Goal: Task Accomplishment & Management: Complete application form

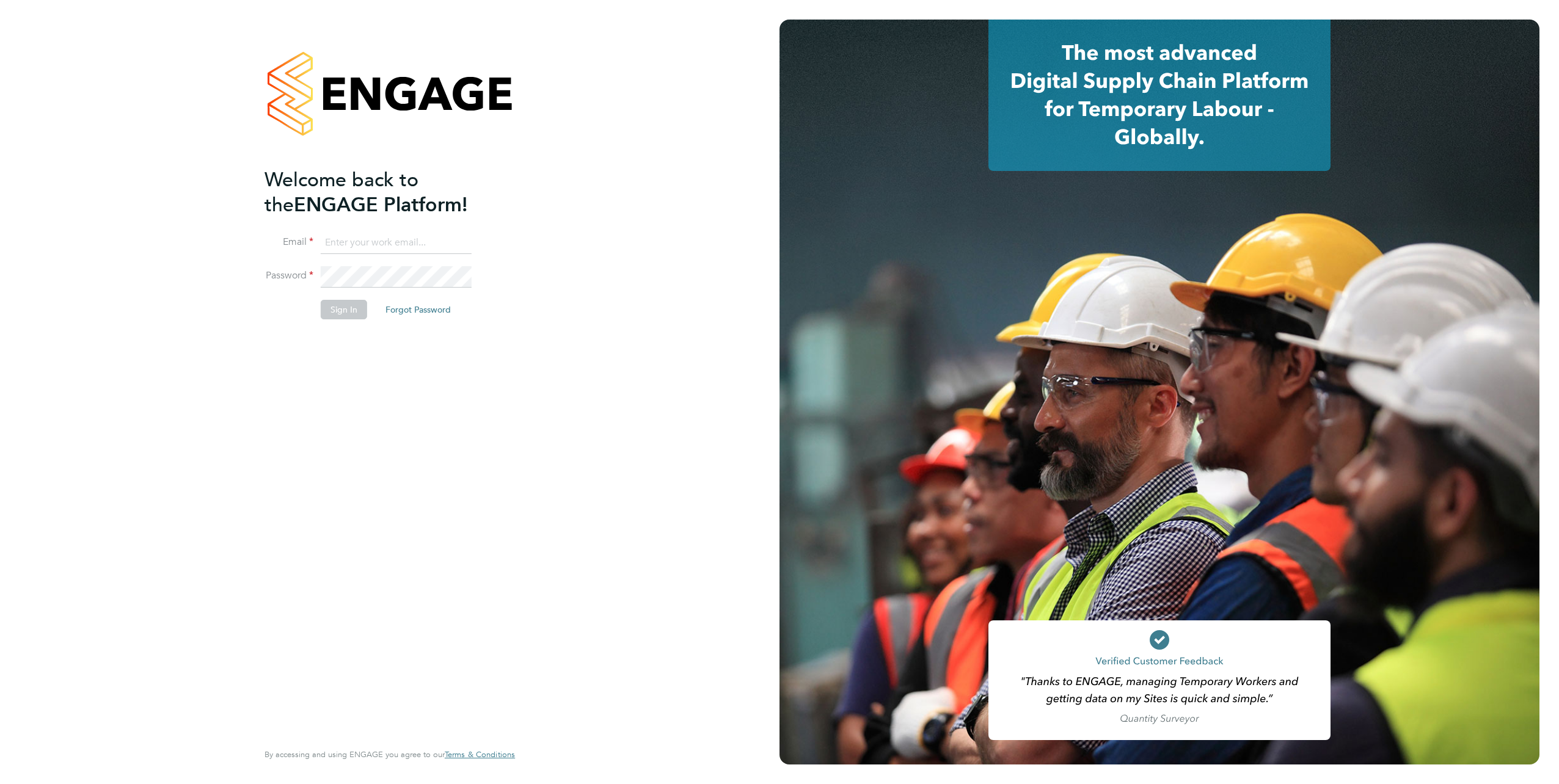
click at [359, 234] on input at bounding box center [396, 243] width 151 height 22
type input "samreet.thandi@hays.com"
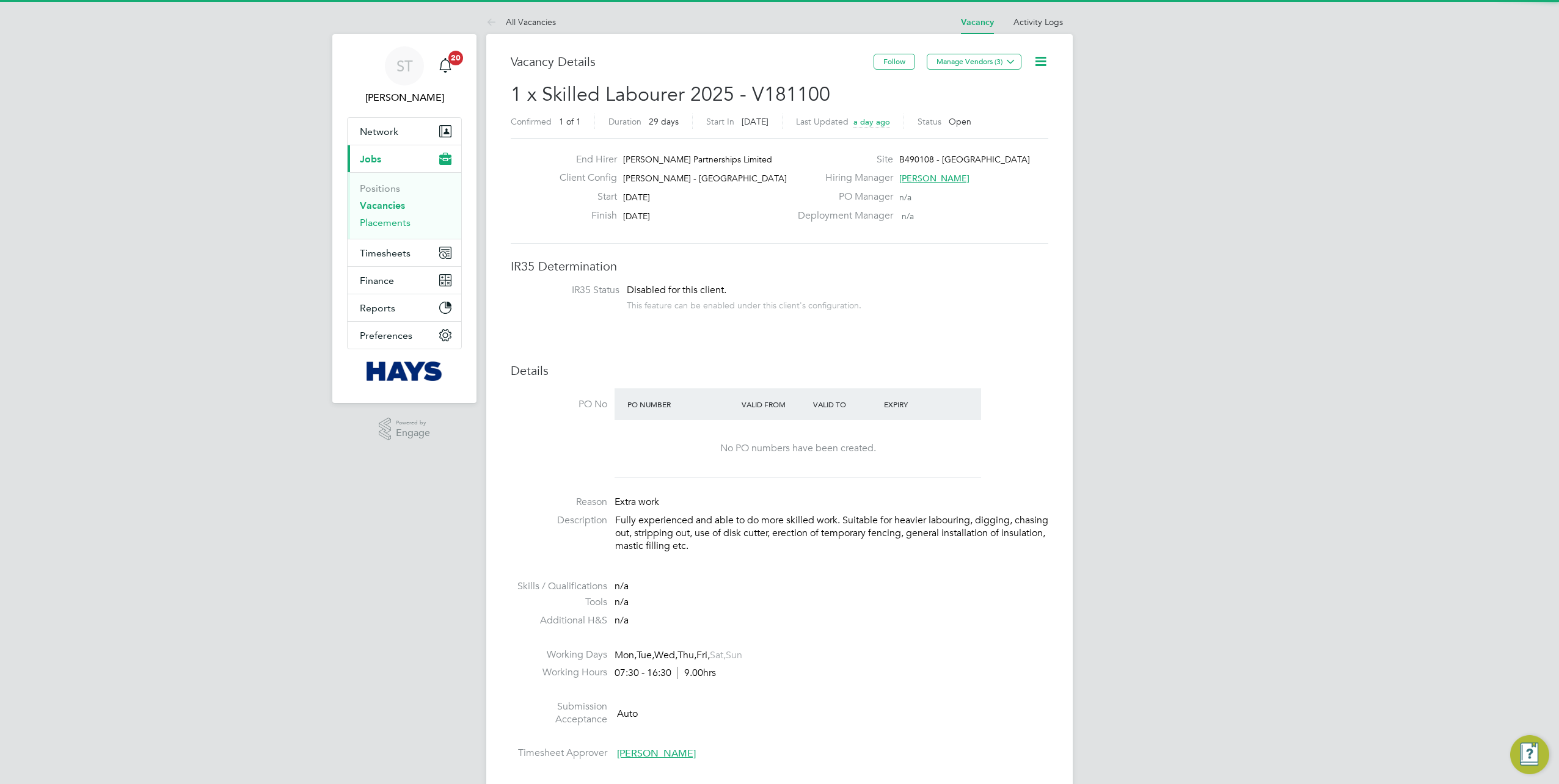
click at [392, 223] on link "Placements" at bounding box center [385, 223] width 51 height 12
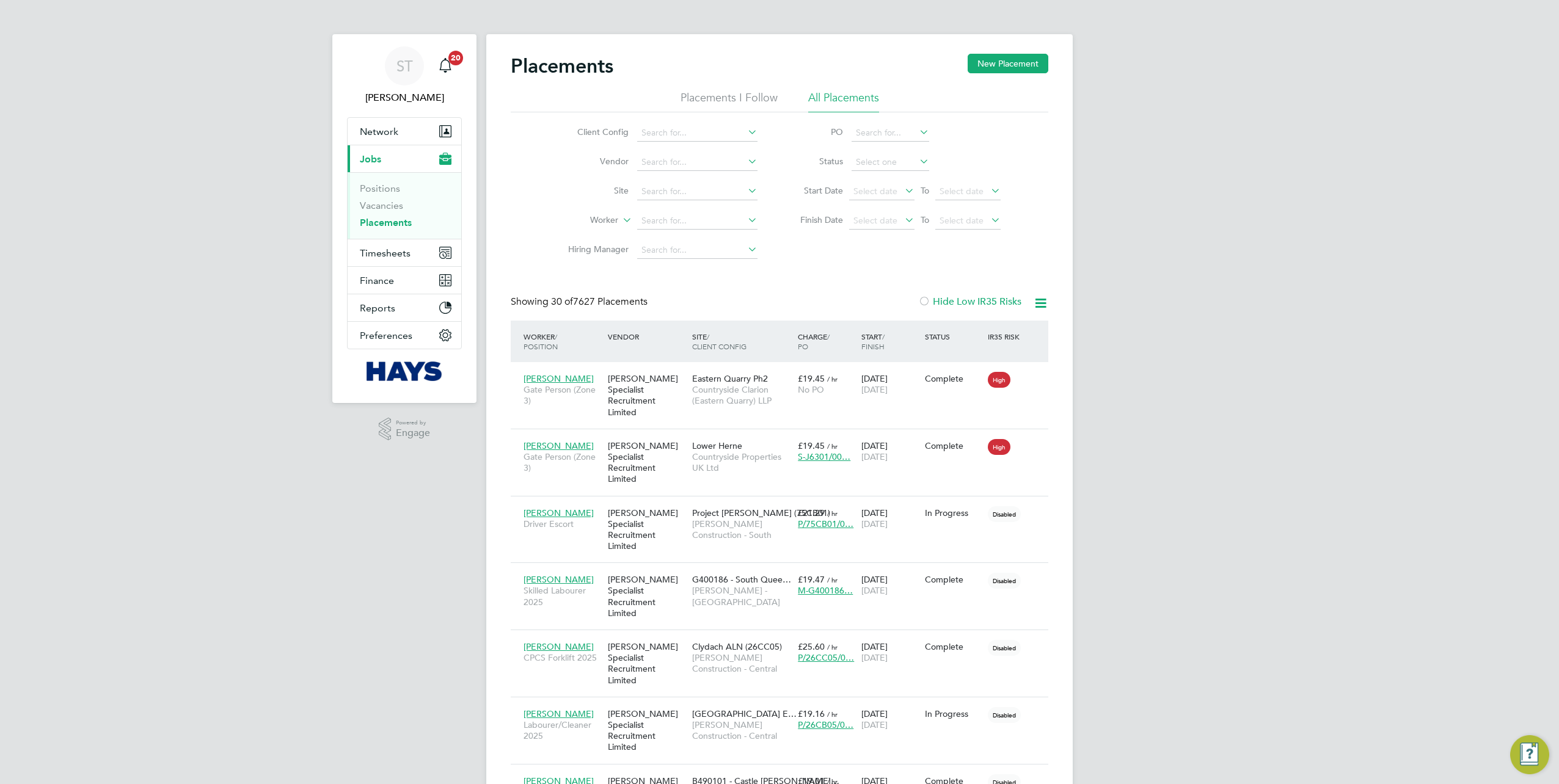
scroll to position [12, 57]
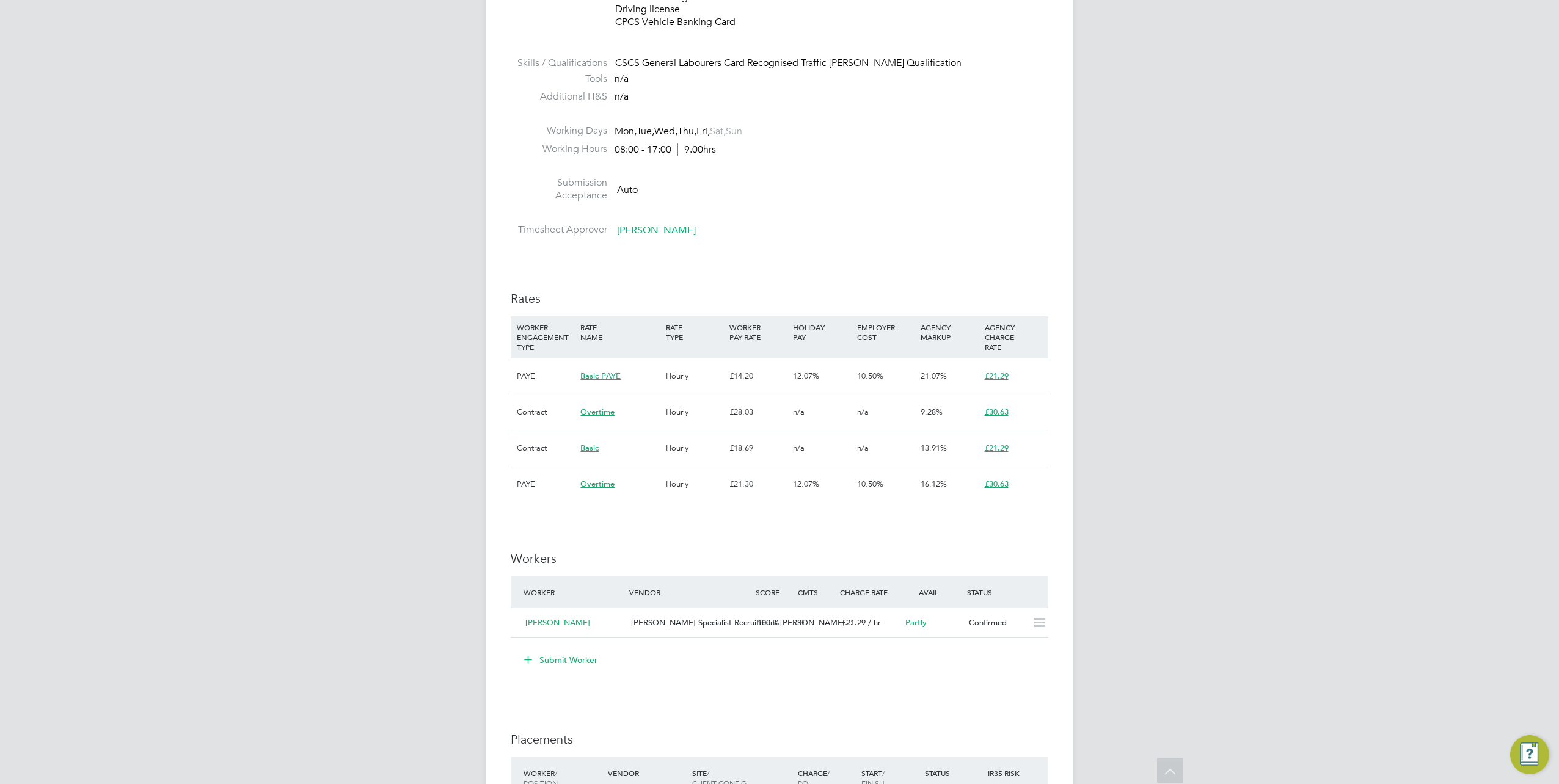
scroll to position [732, 0]
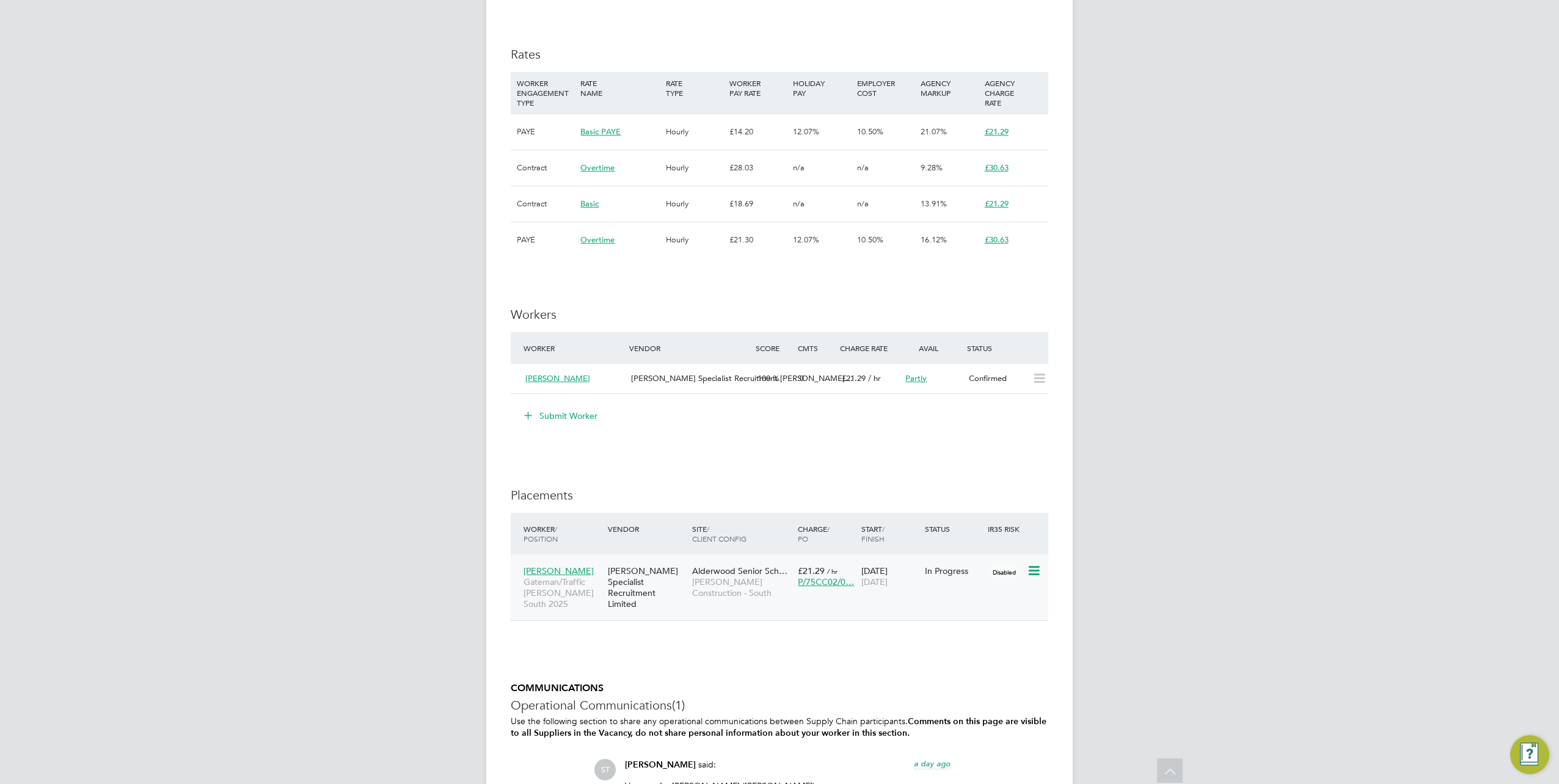
click at [566, 568] on span "Alieu Touray" at bounding box center [558, 570] width 70 height 11
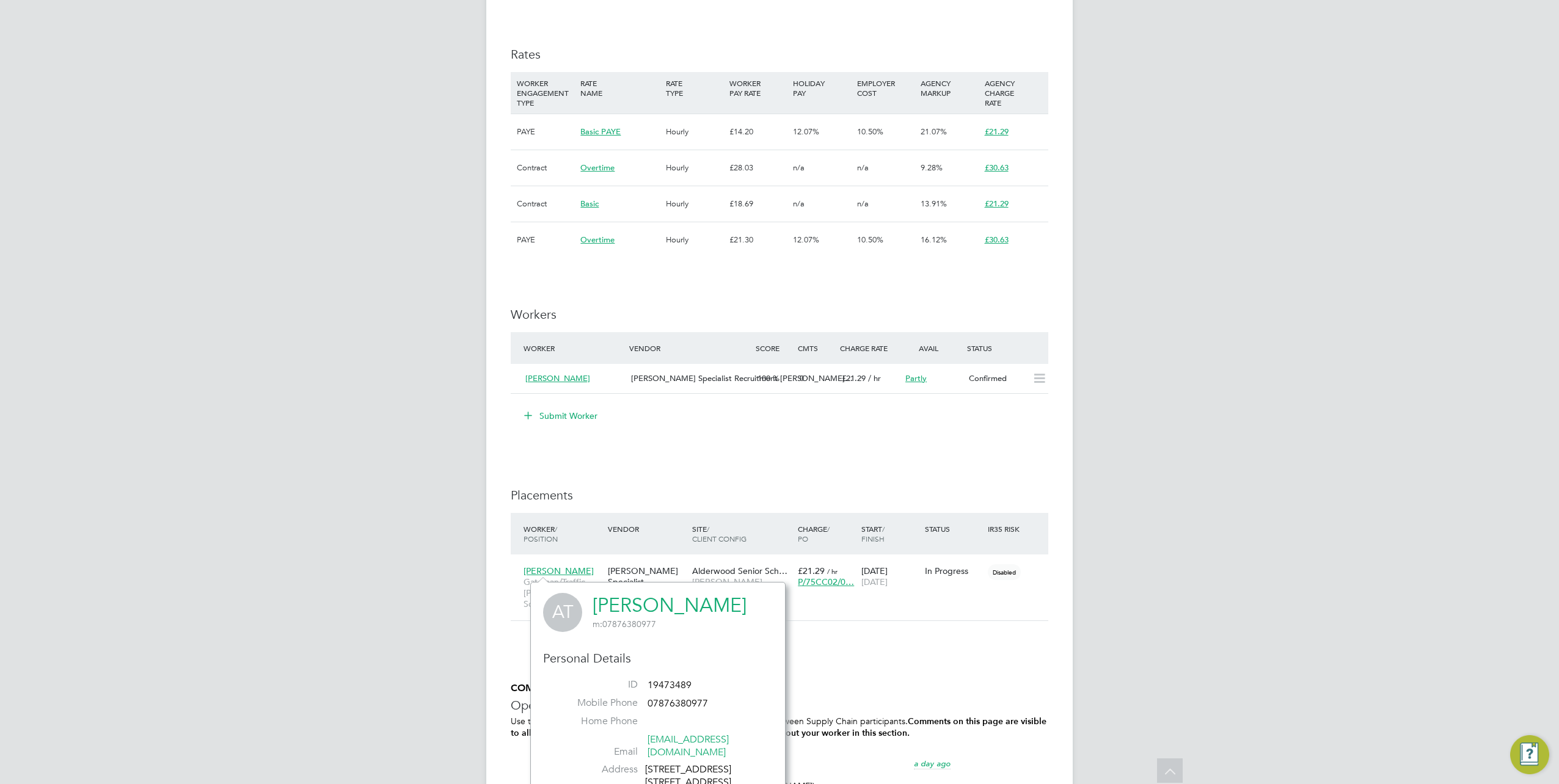
click at [617, 609] on link "Alieu Touray" at bounding box center [669, 605] width 154 height 24
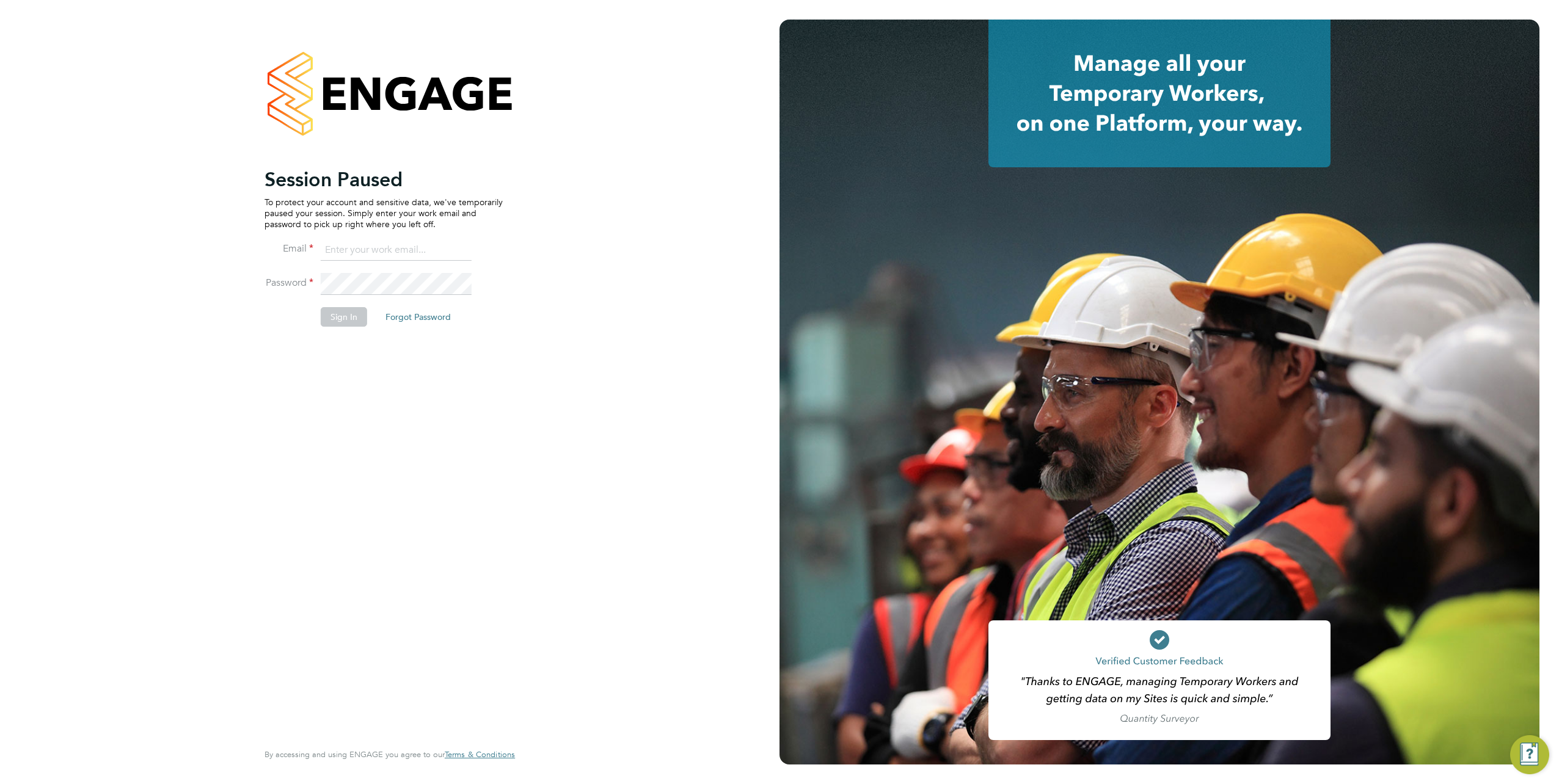
click at [403, 237] on ng-template "Session Paused To protect your account and sensitive data, we've temporarily pa…" at bounding box center [384, 253] width 238 height 171
click at [398, 242] on input at bounding box center [396, 250] width 151 height 22
click at [369, 247] on input "samreet.tghandi@hays.com" at bounding box center [396, 250] width 151 height 22
type input "samreet.thandi@hays.com"
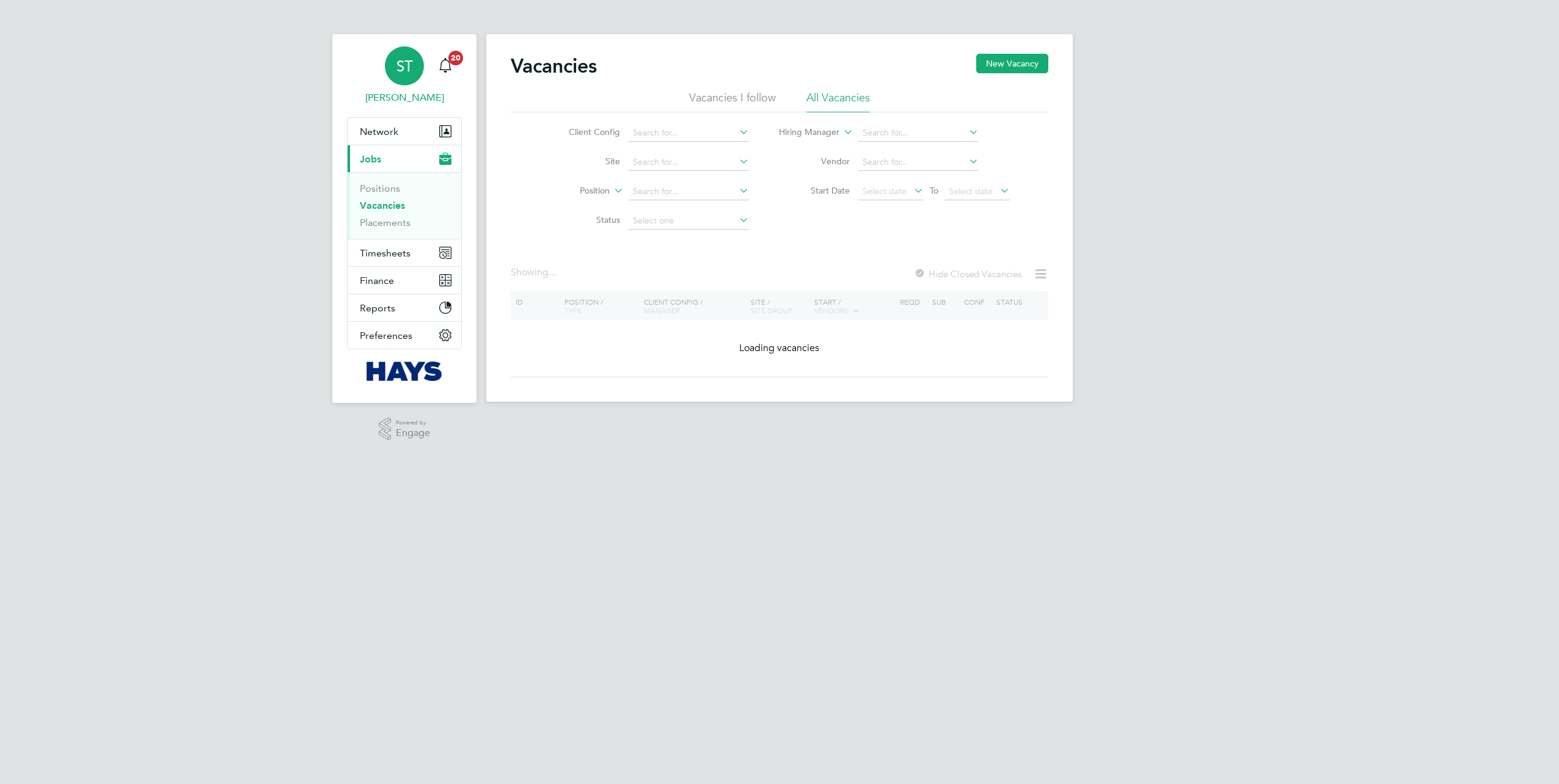
click at [392, 83] on app-avatar "ST" at bounding box center [404, 66] width 39 height 39
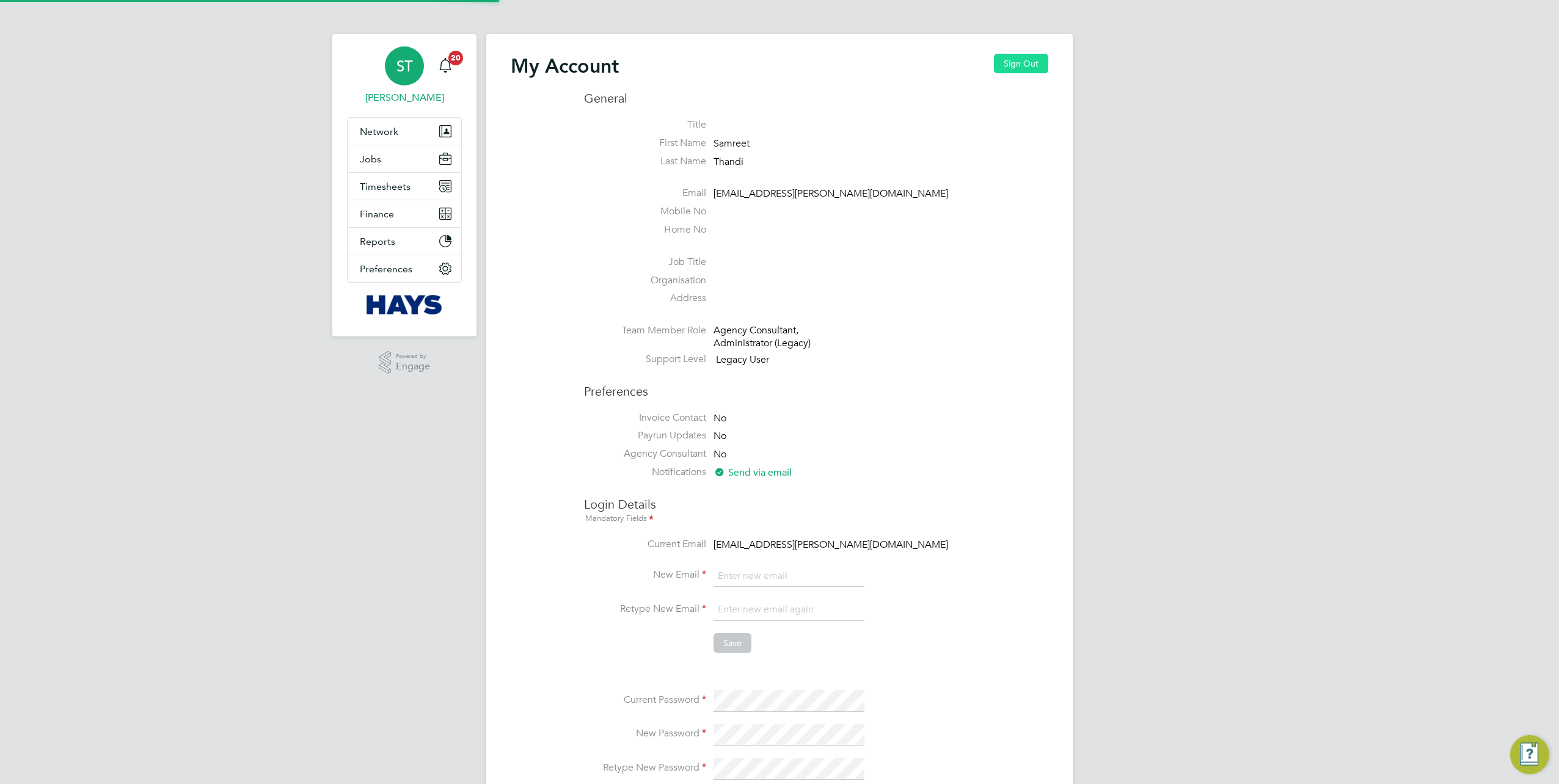
click at [1022, 57] on button "Sign Out" at bounding box center [1021, 63] width 54 height 19
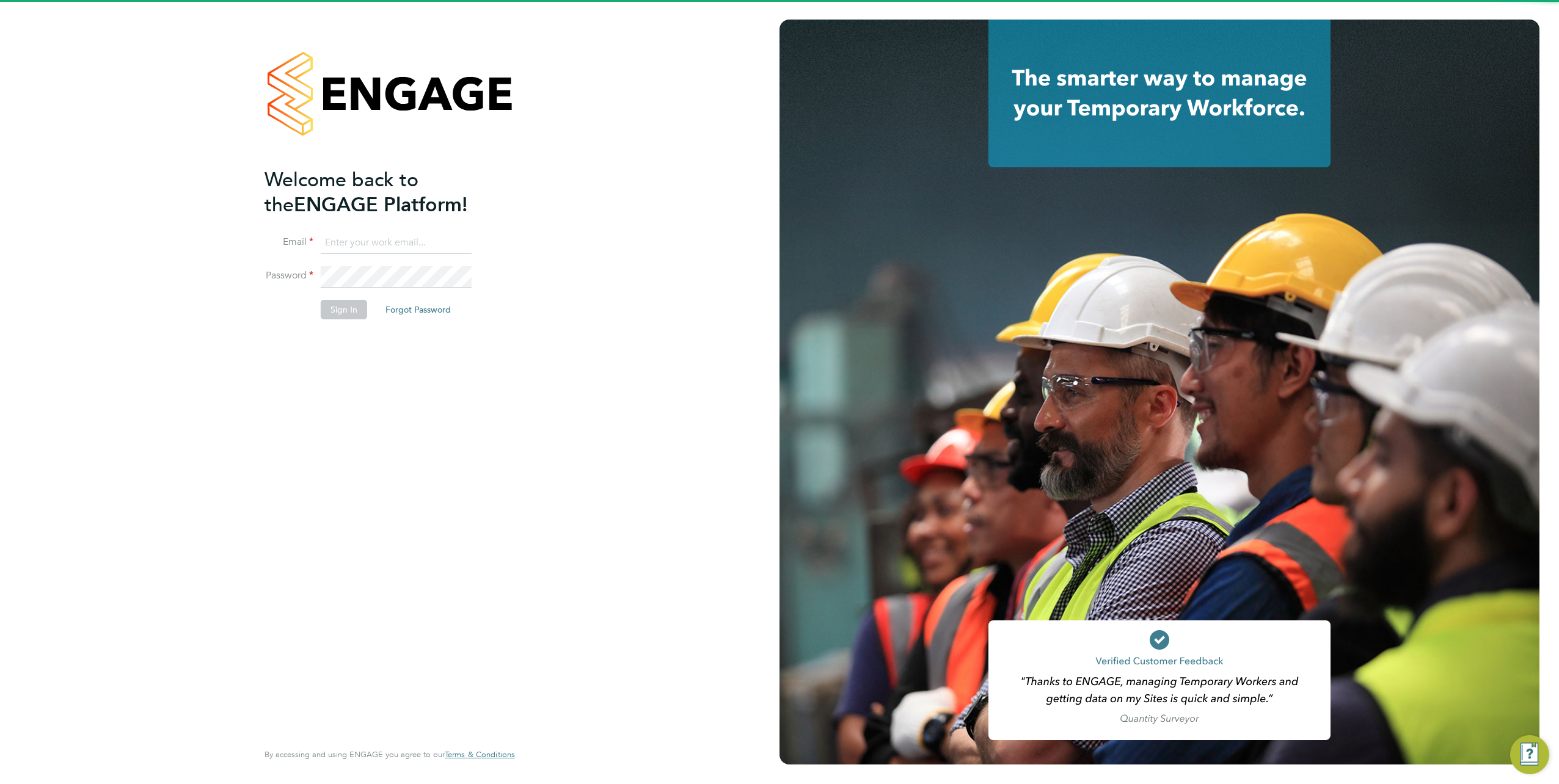
click at [370, 239] on input at bounding box center [396, 243] width 151 height 22
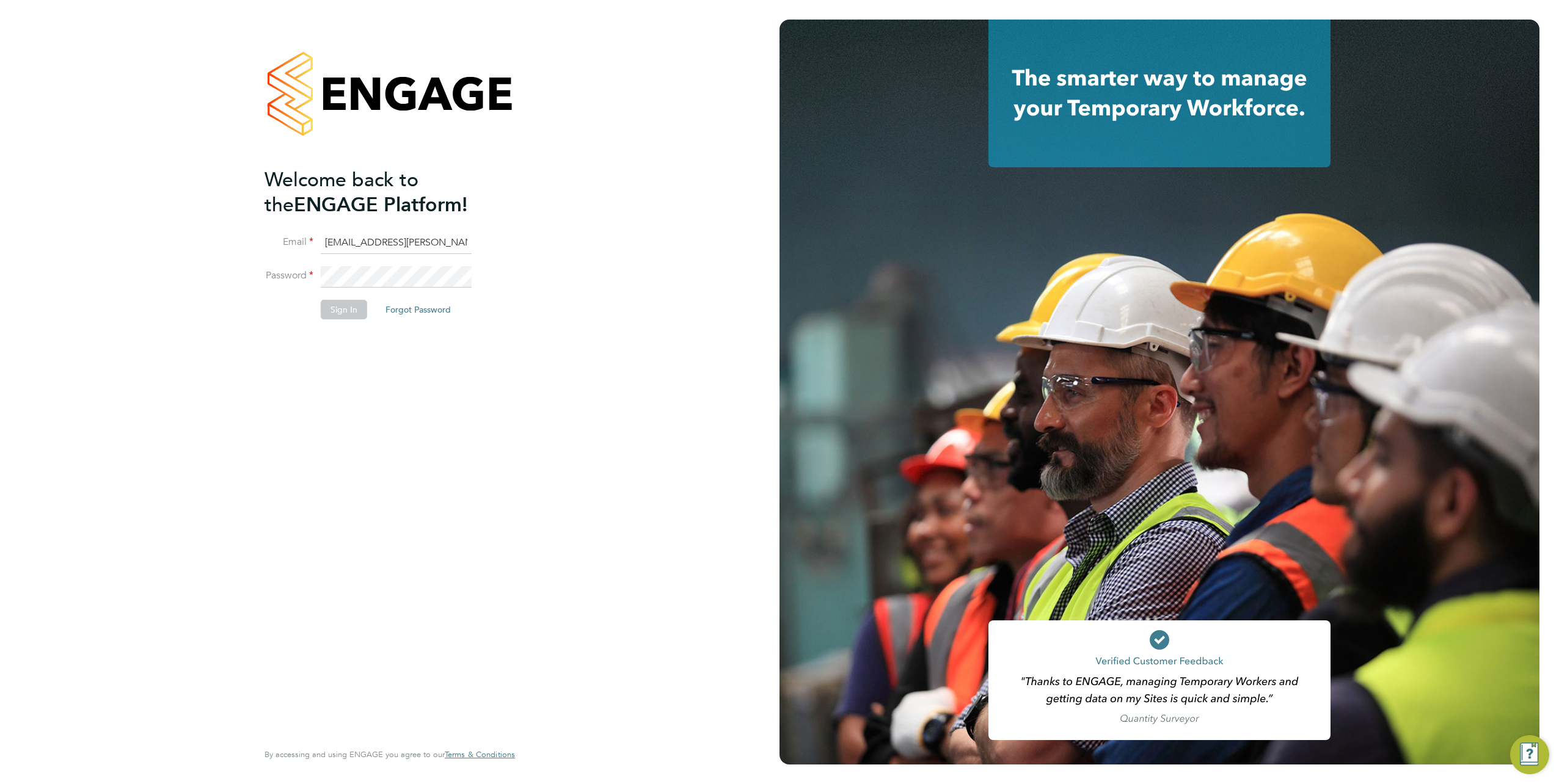
type input "[EMAIL_ADDRESS][PERSON_NAME][DOMAIN_NAME]"
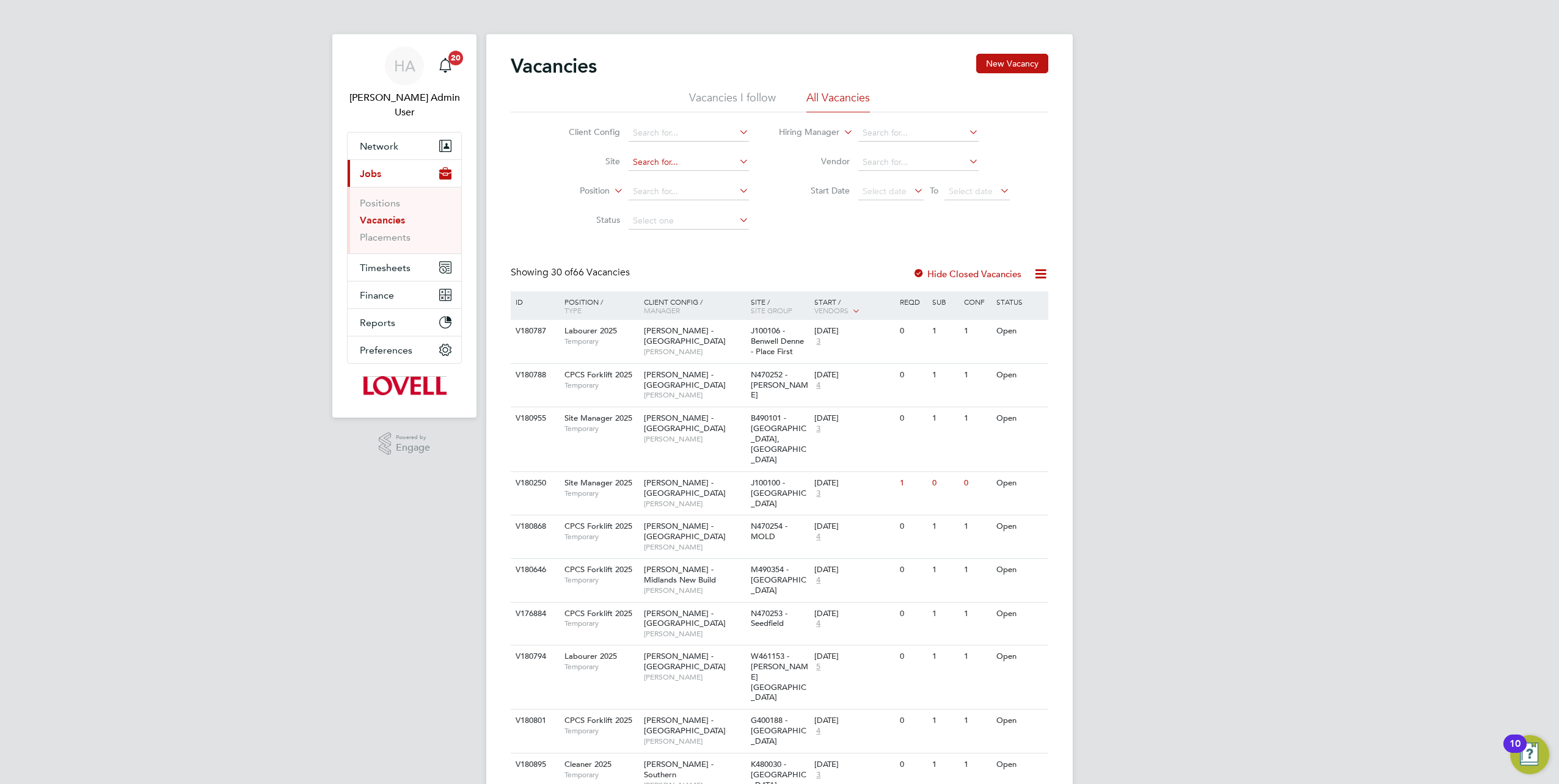
click at [659, 160] on input at bounding box center [689, 162] width 121 height 17
paste input "B490104"
click at [676, 175] on li "B490104 - Balderton Rise" at bounding box center [688, 179] width 121 height 17
type input "B490104 - Balderton Rise"
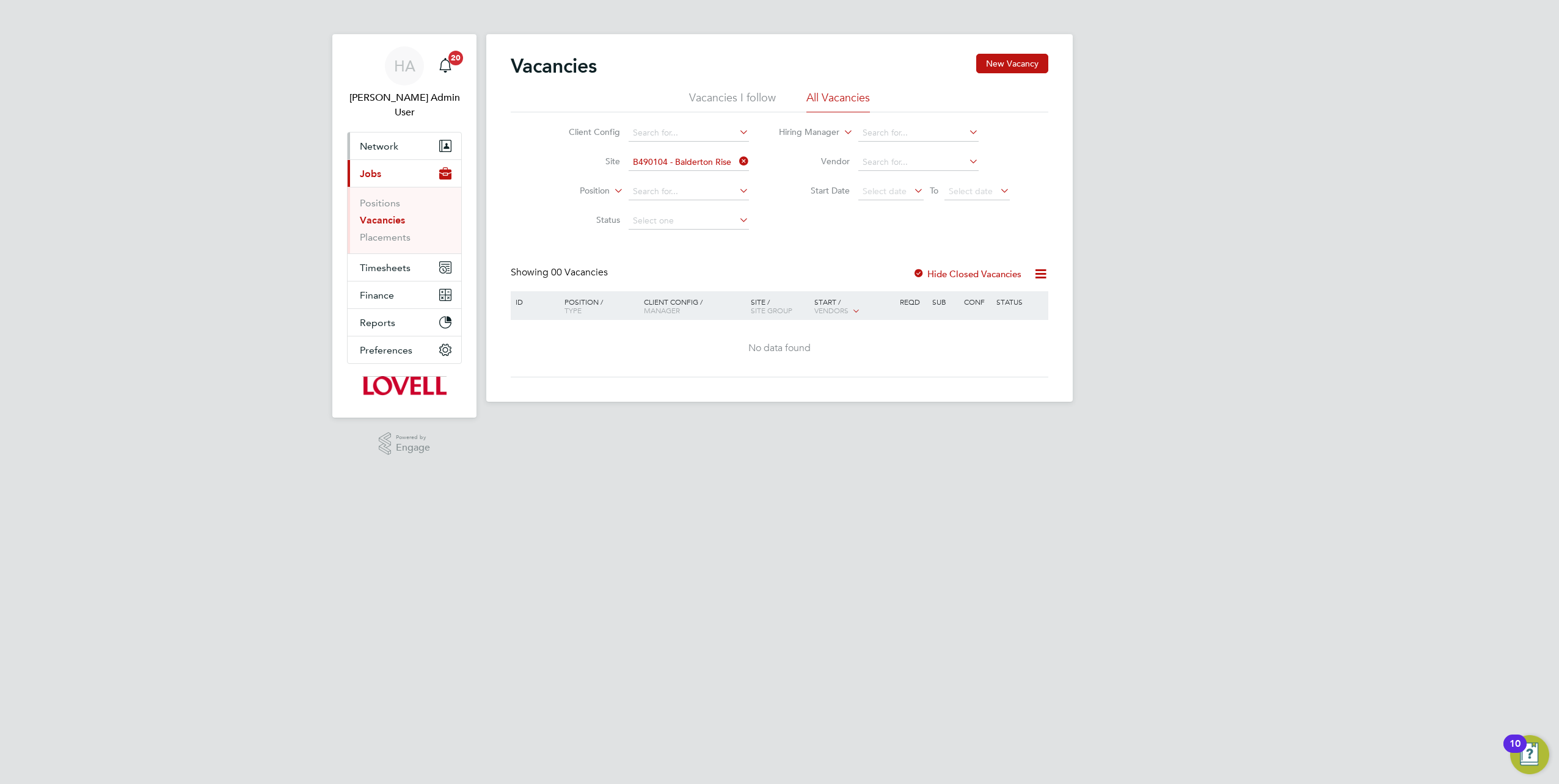
click at [393, 141] on span "Network" at bounding box center [379, 146] width 38 height 12
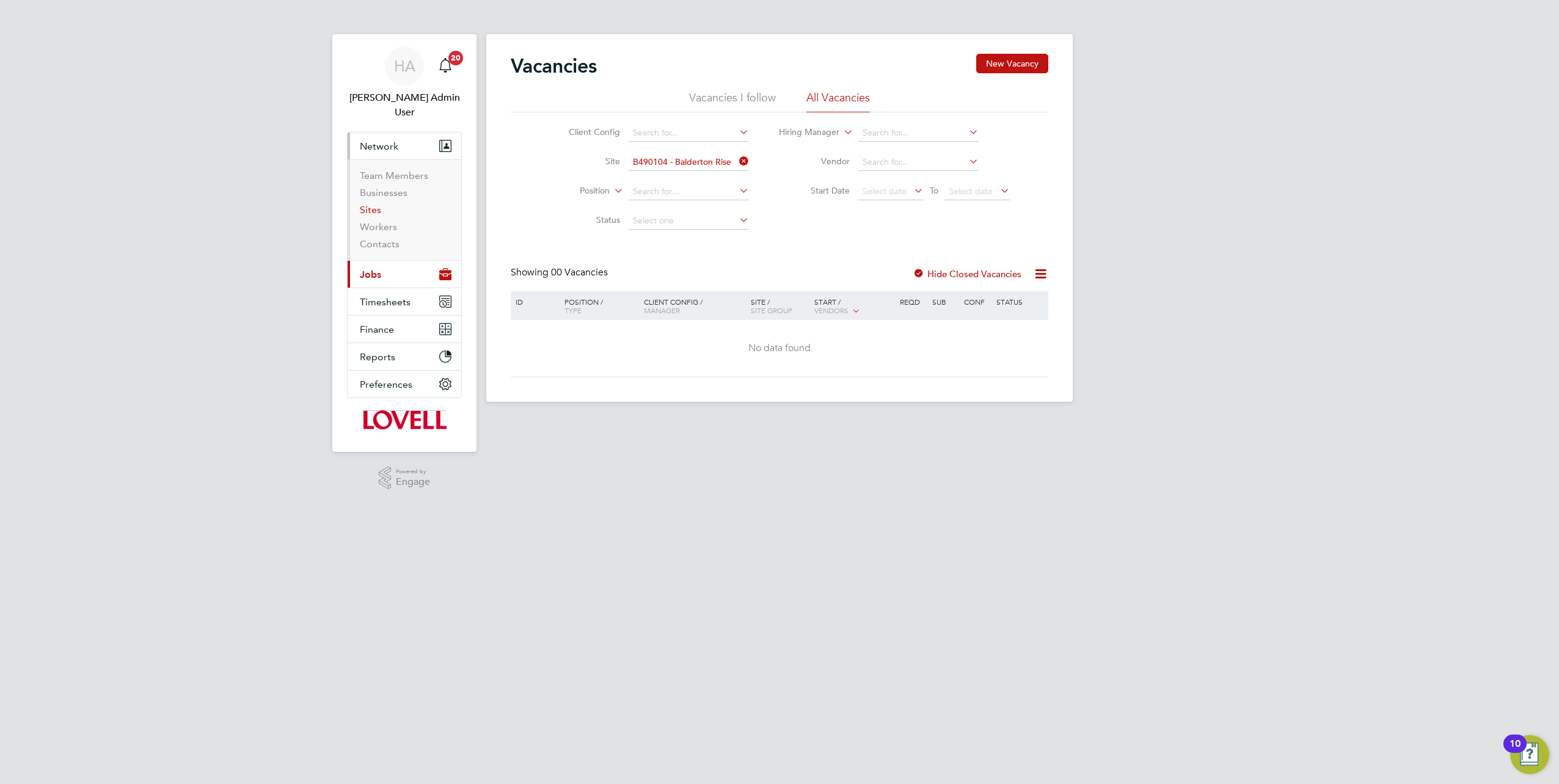
click at [370, 204] on link "Sites" at bounding box center [371, 210] width 22 height 12
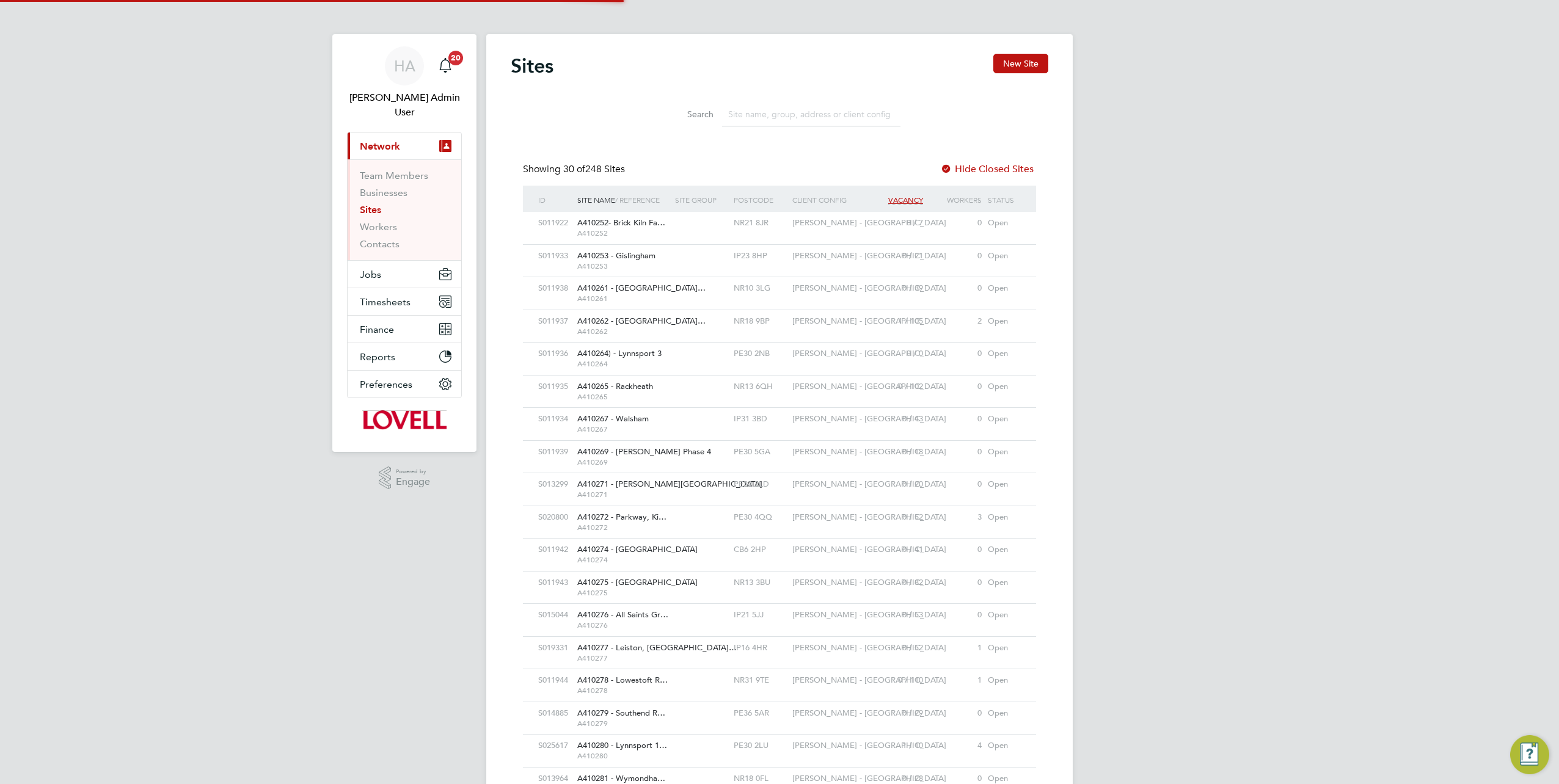
click at [797, 124] on input at bounding box center [811, 114] width 178 height 24
paste input "B490104"
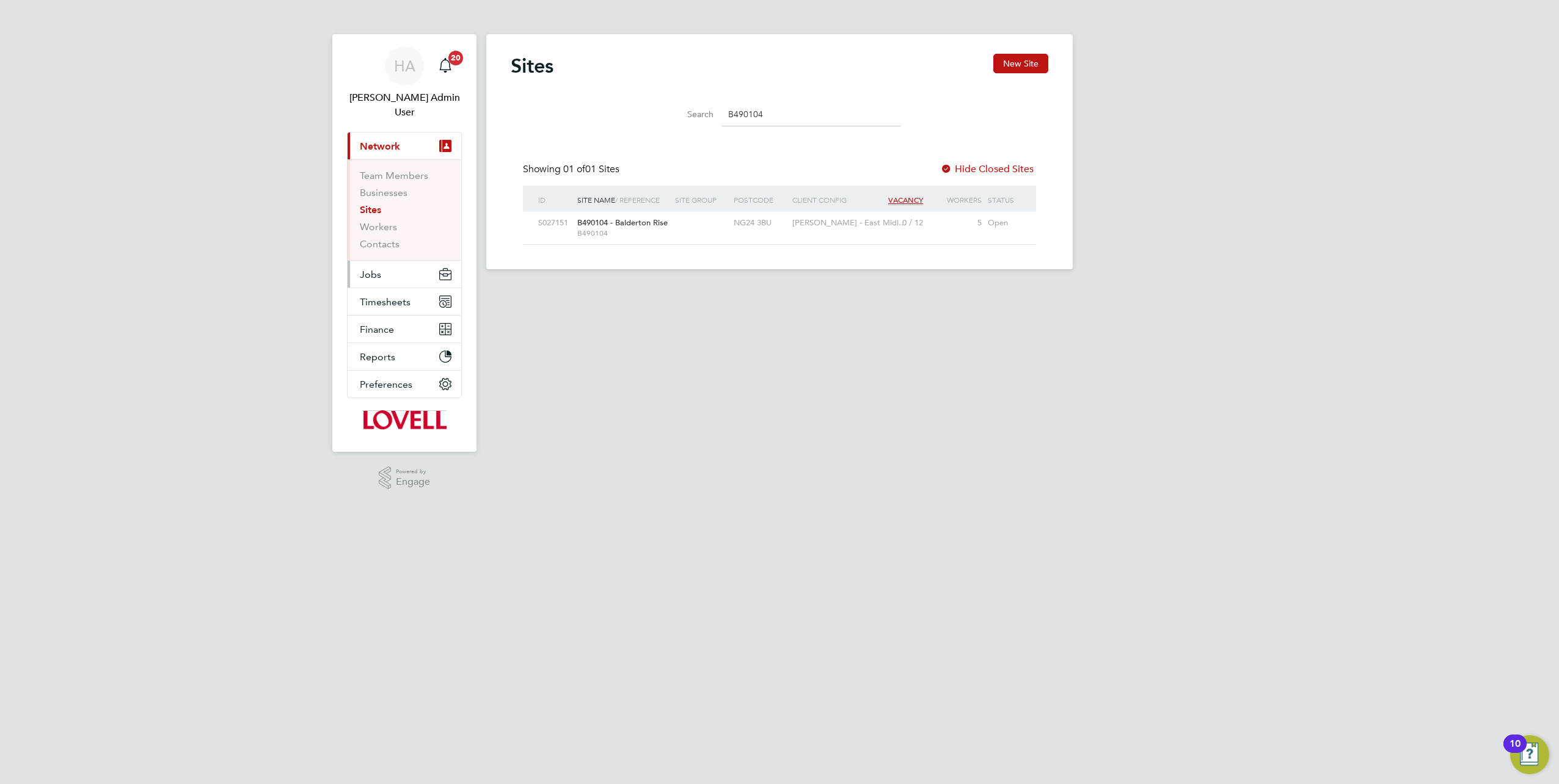
type input "B490104"
click at [387, 263] on button "Jobs" at bounding box center [404, 274] width 114 height 27
click at [380, 214] on link "Vacancies" at bounding box center [382, 220] width 43 height 12
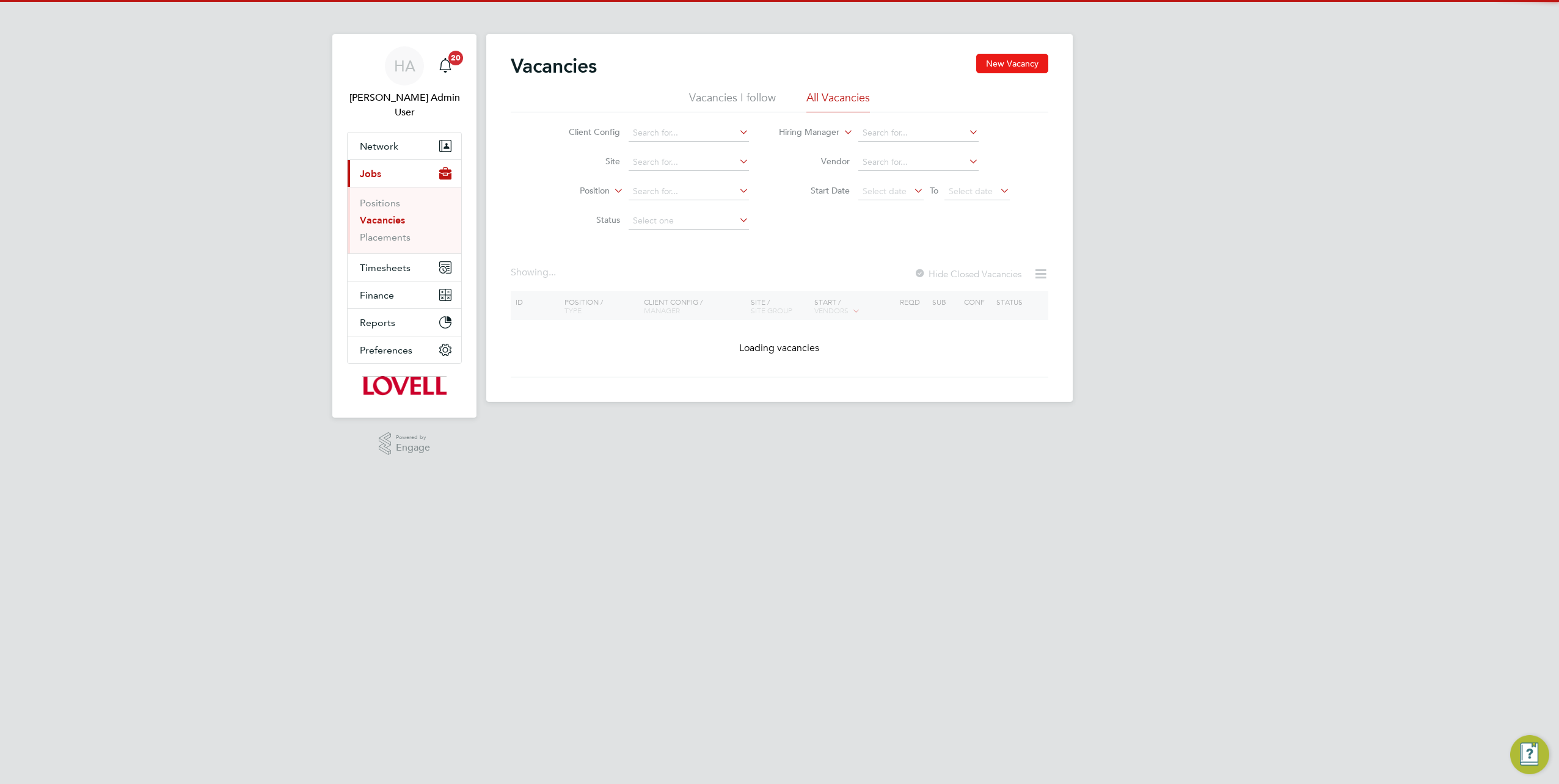
click at [1022, 61] on button "New Vacancy" at bounding box center [1012, 63] width 72 height 19
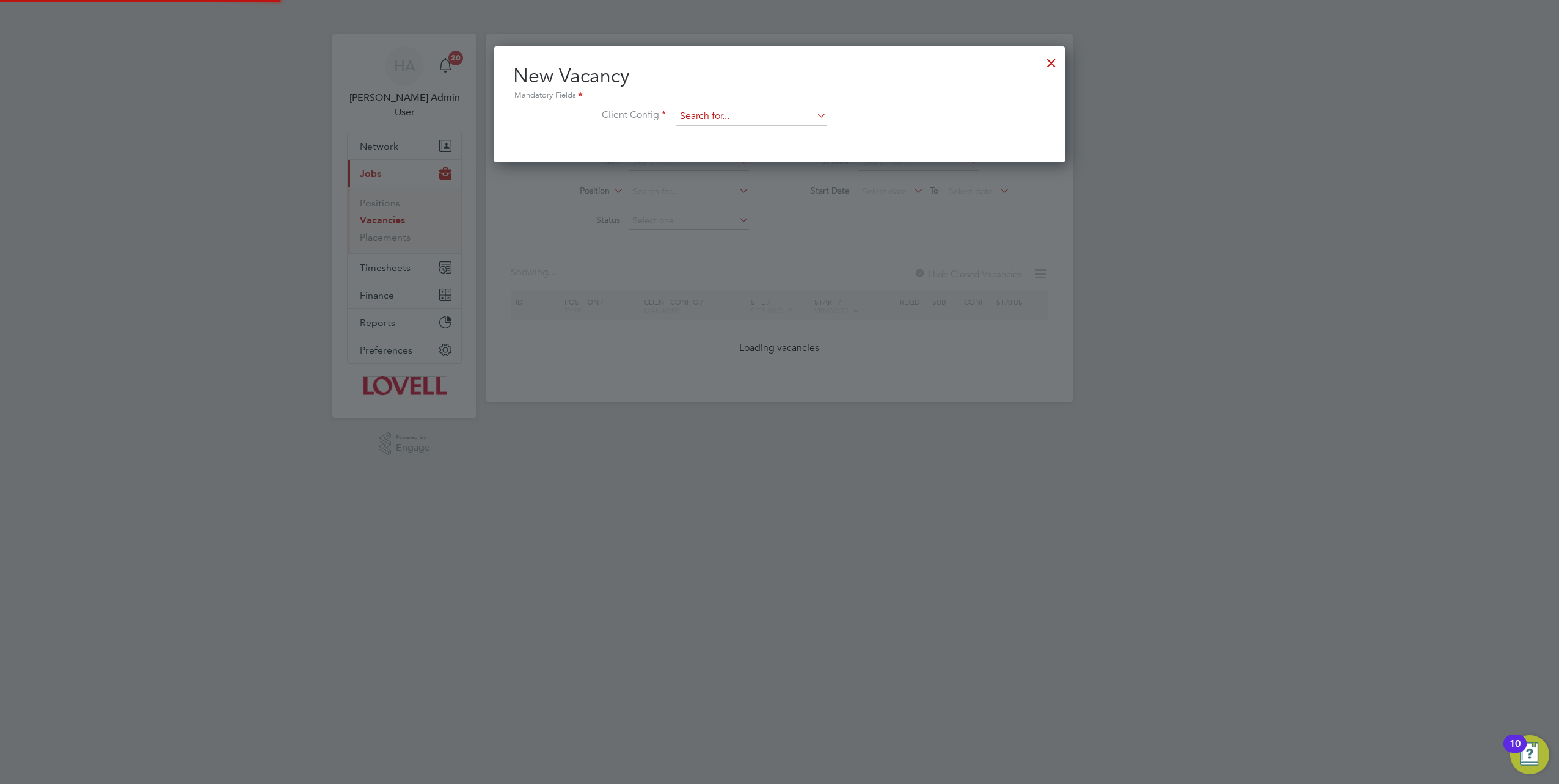
click at [753, 118] on input at bounding box center [750, 116] width 151 height 18
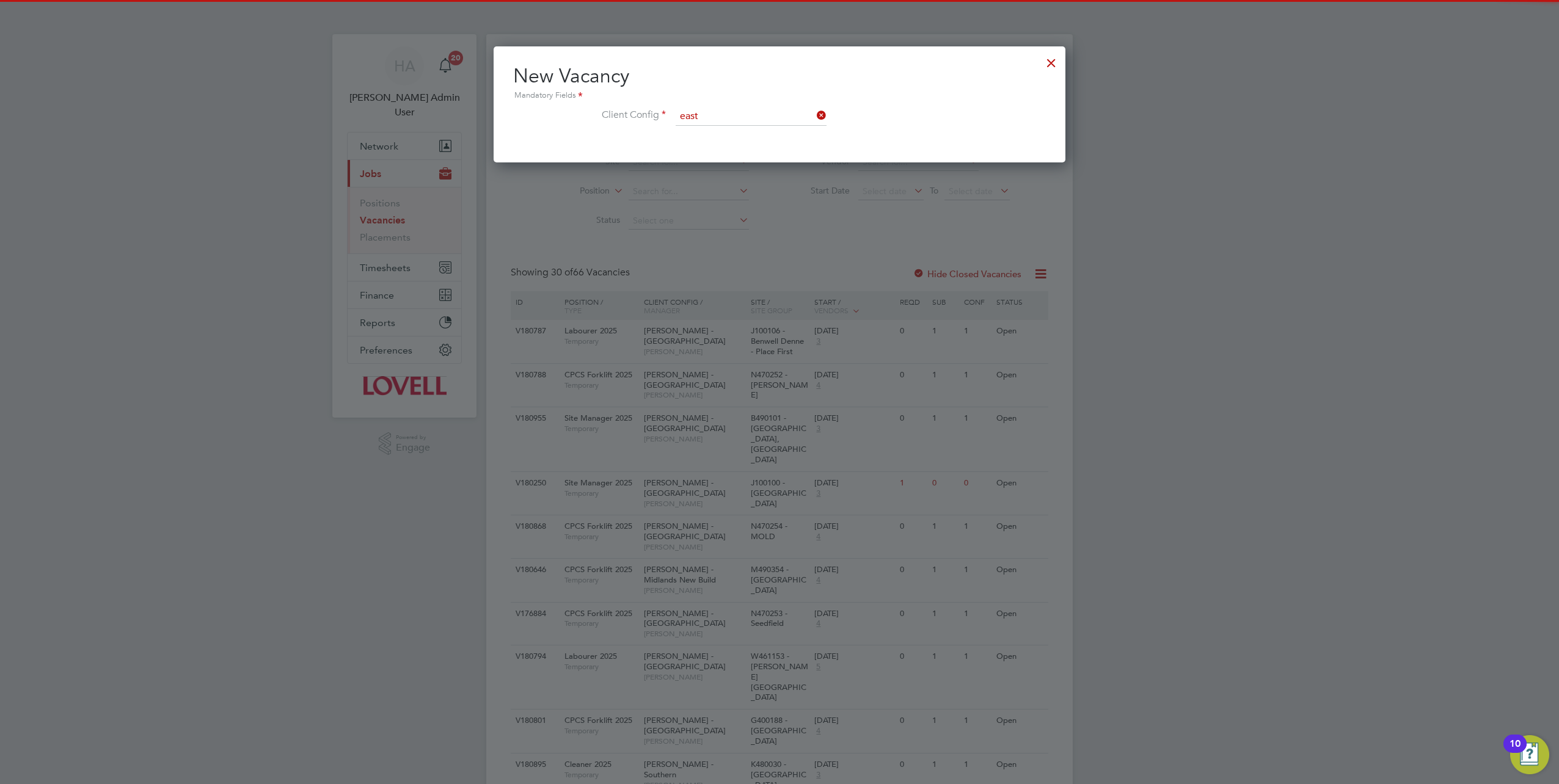
click at [735, 145] on li "Lovell - East Midlands" at bounding box center [770, 150] width 190 height 17
type input "[PERSON_NAME] - [GEOGRAPHIC_DATA]"
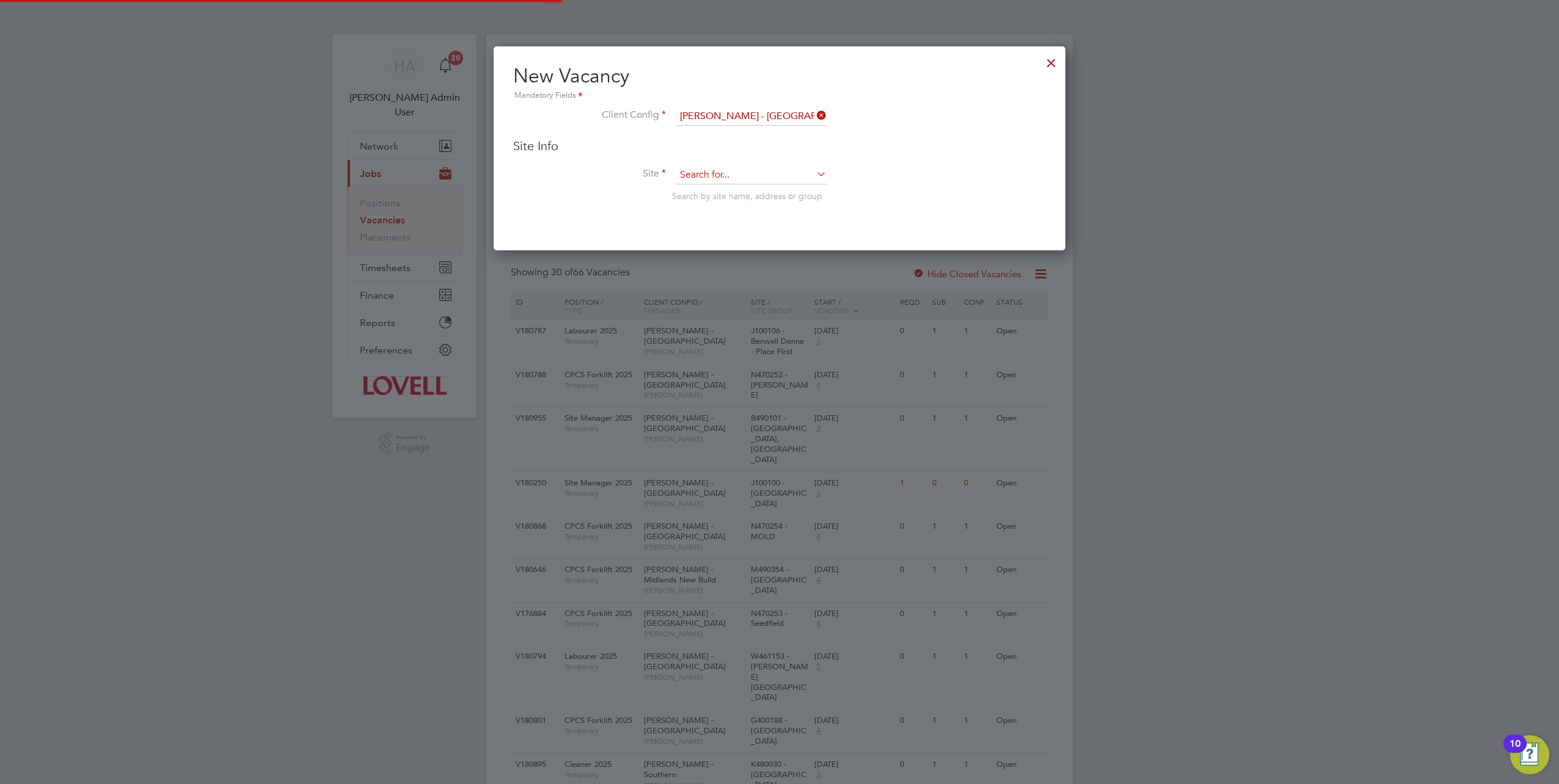
click at [716, 171] on input at bounding box center [750, 175] width 151 height 18
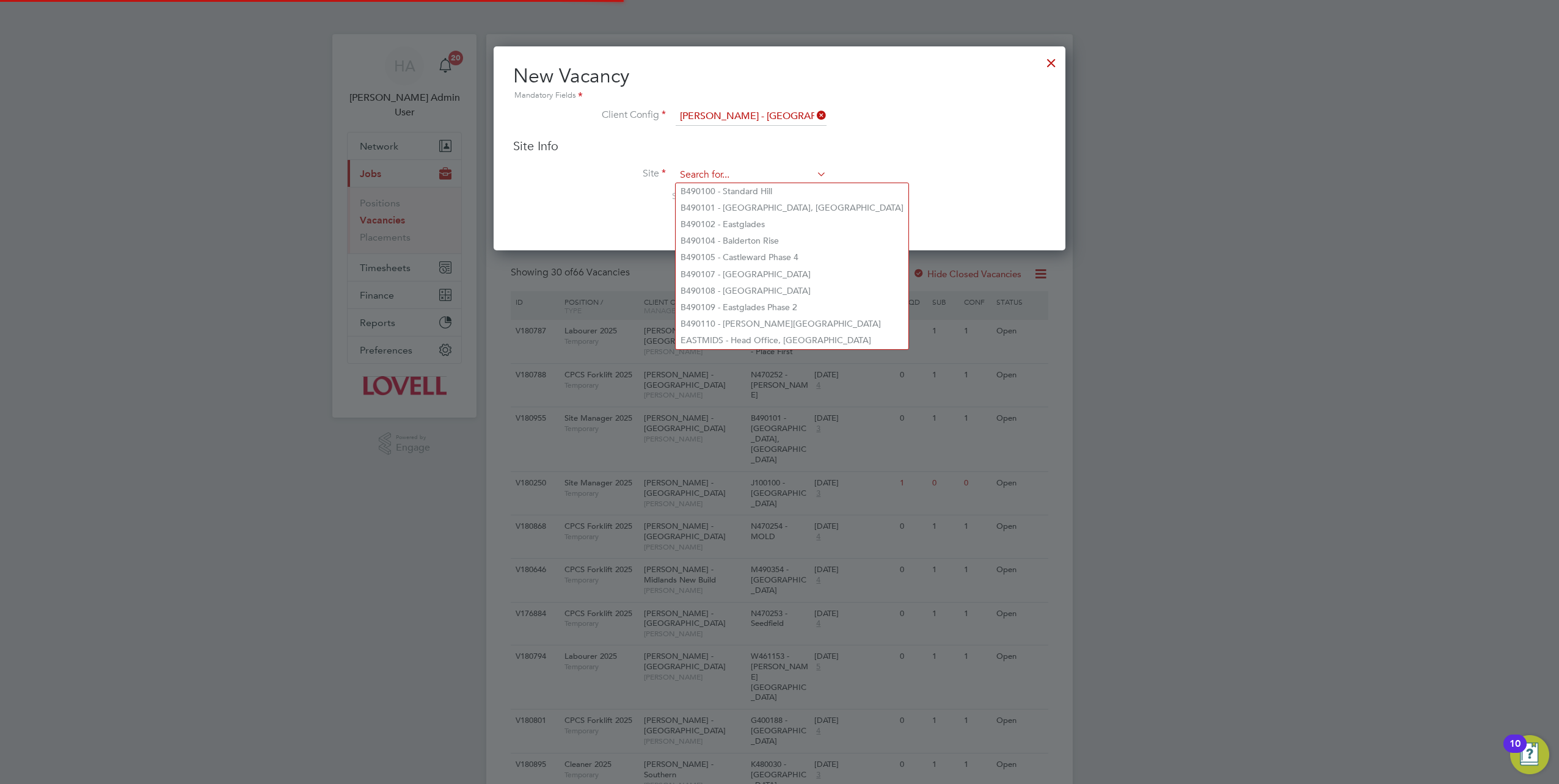
paste input "B490104"
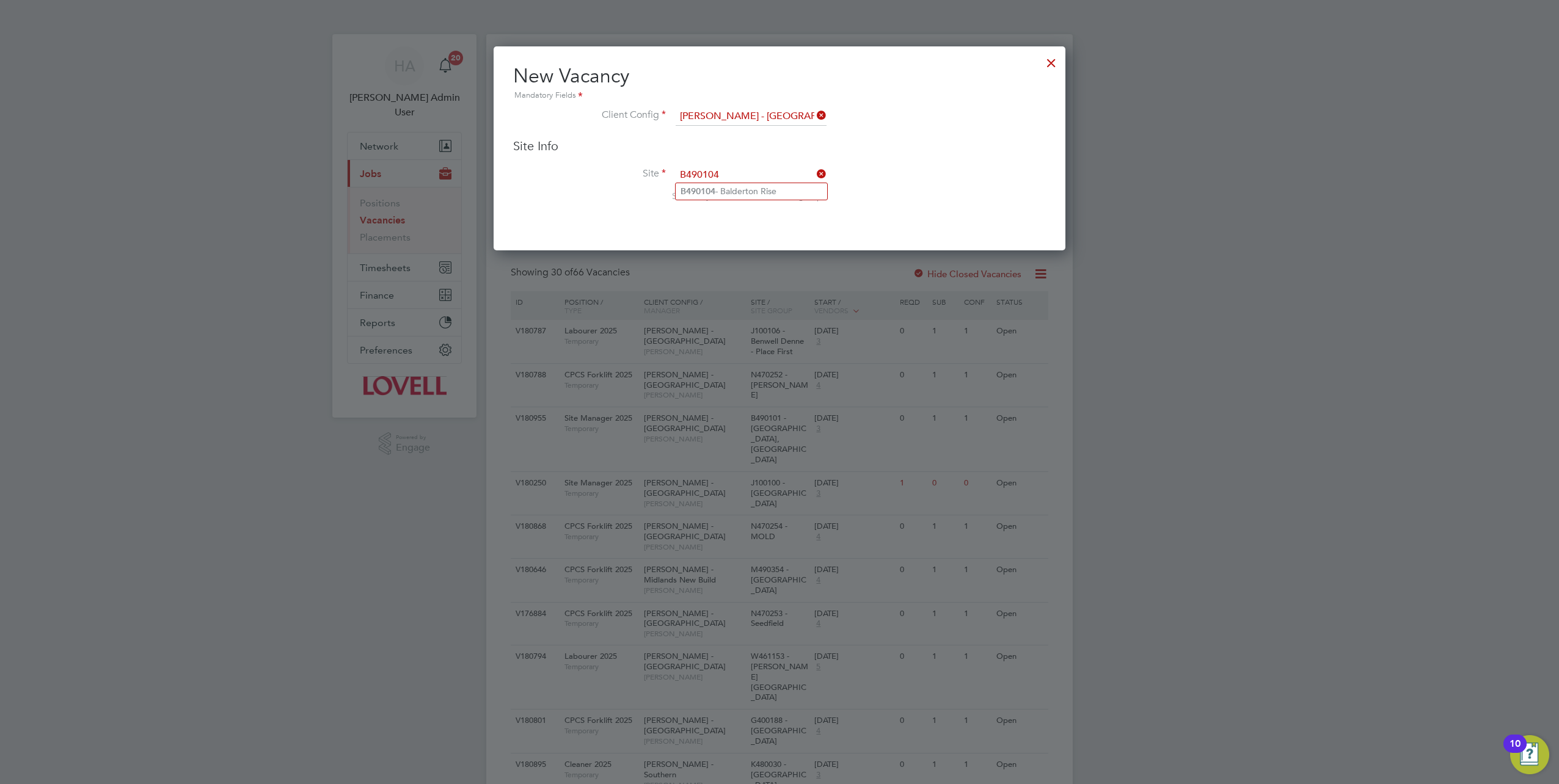
click at [735, 190] on li "B490104 - Balderton Rise" at bounding box center [751, 191] width 151 height 17
type input "B490104 - Balderton Rise"
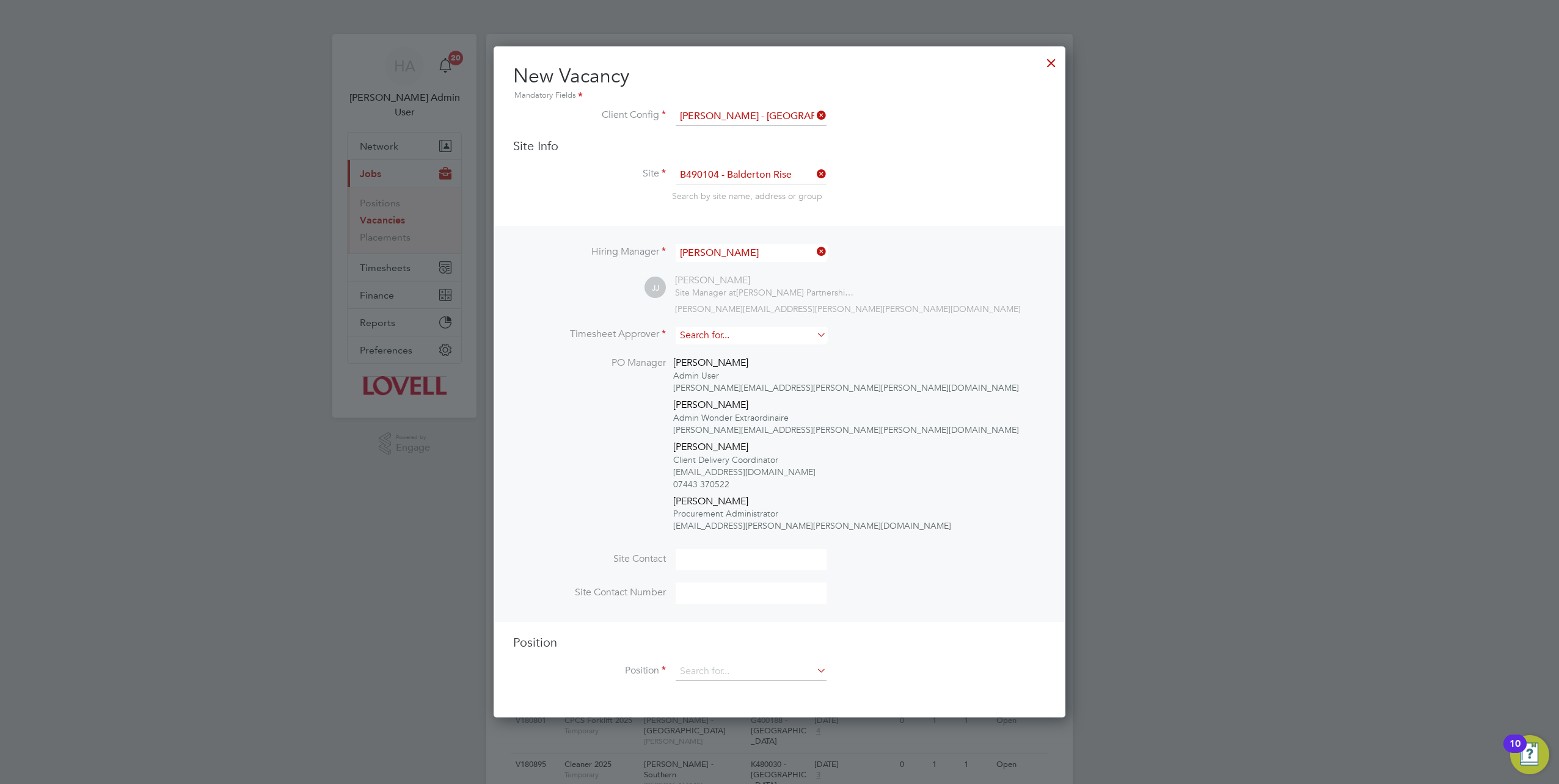
click at [721, 331] on input at bounding box center [750, 335] width 151 height 17
click at [715, 361] on li "Andrew Berwi ck" at bounding box center [751, 368] width 151 height 17
type input "[PERSON_NAME]"
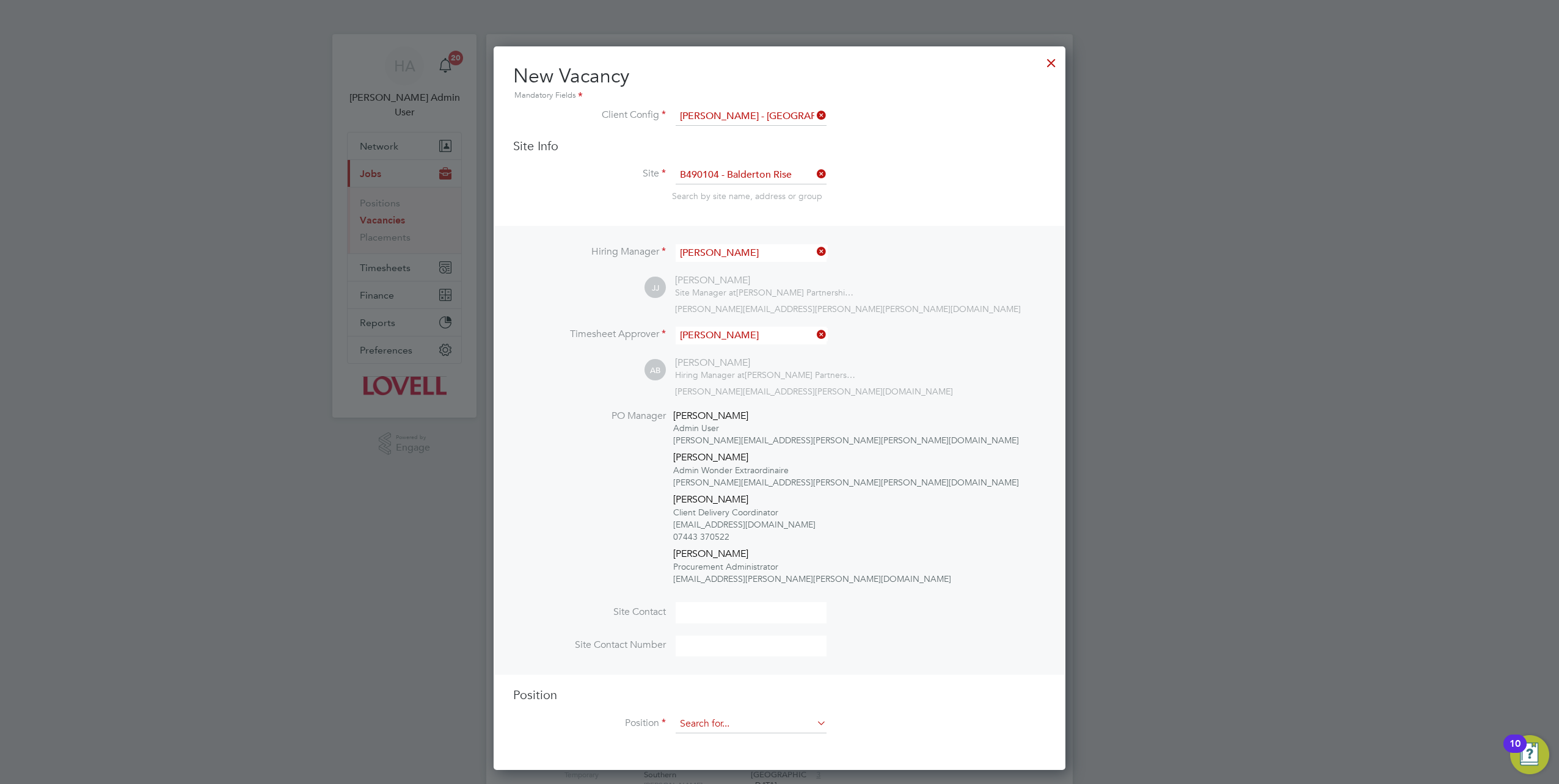
click at [741, 716] on input at bounding box center [750, 724] width 151 height 18
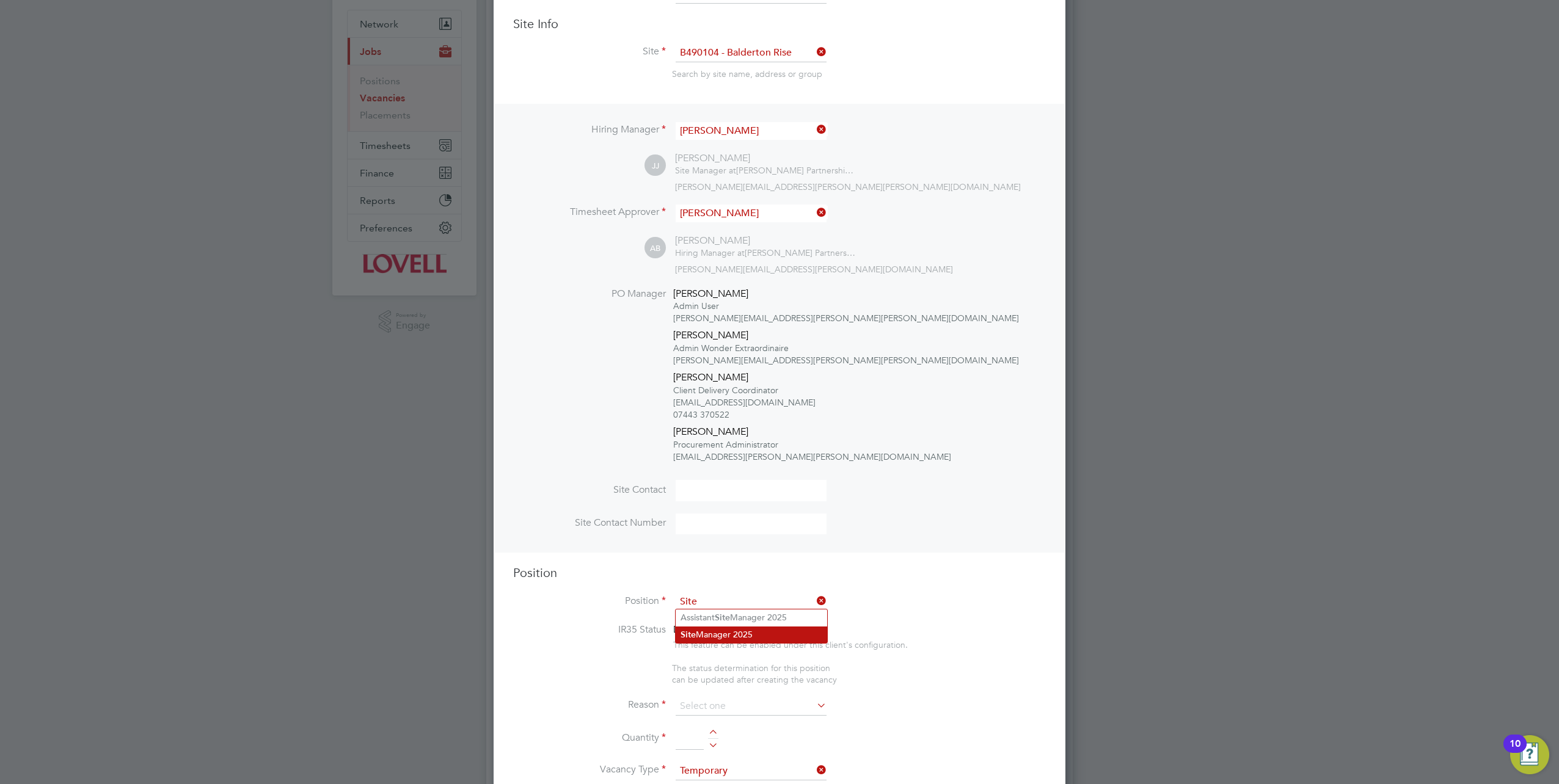
click at [730, 636] on li "Site Manager 2025" at bounding box center [751, 634] width 151 height 17
type input "Site Manager 2025"
type textarea "Experienced in supervision of new build housing projects. Full understanding of…"
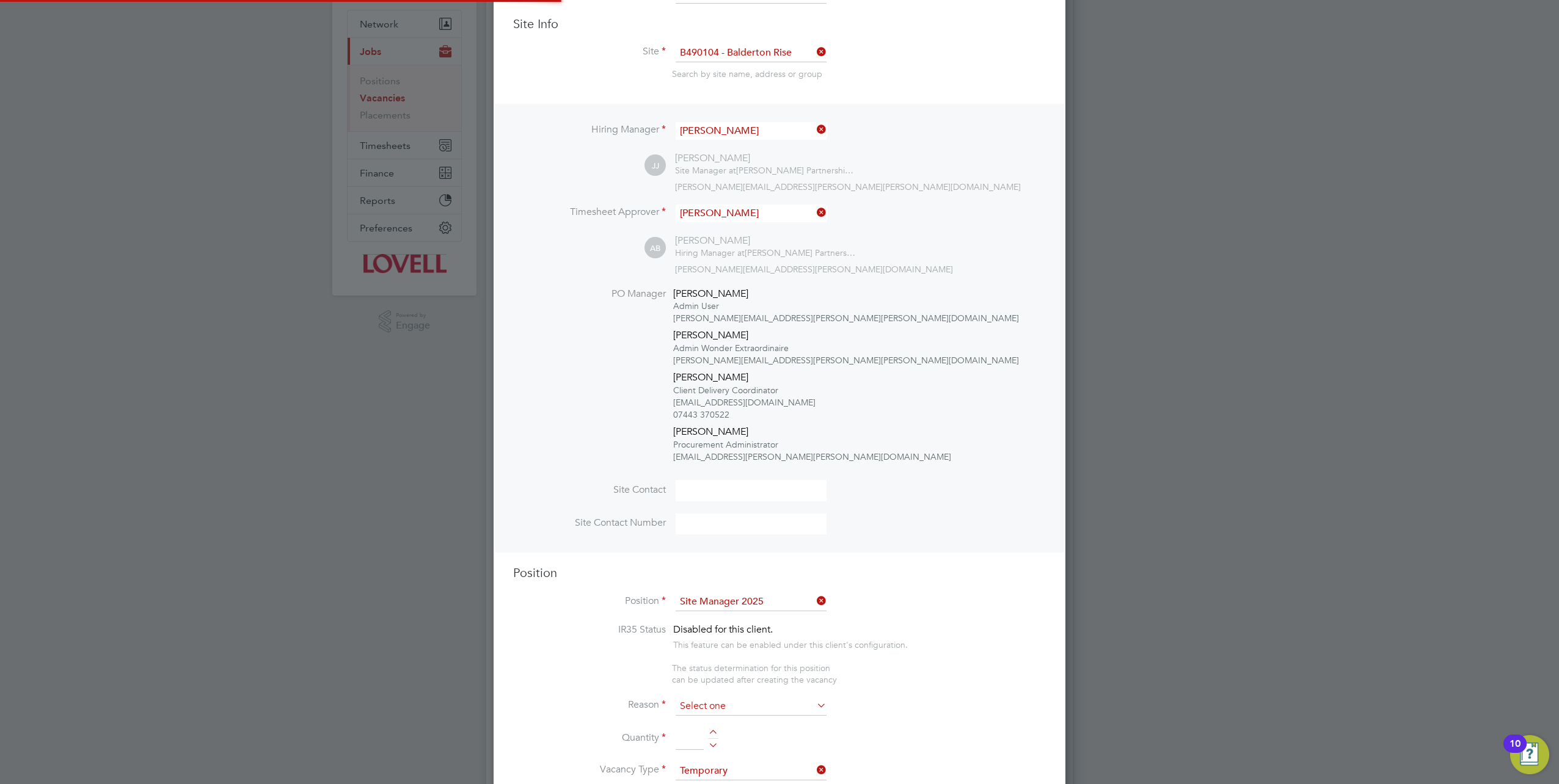
click at [762, 704] on input at bounding box center [750, 707] width 151 height 18
click at [737, 745] on li "Extra Work" at bounding box center [751, 752] width 151 height 16
type input "Extra Work"
click at [696, 727] on input at bounding box center [690, 738] width 28 height 22
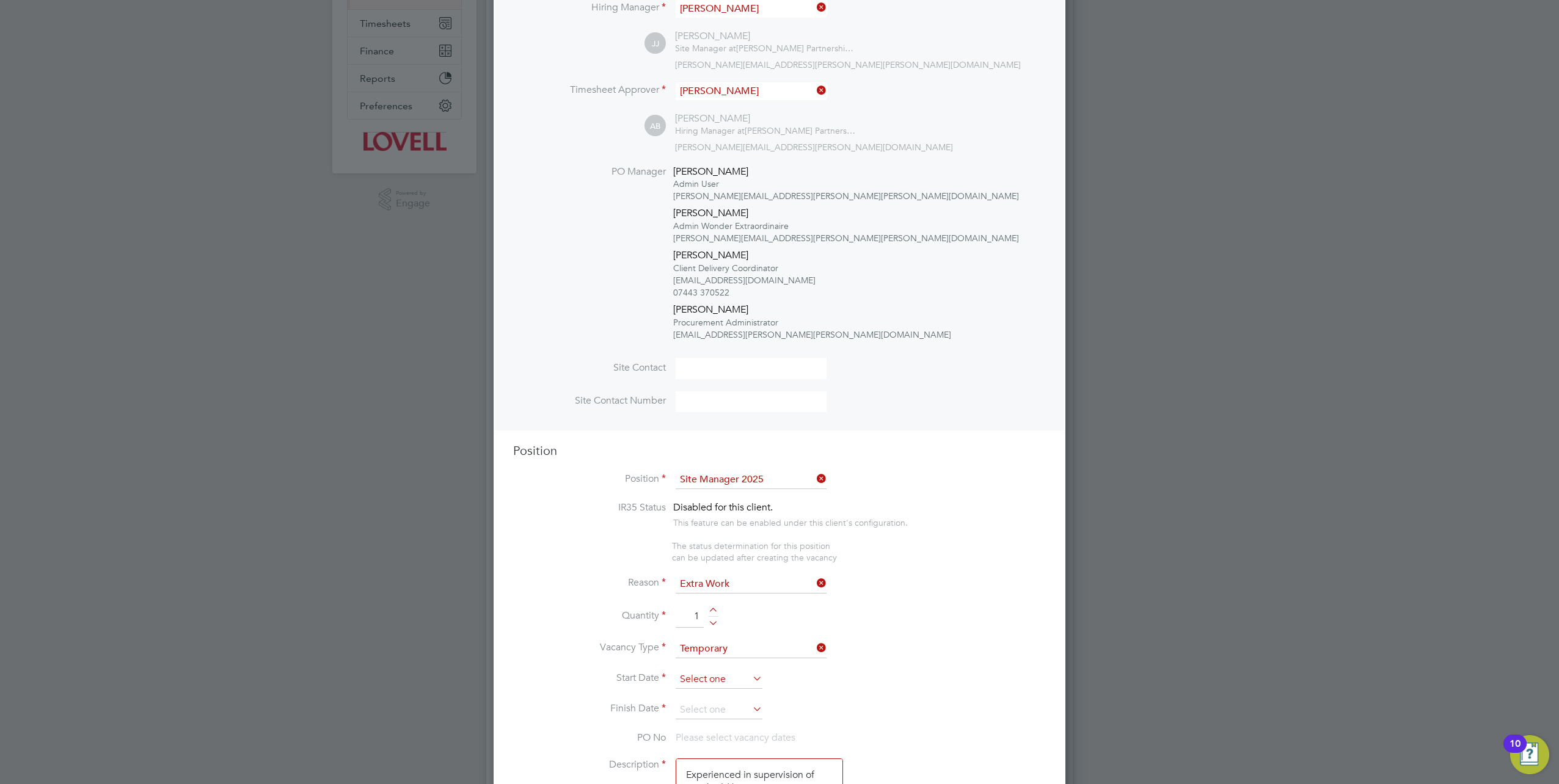
type input "1"
click at [716, 677] on input at bounding box center [719, 679] width 87 height 18
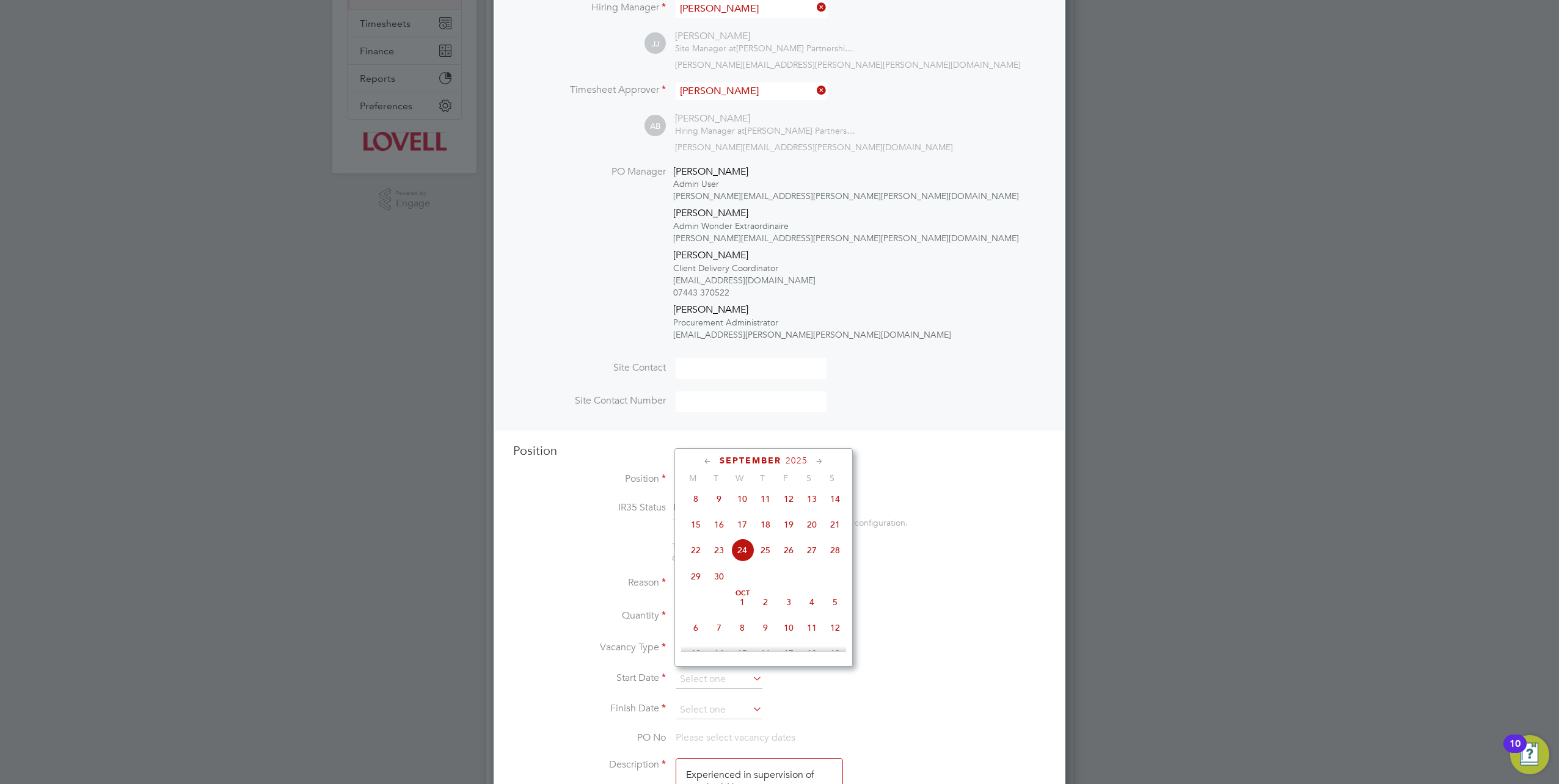
click at [744, 555] on span "24" at bounding box center [742, 550] width 23 height 23
type input "[DATE]"
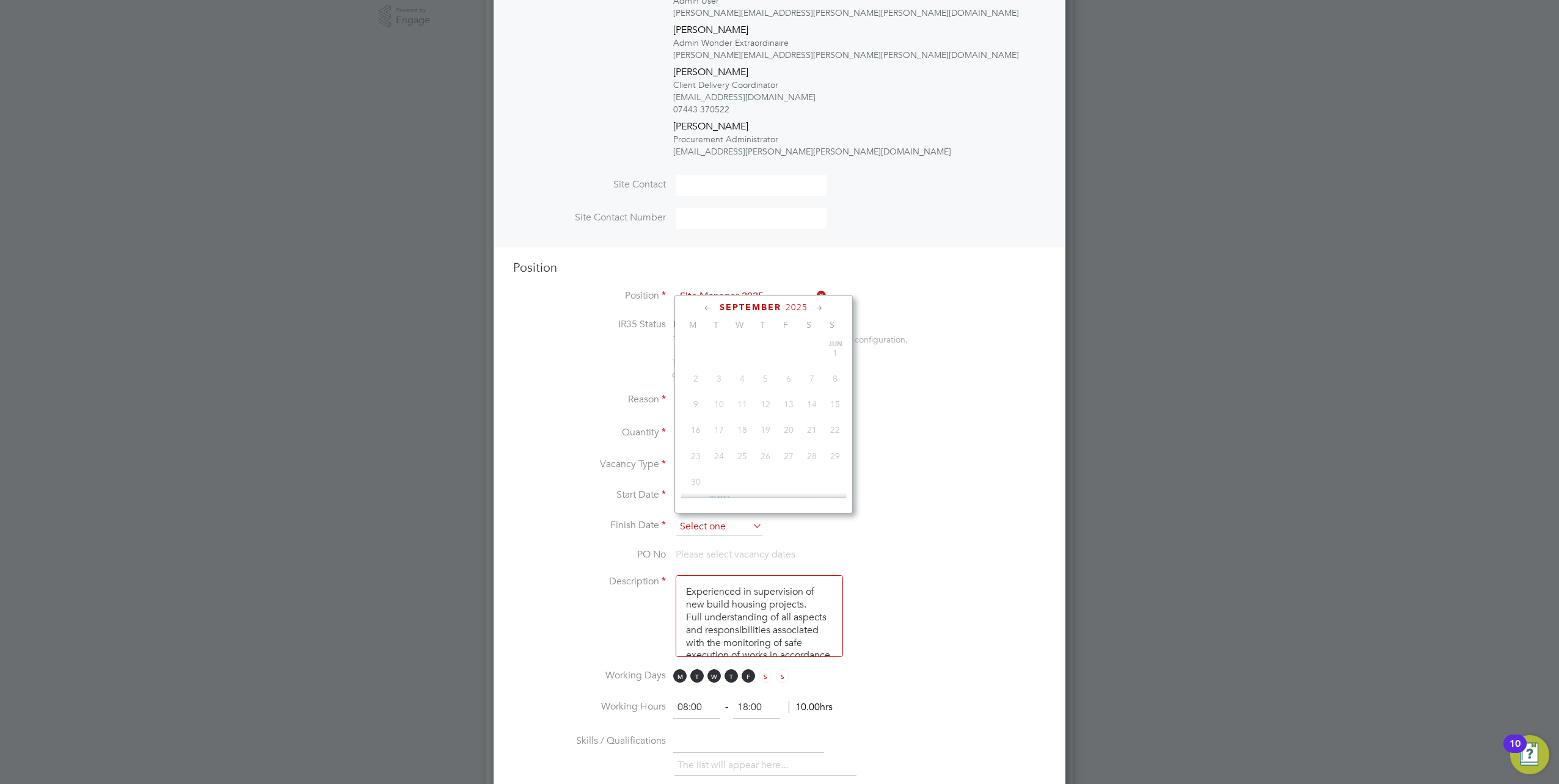
click at [722, 530] on input at bounding box center [719, 527] width 87 height 18
click at [768, 403] on span "25" at bounding box center [765, 397] width 23 height 23
type input "25 Sep 2025"
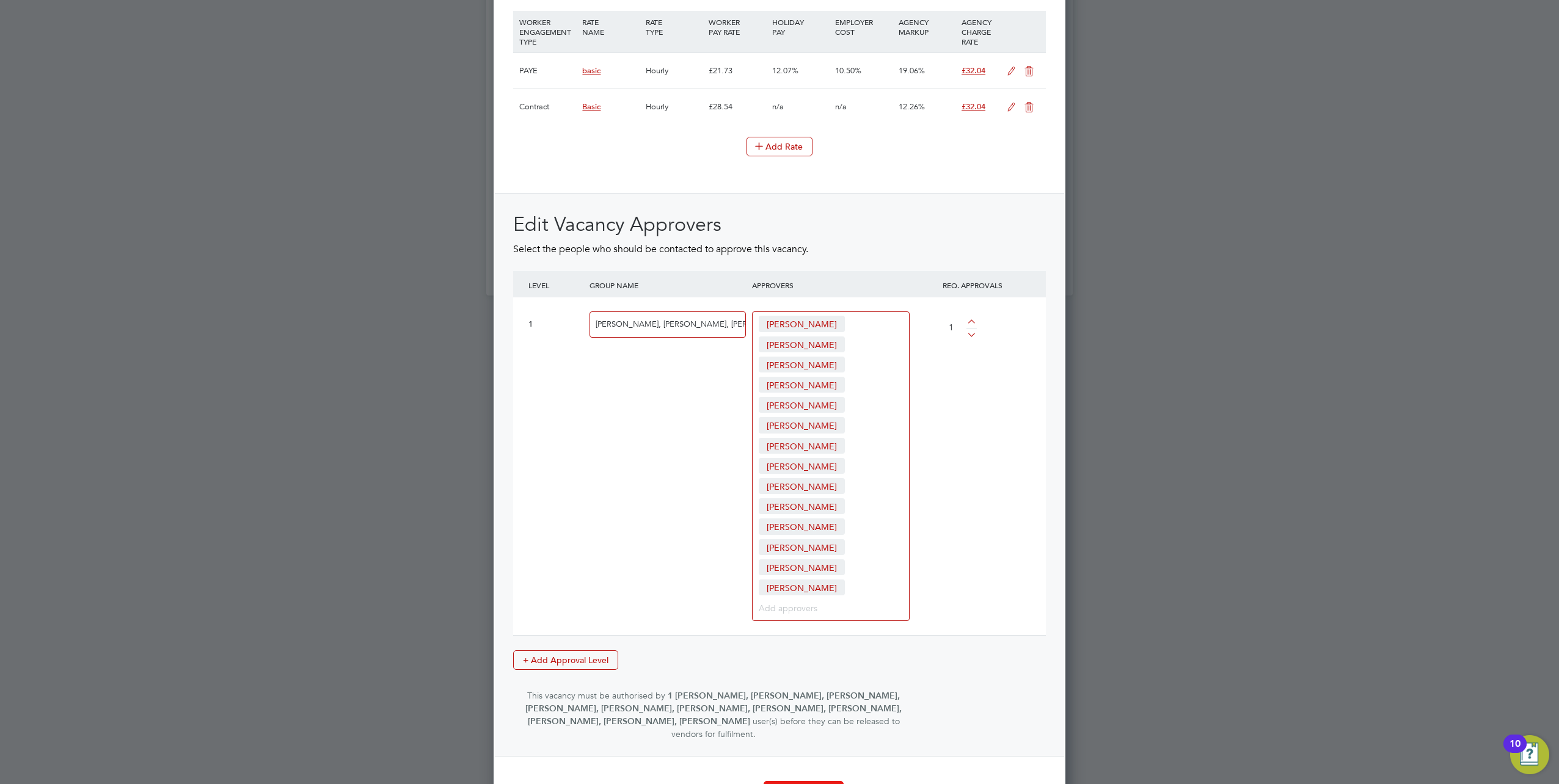
click at [797, 781] on button "Create Vacancy" at bounding box center [804, 790] width 80 height 19
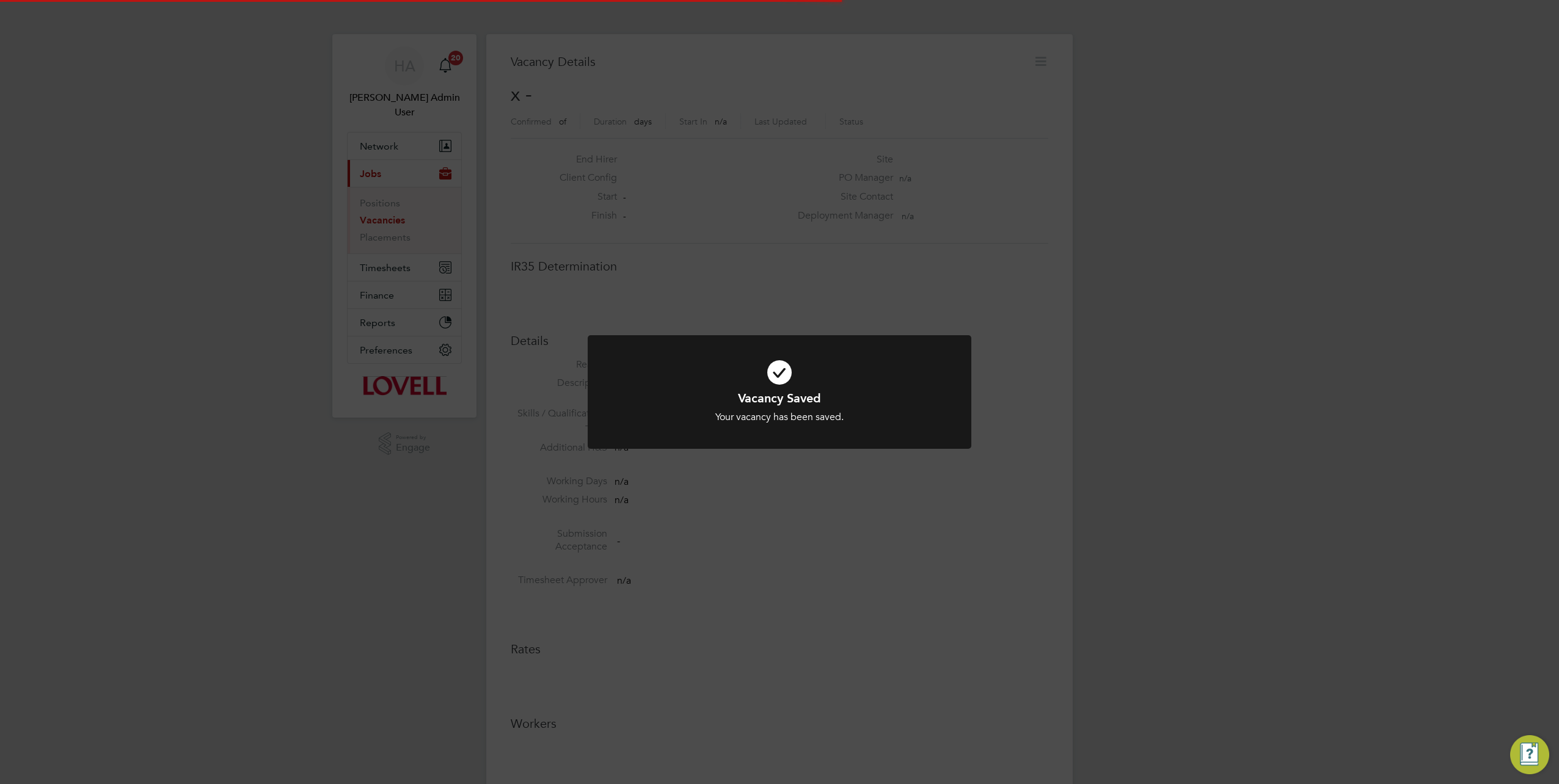
click at [1059, 265] on div "Vacancy Saved Your vacancy has been saved. Cancel Okay" at bounding box center [780, 392] width 1559 height 784
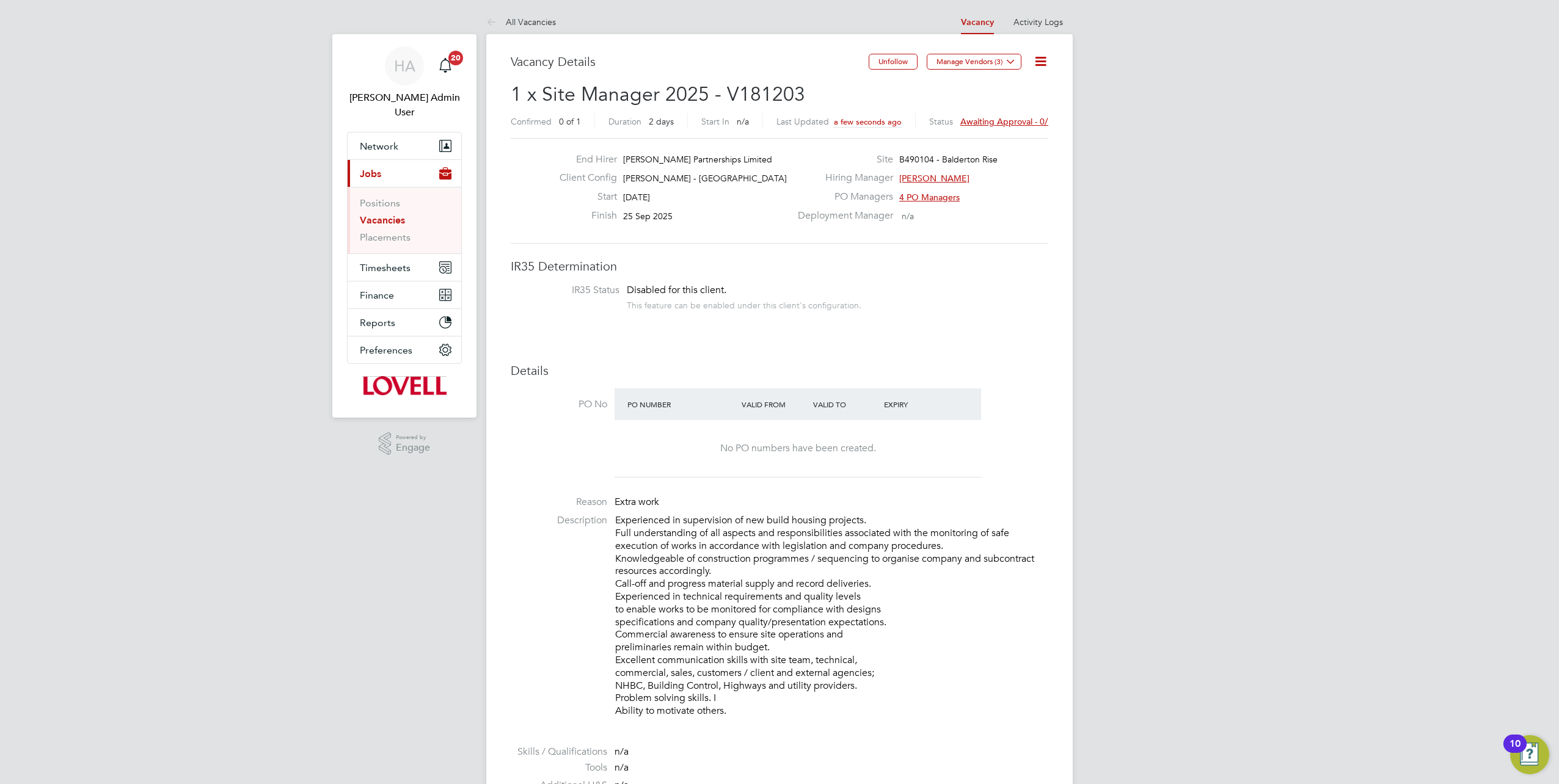
click at [1009, 118] on span "Awaiting approval - 0/1" at bounding box center [1006, 121] width 92 height 11
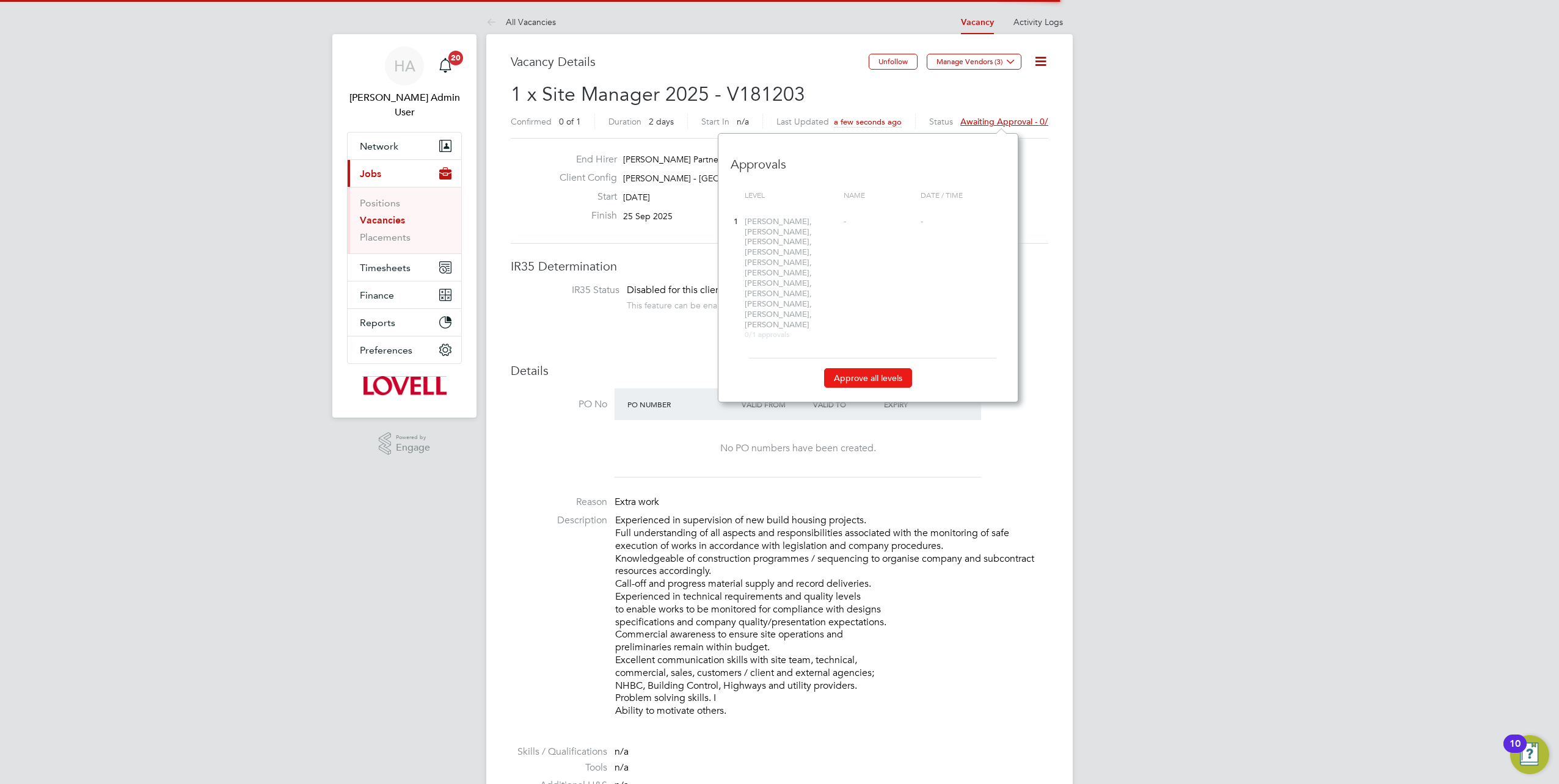
click at [857, 368] on button "Approve all levels" at bounding box center [869, 377] width 88 height 19
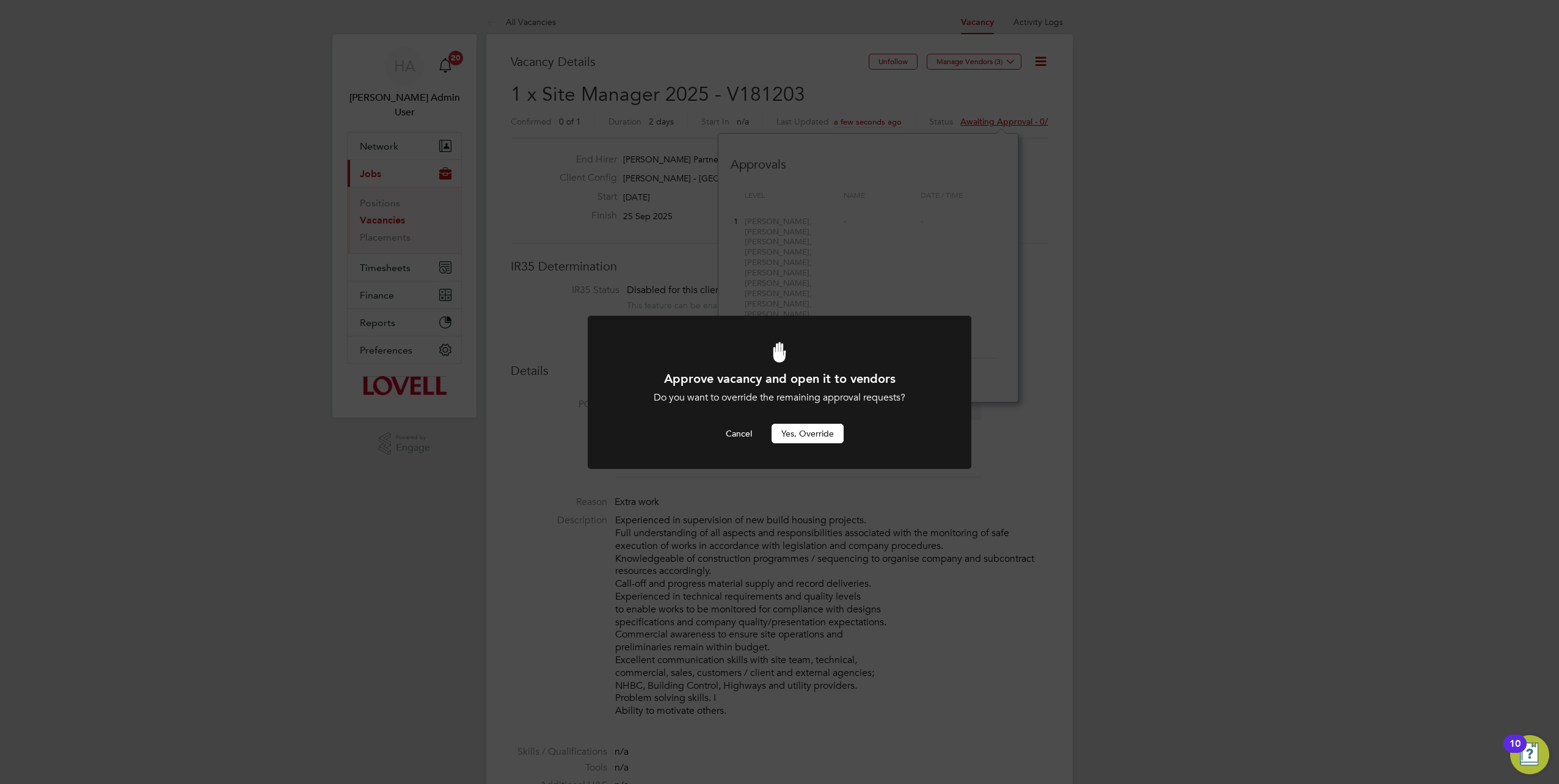
click at [814, 429] on button "Yes, Override" at bounding box center [808, 433] width 72 height 19
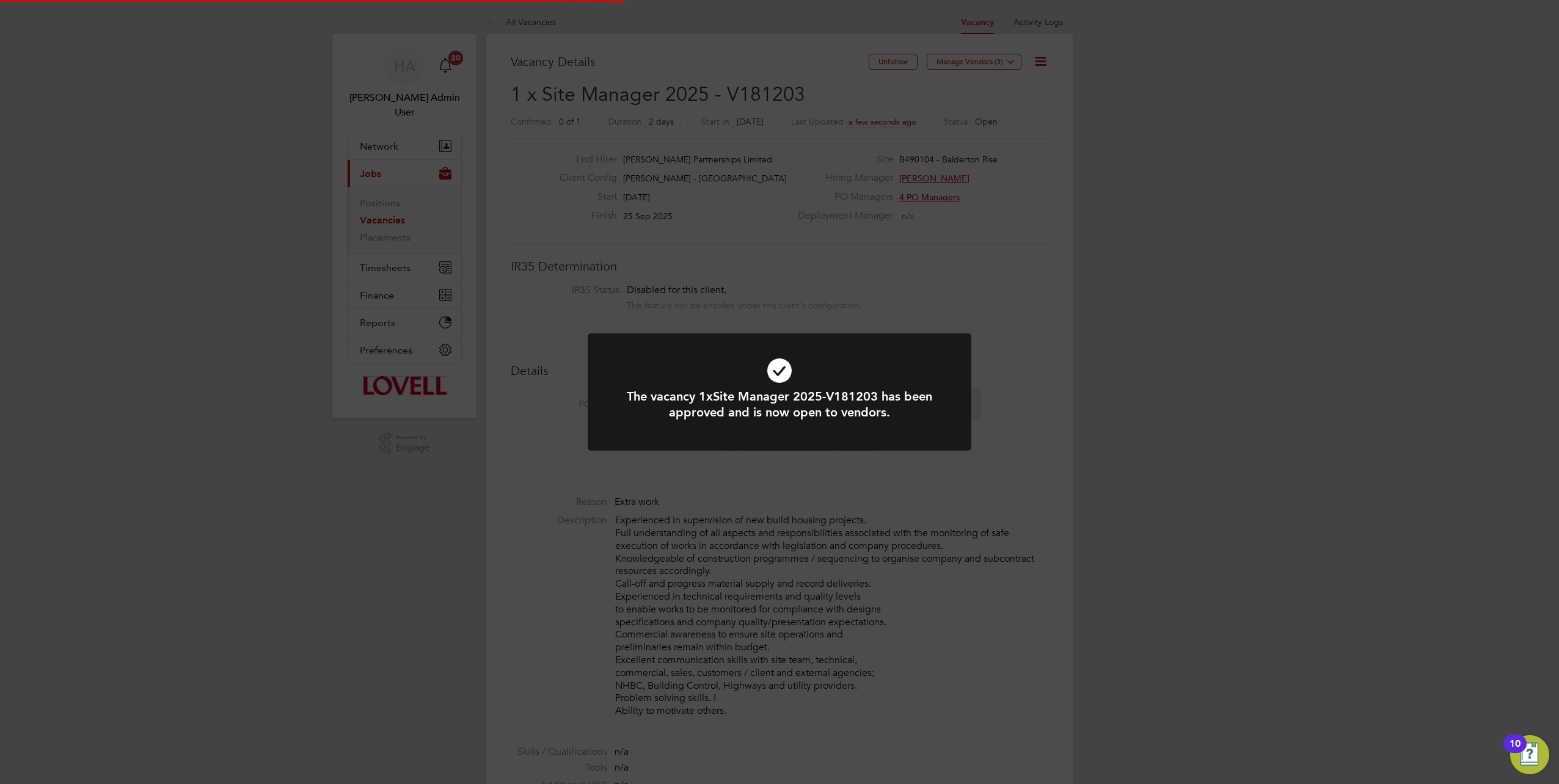
click at [820, 99] on div "The vacancy 1xSite Manager 2025-V181203 has been approved and is now open to ve…" at bounding box center [780, 392] width 1559 height 784
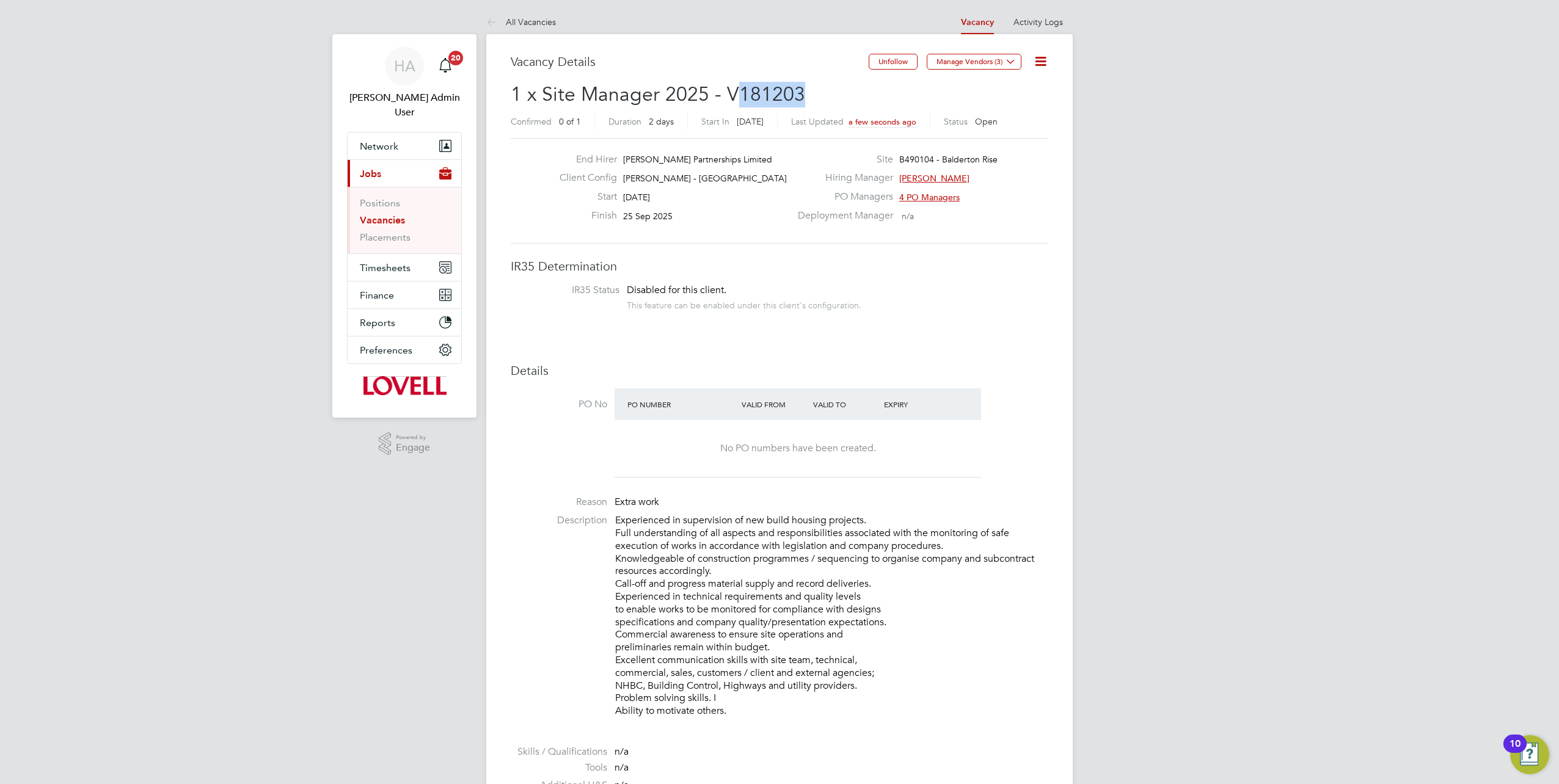
drag, startPoint x: 810, startPoint y: 93, endPoint x: 737, endPoint y: 95, distance: 73.0
click at [737, 95] on h2 "1 x Site Manager 2025 - V181203 Confirmed 0 of 1 Duration 2 days Start In Today…" at bounding box center [780, 107] width 537 height 52
copy span "181203"
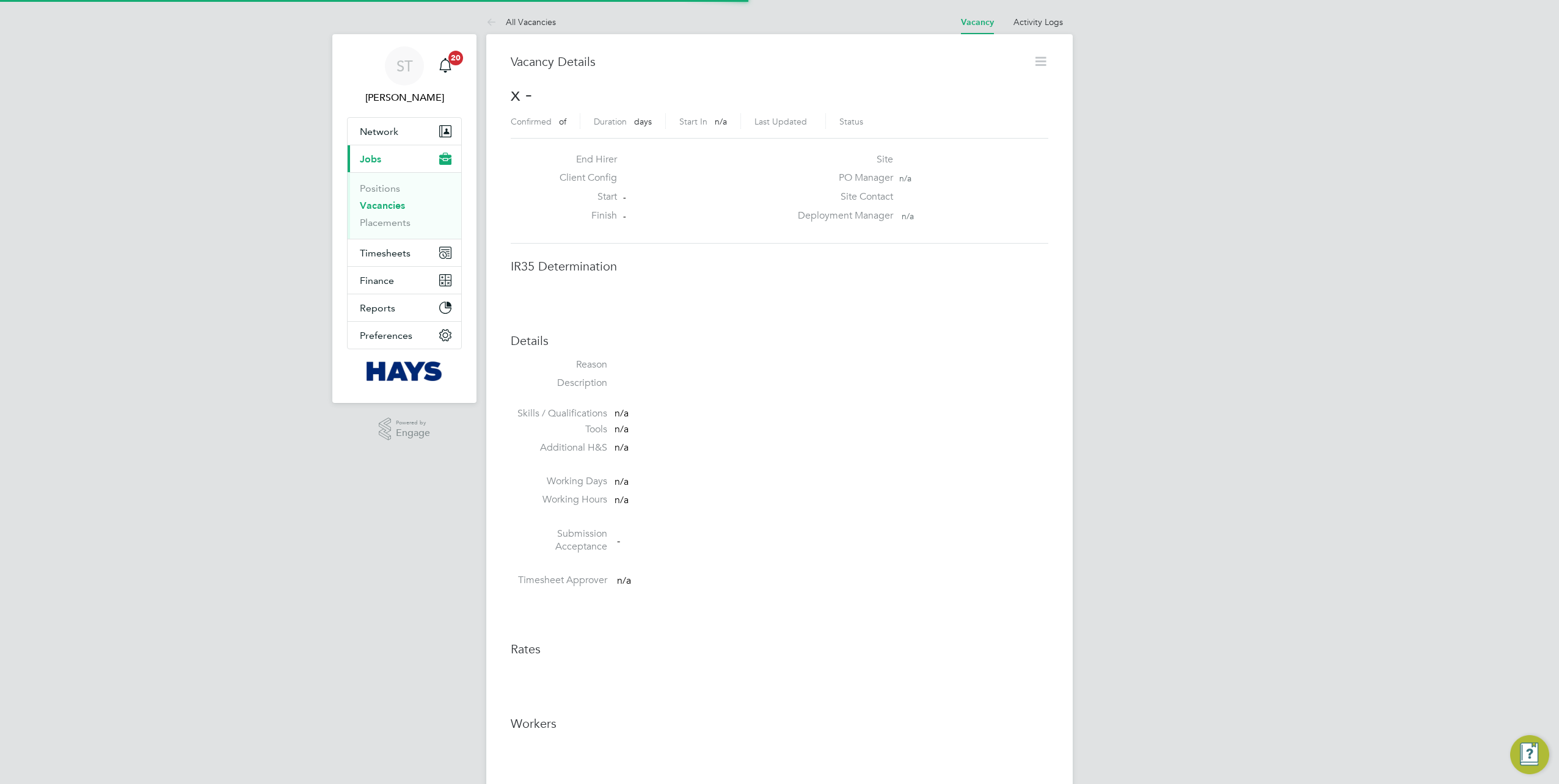
scroll to position [6, 6]
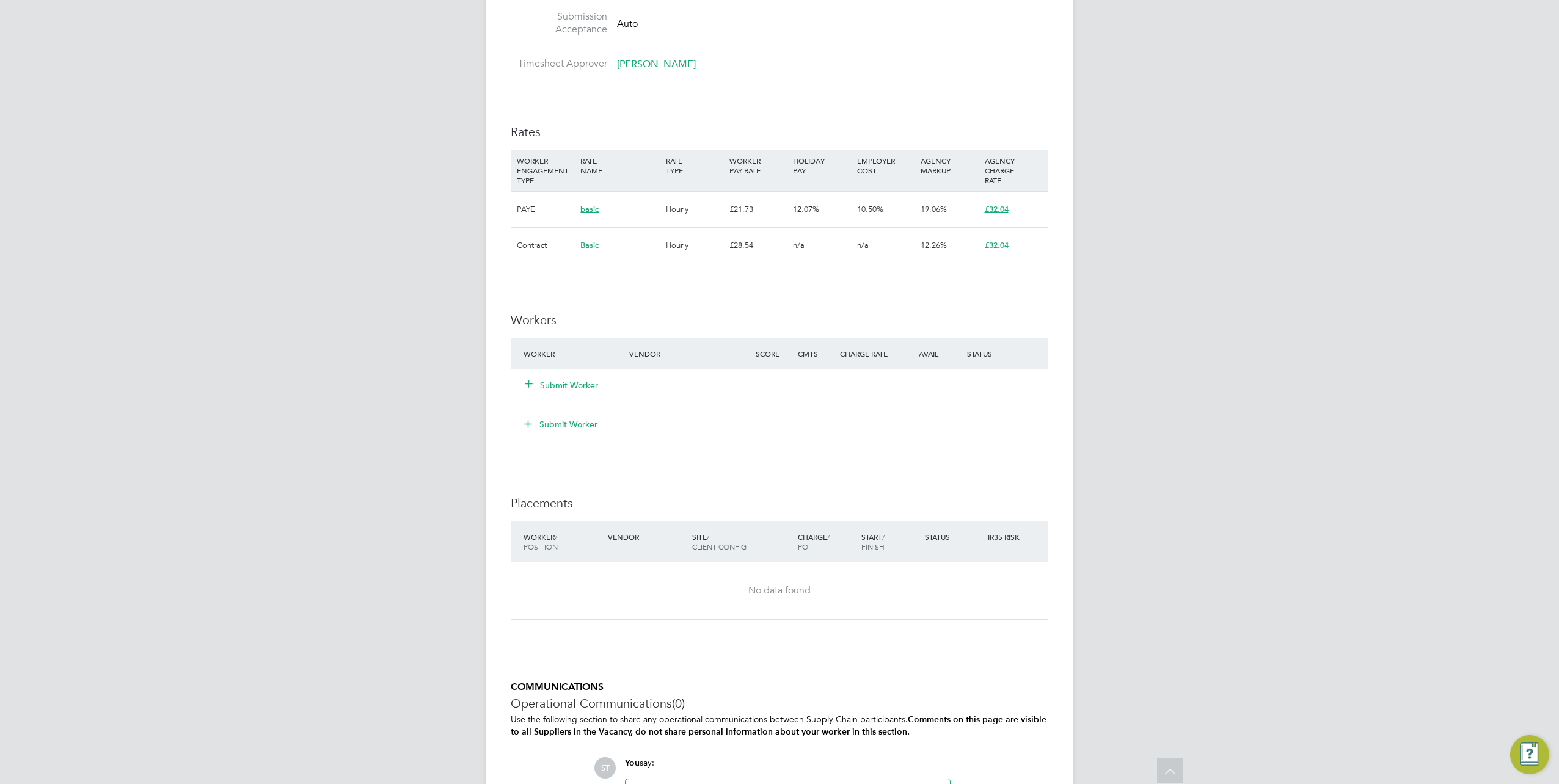
click at [524, 387] on icon at bounding box center [528, 382] width 9 height 9
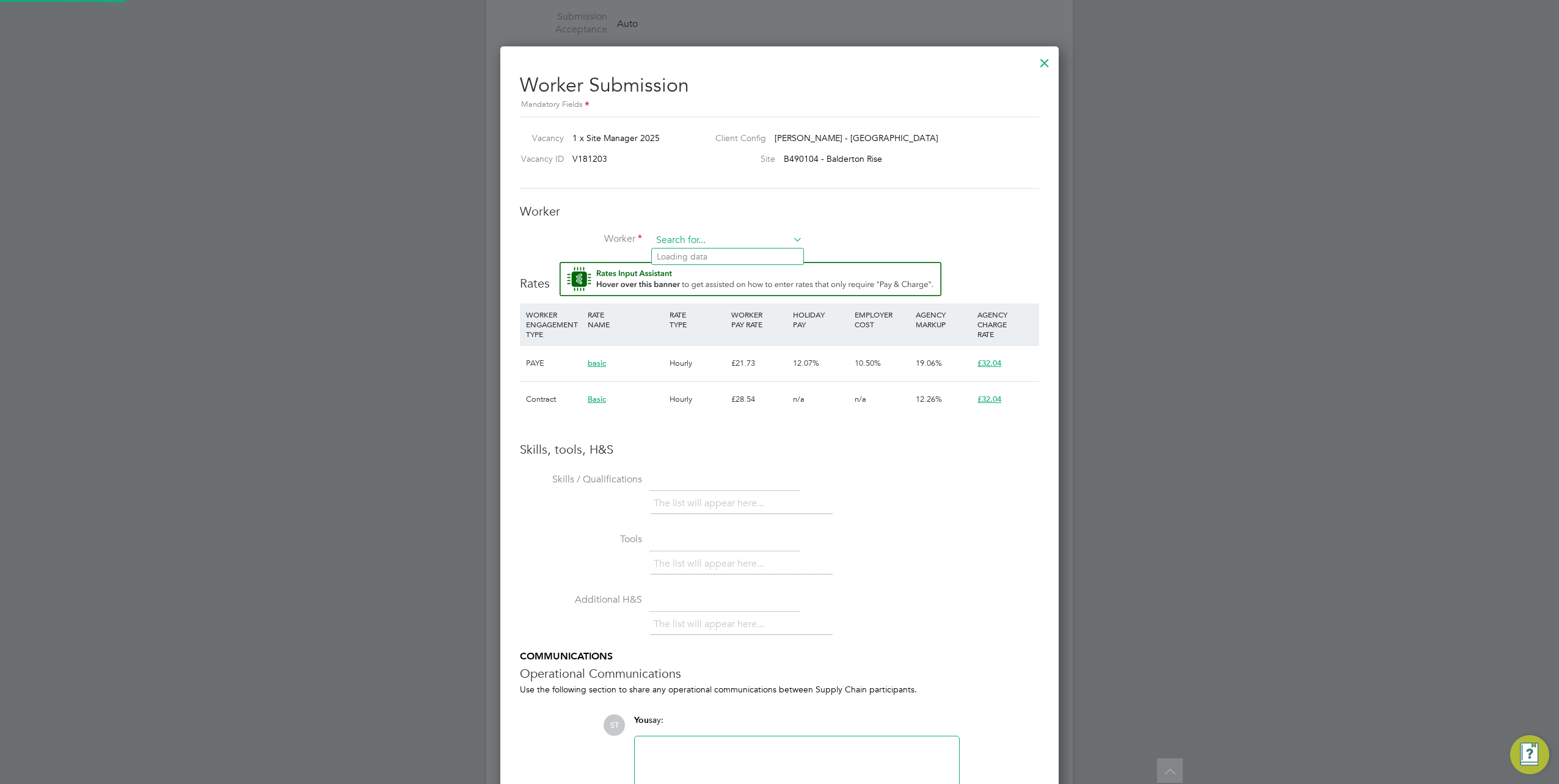
click at [675, 235] on input at bounding box center [727, 240] width 151 height 18
paste input "16597387"
type input "16597387"
click at [686, 271] on li "+ Add new" at bounding box center [728, 273] width 151 height 17
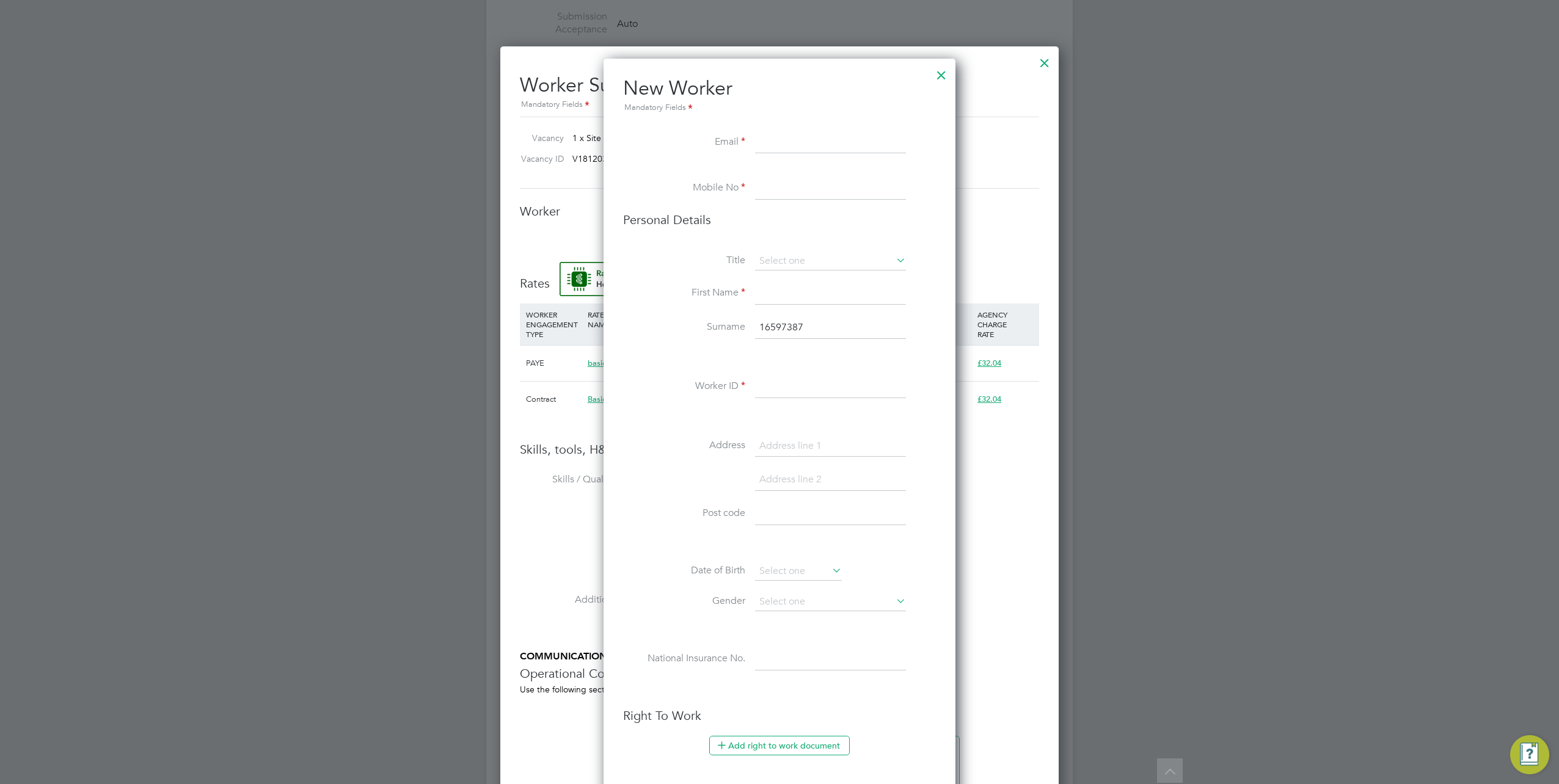
click at [776, 145] on input at bounding box center [830, 143] width 151 height 22
paste input "[EMAIL_ADDRESS][DOMAIN_NAME]"
type input "[EMAIL_ADDRESS][DOMAIN_NAME]"
click at [775, 186] on input "tel:+447429478882" at bounding box center [830, 189] width 151 height 22
type input "[PHONE_NUMBER]"
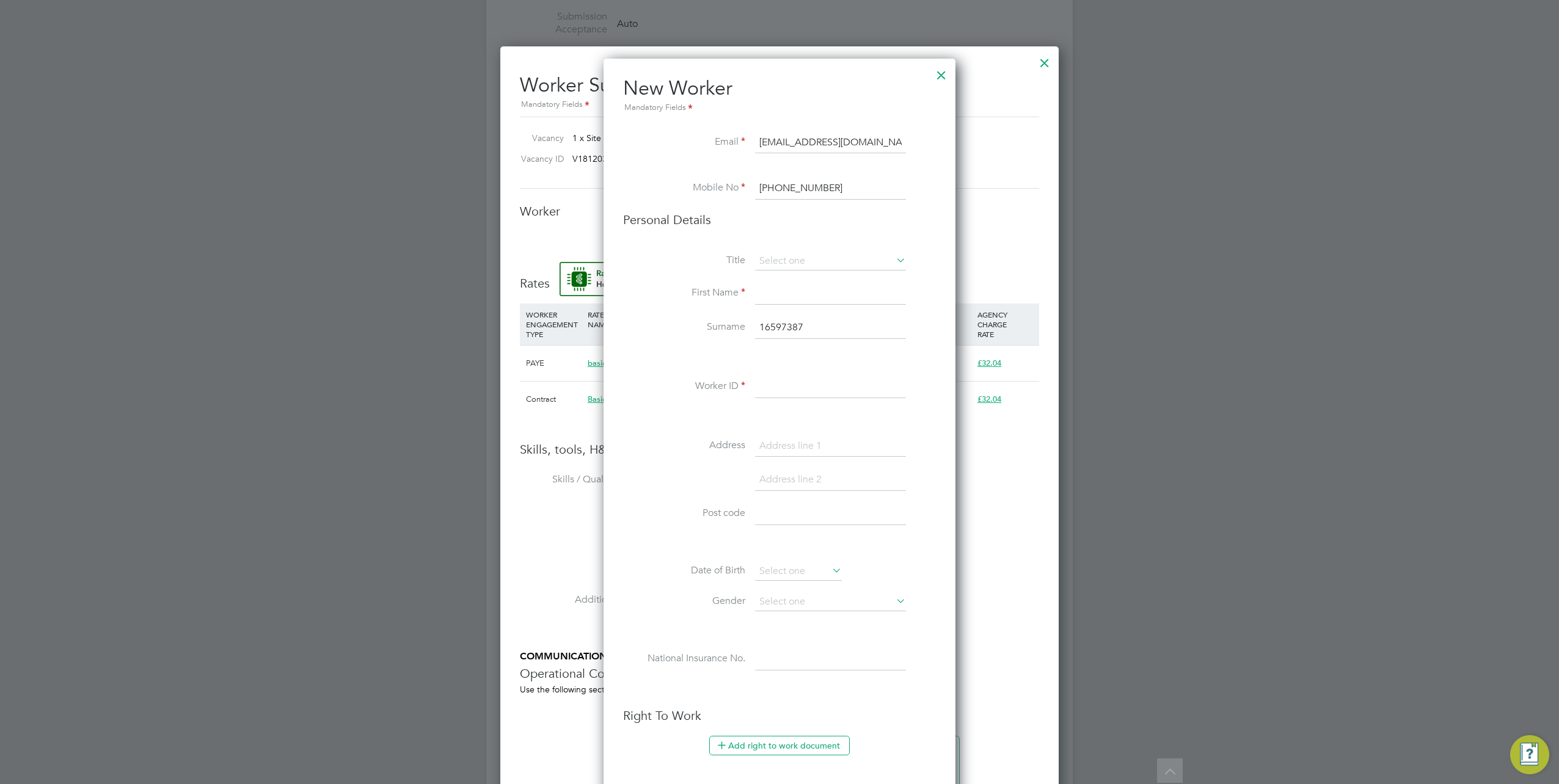
click at [799, 271] on li "Title" at bounding box center [780, 267] width 313 height 31
click at [799, 265] on input at bounding box center [830, 261] width 151 height 18
click at [785, 274] on li "Mr" at bounding box center [831, 278] width 151 height 16
type input "Mr"
drag, startPoint x: 811, startPoint y: 335, endPoint x: 750, endPoint y: 347, distance: 62.2
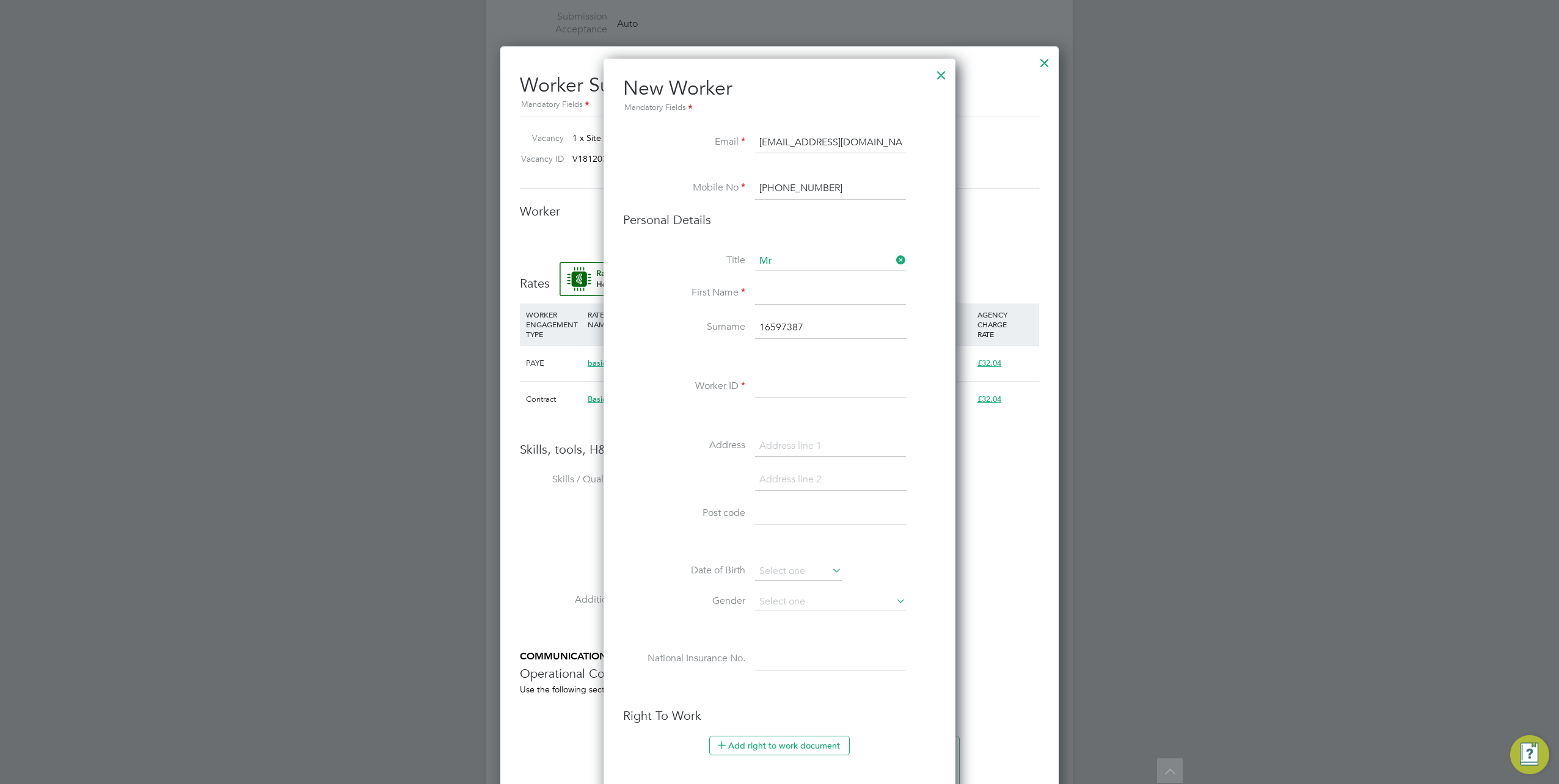
click at [742, 331] on li "Surname 16597387" at bounding box center [780, 333] width 313 height 34
click at [789, 383] on input at bounding box center [830, 387] width 151 height 22
paste input "16597387"
type input "16597387"
drag, startPoint x: 820, startPoint y: 323, endPoint x: 730, endPoint y: 323, distance: 90.0
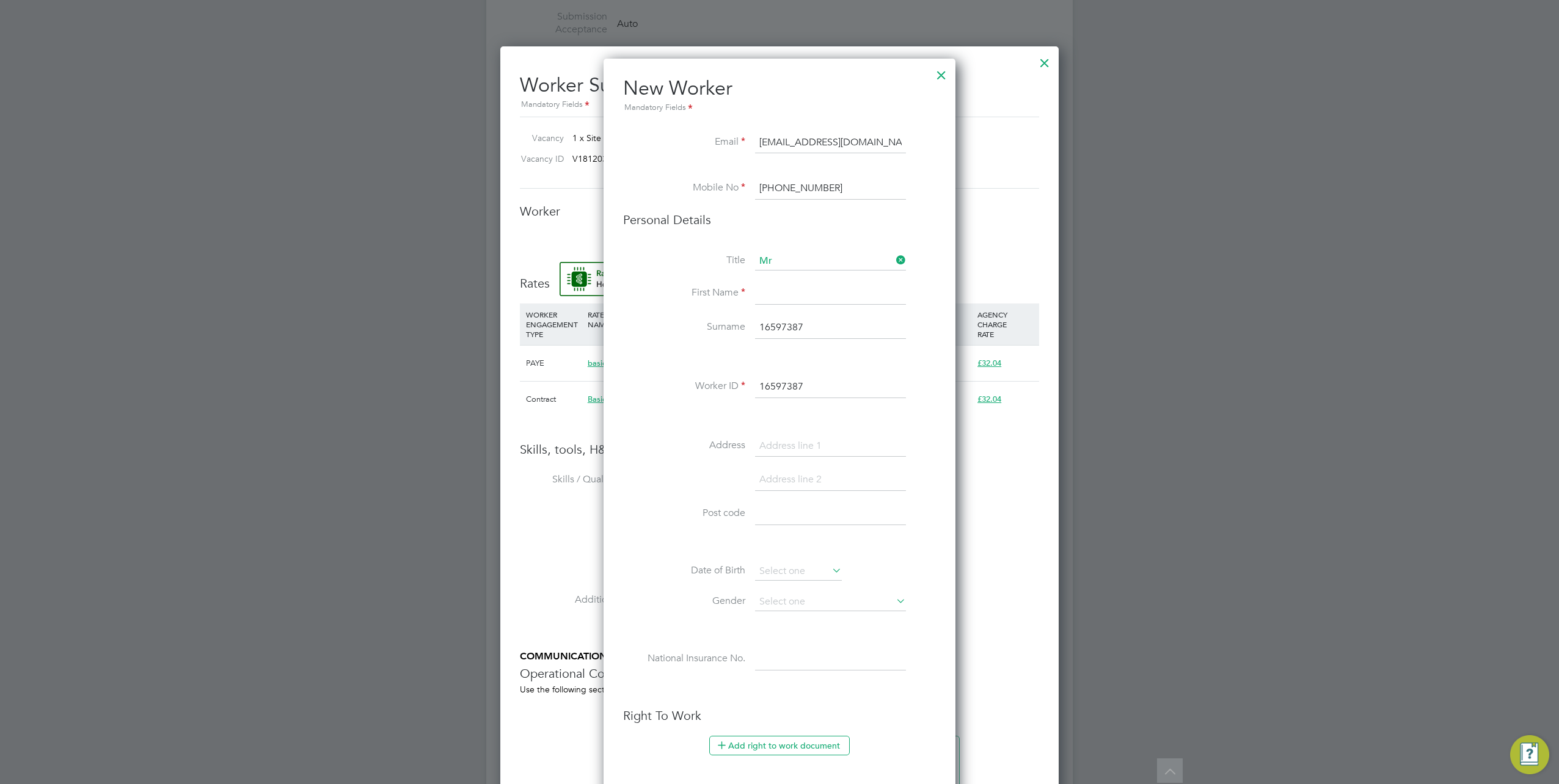
click at [730, 323] on li "Surname 16597387" at bounding box center [780, 333] width 313 height 34
type input "L"
type input "Sampson"
click at [777, 293] on input at bounding box center [830, 293] width 151 height 22
type input "Leon"
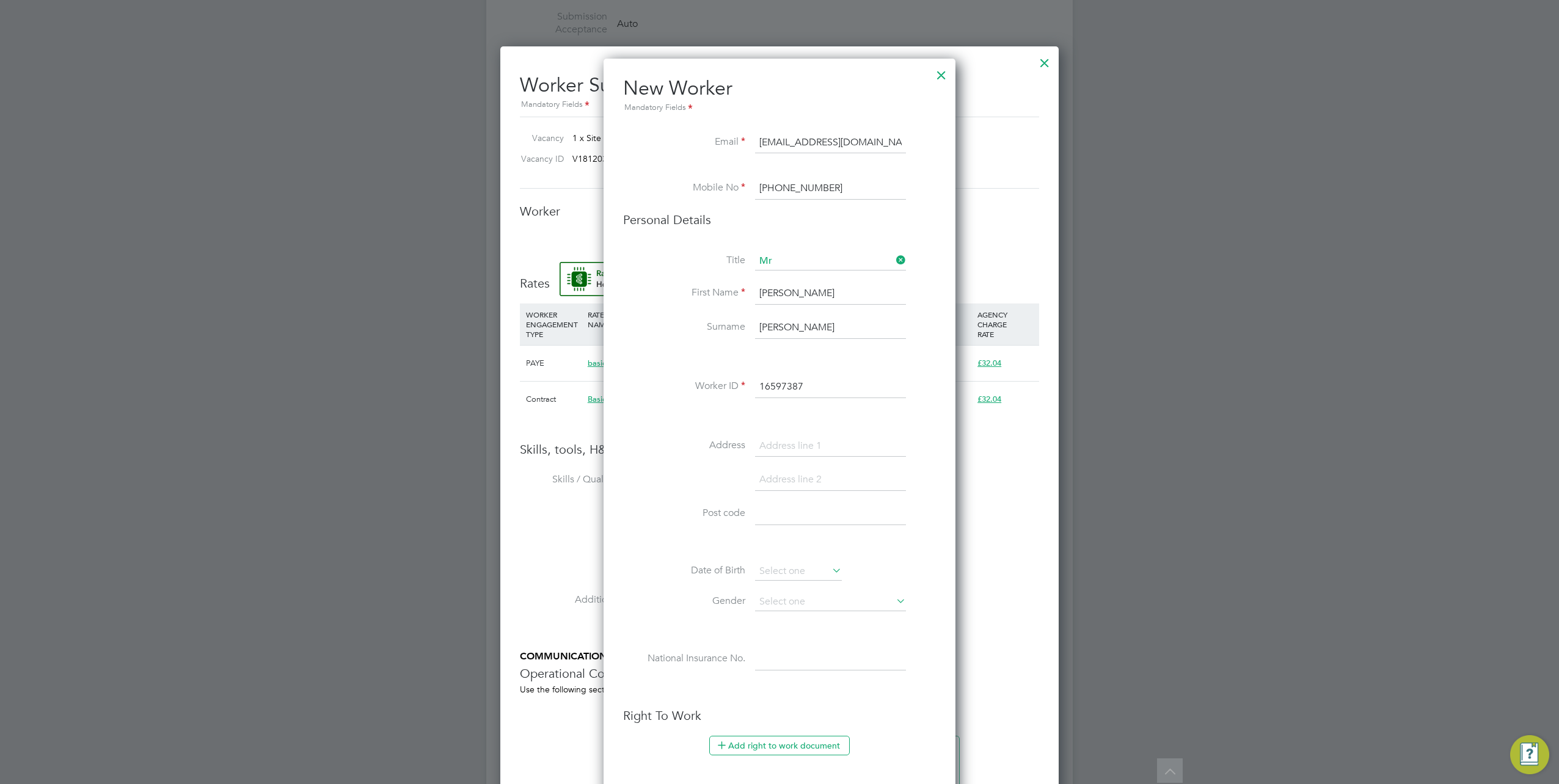
click at [784, 442] on input at bounding box center [830, 446] width 151 height 22
paste input "[STREET_ADDRESS][PERSON_NAME]"
type input "[STREET_ADDRESS][PERSON_NAME]"
click at [784, 481] on input at bounding box center [830, 480] width 151 height 22
paste input "Lincoln"
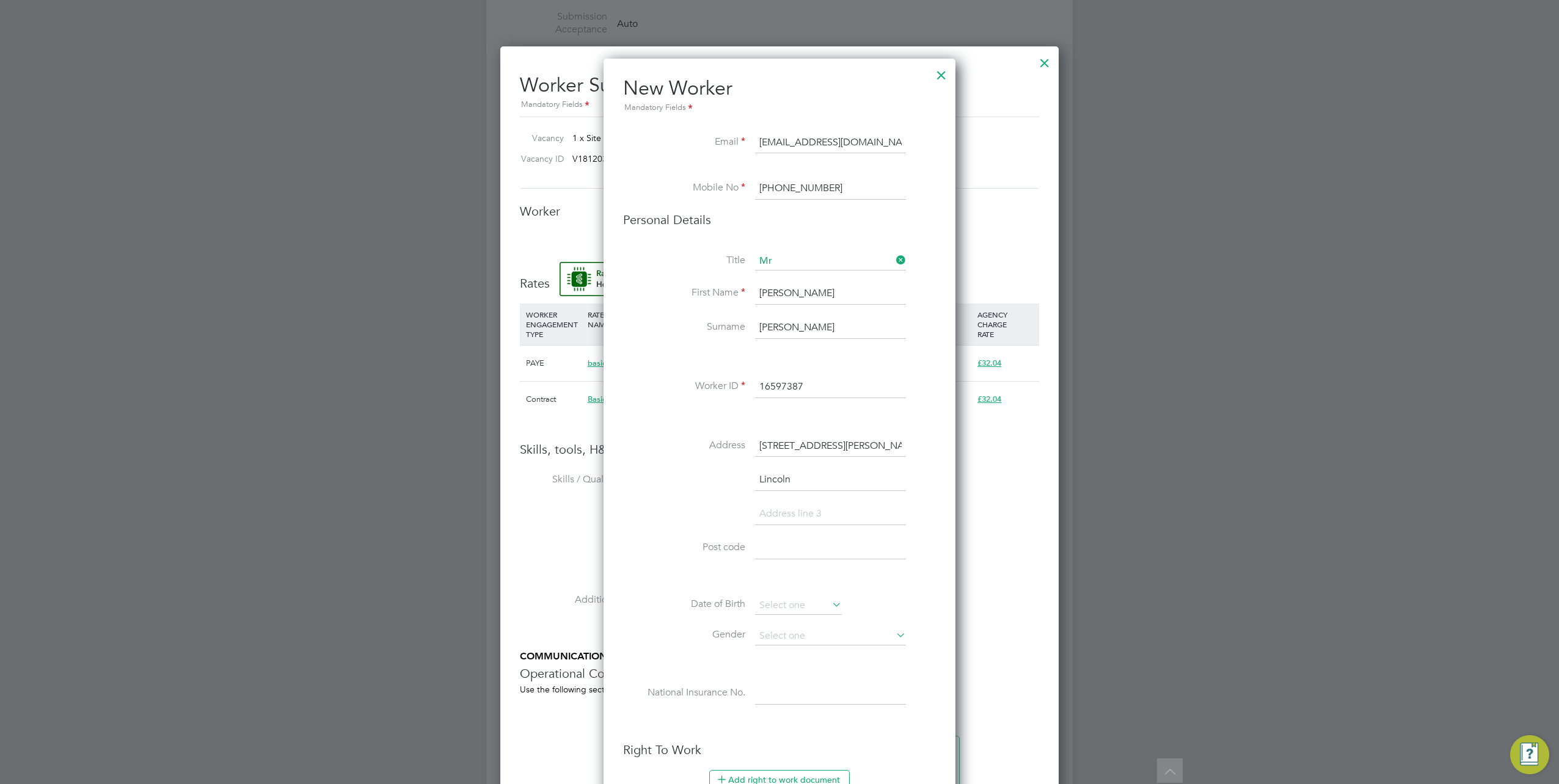
scroll to position [1117, 352]
type input "Lincoln"
click at [769, 540] on input at bounding box center [830, 548] width 151 height 22
paste input "LN6 0DP"
type input "LN6 0DP"
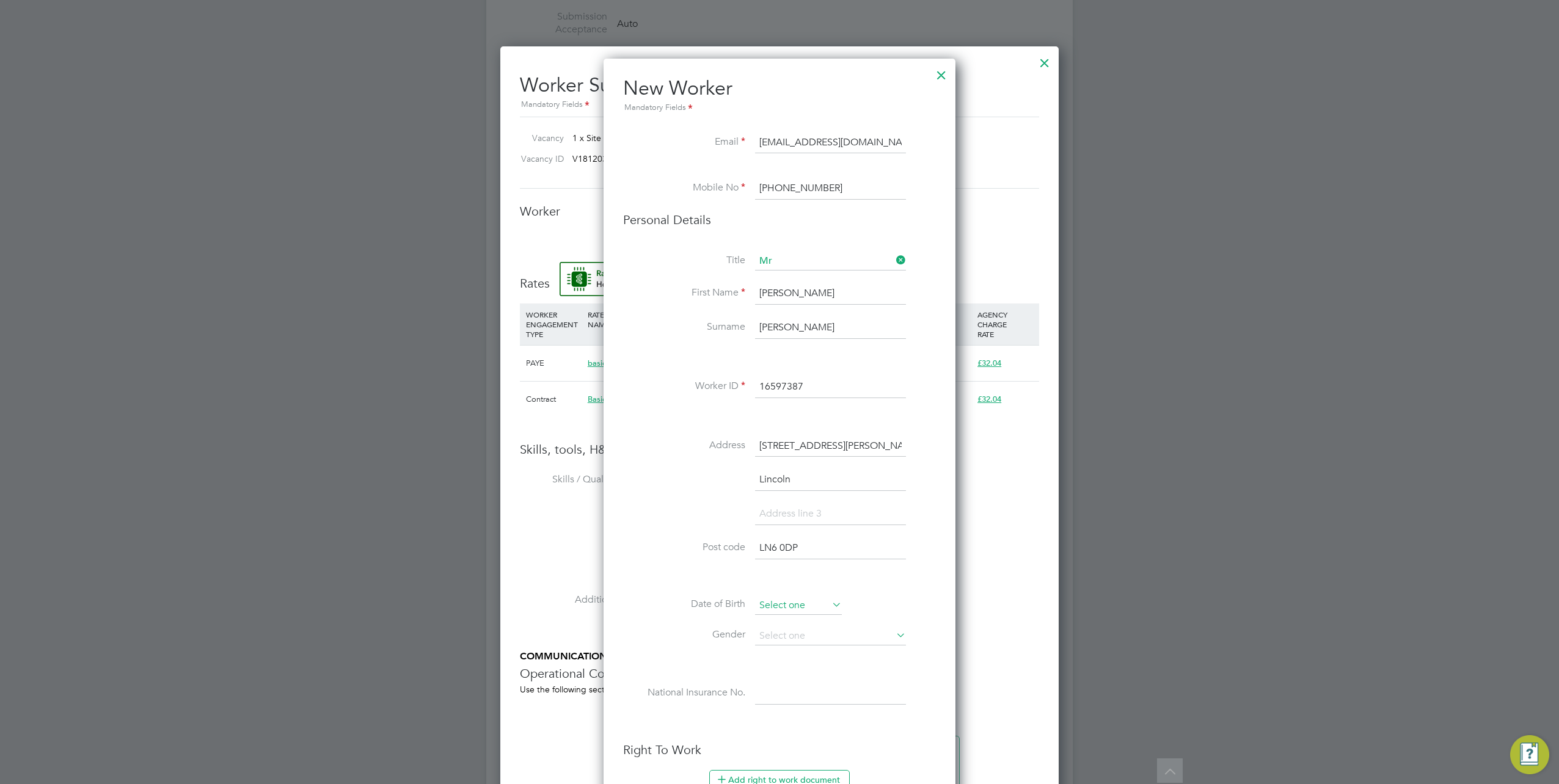
drag, startPoint x: 793, startPoint y: 605, endPoint x: 799, endPoint y: 579, distance: 26.7
click at [793, 605] on input at bounding box center [799, 605] width 87 height 18
click at [868, 383] on span "2012" at bounding box center [876, 387] width 22 height 10
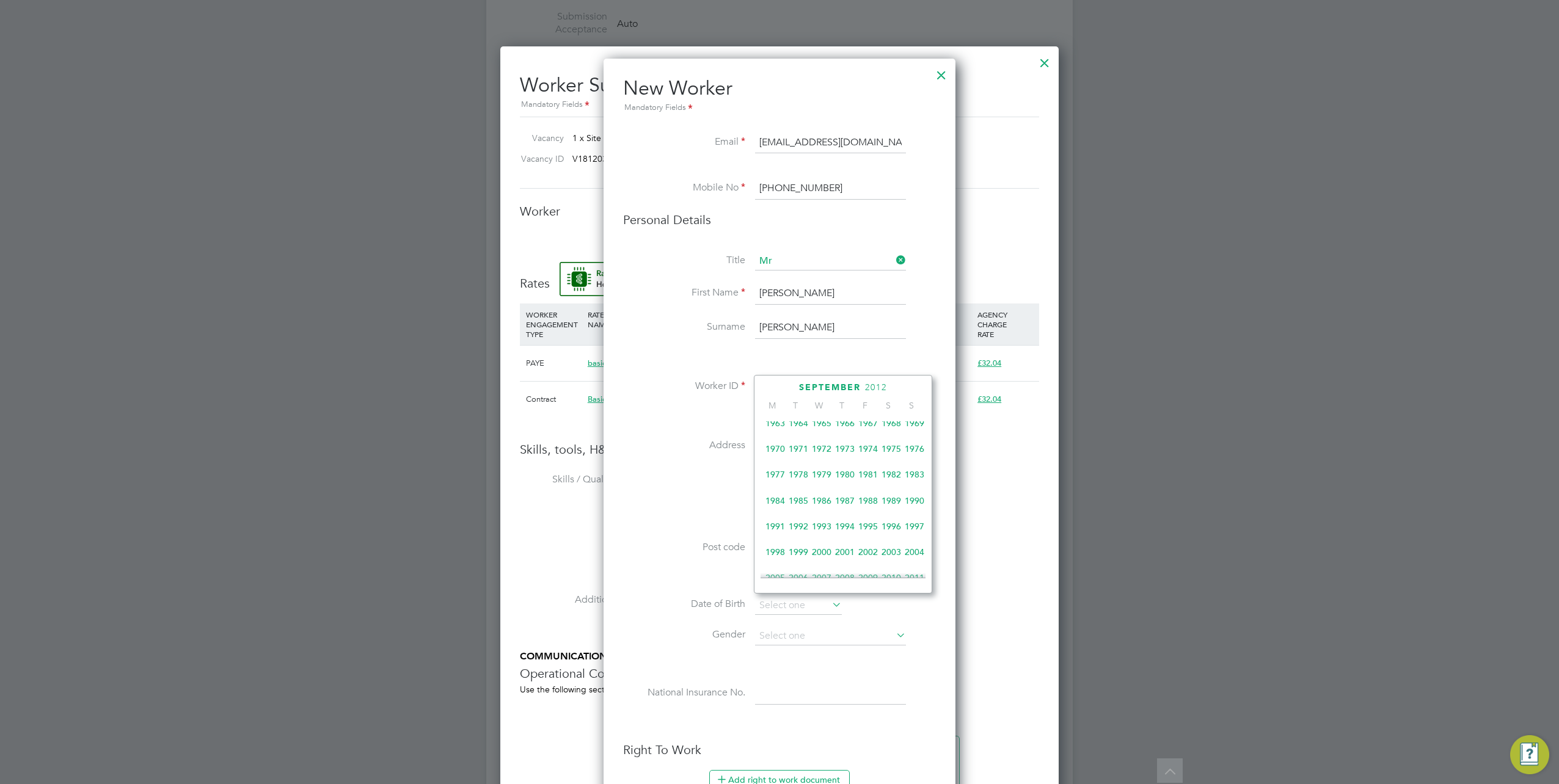
scroll to position [197, 0]
click at [776, 523] on span "1984" at bounding box center [775, 520] width 23 height 23
click at [902, 385] on icon at bounding box center [899, 388] width 12 height 13
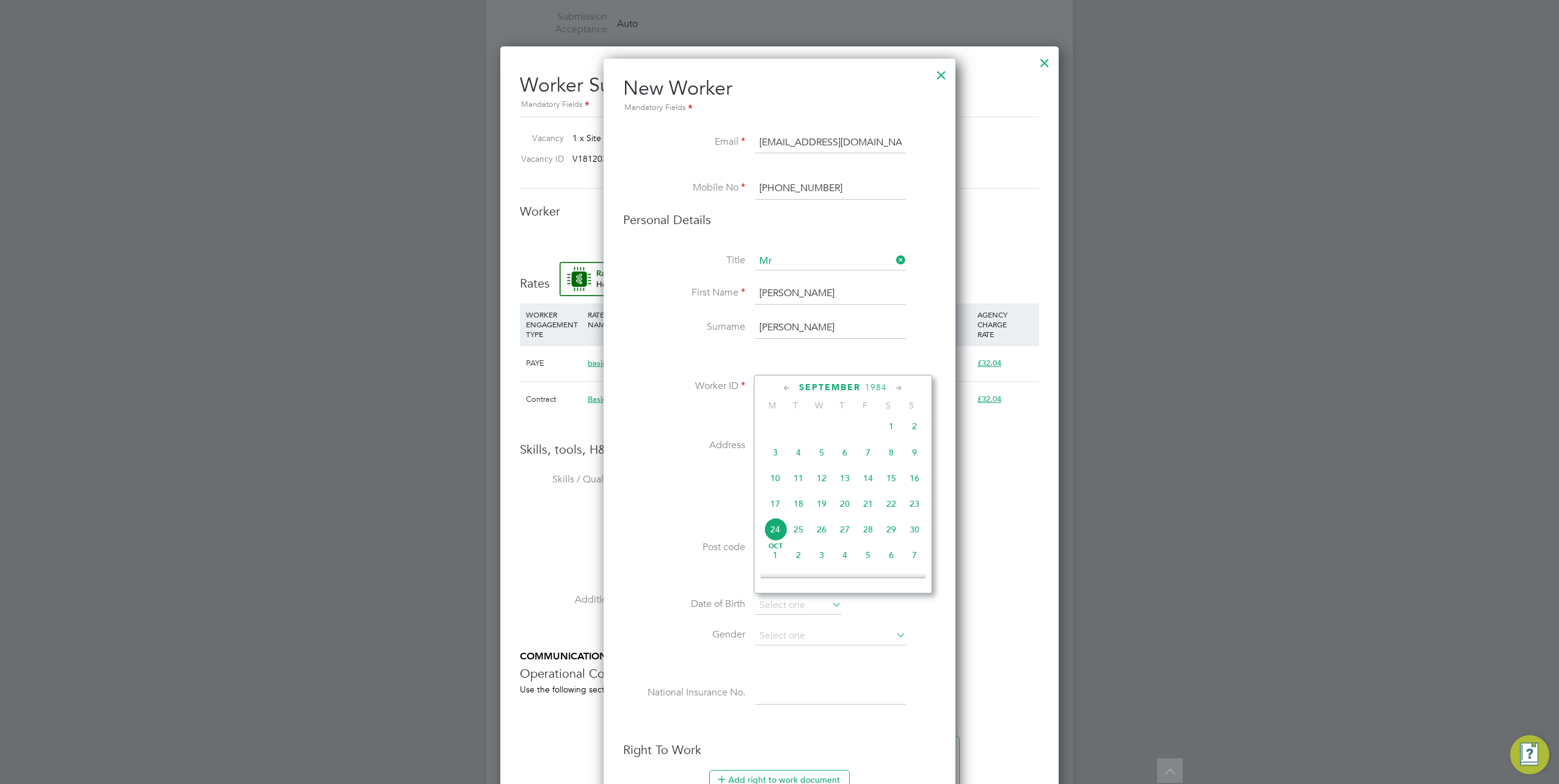
click at [799, 461] on span "4" at bounding box center [799, 452] width 23 height 23
type input "04 Sep 1984"
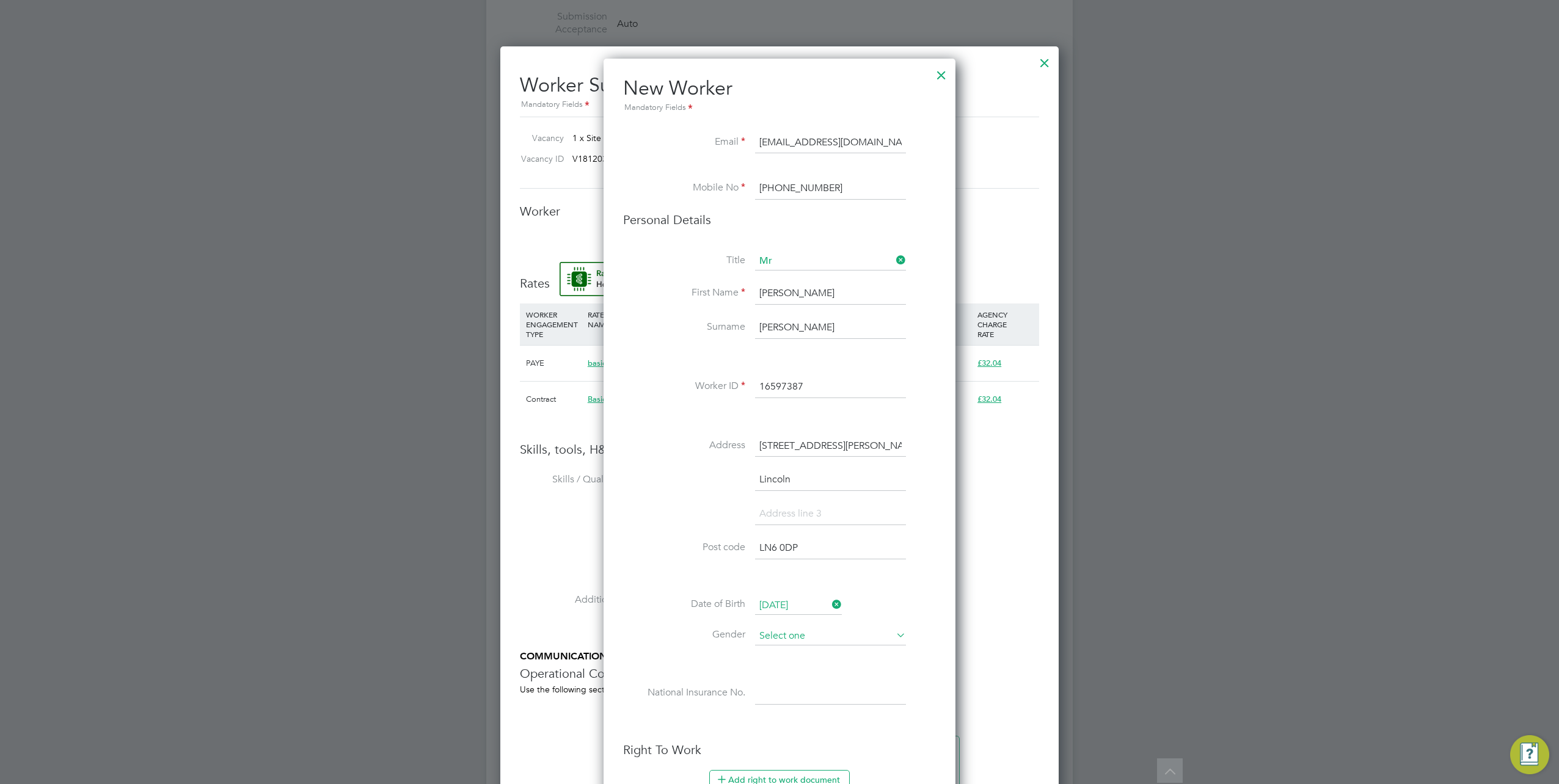
click at [790, 635] on input at bounding box center [830, 636] width 151 height 18
click at [781, 654] on li "Male" at bounding box center [831, 649] width 151 height 16
type input "Male"
click at [780, 691] on input at bounding box center [830, 693] width 151 height 22
paste input "JL223432A"
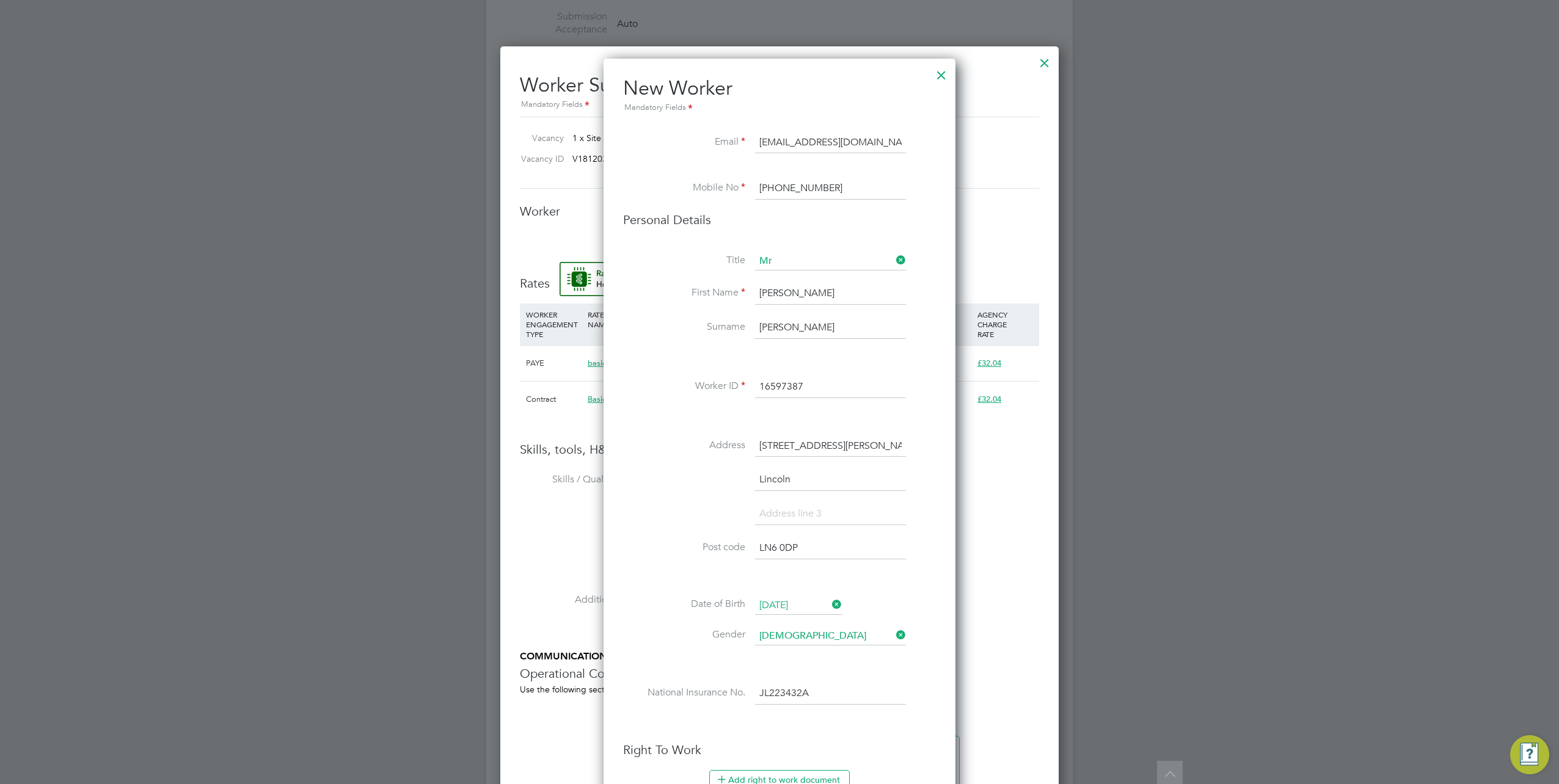
scroll to position [977, 0]
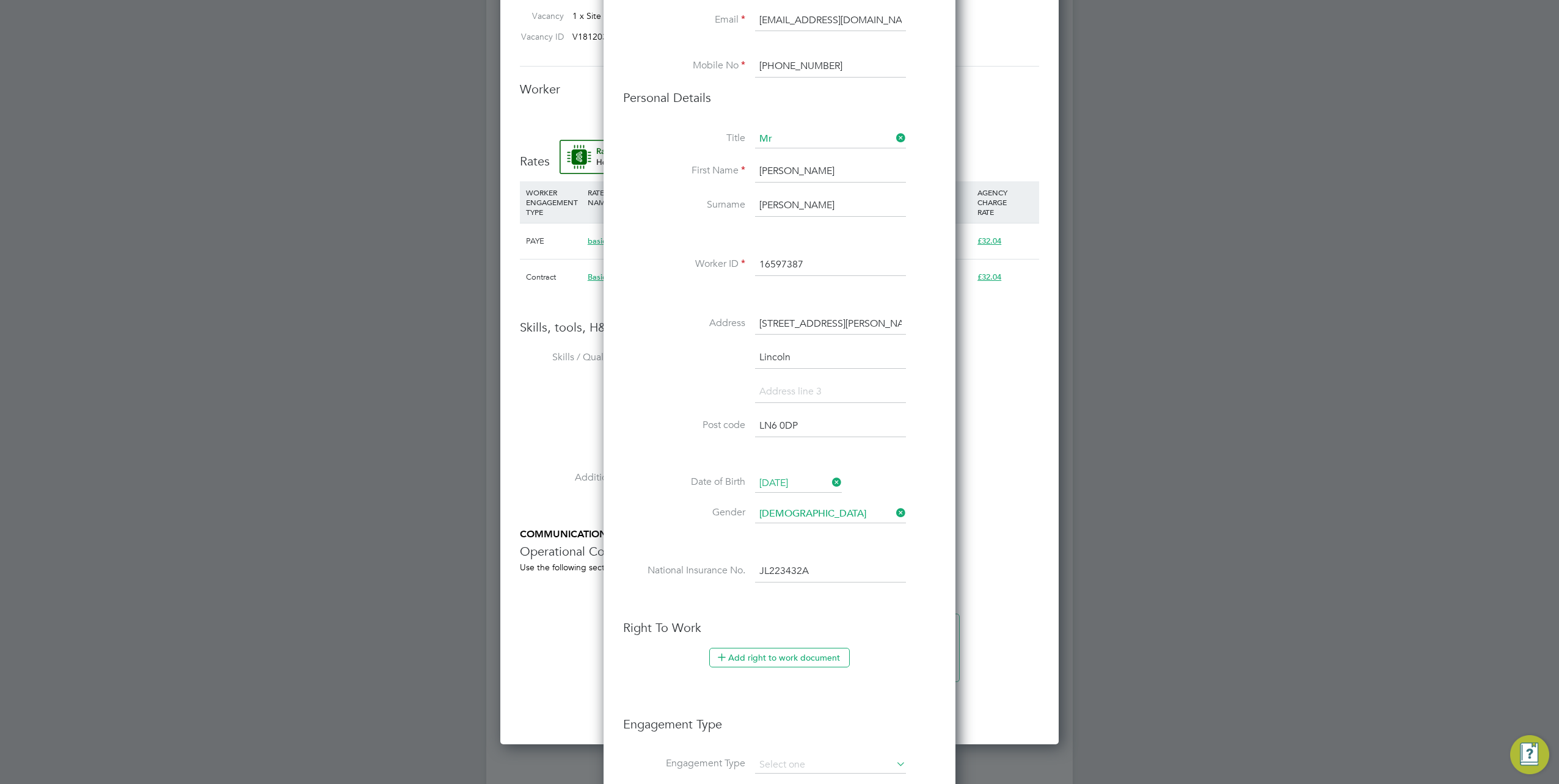
type input "JL 22 34 32 A"
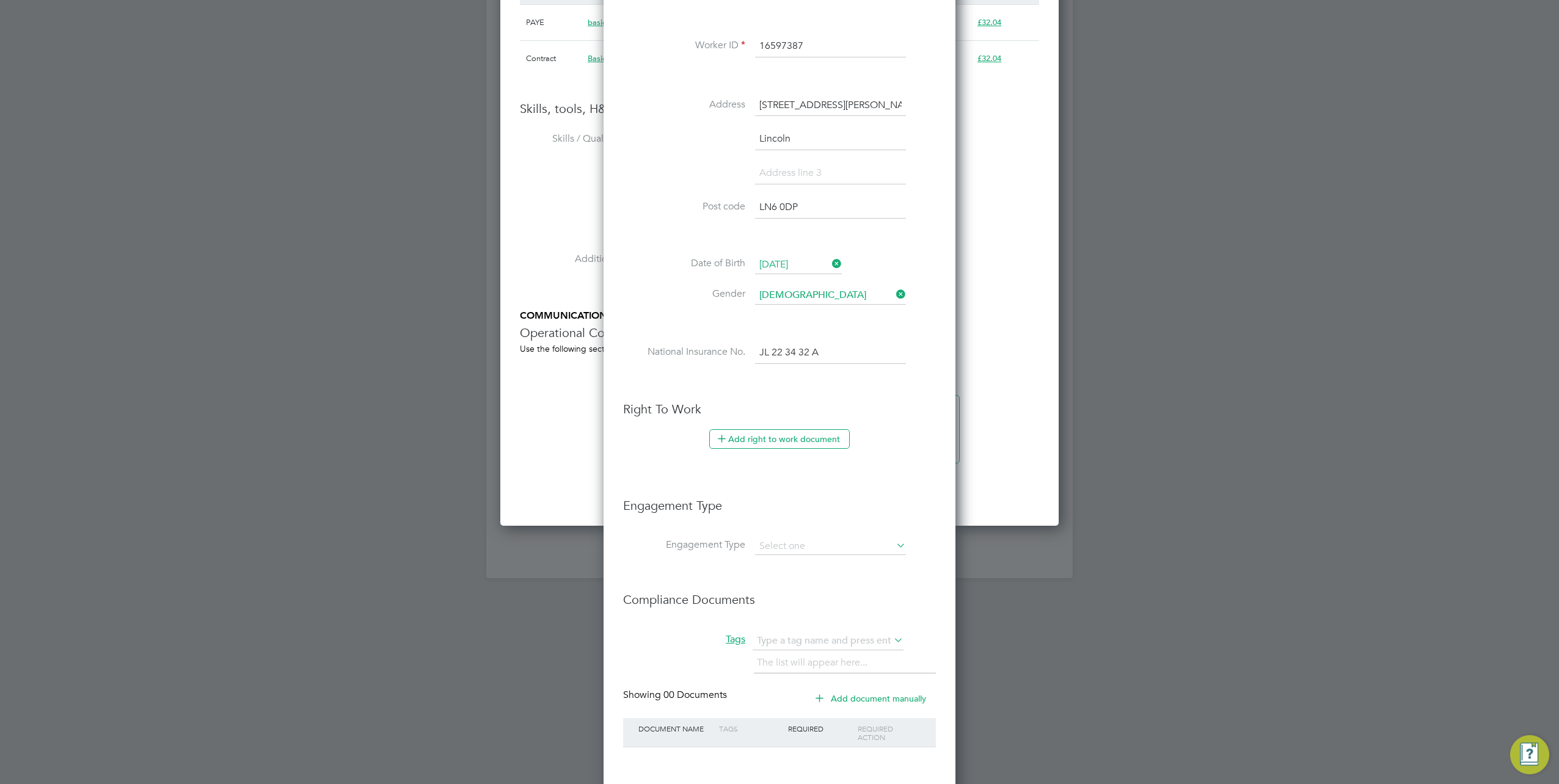
scroll to position [1246, 0]
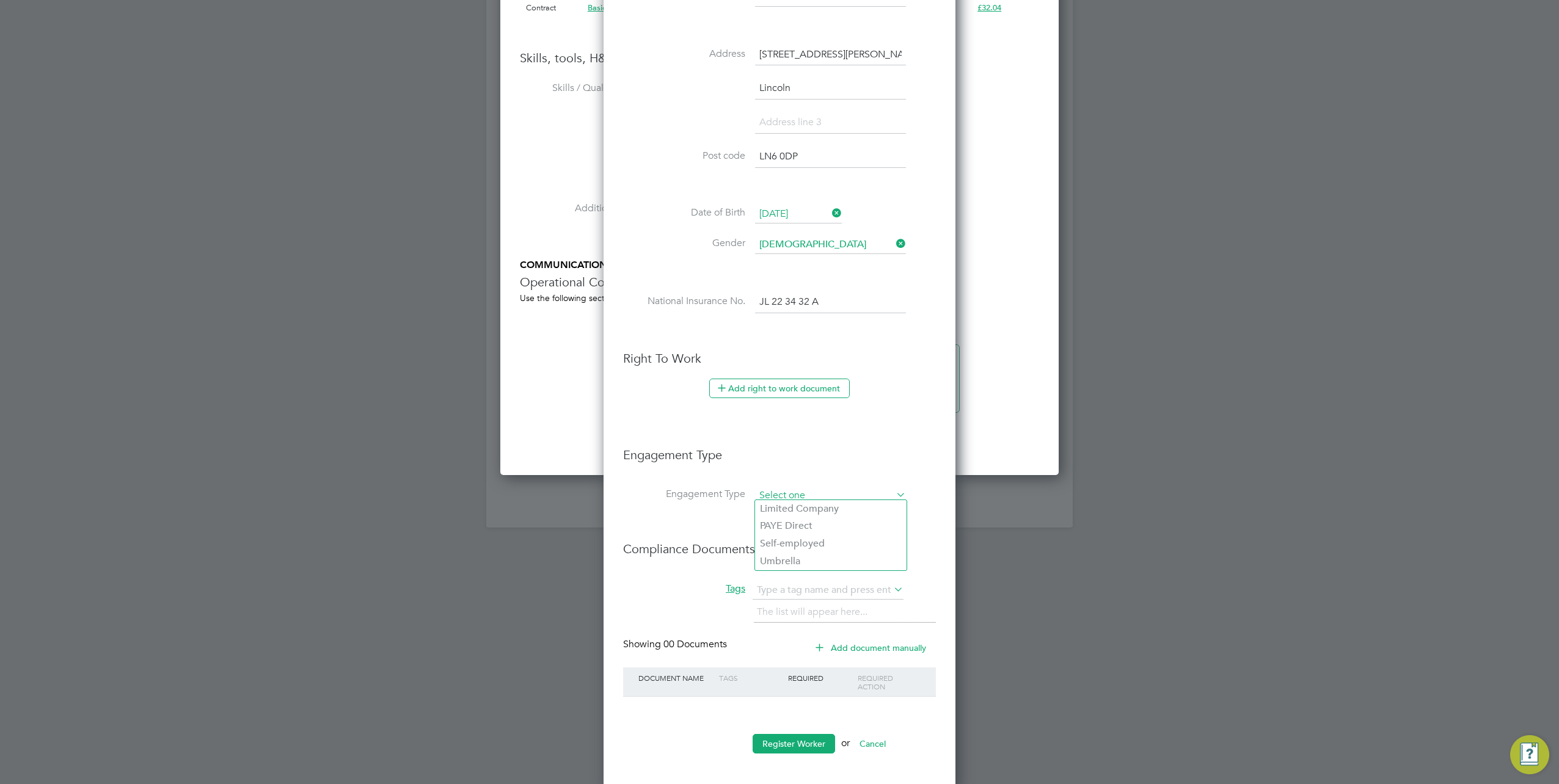
click at [791, 498] on input at bounding box center [830, 496] width 151 height 17
click at [794, 553] on li "Umbrella" at bounding box center [831, 561] width 151 height 17
type input "Umbrella"
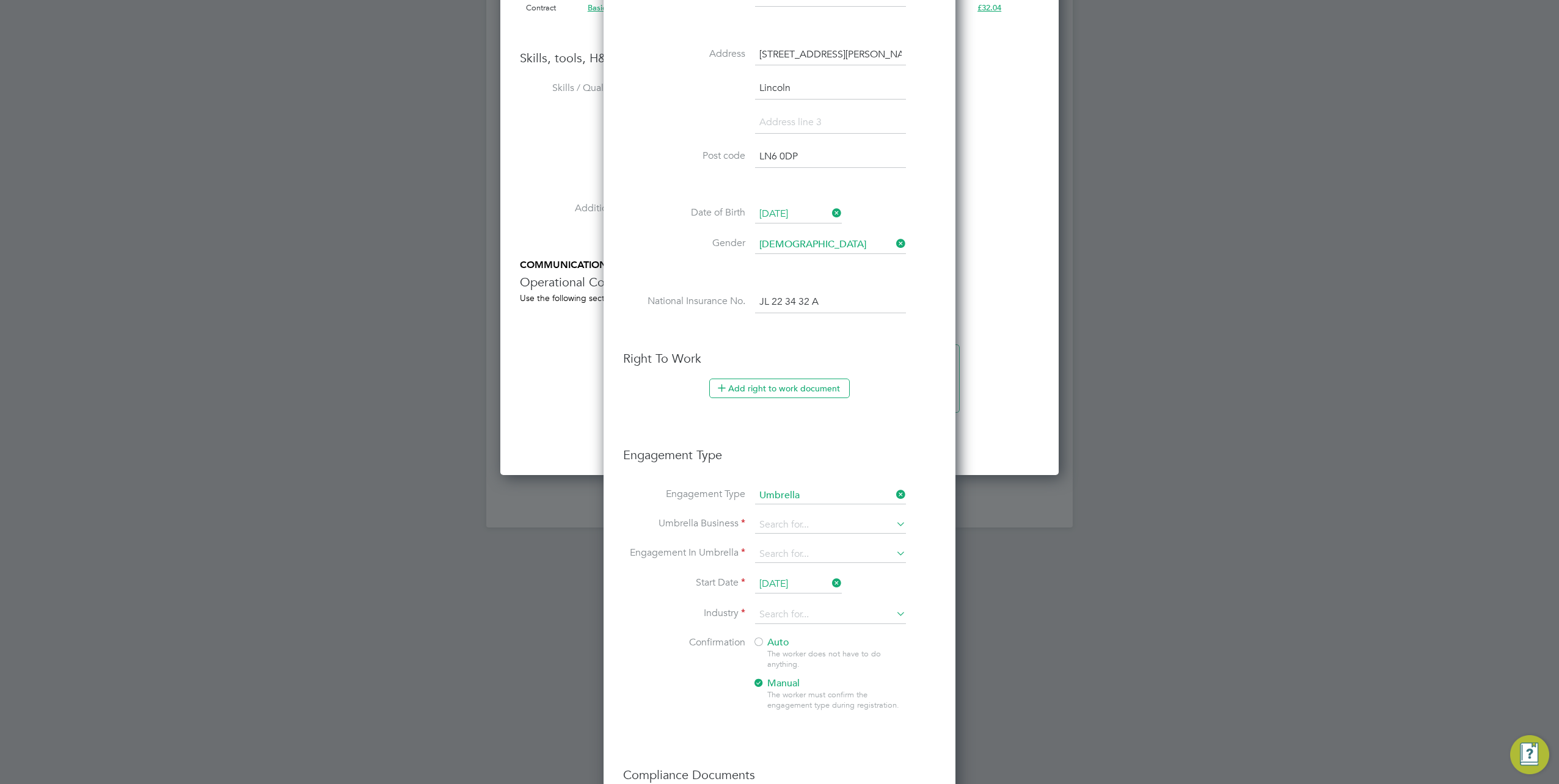
scroll to position [1343, 352]
click at [783, 518] on input at bounding box center [830, 525] width 151 height 17
click at [780, 566] on li "Giant Professional Limited" at bounding box center [831, 573] width 151 height 17
type input "Giant Professional Limited"
click at [789, 550] on input at bounding box center [830, 555] width 151 height 17
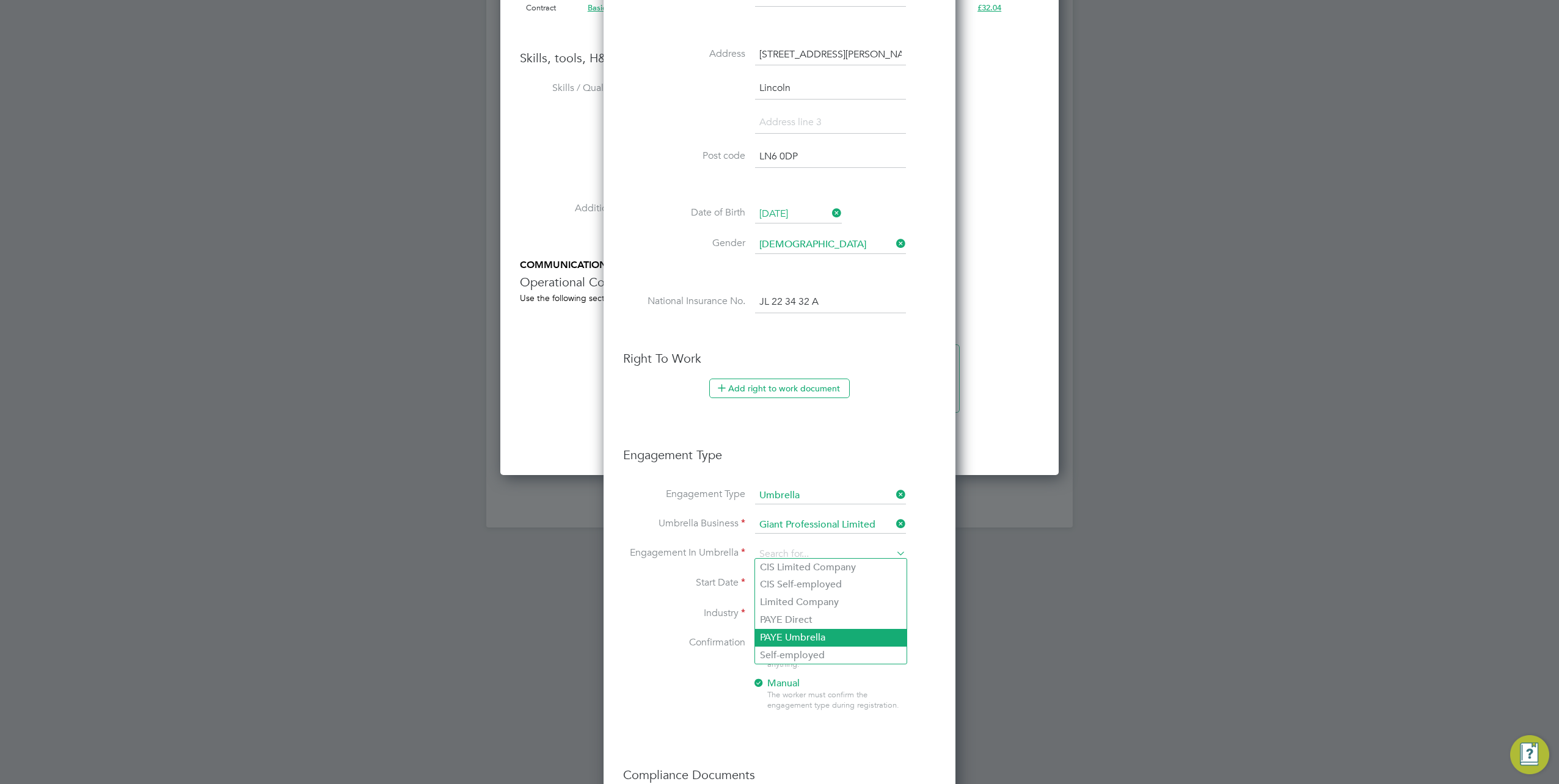
click at [792, 636] on li "PAYE Umbrella" at bounding box center [831, 637] width 151 height 17
type input "PAYE Umbrella"
click at [794, 605] on input at bounding box center [830, 614] width 151 height 18
click at [789, 624] on li "Cons truction" at bounding box center [831, 627] width 151 height 17
type input "Construction"
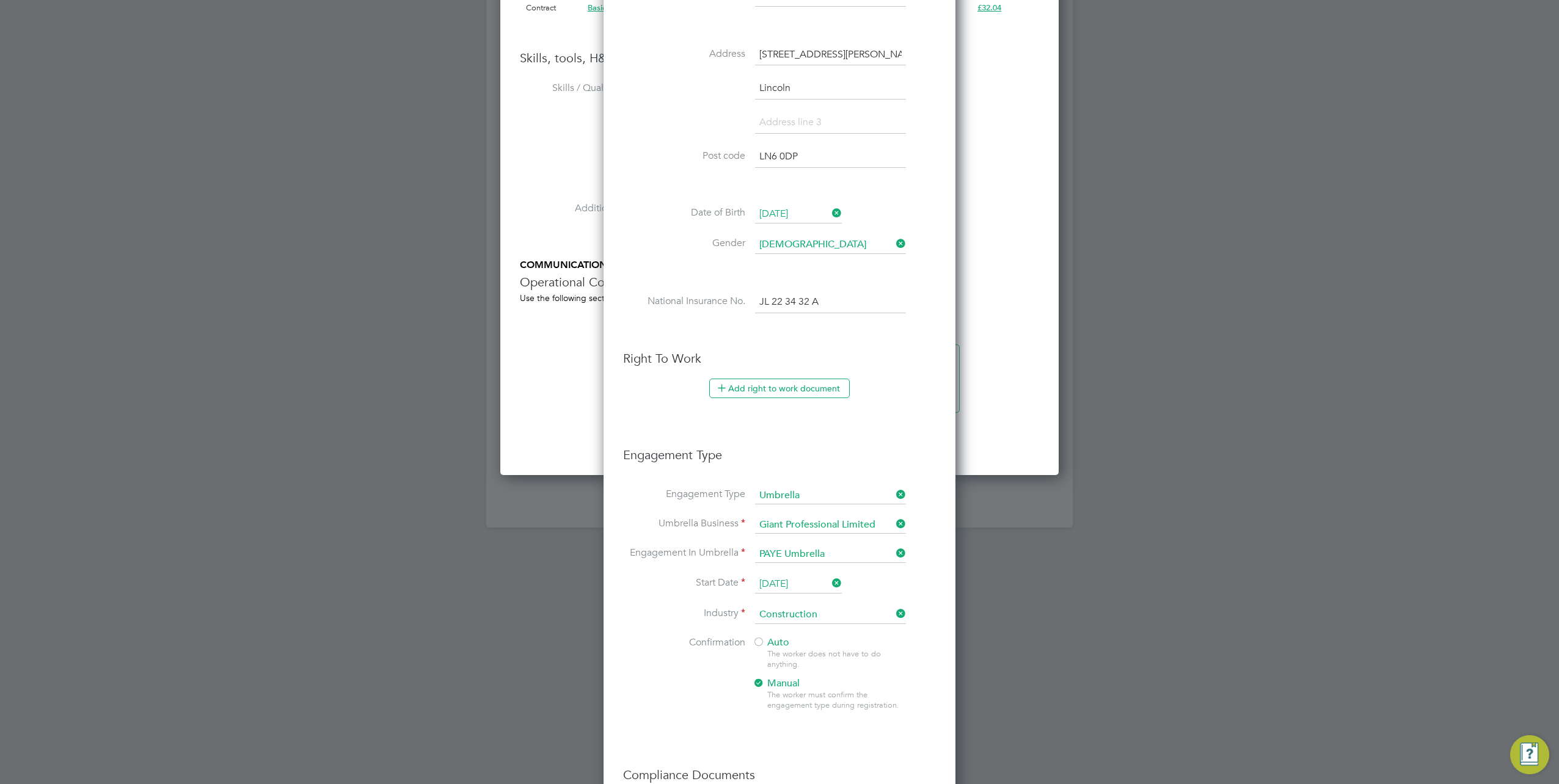
click at [774, 643] on div "Auto The worker does not have to do anything. Manual The worker must confirm th…" at bounding box center [829, 677] width 153 height 81
click at [776, 640] on span "Auto" at bounding box center [771, 642] width 37 height 12
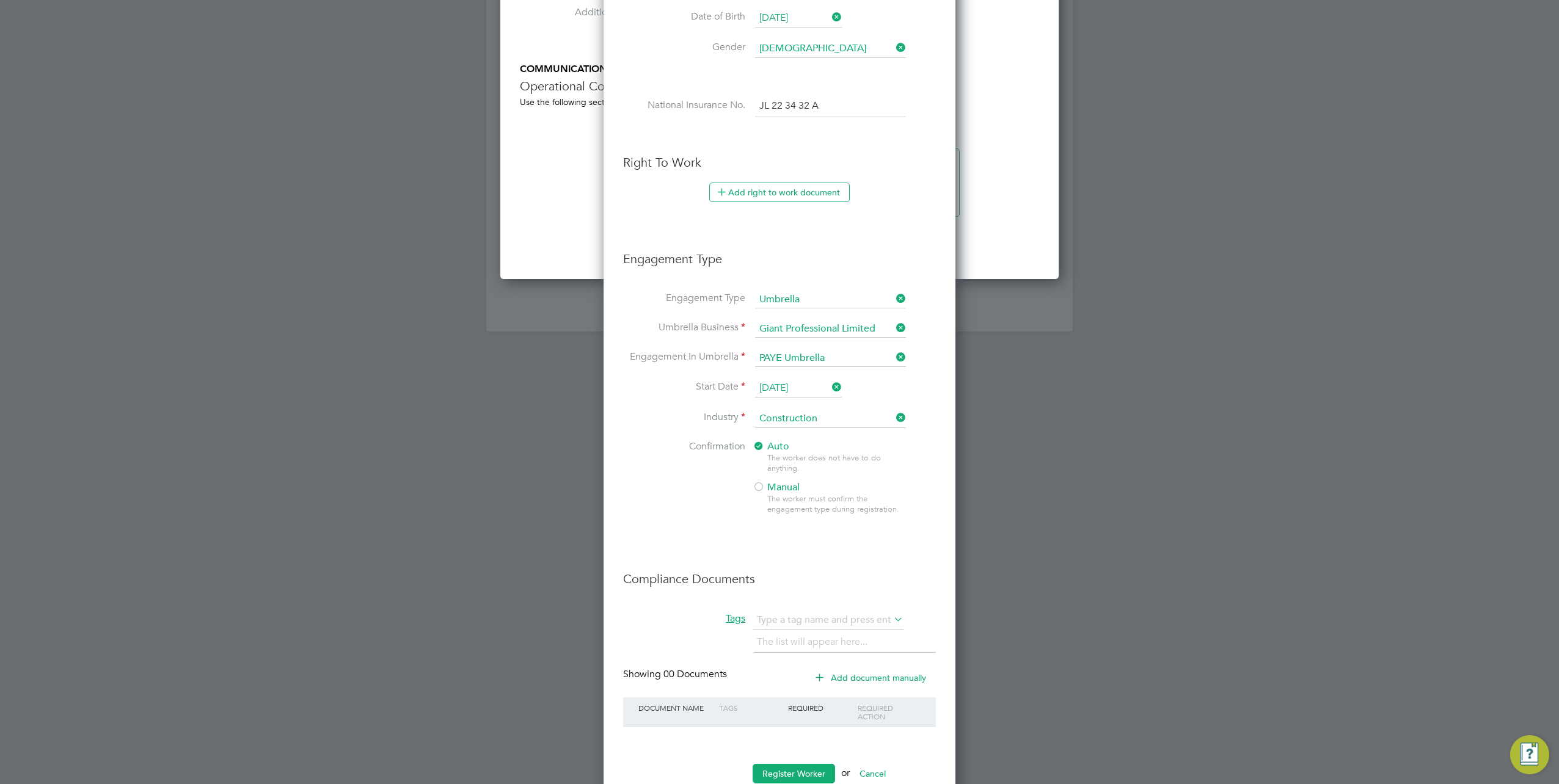
scroll to position [1472, 0]
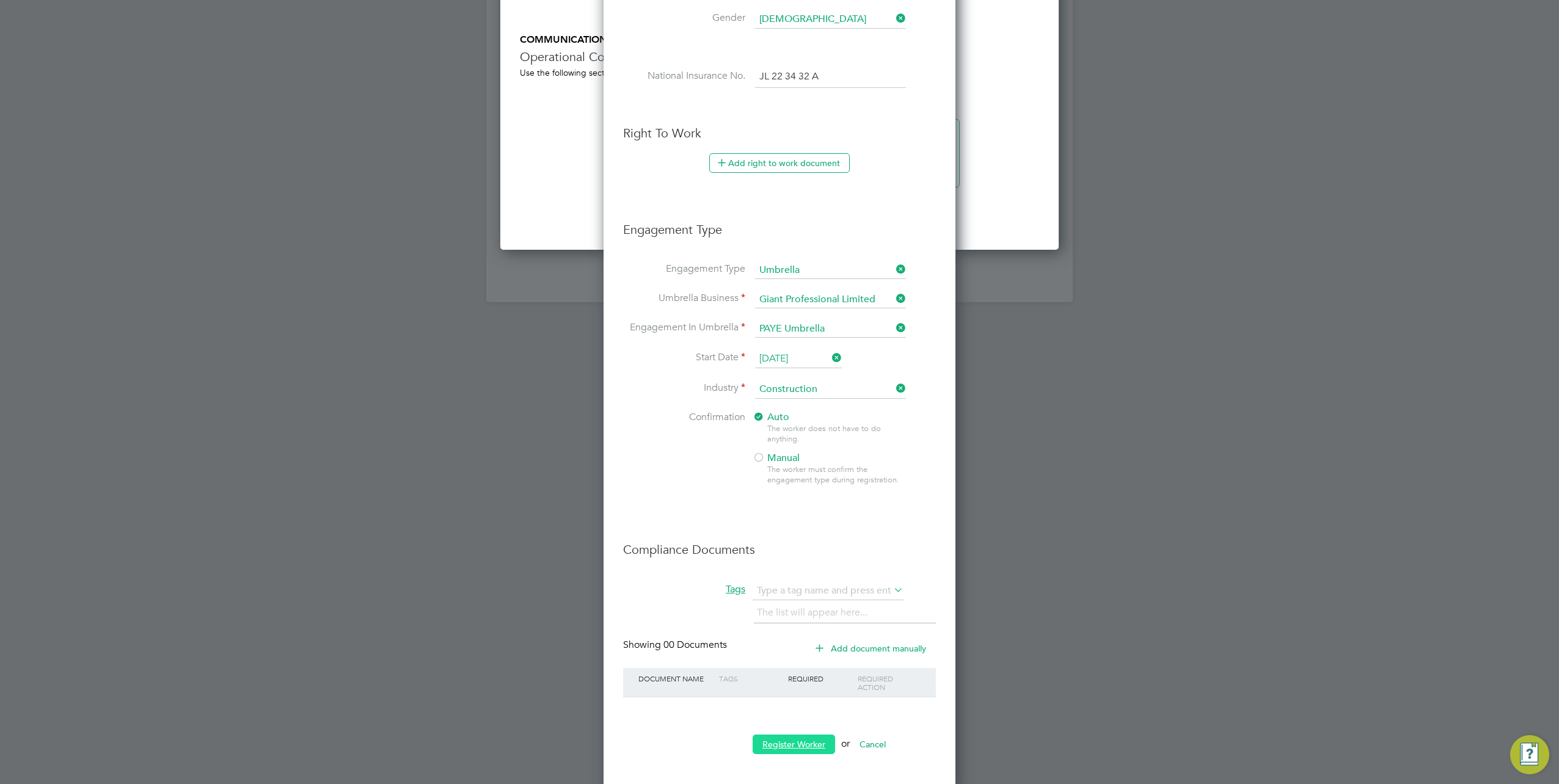
click at [798, 737] on button "Register Worker" at bounding box center [794, 743] width 82 height 19
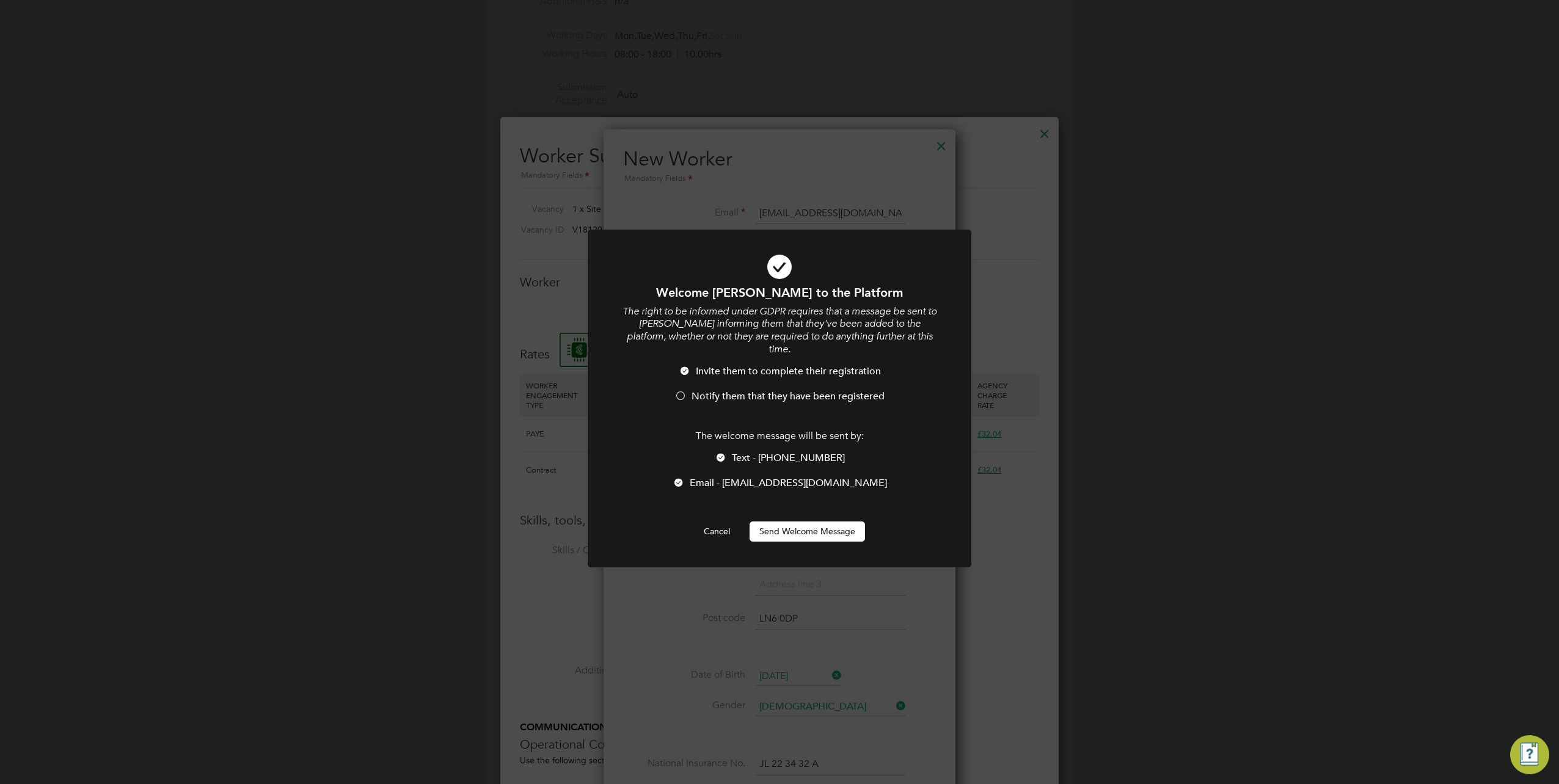
click at [819, 521] on button "Send Welcome Message" at bounding box center [807, 530] width 116 height 19
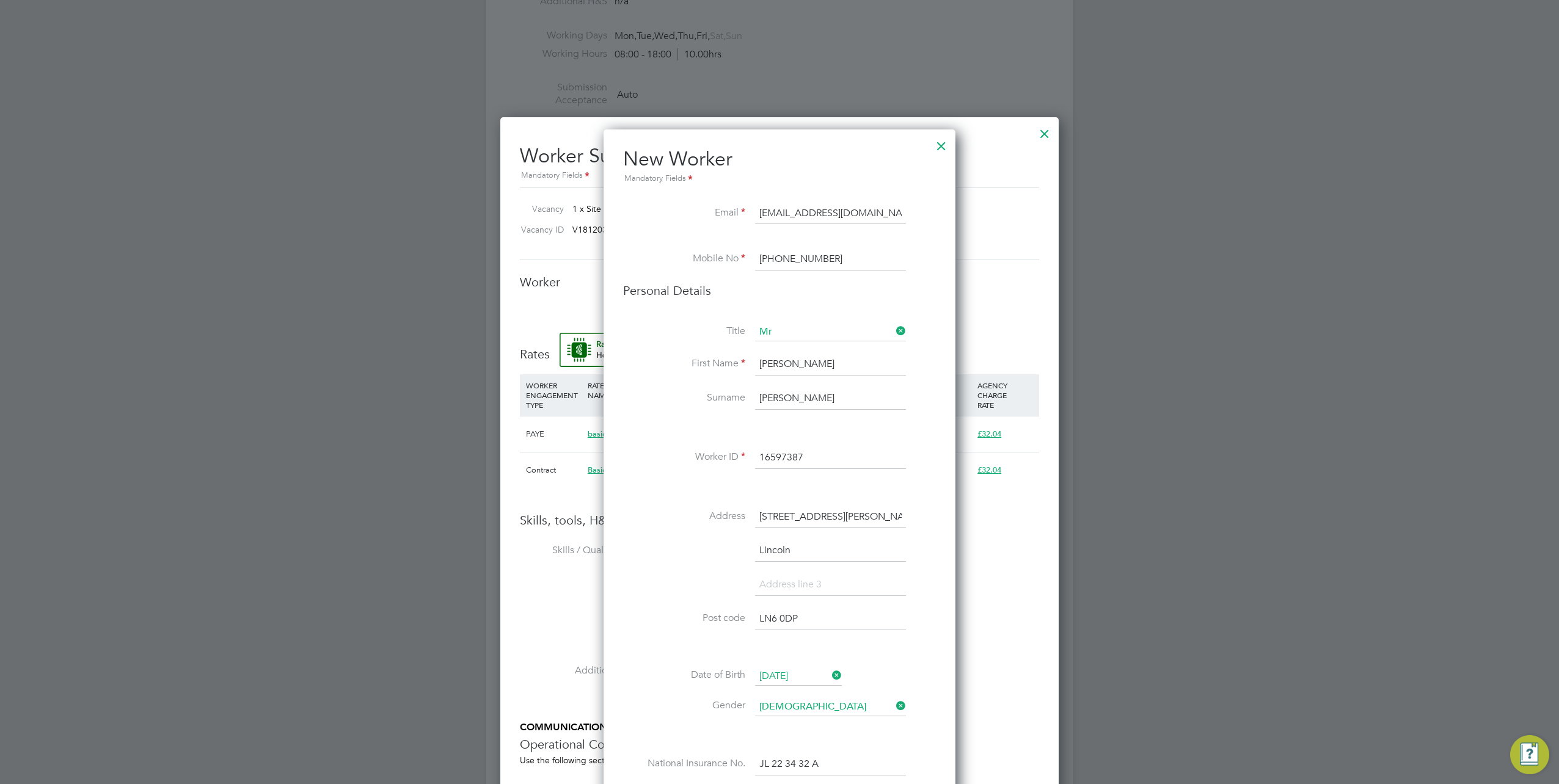
type input "Leon Sampson (16597387)"
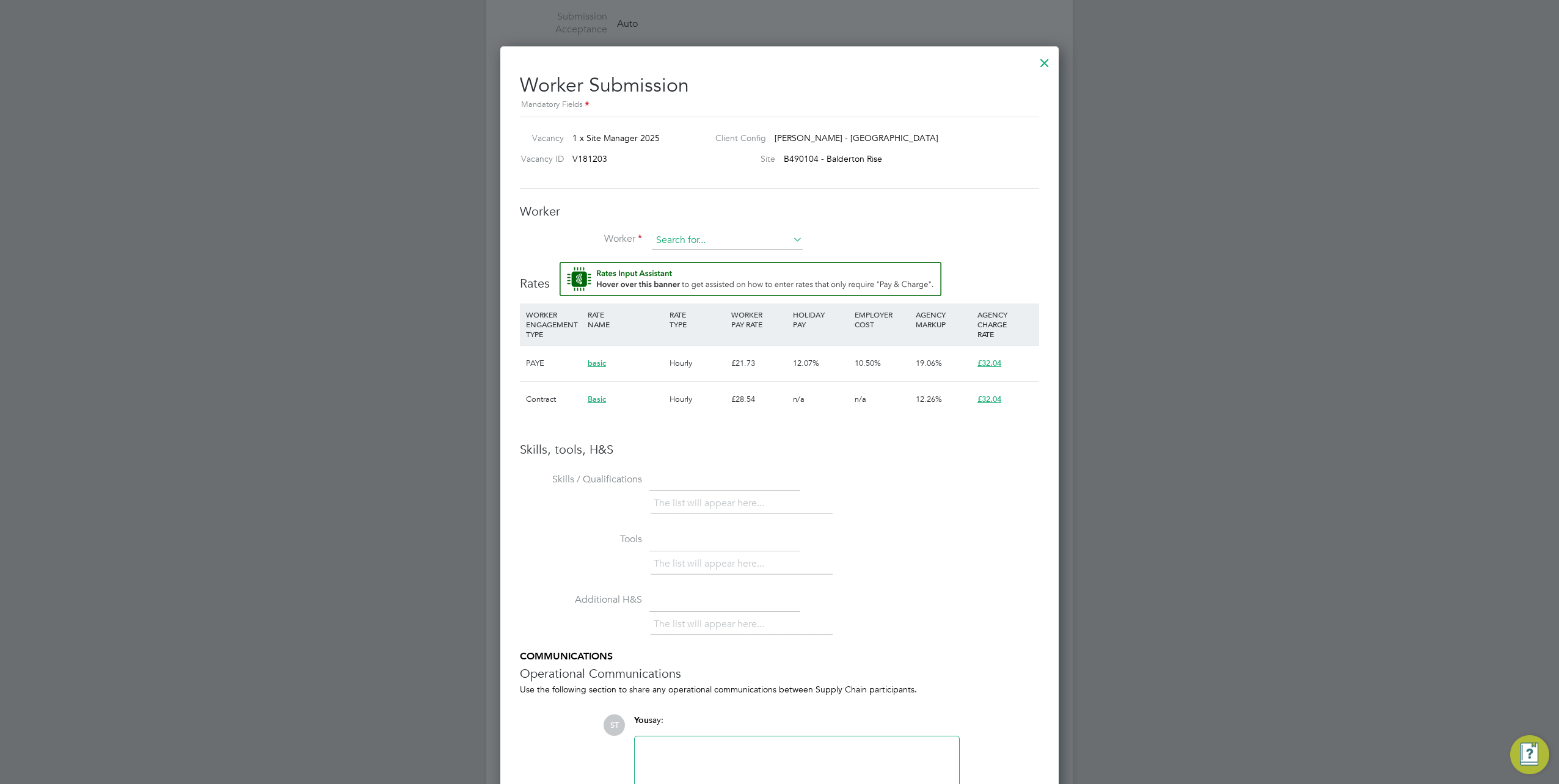
scroll to position [820, 558]
click at [787, 239] on input at bounding box center [727, 240] width 151 height 18
click at [689, 298] on li "Leon S ampson (16597387)" at bounding box center [758, 307] width 211 height 17
type input "Leon Sampson (16597387)"
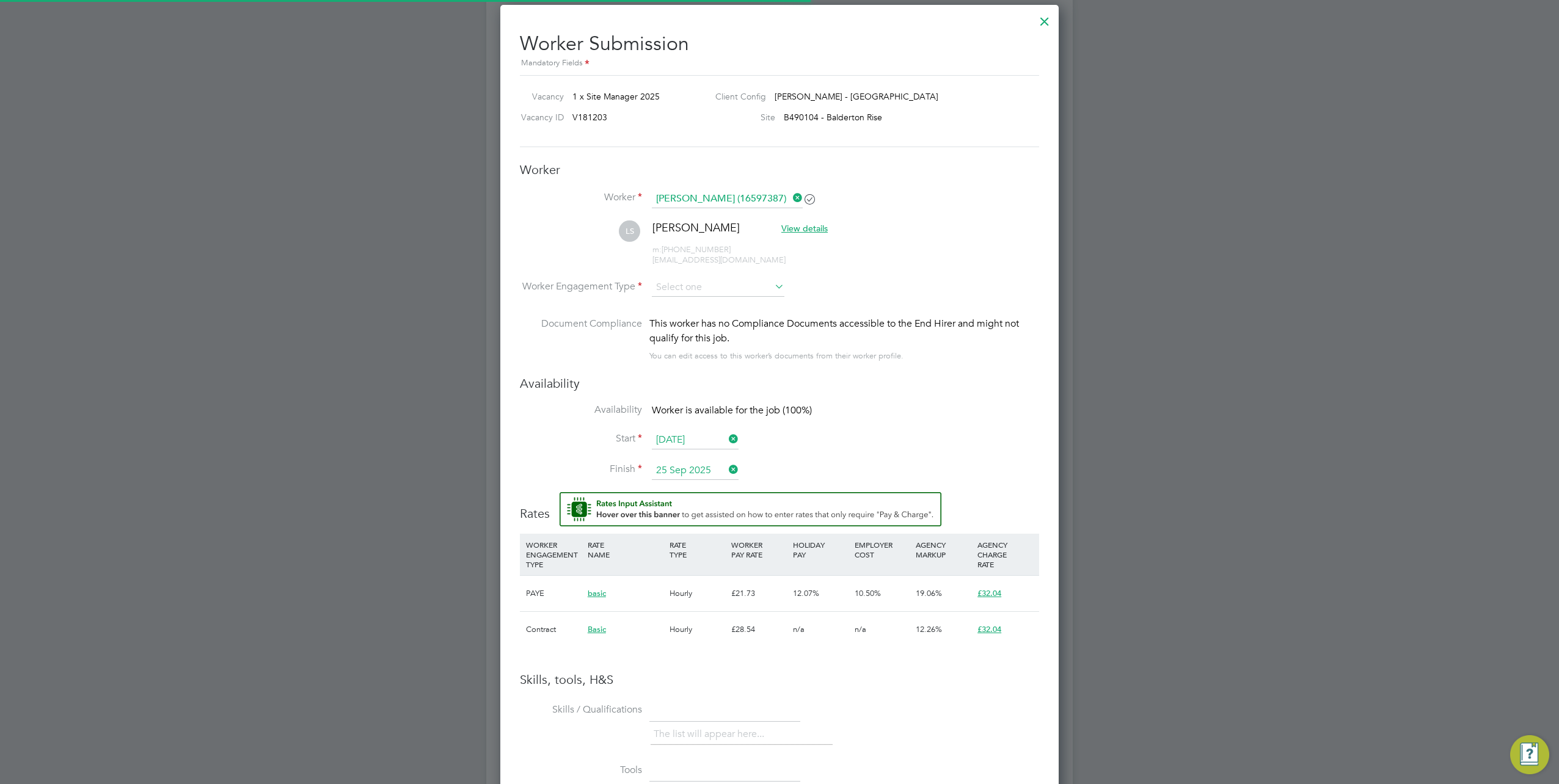
scroll to position [916, 0]
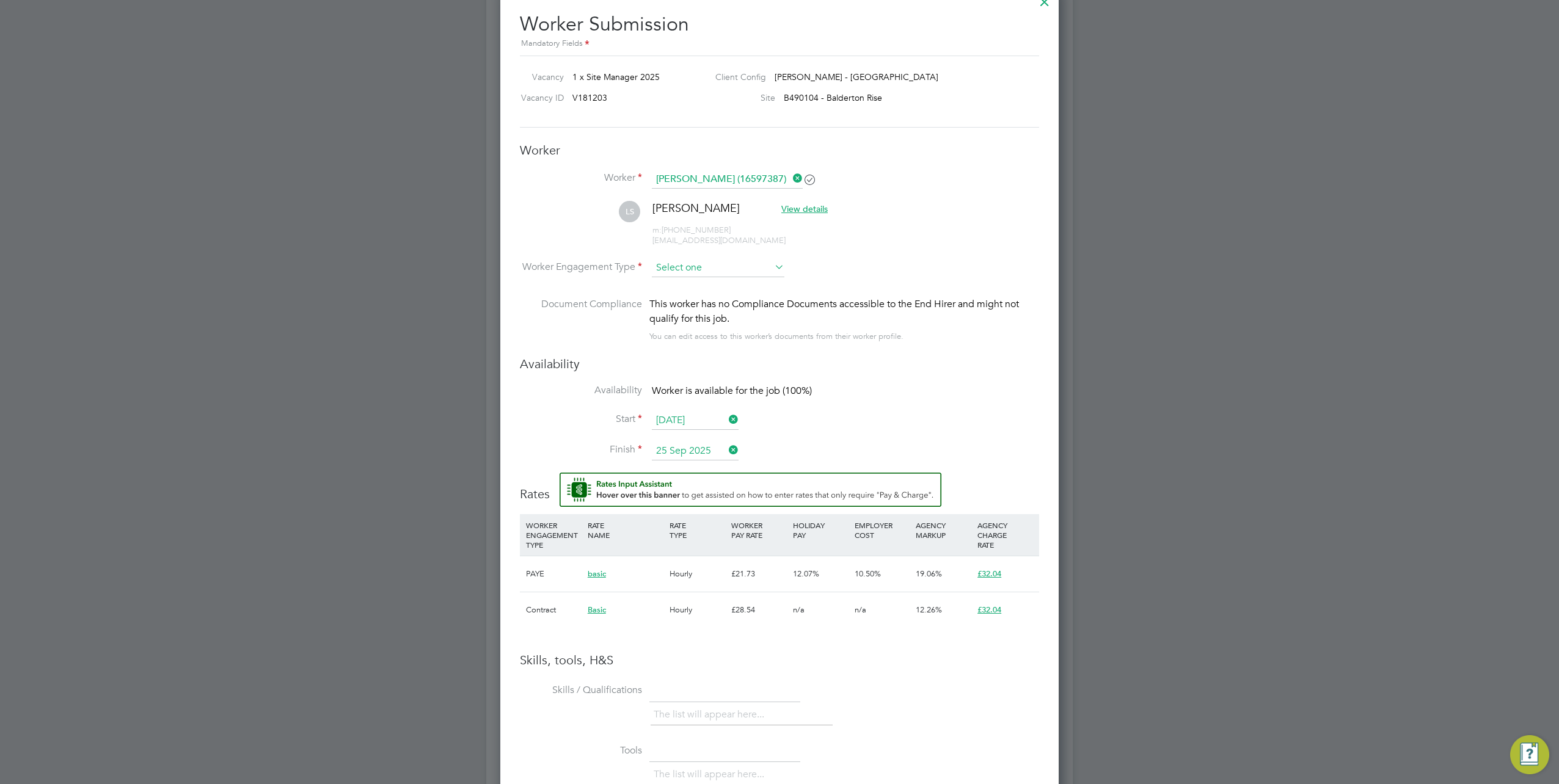
click at [740, 268] on input at bounding box center [718, 268] width 132 height 18
click at [698, 288] on li "Contract" at bounding box center [719, 283] width 133 height 16
type input "Contract"
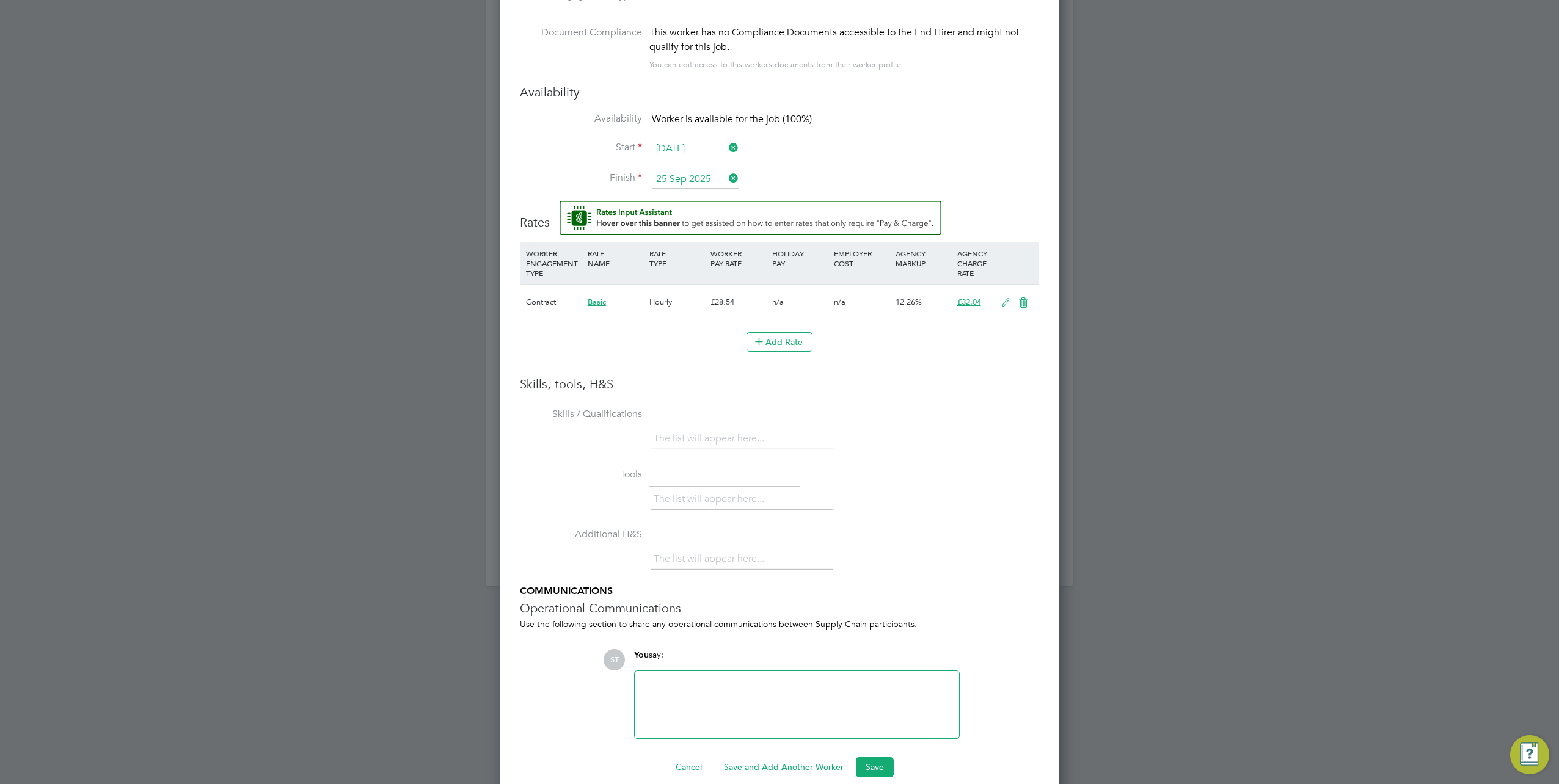
scroll to position [1201, 0]
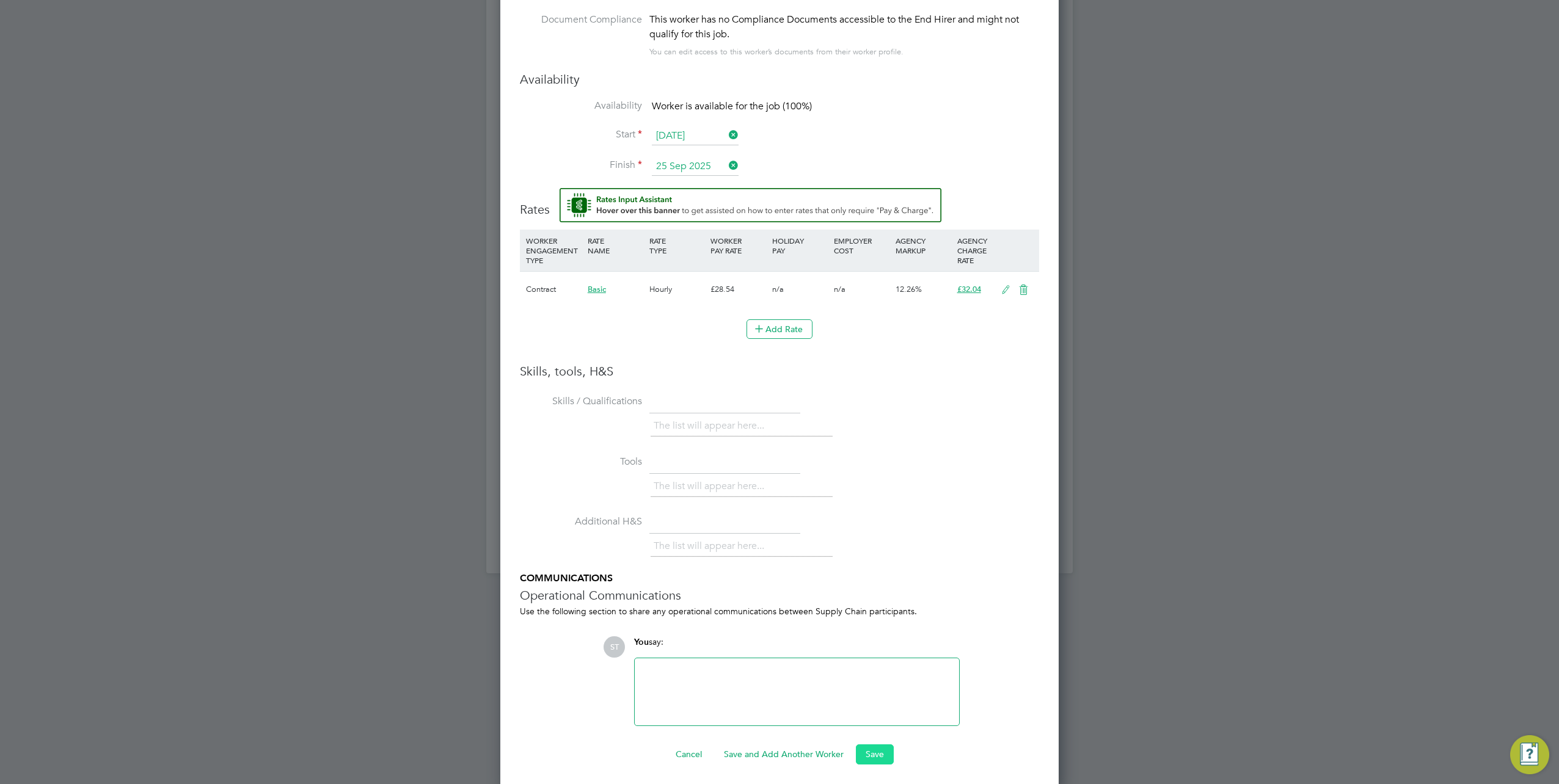
click at [869, 744] on button "Save" at bounding box center [875, 753] width 38 height 19
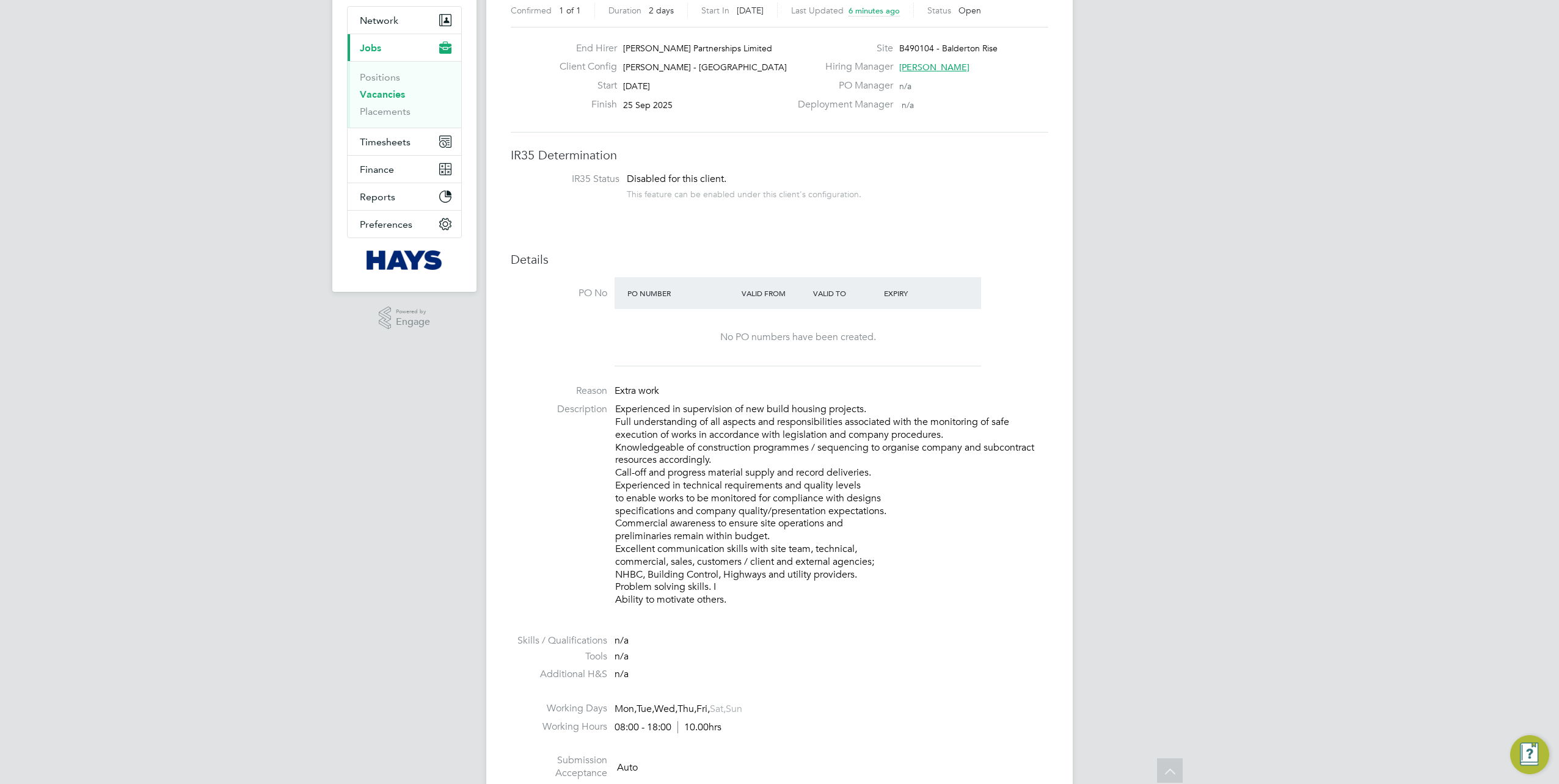
scroll to position [61, 0]
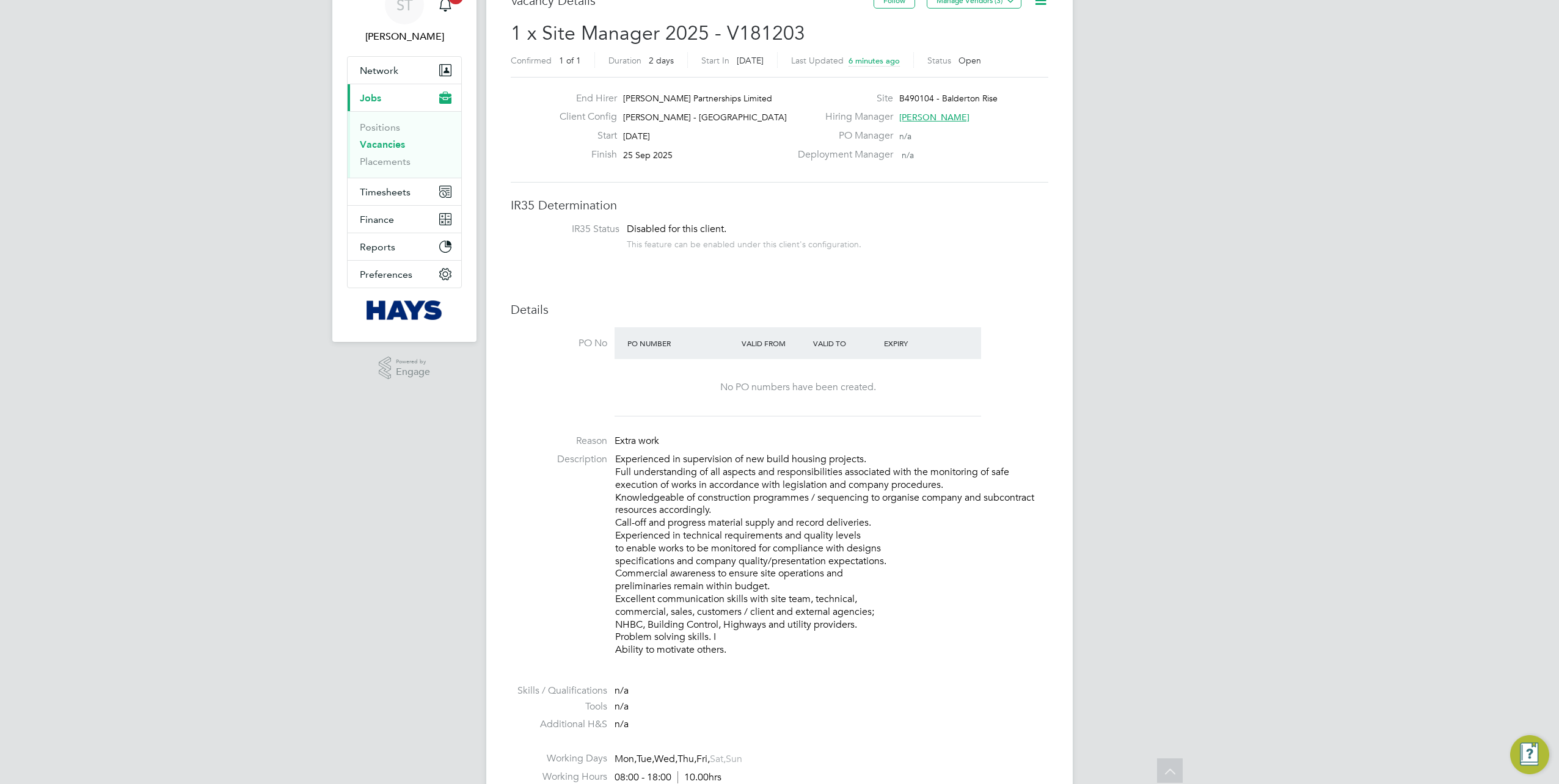
click at [380, 145] on link "Vacancies" at bounding box center [383, 145] width 45 height 12
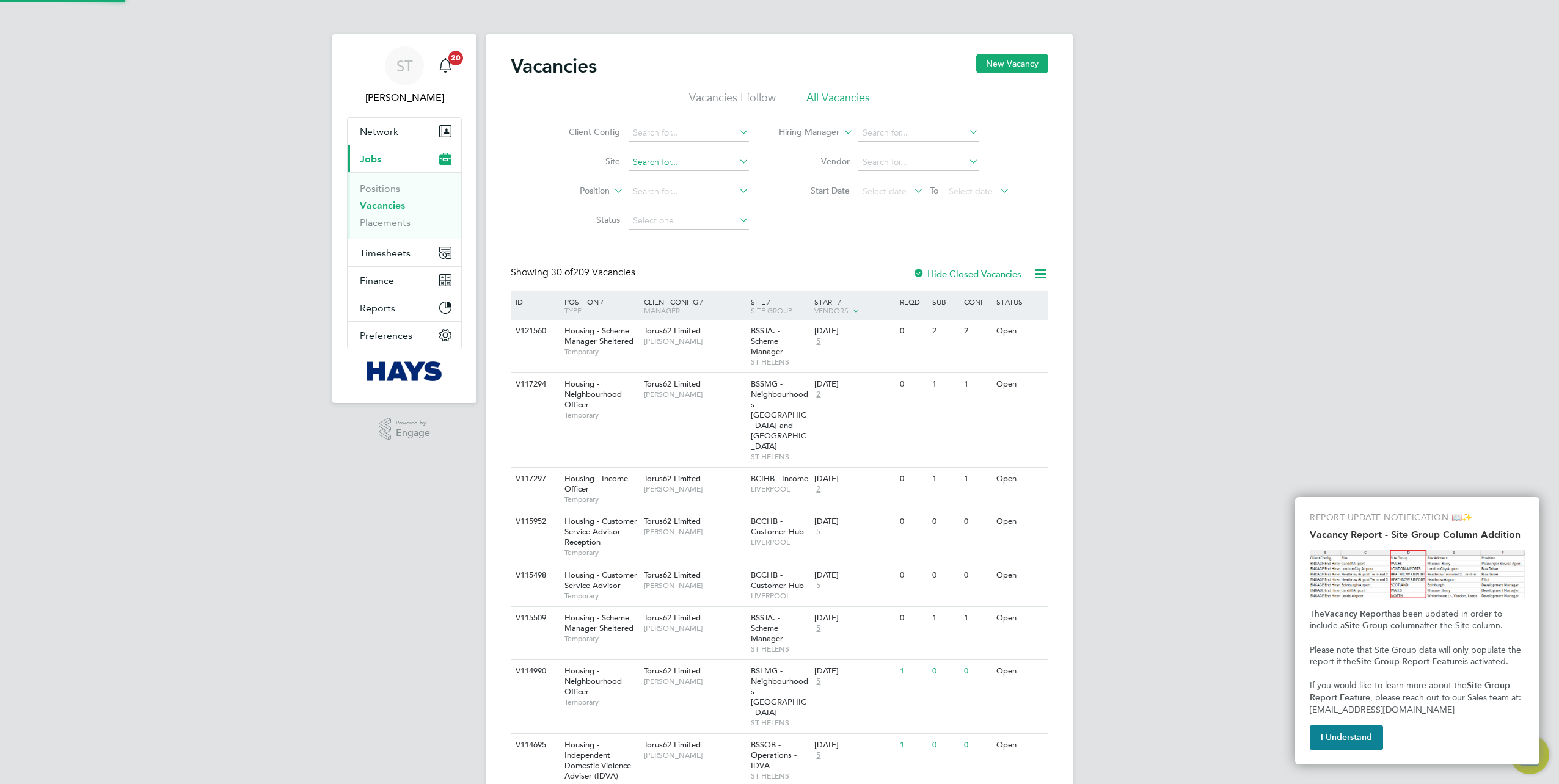
click at [645, 161] on input at bounding box center [689, 162] width 121 height 17
paste input "40CB06"
click at [652, 178] on li "Harrogate Hospital ( 40CB06 )" at bounding box center [696, 179] width 136 height 17
type input "Harrogate Hospital (40CB06)"
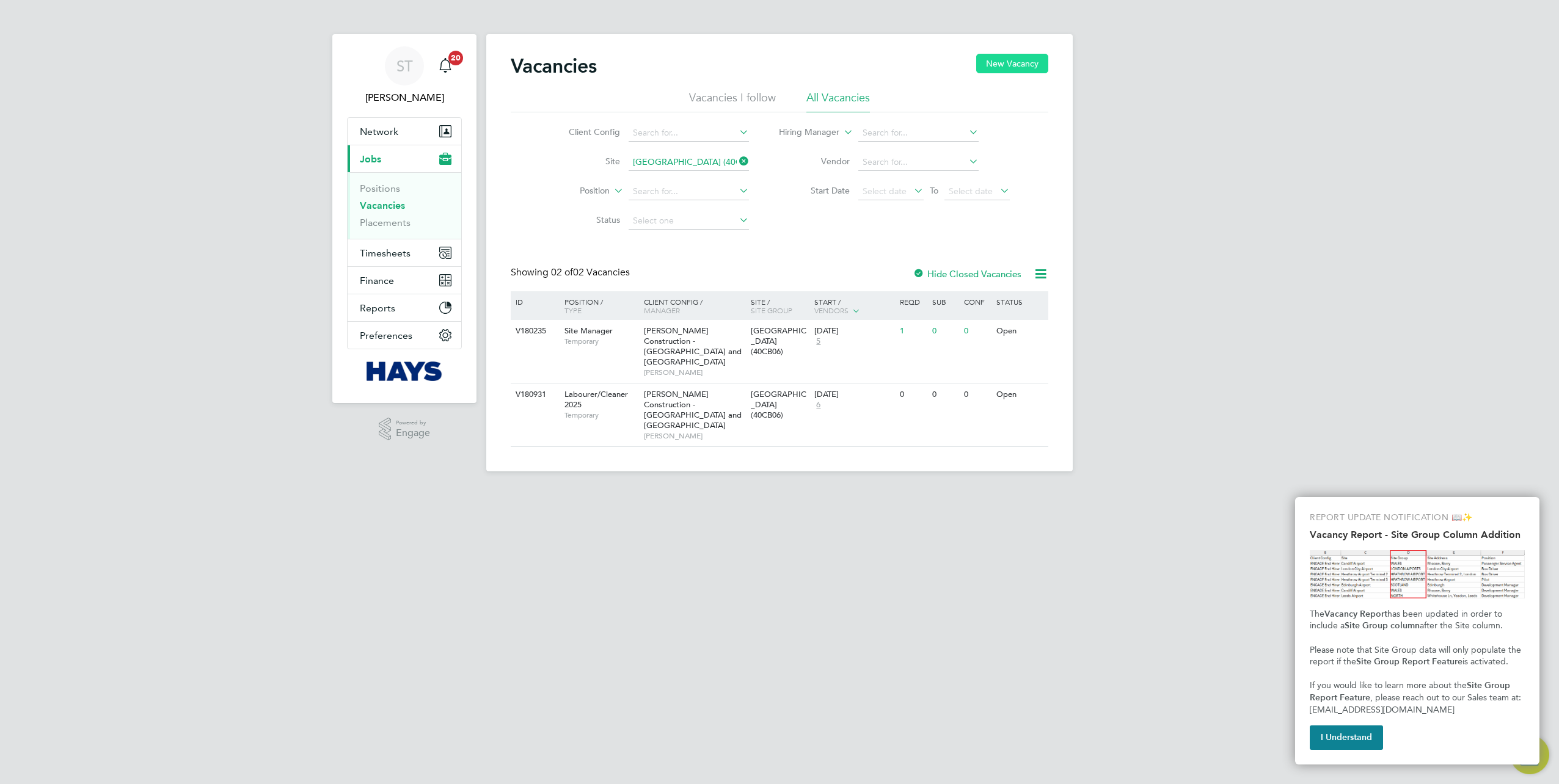
click at [1002, 63] on button "New Vacancy" at bounding box center [1012, 63] width 72 height 19
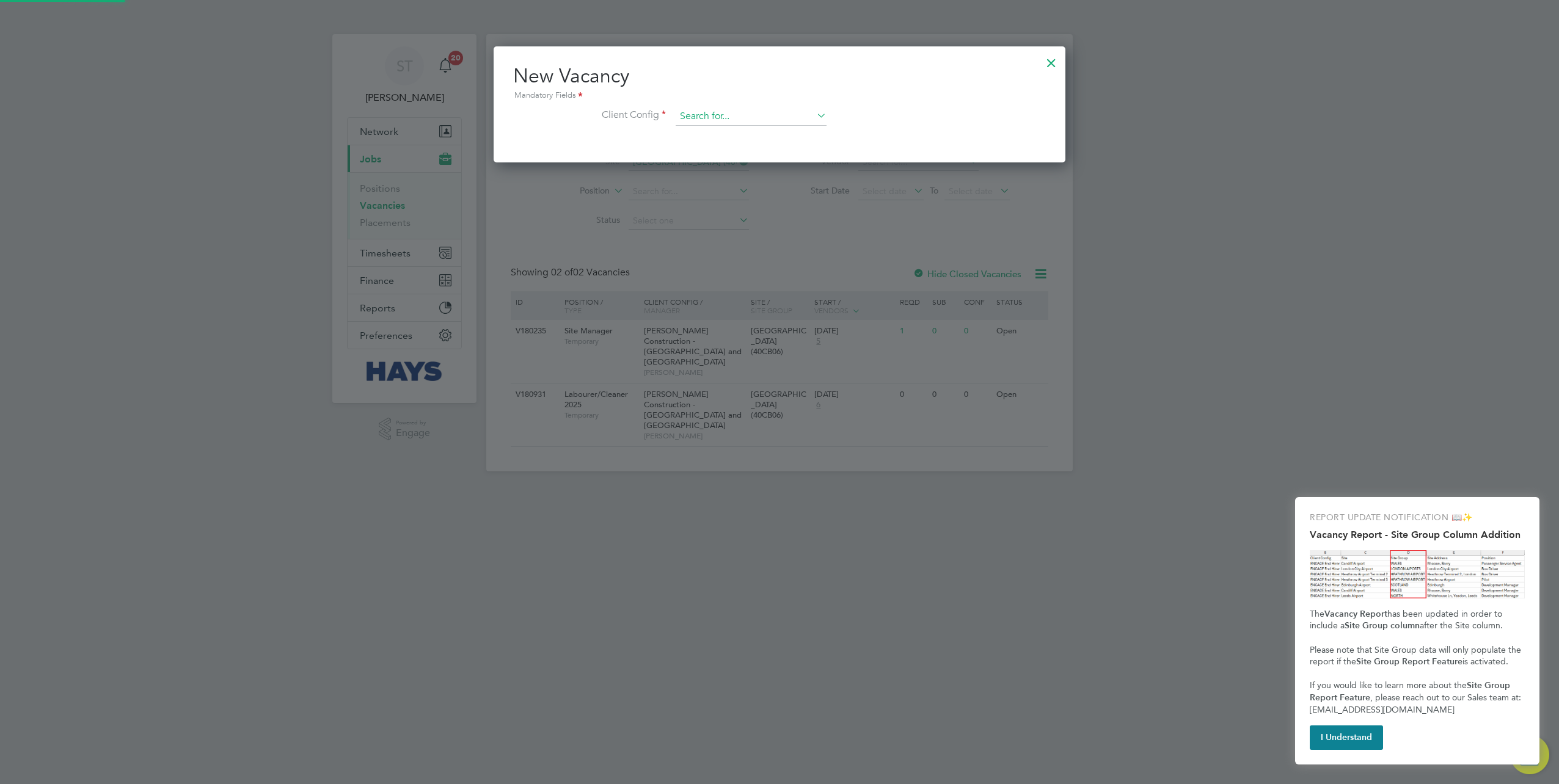
scroll to position [116, 572]
click at [703, 111] on input at bounding box center [750, 116] width 151 height 18
click at [725, 128] on li "Morgan Sindall Construction - Yorksh ire and North East" at bounding box center [815, 134] width 280 height 17
type input "Morgan Sindall Construction - Yorkshire and North East"
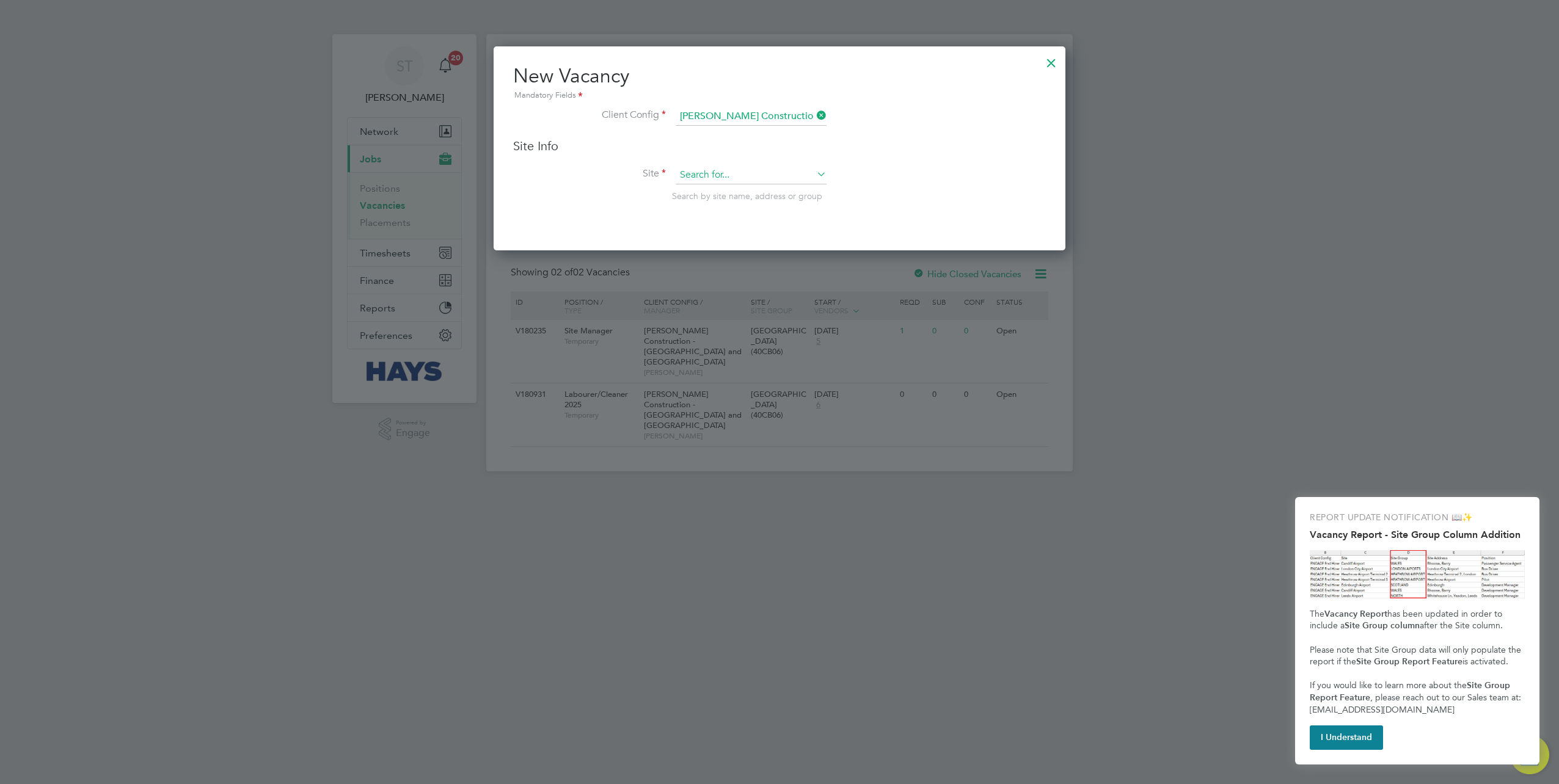
click at [711, 180] on input at bounding box center [750, 175] width 151 height 18
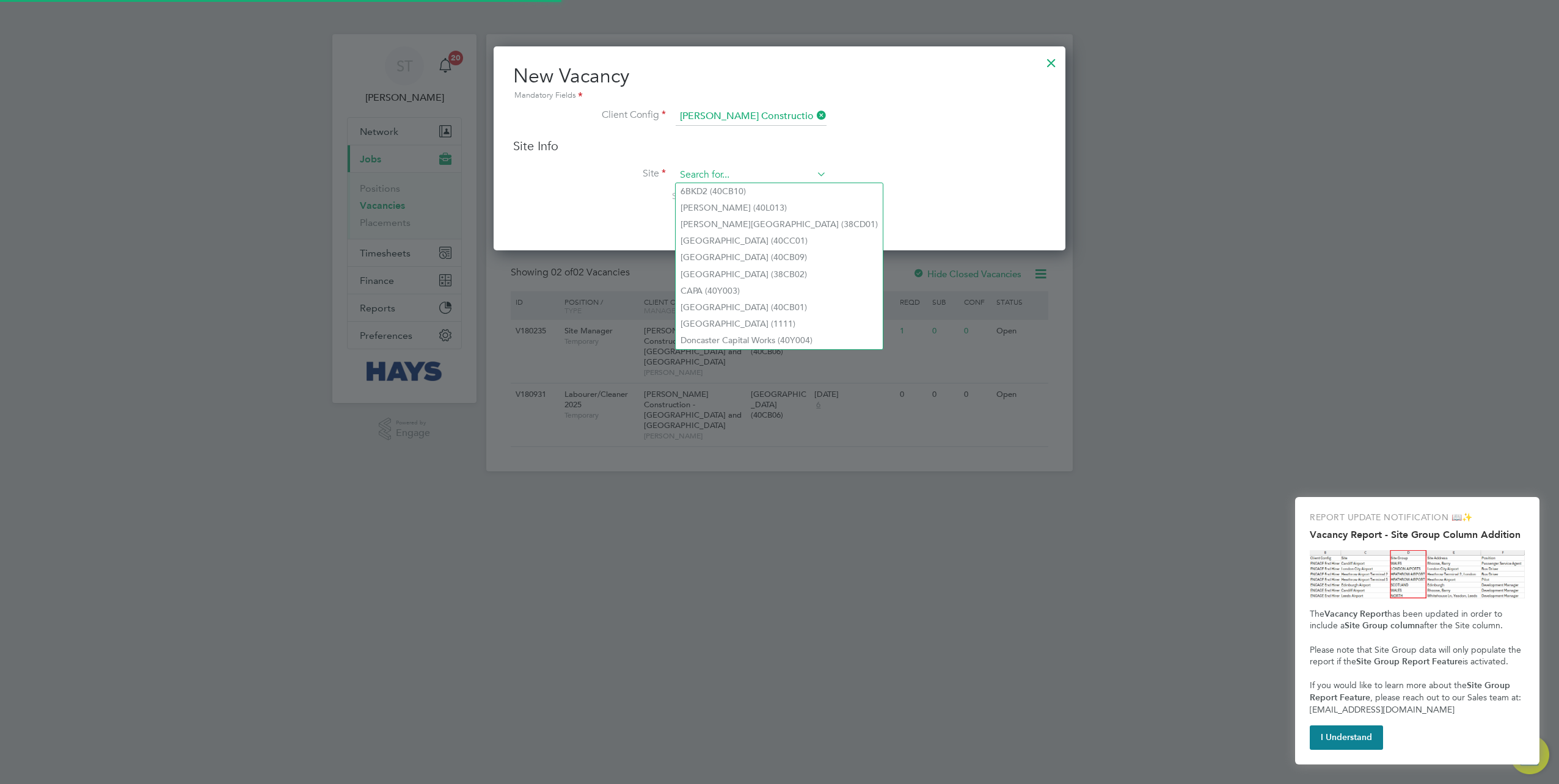
paste input "40CB06"
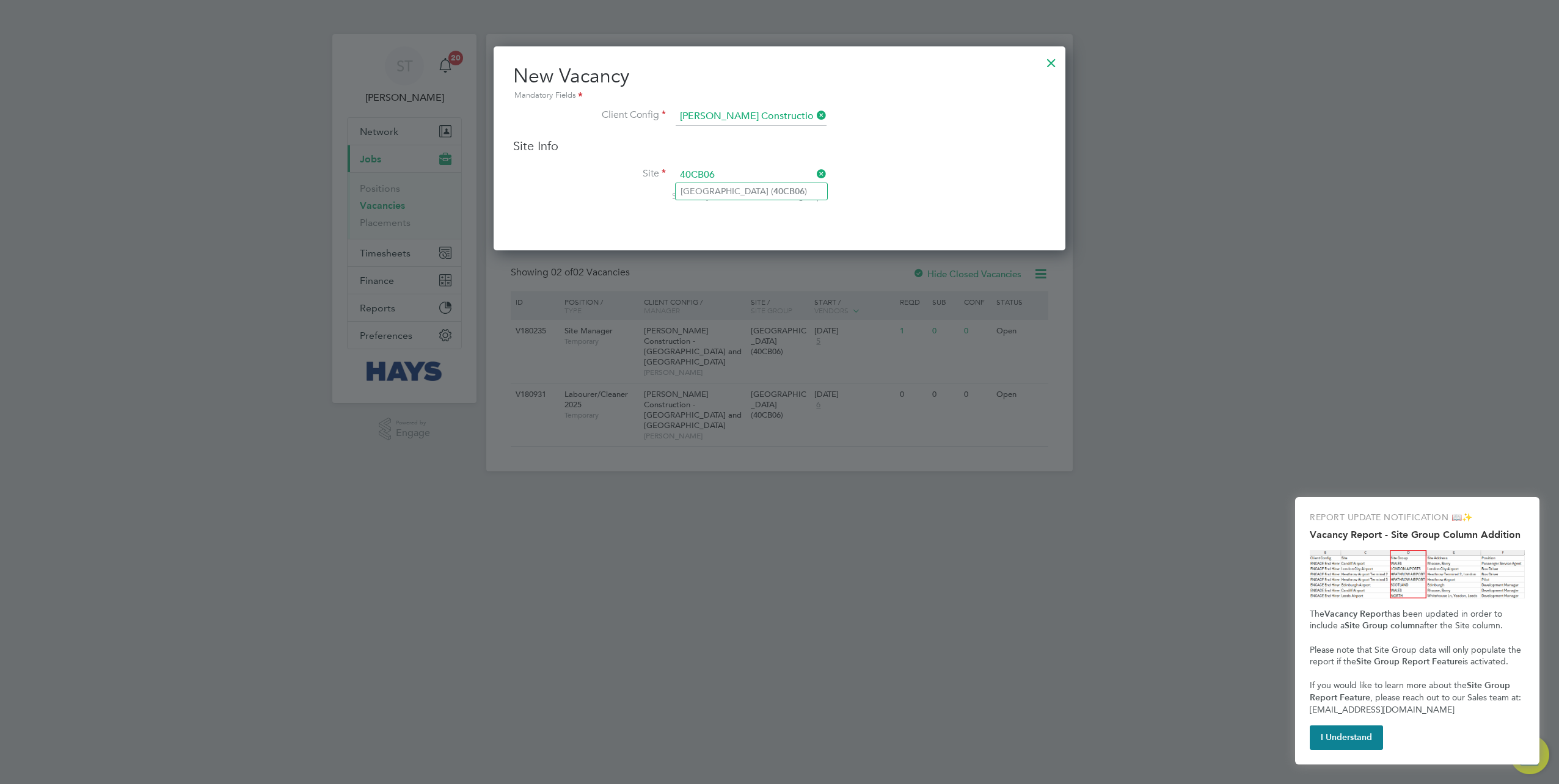
click at [714, 190] on li "Harrogate Hospital ( 40CB06 )" at bounding box center [751, 191] width 151 height 17
type input "Harrogate Hospital (40CB06)"
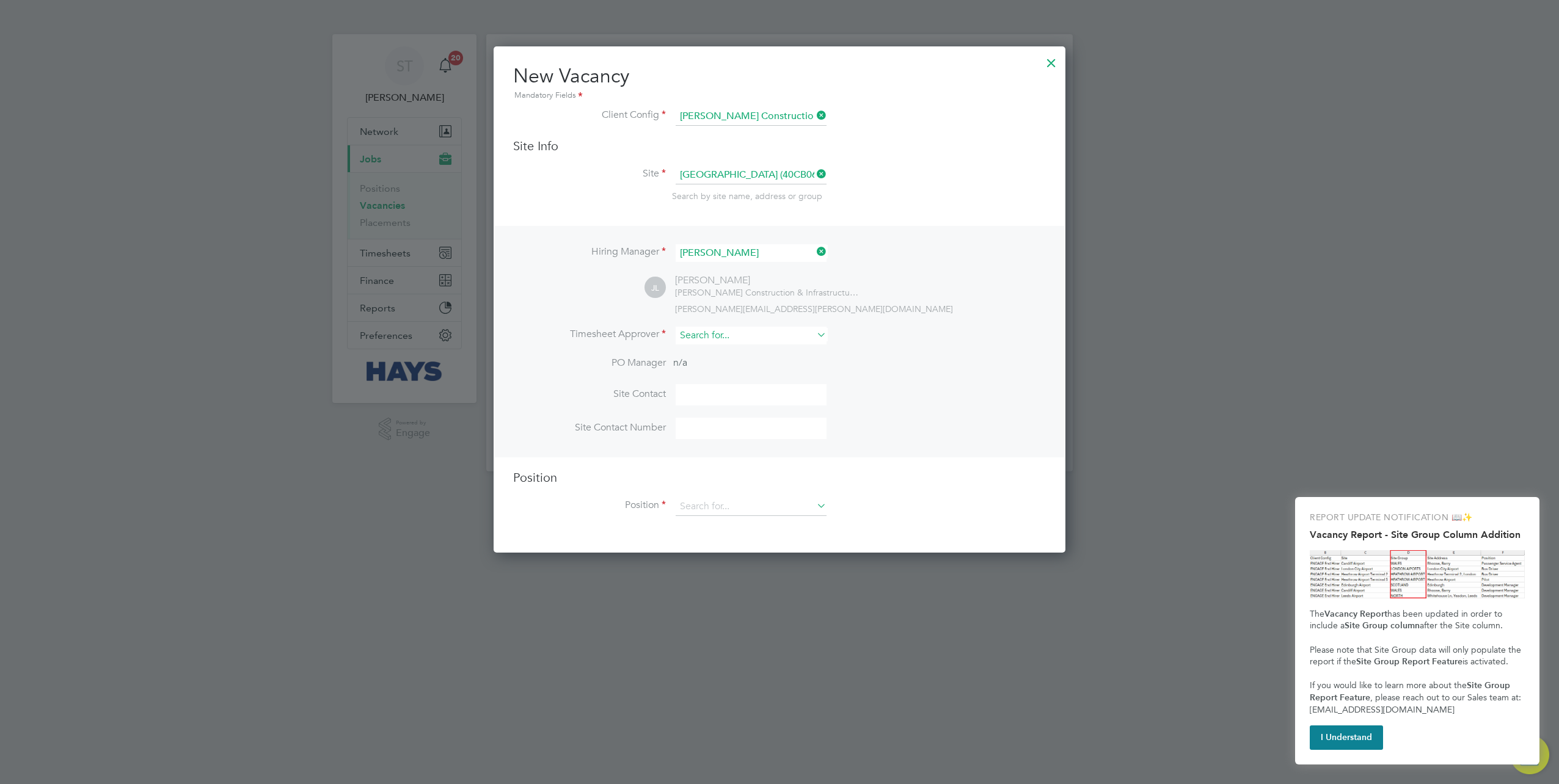
click at [701, 340] on input at bounding box center [750, 335] width 151 height 17
click at [723, 352] on li "Steven Fr y" at bounding box center [751, 352] width 151 height 17
type input "Steven Fry"
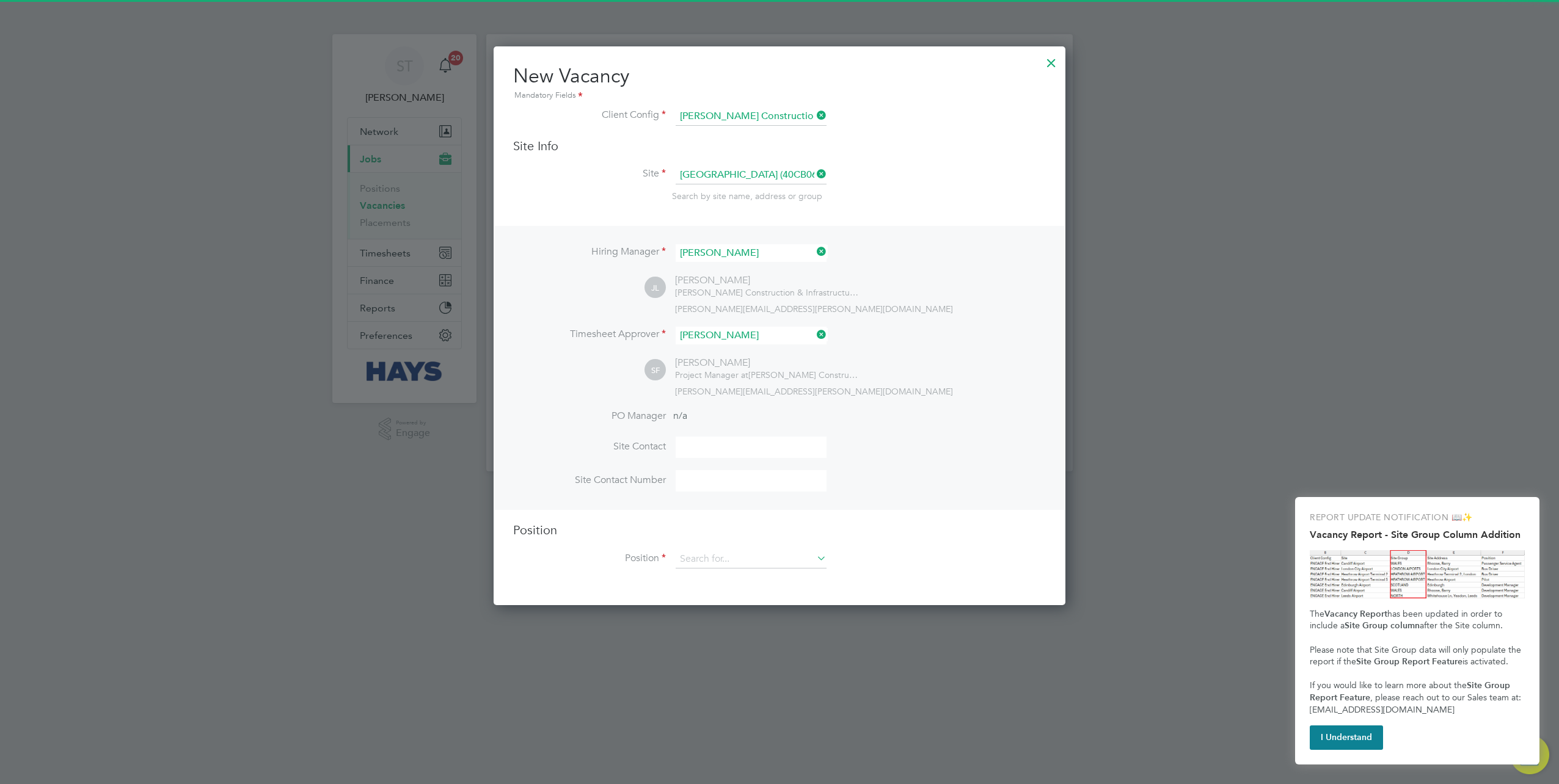
scroll to position [557, 572]
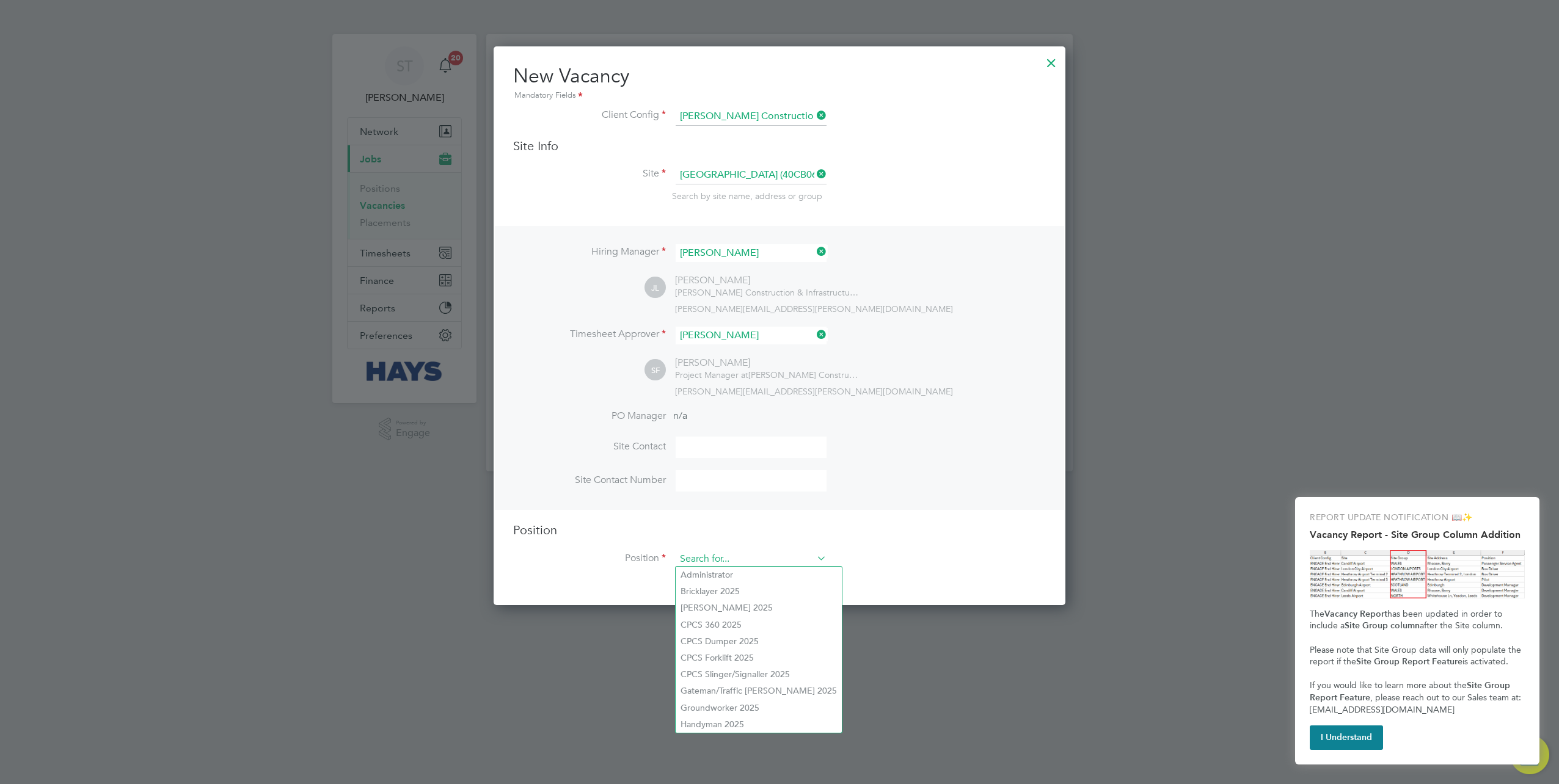
click at [722, 553] on input at bounding box center [750, 560] width 151 height 18
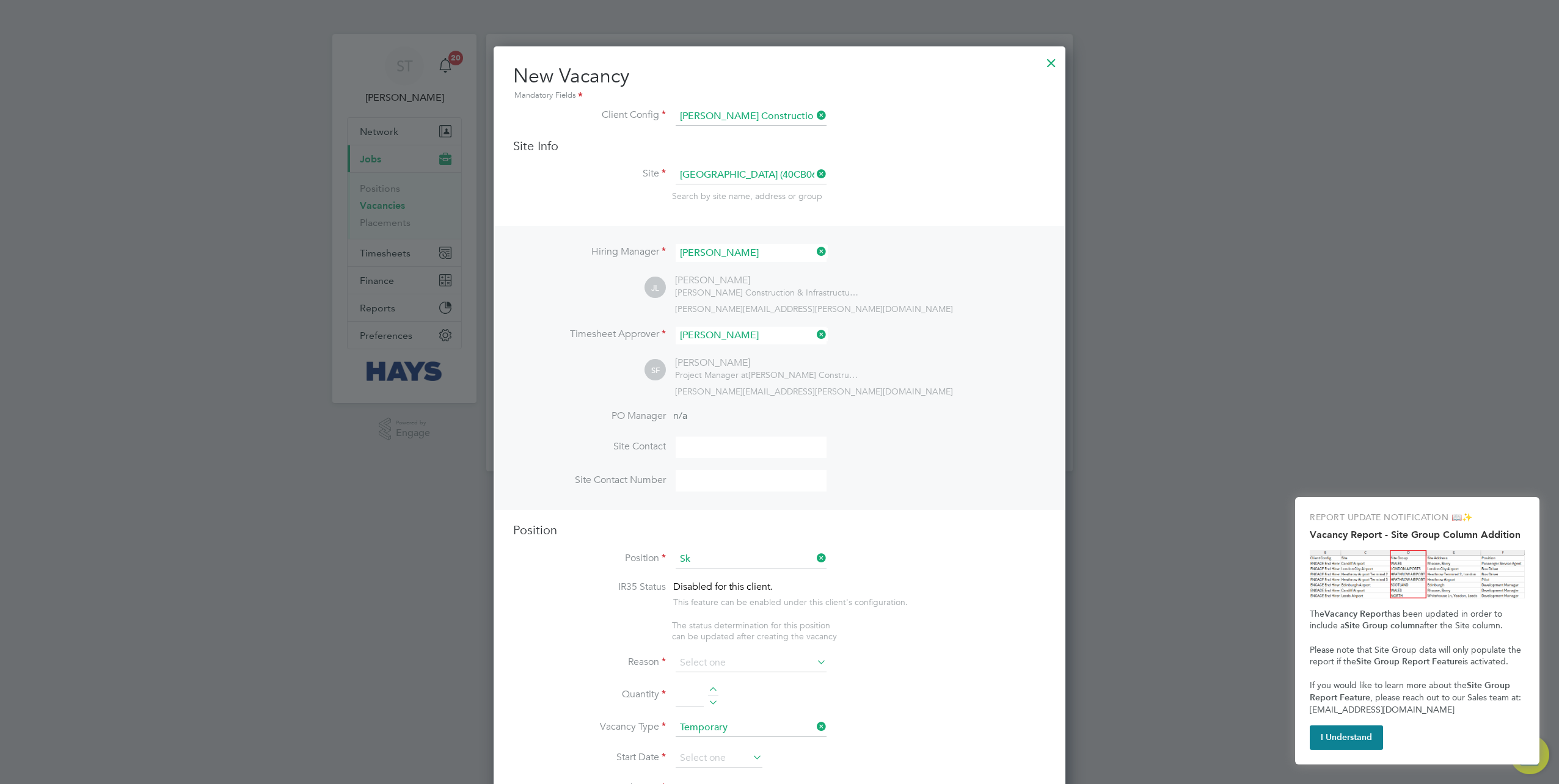
click at [728, 570] on li "Sk illed Labourer 2025" at bounding box center [751, 574] width 151 height 17
type input "Skilled Labourer 2025"
click at [751, 665] on input at bounding box center [750, 663] width 151 height 18
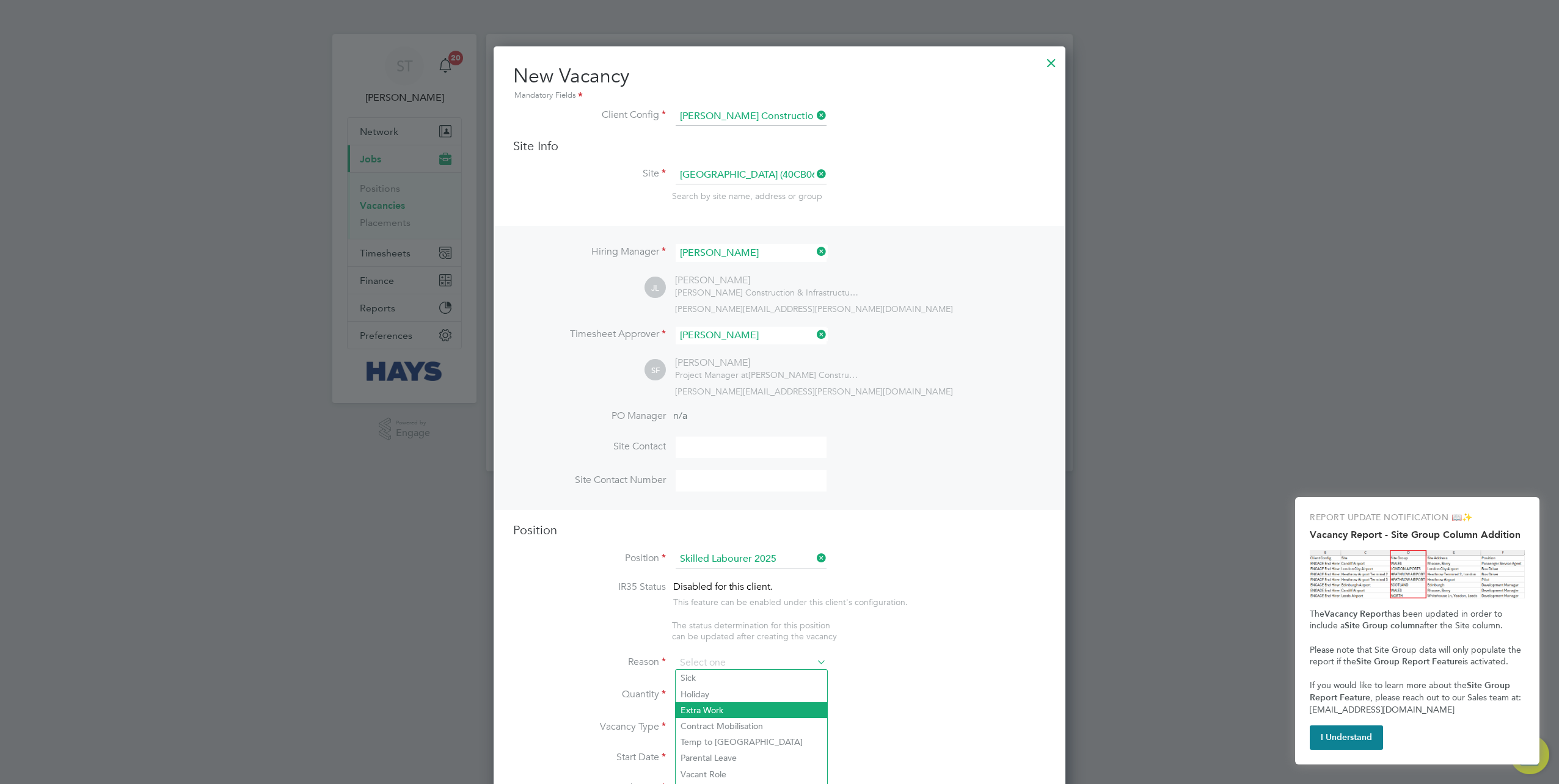
click at [721, 709] on li "Extra Work" at bounding box center [751, 710] width 151 height 16
type input "Extra Work"
click at [689, 690] on input at bounding box center [690, 695] width 28 height 22
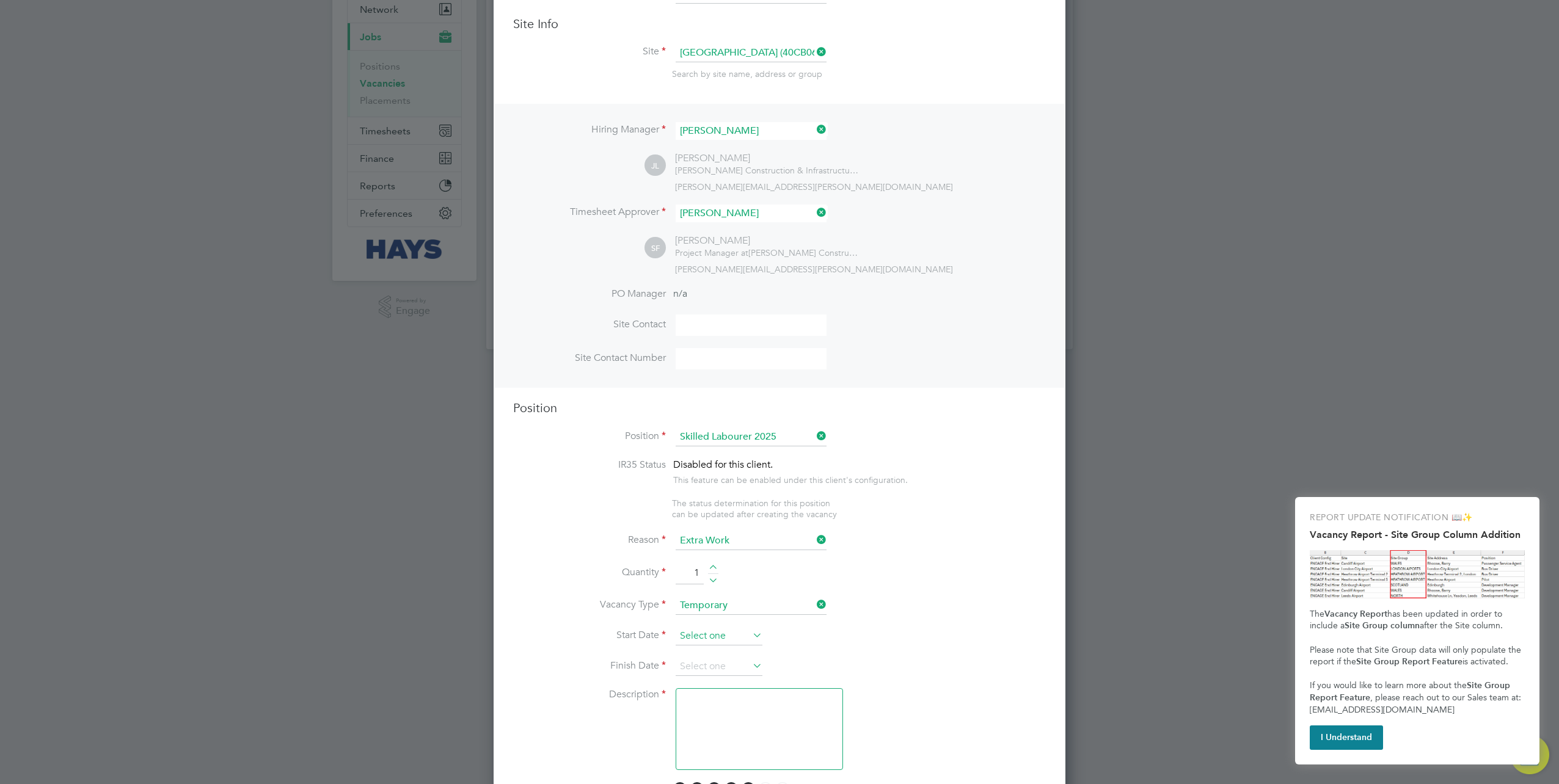
type input "1"
click at [730, 638] on input at bounding box center [719, 636] width 87 height 18
drag, startPoint x: 741, startPoint y: 524, endPoint x: 553, endPoint y: 445, distance: 203.9
click at [741, 519] on span "24" at bounding box center [742, 507] width 23 height 23
type input "[DATE]"
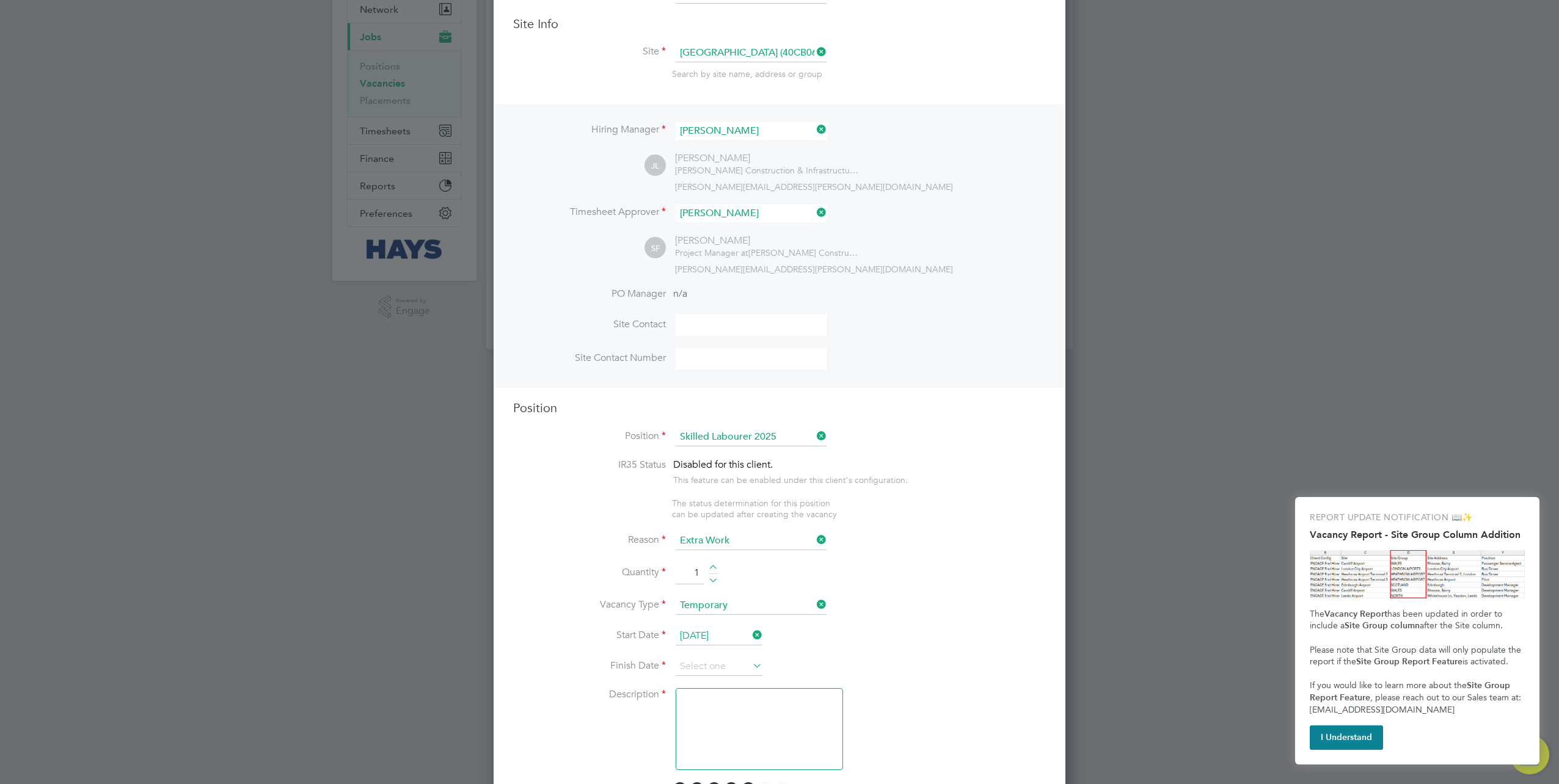
scroll to position [305, 0]
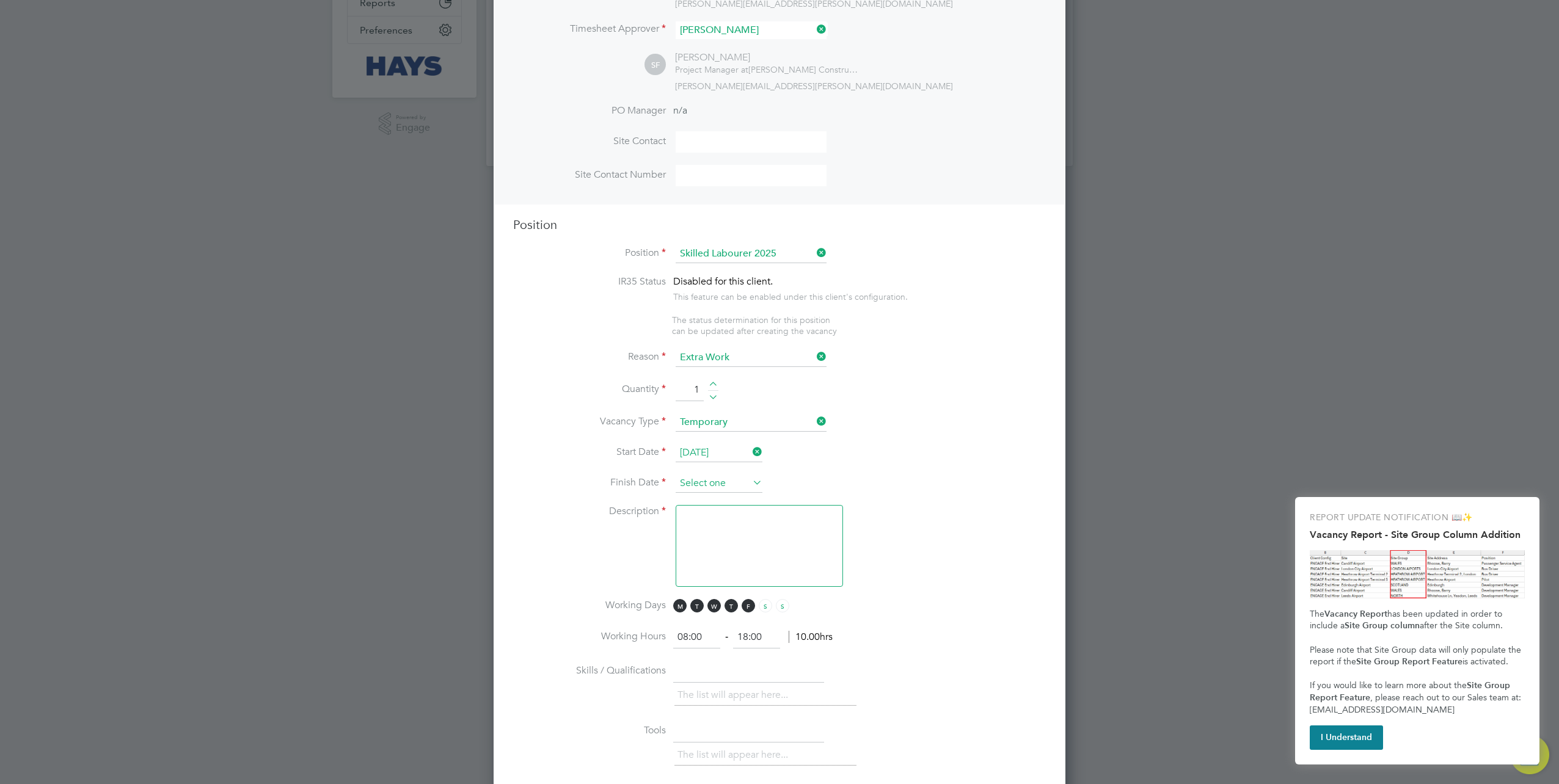
click at [705, 482] on input at bounding box center [719, 484] width 87 height 18
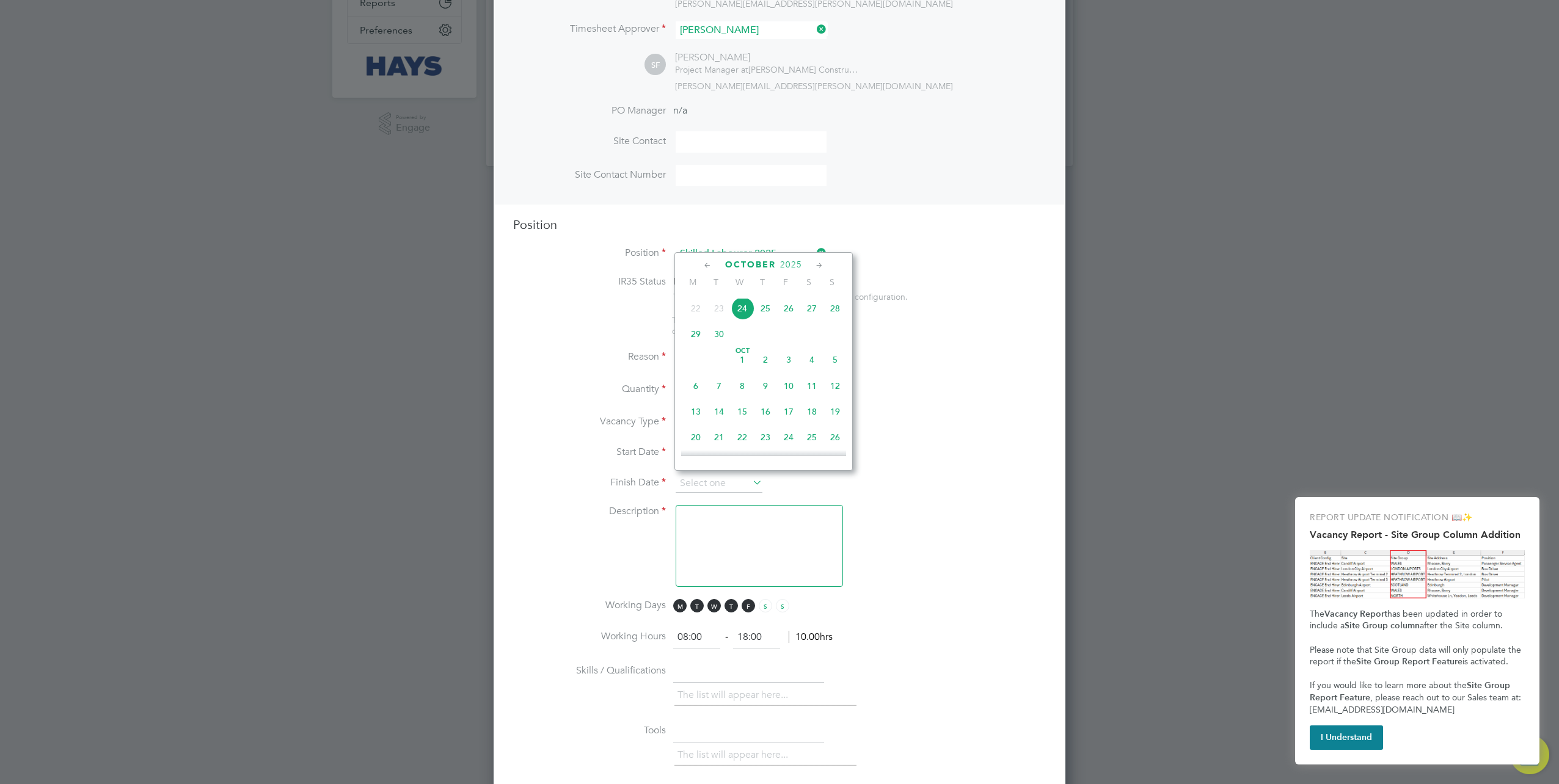
scroll to position [506, 0]
click at [742, 430] on span "22" at bounding box center [742, 422] width 23 height 23
type input "22 Oct 2025"
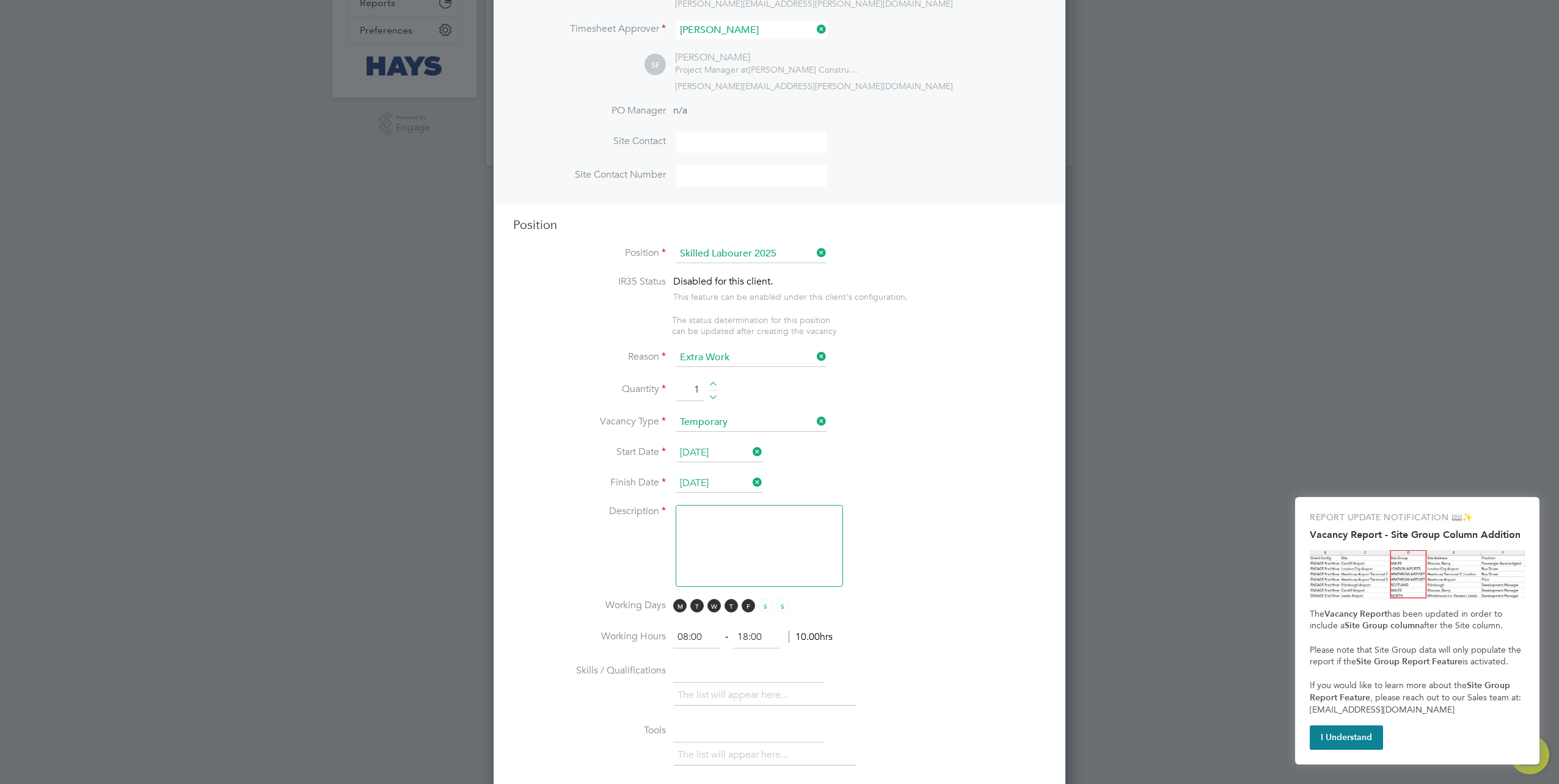
click at [744, 518] on textarea at bounding box center [759, 545] width 167 height 81
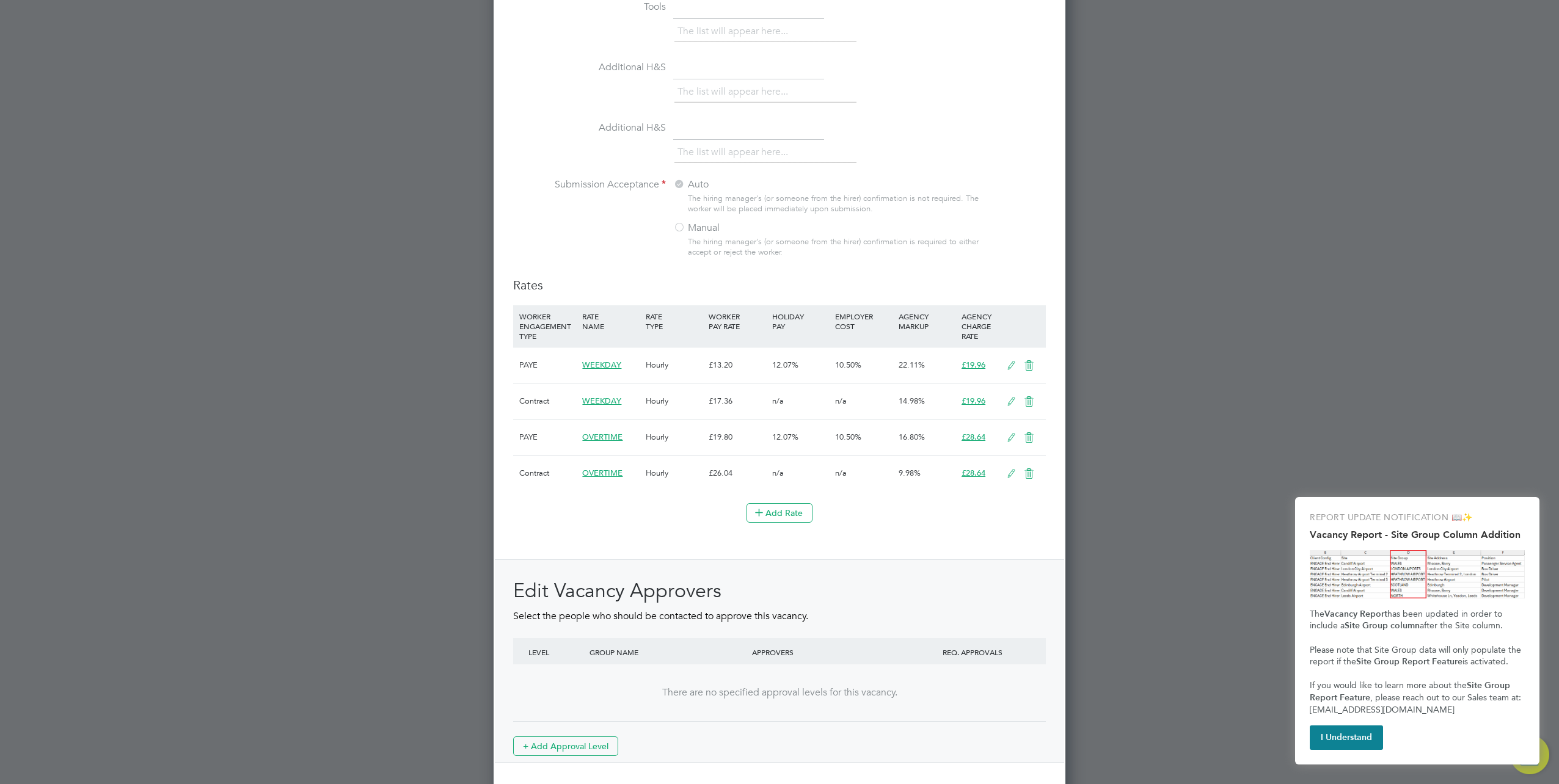
scroll to position [1069, 0]
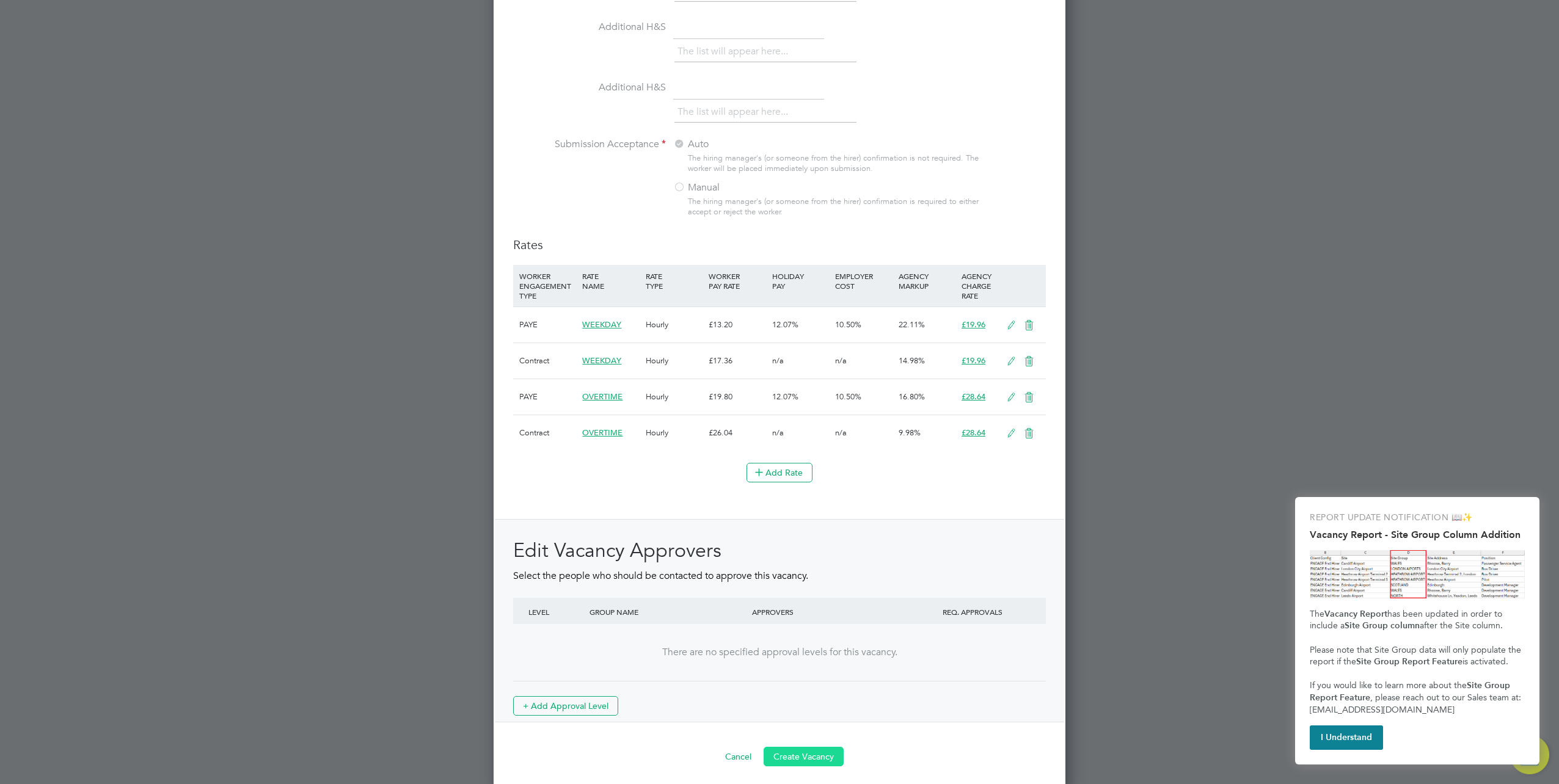
type textarea "."
click at [797, 751] on button "Create Vacancy" at bounding box center [804, 756] width 80 height 19
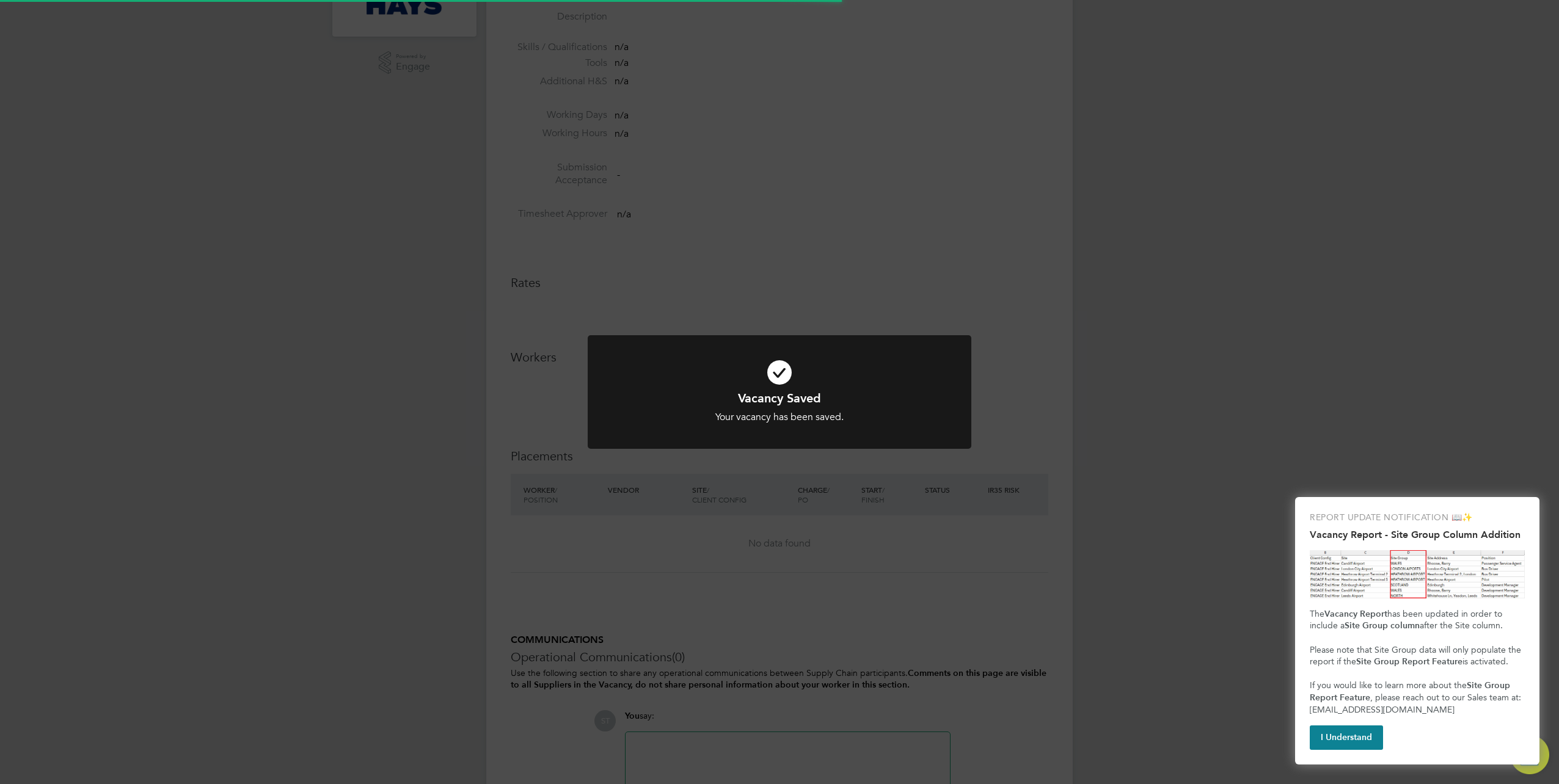
scroll to position [6, 6]
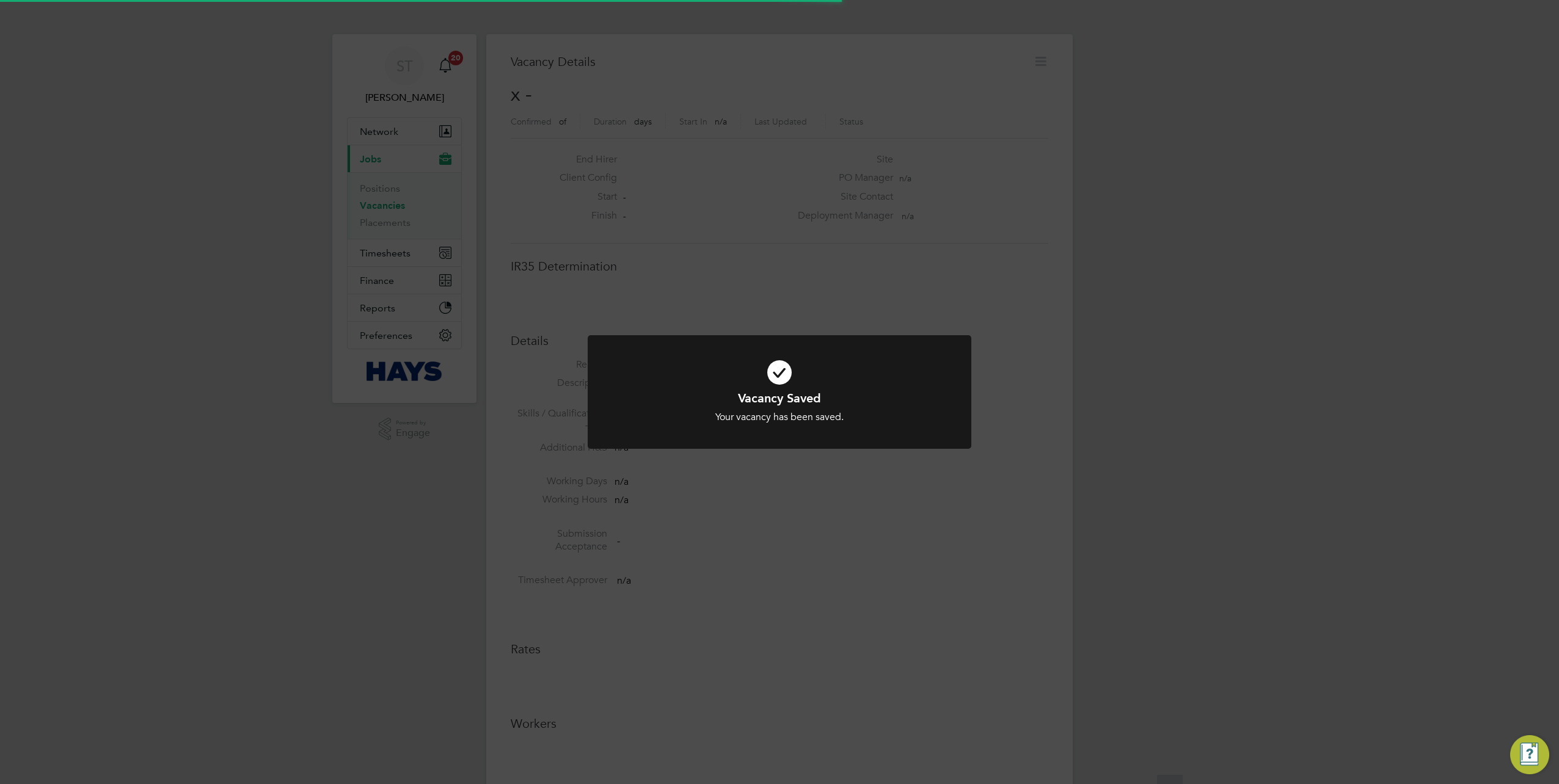
click at [1011, 279] on div "Vacancy Saved Your vacancy has been saved. Cancel Okay" at bounding box center [780, 392] width 1559 height 784
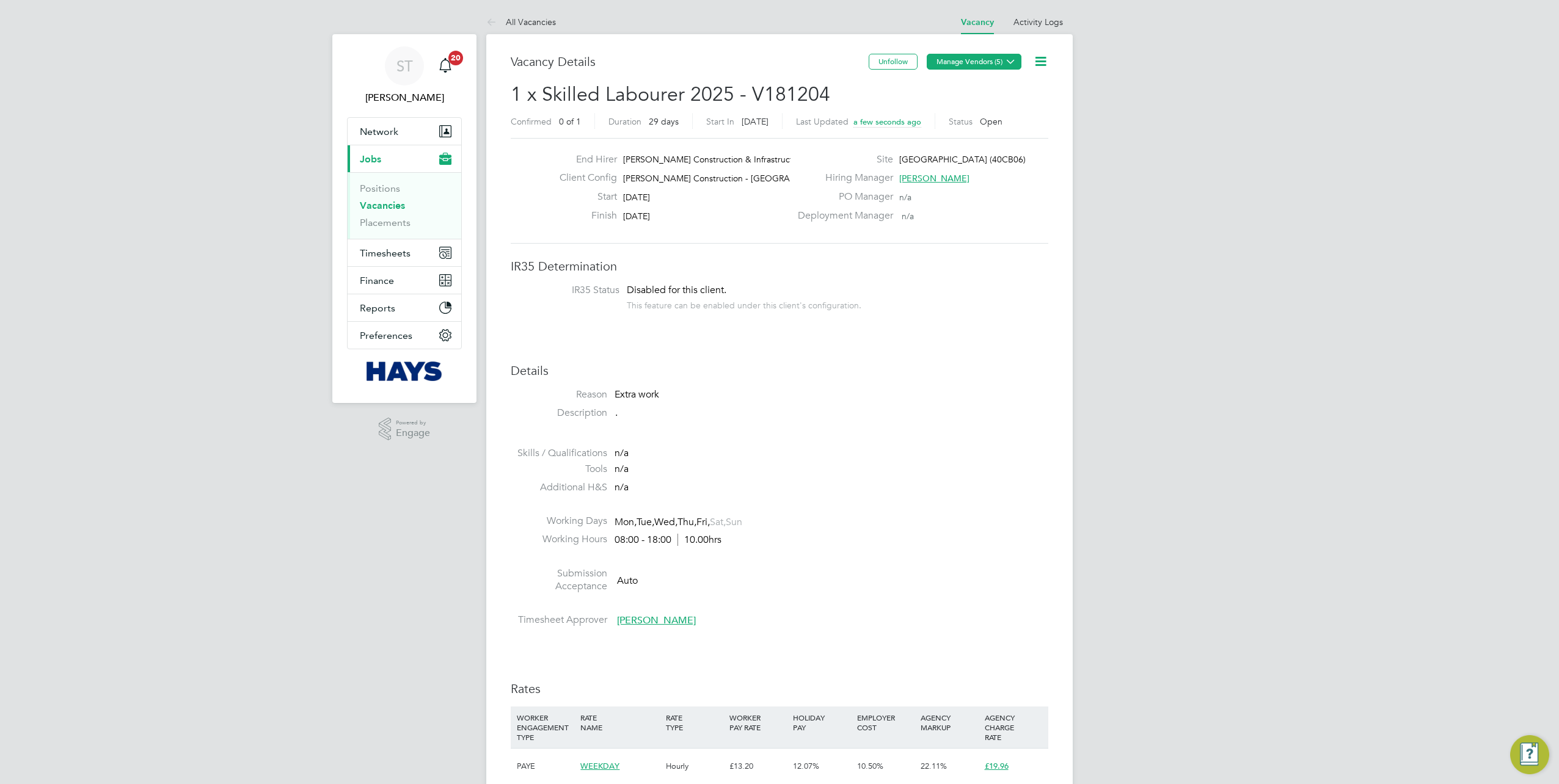
click at [1007, 63] on icon at bounding box center [1010, 61] width 9 height 9
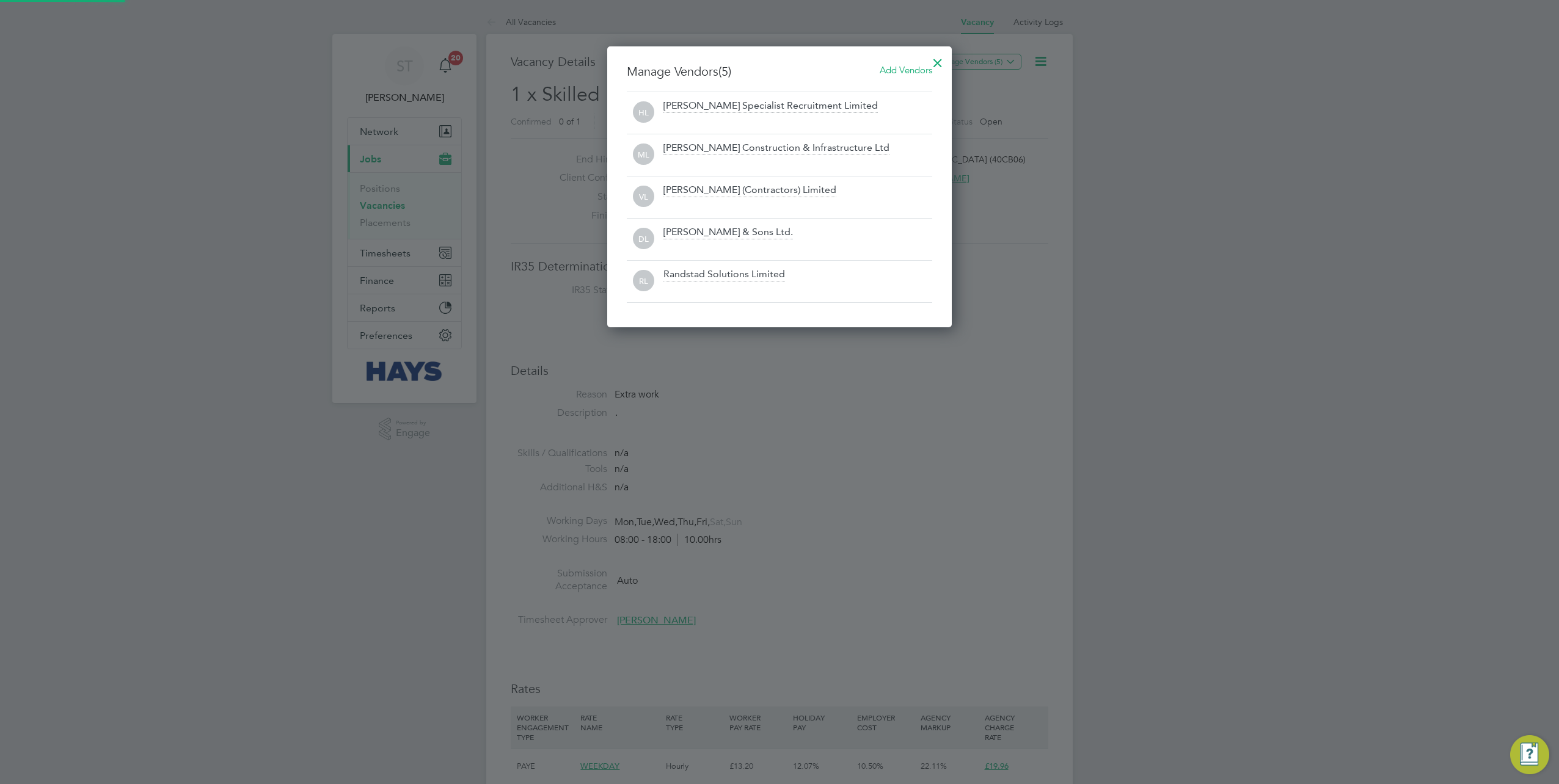
click at [909, 68] on span "Add Vendors" at bounding box center [905, 70] width 52 height 12
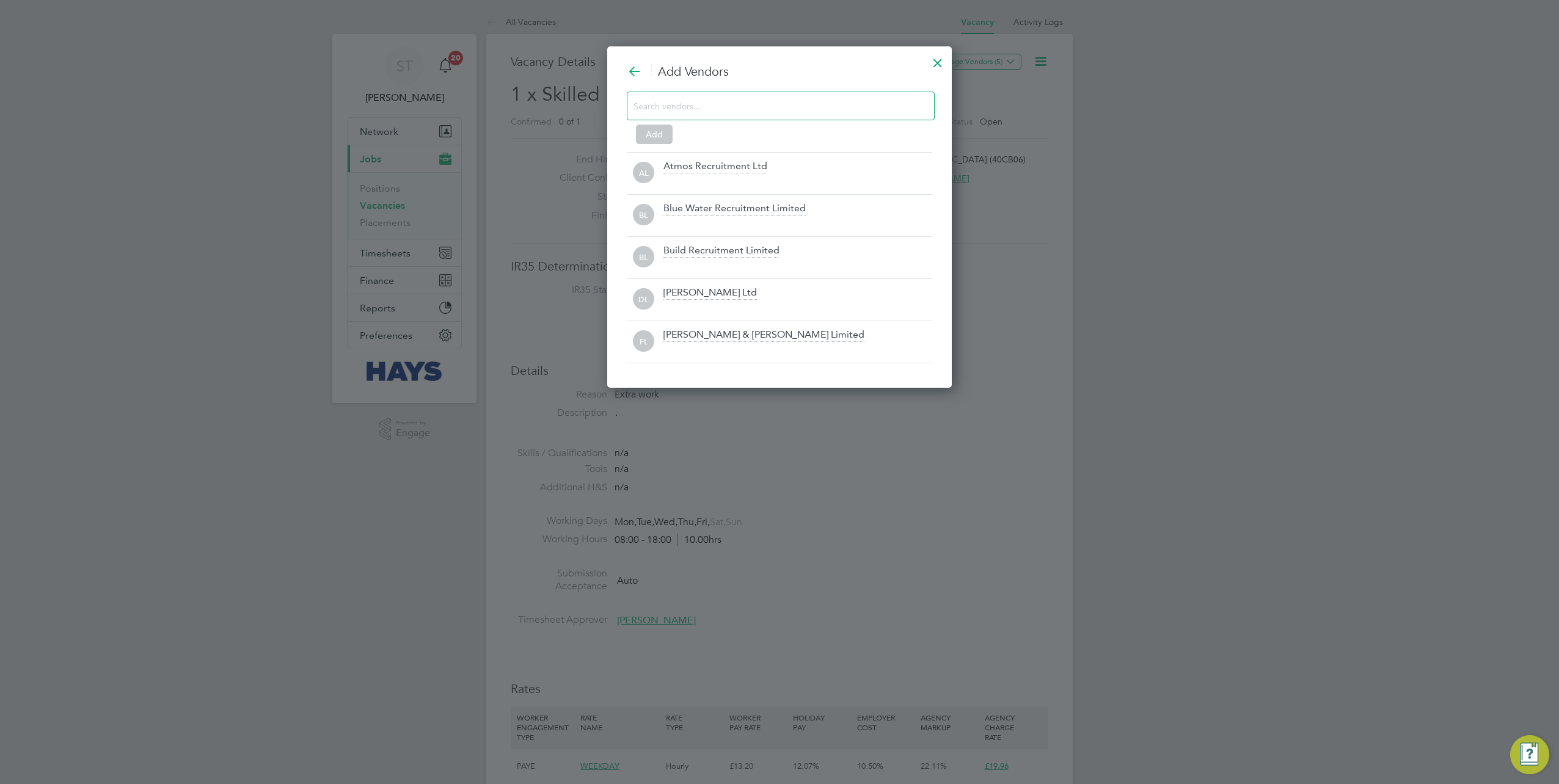
click at [755, 100] on input at bounding box center [771, 105] width 275 height 16
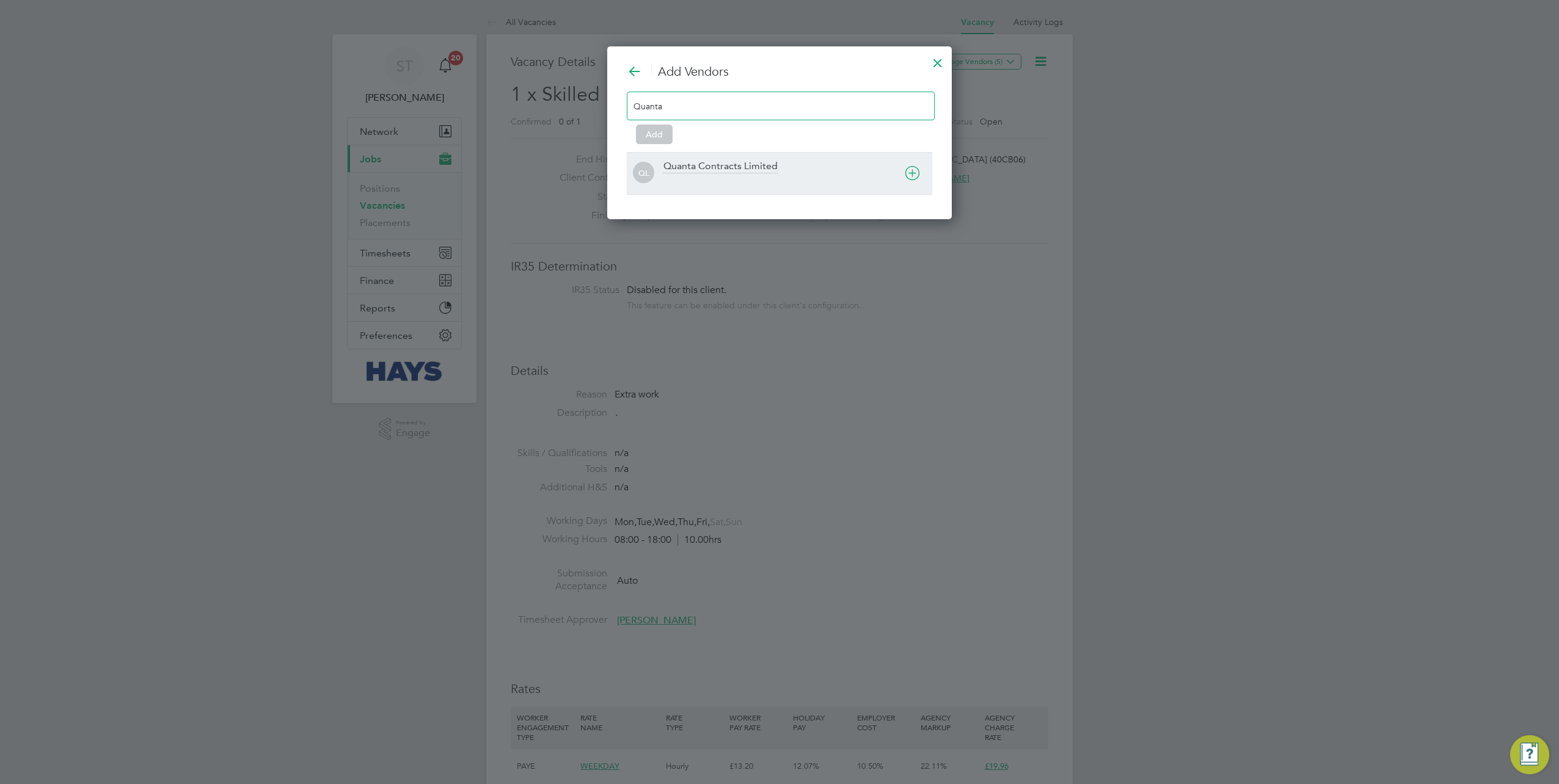
type input "Quanta"
click at [742, 167] on div "Quanta Contracts Limited" at bounding box center [720, 166] width 114 height 13
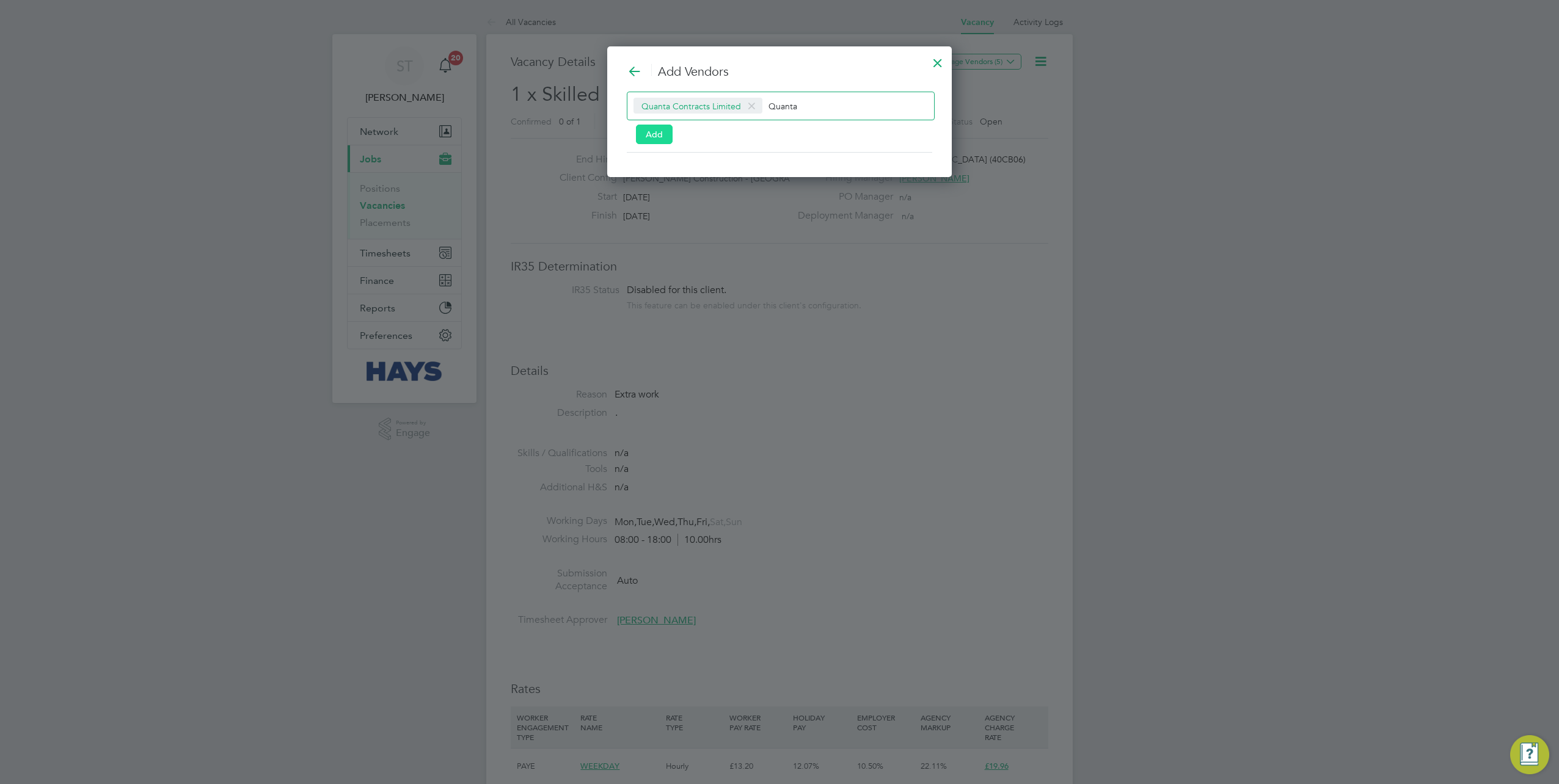
click at [661, 135] on button "Add" at bounding box center [654, 134] width 37 height 19
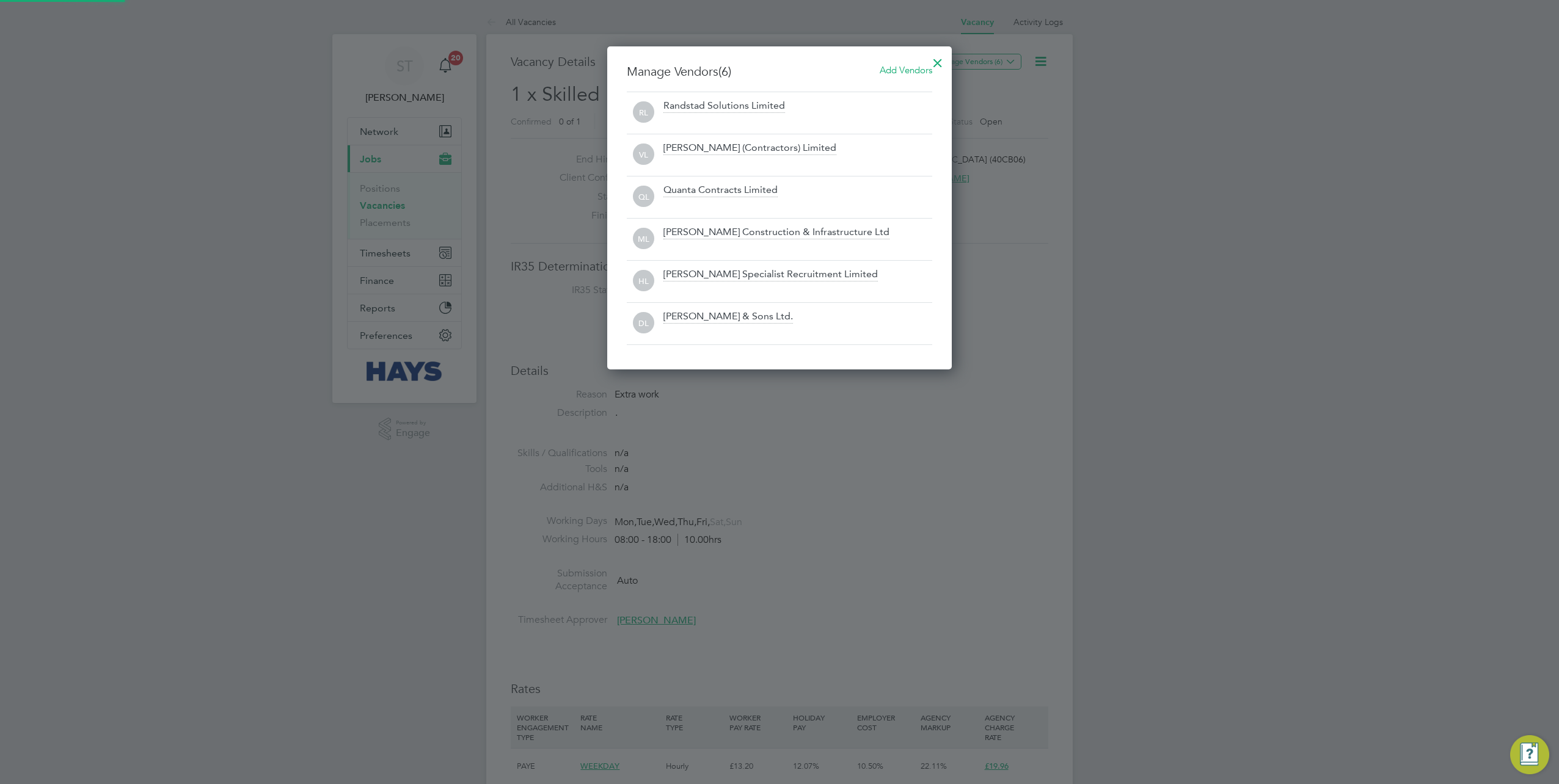
click at [939, 62] on div at bounding box center [938, 60] width 22 height 22
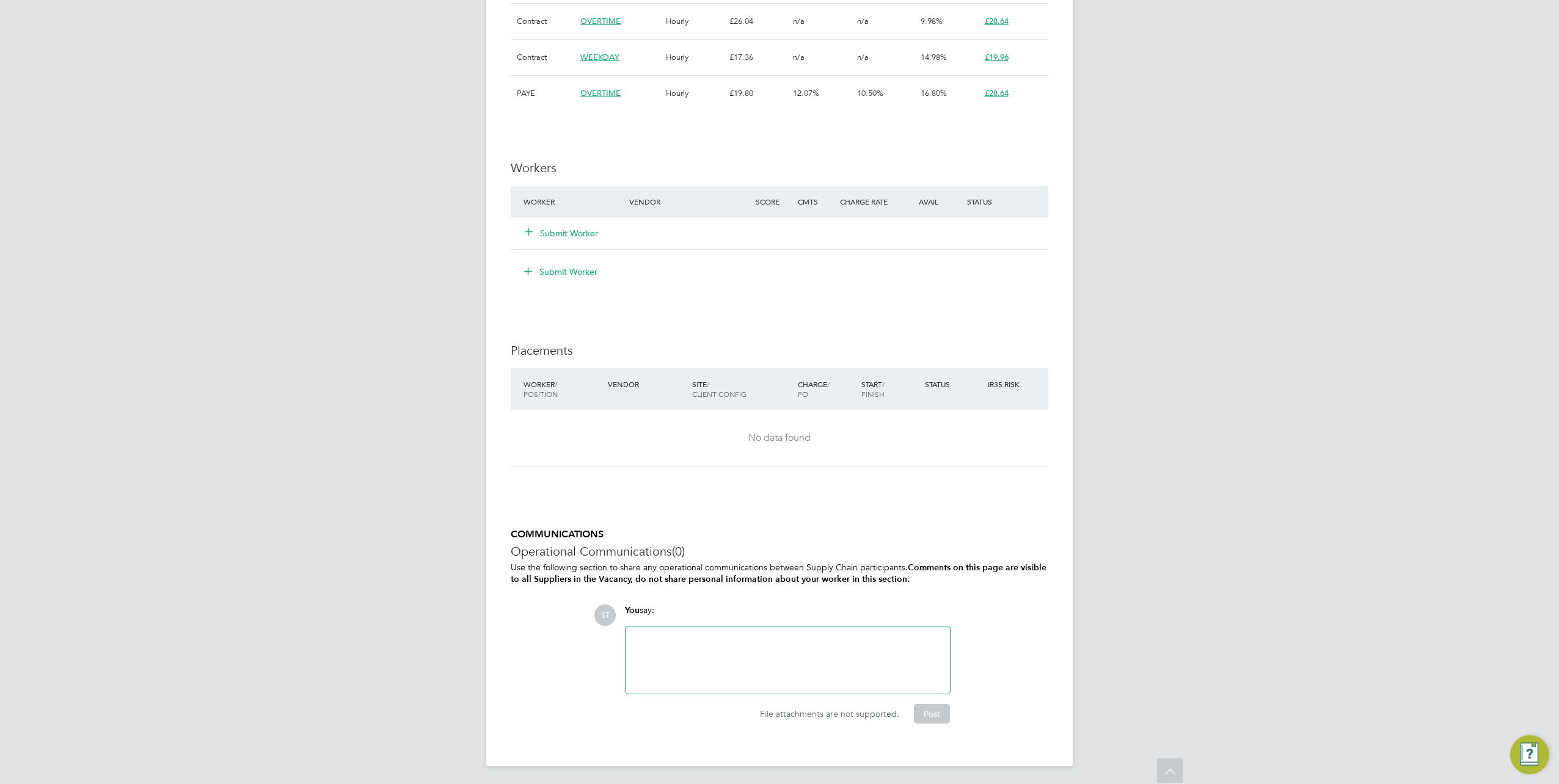
click at [680, 636] on div at bounding box center [788, 659] width 309 height 52
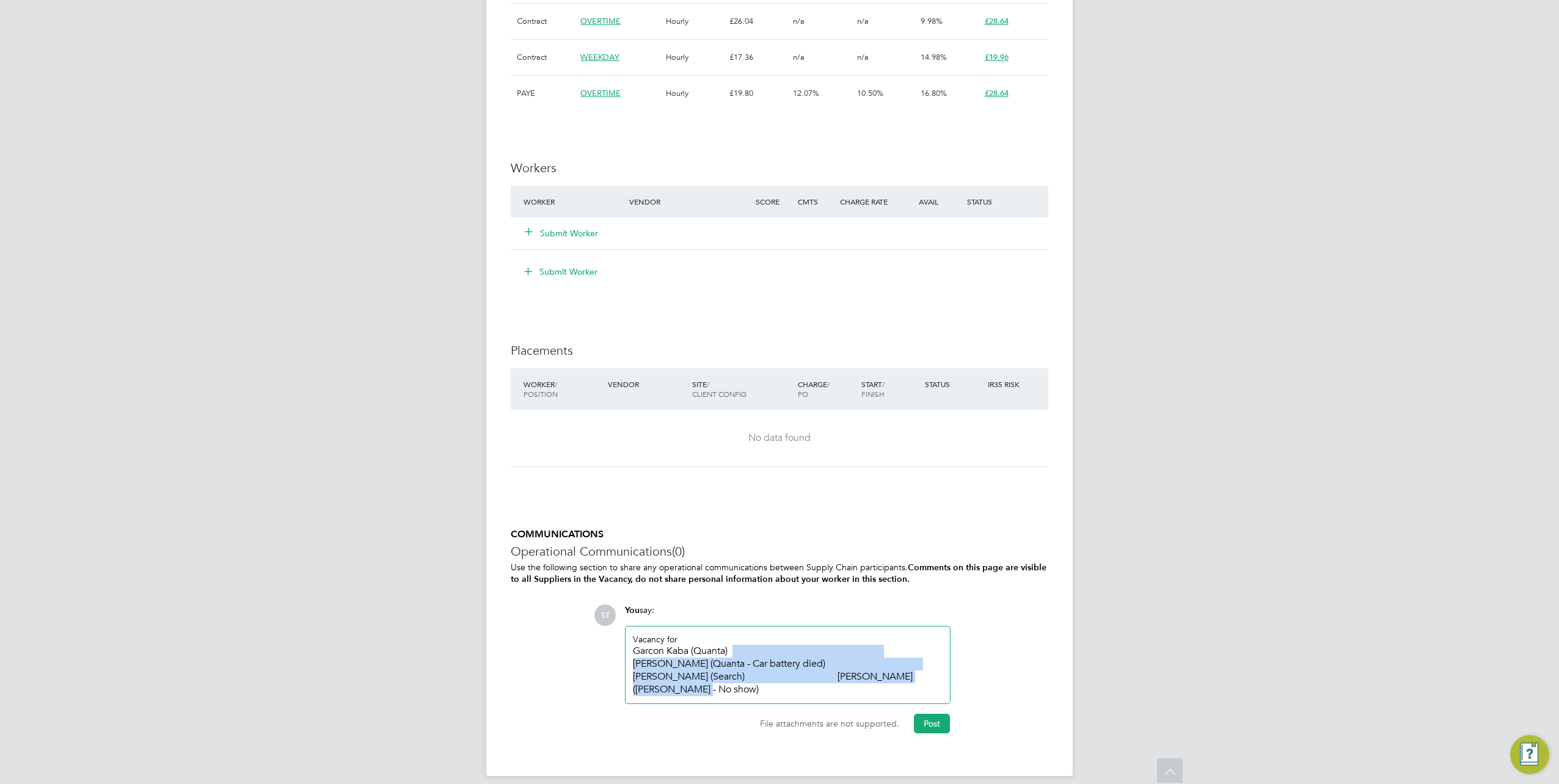
drag, startPoint x: 913, startPoint y: 682, endPoint x: 736, endPoint y: 645, distance: 180.8
click at [736, 645] on div "Vacancy for Garcon Kaba (Quanta) Stephen Lees (Quanta - Car battery died) Oscar…" at bounding box center [788, 664] width 309 height 62
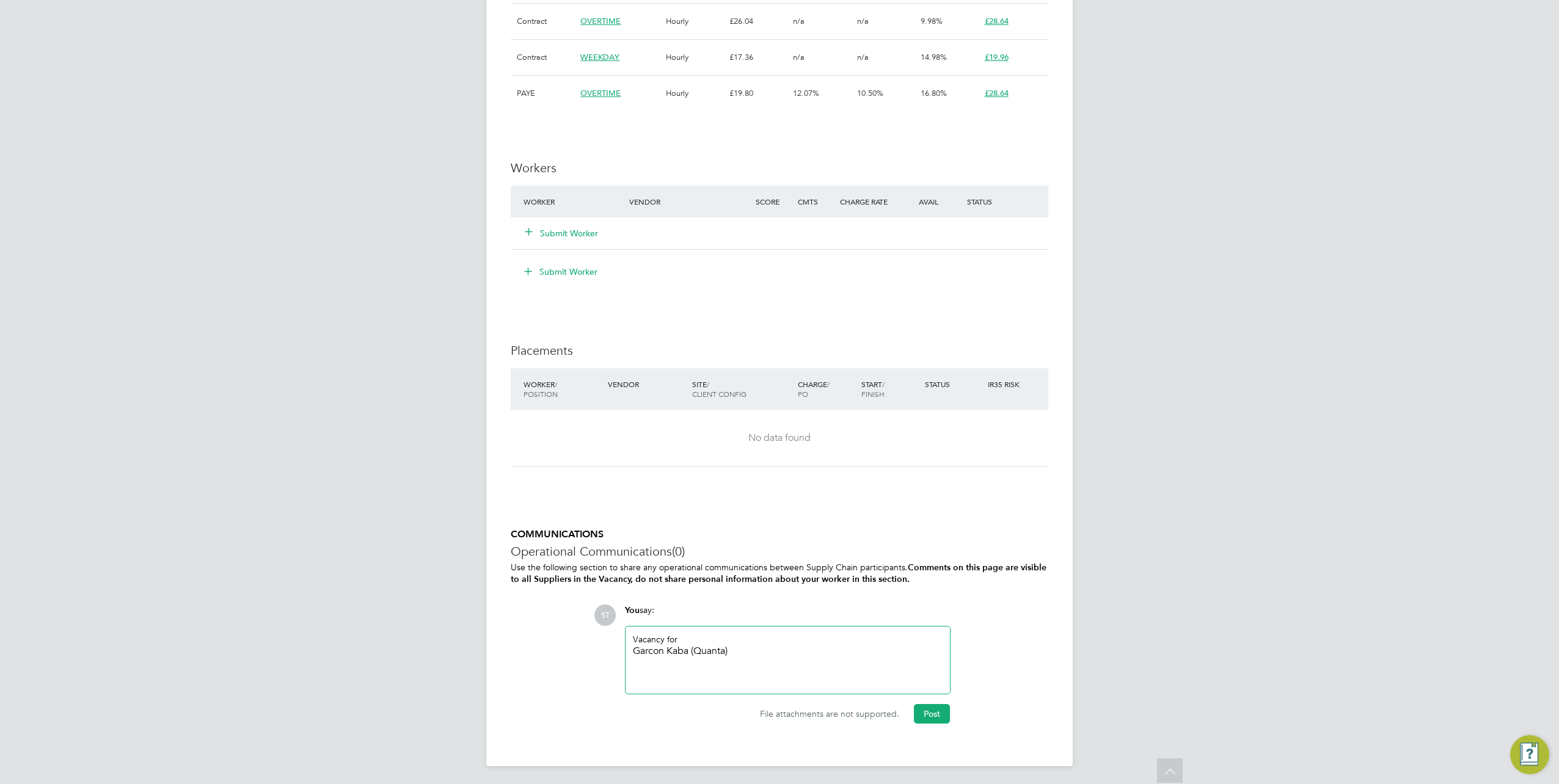
click at [631, 649] on div "Vacancy for Garcon Kaba (Quanta)" at bounding box center [788, 659] width 324 height 67
click at [634, 649] on div "Garcon Kaba (Quanta)" at bounding box center [788, 650] width 309 height 12
click at [944, 711] on button "Post" at bounding box center [932, 713] width 36 height 19
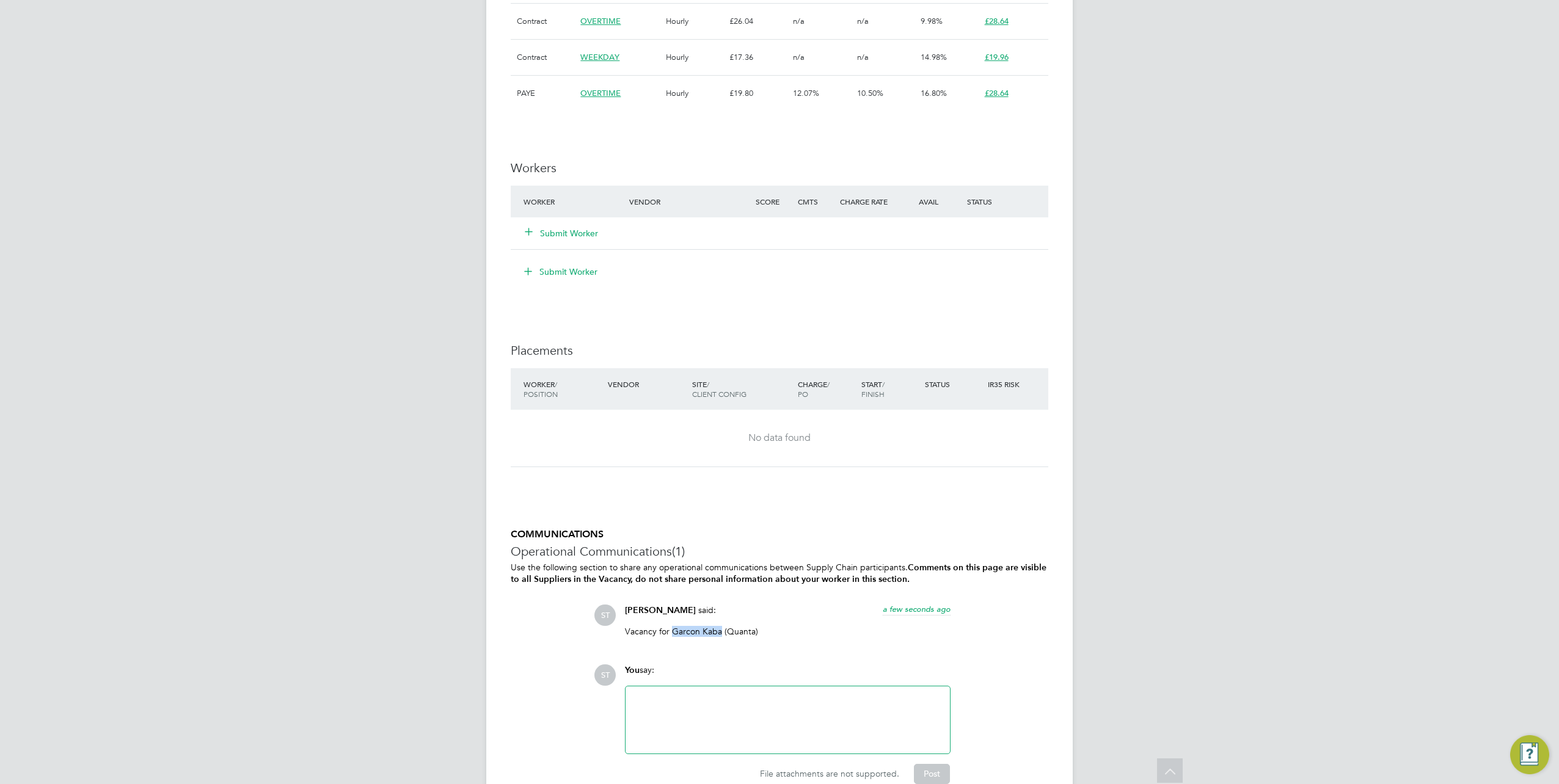
drag, startPoint x: 721, startPoint y: 630, endPoint x: 673, endPoint y: 629, distance: 48.0
click at [673, 629] on p "Vacancy for Garcon Kaba (Quanta)" at bounding box center [787, 631] width 325 height 11
copy p "Garcon Kaba"
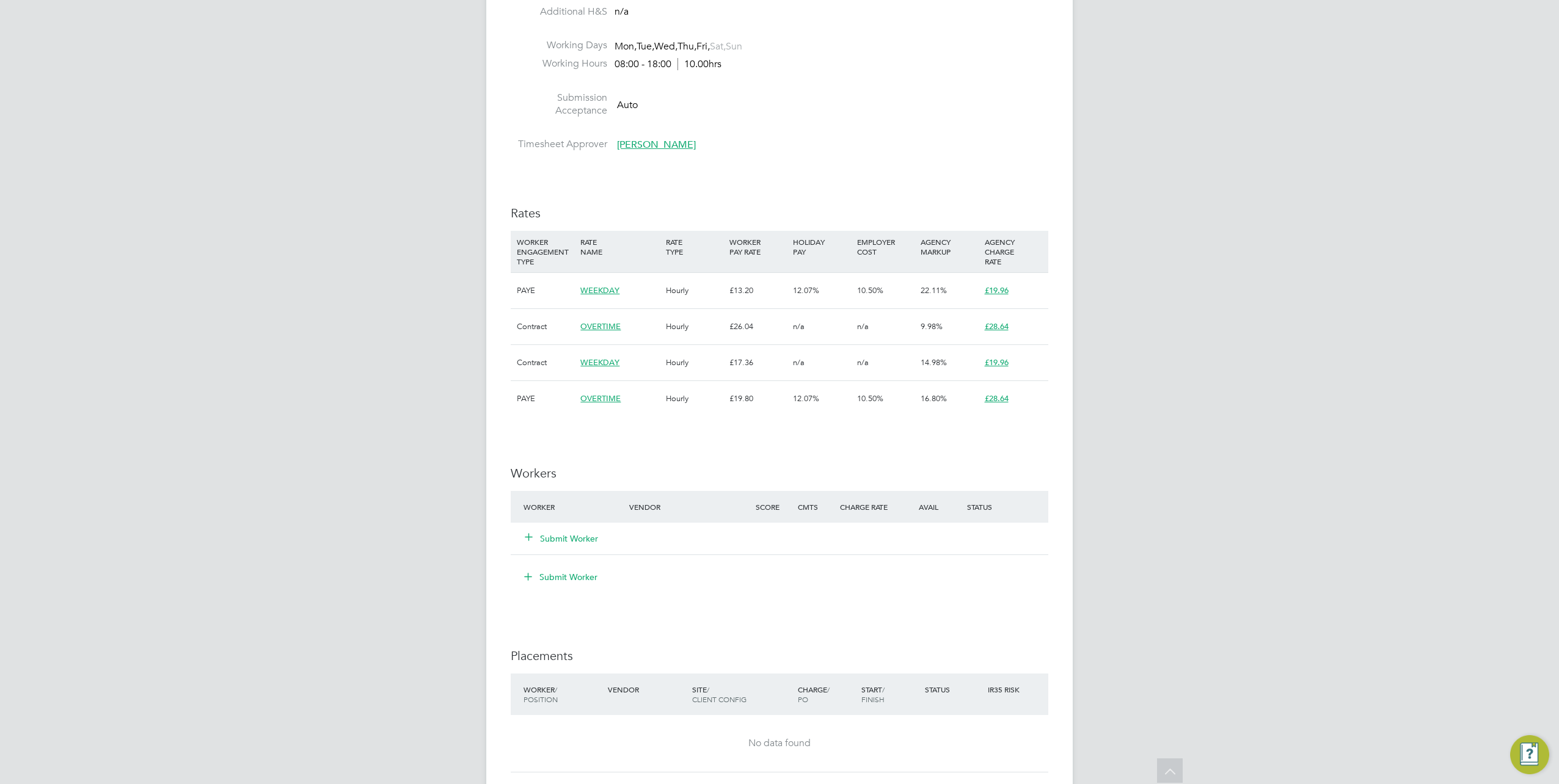
scroll to position [170, 0]
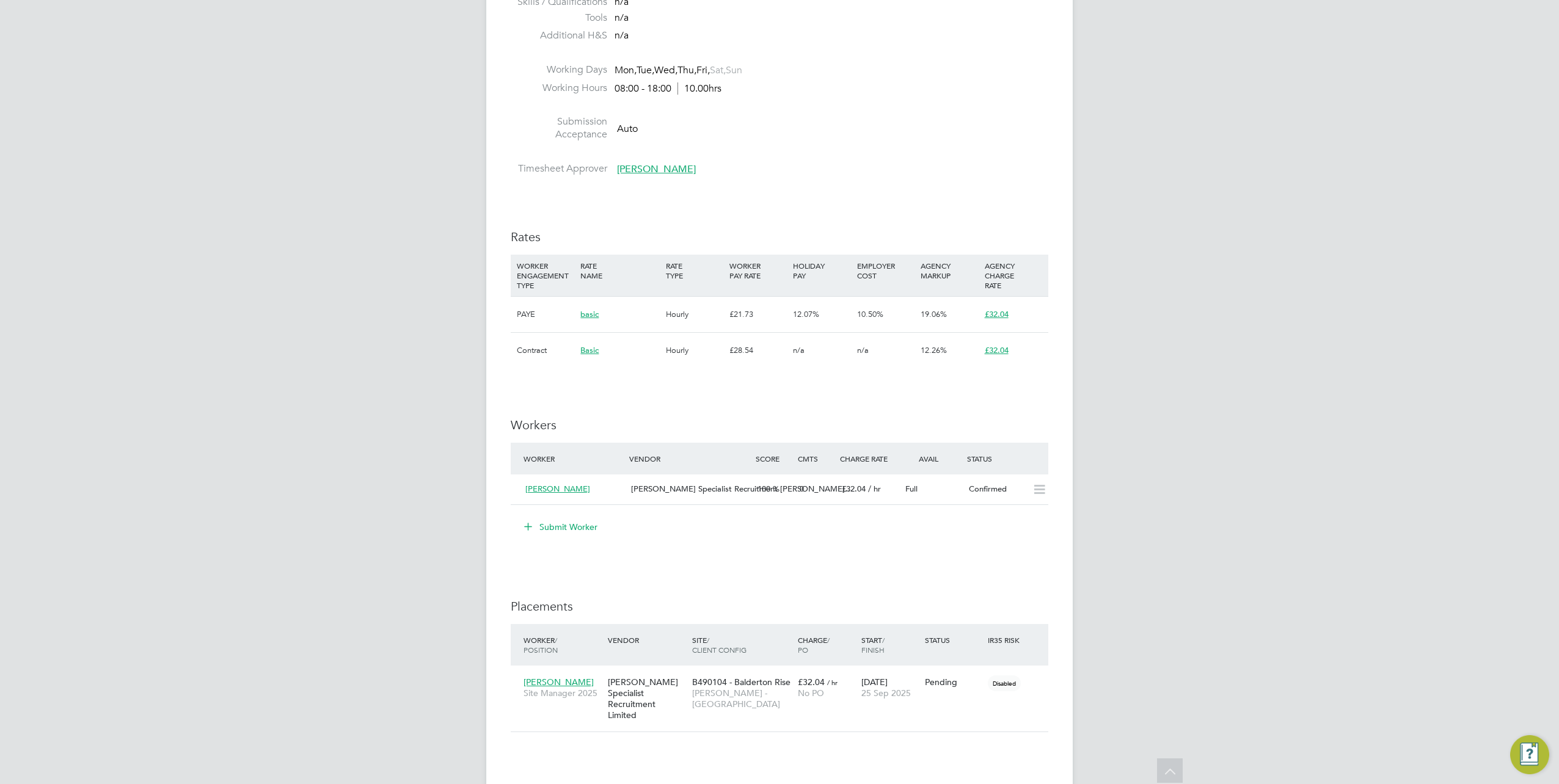
scroll to position [794, 0]
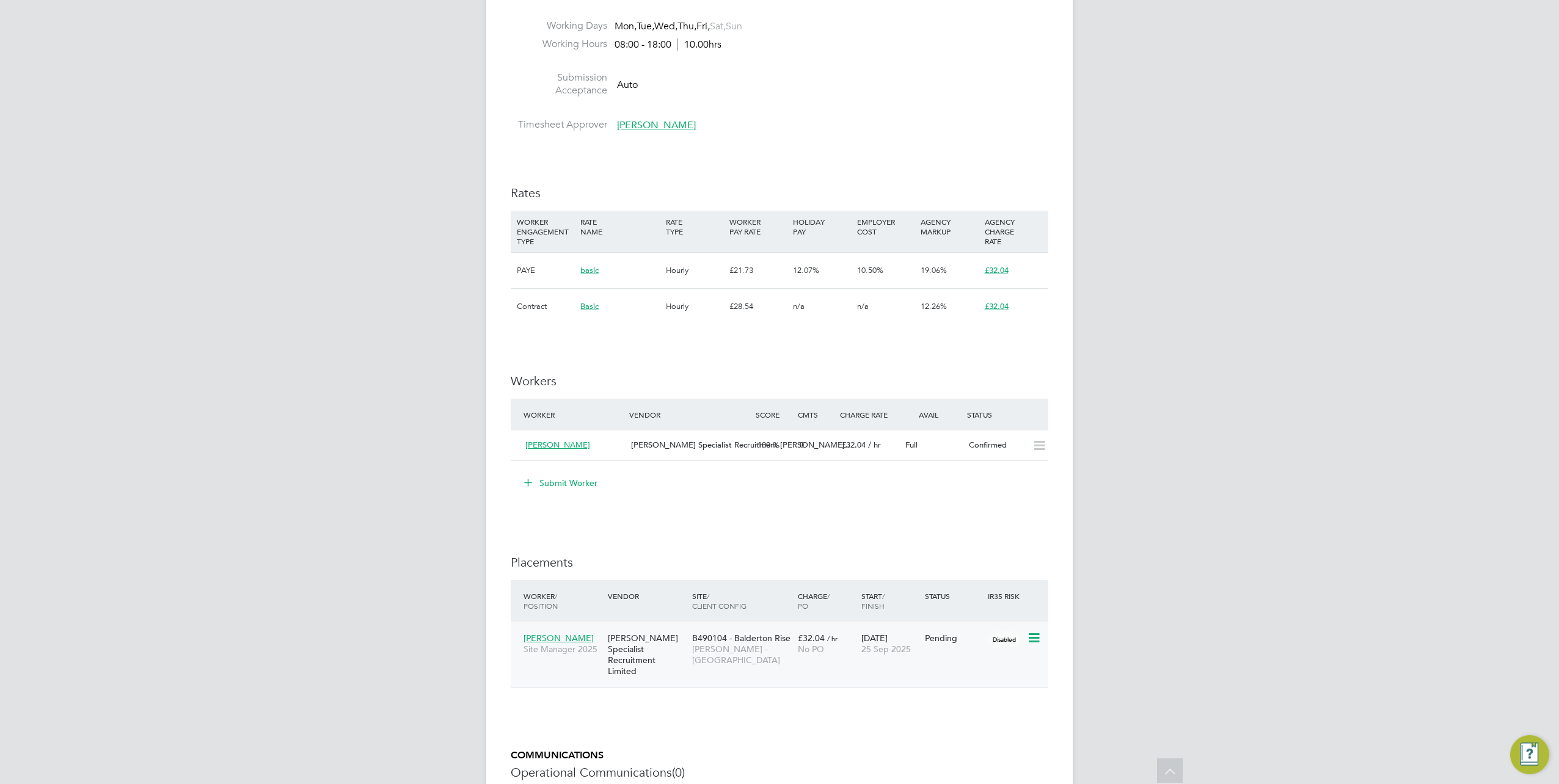
click at [560, 635] on span "[PERSON_NAME]" at bounding box center [558, 638] width 70 height 11
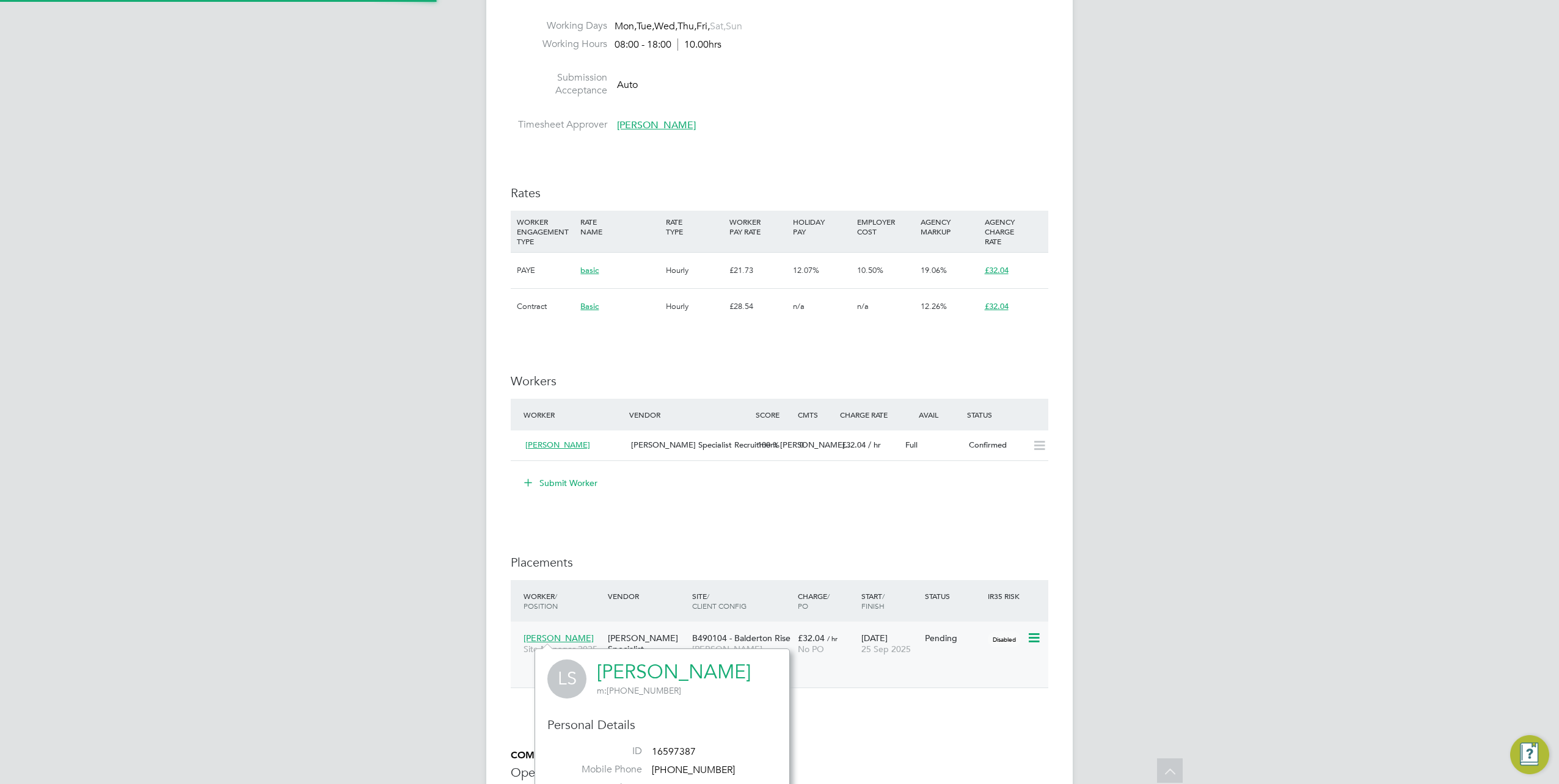
scroll to position [320, 255]
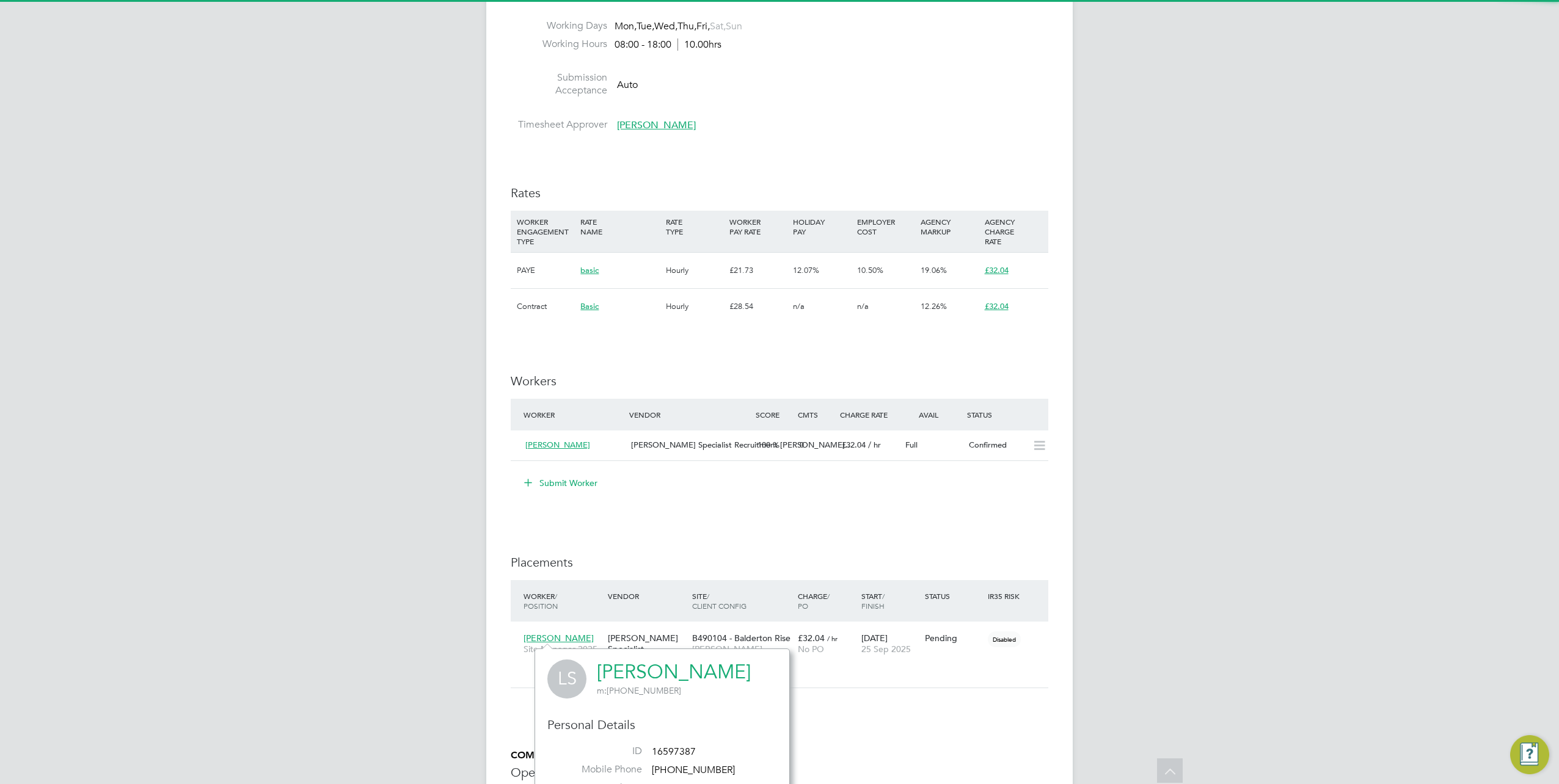
click at [668, 669] on link "[PERSON_NAME]" at bounding box center [673, 672] width 154 height 24
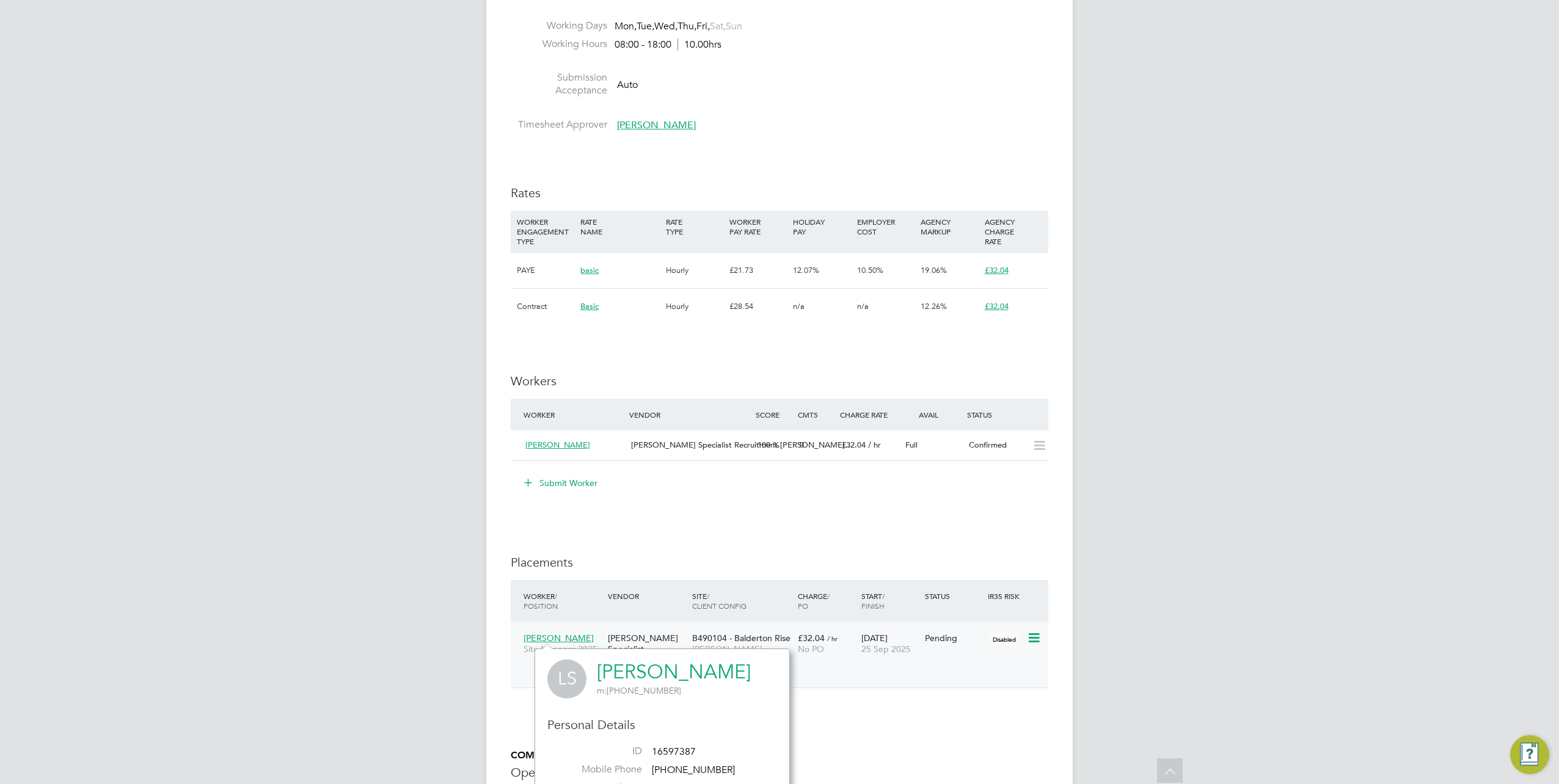
click at [1033, 642] on icon at bounding box center [1032, 639] width 12 height 15
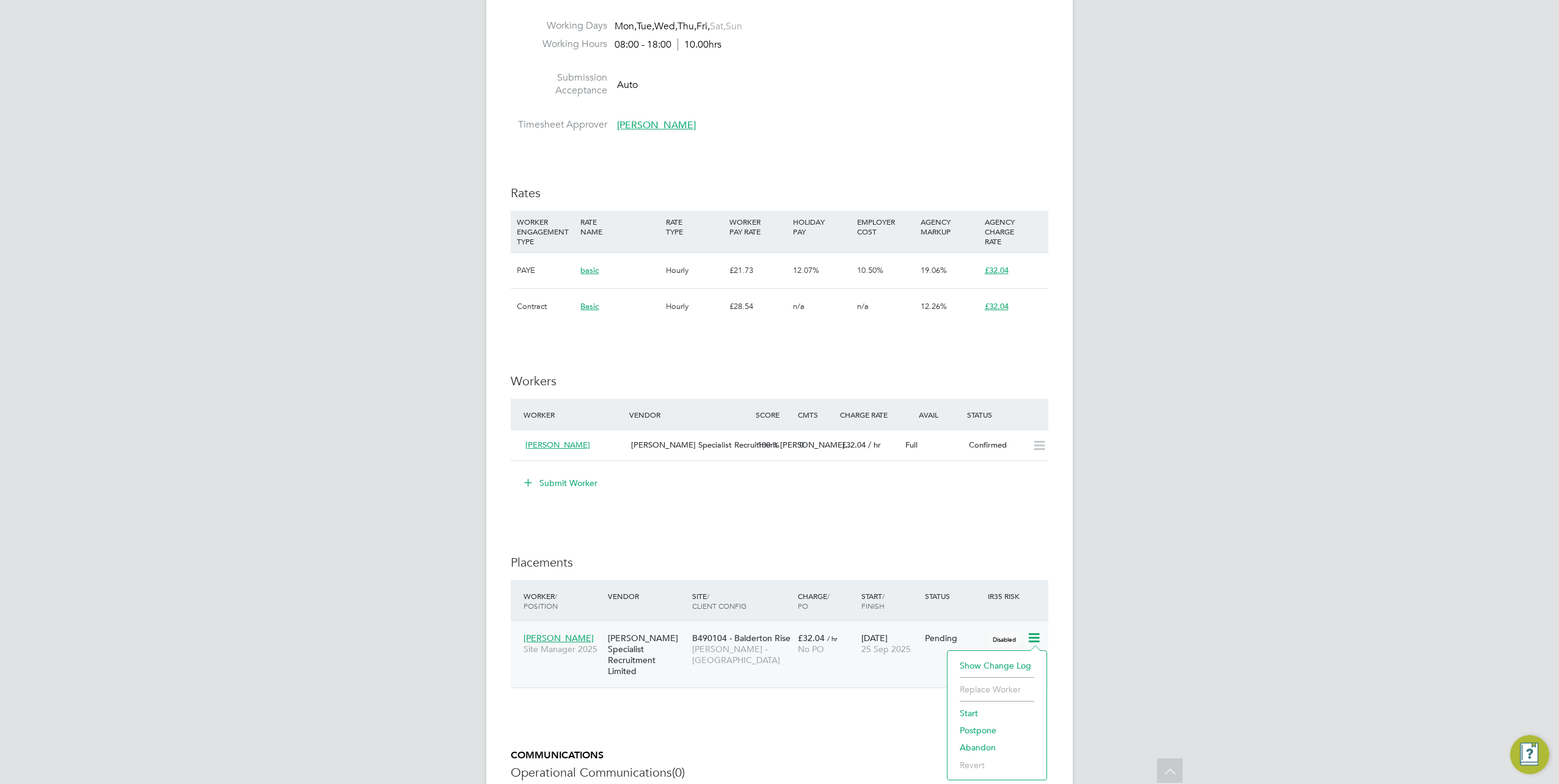
click at [970, 712] on li "Start" at bounding box center [997, 713] width 87 height 17
type input "[PERSON_NAME]"
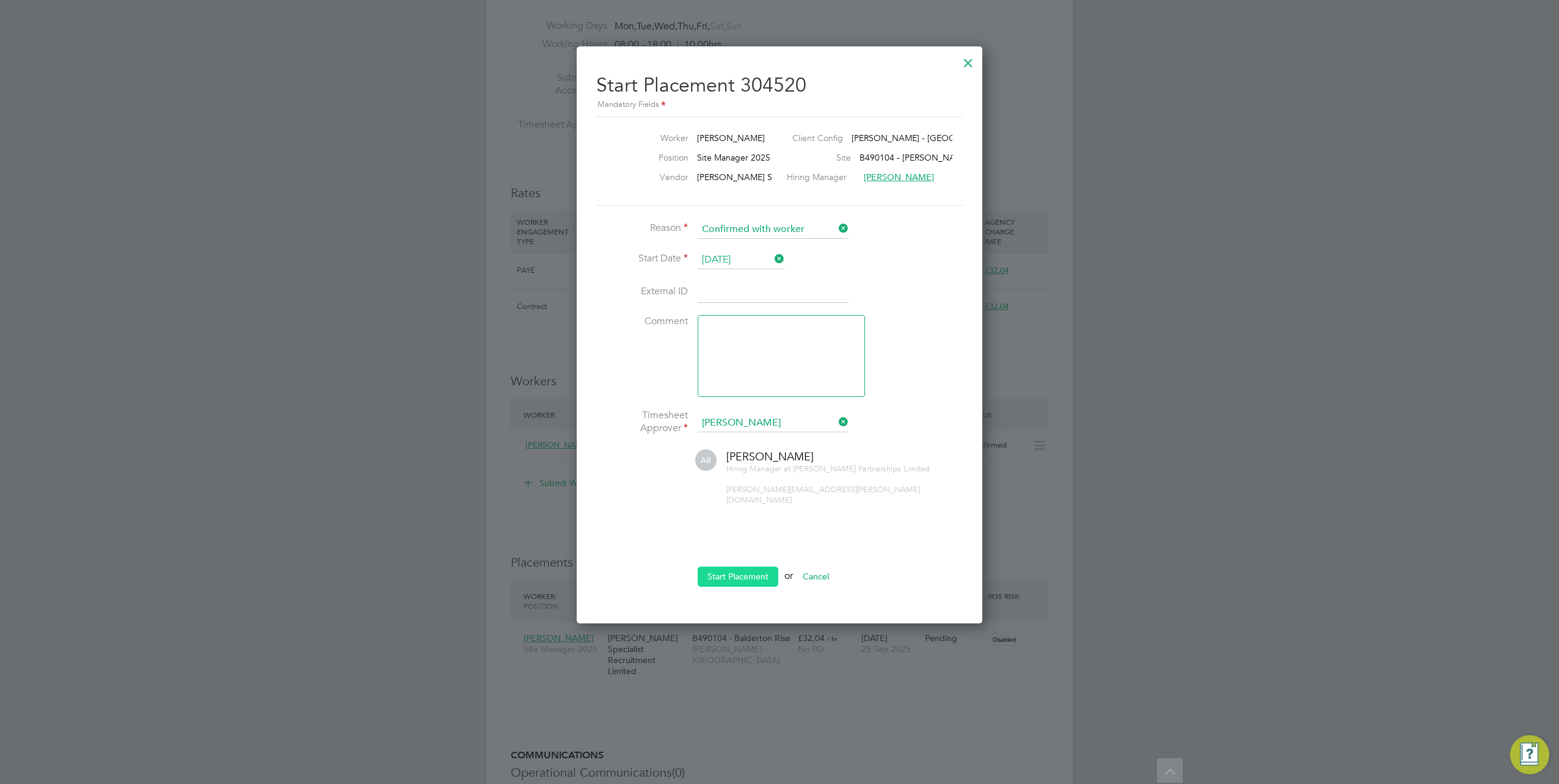
click at [737, 566] on button "Start Placement" at bounding box center [738, 575] width 81 height 19
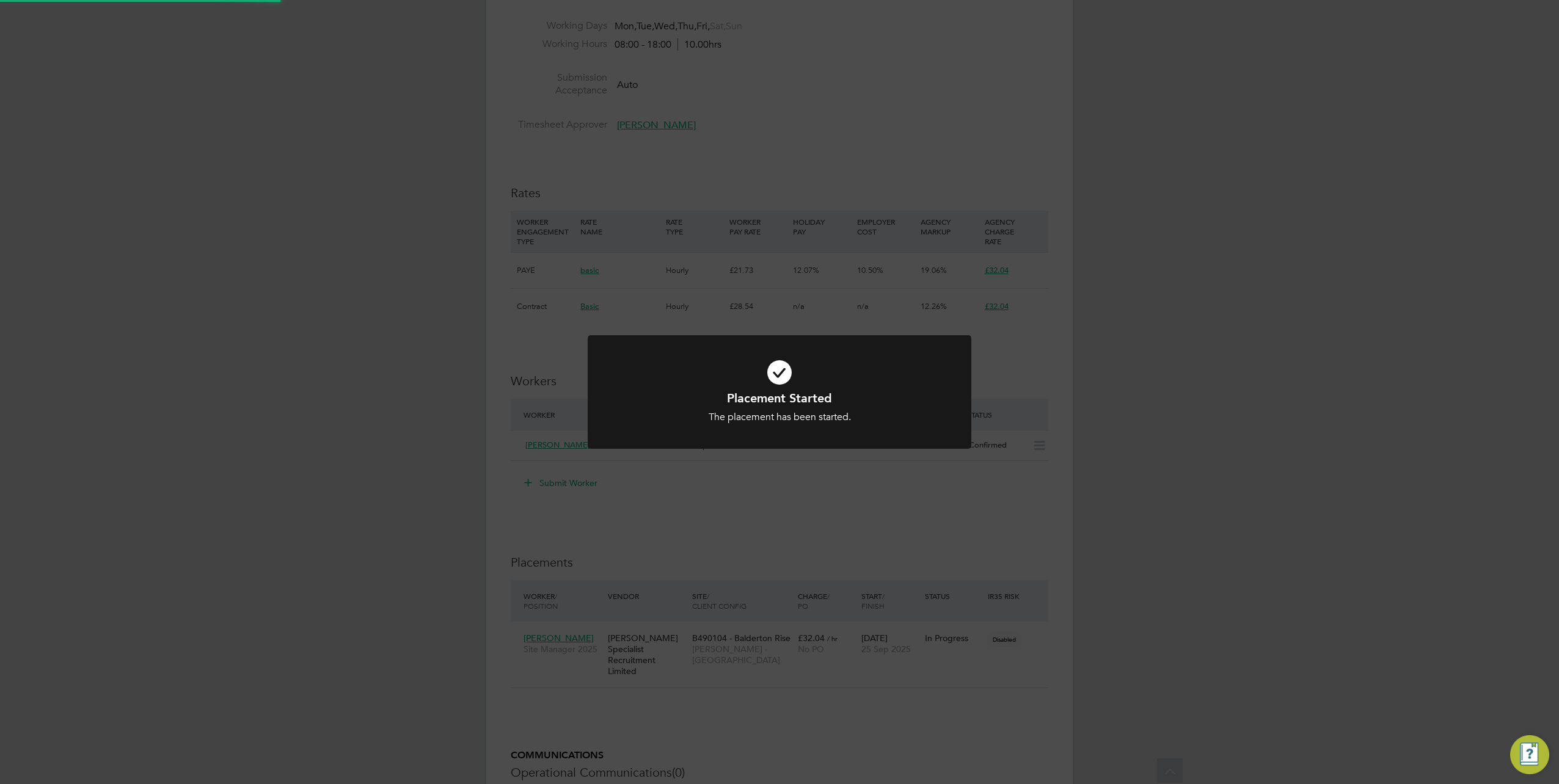
click at [730, 662] on div "Placement Started The placement has been started. Cancel Okay" at bounding box center [780, 392] width 1559 height 784
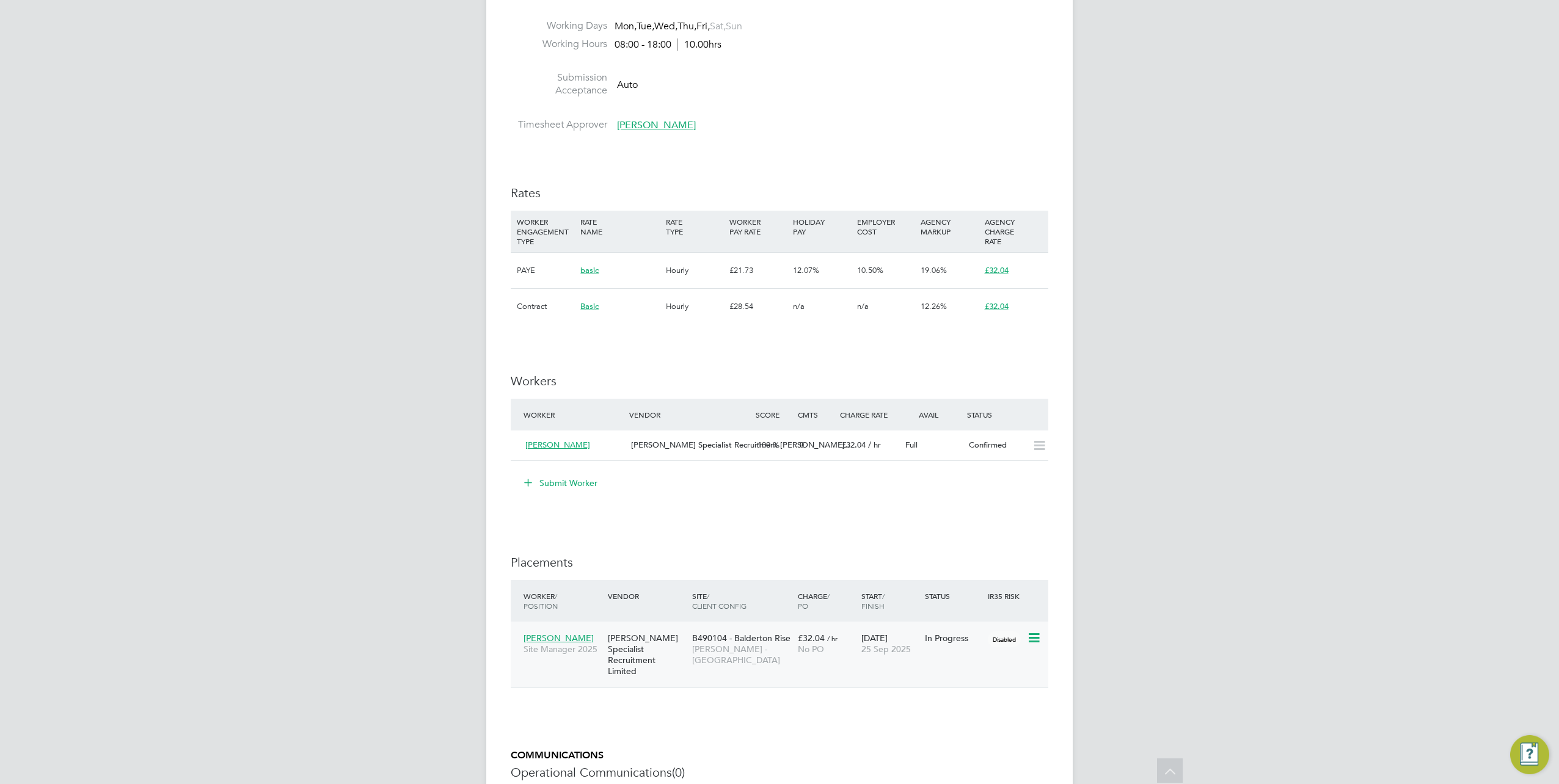
click at [691, 651] on div "B490104 - Balderton Rise [PERSON_NAME] - [GEOGRAPHIC_DATA]" at bounding box center [741, 648] width 106 height 46
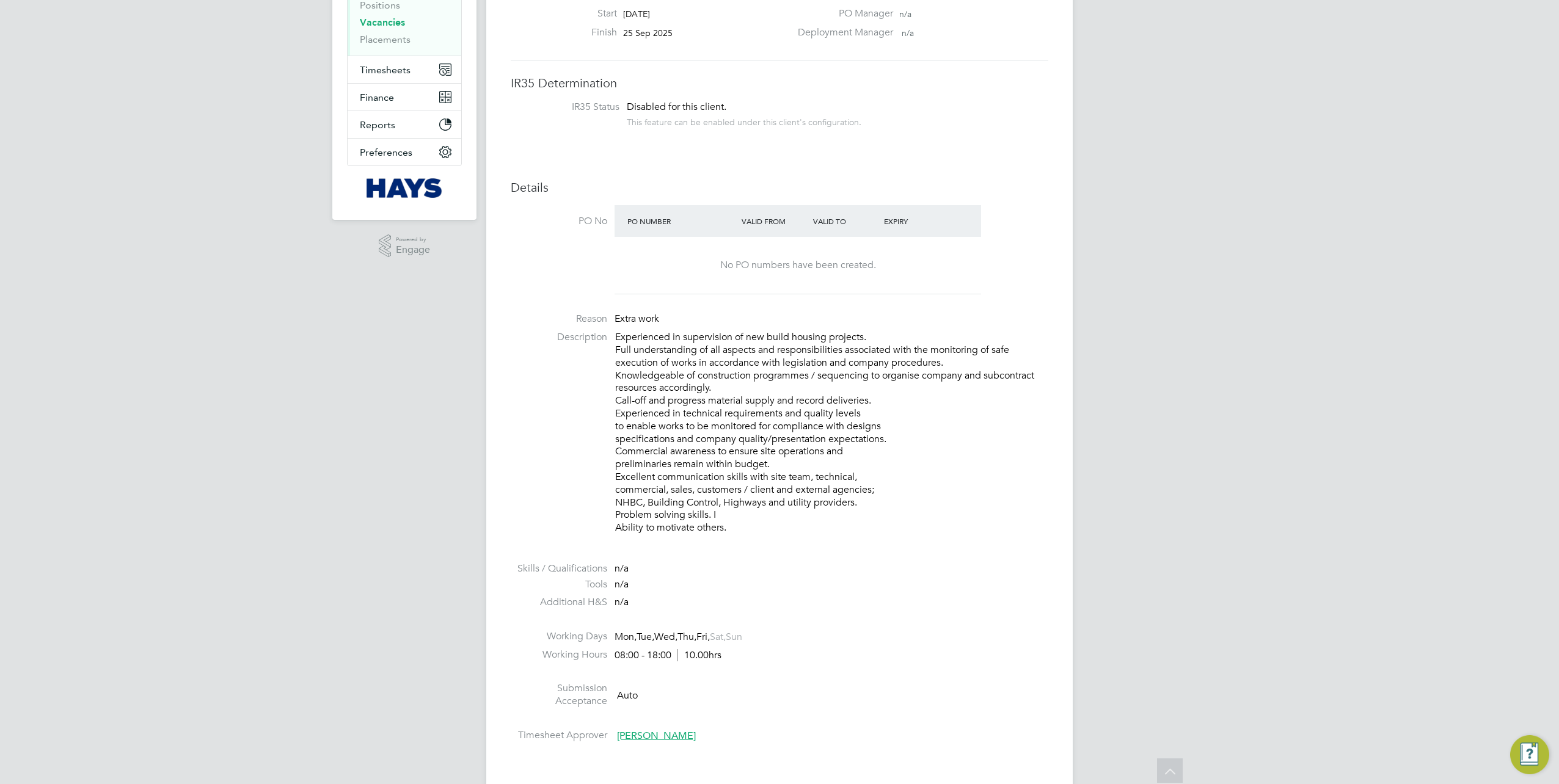
scroll to position [0, 0]
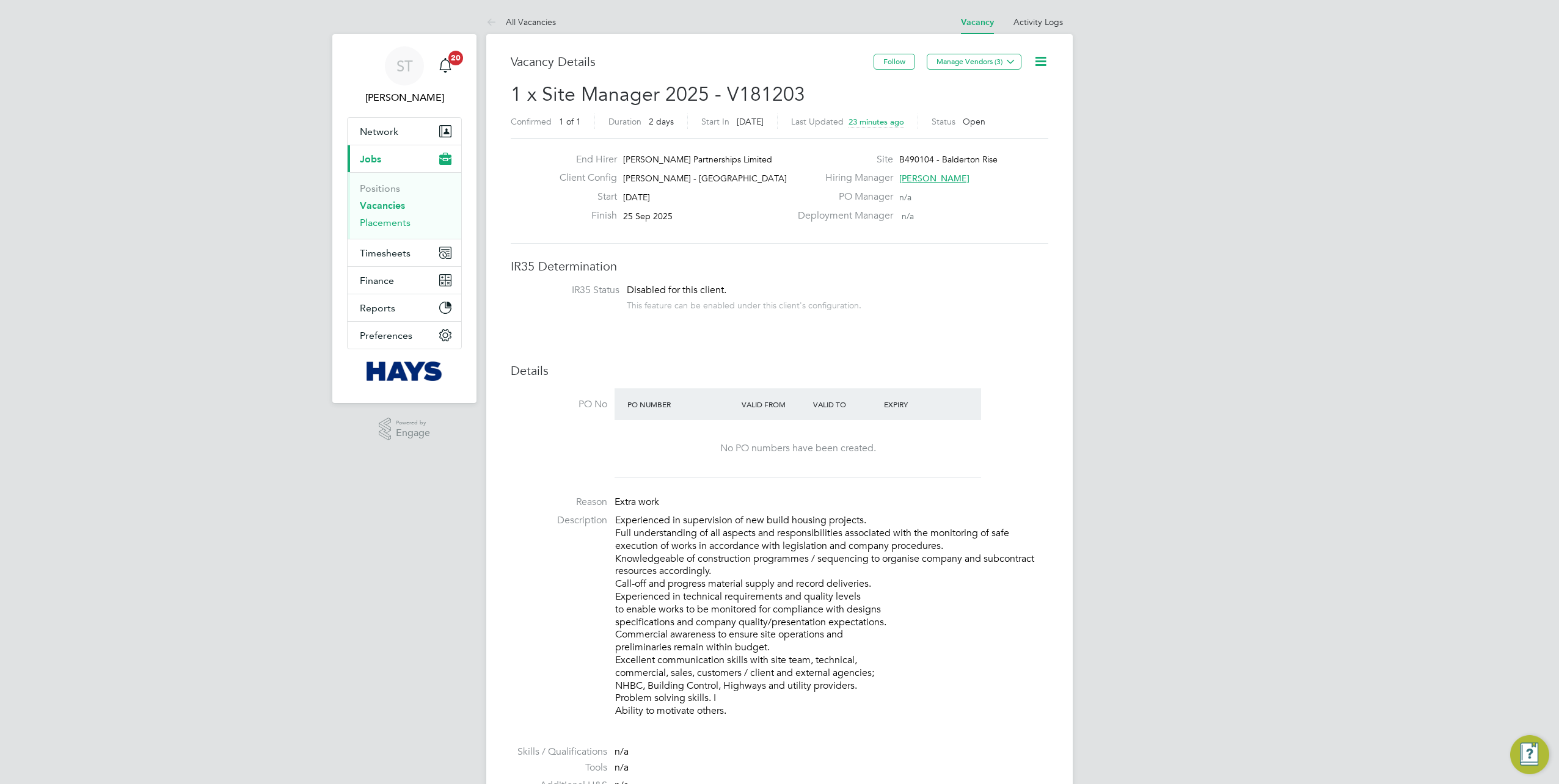
drag, startPoint x: 381, startPoint y: 219, endPoint x: 391, endPoint y: 219, distance: 10.0
click at [381, 219] on link "Placements" at bounding box center [385, 223] width 51 height 12
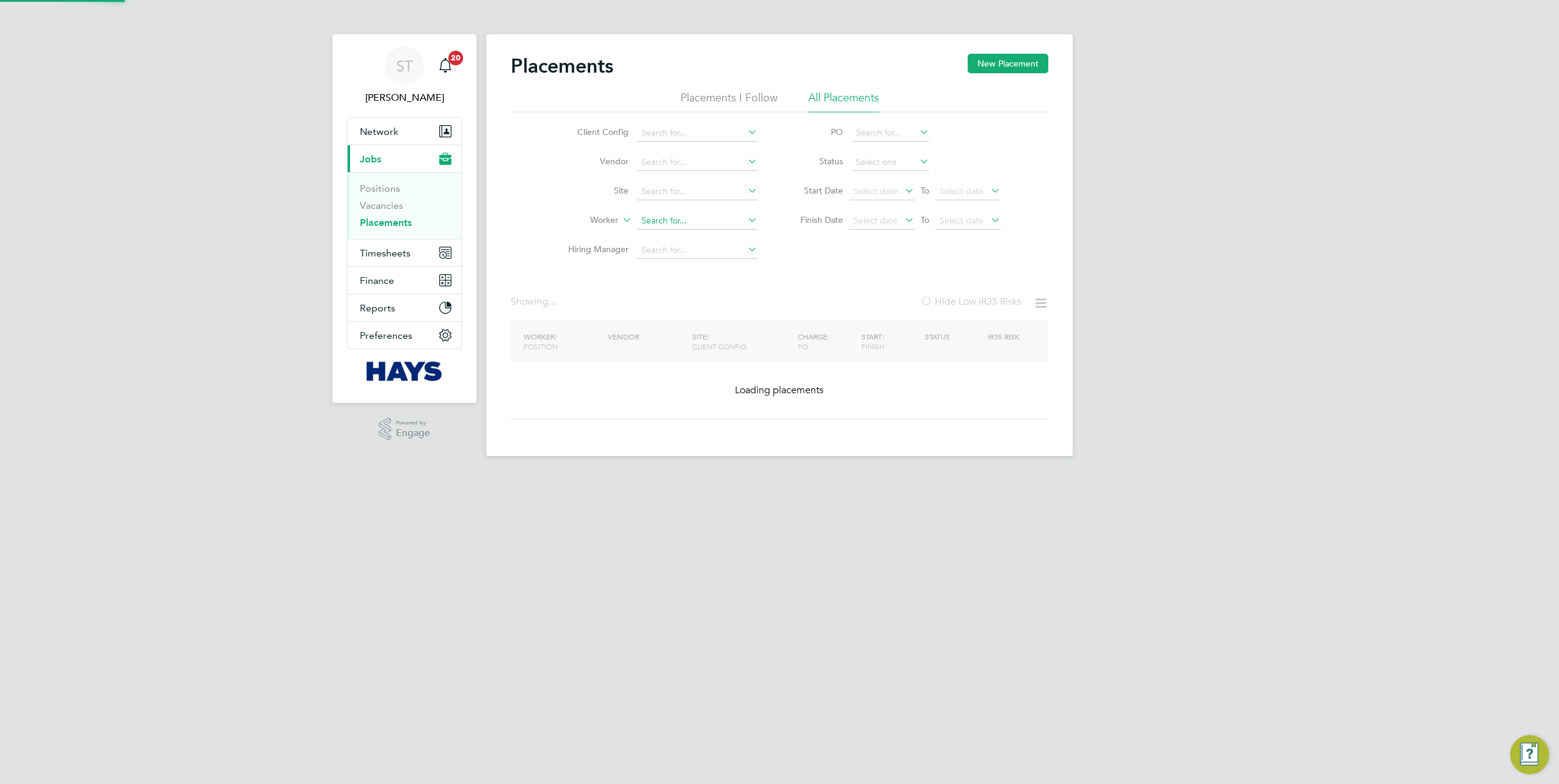
click at [656, 227] on input at bounding box center [697, 221] width 121 height 17
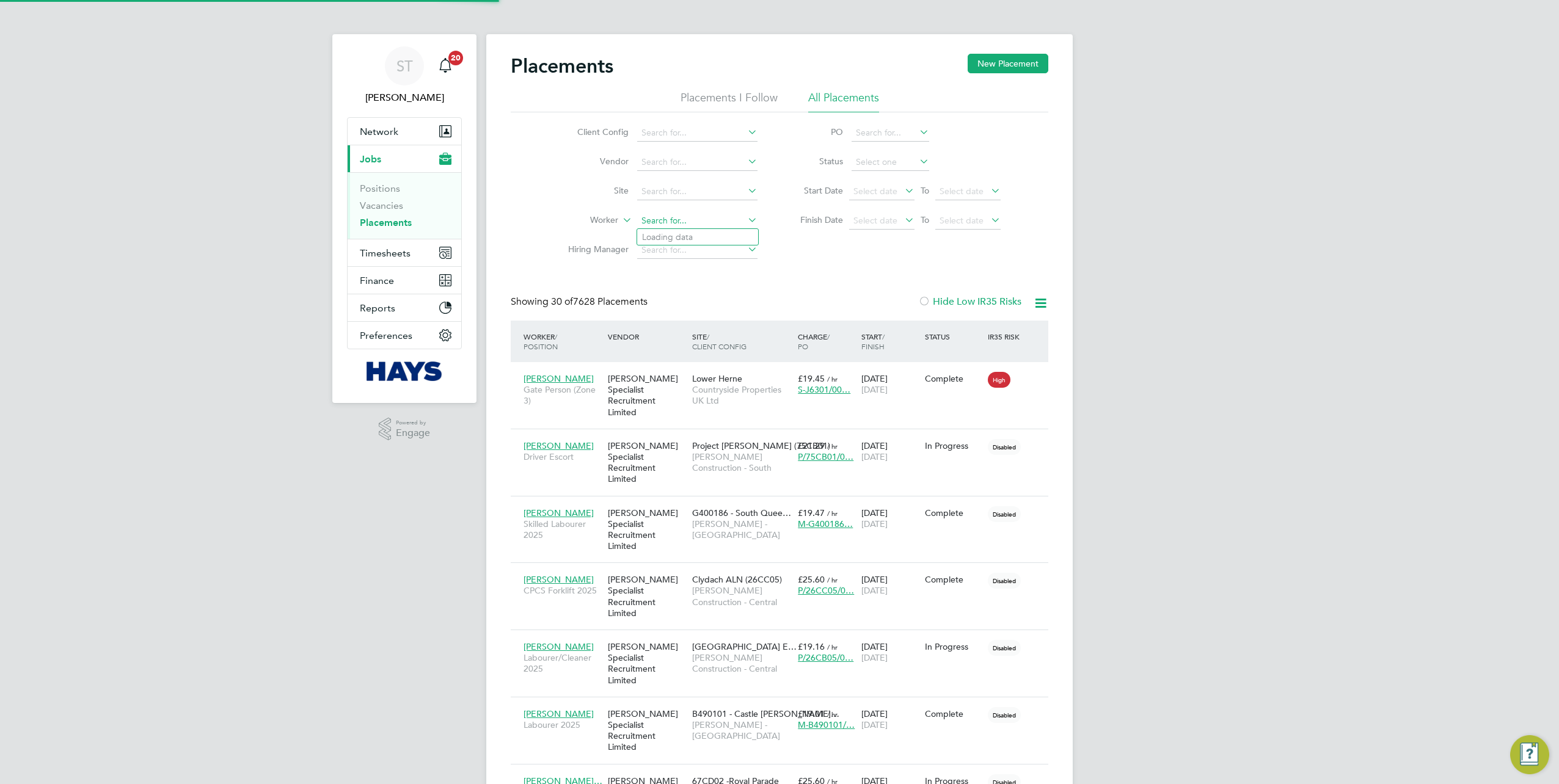
scroll to position [47, 106]
click at [673, 238] on li "[PERSON_NAME]" at bounding box center [697, 237] width 121 height 17
type input "[PERSON_NAME]"
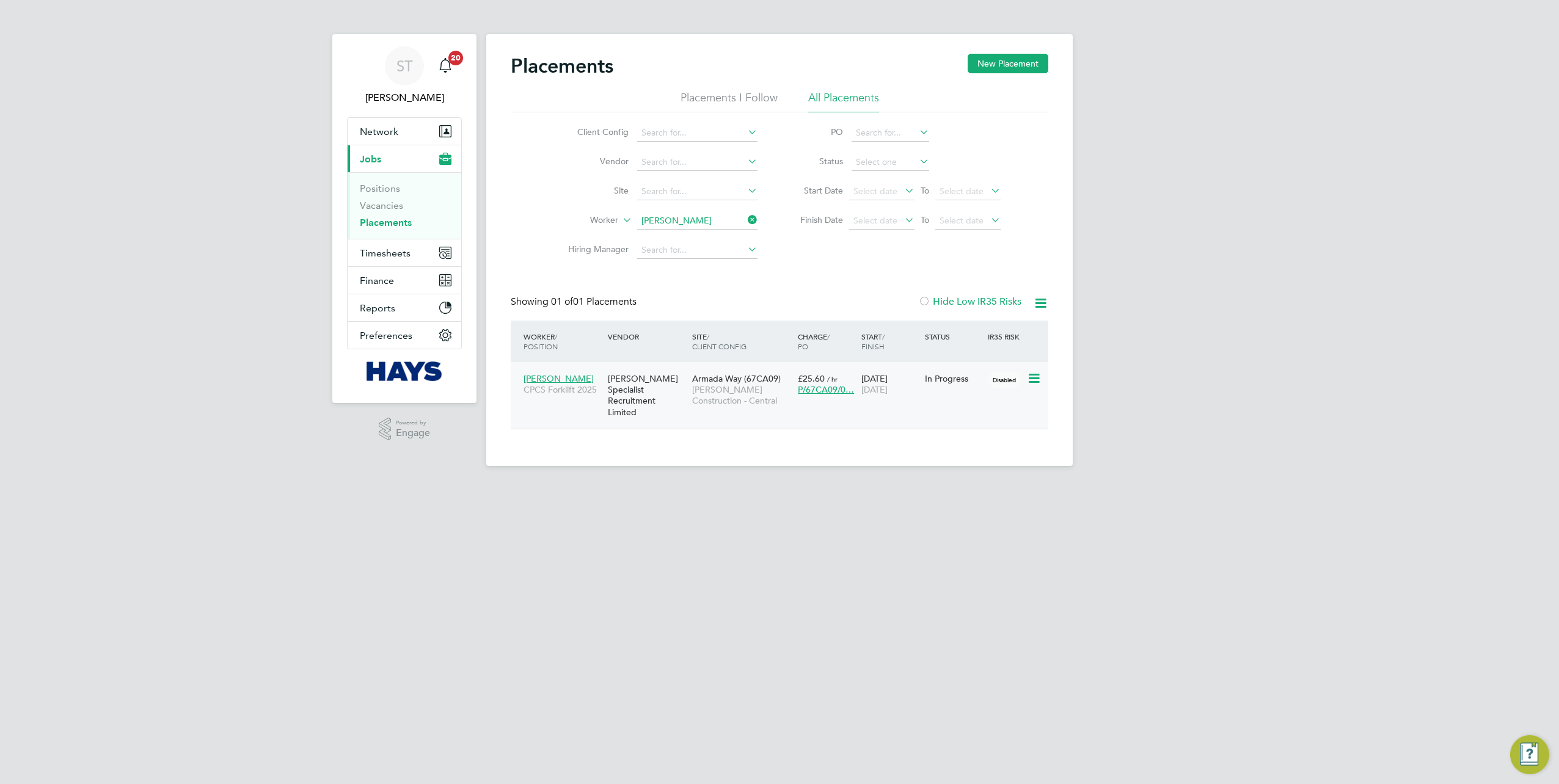
click at [645, 401] on div "[PERSON_NAME] Specialist Recruitment Limited" at bounding box center [646, 395] width 84 height 57
click at [377, 195] on li "Positions" at bounding box center [406, 191] width 92 height 17
click at [374, 204] on link "Vacancies" at bounding box center [382, 205] width 43 height 12
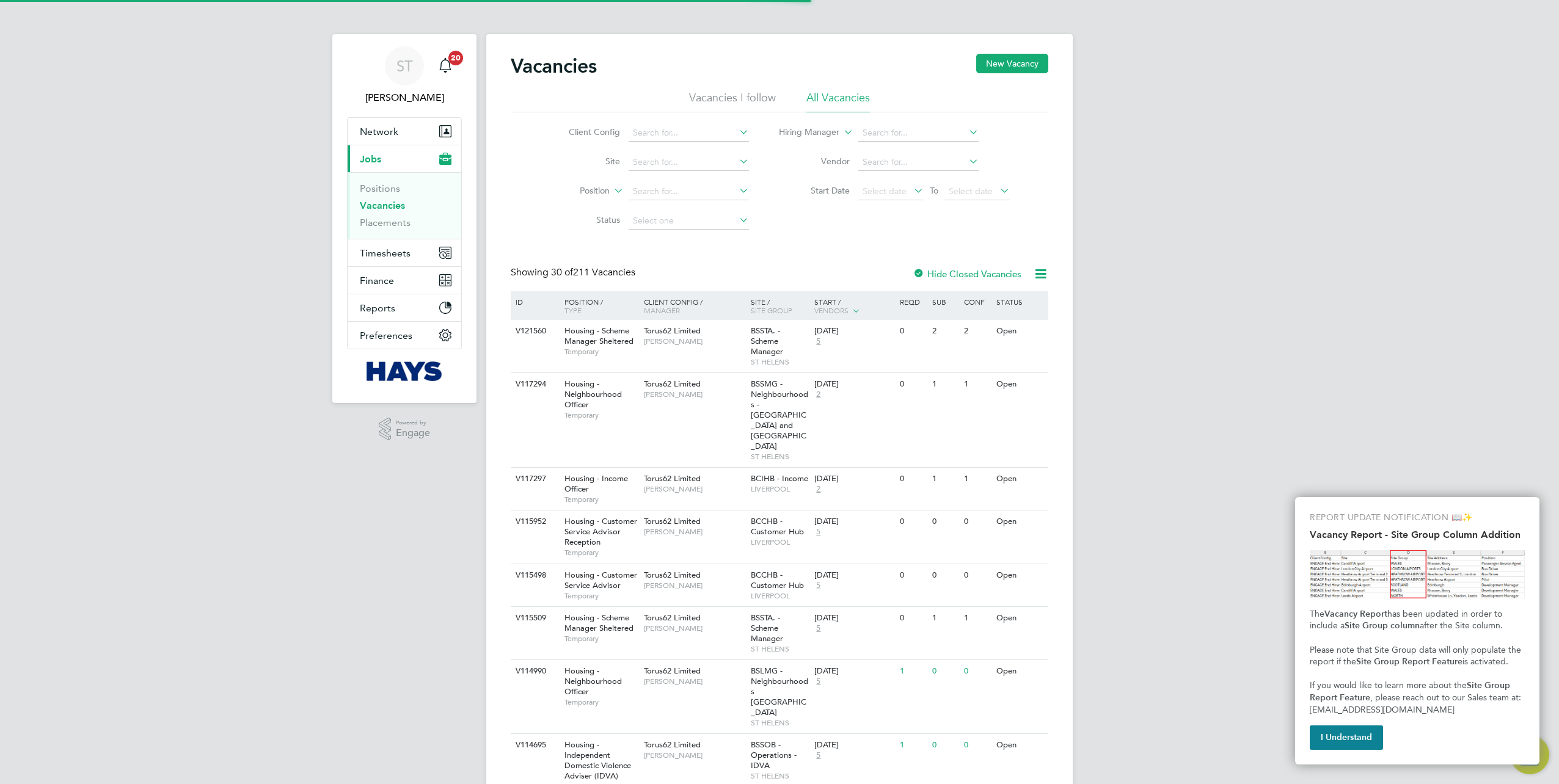
click at [530, 338] on div "V121560" at bounding box center [533, 331] width 42 height 22
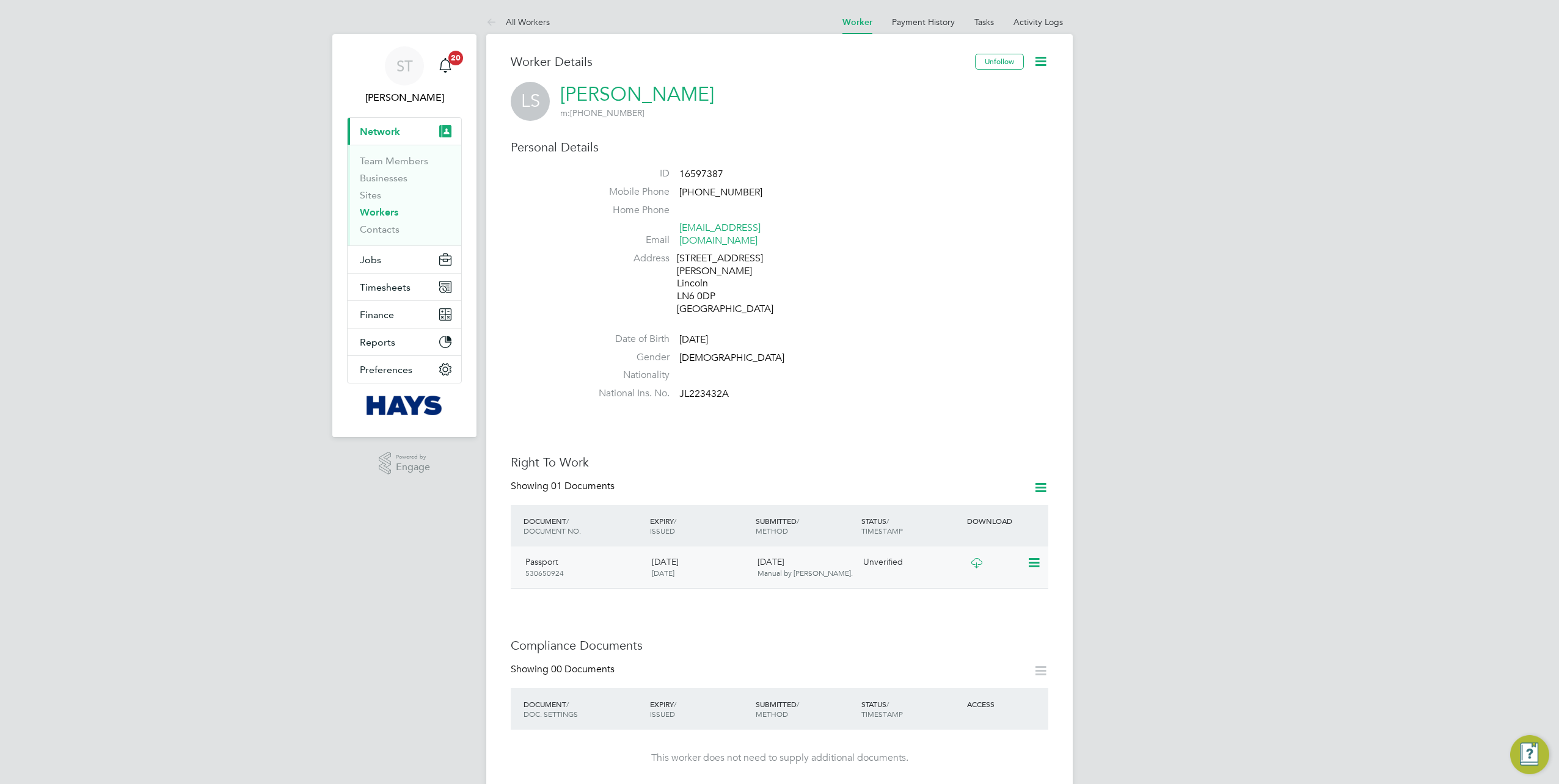
click at [976, 558] on icon at bounding box center [977, 563] width 15 height 10
click at [1029, 555] on icon at bounding box center [1032, 563] width 12 height 15
click at [973, 566] on li "Verify Document" at bounding box center [995, 566] width 90 height 17
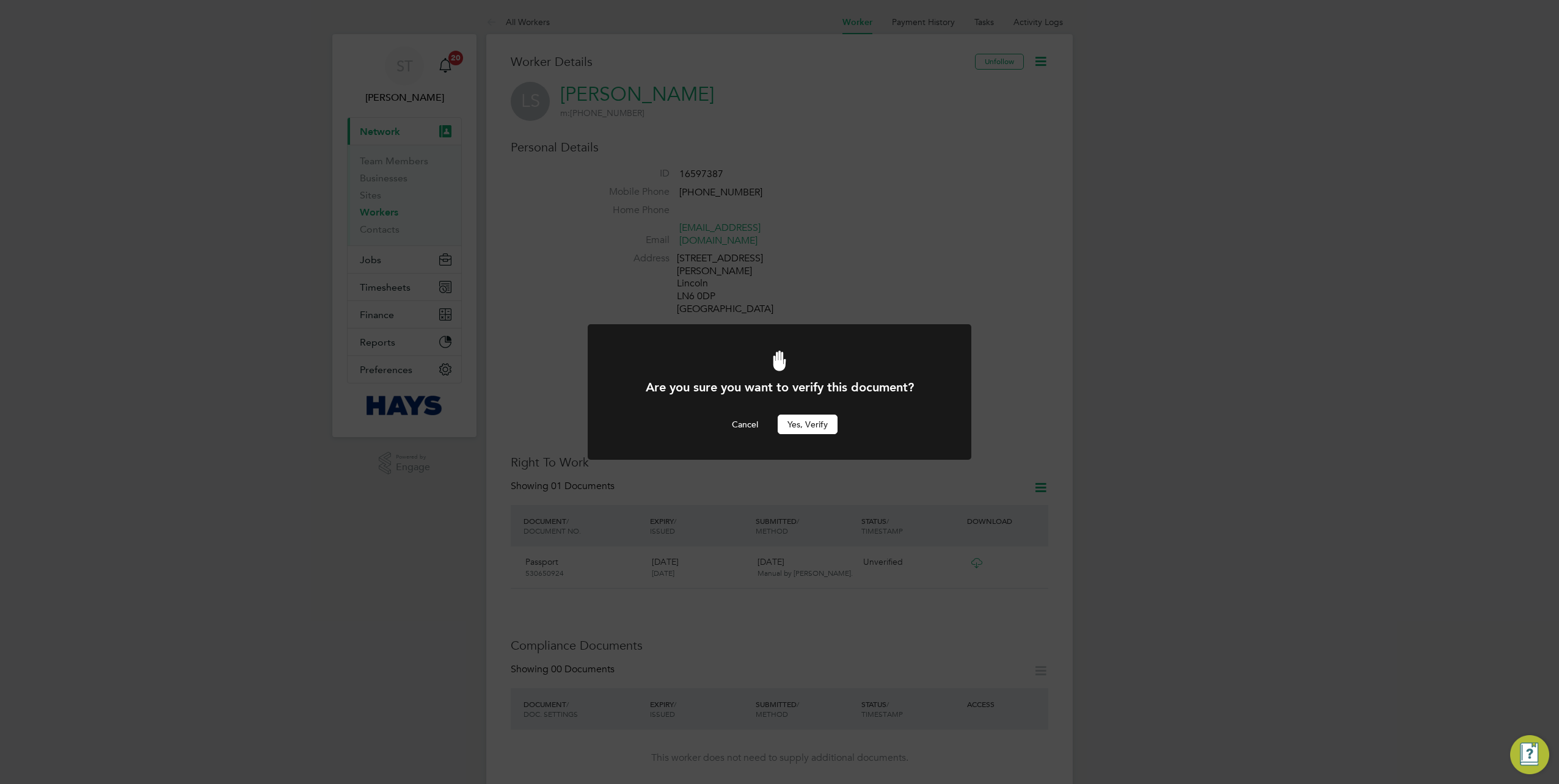
click at [798, 424] on button "Yes, verify" at bounding box center [808, 424] width 60 height 19
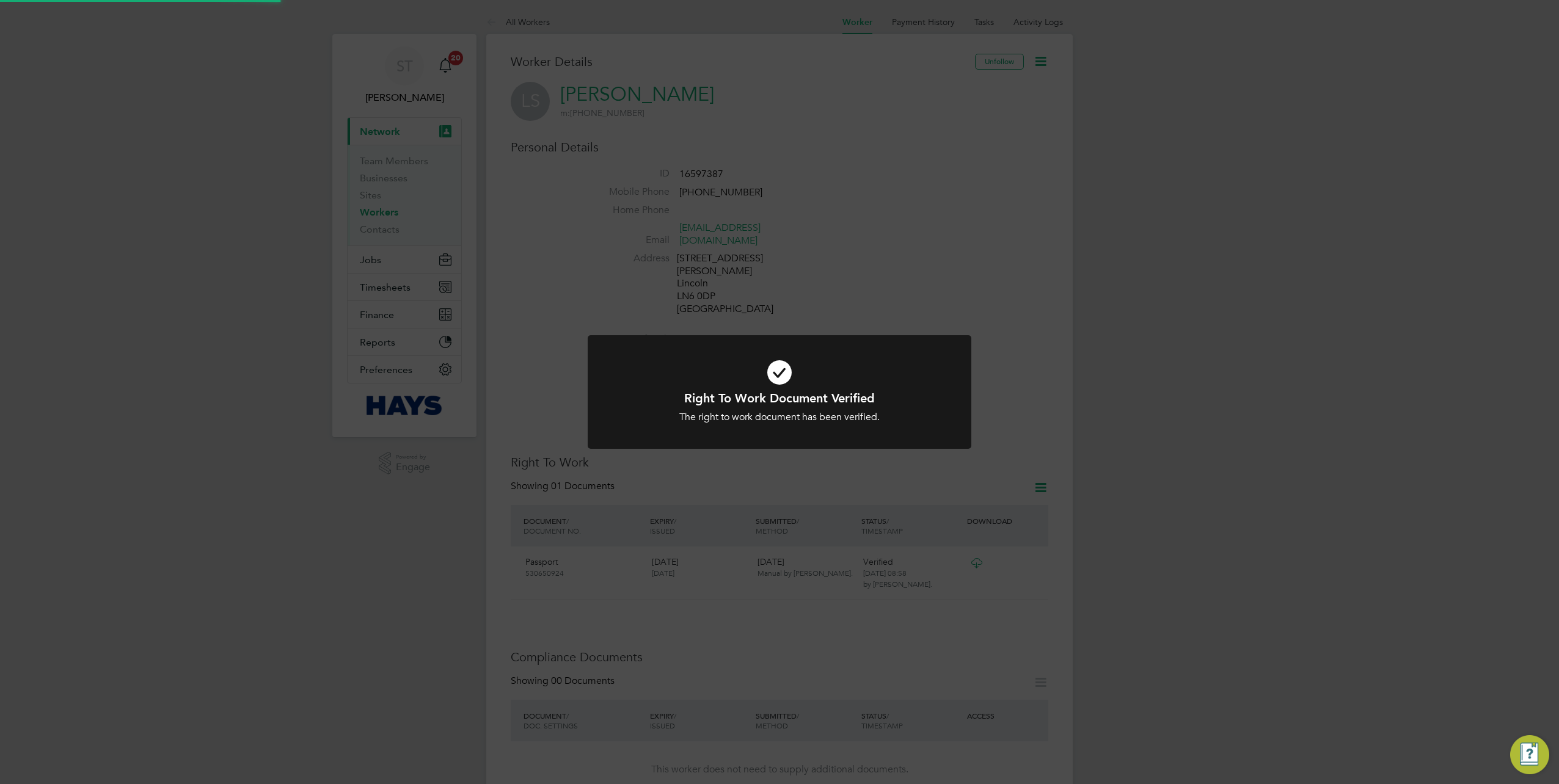
click at [849, 569] on div "Right To Work Document Verified The right to work document has been verified. C…" at bounding box center [780, 392] width 1559 height 784
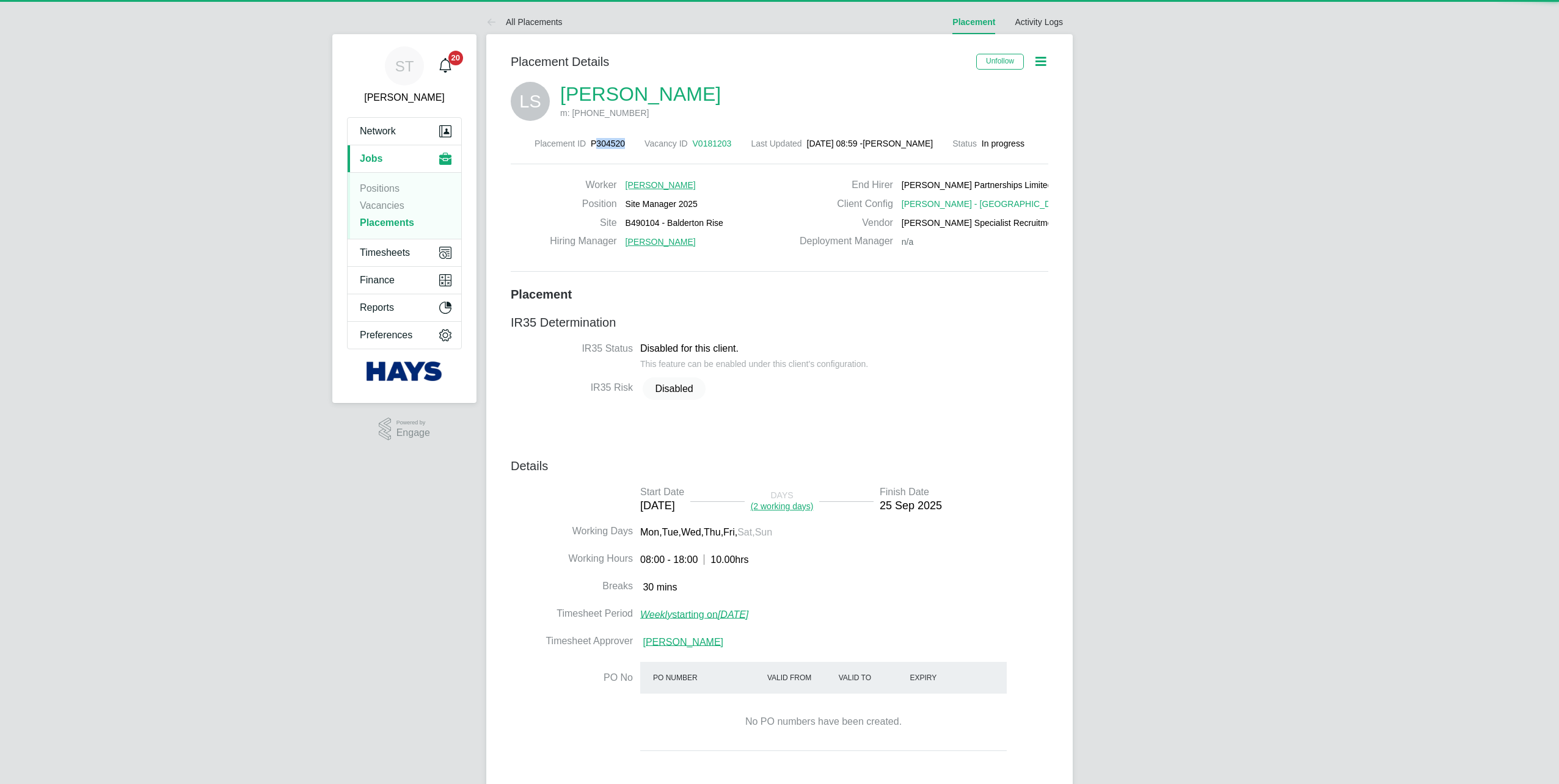
drag, startPoint x: 626, startPoint y: 145, endPoint x: 590, endPoint y: 148, distance: 36.1
click at [590, 148] on div "Placement ID P304520 Vacancy ID V0181203 Last Updated 24 Sep 2025, 08:59 - Samr…" at bounding box center [780, 143] width 537 height 11
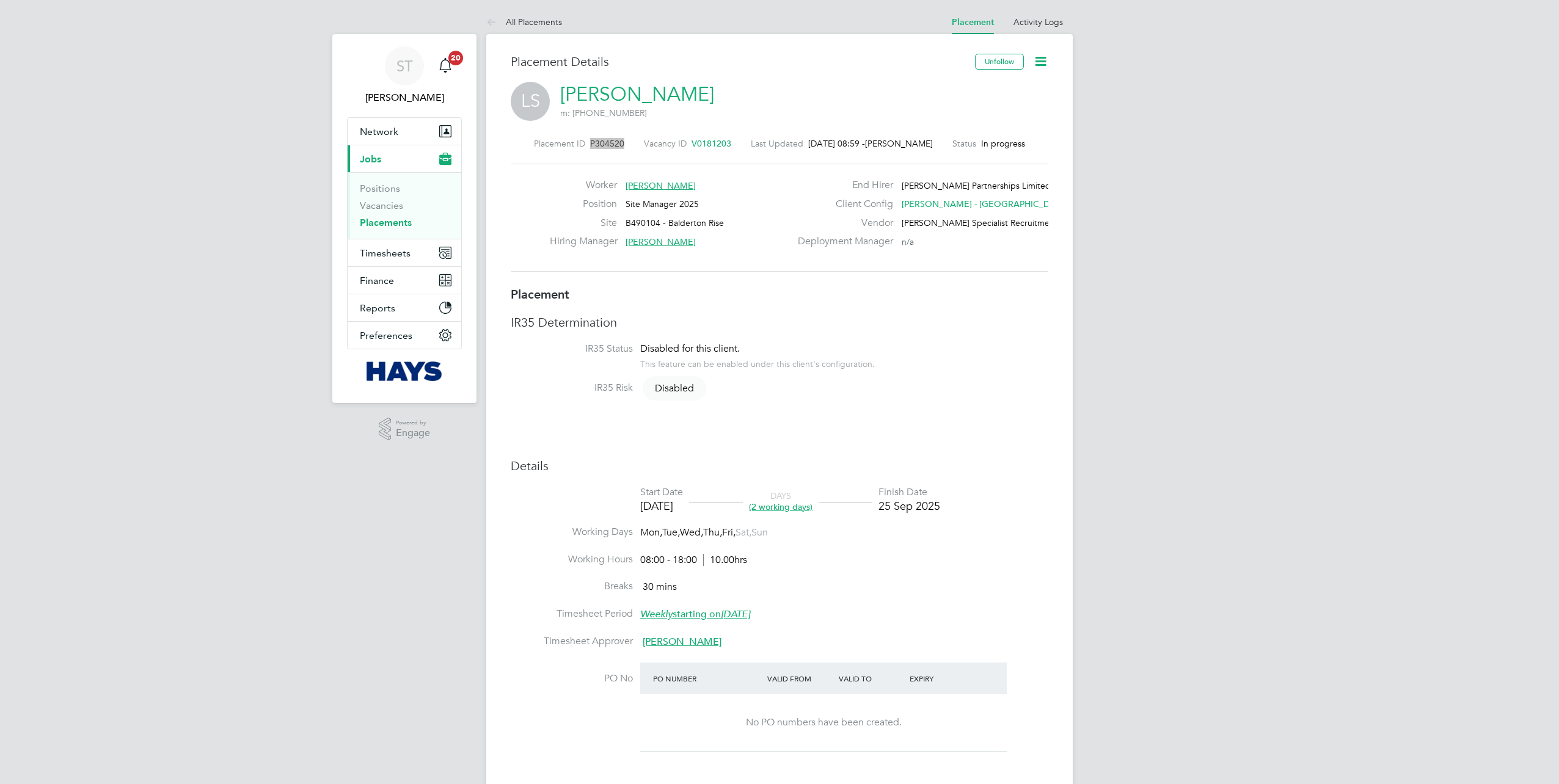
scroll to position [6, 6]
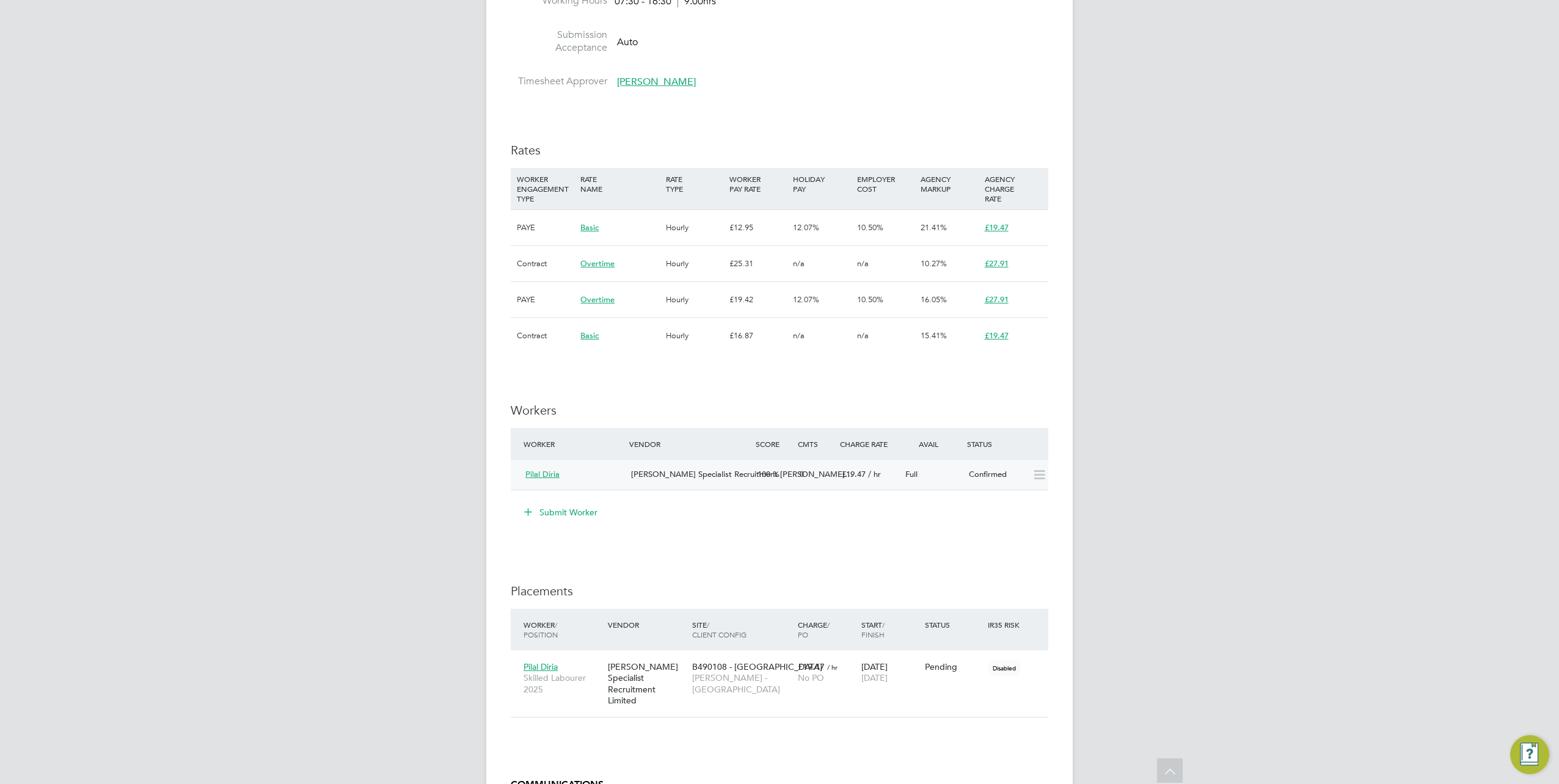
click at [546, 476] on span "Pilal Diria" at bounding box center [542, 474] width 34 height 10
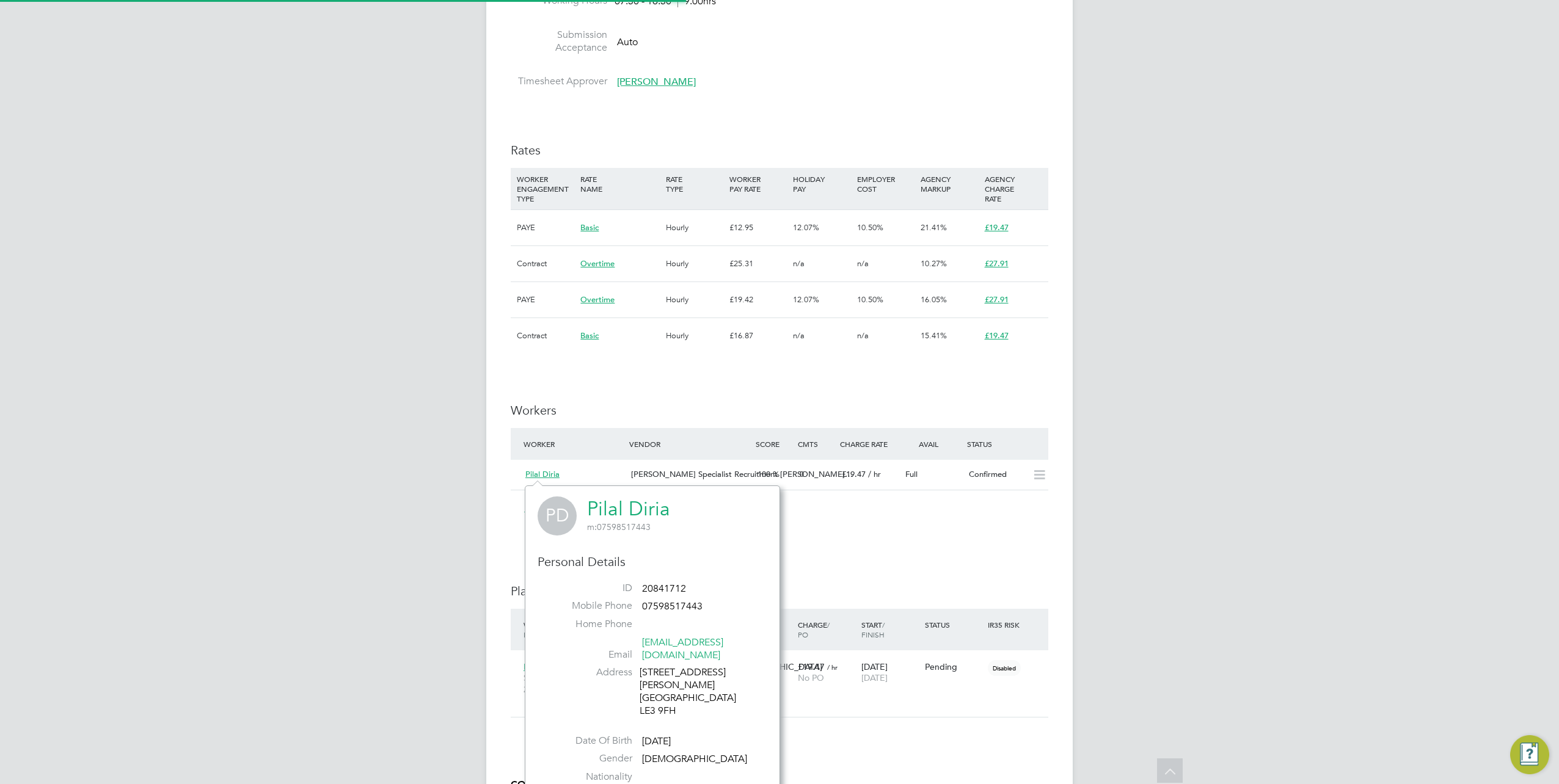
click at [598, 509] on link "Pilal Diria" at bounding box center [629, 509] width 83 height 24
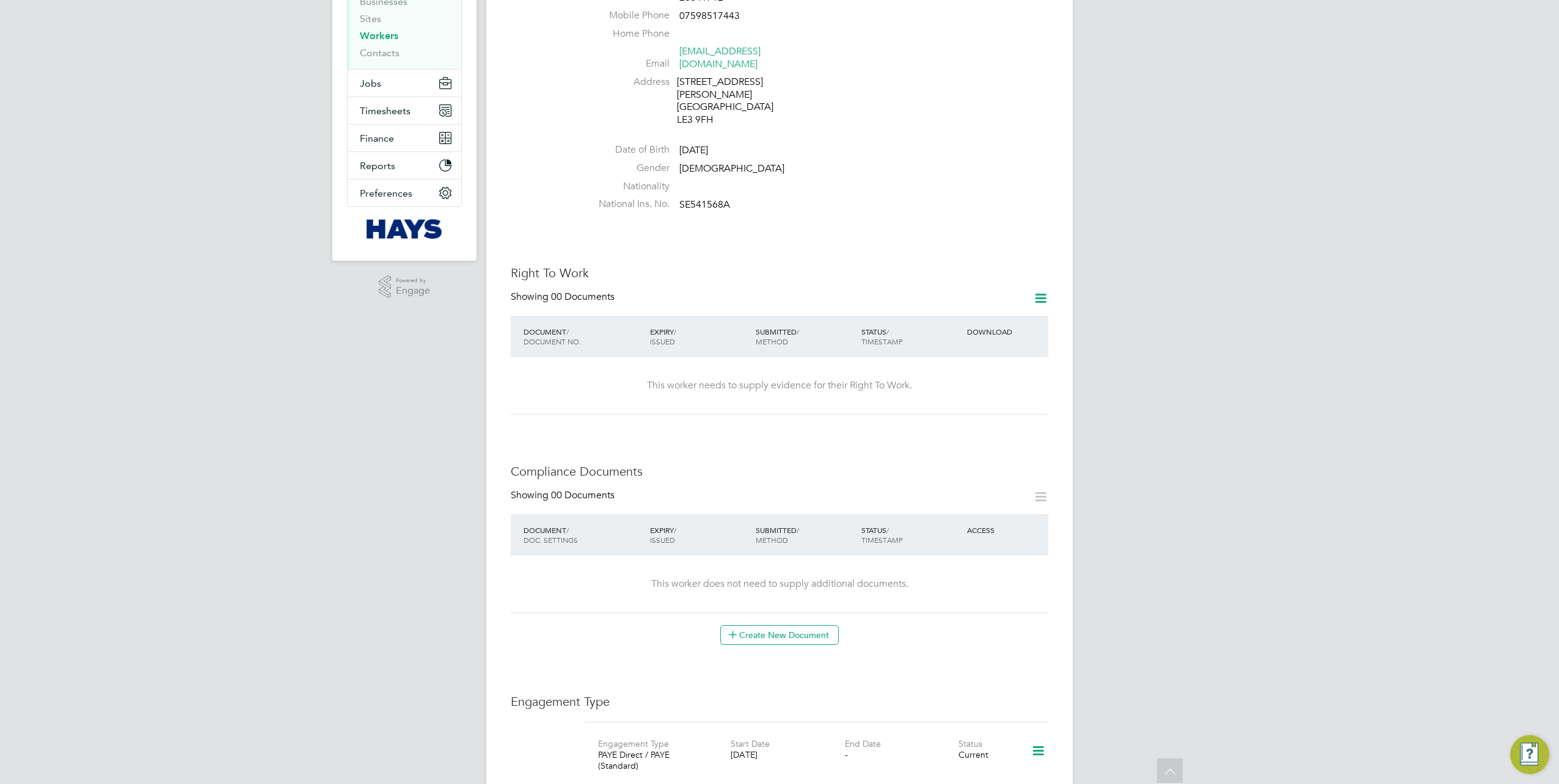
scroll to position [61, 0]
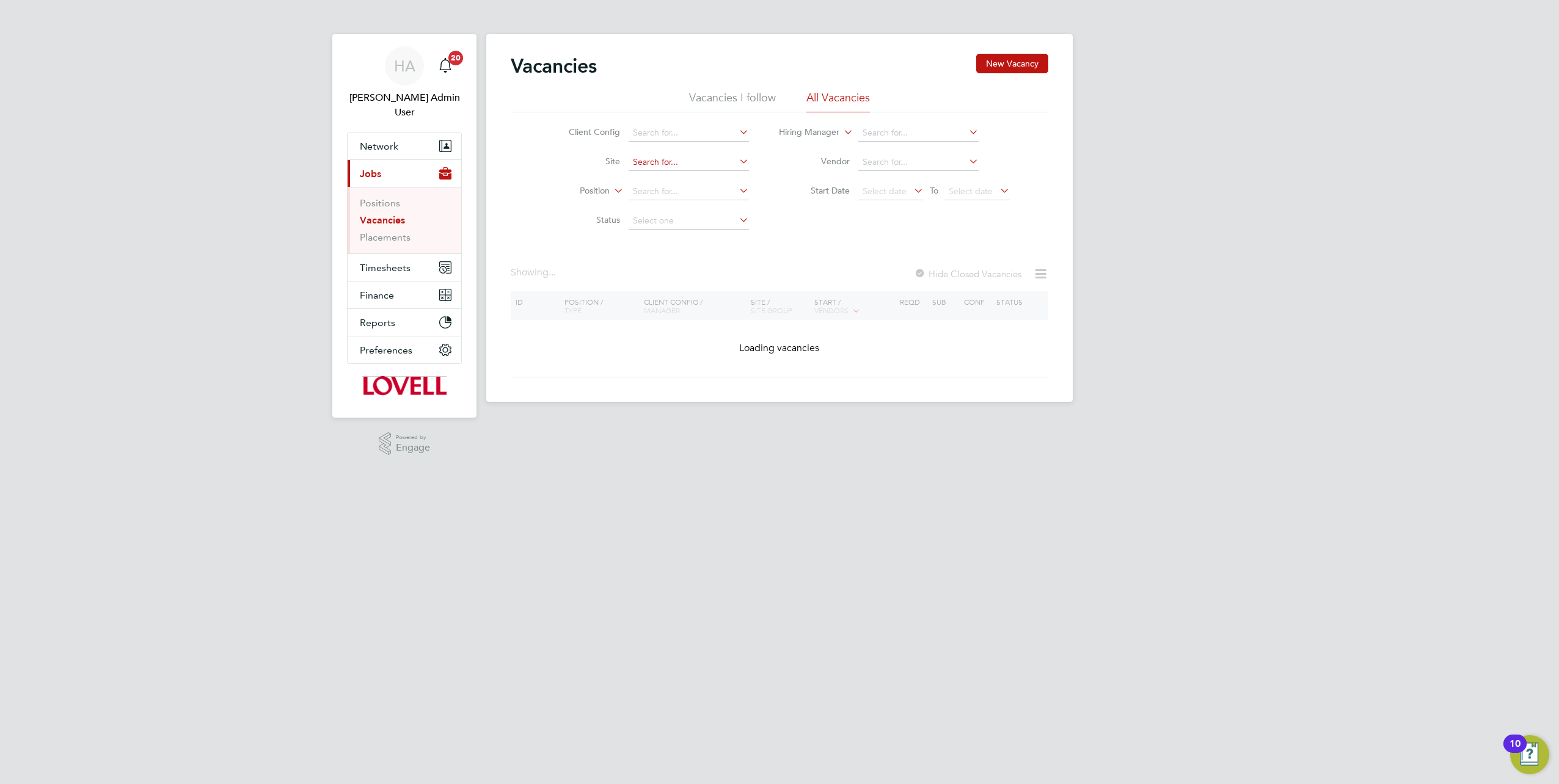
click at [661, 165] on input at bounding box center [689, 162] width 121 height 17
paste input "B490104"
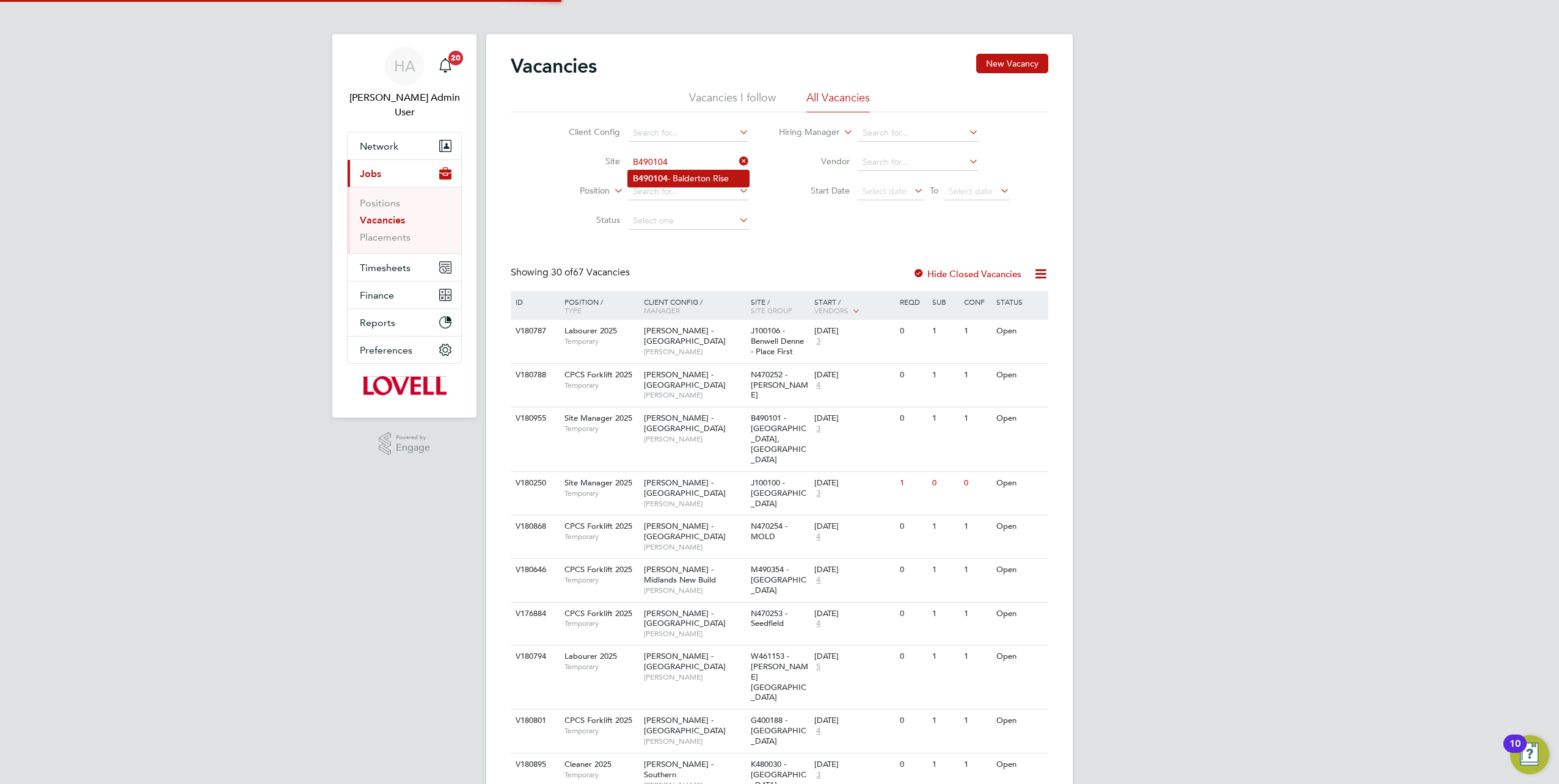
click at [661, 175] on b "B490104" at bounding box center [651, 179] width 35 height 10
type input "B490104 - Balderton Rise"
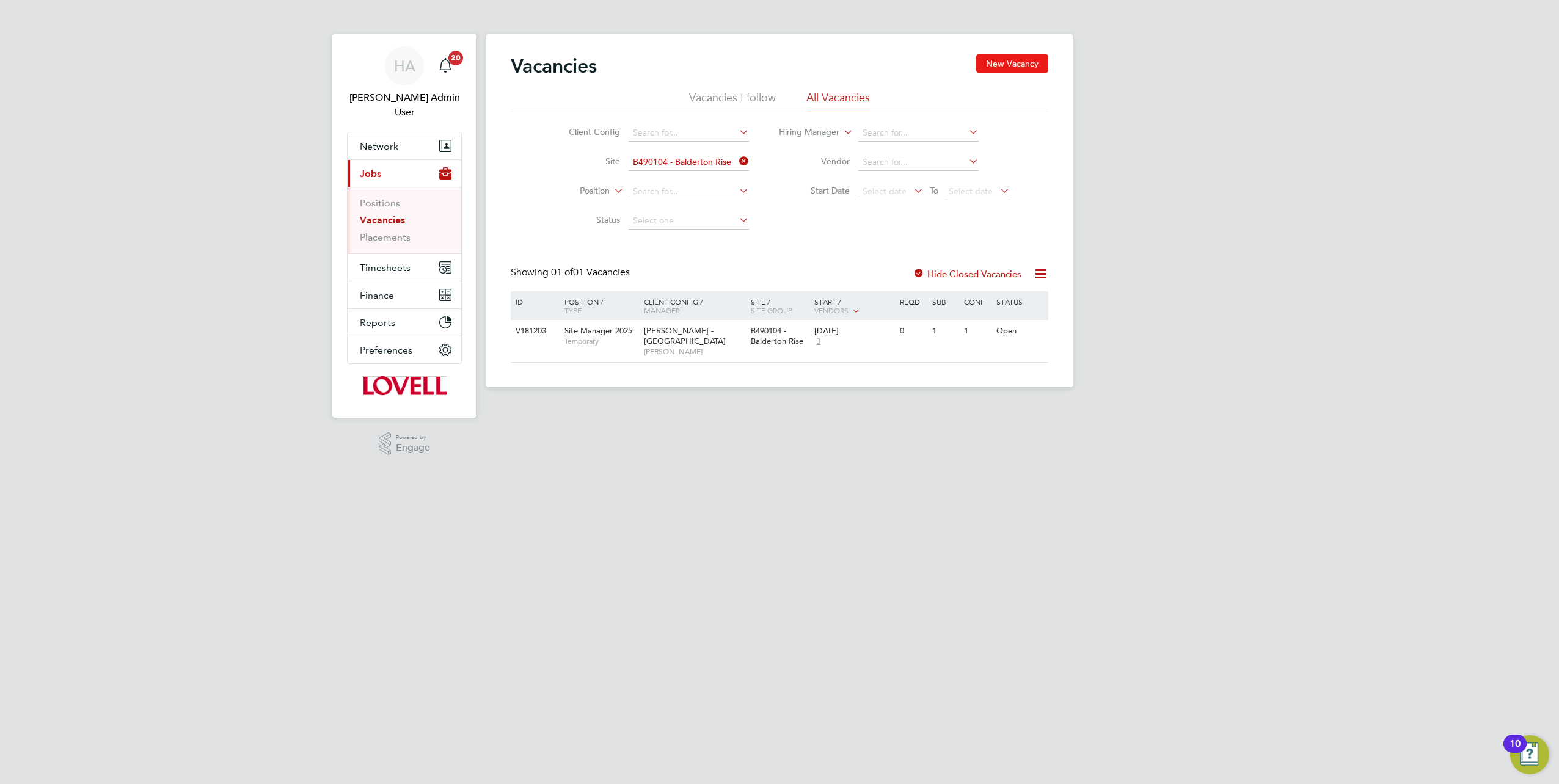
click at [1002, 61] on button "New Vacancy" at bounding box center [1012, 63] width 72 height 19
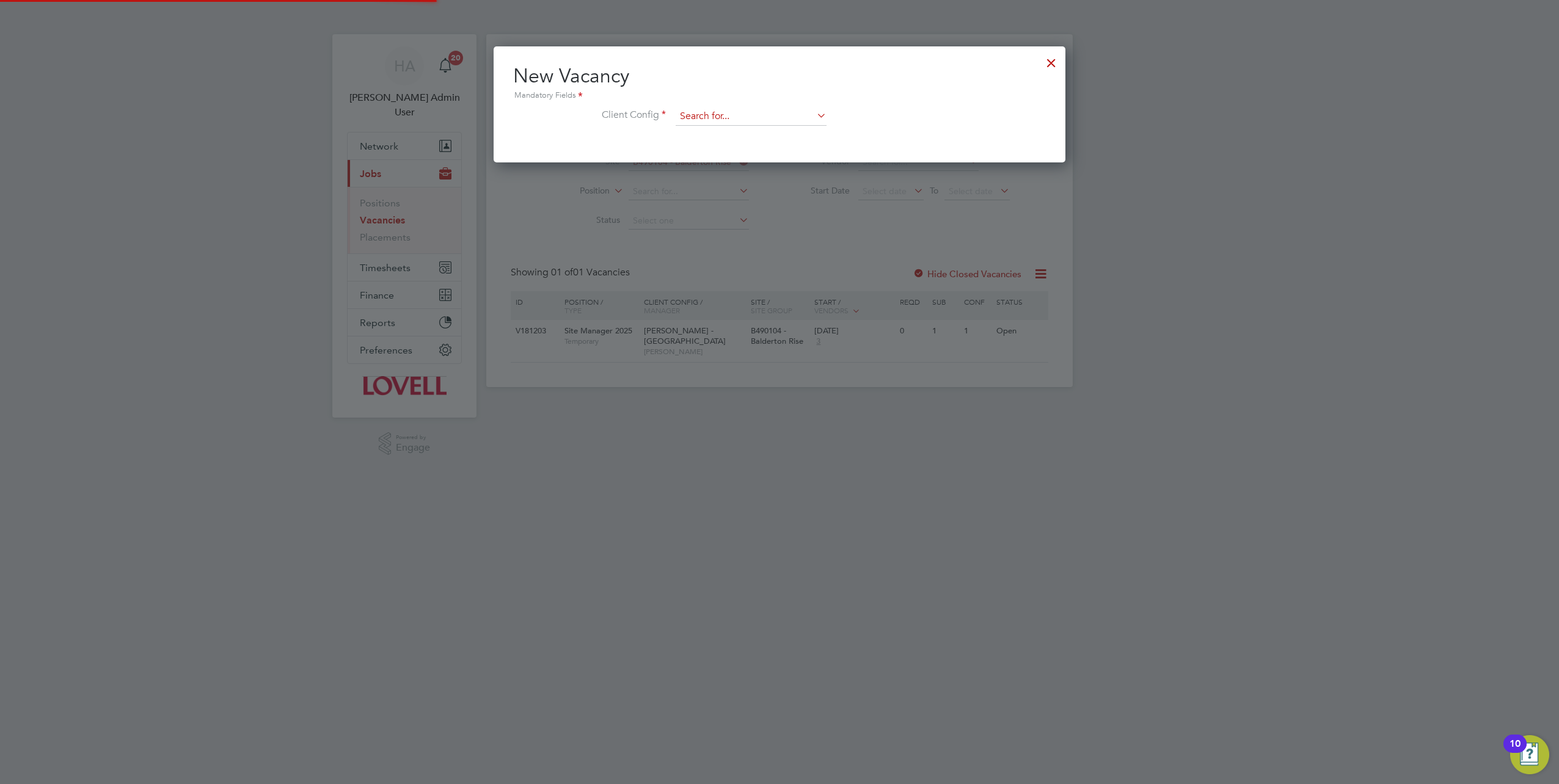
scroll to position [116, 572]
click at [769, 116] on input at bounding box center [750, 116] width 151 height 18
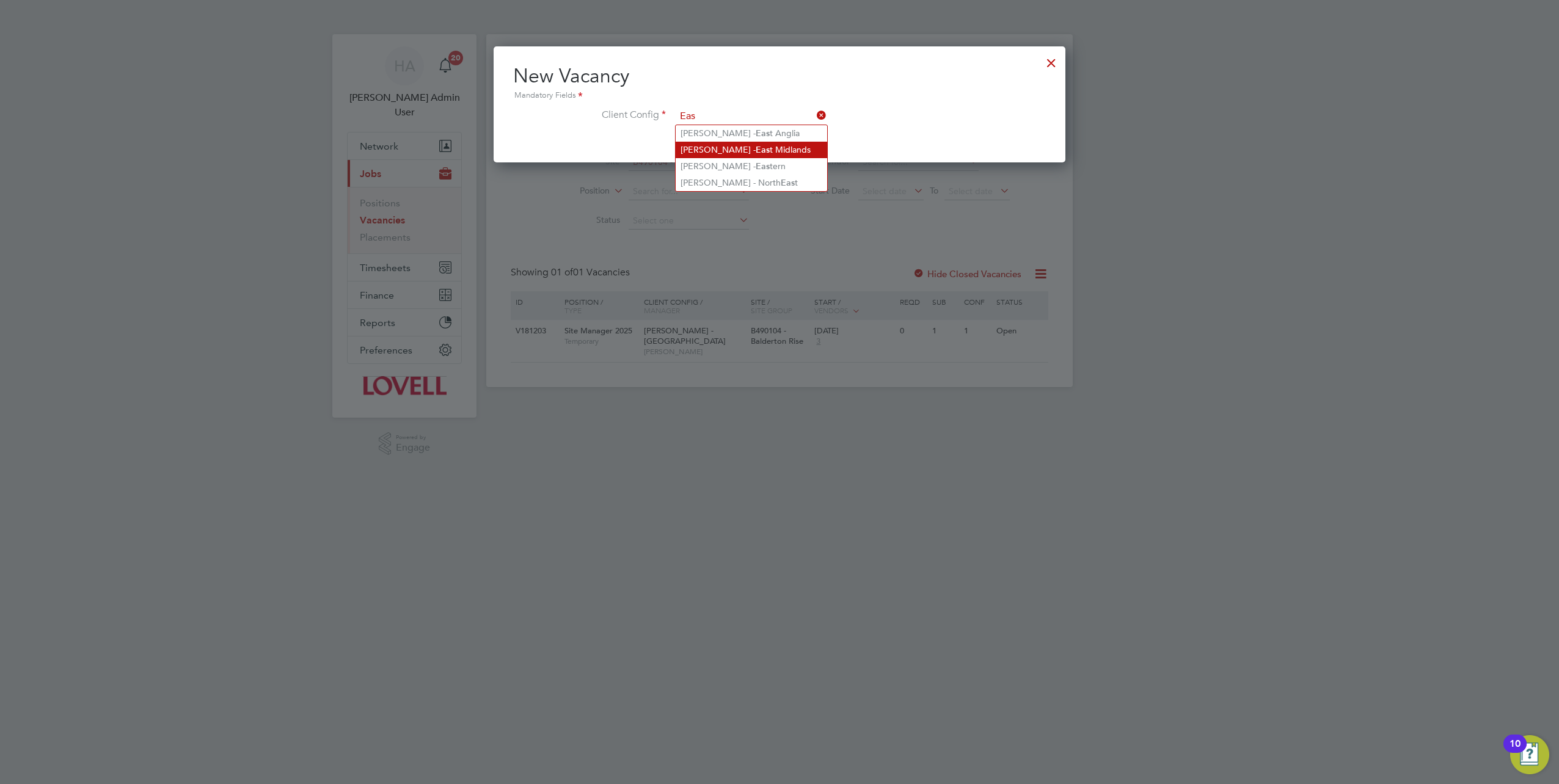
click at [760, 150] on li "[PERSON_NAME] - Eas t Midlands" at bounding box center [751, 150] width 151 height 17
type input "[PERSON_NAME] - [GEOGRAPHIC_DATA]"
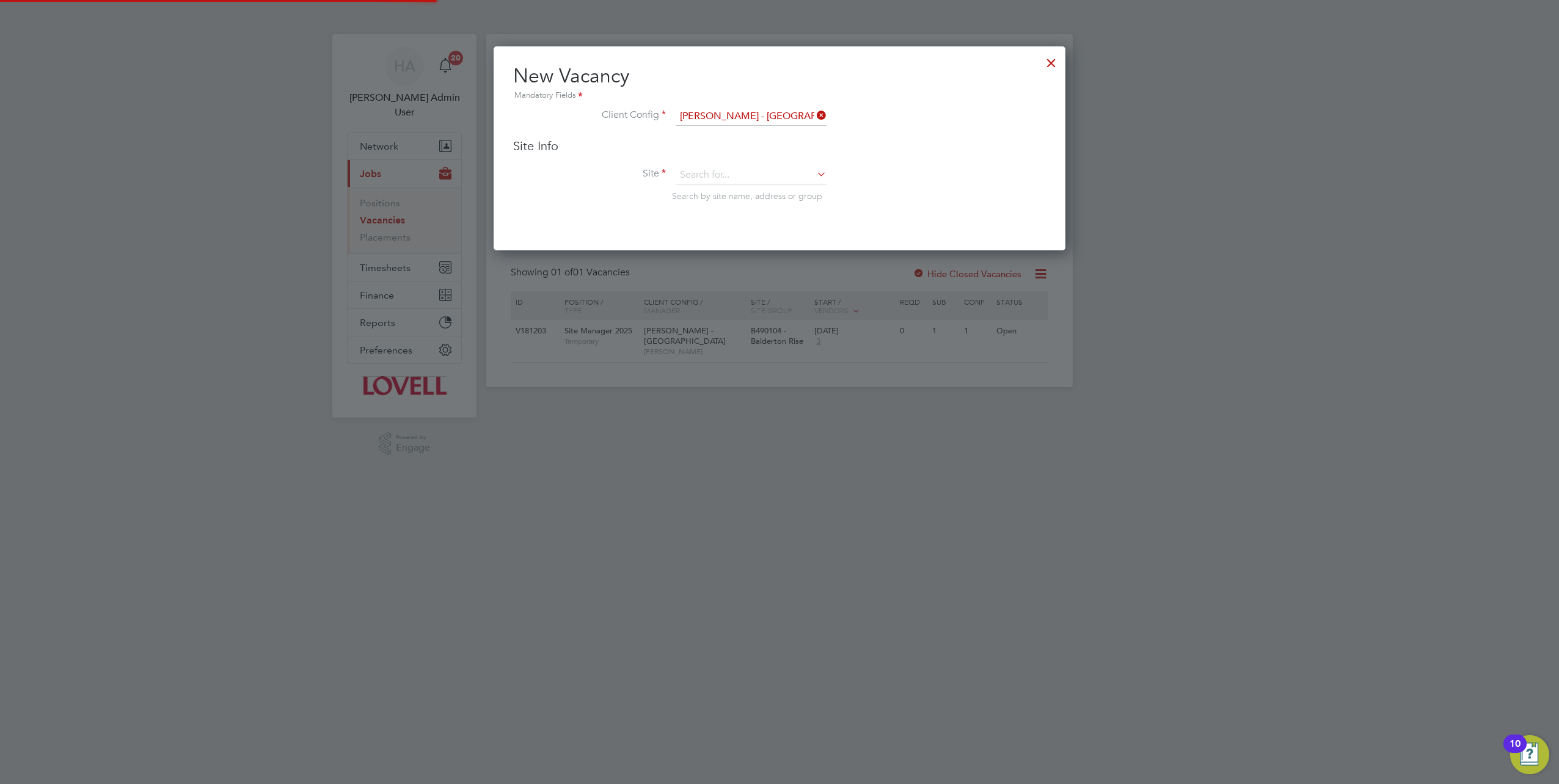
scroll to position [204, 572]
click at [726, 180] on input at bounding box center [750, 175] width 151 height 18
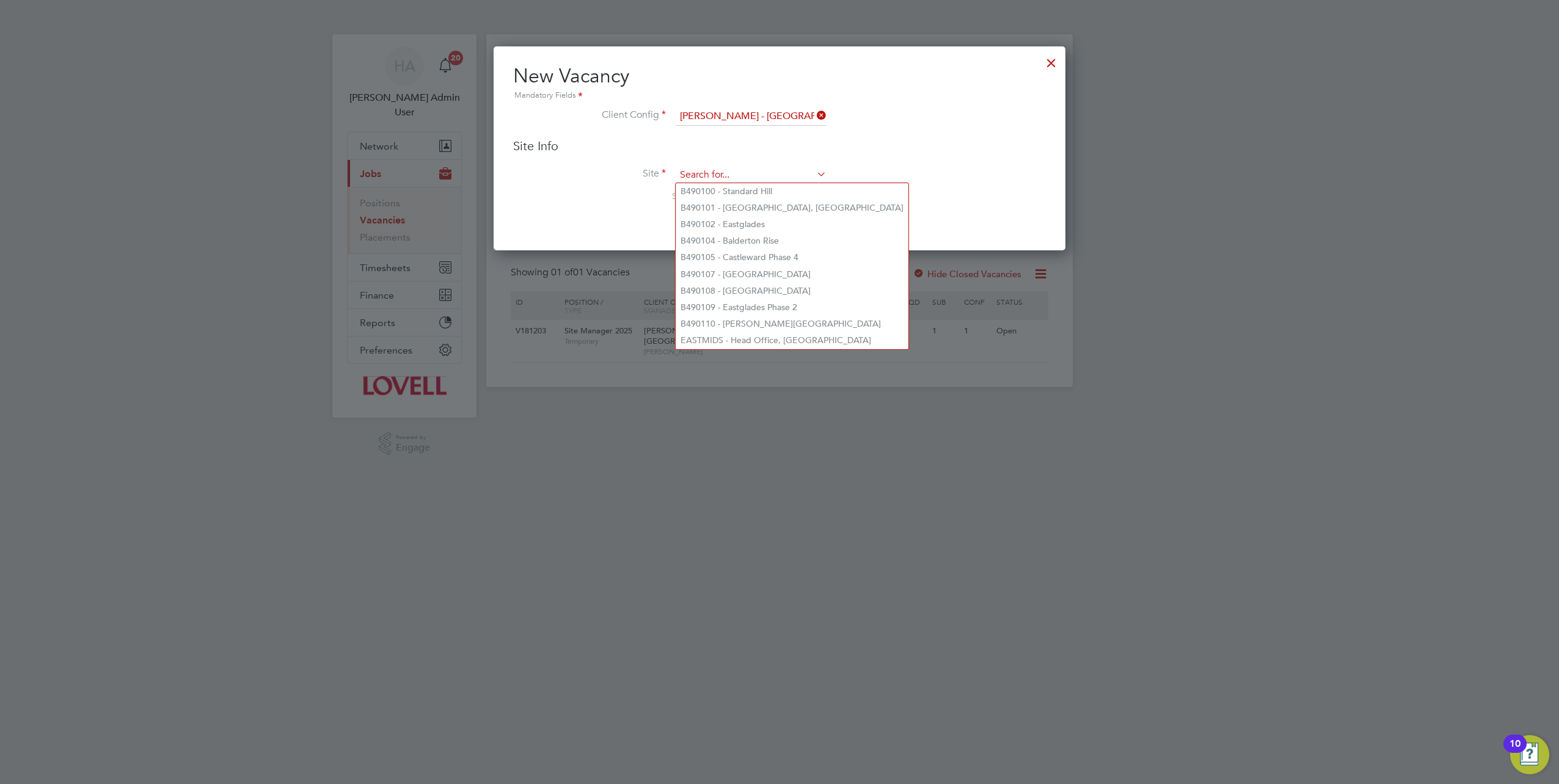
paste input "B490104"
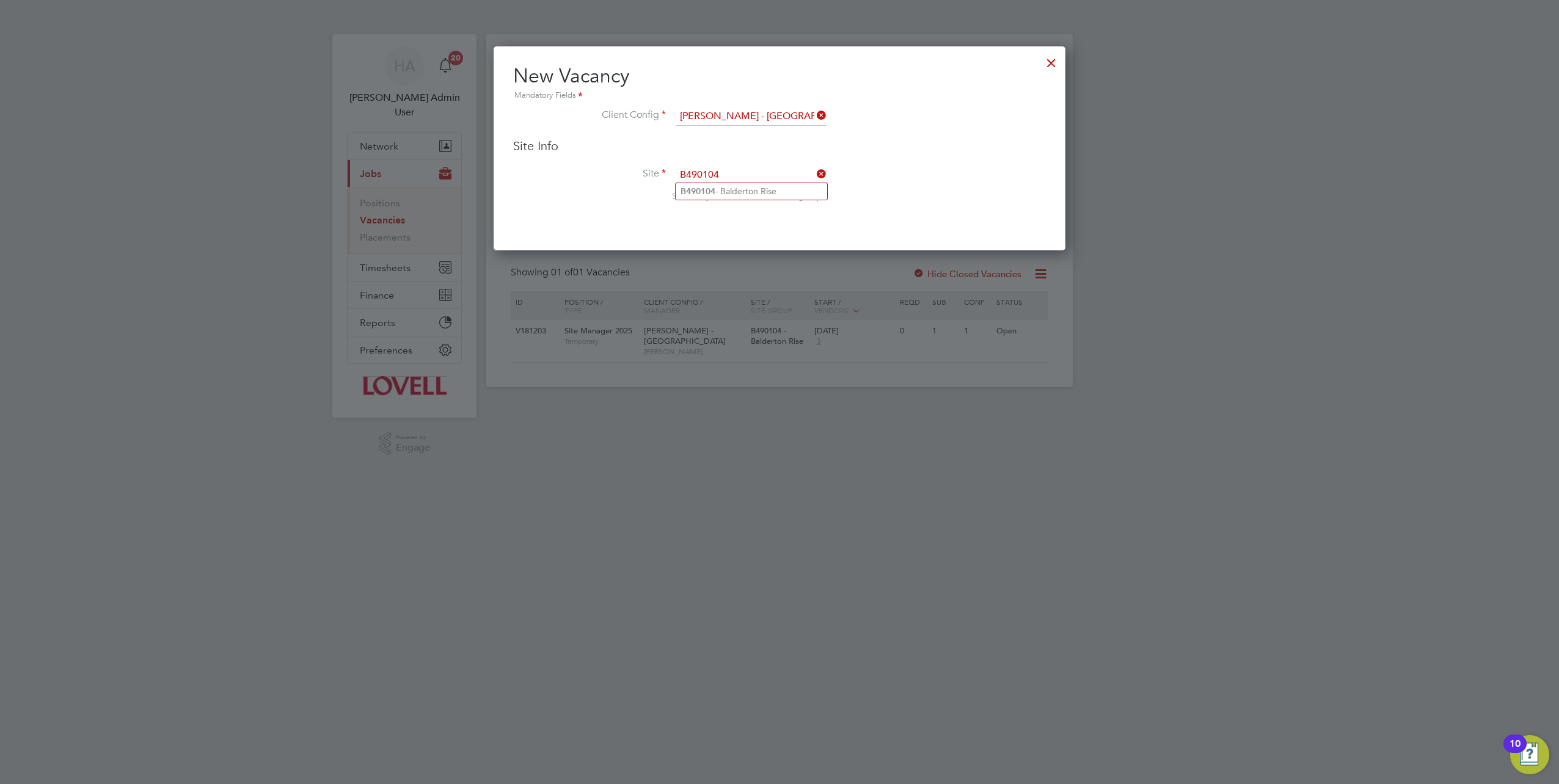
click at [726, 192] on li "B490104 - Balderton Rise" at bounding box center [751, 191] width 151 height 17
type input "B490104 - Balderton Rise"
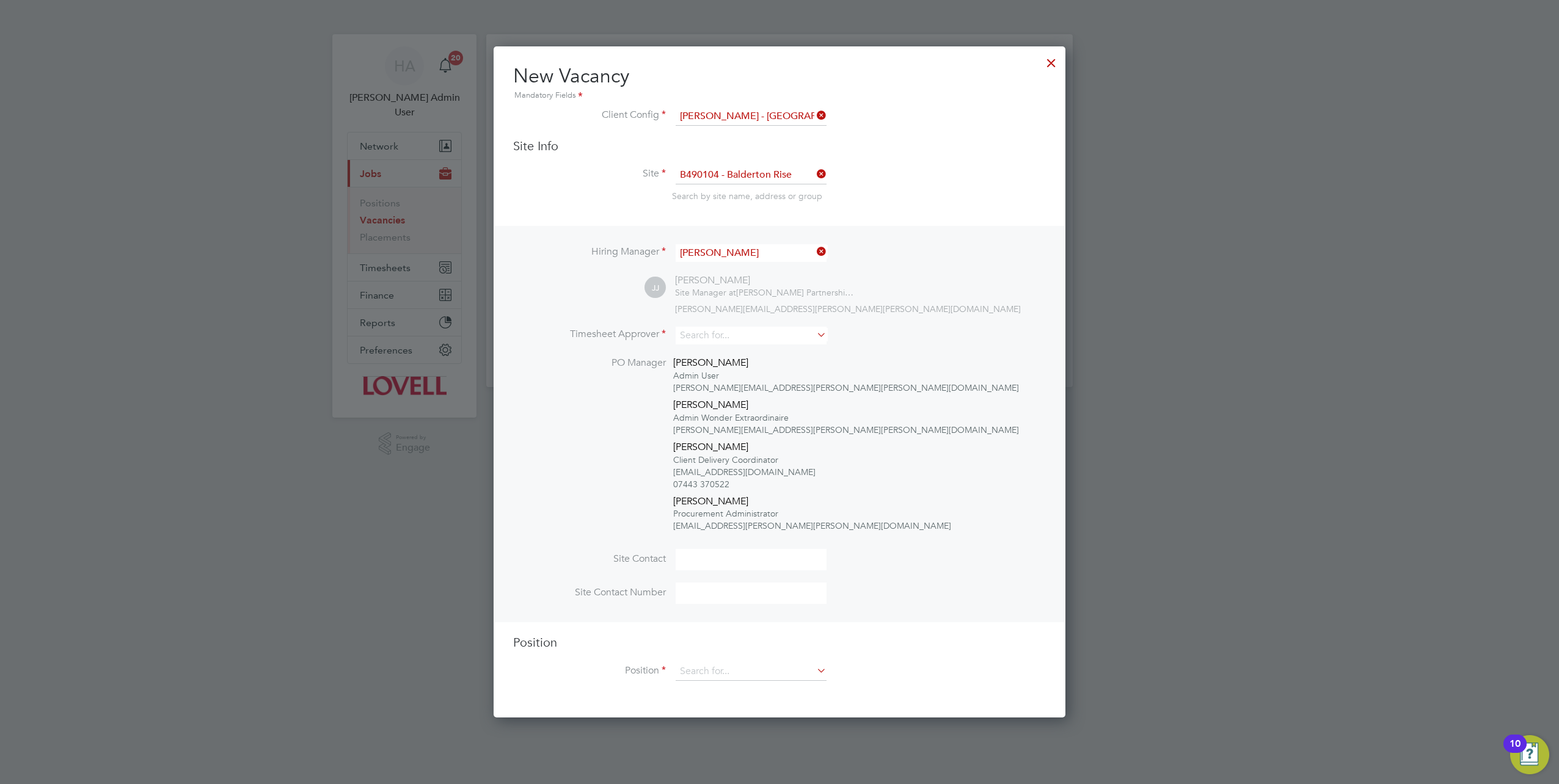
scroll to position [669, 572]
click at [710, 339] on input at bounding box center [750, 335] width 151 height 17
type input "t"
type input "f"
click at [748, 331] on input at bounding box center [750, 335] width 151 height 17
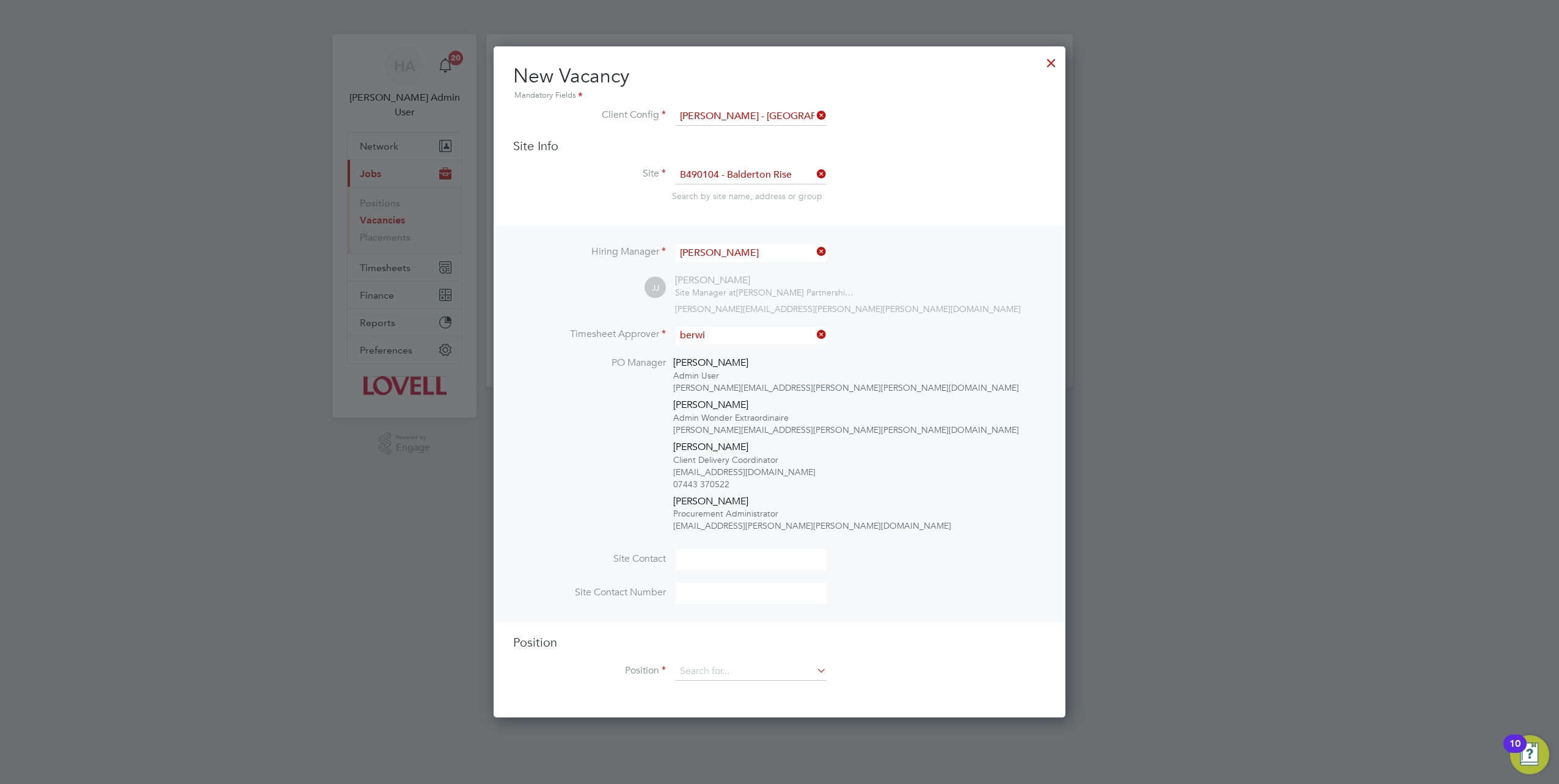
click at [751, 365] on b "Berwi" at bounding box center [762, 367] width 22 height 10
type input "Andrew Berwick"
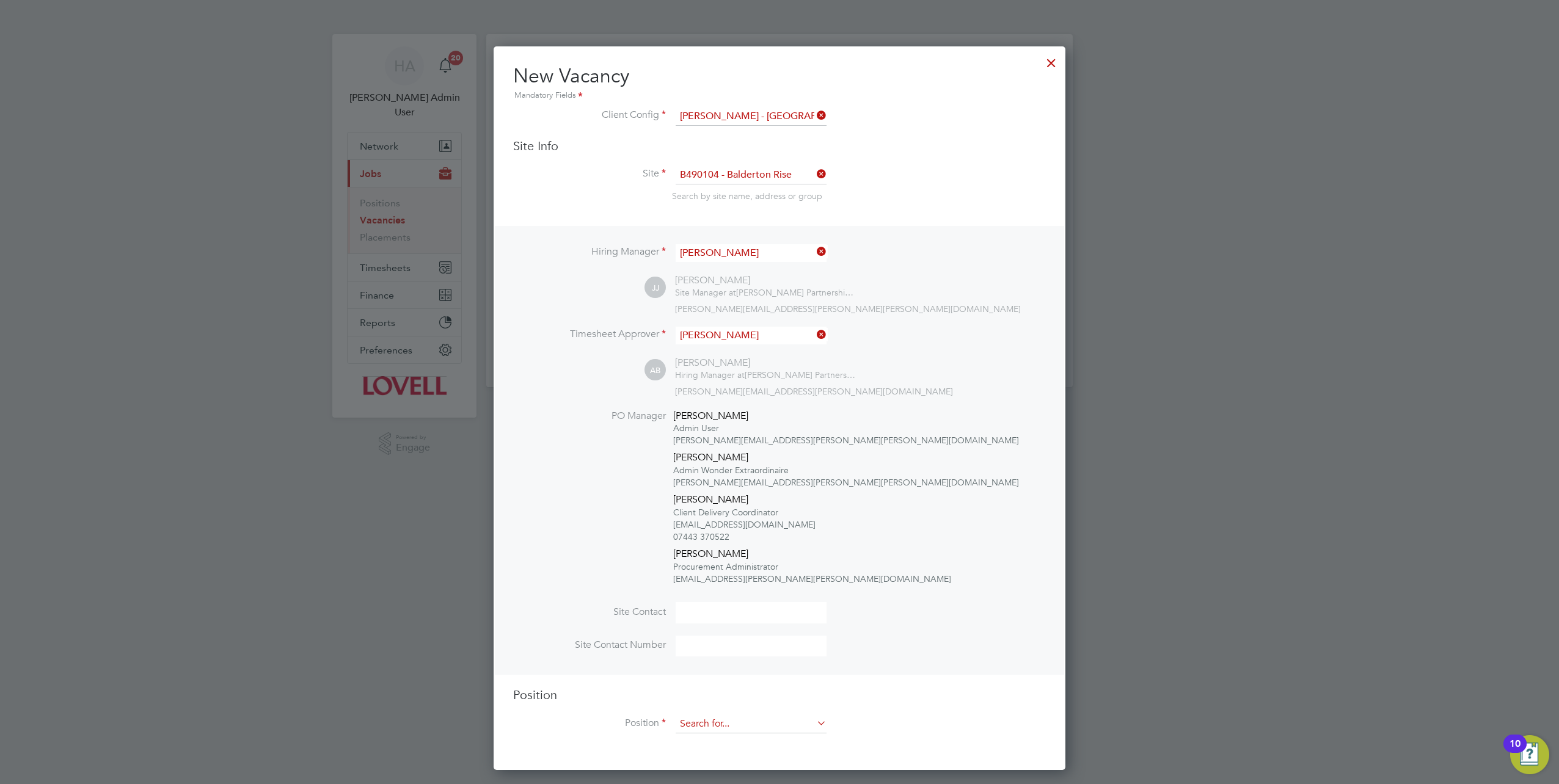
click at [695, 724] on input at bounding box center [750, 724] width 151 height 18
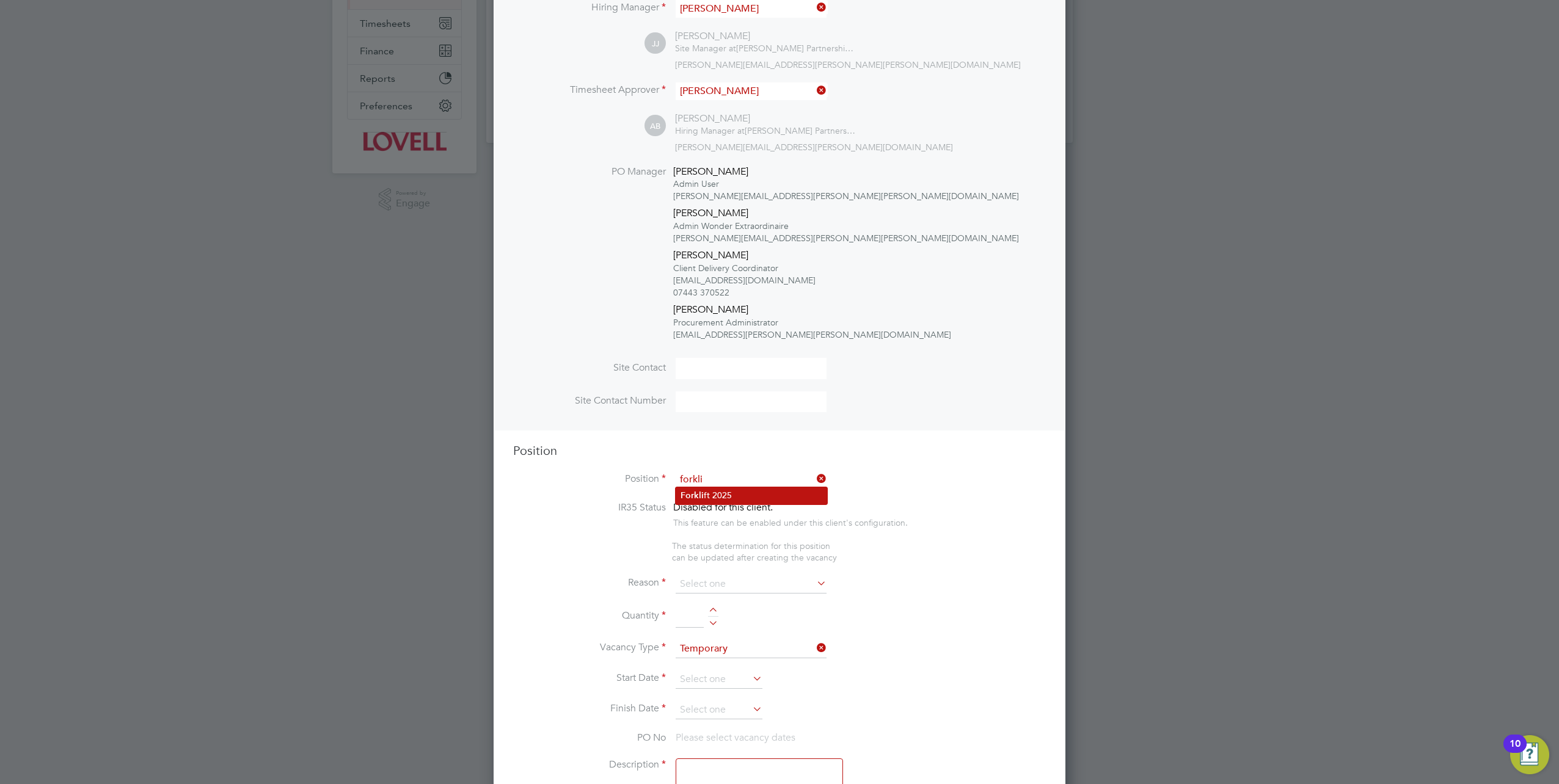
click at [695, 491] on b "Forkli" at bounding box center [692, 496] width 23 height 10
type input "Forklift 2025"
type textarea "Full understanding of all aspects and responsibilities associated with the oper…"
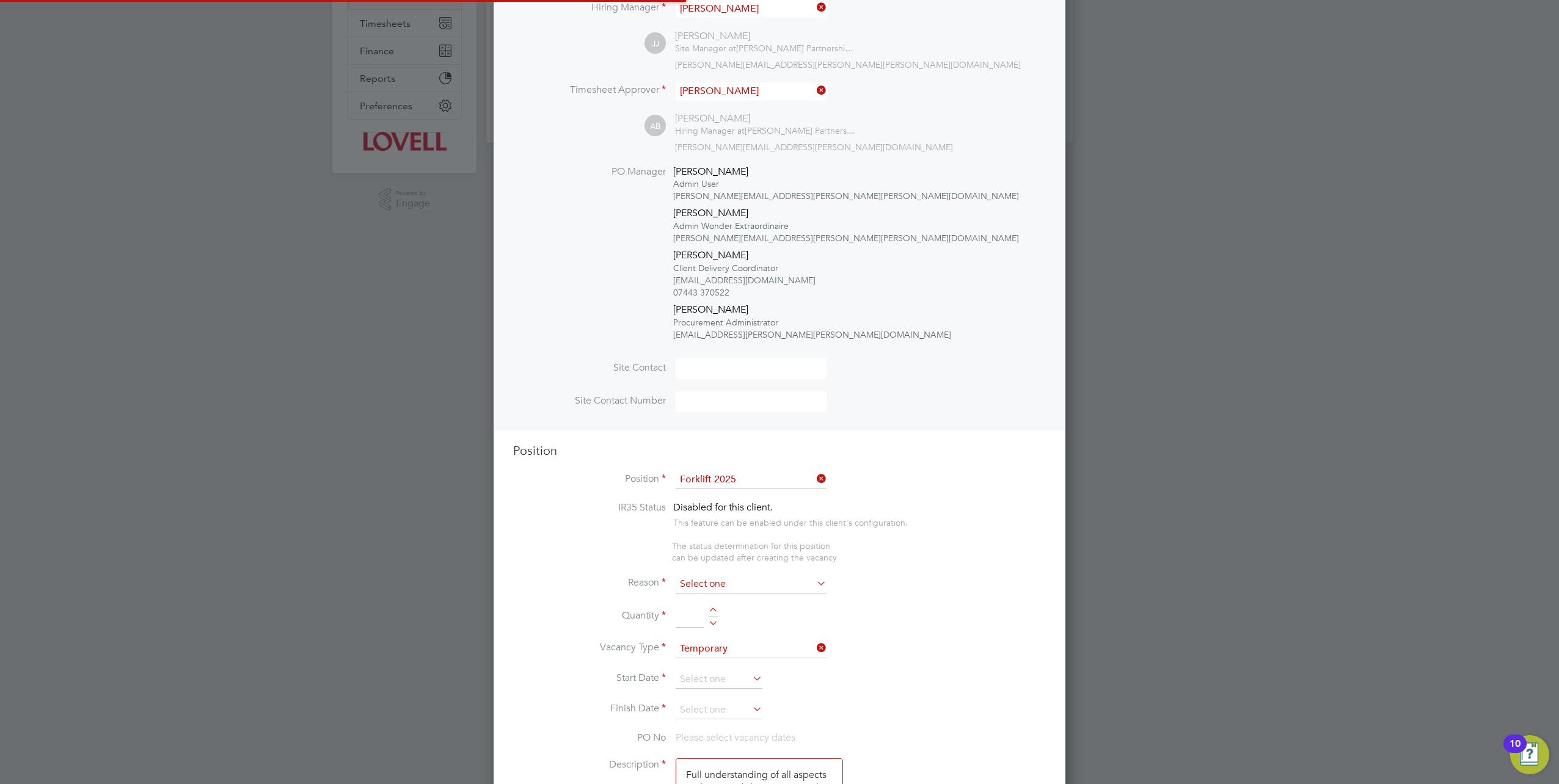
click at [736, 578] on input at bounding box center [750, 584] width 151 height 18
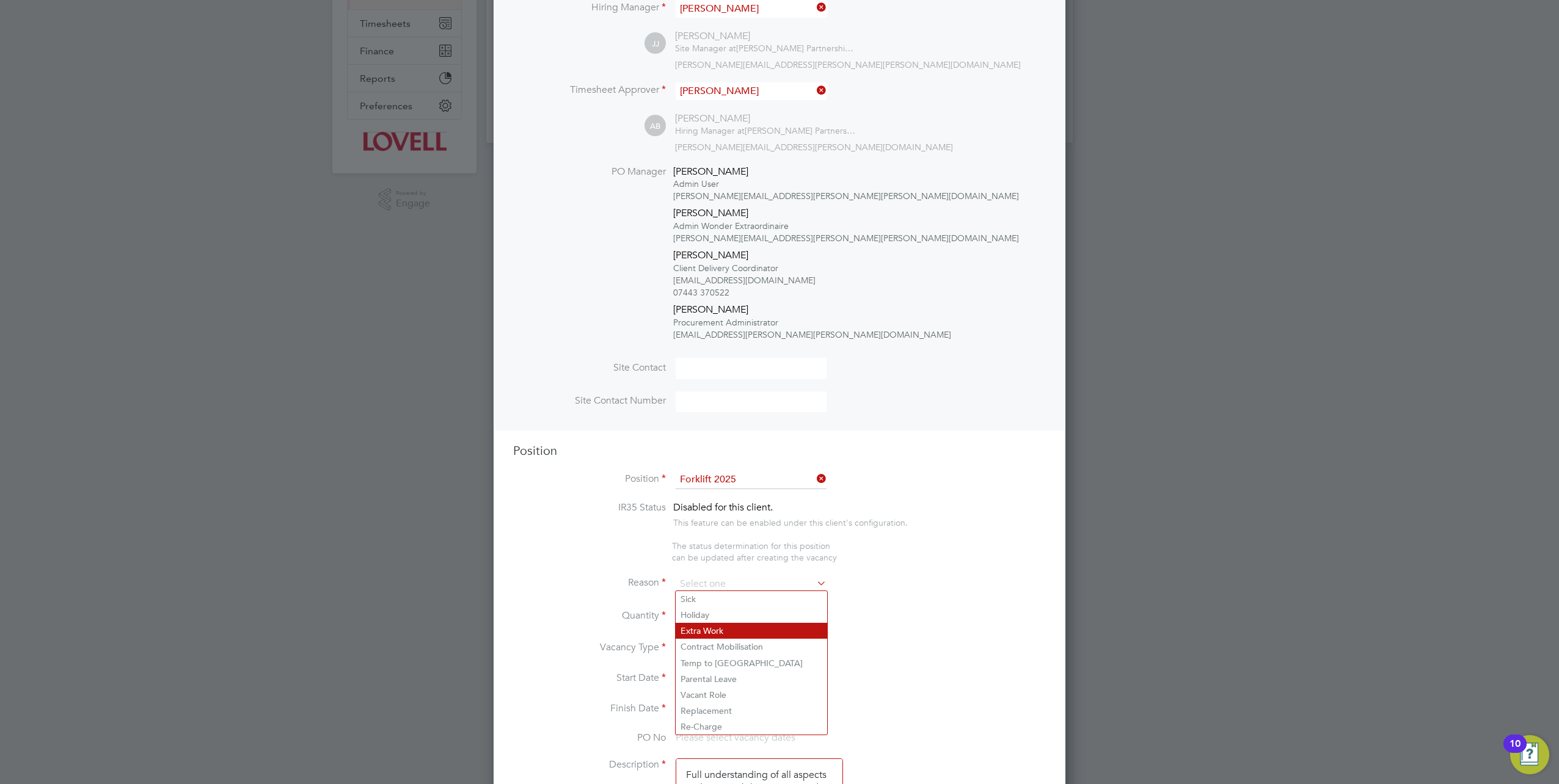
click at [712, 633] on li "Extra Work" at bounding box center [751, 630] width 151 height 16
type input "Extra Work"
click at [681, 609] on input at bounding box center [690, 616] width 28 height 22
type input "1"
click at [727, 672] on input at bounding box center [719, 679] width 87 height 18
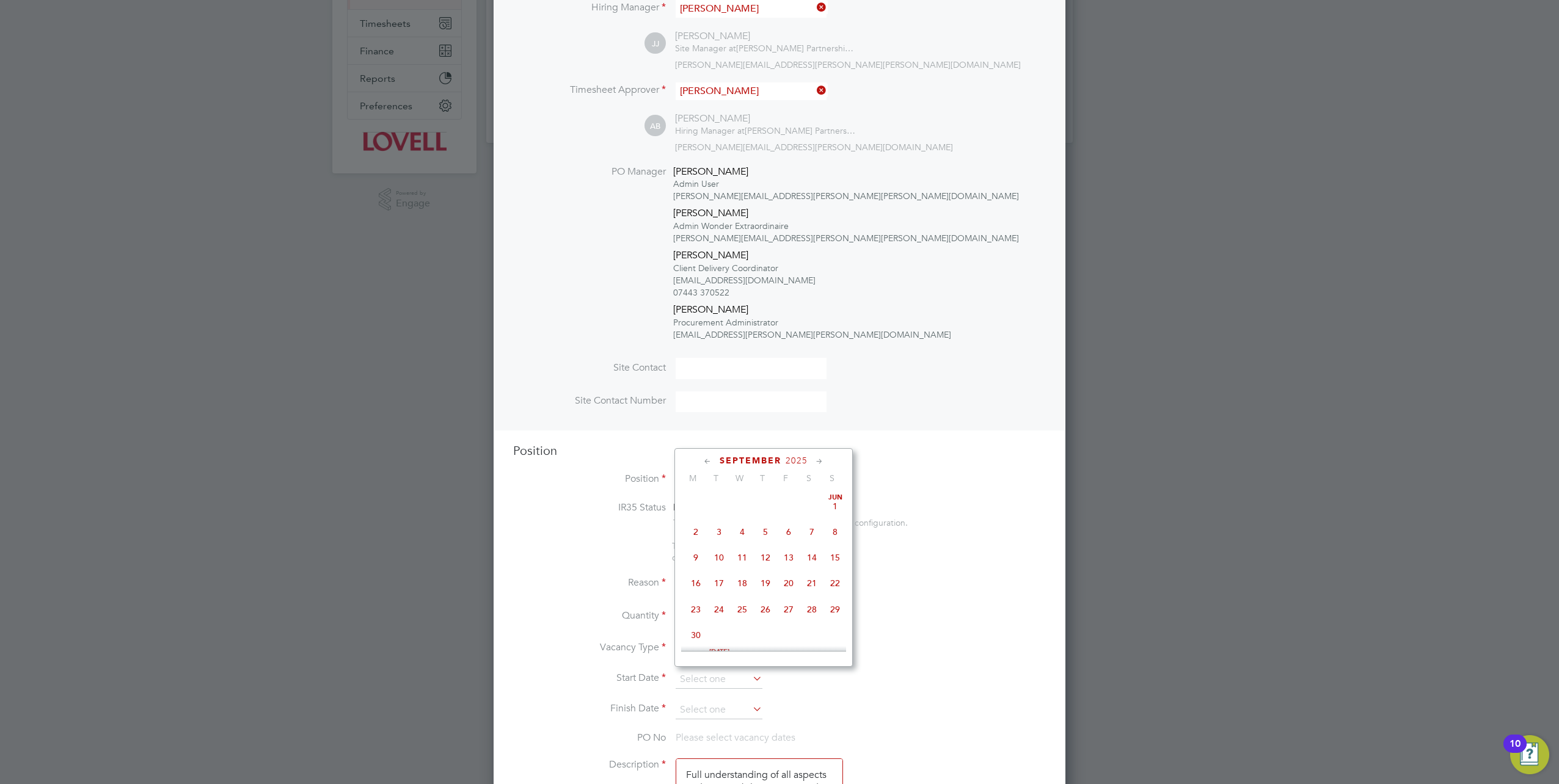
scroll to position [445, 0]
click at [737, 560] on span "24" at bounding box center [742, 550] width 23 height 23
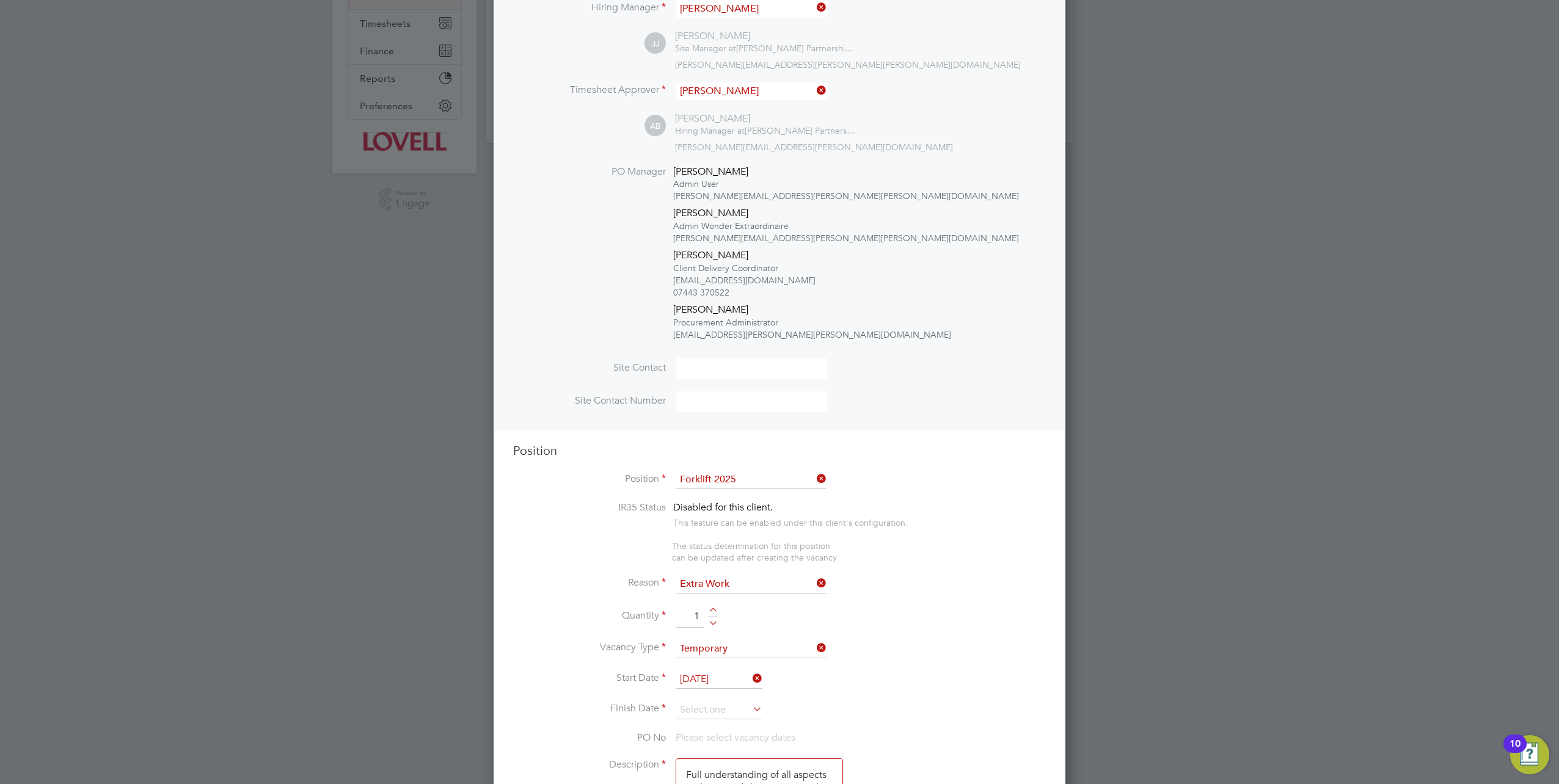
click at [719, 677] on input "24 Sep 2025" at bounding box center [719, 679] width 87 height 18
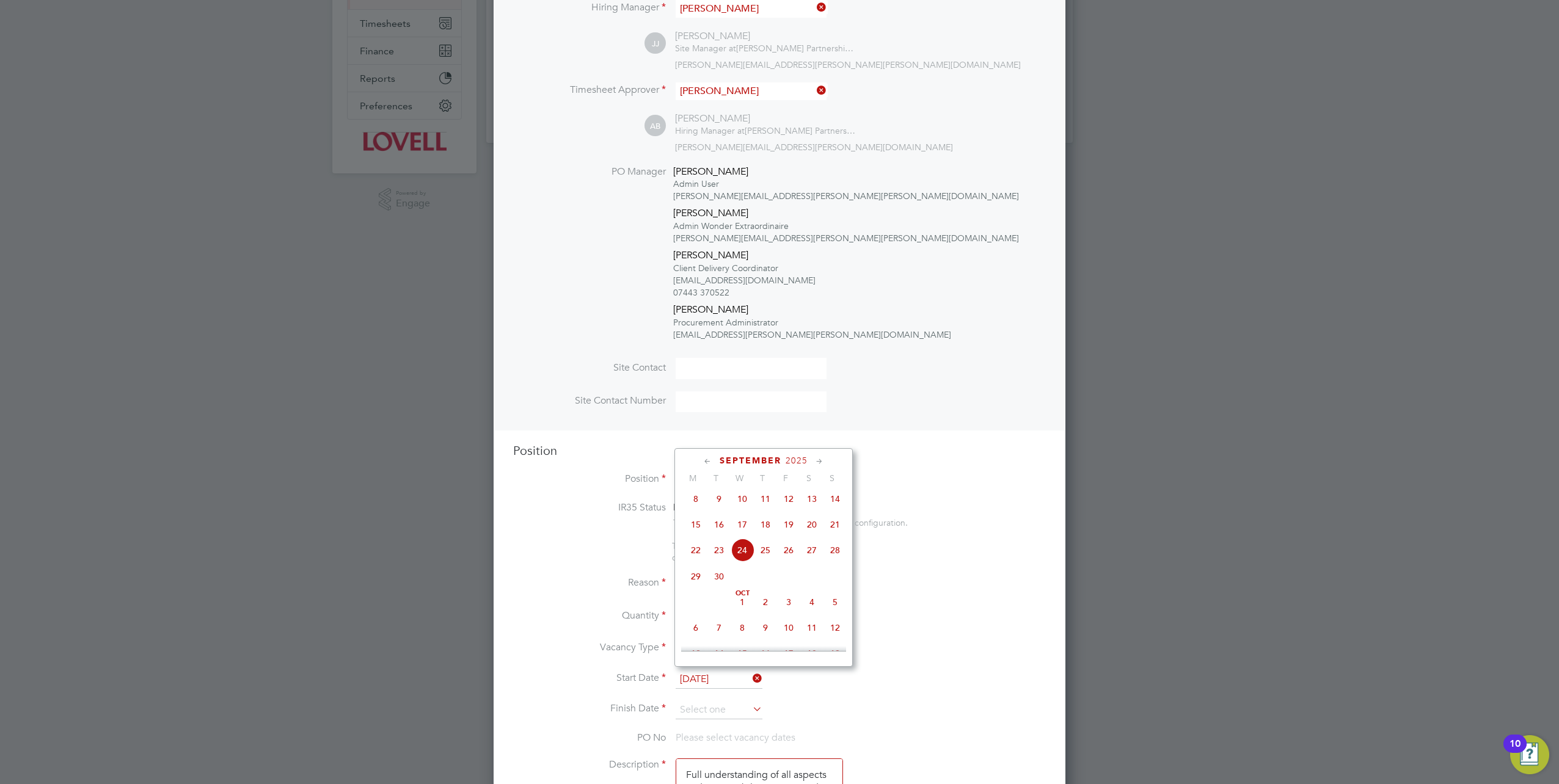
click at [701, 559] on span "22" at bounding box center [695, 550] width 23 height 23
type input "[DATE]"
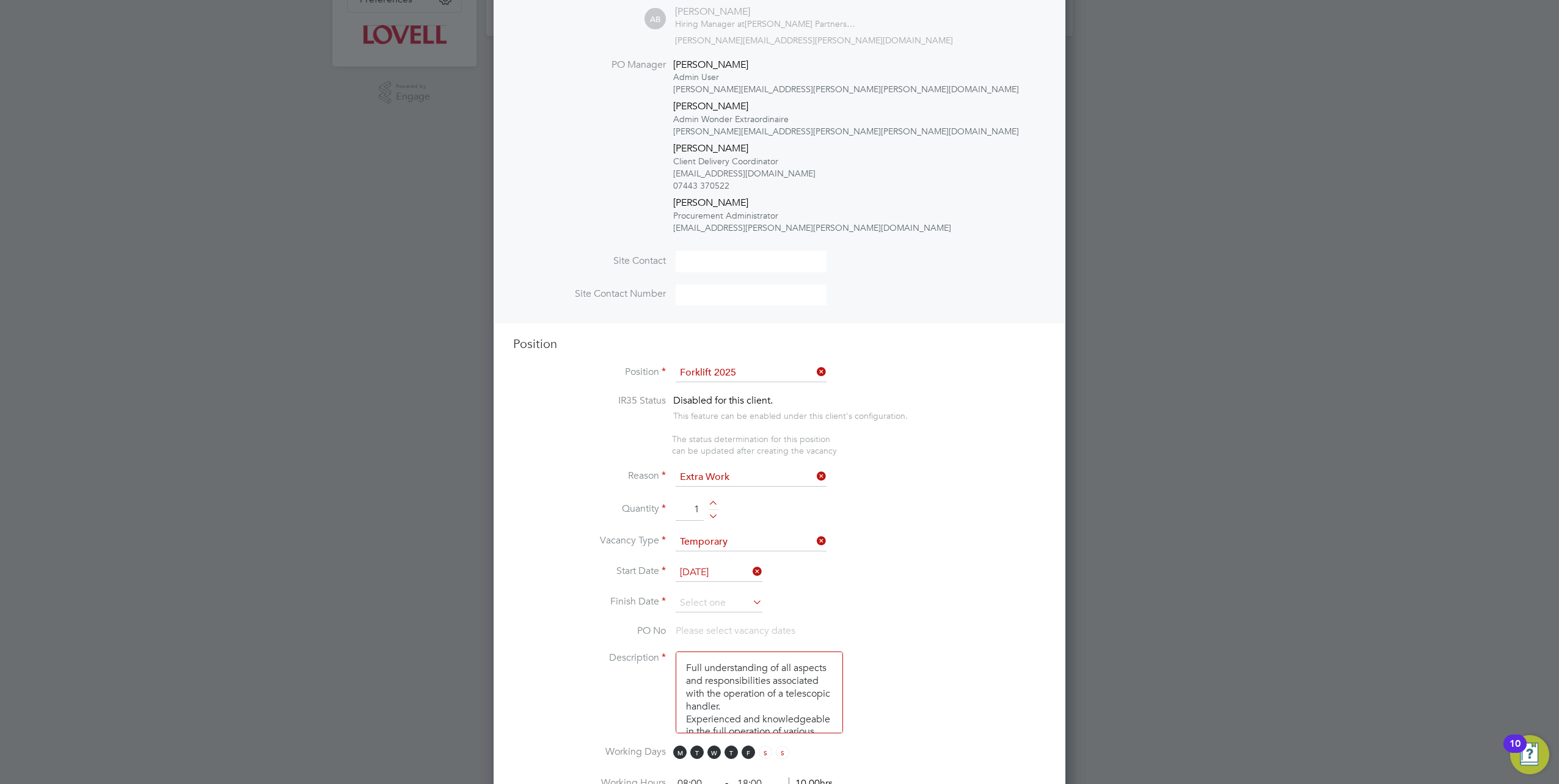
scroll to position [427, 0]
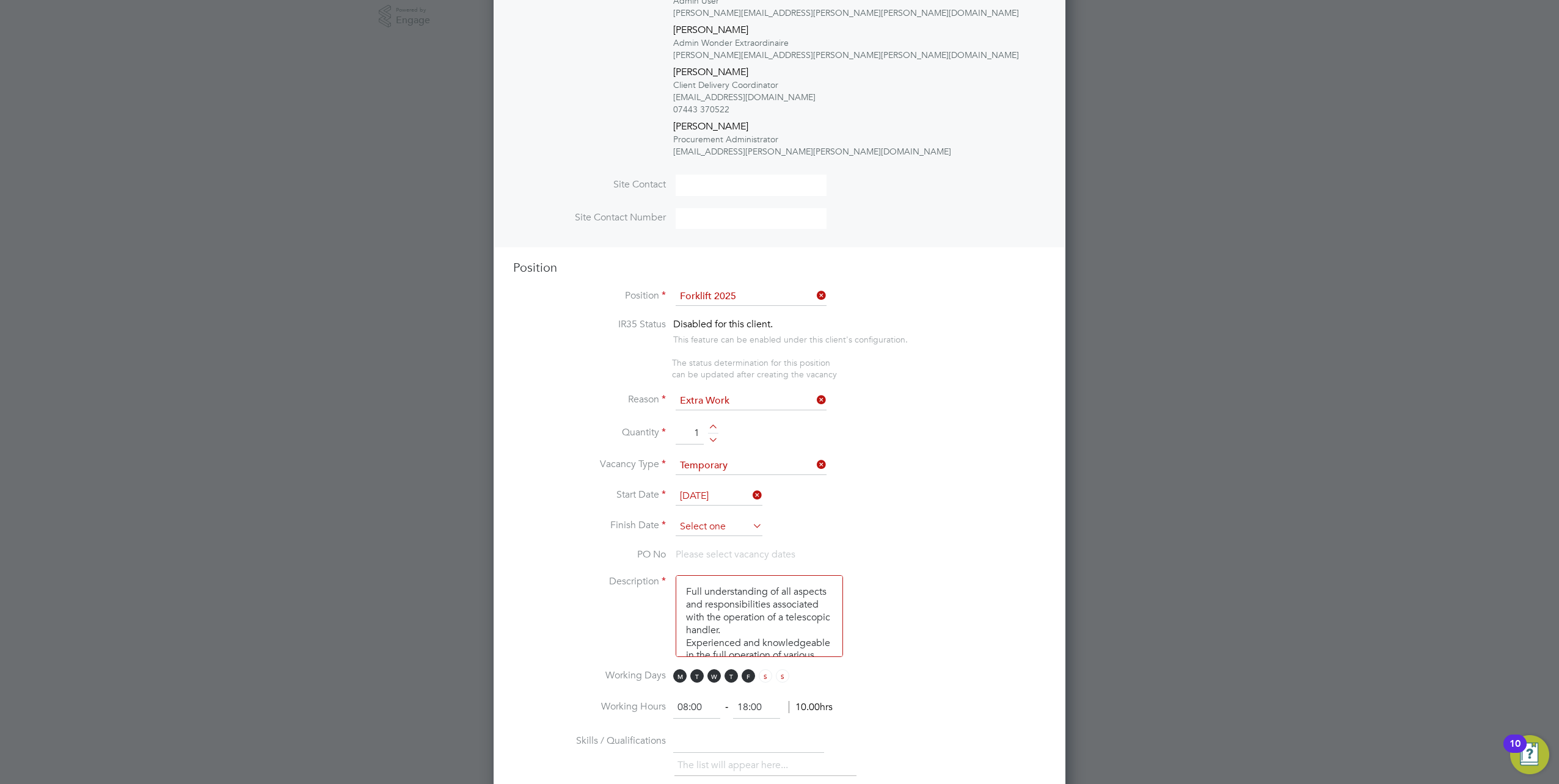
click at [712, 524] on input at bounding box center [719, 527] width 87 height 18
click at [695, 476] on span "20" at bounding box center [695, 465] width 23 height 23
type input "[DATE]"
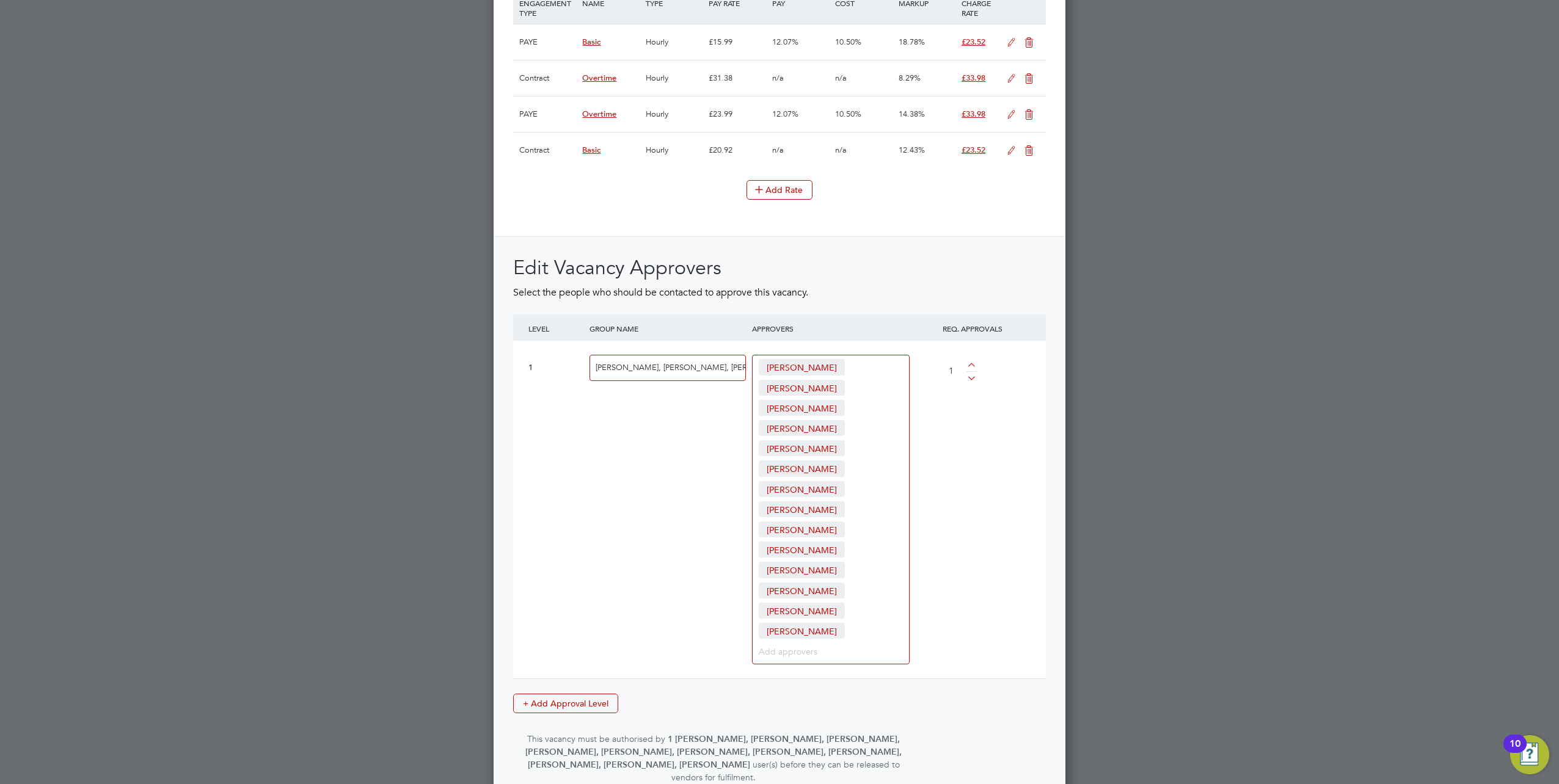
scroll to position [1693, 0]
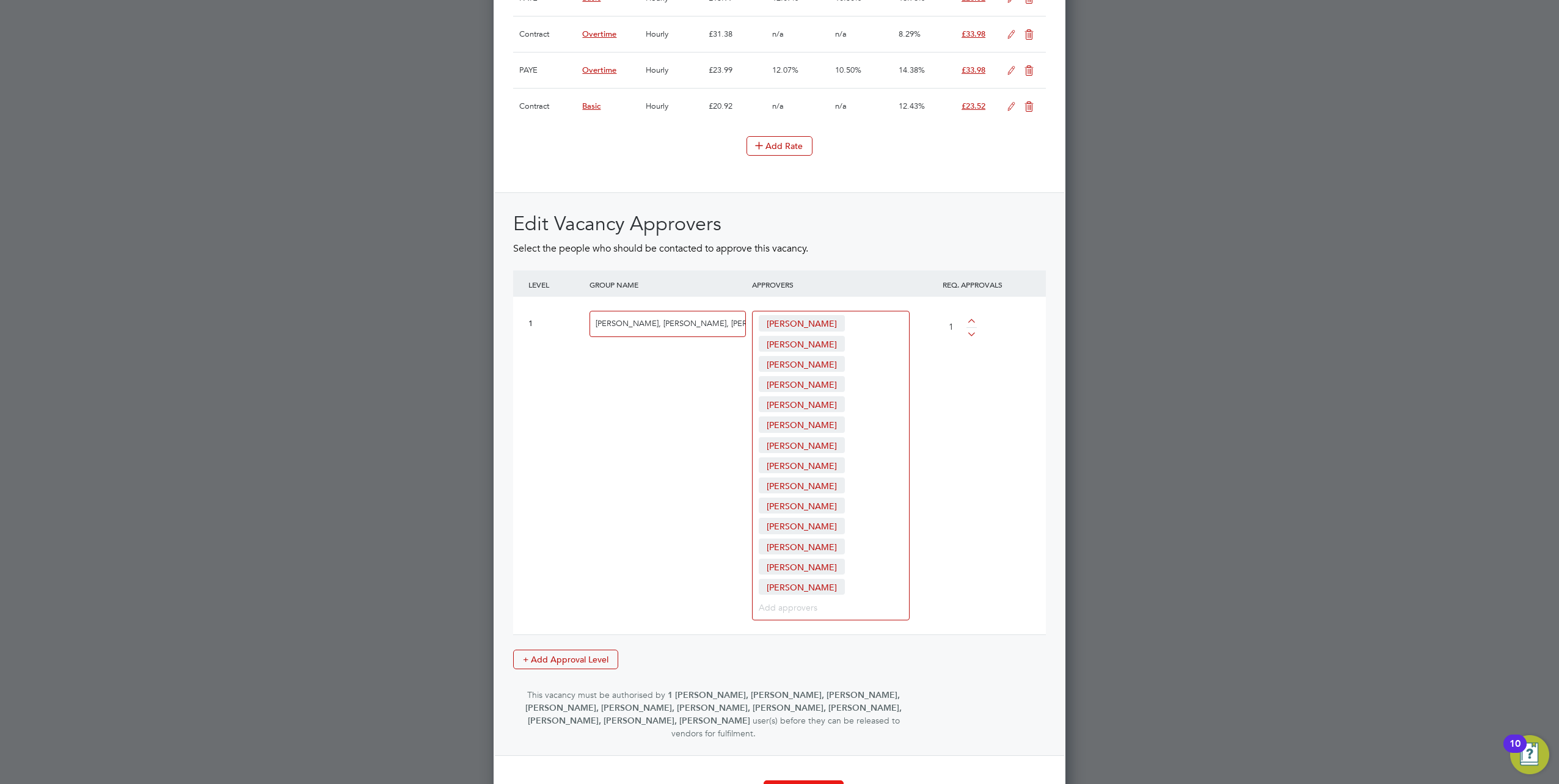
click at [797, 781] on button "Create Vacancy" at bounding box center [804, 790] width 80 height 19
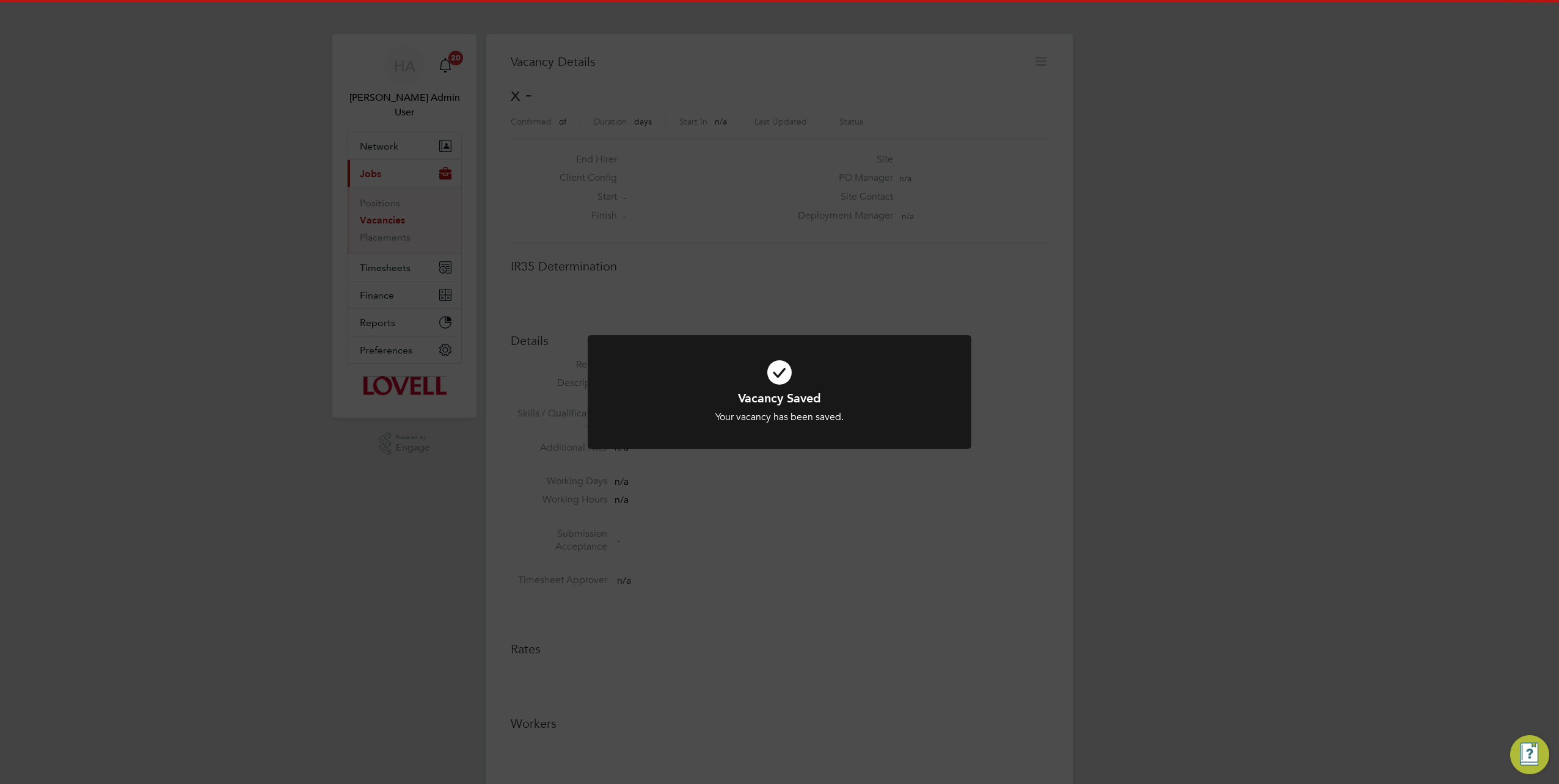
click at [1092, 267] on div "Vacancy Saved Your vacancy has been saved. Cancel Okay" at bounding box center [780, 392] width 1559 height 784
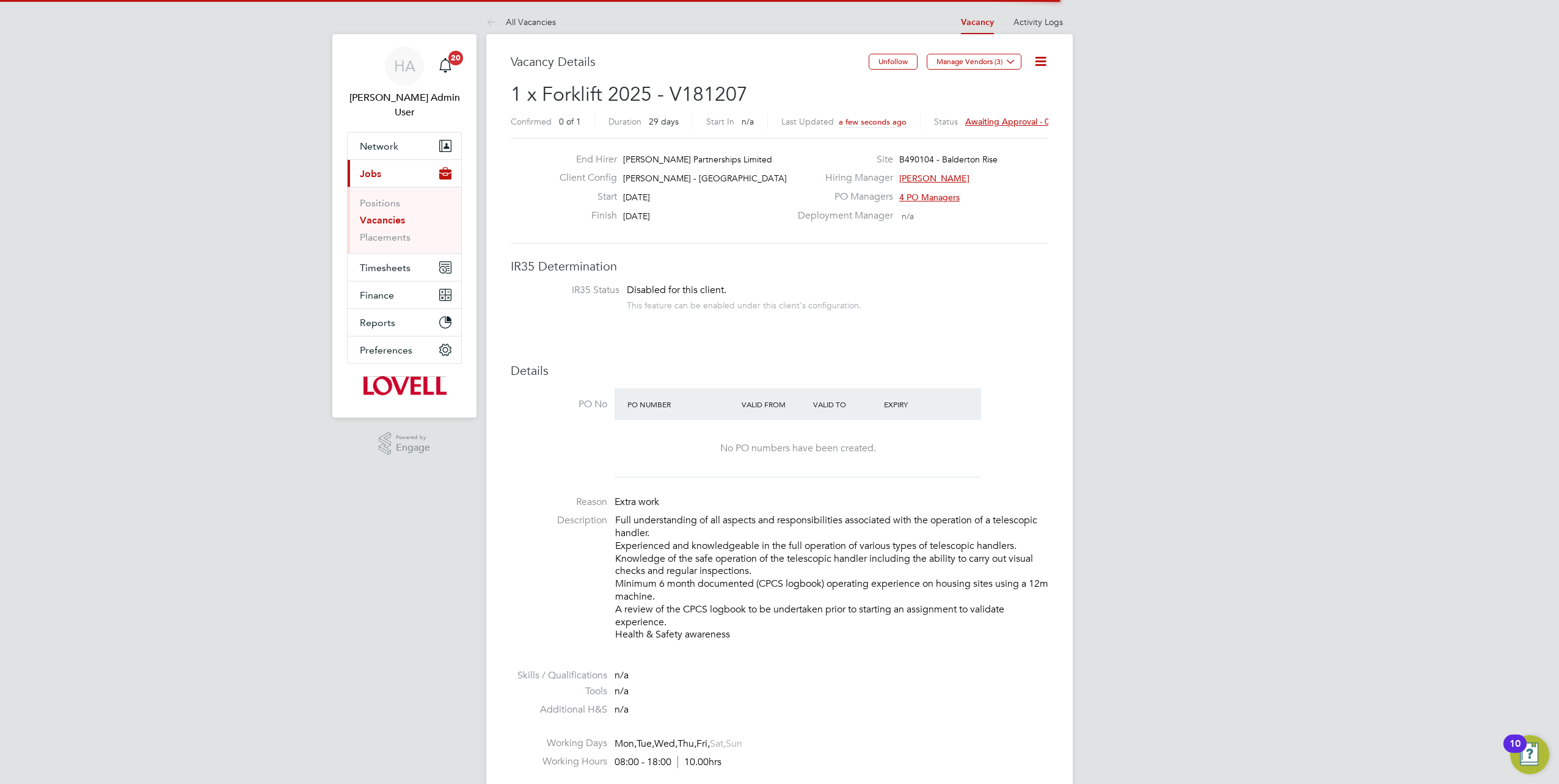
click at [975, 119] on span "Awaiting approval - 0/1" at bounding box center [1011, 121] width 92 height 11
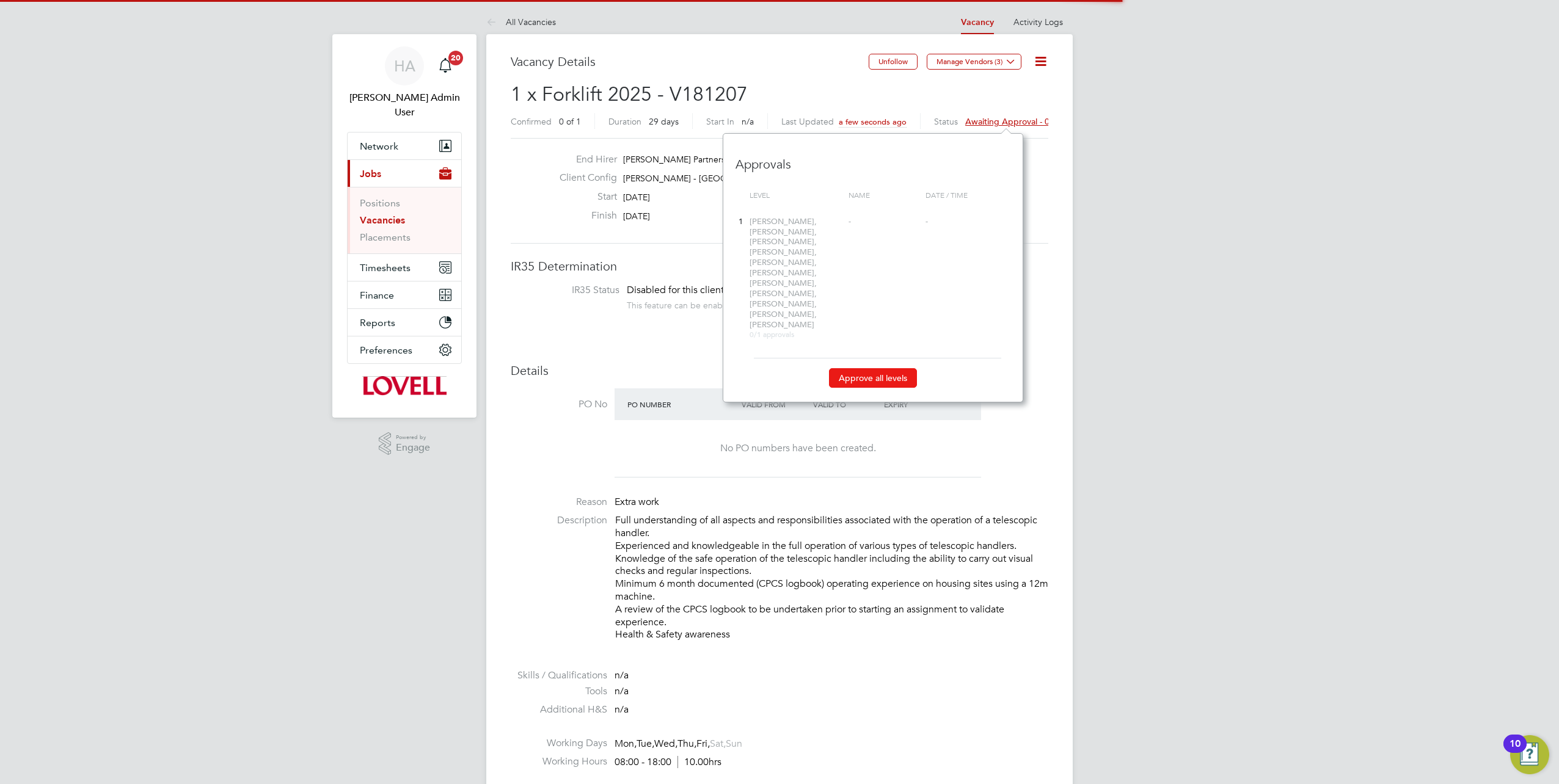
click at [868, 368] on button "Approve all levels" at bounding box center [874, 377] width 88 height 19
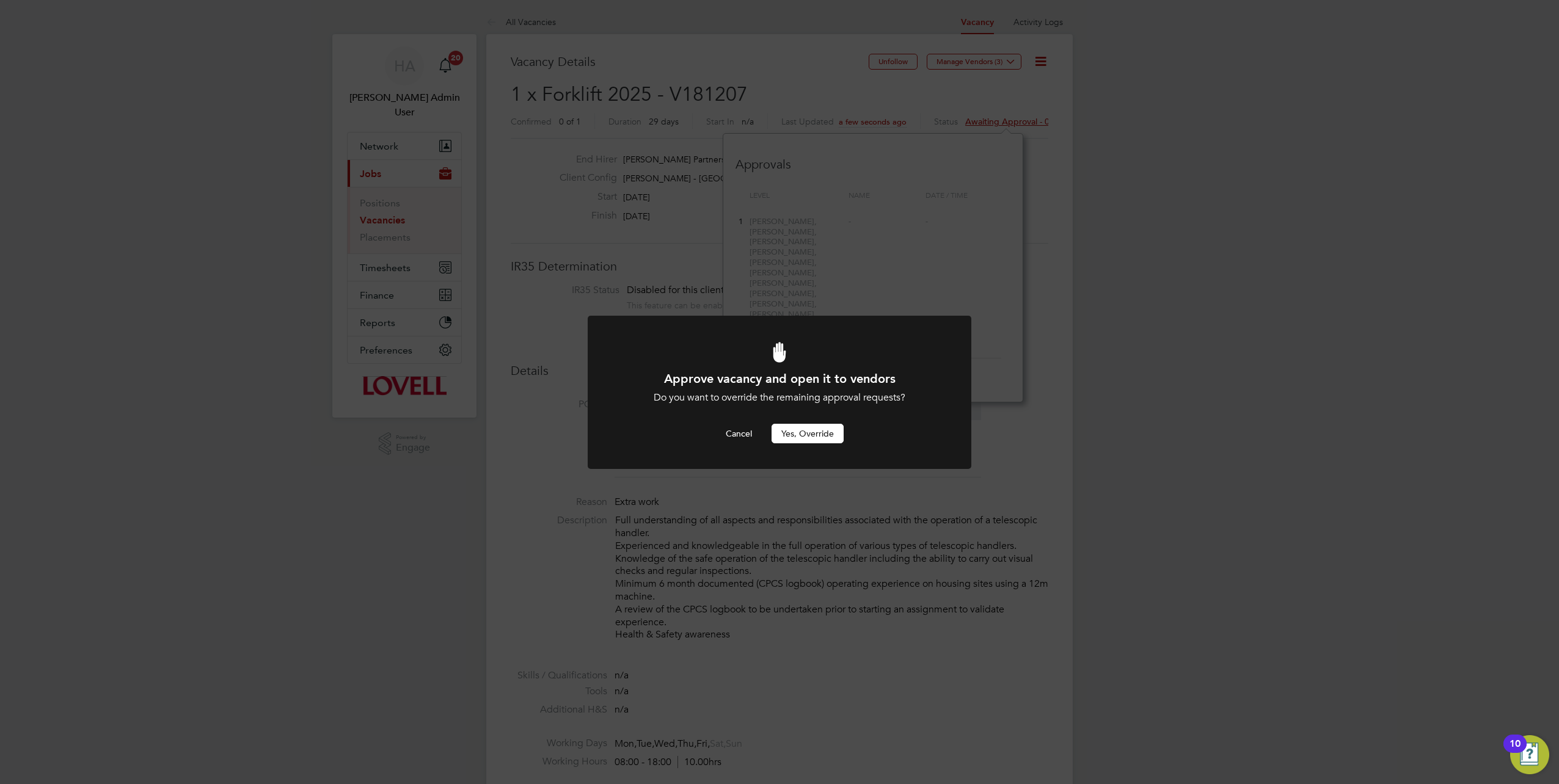
click at [799, 427] on button "Yes, Override" at bounding box center [808, 433] width 72 height 19
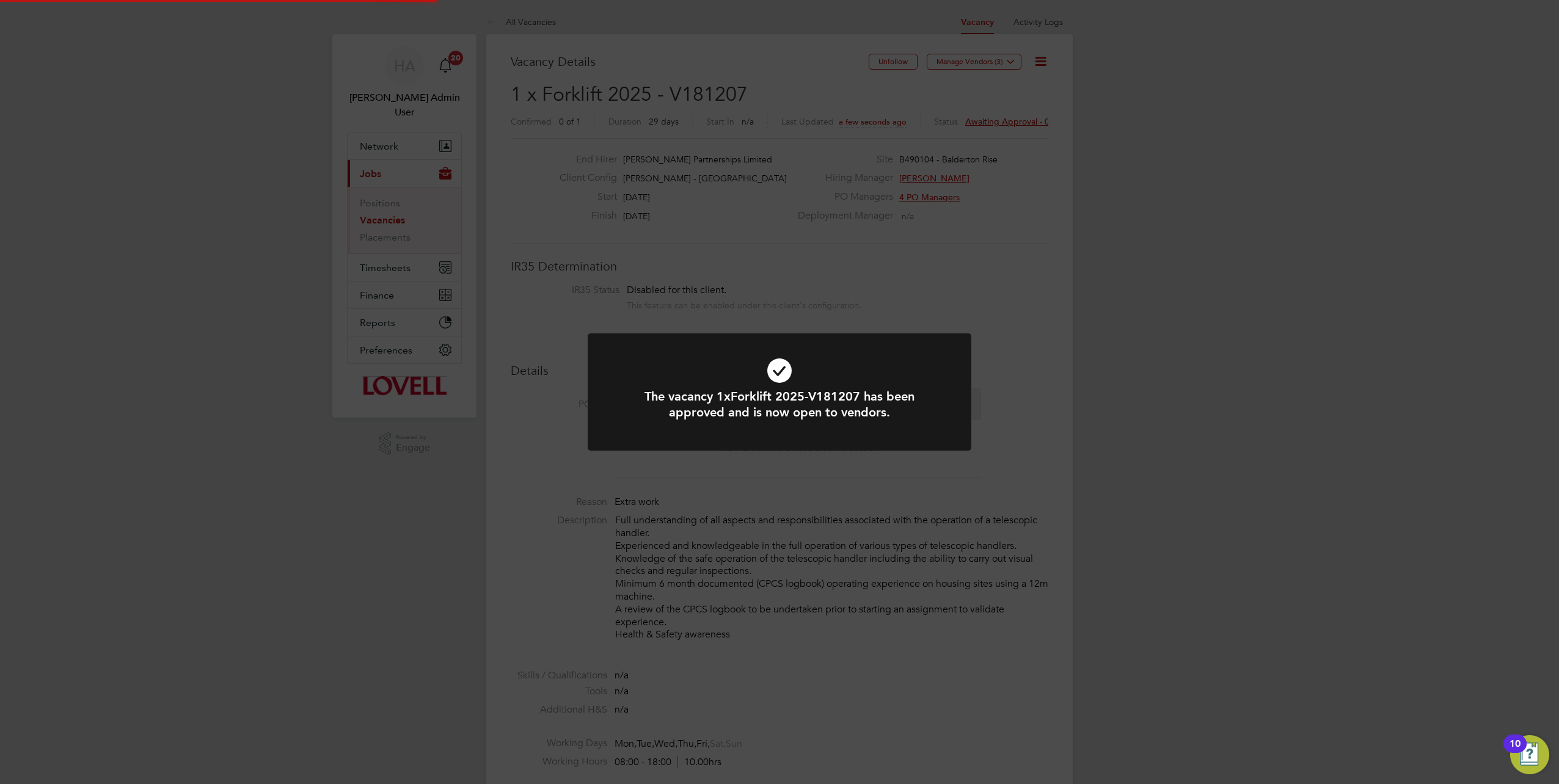
click at [735, 86] on div "The vacancy 1xForklift 2025-V181207 has been approved and is now open to vendor…" at bounding box center [780, 392] width 1559 height 784
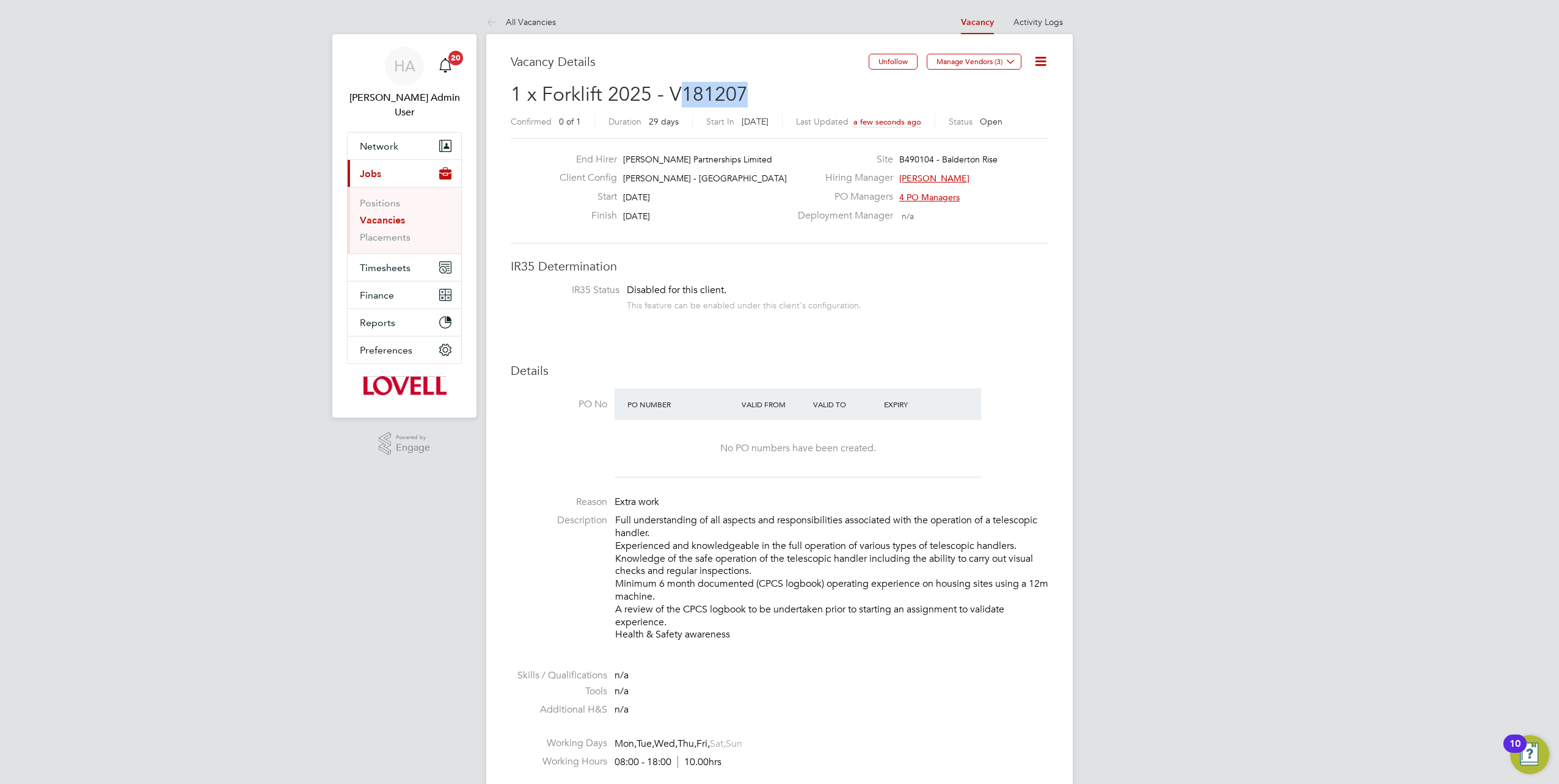
drag, startPoint x: 744, startPoint y: 93, endPoint x: 680, endPoint y: 96, distance: 64.1
click at [680, 96] on h2 "1 x Forklift 2025 - V181207 Confirmed 0 of 1 Duration 29 days Start In 2 days a…" at bounding box center [780, 107] width 537 height 52
copy span "181207"
click at [380, 262] on span "Timesheets" at bounding box center [385, 268] width 51 height 12
click at [378, 224] on link "Timesheets" at bounding box center [385, 230] width 51 height 12
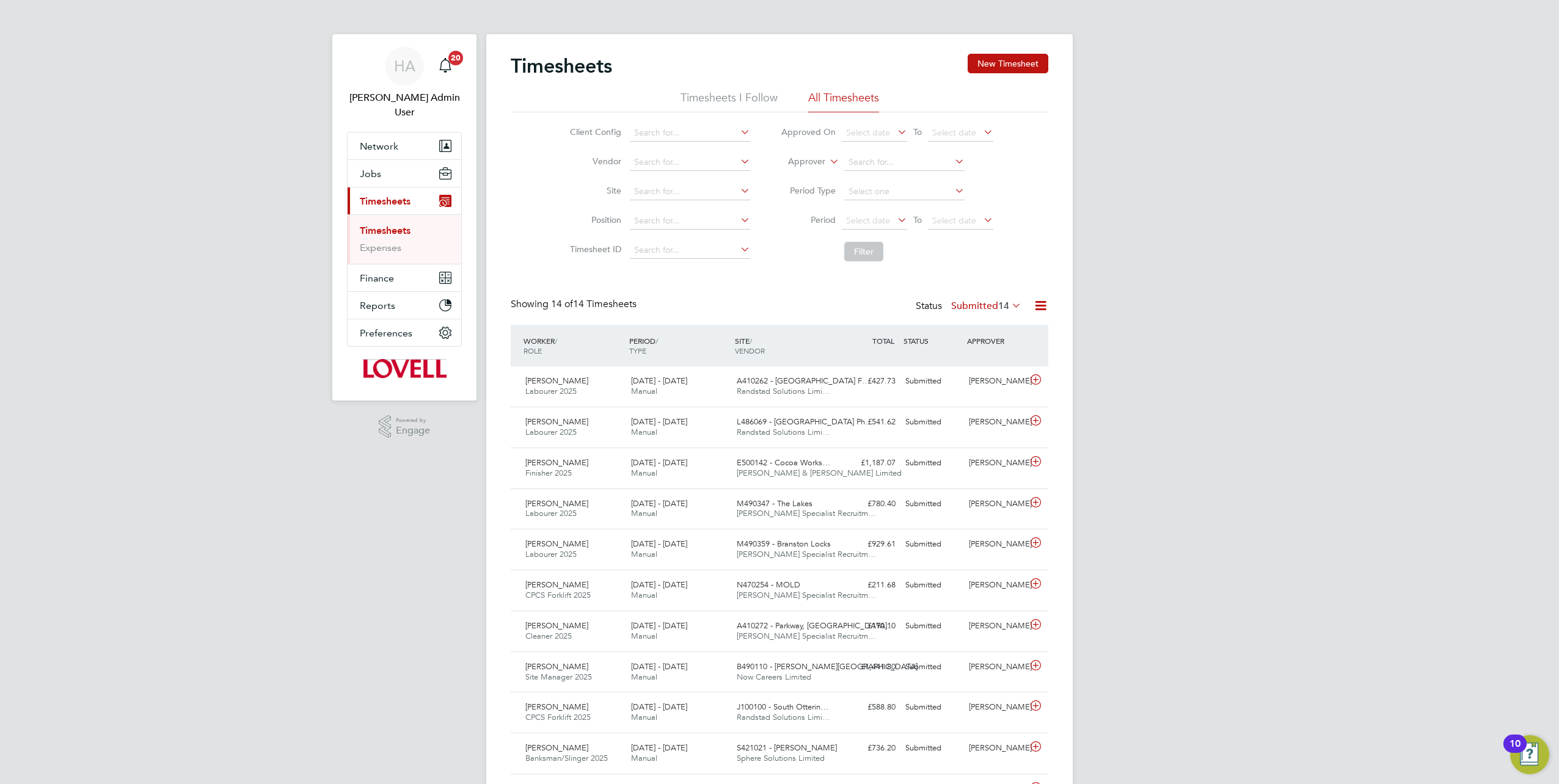
scroll to position [31, 106]
click at [857, 212] on li "Period Select date To Select date" at bounding box center [887, 220] width 243 height 29
click at [859, 220] on span "Select date" at bounding box center [868, 219] width 44 height 11
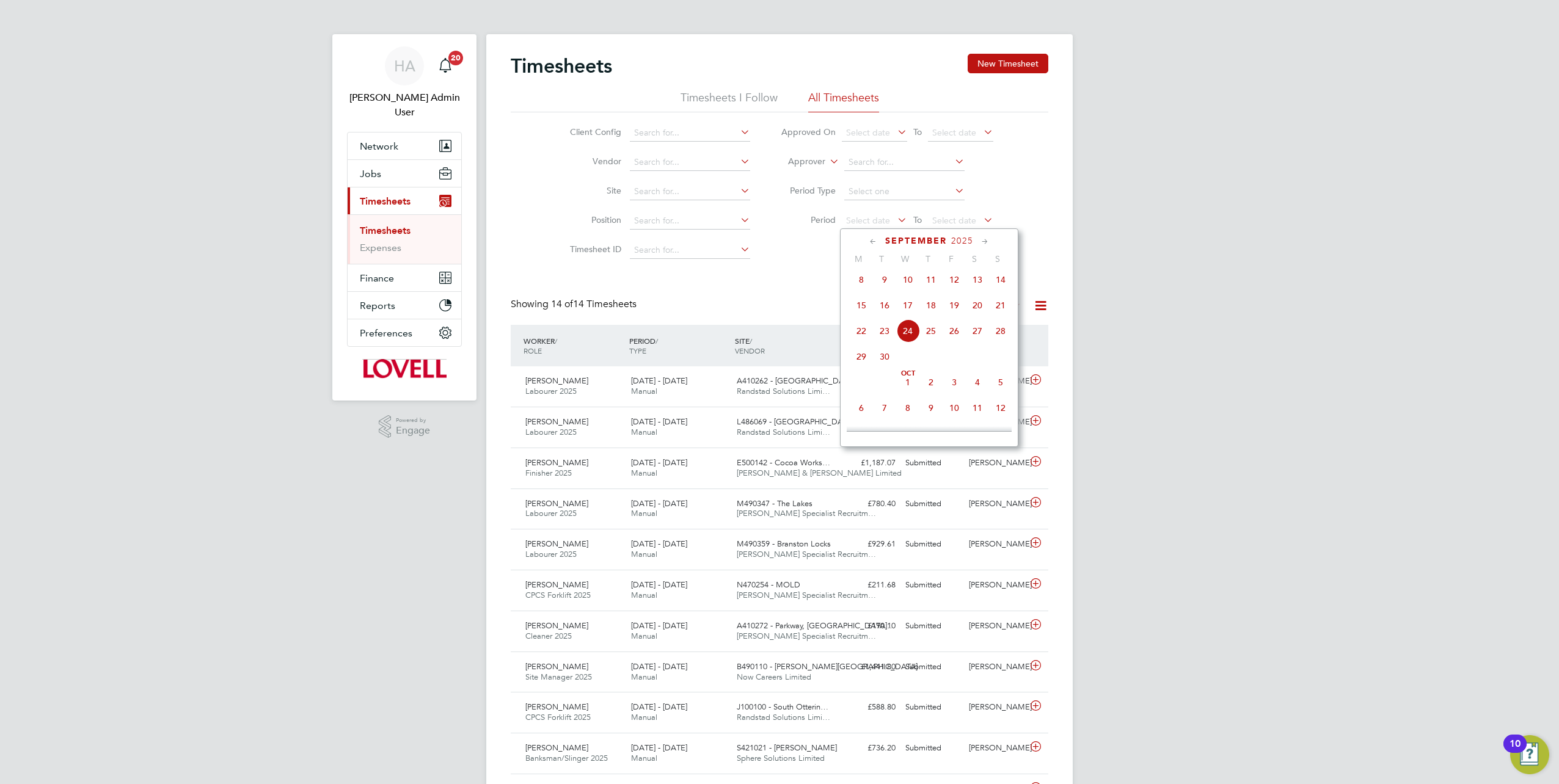
click at [978, 288] on span "13" at bounding box center [977, 279] width 23 height 23
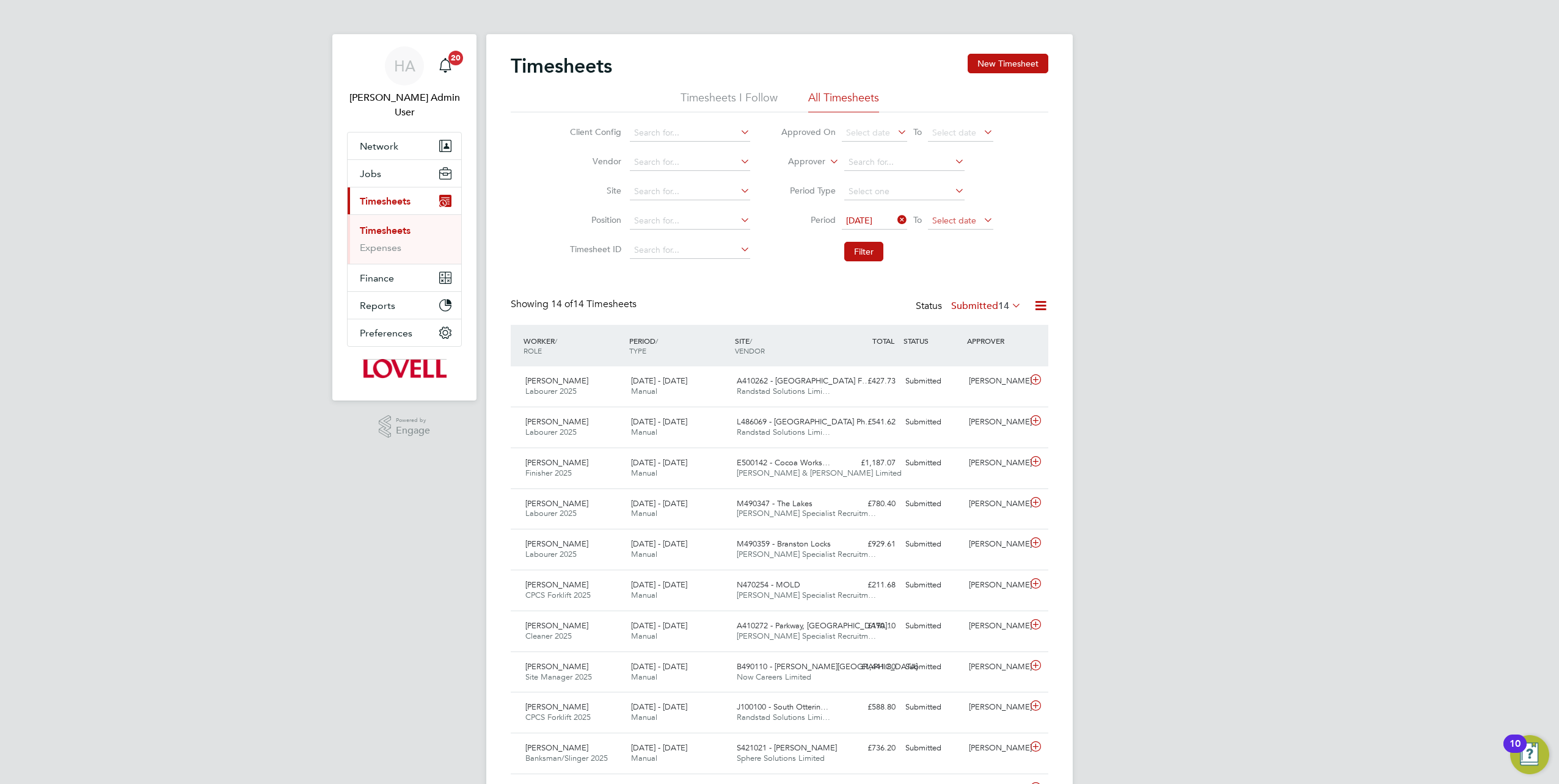
click at [958, 229] on span "Select date" at bounding box center [960, 221] width 66 height 17
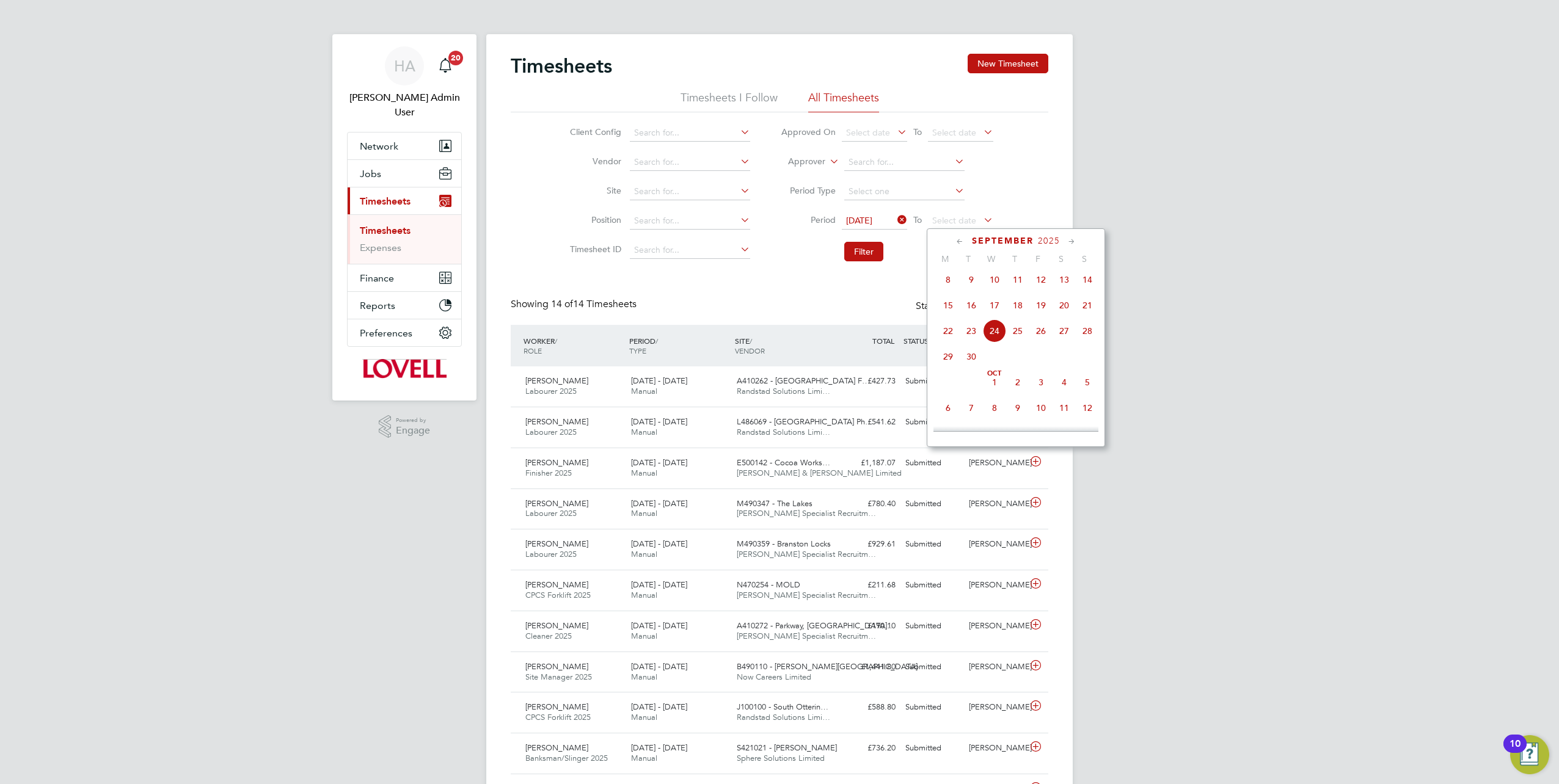
click at [1042, 313] on span "19" at bounding box center [1041, 305] width 23 height 23
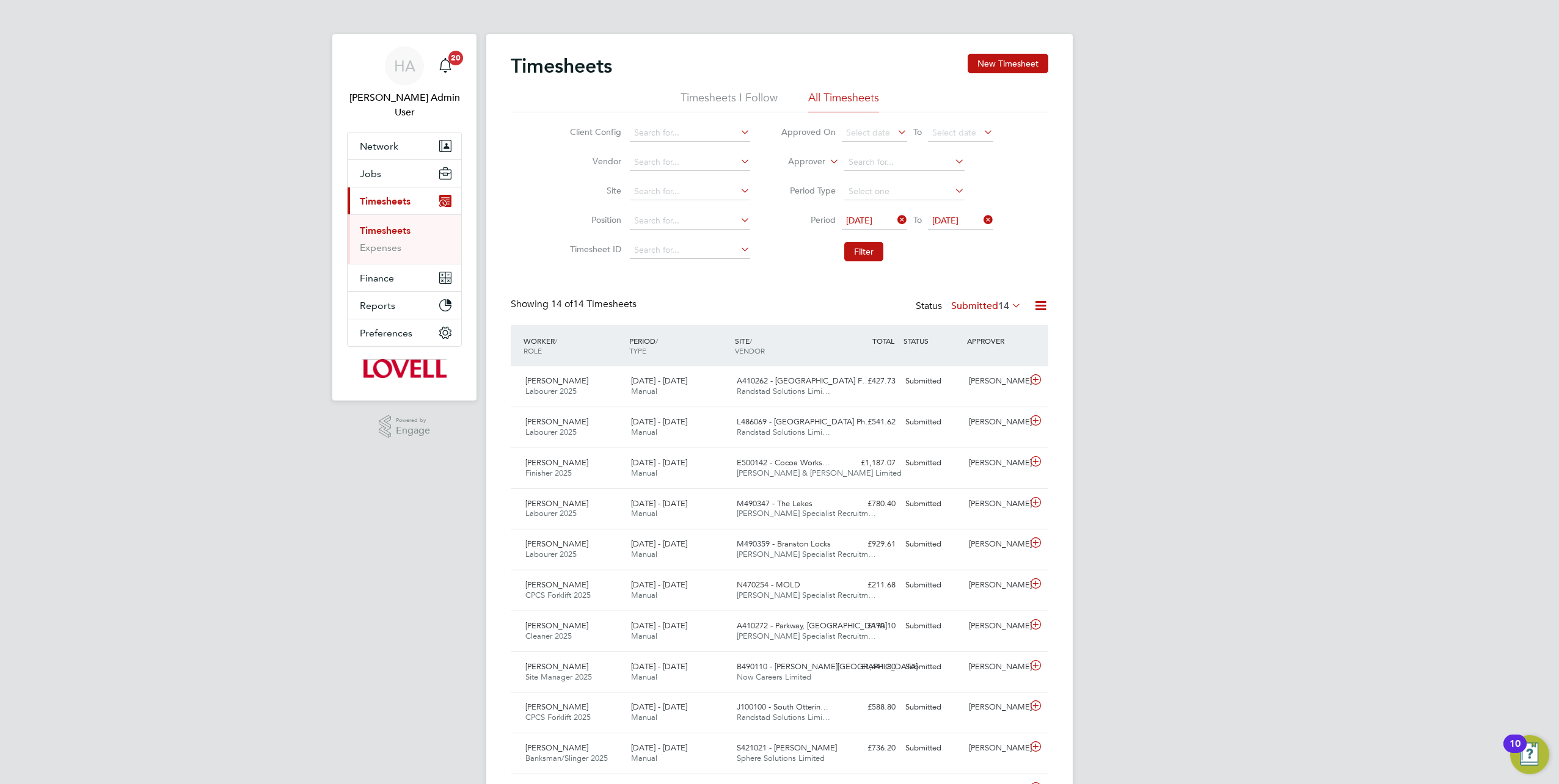
click at [1002, 305] on span "14" at bounding box center [1003, 306] width 11 height 12
click at [957, 323] on li "All" at bounding box center [966, 327] width 57 height 17
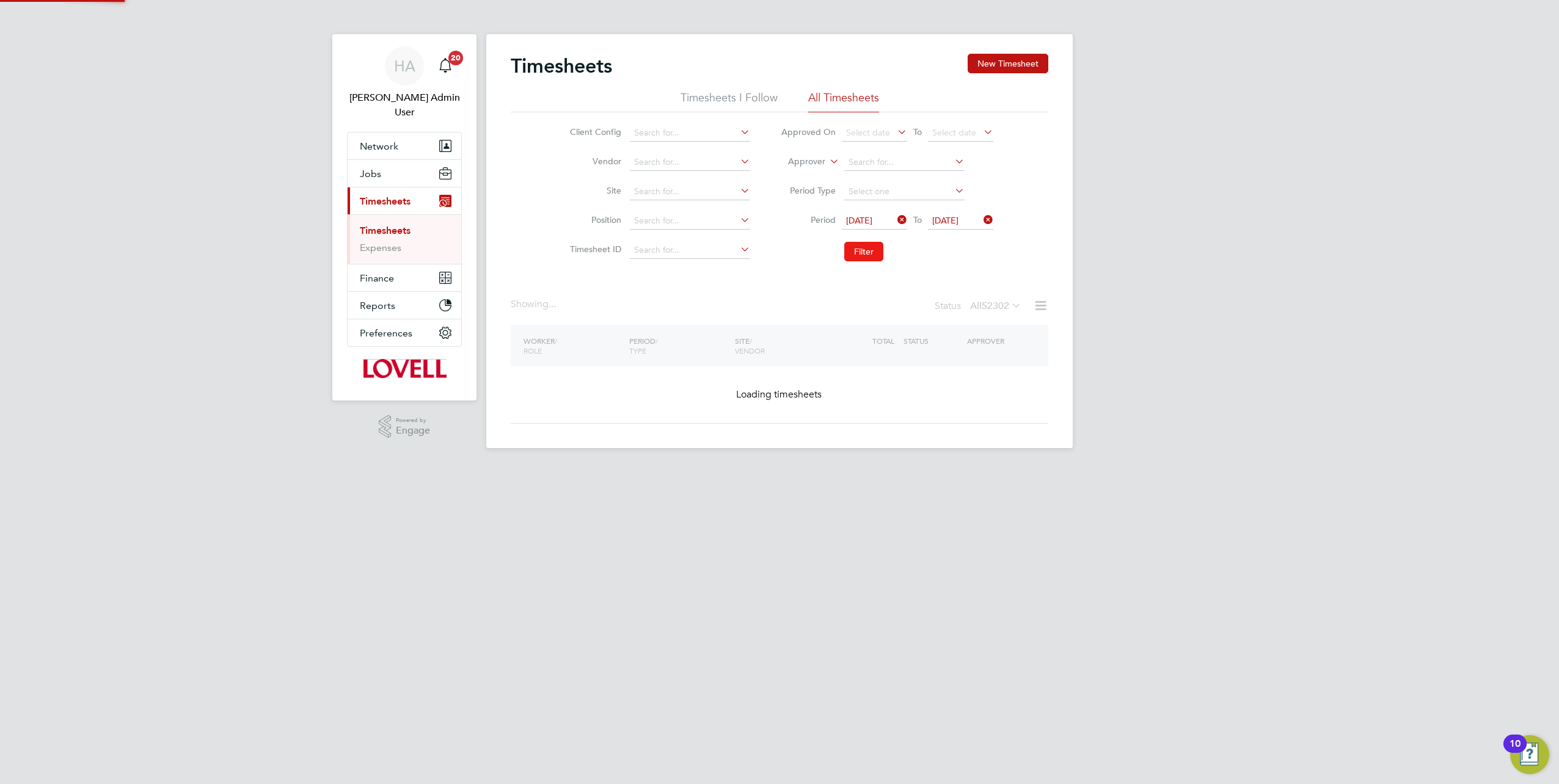
click at [864, 250] on button "Filter" at bounding box center [864, 251] width 39 height 19
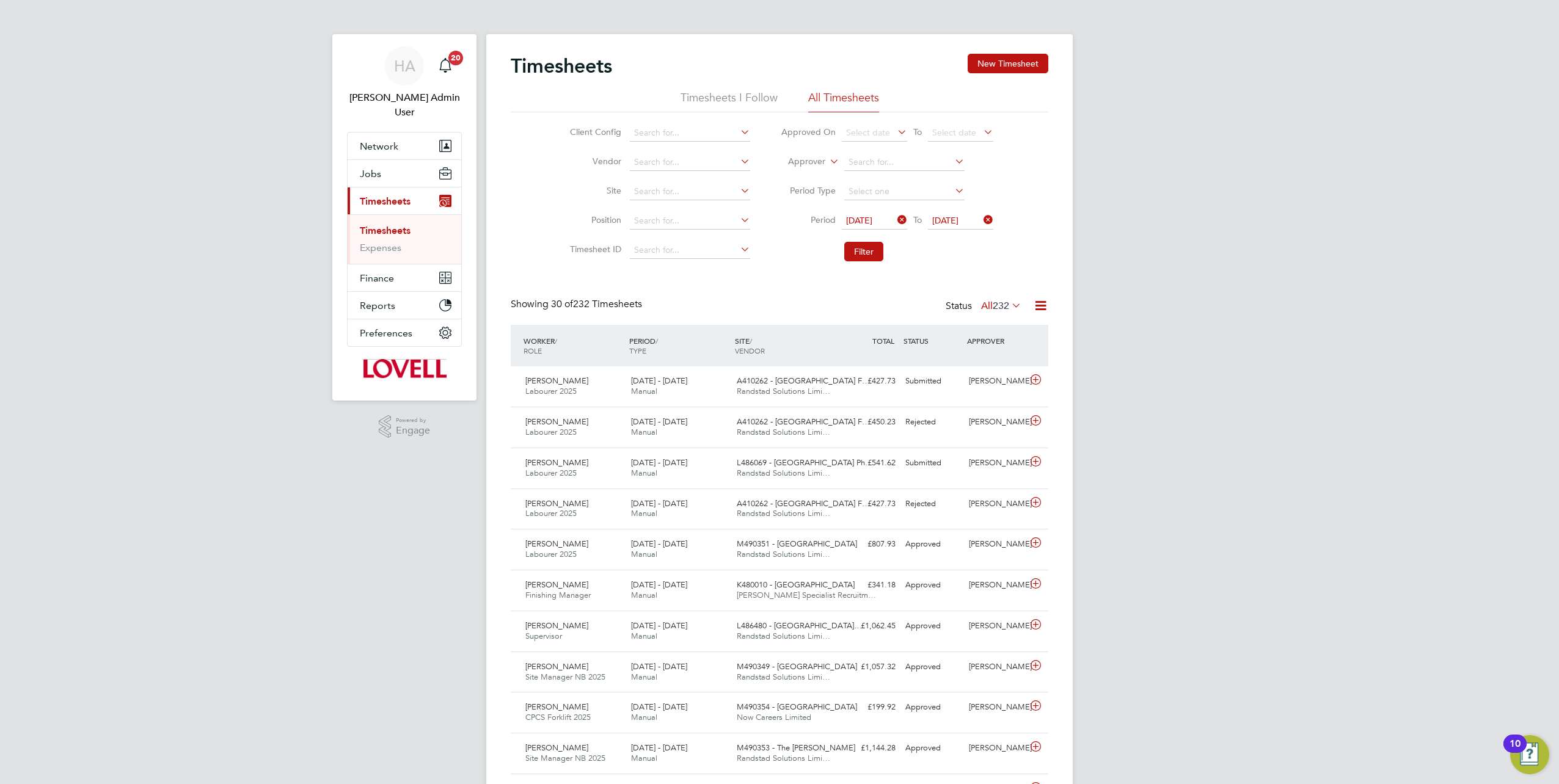
click at [1035, 301] on icon at bounding box center [1041, 305] width 15 height 15
click at [908, 355] on li "Download Timesheets Report" at bounding box center [965, 358] width 162 height 17
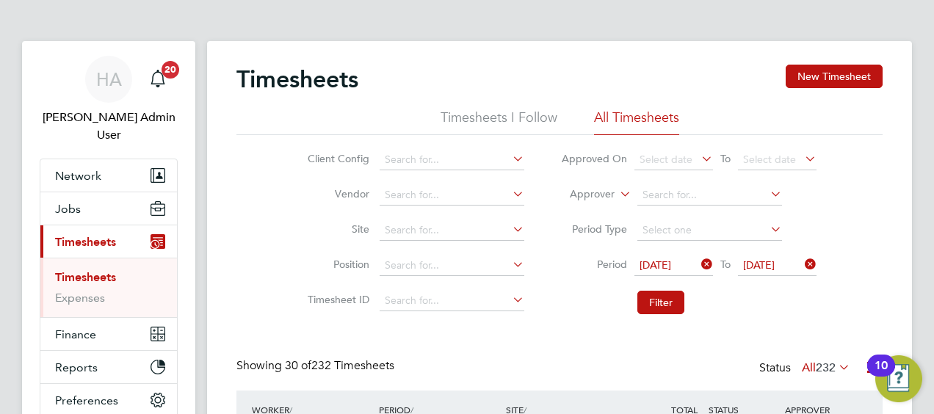
click at [614, 203] on li "Approver" at bounding box center [689, 195] width 292 height 35
click at [601, 195] on label "Approver" at bounding box center [582, 194] width 66 height 15
click at [592, 213] on li "Worker" at bounding box center [579, 211] width 72 height 19
click at [651, 198] on input at bounding box center [709, 195] width 145 height 21
click at [667, 201] on input at bounding box center [709, 195] width 145 height 21
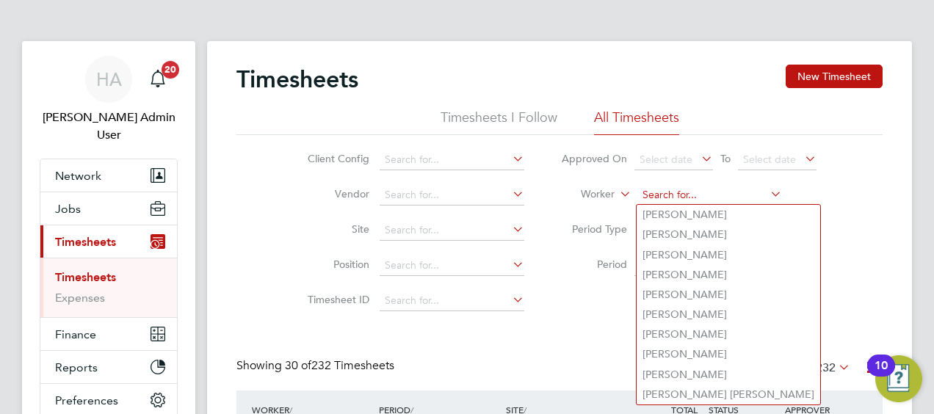
paste input "Keith Bowen"
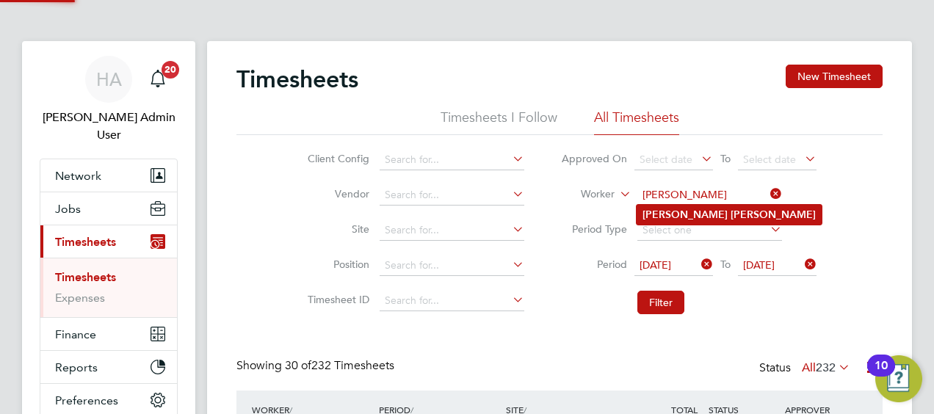
type input "Keith Bowen"
click at [731, 219] on b "Bowen" at bounding box center [773, 215] width 85 height 12
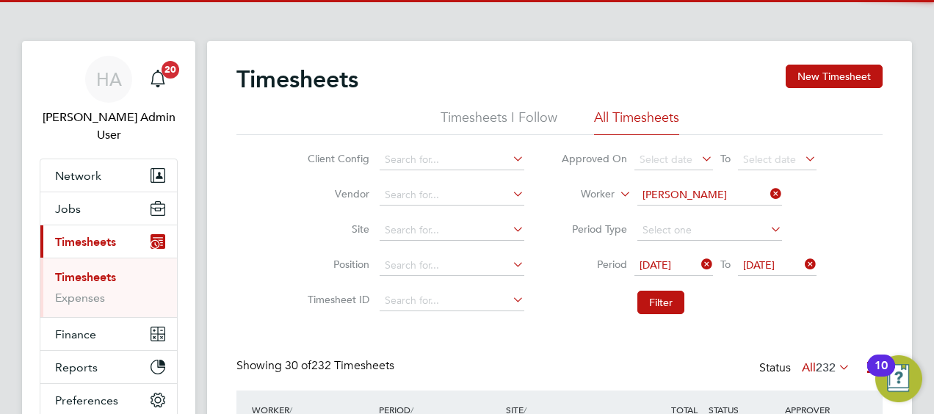
click at [658, 289] on li "Filter" at bounding box center [689, 302] width 292 height 38
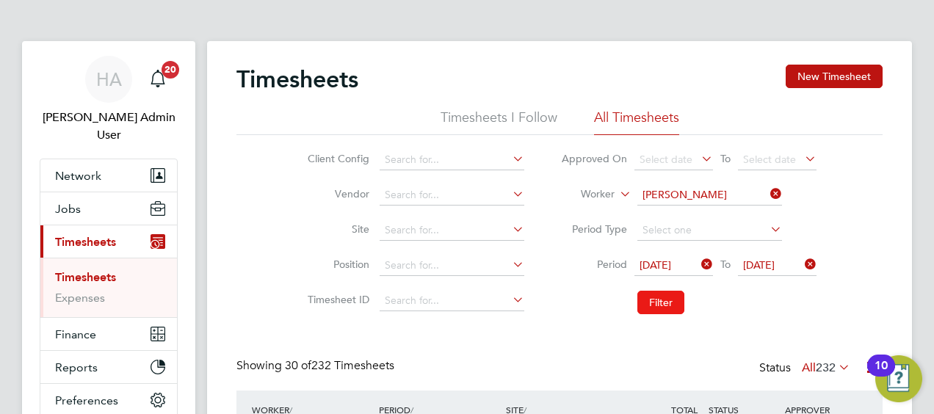
click at [655, 297] on button "Filter" at bounding box center [660, 302] width 47 height 23
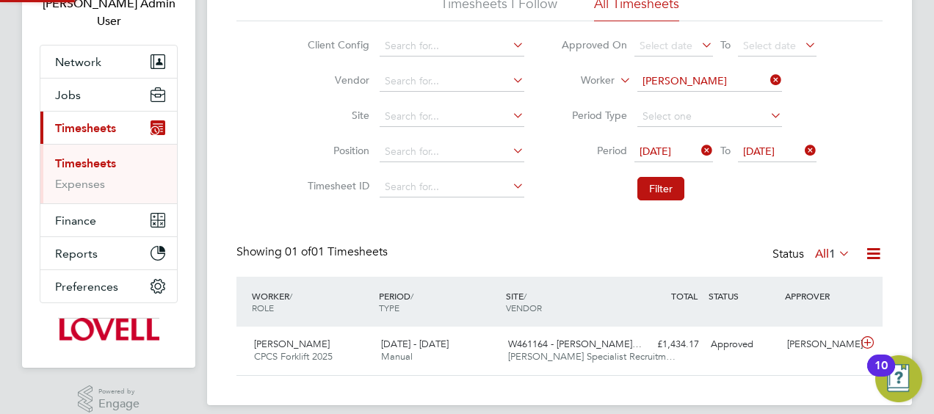
scroll to position [128, 0]
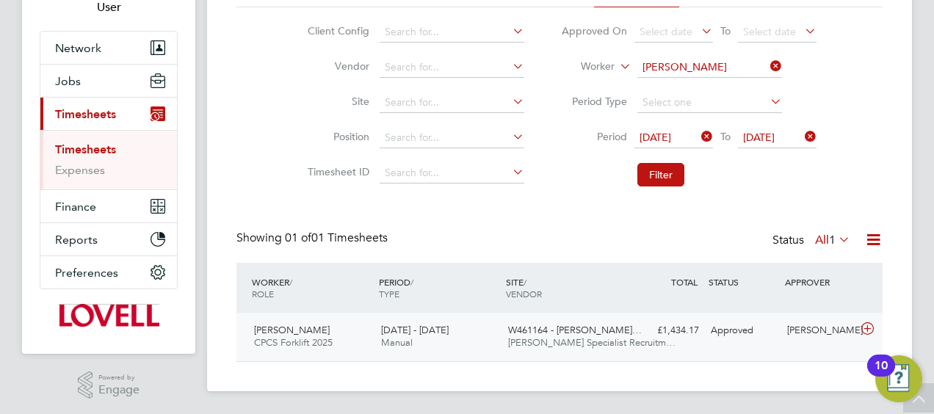
click at [596, 322] on div "W461164 - Slade Lane… Hays Specialist Recruitm…" at bounding box center [565, 337] width 127 height 37
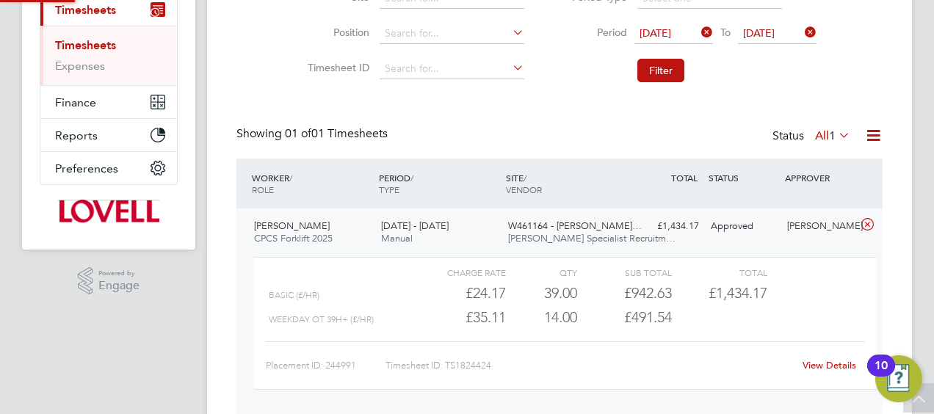
scroll to position [275, 0]
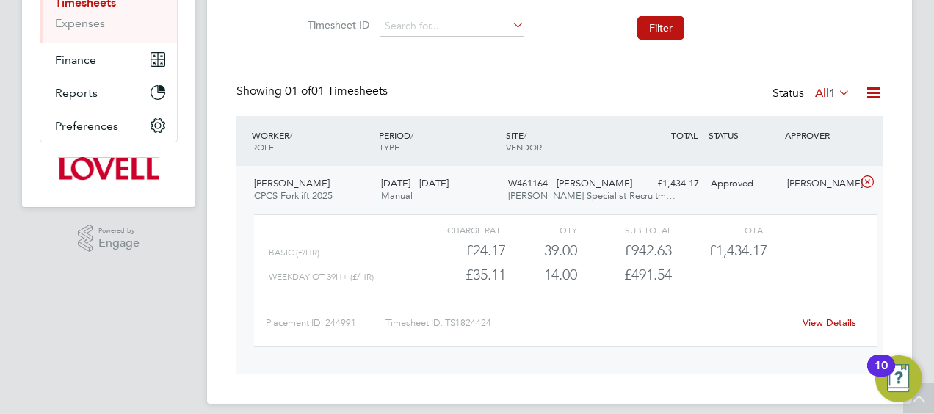
click at [809, 326] on link "View Details" at bounding box center [830, 323] width 54 height 12
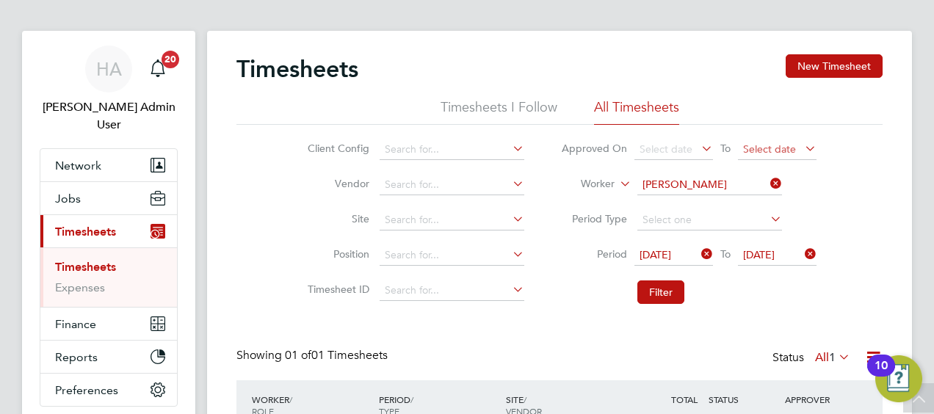
scroll to position [0, 0]
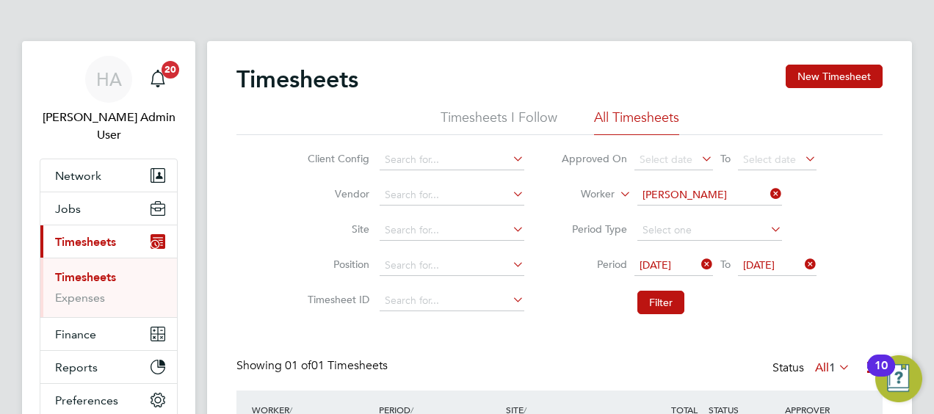
click at [767, 188] on icon at bounding box center [767, 194] width 0 height 21
click at [677, 202] on input at bounding box center [709, 195] width 145 height 21
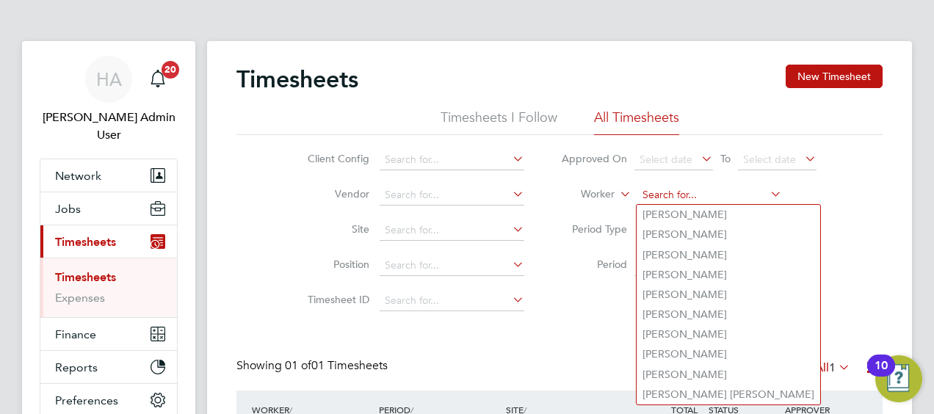
paste input "Minsusera Gumba"
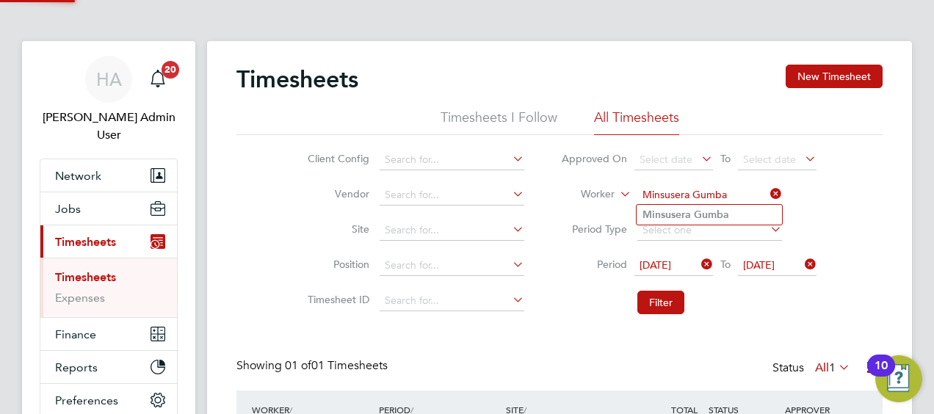
type input "Minsusera Gumba"
click at [673, 217] on b "Minsusera" at bounding box center [667, 215] width 48 height 12
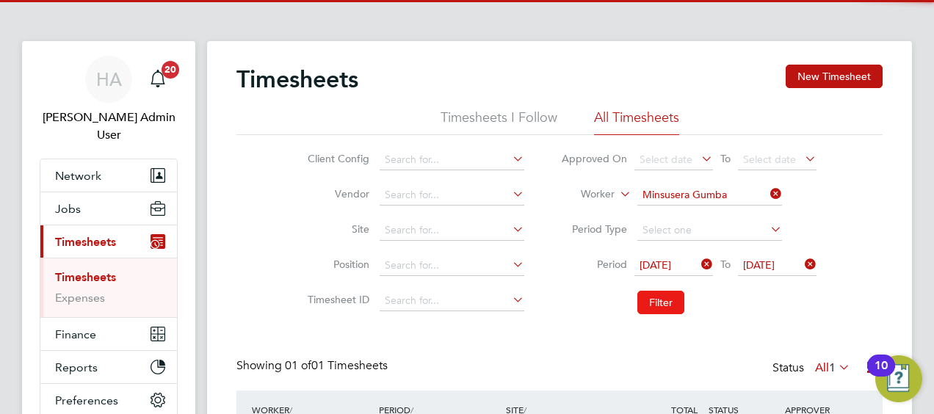
click at [657, 295] on button "Filter" at bounding box center [660, 302] width 47 height 23
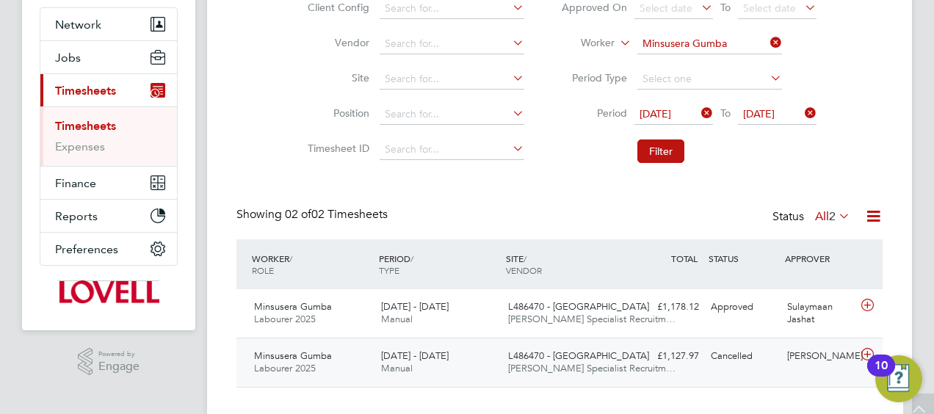
scroll to position [176, 0]
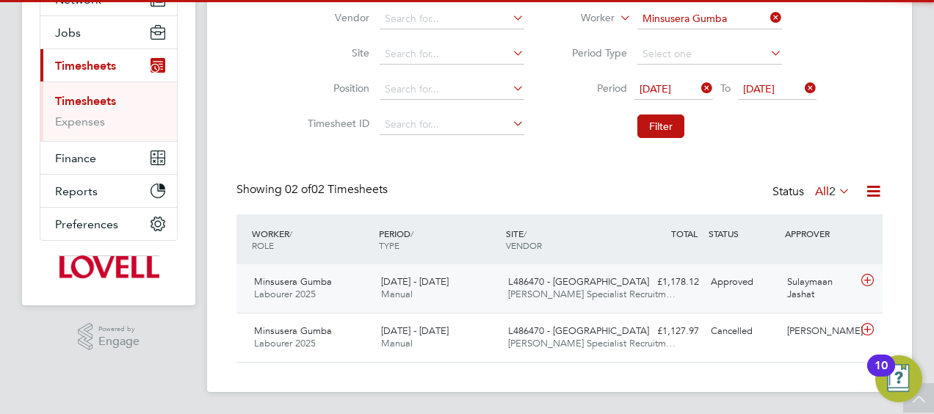
click at [546, 289] on span "Hays Specialist Recruitm…" at bounding box center [591, 294] width 167 height 12
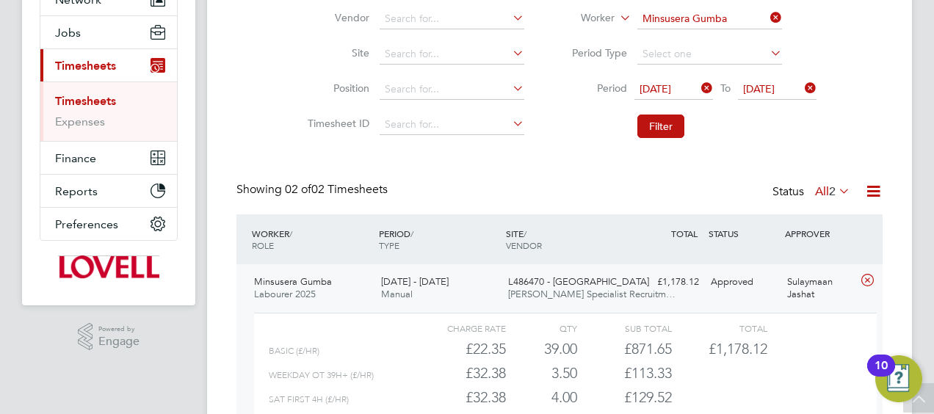
scroll to position [25, 143]
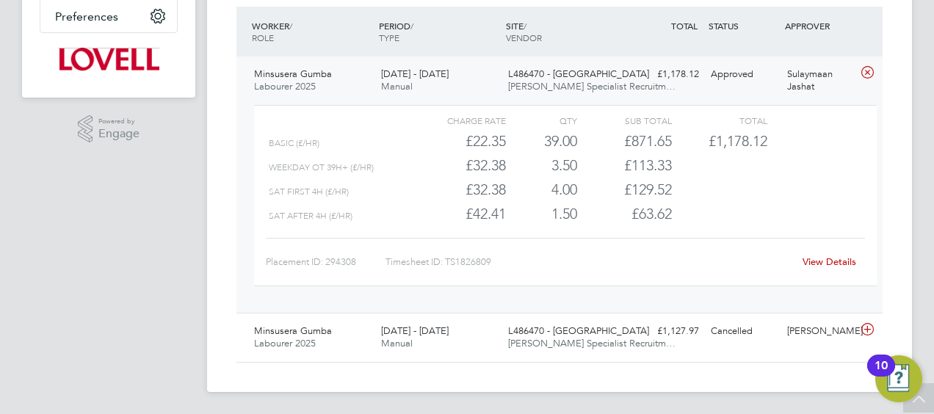
click at [816, 264] on link "View Details" at bounding box center [830, 262] width 54 height 12
click at [593, 329] on span "L486470 - Loxford Lane" at bounding box center [578, 331] width 141 height 12
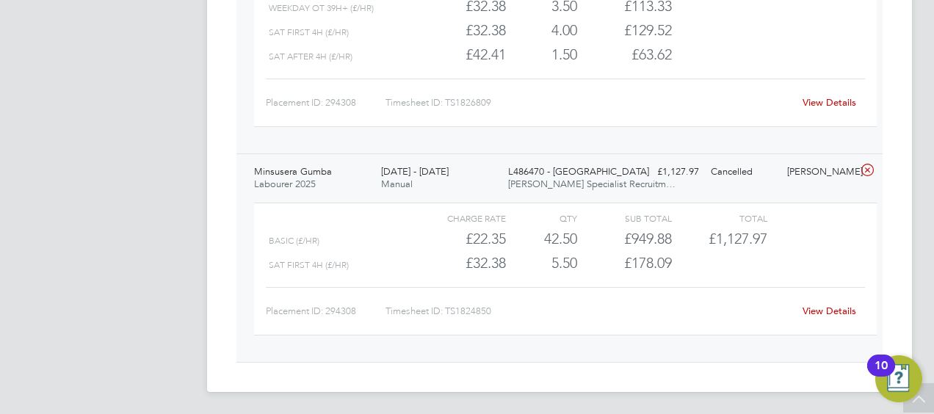
click at [813, 309] on link "View Details" at bounding box center [830, 311] width 54 height 12
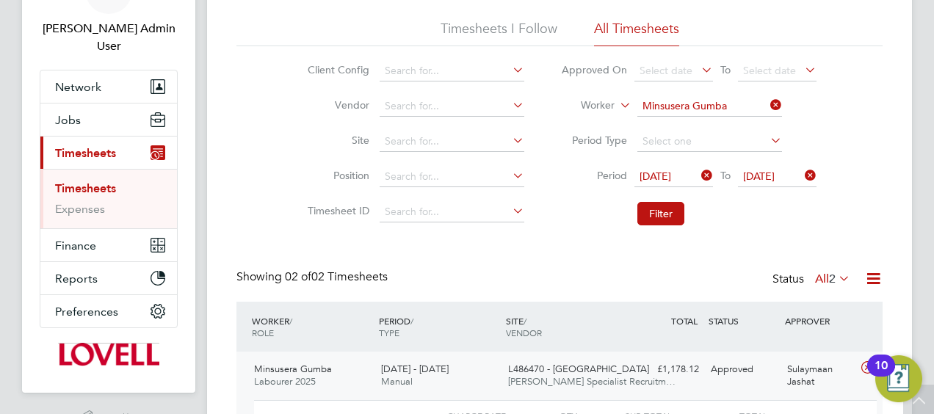
scroll to position [29, 0]
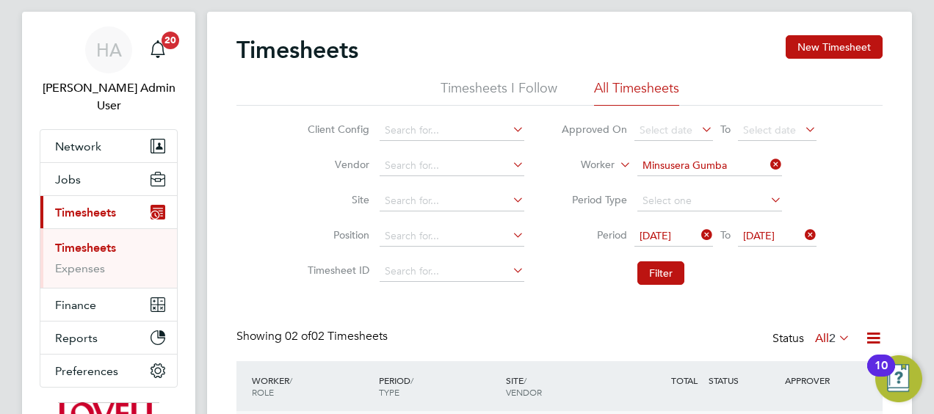
drag, startPoint x: 767, startPoint y: 153, endPoint x: 742, endPoint y: 163, distance: 26.0
click at [766, 155] on li "Worker Minsusera Gumba" at bounding box center [689, 165] width 292 height 35
click at [715, 165] on input at bounding box center [709, 166] width 145 height 21
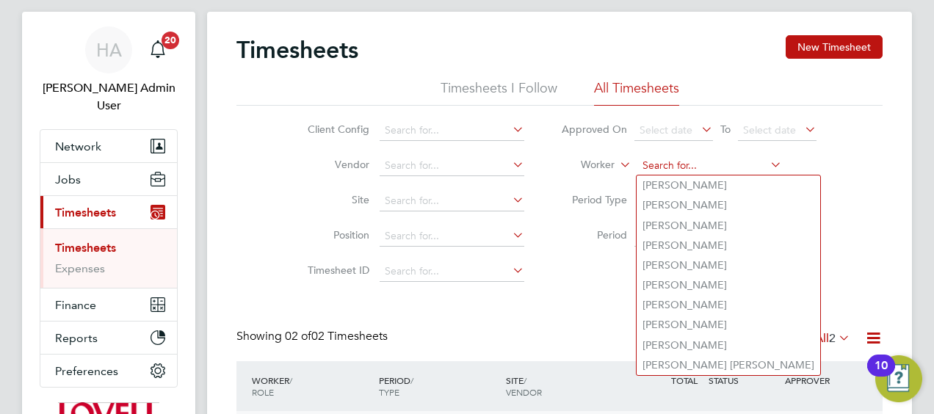
paste input "Fabian Rookwood"
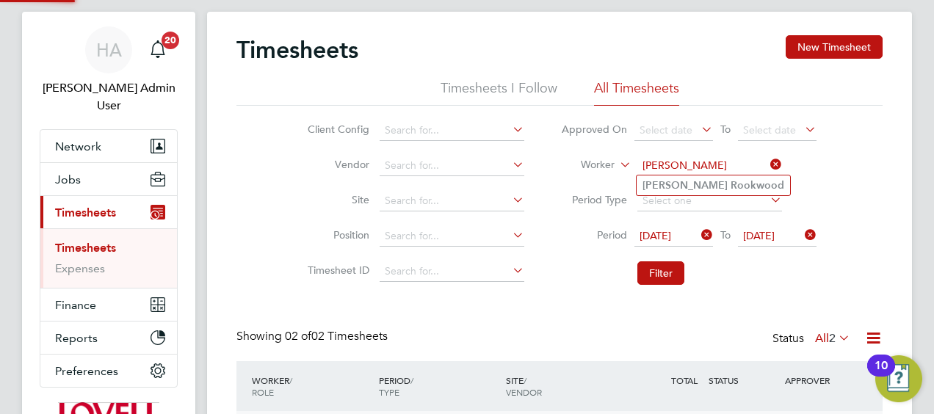
type input "Fabian Rookwood"
click at [731, 184] on b "Rookwood" at bounding box center [758, 185] width 54 height 12
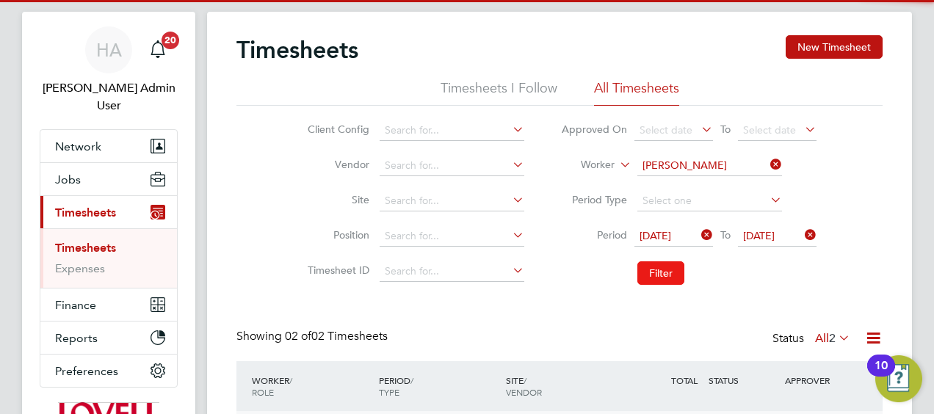
click at [658, 271] on button "Filter" at bounding box center [660, 272] width 47 height 23
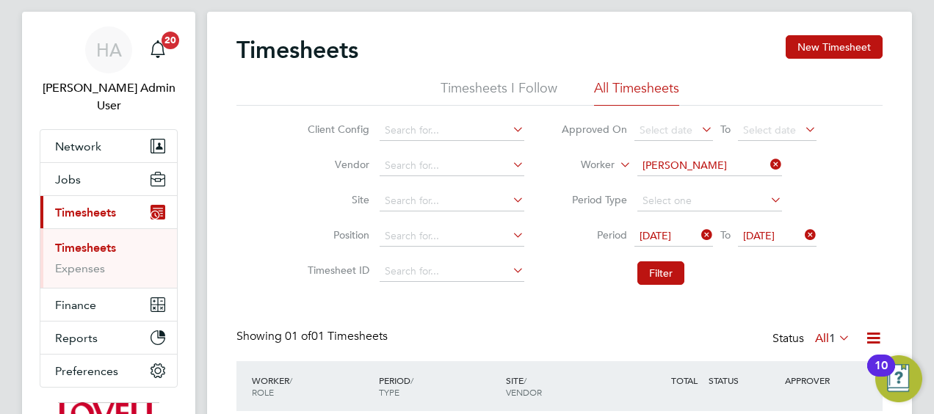
scroll to position [37, 127]
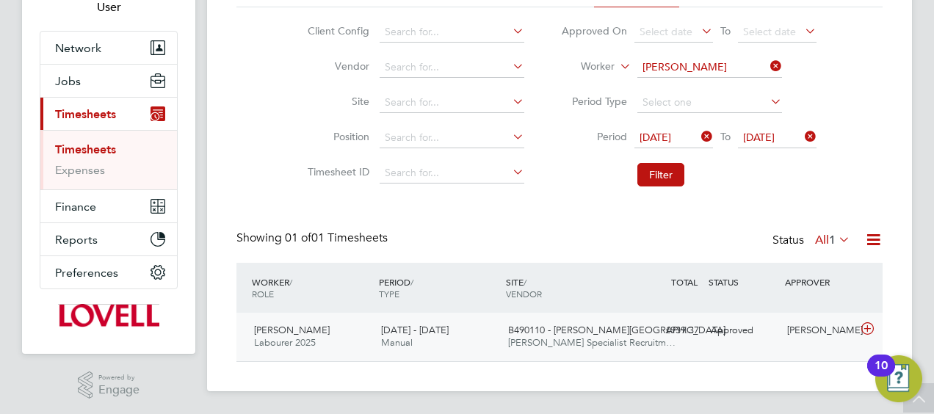
click at [508, 334] on span "B490110 - Bennett Street" at bounding box center [616, 330] width 217 height 12
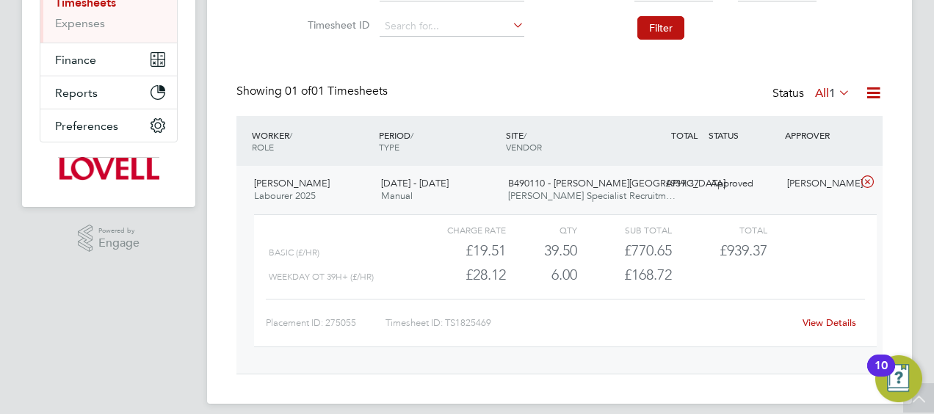
click at [842, 317] on link "View Details" at bounding box center [830, 323] width 54 height 12
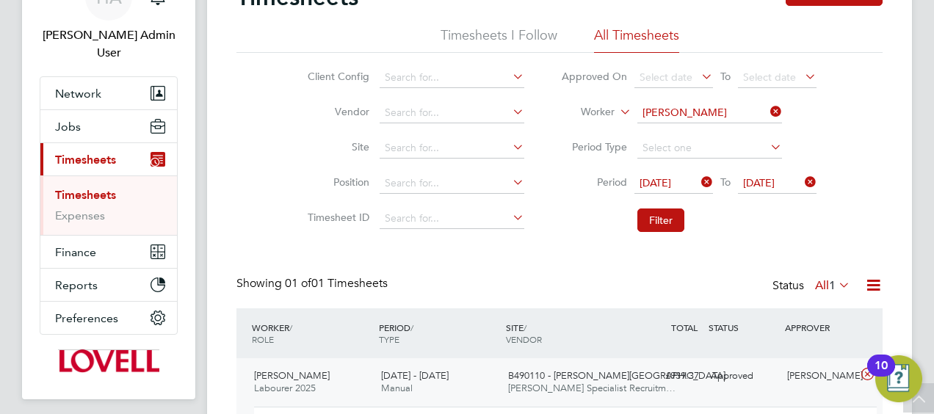
scroll to position [0, 0]
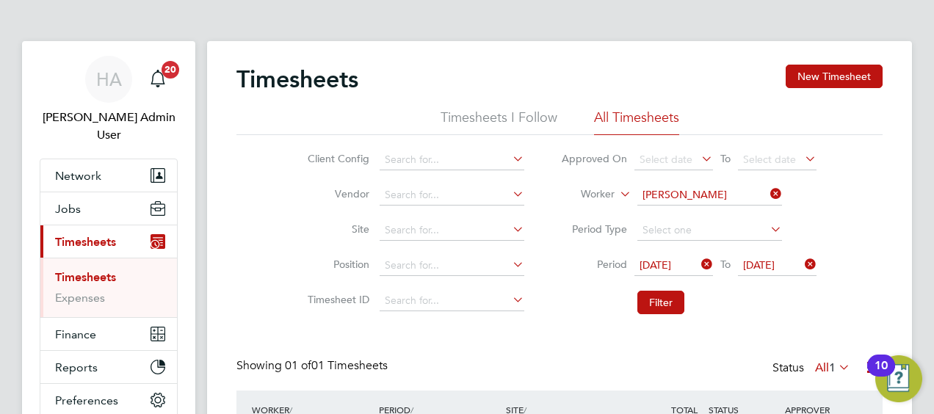
click at [767, 192] on icon at bounding box center [767, 194] width 0 height 21
click at [719, 196] on input at bounding box center [709, 195] width 145 height 21
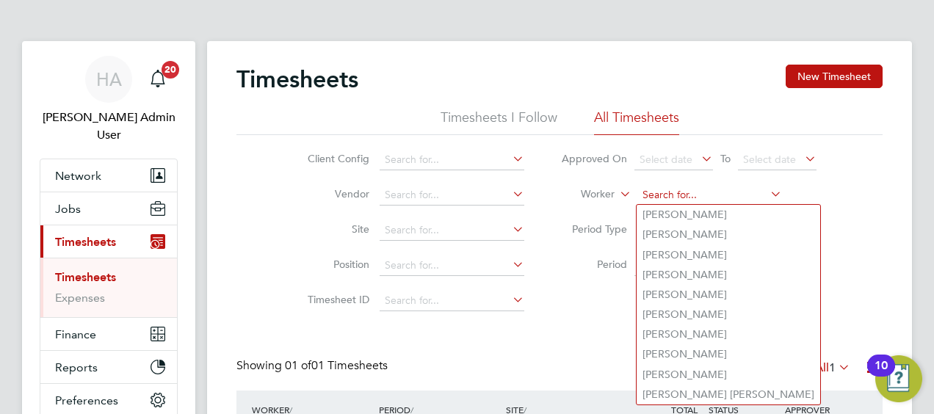
paste input "John Scullion"
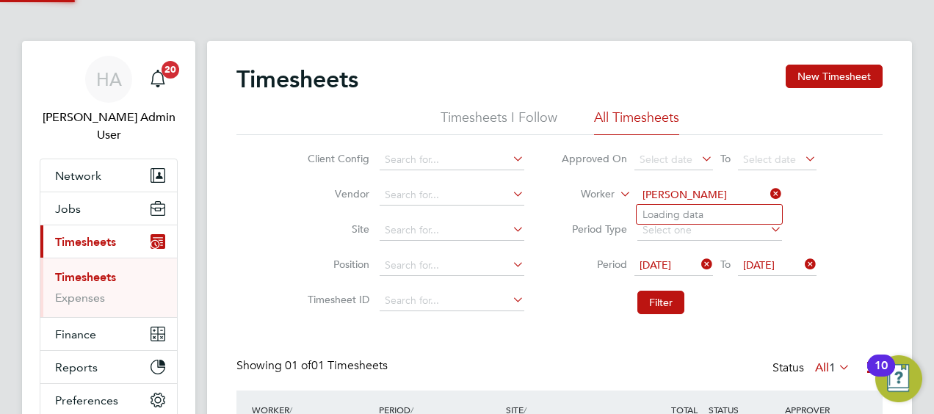
type input "John Scullion"
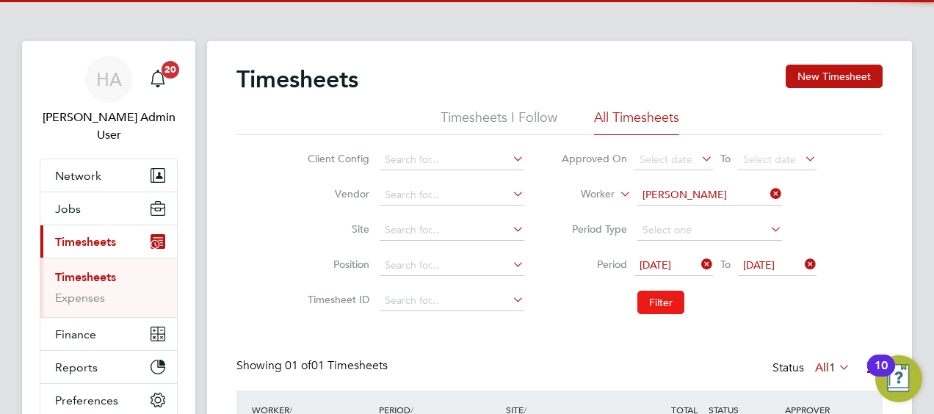
click at [648, 301] on button "Filter" at bounding box center [660, 302] width 47 height 23
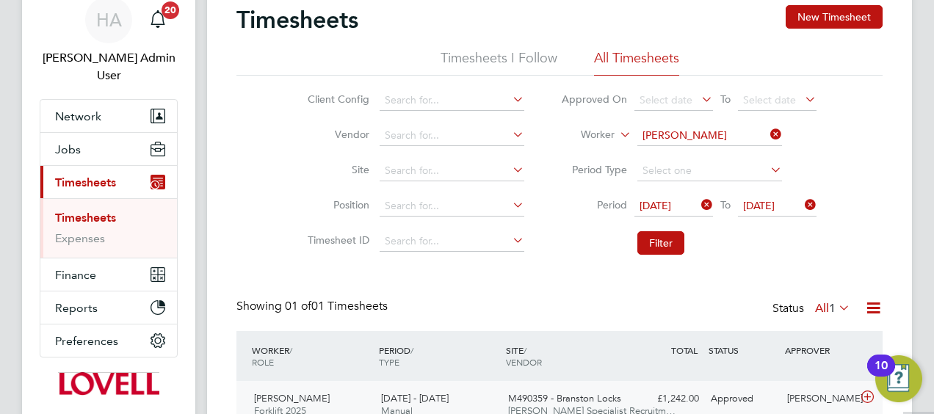
scroll to position [128, 0]
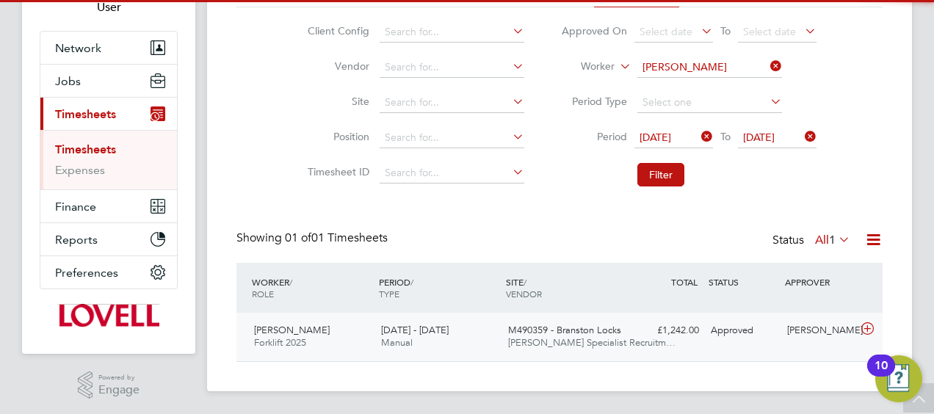
click at [529, 342] on span "Hays Specialist Recruitm…" at bounding box center [591, 342] width 167 height 12
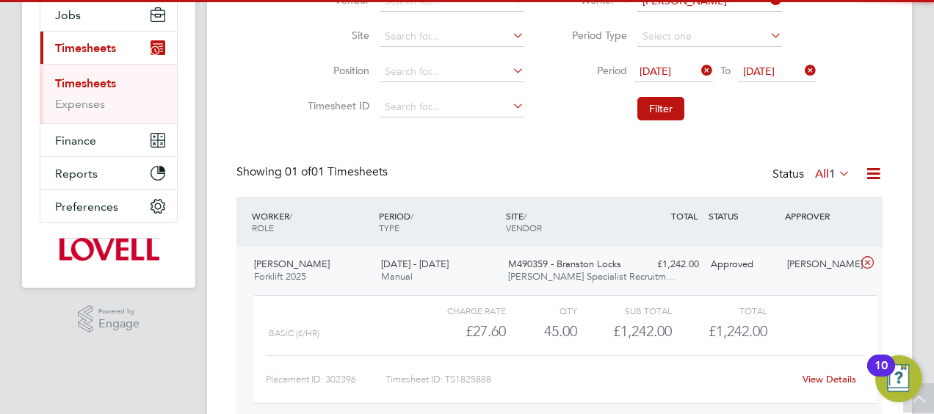
scroll to position [262, 0]
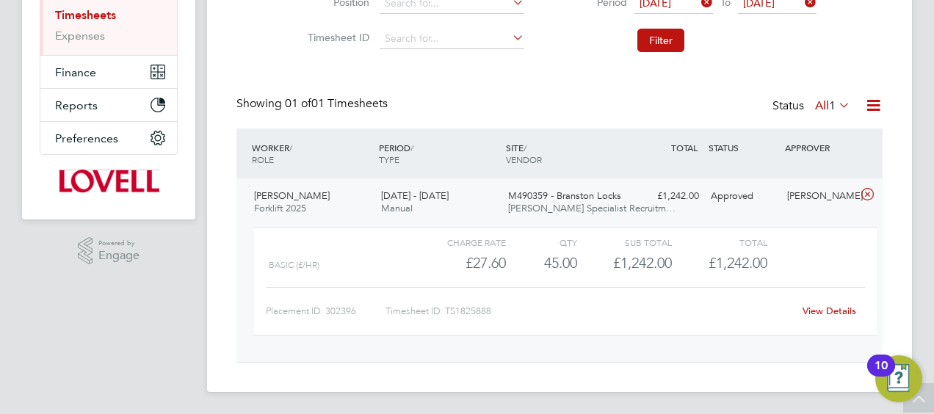
click at [815, 316] on div "View Details" at bounding box center [829, 311] width 72 height 23
click at [809, 309] on link "View Details" at bounding box center [830, 311] width 54 height 12
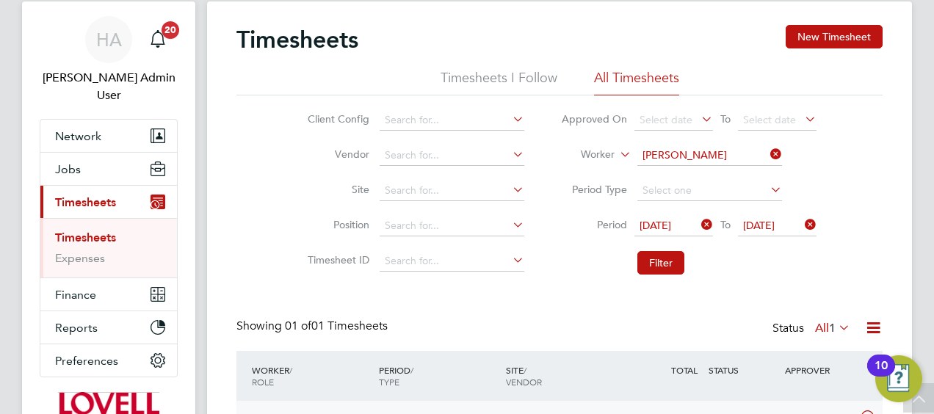
scroll to position [0, 0]
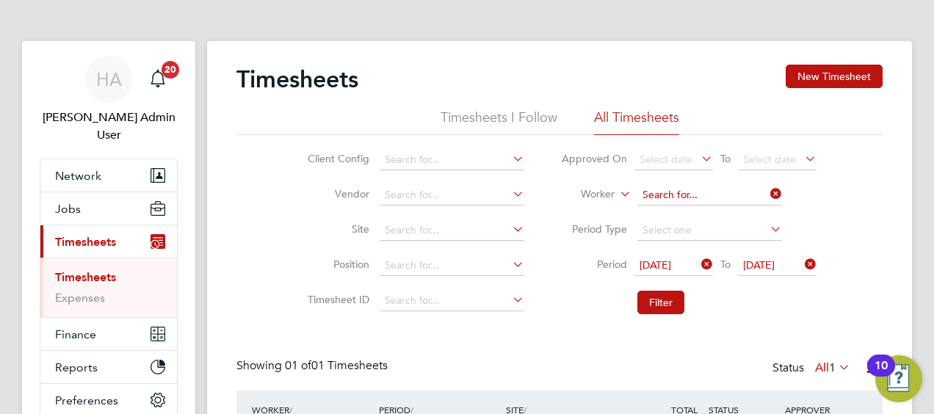
click at [742, 189] on input at bounding box center [709, 195] width 145 height 21
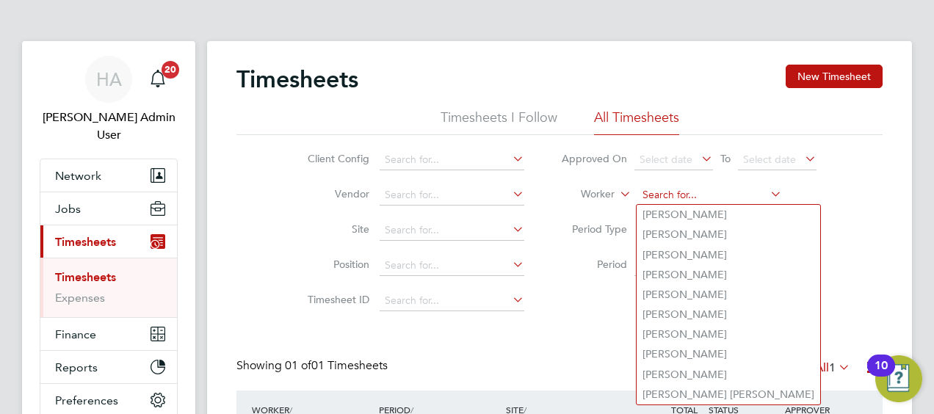
paste input "Keyon Browne"
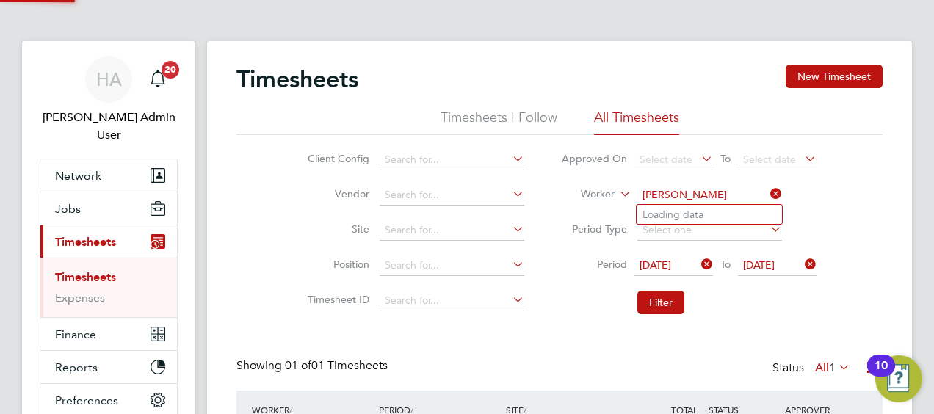
type input "Keyon Browne"
click at [690, 213] on b "Browne" at bounding box center [718, 215] width 85 height 12
click at [655, 290] on li "Filter" at bounding box center [689, 302] width 292 height 38
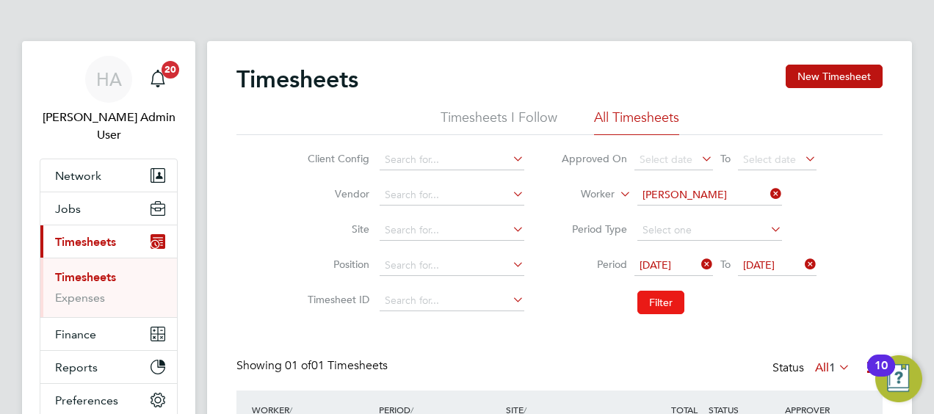
click at [655, 297] on button "Filter" at bounding box center [660, 302] width 47 height 23
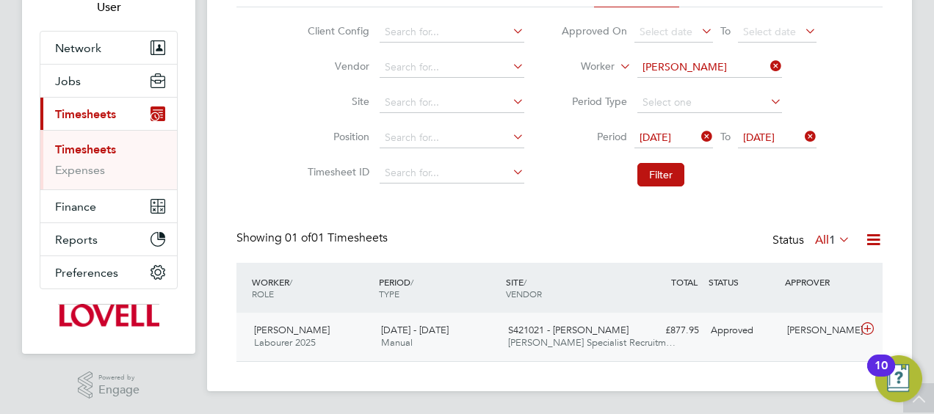
click at [549, 337] on span "Hays Specialist Recruitm…" at bounding box center [591, 342] width 167 height 12
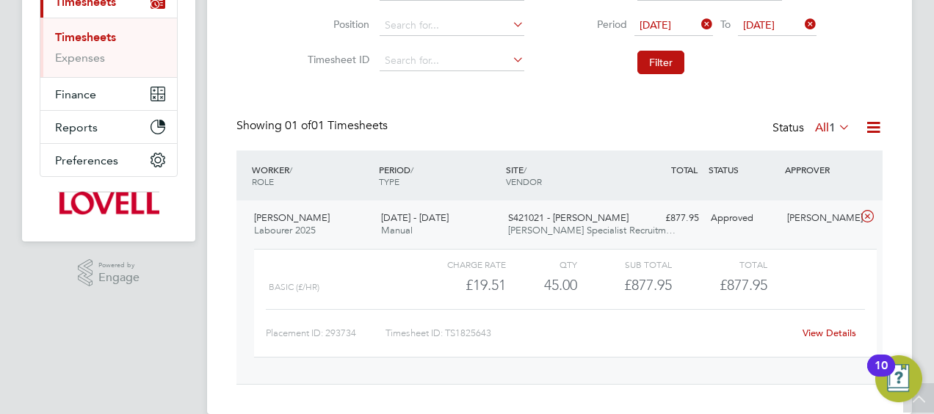
scroll to position [243, 0]
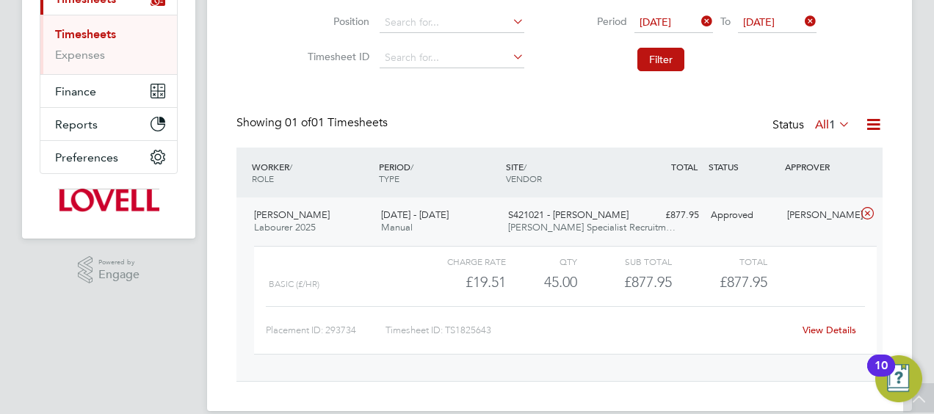
click at [821, 333] on link "View Details" at bounding box center [830, 330] width 54 height 12
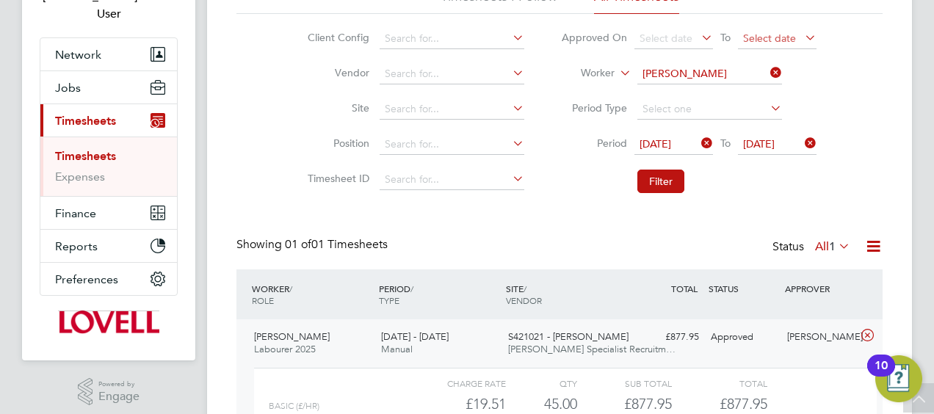
scroll to position [23, 0]
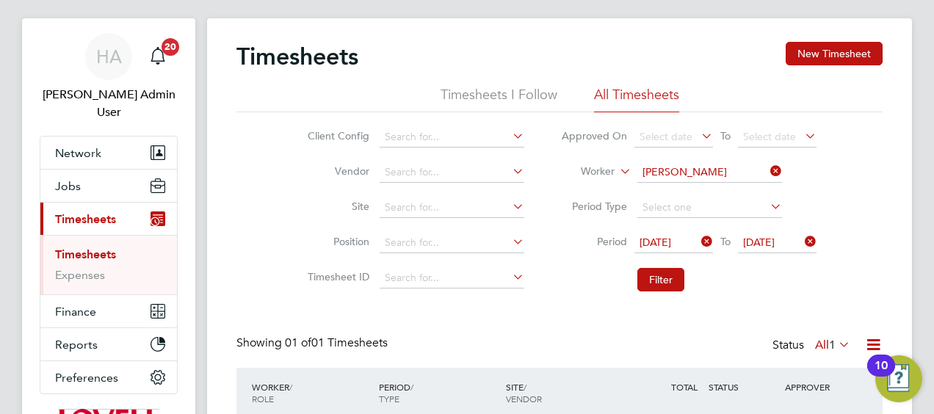
click at [769, 159] on li "Worker Keyon Browne" at bounding box center [689, 172] width 292 height 35
click at [764, 162] on input at bounding box center [709, 172] width 145 height 21
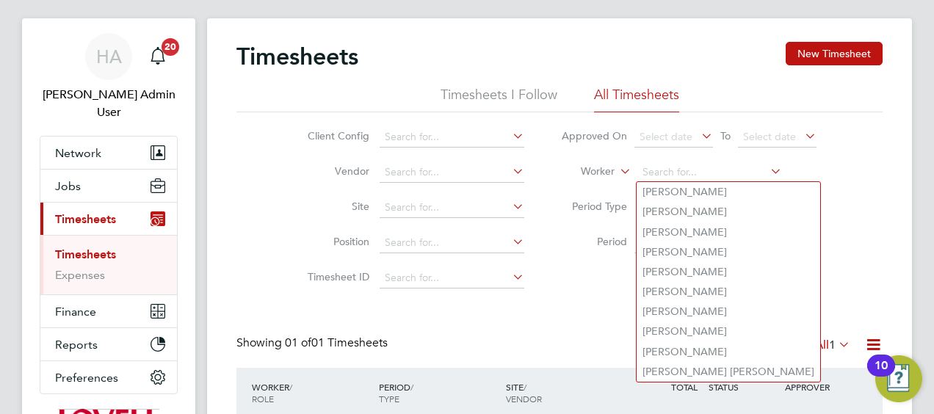
paste input "Shaun Totterdell"
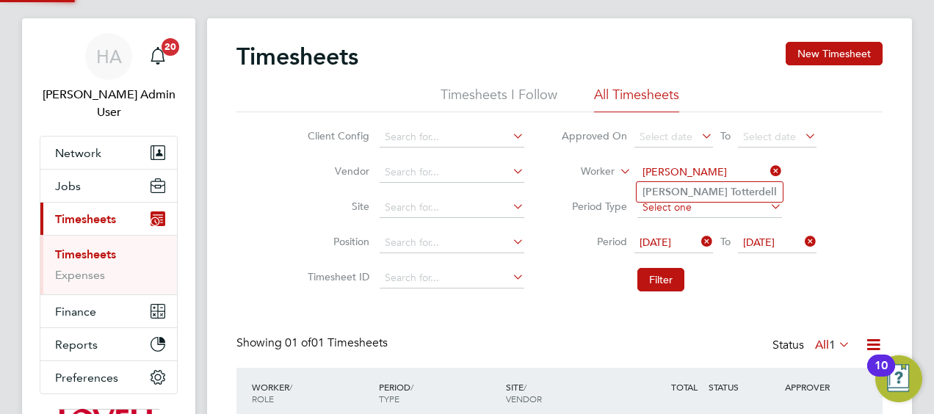
type input "Shaun Totterdell"
click at [731, 190] on b "Totterdell" at bounding box center [754, 192] width 46 height 12
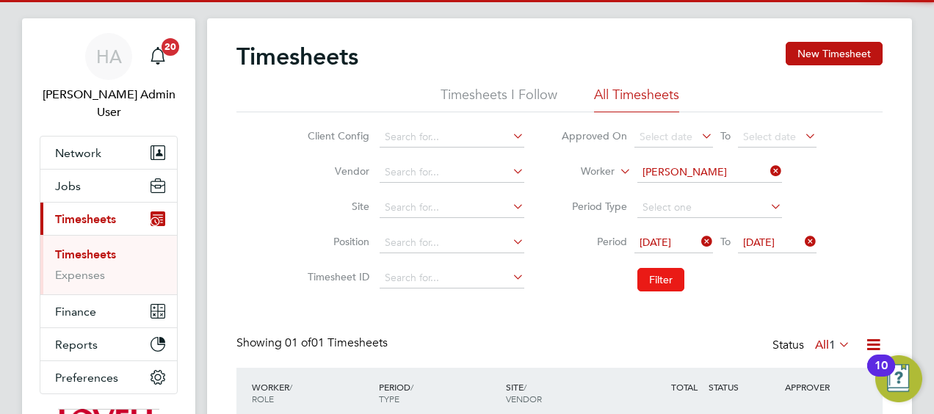
click at [662, 277] on button "Filter" at bounding box center [660, 279] width 47 height 23
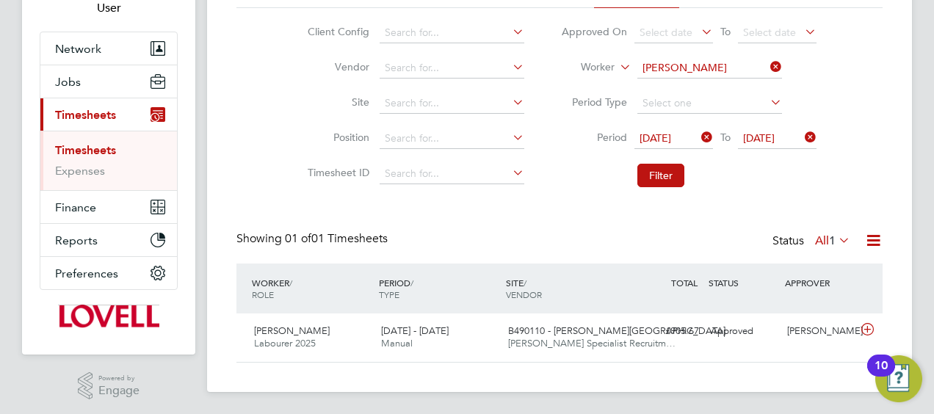
scroll to position [128, 0]
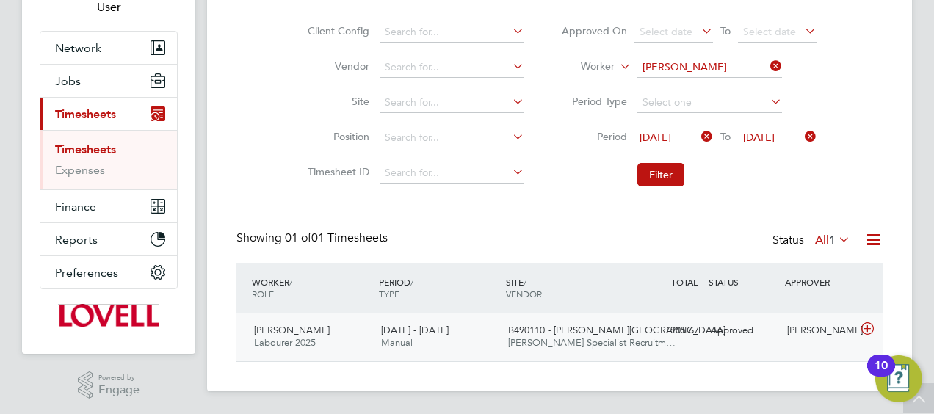
click at [461, 339] on div "13 - 19 Sep 2025 Manual" at bounding box center [438, 337] width 127 height 37
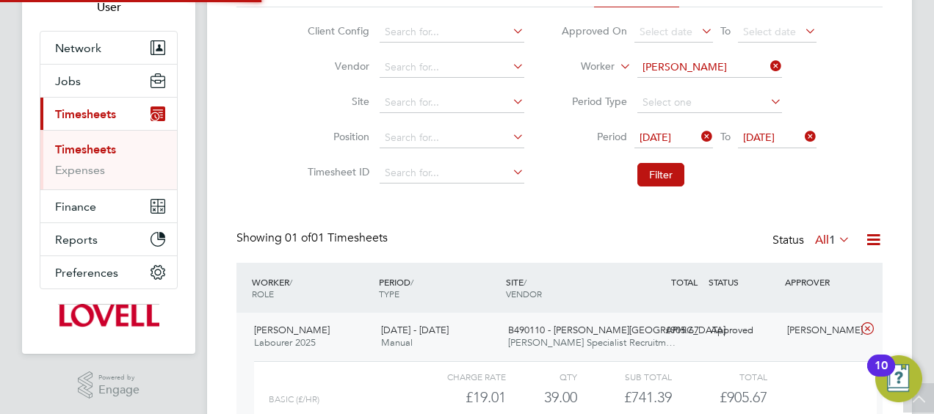
scroll to position [7, 7]
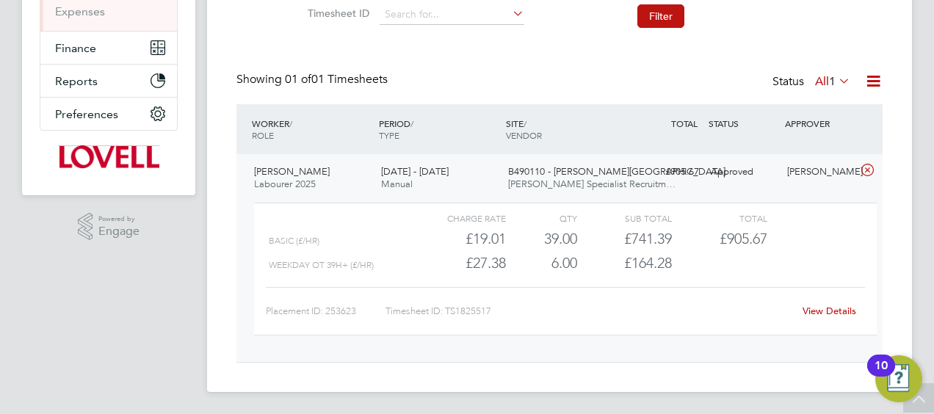
click at [820, 314] on link "View Details" at bounding box center [830, 311] width 54 height 12
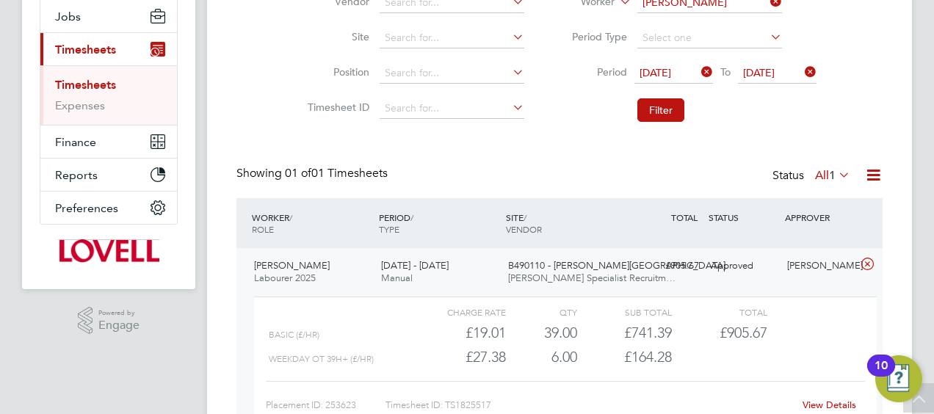
scroll to position [66, 0]
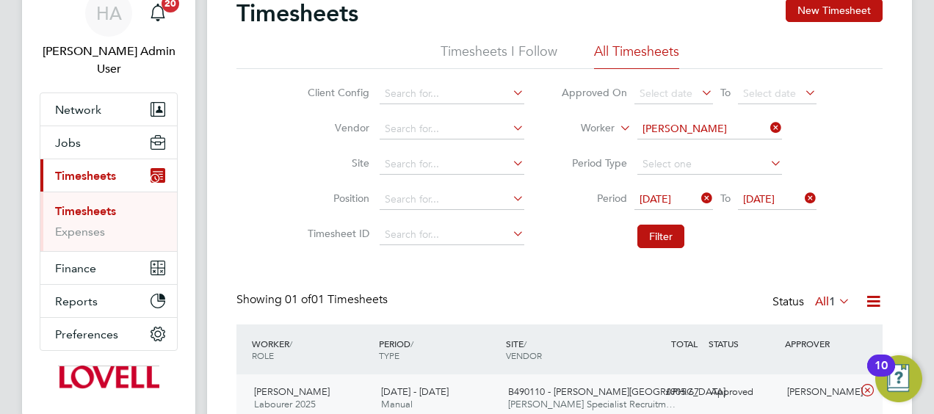
click at [767, 129] on icon at bounding box center [767, 127] width 0 height 21
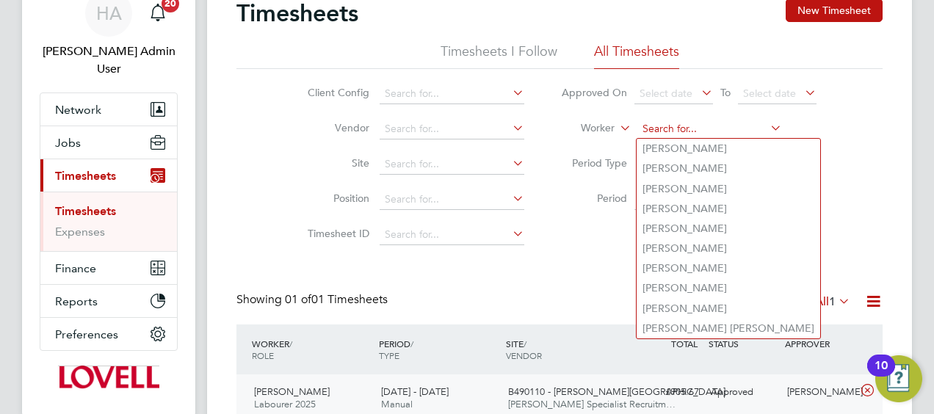
click at [718, 129] on input at bounding box center [709, 129] width 145 height 21
paste input "Keith Bowen"
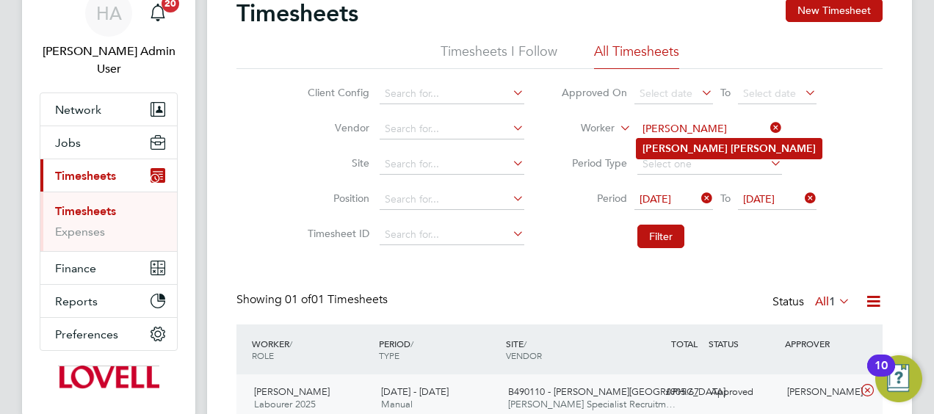
type input "Keith Bowen"
click at [731, 145] on b "Bowen" at bounding box center [773, 148] width 85 height 12
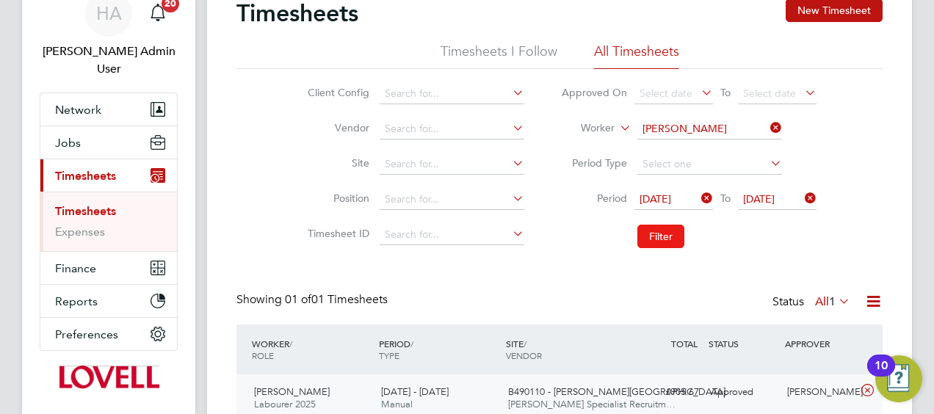
click at [652, 231] on button "Filter" at bounding box center [660, 236] width 47 height 23
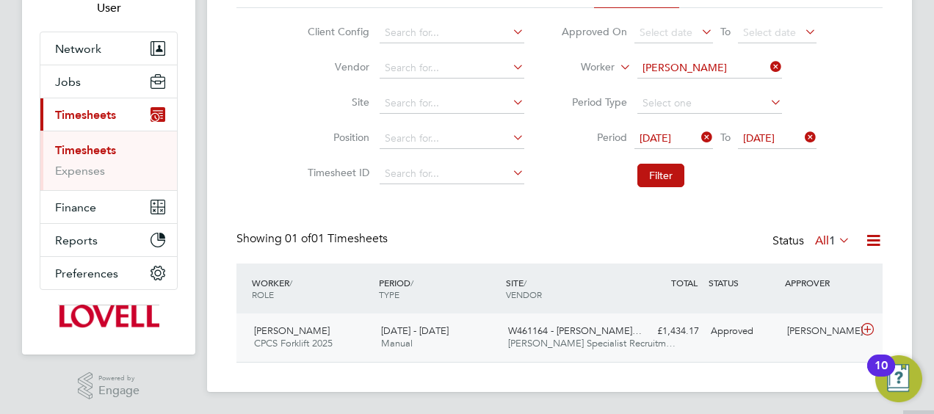
scroll to position [128, 0]
click at [512, 339] on span "Hays Specialist Recruitm…" at bounding box center [591, 342] width 167 height 12
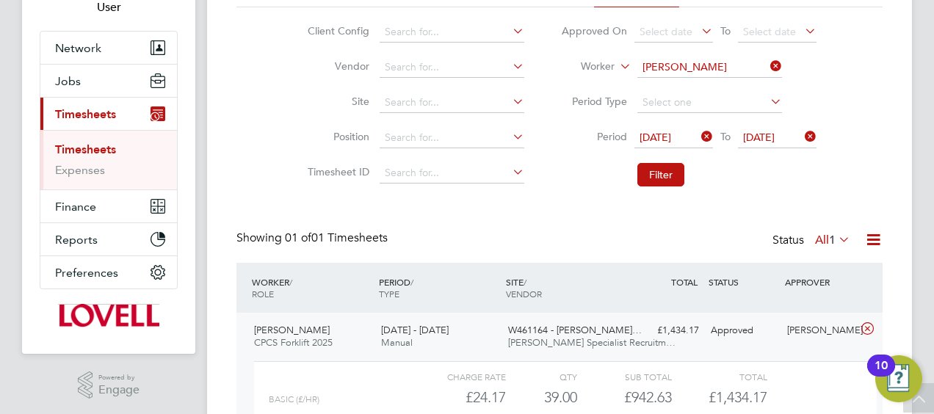
scroll to position [25, 143]
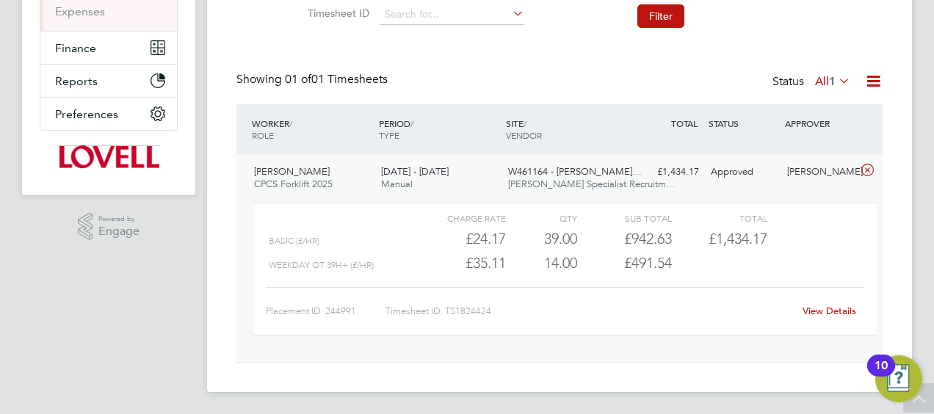
click at [824, 310] on link "View Details" at bounding box center [830, 311] width 54 height 12
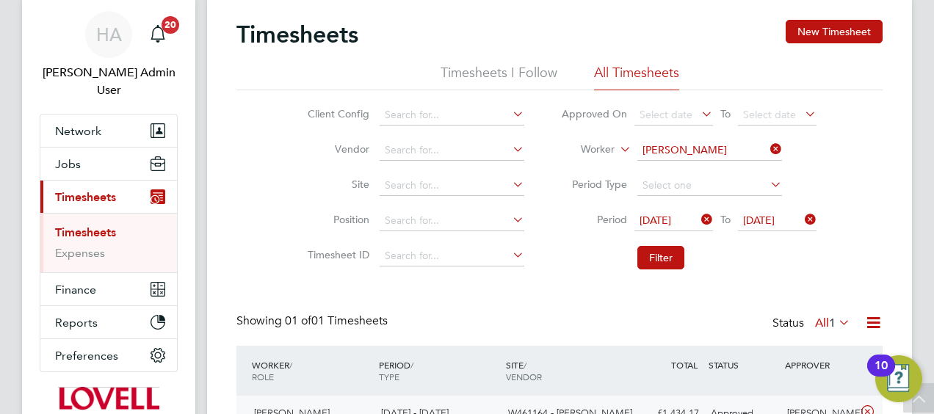
scroll to position [0, 0]
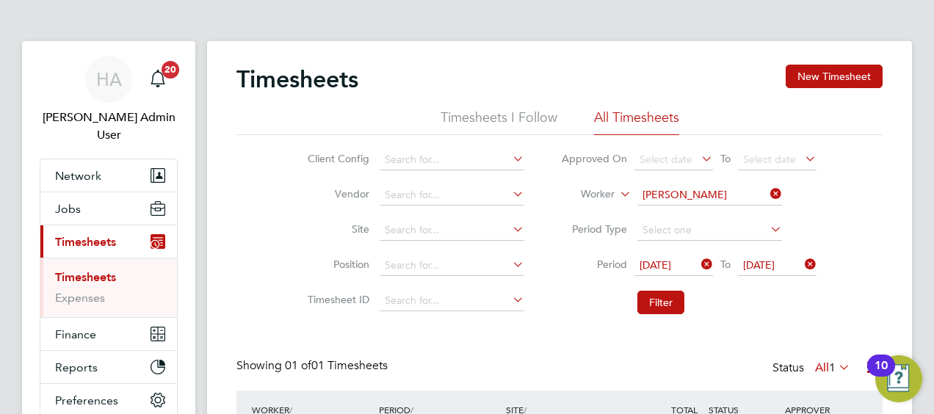
click at [767, 190] on icon at bounding box center [767, 194] width 0 height 21
click at [739, 192] on input at bounding box center [709, 195] width 145 height 21
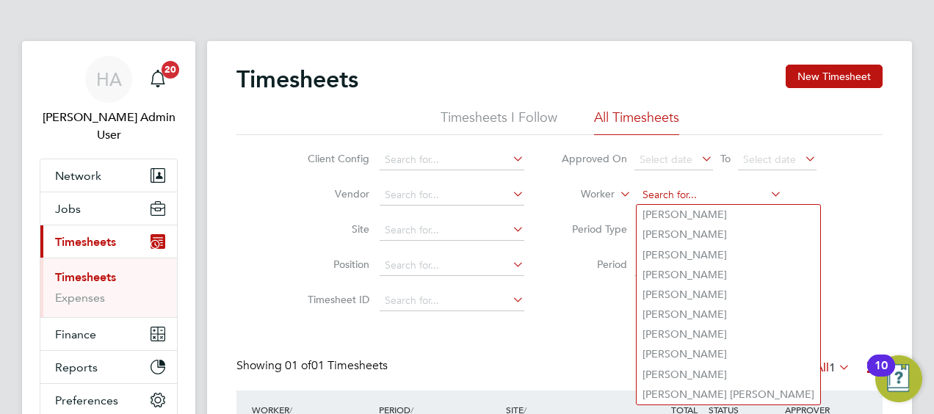
paste input "Gary Vale"
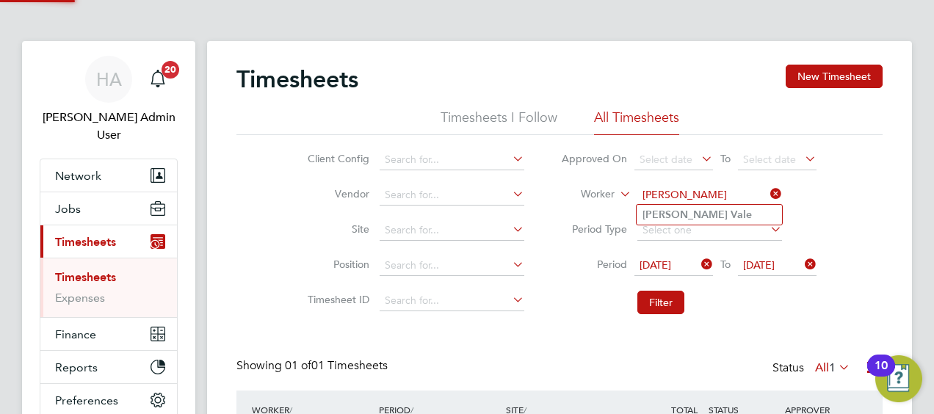
type input "Gary Vale"
click at [705, 217] on li "Gary Vale" at bounding box center [709, 215] width 145 height 20
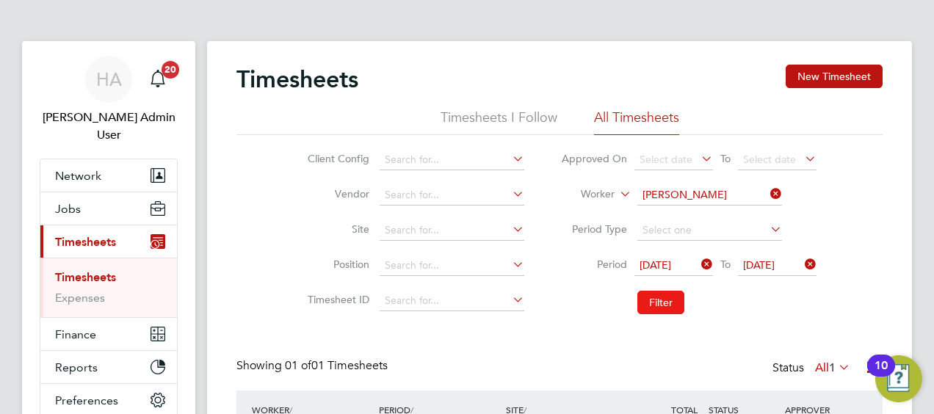
click at [668, 299] on button "Filter" at bounding box center [660, 302] width 47 height 23
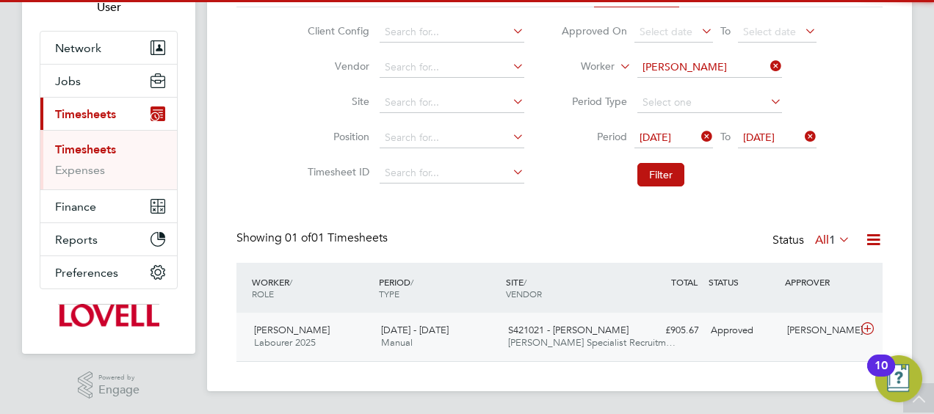
click at [563, 336] on div "S421021 - Barne Barton Hays Specialist Recruitm…" at bounding box center [565, 337] width 127 height 37
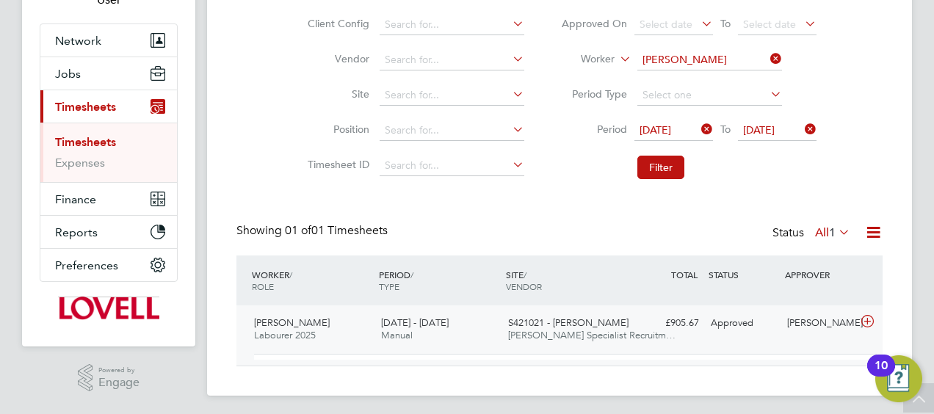
scroll to position [7, 7]
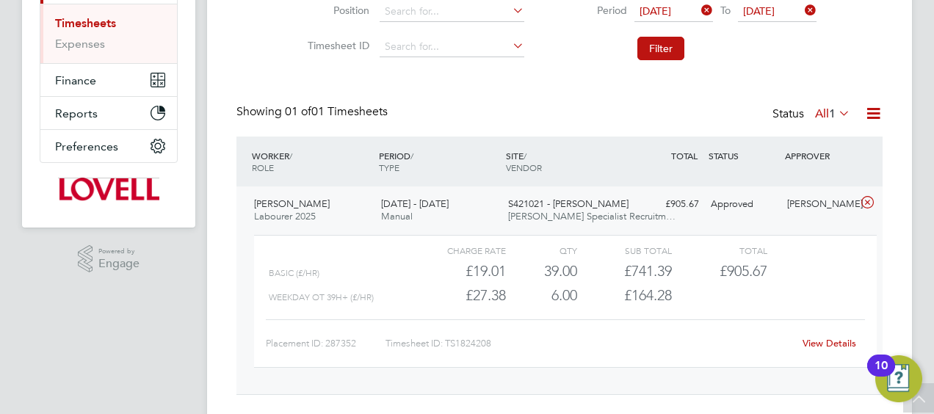
click at [815, 345] on link "View Details" at bounding box center [830, 343] width 54 height 12
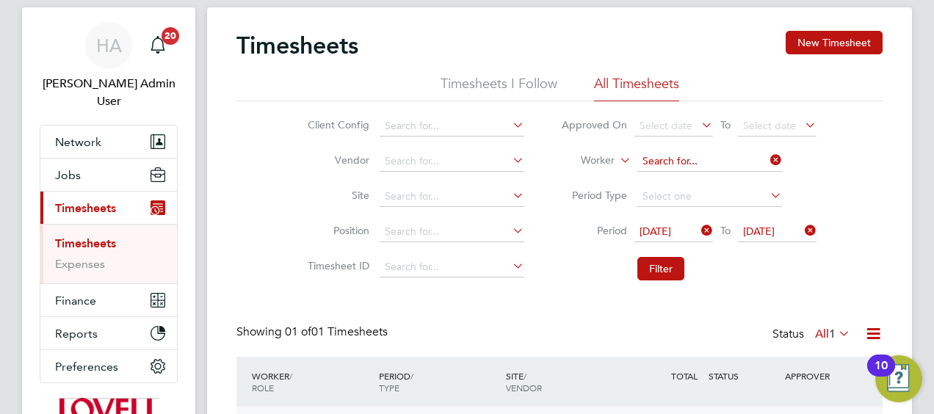
click at [758, 156] on input at bounding box center [709, 161] width 145 height 21
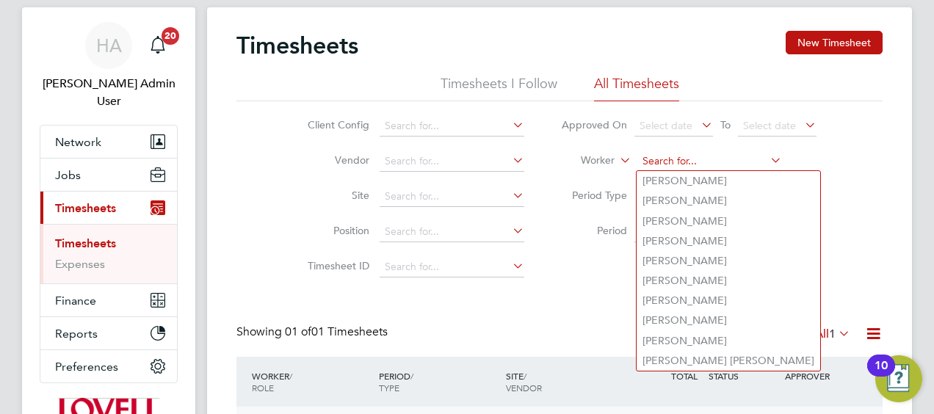
paste input "Neil Simmons"
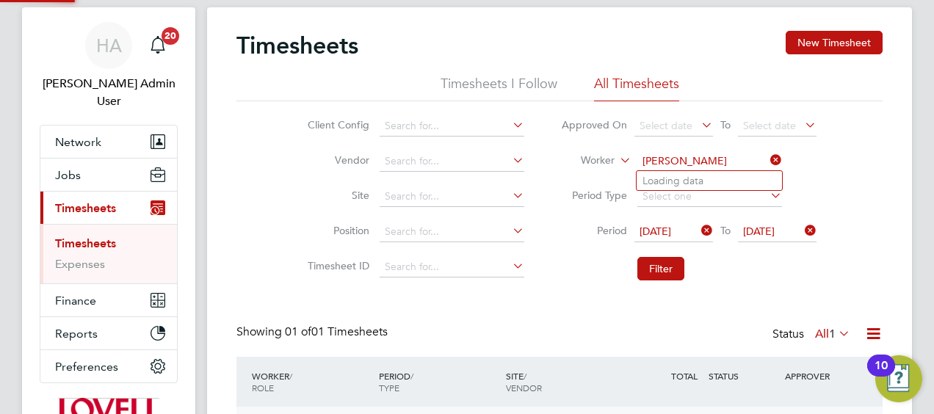
type input "Neil Simmons"
click at [731, 178] on b "Simmons" at bounding box center [773, 181] width 85 height 12
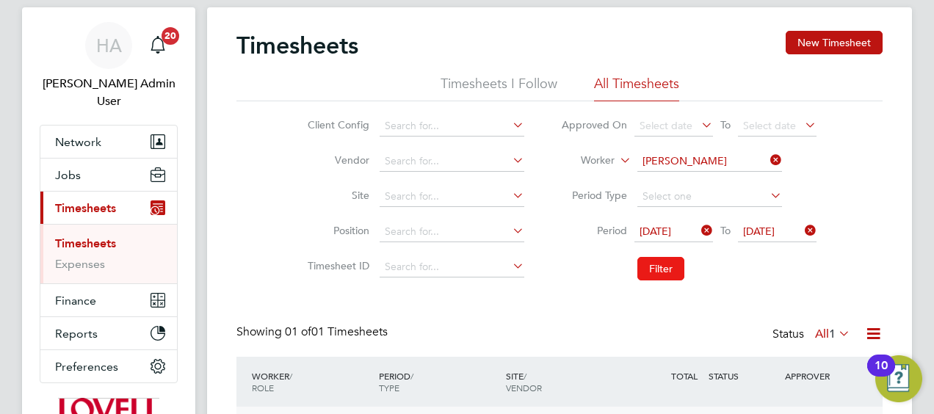
click at [671, 265] on button "Filter" at bounding box center [660, 268] width 47 height 23
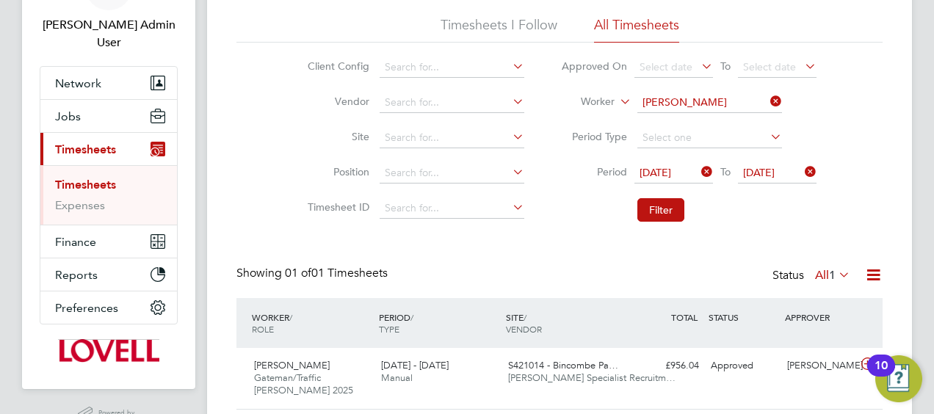
scroll to position [140, 0]
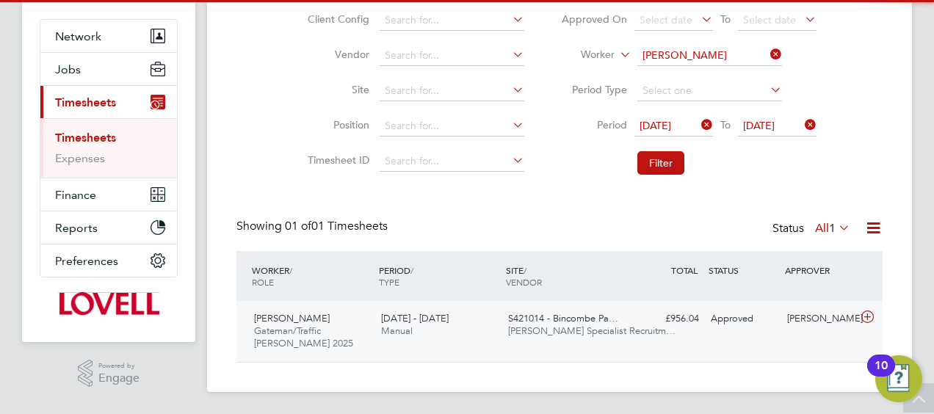
click at [463, 315] on div "13 - 19 Sep 2025 Manual" at bounding box center [438, 325] width 127 height 37
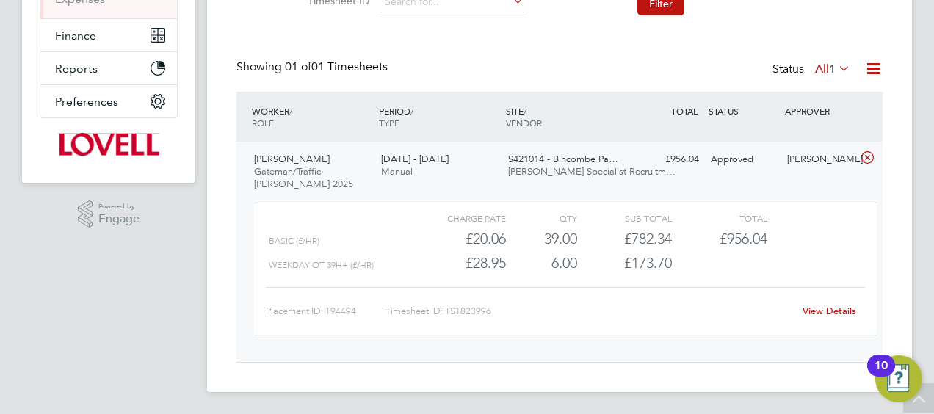
click at [813, 310] on link "View Details" at bounding box center [830, 311] width 54 height 12
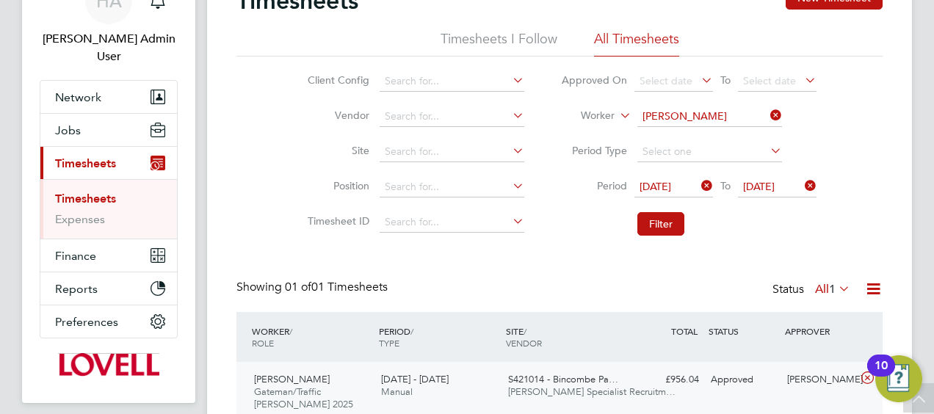
click at [764, 100] on li "Worker Neil Simmons" at bounding box center [689, 116] width 292 height 35
click at [749, 111] on input at bounding box center [709, 116] width 145 height 21
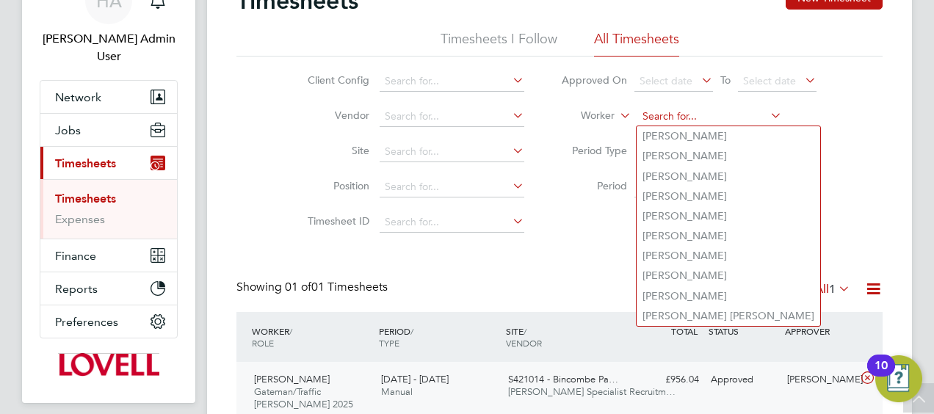
paste input "Colin Ward"
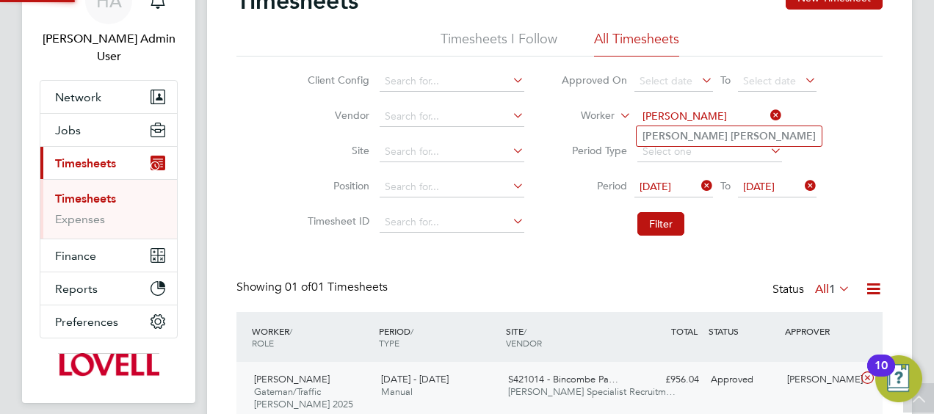
type input "Colin Ward"
click at [731, 133] on b "Ward" at bounding box center [773, 136] width 85 height 12
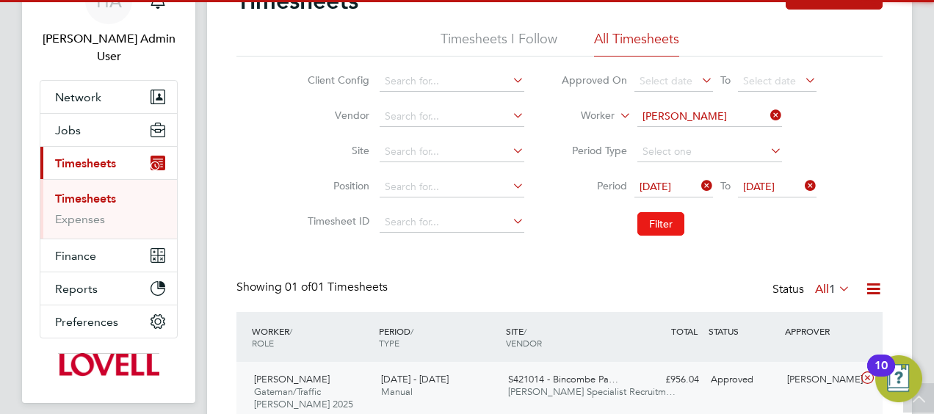
click at [658, 231] on button "Filter" at bounding box center [660, 223] width 47 height 23
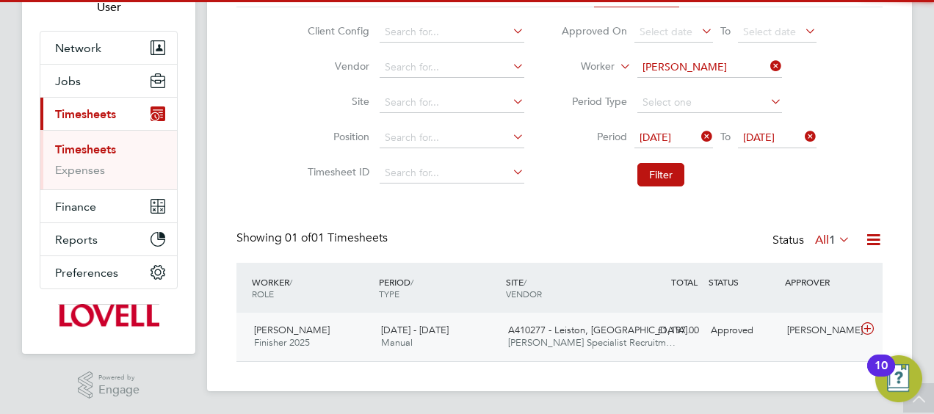
click at [526, 345] on span "Hays Specialist Recruitm…" at bounding box center [591, 342] width 167 height 12
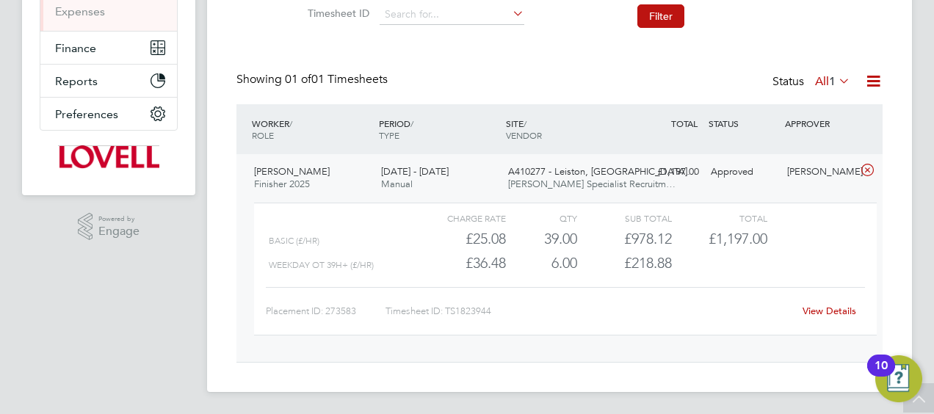
click at [809, 314] on link "View Details" at bounding box center [830, 311] width 54 height 12
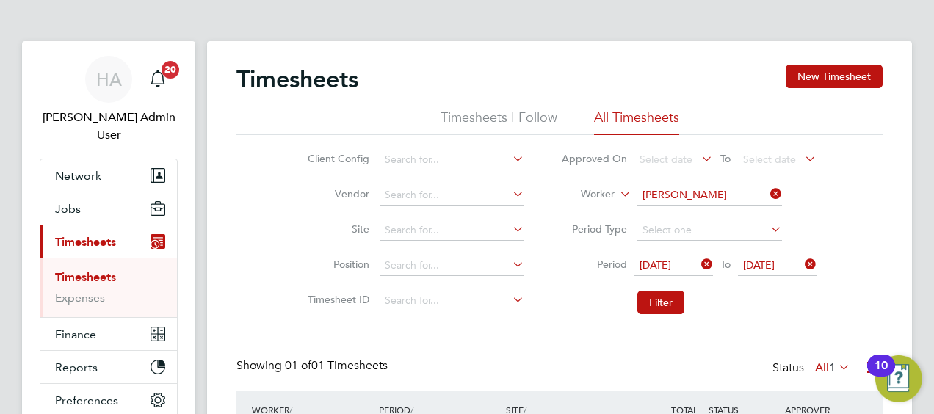
click at [767, 192] on icon at bounding box center [767, 194] width 0 height 21
click at [718, 196] on input at bounding box center [709, 195] width 145 height 21
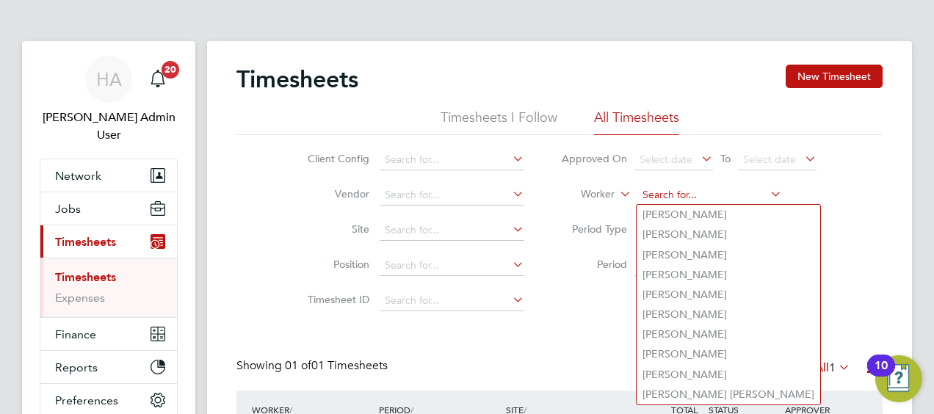
paste input "Chris Barcz"
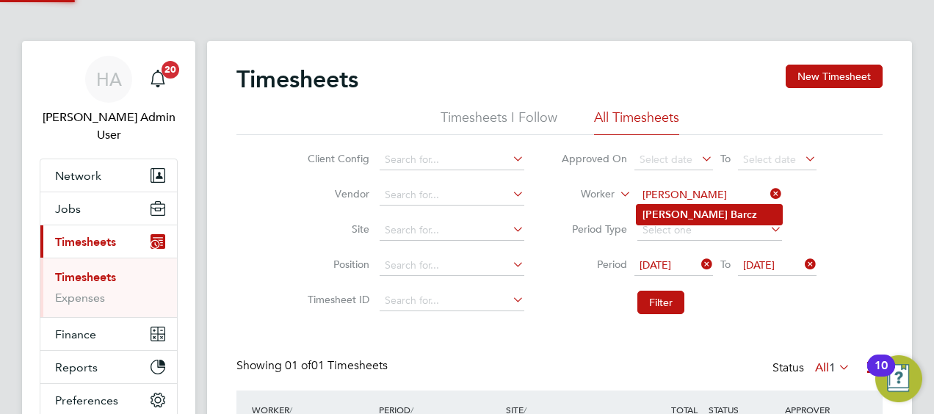
type input "Chris Barcz"
click at [698, 219] on li "Chris Barcz" at bounding box center [709, 215] width 145 height 20
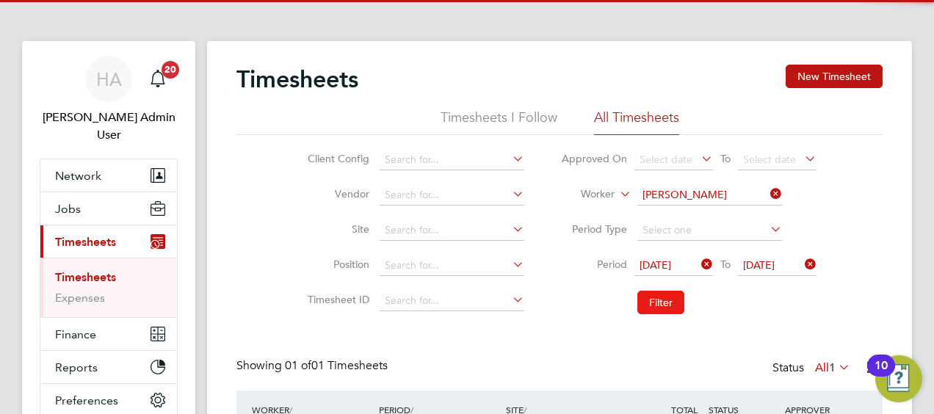
click at [656, 308] on button "Filter" at bounding box center [660, 302] width 47 height 23
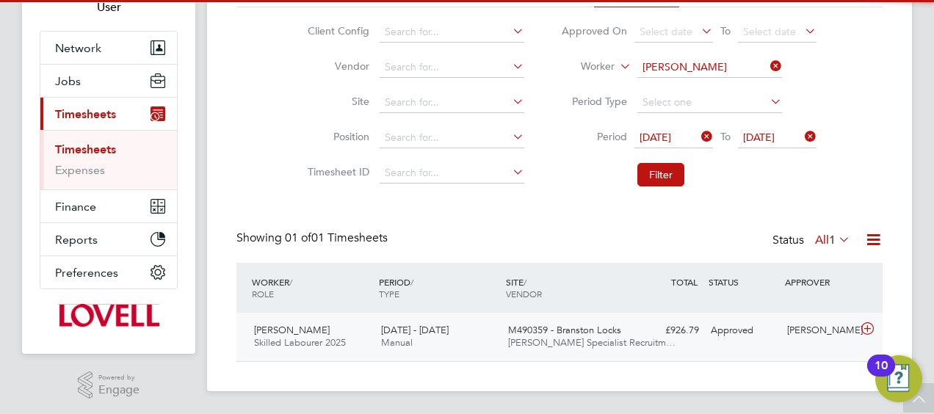
click at [479, 335] on div "13 - 19 Sep 2025 Manual" at bounding box center [438, 337] width 127 height 37
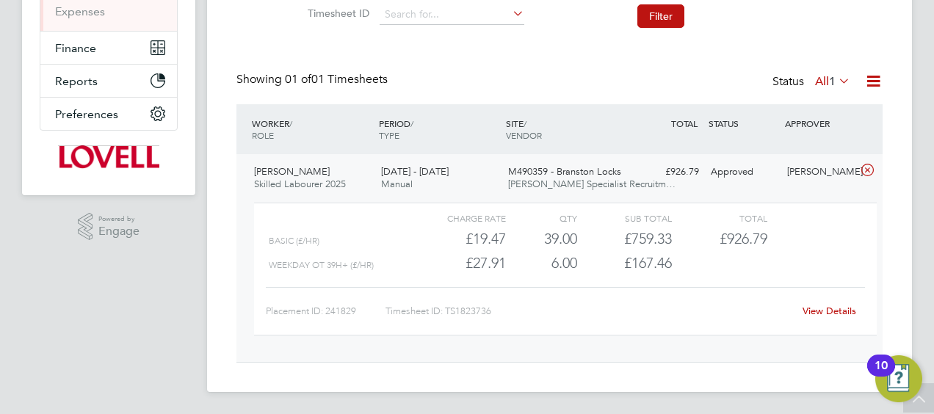
click at [828, 308] on link "View Details" at bounding box center [830, 311] width 54 height 12
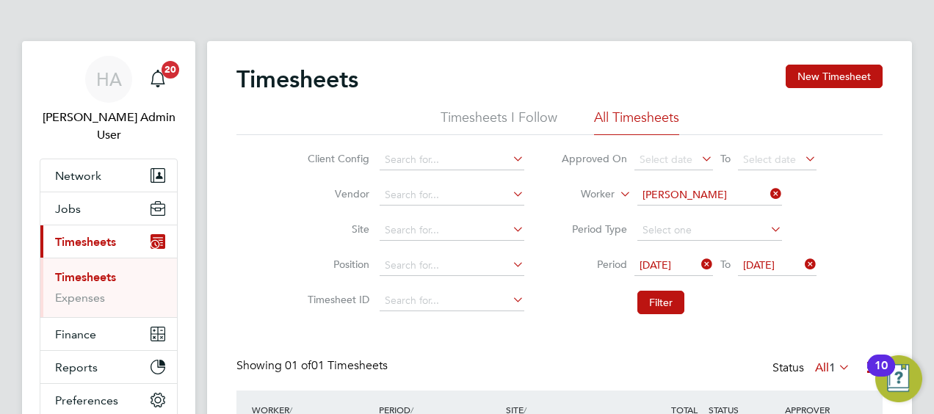
drag, startPoint x: 778, startPoint y: 192, endPoint x: 762, endPoint y: 192, distance: 15.4
click at [767, 192] on icon at bounding box center [767, 194] width 0 height 21
click at [728, 192] on input at bounding box center [709, 195] width 145 height 21
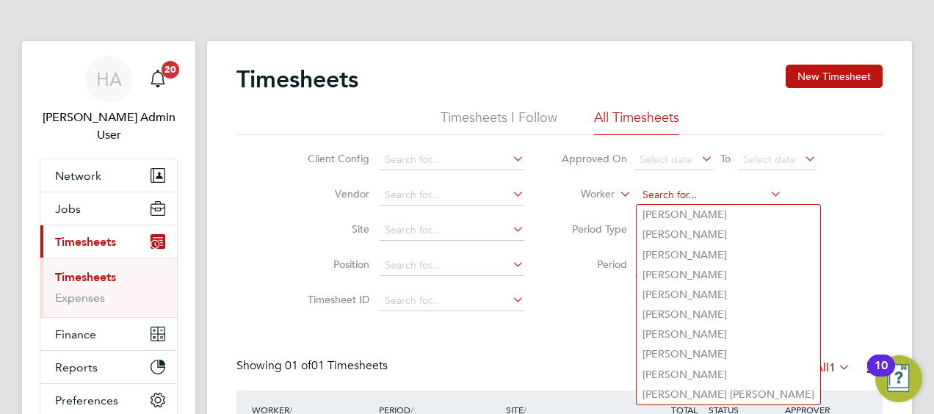
paste input "Sanchez Folkes"
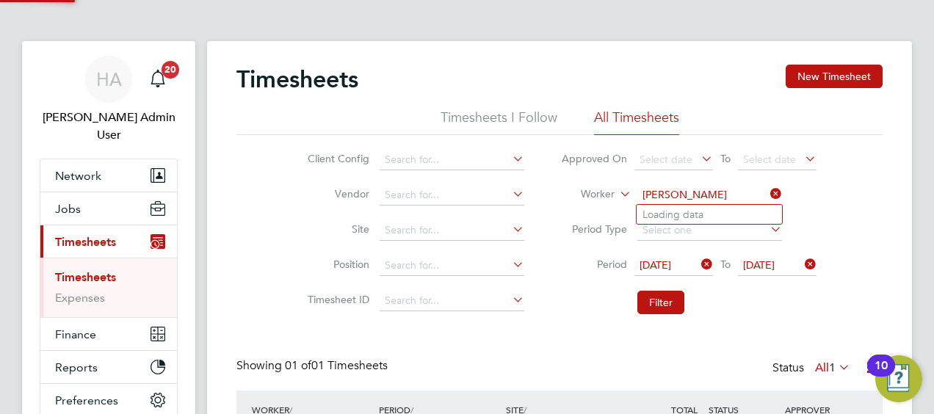
type input "Sanchez Folkes"
click at [667, 217] on b "Sanchez" at bounding box center [685, 215] width 85 height 12
click at [662, 300] on button "Filter" at bounding box center [660, 302] width 47 height 23
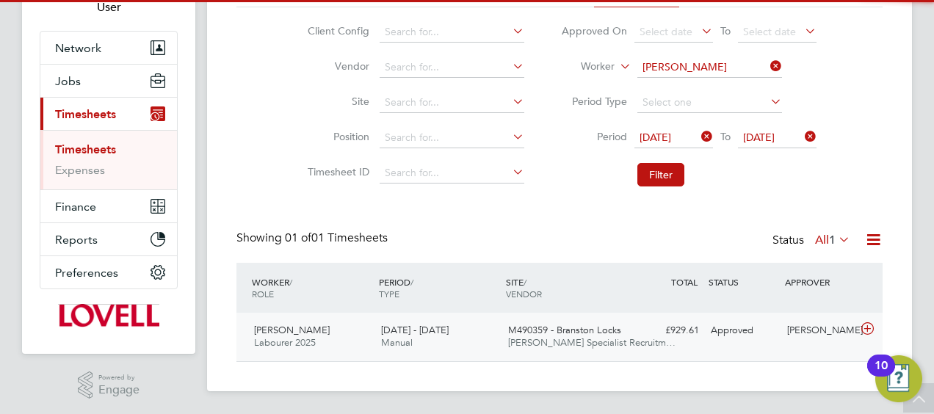
click at [493, 338] on div "13 - 19 Sep 2025 Manual" at bounding box center [438, 337] width 127 height 37
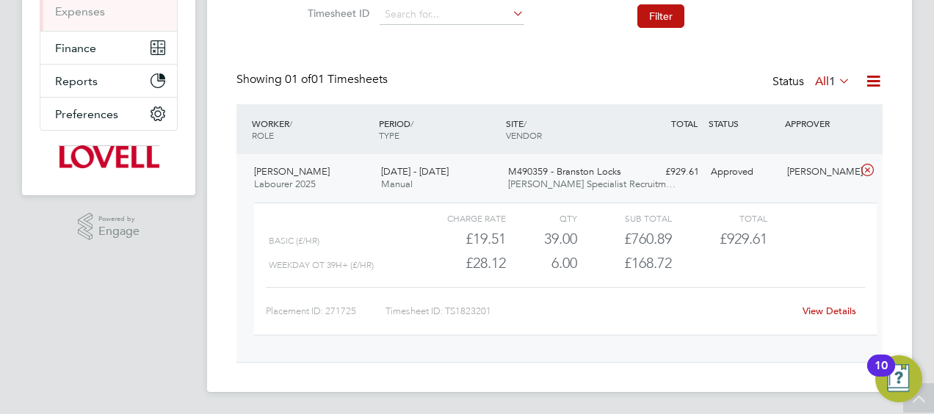
click at [806, 308] on link "View Details" at bounding box center [830, 311] width 54 height 12
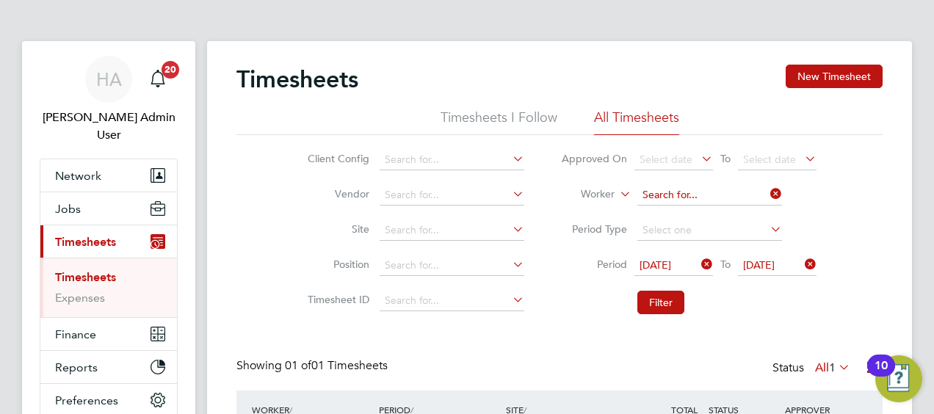
click at [764, 189] on input at bounding box center [709, 195] width 145 height 21
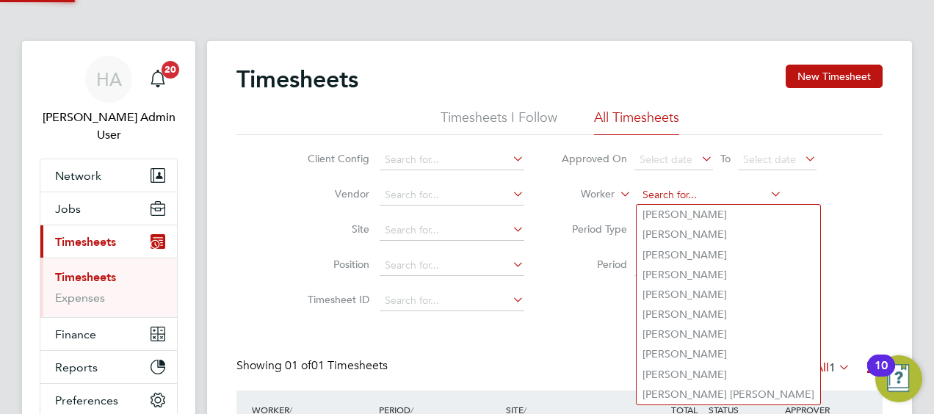
paste input "Rashid Zinentah"
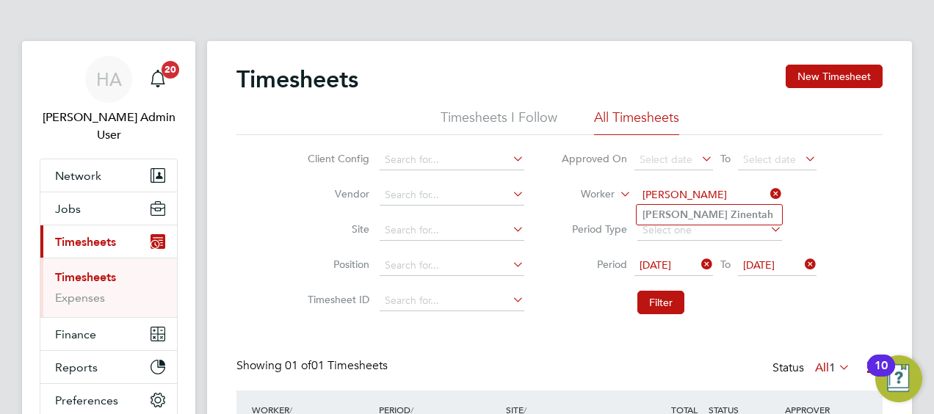
type input "Rashid Zinentah"
click at [731, 218] on b "Zinentah" at bounding box center [752, 215] width 43 height 12
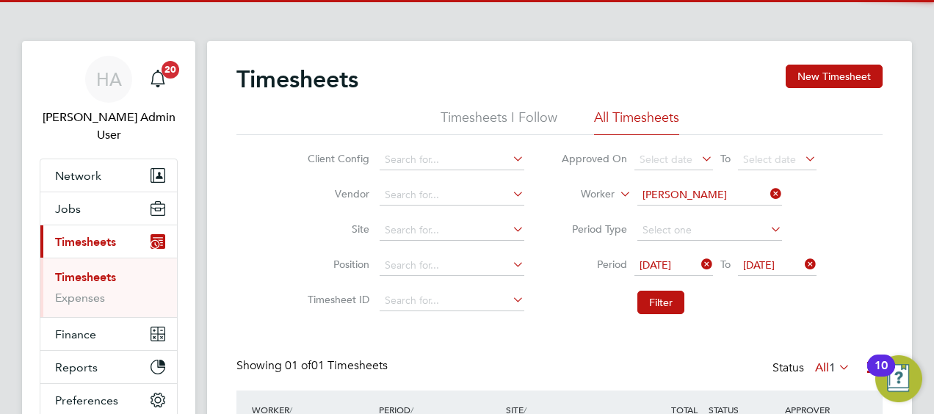
click at [665, 314] on li "Filter" at bounding box center [689, 302] width 292 height 38
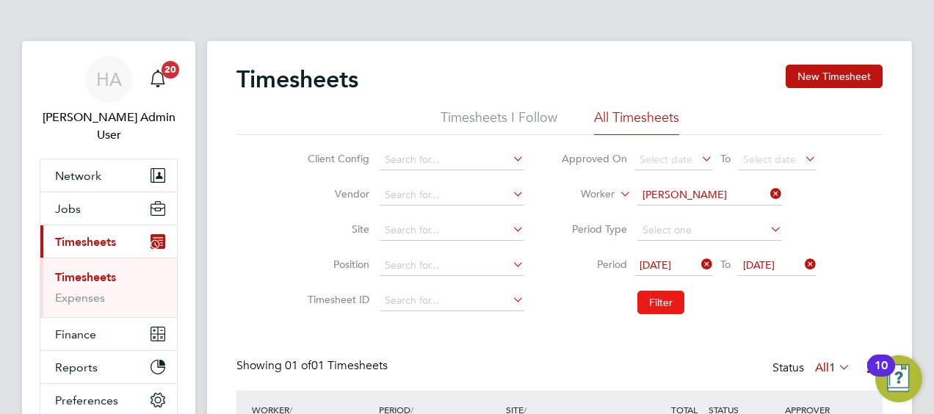
click at [658, 304] on button "Filter" at bounding box center [660, 302] width 47 height 23
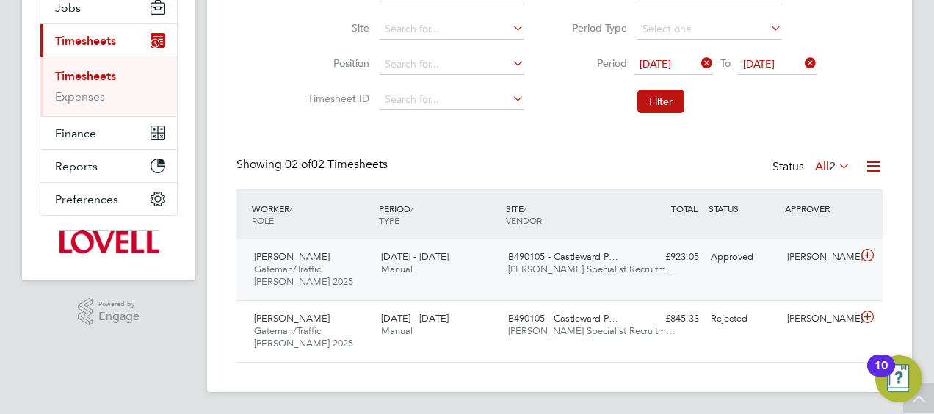
click at [680, 261] on div "£923.05 Approved" at bounding box center [667, 257] width 76 height 24
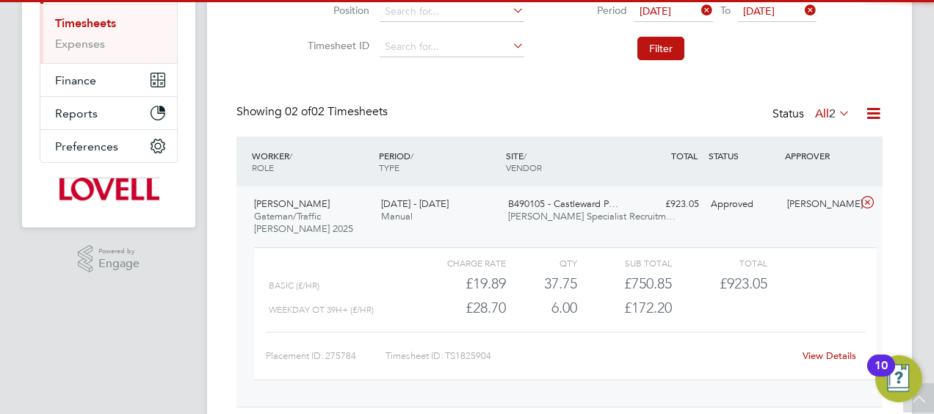
click at [827, 352] on link "View Details" at bounding box center [830, 356] width 54 height 12
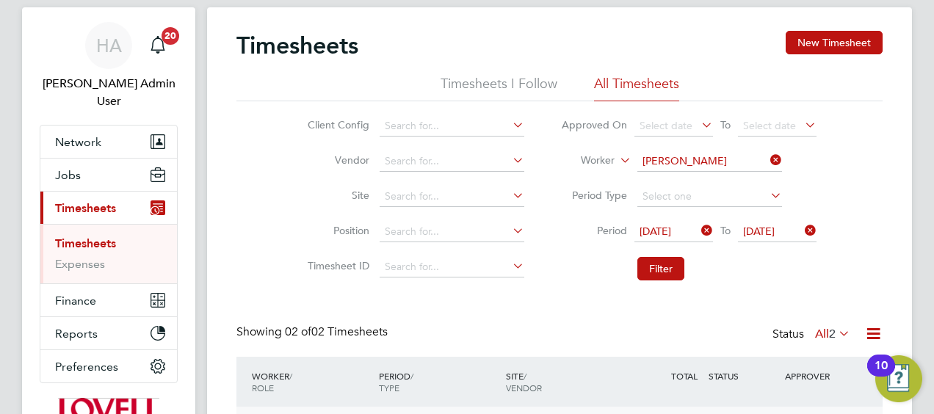
click at [767, 163] on icon at bounding box center [767, 160] width 0 height 21
click at [721, 162] on input at bounding box center [709, 161] width 145 height 21
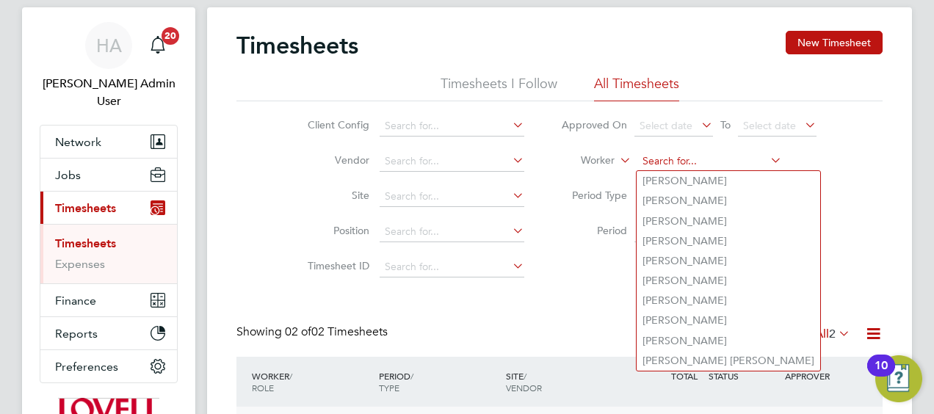
paste input "Julie Staley"
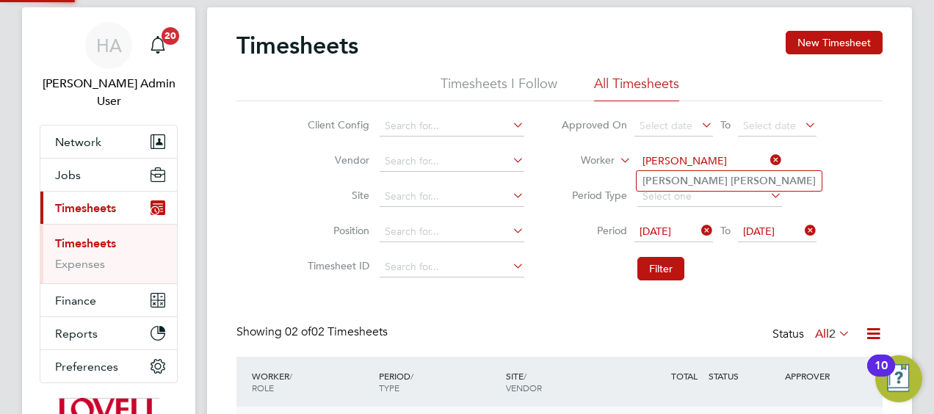
type input "Julie Staley"
click at [731, 182] on b "Staley" at bounding box center [773, 181] width 85 height 12
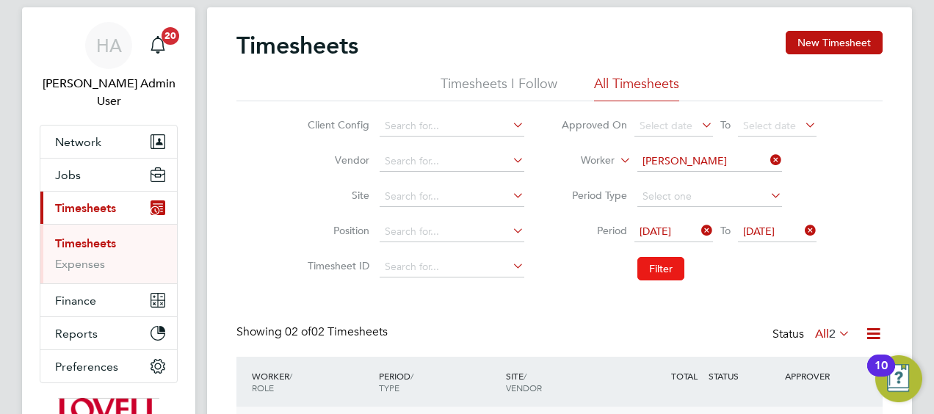
click at [659, 263] on button "Filter" at bounding box center [660, 268] width 47 height 23
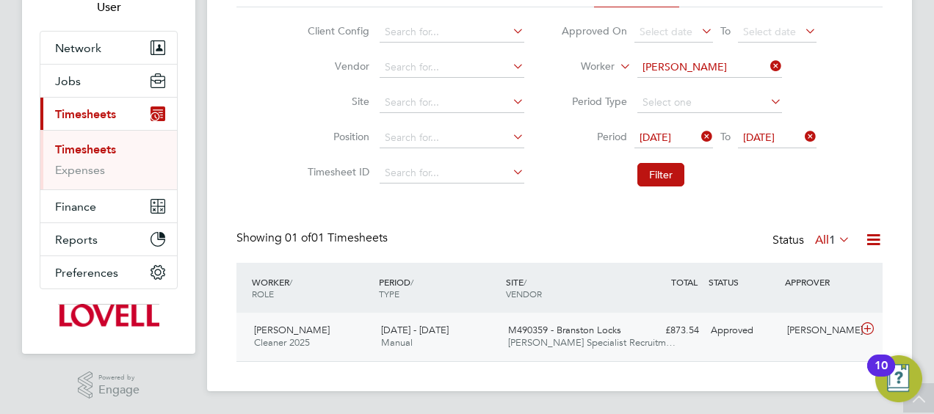
click at [623, 329] on div "M490359 - Branston Locks Hays Specialist Recruitm…" at bounding box center [565, 337] width 127 height 37
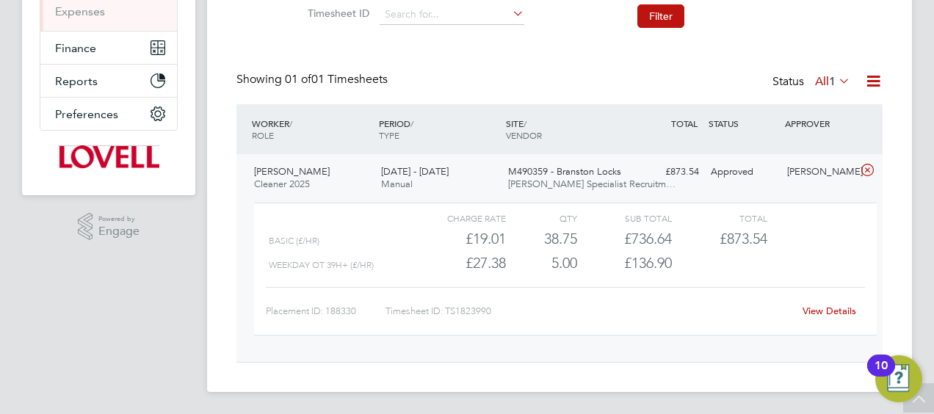
click at [828, 311] on link "View Details" at bounding box center [830, 311] width 54 height 12
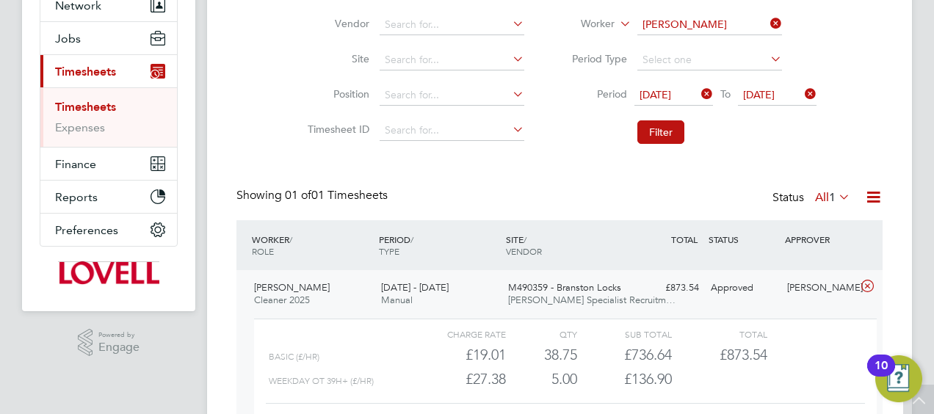
scroll to position [66, 0]
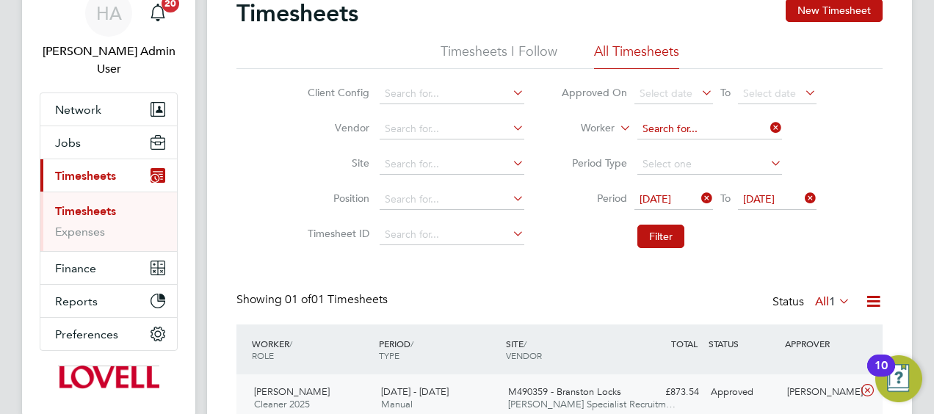
click at [764, 134] on input at bounding box center [709, 129] width 145 height 21
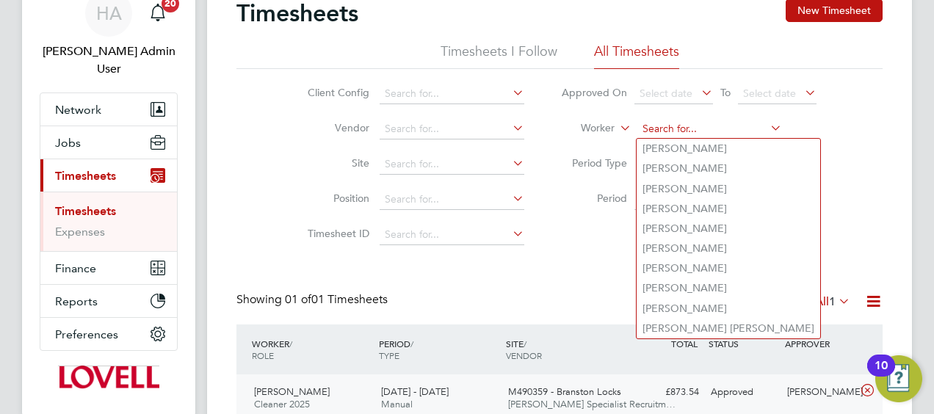
paste input "Tyrell Frow"
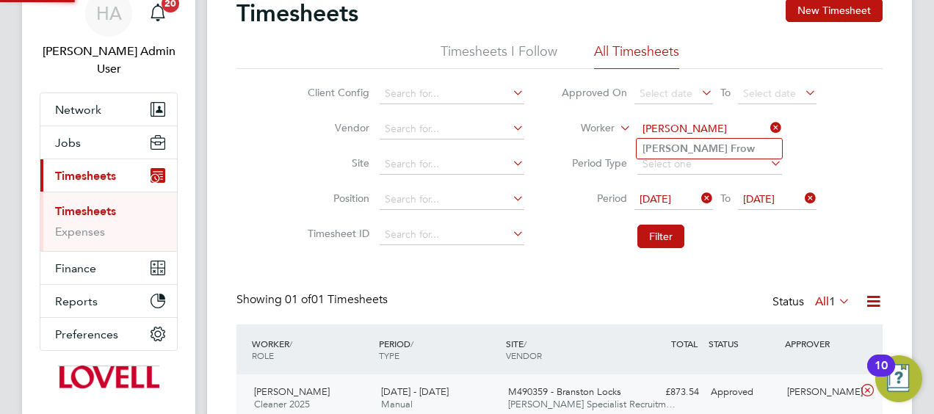
type input "Tyrell Frow"
click at [731, 145] on b "Frow" at bounding box center [743, 148] width 24 height 12
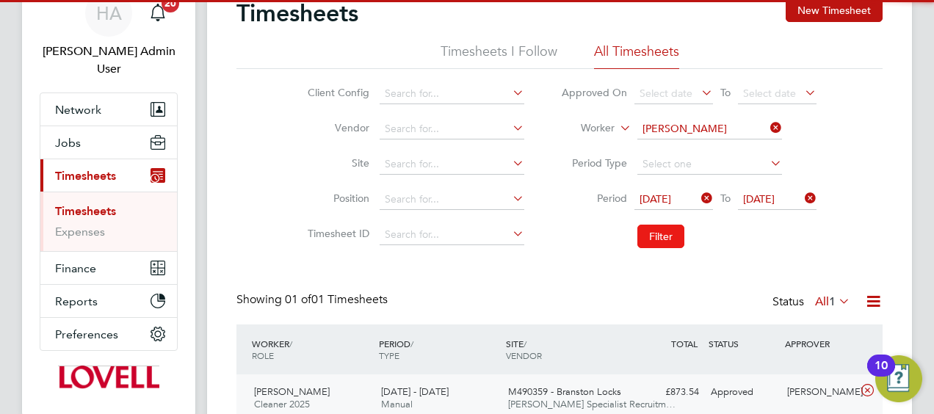
click at [657, 229] on button "Filter" at bounding box center [660, 236] width 47 height 23
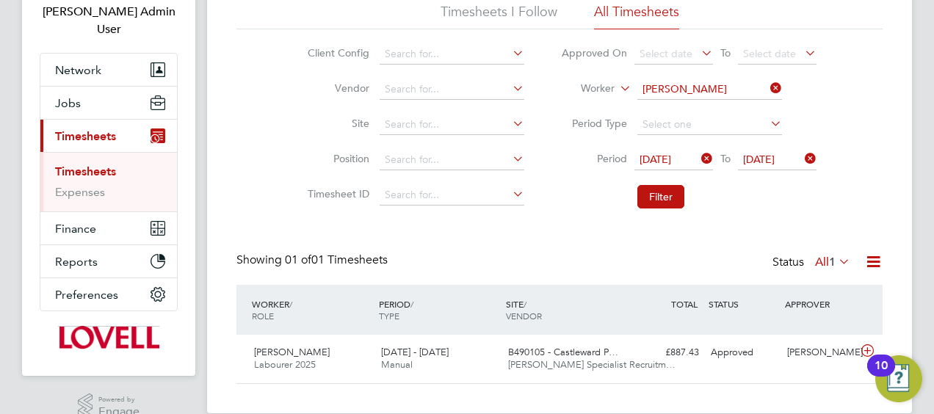
scroll to position [7, 7]
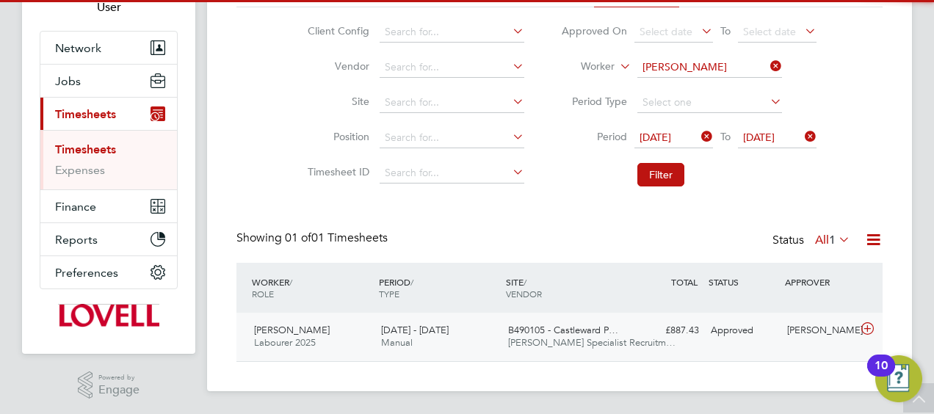
click at [608, 326] on span "B490105 - Castleward P…" at bounding box center [563, 330] width 110 height 12
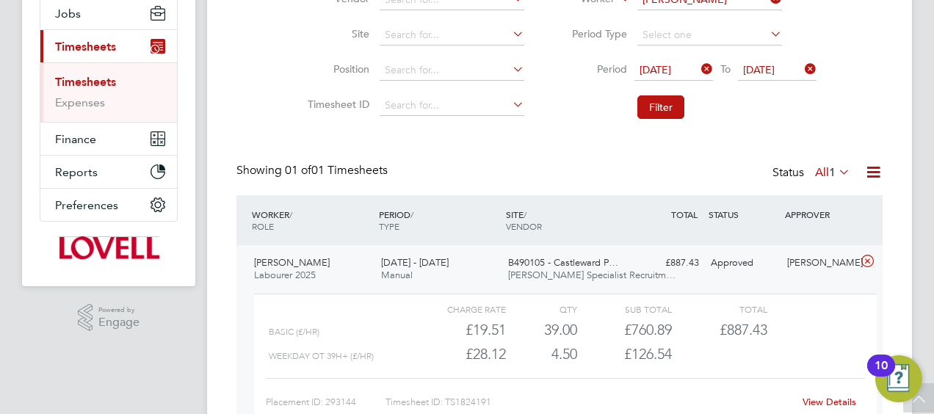
scroll to position [196, 0]
click at [822, 393] on div "View Details" at bounding box center [829, 401] width 72 height 23
click at [820, 398] on link "View Details" at bounding box center [830, 401] width 54 height 12
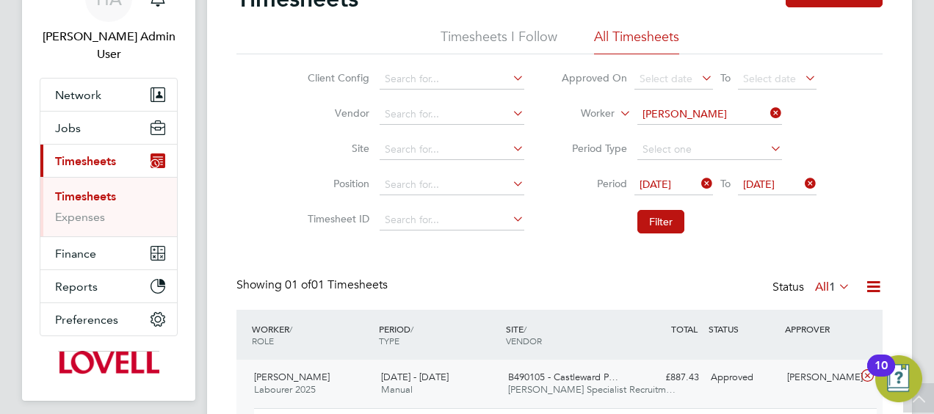
scroll to position [0, 0]
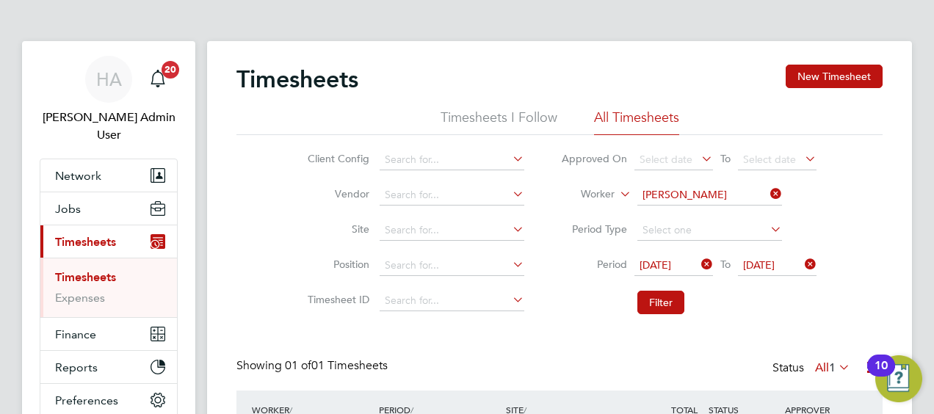
click at [767, 188] on icon at bounding box center [767, 194] width 0 height 21
click at [743, 191] on input at bounding box center [709, 195] width 145 height 21
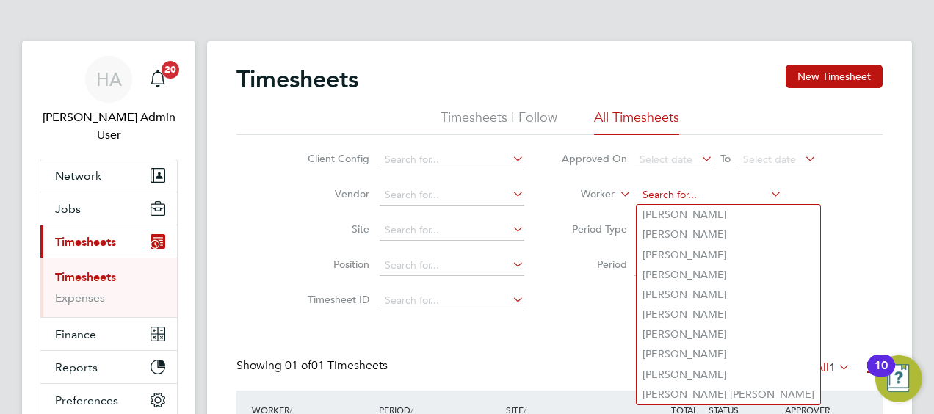
paste input "Eric Barton"
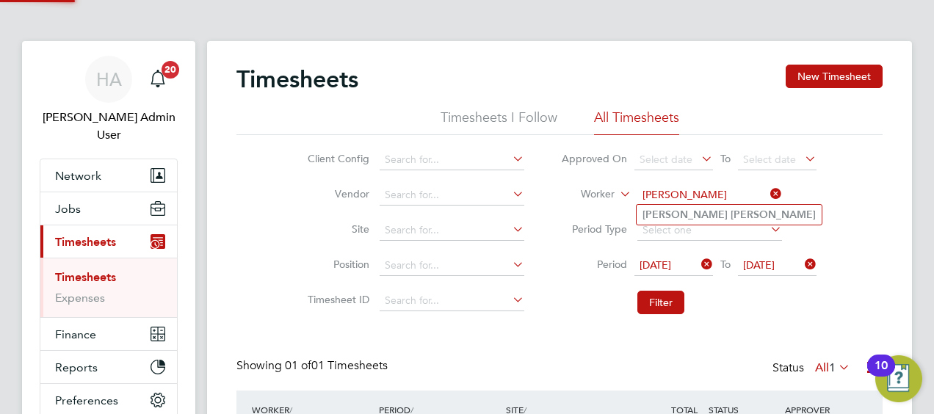
type input "Eric Barton"
click at [731, 217] on b "Barton" at bounding box center [773, 215] width 85 height 12
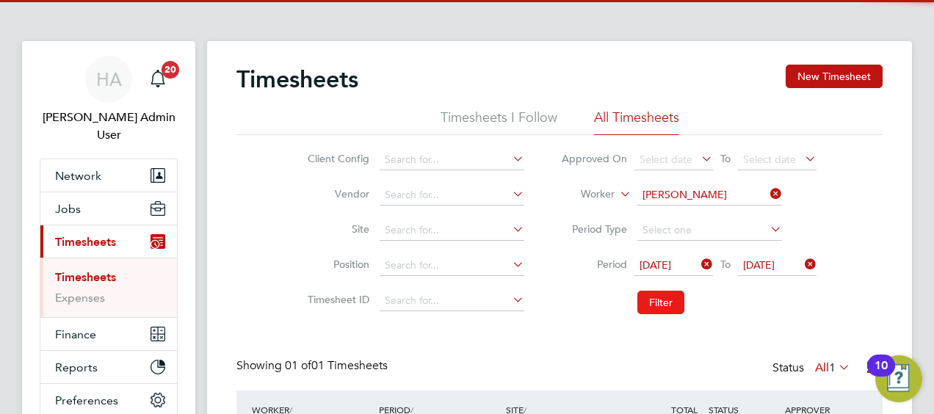
click at [656, 297] on button "Filter" at bounding box center [660, 302] width 47 height 23
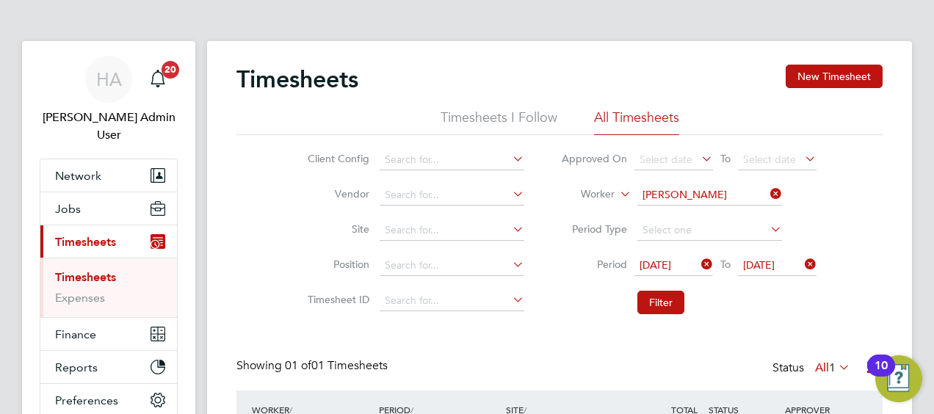
scroll to position [37, 127]
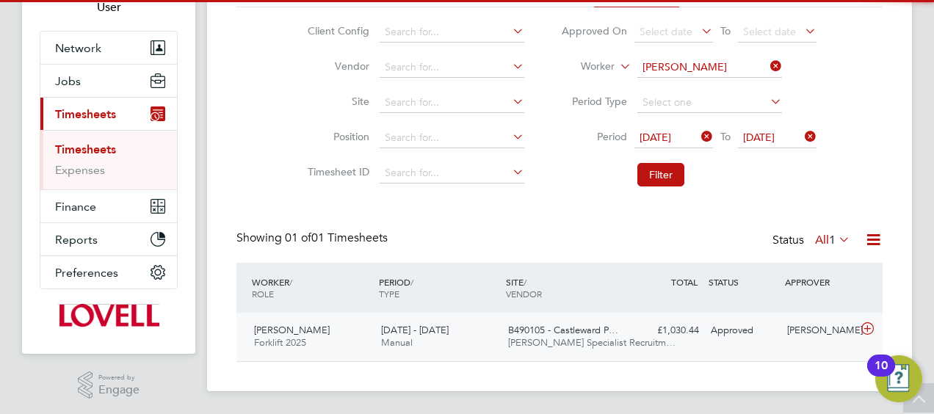
click at [554, 324] on span "B490105 - Castleward P…" at bounding box center [563, 330] width 110 height 12
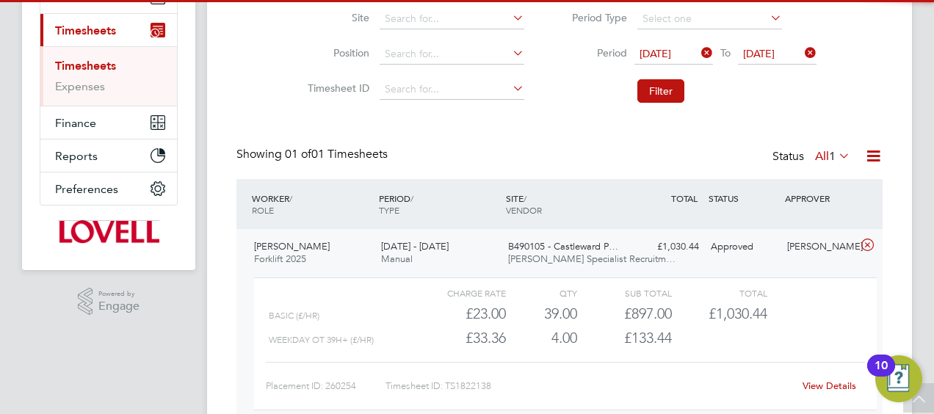
click at [821, 383] on link "View Details" at bounding box center [830, 386] width 54 height 12
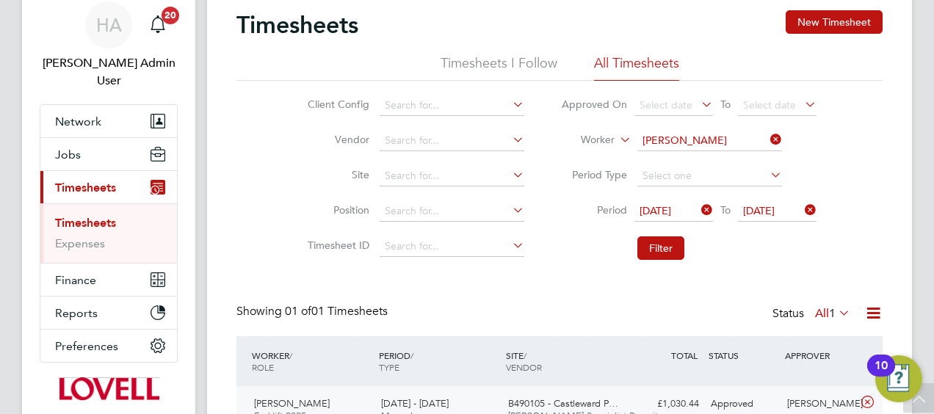
scroll to position [0, 0]
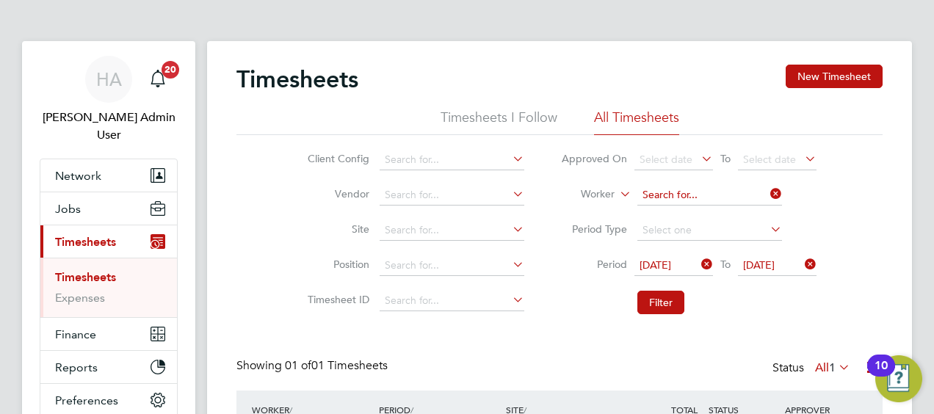
click at [766, 195] on input at bounding box center [709, 195] width 145 height 21
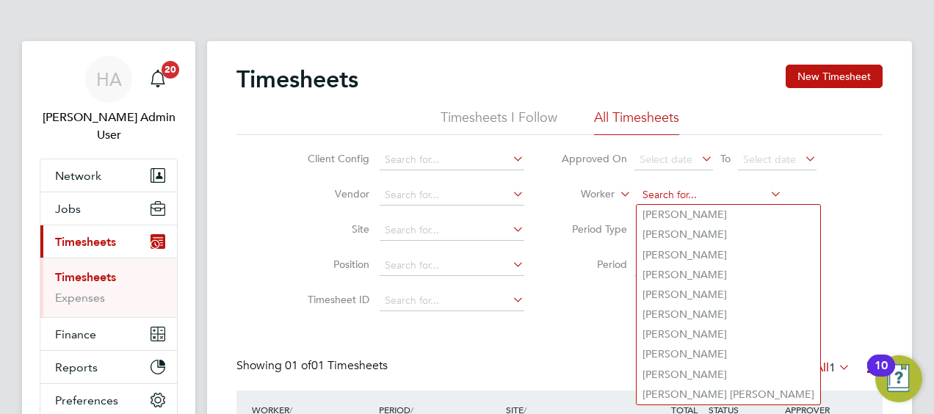
paste input "James Reid"
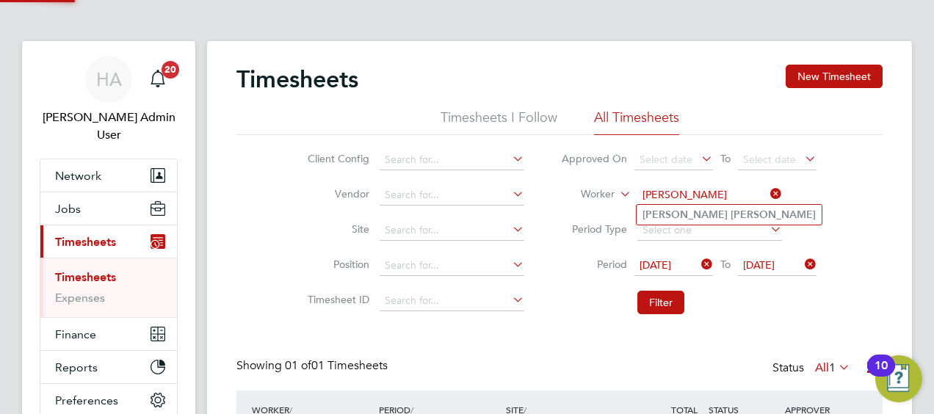
type input "James Reid"
click at [669, 220] on b "James" at bounding box center [685, 215] width 85 height 12
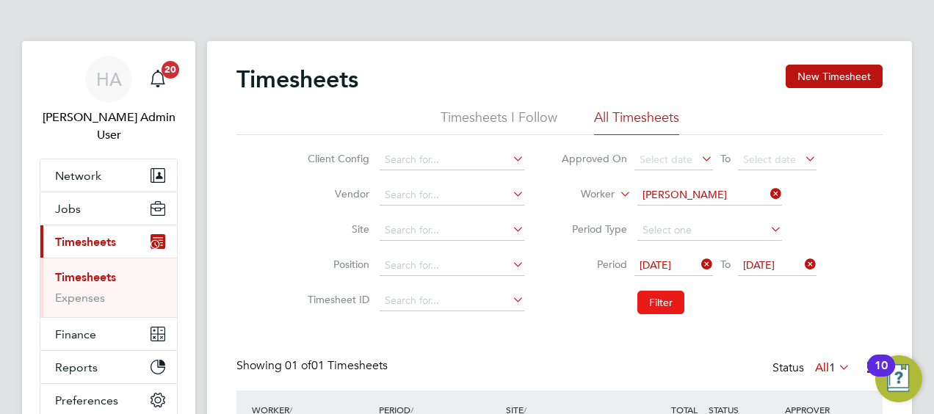
click at [654, 298] on button "Filter" at bounding box center [660, 302] width 47 height 23
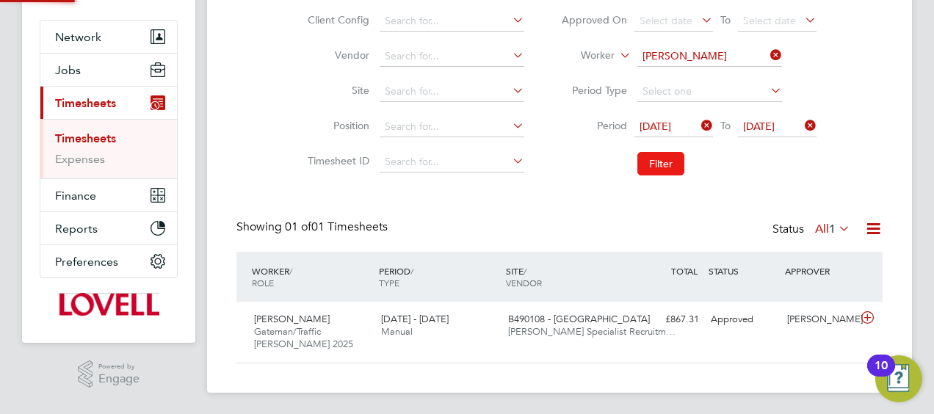
scroll to position [7, 7]
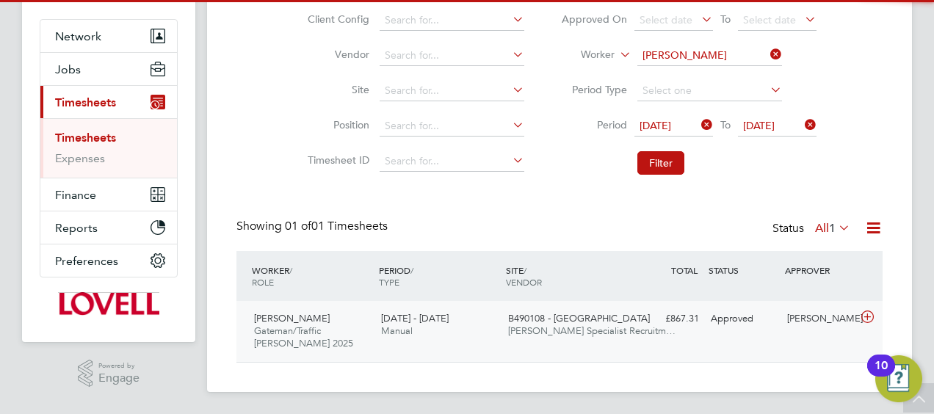
click at [800, 330] on div "James Reid Gateman/Traffic Marshall 2025 13 - 19 Sep 2025 13 - 19 Sep 2025 Manu…" at bounding box center [559, 331] width 646 height 61
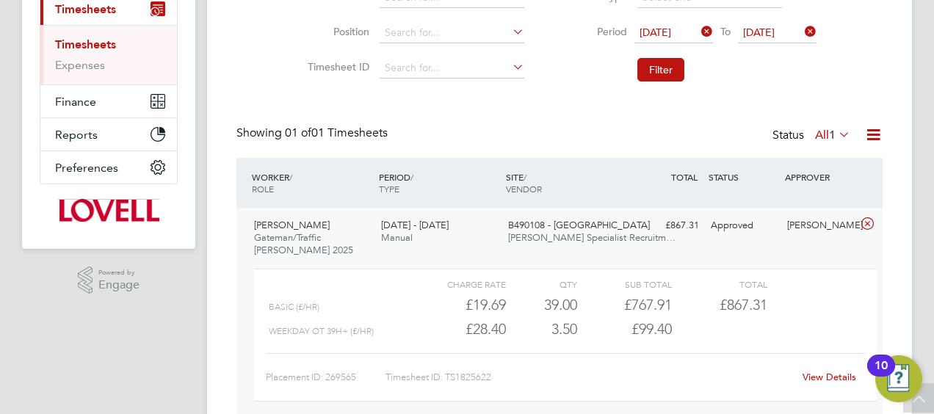
click at [812, 372] on link "View Details" at bounding box center [830, 377] width 54 height 12
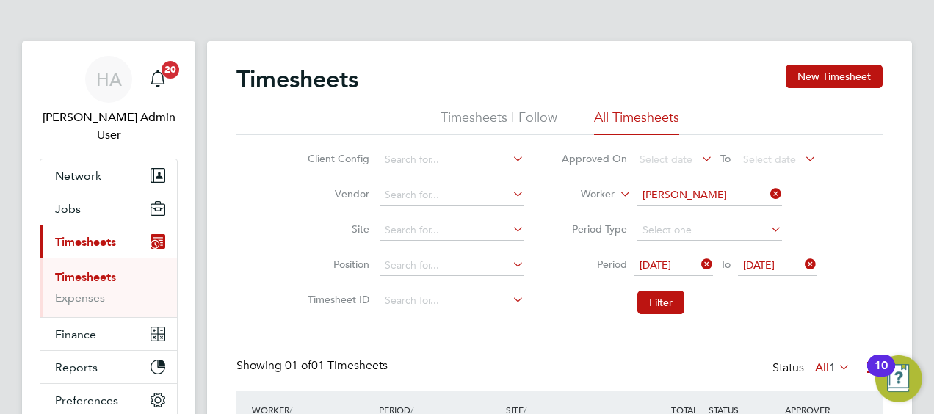
click at [767, 191] on icon at bounding box center [767, 194] width 0 height 21
click at [733, 195] on input at bounding box center [709, 195] width 145 height 21
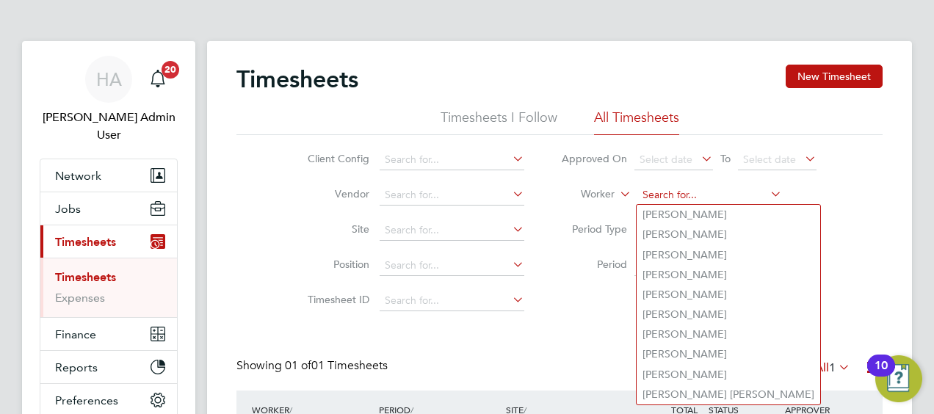
paste input "Samuel Ipinmoroti"
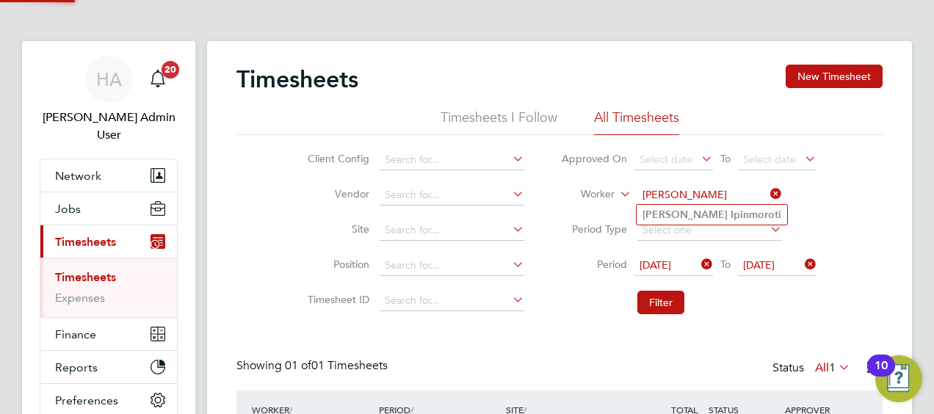
type input "Samuel Ipinmoroti"
click at [676, 211] on b "Samuel" at bounding box center [685, 215] width 85 height 12
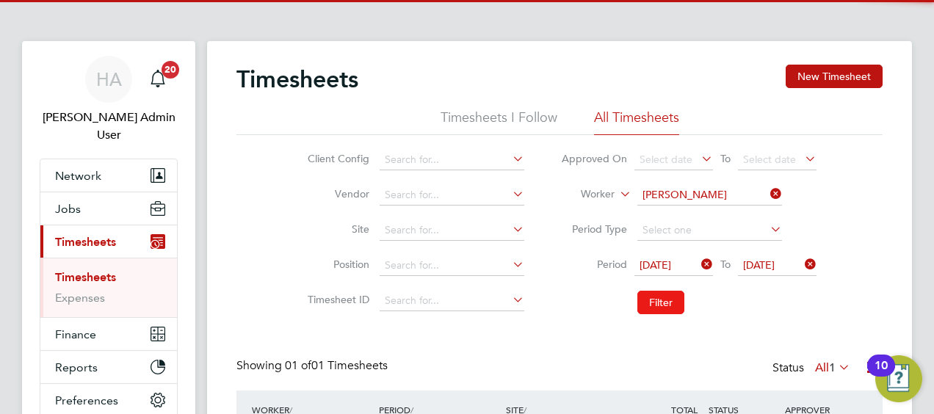
click at [645, 292] on button "Filter" at bounding box center [660, 302] width 47 height 23
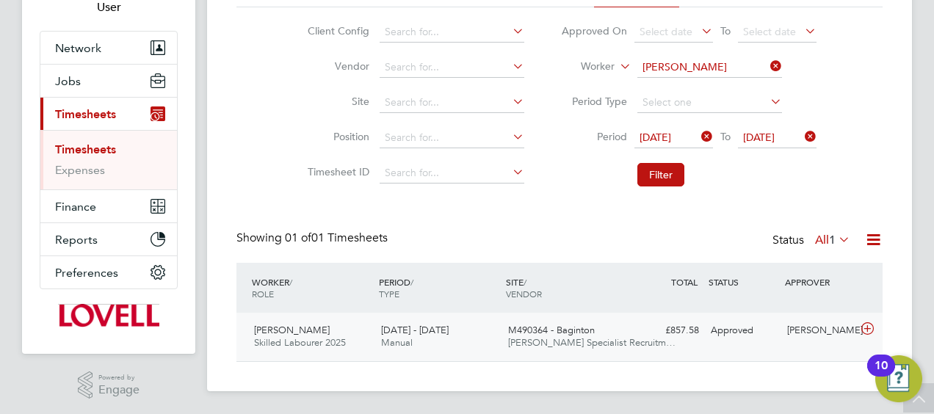
click at [555, 351] on div "M490364 - Baginton Hays Specialist Recruitm…" at bounding box center [565, 337] width 127 height 37
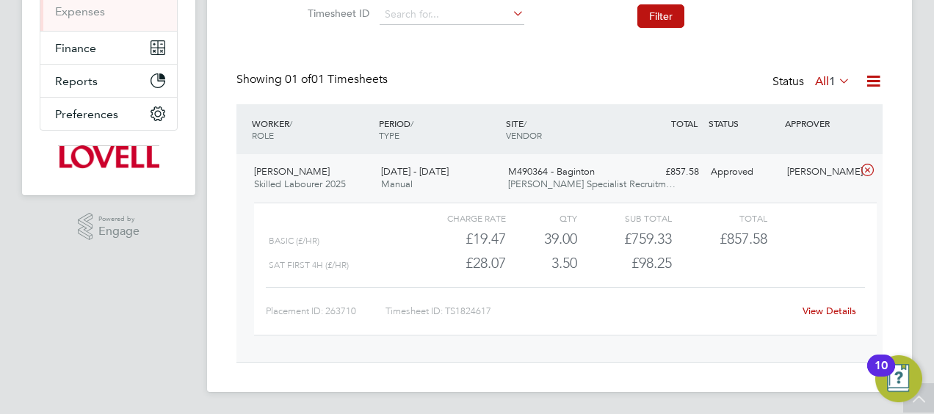
click at [826, 308] on link "View Details" at bounding box center [830, 311] width 54 height 12
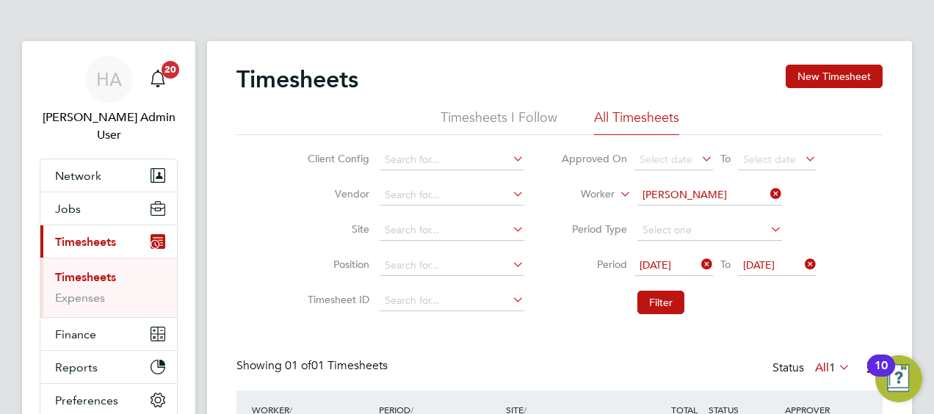
click at [767, 195] on icon at bounding box center [767, 194] width 0 height 21
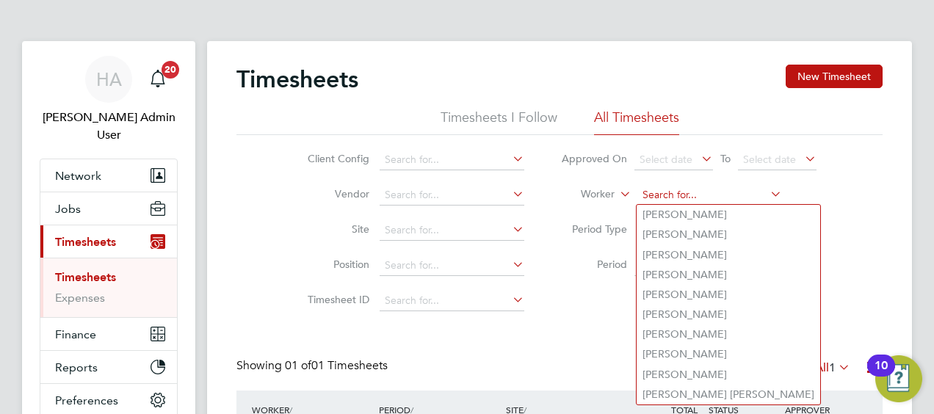
click at [730, 192] on input at bounding box center [709, 195] width 145 height 21
paste input "Guy Aldred"
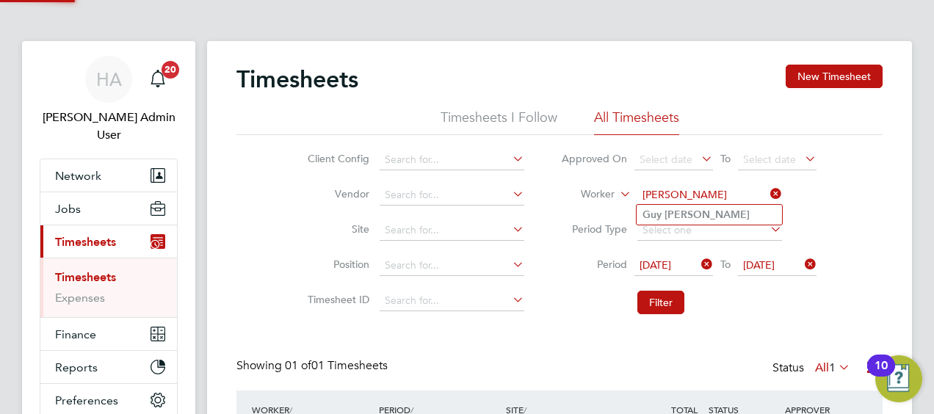
type input "Guy Aldred"
click at [698, 214] on li "Guy Aldred" at bounding box center [709, 215] width 145 height 20
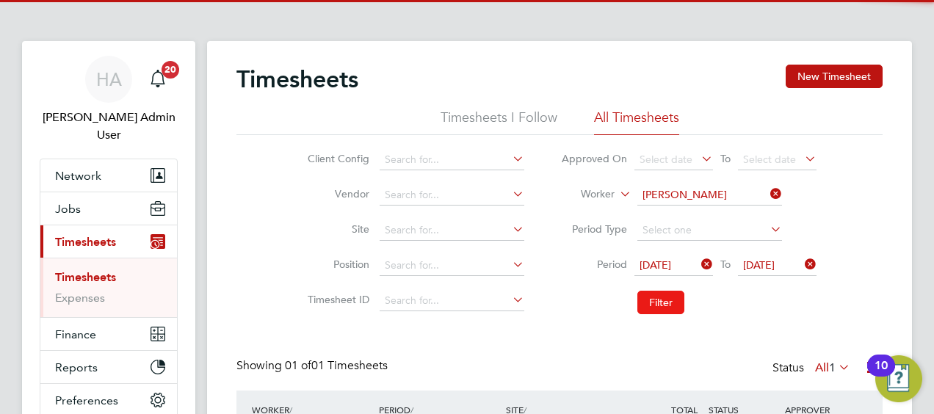
click at [659, 305] on button "Filter" at bounding box center [660, 302] width 47 height 23
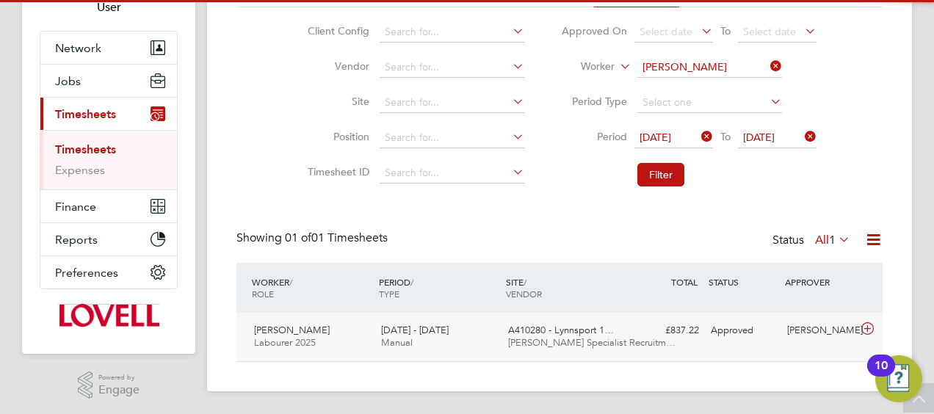
click at [544, 340] on span "Hays Specialist Recruitm…" at bounding box center [591, 342] width 167 height 12
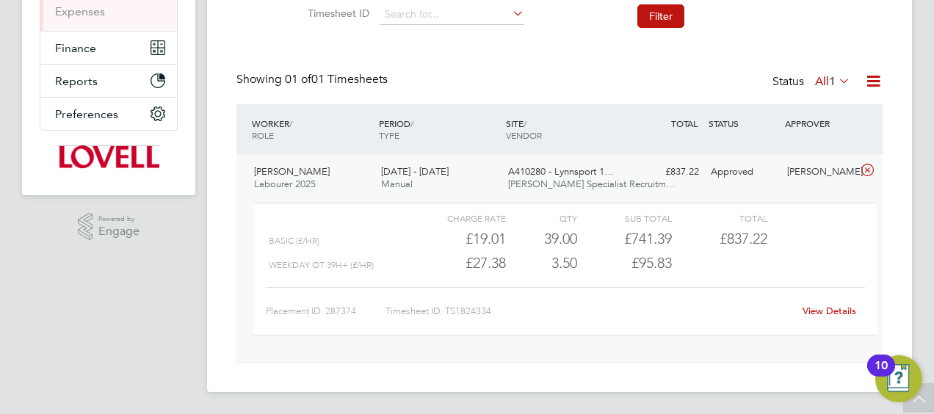
click at [806, 305] on link "View Details" at bounding box center [830, 311] width 54 height 12
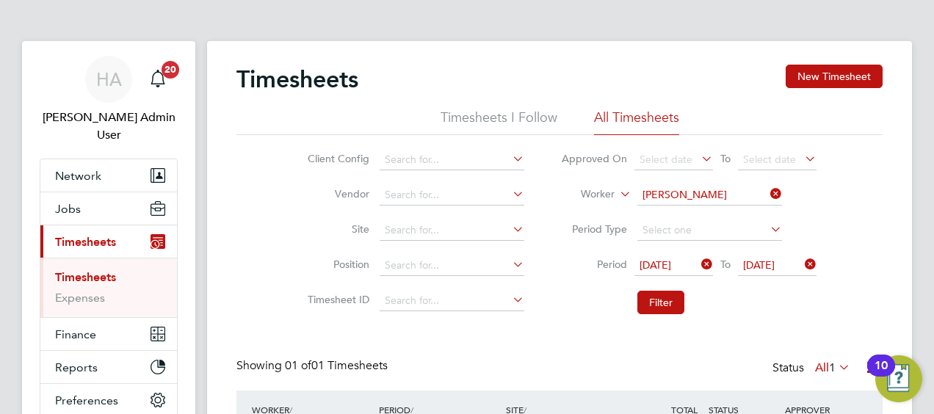
click at [767, 198] on icon at bounding box center [767, 194] width 0 height 21
click at [748, 197] on input at bounding box center [709, 195] width 145 height 21
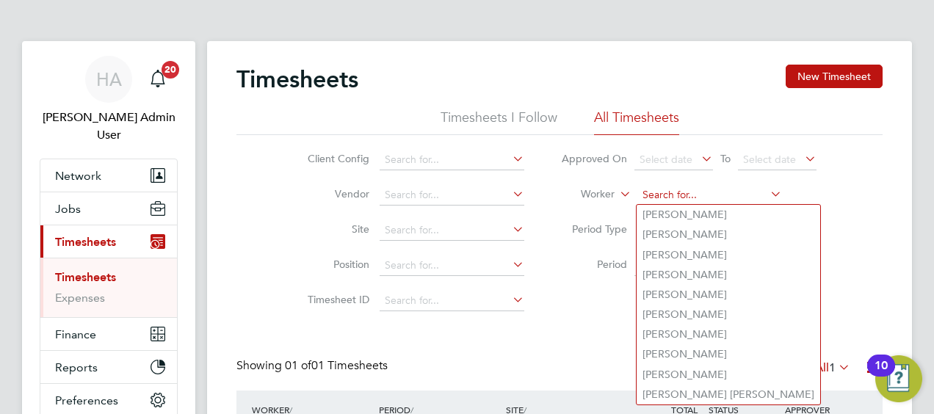
paste input "Andrew John Ross"
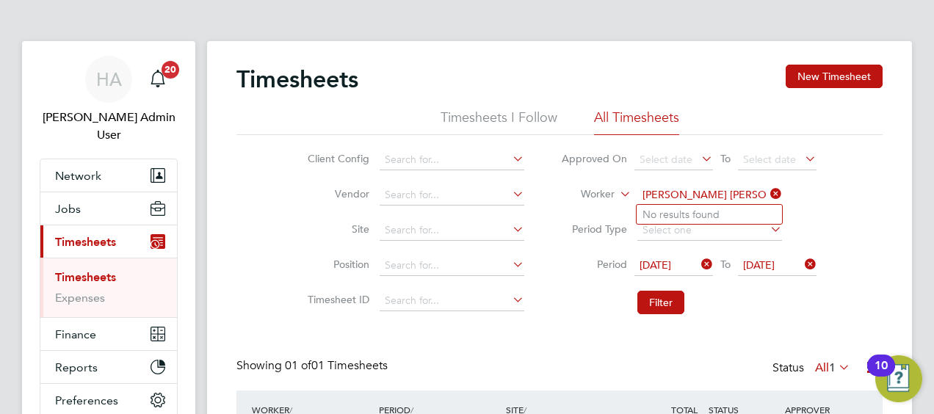
click at [704, 189] on input "Andrew John Ross" at bounding box center [709, 195] width 145 height 21
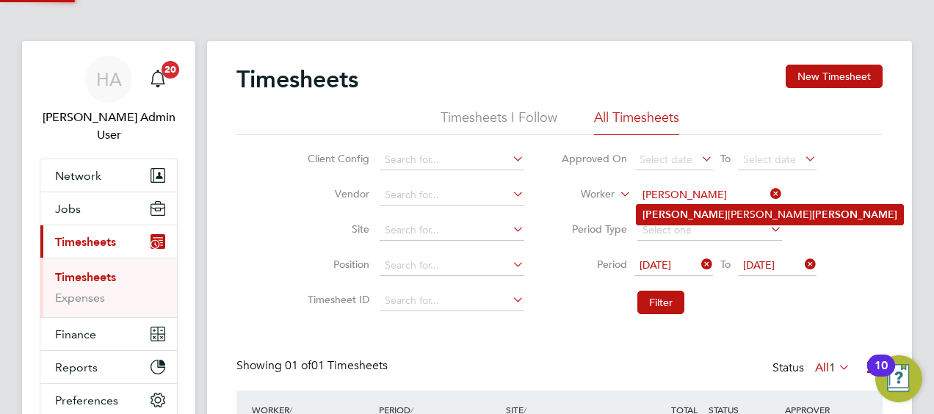
click at [812, 209] on b "Ross" at bounding box center [854, 215] width 85 height 12
type input "Andrew John Ross"
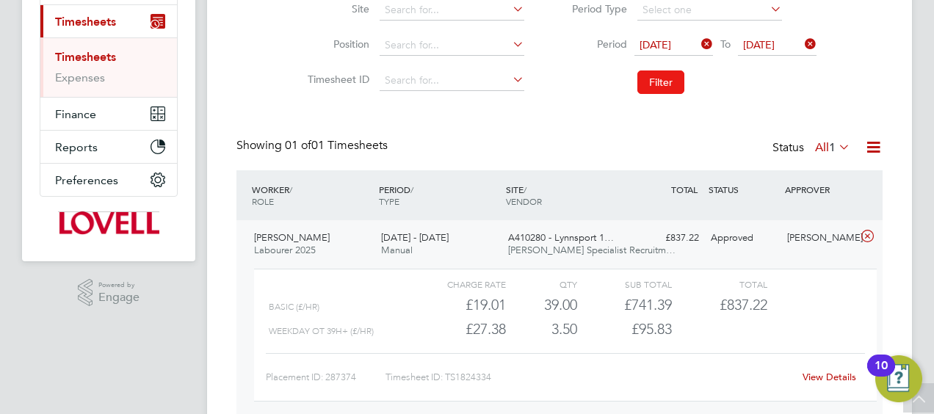
click at [668, 88] on button "Filter" at bounding box center [660, 81] width 47 height 23
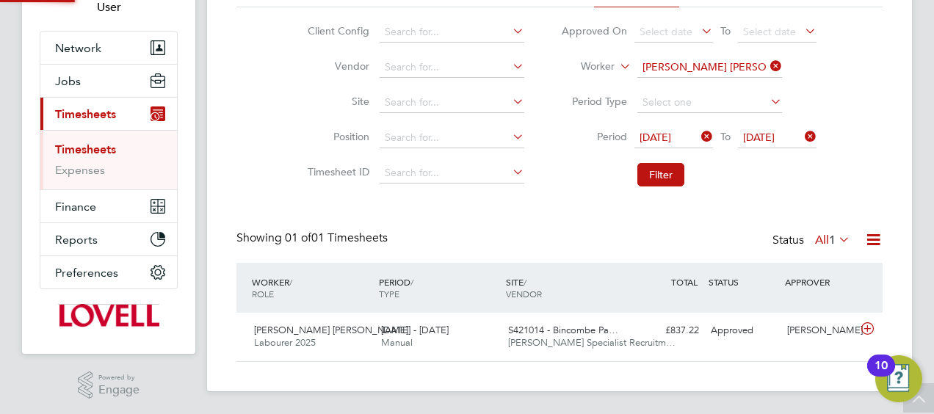
click at [583, 304] on div "SITE / VENDOR" at bounding box center [565, 288] width 127 height 38
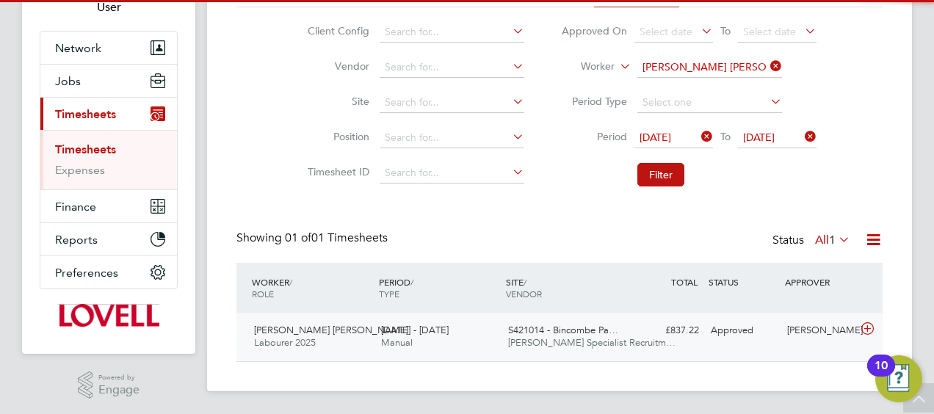
click at [581, 341] on span "Hays Specialist Recruitm…" at bounding box center [591, 342] width 167 height 12
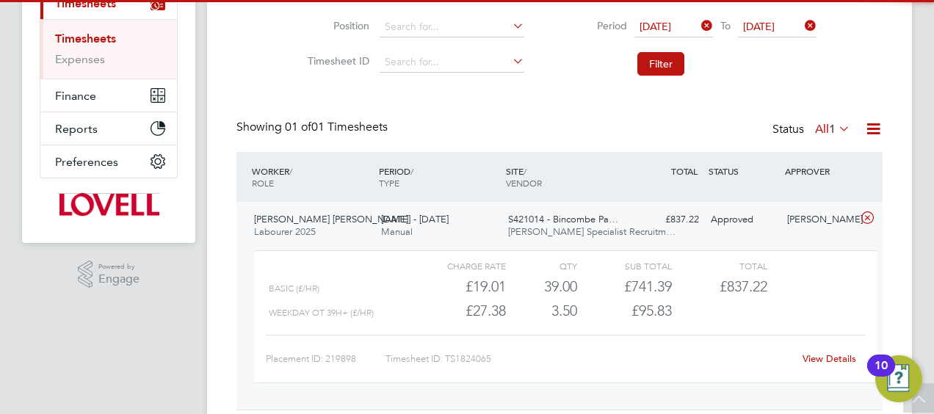
click at [835, 366] on div "View Details" at bounding box center [829, 358] width 72 height 23
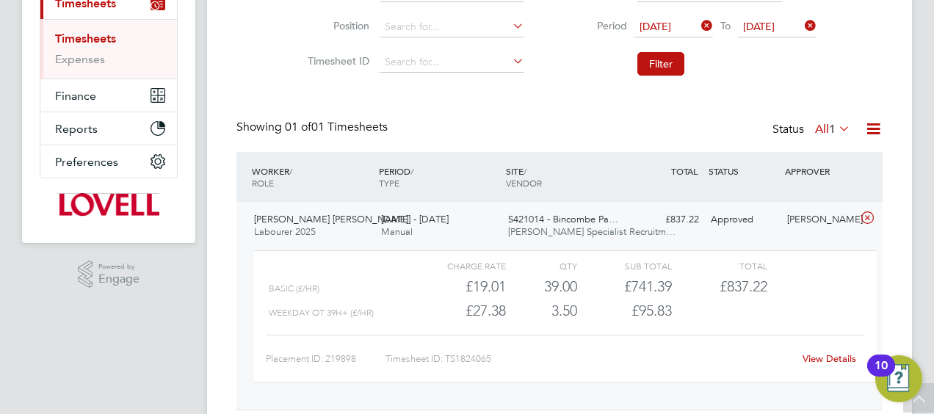
click at [821, 360] on link "View Details" at bounding box center [830, 358] width 54 height 12
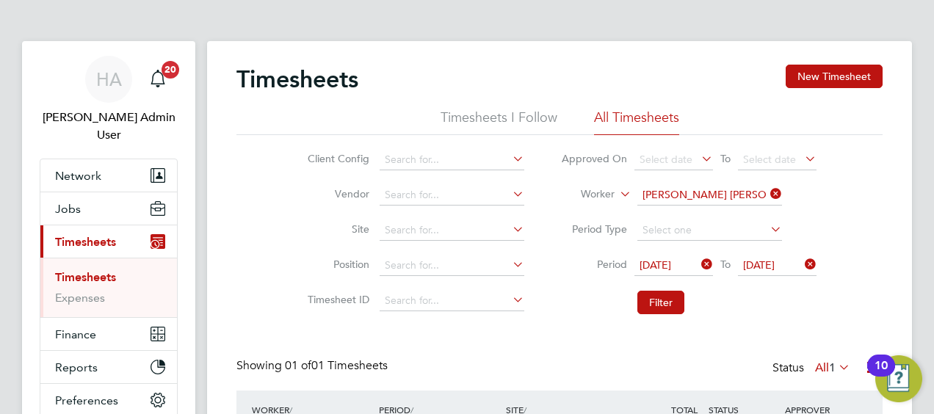
click at [767, 192] on icon at bounding box center [767, 194] width 0 height 21
click at [734, 192] on input at bounding box center [709, 195] width 145 height 21
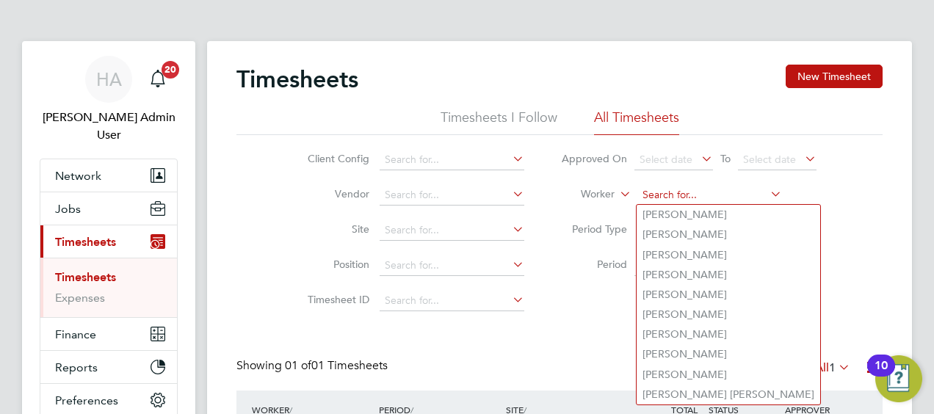
paste input "Jamie Trueman"
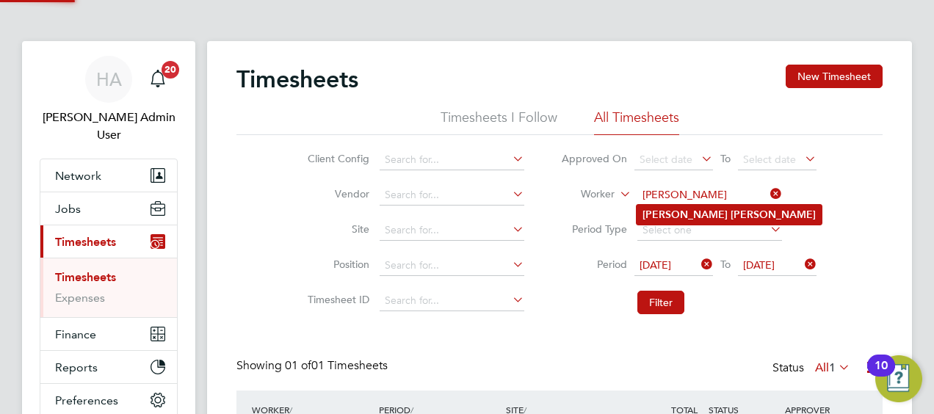
type input "Jamie Trueman"
click at [731, 214] on b "Trueman" at bounding box center [773, 215] width 85 height 12
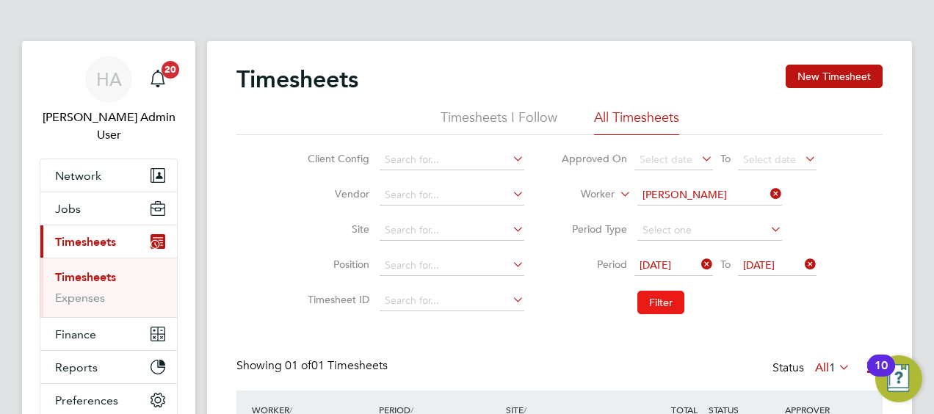
click at [662, 303] on button "Filter" at bounding box center [660, 302] width 47 height 23
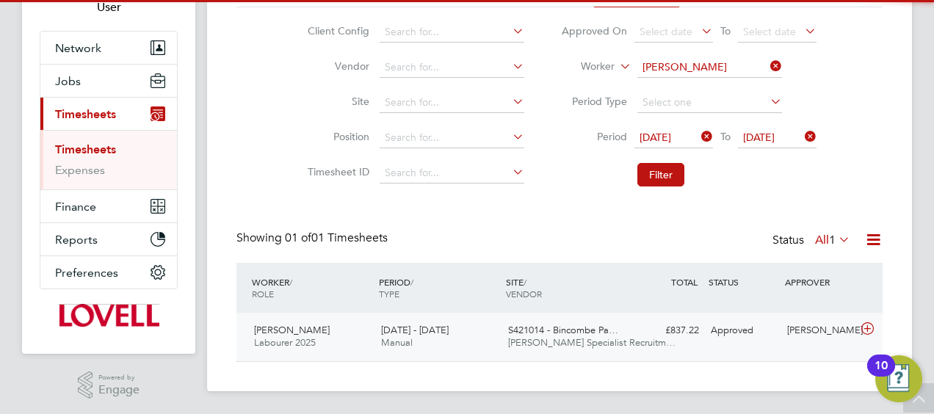
click at [538, 347] on span "Hays Specialist Recruitm…" at bounding box center [591, 342] width 167 height 12
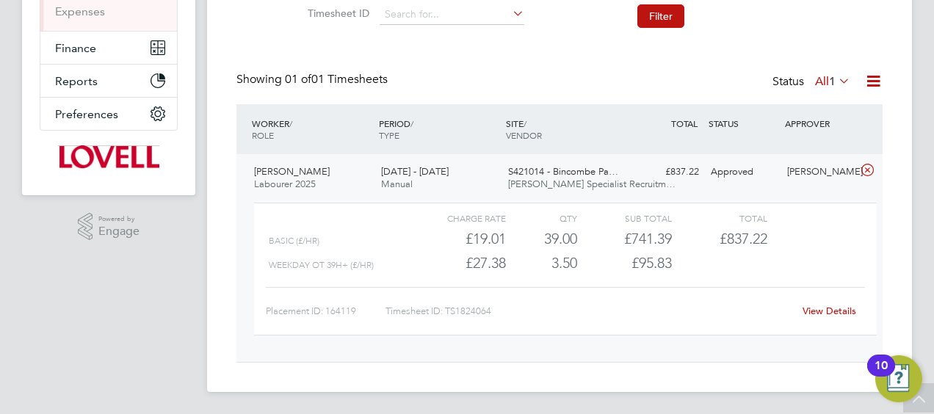
click at [848, 308] on link "View Details" at bounding box center [830, 311] width 54 height 12
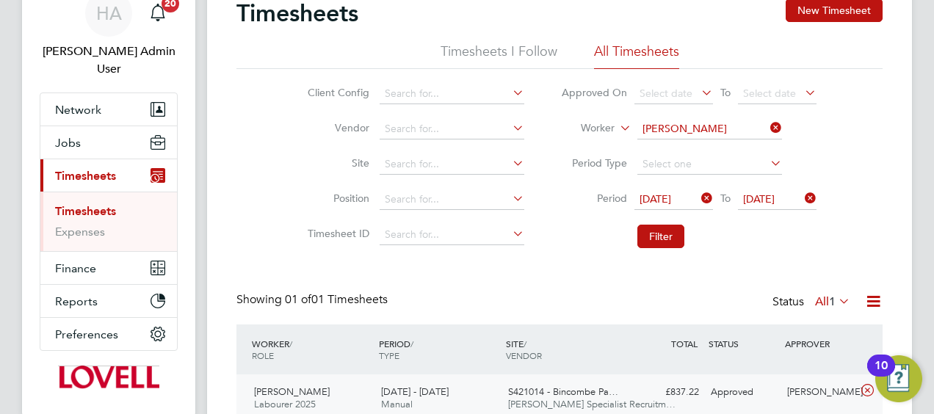
click at [767, 131] on icon at bounding box center [767, 127] width 0 height 21
click at [705, 131] on input at bounding box center [709, 129] width 145 height 21
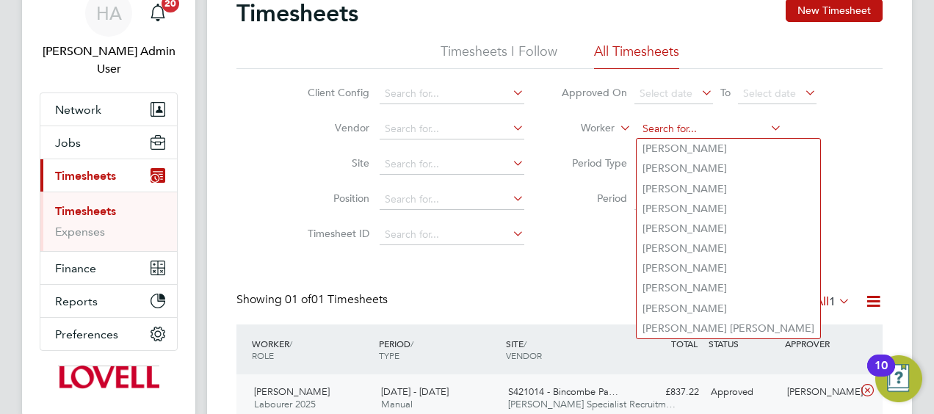
paste input "James Kilpatrick"
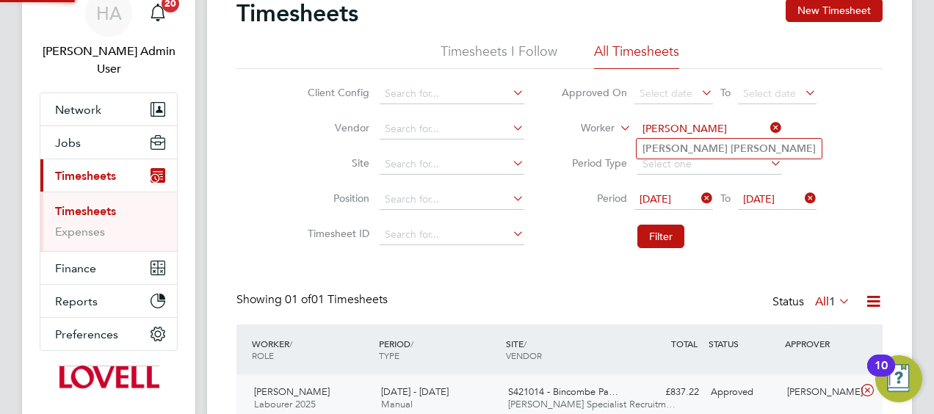
type input "James Kilpatrick"
click at [664, 152] on b "James" at bounding box center [685, 148] width 85 height 12
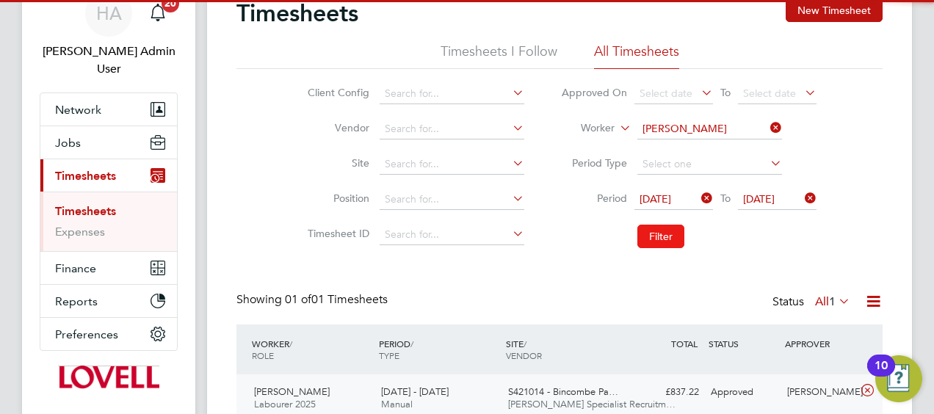
click at [657, 231] on button "Filter" at bounding box center [660, 236] width 47 height 23
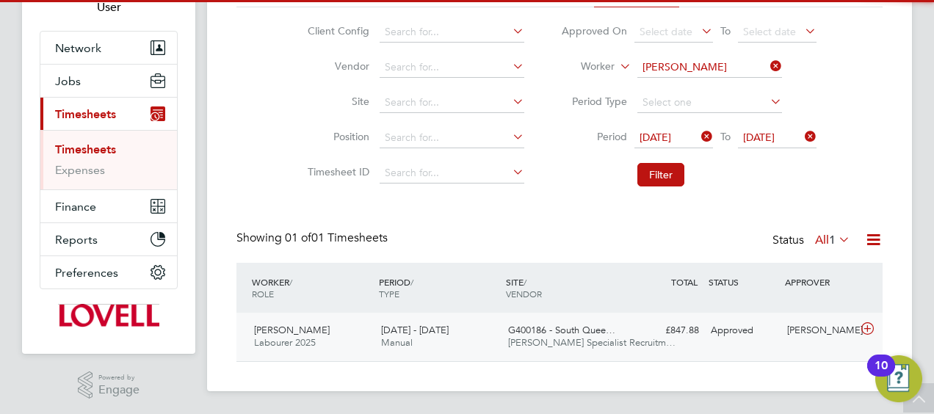
click at [612, 331] on span "G400186 - South Quee…" at bounding box center [561, 330] width 107 height 12
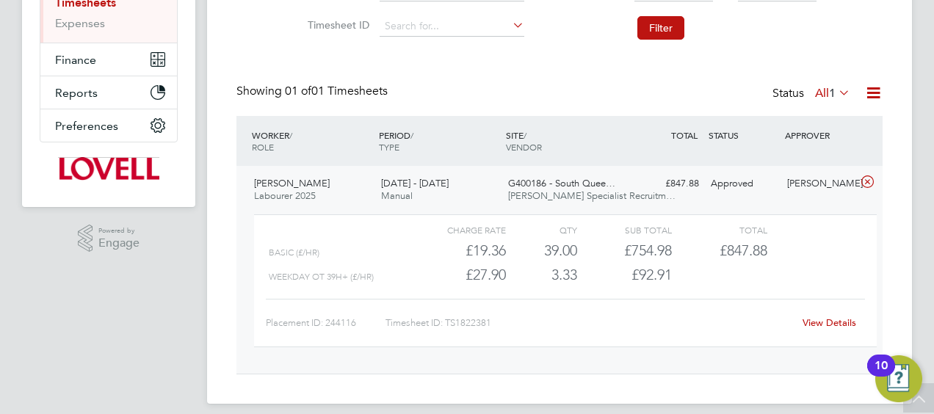
click at [827, 317] on link "View Details" at bounding box center [830, 323] width 54 height 12
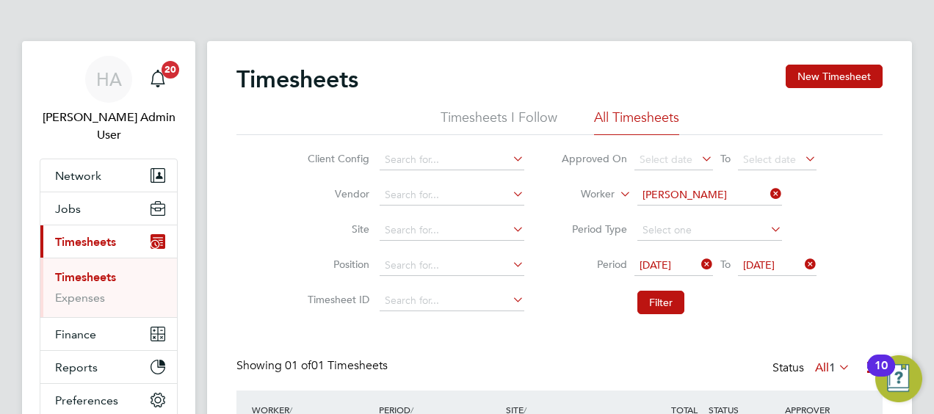
click at [767, 189] on icon at bounding box center [767, 194] width 0 height 21
click at [689, 189] on input at bounding box center [709, 195] width 145 height 21
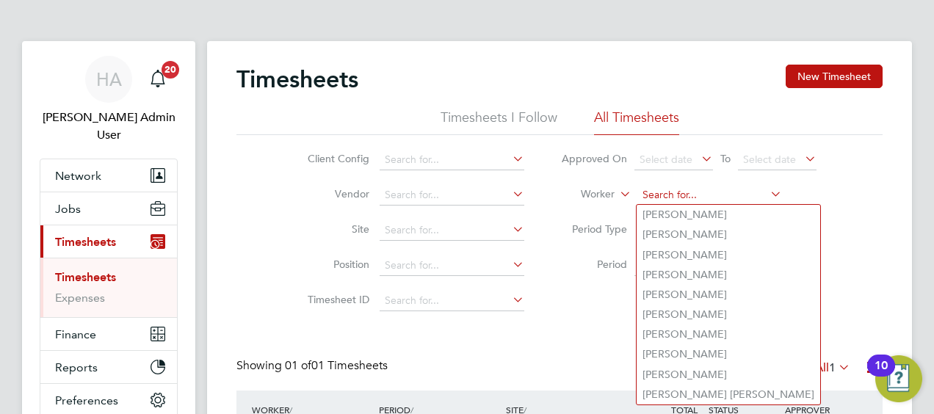
paste input "Andrea Scibisz"
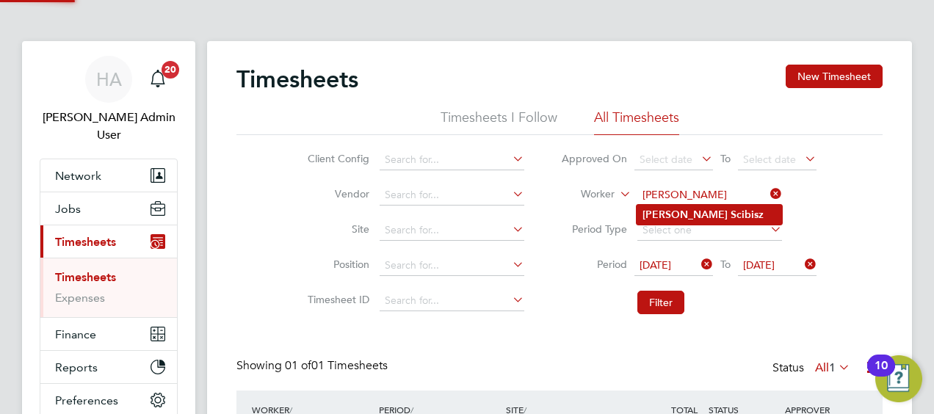
type input "Andrea Scibisz"
click at [731, 211] on b "Scibisz" at bounding box center [747, 215] width 33 height 12
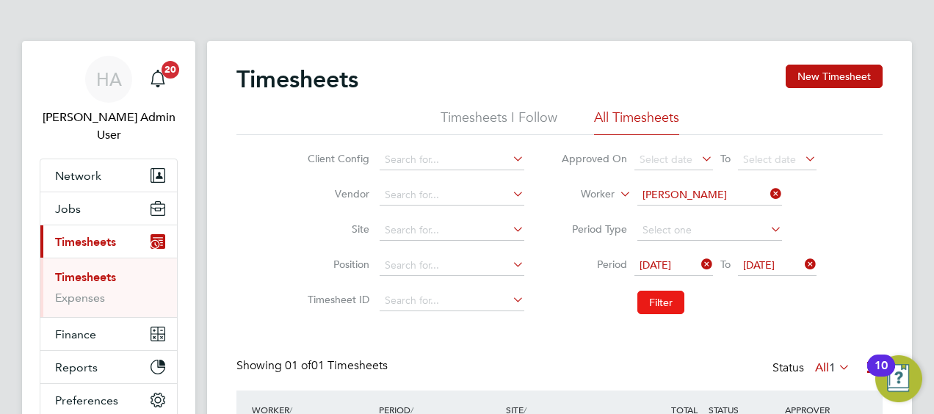
click at [676, 297] on button "Filter" at bounding box center [660, 302] width 47 height 23
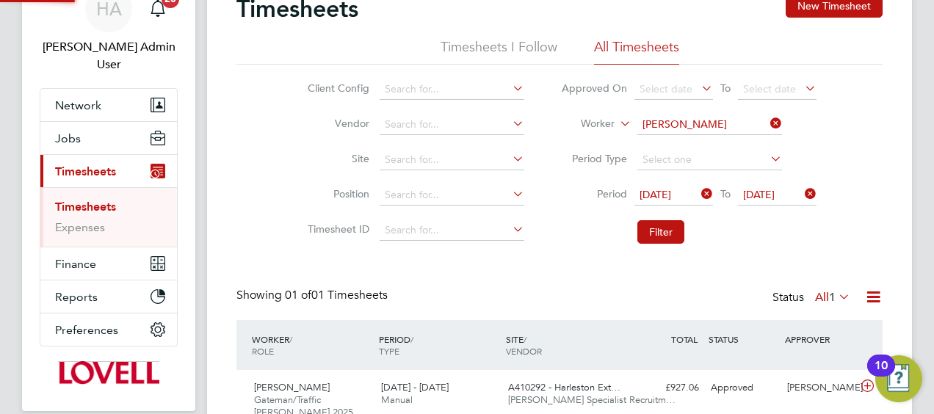
scroll to position [140, 0]
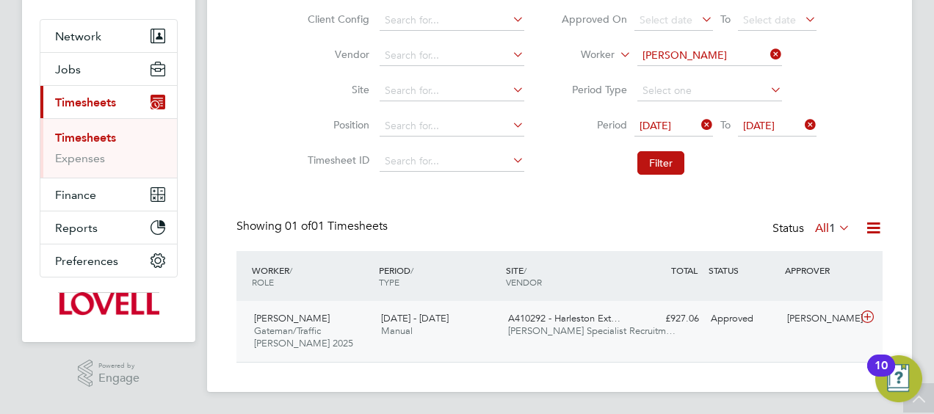
click at [601, 328] on span "Hays Specialist Recruitm…" at bounding box center [591, 331] width 167 height 12
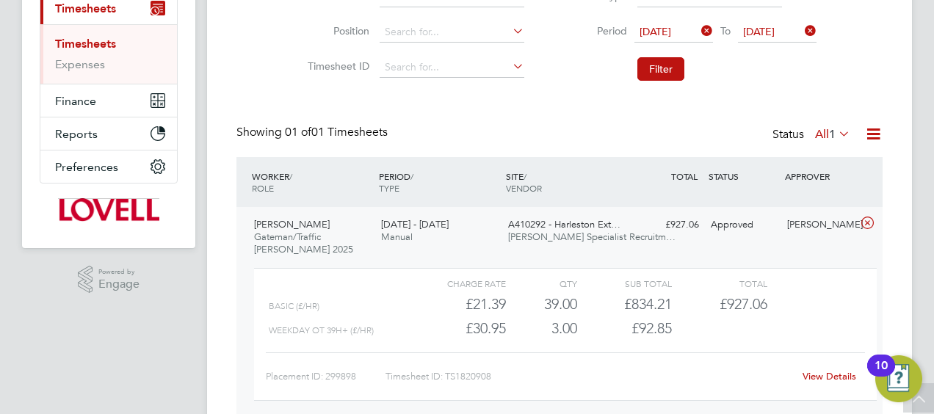
scroll to position [286, 0]
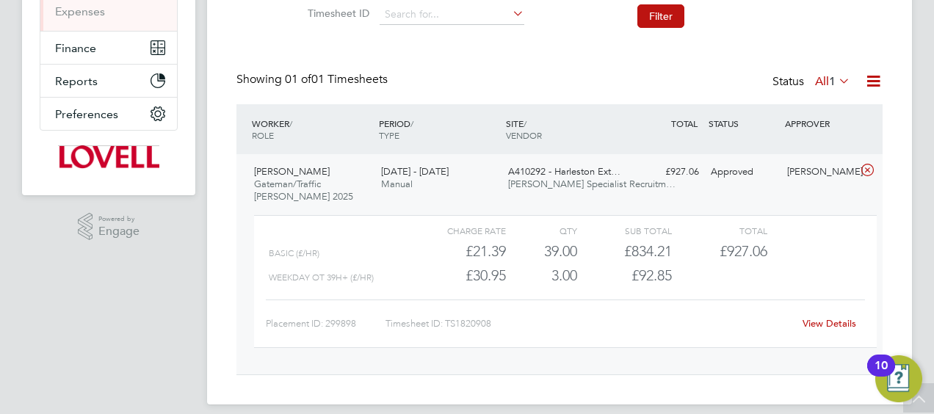
click at [522, 264] on div "3.00" at bounding box center [541, 276] width 71 height 24
click at [595, 175] on span "A410292 - Harleston Ext…" at bounding box center [564, 171] width 112 height 12
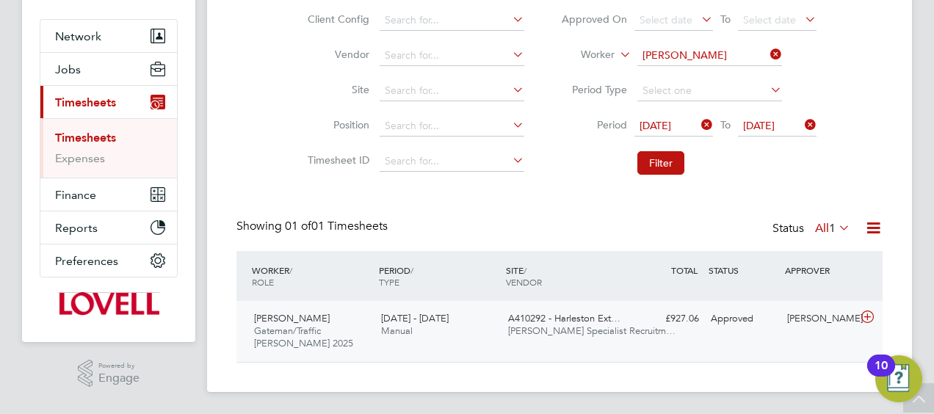
click at [724, 307] on div "Approved" at bounding box center [743, 319] width 76 height 24
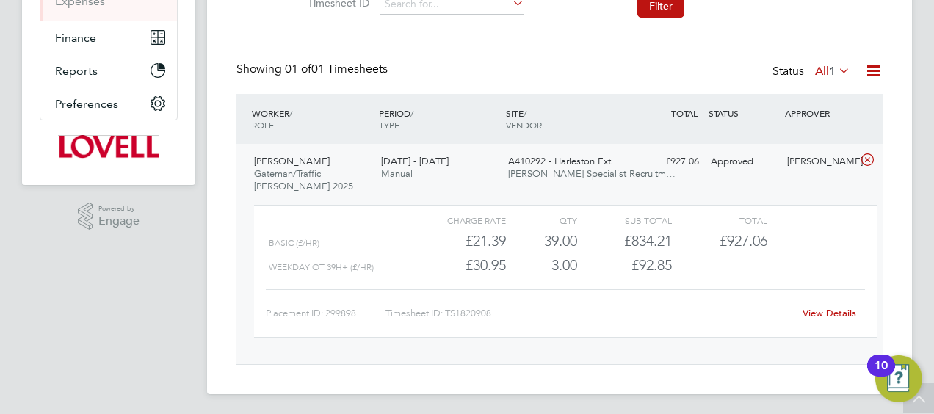
scroll to position [299, 0]
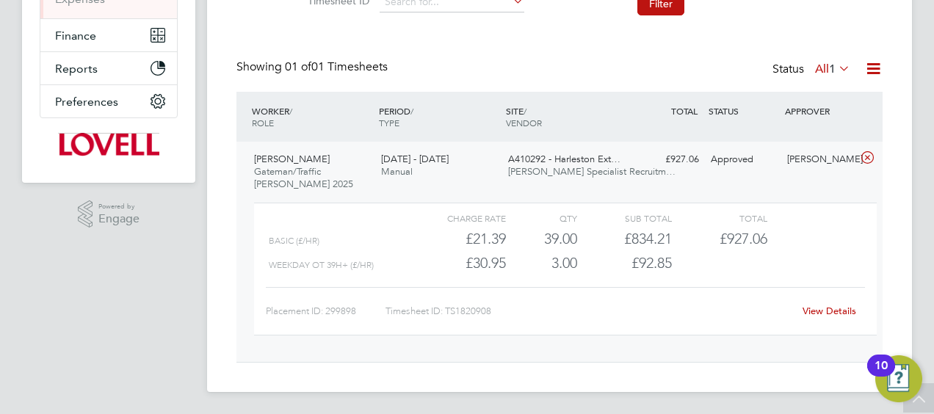
drag, startPoint x: 829, startPoint y: 304, endPoint x: 803, endPoint y: 312, distance: 26.9
click at [829, 304] on div "View Details" at bounding box center [829, 311] width 72 height 23
click at [812, 310] on link "View Details" at bounding box center [830, 311] width 54 height 12
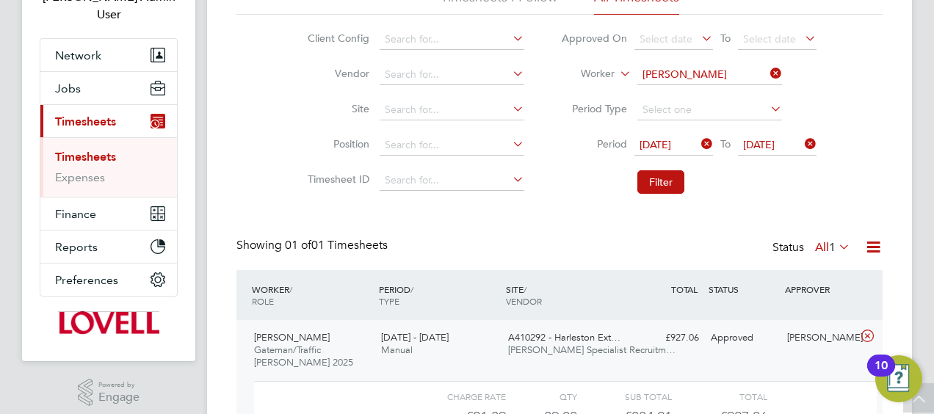
scroll to position [79, 0]
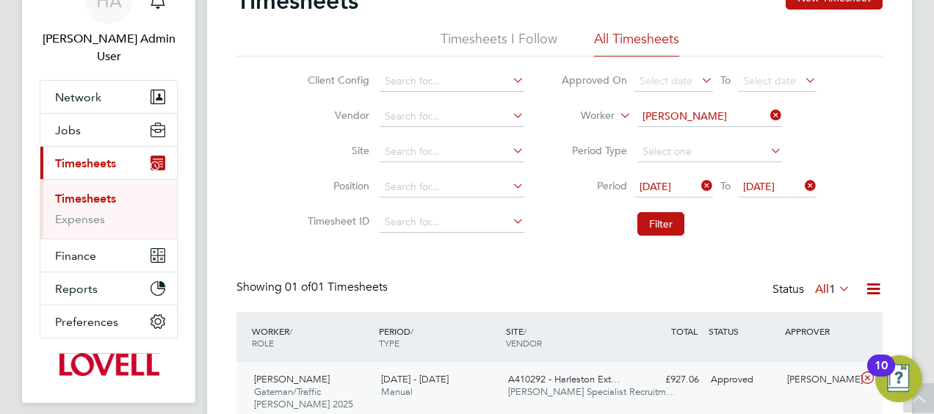
click at [767, 120] on icon at bounding box center [767, 115] width 0 height 21
click at [717, 116] on input at bounding box center [709, 116] width 145 height 21
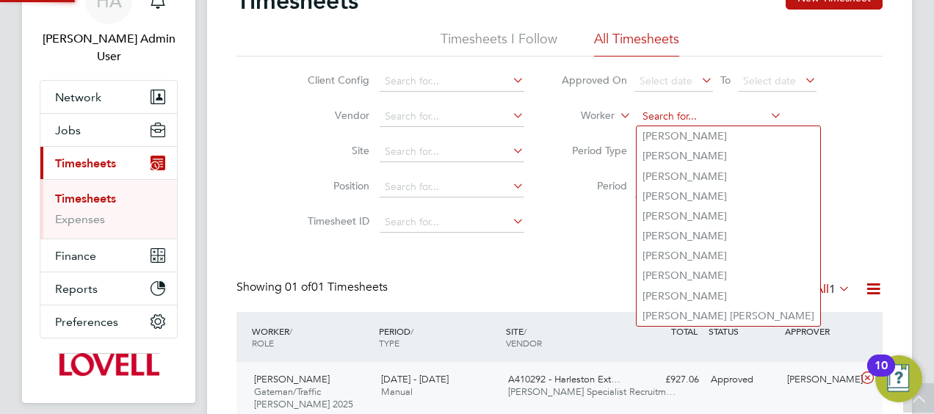
paste input "Liam Coleman"
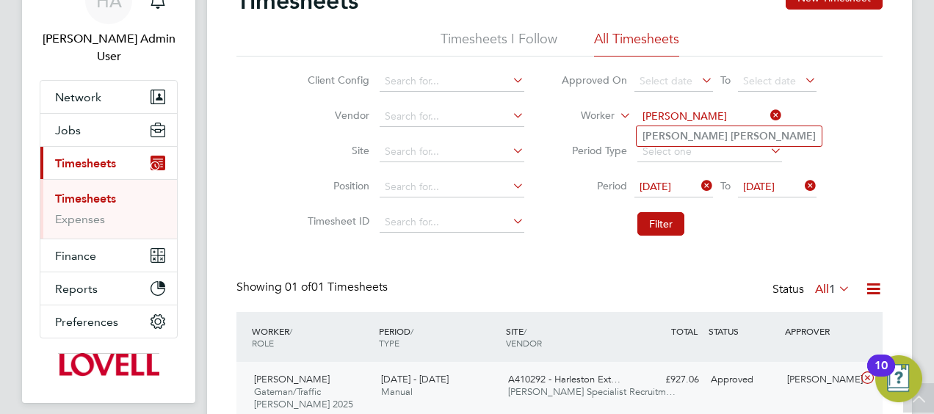
type input "Liam Coleman"
click at [731, 135] on b "Coleman" at bounding box center [773, 136] width 85 height 12
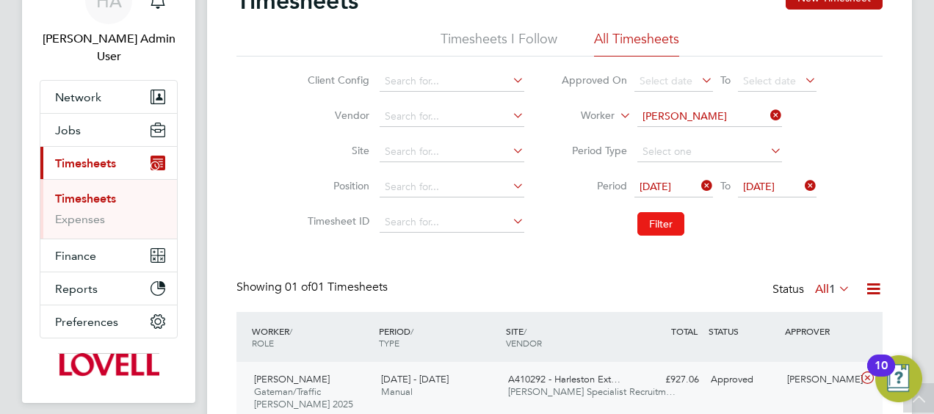
click at [657, 219] on button "Filter" at bounding box center [660, 223] width 47 height 23
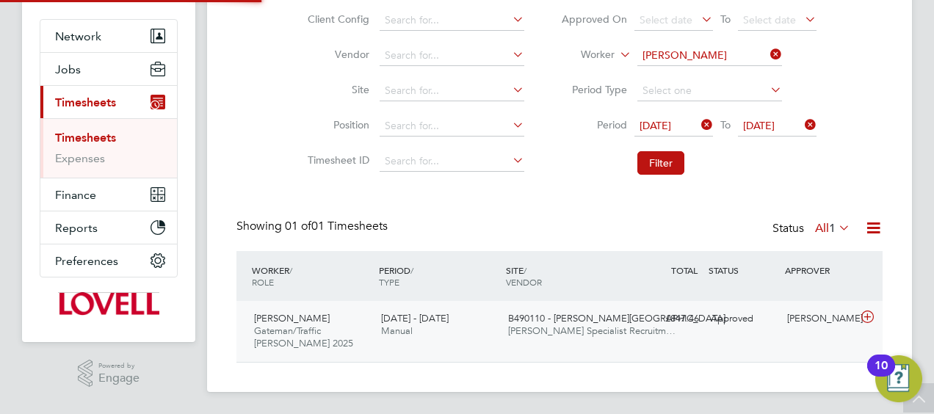
scroll to position [140, 0]
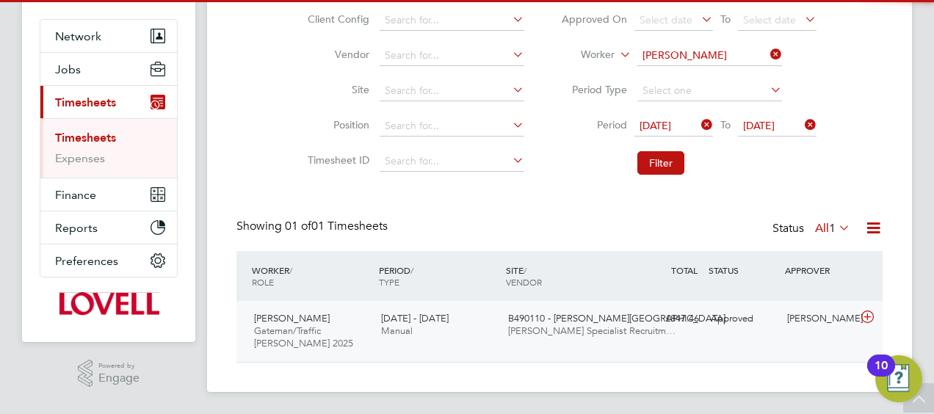
click at [639, 330] on div "£847.46 Approved" at bounding box center [667, 319] width 76 height 24
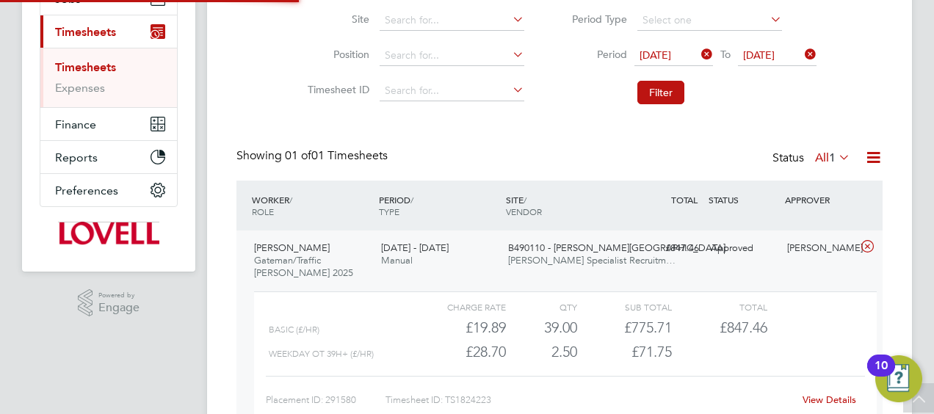
scroll to position [275, 0]
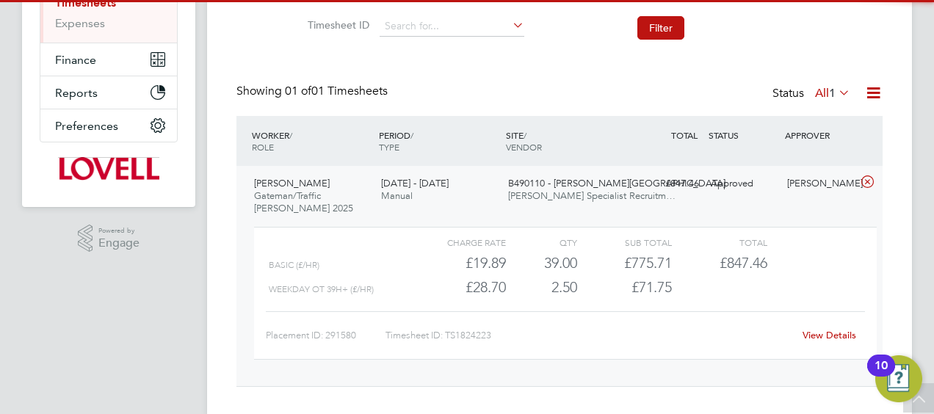
click at [809, 330] on link "View Details" at bounding box center [830, 335] width 54 height 12
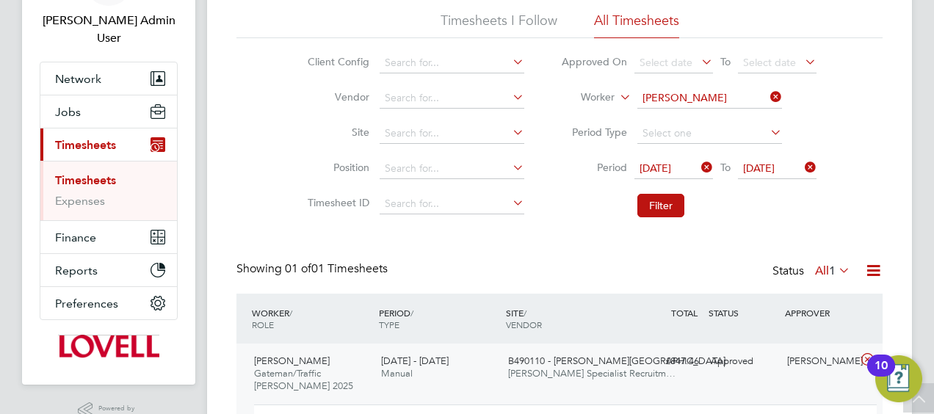
scroll to position [0, 0]
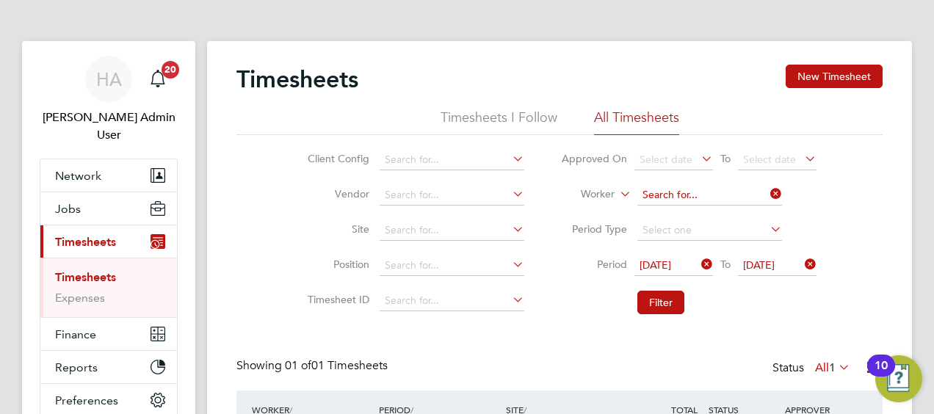
click at [755, 191] on input at bounding box center [709, 195] width 145 height 21
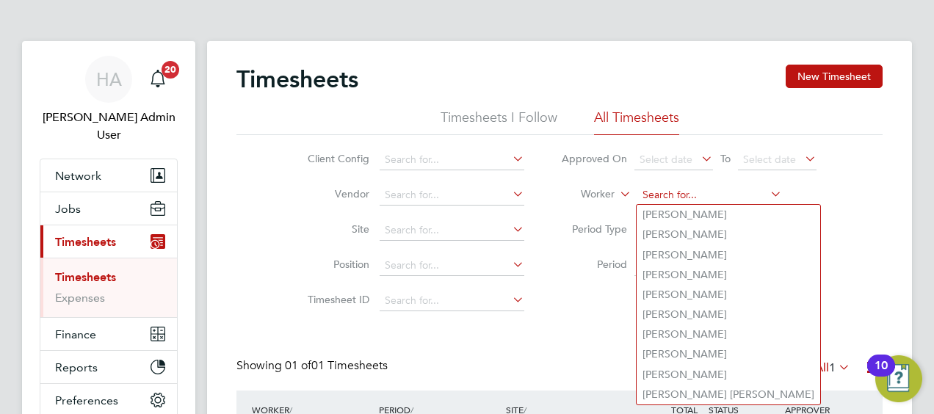
paste input "Antony Goulding"
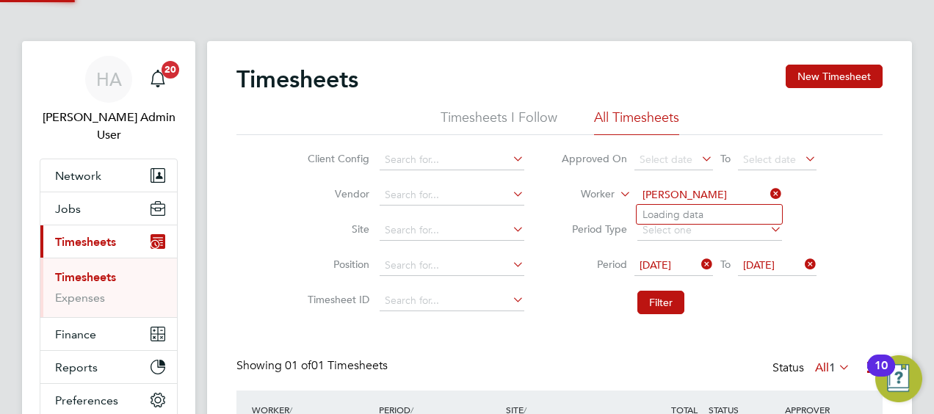
type input "Antony Goulding"
click at [731, 214] on b "Goulding" at bounding box center [754, 215] width 46 height 12
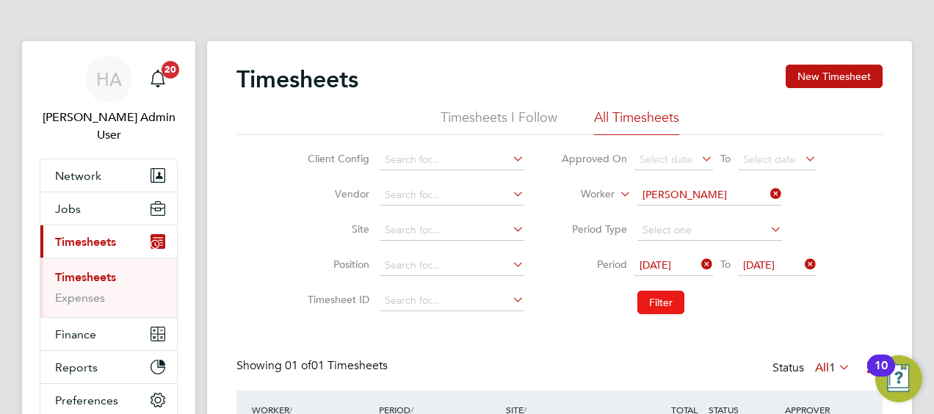
click at [646, 305] on button "Filter" at bounding box center [660, 302] width 47 height 23
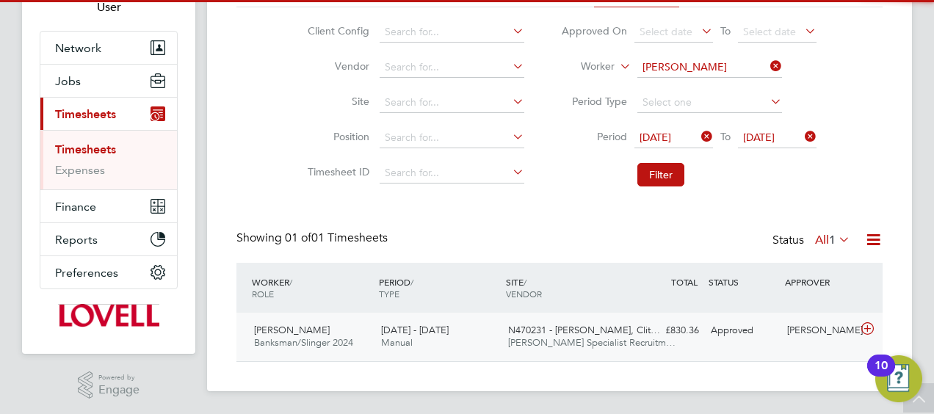
click at [644, 341] on div "£830.36 Approved" at bounding box center [667, 331] width 76 height 24
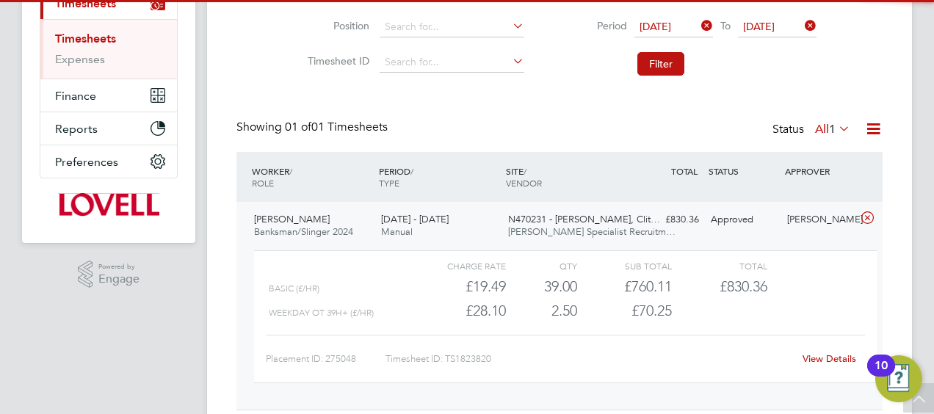
click at [823, 358] on link "View Details" at bounding box center [830, 358] width 54 height 12
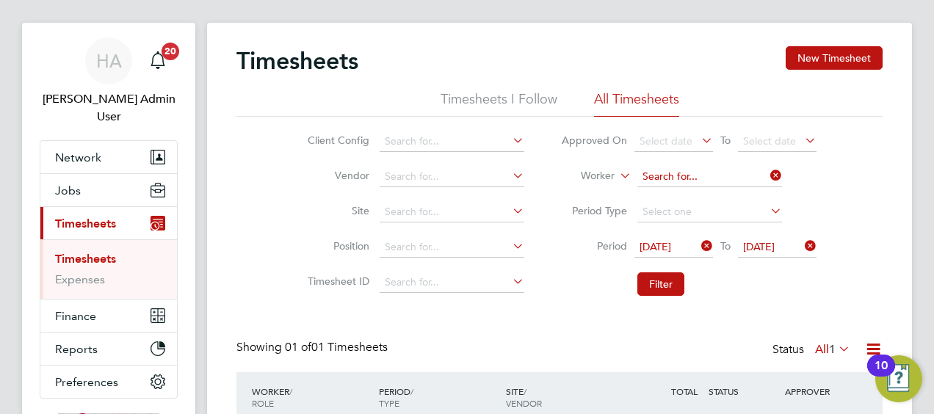
click at [764, 169] on input at bounding box center [709, 177] width 145 height 21
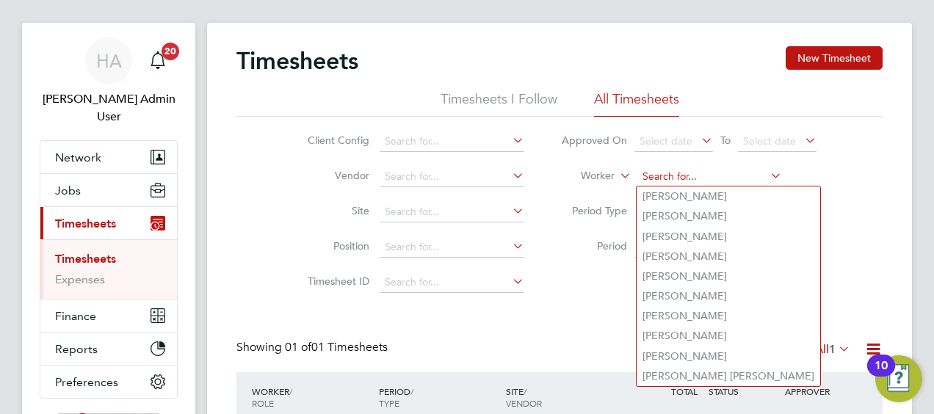
paste input "Lance Gourlay"
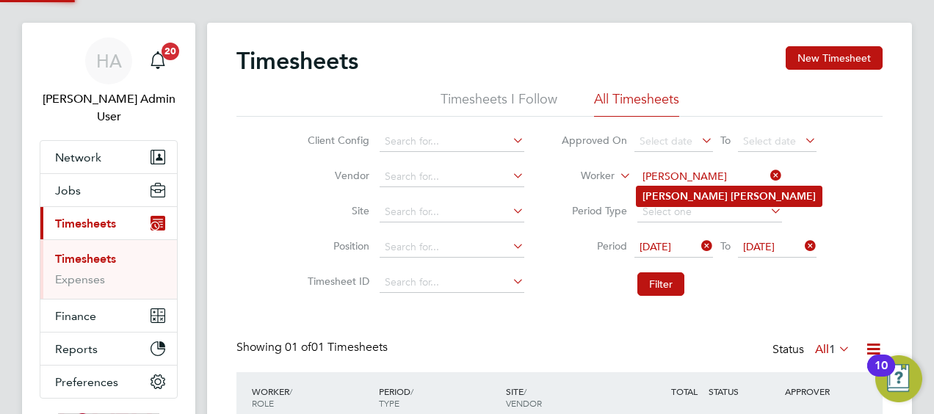
type input "Lance Gourlay"
click at [731, 194] on b "Gourlay" at bounding box center [773, 196] width 85 height 12
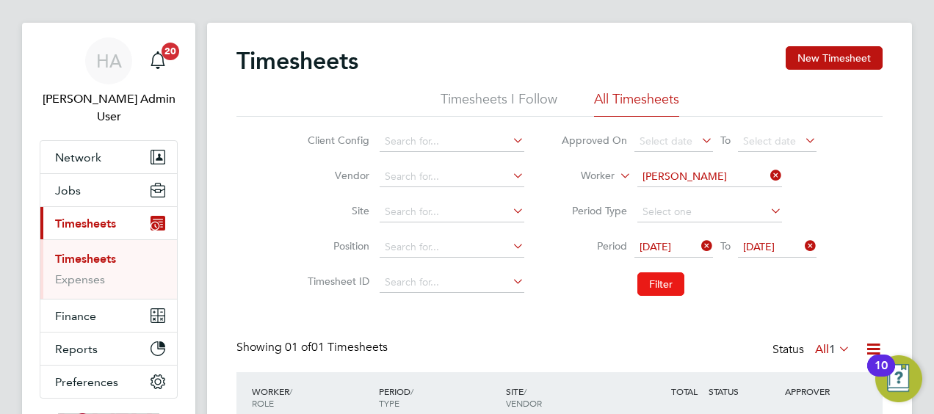
click at [667, 274] on button "Filter" at bounding box center [660, 283] width 47 height 23
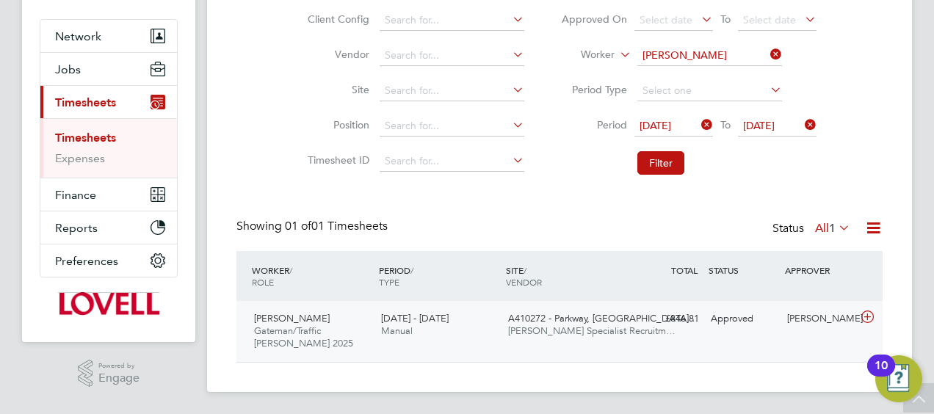
click at [685, 323] on div "£846.81 Approved" at bounding box center [667, 319] width 76 height 24
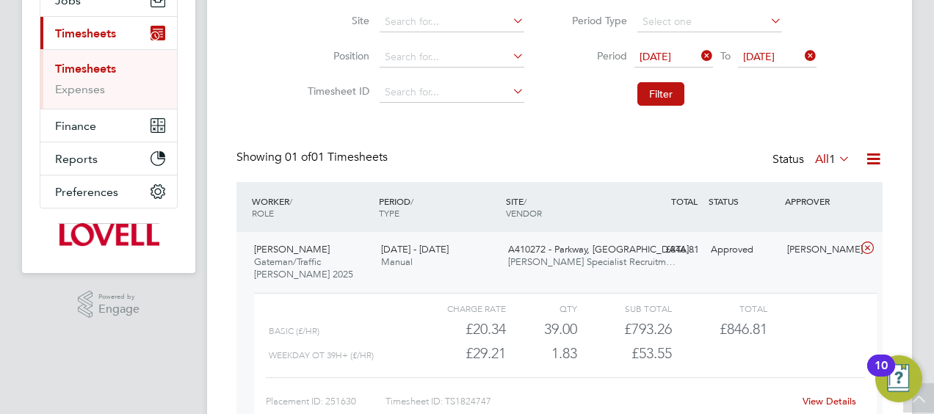
click at [820, 395] on link "View Details" at bounding box center [830, 401] width 54 height 12
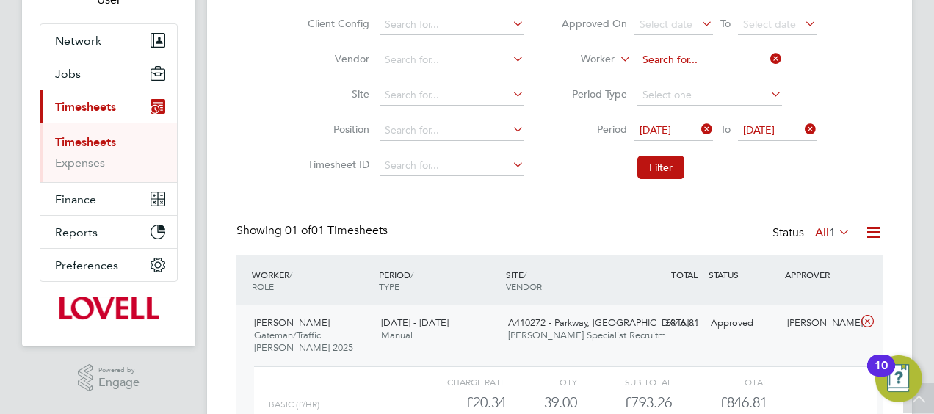
click at [753, 62] on input at bounding box center [709, 60] width 145 height 21
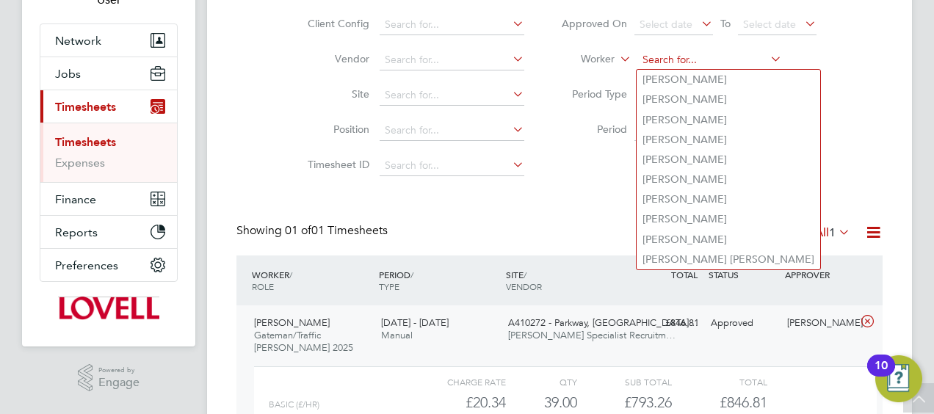
paste input "Seyi Onololu"
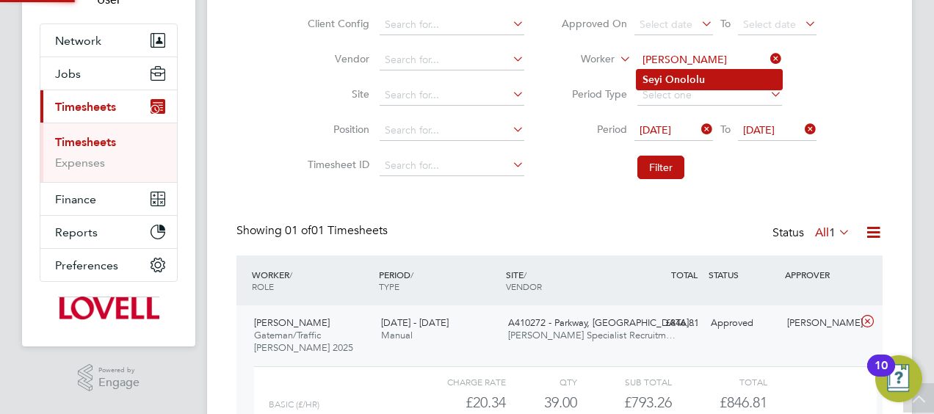
type input "Seyi Onololu"
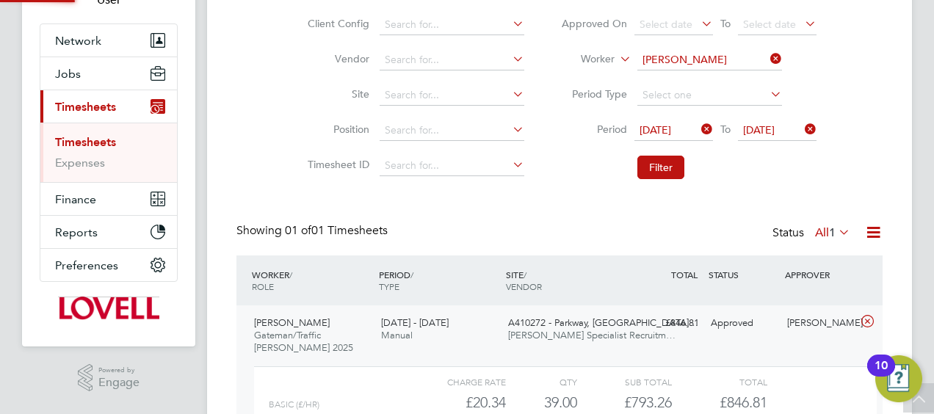
click at [694, 77] on b "Onololu" at bounding box center [685, 79] width 40 height 12
click at [662, 174] on button "Filter" at bounding box center [660, 167] width 47 height 23
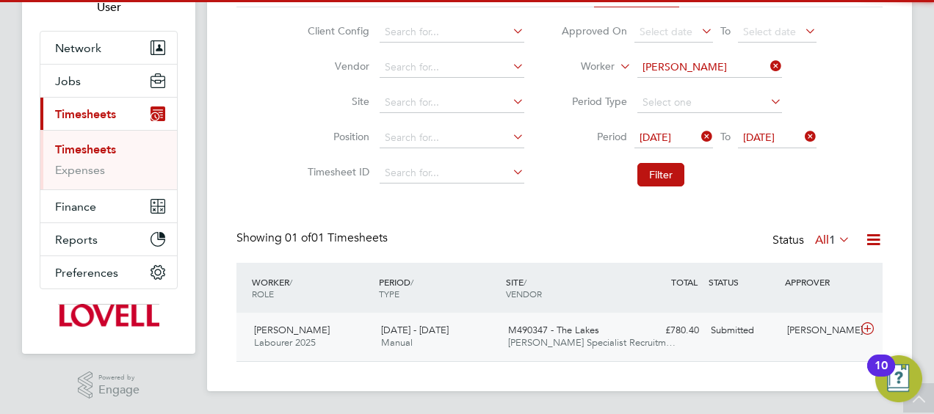
click at [742, 342] on div "Seyi Onololu Labourer 2025 13 - 19 Sep 2025 13 - 19 Sep 2025 Manual M490347 - T…" at bounding box center [559, 337] width 646 height 48
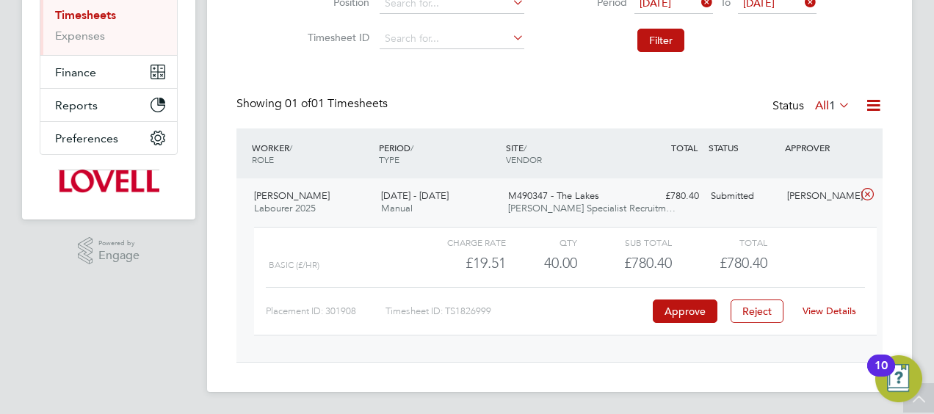
click at [828, 314] on link "View Details" at bounding box center [830, 311] width 54 height 12
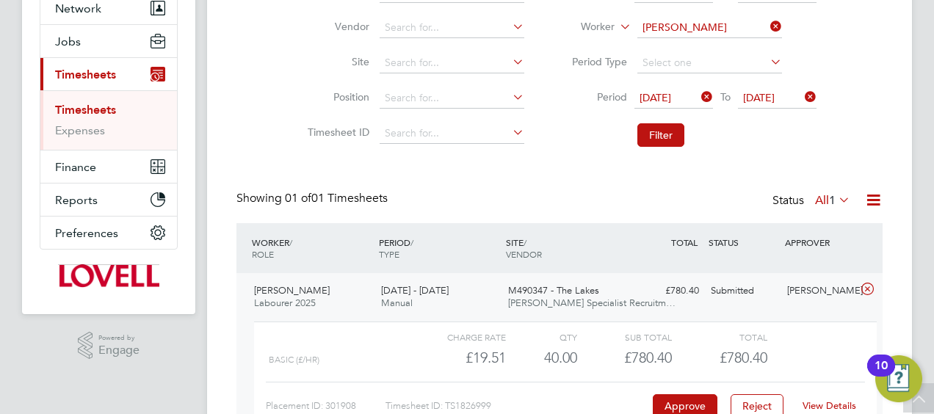
scroll to position [115, 0]
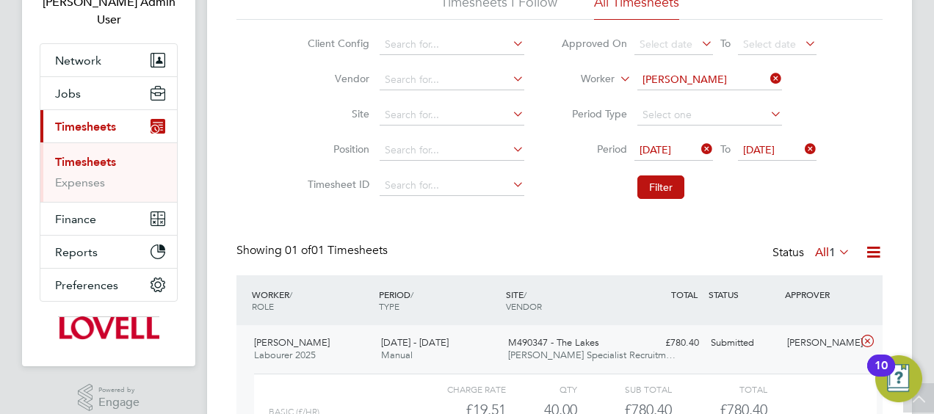
click at [767, 81] on icon at bounding box center [767, 78] width 0 height 21
click at [736, 82] on input at bounding box center [709, 80] width 145 height 21
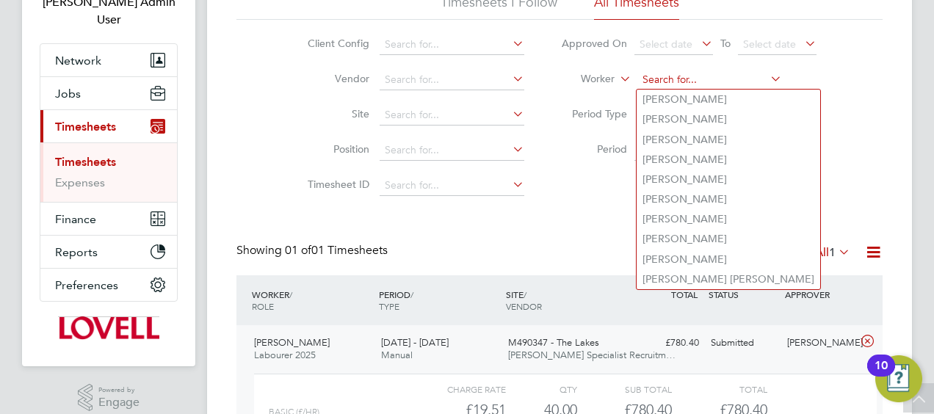
paste input "Carl Jamson"
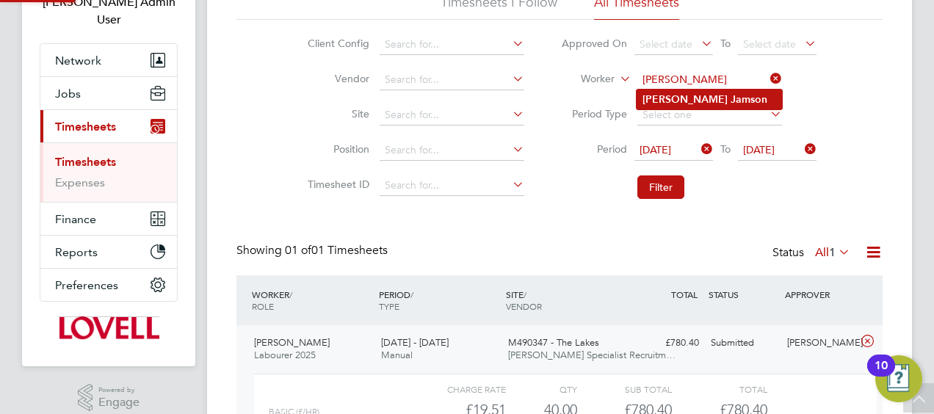
type input "Carl Jamson"
click at [731, 98] on b "Jamson" at bounding box center [749, 99] width 37 height 12
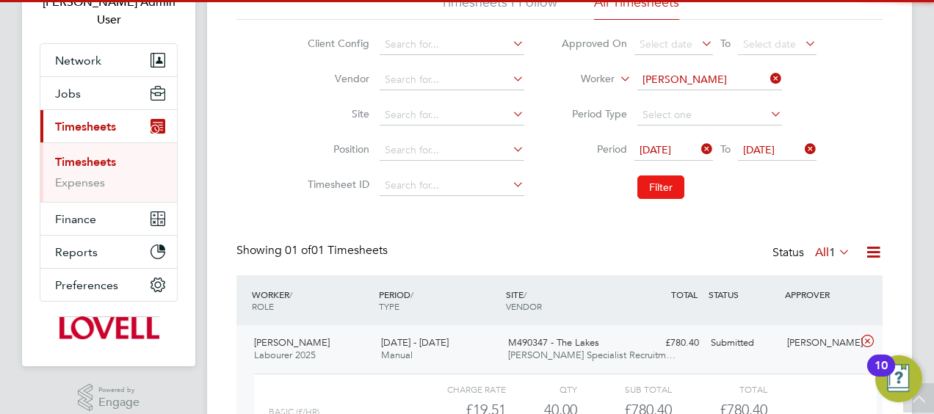
click at [660, 192] on button "Filter" at bounding box center [660, 187] width 47 height 23
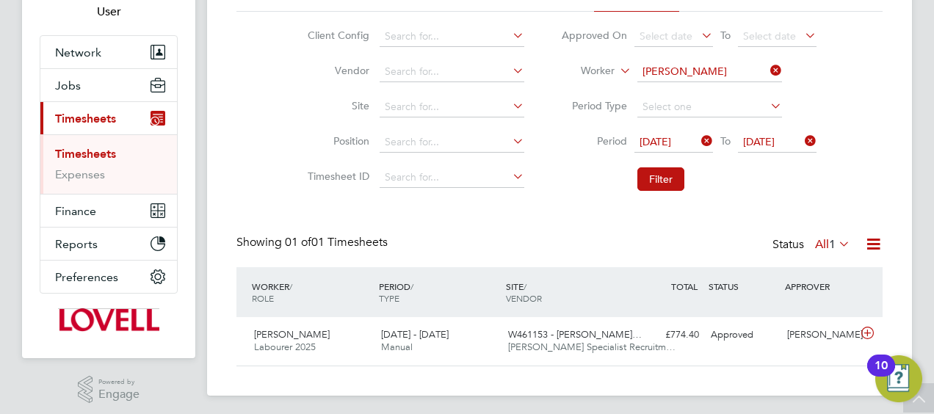
scroll to position [128, 0]
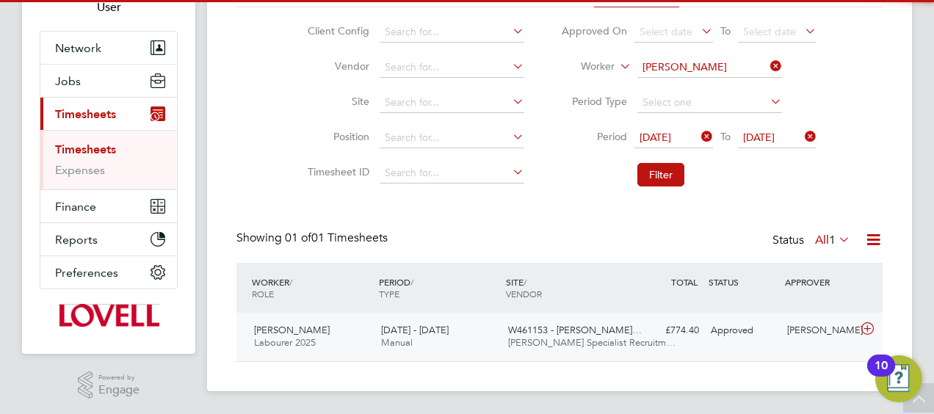
click at [647, 336] on div "£774.40 Approved" at bounding box center [667, 331] width 76 height 24
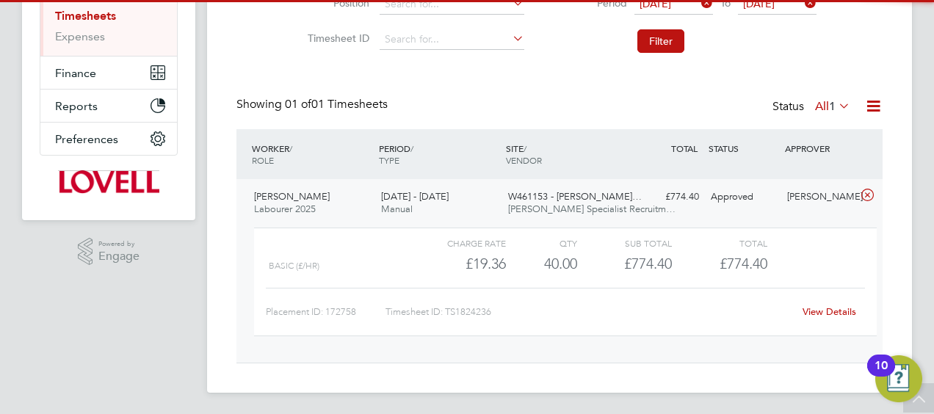
scroll to position [262, 0]
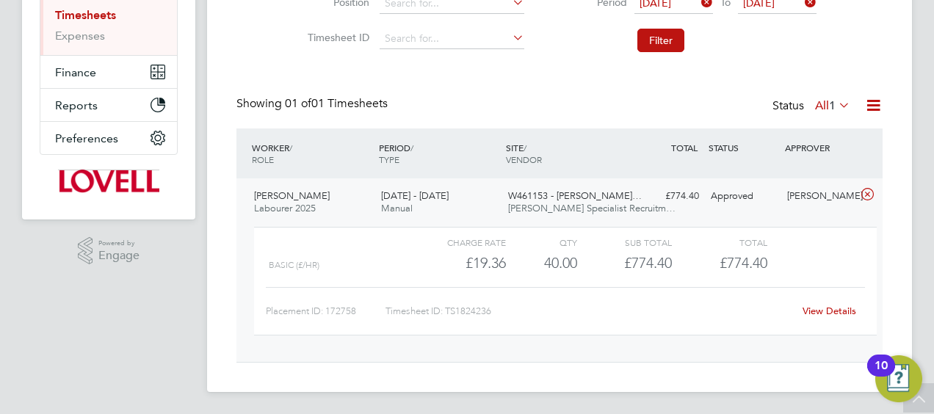
click at [818, 313] on link "View Details" at bounding box center [830, 311] width 54 height 12
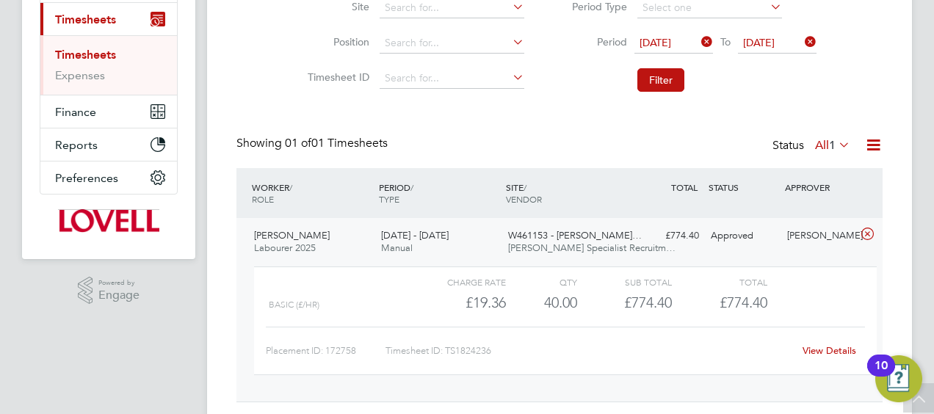
scroll to position [115, 0]
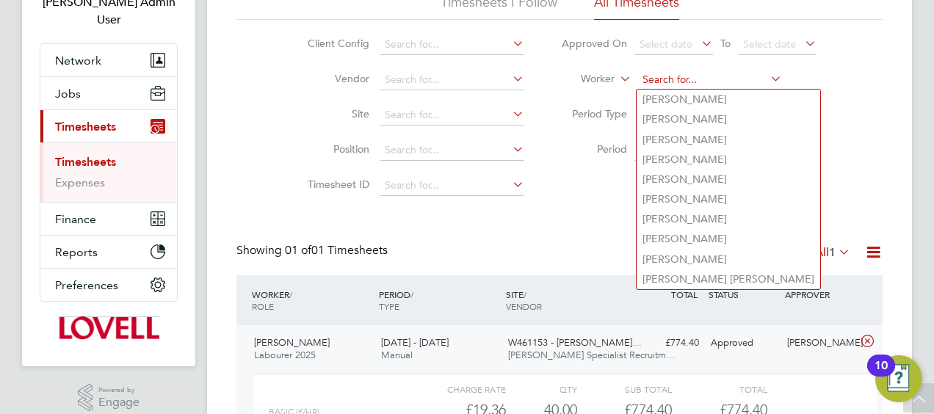
click at [777, 87] on input at bounding box center [709, 80] width 145 height 21
click at [739, 85] on input at bounding box center [709, 80] width 145 height 21
paste input "Romulus Burducea"
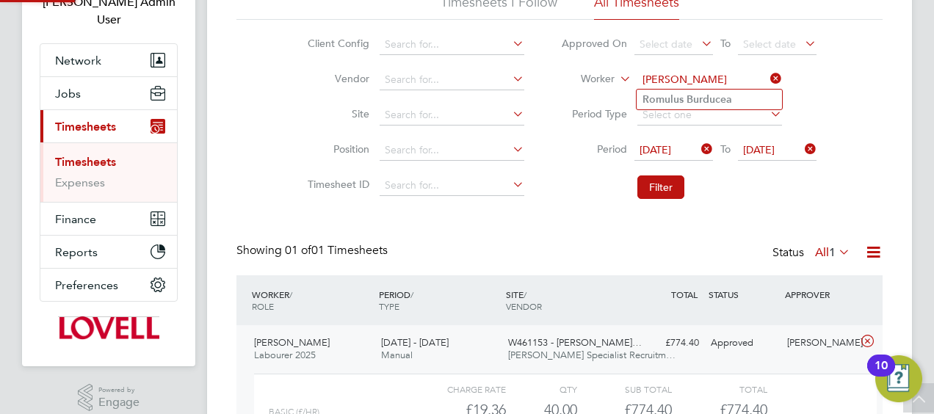
type input "Romulus Burducea"
click at [692, 102] on b "Burducea" at bounding box center [710, 99] width 46 height 12
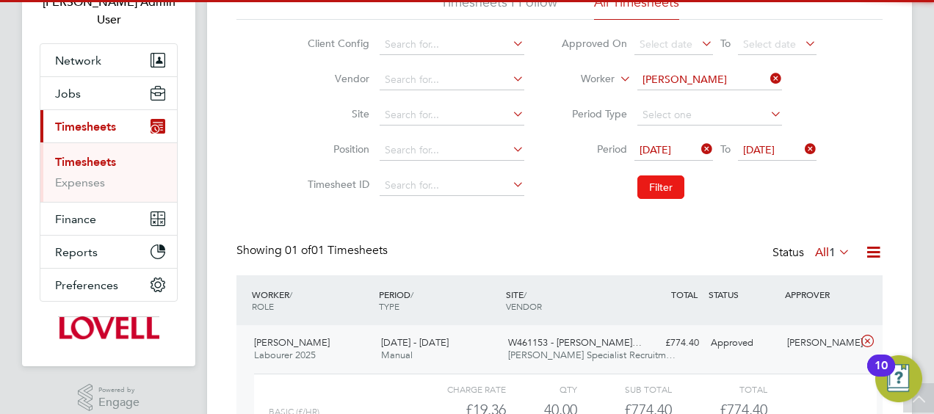
click at [666, 188] on button "Filter" at bounding box center [660, 187] width 47 height 23
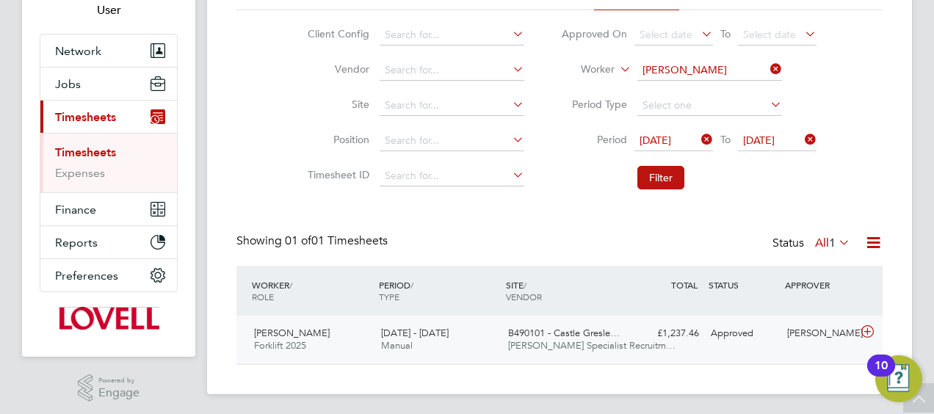
scroll to position [128, 0]
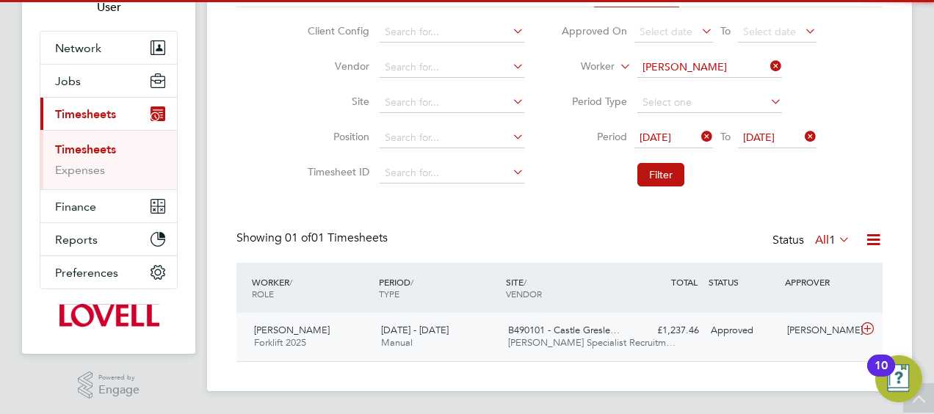
click at [540, 327] on span "B490101 - Castle Gresle…" at bounding box center [564, 330] width 112 height 12
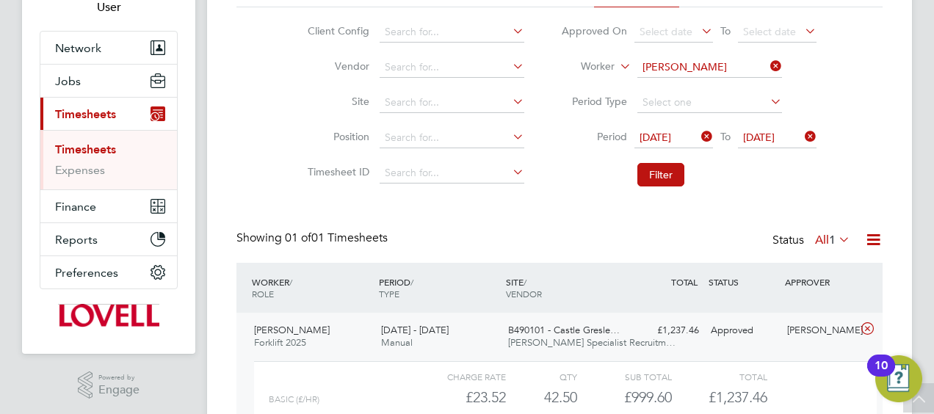
scroll to position [201, 0]
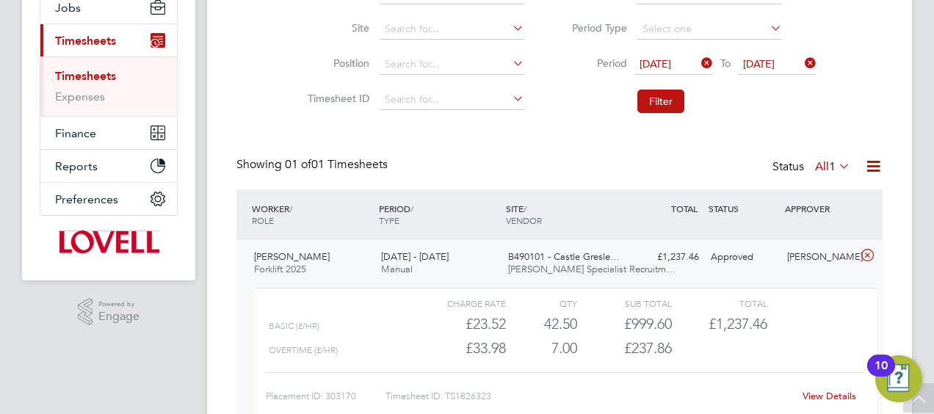
click at [698, 66] on icon at bounding box center [698, 63] width 0 height 21
click at [802, 64] on icon at bounding box center [802, 63] width 0 height 21
click at [663, 106] on button "Filter" at bounding box center [660, 101] width 47 height 23
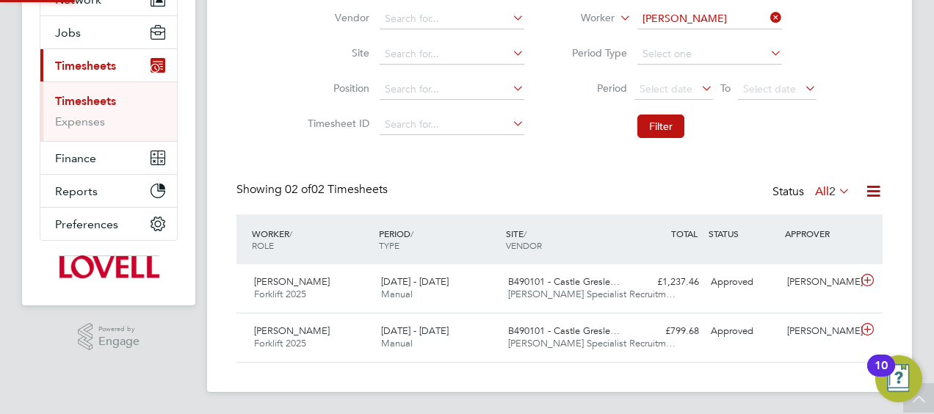
scroll to position [37, 127]
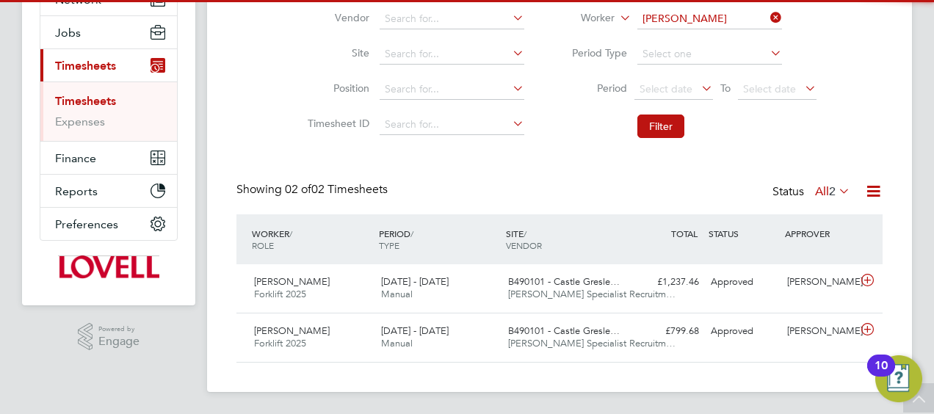
click at [815, 187] on label "All 2" at bounding box center [832, 191] width 35 height 15
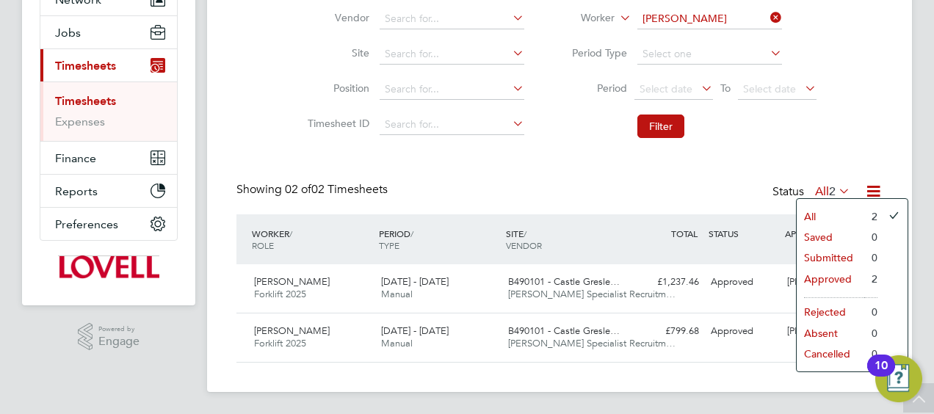
click at [846, 140] on div "Client Config Vendor Site Position Timesheet ID Approved On Select date To Sele…" at bounding box center [559, 52] width 646 height 187
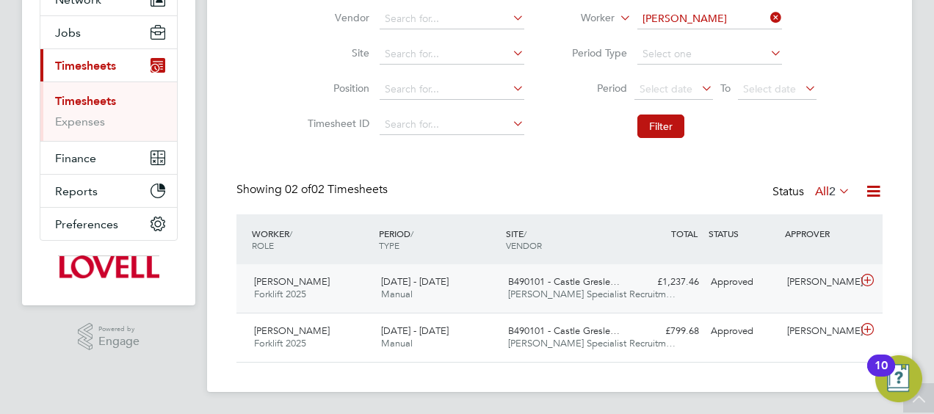
click at [434, 292] on div "13 - 19 Sep 2025 Manual" at bounding box center [438, 288] width 127 height 37
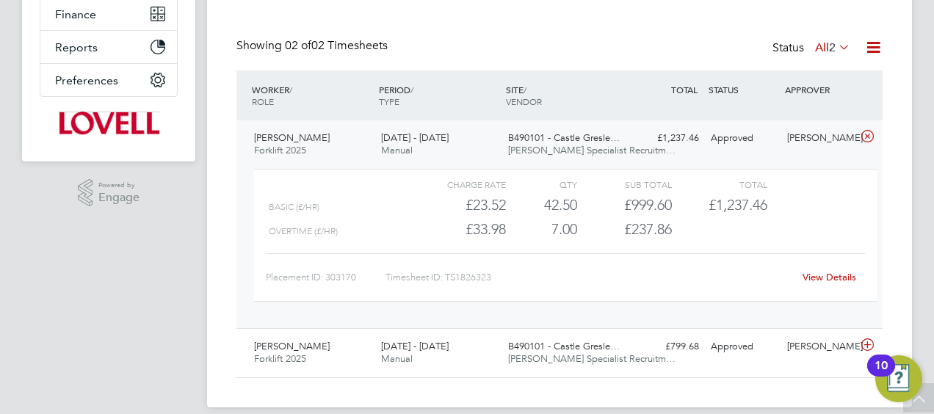
scroll to position [323, 0]
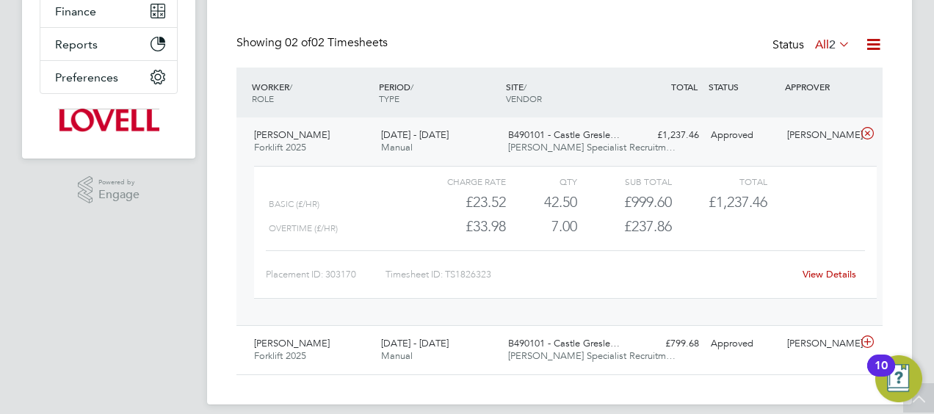
click at [821, 270] on link "View Details" at bounding box center [830, 274] width 54 height 12
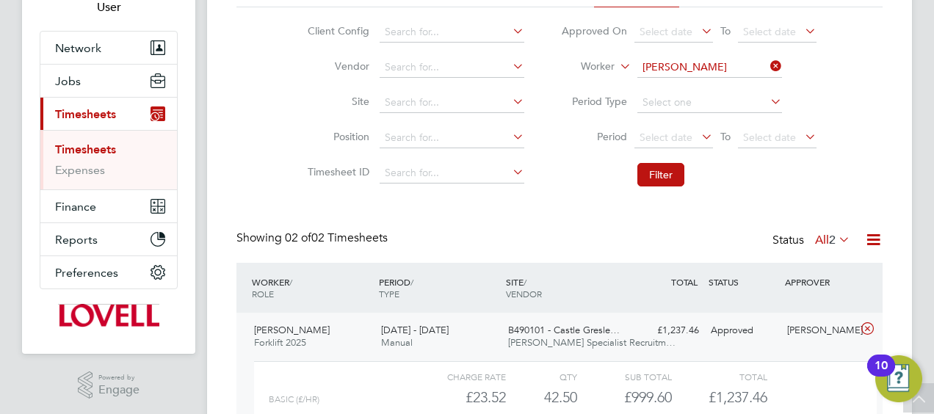
scroll to position [103, 0]
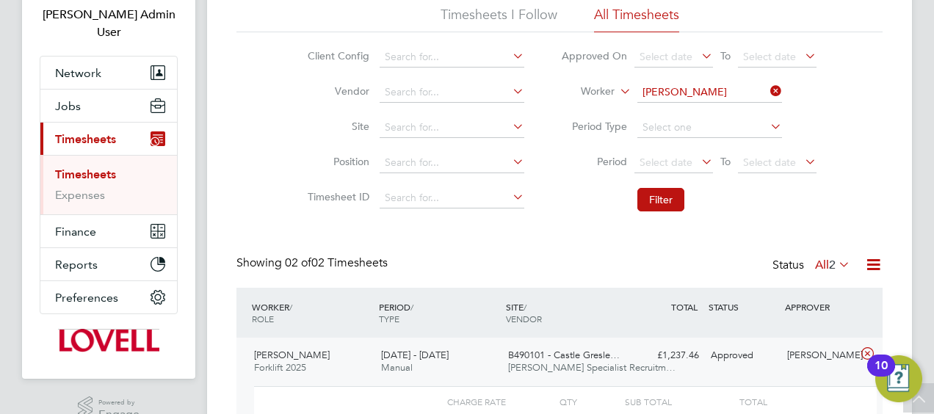
click at [767, 93] on icon at bounding box center [767, 91] width 0 height 21
click at [728, 93] on input at bounding box center [709, 92] width 145 height 21
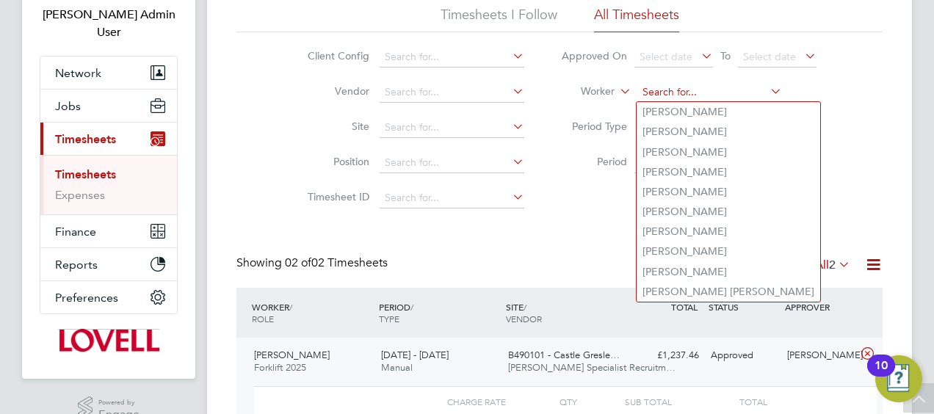
paste input "Andrew Michael Bull"
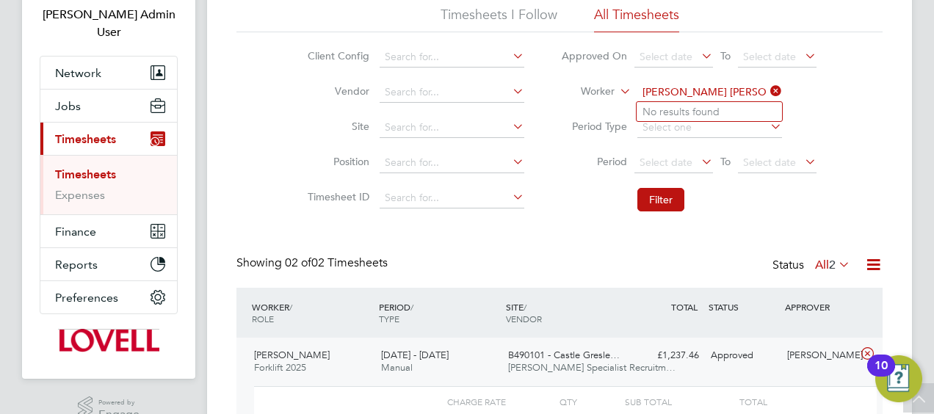
click at [721, 92] on input "Andrew Michael Bull" at bounding box center [709, 92] width 145 height 21
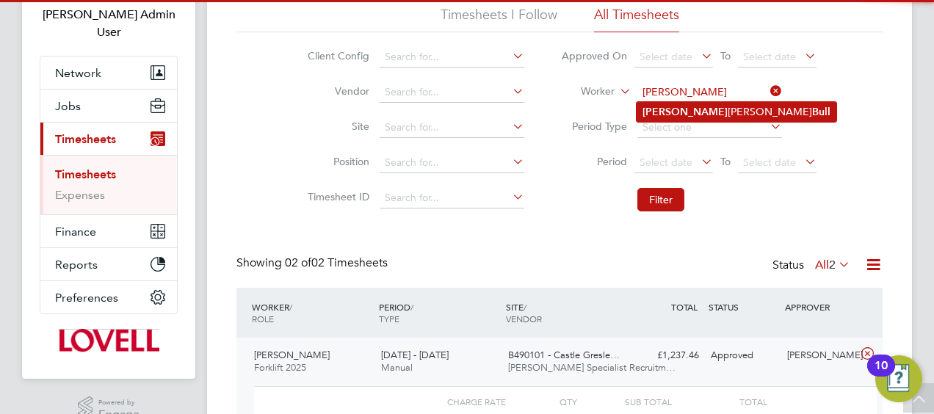
click at [690, 105] on li "Andrew Michael Bull" at bounding box center [737, 112] width 200 height 20
type input "Andrew Michael Bull"
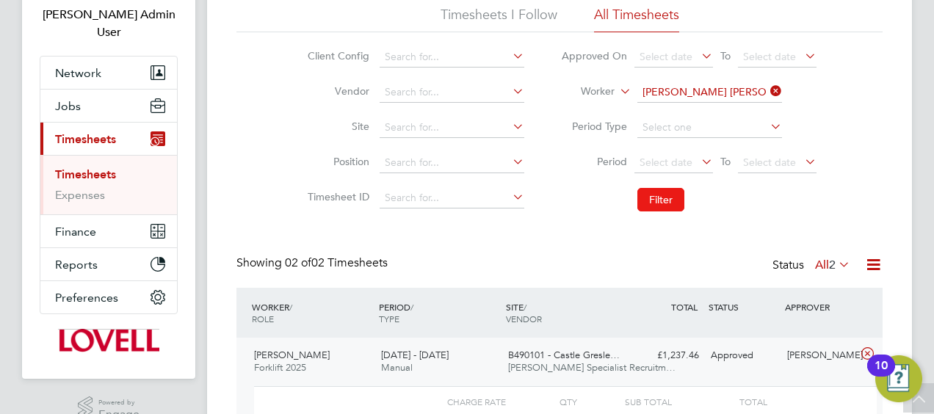
click at [653, 205] on button "Filter" at bounding box center [660, 199] width 47 height 23
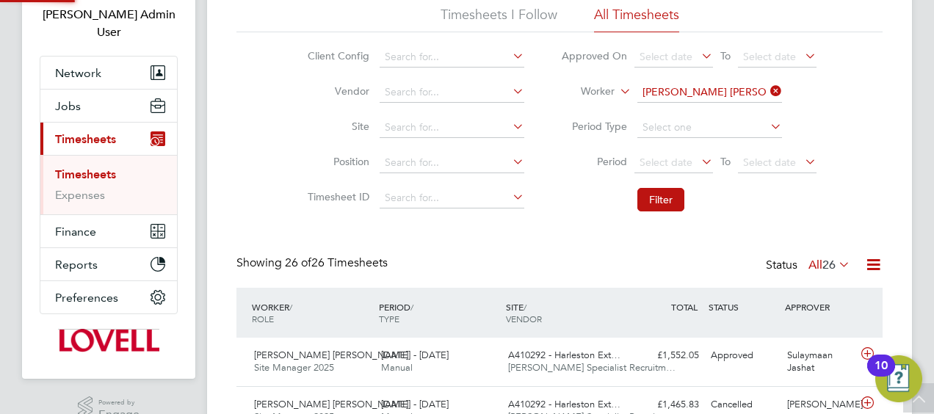
scroll to position [37, 127]
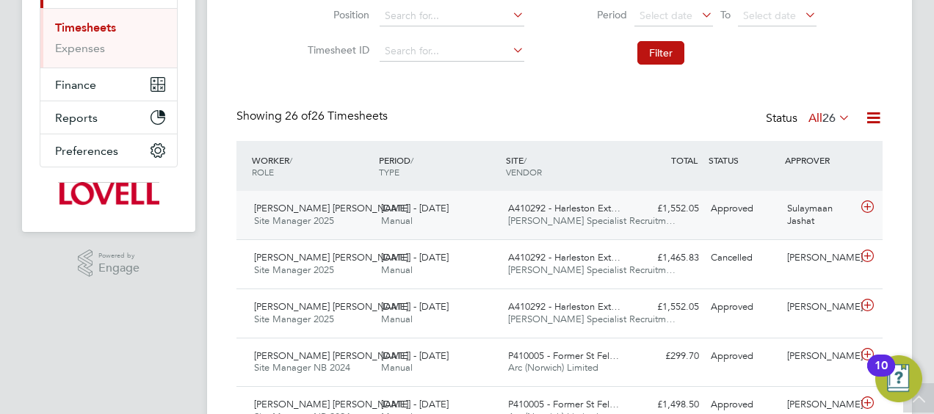
click at [470, 214] on div "13 - 19 Sep 2025 Manual" at bounding box center [438, 215] width 127 height 37
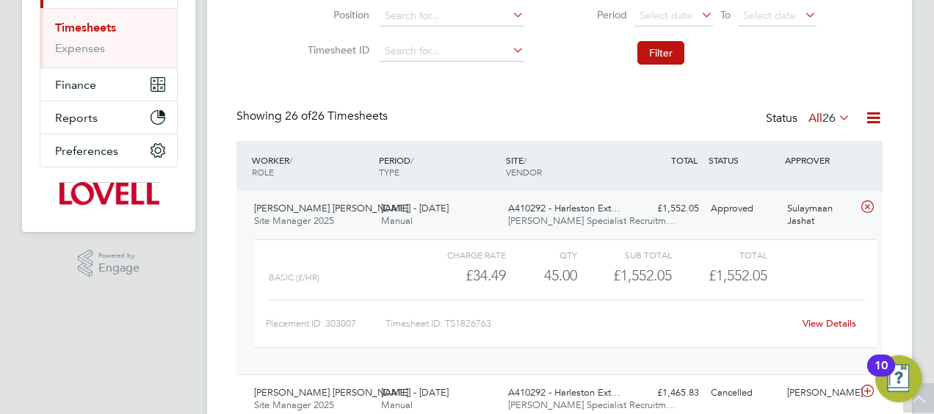
click at [827, 324] on link "View Details" at bounding box center [830, 323] width 54 height 12
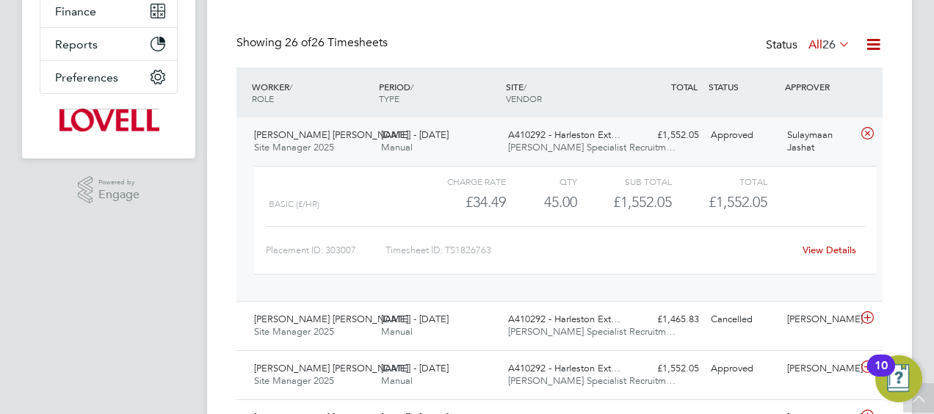
click at [612, 344] on div "Andrew Michael Bull Site Manager 2025 13 - 19 Sep 2025 13 - 19 Sep 2025 Manual …" at bounding box center [559, 325] width 646 height 49
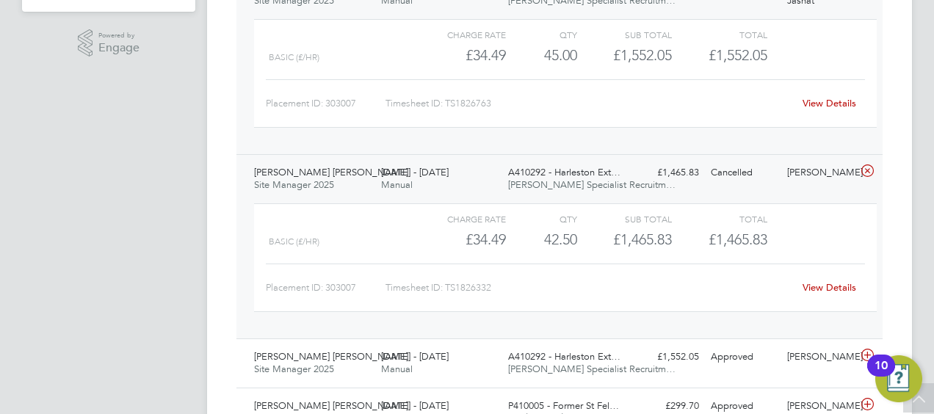
click at [817, 291] on link "View Details" at bounding box center [830, 287] width 54 height 12
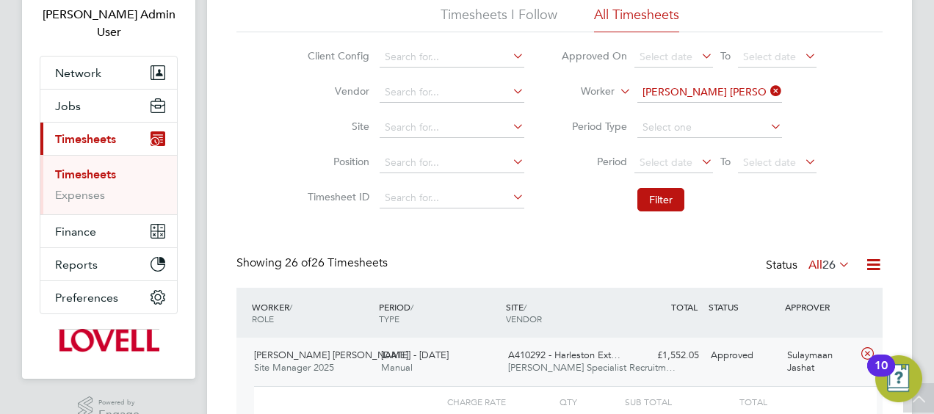
click at [767, 97] on icon at bounding box center [767, 91] width 0 height 21
click at [748, 95] on input at bounding box center [709, 92] width 145 height 21
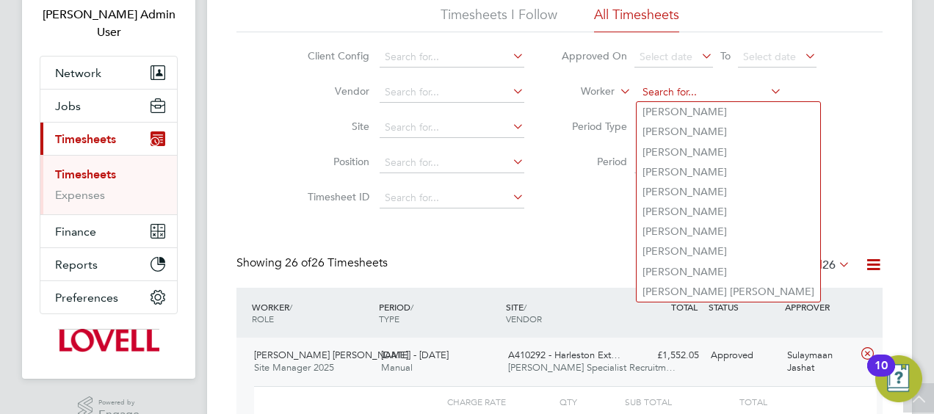
paste input "Clark Speight"
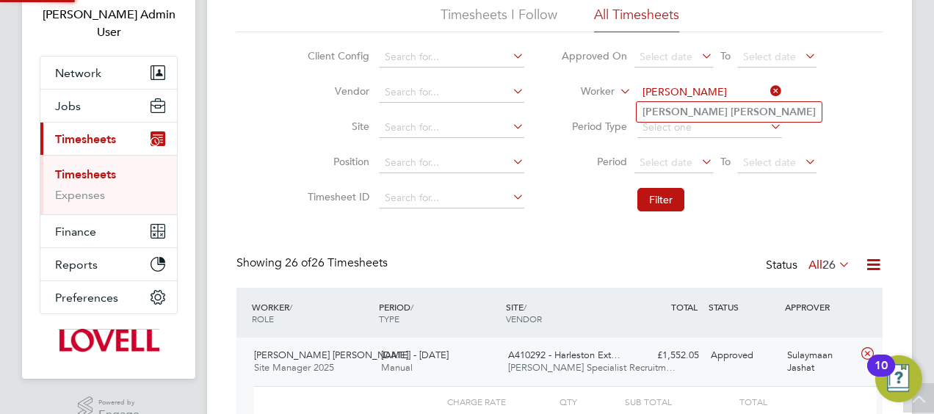
type input "Clark Speight"
click at [731, 111] on b "Speight" at bounding box center [773, 112] width 85 height 12
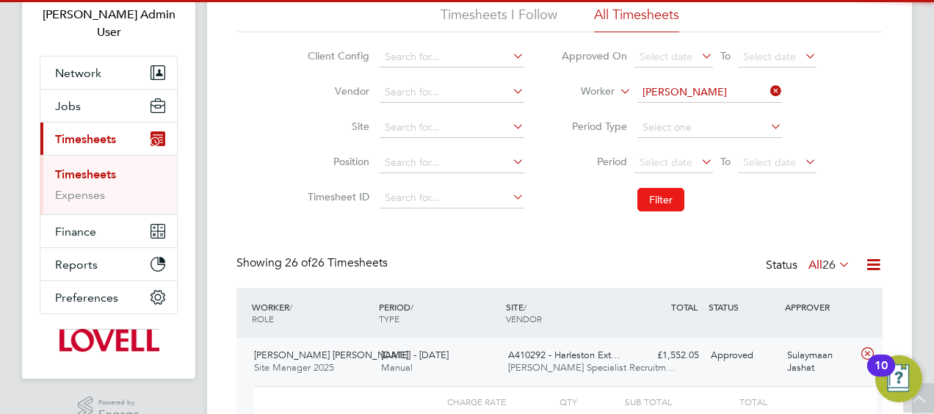
click at [664, 188] on button "Filter" at bounding box center [660, 199] width 47 height 23
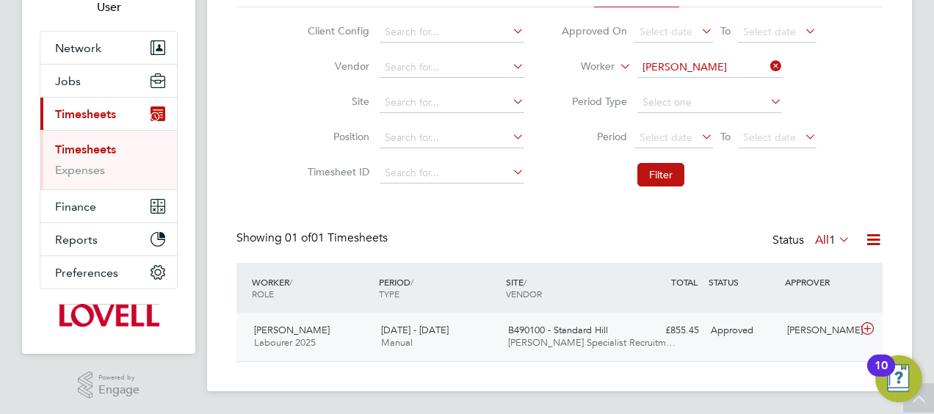
click at [610, 334] on div "B490100 - Standard Hill Hays Specialist Recruitm…" at bounding box center [565, 337] width 127 height 37
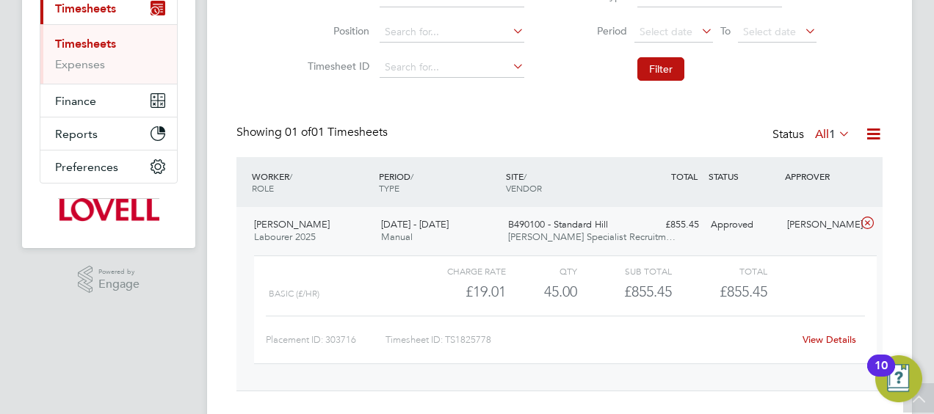
click at [840, 339] on link "View Details" at bounding box center [830, 339] width 54 height 12
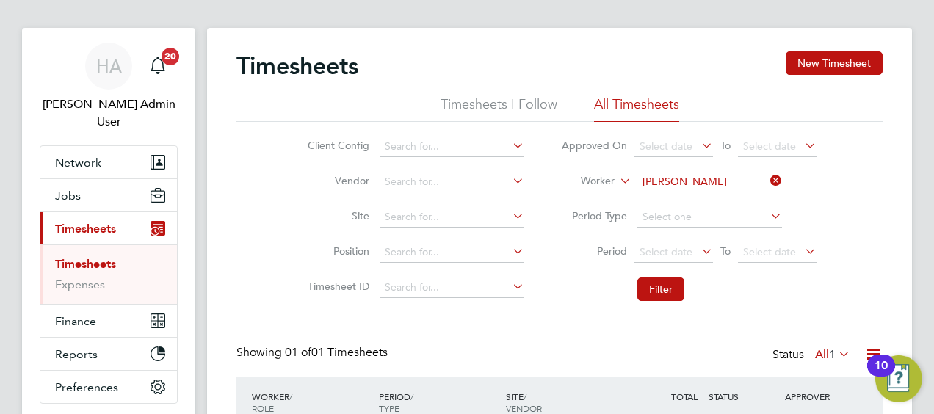
click at [767, 177] on icon at bounding box center [767, 180] width 0 height 21
click at [723, 179] on input at bounding box center [709, 182] width 145 height 21
paste input "Tyler Fenton"
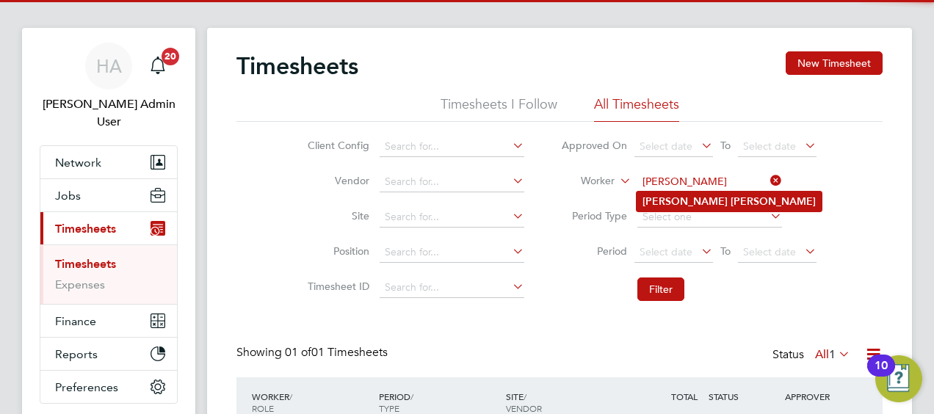
type input "Tyler Fenton"
click at [731, 203] on b "Fenton" at bounding box center [773, 201] width 85 height 12
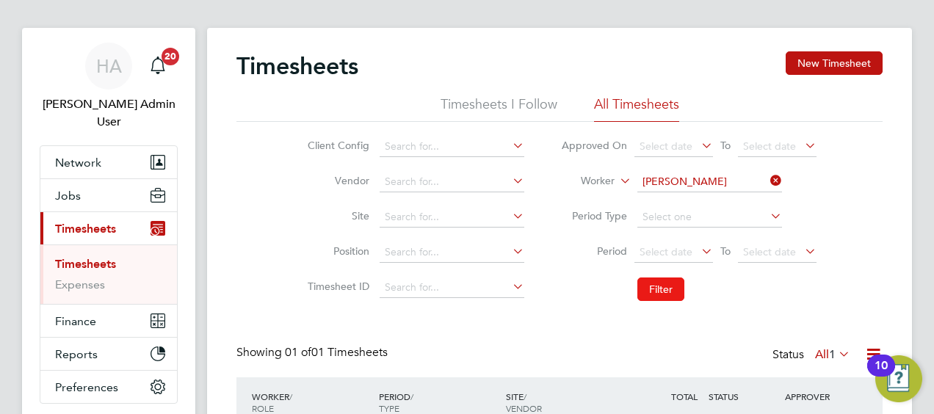
click at [655, 286] on button "Filter" at bounding box center [660, 289] width 47 height 23
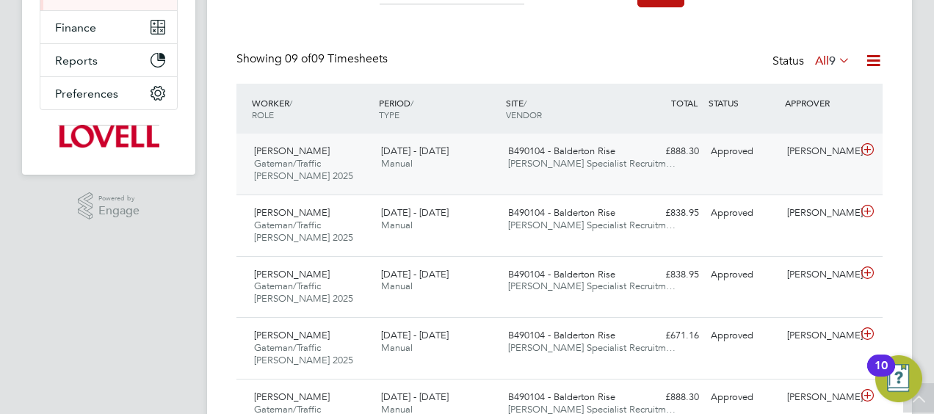
click at [412, 157] on span "Manual" at bounding box center [397, 163] width 32 height 12
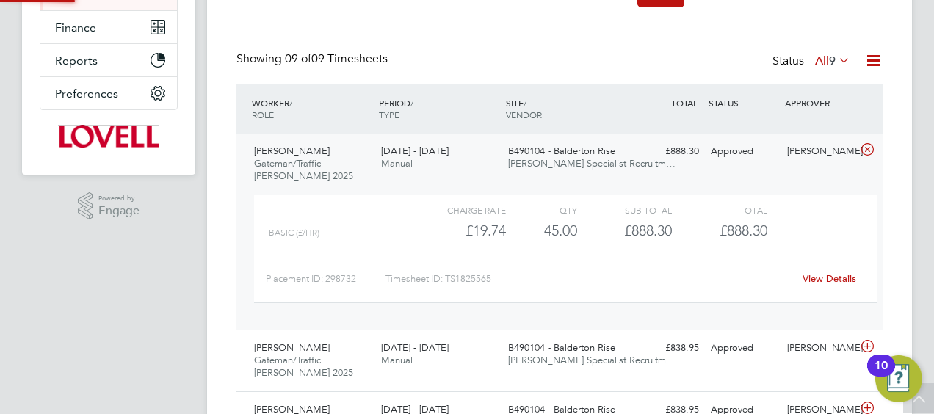
click at [827, 276] on link "View Details" at bounding box center [830, 278] width 54 height 12
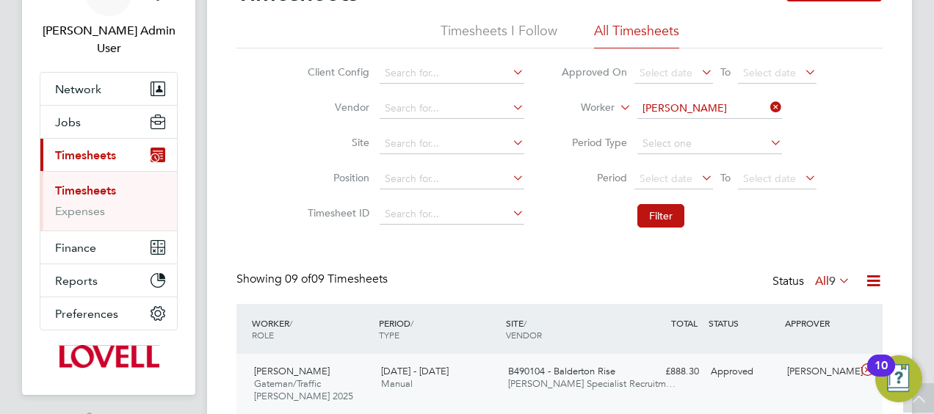
click at [767, 100] on icon at bounding box center [767, 107] width 0 height 21
click at [721, 102] on input at bounding box center [709, 108] width 145 height 21
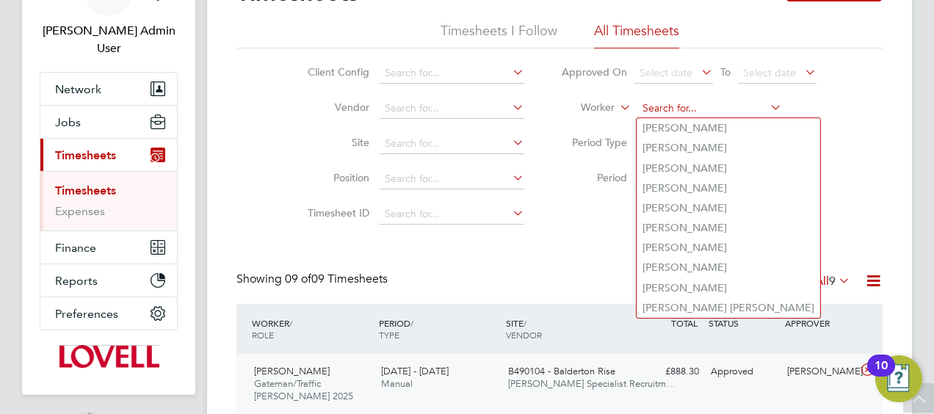
paste input "Jason Corcoran"
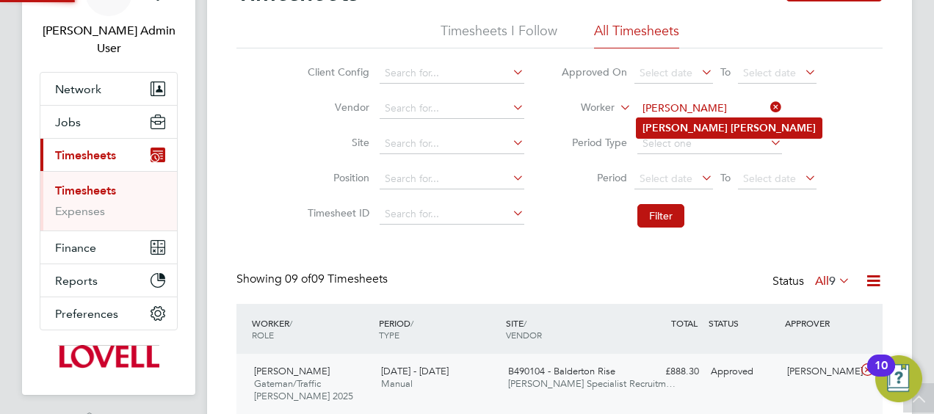
type input "Jason Corcoran"
click at [731, 128] on b "Corcoran" at bounding box center [773, 128] width 85 height 12
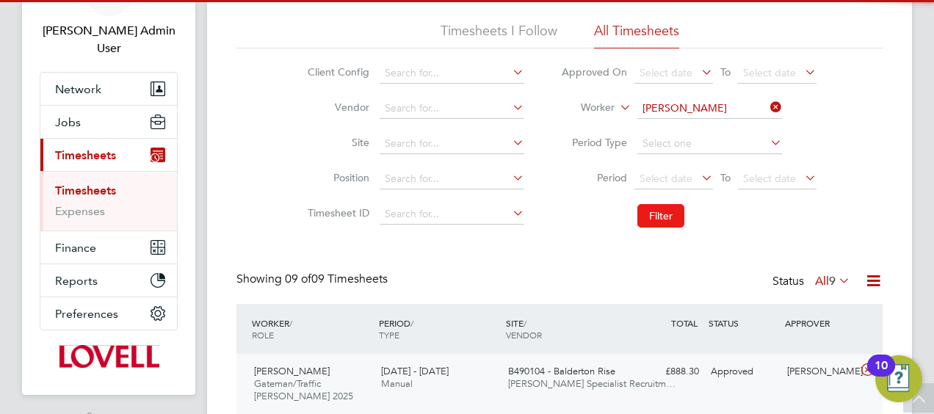
click at [648, 206] on button "Filter" at bounding box center [660, 215] width 47 height 23
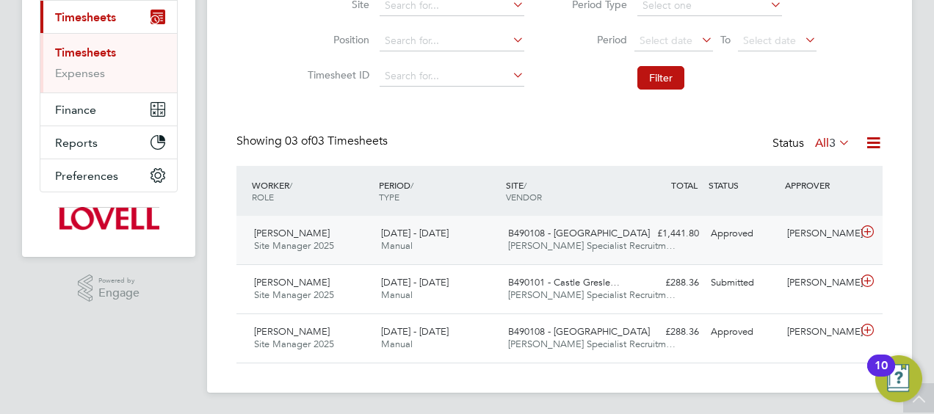
click at [560, 245] on span "Hays Specialist Recruitm…" at bounding box center [591, 245] width 167 height 12
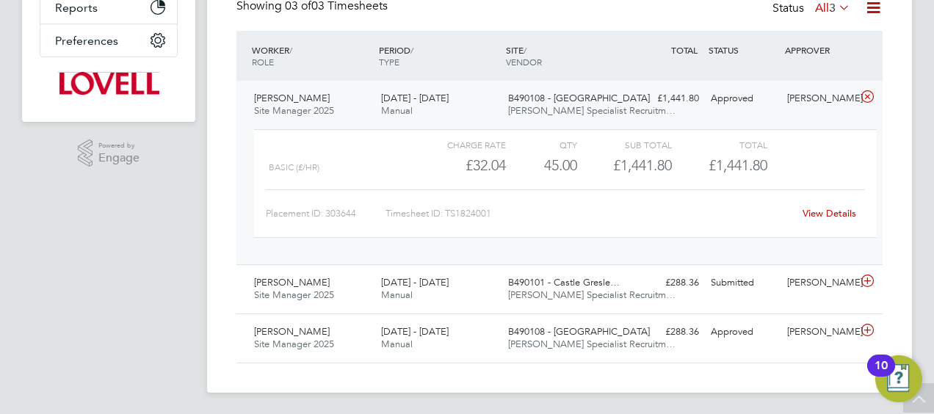
click at [825, 217] on link "View Details" at bounding box center [830, 213] width 54 height 12
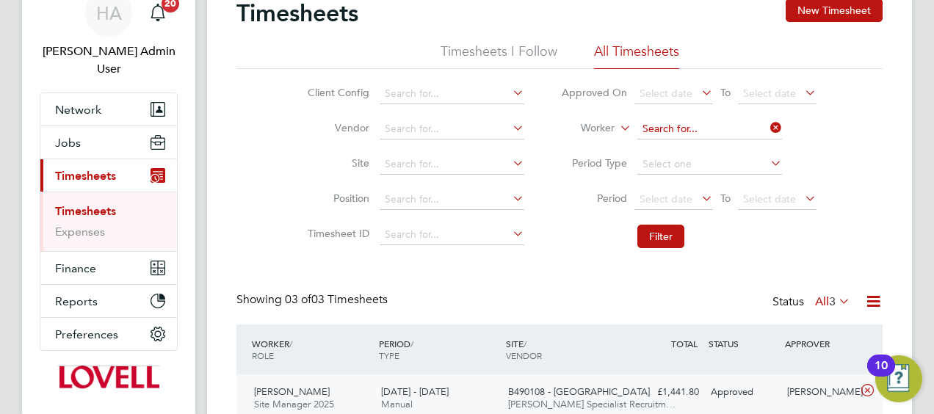
click at [764, 127] on input at bounding box center [709, 129] width 145 height 21
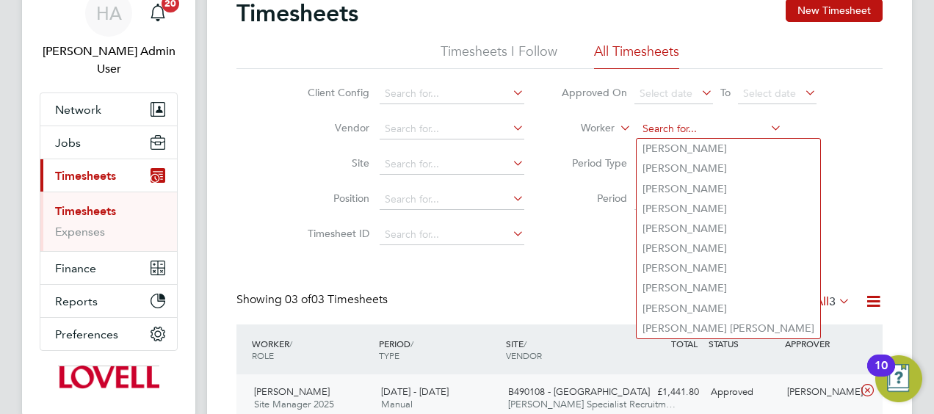
paste input "Ernest Niemiec"
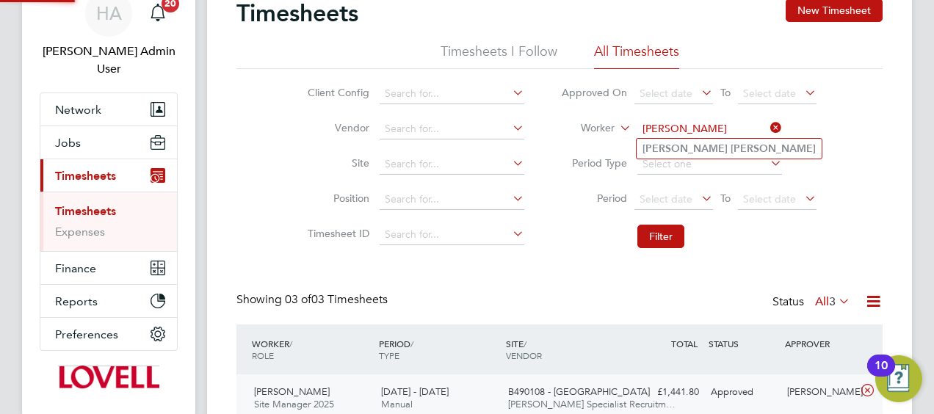
type input "Ernest Niemiec"
click at [731, 150] on b "Niemiec" at bounding box center [773, 148] width 85 height 12
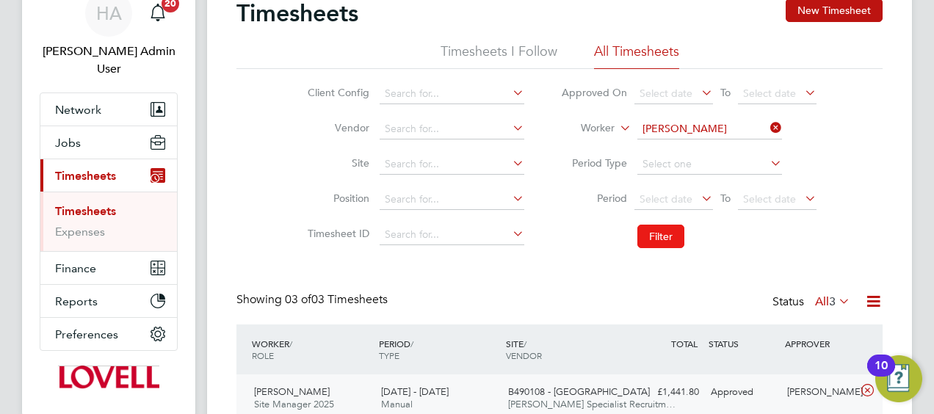
drag, startPoint x: 651, startPoint y: 229, endPoint x: 649, endPoint y: 245, distance: 15.5
click at [651, 229] on button "Filter" at bounding box center [660, 236] width 47 height 23
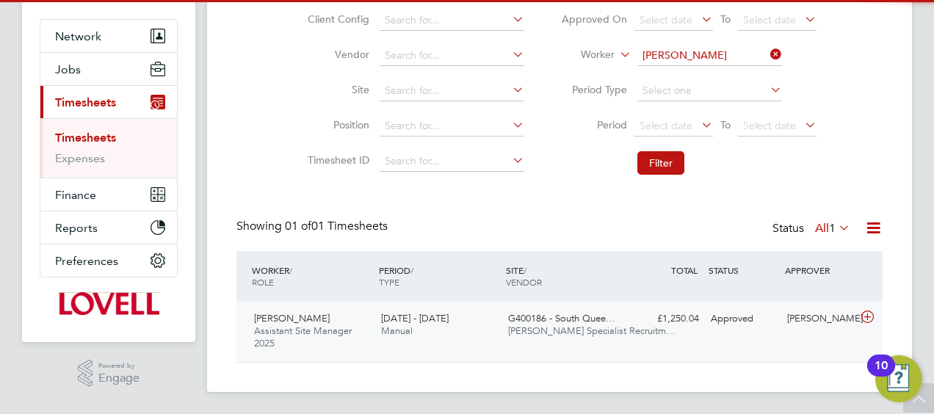
click at [505, 329] on div "G400186 - South Quee… Hays Specialist Recruitm…" at bounding box center [565, 325] width 127 height 37
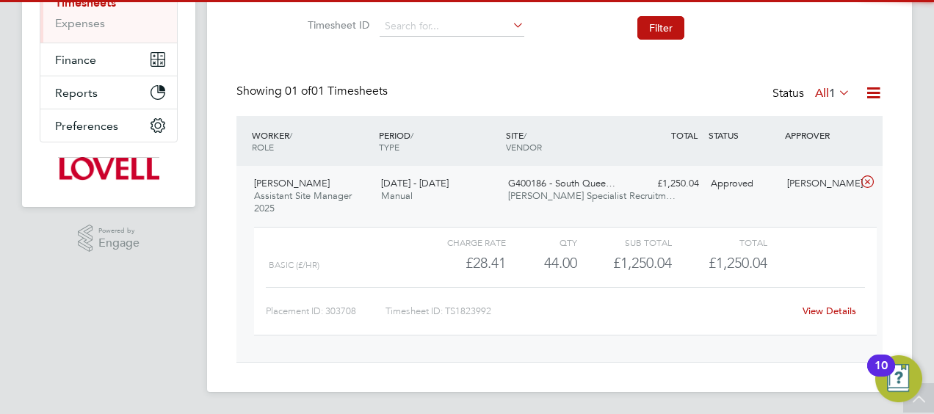
click at [818, 310] on link "View Details" at bounding box center [830, 311] width 54 height 12
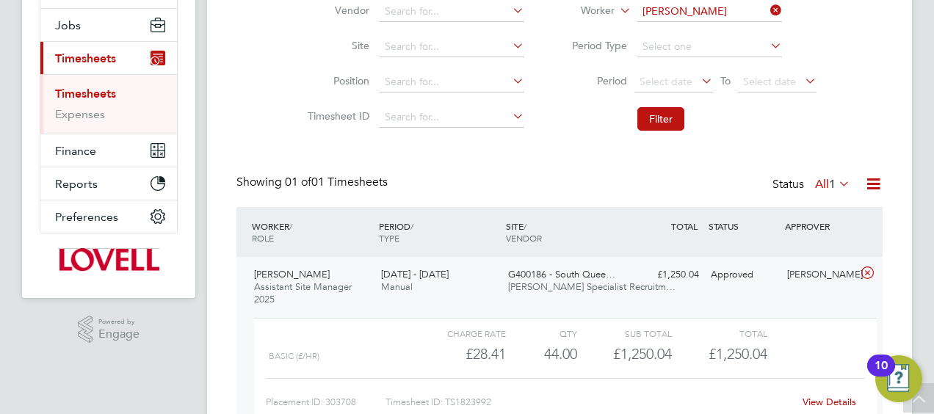
scroll to position [54, 0]
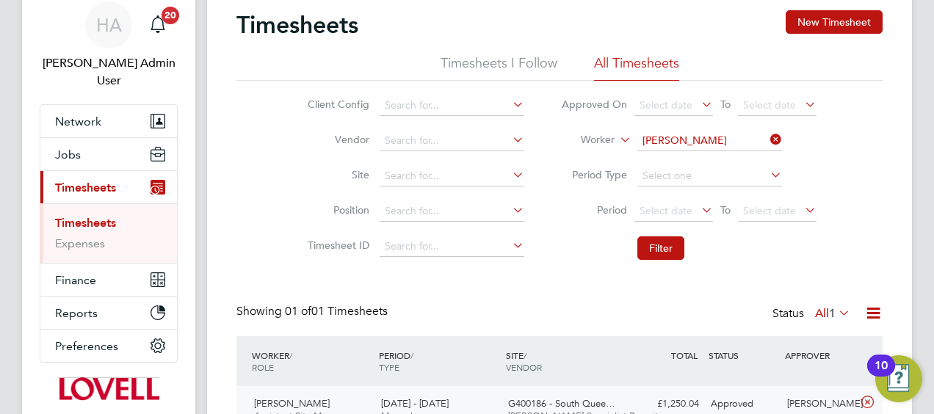
click at [767, 144] on icon at bounding box center [767, 139] width 0 height 21
click at [739, 144] on input at bounding box center [709, 141] width 145 height 21
paste input "Raymond Higgins"
type input "Raymond Higgins"
click at [731, 159] on b "Higgins" at bounding box center [773, 160] width 85 height 12
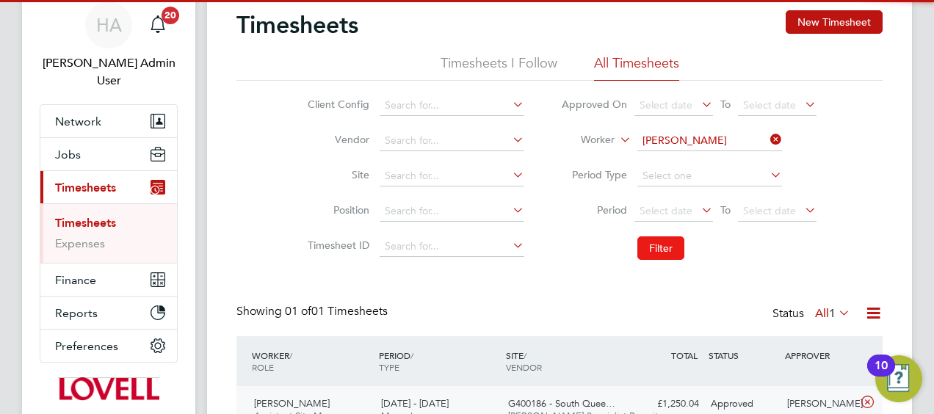
click at [664, 244] on button "Filter" at bounding box center [660, 247] width 47 height 23
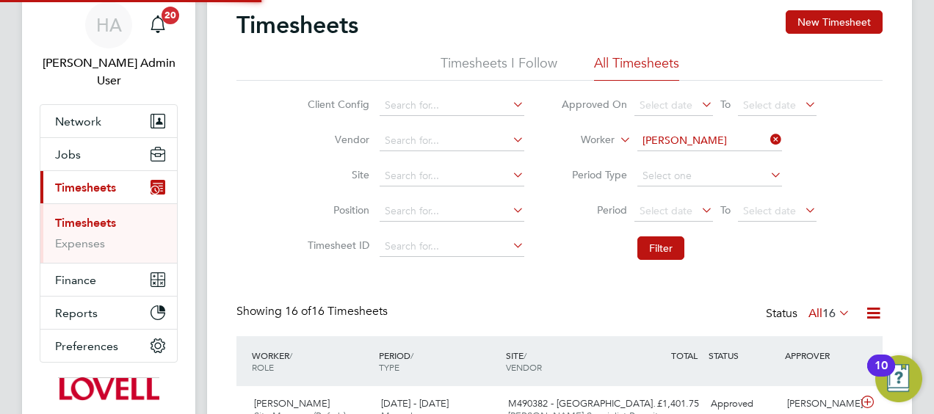
scroll to position [7, 7]
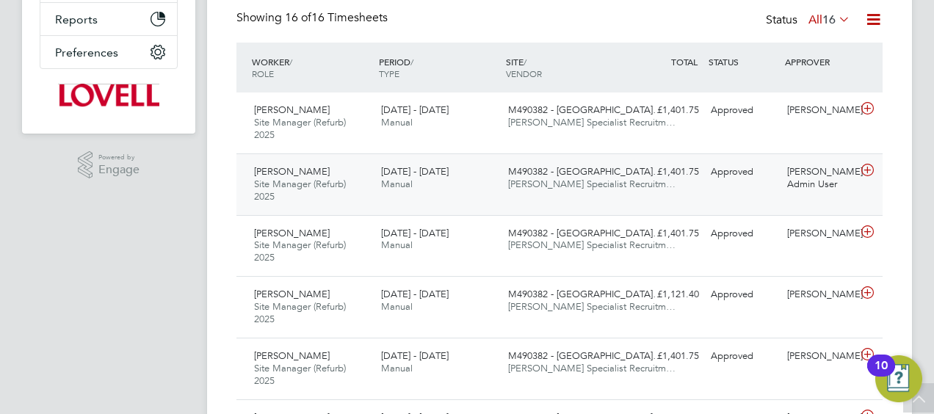
drag, startPoint x: 705, startPoint y: 126, endPoint x: 741, endPoint y: 158, distance: 47.9
click at [705, 126] on div "Raymond Higgins Site Manager (Refurb) 2025 13 - 19 Sep 2025 13 - 19 Sep 2025 Ma…" at bounding box center [559, 123] width 646 height 61
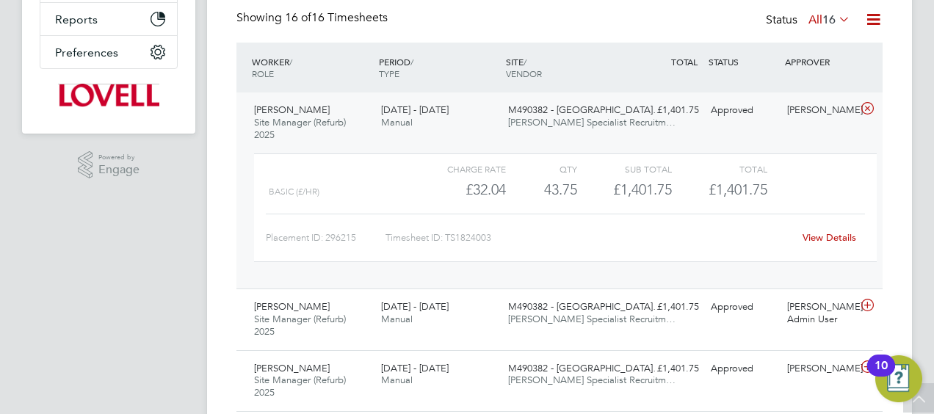
click at [822, 232] on link "View Details" at bounding box center [830, 237] width 54 height 12
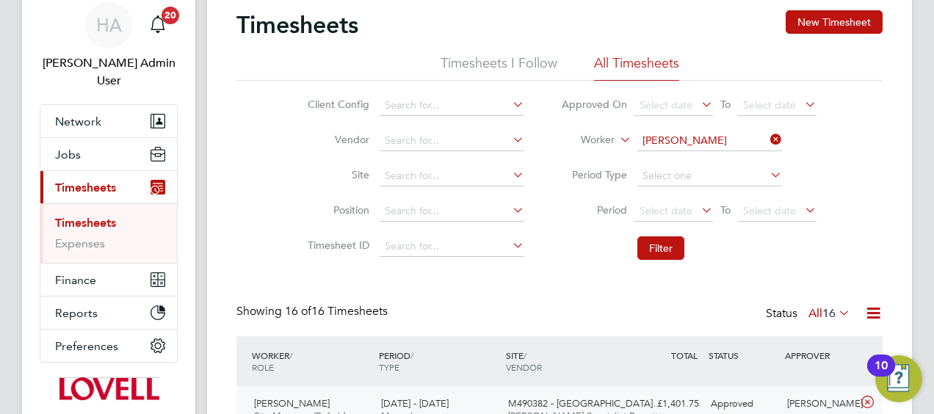
click at [767, 142] on icon at bounding box center [767, 139] width 0 height 21
click at [737, 142] on input at bounding box center [709, 141] width 145 height 21
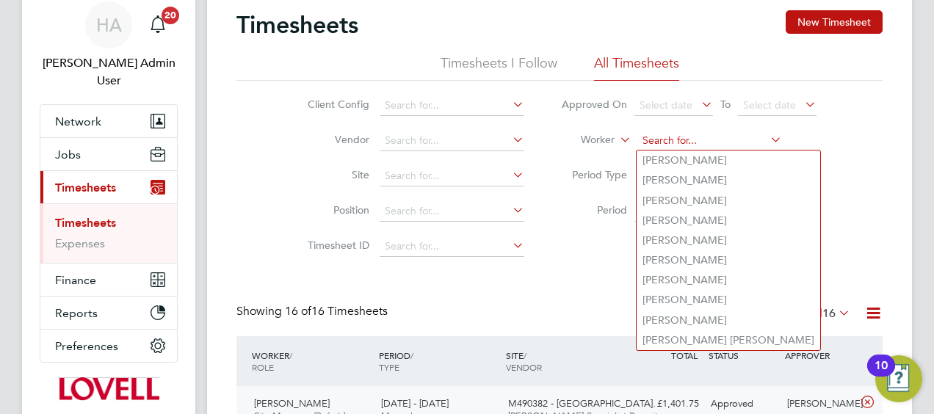
paste input "Ashley Mcallister"
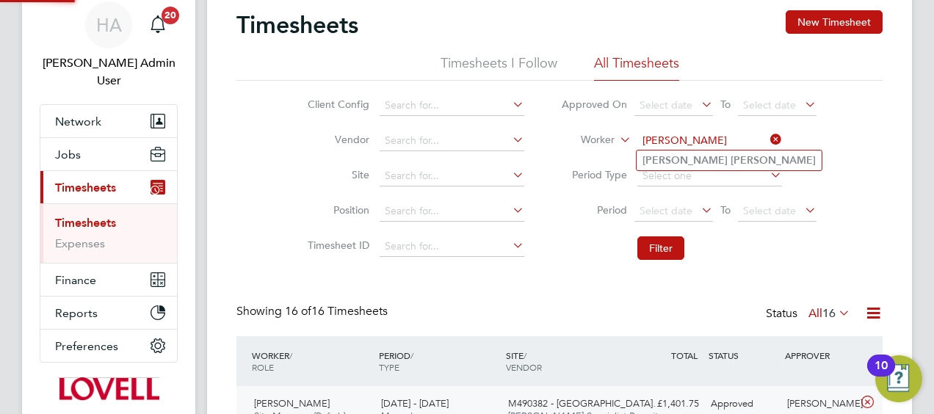
type input "Ashley Mcallister"
click at [731, 156] on b "Mcallister" at bounding box center [773, 160] width 85 height 12
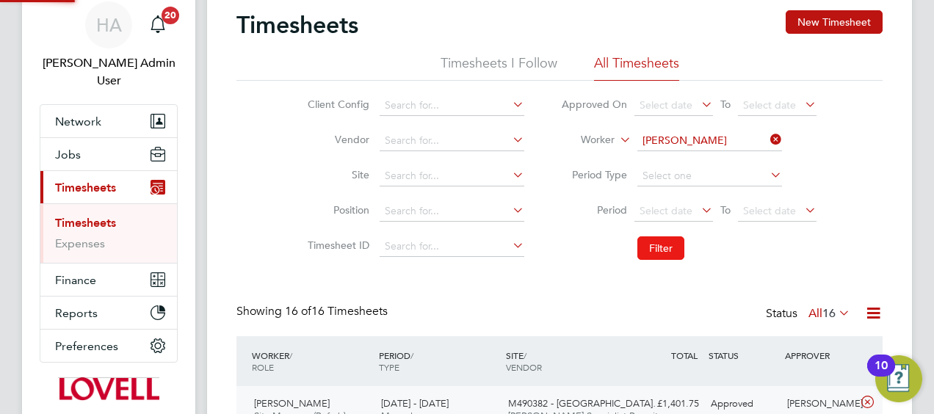
click at [652, 245] on button "Filter" at bounding box center [660, 247] width 47 height 23
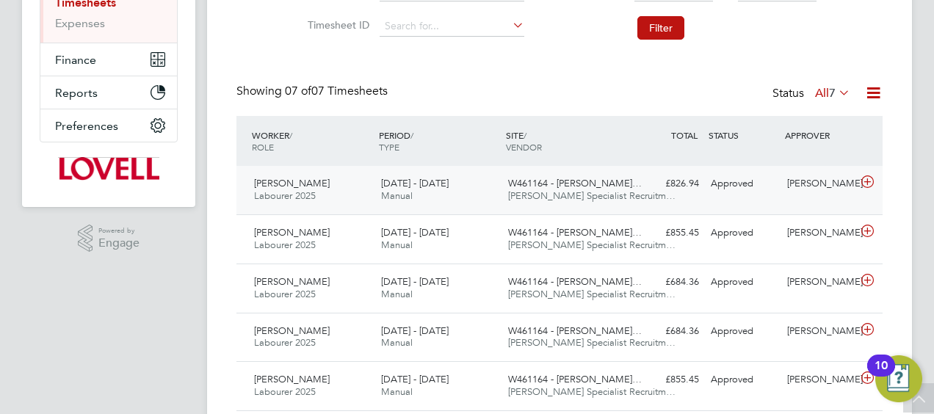
click at [514, 191] on span "Hays Specialist Recruitm…" at bounding box center [591, 195] width 167 height 12
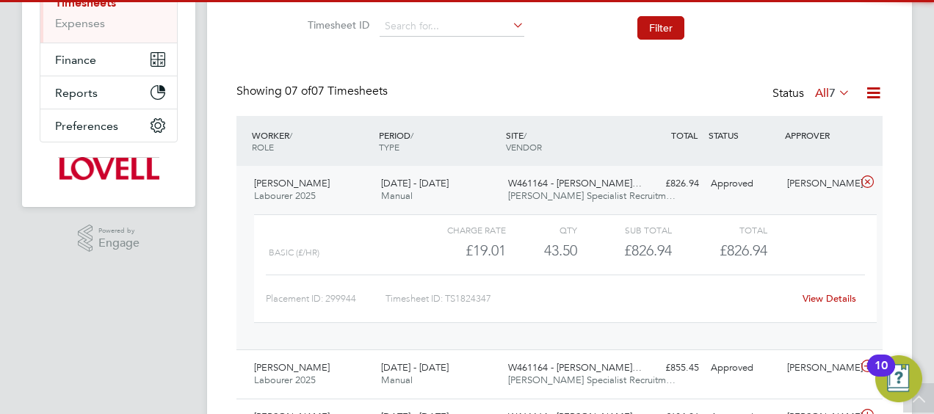
click at [830, 294] on link "View Details" at bounding box center [830, 298] width 54 height 12
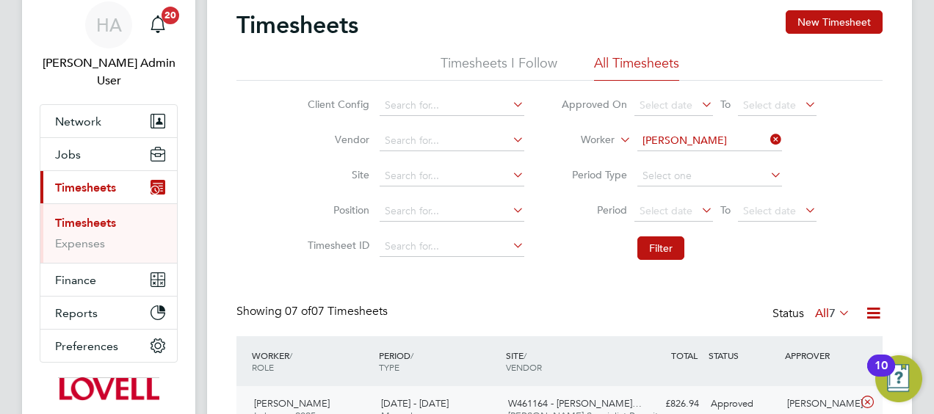
click at [767, 139] on icon at bounding box center [767, 139] width 0 height 21
click at [727, 131] on input at bounding box center [709, 141] width 145 height 21
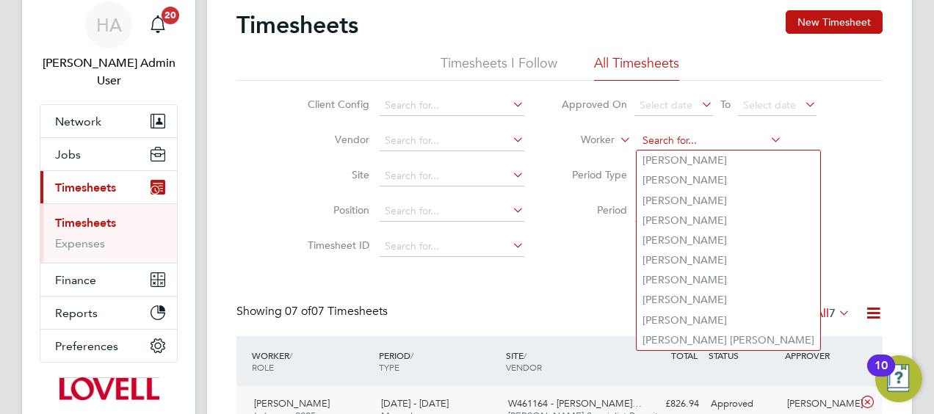
paste input "Gerry Mcelhinney"
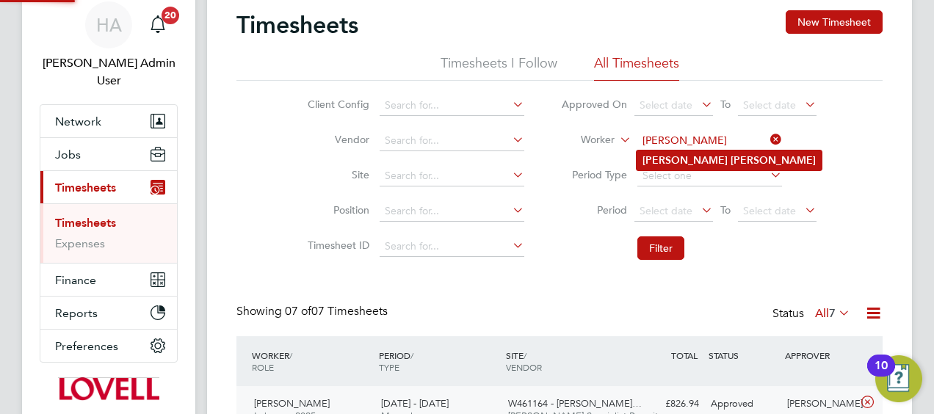
type input "Gerry Mcelhinney"
click at [731, 159] on b "Mcelhinney" at bounding box center [773, 160] width 85 height 12
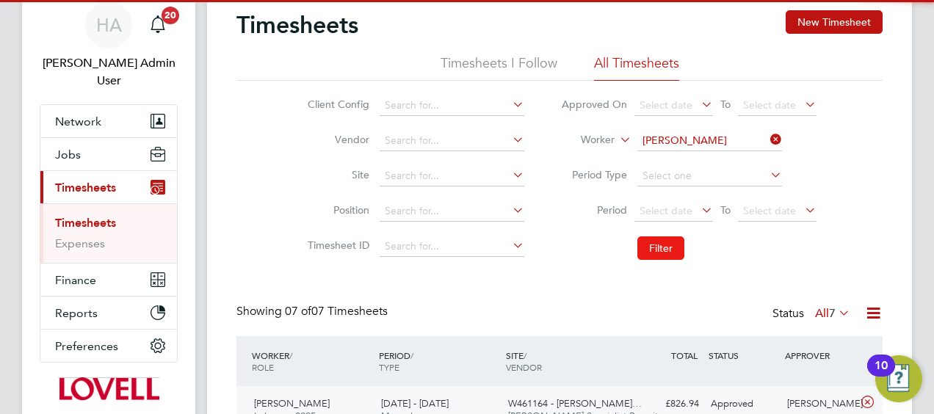
click at [653, 236] on button "Filter" at bounding box center [660, 247] width 47 height 23
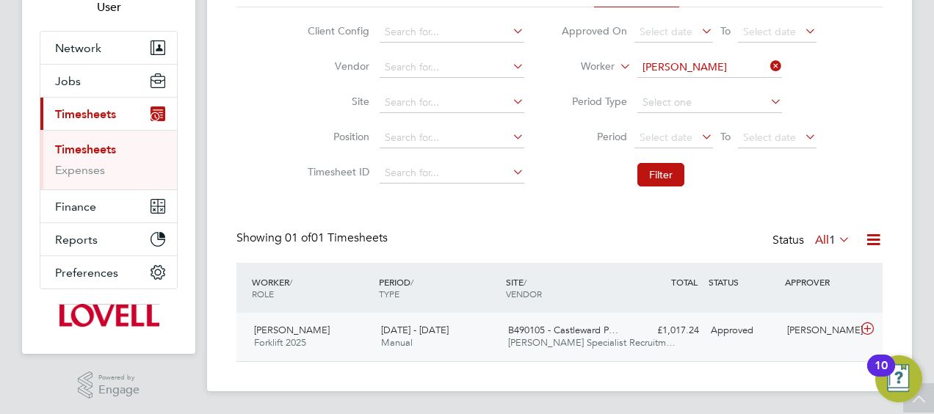
click at [567, 332] on span "B490105 - Castleward P…" at bounding box center [563, 330] width 110 height 12
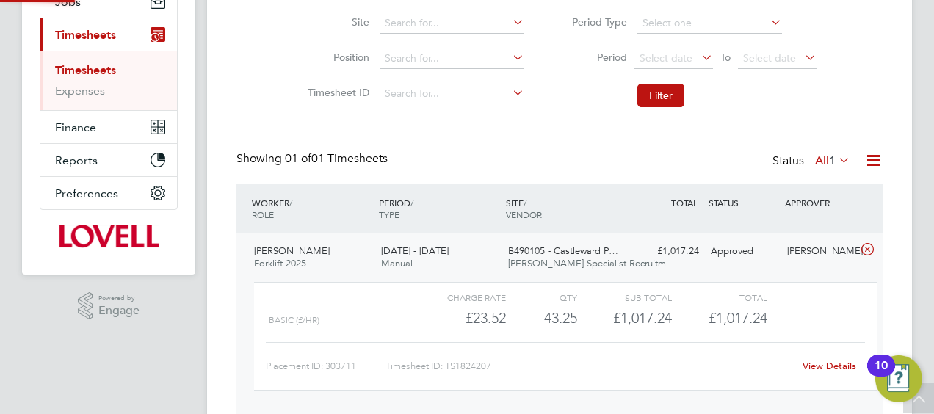
scroll to position [211, 0]
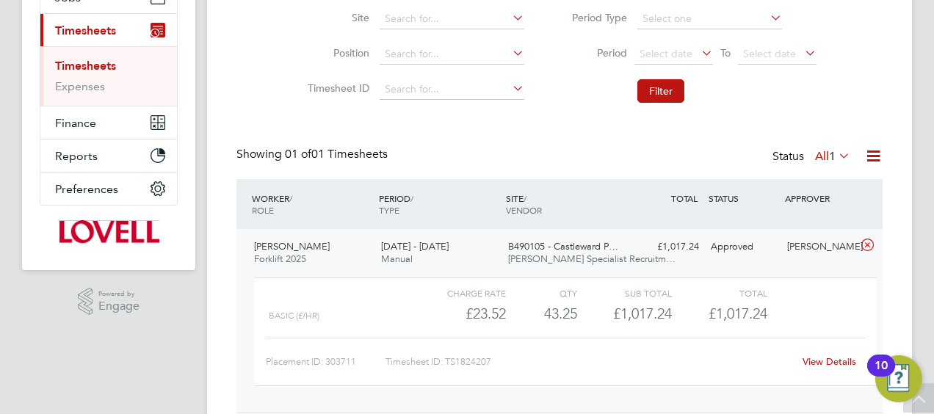
click at [825, 357] on link "View Details" at bounding box center [830, 361] width 54 height 12
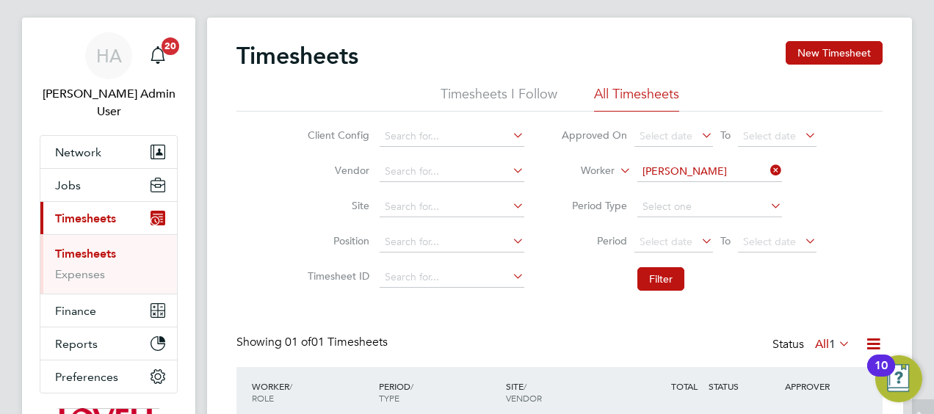
scroll to position [0, 0]
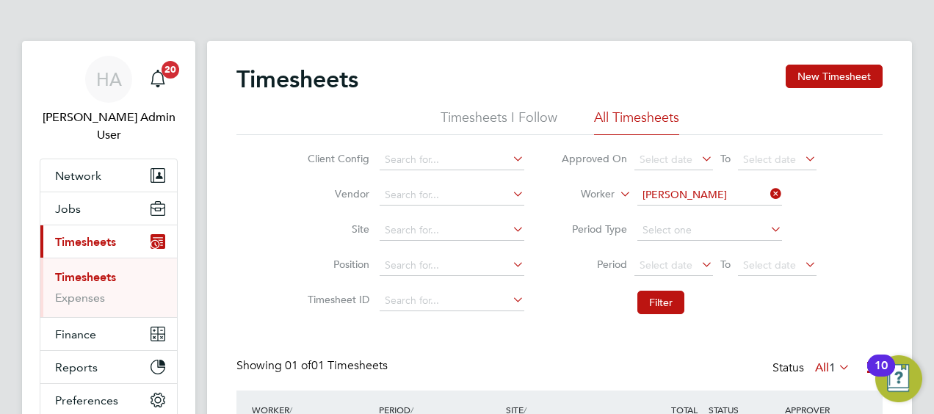
click at [767, 191] on icon at bounding box center [767, 194] width 0 height 21
click at [712, 194] on input at bounding box center [709, 195] width 145 height 21
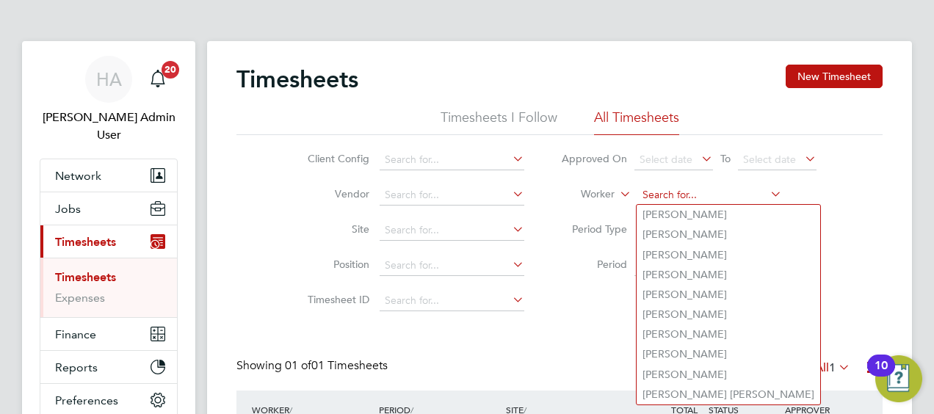
paste input "James Denoon"
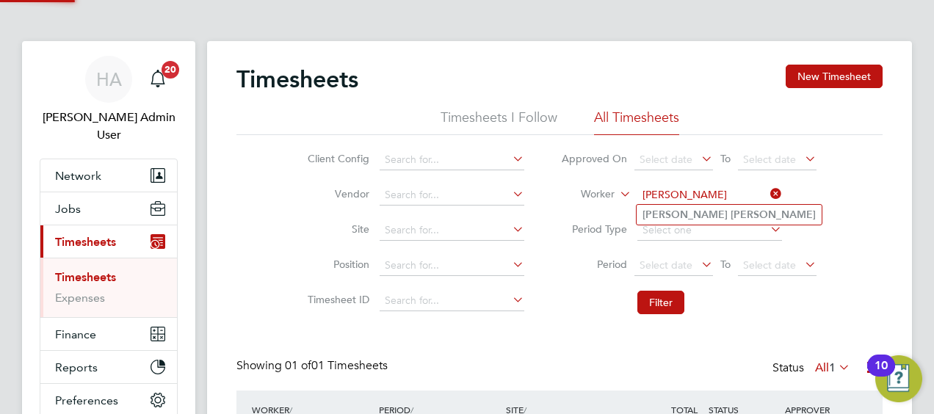
type input "James Denoon"
click at [731, 214] on b "Denoon" at bounding box center [773, 215] width 85 height 12
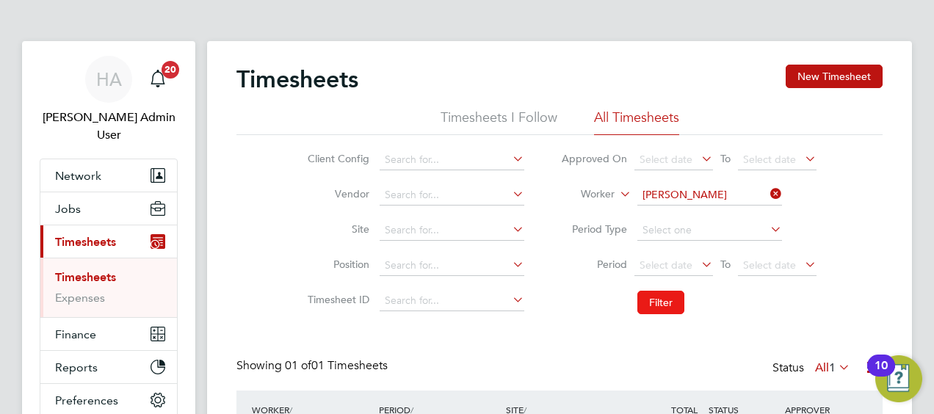
click at [648, 297] on button "Filter" at bounding box center [660, 302] width 47 height 23
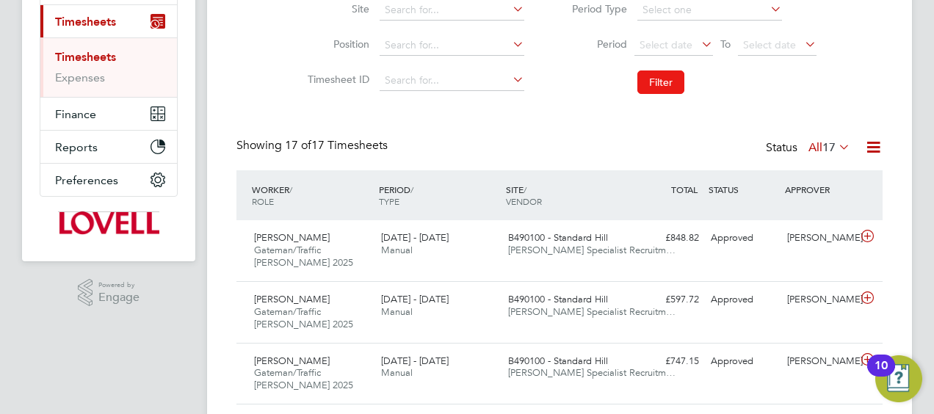
scroll to position [7, 7]
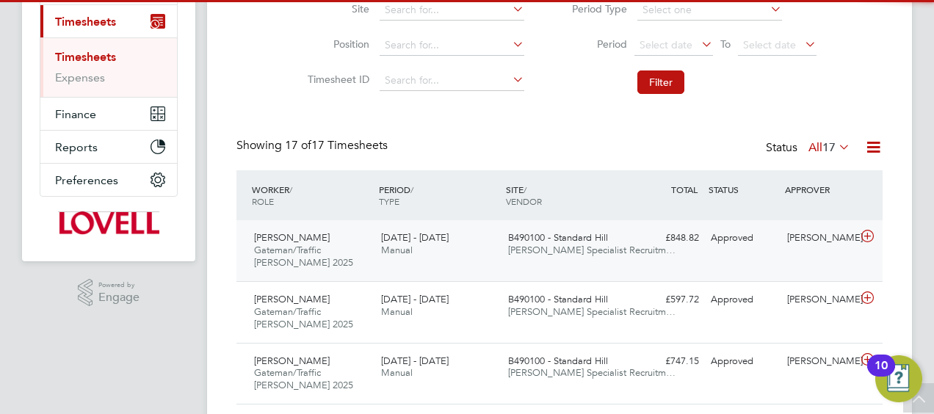
click at [607, 250] on span "Hays Specialist Recruitm…" at bounding box center [591, 250] width 167 height 12
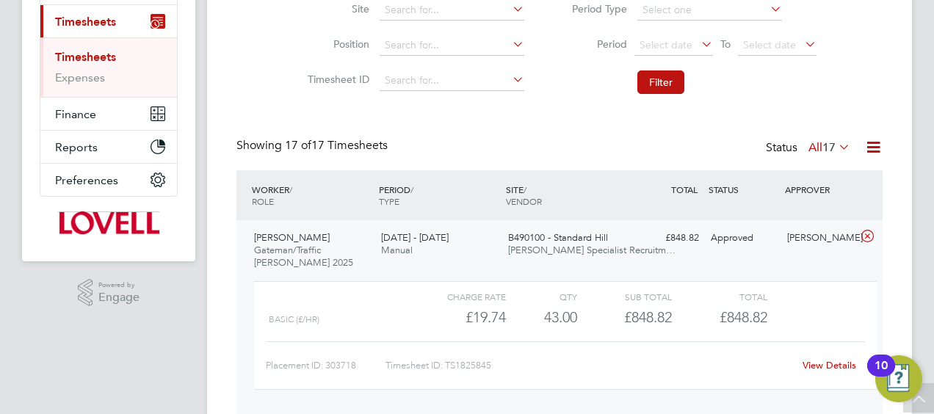
click at [869, 239] on icon at bounding box center [867, 237] width 18 height 12
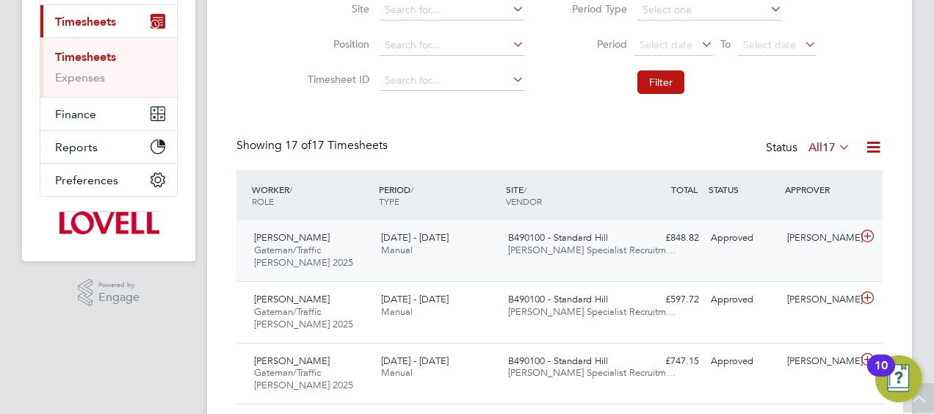
click at [452, 248] on div "13 - 19 Sep 2025 Manual" at bounding box center [438, 244] width 127 height 37
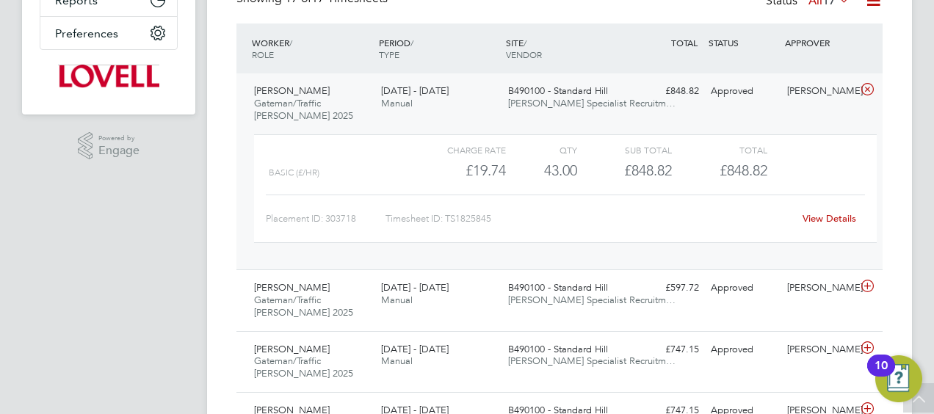
click at [816, 219] on link "View Details" at bounding box center [830, 218] width 54 height 12
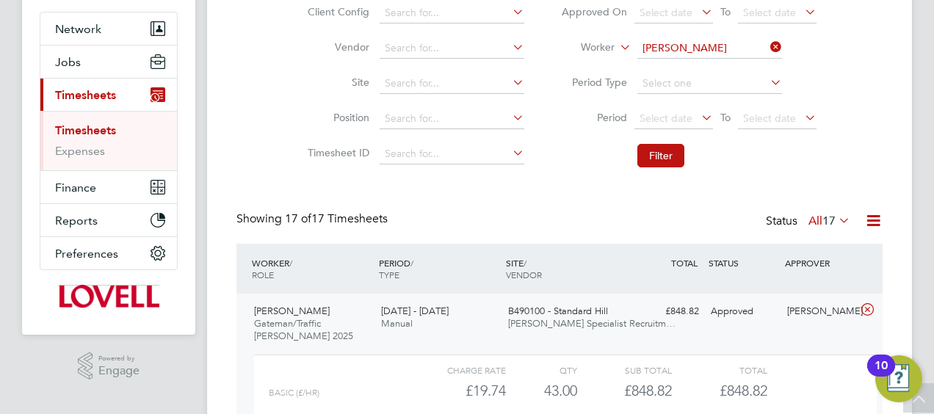
click at [767, 47] on icon at bounding box center [767, 47] width 0 height 21
click at [722, 45] on input at bounding box center [709, 48] width 145 height 21
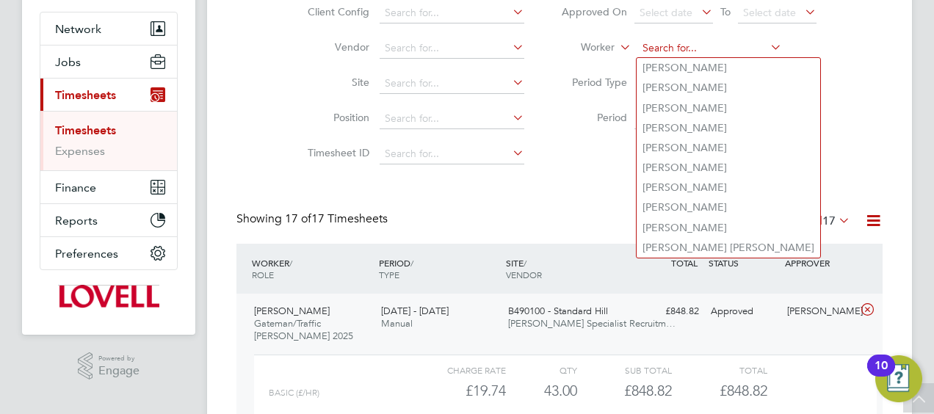
paste input "Ellis Drescher"
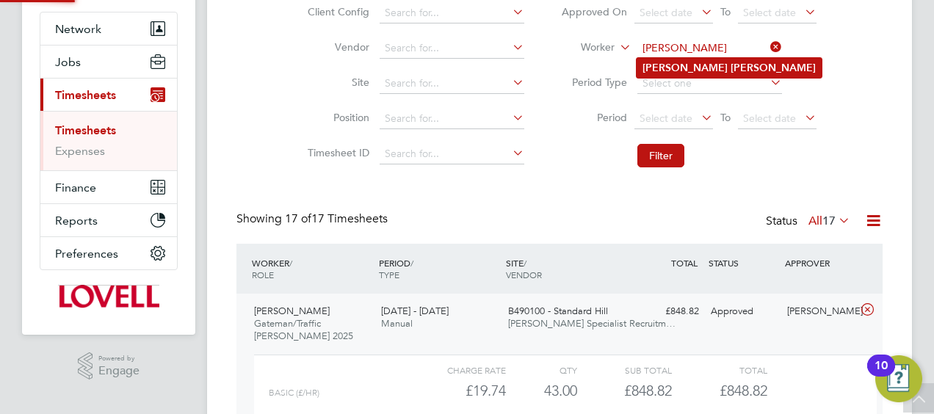
type input "Ellis Drescher"
click at [731, 70] on b "Drescher" at bounding box center [773, 68] width 85 height 12
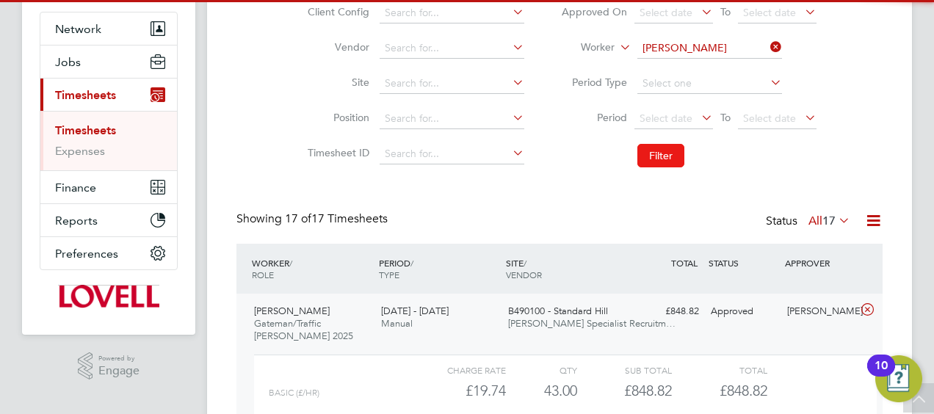
click at [652, 148] on button "Filter" at bounding box center [660, 155] width 47 height 23
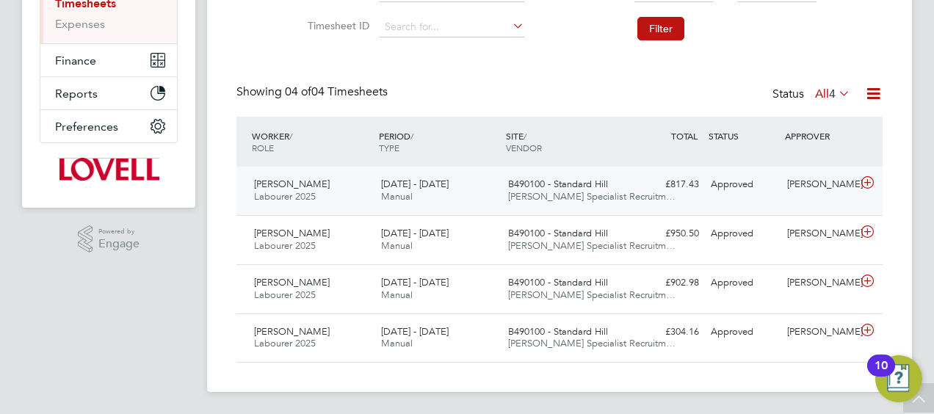
click at [544, 200] on span "Hays Specialist Recruitm…" at bounding box center [591, 196] width 167 height 12
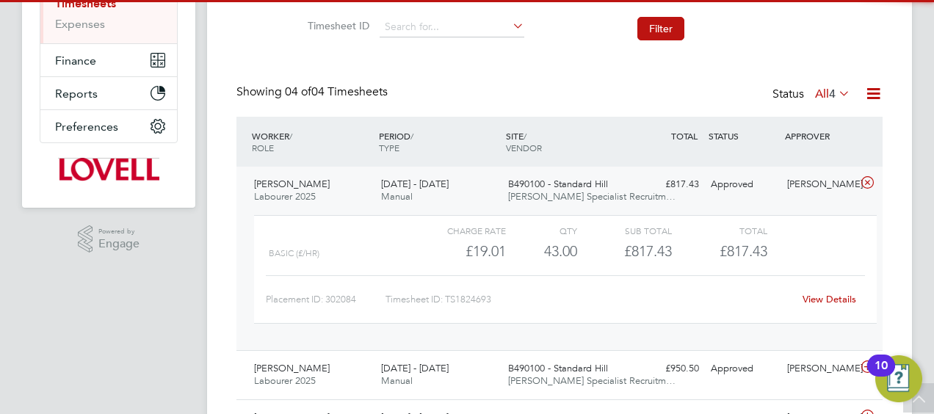
click at [816, 304] on link "View Details" at bounding box center [830, 299] width 54 height 12
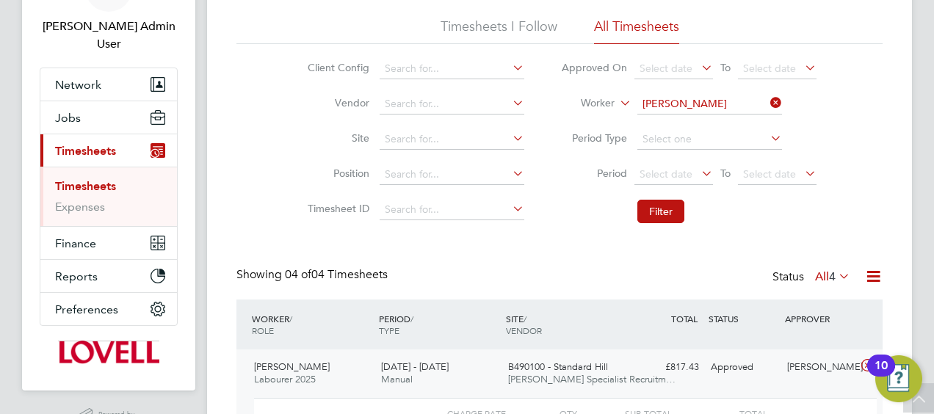
scroll to position [0, 0]
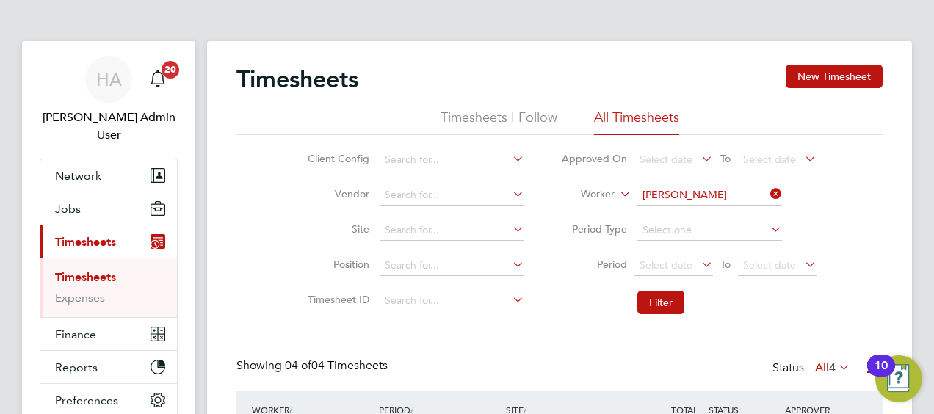
drag, startPoint x: 767, startPoint y: 189, endPoint x: 693, endPoint y: 197, distance: 73.8
click at [767, 189] on icon at bounding box center [767, 194] width 0 height 21
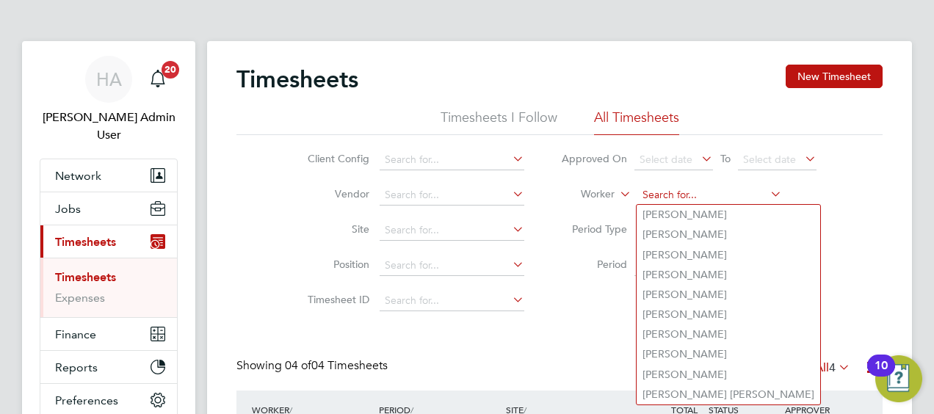
click at [693, 197] on input at bounding box center [709, 195] width 145 height 21
paste input "Antony Whyler"
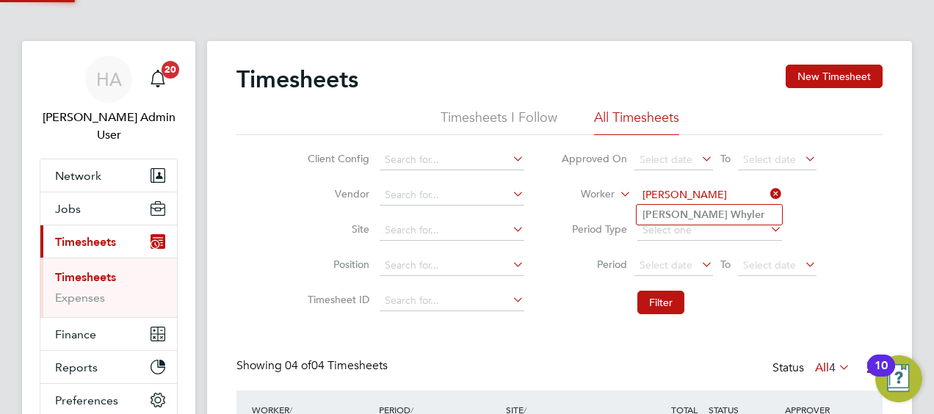
type input "Antony Whyler"
click at [731, 214] on b "Whyler" at bounding box center [748, 215] width 34 height 12
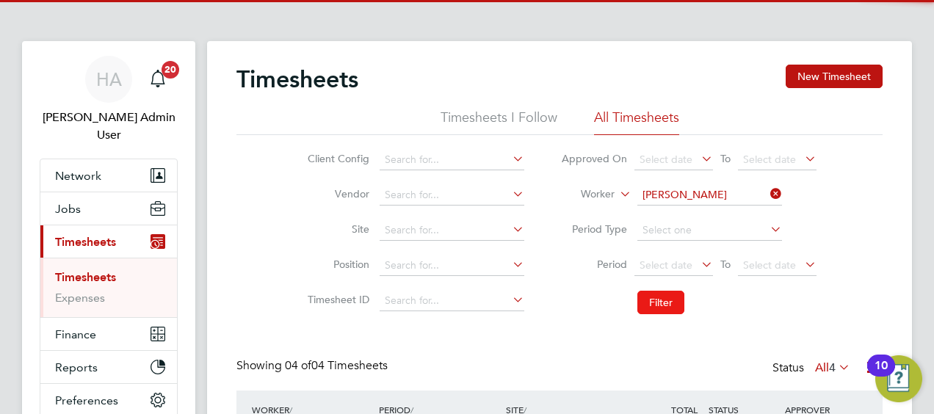
click at [664, 301] on button "Filter" at bounding box center [660, 302] width 47 height 23
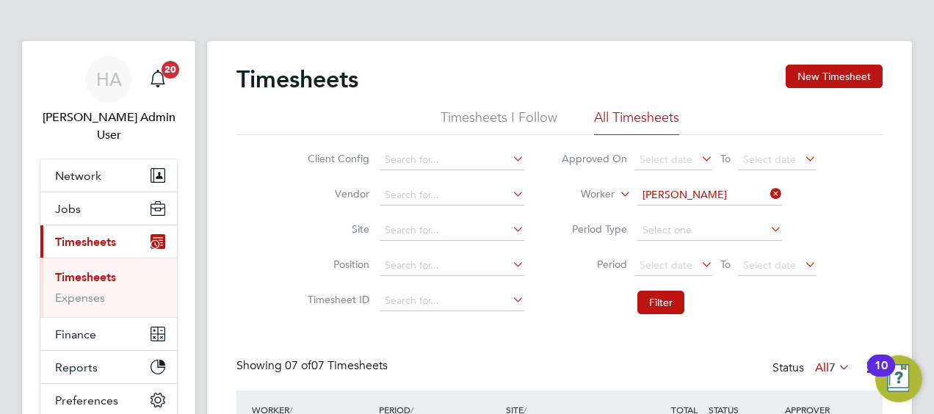
scroll to position [37, 127]
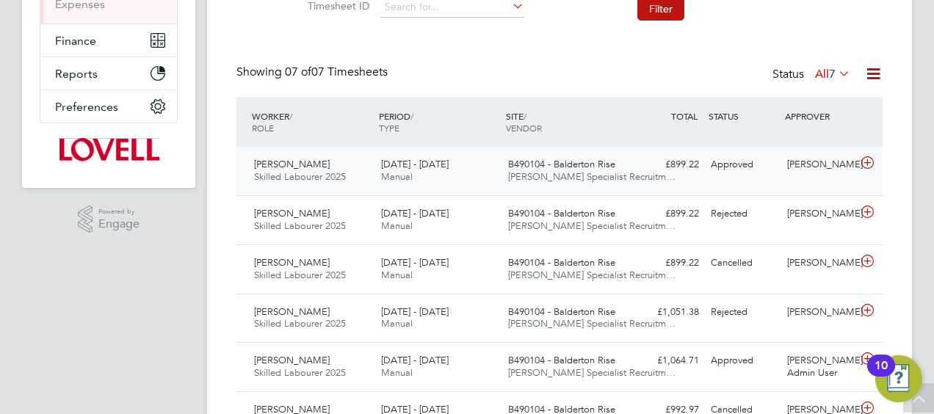
click at [648, 175] on div "£899.22 Approved" at bounding box center [667, 165] width 76 height 24
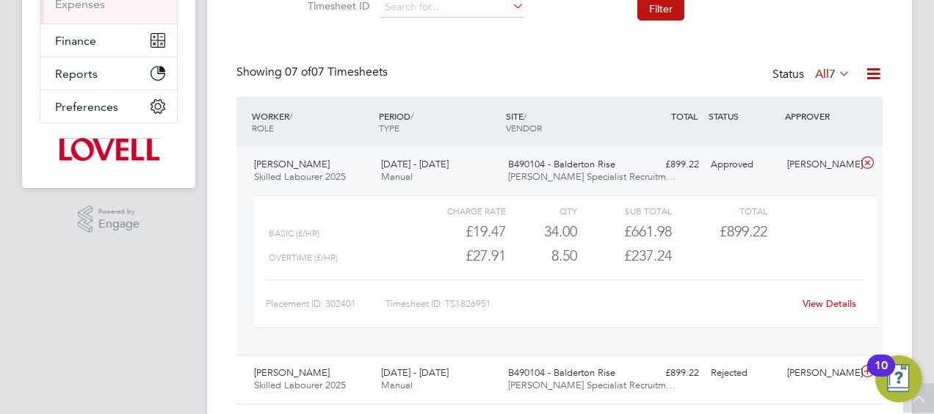
click at [814, 304] on link "View Details" at bounding box center [830, 303] width 54 height 12
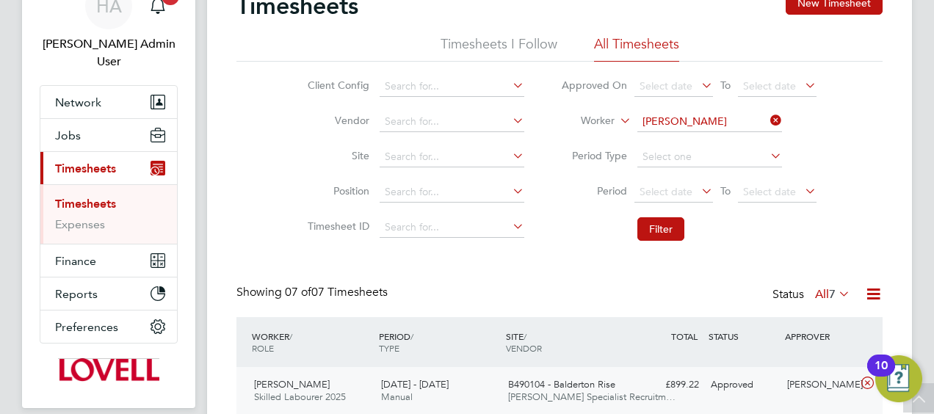
click at [767, 127] on icon at bounding box center [767, 120] width 0 height 21
click at [734, 122] on input at bounding box center [709, 122] width 145 height 21
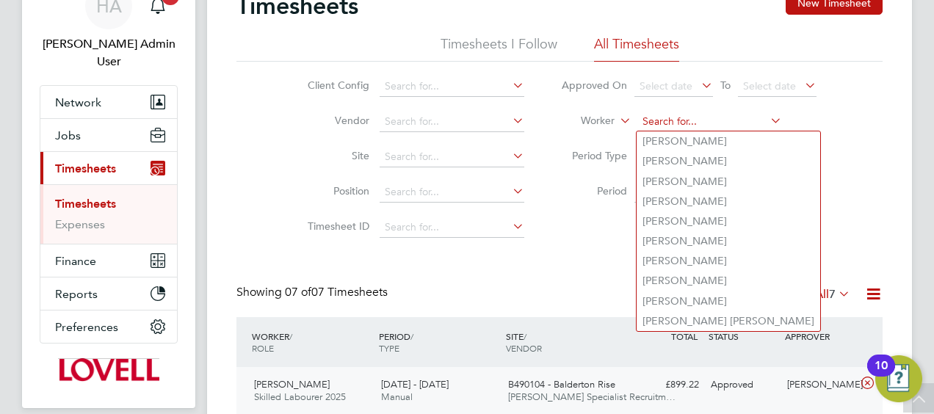
paste input "Mark Macrae"
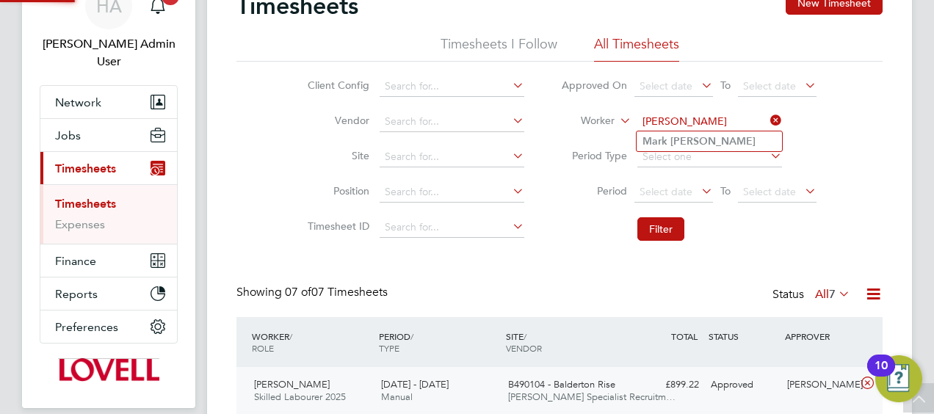
type input "Mark Macrae"
click at [696, 142] on b "Macrae" at bounding box center [712, 141] width 85 height 12
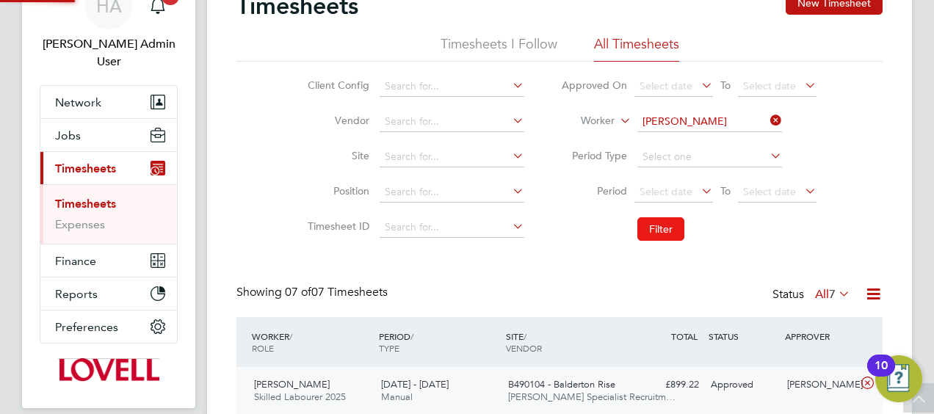
click at [661, 230] on button "Filter" at bounding box center [660, 228] width 47 height 23
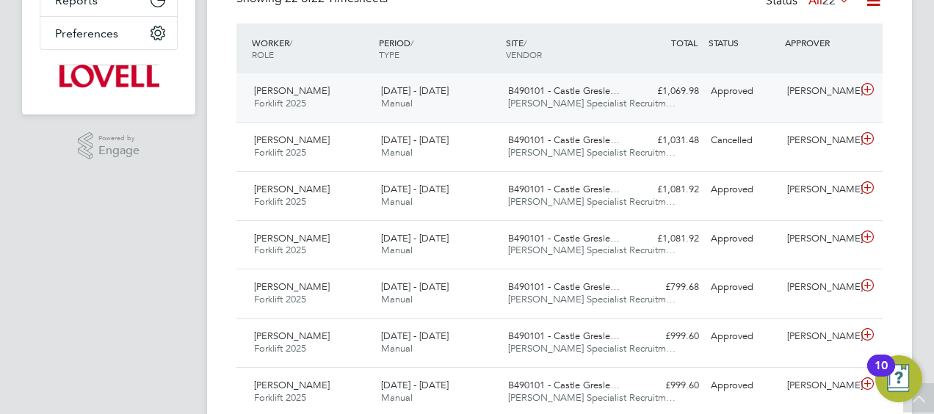
click at [567, 96] on div "B490101 - Castle Gresle… Hays Specialist Recruitm…" at bounding box center [565, 97] width 127 height 37
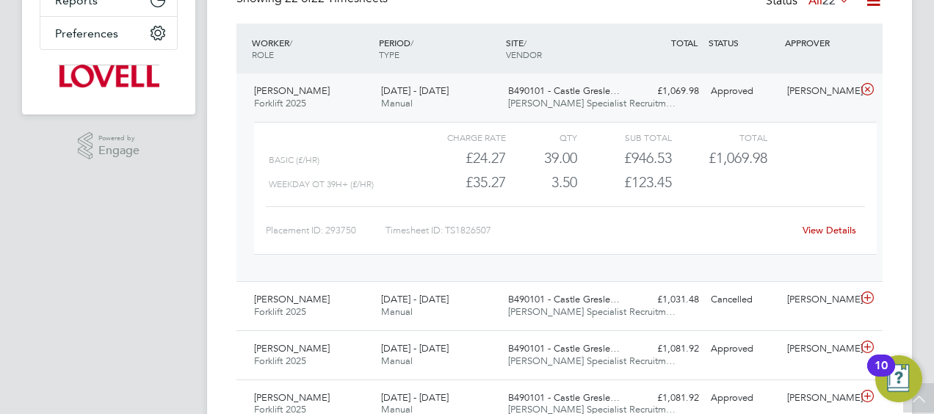
click at [815, 232] on link "View Details" at bounding box center [830, 230] width 54 height 12
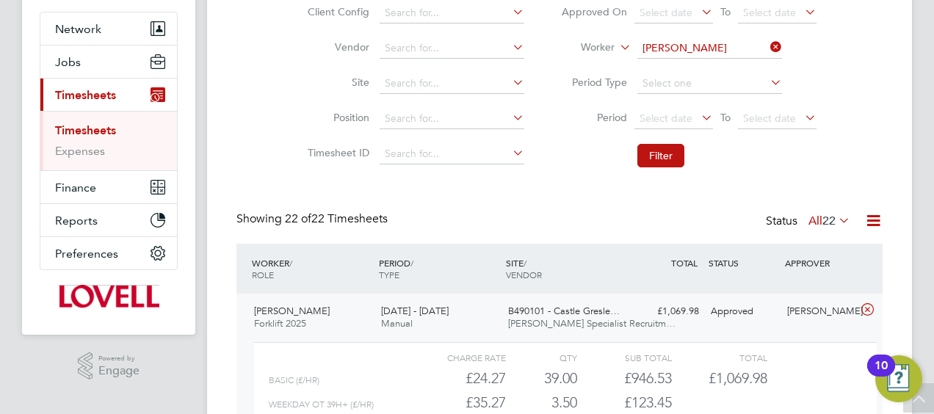
click at [767, 46] on icon at bounding box center [767, 47] width 0 height 21
click at [721, 46] on input at bounding box center [709, 48] width 145 height 21
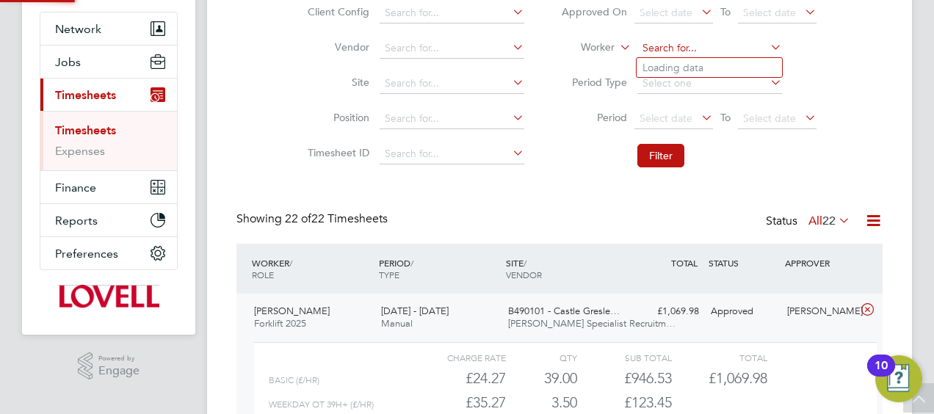
paste input "Abdulahi Giwa"
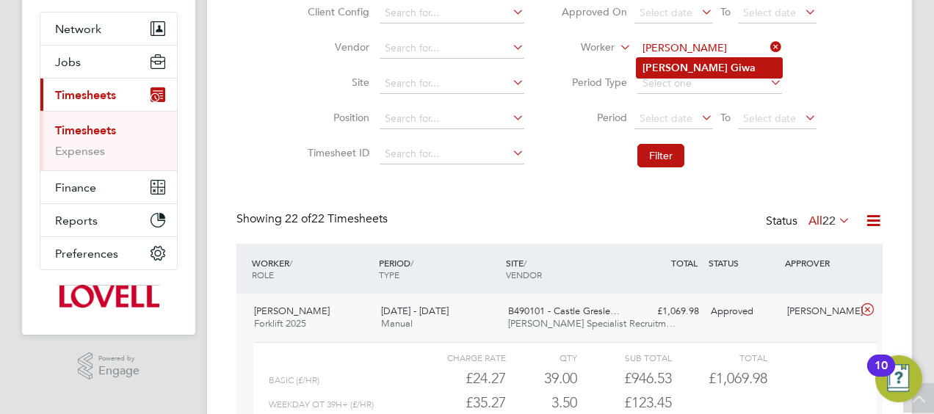
type input "Abdulahi Giwa"
click at [731, 66] on b "Giwa" at bounding box center [743, 68] width 25 height 12
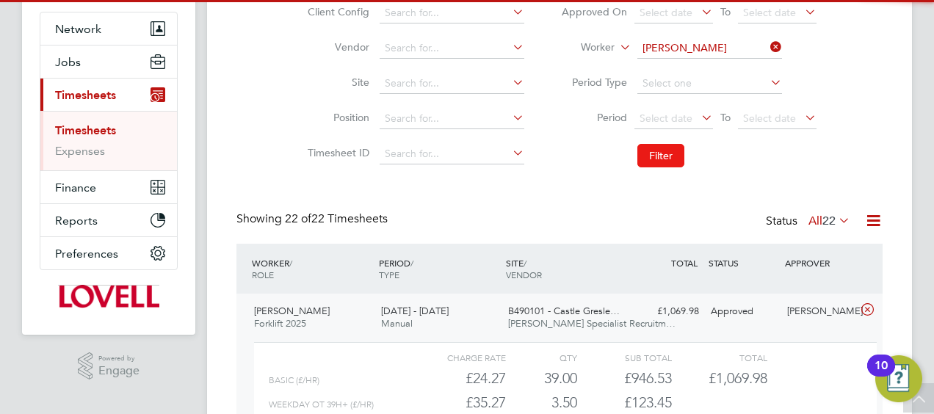
click at [645, 150] on button "Filter" at bounding box center [660, 155] width 47 height 23
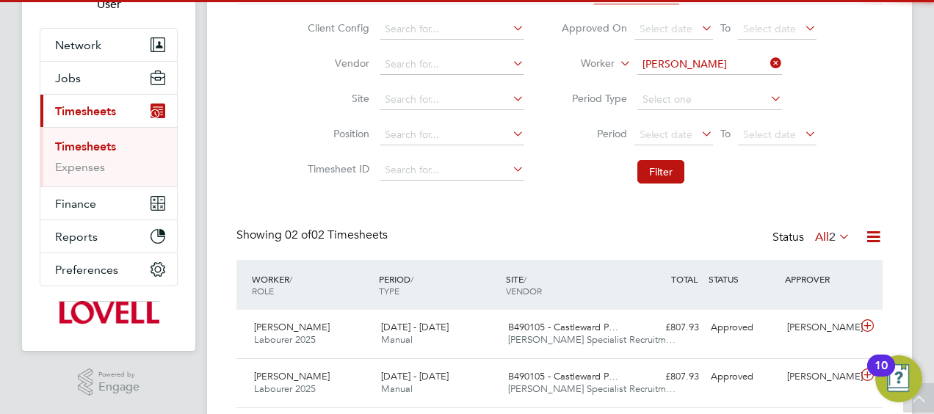
scroll to position [103, 0]
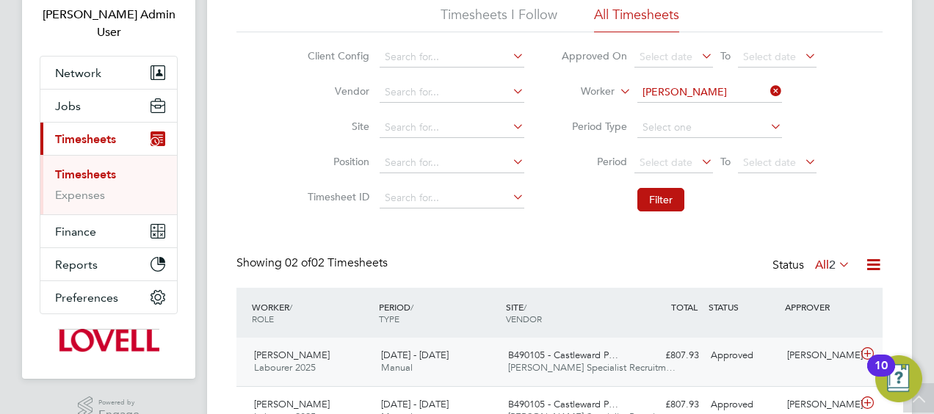
click at [670, 358] on div "£807.93 Approved" at bounding box center [667, 356] width 76 height 24
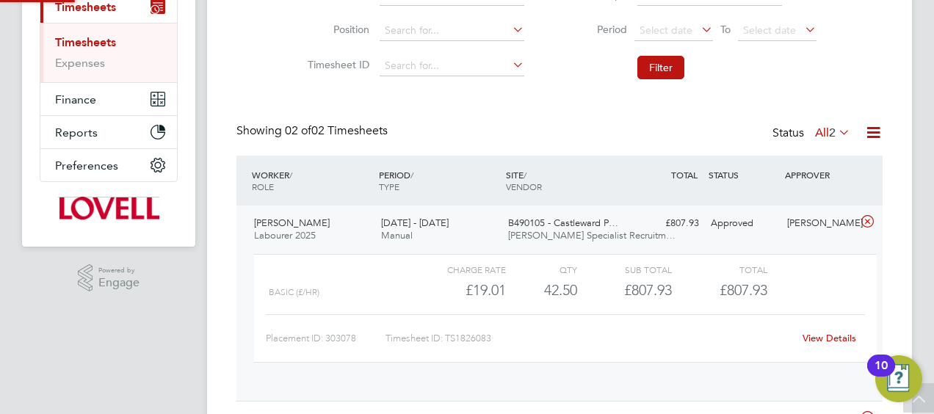
scroll to position [25, 143]
click at [817, 332] on link "View Details" at bounding box center [830, 338] width 54 height 12
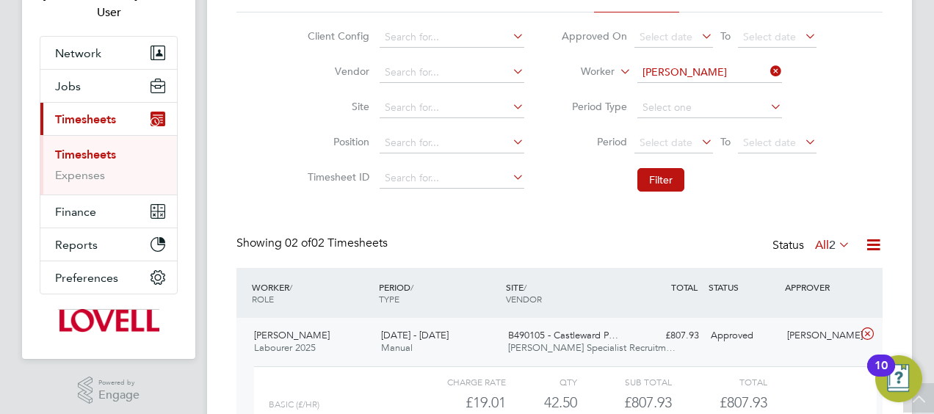
scroll to position [15, 0]
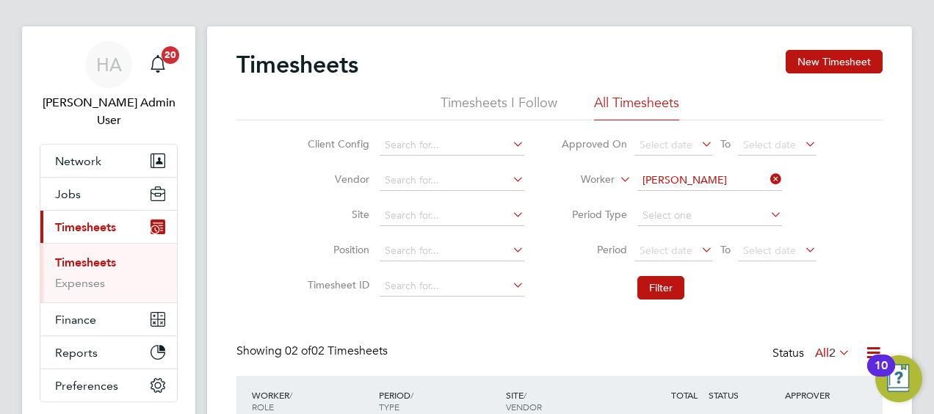
click at [767, 182] on icon at bounding box center [767, 179] width 0 height 21
click at [691, 181] on input at bounding box center [709, 180] width 145 height 21
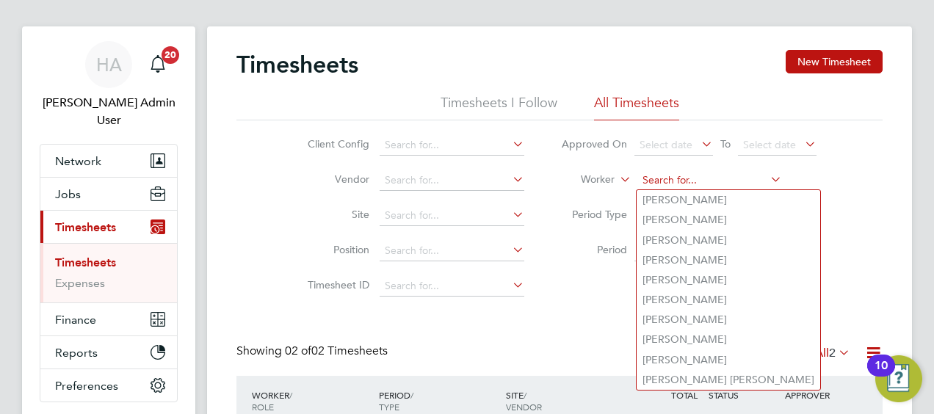
paste input "Josh Robinson"
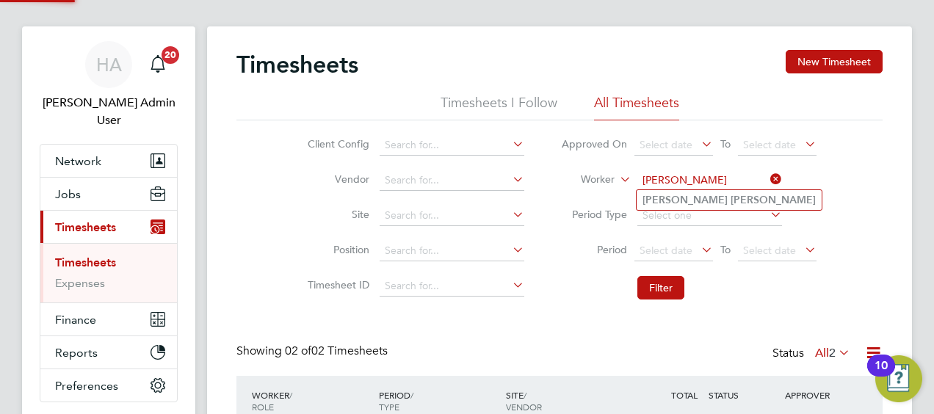
type input "Josh Robinson"
click at [731, 198] on b "Robinson" at bounding box center [773, 200] width 85 height 12
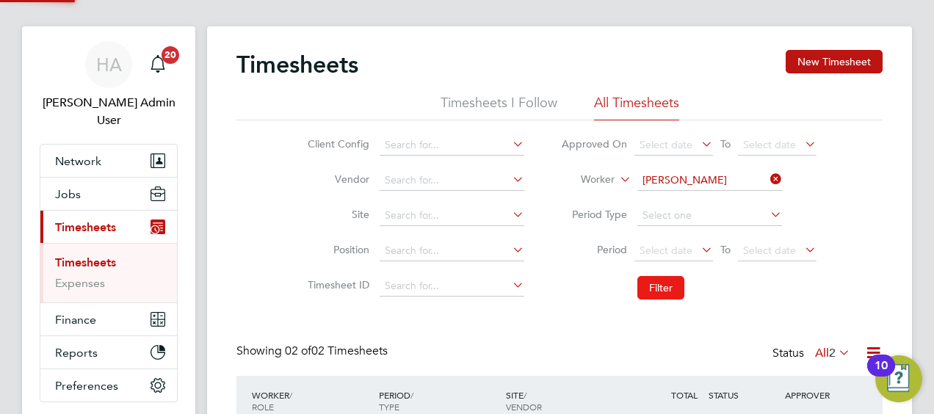
click at [665, 282] on button "Filter" at bounding box center [660, 287] width 47 height 23
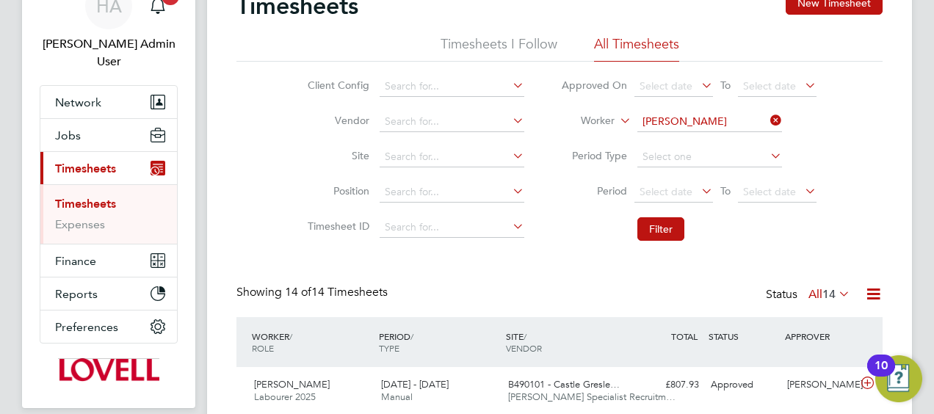
scroll to position [7, 7]
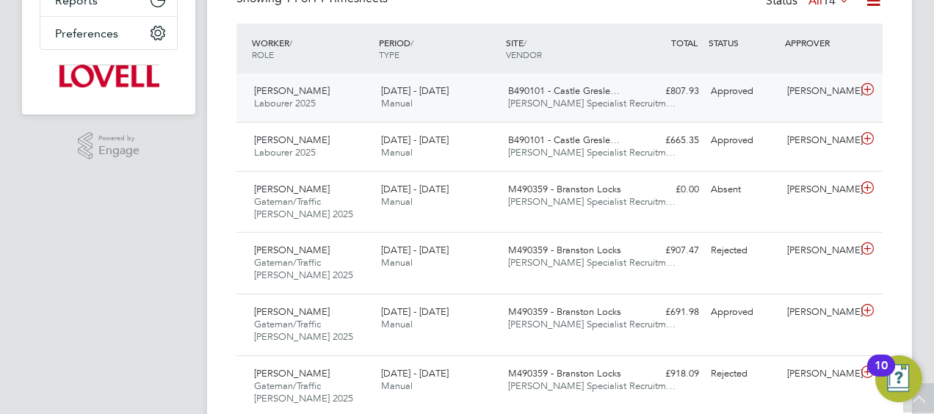
click at [708, 93] on div "Approved" at bounding box center [743, 91] width 76 height 24
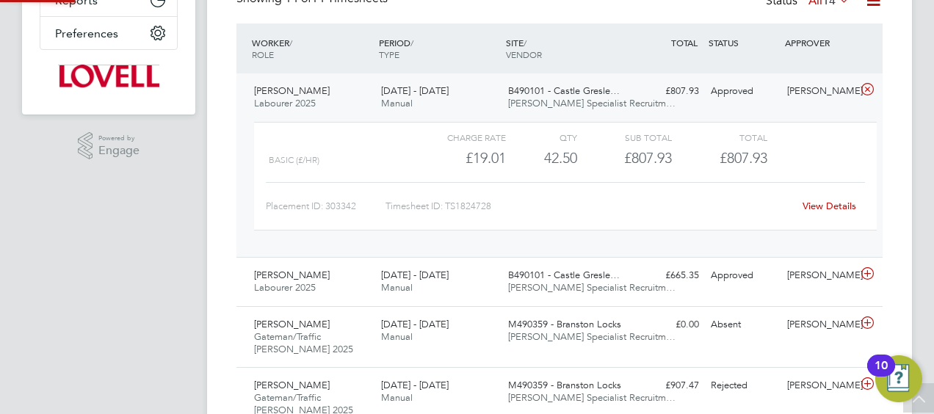
click at [822, 209] on link "View Details" at bounding box center [830, 206] width 54 height 12
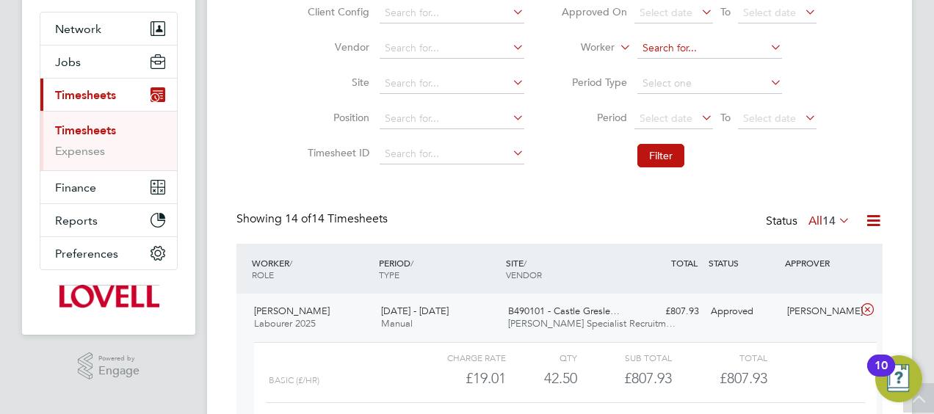
click at [773, 56] on input at bounding box center [709, 48] width 145 height 21
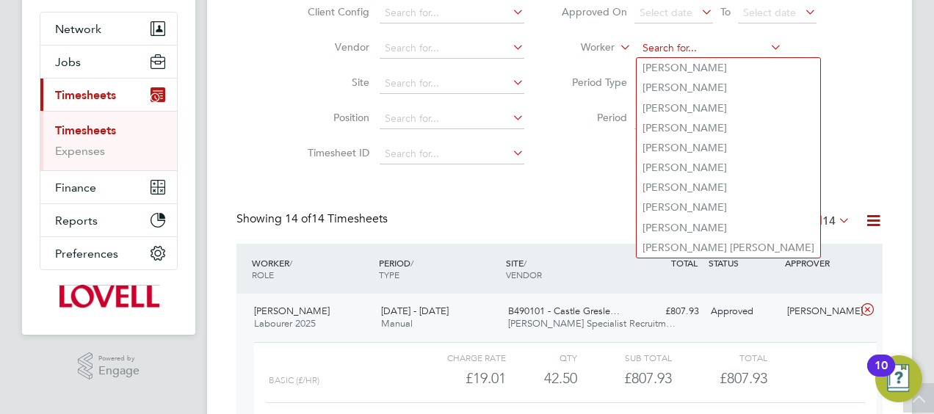
click at [738, 53] on input at bounding box center [709, 48] width 145 height 21
paste input "Sanchez Clarke"
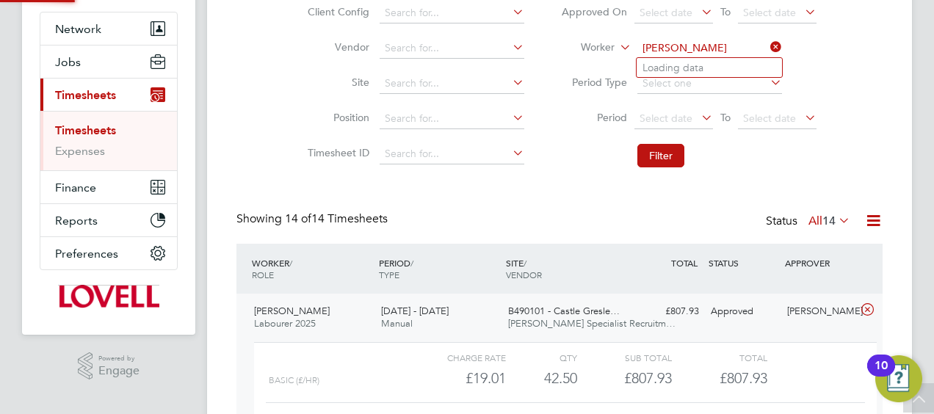
type input "Sanchez Clarke"
click at [731, 66] on b "Clarke" at bounding box center [773, 68] width 85 height 12
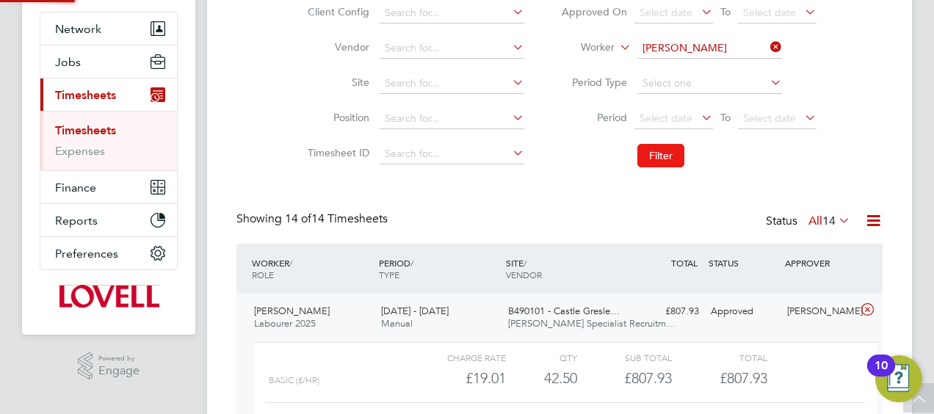
click at [660, 147] on button "Filter" at bounding box center [660, 155] width 47 height 23
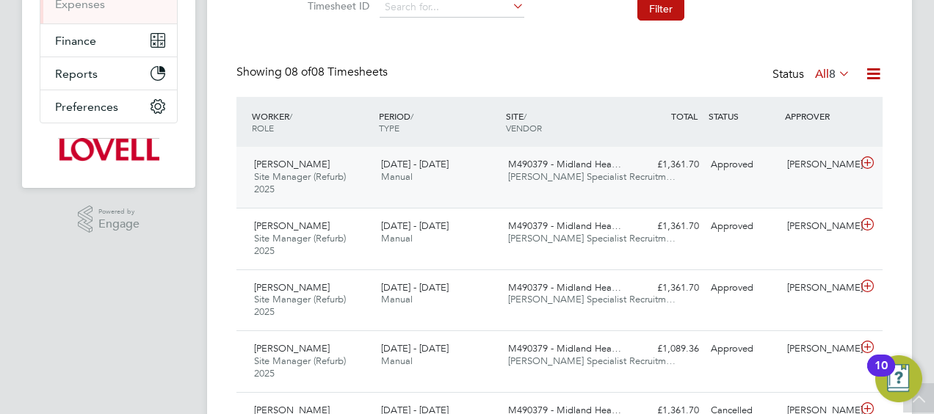
click at [574, 166] on span "M490379 - Midland Hea…" at bounding box center [564, 164] width 113 height 12
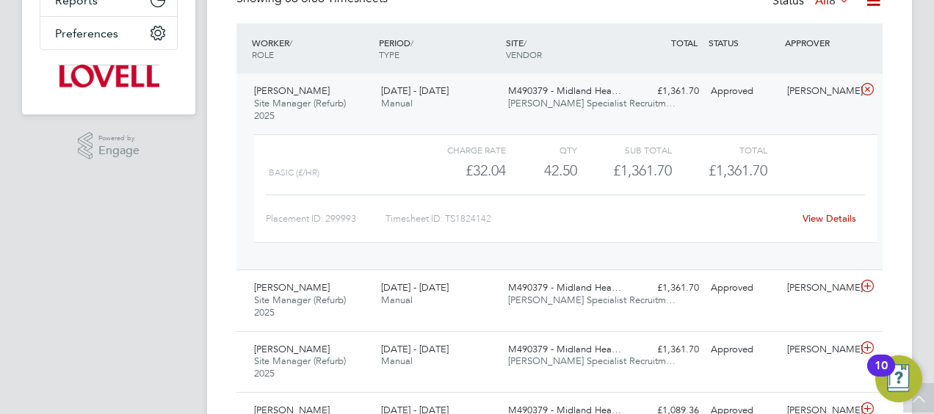
click at [817, 219] on link "View Details" at bounding box center [830, 218] width 54 height 12
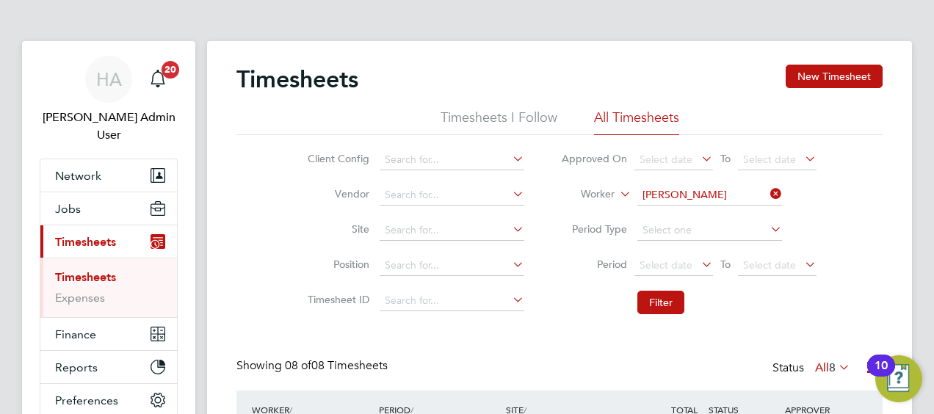
click at [767, 186] on icon at bounding box center [767, 194] width 0 height 21
click at [751, 196] on input at bounding box center [709, 195] width 145 height 21
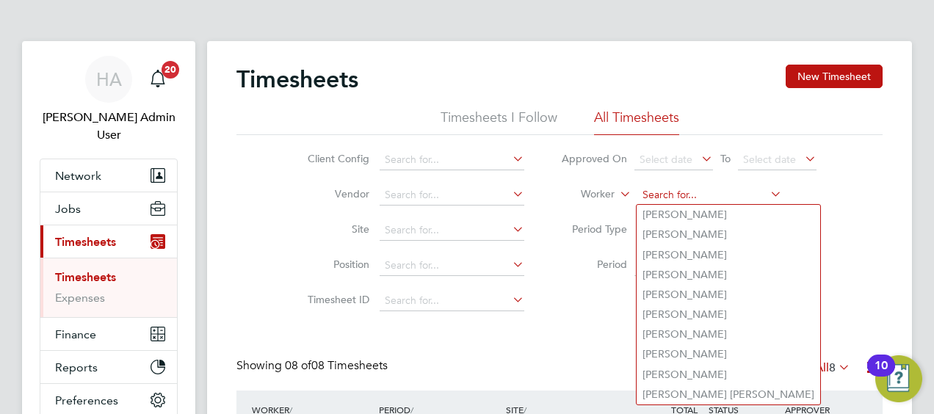
paste input "[PERSON_NAME]"
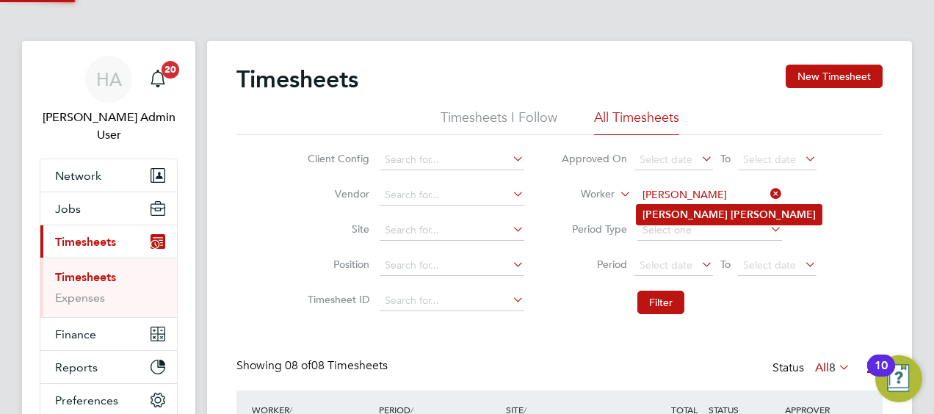
type input "[PERSON_NAME]"
click at [715, 211] on li "Martin Doolan" at bounding box center [729, 215] width 185 height 20
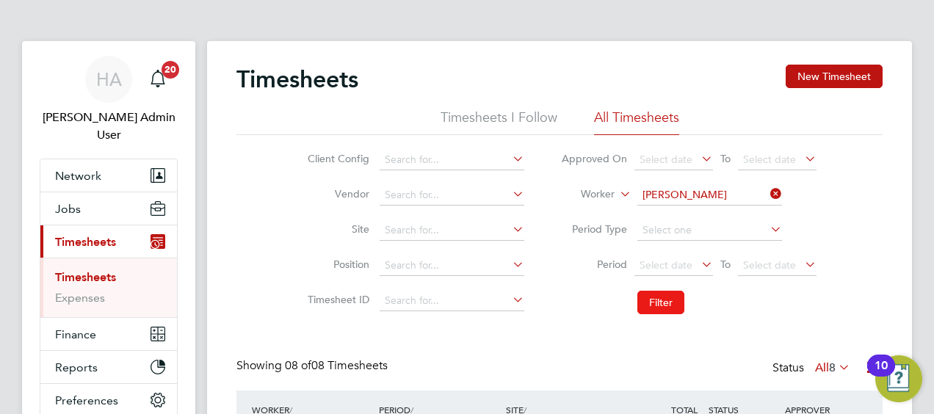
click at [662, 297] on button "Filter" at bounding box center [660, 302] width 47 height 23
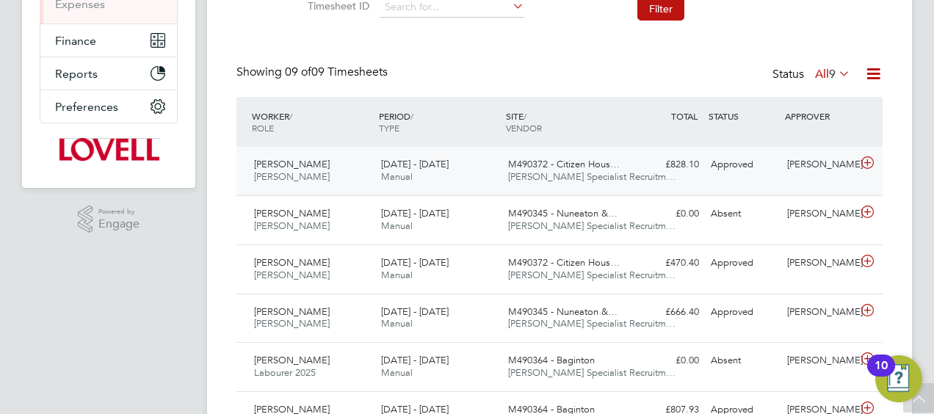
click at [527, 169] on span "M490372 - Citizen Hous…" at bounding box center [564, 164] width 112 height 12
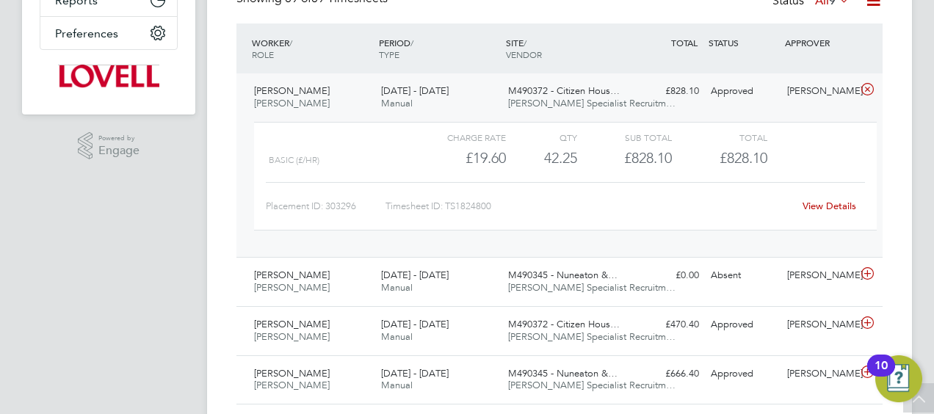
click at [827, 208] on link "View Details" at bounding box center [830, 206] width 54 height 12
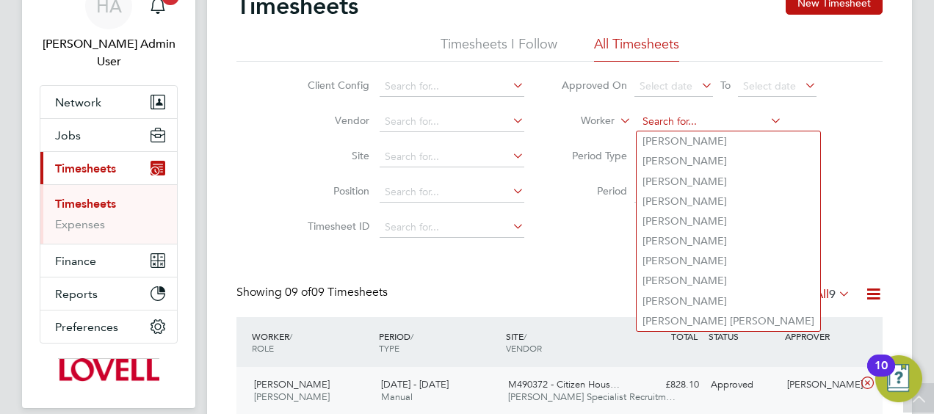
click at [764, 113] on input at bounding box center [709, 122] width 145 height 21
click at [724, 117] on input at bounding box center [709, 122] width 145 height 21
paste input "James Mcmanus"
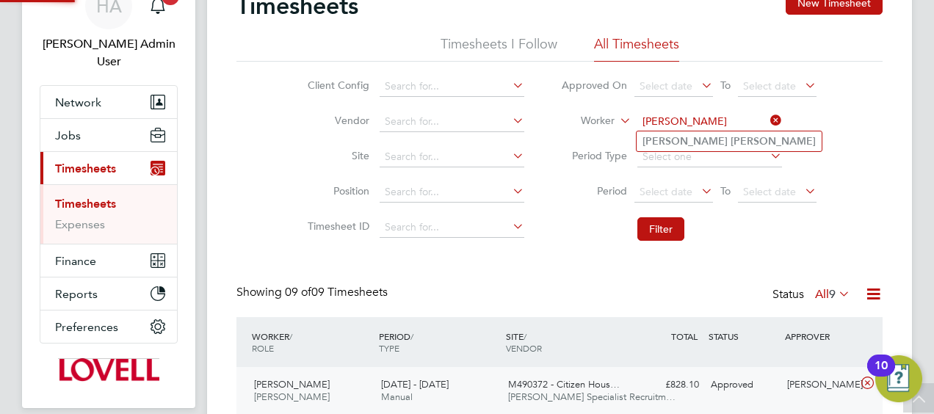
type input "James Mcmanus"
click at [731, 137] on b "Mcmanus" at bounding box center [773, 141] width 85 height 12
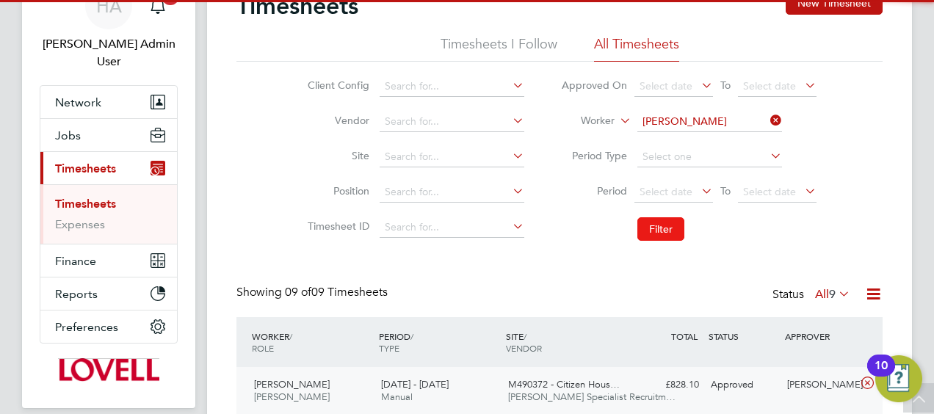
click at [649, 225] on button "Filter" at bounding box center [660, 228] width 47 height 23
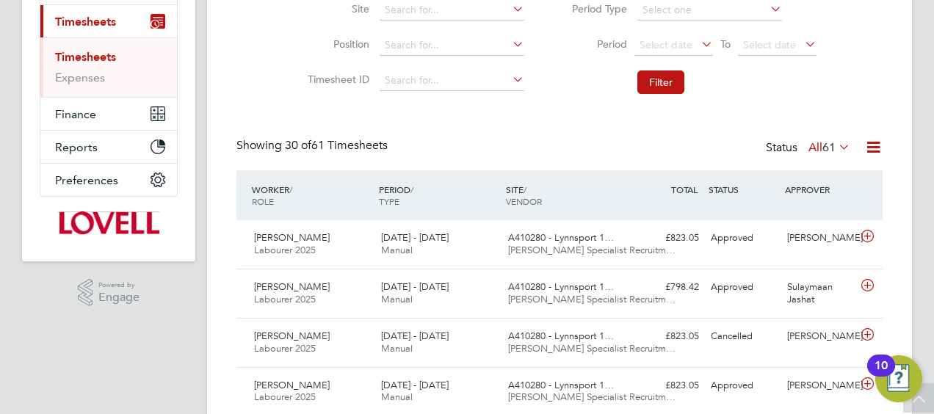
click at [809, 142] on label "All 61" at bounding box center [830, 147] width 42 height 15
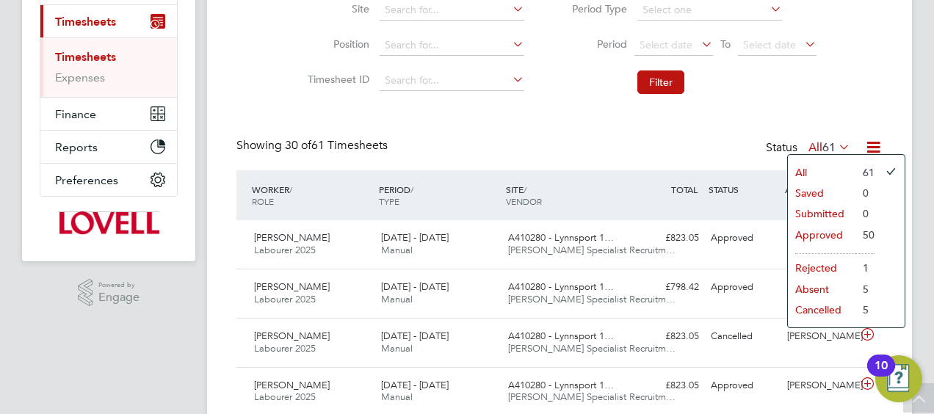
click at [809, 234] on li "Approved" at bounding box center [822, 235] width 68 height 21
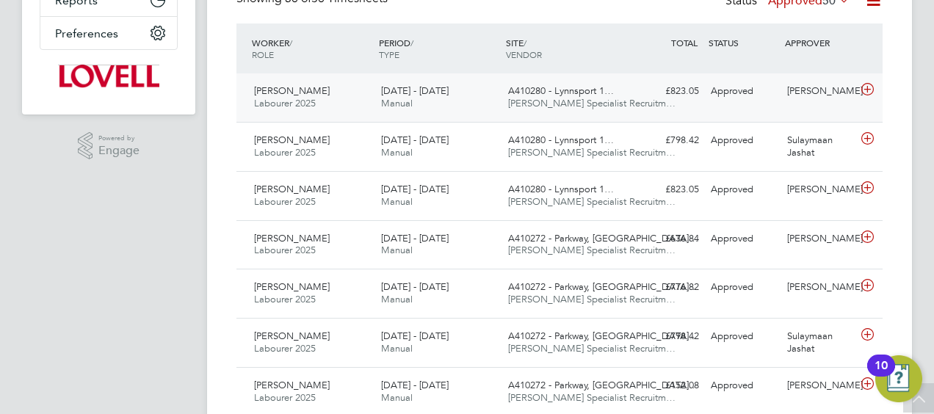
click at [444, 114] on div "13 - 19 Sep 2025 Manual" at bounding box center [438, 97] width 127 height 37
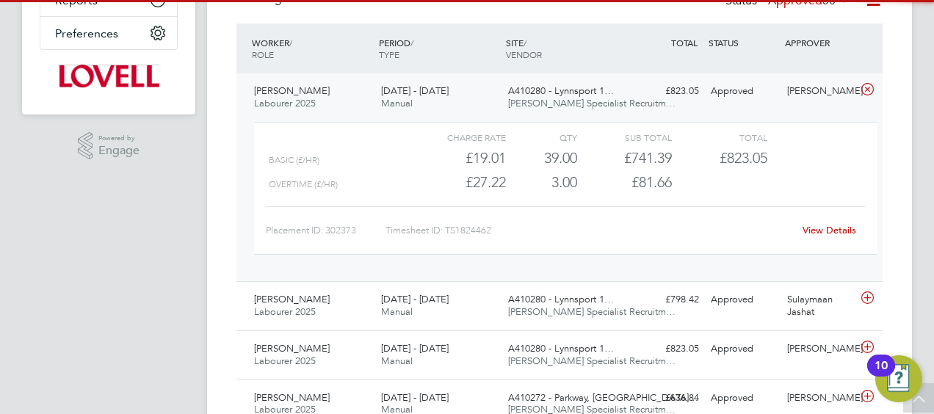
click at [809, 229] on link "View Details" at bounding box center [830, 230] width 54 height 12
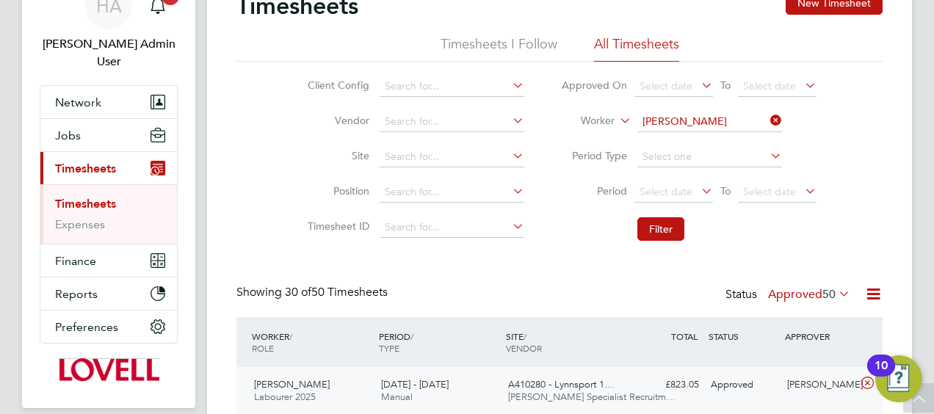
click at [767, 125] on icon at bounding box center [767, 120] width 0 height 21
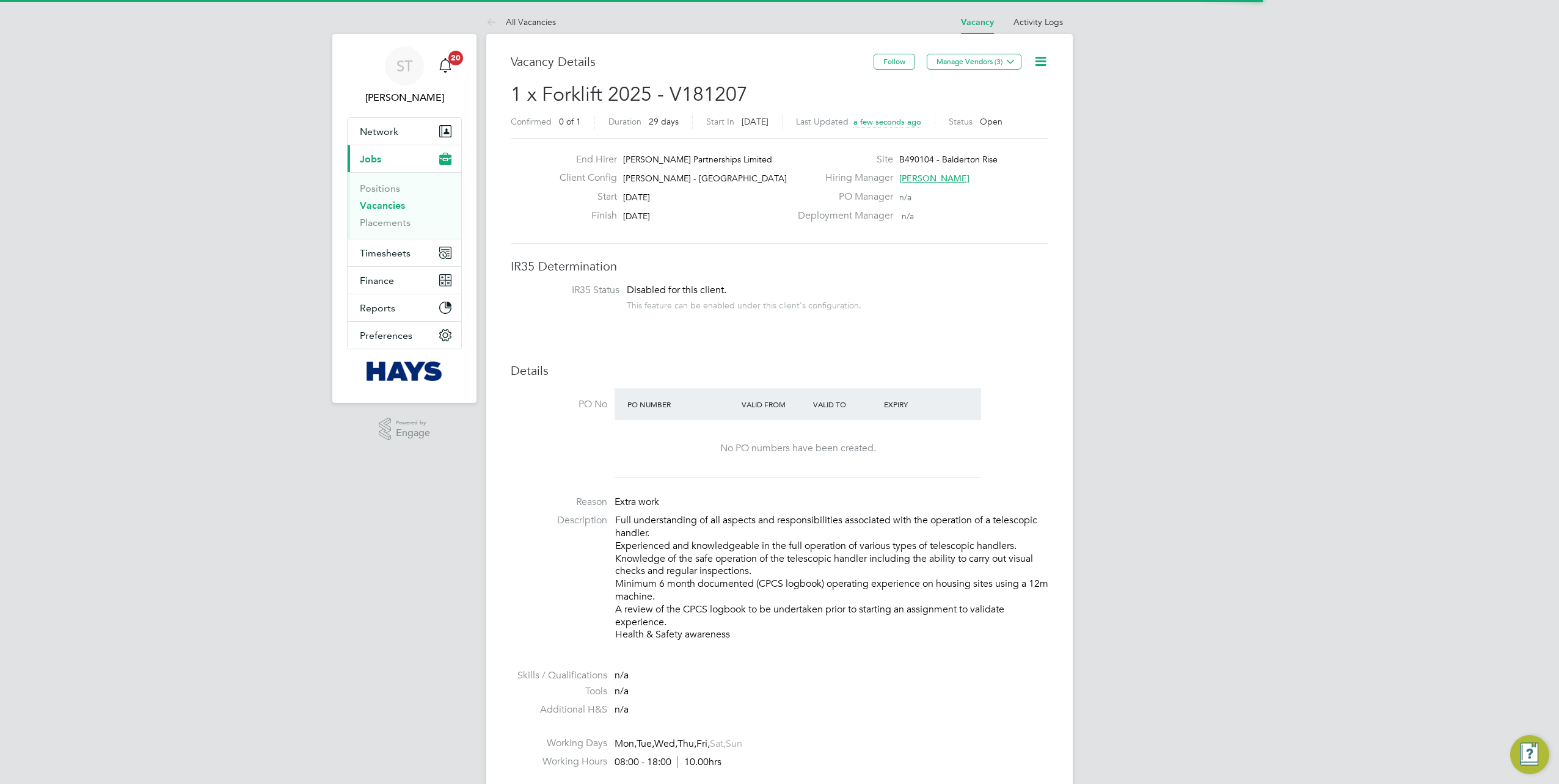
scroll to position [36, 86]
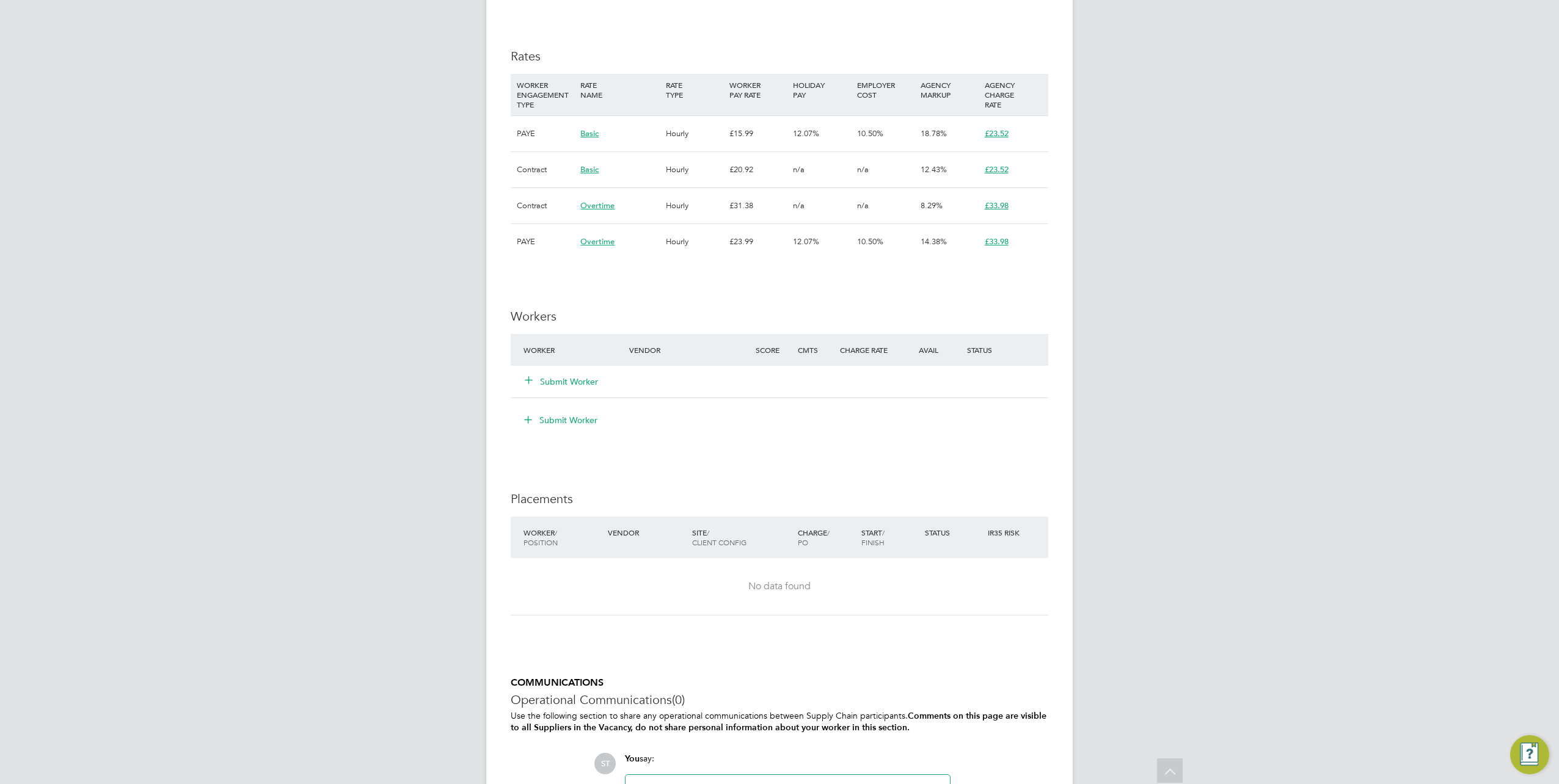
click at [533, 380] on icon at bounding box center [528, 379] width 9 height 9
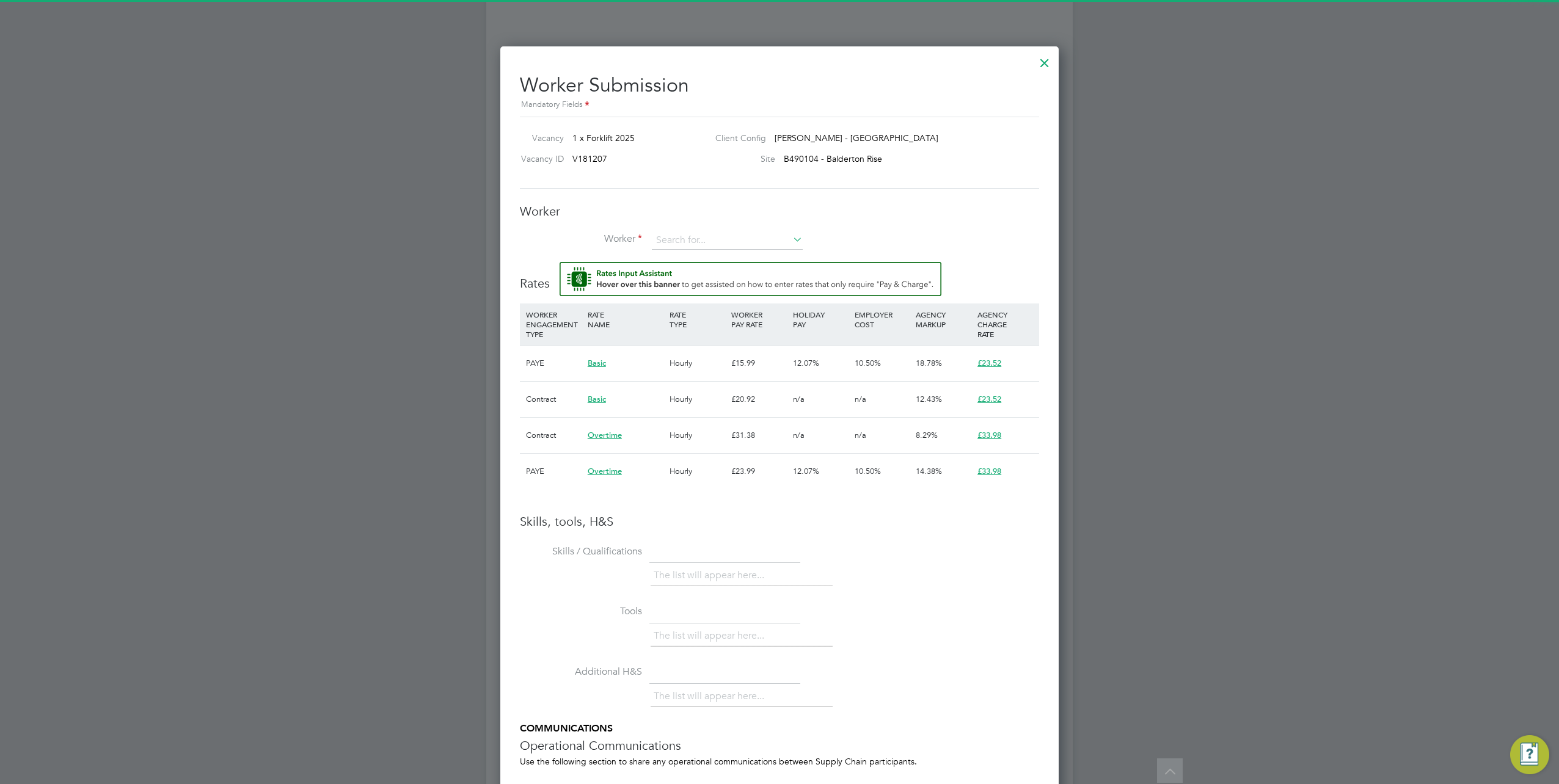
click at [722, 229] on div "Worker Worker Worker Engagement Type" at bounding box center [780, 233] width 519 height 58
click at [700, 239] on input at bounding box center [727, 240] width 151 height 18
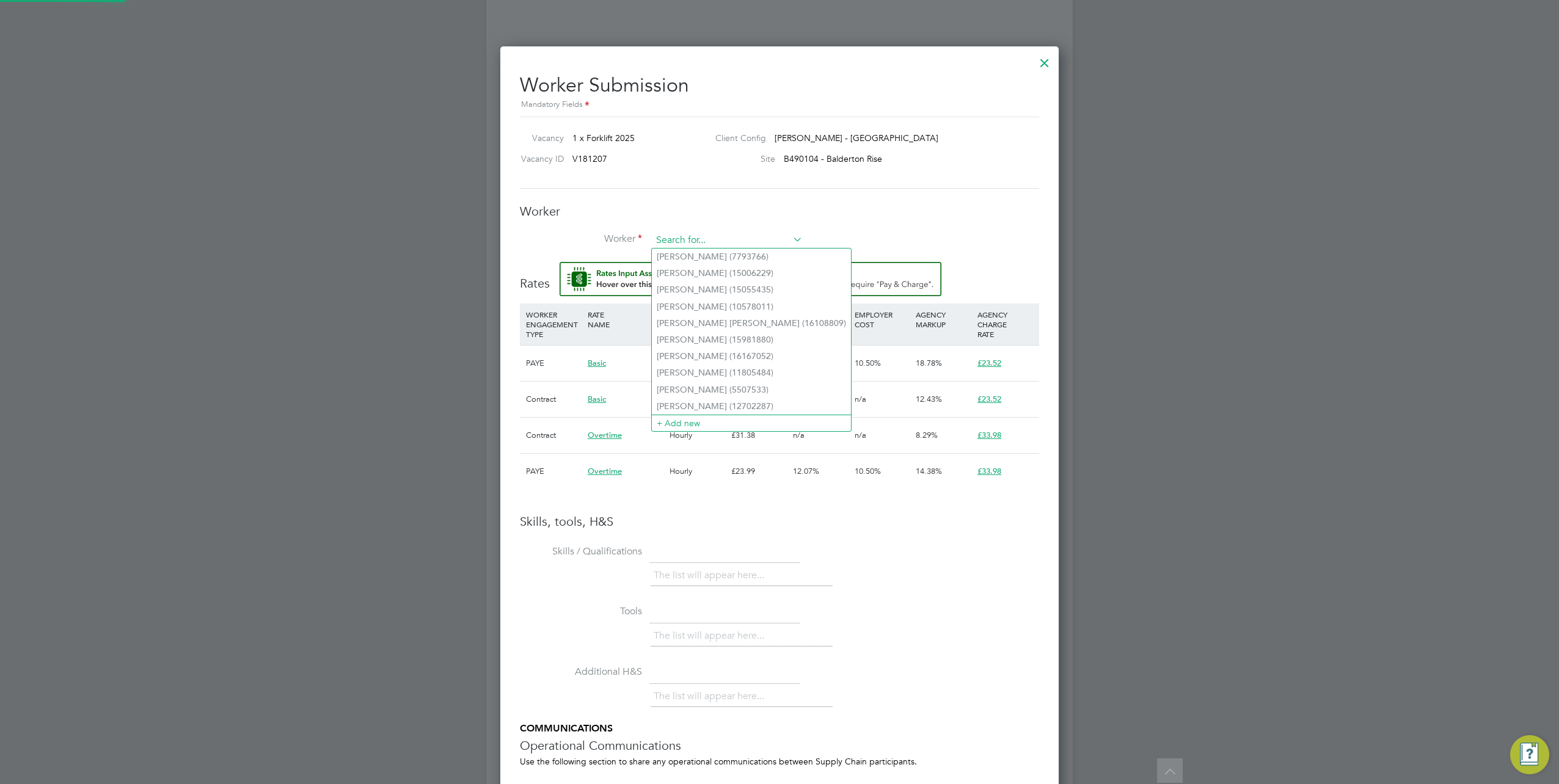
paste input "20842034"
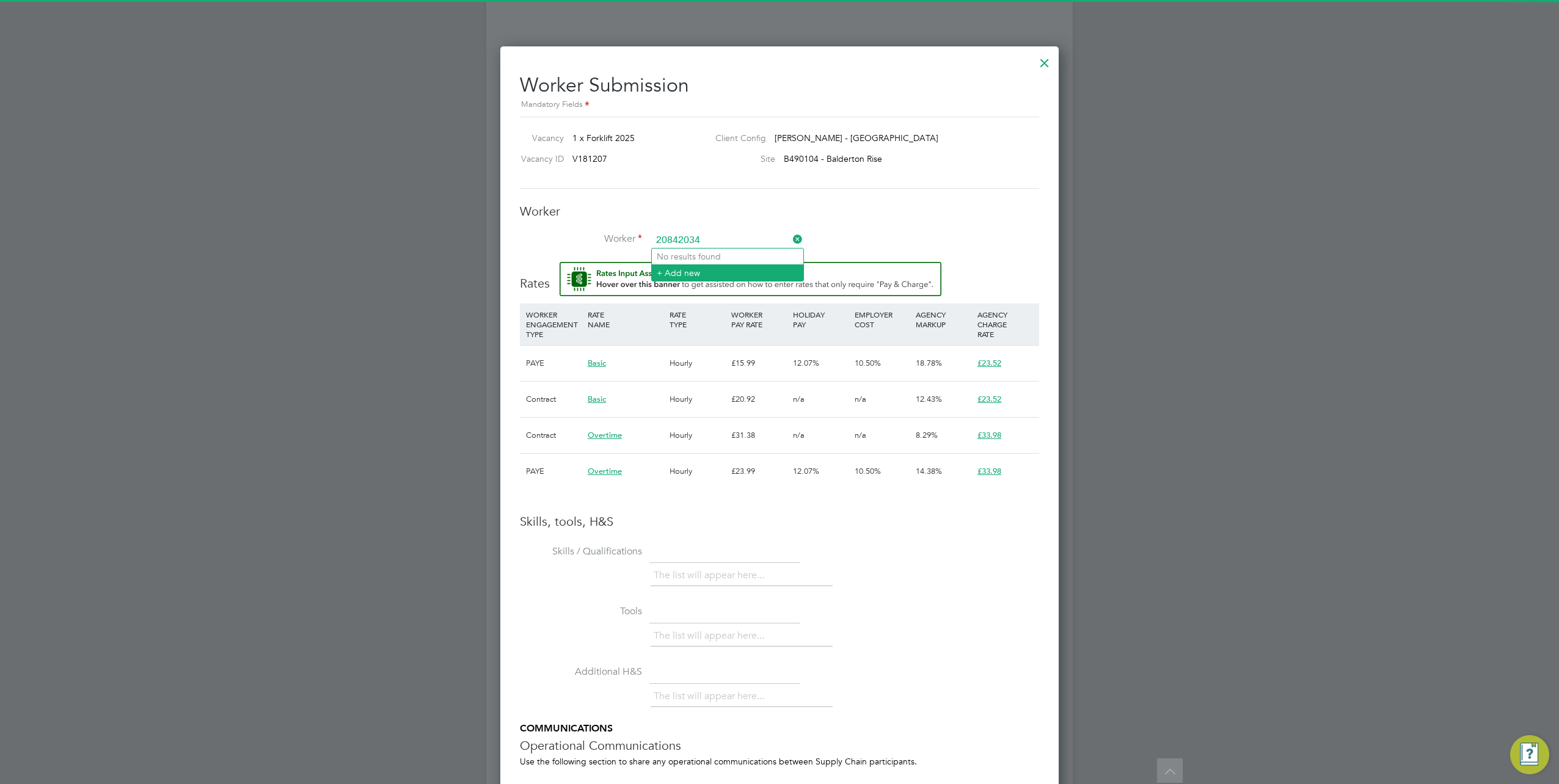
type input "20842034"
click at [675, 274] on li "+ Add new" at bounding box center [728, 273] width 151 height 17
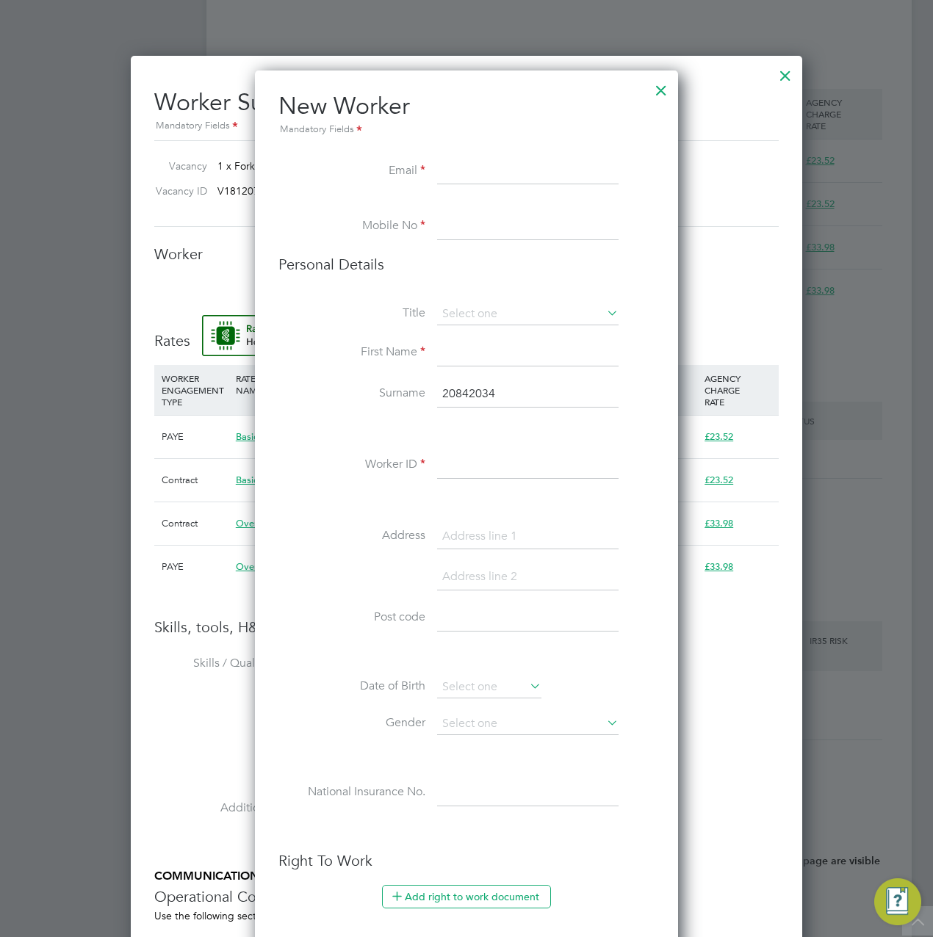
click at [454, 174] on input at bounding box center [527, 172] width 181 height 26
paste input "cpcsblue6@gmail.com"
type input "cpcsblue6@gmail.com"
click at [451, 209] on li at bounding box center [466, 206] width 376 height 15
click at [458, 224] on input at bounding box center [527, 227] width 181 height 26
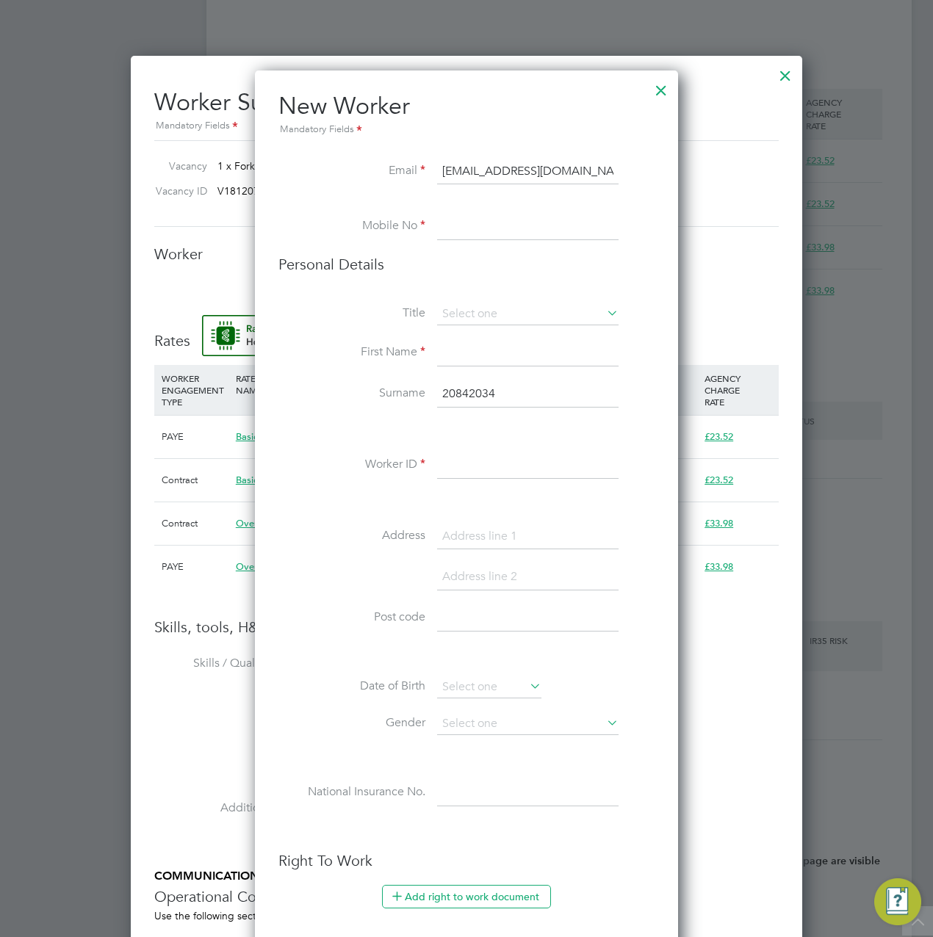
paste input "07786956079"
type input "07786956079"
click at [493, 318] on input at bounding box center [527, 314] width 181 height 22
click at [471, 337] on li "Mr" at bounding box center [528, 334] width 182 height 19
type input "Mr"
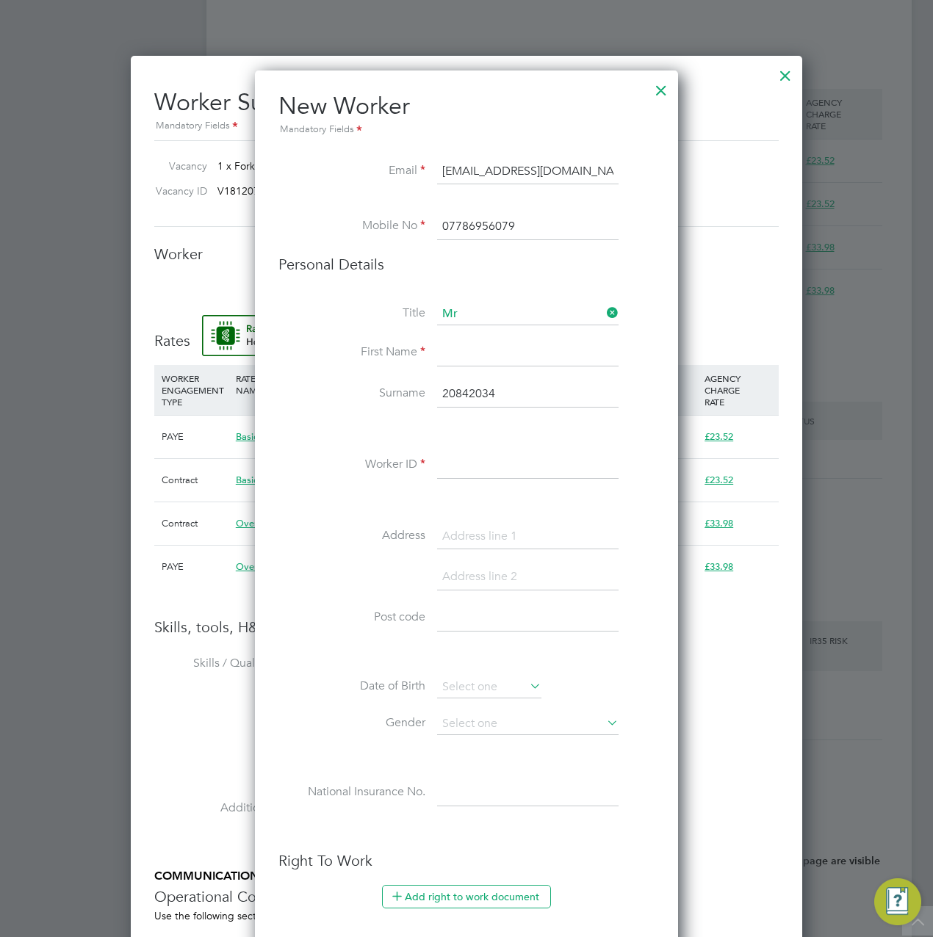
click at [469, 355] on input at bounding box center [527, 353] width 181 height 26
type input "Darren"
drag, startPoint x: 496, startPoint y: 394, endPoint x: 397, endPoint y: 394, distance: 99.9
click at [397, 394] on li "Surname 20842034" at bounding box center [466, 401] width 376 height 41
click at [477, 444] on div "Title Mr First Name Darren Surname 20842034 Worker ID Address Post code Date of…" at bounding box center [466, 569] width 376 height 533
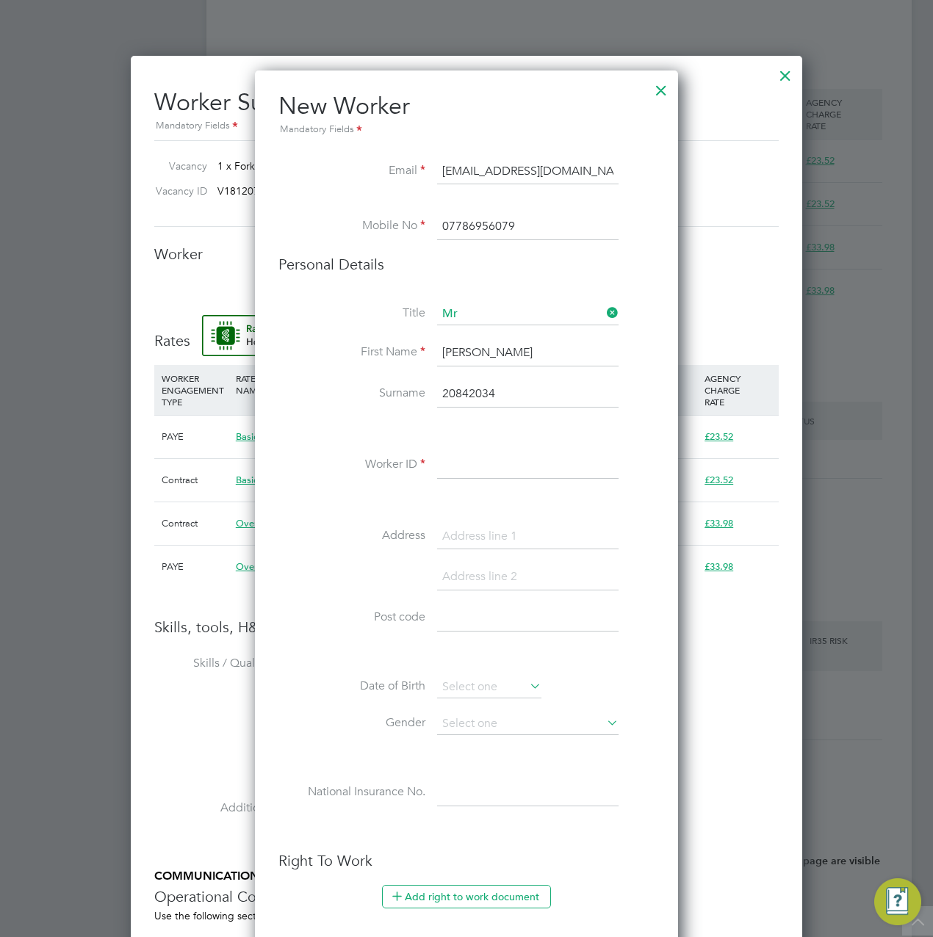
click at [470, 455] on input at bounding box center [527, 465] width 181 height 26
paste input "20842034"
type input "20842034"
drag, startPoint x: 471, startPoint y: 390, endPoint x: 439, endPoint y: 385, distance: 32.7
click at [441, 386] on input "20842034" at bounding box center [527, 394] width 181 height 26
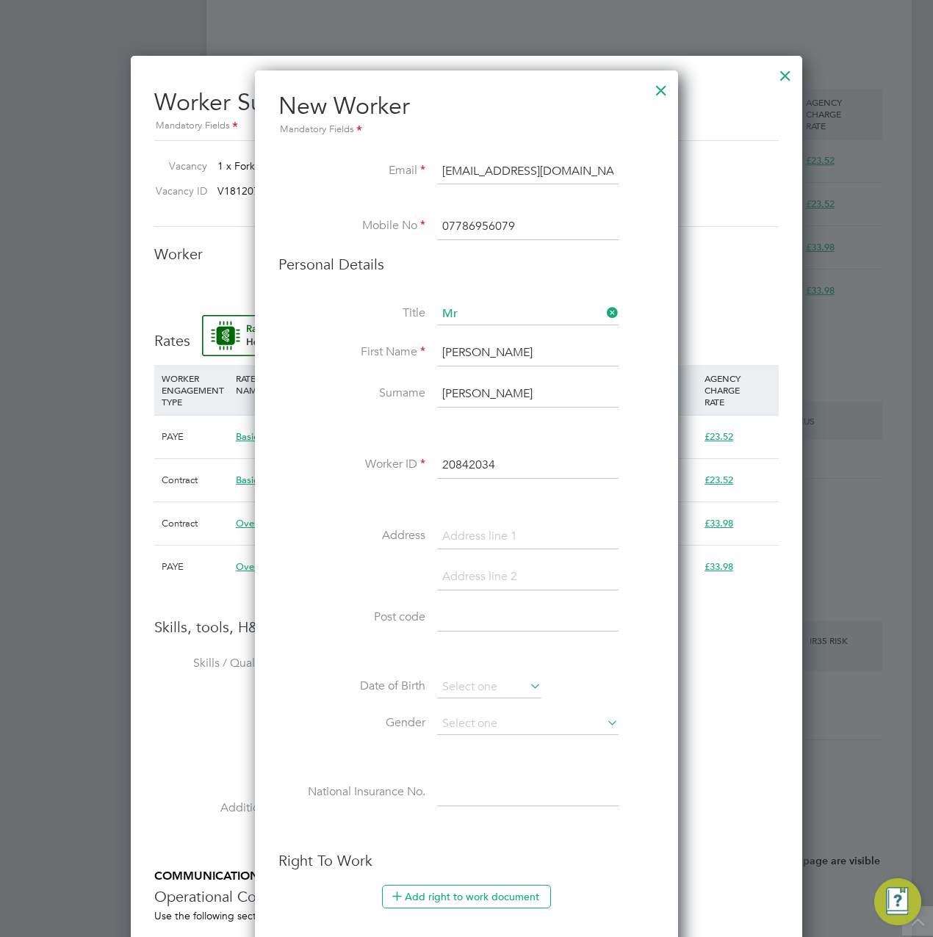
type input "Booker"
drag, startPoint x: 490, startPoint y: 528, endPoint x: 505, endPoint y: 528, distance: 14.7
click at [490, 528] on input at bounding box center [527, 537] width 181 height 26
paste input "77 Trinity Street"
type input "77 Trinity Street"
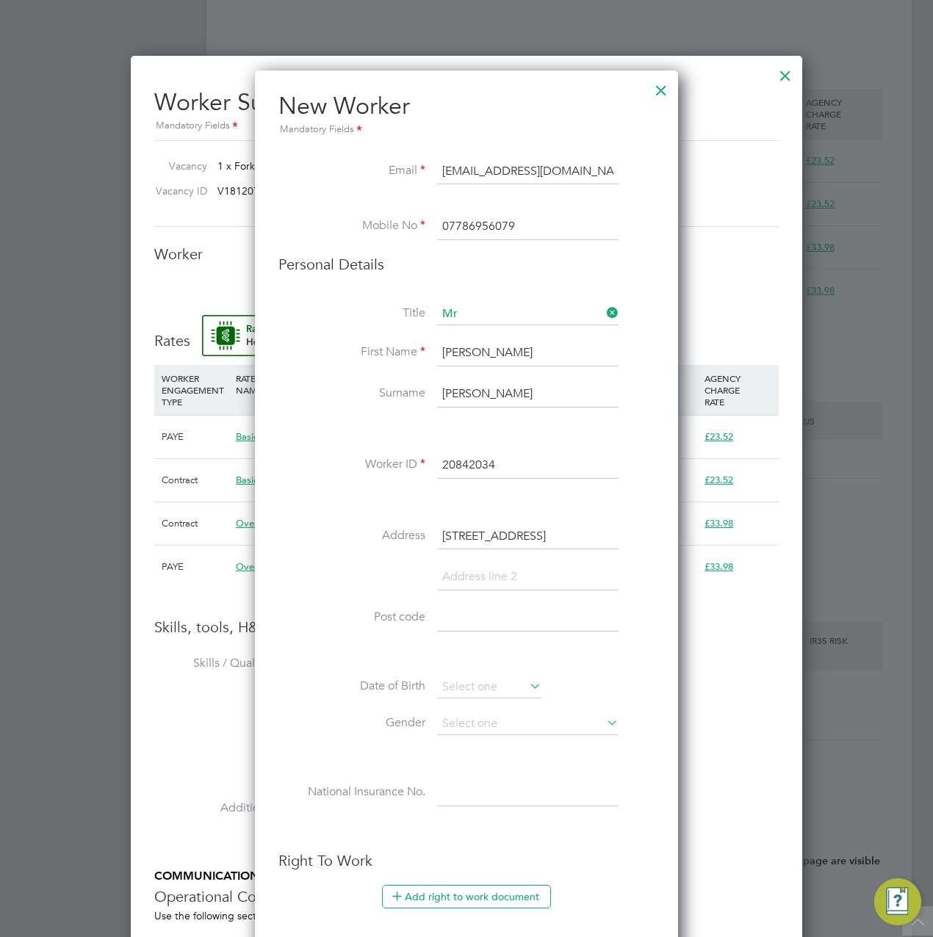
click at [517, 590] on li at bounding box center [466, 584] width 376 height 41
click at [514, 574] on input at bounding box center [527, 577] width 181 height 26
paste input "Gainsborough"
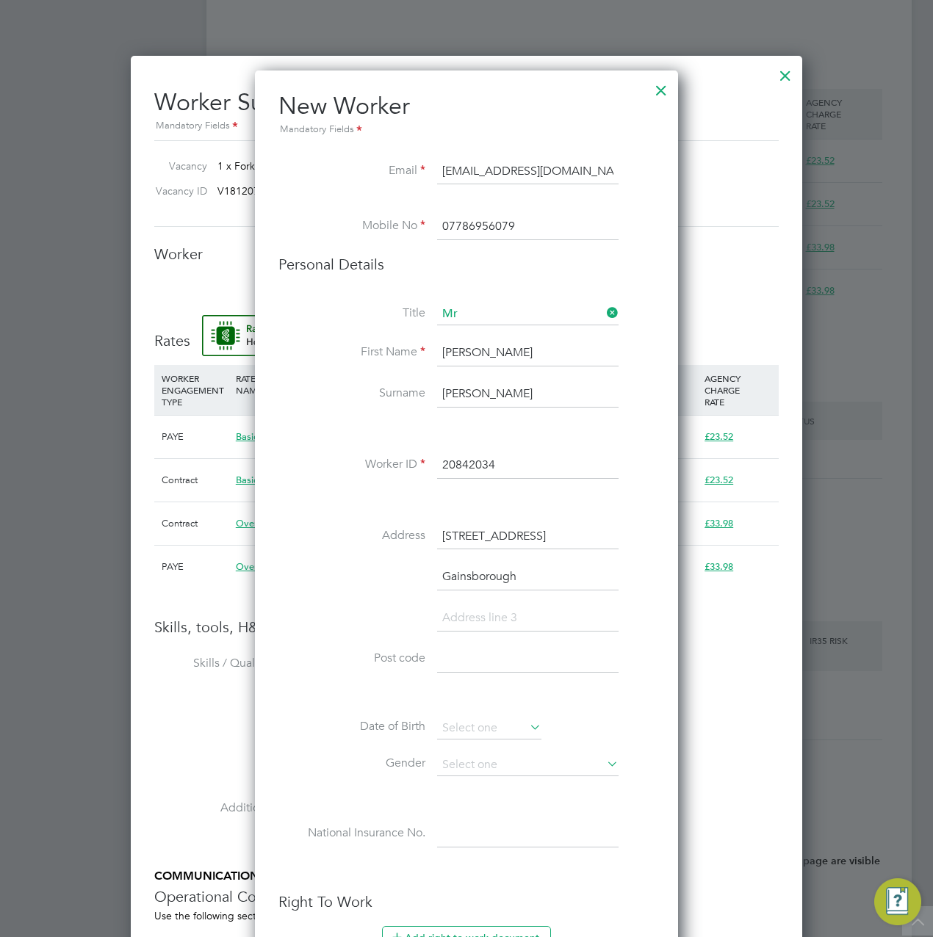
scroll to position [1344, 423]
type input "Gainsborough"
click at [473, 619] on input at bounding box center [527, 618] width 181 height 26
paste input "[GEOGRAPHIC_DATA]"
type input "[GEOGRAPHIC_DATA]"
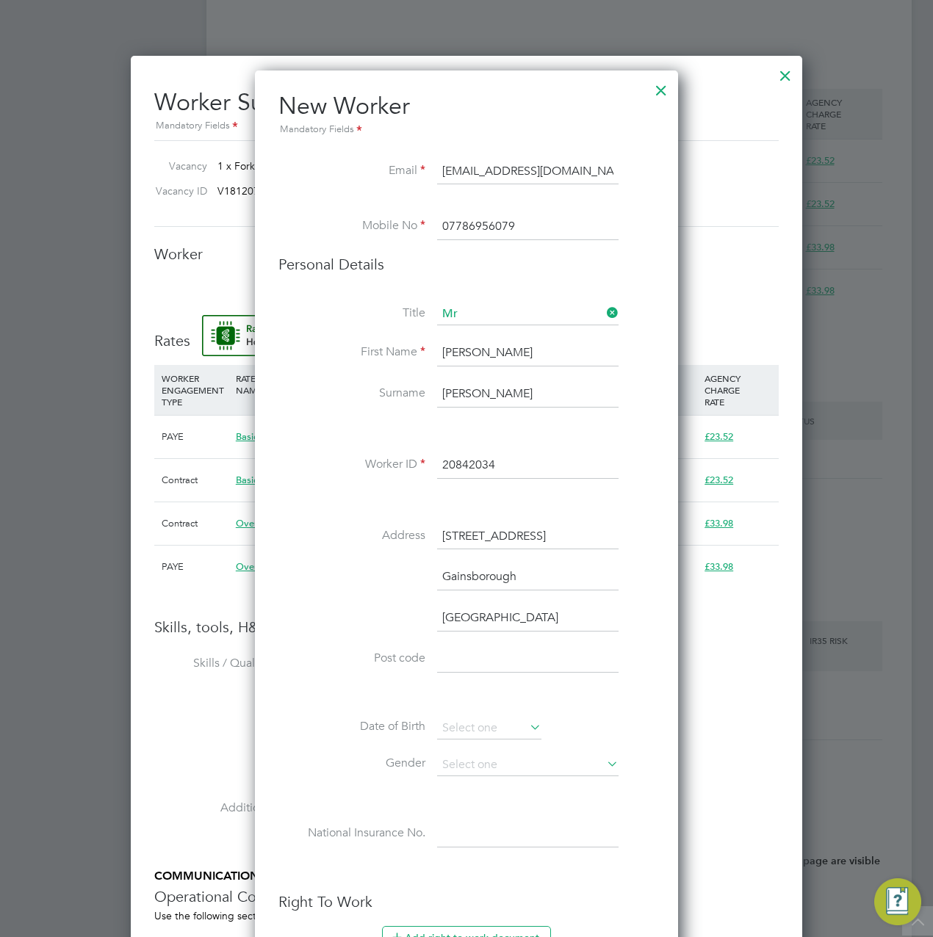
click at [502, 658] on input at bounding box center [527, 659] width 181 height 26
paste input "DN21 1JF"
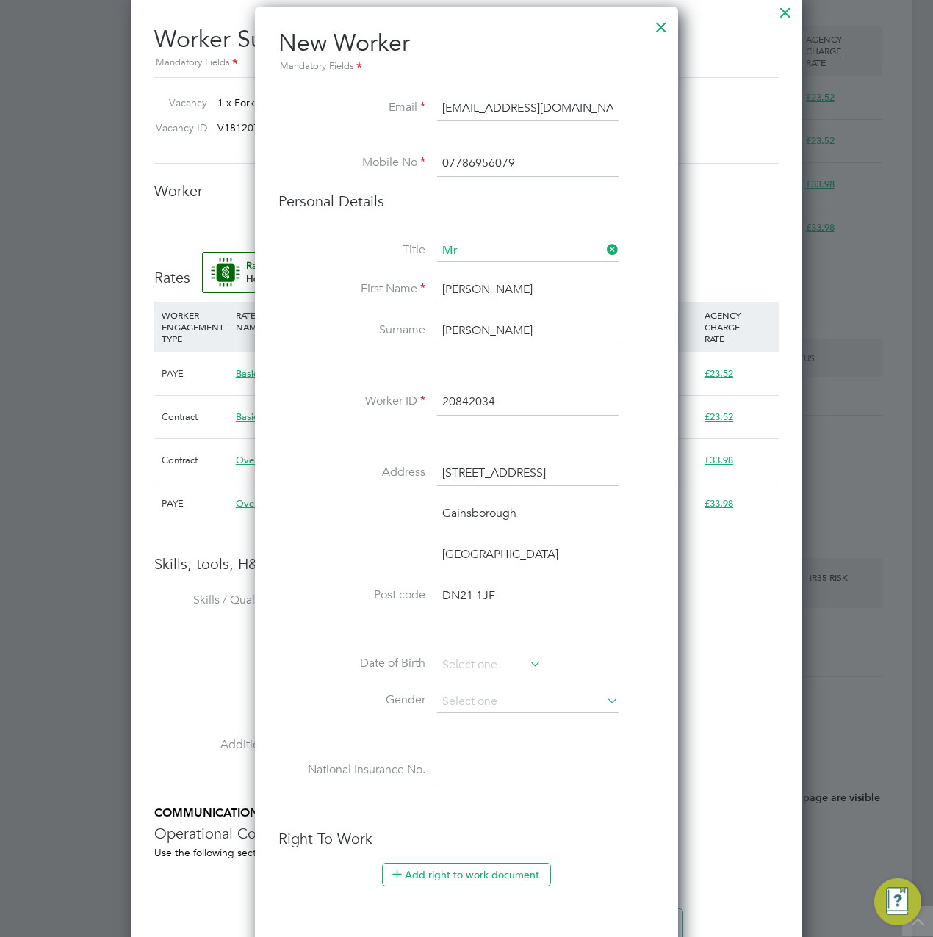
scroll to position [1175, 0]
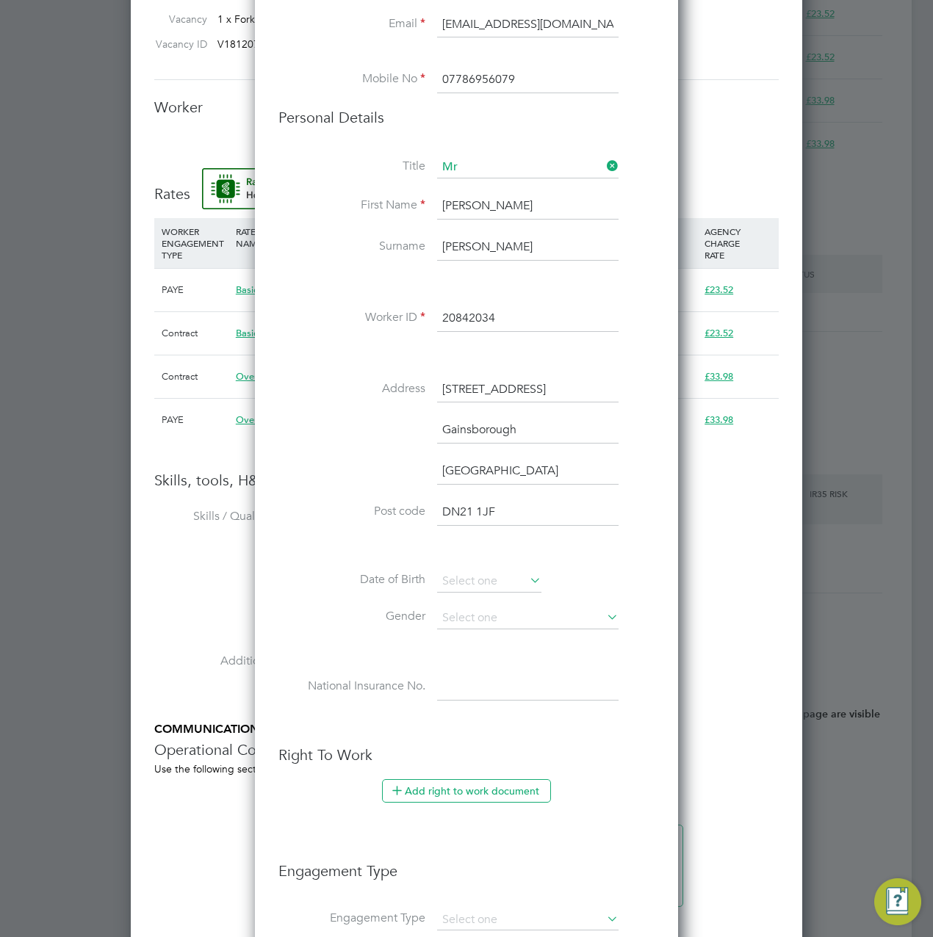
type input "DN21 1JF"
click at [527, 579] on icon at bounding box center [527, 580] width 0 height 21
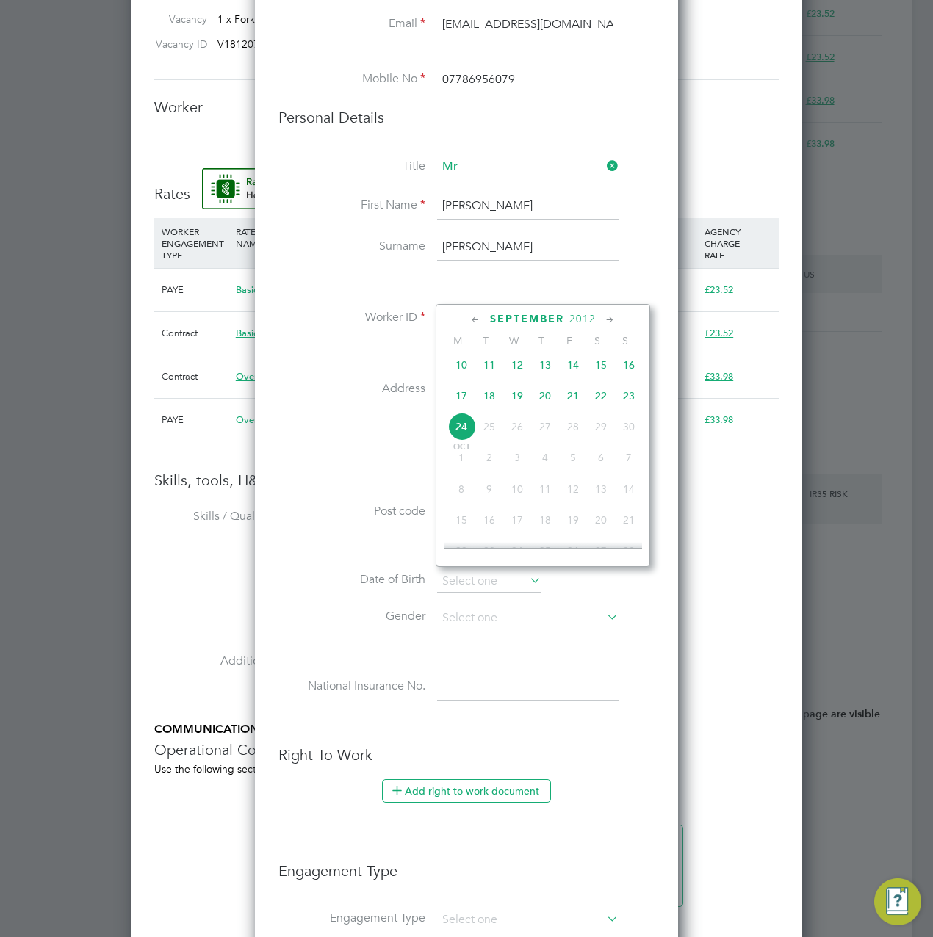
click at [585, 316] on span "2012" at bounding box center [582, 319] width 26 height 12
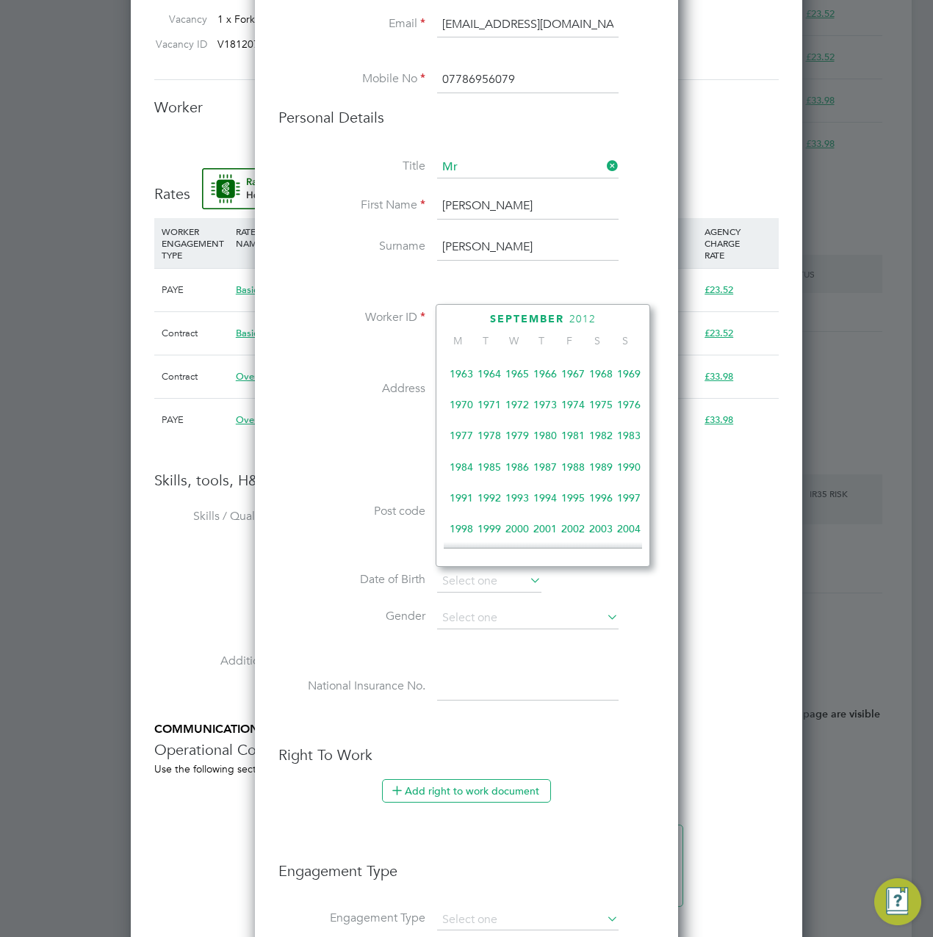
scroll to position [237, 0]
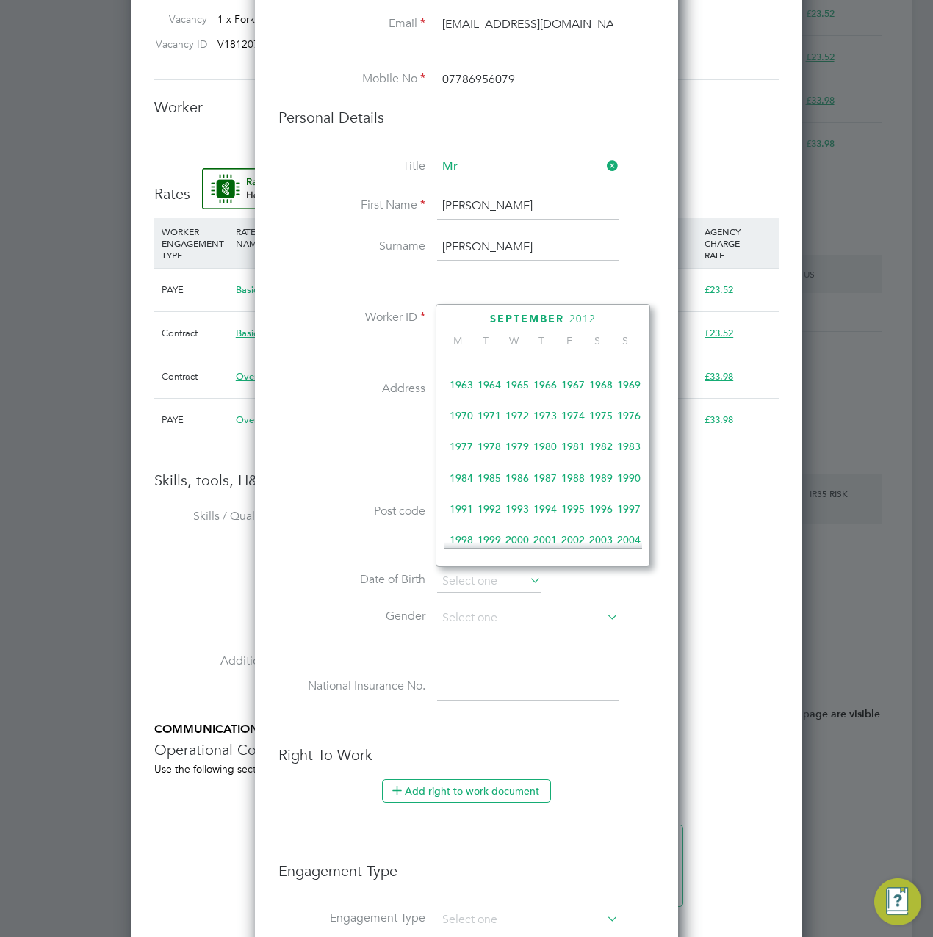
click at [634, 386] on span "1969" at bounding box center [629, 385] width 28 height 28
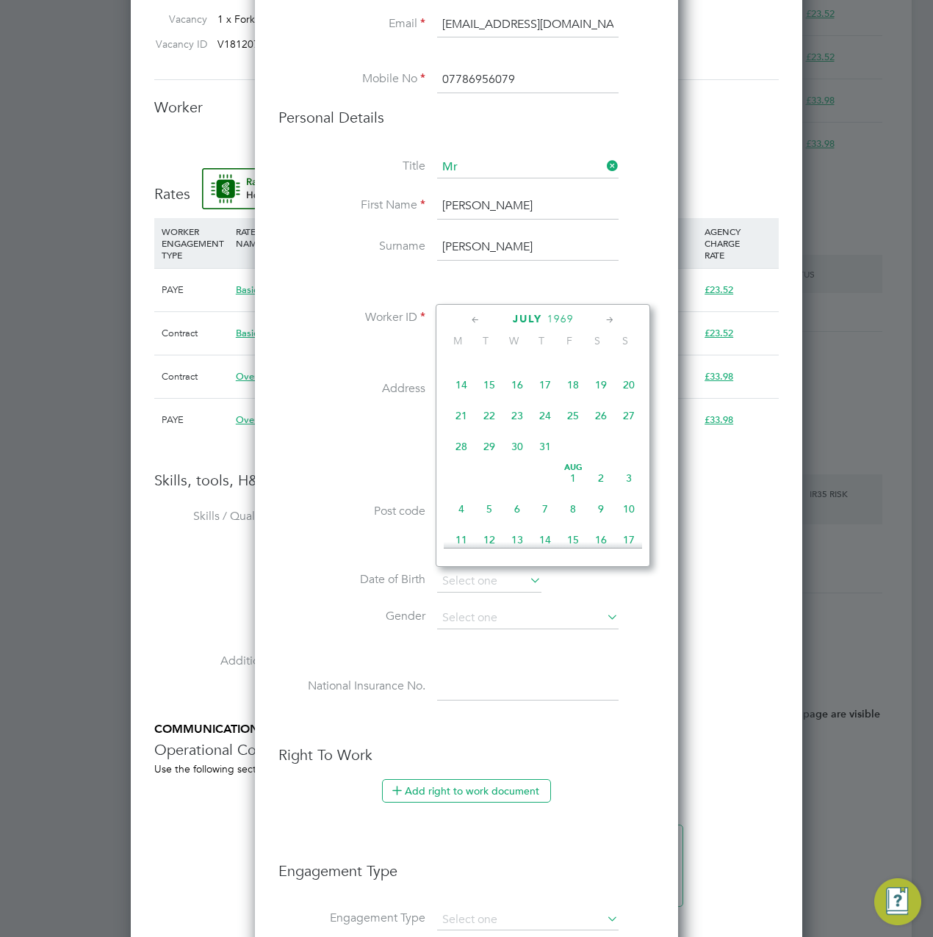
click at [605, 321] on icon at bounding box center [610, 320] width 14 height 16
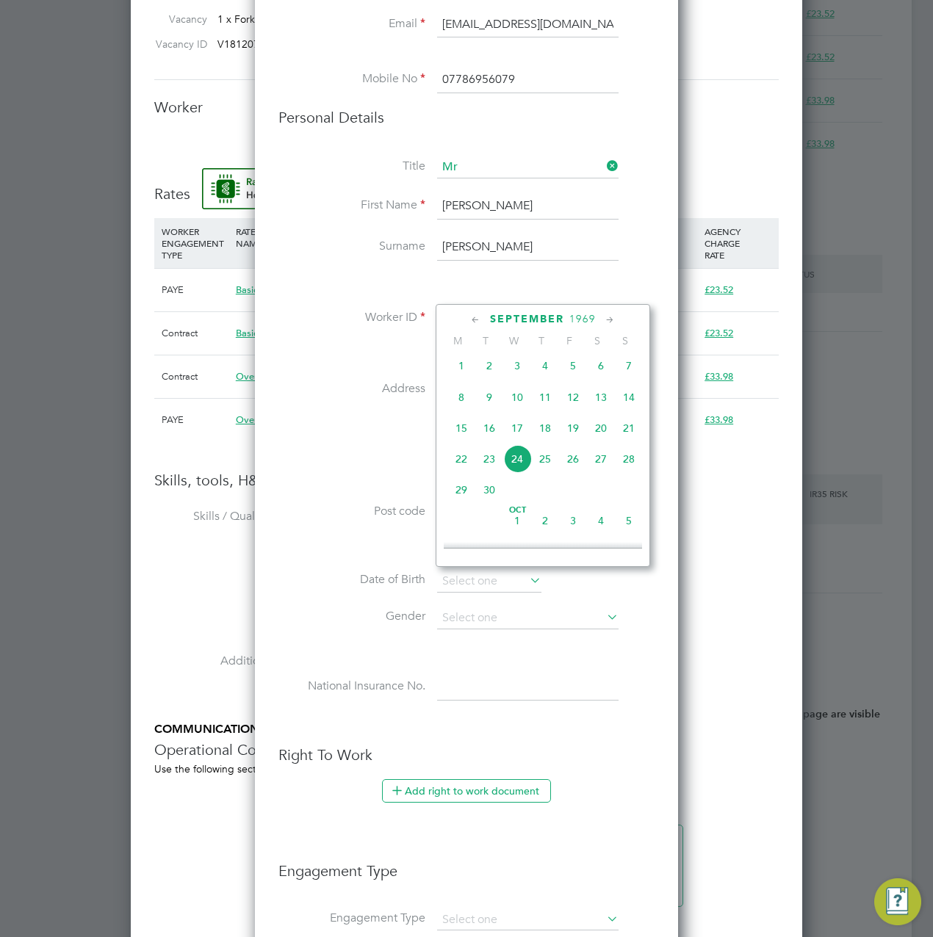
click at [496, 438] on span "16" at bounding box center [489, 428] width 28 height 28
type input "[DATE]"
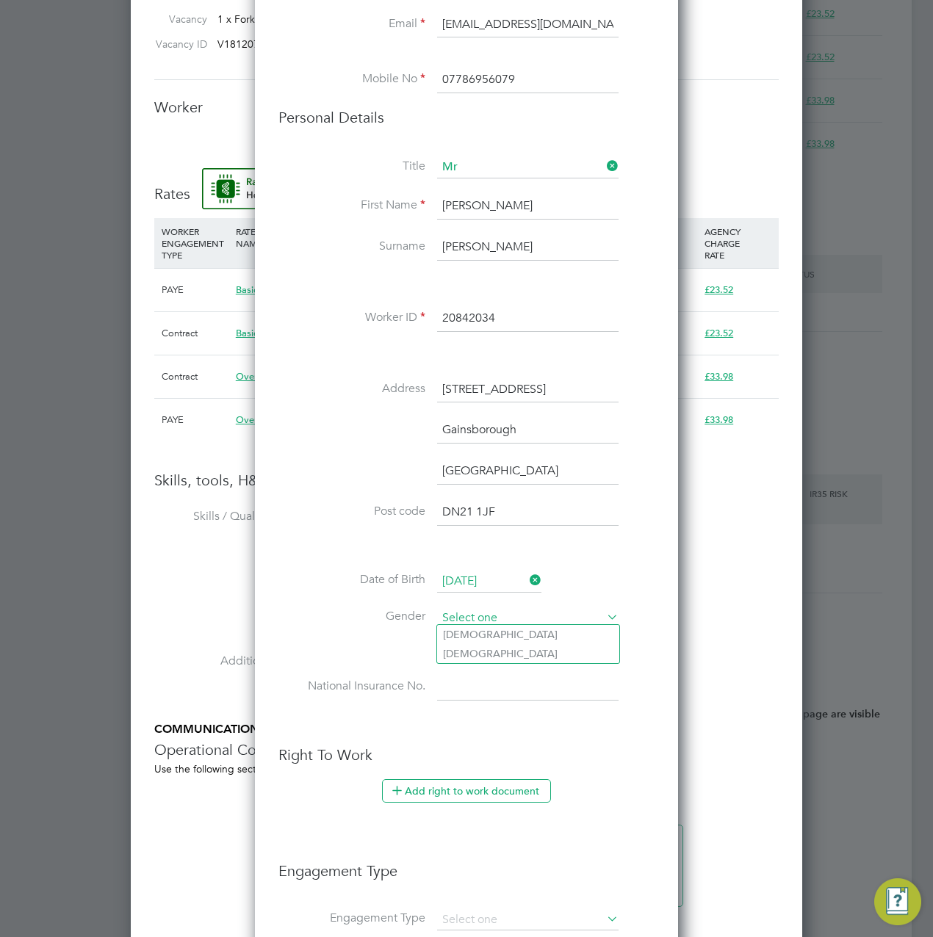
click at [480, 611] on input at bounding box center [527, 618] width 181 height 22
click at [480, 638] on li "[DEMOGRAPHIC_DATA]" at bounding box center [528, 634] width 182 height 19
type input "[DEMOGRAPHIC_DATA]"
click at [482, 674] on input at bounding box center [527, 687] width 181 height 26
paste input "NS100783A"
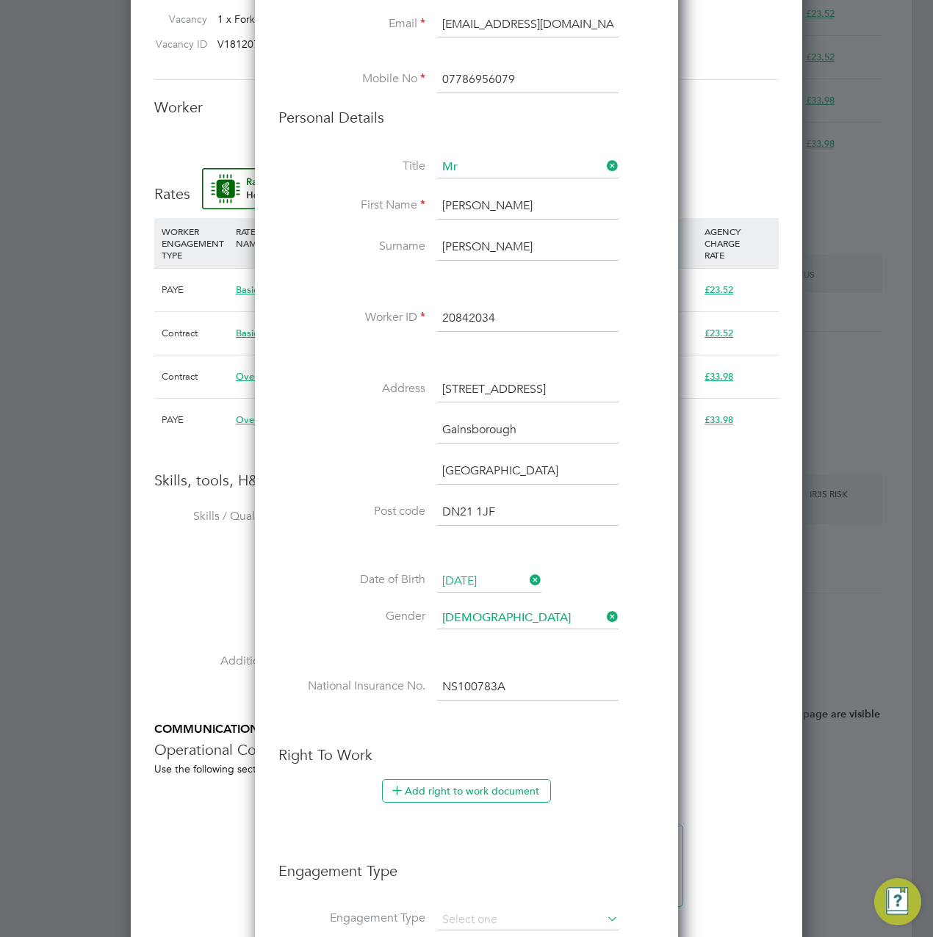
type input "NS 10 07 83 A"
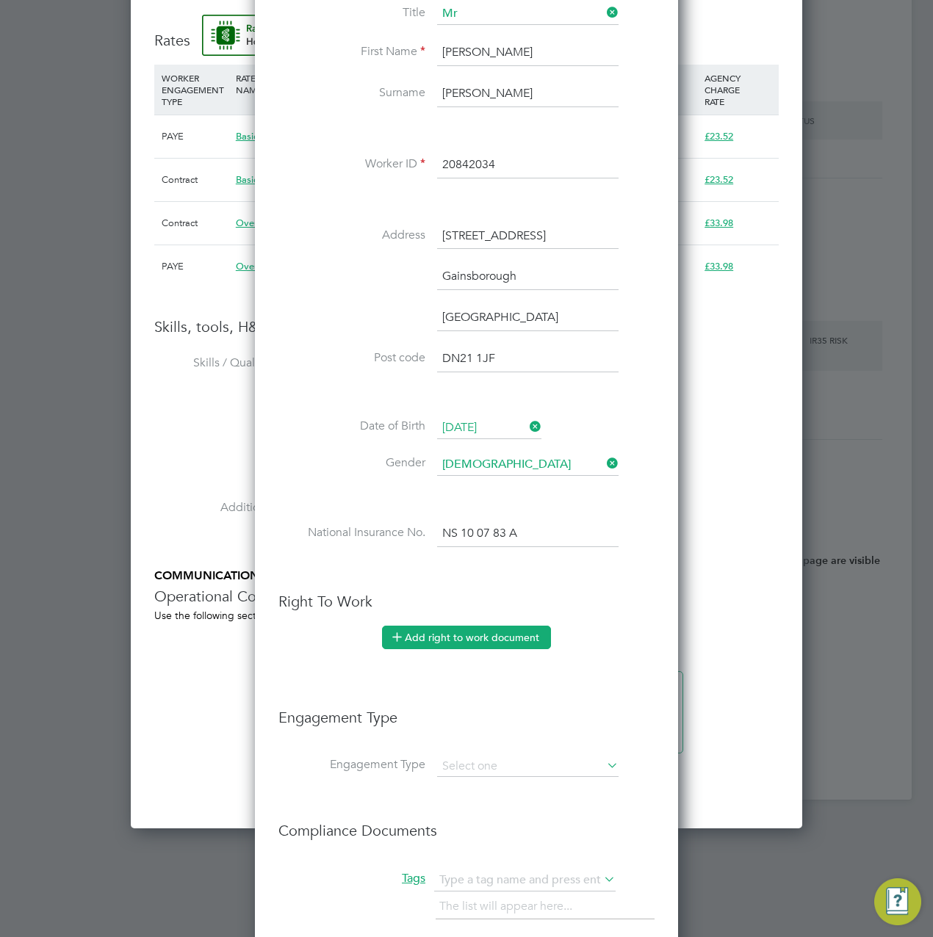
scroll to position [1395, 0]
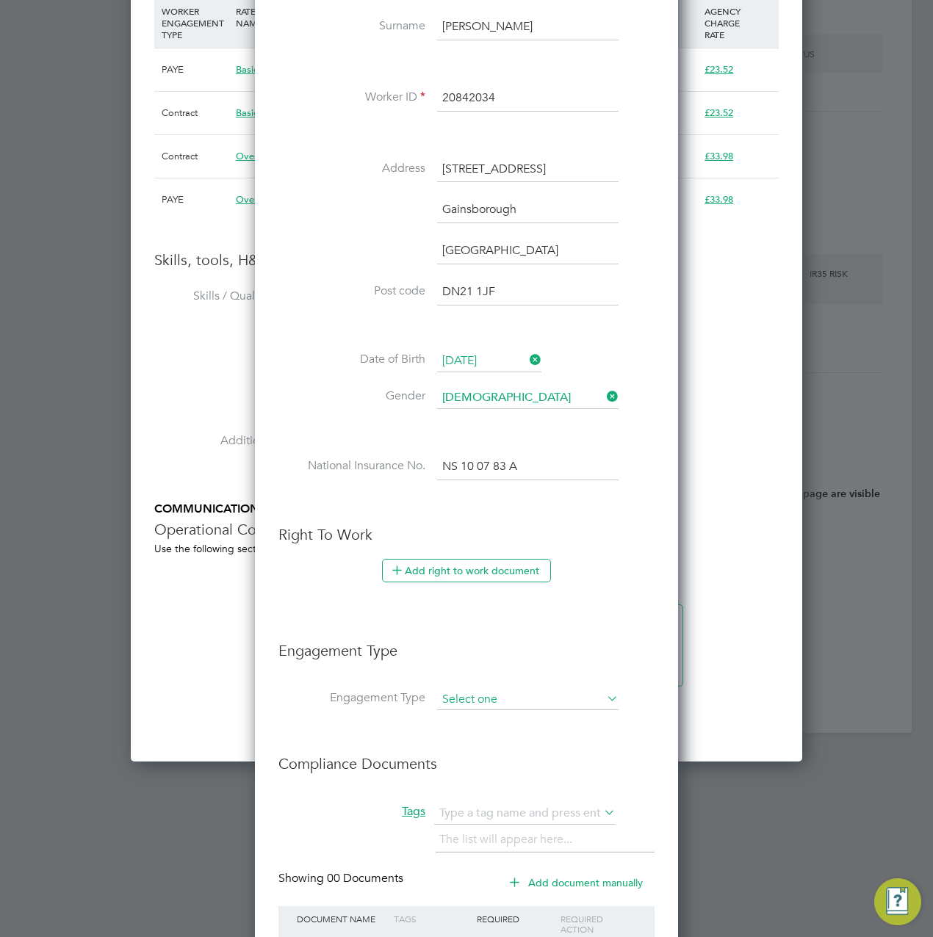
drag, startPoint x: 461, startPoint y: 693, endPoint x: 467, endPoint y: 699, distance: 8.8
click at [461, 693] on input at bounding box center [527, 700] width 181 height 21
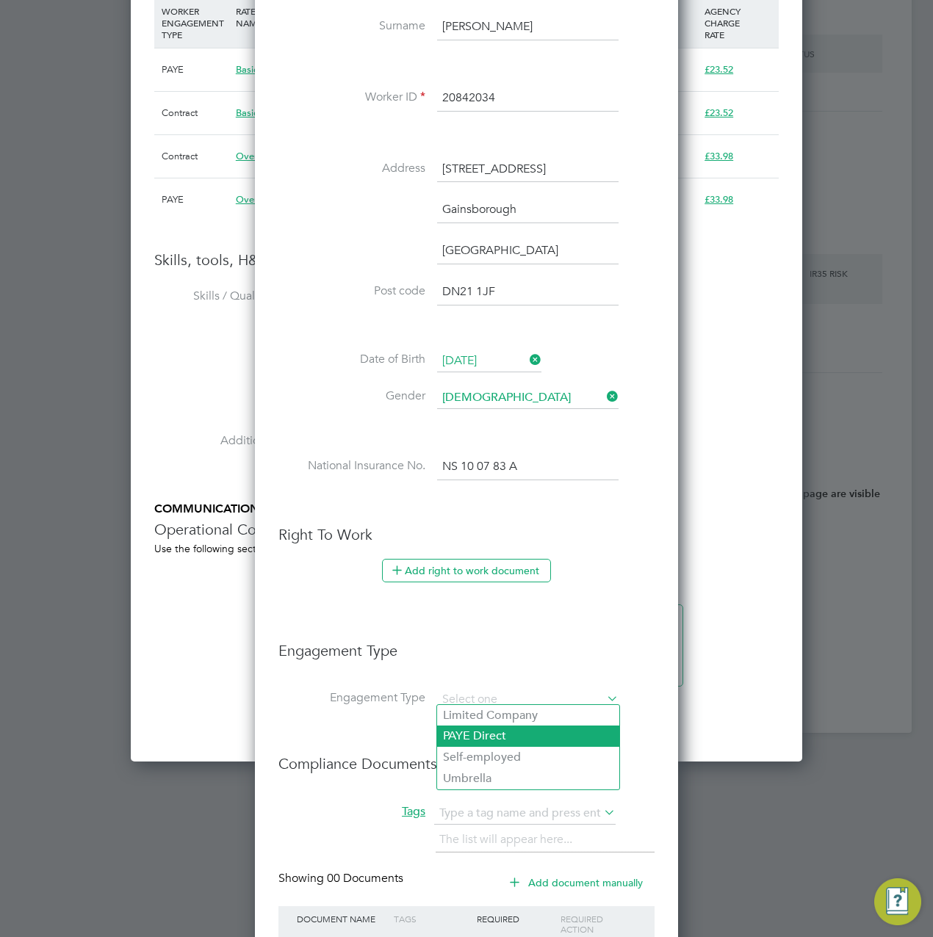
click at [463, 738] on li "PAYE Direct" at bounding box center [528, 736] width 182 height 21
type input "PAYE Direct"
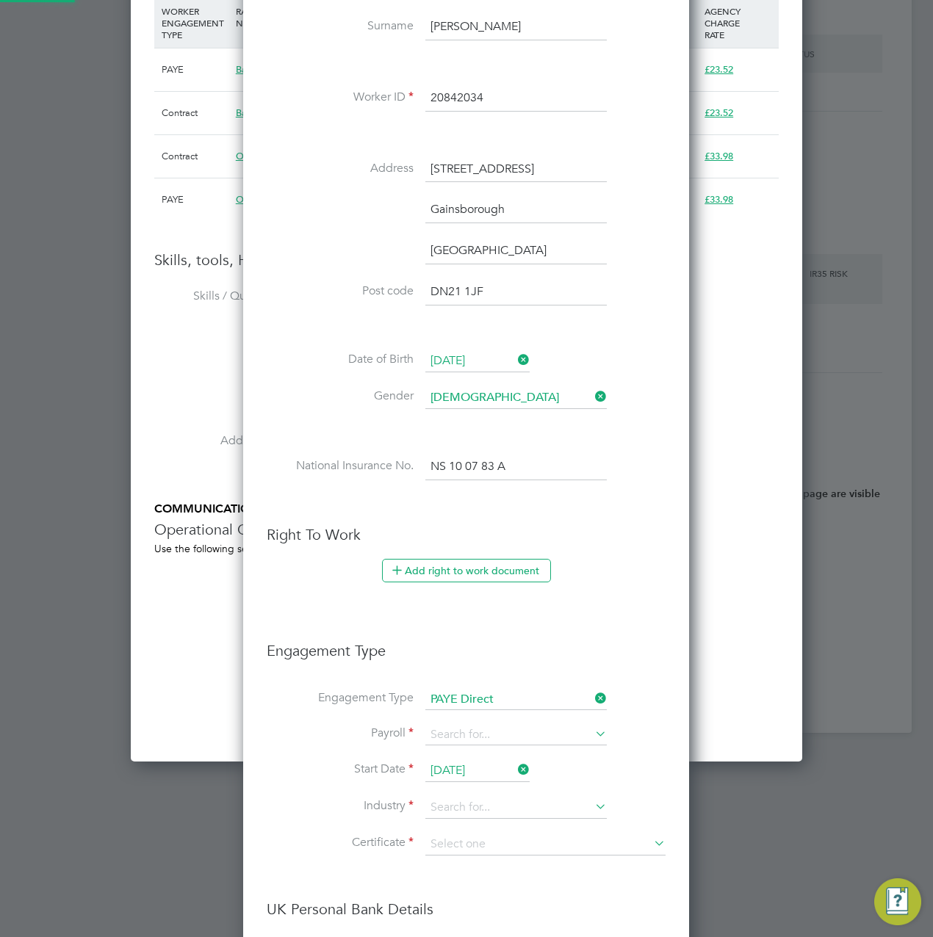
scroll to position [1768, 446]
click at [455, 729] on input at bounding box center [515, 735] width 181 height 21
click at [592, 691] on icon at bounding box center [592, 698] width 0 height 21
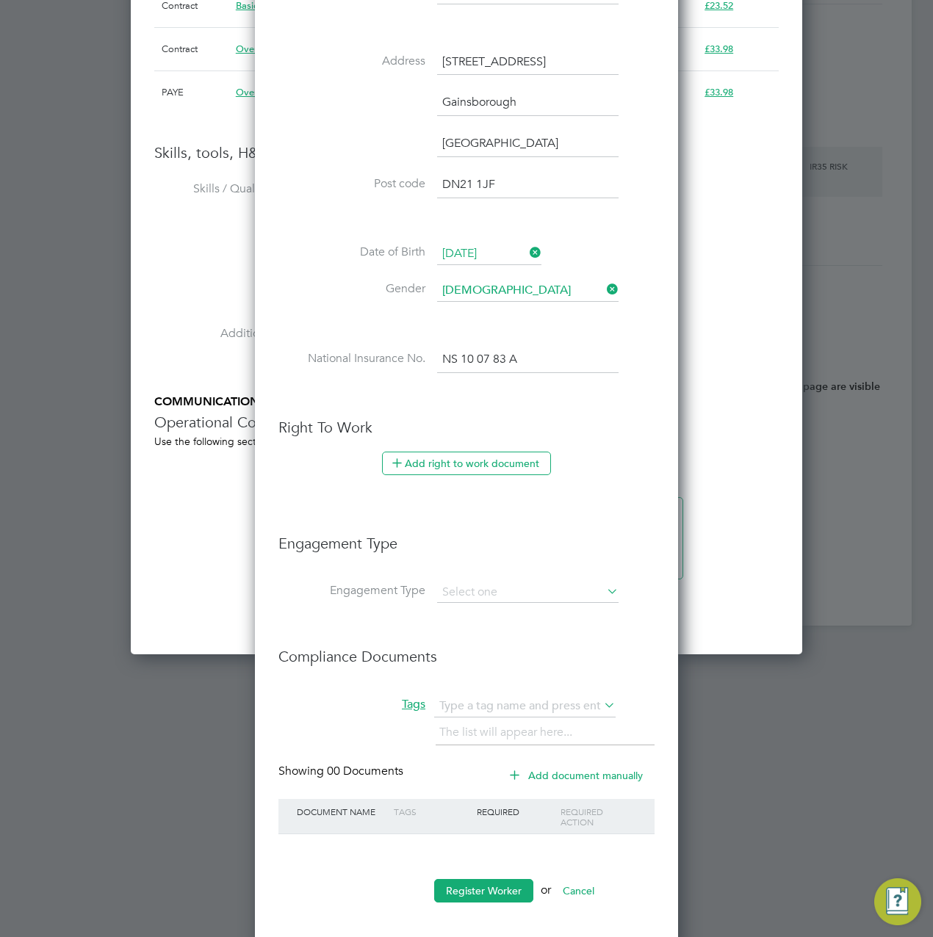
scroll to position [1505, 0]
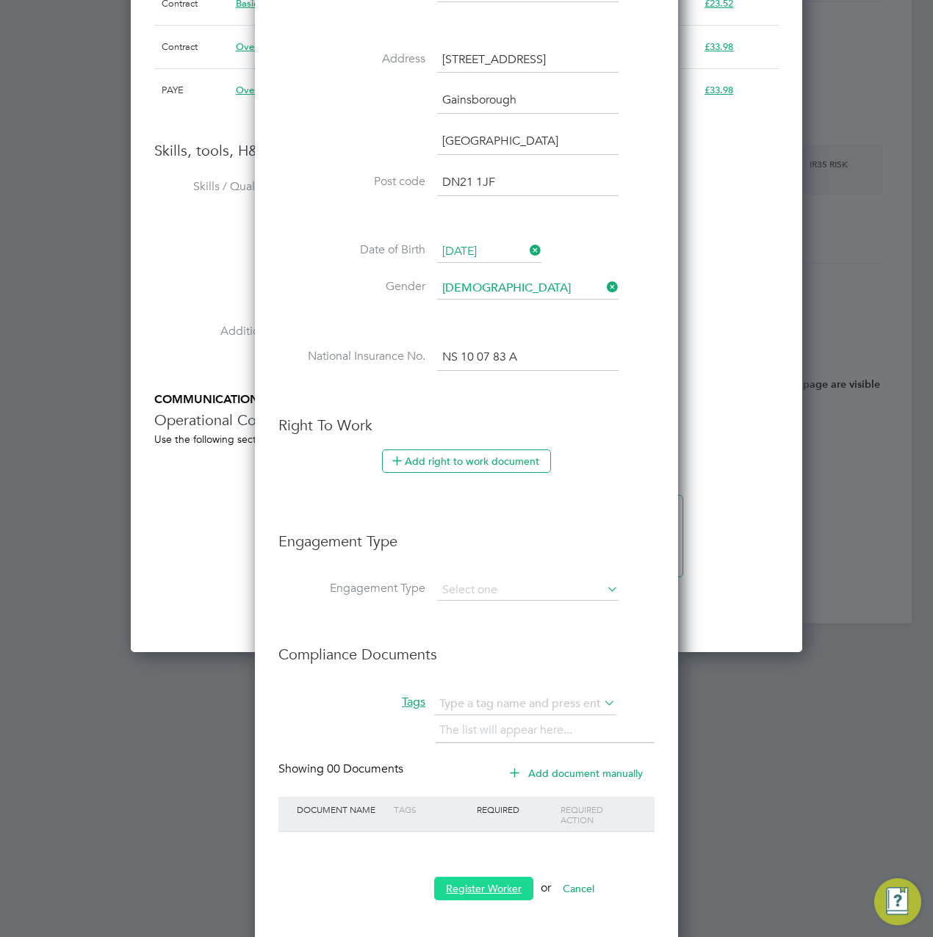
click at [478, 878] on button "Register Worker" at bounding box center [483, 888] width 99 height 23
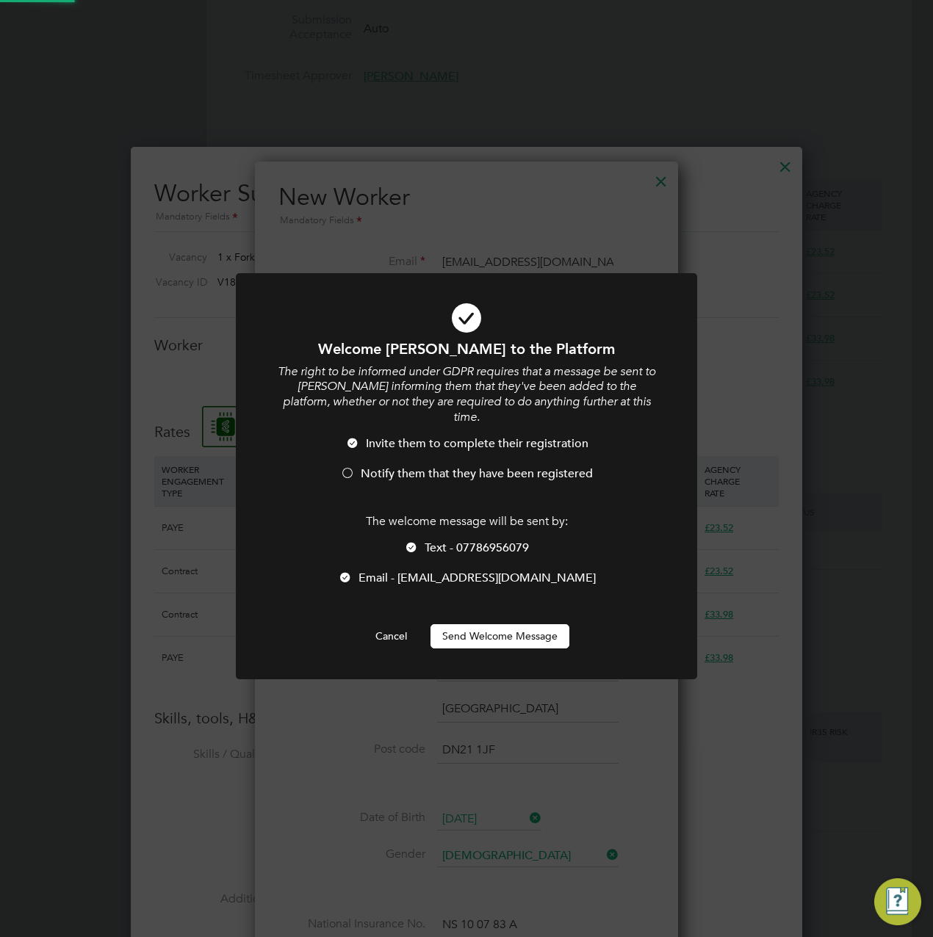
scroll to position [0, 0]
click at [493, 624] on button "Send Welcome Message" at bounding box center [499, 635] width 139 height 23
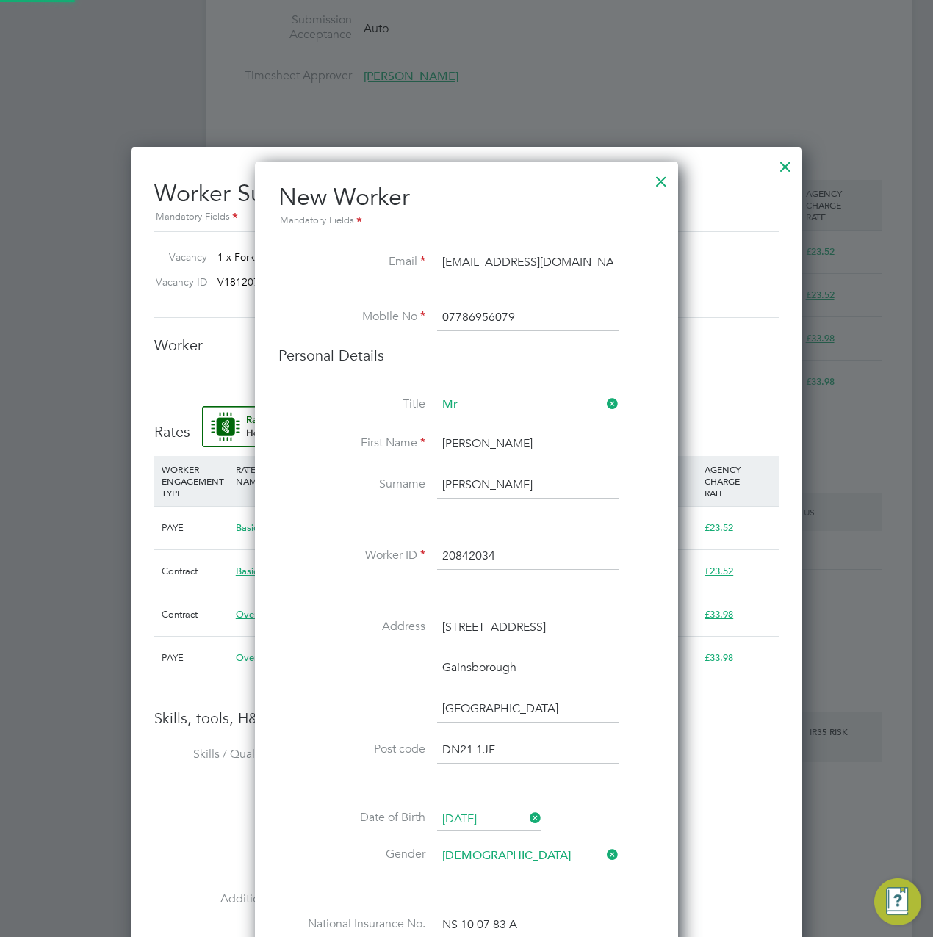
type input "Darren Booker (20842034)"
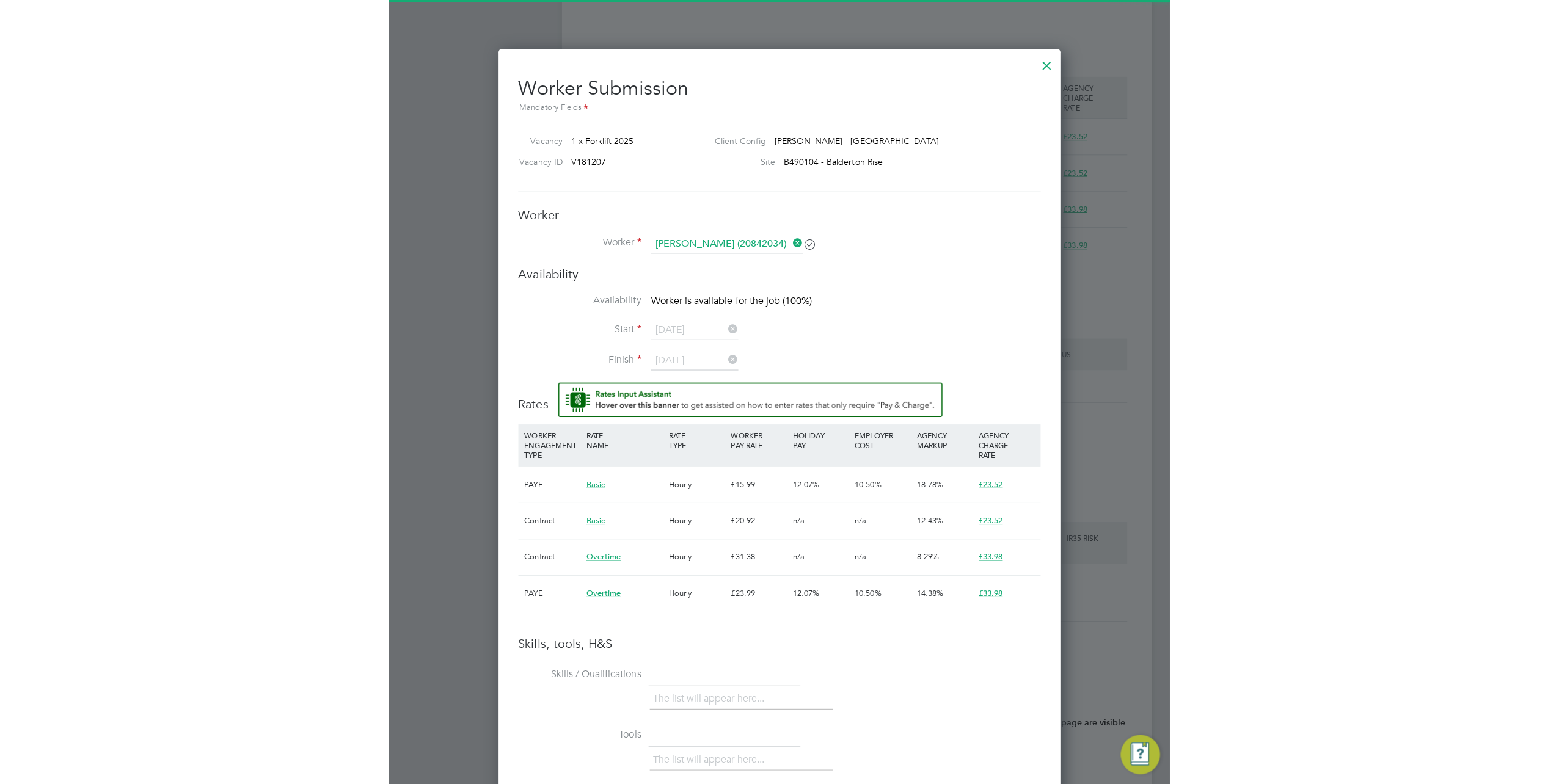
scroll to position [855, 0]
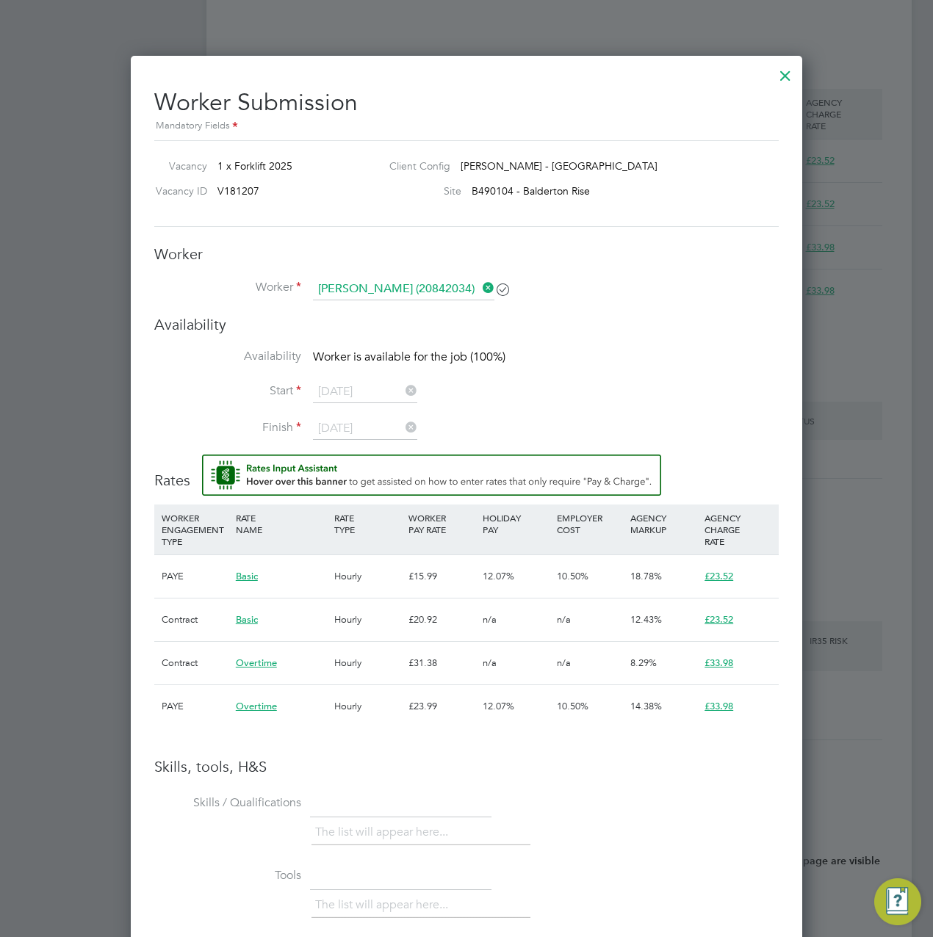
click at [785, 76] on div at bounding box center [785, 72] width 26 height 26
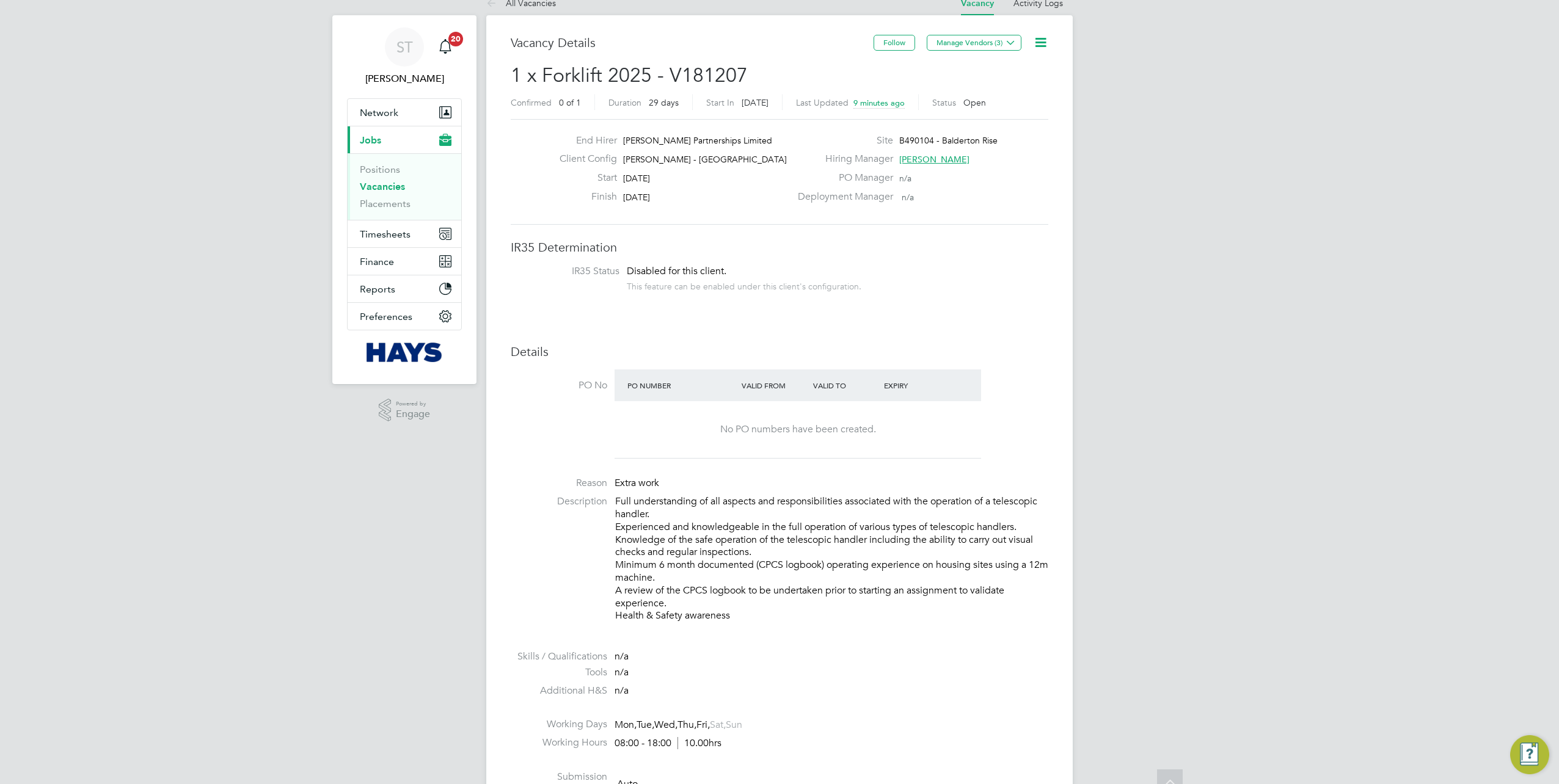
scroll to position [0, 0]
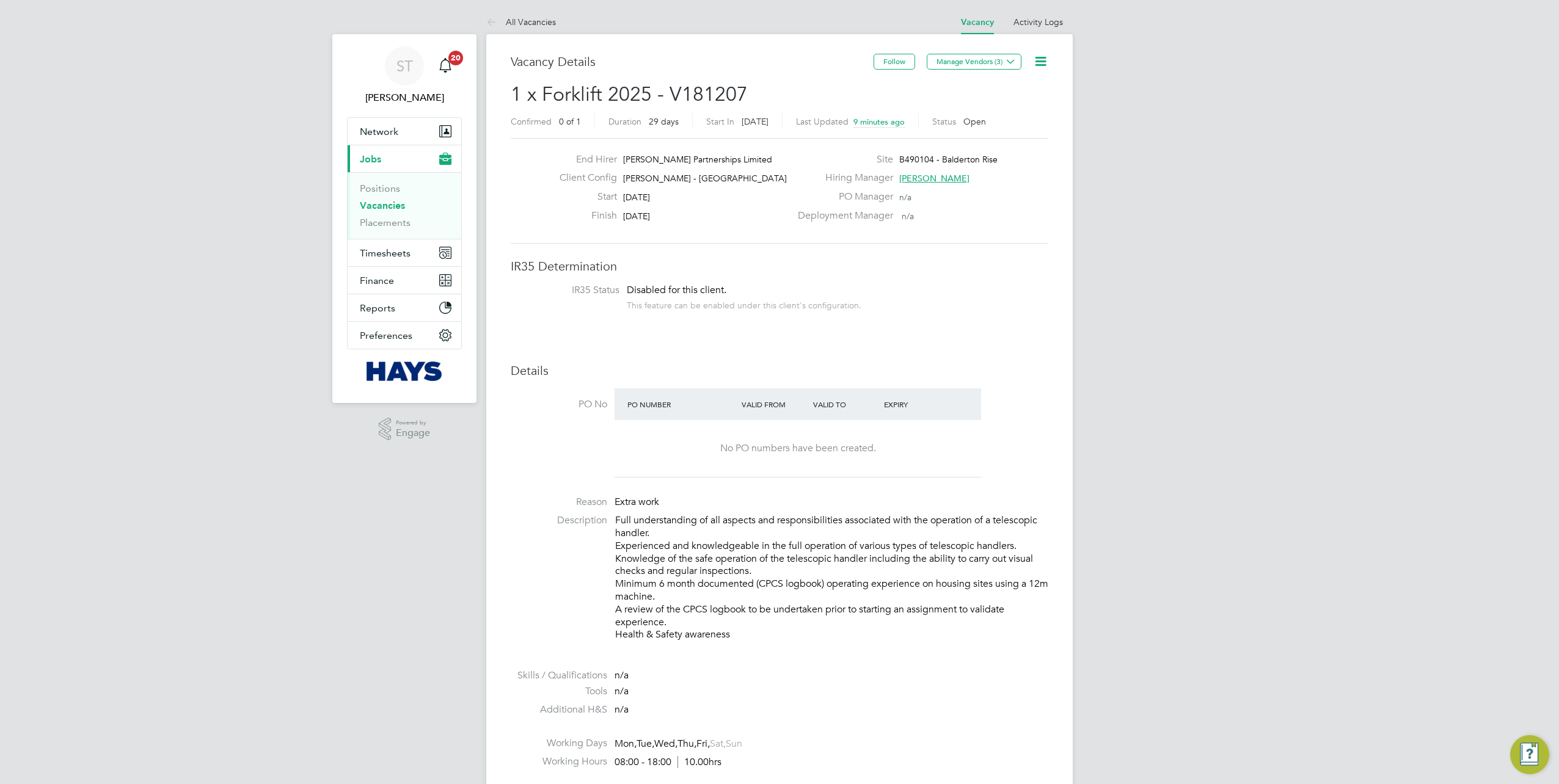
click at [374, 209] on link "Vacancies" at bounding box center [383, 205] width 45 height 12
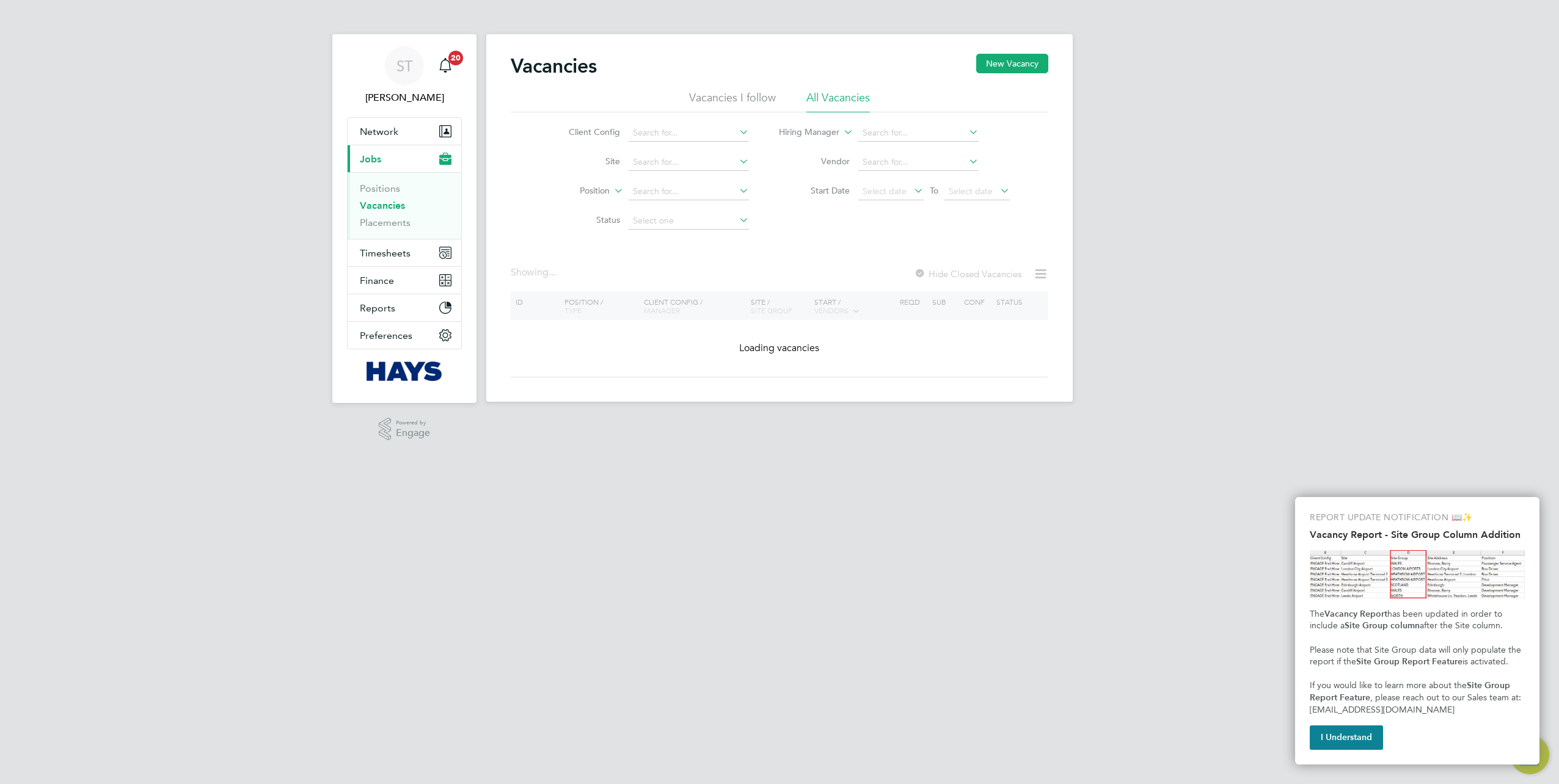
click at [640, 171] on li "Site" at bounding box center [650, 162] width 230 height 29
click at [643, 170] on div "Vacancies New Vacancy Vacancies I follow All Vacancies Client Config Site Posit…" at bounding box center [780, 218] width 586 height 367
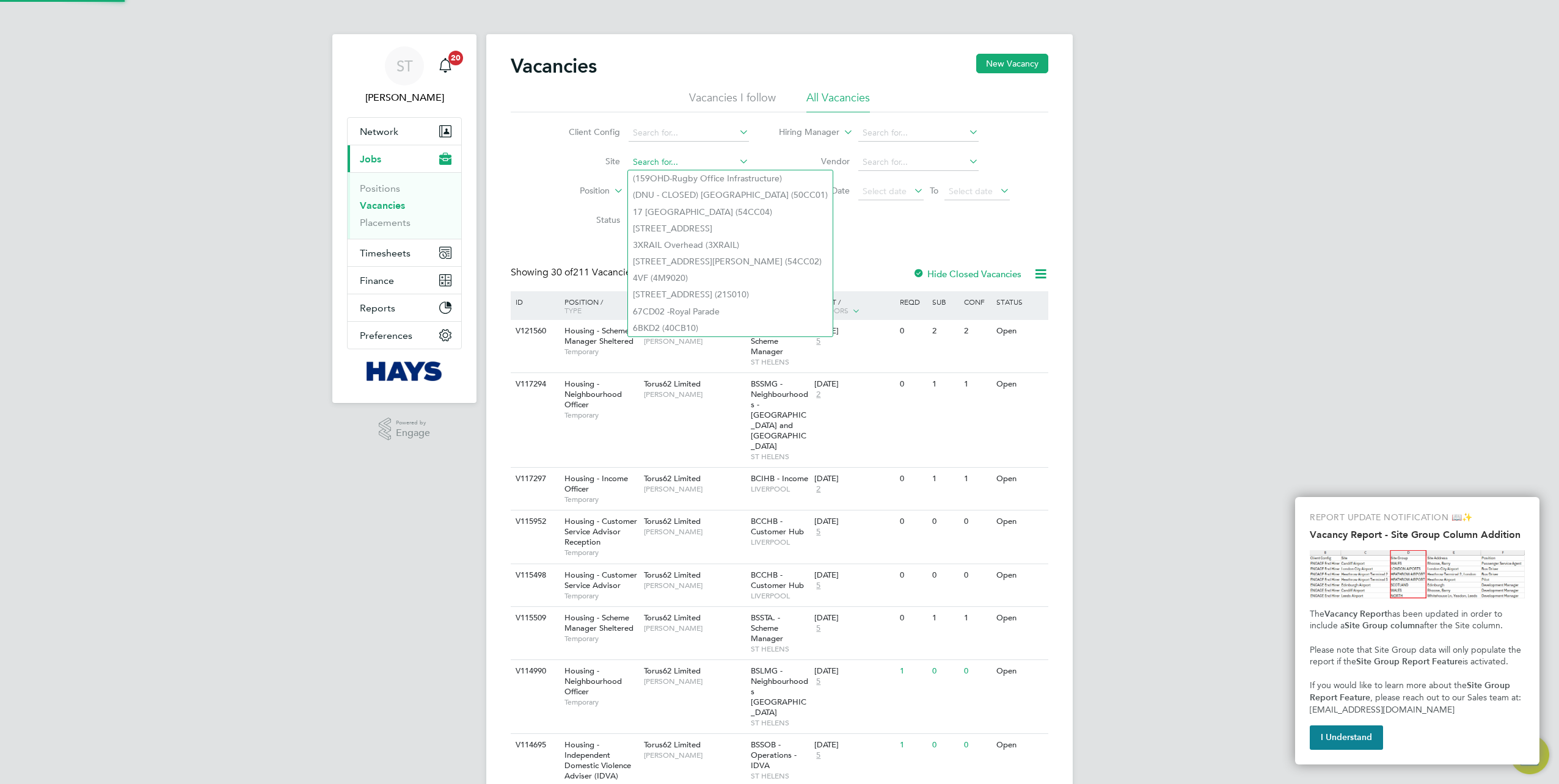
paste input "40CB06"
click at [667, 178] on li "Harrogate Hospital ( 40CB06 )" at bounding box center [696, 179] width 136 height 17
type input "Harrogate Hospital (40CB06)"
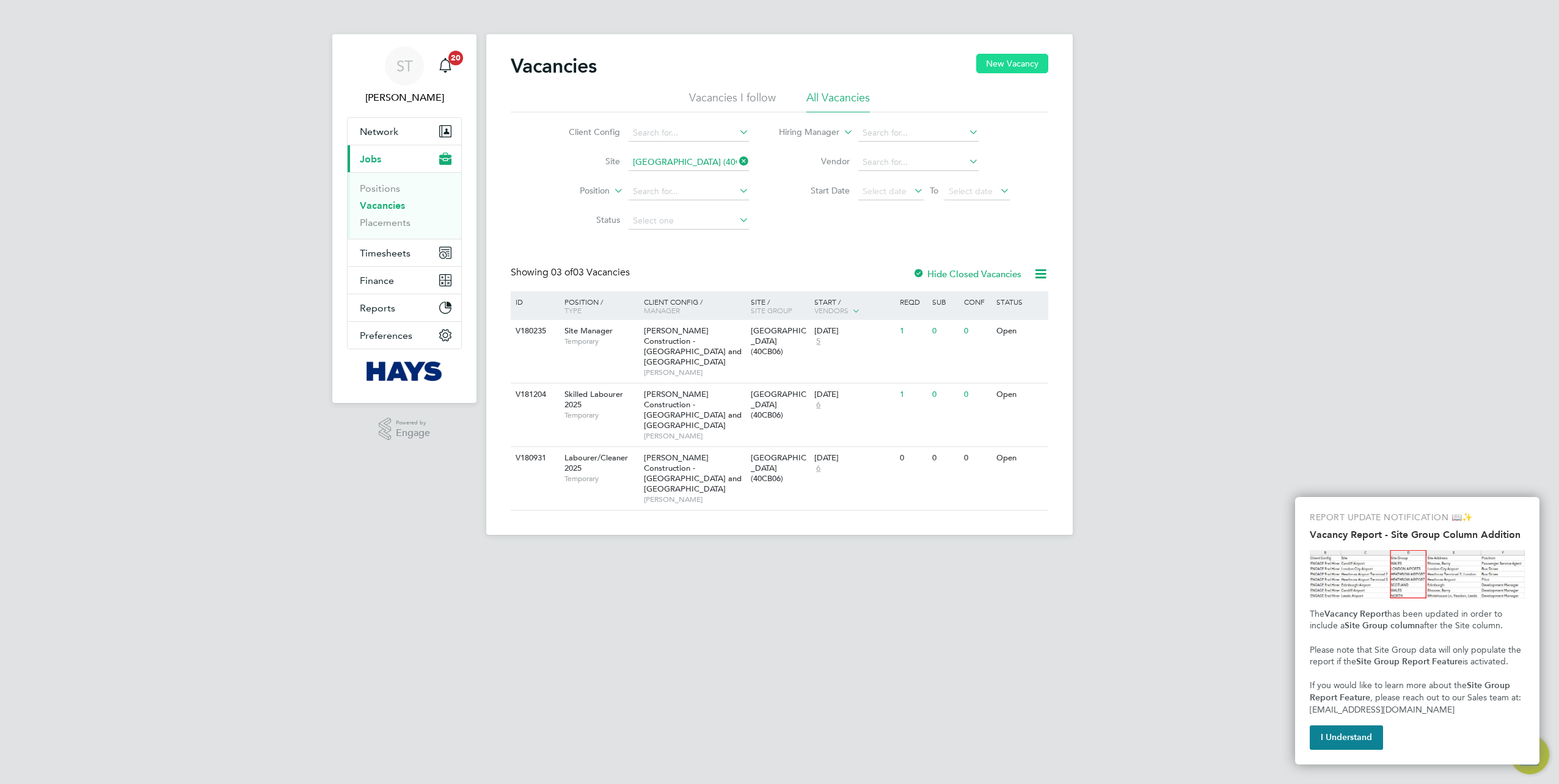
click at [995, 65] on button "New Vacancy" at bounding box center [1012, 63] width 72 height 19
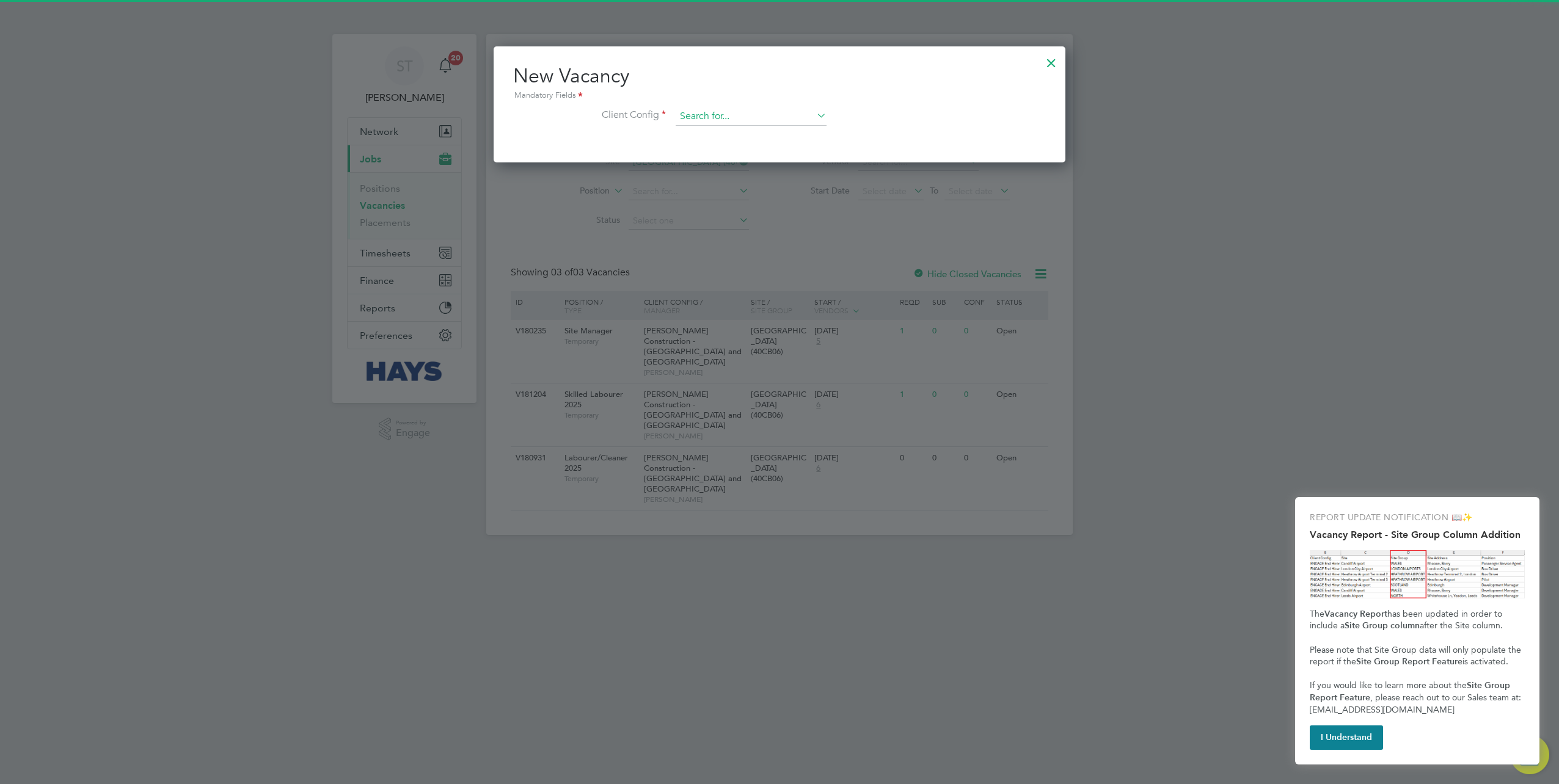
click at [743, 109] on input at bounding box center [750, 116] width 151 height 18
drag, startPoint x: 738, startPoint y: 114, endPoint x: 691, endPoint y: 118, distance: 47.2
click at [691, 118] on input "yorskhire" at bounding box center [750, 116] width 151 height 18
click at [716, 127] on li "Morgan Sindall Construction - Yo rkshire and North East" at bounding box center [815, 134] width 280 height 17
type input "Morgan Sindall Construction - Yorkshire and North East"
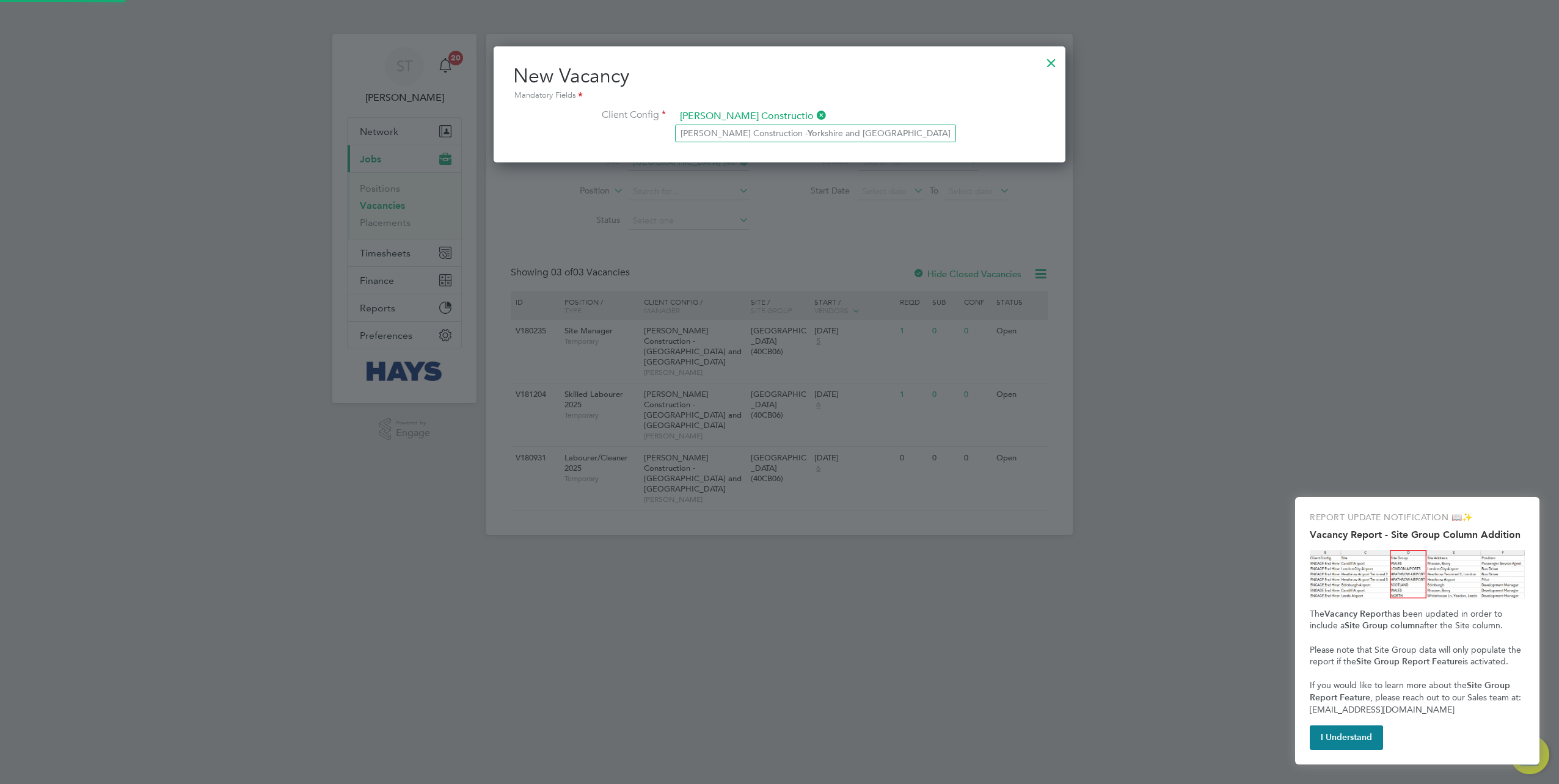
scroll to position [204, 572]
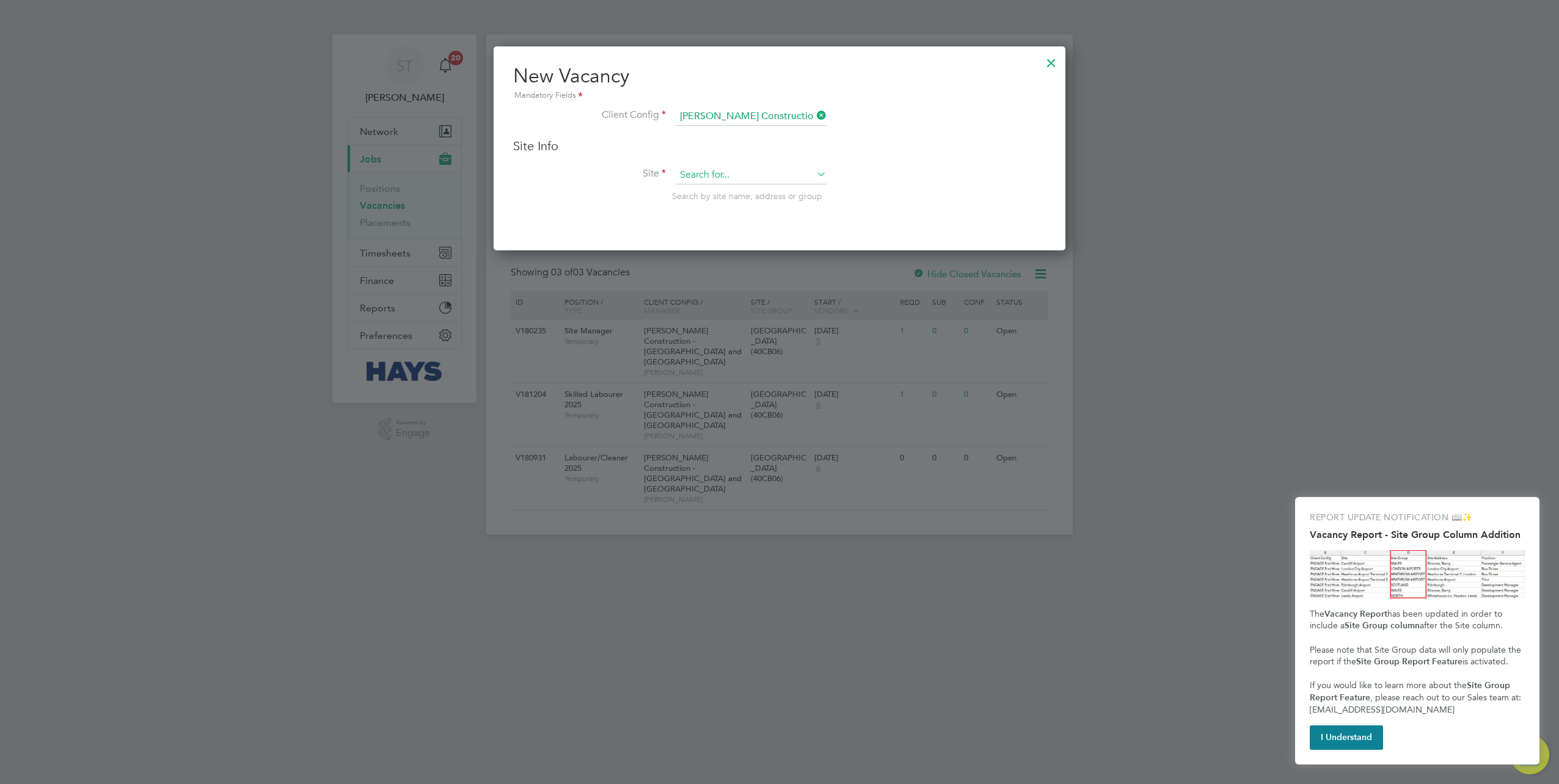
click at [695, 166] on input at bounding box center [750, 175] width 151 height 18
paste input "40CB06"
click at [725, 192] on li "Harrogate Hospital ( 40CB06 )" at bounding box center [751, 191] width 151 height 17
type input "Harrogate Hospital (40CB06)"
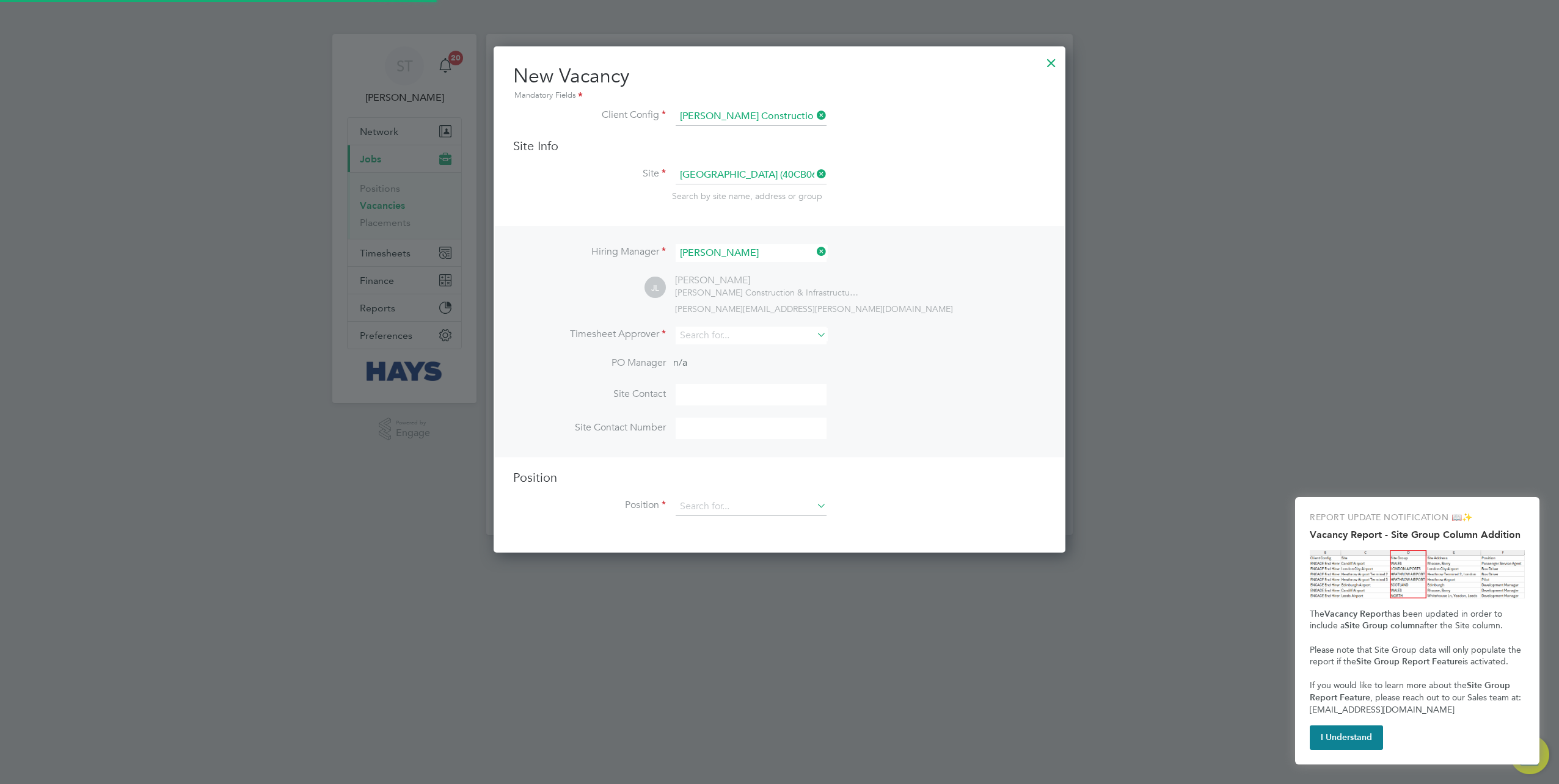
scroll to position [505, 572]
click at [703, 337] on input at bounding box center [750, 335] width 151 height 17
click at [754, 351] on b "Fry" at bounding box center [760, 351] width 12 height 10
type input "Steven Fry"
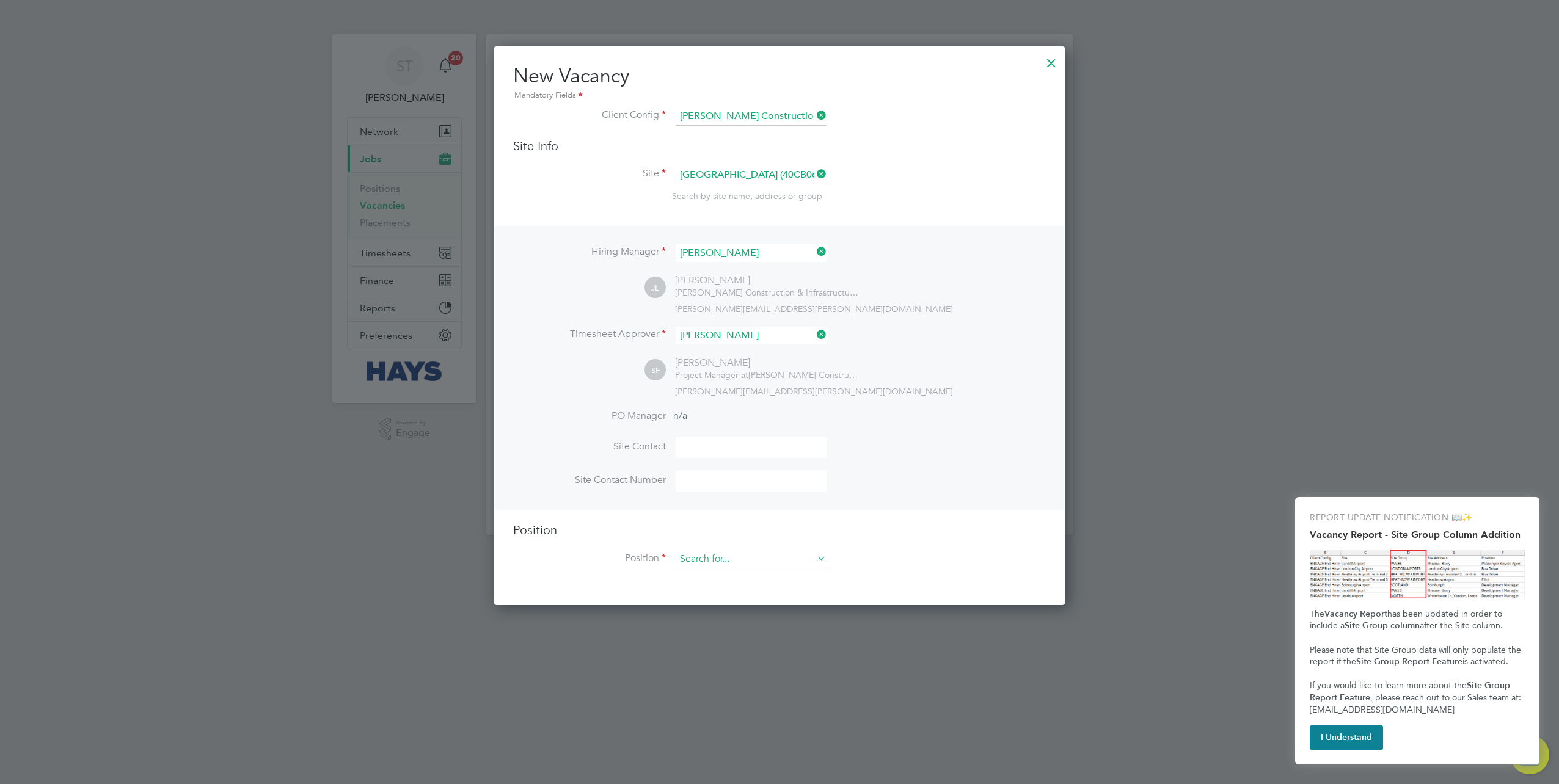
click at [697, 555] on input at bounding box center [750, 560] width 151 height 18
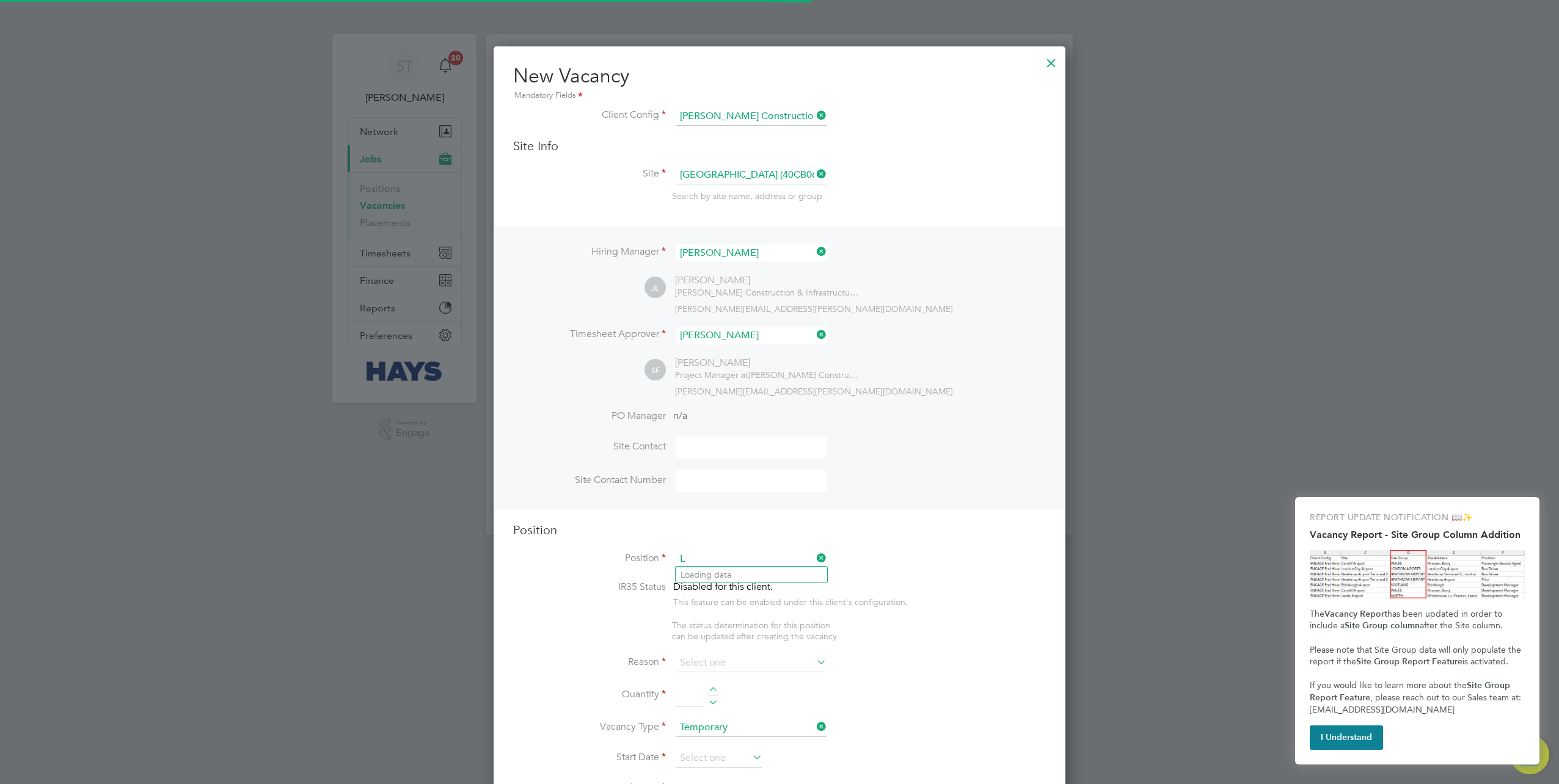
scroll to position [1719, 572]
click at [737, 569] on li "Lab ourer/Cleaner 2025" at bounding box center [751, 574] width 151 height 17
type input "Labourer/Cleaner 2025"
click at [730, 654] on input at bounding box center [750, 663] width 151 height 18
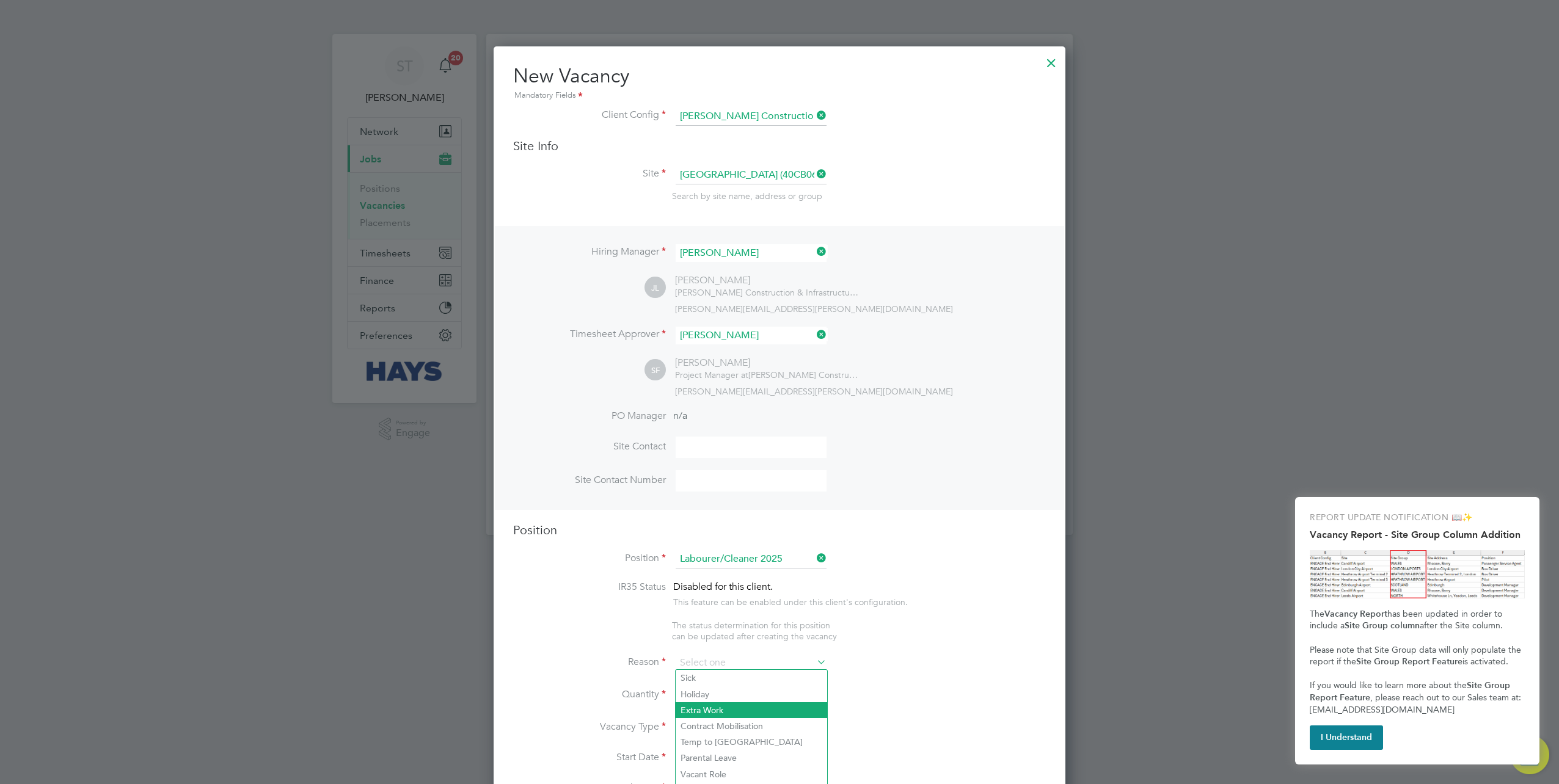
click at [705, 707] on li "Extra Work" at bounding box center [751, 710] width 151 height 16
type input "Extra Work"
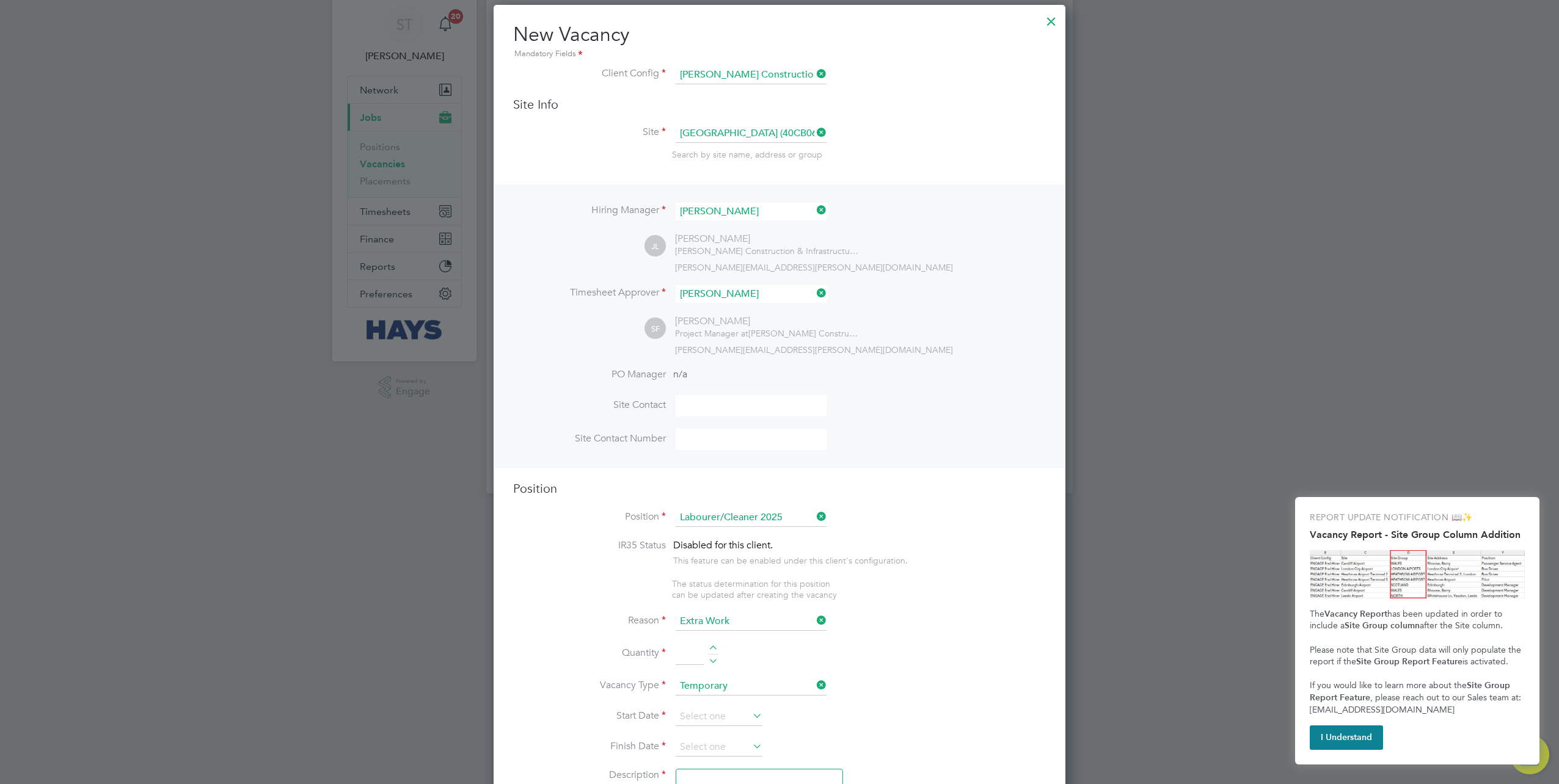
scroll to position [61, 0]
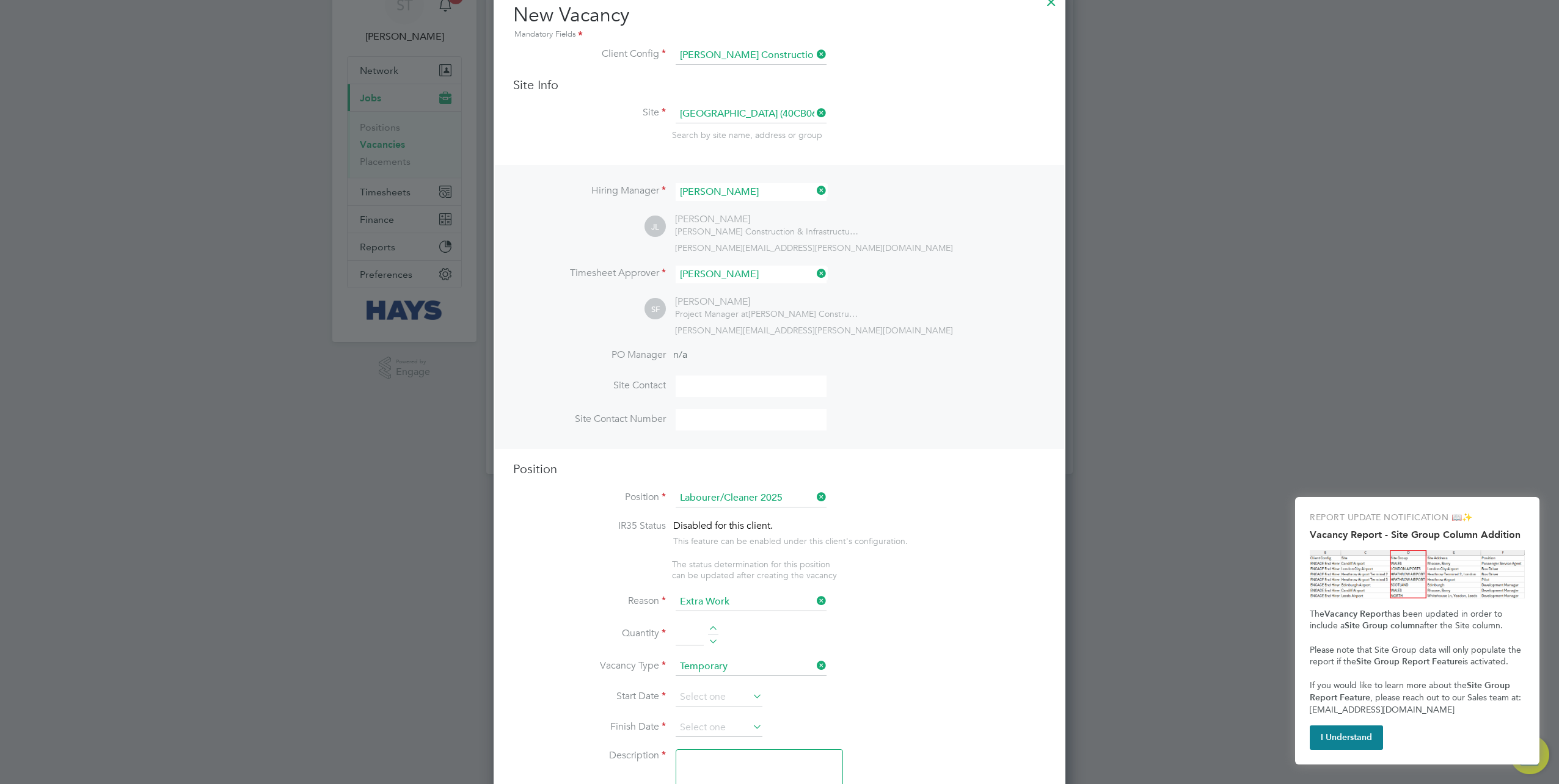
click at [690, 630] on input at bounding box center [690, 634] width 28 height 22
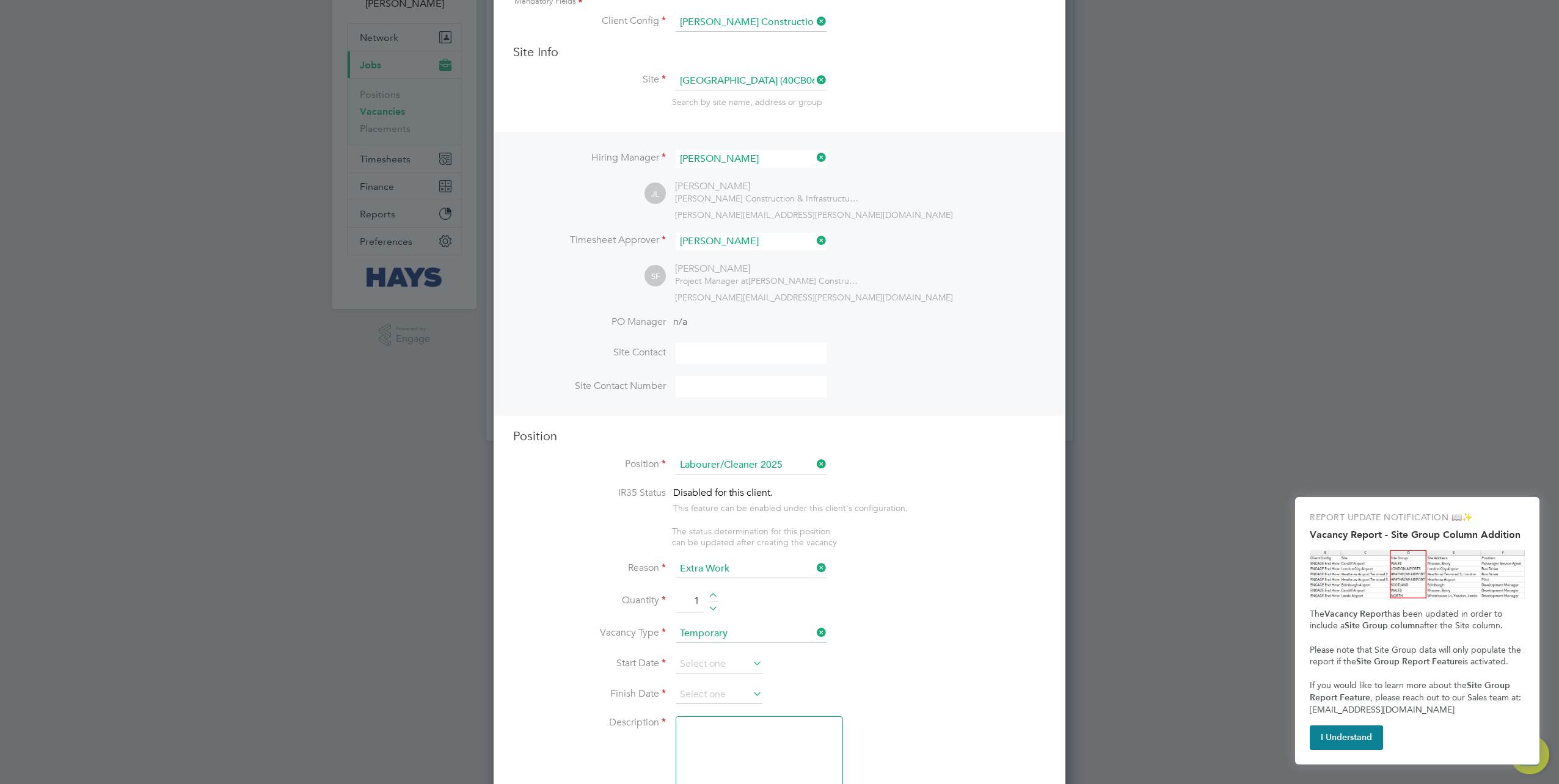
scroll to position [122, 0]
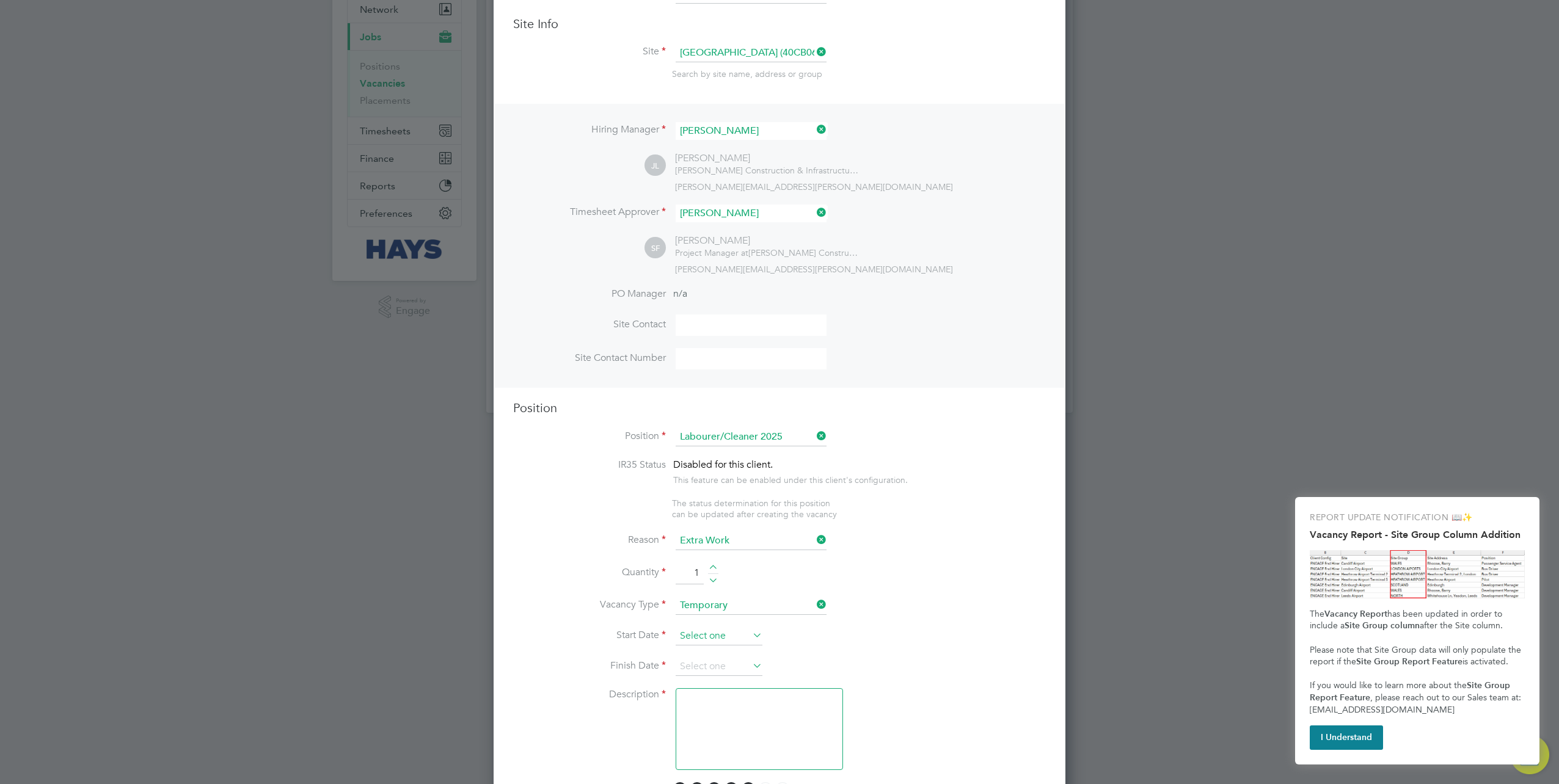
type input "1"
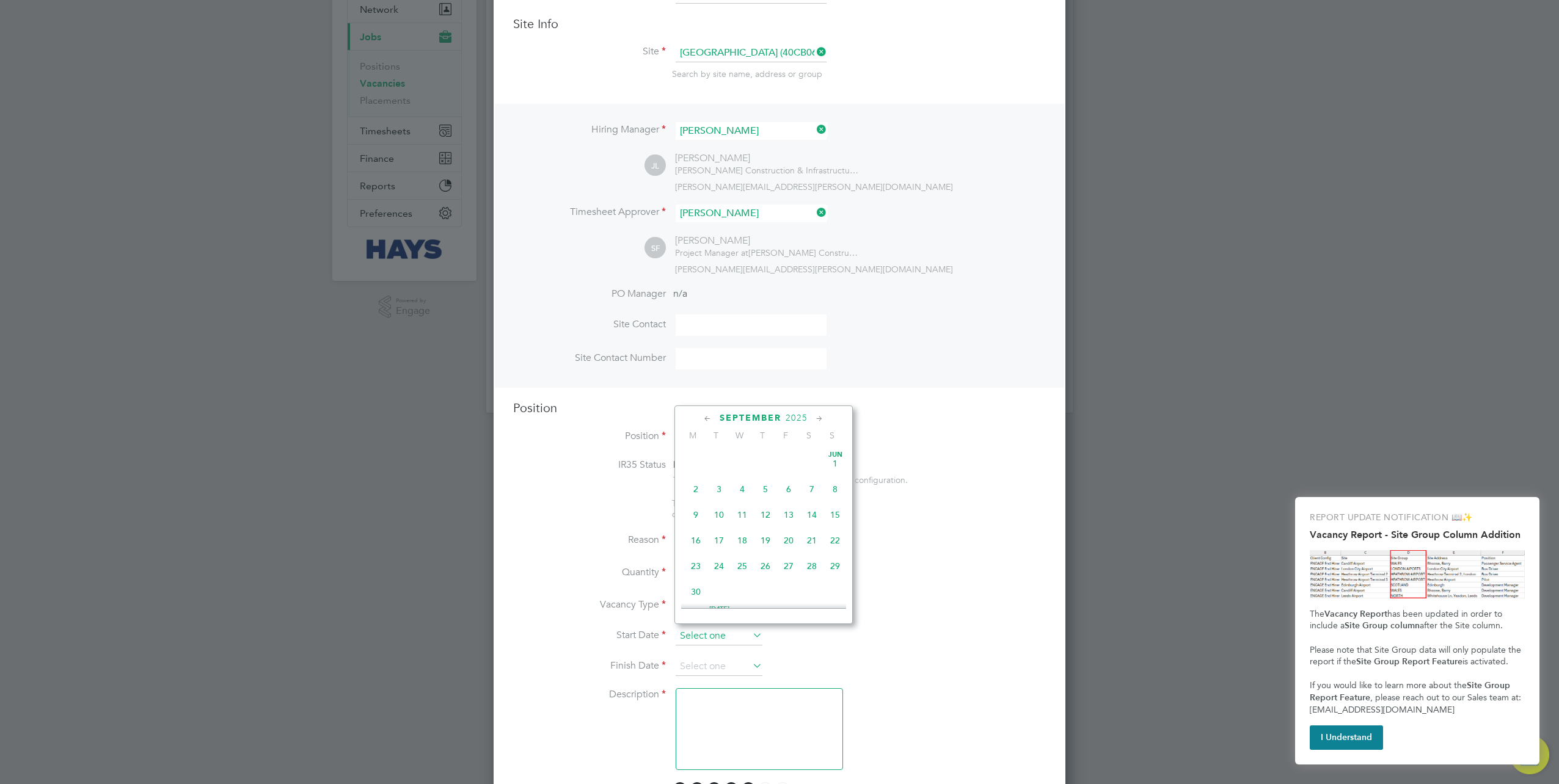
click at [734, 639] on input at bounding box center [719, 636] width 87 height 18
click at [744, 519] on span "24" at bounding box center [742, 507] width 23 height 23
type input "24 Sep 2025"
click at [725, 658] on input at bounding box center [719, 667] width 87 height 18
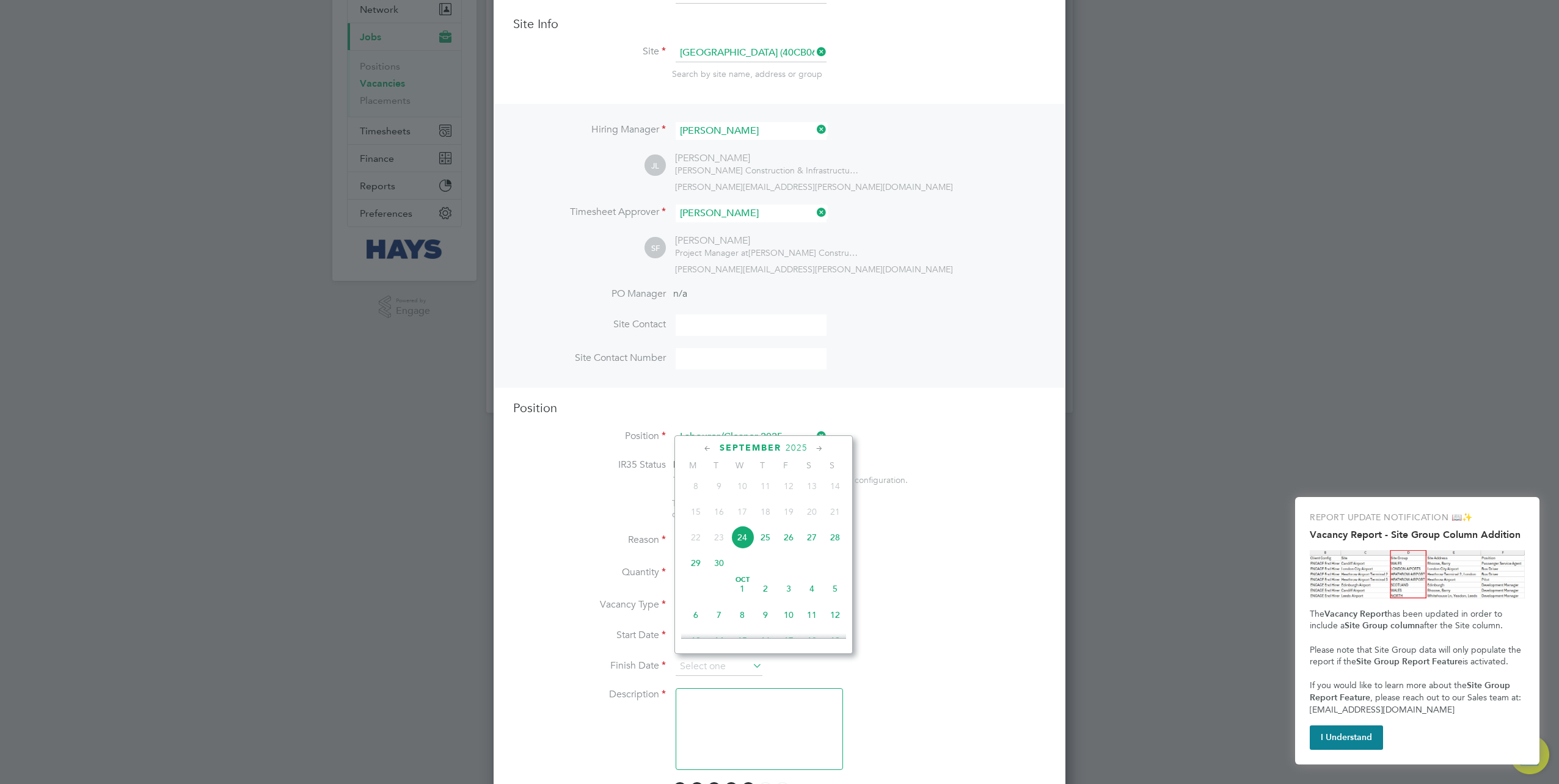
scroll to position [506, 0]
click at [740, 609] on span "22" at bounding box center [742, 605] width 23 height 23
type input "22 Oct 2025"
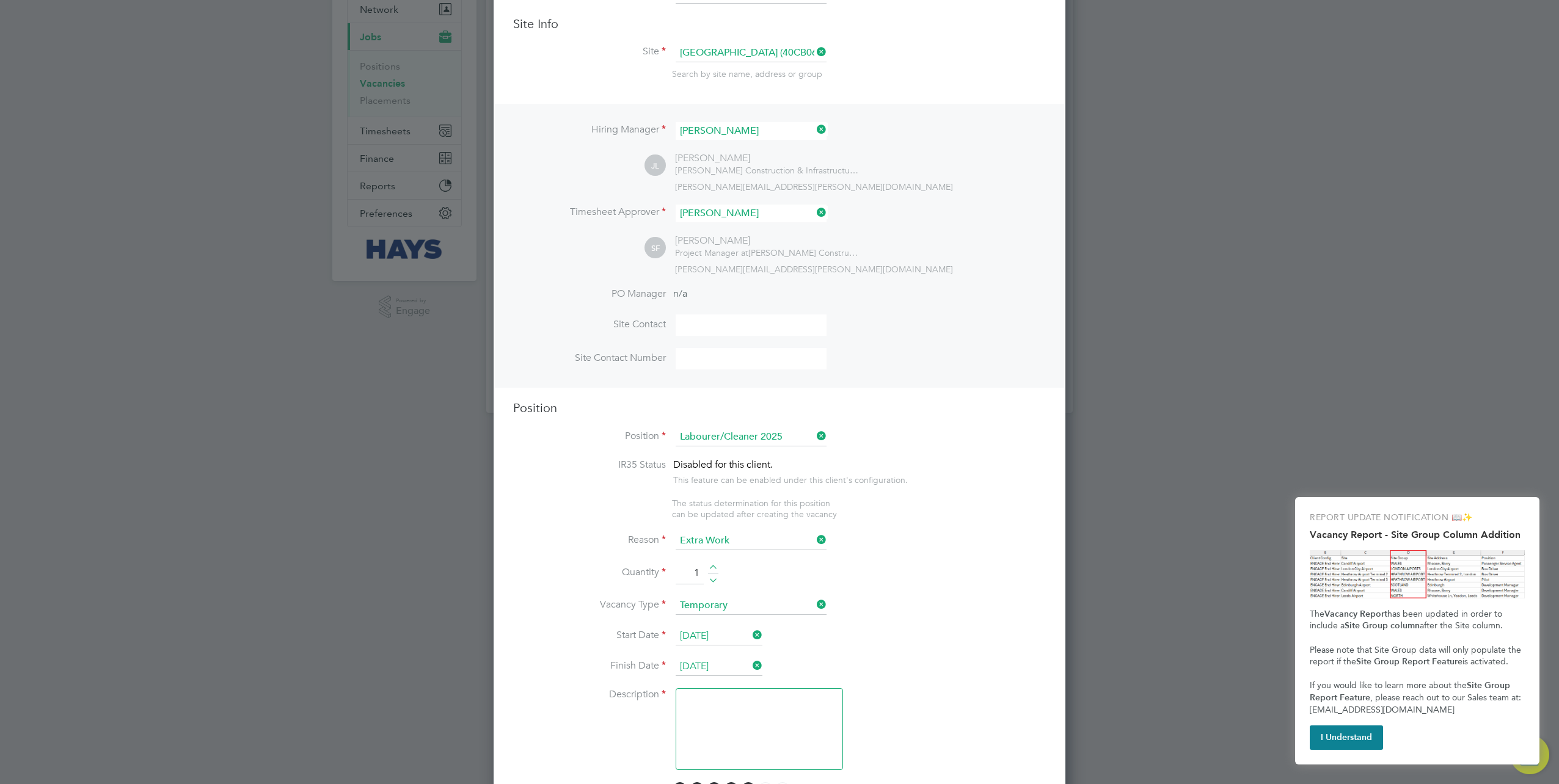
click at [766, 712] on textarea at bounding box center [759, 729] width 167 height 81
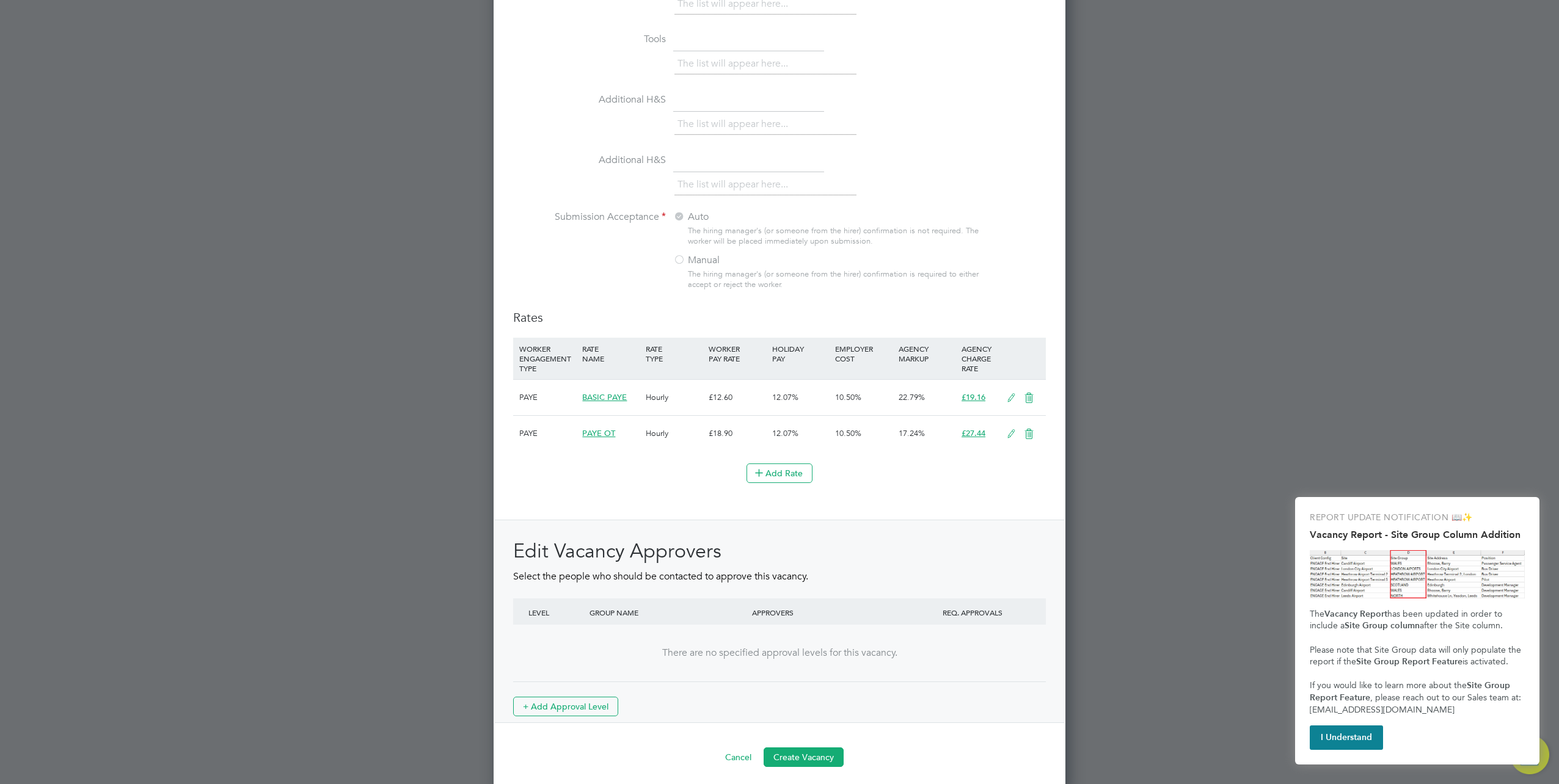
scroll to position [996, 0]
type textarea "."
click at [804, 748] on button "Create Vacancy" at bounding box center [804, 757] width 80 height 19
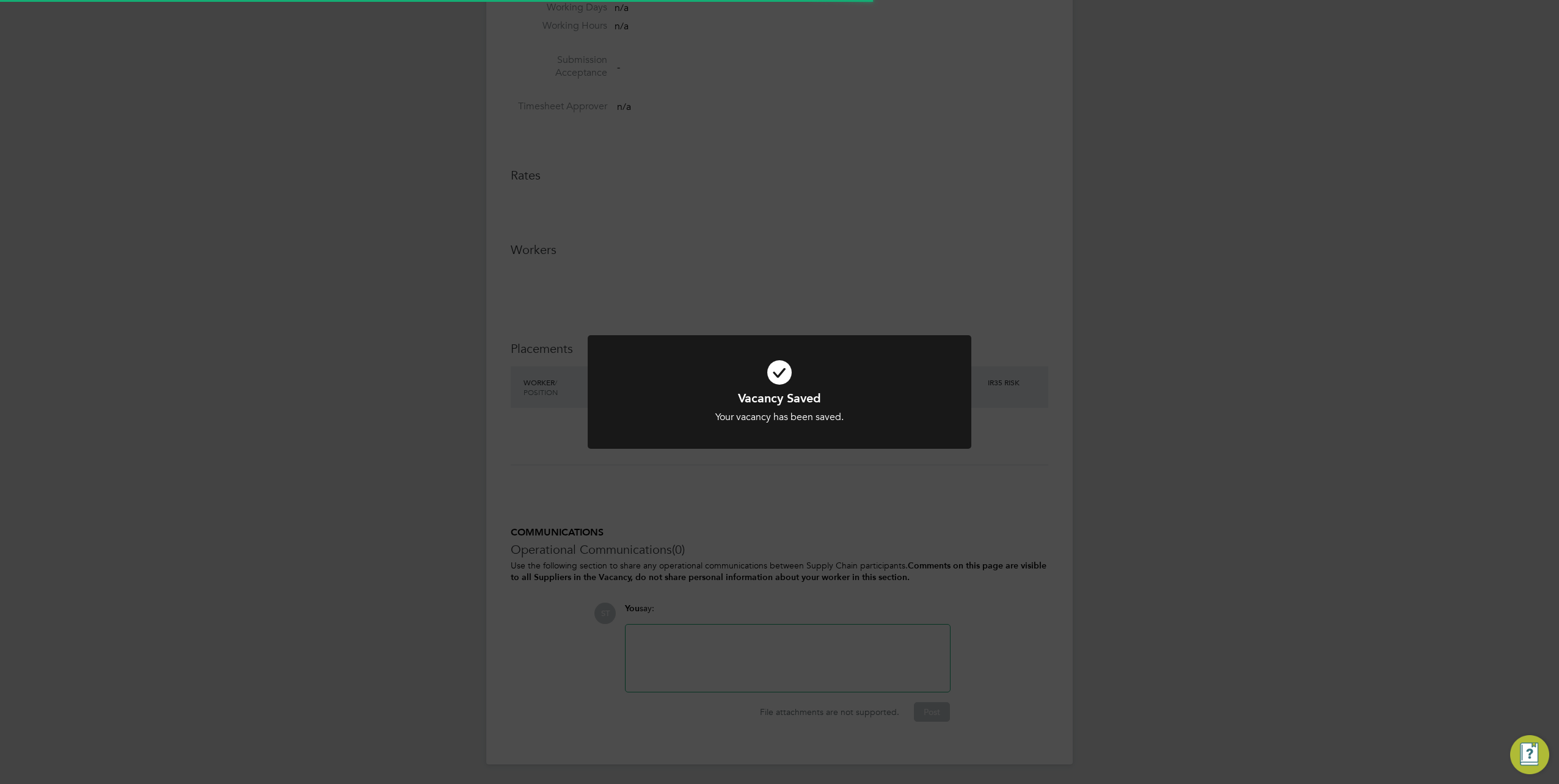
scroll to position [6, 6]
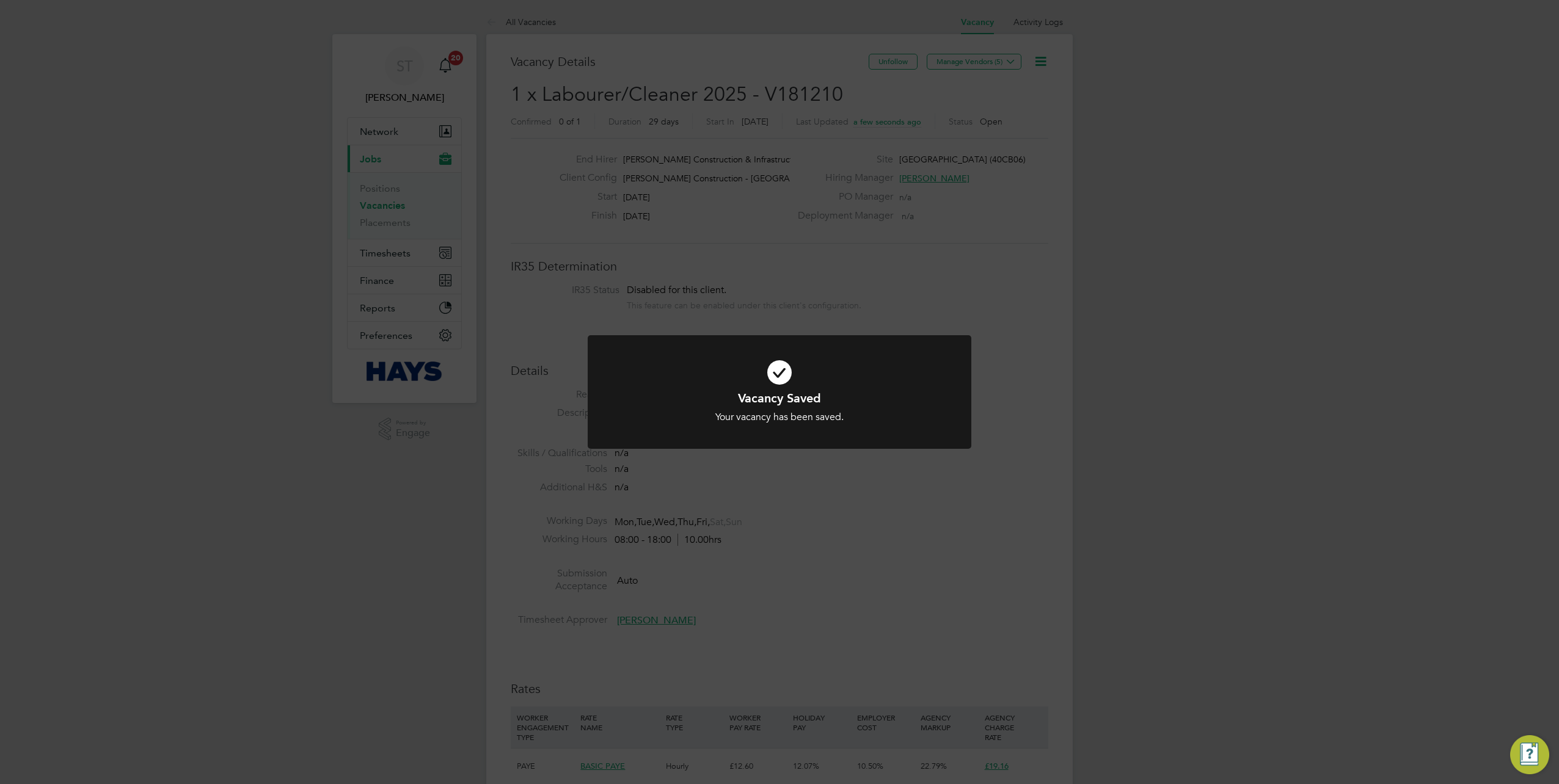
click at [860, 254] on div "Vacancy Saved Your vacancy has been saved. Cancel Okay" at bounding box center [780, 392] width 1559 height 784
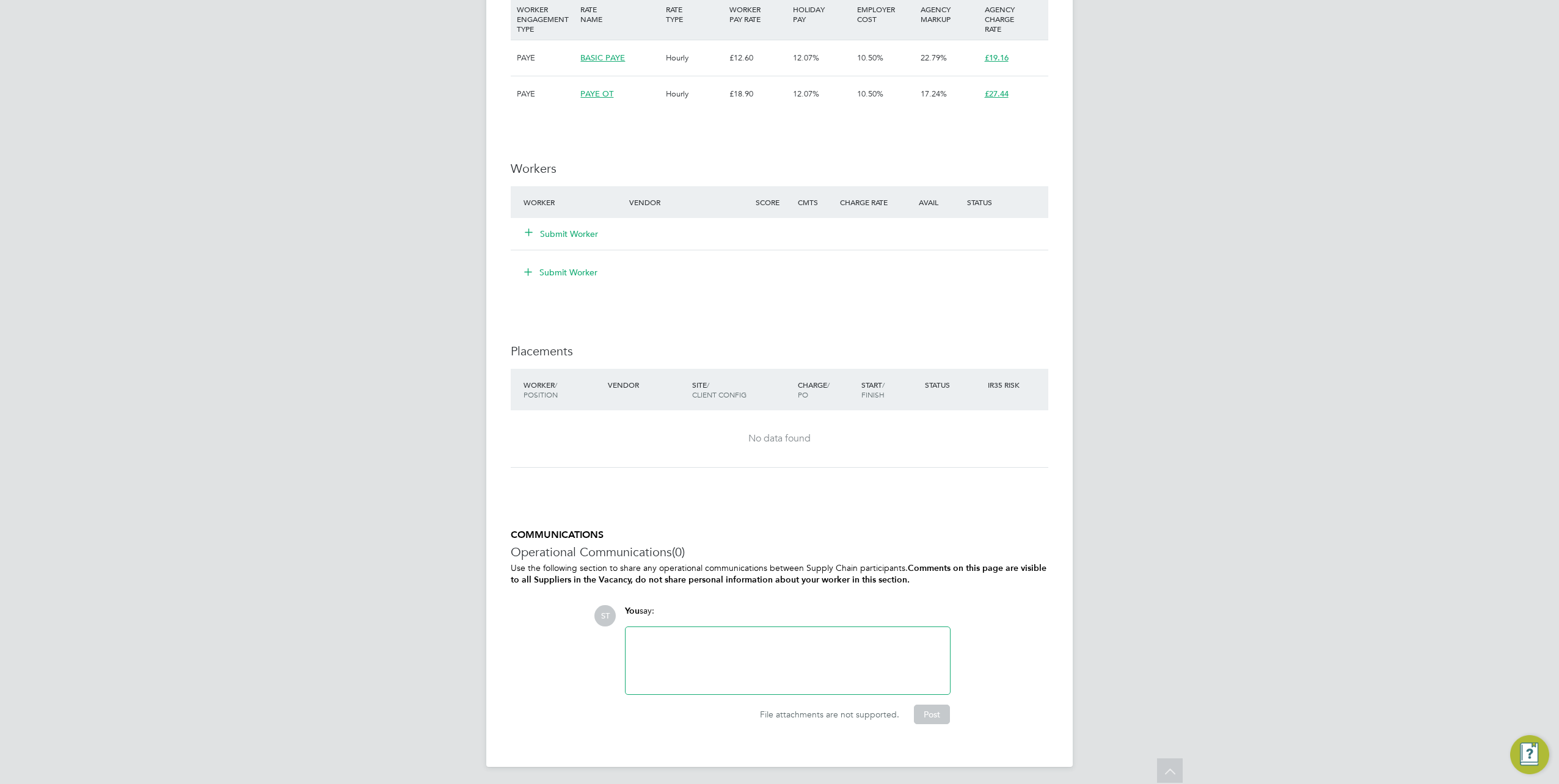
click at [760, 645] on div at bounding box center [788, 660] width 309 height 52
drag, startPoint x: 812, startPoint y: 657, endPoint x: 759, endPoint y: 634, distance: 57.8
click at [759, 634] on div "Vacancy for Adam Harding (Hays) Jermaine Thompson (Hays - Stopped answering the…" at bounding box center [788, 660] width 309 height 52
click at [924, 713] on button "Post" at bounding box center [932, 713] width 36 height 19
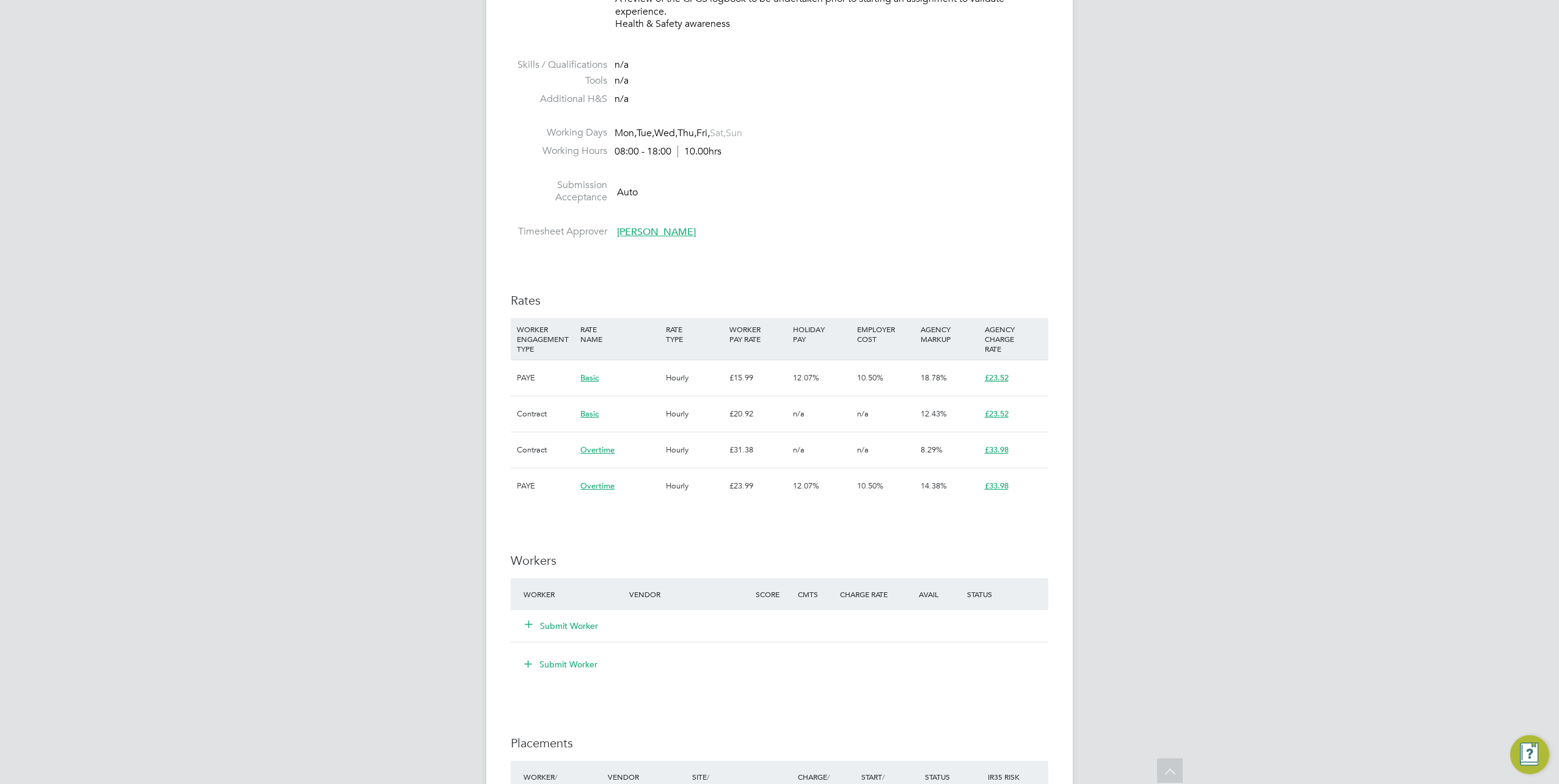
scroll to position [916, 0]
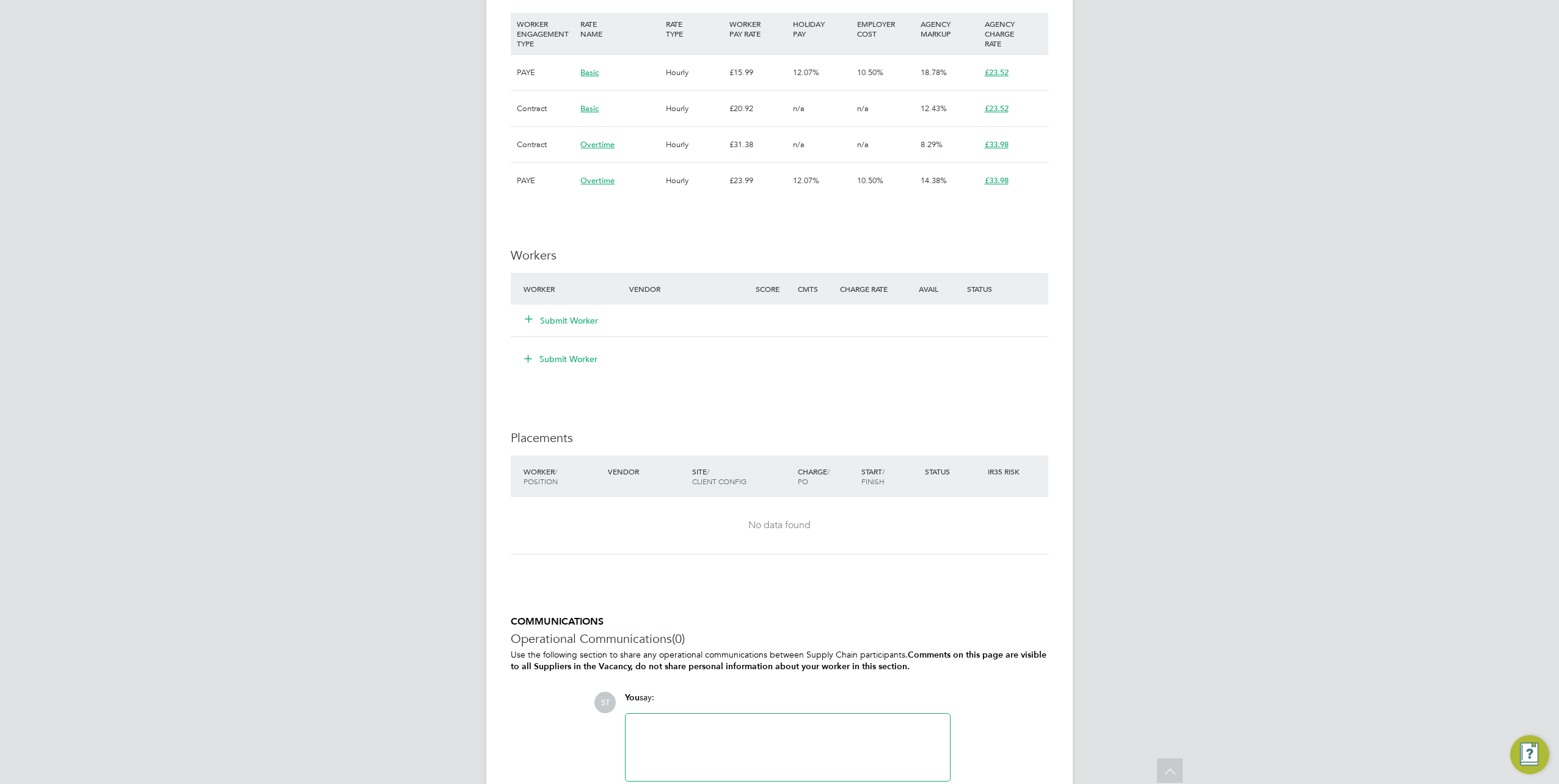
click at [533, 313] on icon at bounding box center [528, 318] width 9 height 9
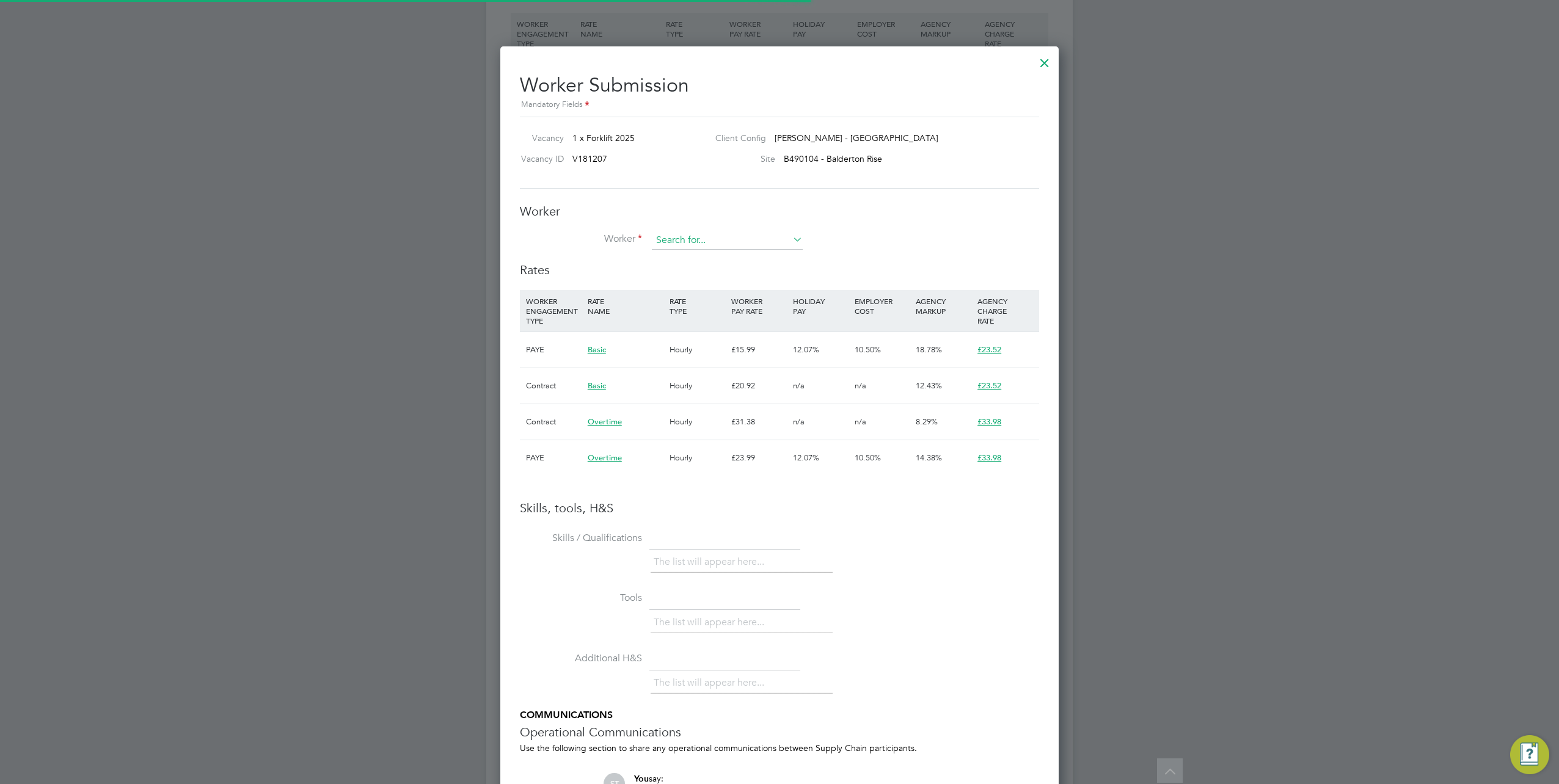
scroll to position [6, 6]
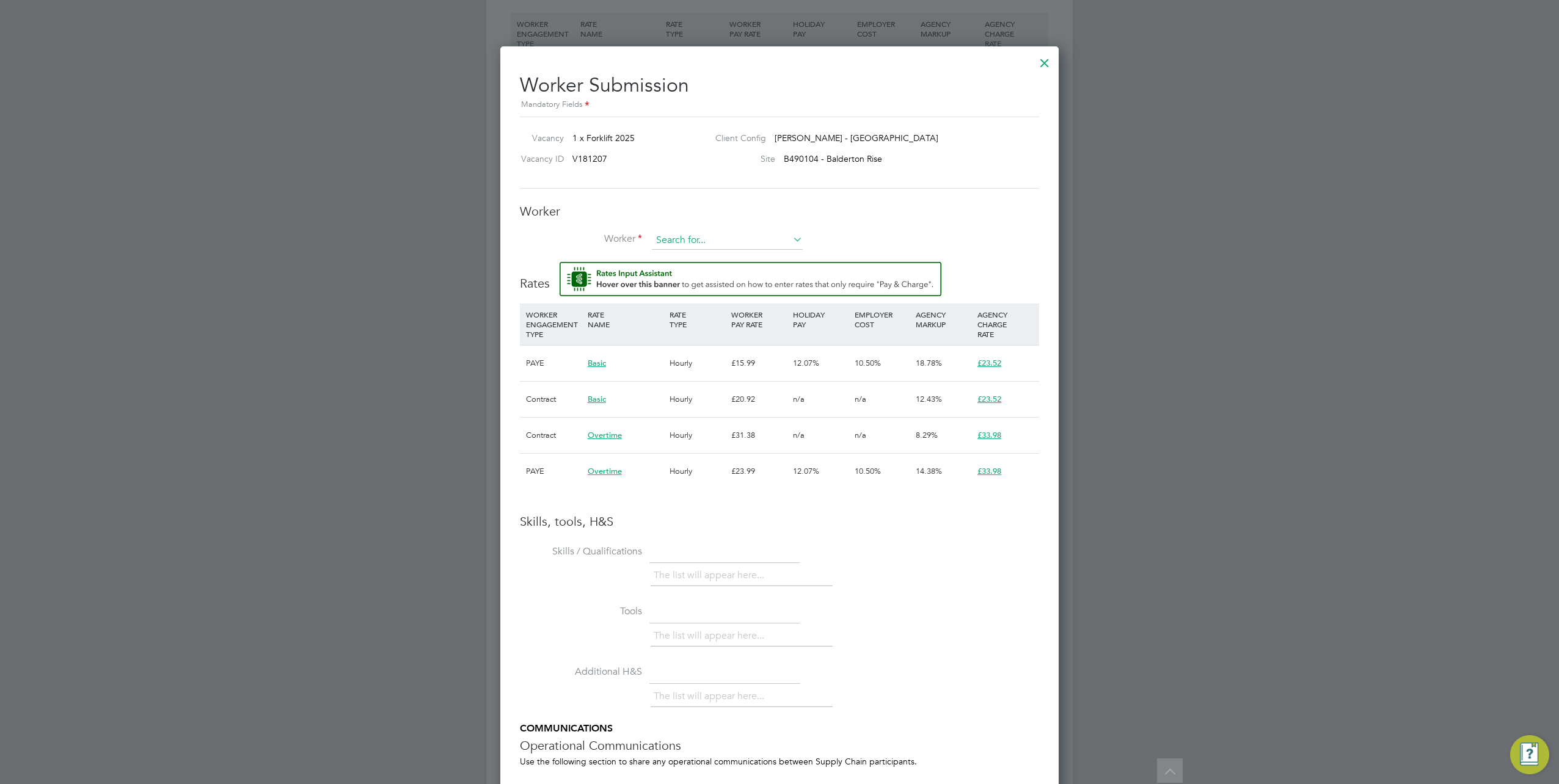
click at [685, 240] on input at bounding box center [727, 240] width 151 height 18
click at [698, 304] on li "Darren B ooker (20842034)" at bounding box center [730, 307] width 157 height 17
type input "Darren Booker (20842034)"
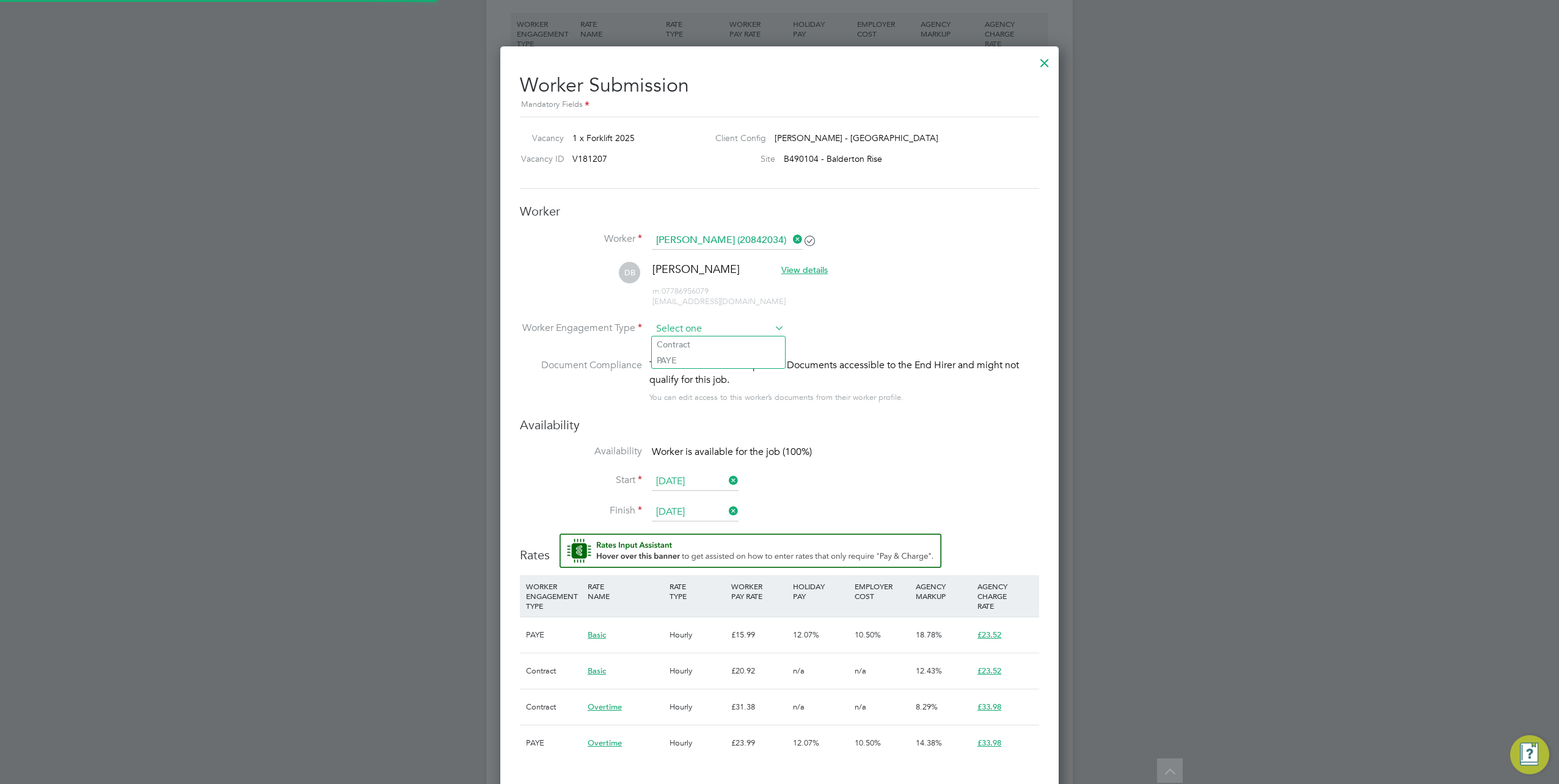
click at [697, 330] on input at bounding box center [718, 329] width 132 height 18
click at [696, 362] on li "PAYE" at bounding box center [719, 360] width 133 height 16
type input "PAYE"
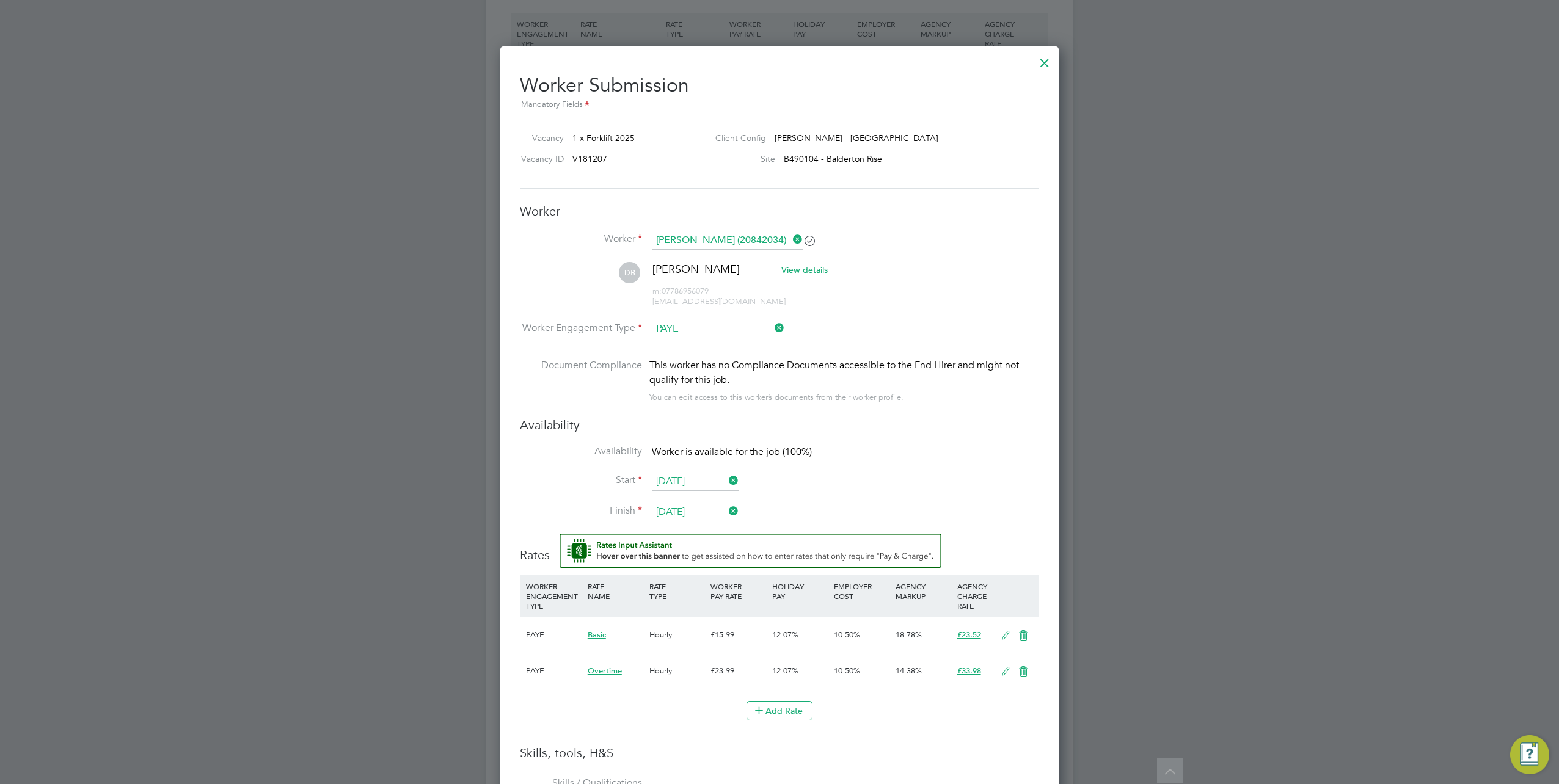
click at [1003, 634] on icon at bounding box center [1006, 636] width 15 height 10
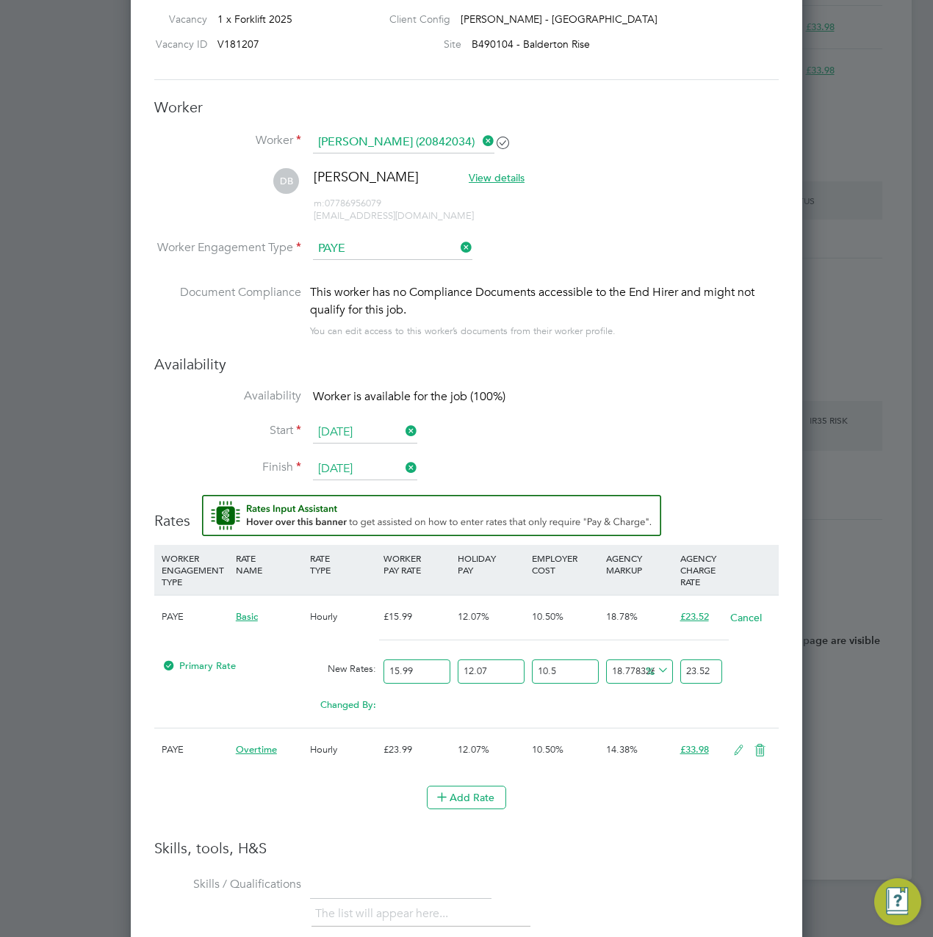
drag, startPoint x: 427, startPoint y: 670, endPoint x: 366, endPoint y: 668, distance: 61.7
click at [366, 668] on div "Primary Rate New Rates: 15.99 12.07 n/a 10.5 n/a 18.778326940770388 0 % 23.52" at bounding box center [466, 671] width 624 height 39
type input "1"
type input "1.4709193245778611"
type input "18"
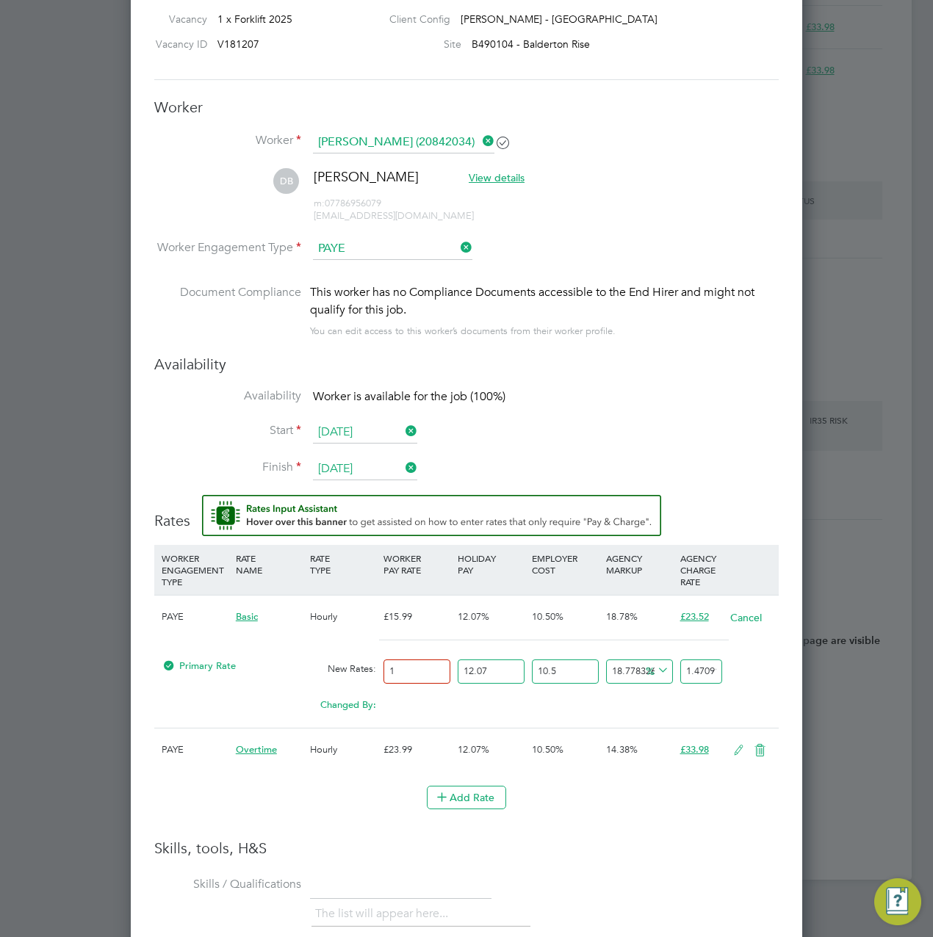
type input "26.4765478424015"
type input "18.7"
type input "27.506191369606004"
type input "18.74"
type input "27.565028142589117"
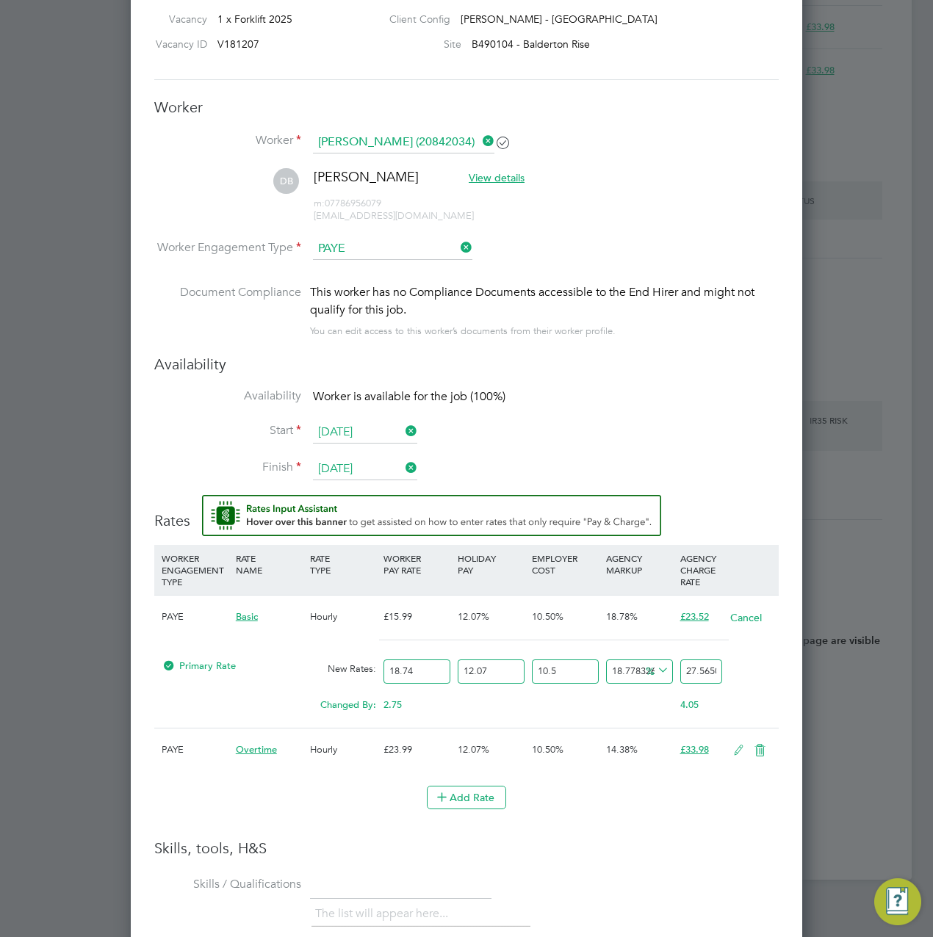
type input "18.74"
drag, startPoint x: 684, startPoint y: 665, endPoint x: 850, endPoint y: 674, distance: 165.5
type input "-91.38195496653582"
type input "2"
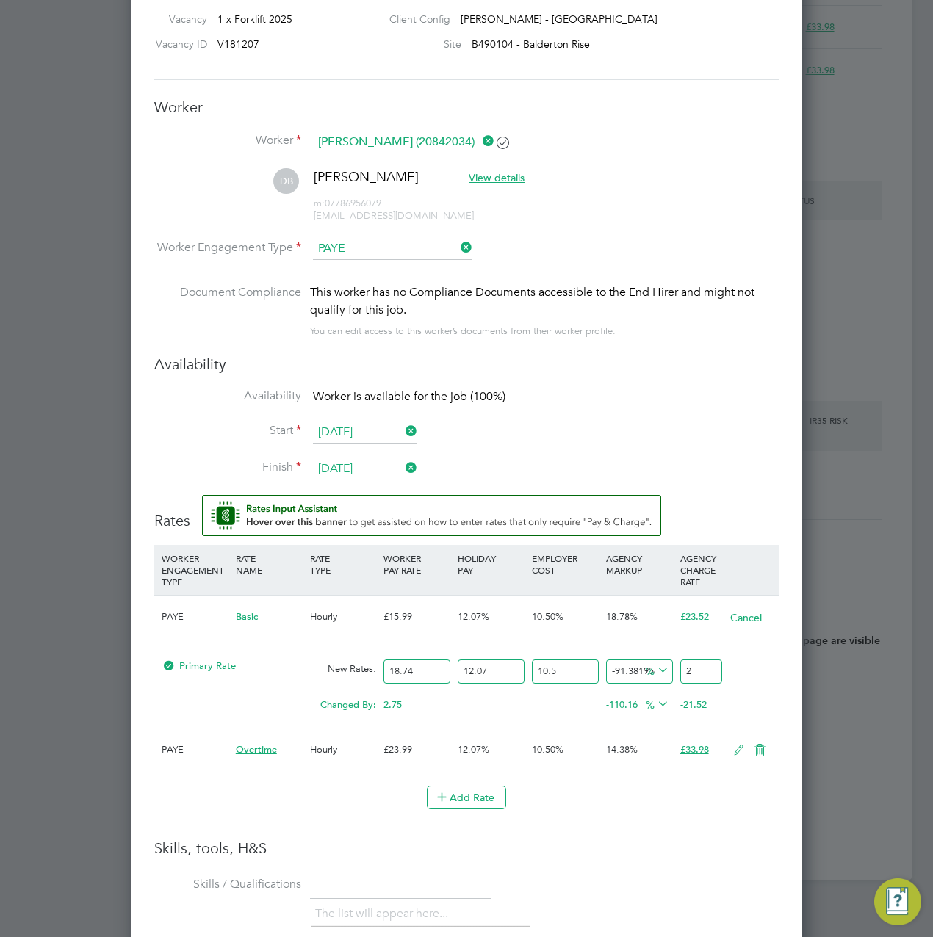
type input "12.034585435034469"
type input "26"
type input "15.050901196746935"
type input "26.7"
type input "15.093991421914255"
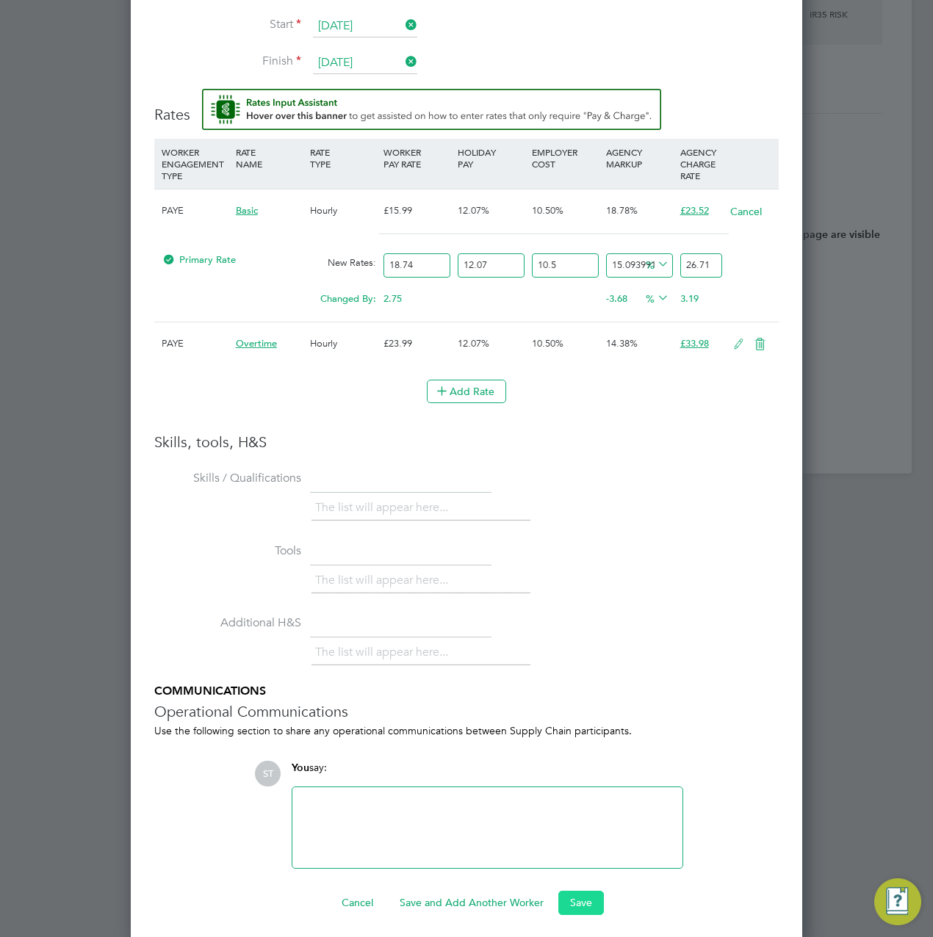
type input "26.71"
click at [573, 893] on button "Save" at bounding box center [581, 902] width 46 height 23
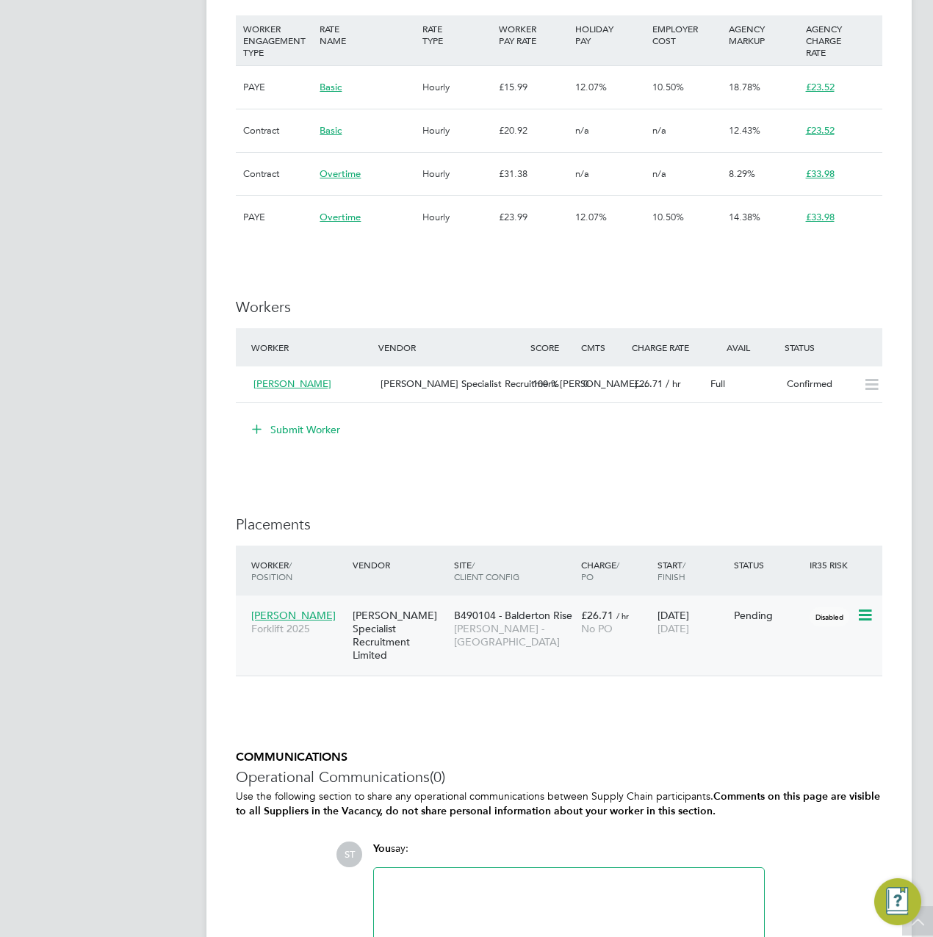
click at [279, 614] on span "Darren Booker" at bounding box center [293, 615] width 84 height 13
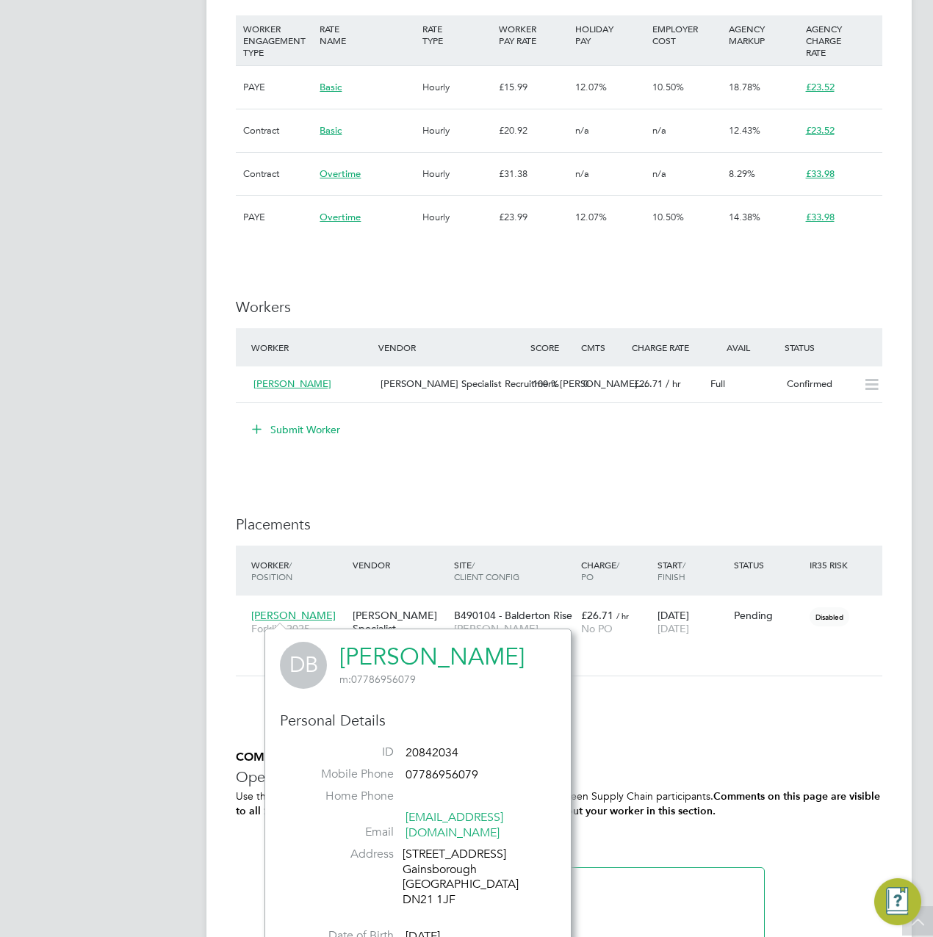
click at [361, 648] on link "Darren Booker" at bounding box center [431, 657] width 185 height 29
click at [449, 606] on div "Hays Specialist Recruitment Limited" at bounding box center [399, 635] width 101 height 68
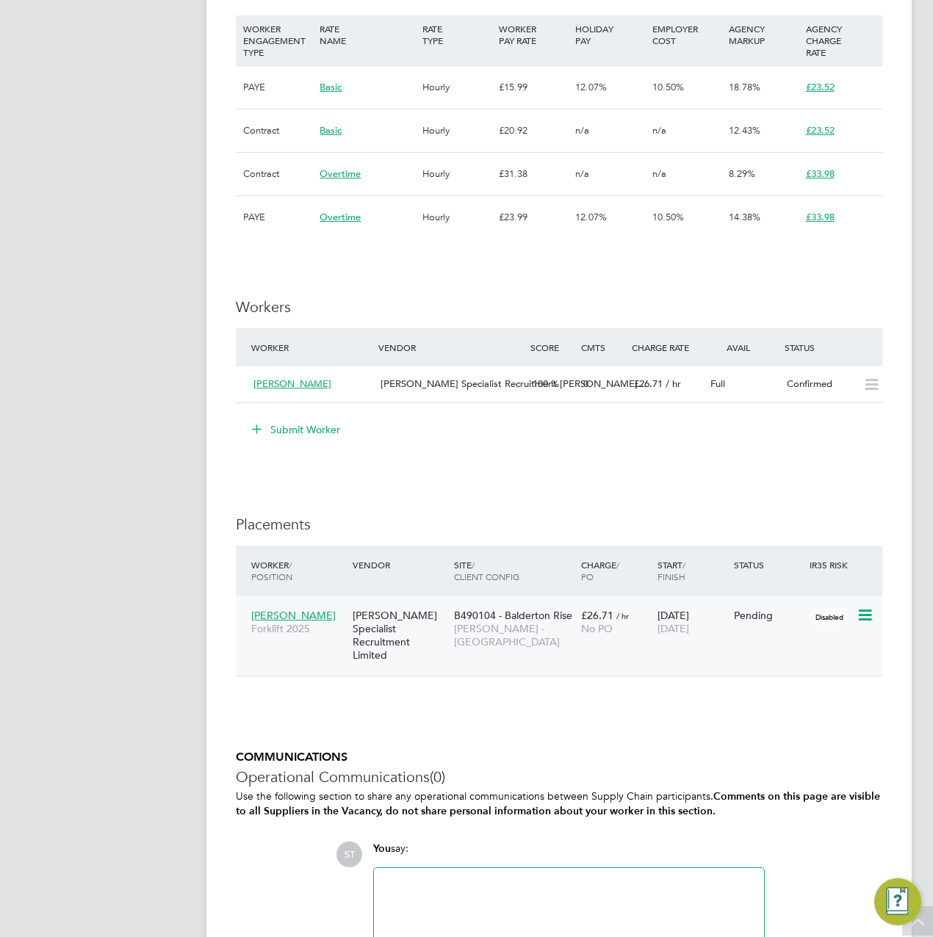
click at [860, 618] on icon at bounding box center [863, 616] width 15 height 18
click at [787, 696] on li "Start" at bounding box center [820, 706] width 104 height 21
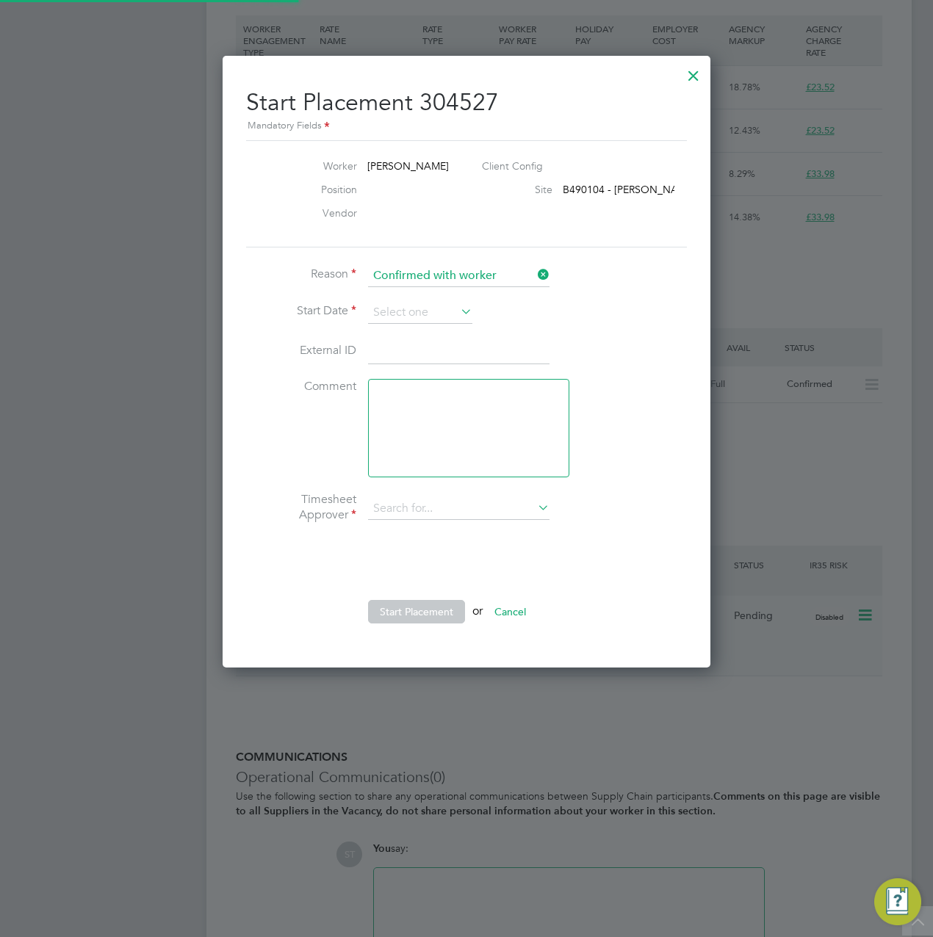
type input "Andrew Berwick"
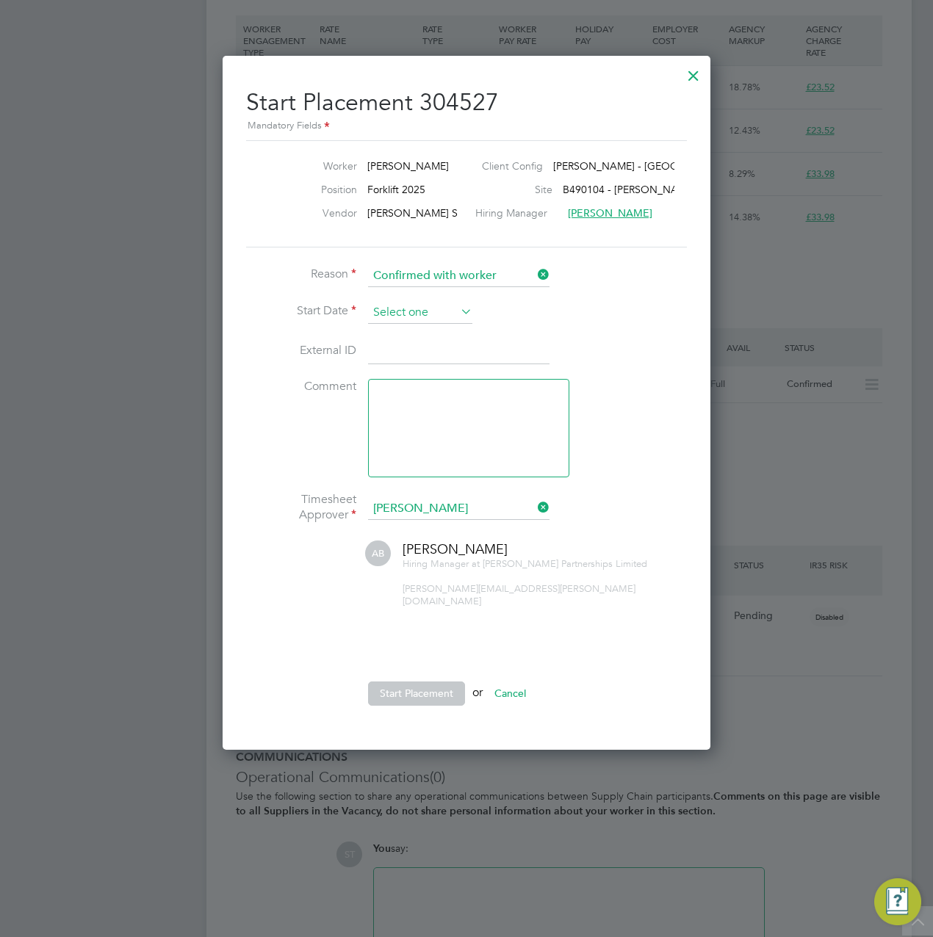
click at [392, 308] on input at bounding box center [420, 313] width 104 height 22
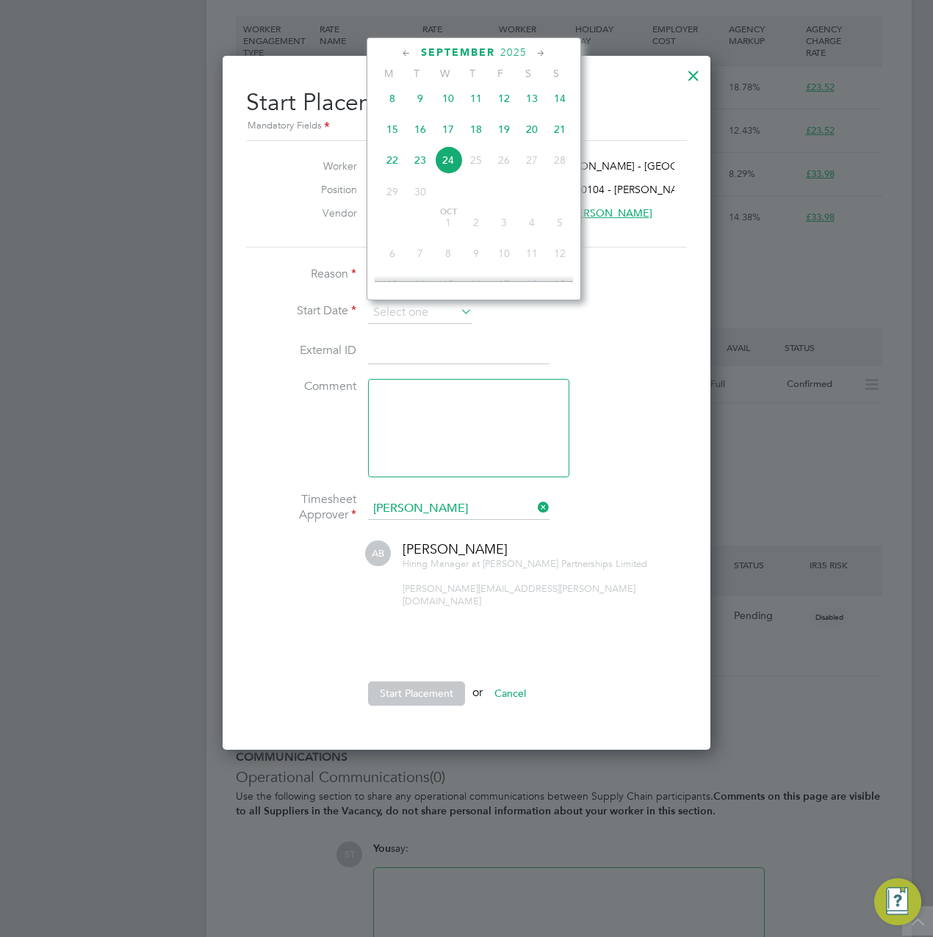
click at [391, 161] on span "22" at bounding box center [392, 160] width 28 height 28
type input "22 Sep 2025"
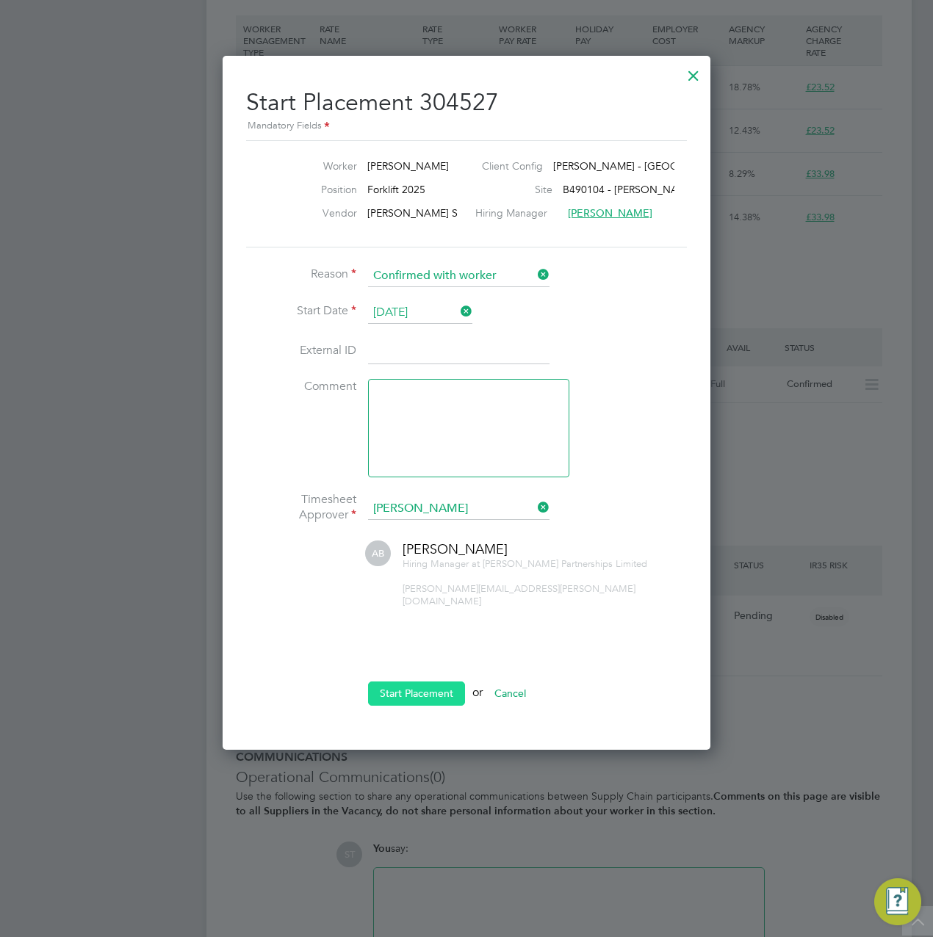
click at [411, 681] on button "Start Placement" at bounding box center [416, 692] width 97 height 23
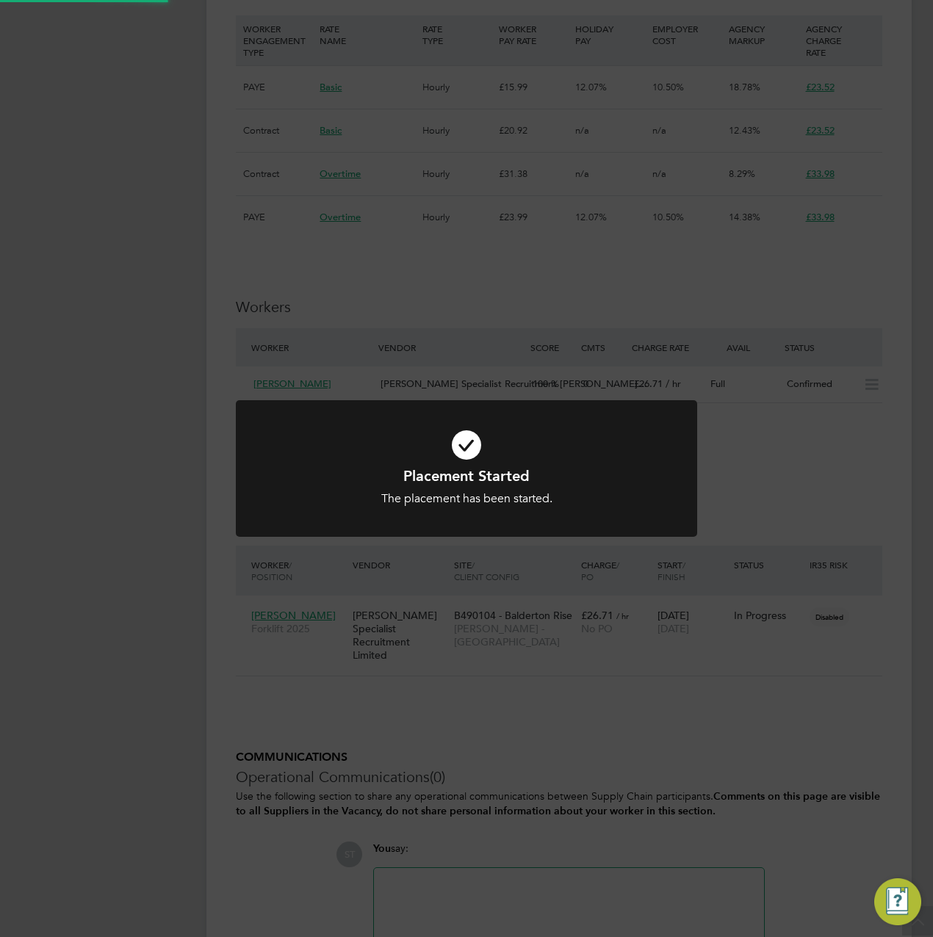
click at [782, 471] on div "Placement Started The placement has been started. Cancel Okay" at bounding box center [466, 468] width 933 height 937
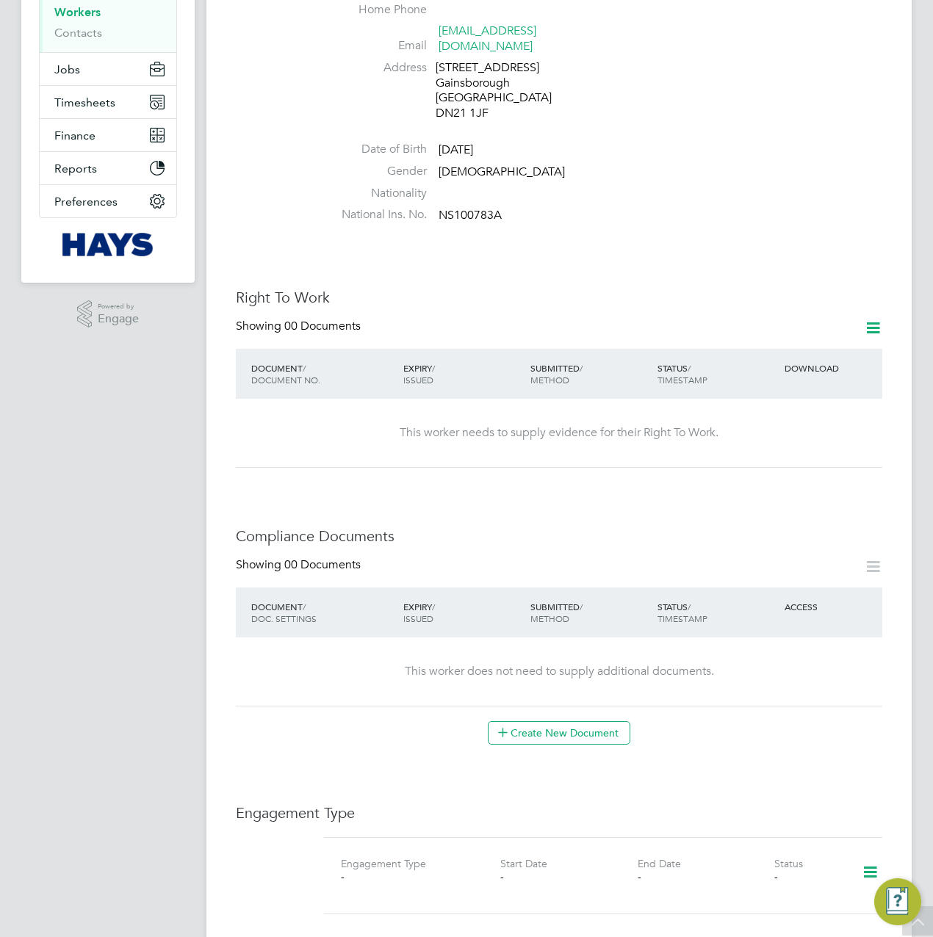
scroll to position [441, 0]
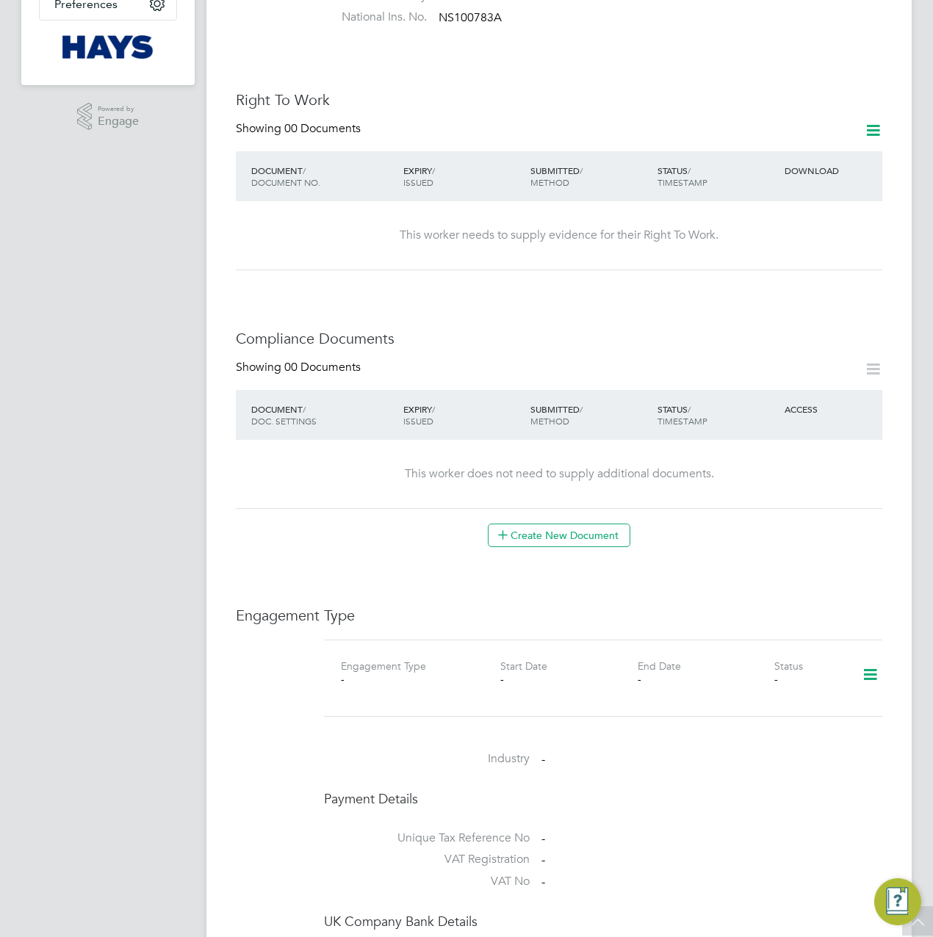
click at [868, 658] on icon at bounding box center [870, 675] width 26 height 34
click at [756, 715] on li "Add Engagement Type" at bounding box center [795, 722] width 167 height 21
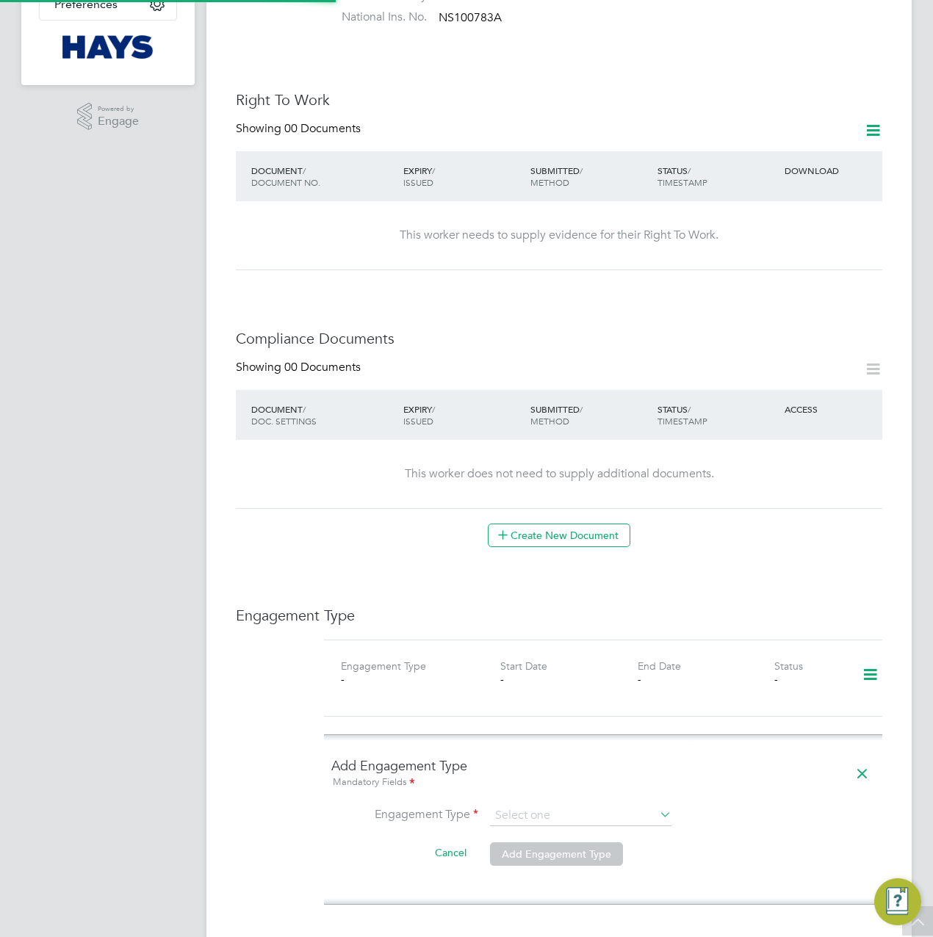
click at [579, 787] on ng-form "Add Engagement Type Mandatory Fields Engagement Type Cancel Add Engagement Type" at bounding box center [602, 819] width 543 height 125
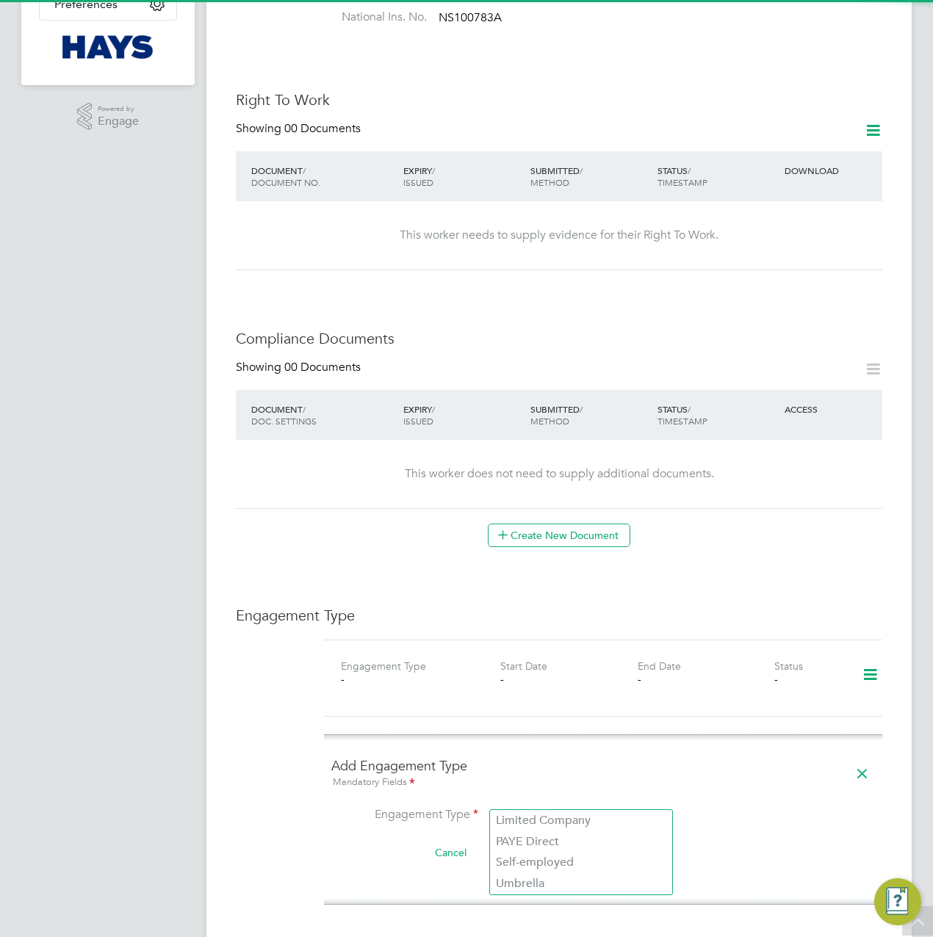
click at [574, 806] on input at bounding box center [580, 816] width 181 height 21
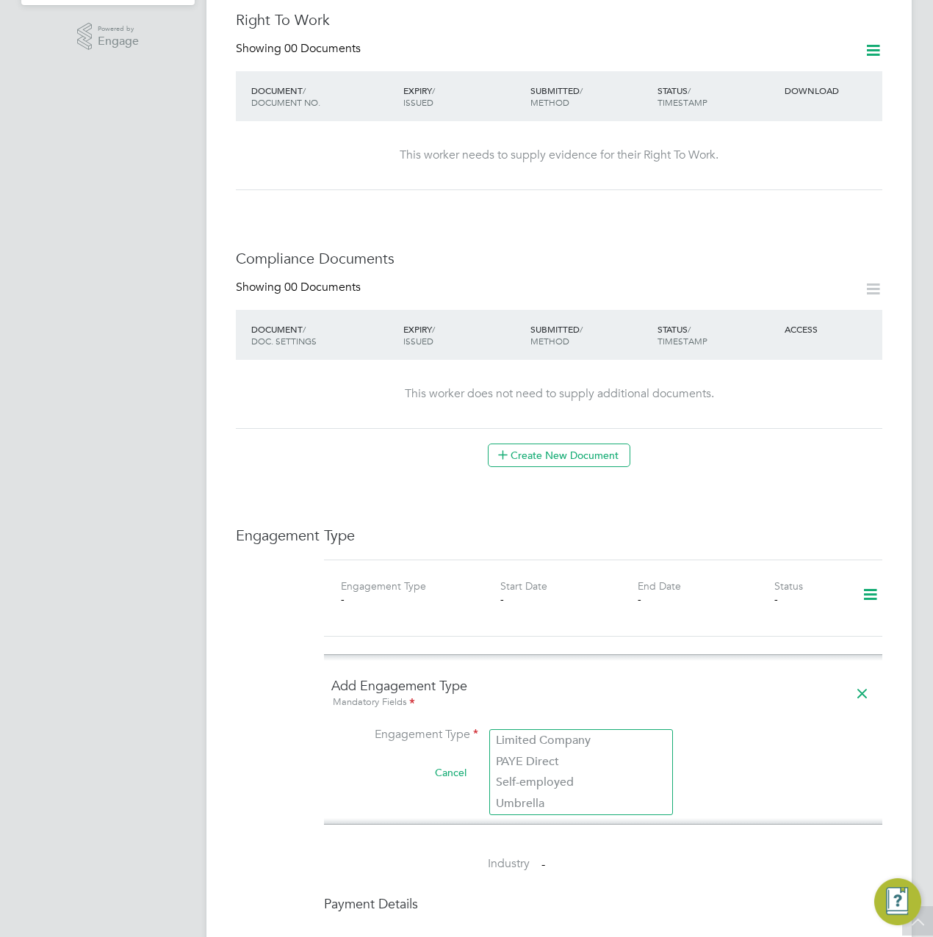
scroll to position [587, 0]
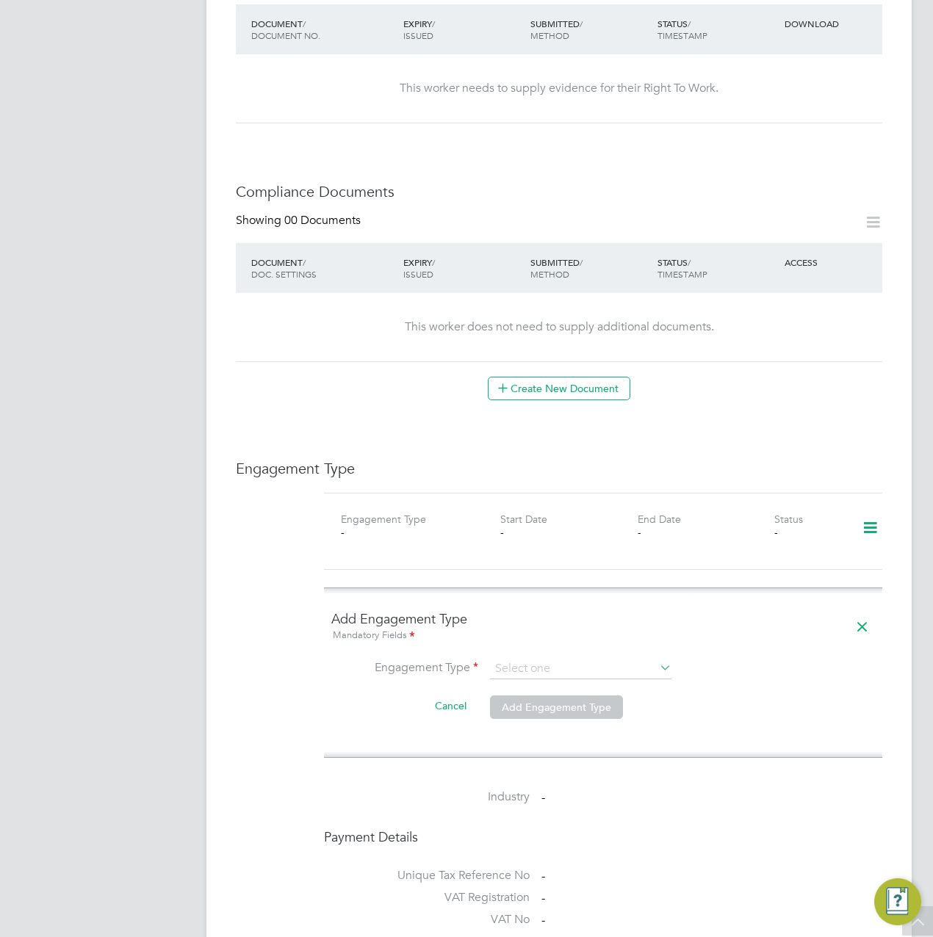
click at [539, 697] on li "PAYE Direct" at bounding box center [581, 694] width 182 height 21
type input "PAYE Direct"
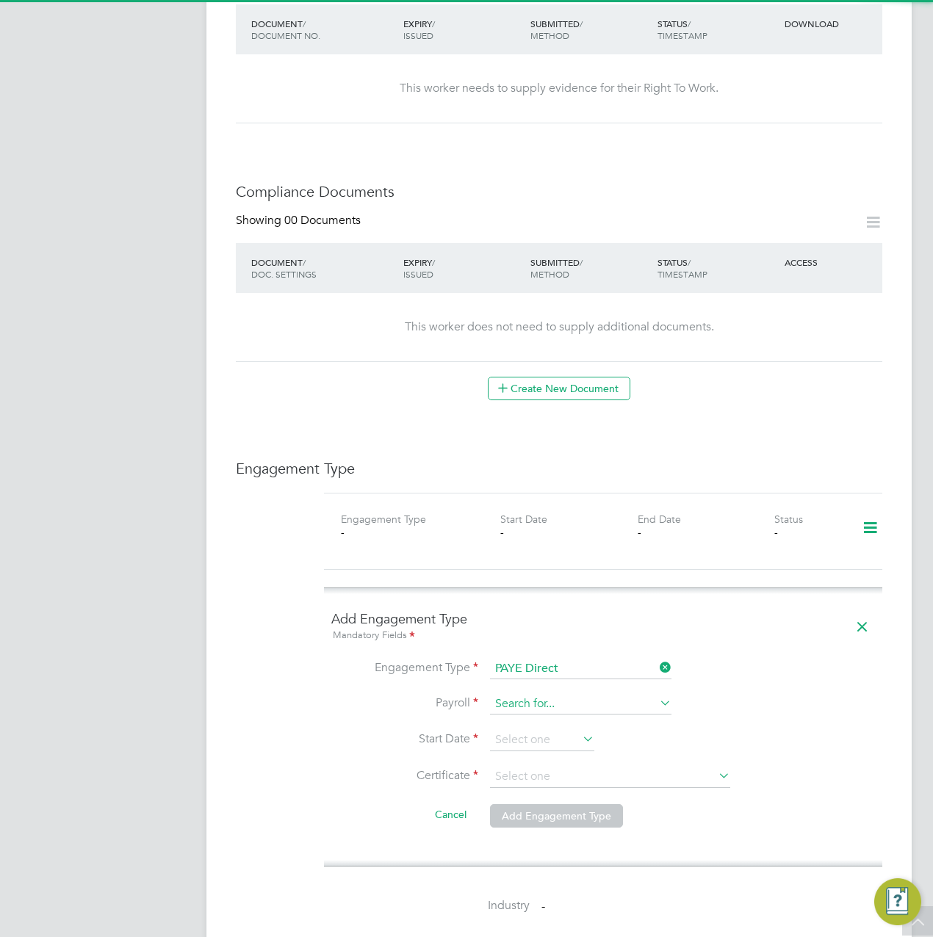
click at [522, 694] on input at bounding box center [580, 704] width 181 height 21
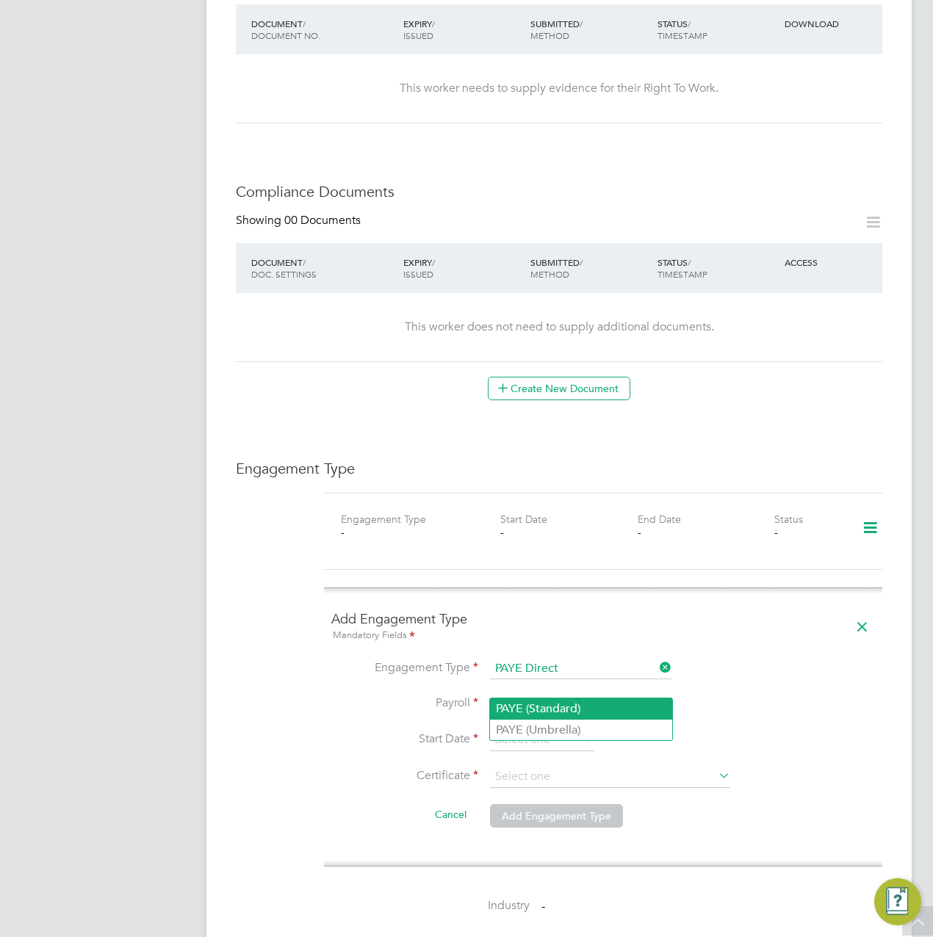
click at [533, 709] on li "PAYE (Standard)" at bounding box center [581, 708] width 182 height 21
type input "PAYE (Standard)"
click at [527, 729] on input at bounding box center [542, 740] width 104 height 22
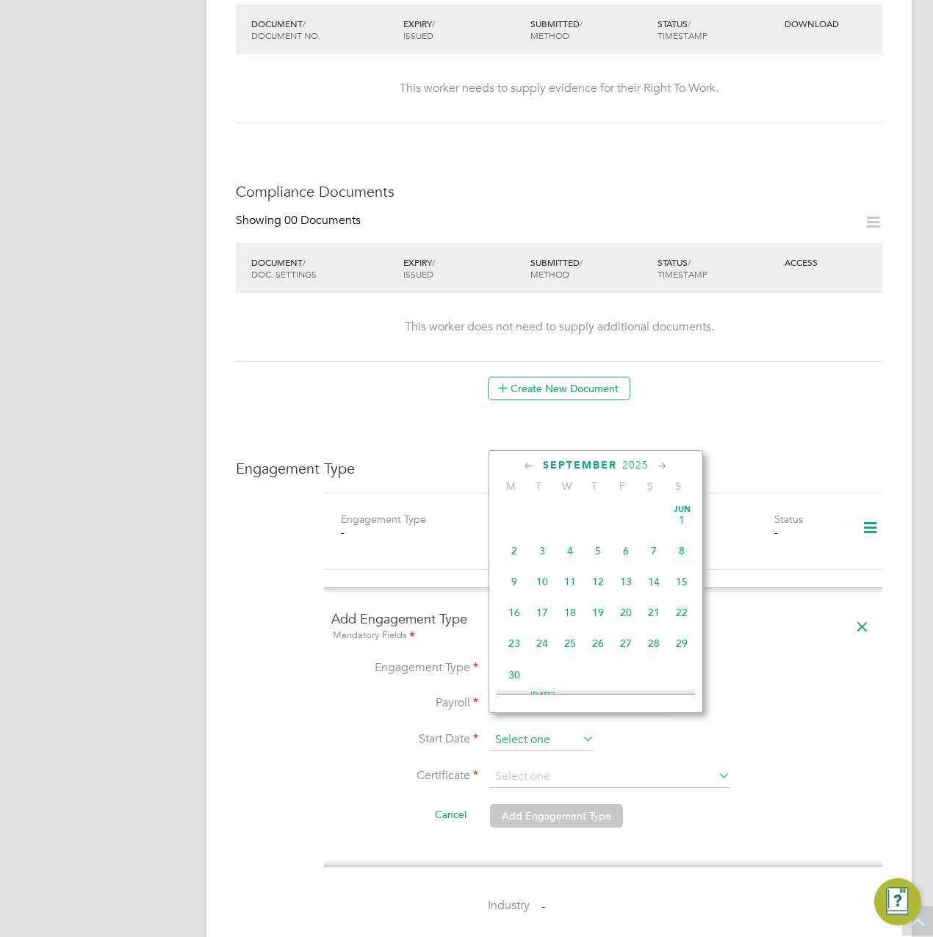
scroll to position [535, 0]
click at [513, 577] on span "22" at bounding box center [514, 573] width 28 height 28
type input "[DATE]"
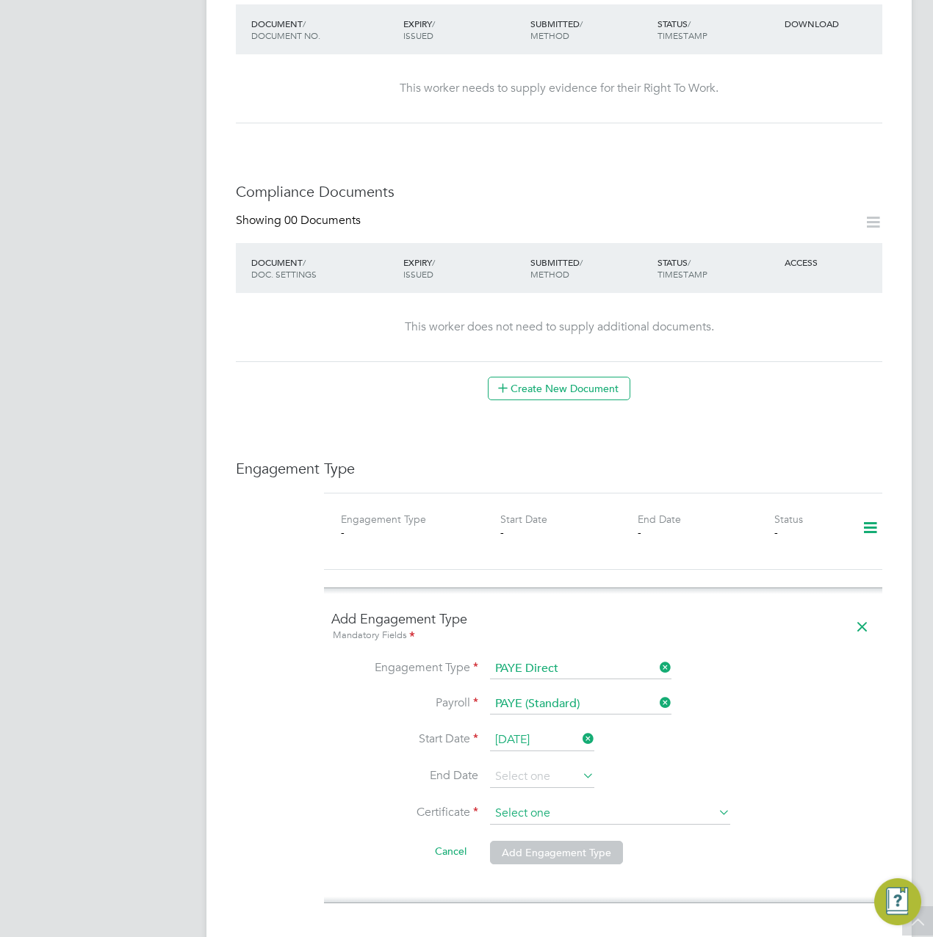
click at [560, 803] on input at bounding box center [610, 814] width 240 height 22
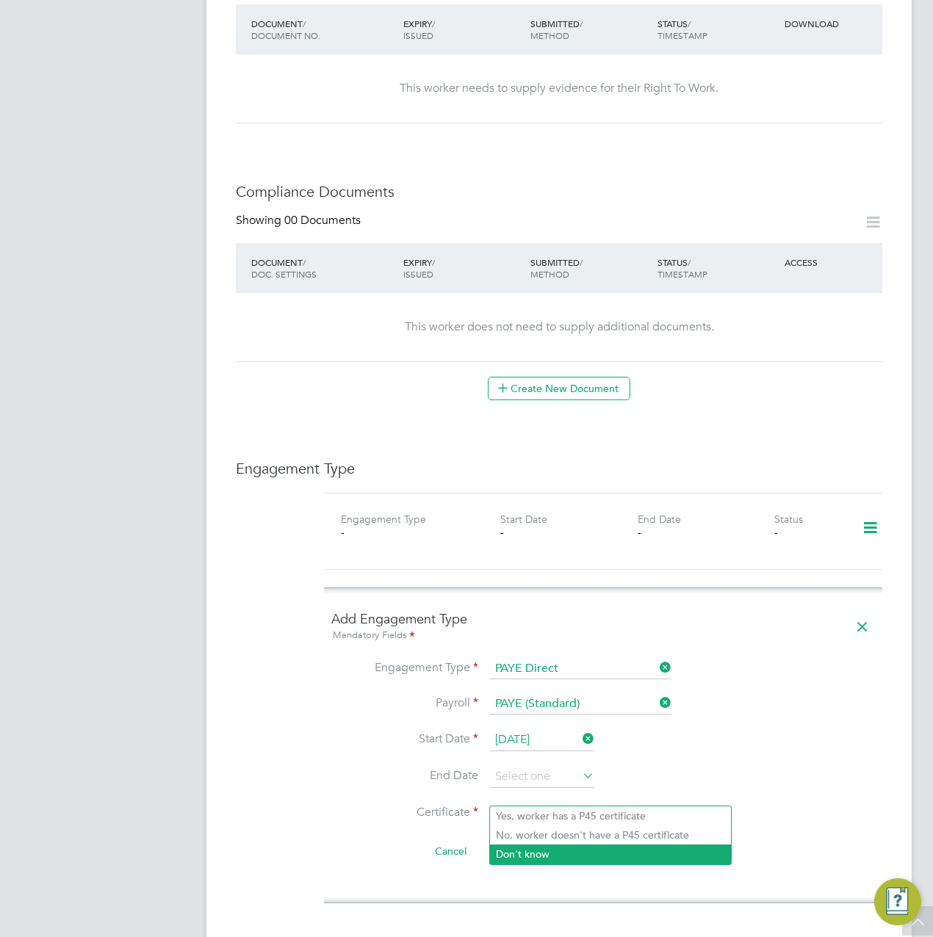
click at [557, 850] on li "Don't know" at bounding box center [610, 854] width 241 height 19
type input "Don't know"
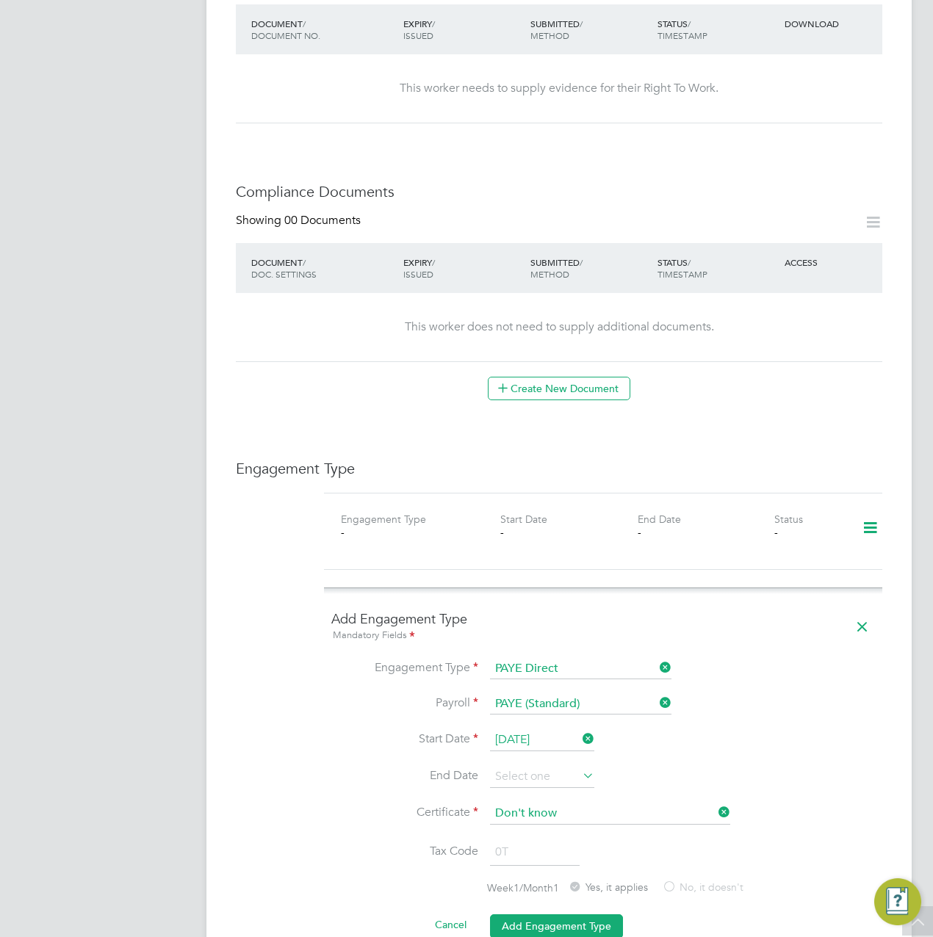
scroll to position [808, 0]
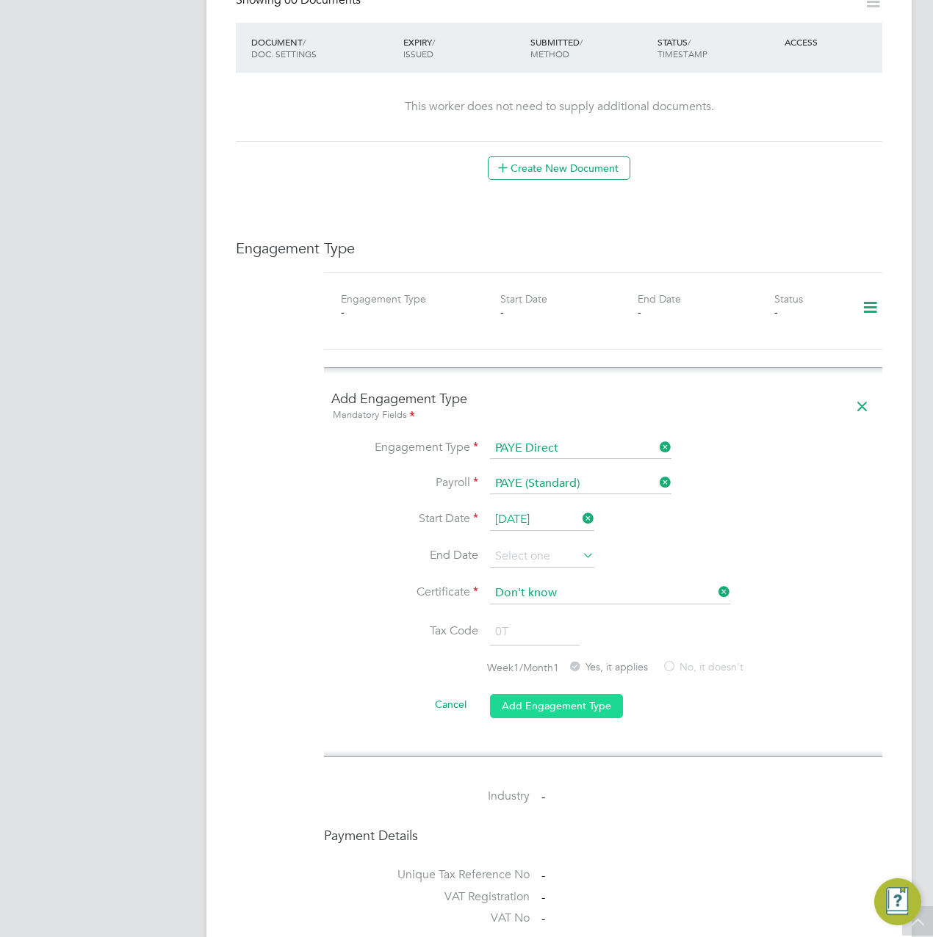
click at [536, 694] on button "Add Engagement Type" at bounding box center [556, 705] width 133 height 23
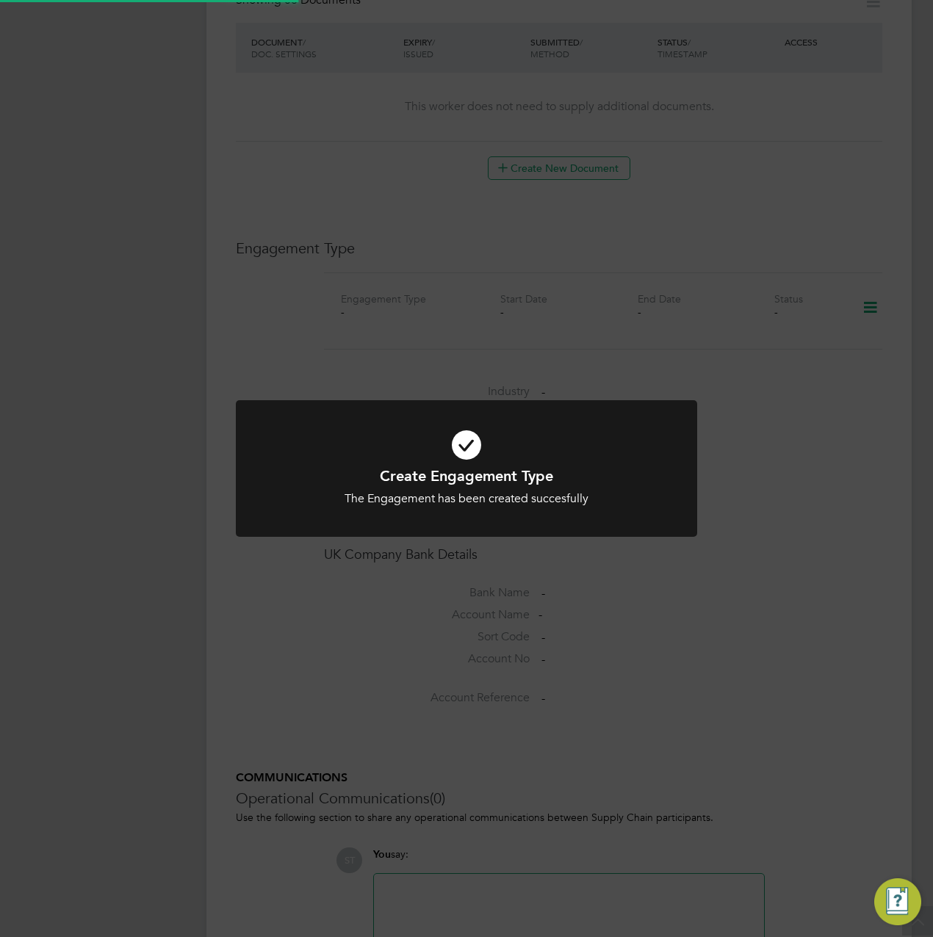
click at [717, 676] on div "Create Engagement Type The Engagement has been created succesfully Cancel Okay" at bounding box center [466, 468] width 933 height 937
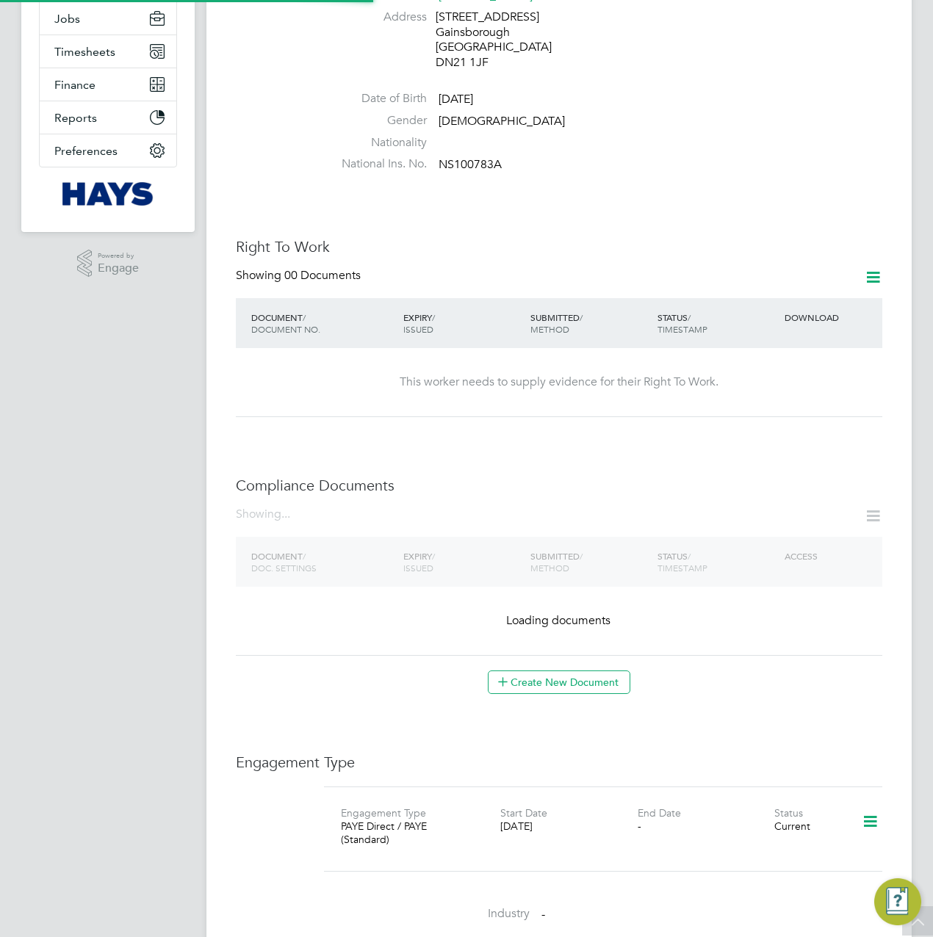
scroll to position [514, 0]
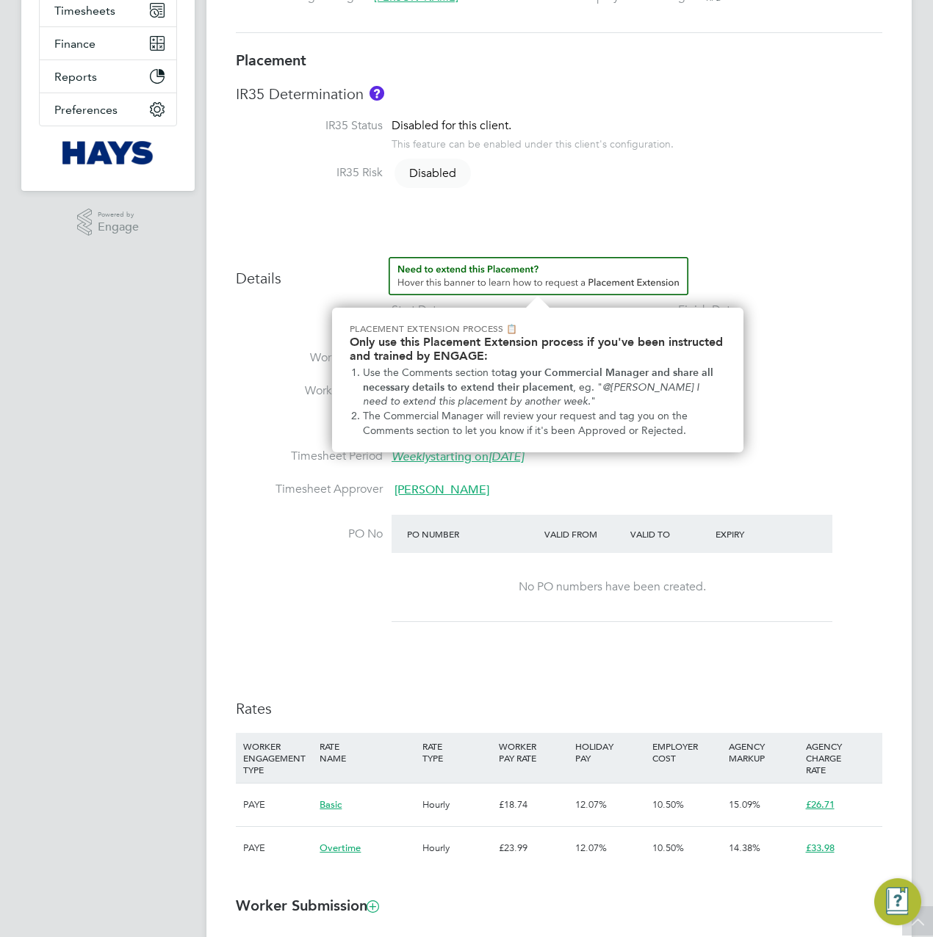
scroll to position [514, 0]
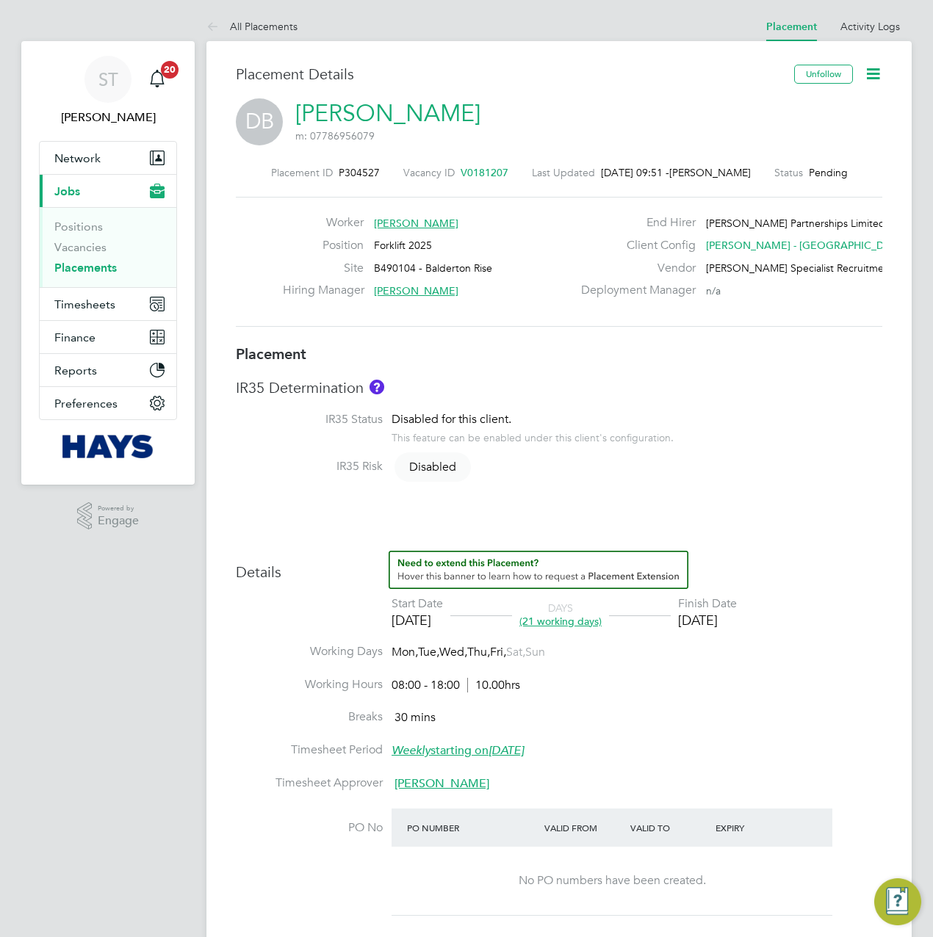
click at [877, 76] on icon at bounding box center [873, 74] width 18 height 18
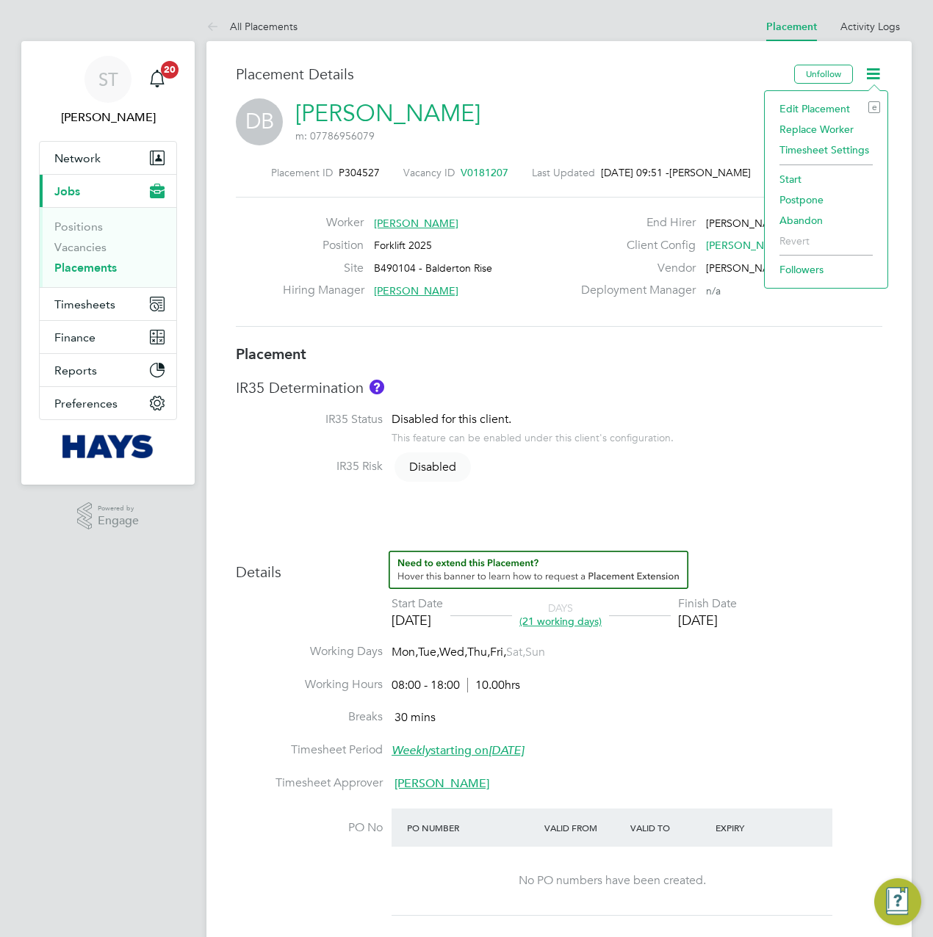
click at [827, 104] on li "Edit Placement e" at bounding box center [826, 108] width 108 height 21
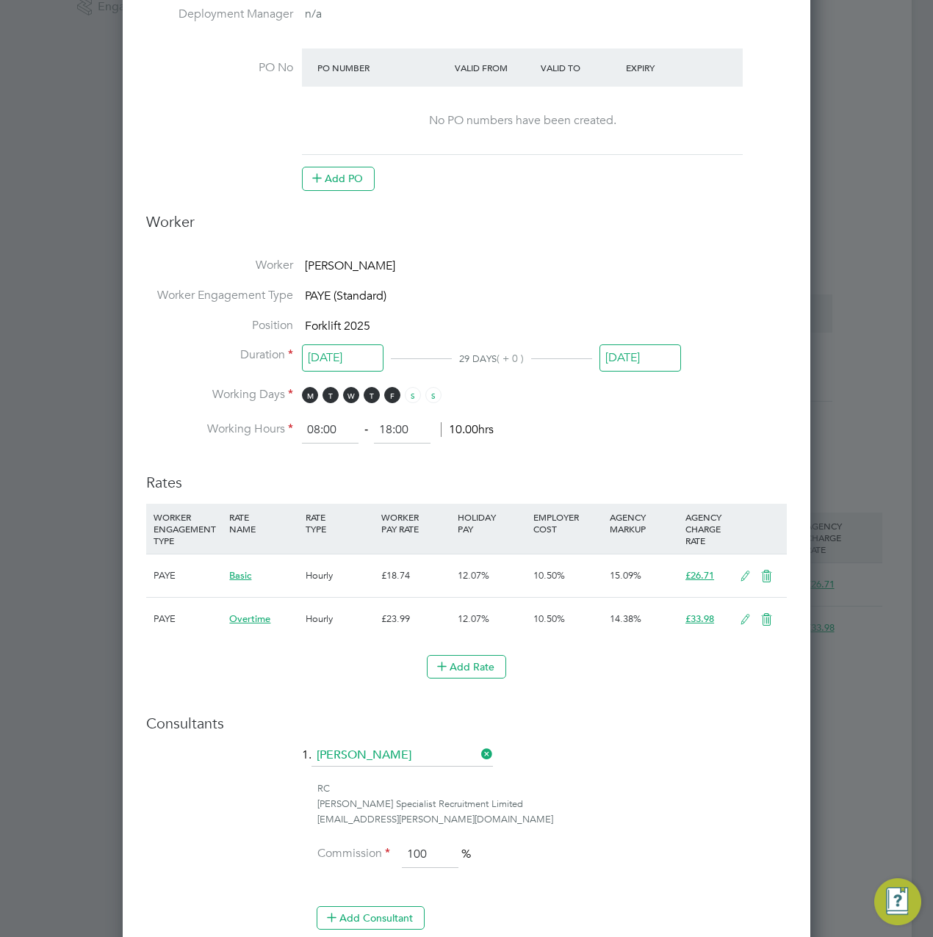
click at [744, 619] on icon at bounding box center [745, 620] width 18 height 12
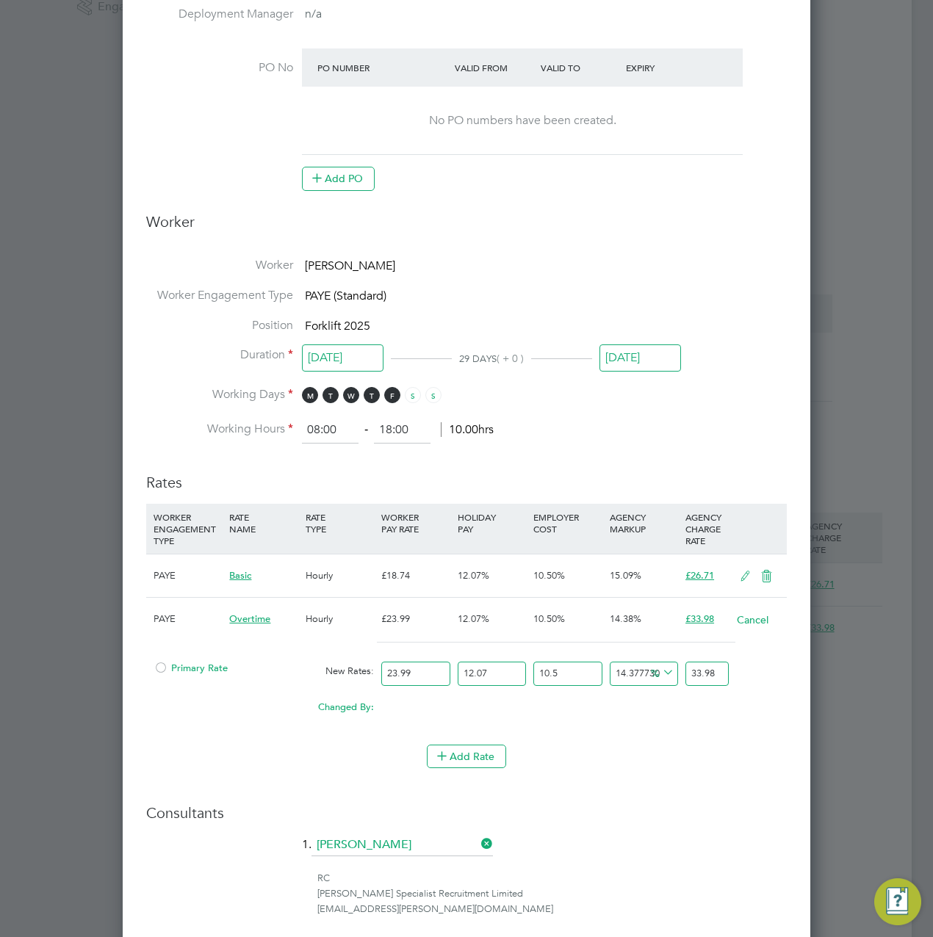
drag, startPoint x: 718, startPoint y: 668, endPoint x: 677, endPoint y: 668, distance: 41.1
click at [677, 668] on div "Primary Rate New Rates: 23.99 12.07 n/a 10.5 n/a 14.37773093462903 0 % 33.98" at bounding box center [466, 673] width 640 height 39
type input "-89.90190721589502"
type input "3"
type input "14.44505155318973"
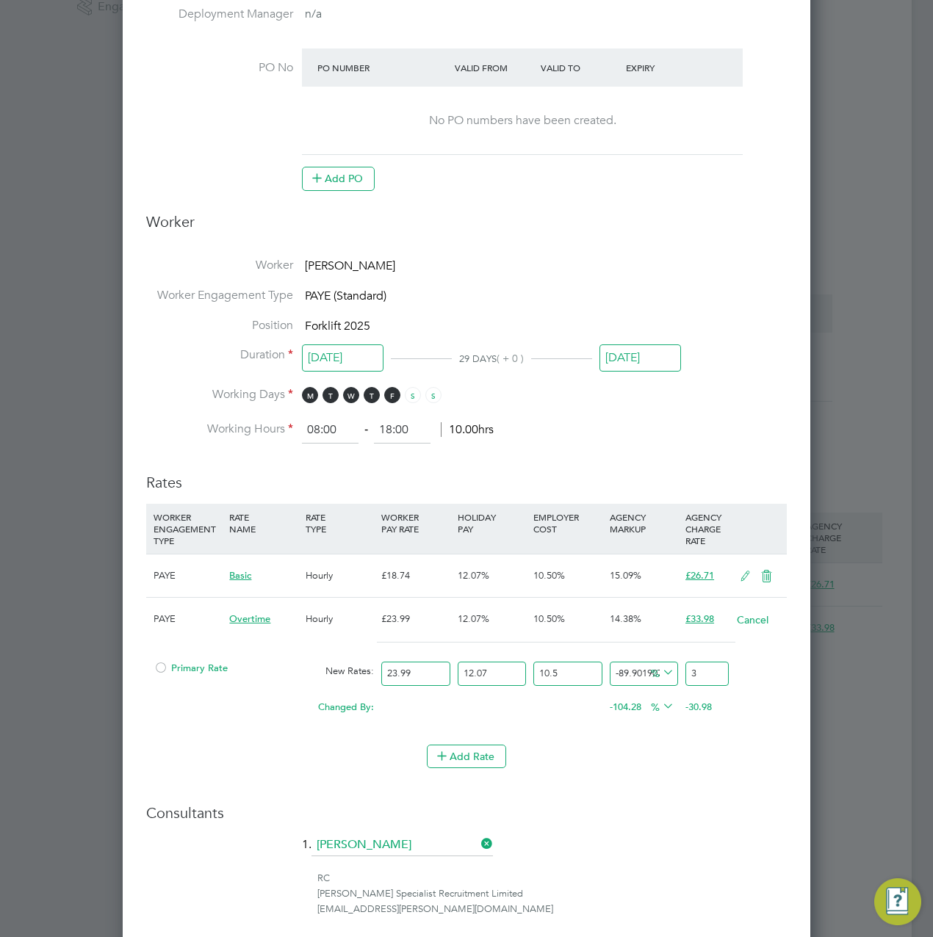
type input "34"
type input "14.781654645993228"
type input "34.1"
type input "14.848975264553928"
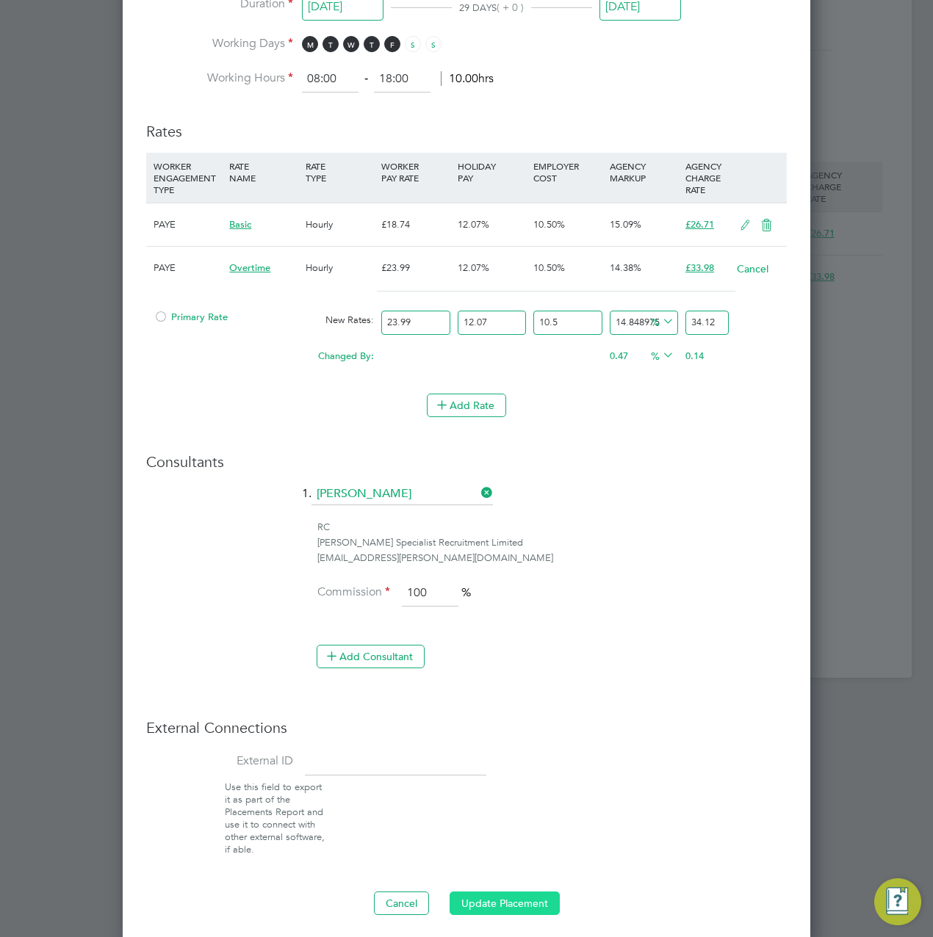
type input "34.12"
click at [488, 900] on button "Update Placement" at bounding box center [504, 903] width 110 height 23
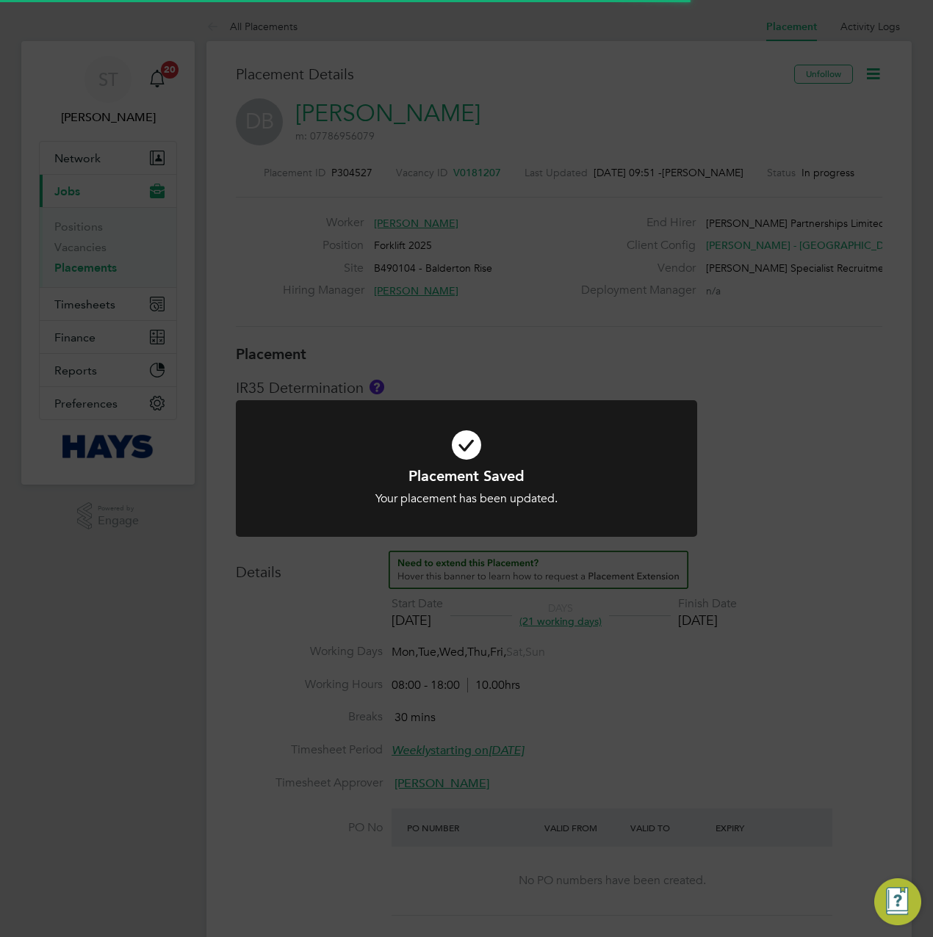
click at [596, 676] on div "Placement Saved Your placement has been updated. Cancel Okay" at bounding box center [466, 468] width 933 height 937
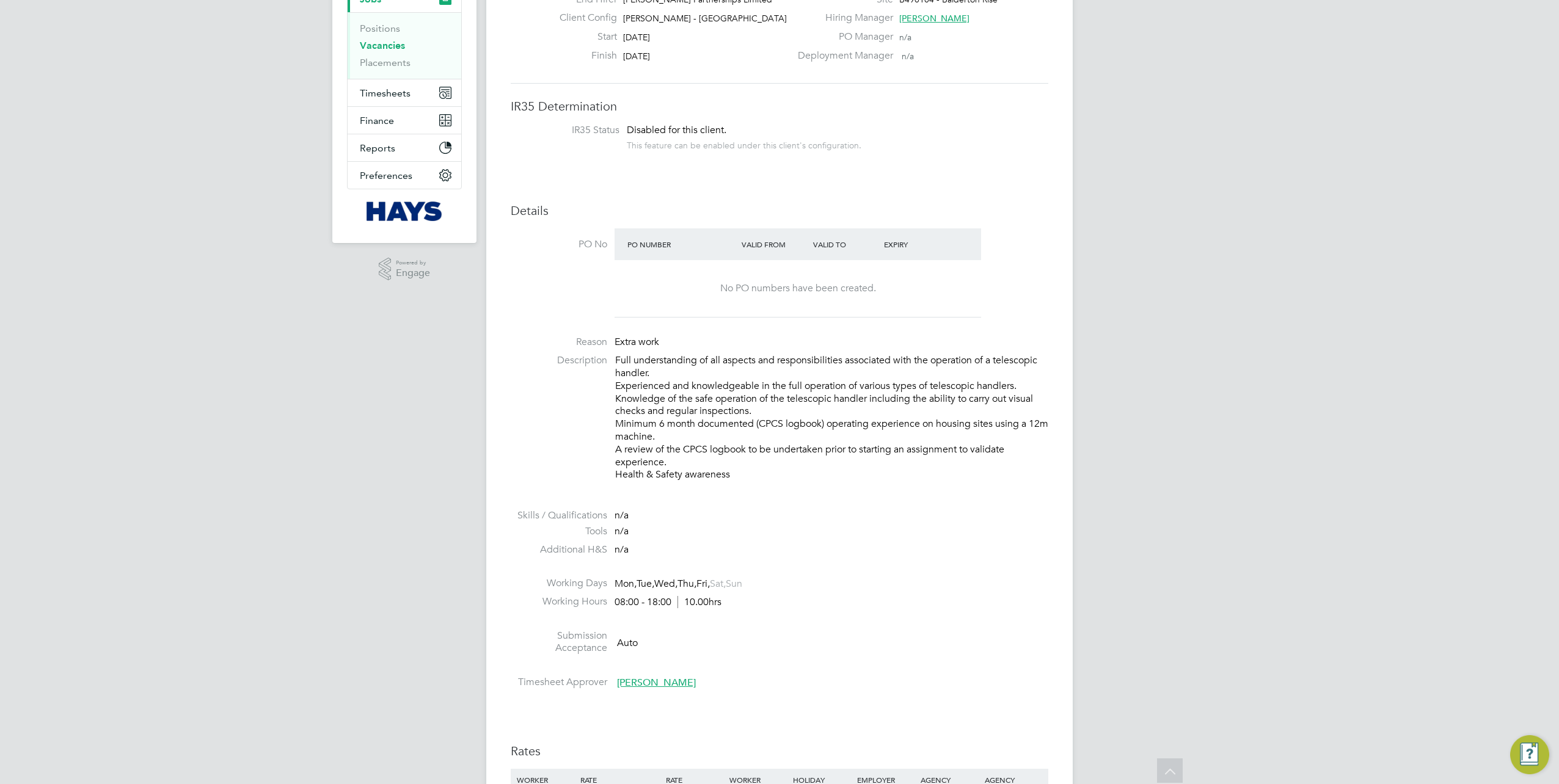
scroll to position [61, 0]
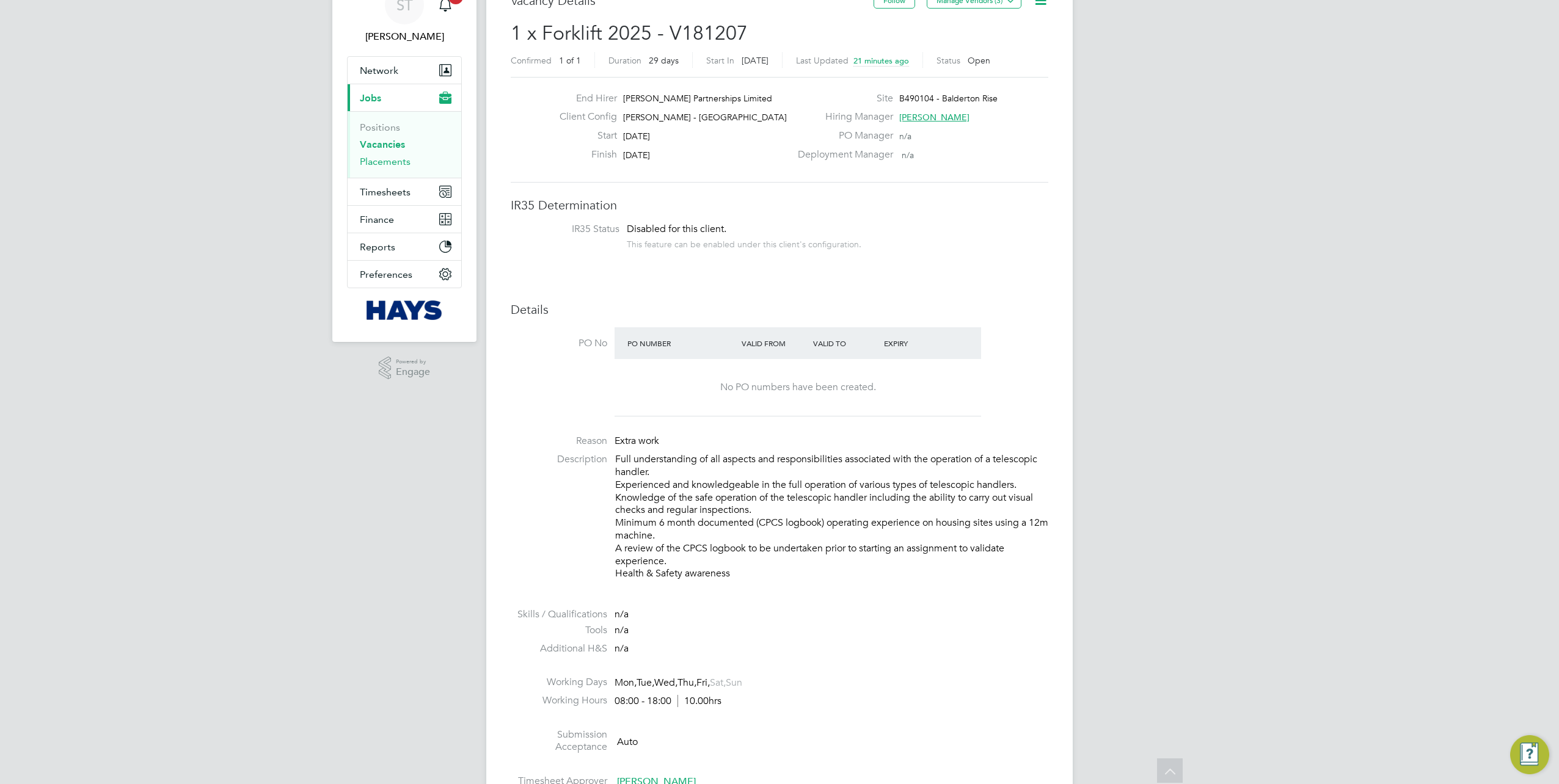
click at [390, 161] on link "Placements" at bounding box center [385, 161] width 51 height 12
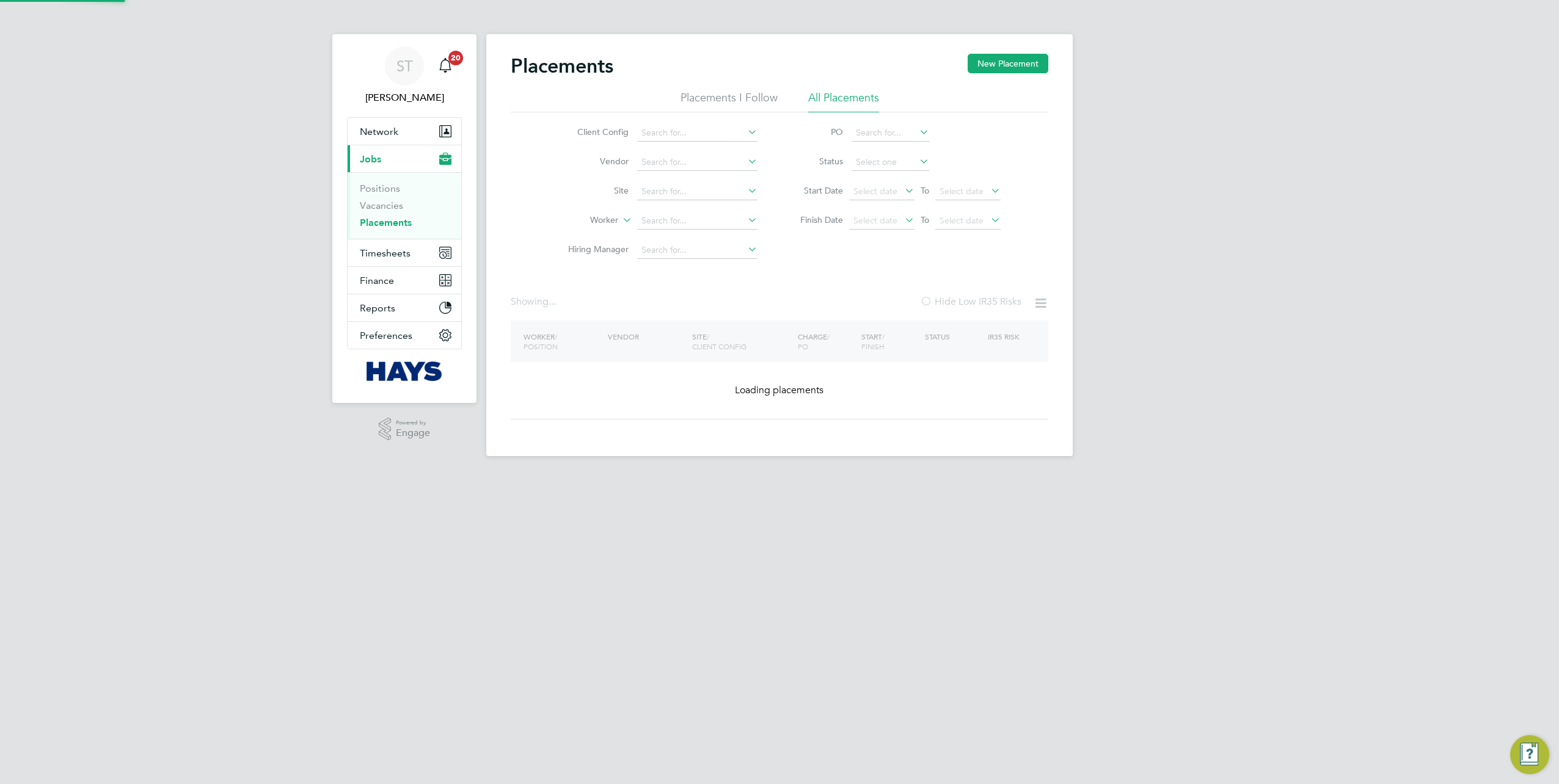
click at [658, 201] on ul "Client Config Vendor Site Worker Hiring Manager" at bounding box center [658, 191] width 230 height 146
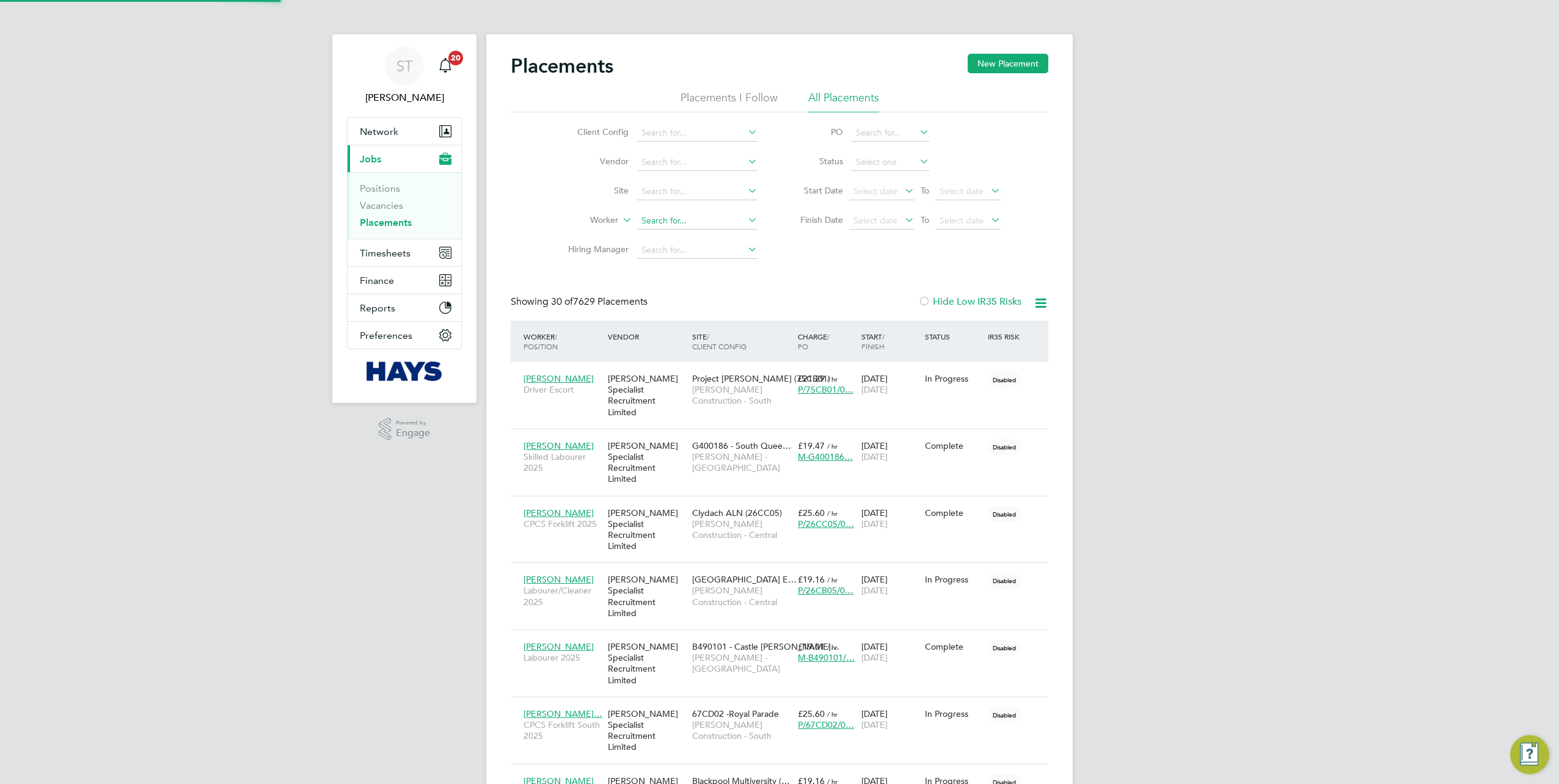
click at [660, 219] on input at bounding box center [697, 221] width 121 height 17
type input "[PERSON_NAME]"
click at [658, 231] on li "[PERSON_NAME]" at bounding box center [714, 237] width 154 height 17
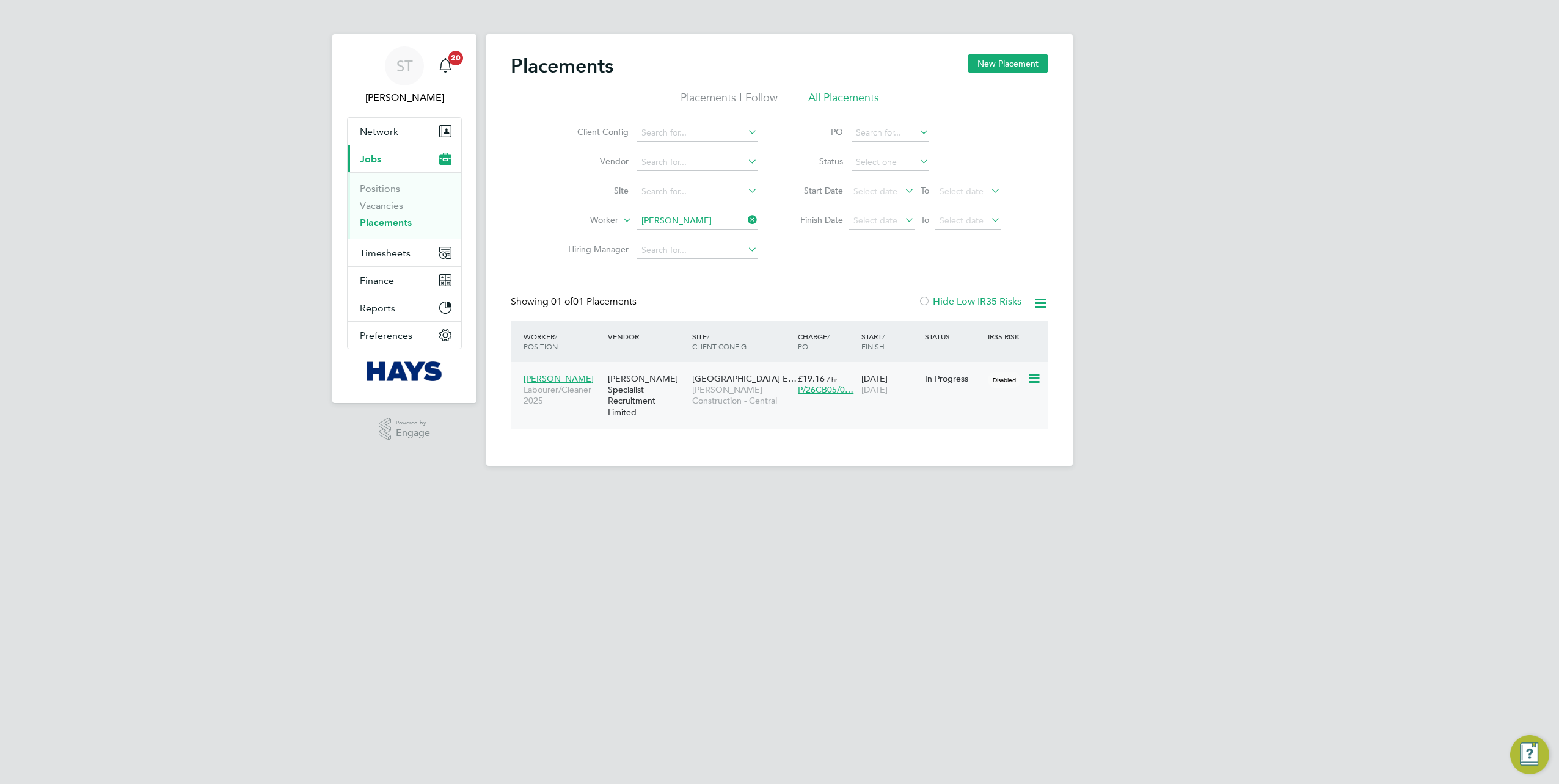
click at [616, 379] on div "[PERSON_NAME] Specialist Recruitment Limited" at bounding box center [646, 395] width 84 height 57
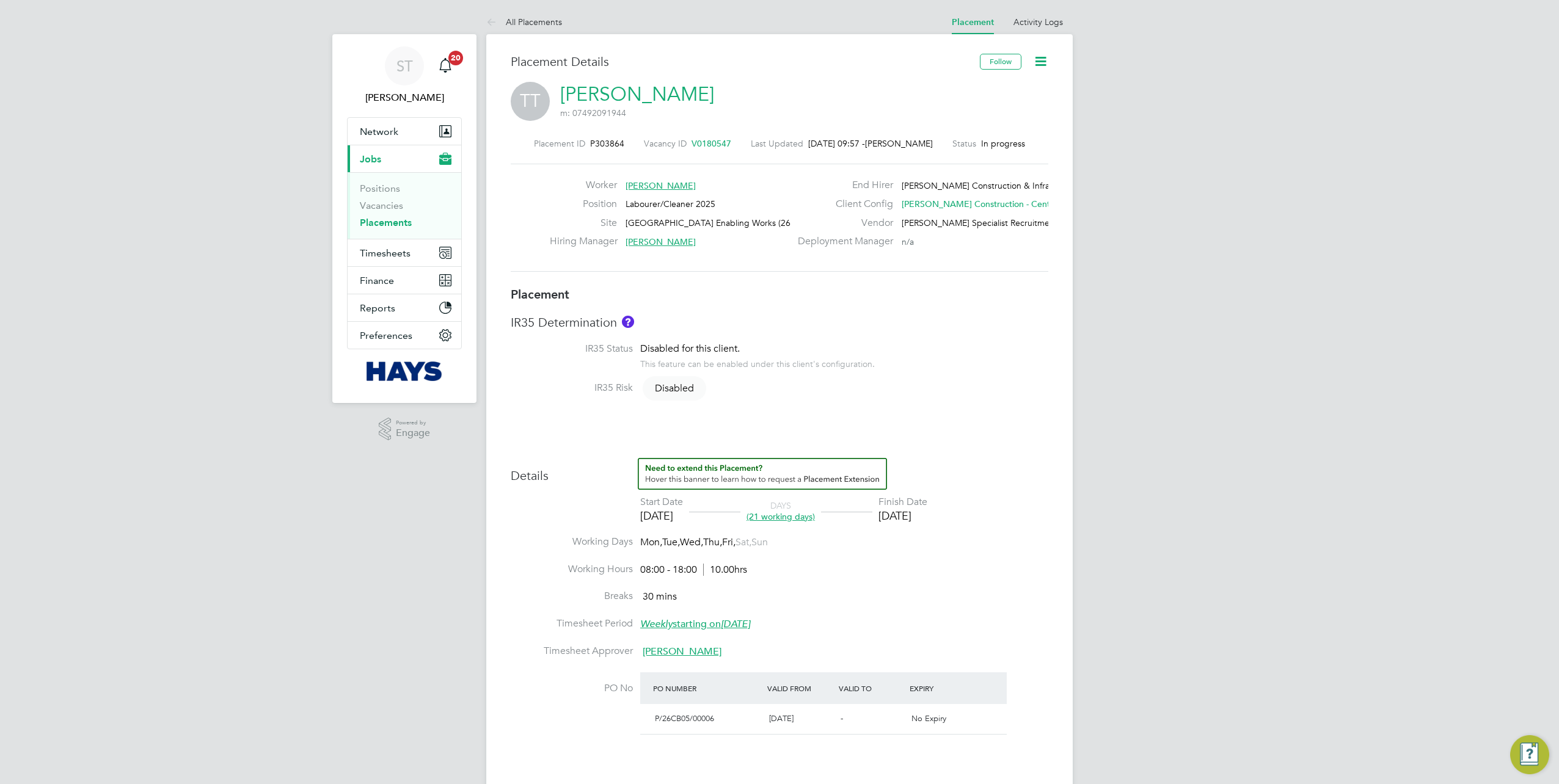
click at [1037, 67] on icon at bounding box center [1041, 62] width 15 height 15
click at [983, 91] on li "Edit Placement e" at bounding box center [1002, 90] width 90 height 17
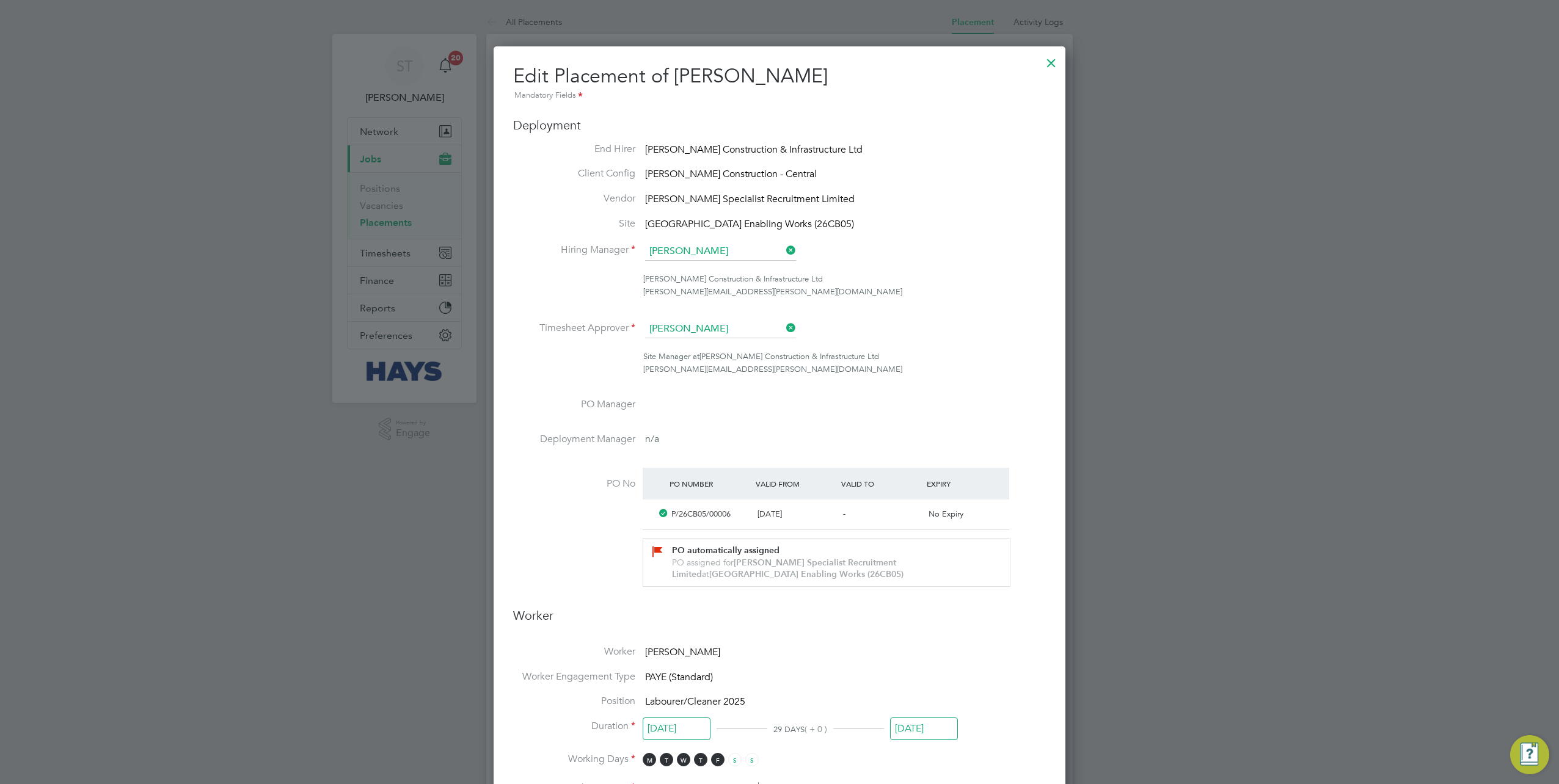
click at [535, 96] on div "Mandatory Fields" at bounding box center [780, 96] width 532 height 13
click at [1052, 66] on div at bounding box center [1052, 60] width 22 height 22
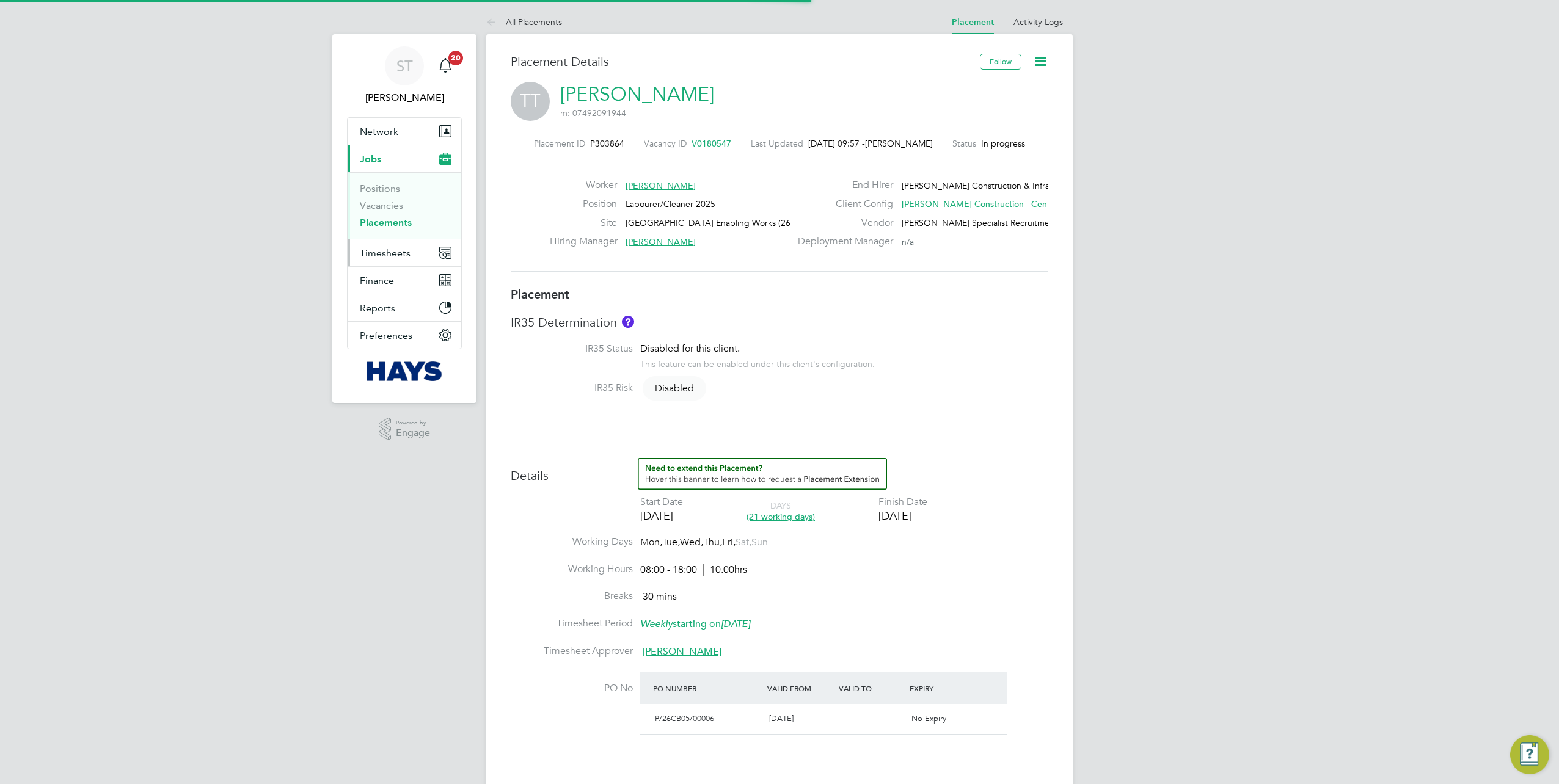
click at [386, 249] on span "Timesheets" at bounding box center [385, 253] width 51 height 12
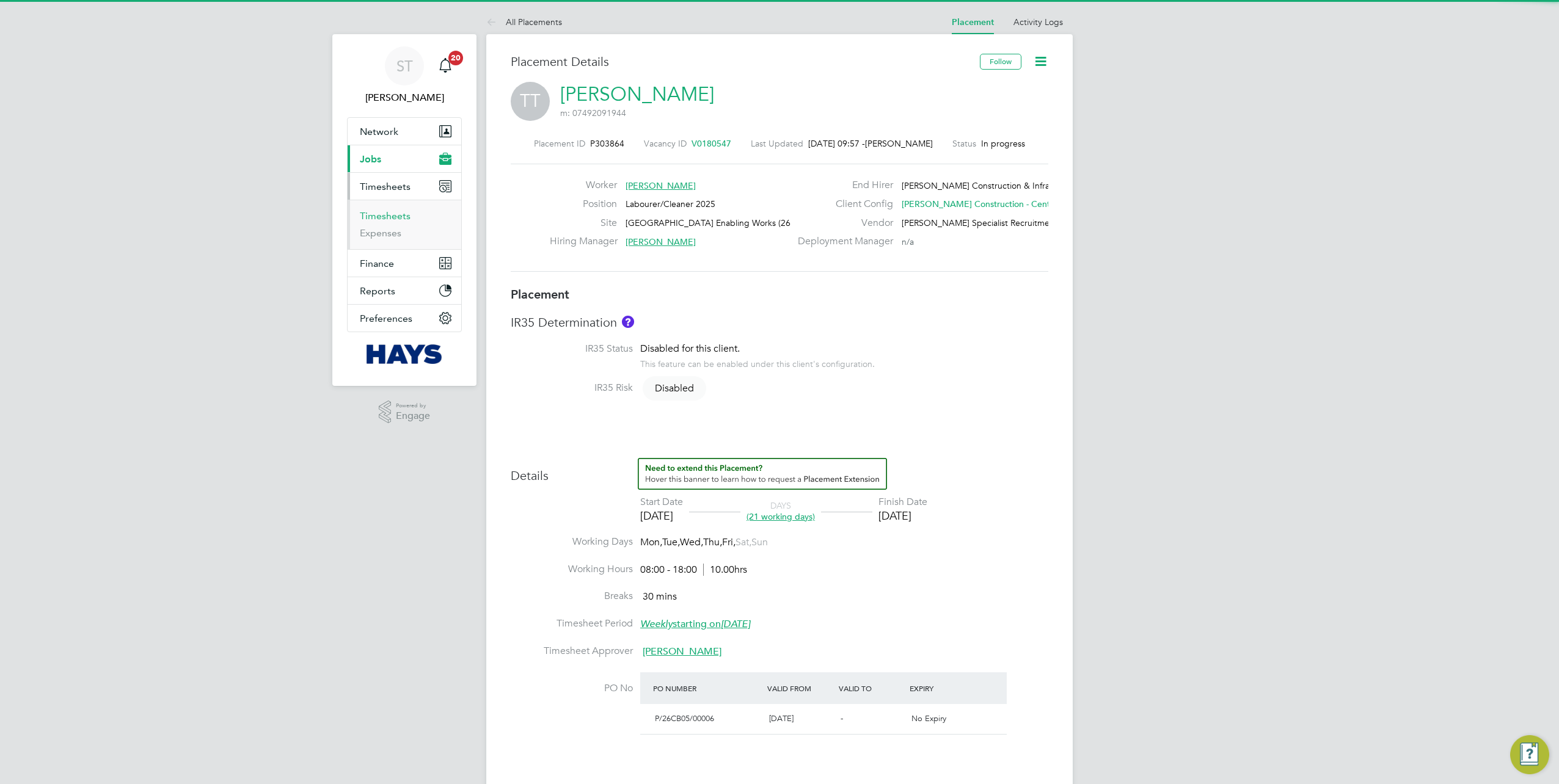
click at [375, 211] on link "Timesheets" at bounding box center [385, 216] width 51 height 12
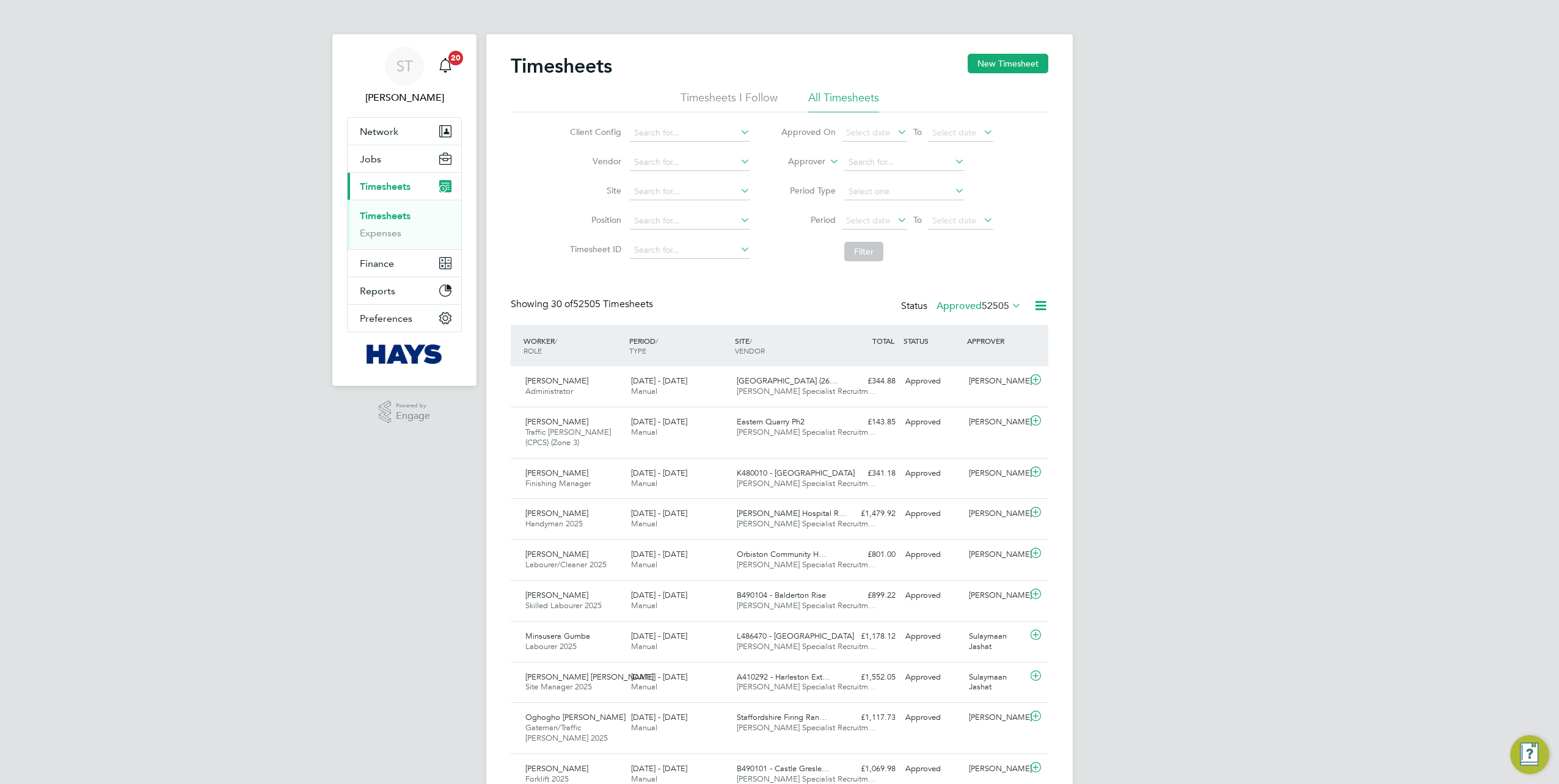
click at [799, 163] on label "Approver" at bounding box center [798, 161] width 55 height 12
click at [794, 174] on li "Worker" at bounding box center [795, 175] width 60 height 16
click at [885, 167] on input at bounding box center [904, 162] width 121 height 17
type input "[PERSON_NAME]"
click at [869, 172] on li "[PERSON_NAME]" at bounding box center [920, 179] width 154 height 17
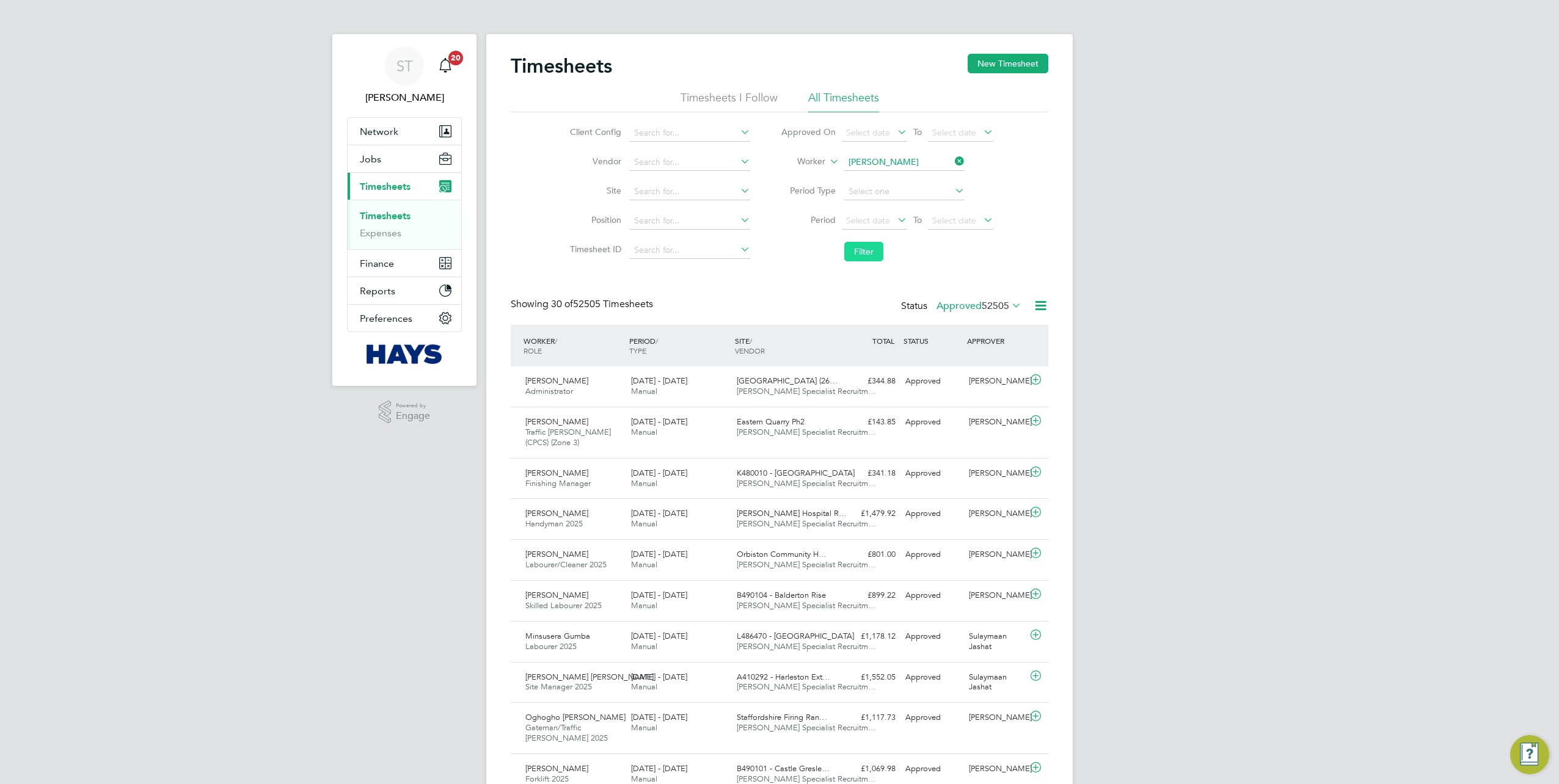
click at [859, 254] on button "Filter" at bounding box center [864, 251] width 39 height 19
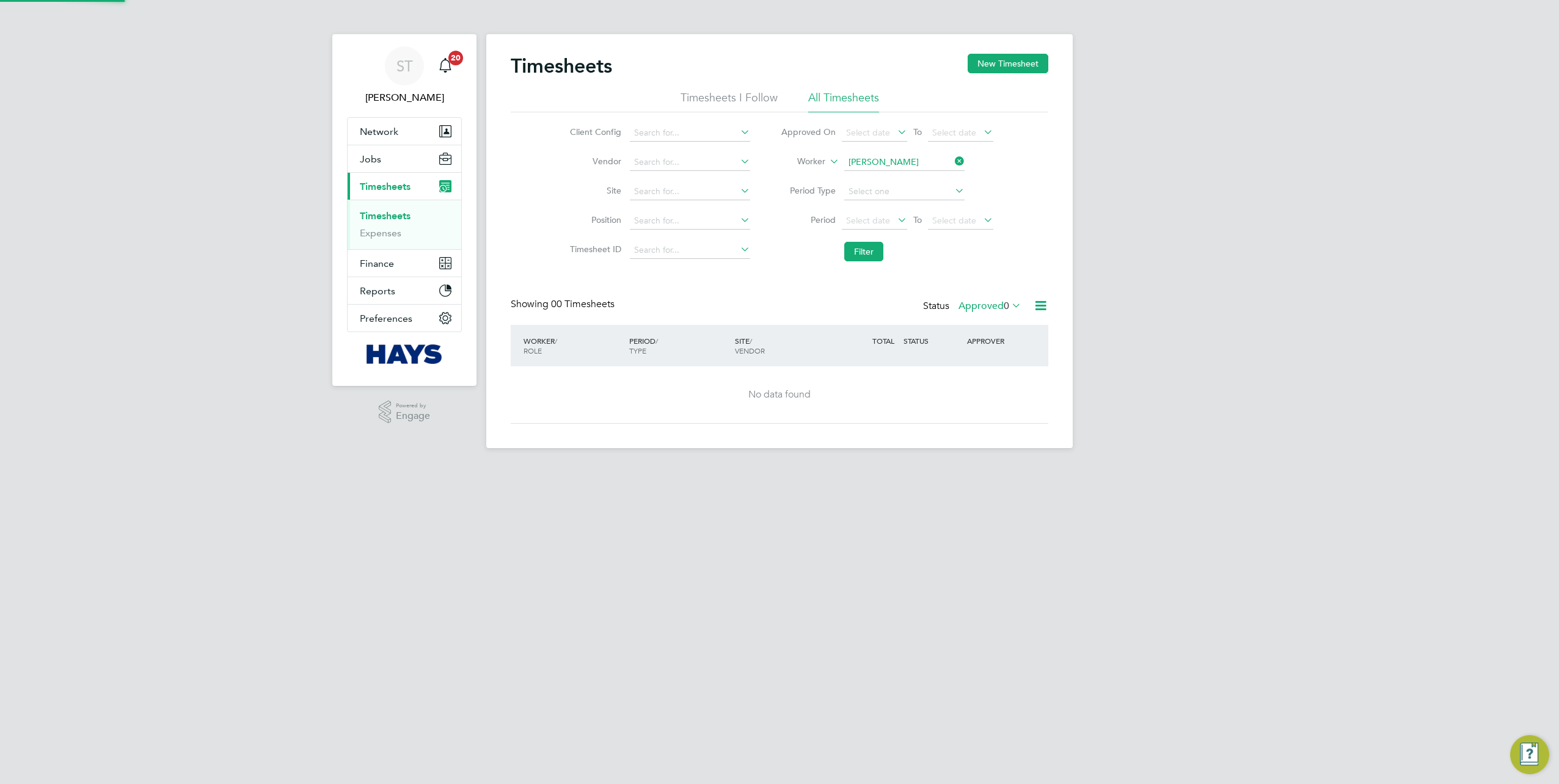
click at [975, 303] on label "Approved 0" at bounding box center [990, 306] width 63 height 12
click at [986, 360] on li "Submitted" at bounding box center [988, 361] width 57 height 17
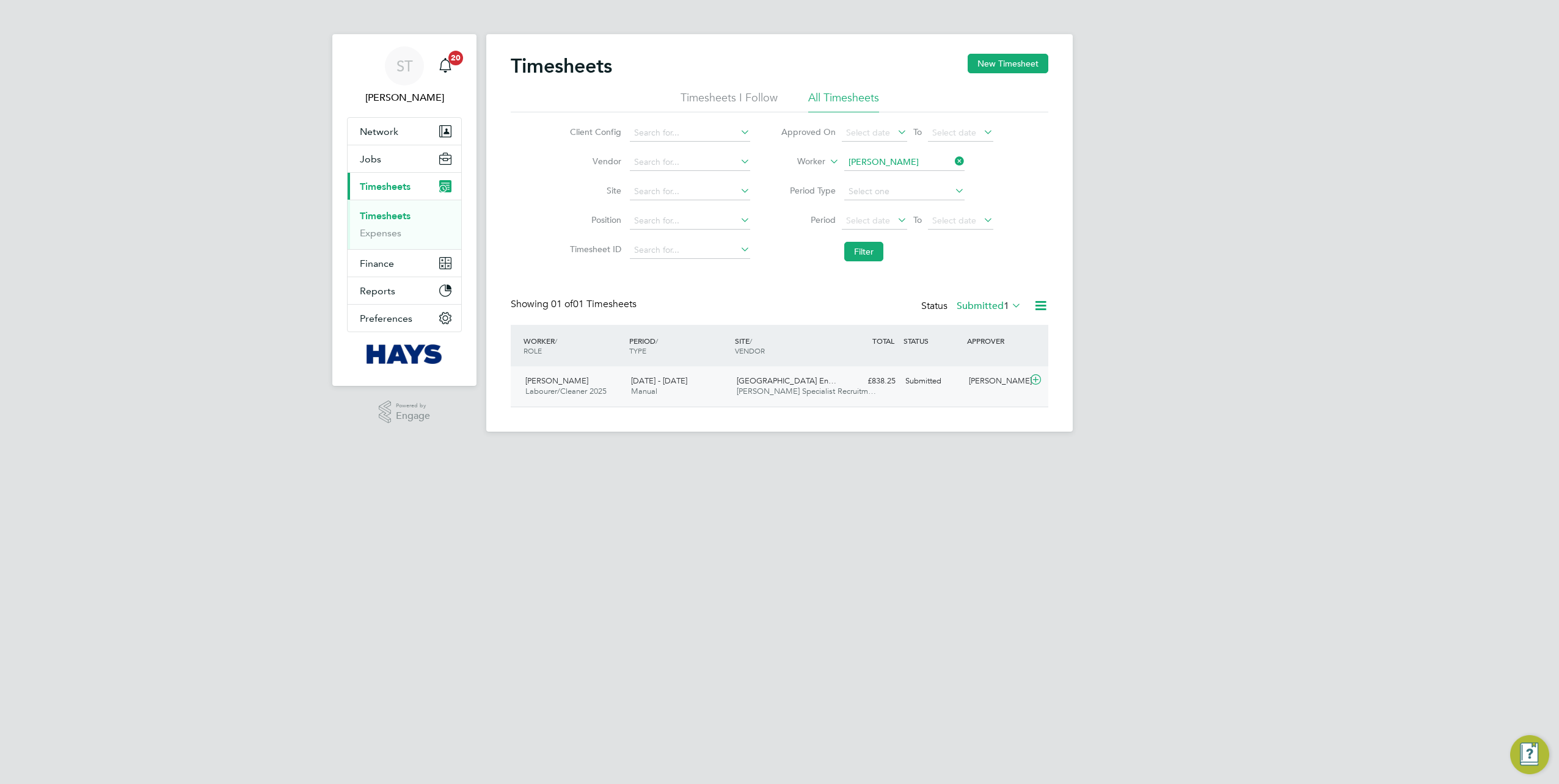
click at [990, 386] on div "[PERSON_NAME]" at bounding box center [996, 381] width 63 height 20
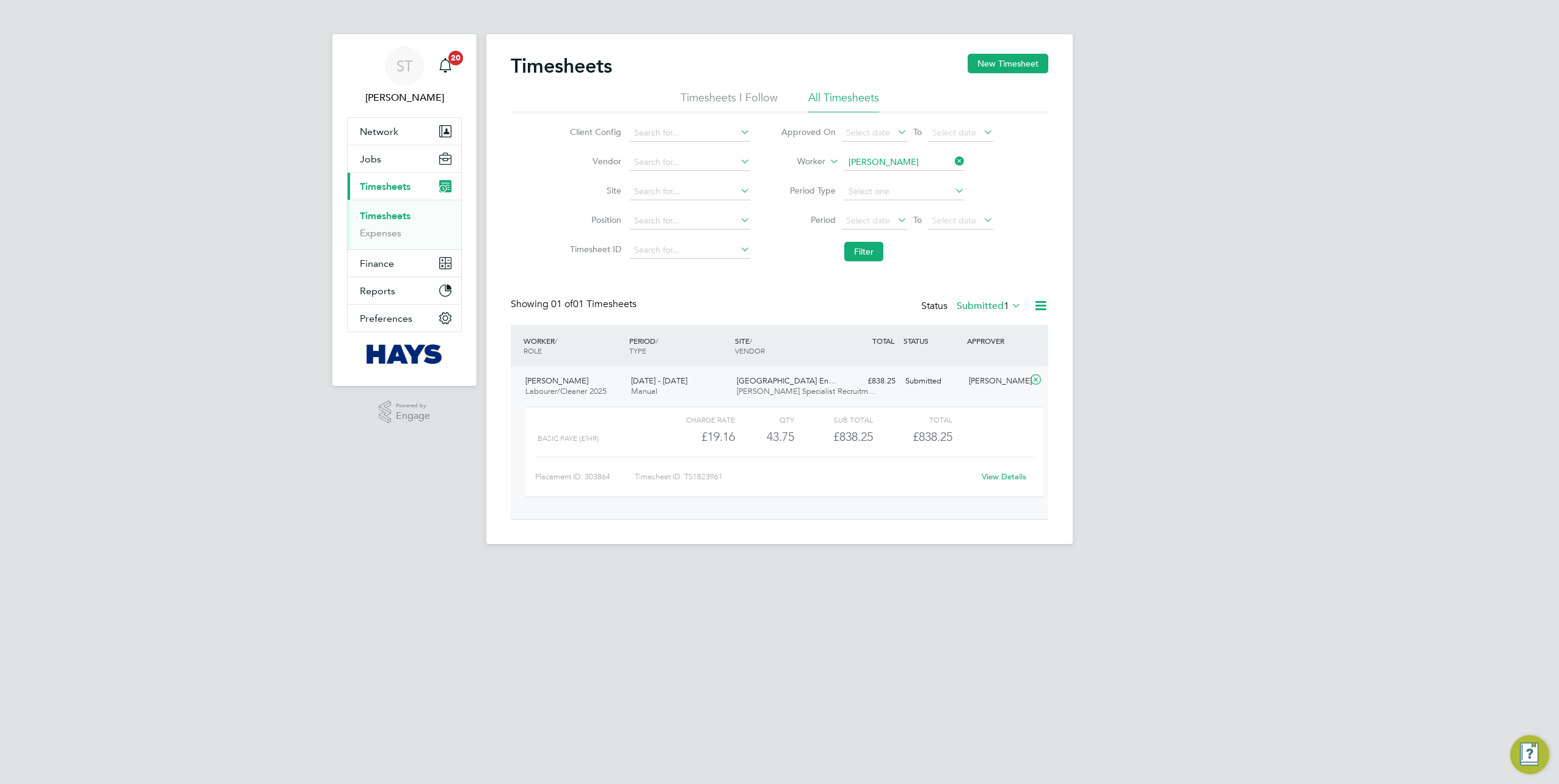
click at [998, 479] on link "View Details" at bounding box center [1004, 476] width 45 height 10
click at [999, 479] on link "View Details" at bounding box center [1004, 476] width 45 height 10
click at [992, 475] on link "View Details" at bounding box center [1004, 476] width 45 height 10
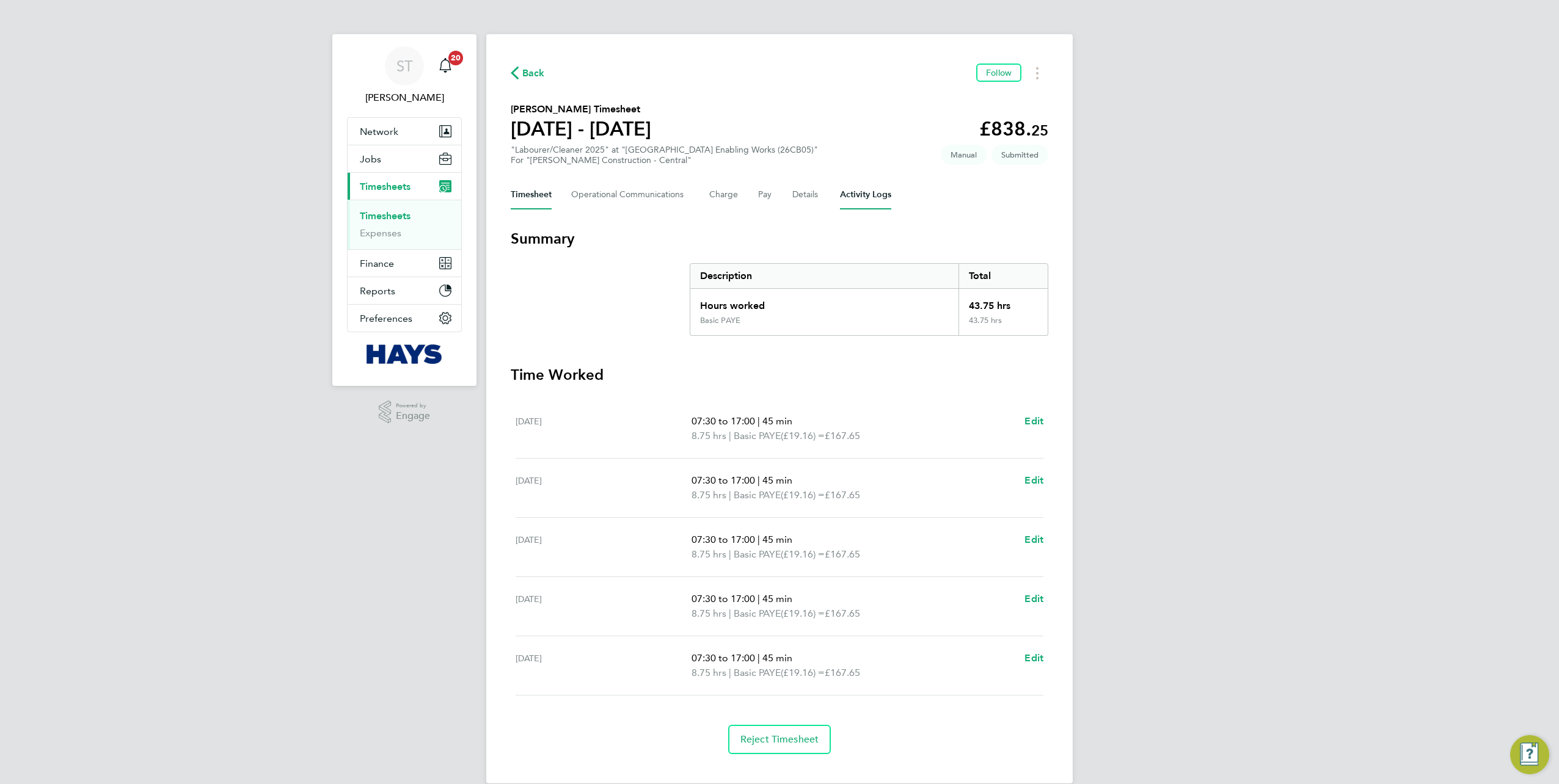
click at [860, 195] on Logs-tab "Activity Logs" at bounding box center [866, 195] width 52 height 29
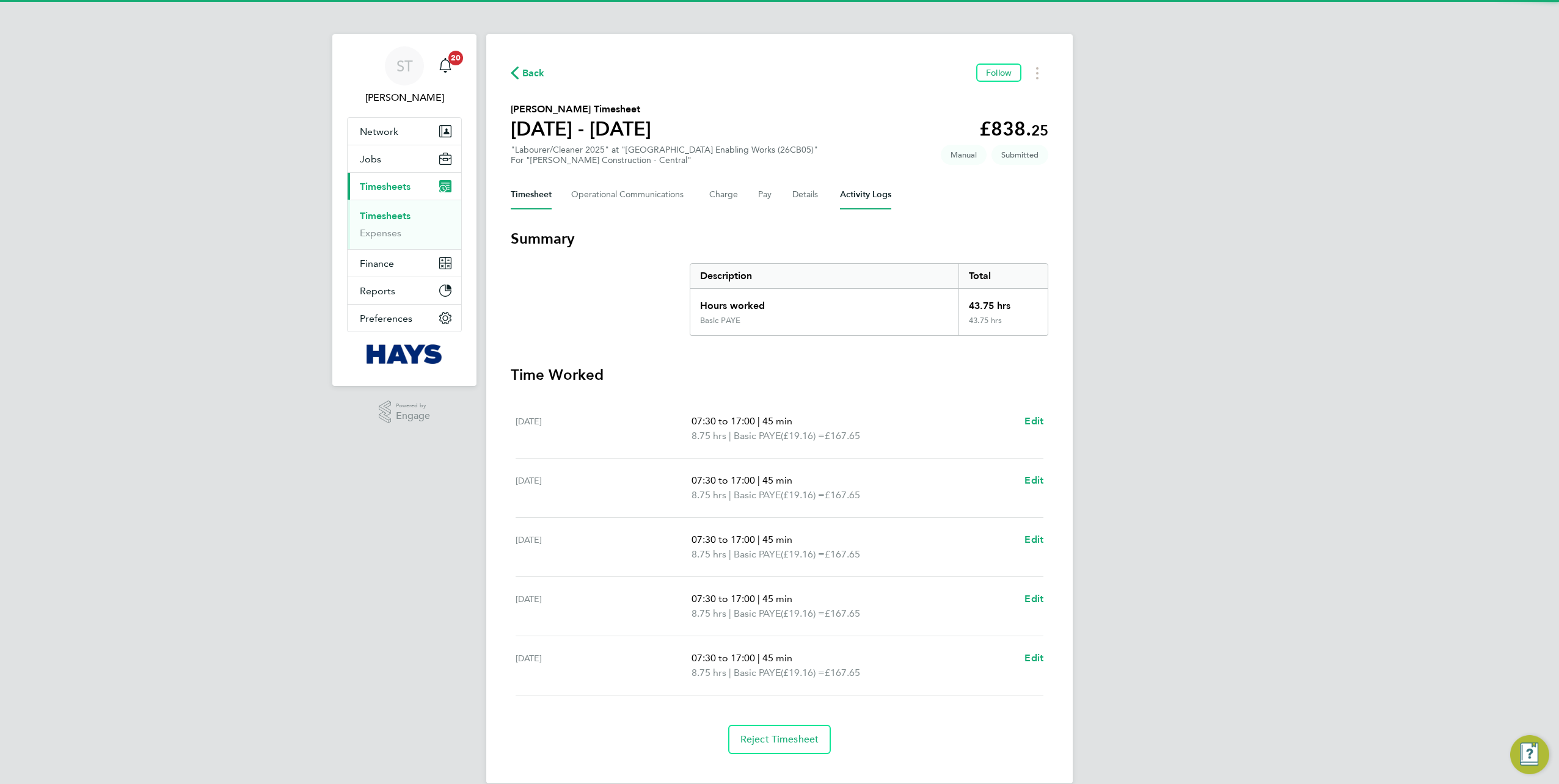
click at [848, 201] on Logs-tab "Activity Logs" at bounding box center [866, 195] width 52 height 29
click at [840, 208] on Logs-tab "Activity Logs" at bounding box center [866, 195] width 52 height 29
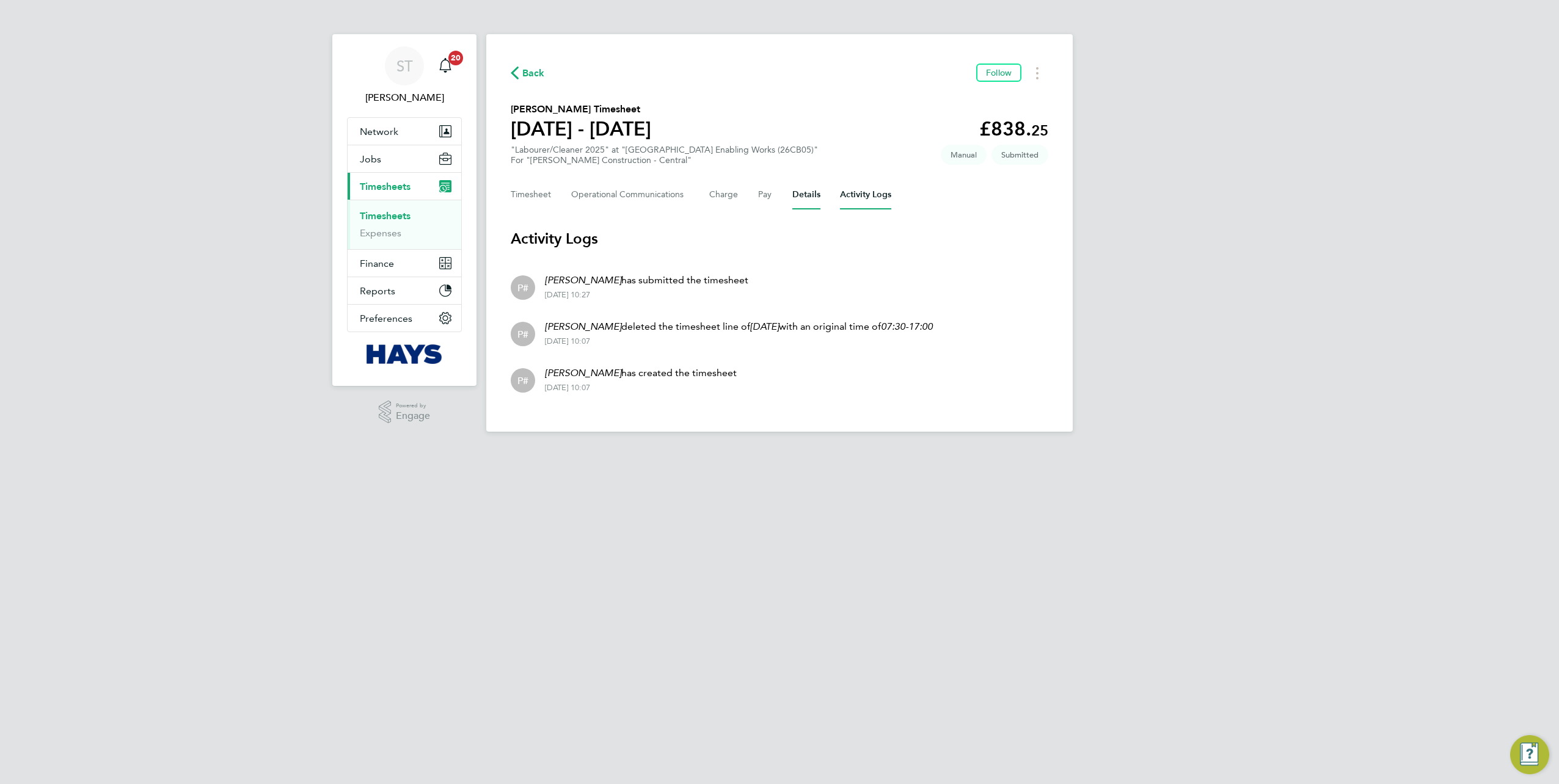
click at [799, 198] on button "Details" at bounding box center [806, 195] width 28 height 29
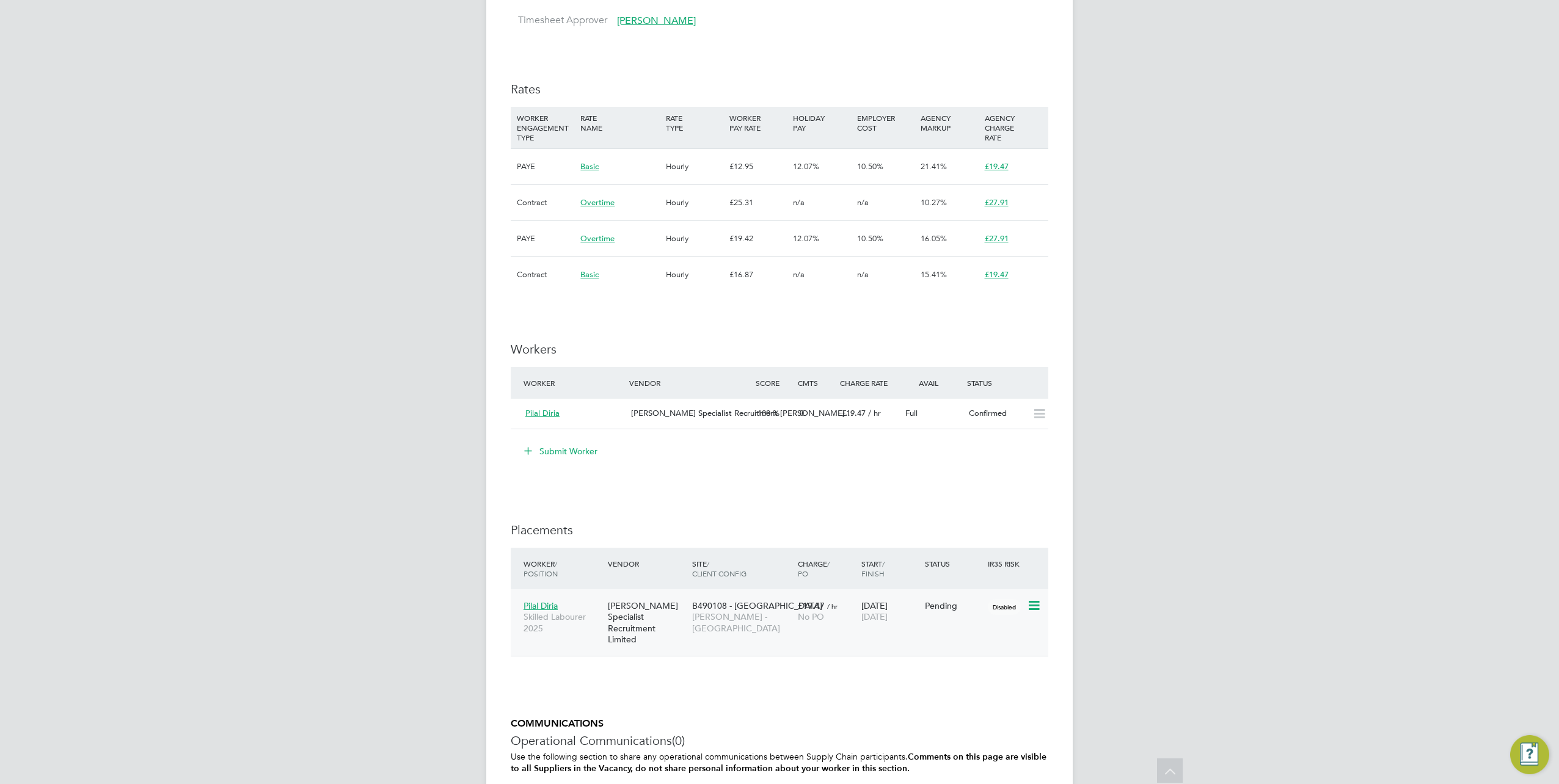
click at [550, 602] on span "Pilal Diria" at bounding box center [540, 605] width 34 height 11
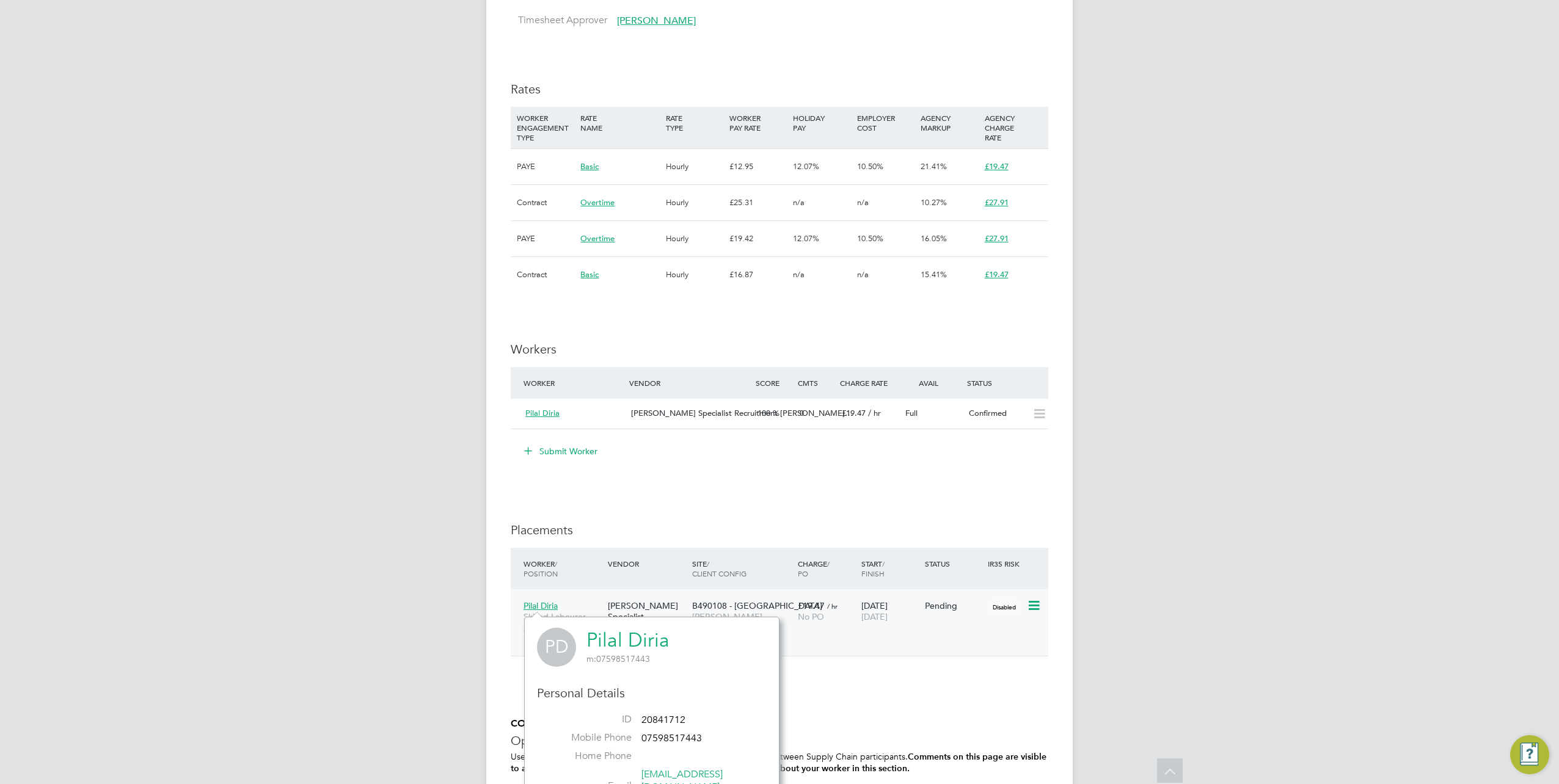
scroll to position [307, 255]
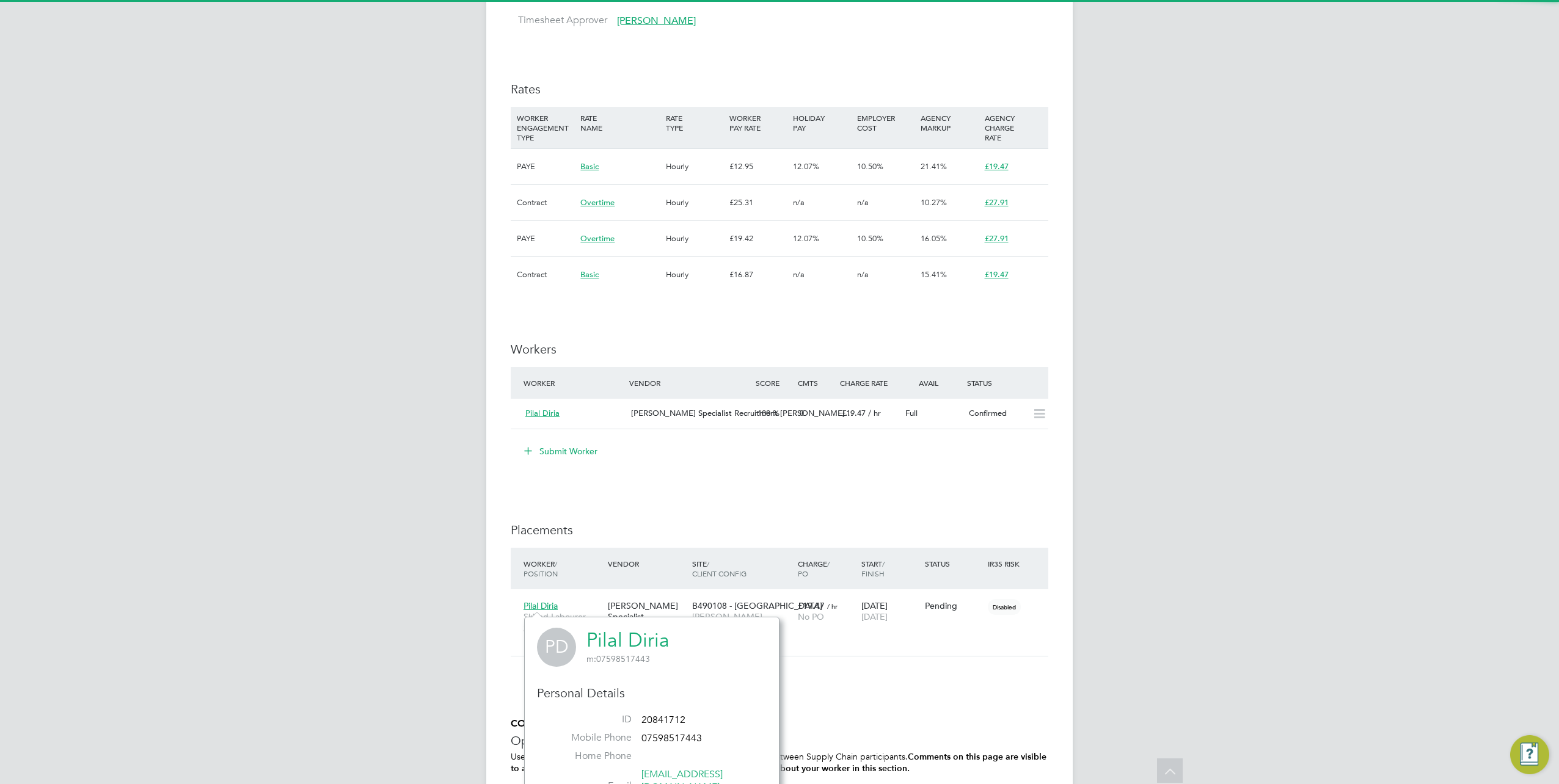
click at [601, 636] on link "Pilal Diria" at bounding box center [628, 640] width 83 height 24
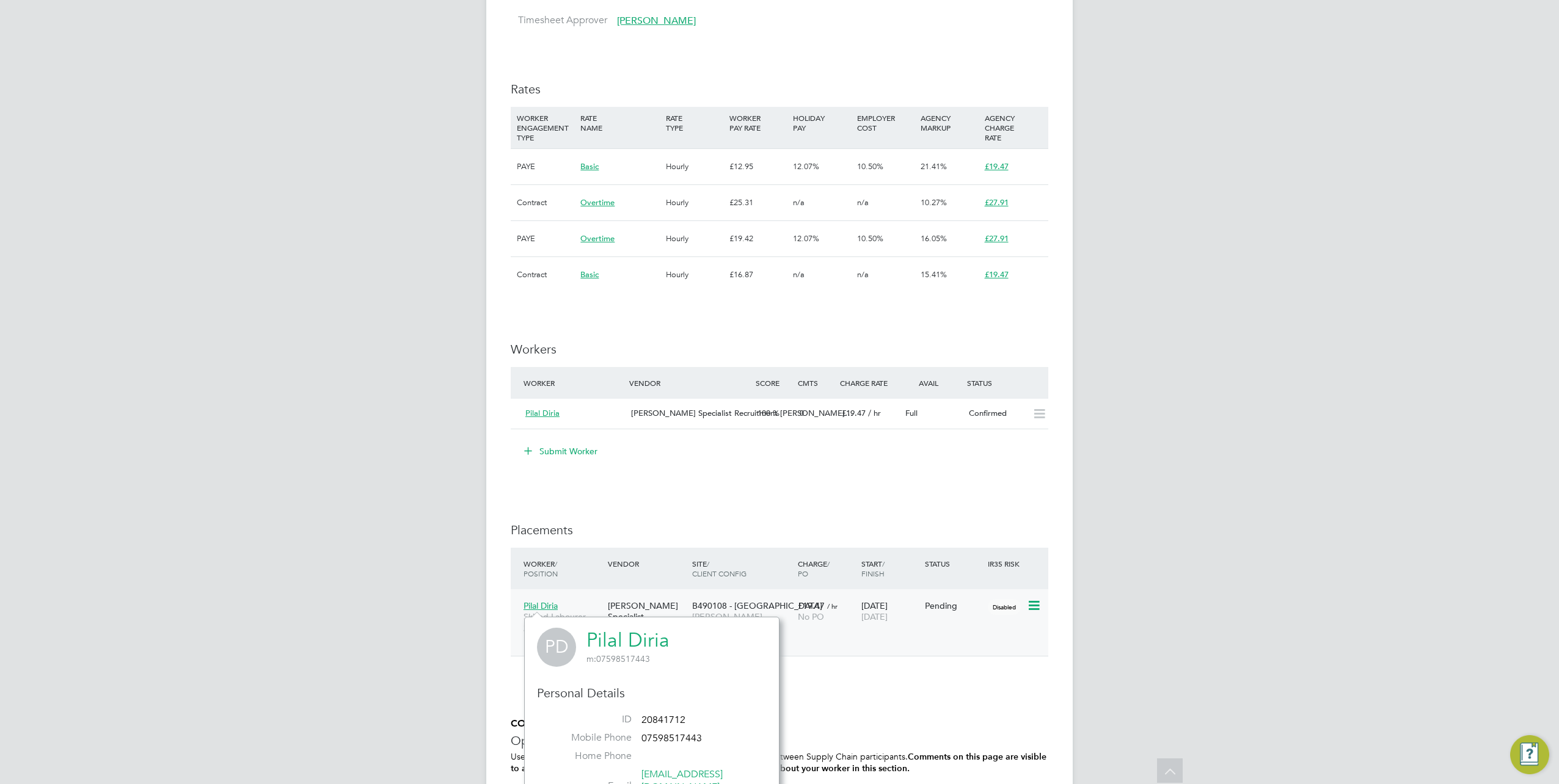
click at [1035, 604] on icon at bounding box center [1032, 606] width 12 height 15
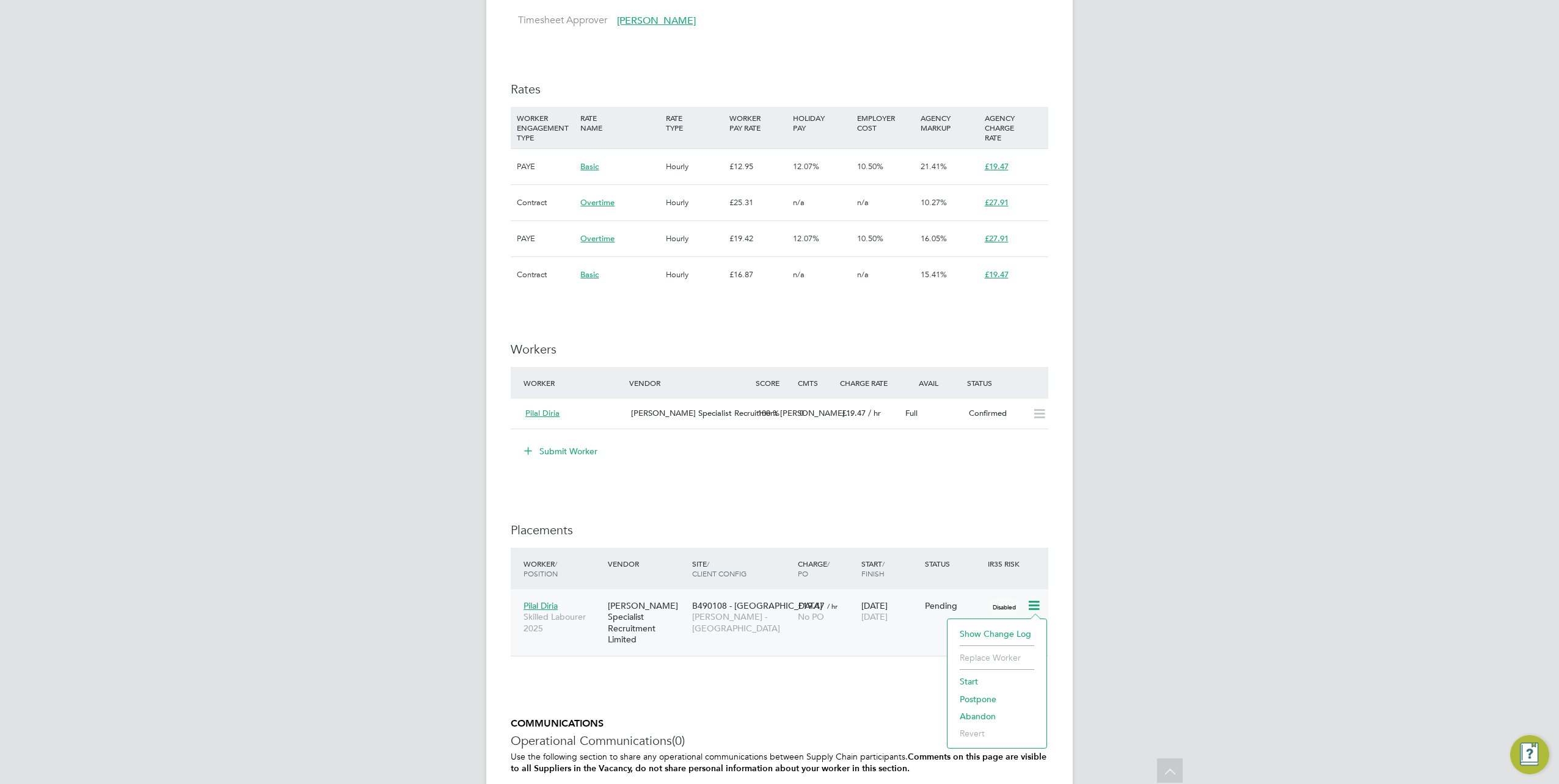
click at [968, 683] on li "Start" at bounding box center [997, 681] width 87 height 17
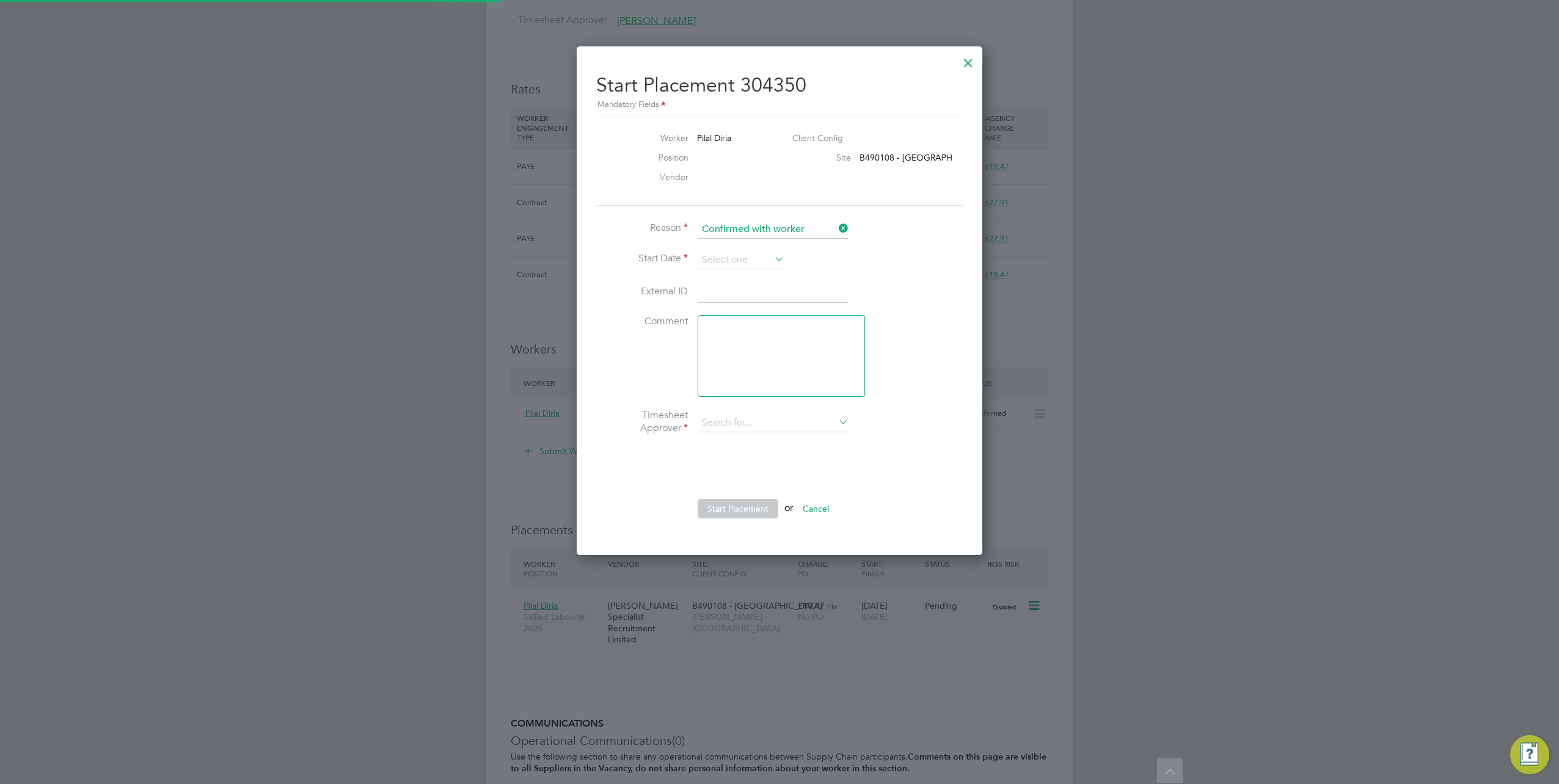
type input "[PERSON_NAME]"
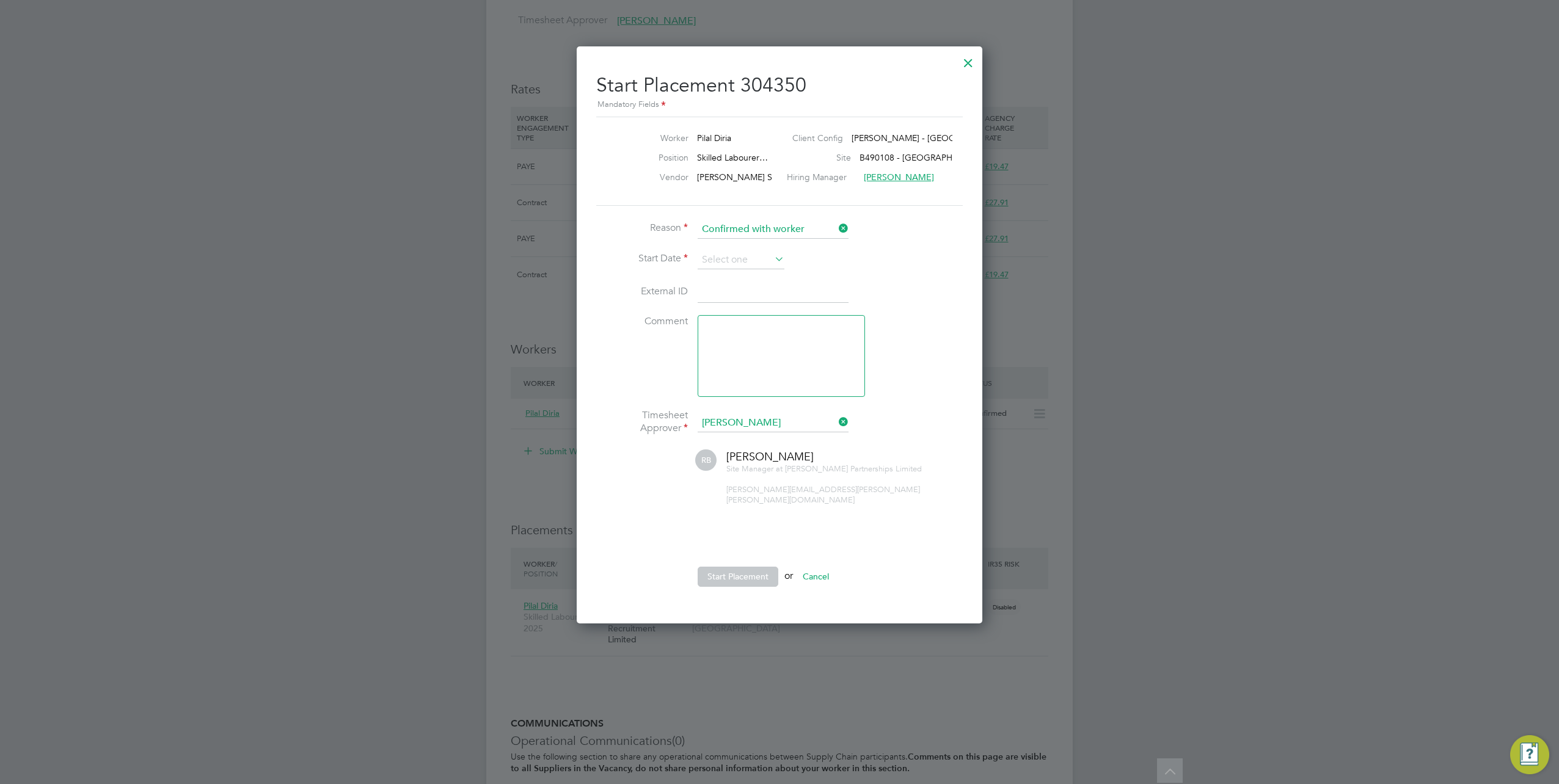
click at [966, 70] on div at bounding box center [968, 60] width 22 height 22
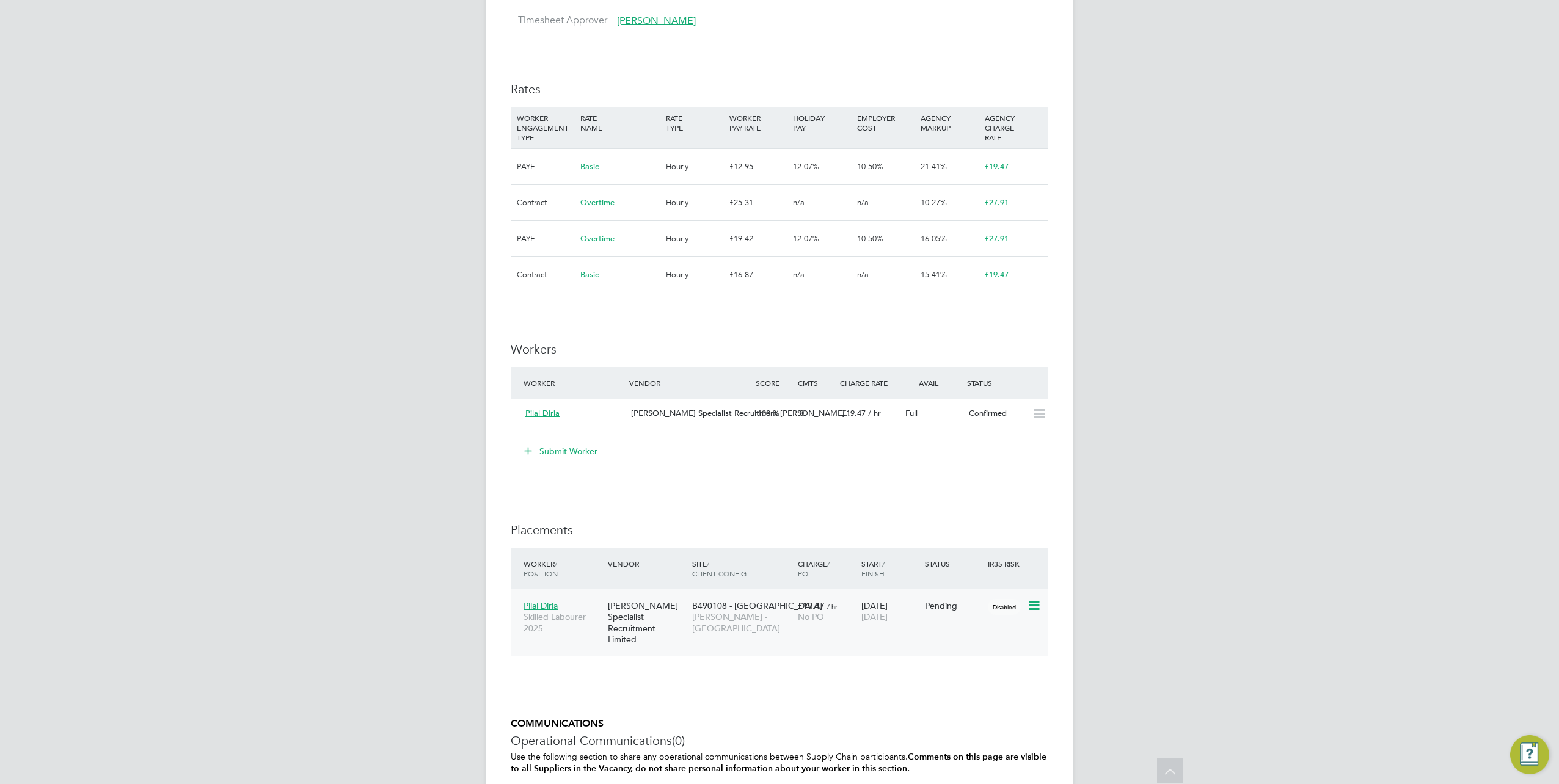
click at [1034, 606] on icon at bounding box center [1032, 606] width 12 height 15
click at [963, 678] on li "Start" at bounding box center [997, 681] width 87 height 17
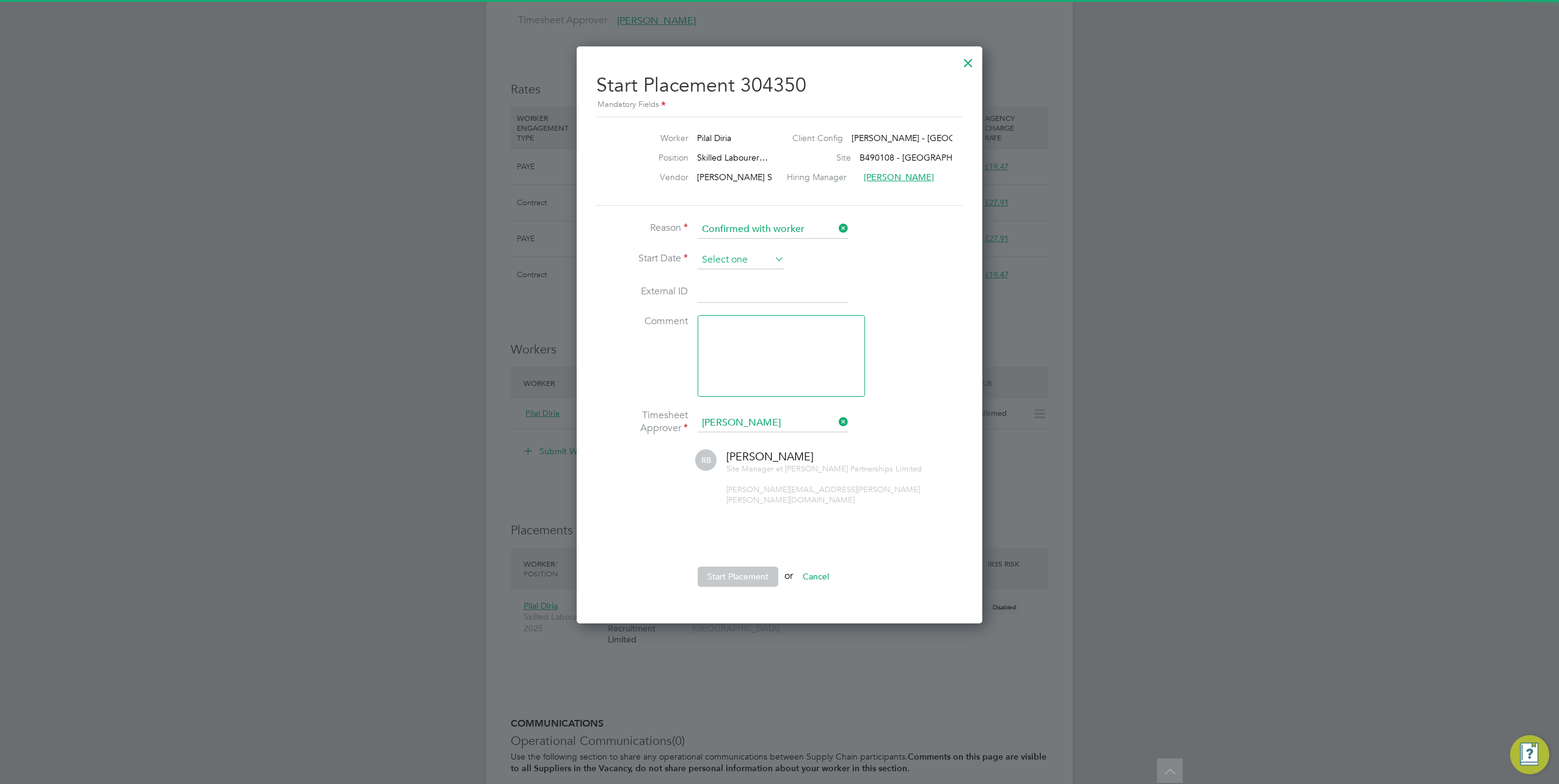
click at [714, 266] on input at bounding box center [741, 260] width 87 height 18
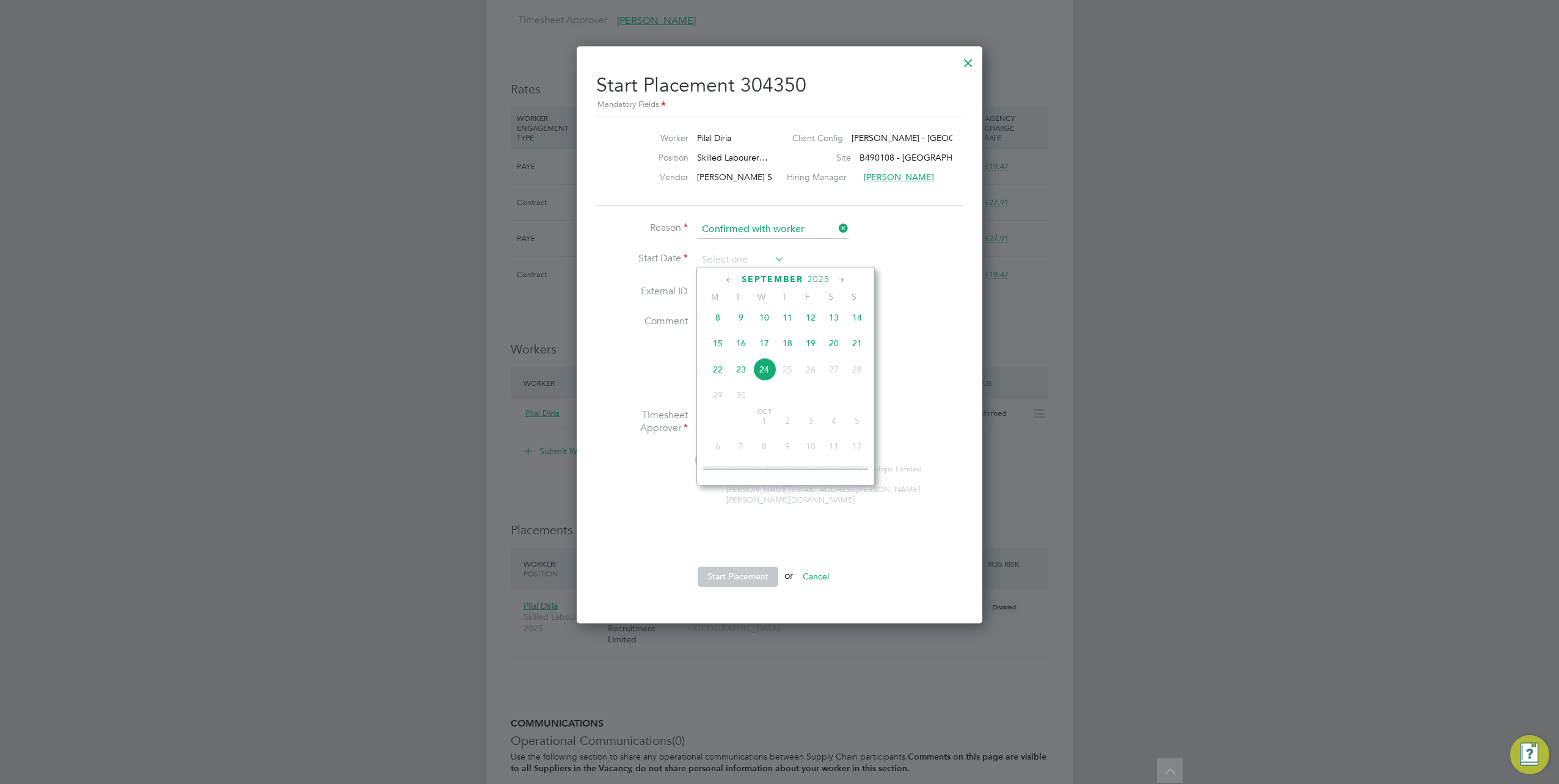
click at [739, 378] on span "23" at bounding box center [741, 369] width 23 height 23
type input "[DATE]"
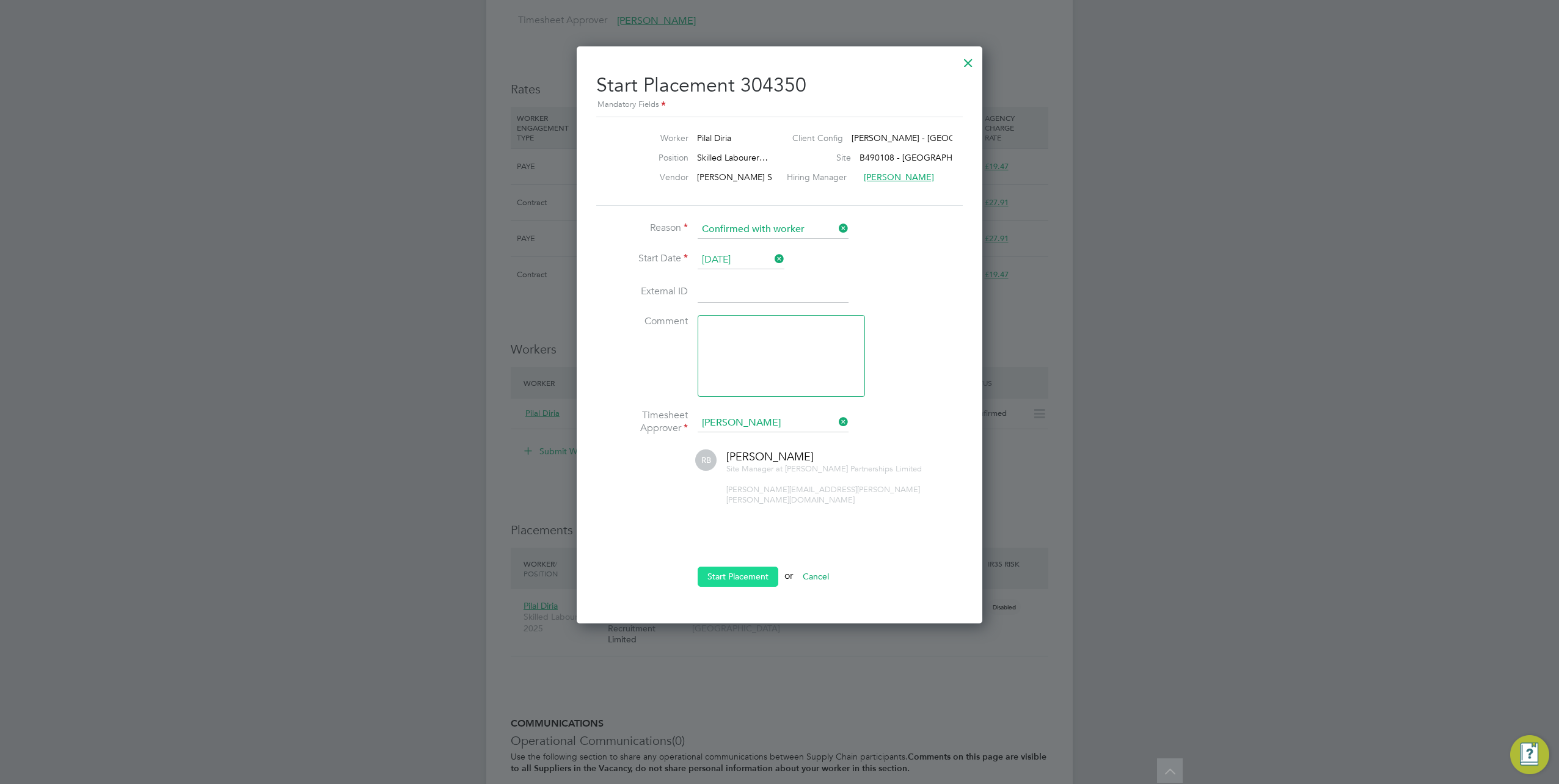
click at [730, 568] on button "Start Placement" at bounding box center [738, 575] width 81 height 19
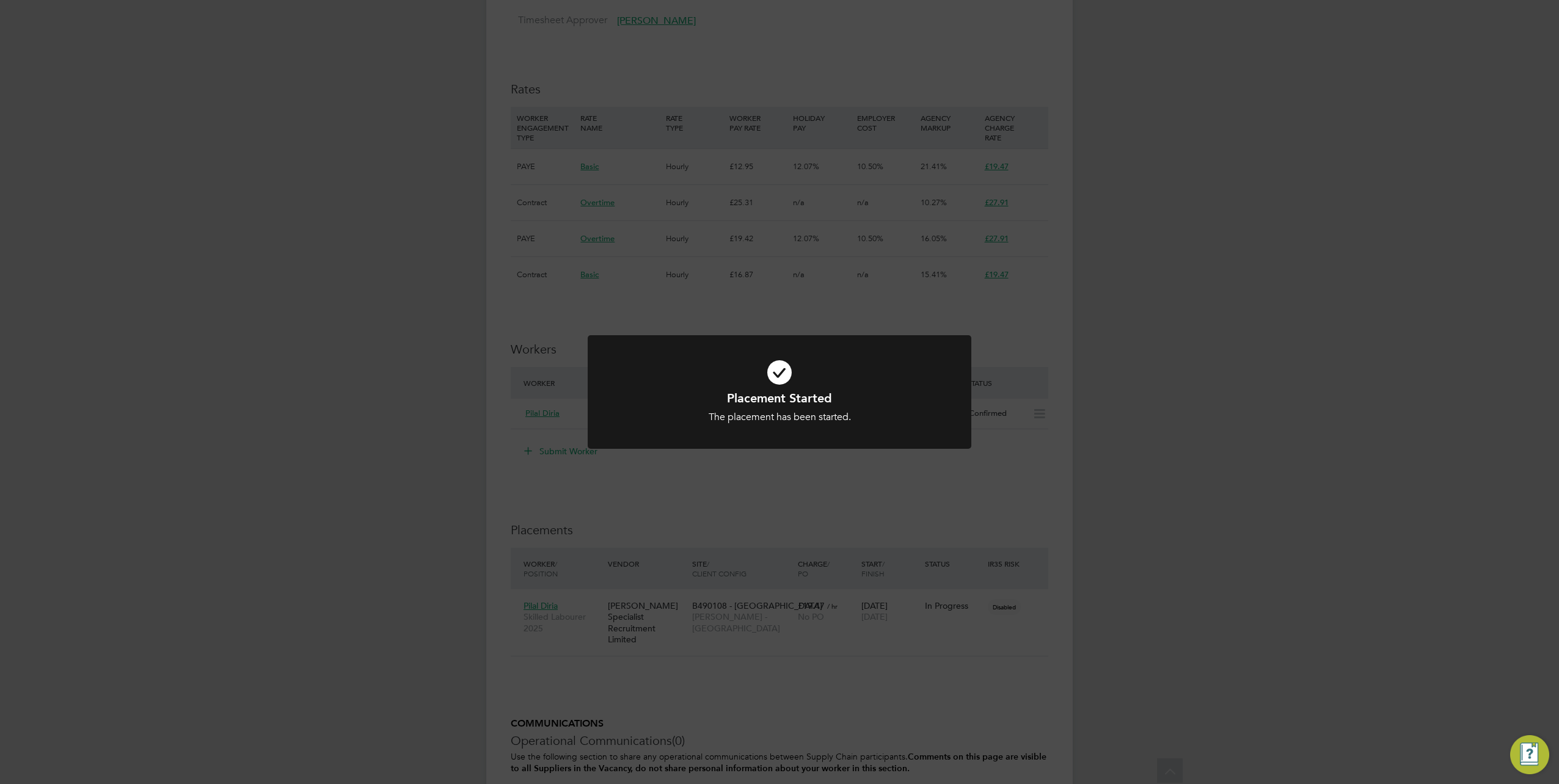
click at [537, 23] on div "Placement Started The placement has been started. Cancel Okay" at bounding box center [780, 392] width 1559 height 784
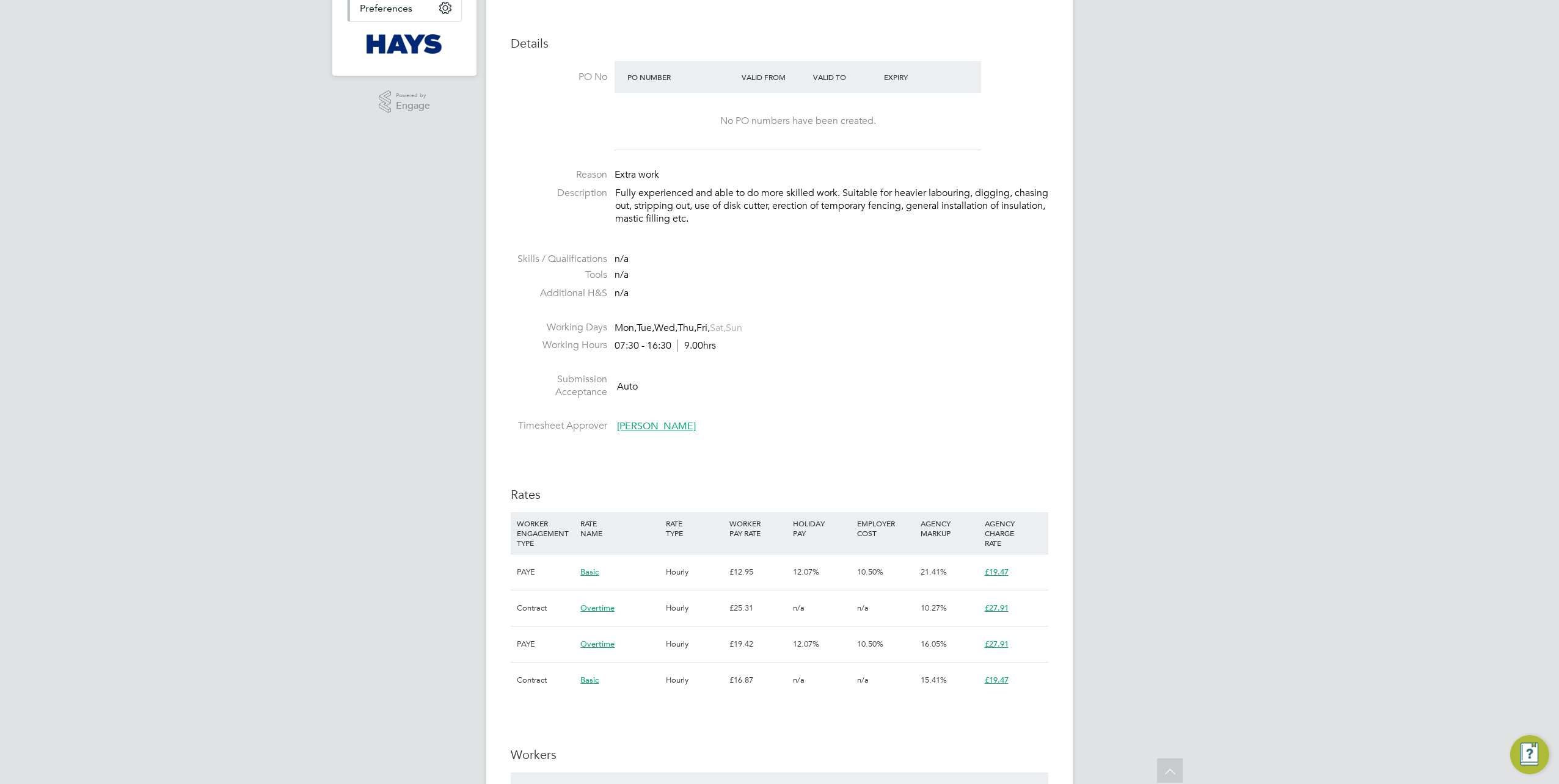
scroll to position [0, 0]
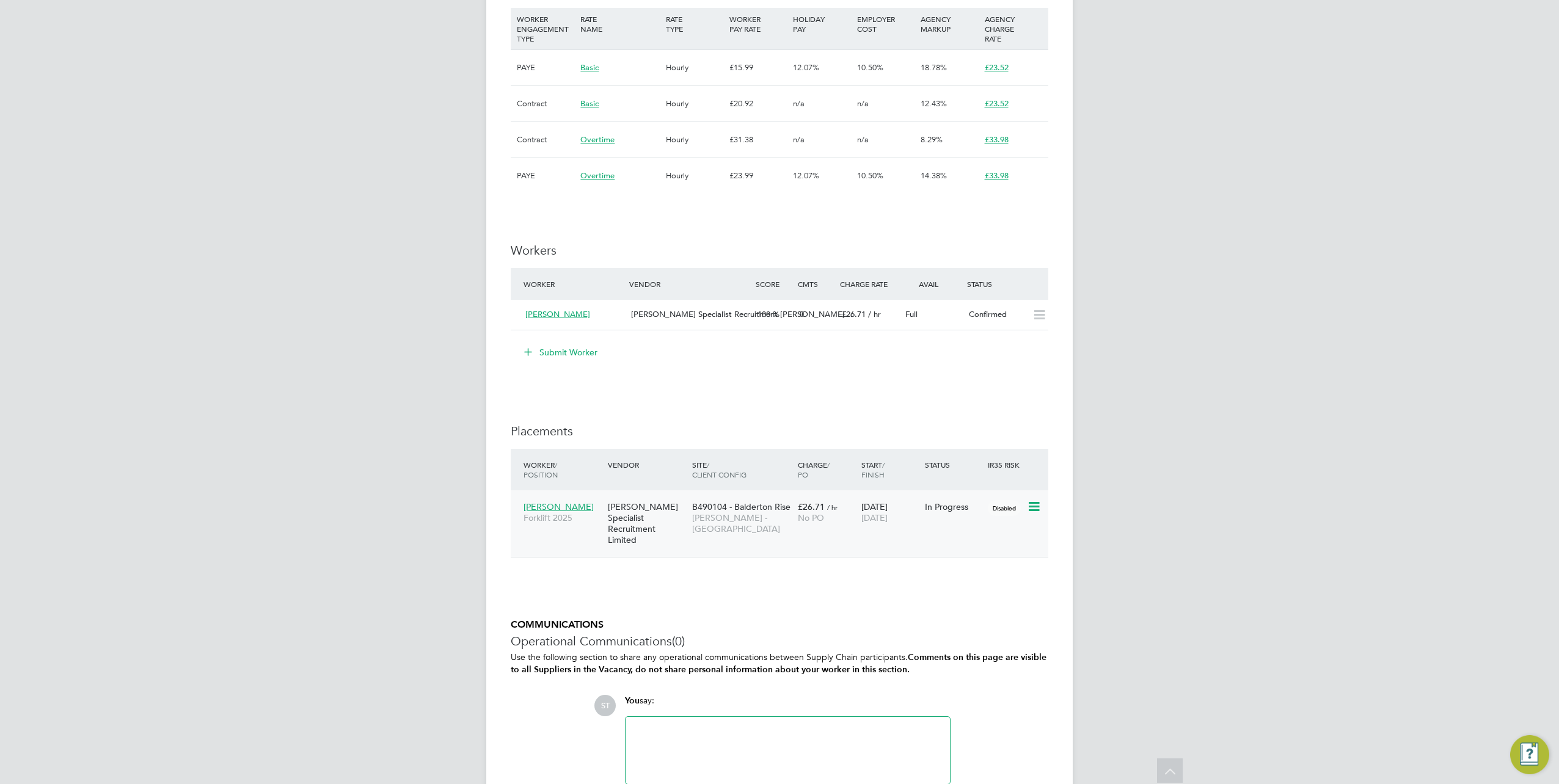
click at [604, 525] on div "[PERSON_NAME] Forklift 2025" at bounding box center [562, 512] width 84 height 34
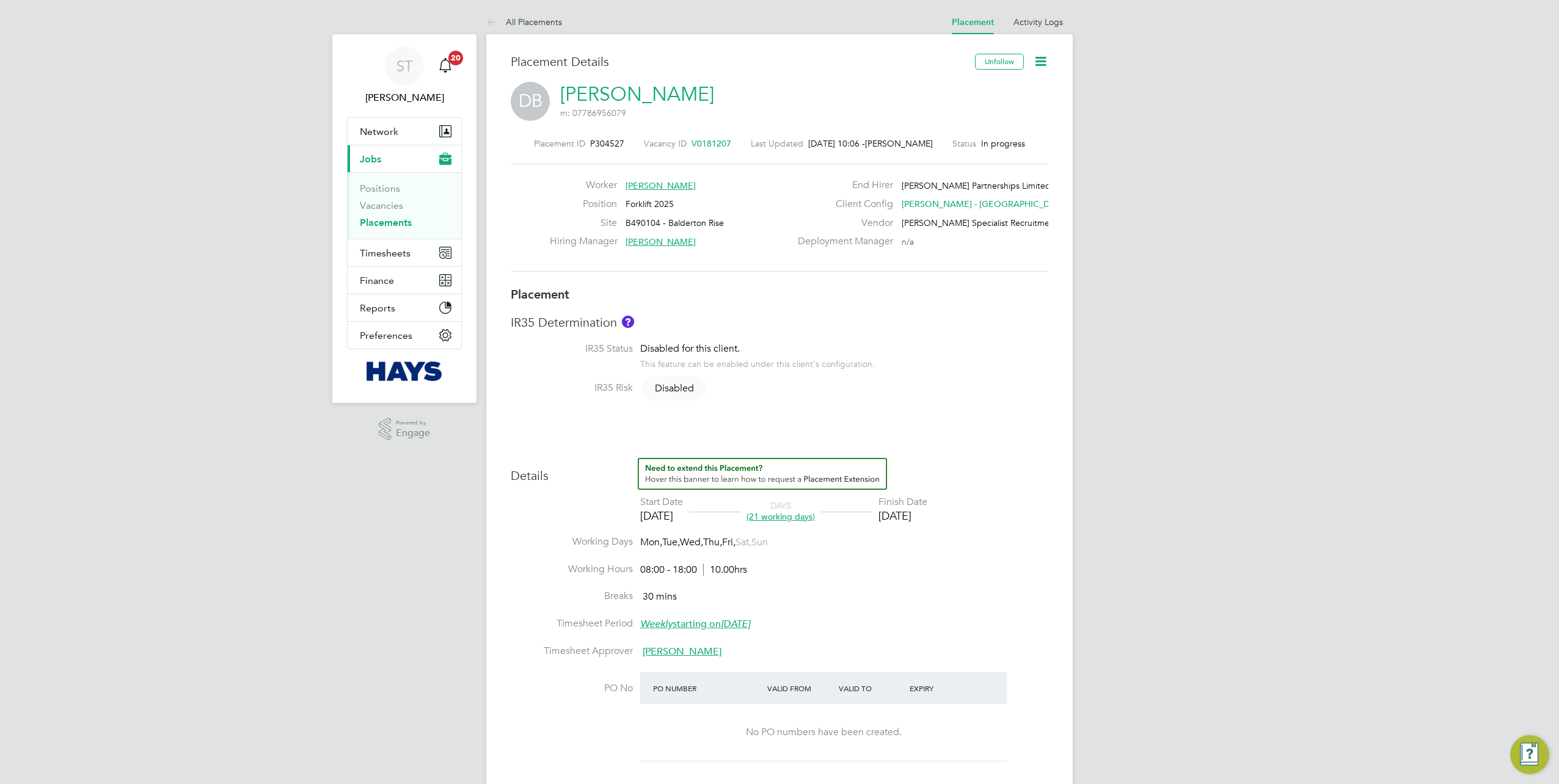
click at [645, 101] on link "[PERSON_NAME]" at bounding box center [636, 94] width 154 height 24
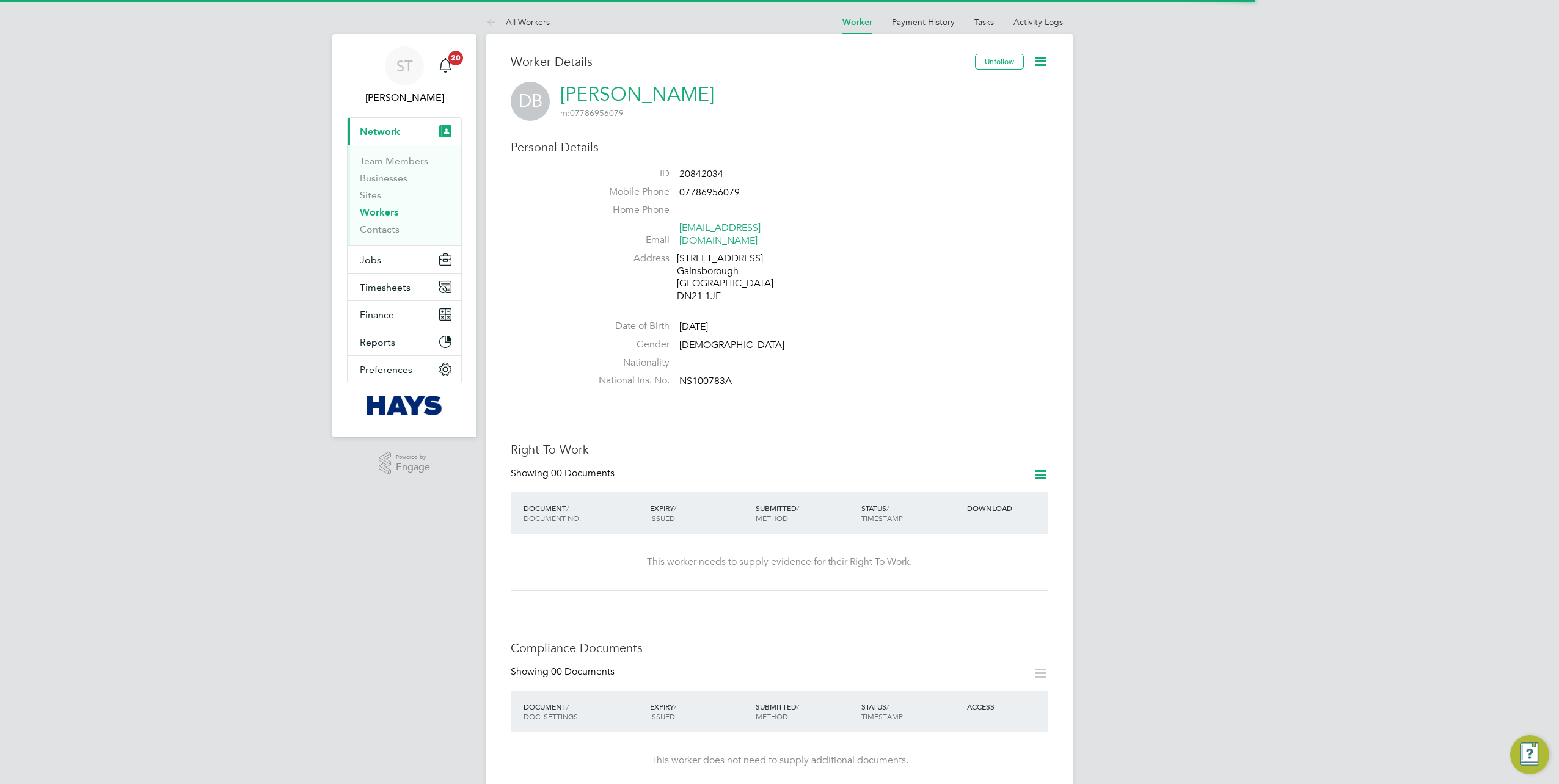
click at [1043, 66] on icon at bounding box center [1041, 62] width 15 height 15
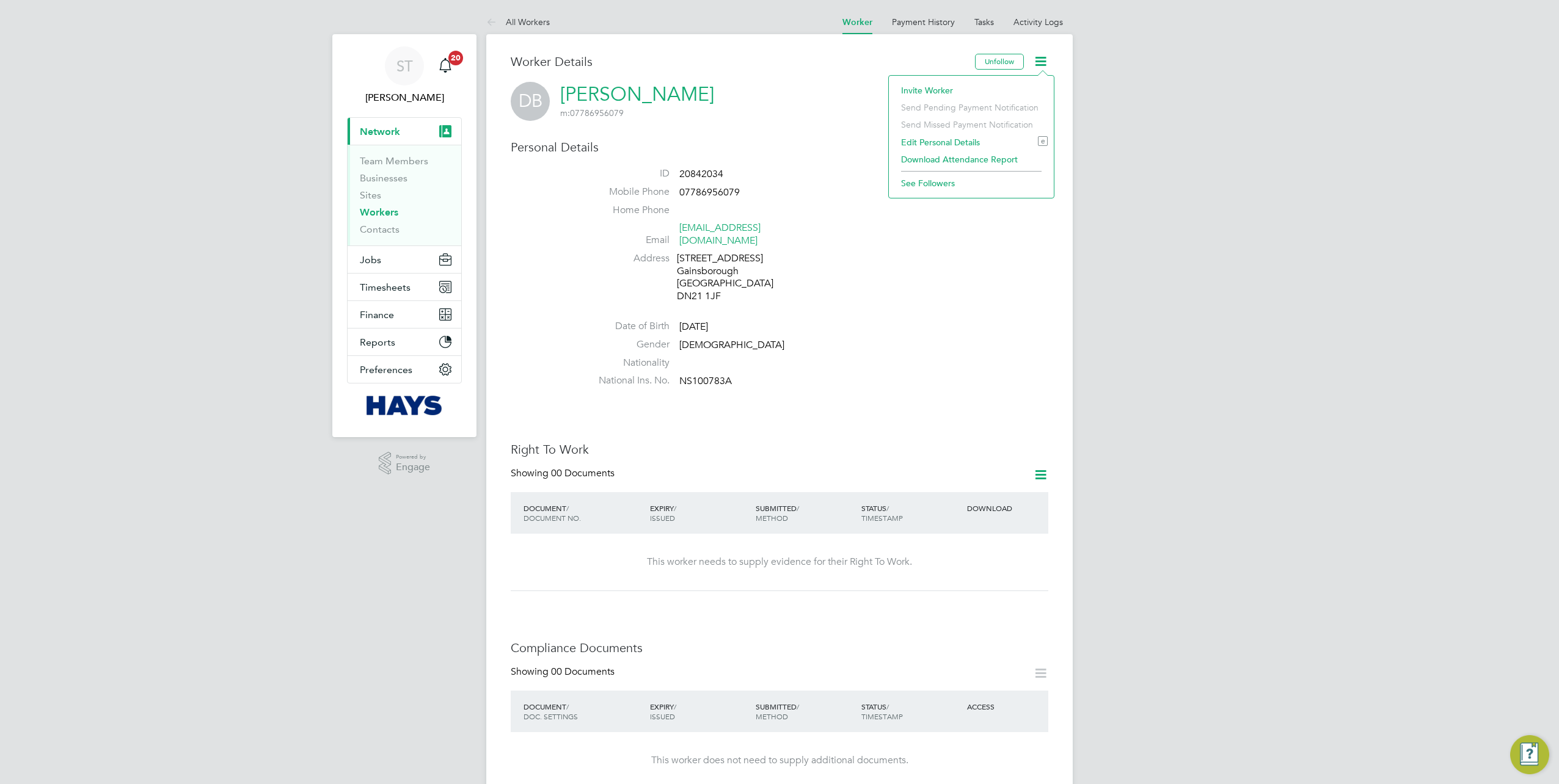
click at [1043, 467] on icon at bounding box center [1041, 475] width 15 height 15
click at [929, 492] on li "Add Right To Work Document" at bounding box center [973, 492] width 147 height 17
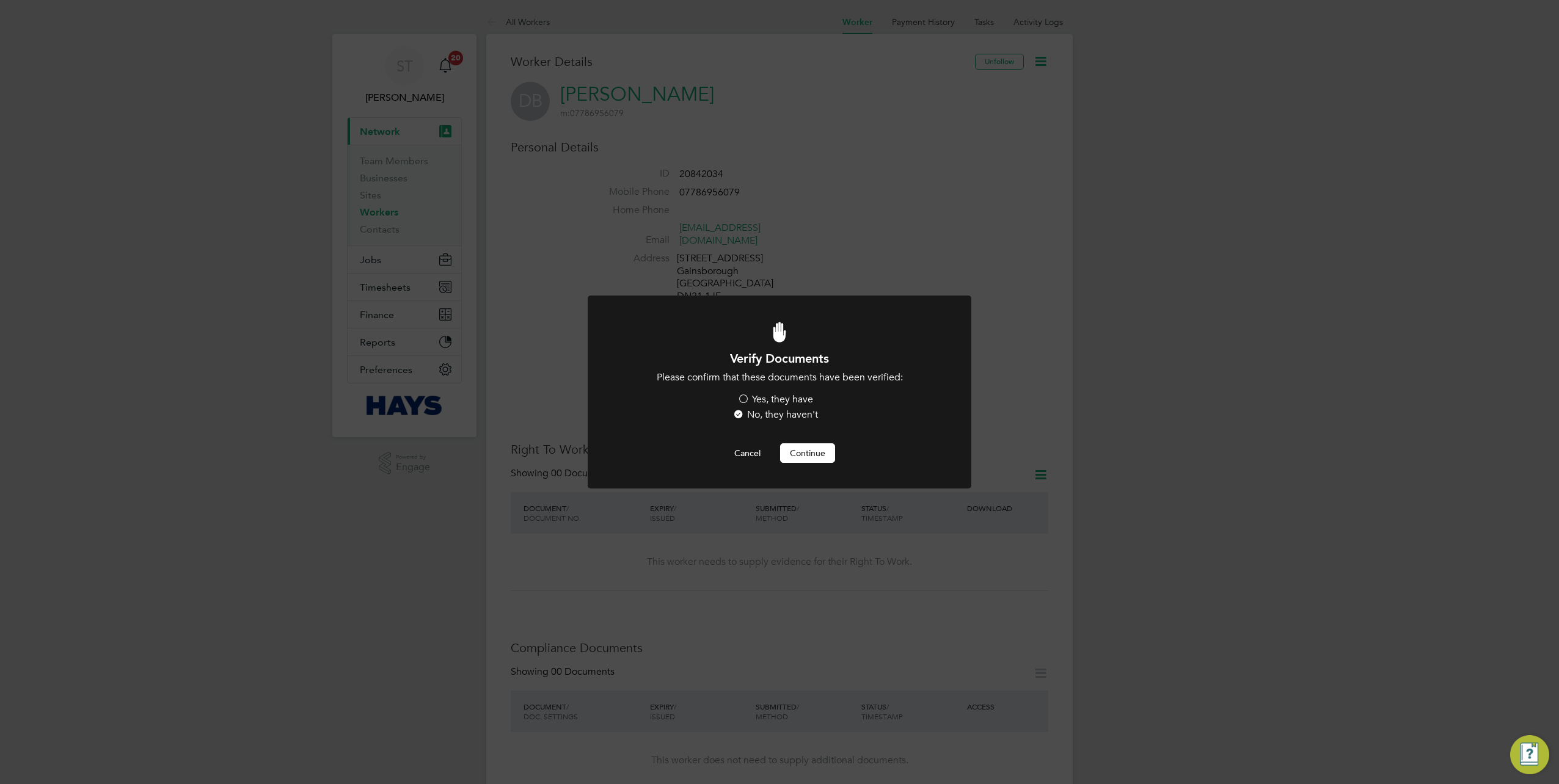
click at [775, 403] on label "Yes, they have" at bounding box center [775, 399] width 76 height 12
click at [0, 0] on input "Yes, they have" at bounding box center [0, 0] width 0 height 0
click at [798, 442] on div "Verify Documents Please confirm that these documents have been verified: Yes, t…" at bounding box center [780, 407] width 318 height 112
click at [794, 449] on button "Continue" at bounding box center [808, 452] width 55 height 19
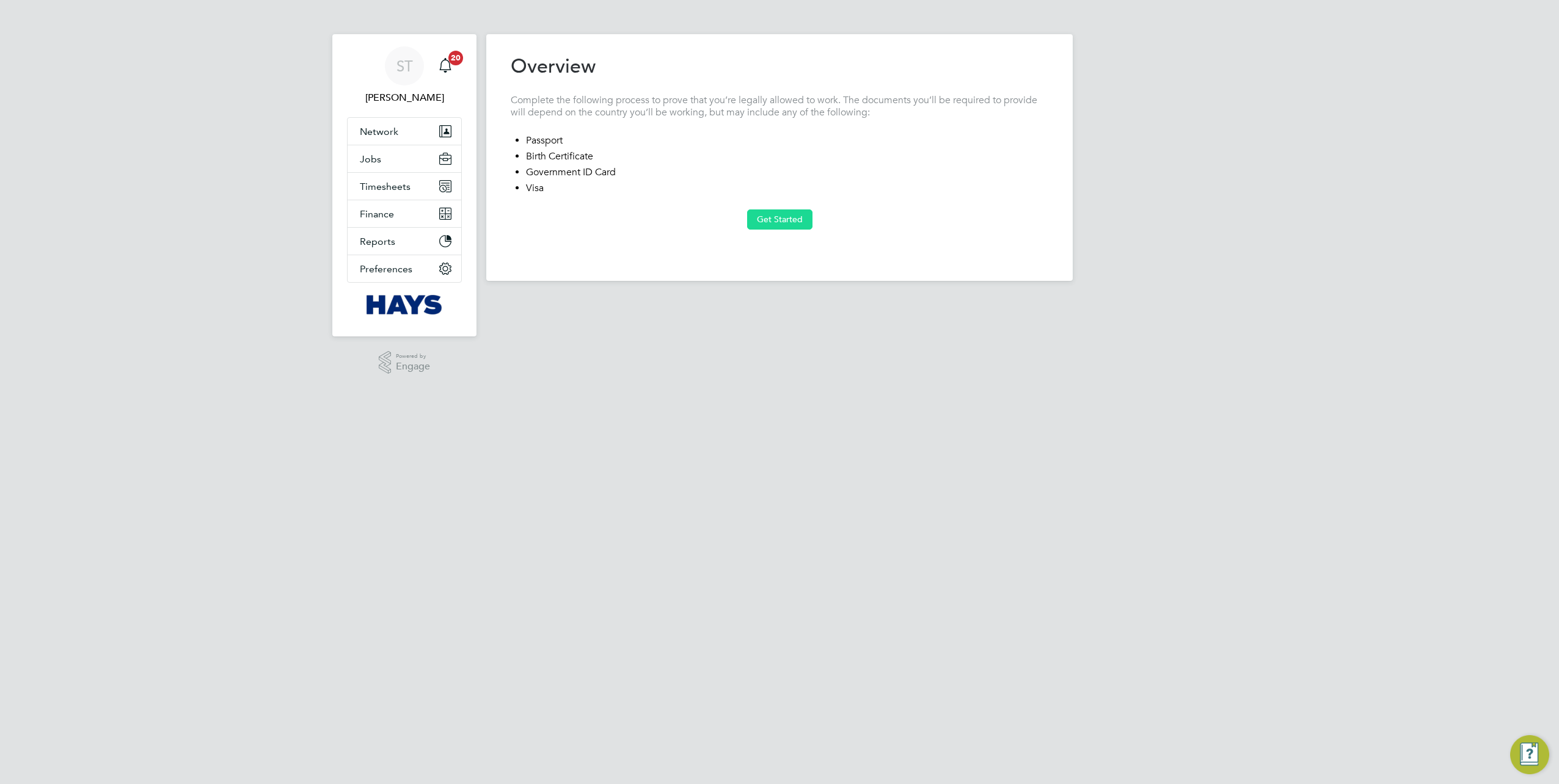
click at [771, 212] on button "Get Started" at bounding box center [780, 219] width 66 height 19
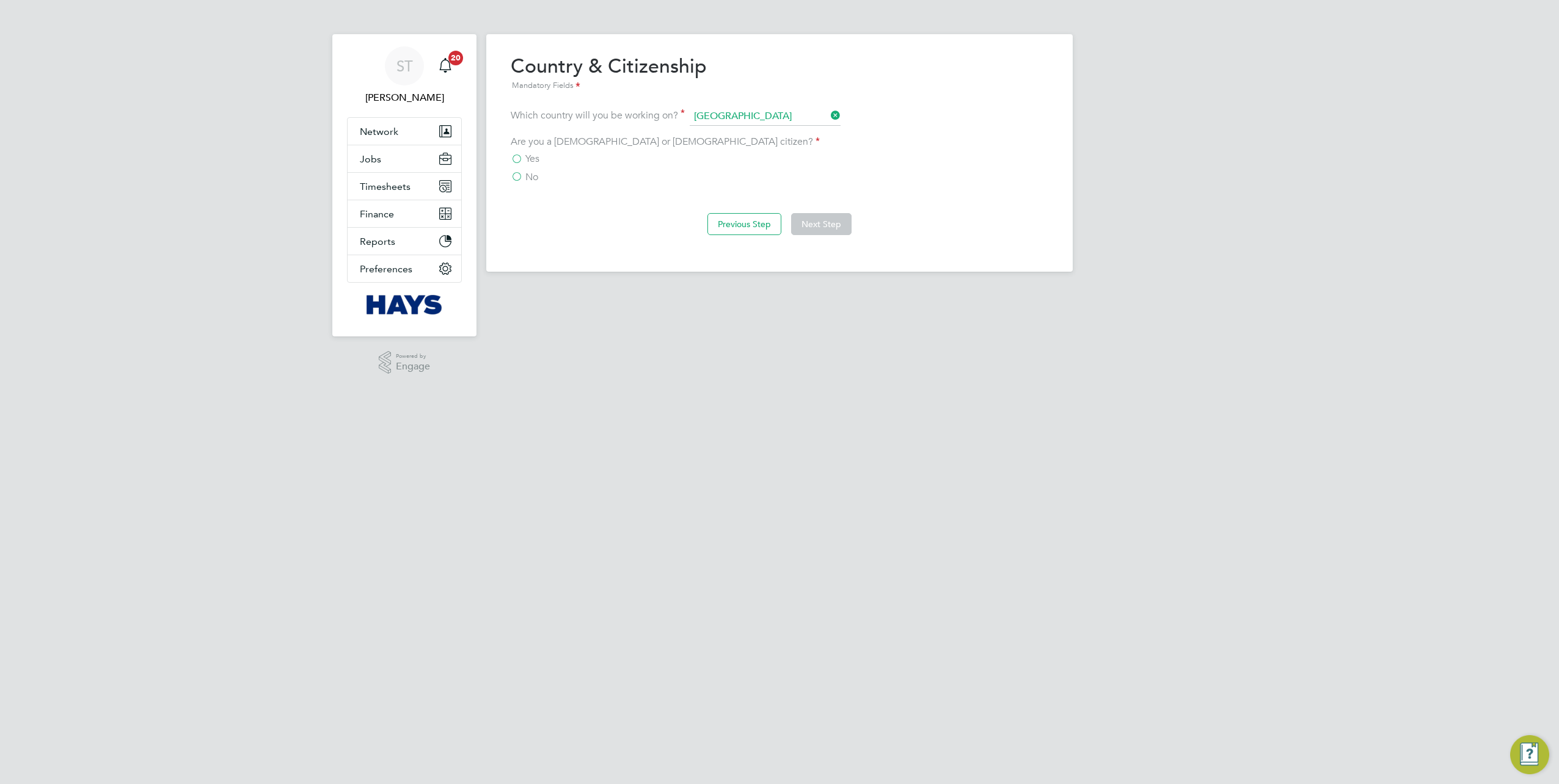
click at [526, 160] on span "Yes" at bounding box center [532, 159] width 14 height 12
click at [0, 0] on input "Yes" at bounding box center [0, 0] width 0 height 0
click at [820, 222] on button "Next Step" at bounding box center [821, 224] width 61 height 22
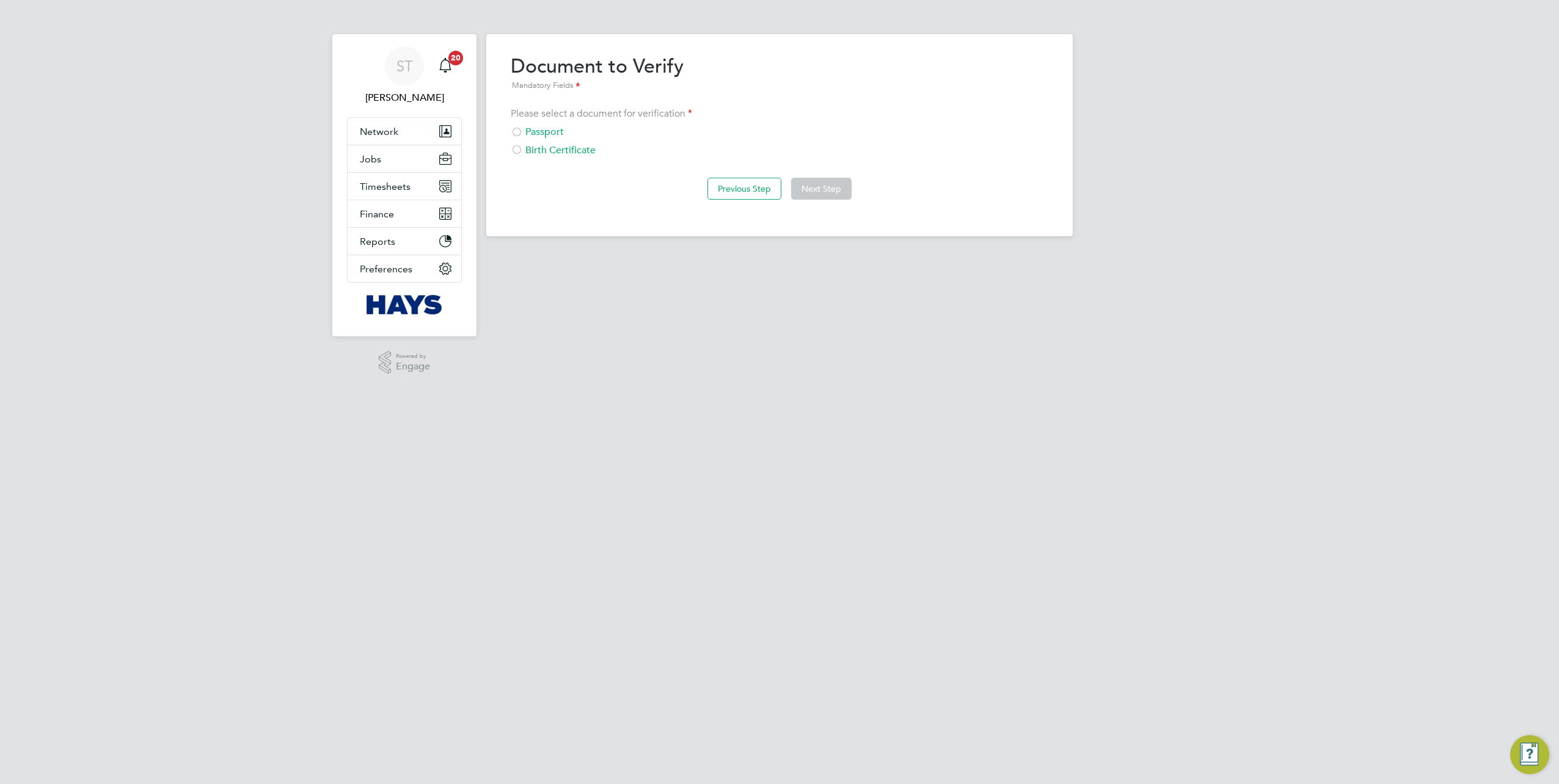
click at [522, 128] on div at bounding box center [517, 133] width 12 height 12
click at [814, 185] on button "Next Step" at bounding box center [821, 189] width 61 height 22
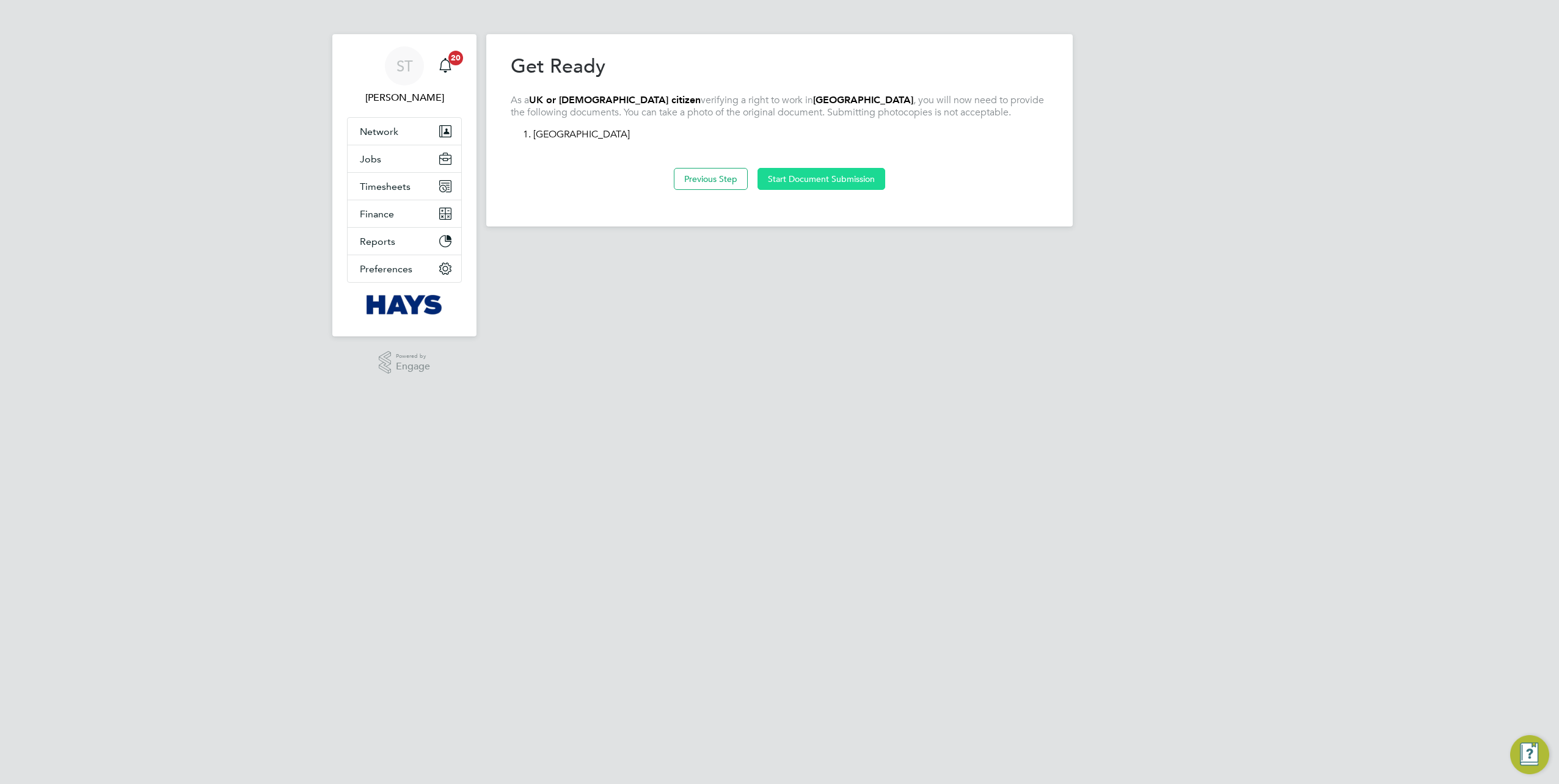
click at [836, 172] on button "Start Document Submission" at bounding box center [821, 179] width 127 height 22
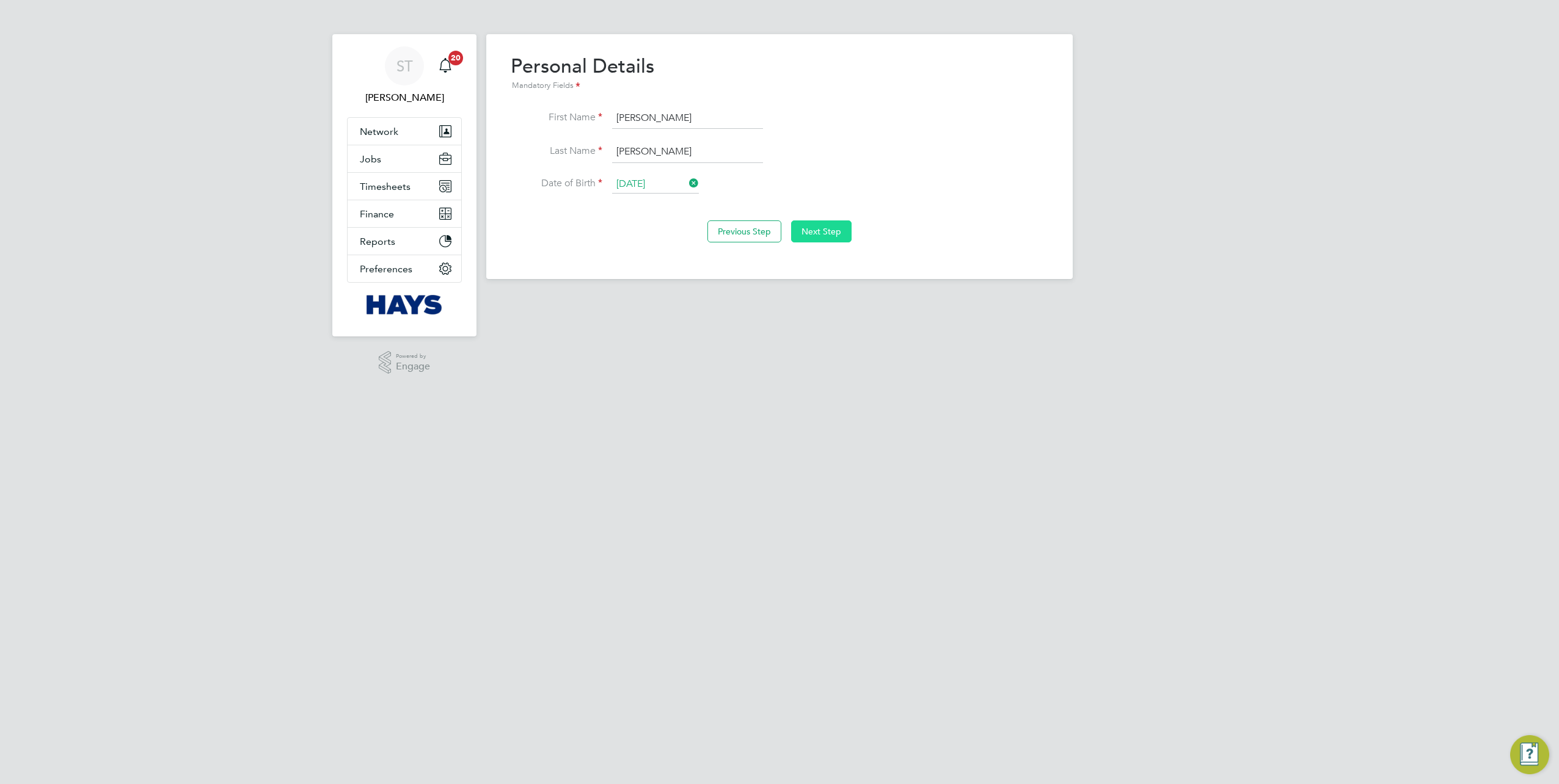
click at [822, 223] on button "Next Step" at bounding box center [821, 231] width 61 height 22
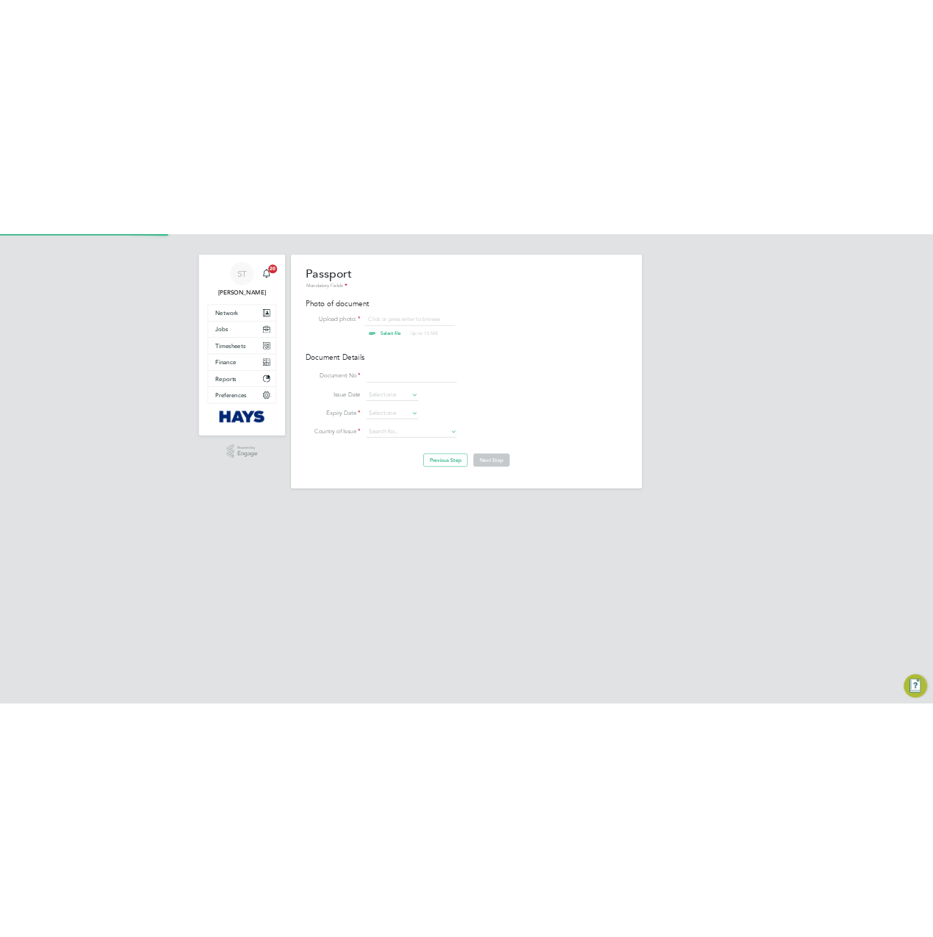
scroll to position [19, 182]
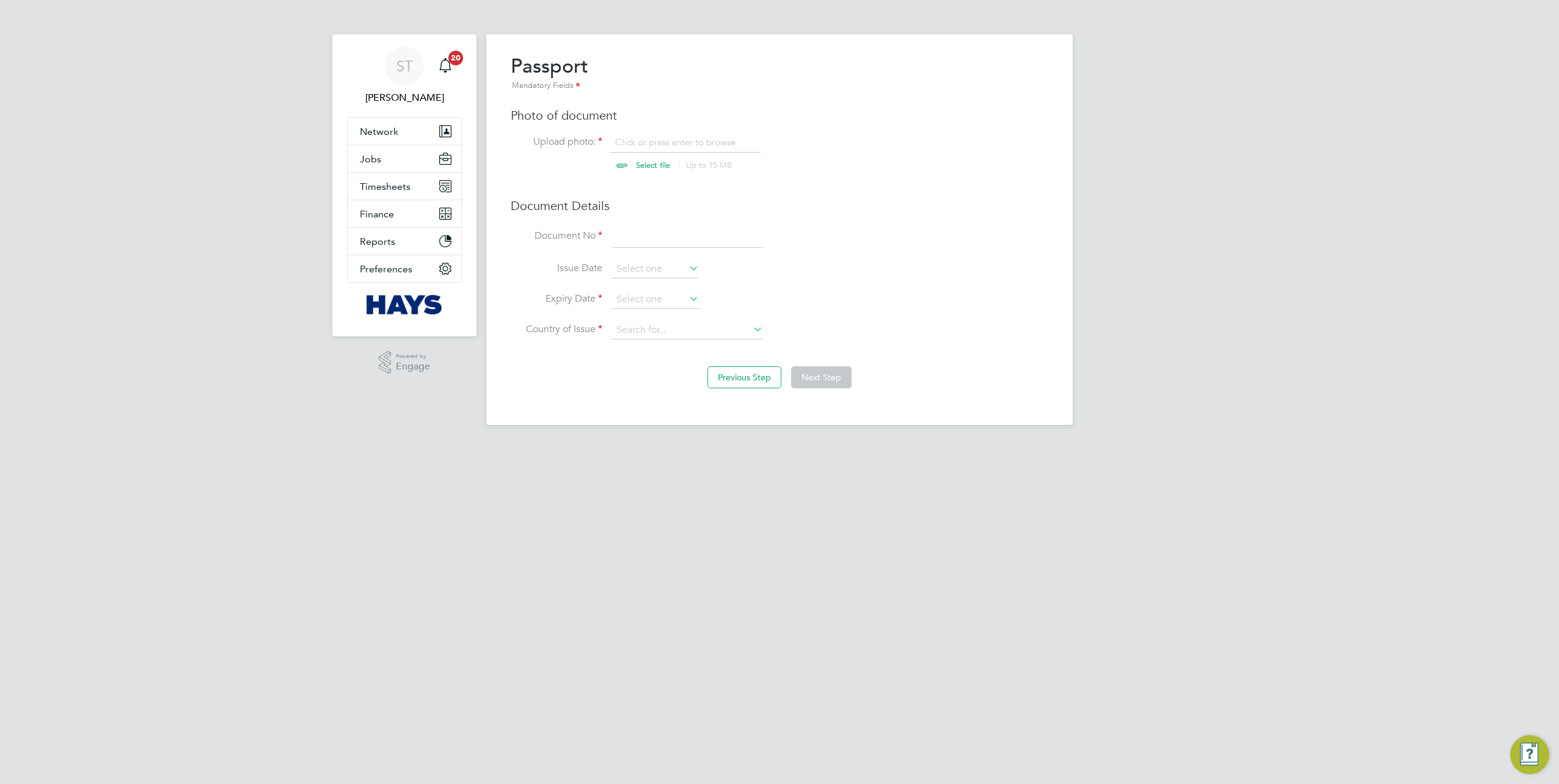
click at [627, 170] on input "file" at bounding box center [665, 155] width 192 height 37
type input "C:\fakepath\[PERSON_NAME] [PERSON_NAME].pdf"
click at [634, 229] on input at bounding box center [687, 237] width 151 height 22
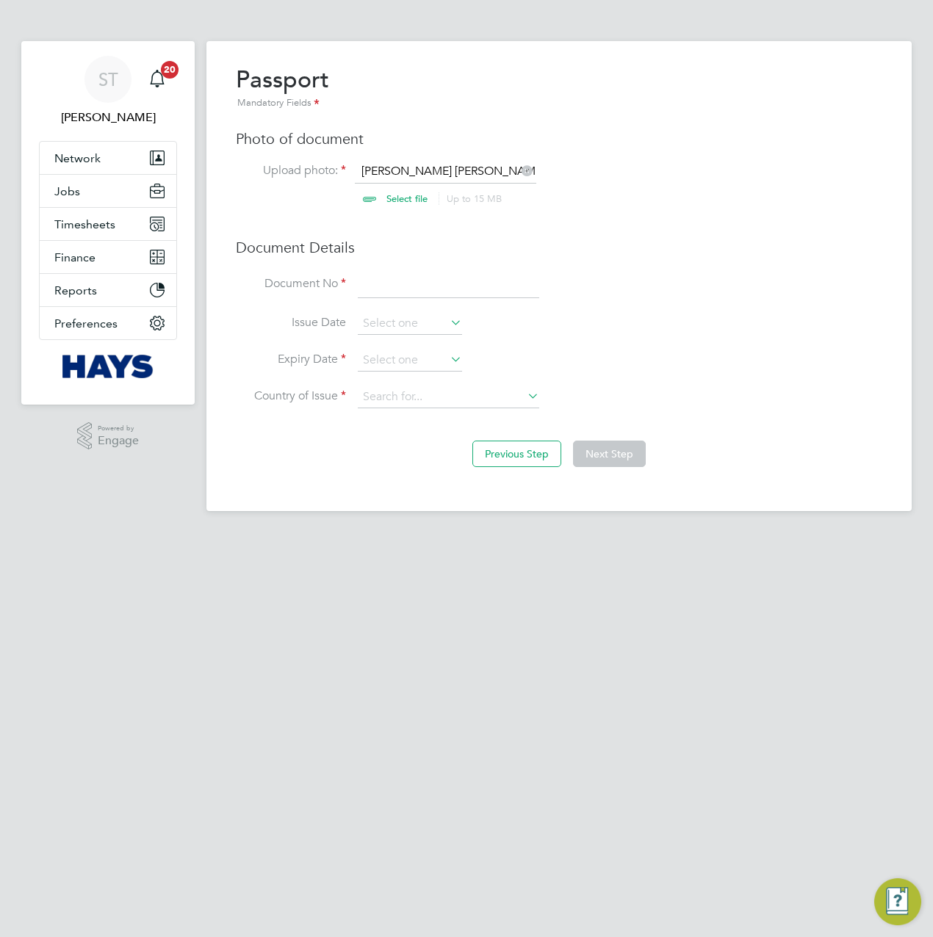
click at [452, 283] on input at bounding box center [448, 285] width 181 height 26
click at [391, 283] on input "460830352" at bounding box center [448, 285] width 181 height 26
type input "460830352"
click at [393, 353] on input at bounding box center [410, 361] width 104 height 22
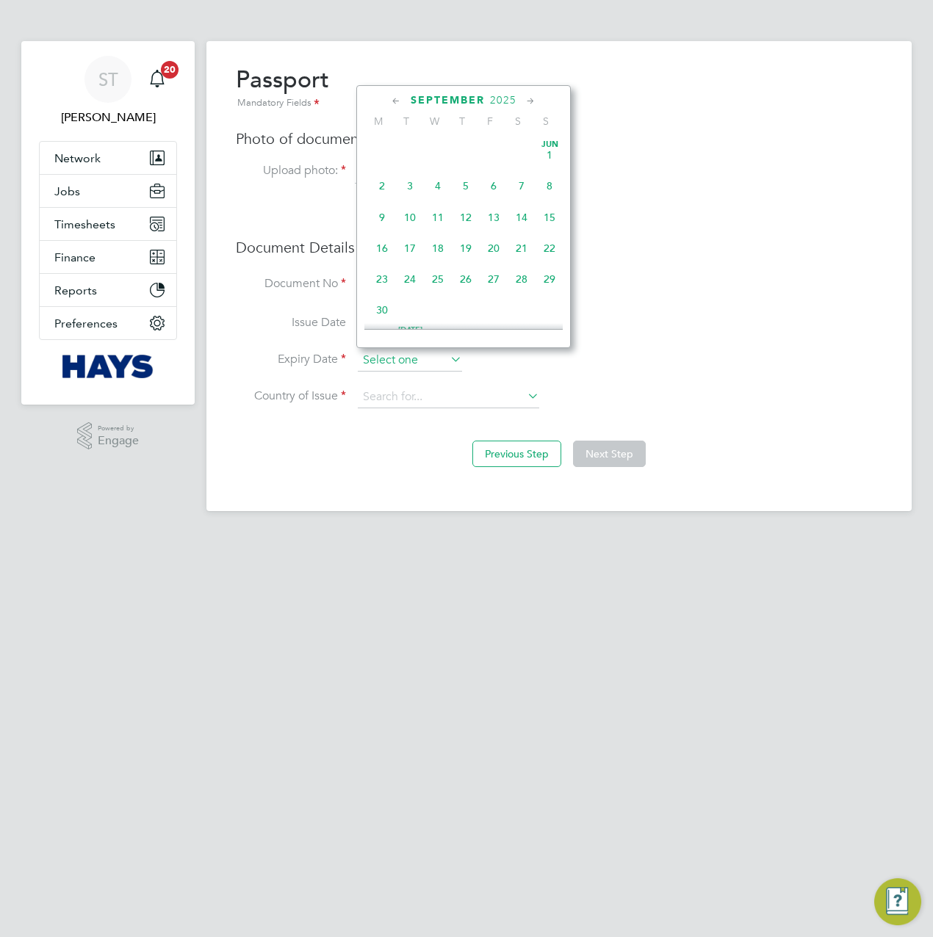
scroll to position [535, 0]
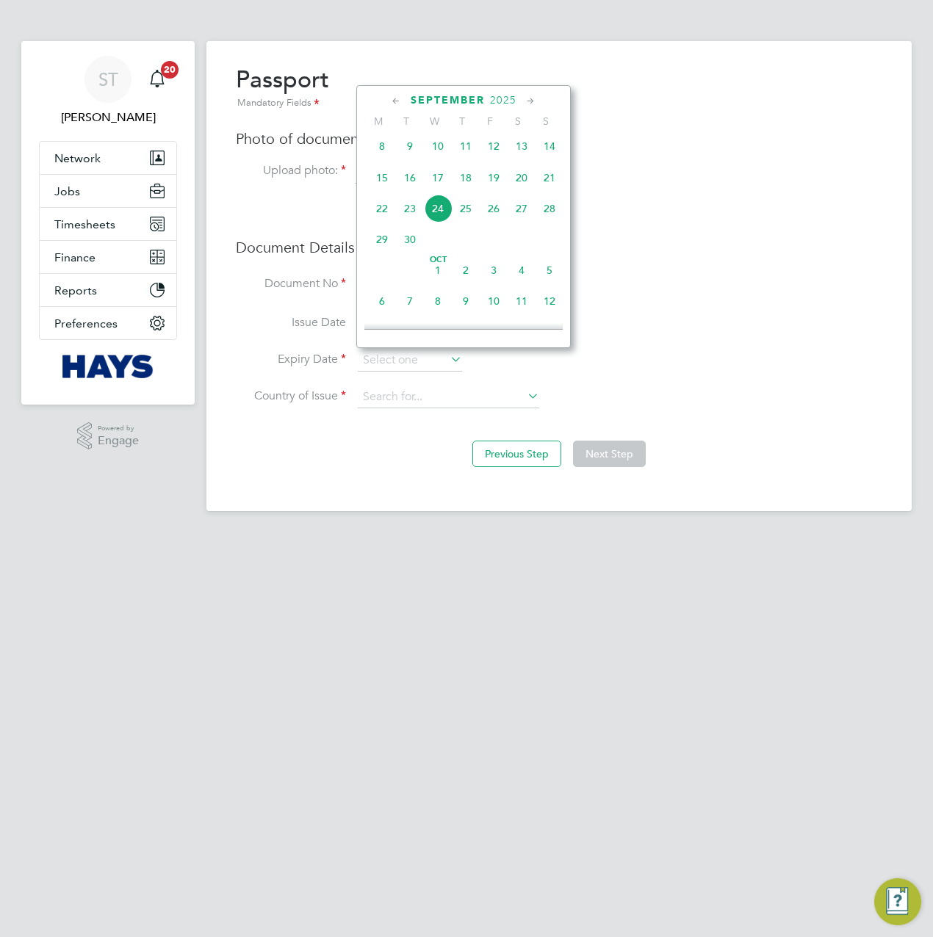
click at [395, 98] on icon at bounding box center [396, 101] width 14 height 16
click at [488, 97] on span "2025" at bounding box center [491, 100] width 26 height 12
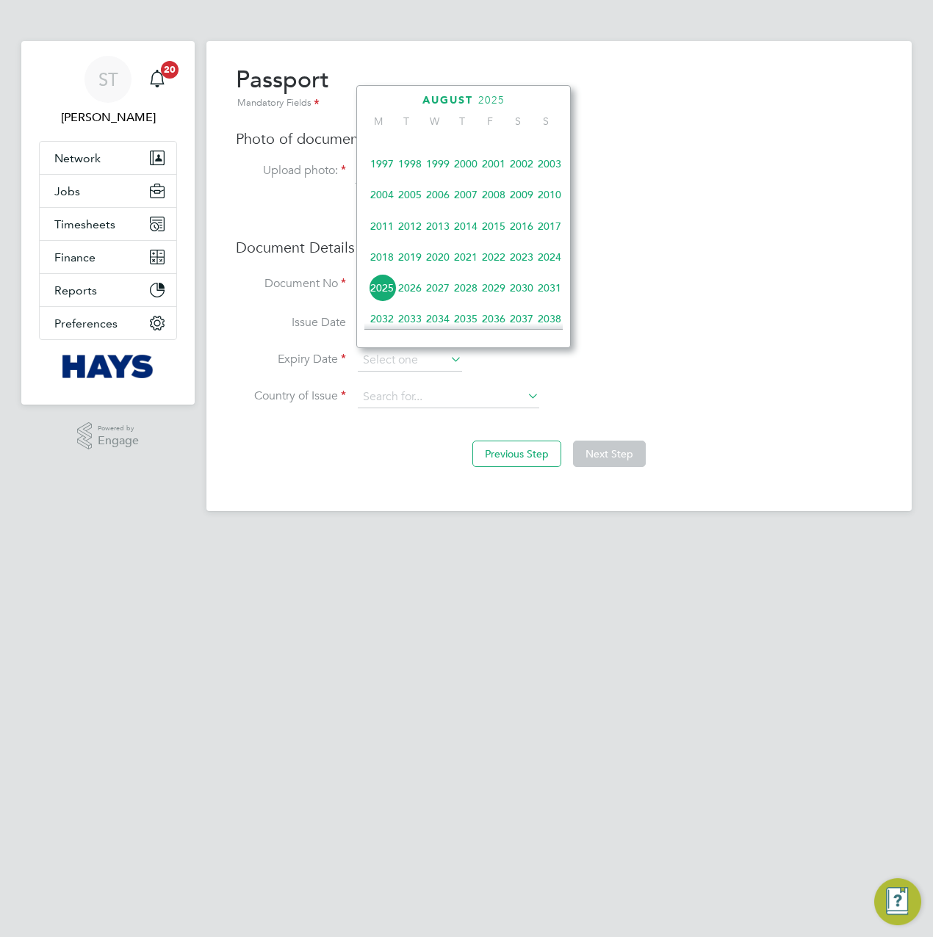
scroll to position [311, 0]
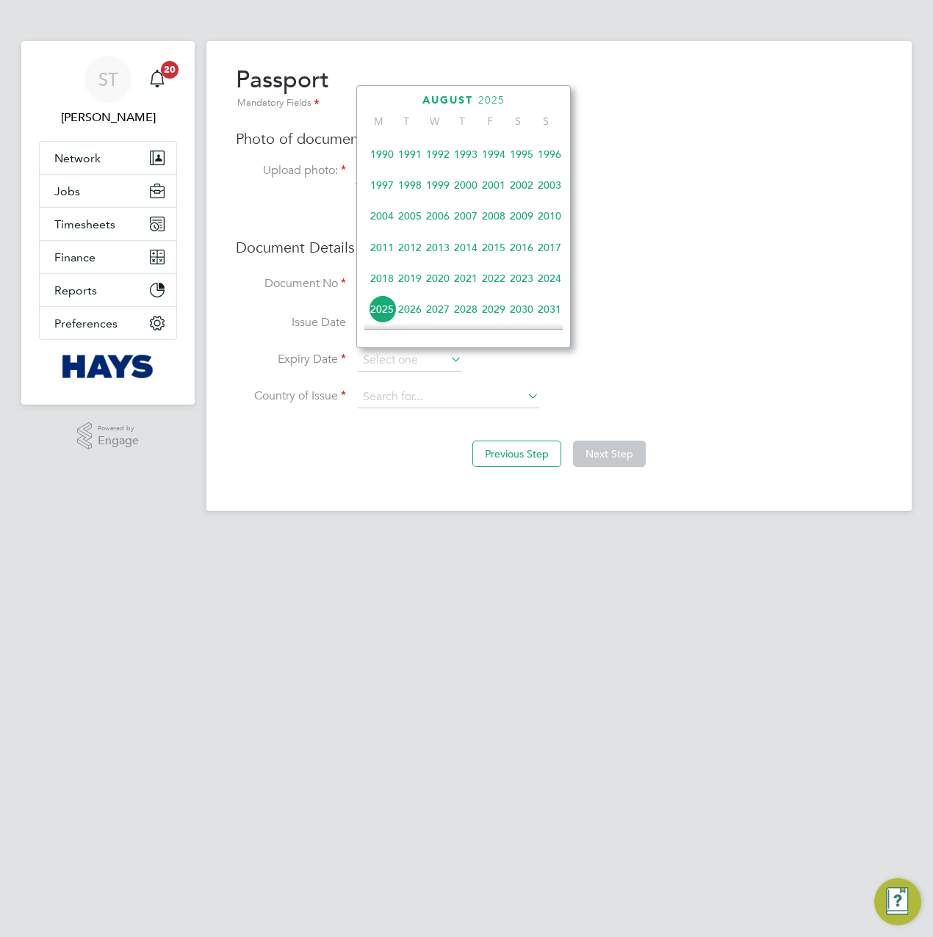
click at [549, 258] on span "2017" at bounding box center [549, 248] width 28 height 28
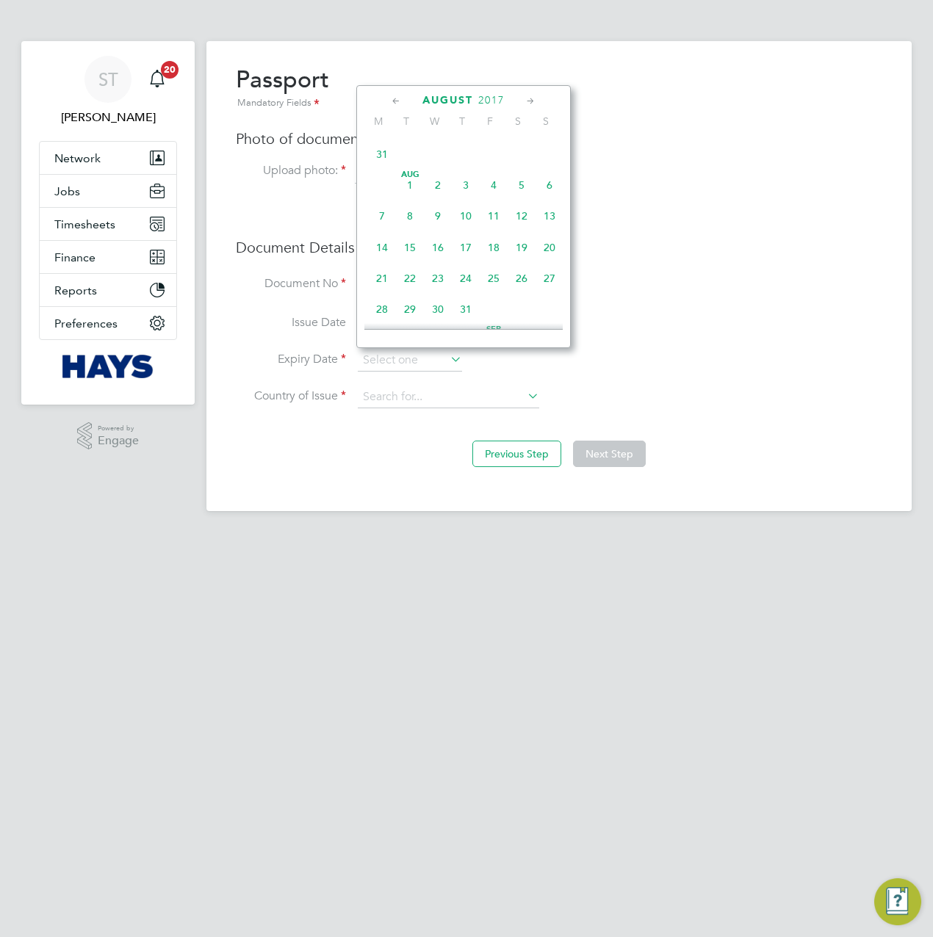
click at [392, 100] on icon at bounding box center [396, 101] width 14 height 16
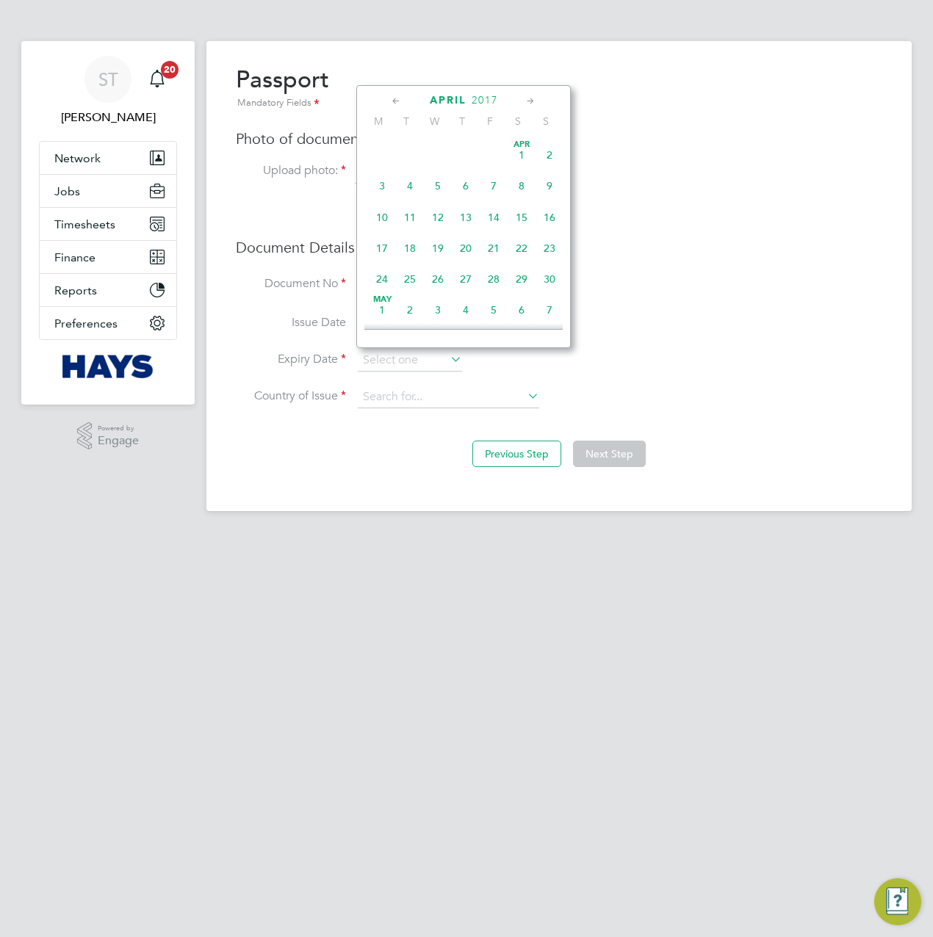
click at [529, 102] on icon at bounding box center [531, 101] width 14 height 16
click at [444, 251] on span "24" at bounding box center [438, 246] width 28 height 28
type input "[DATE]"
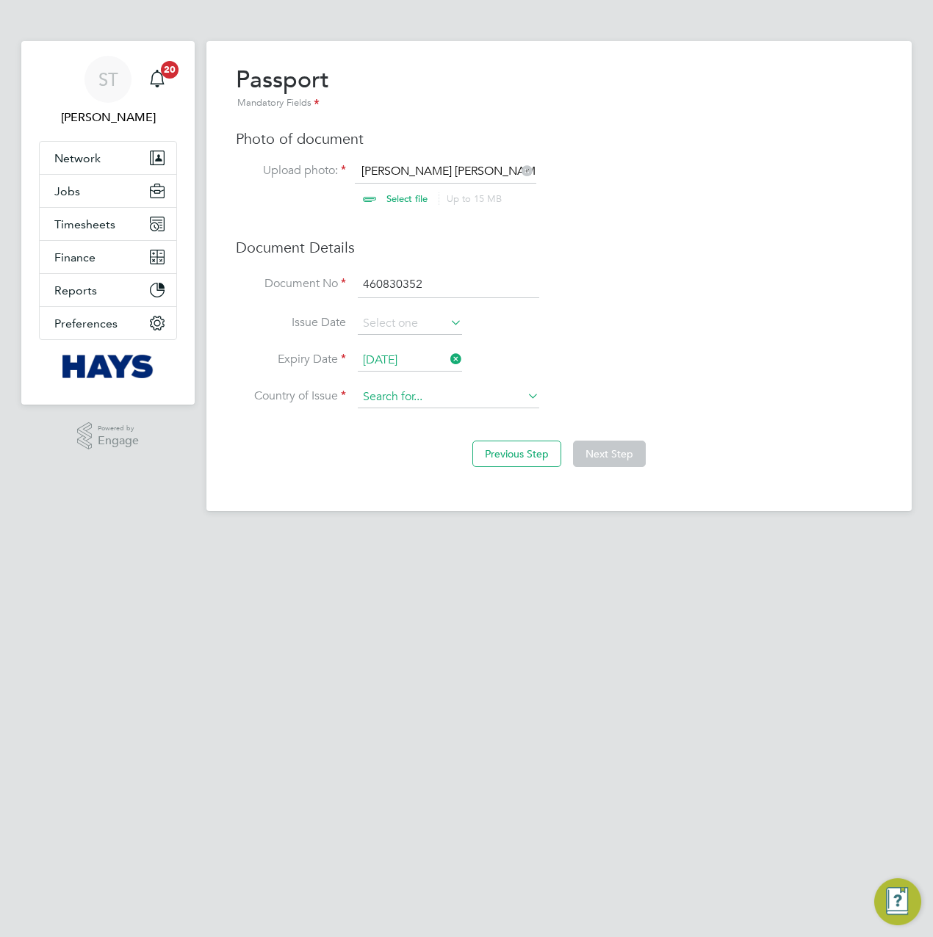
click at [414, 399] on input at bounding box center [448, 397] width 181 height 22
click at [418, 415] on b "King" at bounding box center [410, 416] width 23 height 12
type input "[GEOGRAPHIC_DATA]"
click at [621, 455] on button "Next Step" at bounding box center [609, 454] width 73 height 26
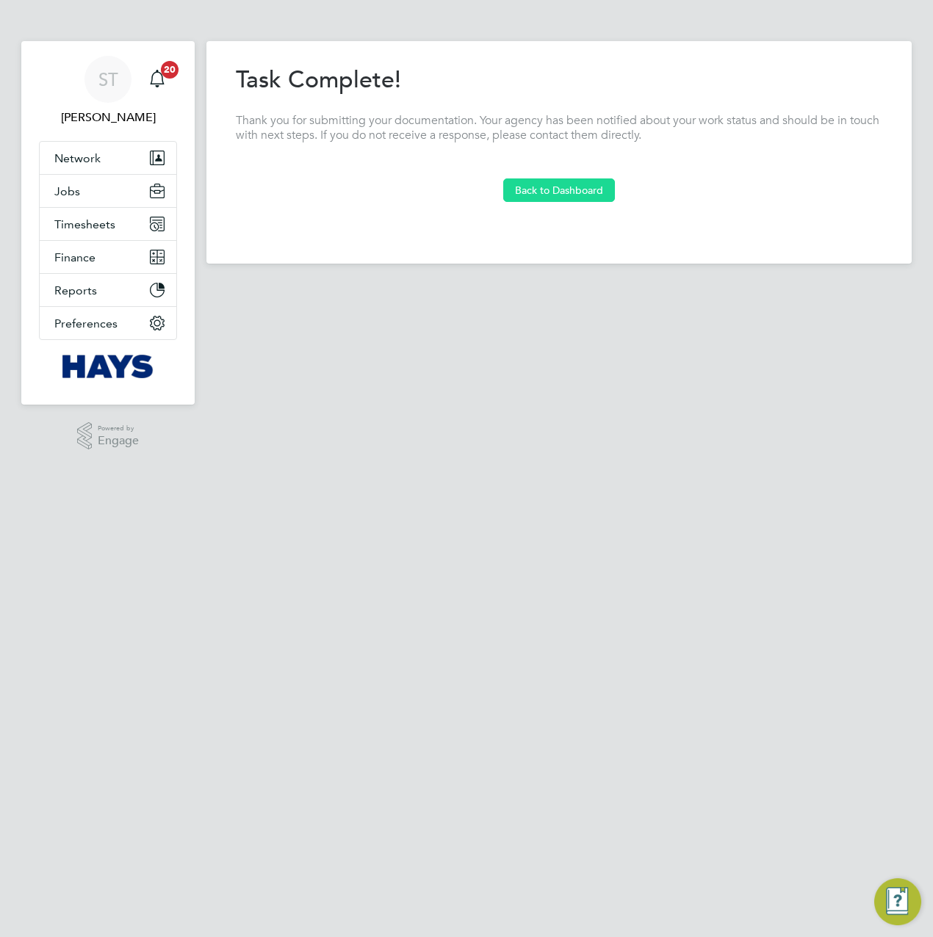
click at [554, 190] on button "Back to Dashboard" at bounding box center [559, 189] width 112 height 23
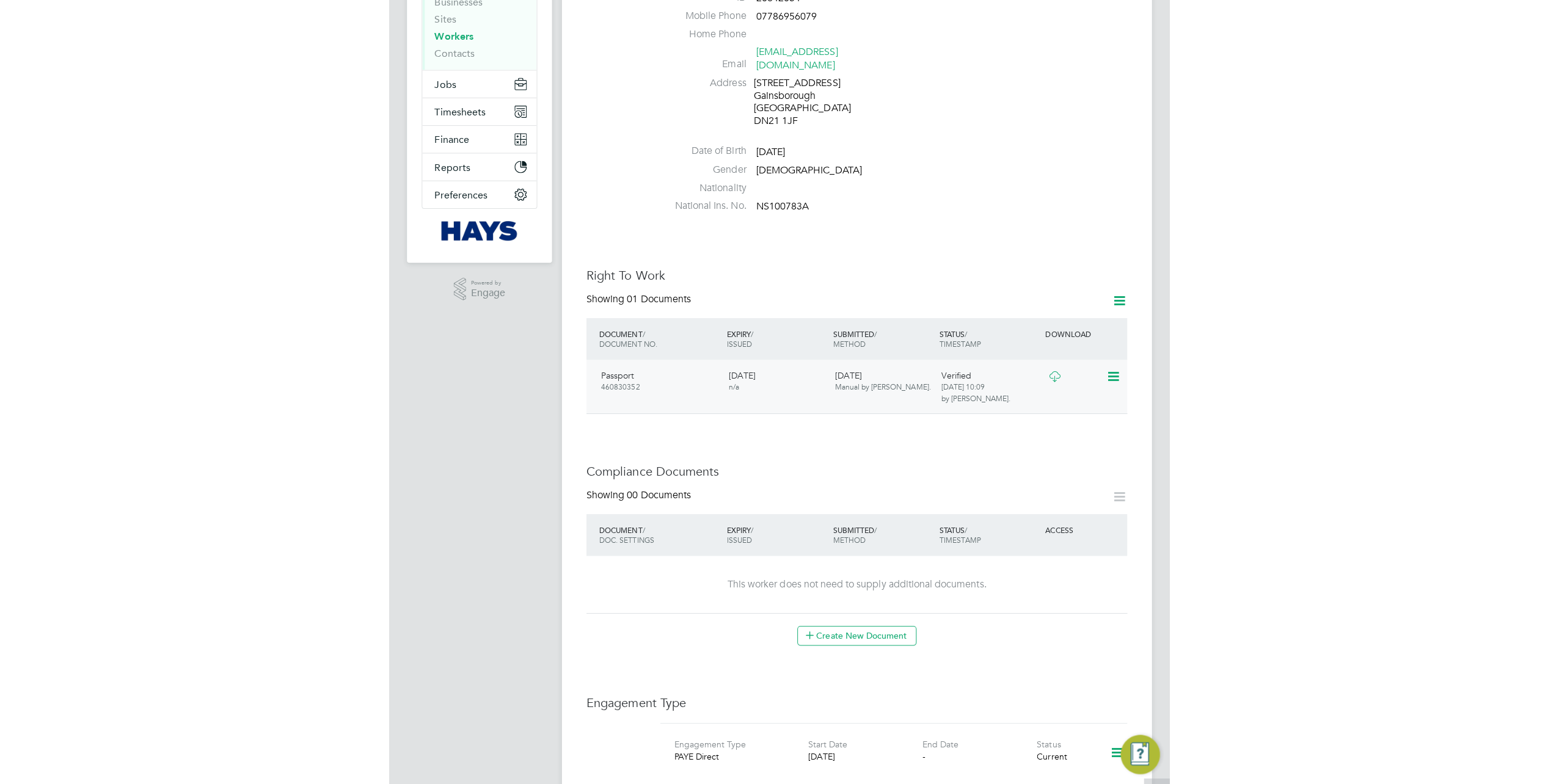
scroll to position [305, 0]
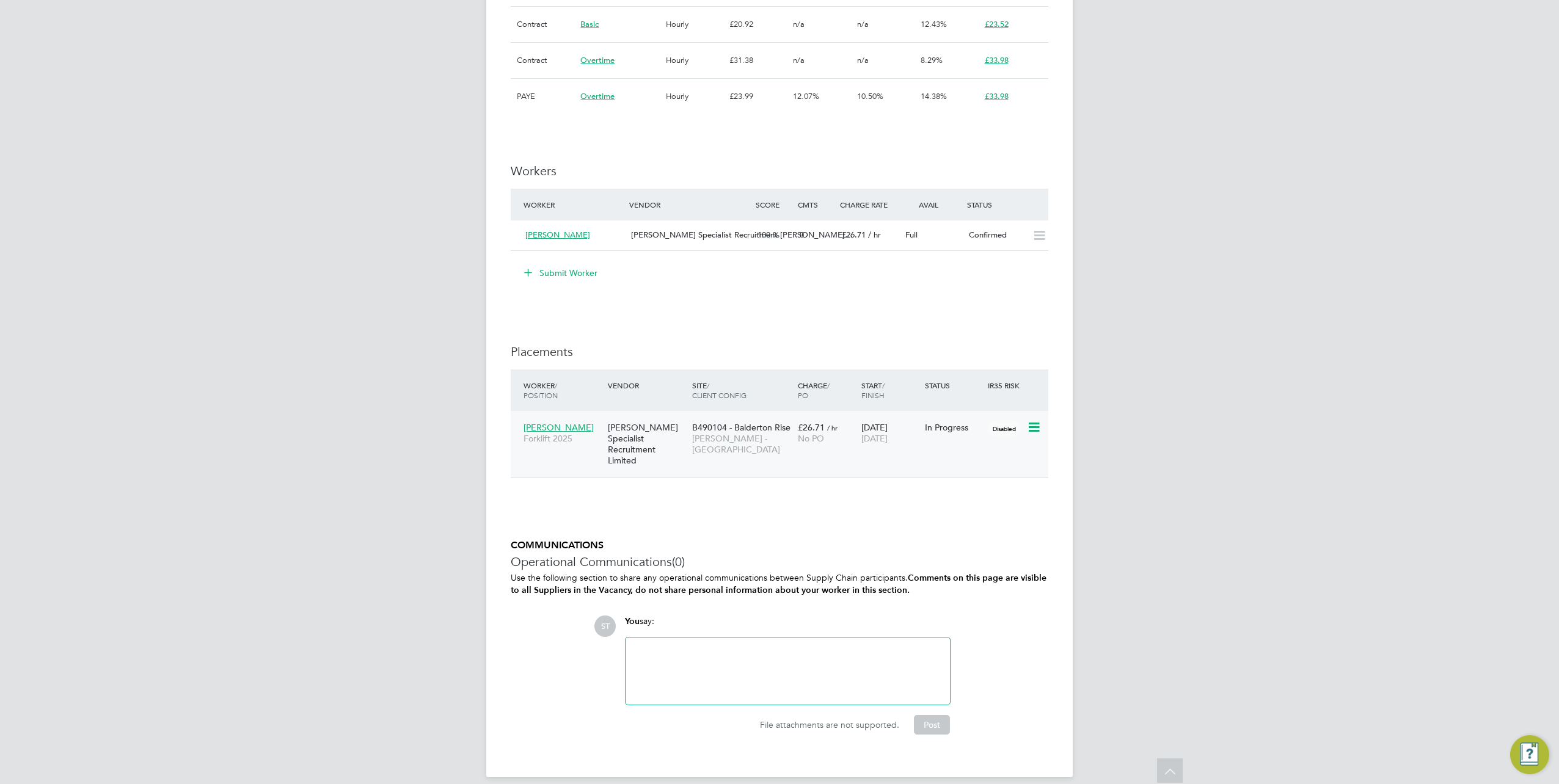
click at [550, 421] on div "[PERSON_NAME] Forklift 2025" at bounding box center [562, 432] width 84 height 34
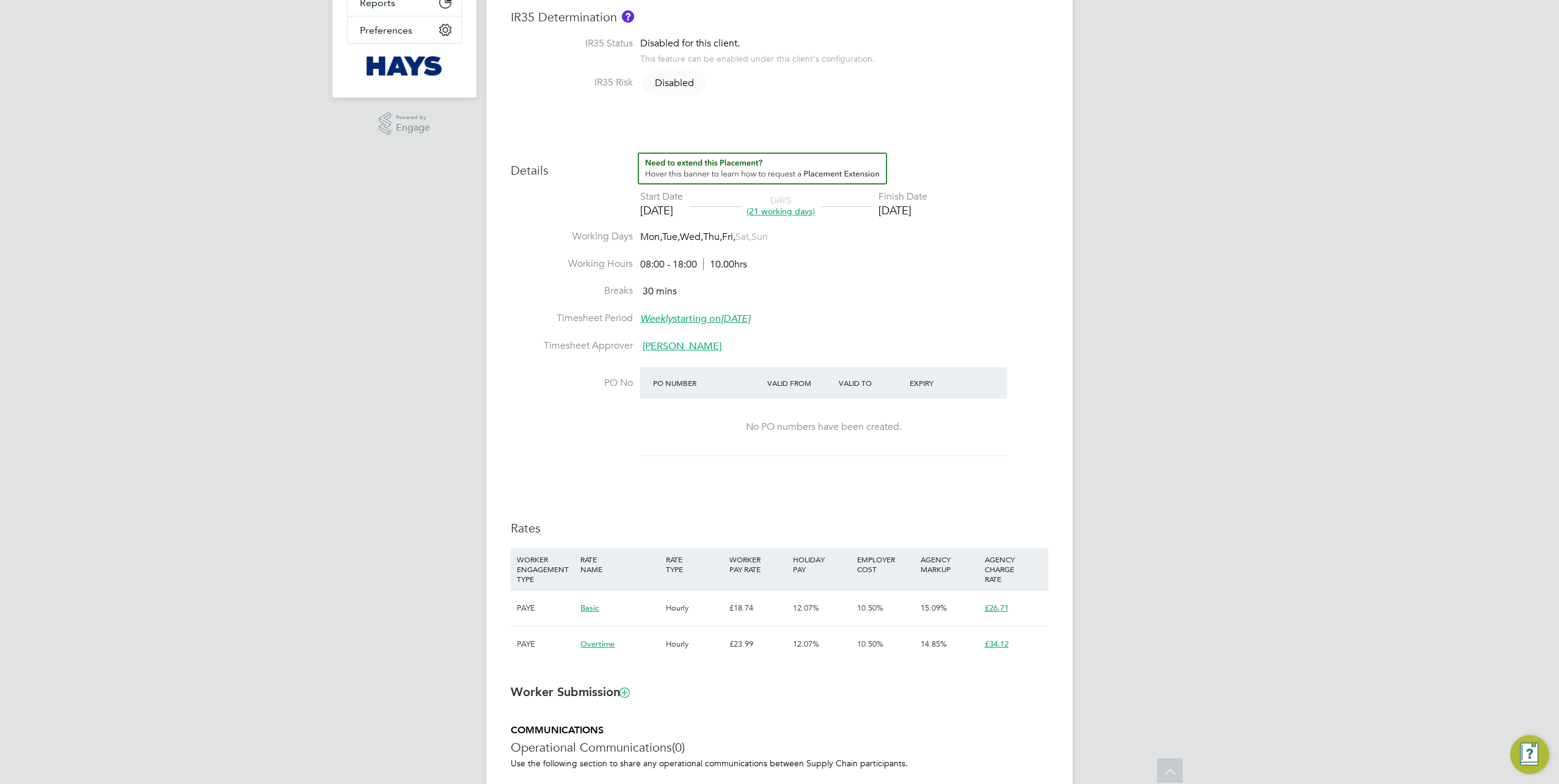
scroll to position [518, 0]
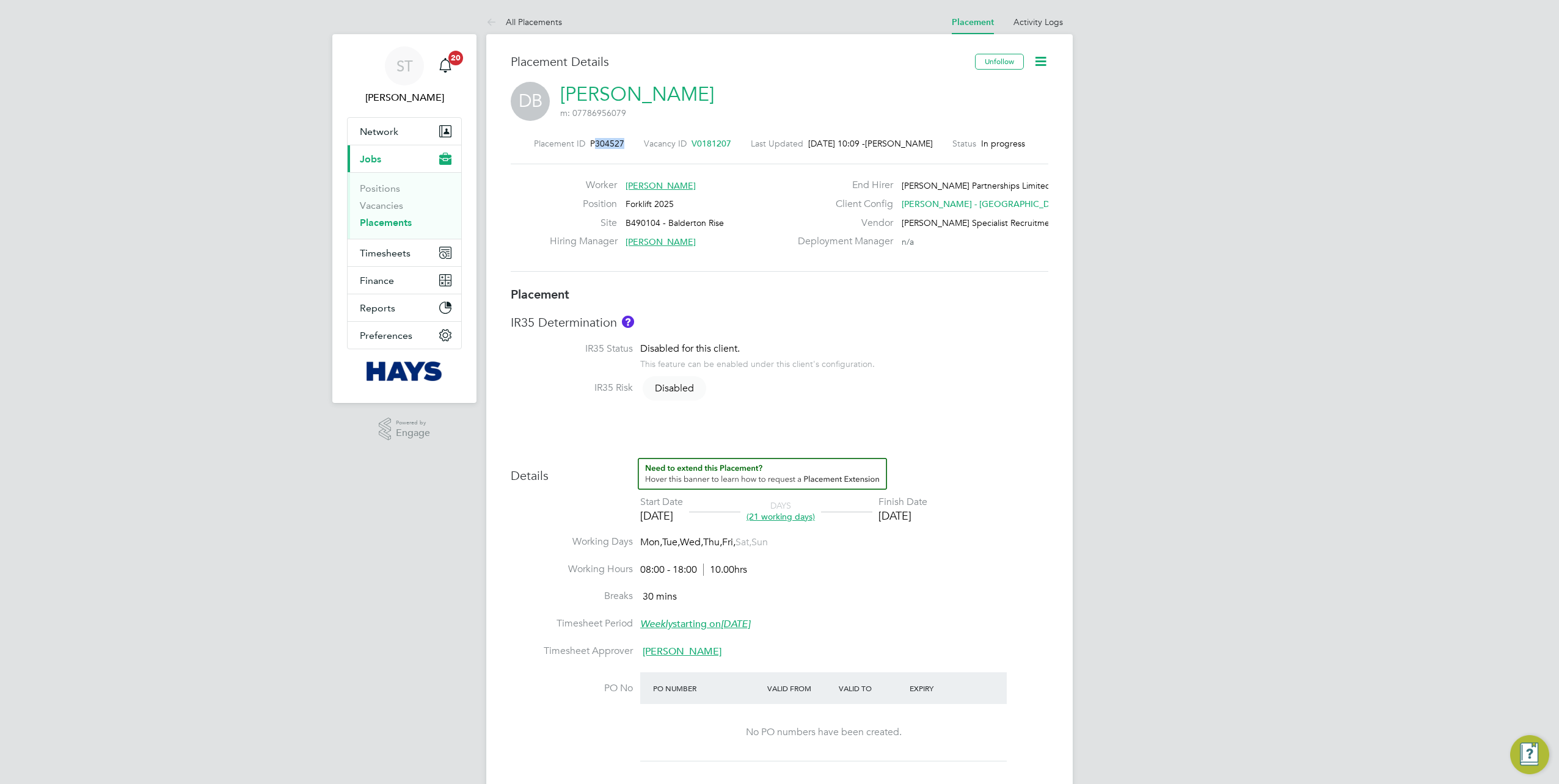
drag, startPoint x: 625, startPoint y: 146, endPoint x: 589, endPoint y: 146, distance: 36.0
click at [589, 146] on div "Placement ID P304527 Vacancy ID V0181207 Last Updated [DATE] 10:09 - [PERSON_NA…" at bounding box center [780, 143] width 537 height 11
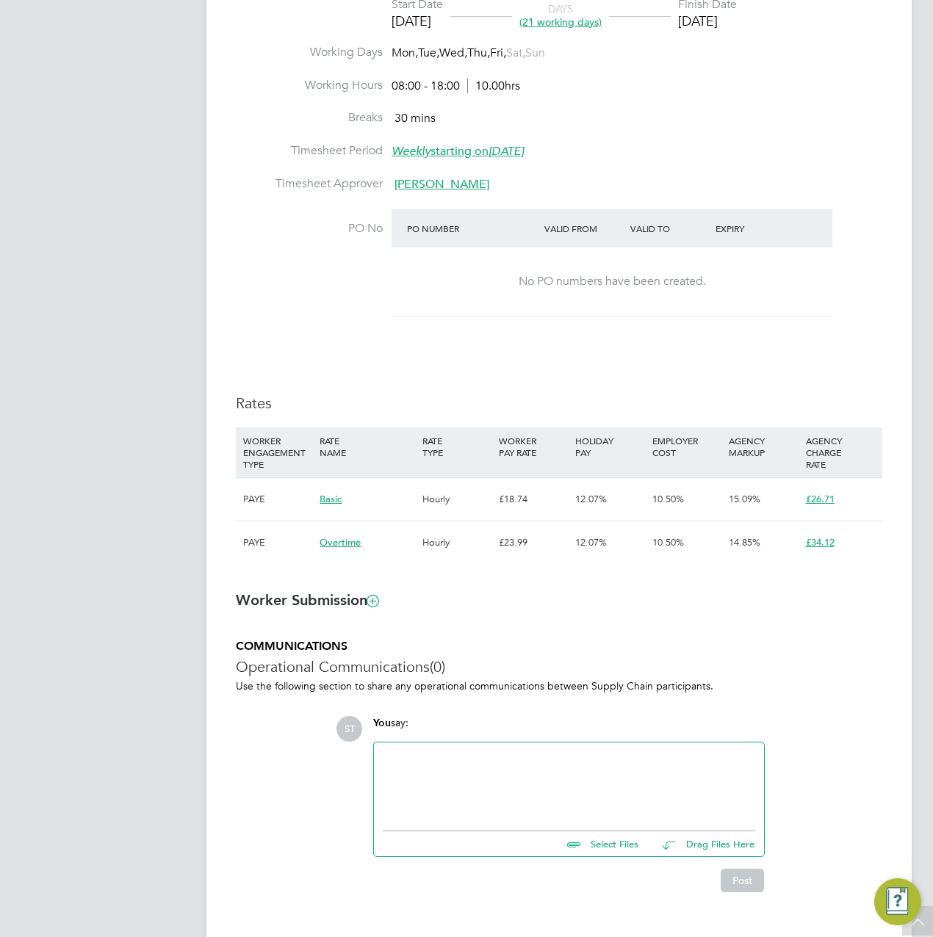
scroll to position [629, 0]
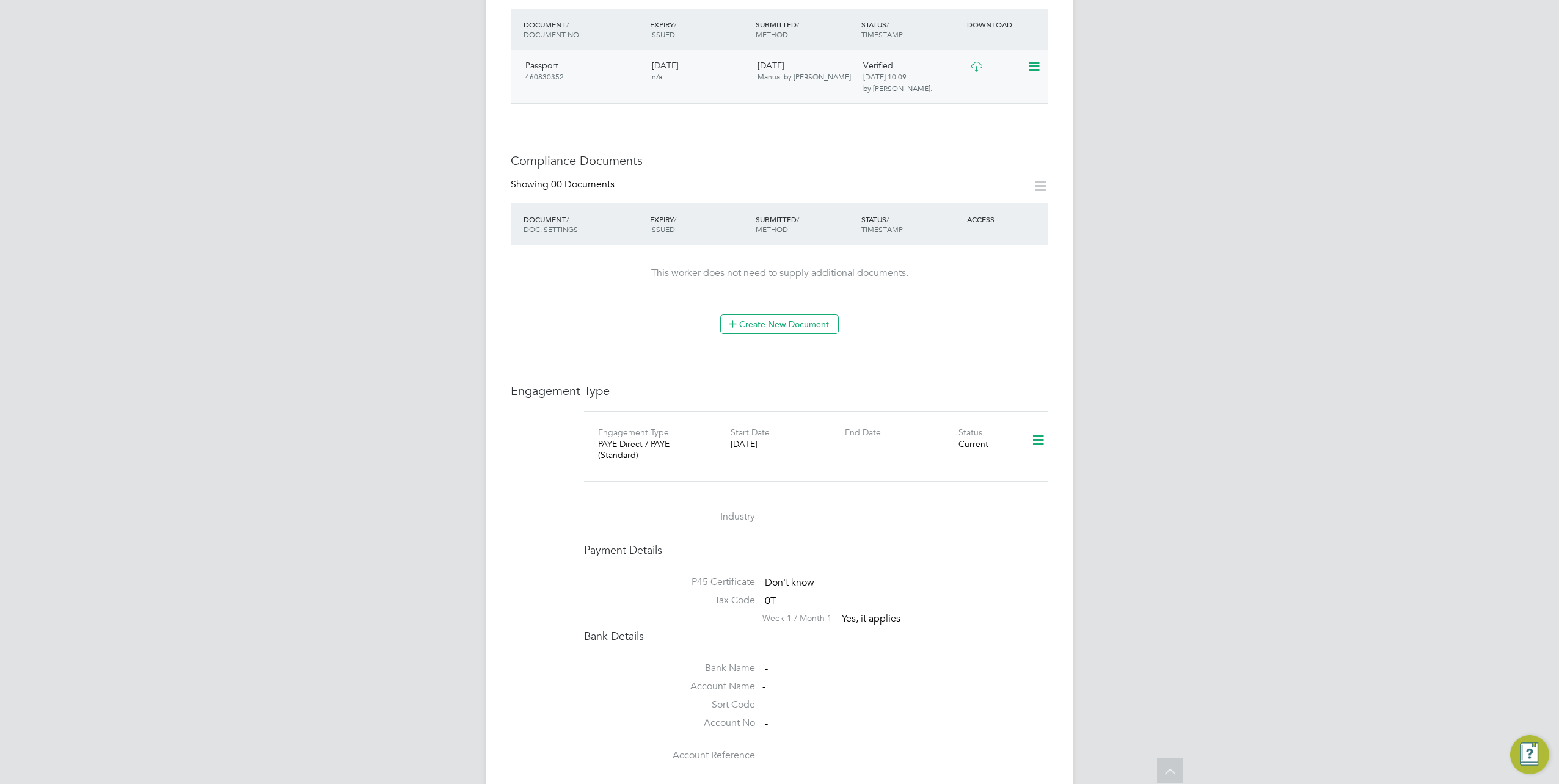
scroll to position [239, 0]
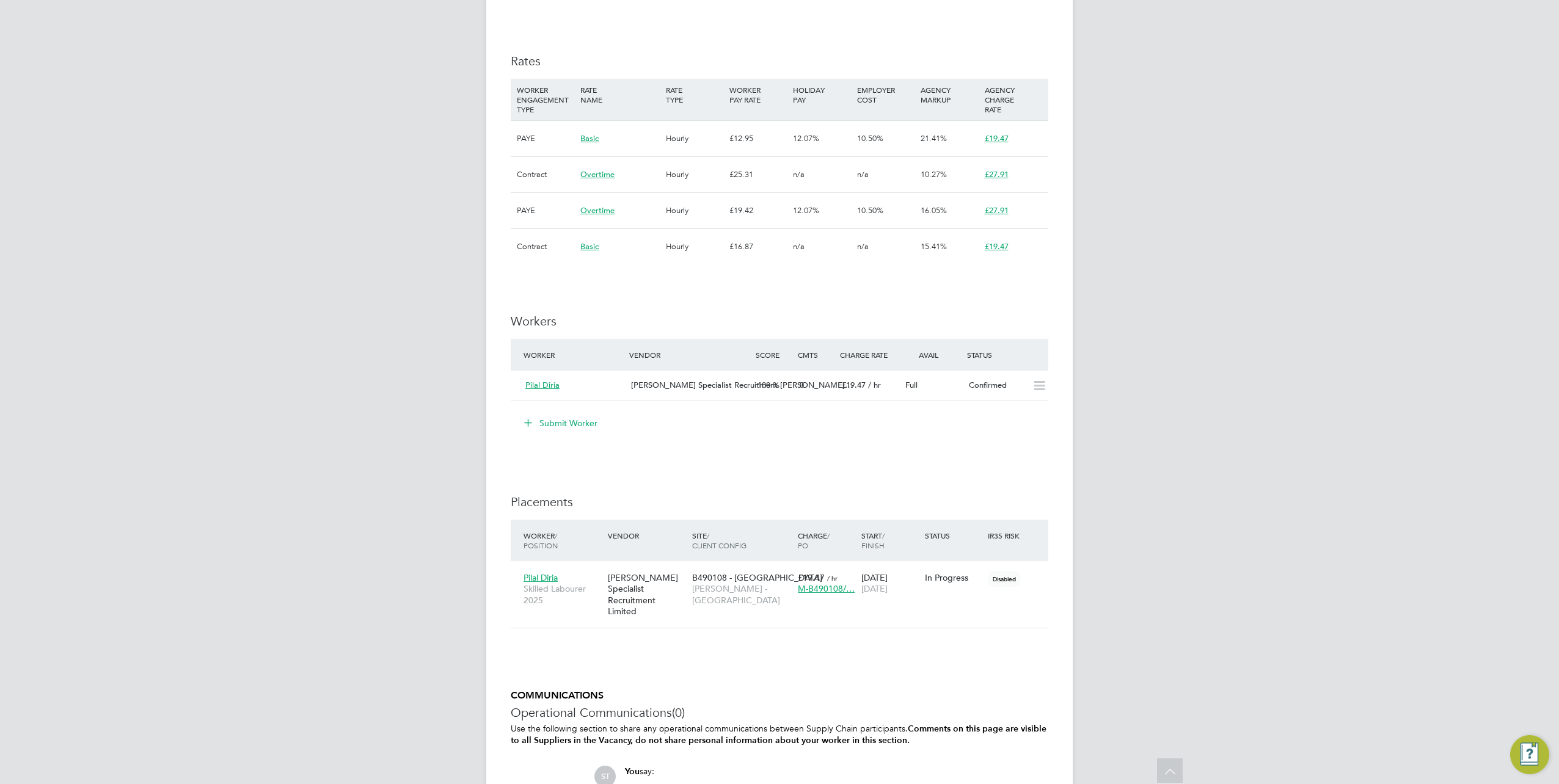
scroll to position [794, 0]
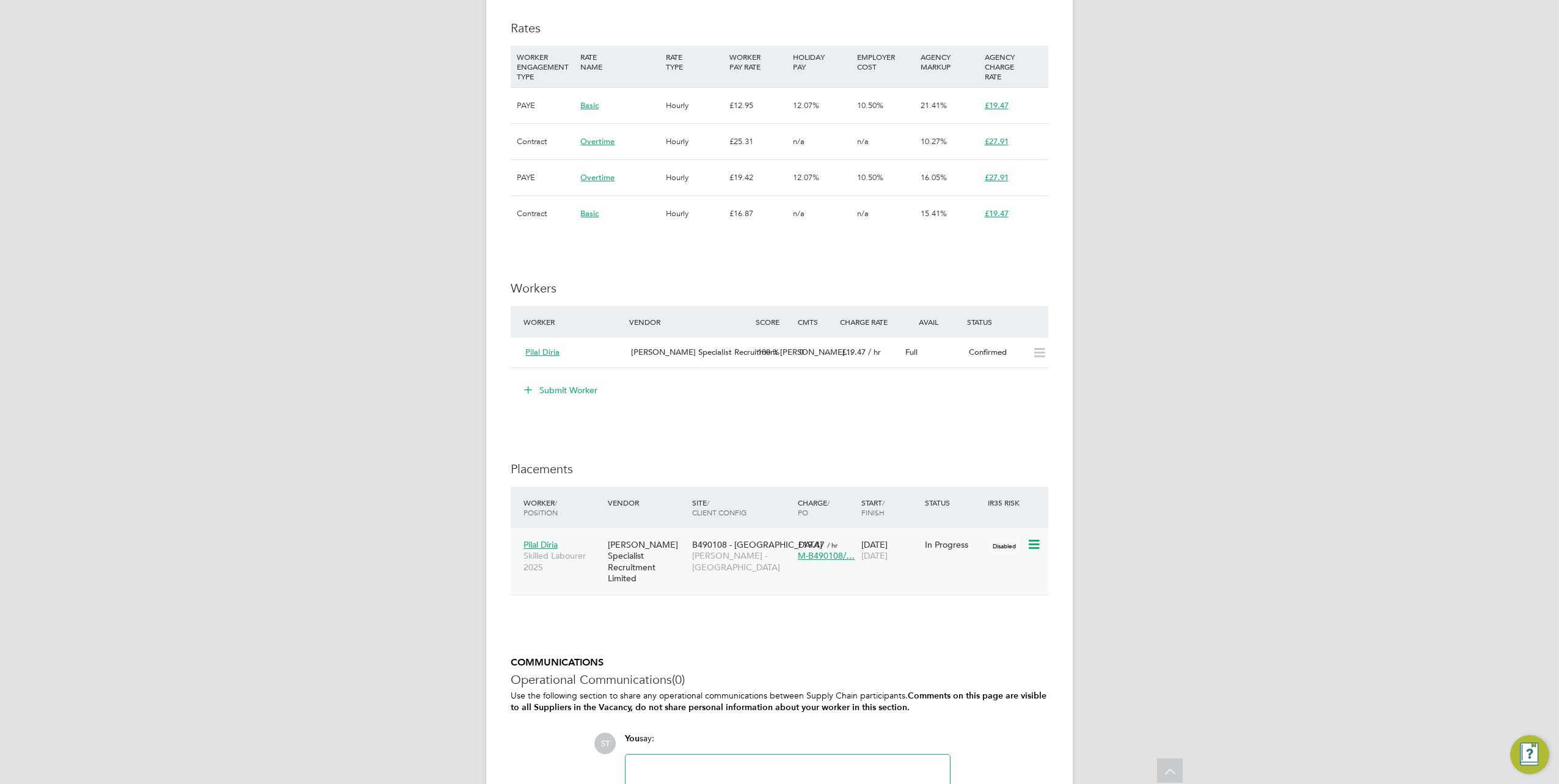
click at [548, 547] on span "Pilal Diria" at bounding box center [540, 544] width 34 height 11
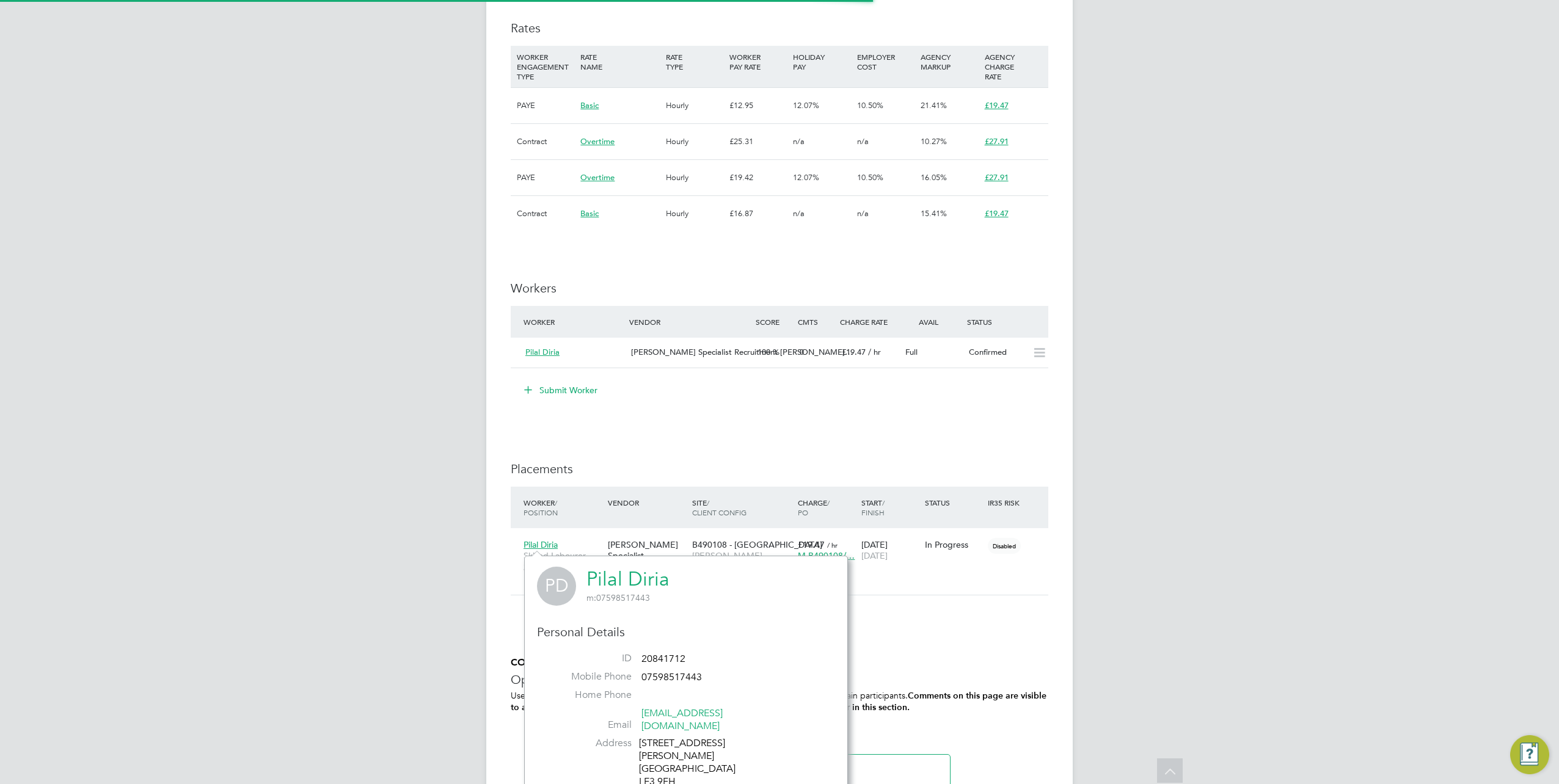
click at [655, 581] on link "Pilal Diria" at bounding box center [628, 579] width 83 height 24
click at [629, 539] on div "[PERSON_NAME] Specialist Recruitment Limited" at bounding box center [646, 561] width 84 height 57
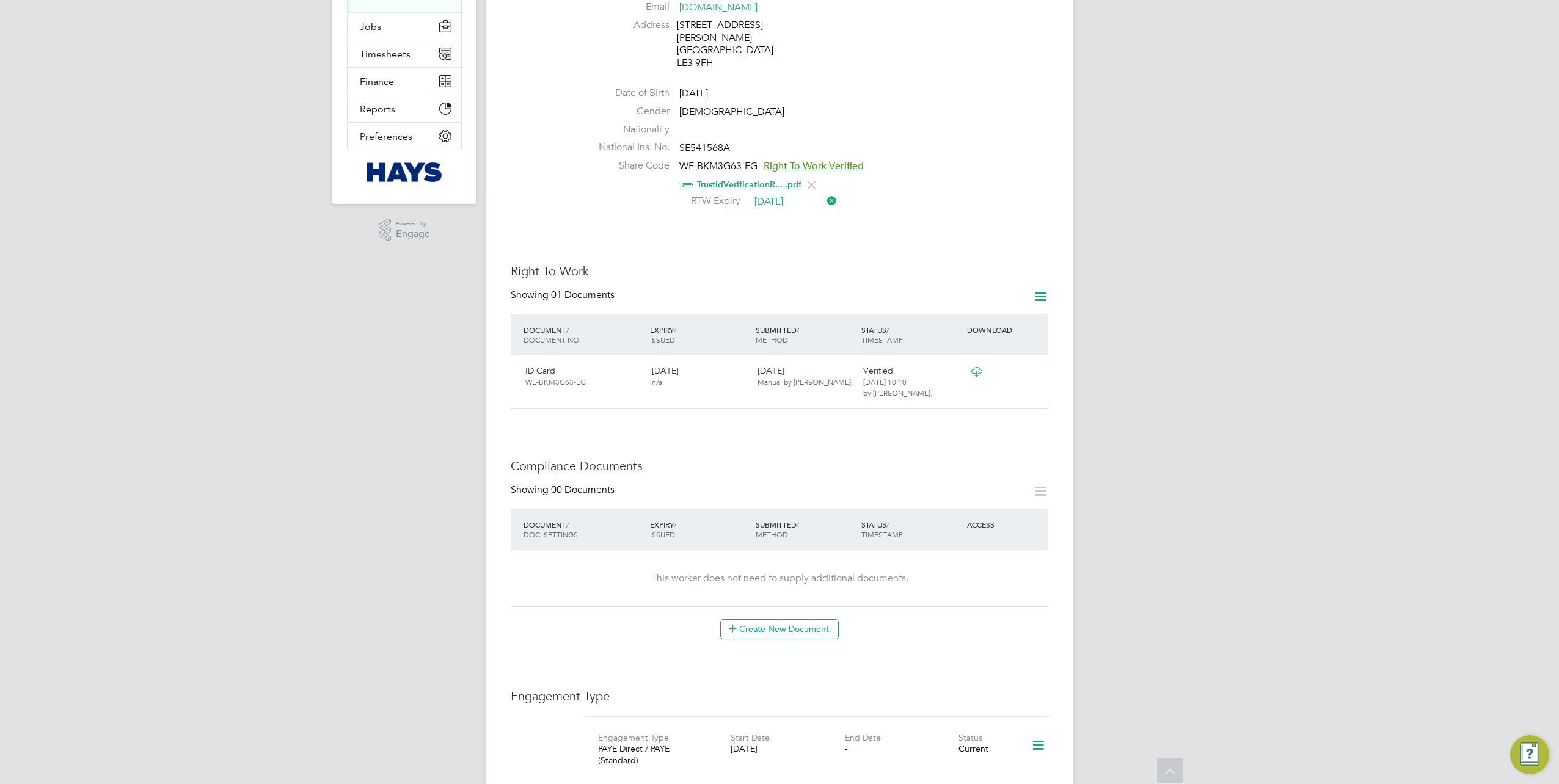
scroll to position [122, 0]
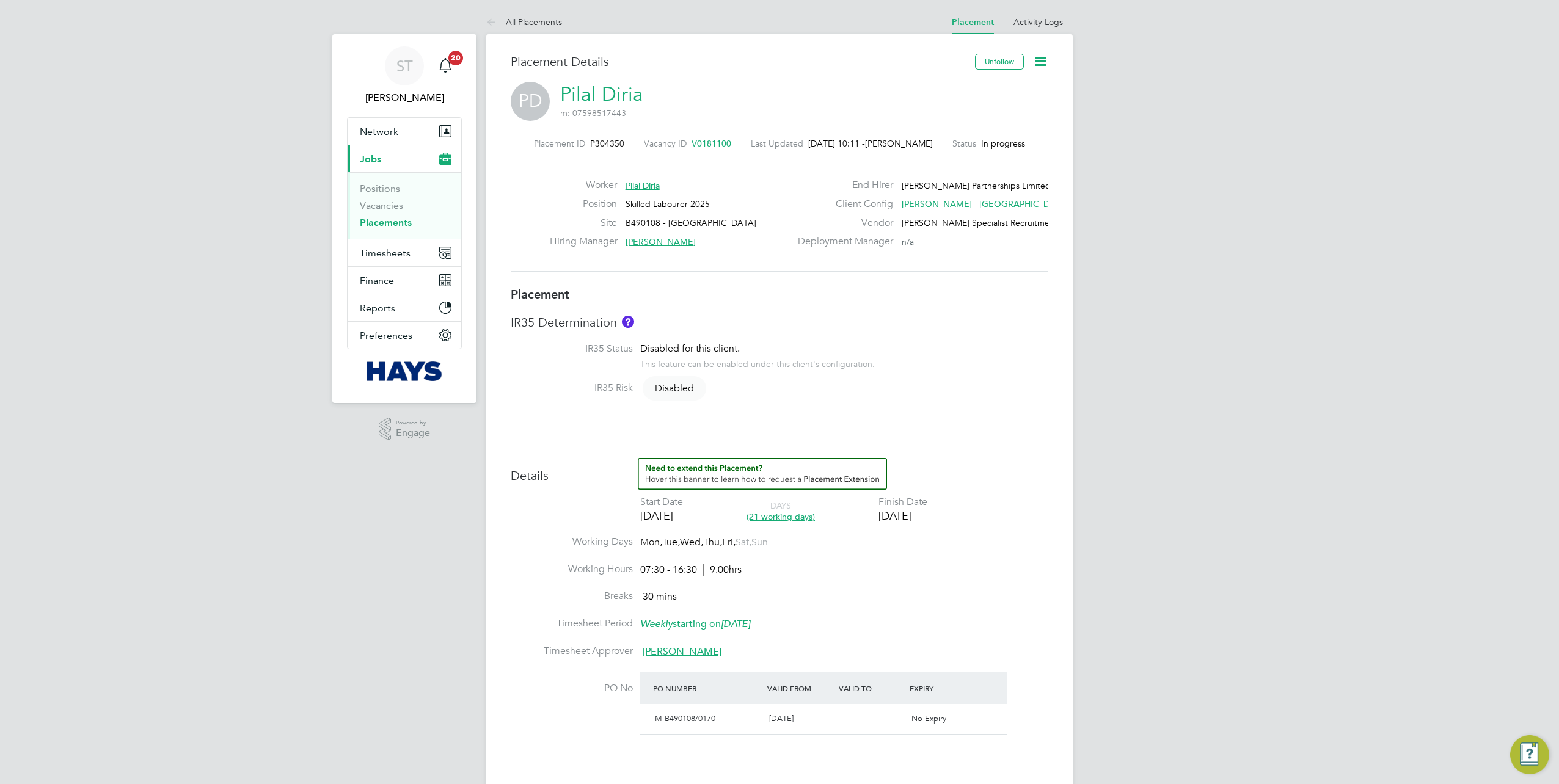
click at [625, 139] on span "P304350" at bounding box center [606, 143] width 34 height 11
drag, startPoint x: 631, startPoint y: 143, endPoint x: 599, endPoint y: 145, distance: 32.1
click at [599, 145] on div "Placement ID P304350 Vacancy ID V0181100 Last Updated [DATE] 10:11 - [PERSON_NA…" at bounding box center [780, 143] width 537 height 11
copy span "304350"
click at [378, 219] on link "Placements" at bounding box center [386, 223] width 52 height 12
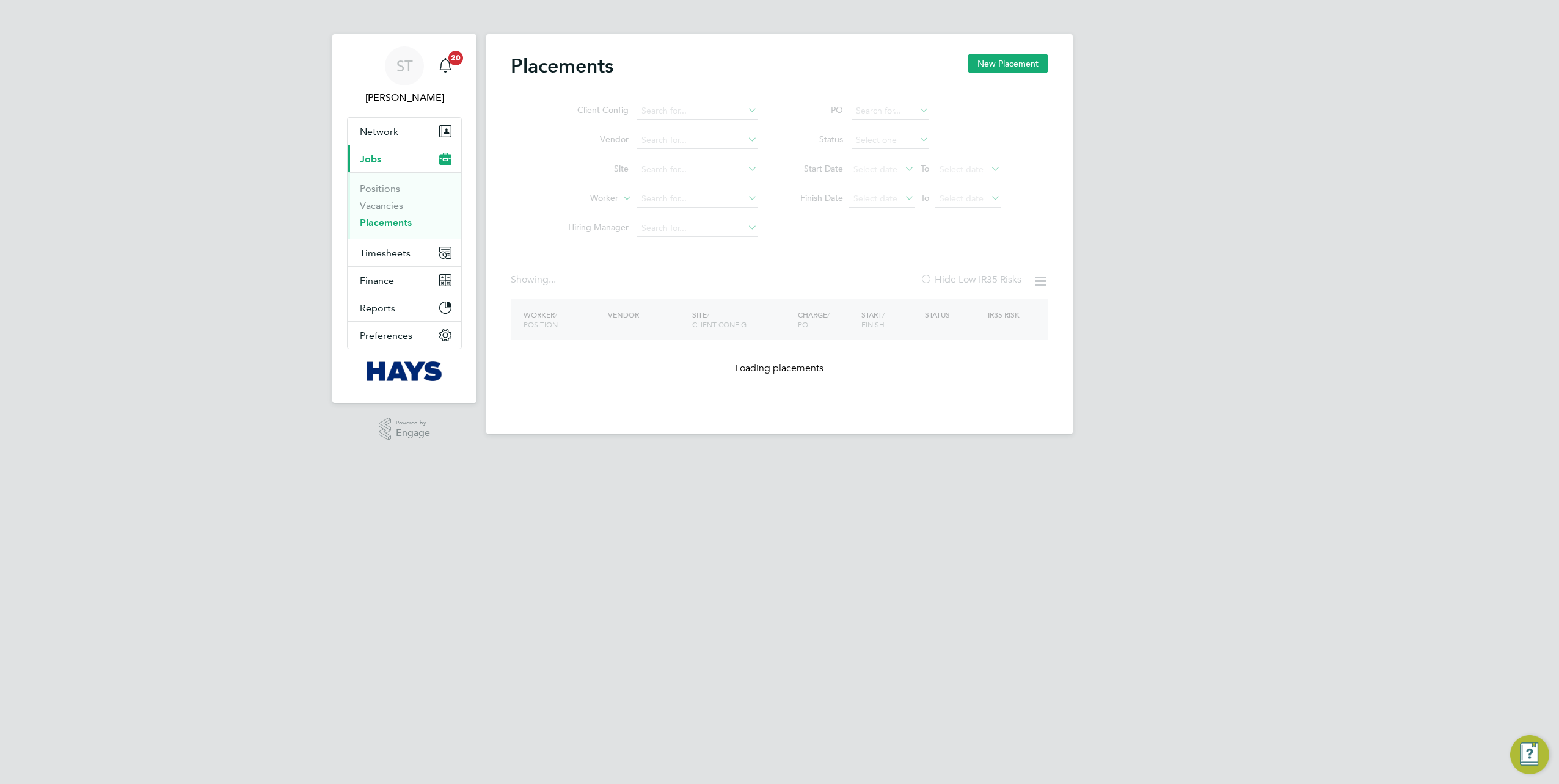
click at [651, 199] on ul "Client Config Vendor Site Worker Hiring Manager" at bounding box center [658, 170] width 230 height 146
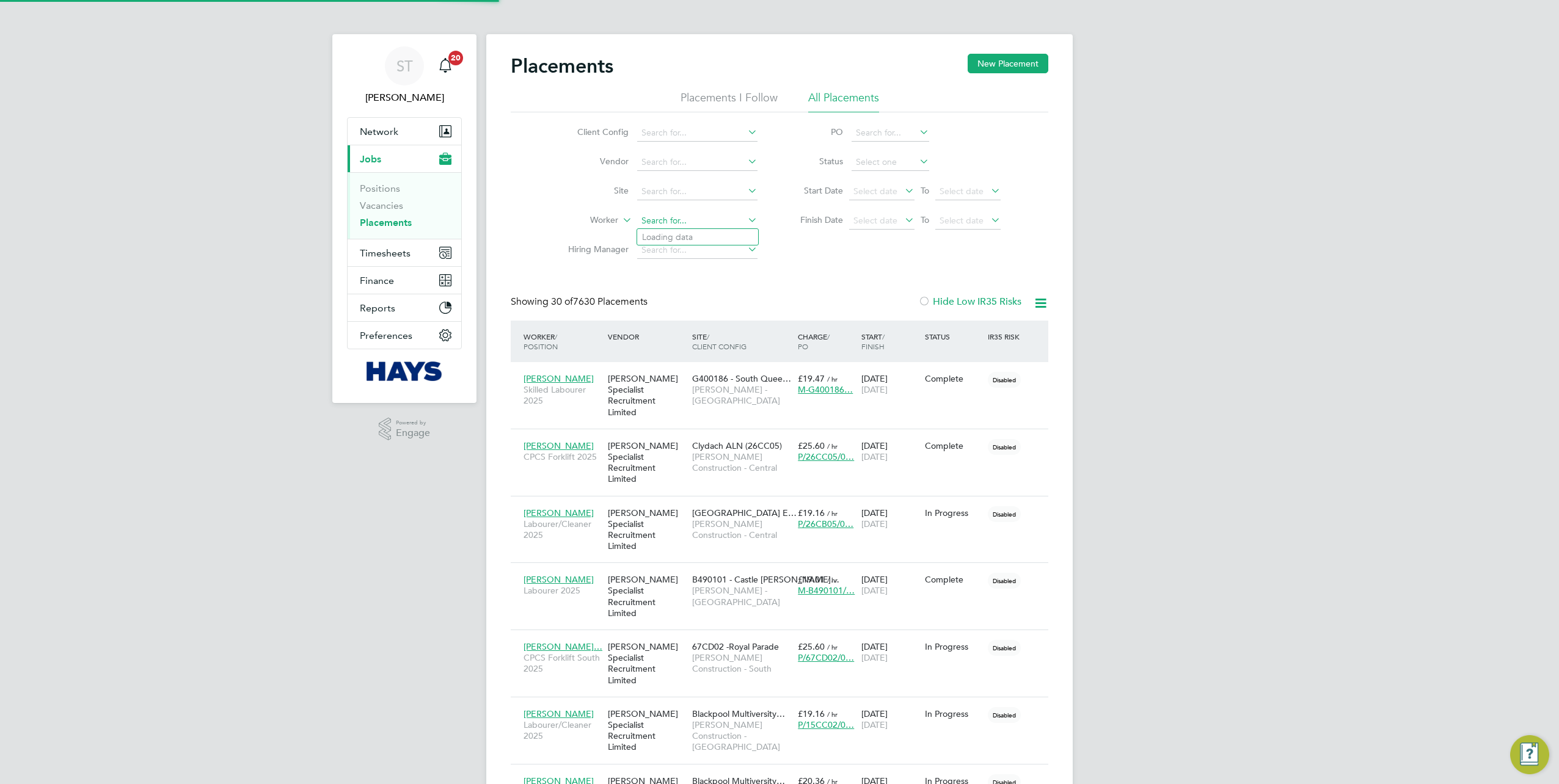
click at [649, 221] on input at bounding box center [697, 221] width 121 height 17
type input "[PERSON_NAME]"
click at [661, 235] on li "[PERSON_NAME]" at bounding box center [697, 237] width 121 height 17
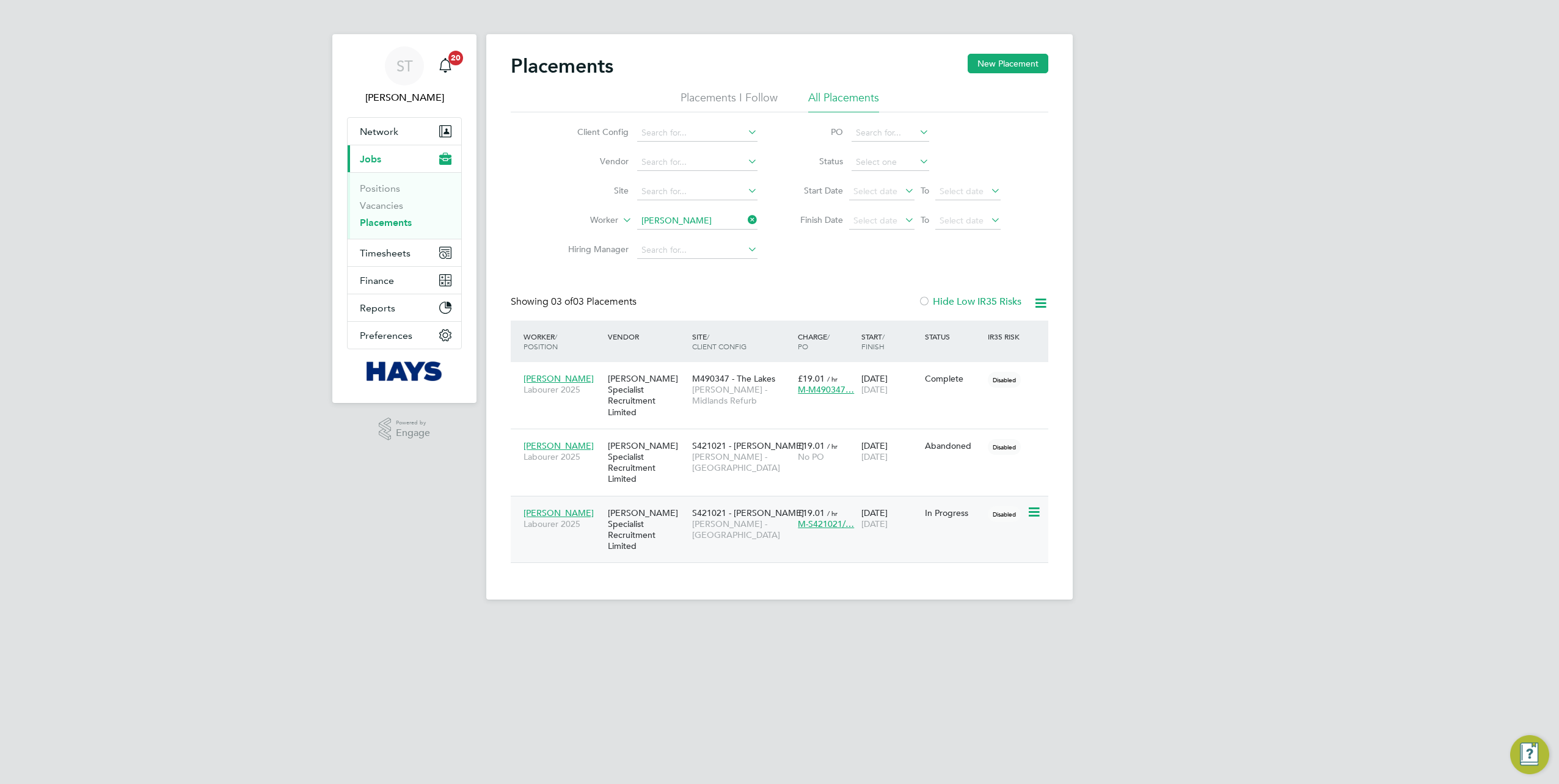
click at [712, 518] on span "[PERSON_NAME] - [GEOGRAPHIC_DATA]" at bounding box center [742, 529] width 100 height 22
click at [726, 214] on input "[PERSON_NAME]" at bounding box center [697, 221] width 121 height 17
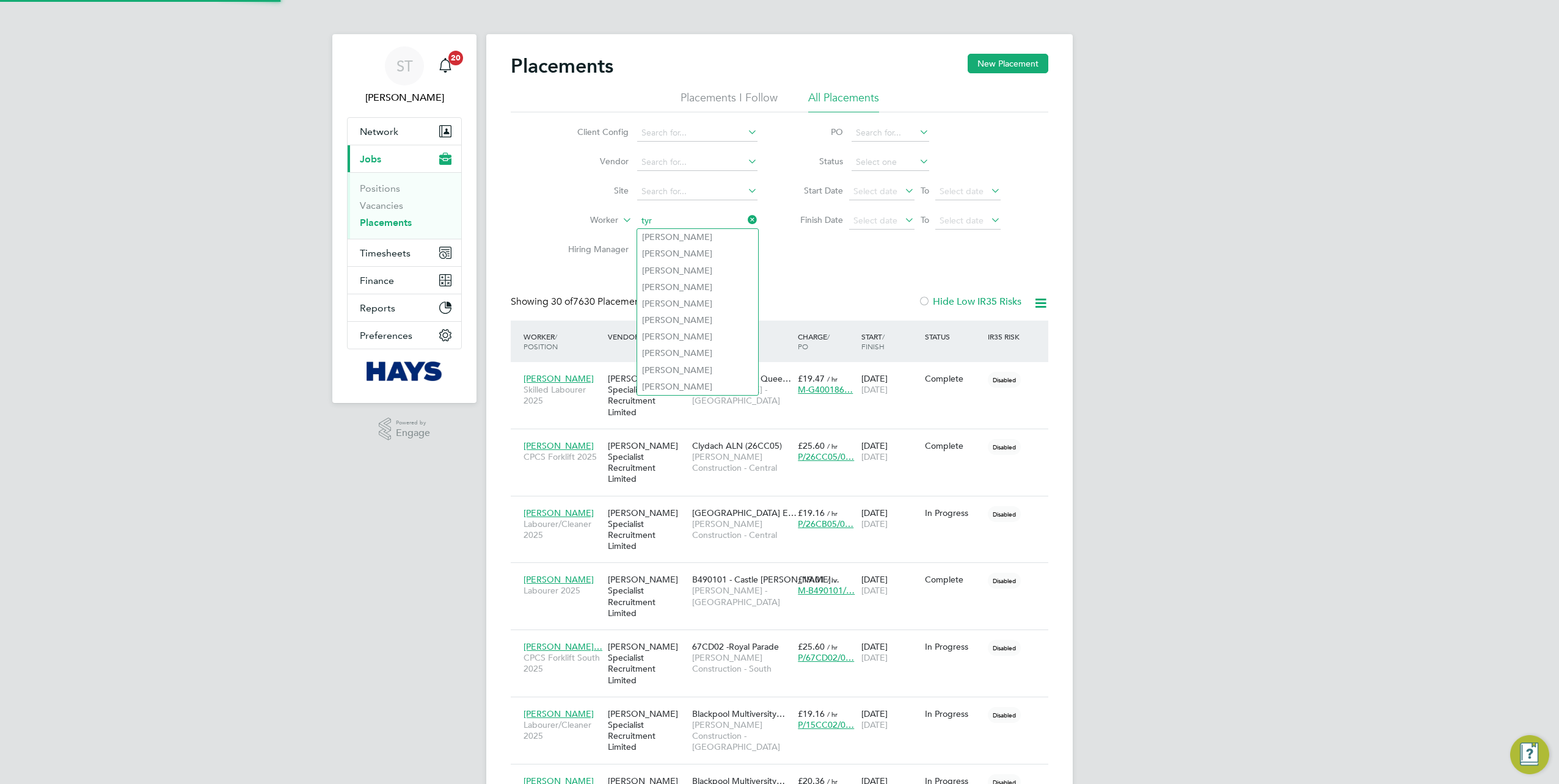
scroll to position [47, 106]
click at [701, 237] on li "[PERSON_NAME]" at bounding box center [697, 237] width 121 height 17
type input "[PERSON_NAME]"
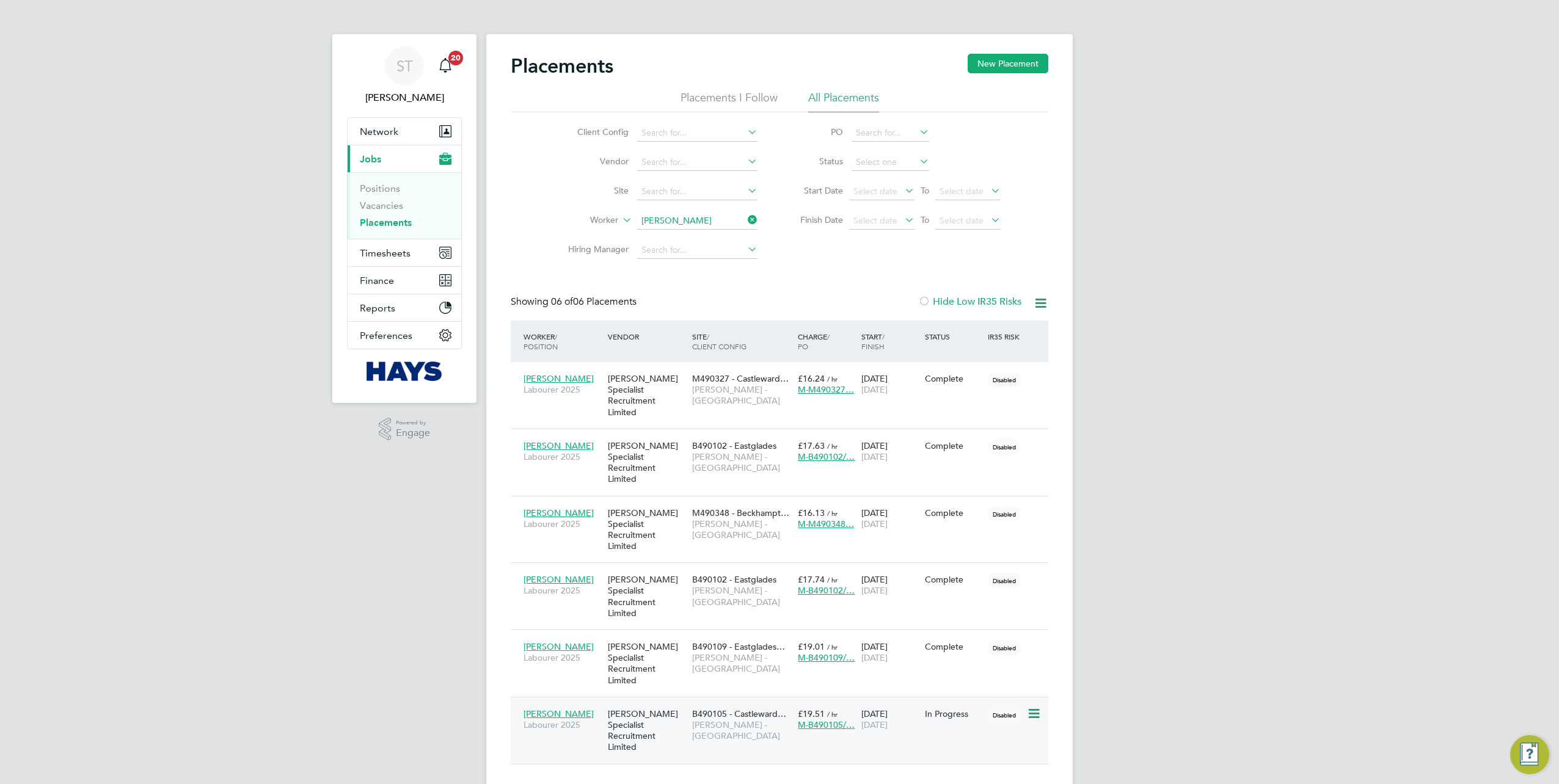
click at [699, 703] on div "B490105 - Castleward… [PERSON_NAME] - [GEOGRAPHIC_DATA]" at bounding box center [741, 725] width 106 height 46
click at [741, 221] on li "Worker [PERSON_NAME]" at bounding box center [658, 220] width 230 height 29
click at [703, 222] on input at bounding box center [697, 221] width 121 height 17
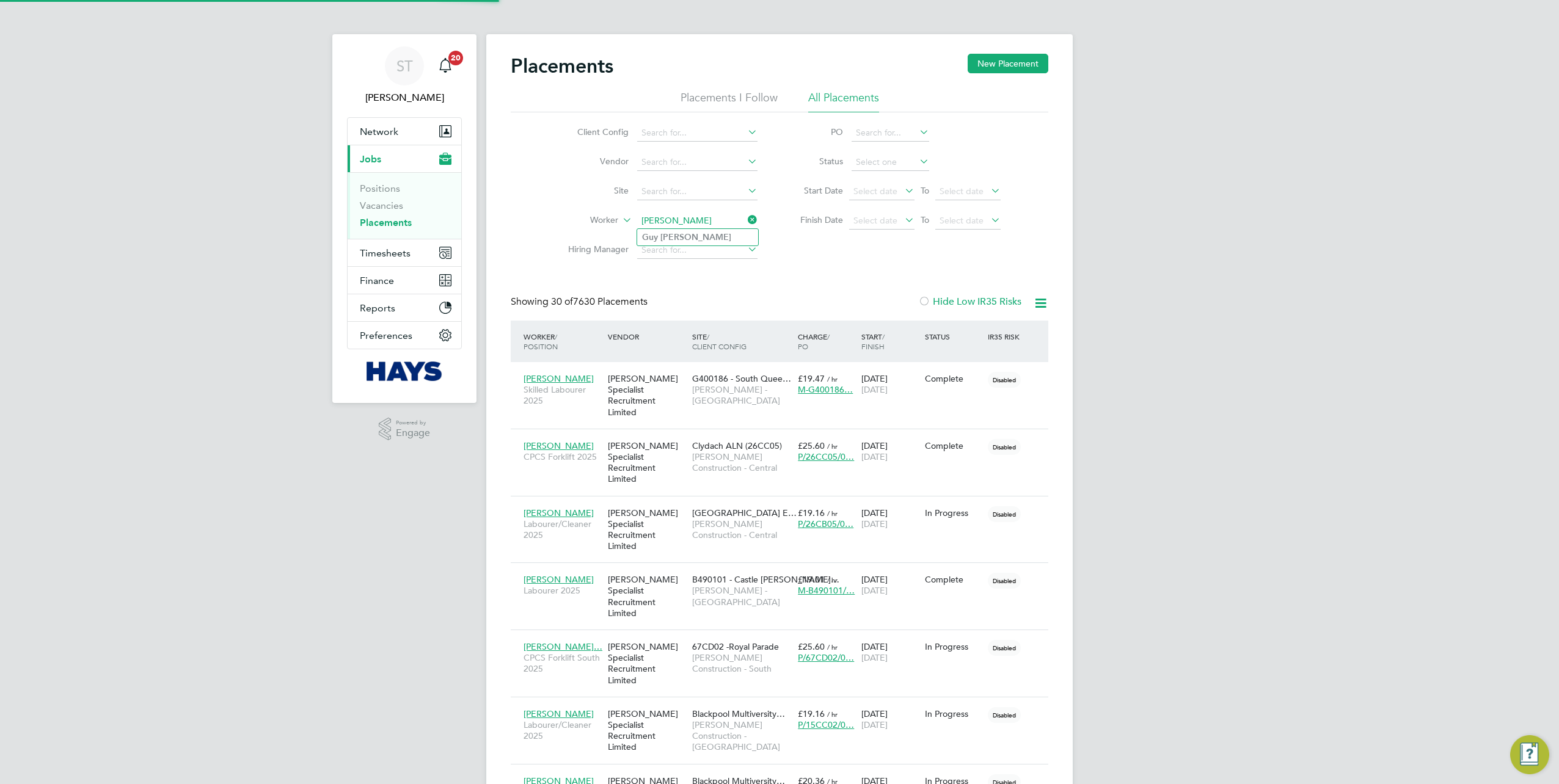
click at [678, 239] on b "[PERSON_NAME]" at bounding box center [695, 237] width 71 height 10
type input "[PERSON_NAME]"
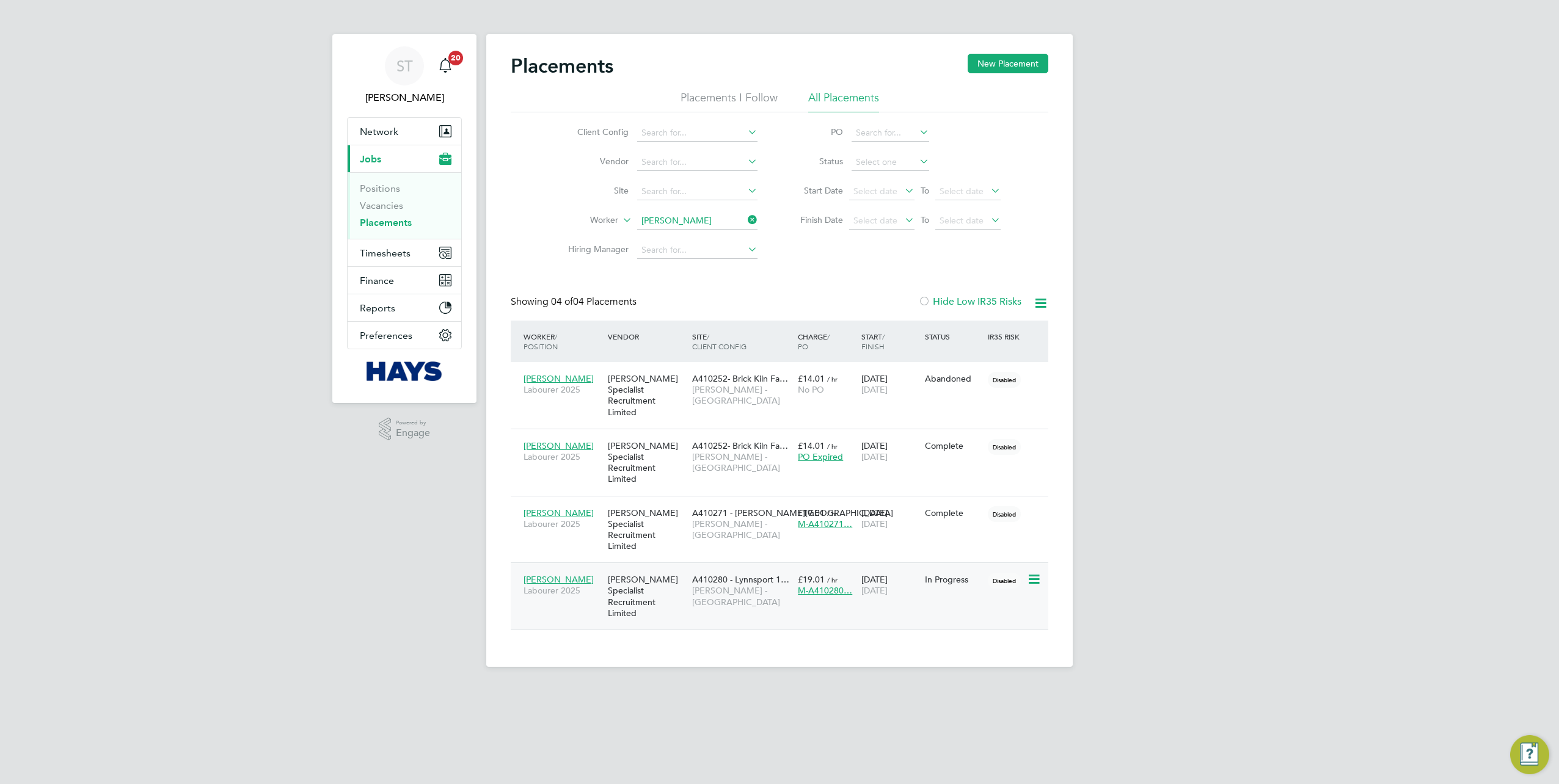
click at [709, 568] on div "A410280 - Lynnsport 1… [PERSON_NAME] - [GEOGRAPHIC_DATA]" at bounding box center [741, 590] width 106 height 46
click at [732, 213] on input at bounding box center [697, 221] width 121 height 17
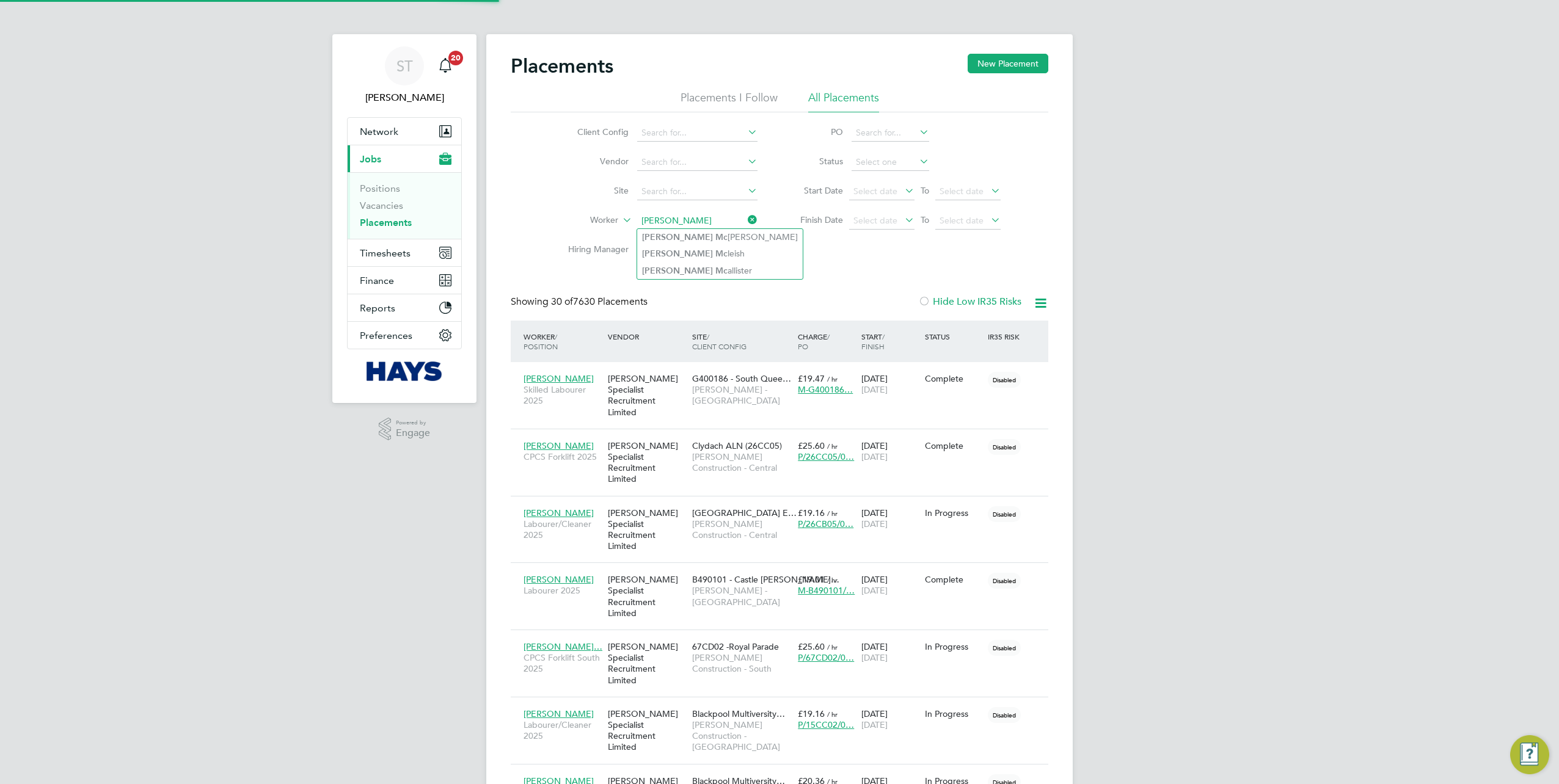
click at [694, 238] on li "[PERSON_NAME]" at bounding box center [720, 237] width 166 height 17
type input "[PERSON_NAME]"
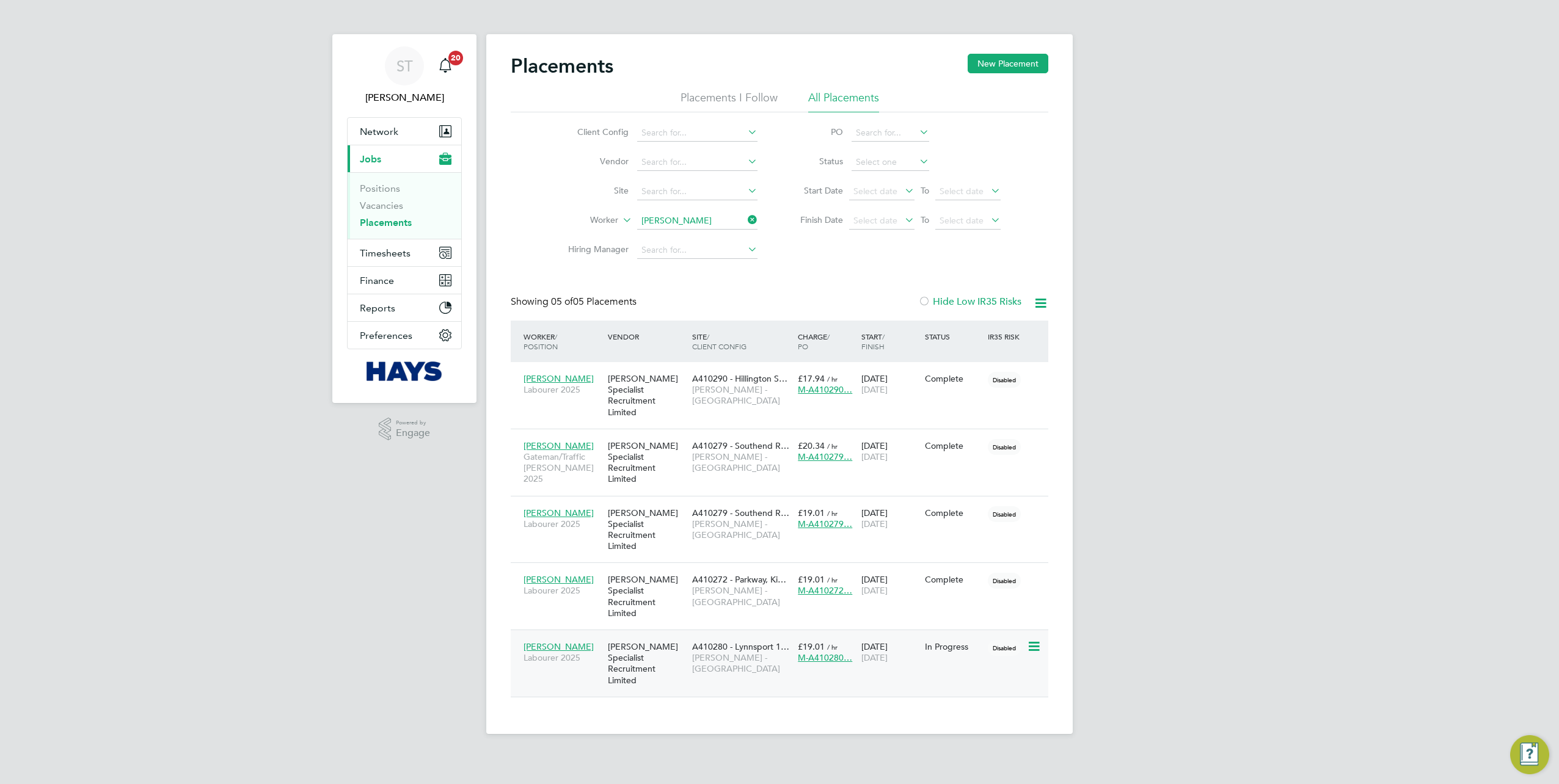
click at [699, 652] on span "[PERSON_NAME] - [GEOGRAPHIC_DATA]" at bounding box center [742, 663] width 100 height 22
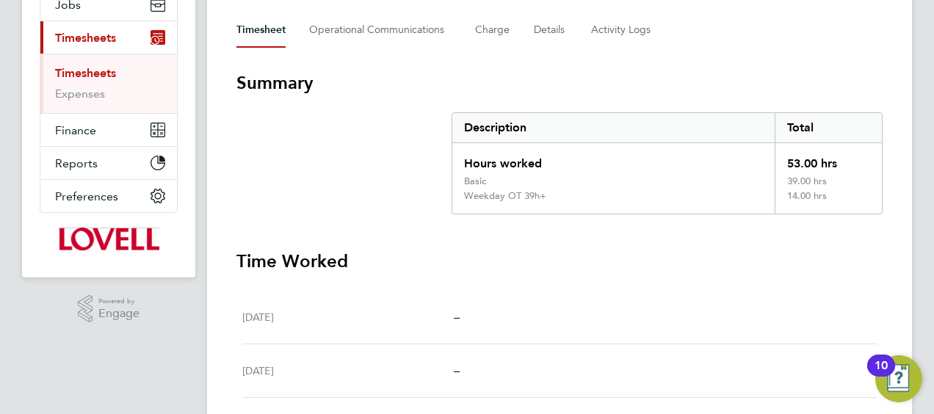
scroll to position [203, 0]
click at [599, 32] on Logs-tab "Activity Logs" at bounding box center [622, 30] width 62 height 35
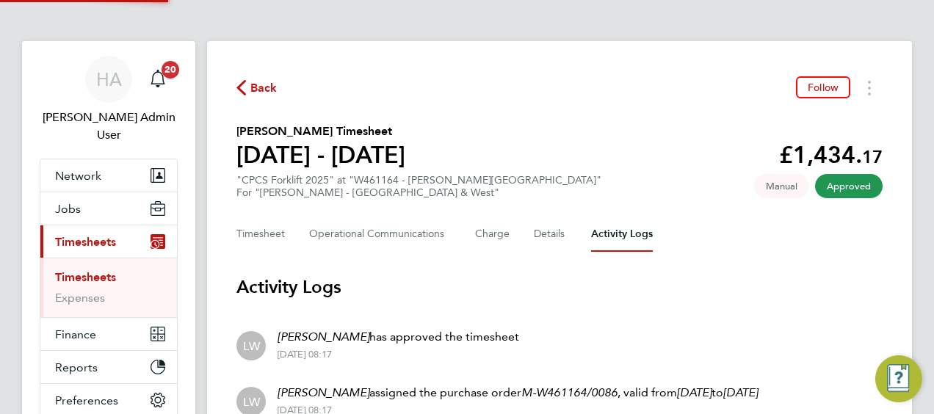
scroll to position [184, 0]
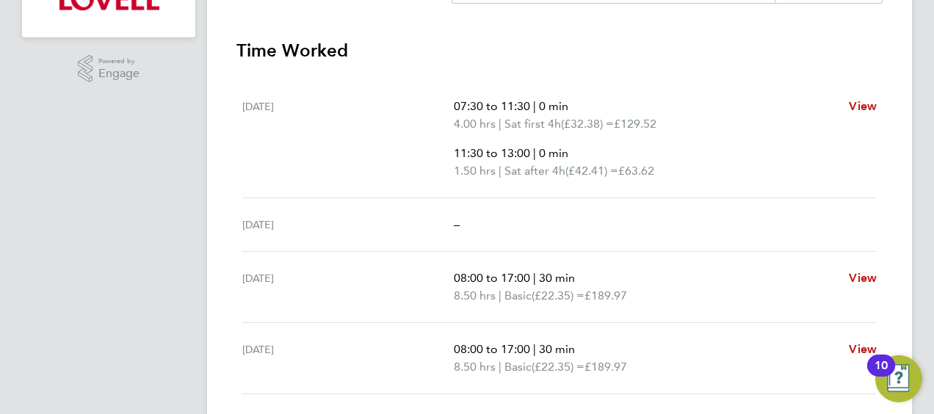
scroll to position [224, 0]
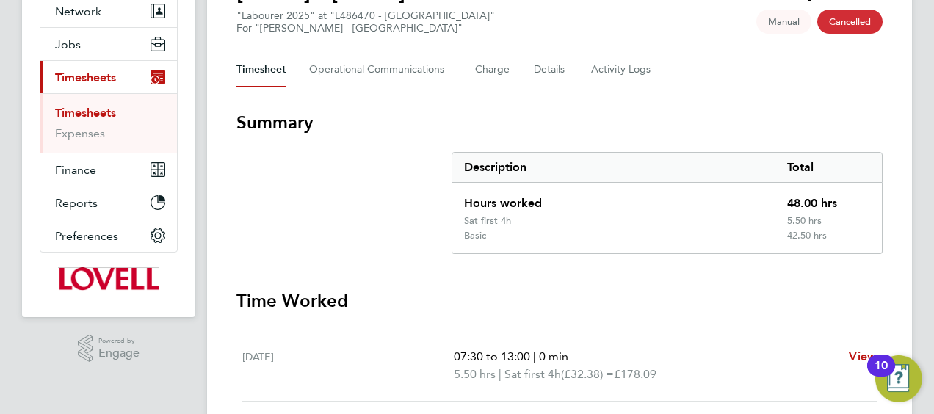
scroll to position [73, 0]
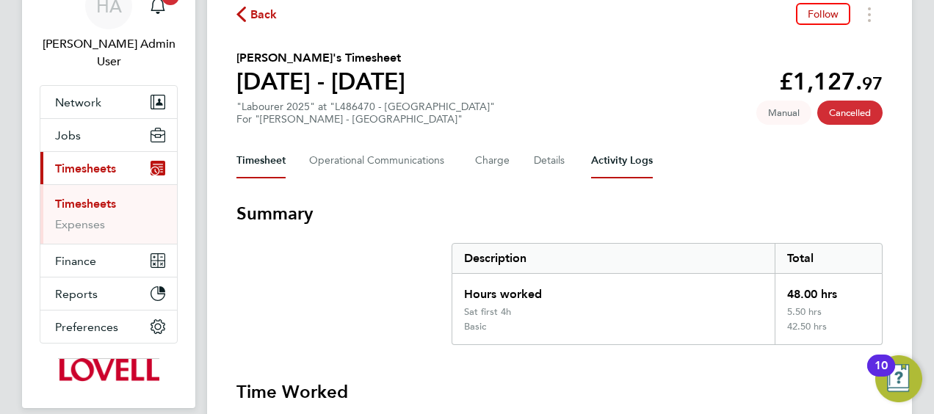
click at [618, 158] on Logs-tab "Activity Logs" at bounding box center [622, 160] width 62 height 35
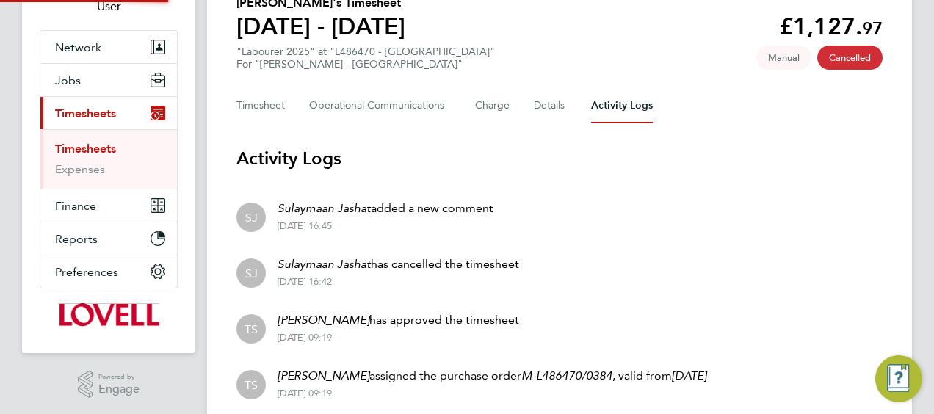
scroll to position [295, 0]
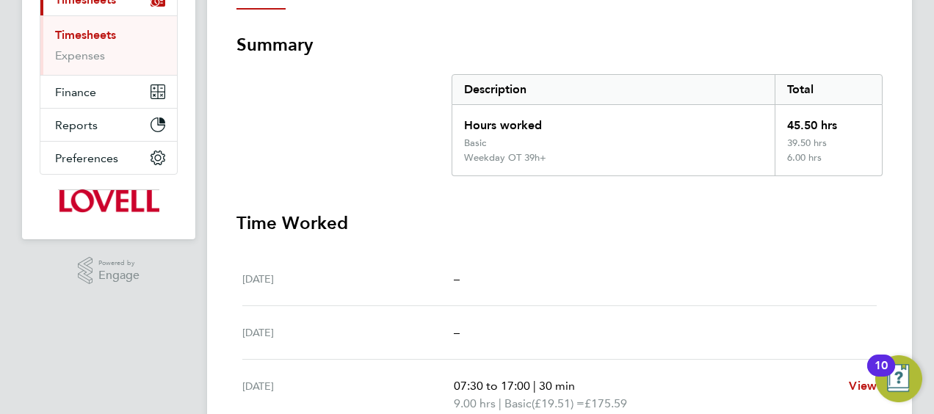
scroll to position [220, 0]
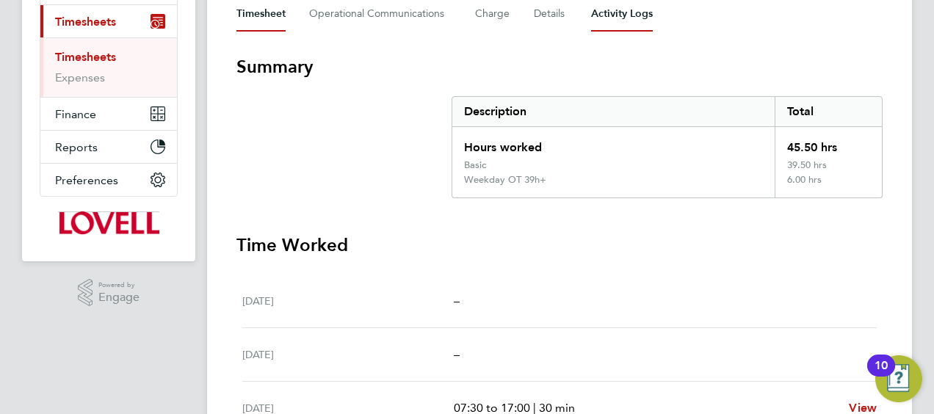
click at [621, 30] on Logs-tab "Activity Logs" at bounding box center [622, 13] width 62 height 35
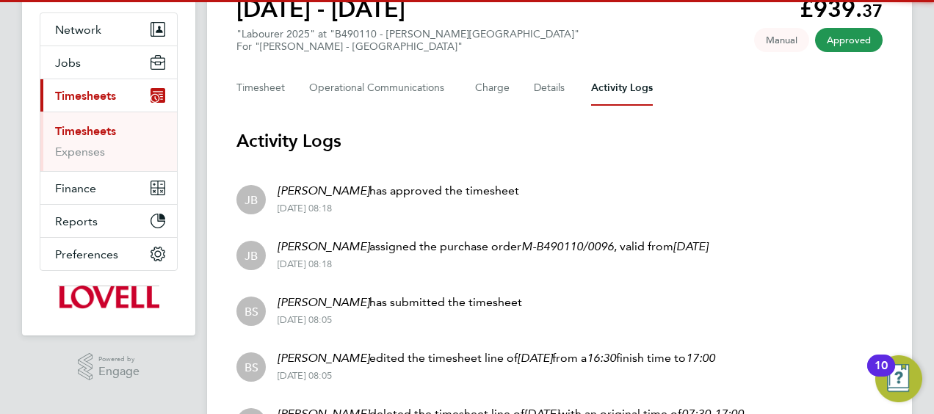
scroll to position [351, 0]
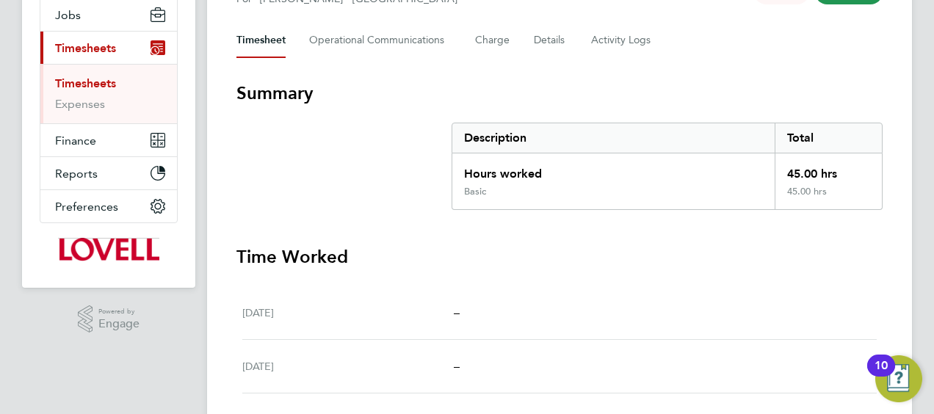
scroll to position [142, 0]
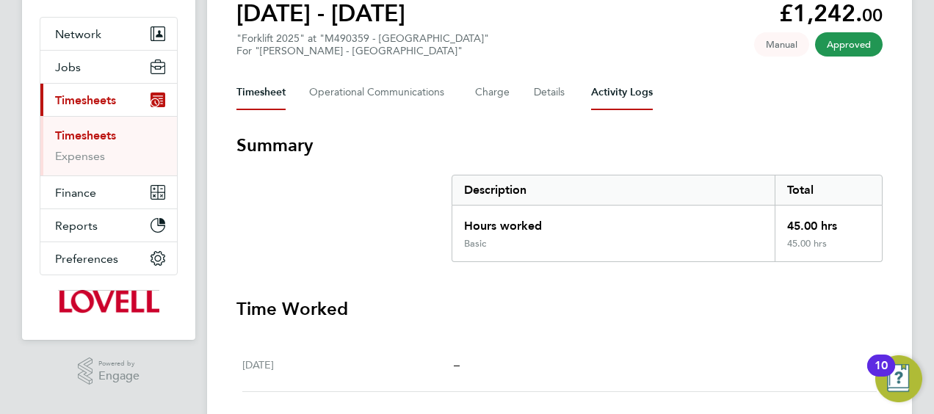
click at [615, 97] on Logs-tab "Activity Logs" at bounding box center [622, 92] width 62 height 35
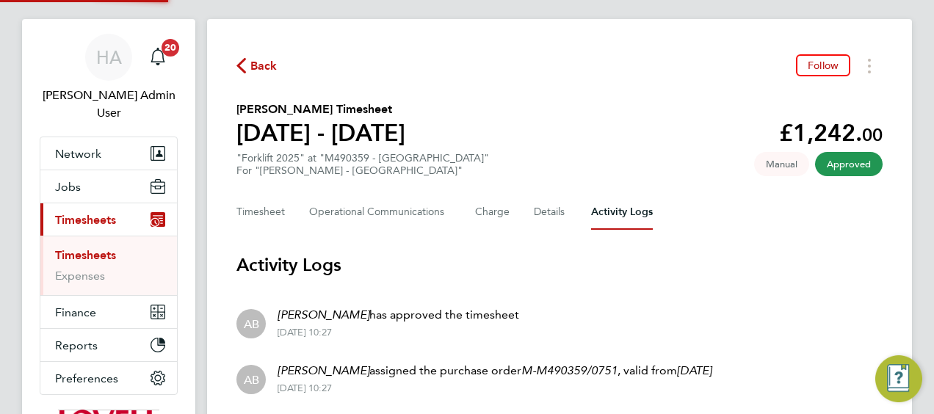
scroll to position [184, 0]
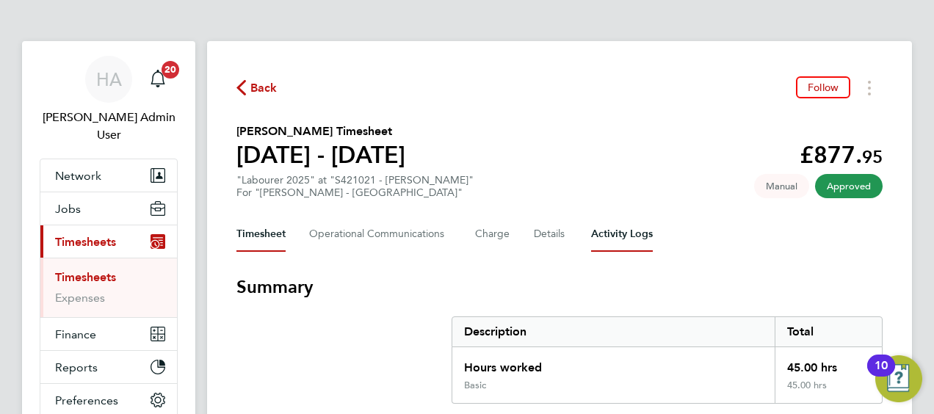
click at [614, 225] on Logs-tab "Activity Logs" at bounding box center [622, 234] width 62 height 35
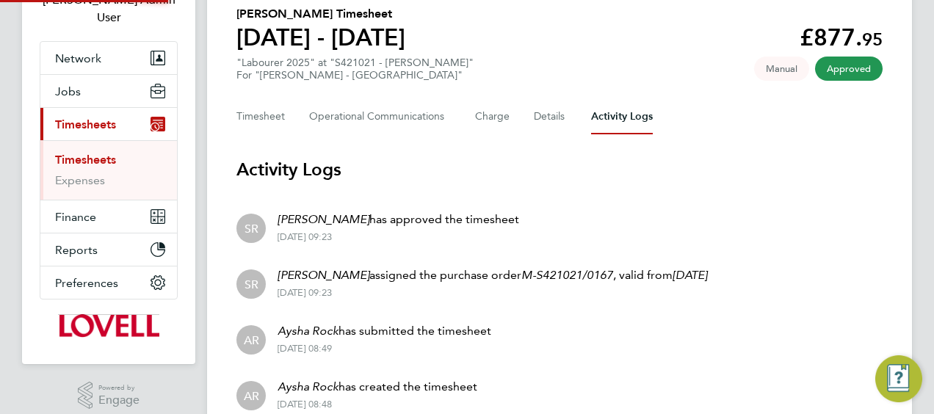
scroll to position [184, 0]
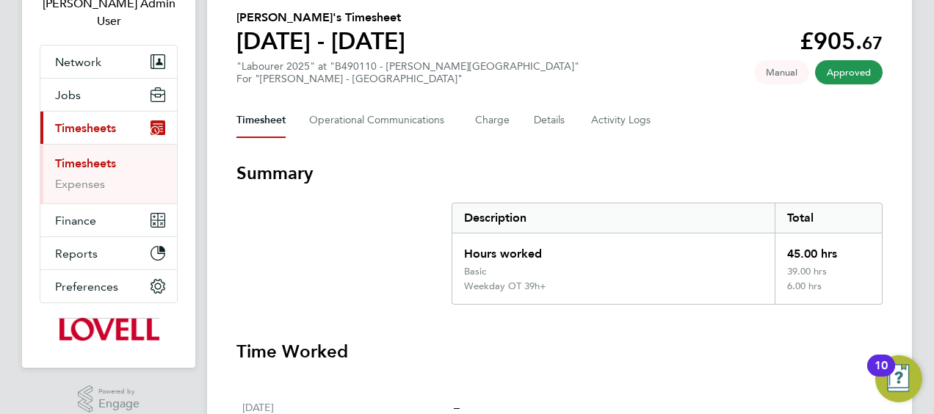
scroll to position [73, 0]
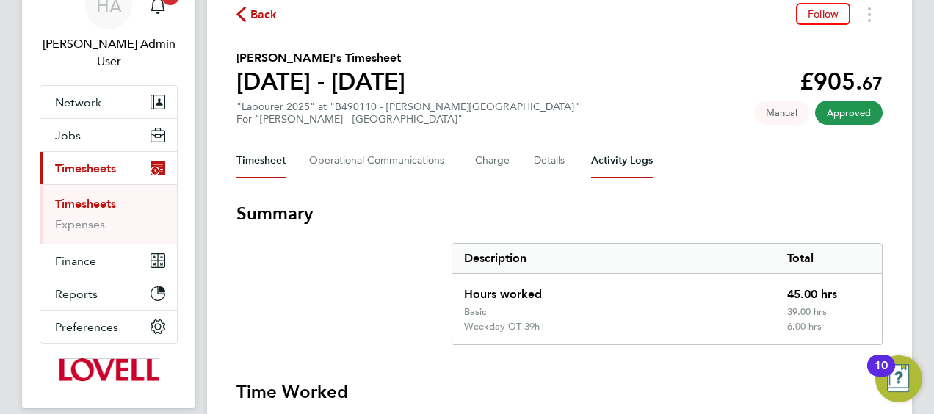
click at [596, 170] on Logs-tab "Activity Logs" at bounding box center [622, 160] width 62 height 35
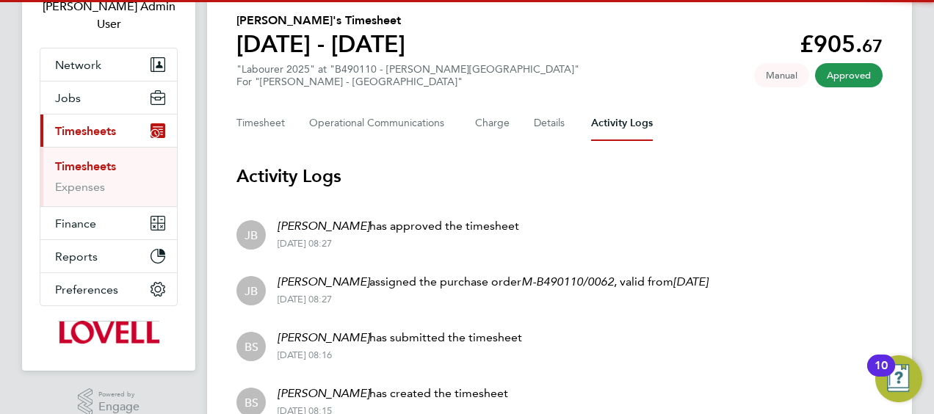
scroll to position [184, 0]
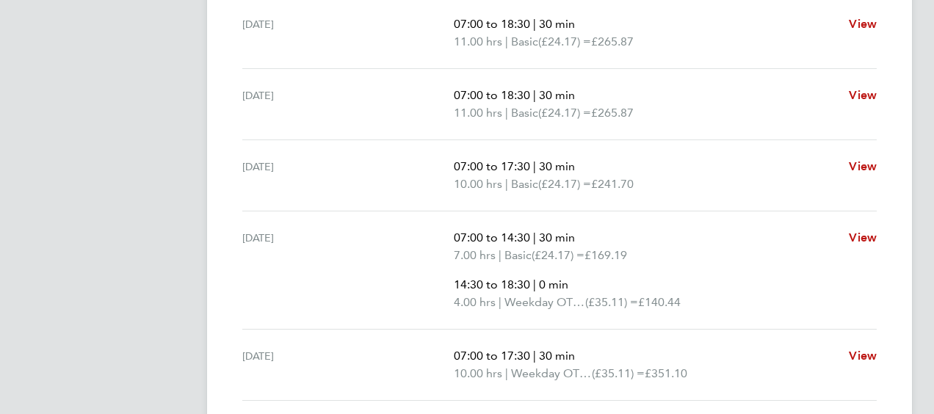
scroll to position [717, 0]
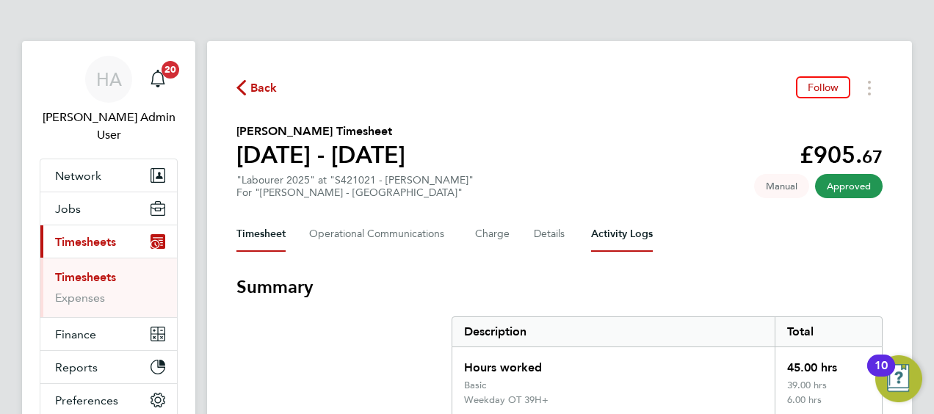
click at [638, 229] on Logs-tab "Activity Logs" at bounding box center [622, 234] width 62 height 35
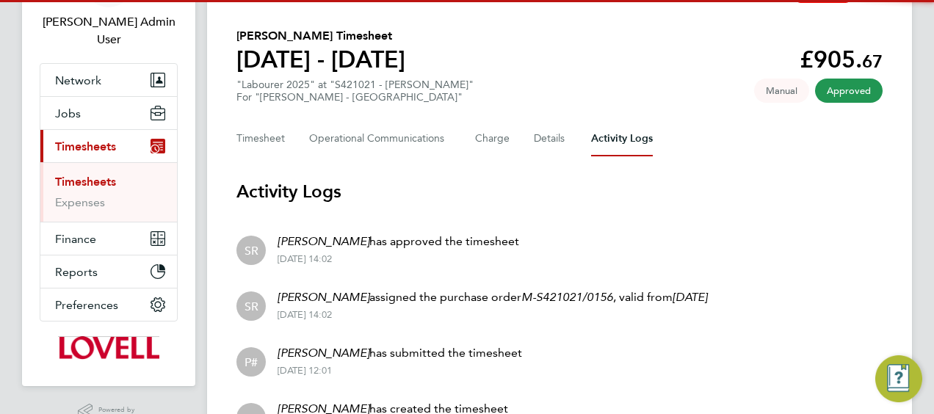
scroll to position [184, 0]
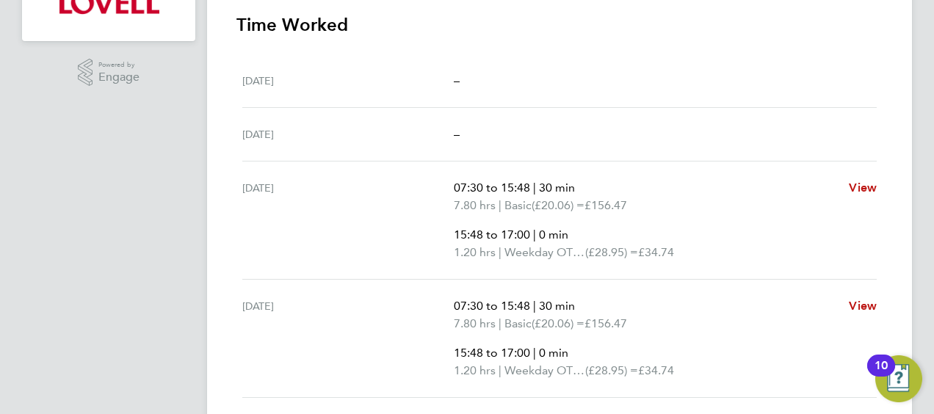
scroll to position [147, 0]
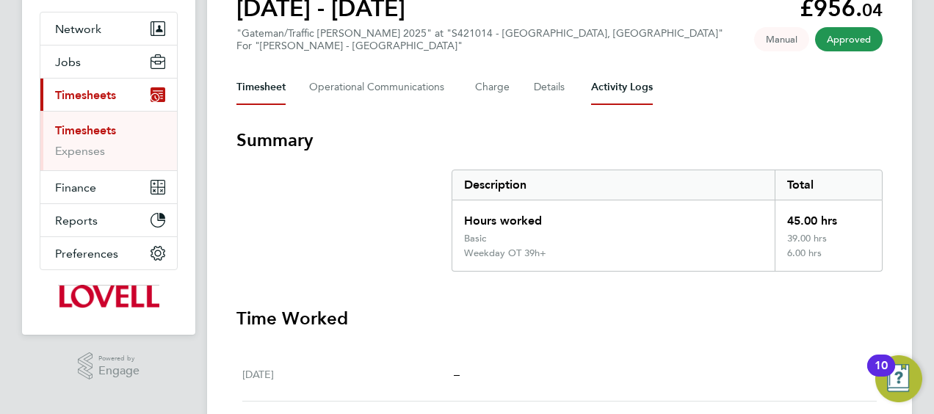
click at [618, 91] on Logs-tab "Activity Logs" at bounding box center [622, 87] width 62 height 35
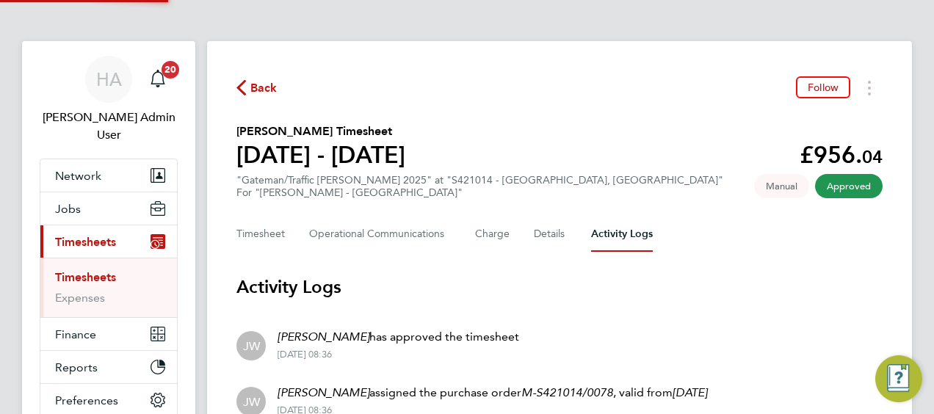
scroll to position [184, 0]
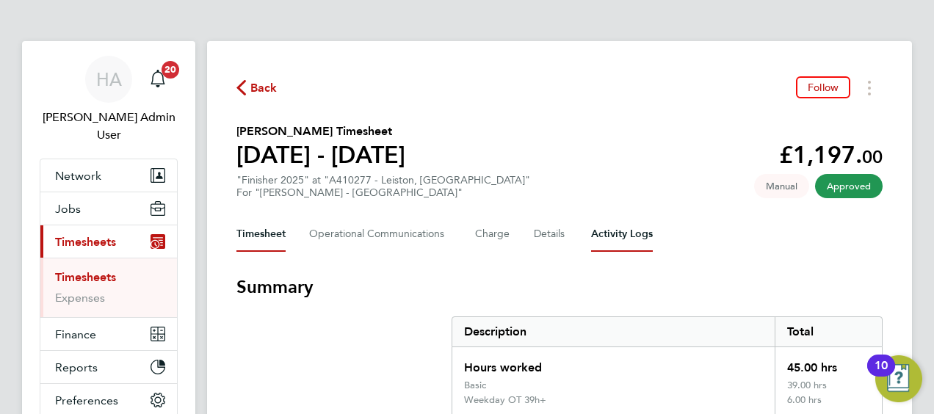
click at [601, 235] on Logs-tab "Activity Logs" at bounding box center [622, 234] width 62 height 35
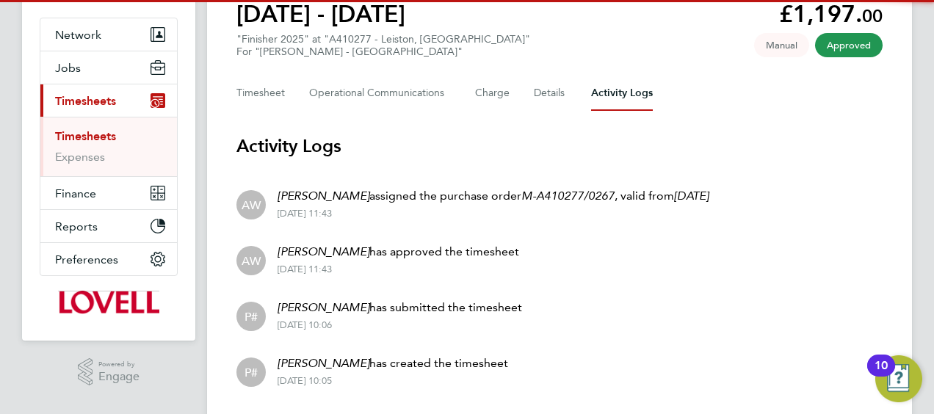
scroll to position [184, 0]
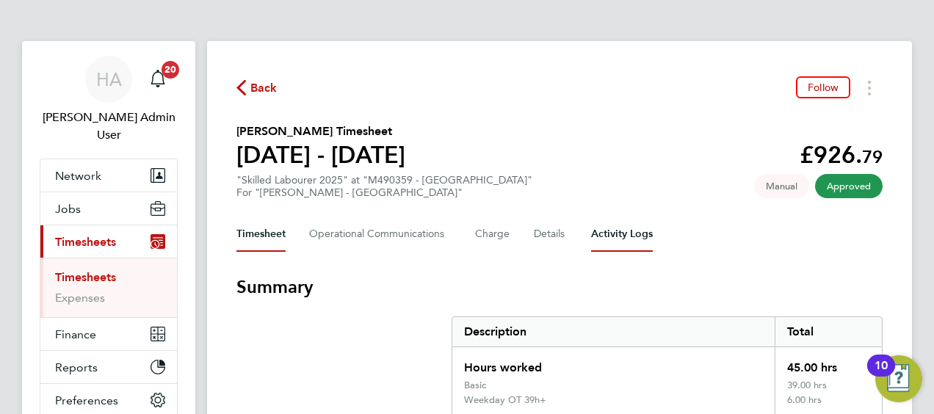
click at [604, 248] on Logs-tab "Activity Logs" at bounding box center [622, 234] width 62 height 35
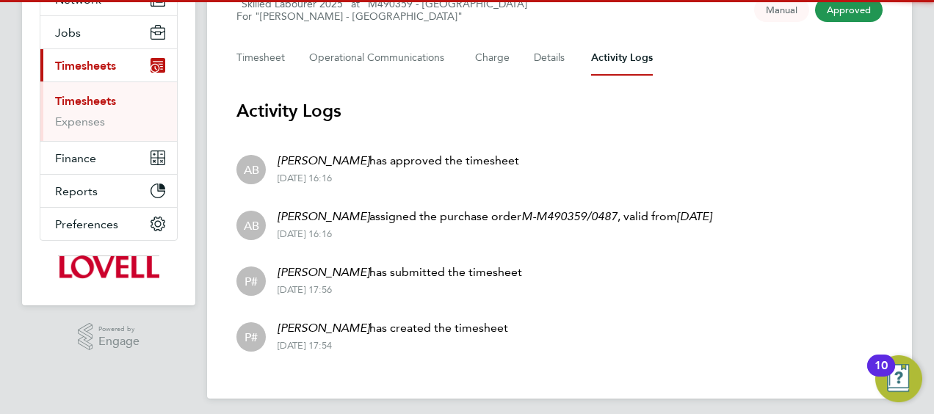
scroll to position [184, 0]
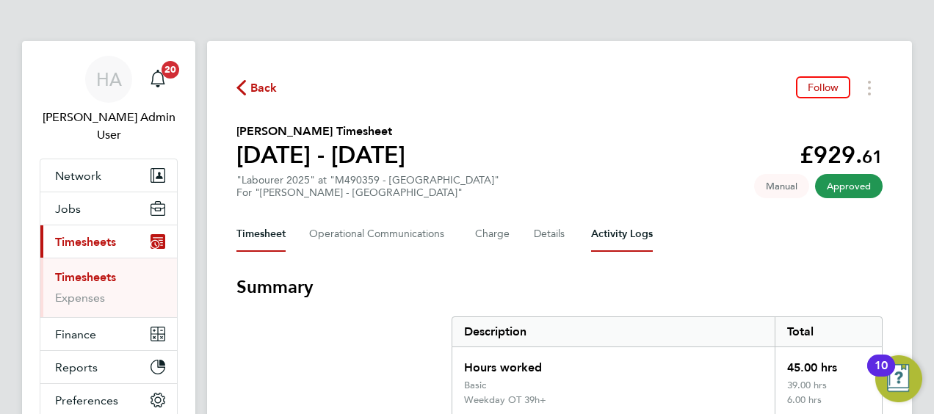
click at [604, 239] on Logs-tab "Activity Logs" at bounding box center [622, 234] width 62 height 35
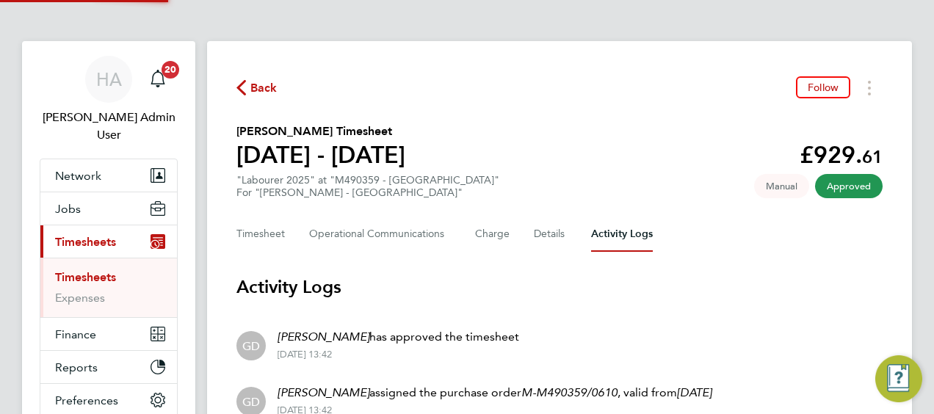
scroll to position [184, 0]
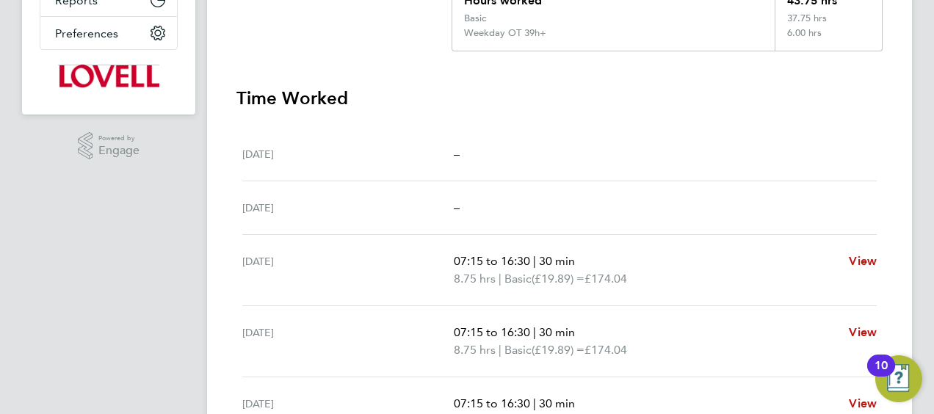
scroll to position [147, 0]
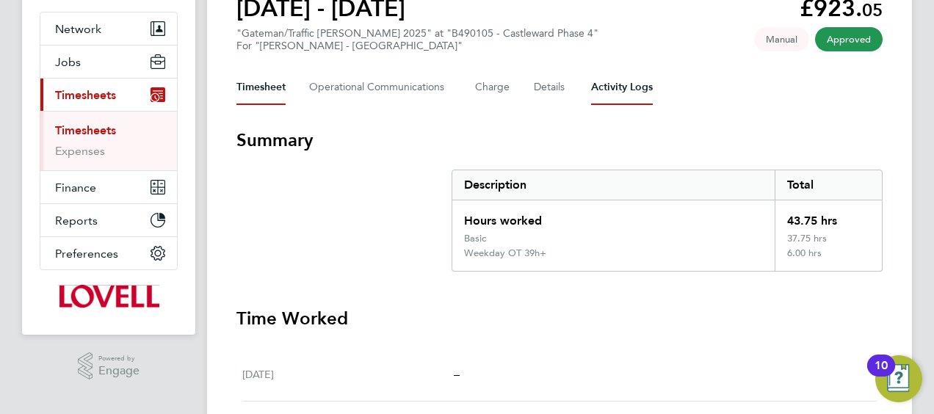
click at [611, 82] on Logs-tab "Activity Logs" at bounding box center [622, 87] width 62 height 35
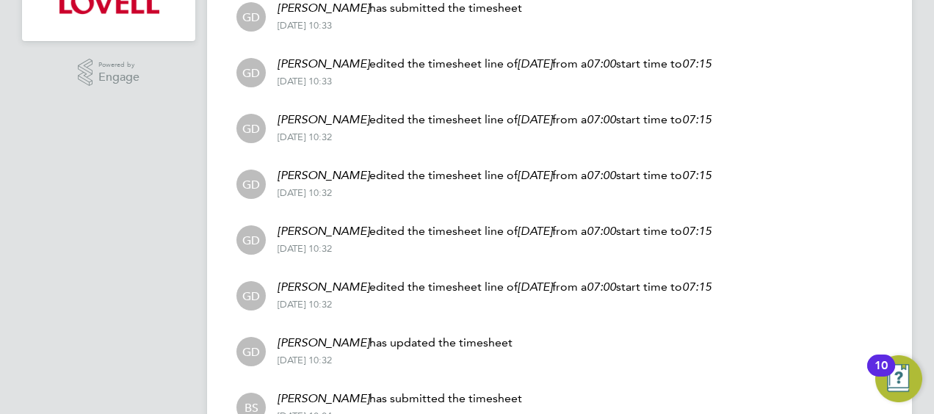
scroll to position [574, 0]
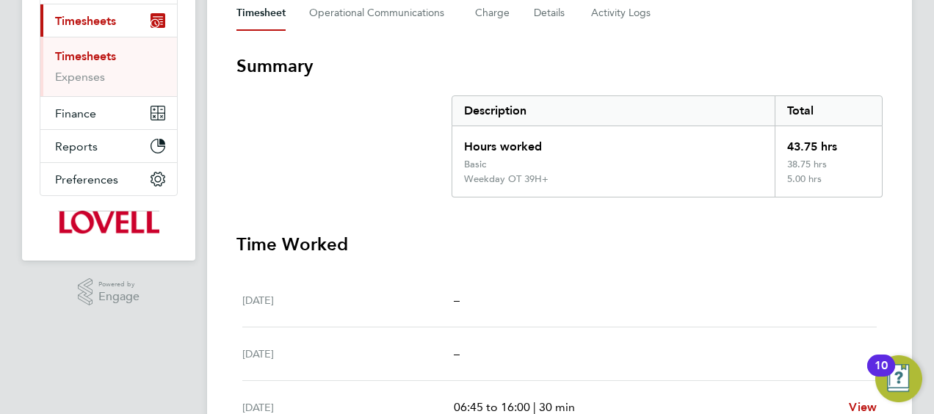
scroll to position [130, 0]
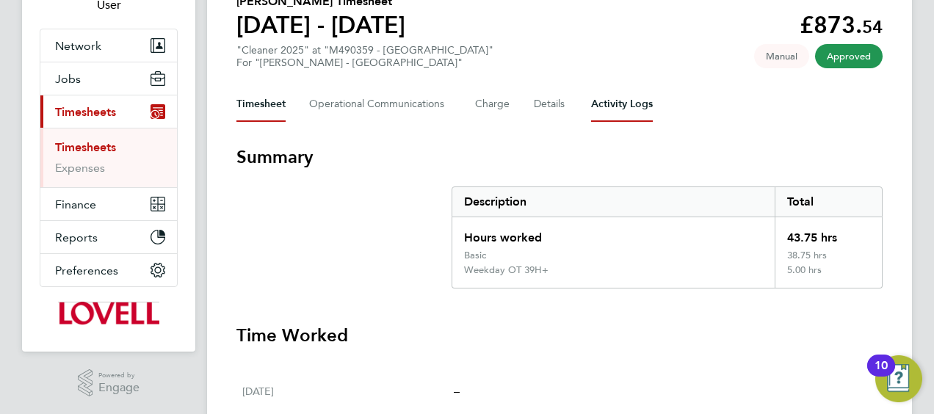
click at [615, 116] on Logs-tab "Activity Logs" at bounding box center [622, 104] width 62 height 35
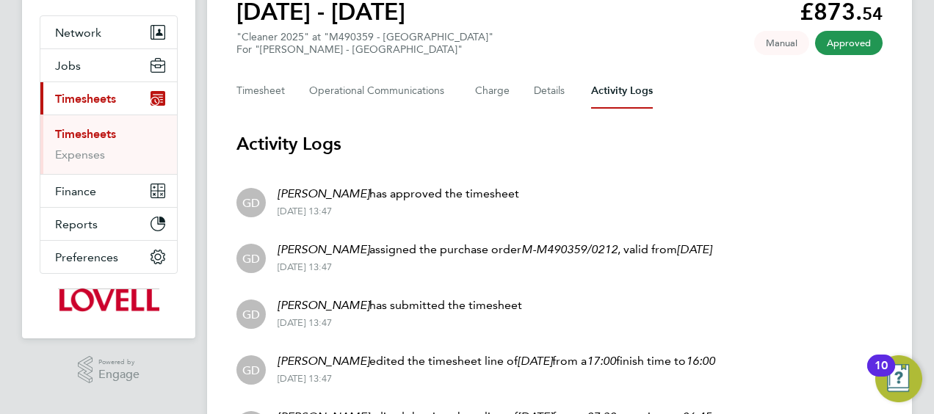
scroll to position [43, 0]
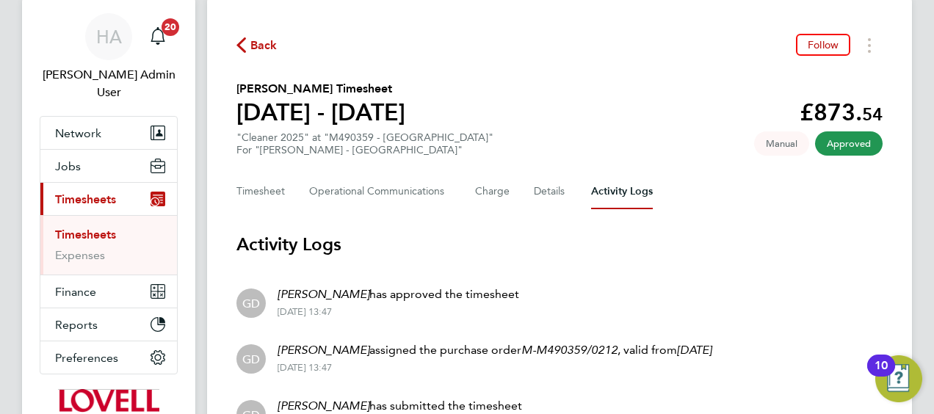
click at [250, 188] on button "Timesheet" at bounding box center [260, 191] width 49 height 35
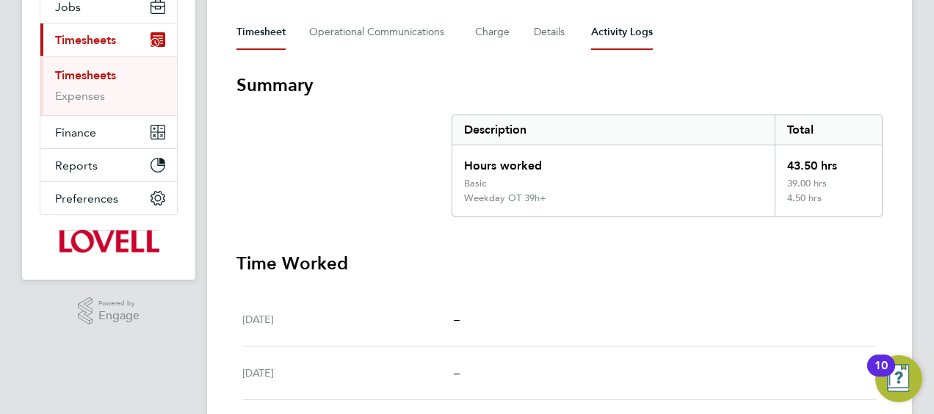
scroll to position [57, 0]
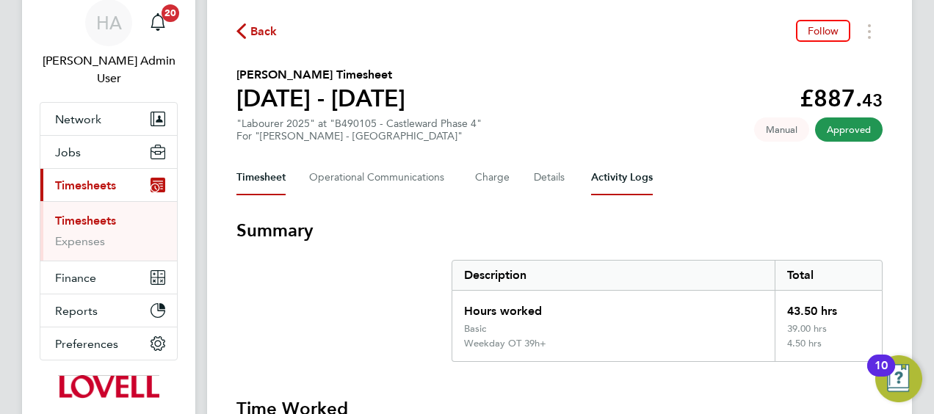
click at [624, 166] on Logs-tab "Activity Logs" at bounding box center [622, 177] width 62 height 35
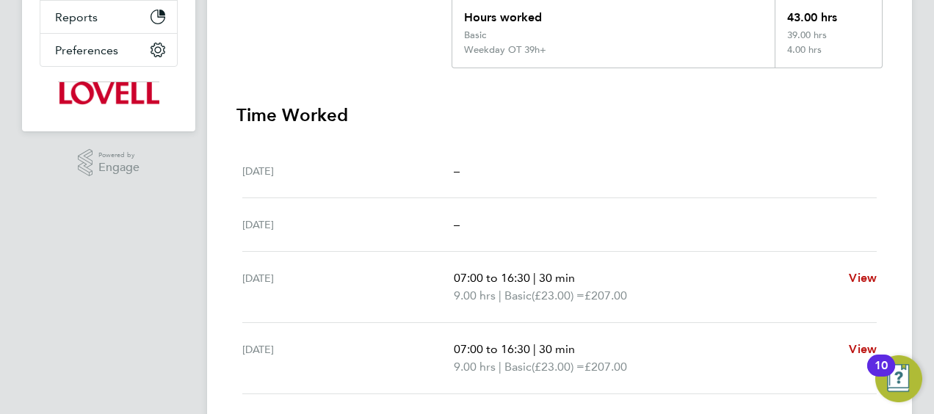
scroll to position [57, 0]
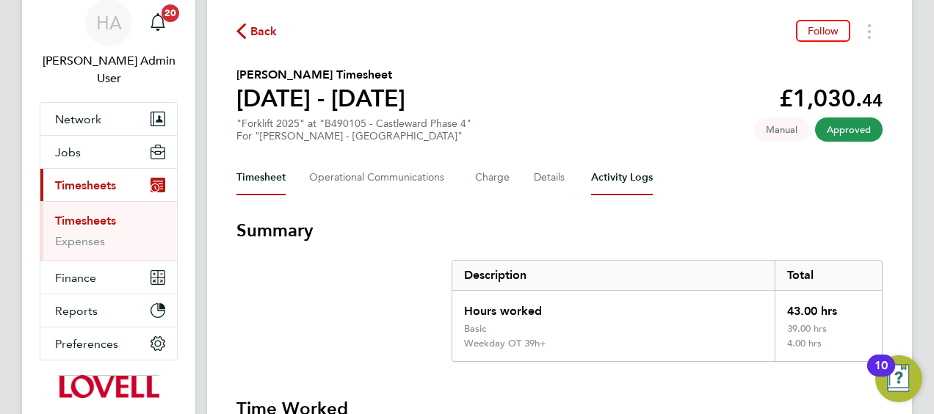
click at [615, 192] on Logs-tab "Activity Logs" at bounding box center [622, 177] width 62 height 35
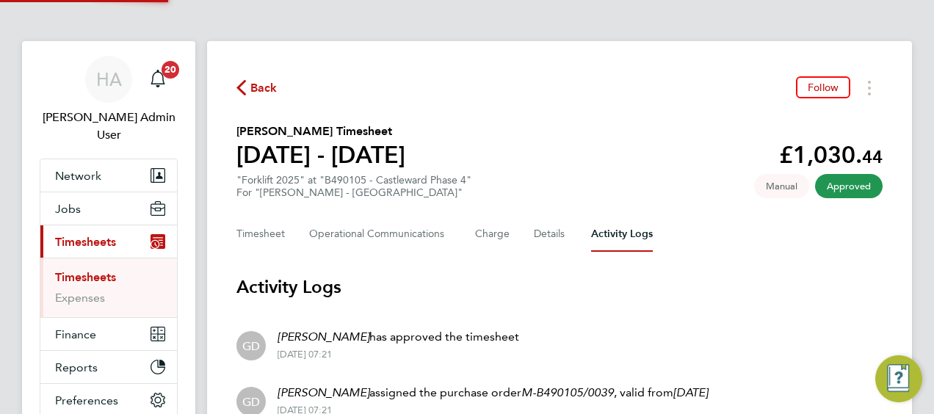
scroll to position [295, 0]
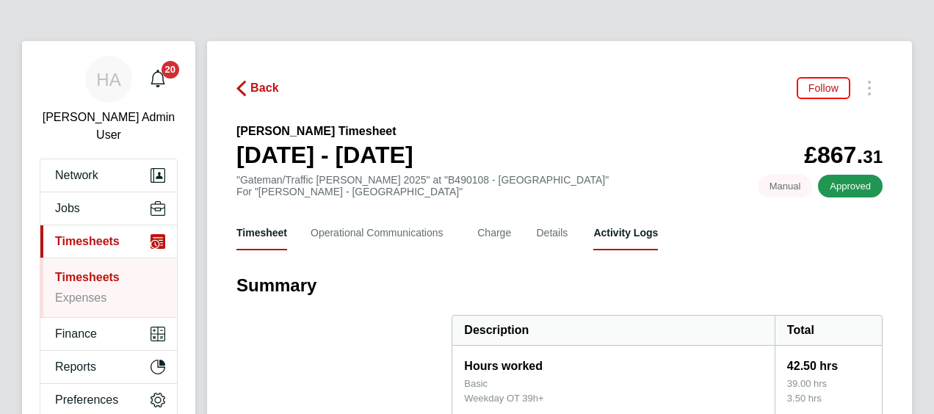
click at [626, 236] on Logs-tab "Activity Logs" at bounding box center [625, 232] width 65 height 35
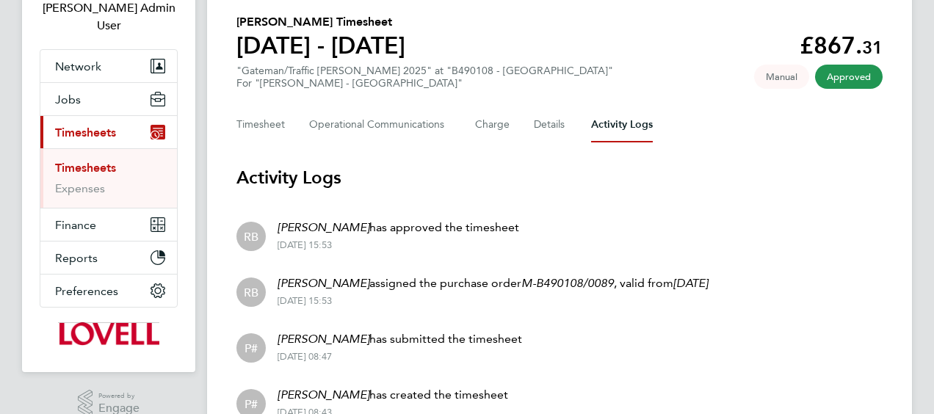
scroll to position [109, 0]
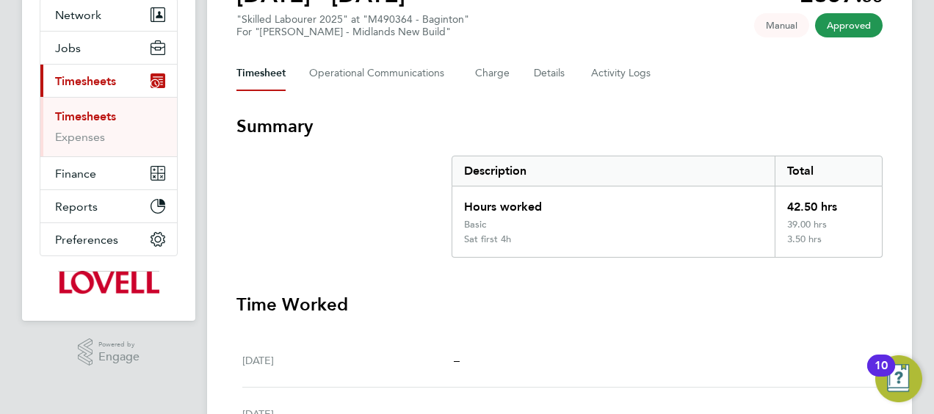
scroll to position [73, 0]
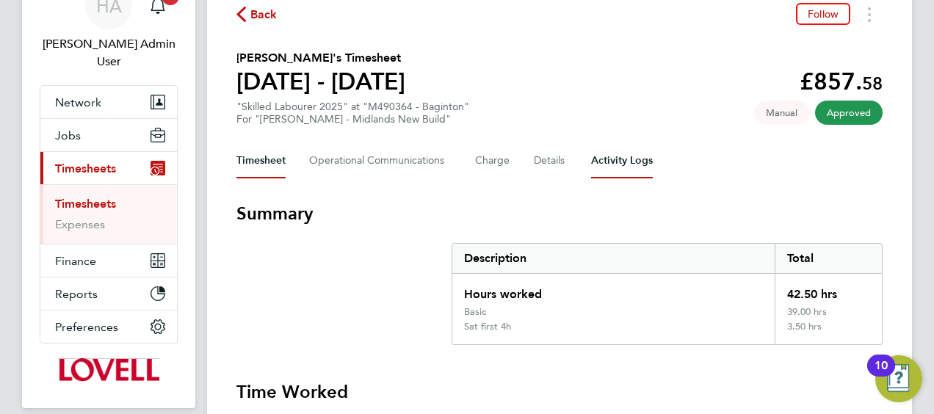
click at [626, 155] on Logs-tab "Activity Logs" at bounding box center [622, 160] width 62 height 35
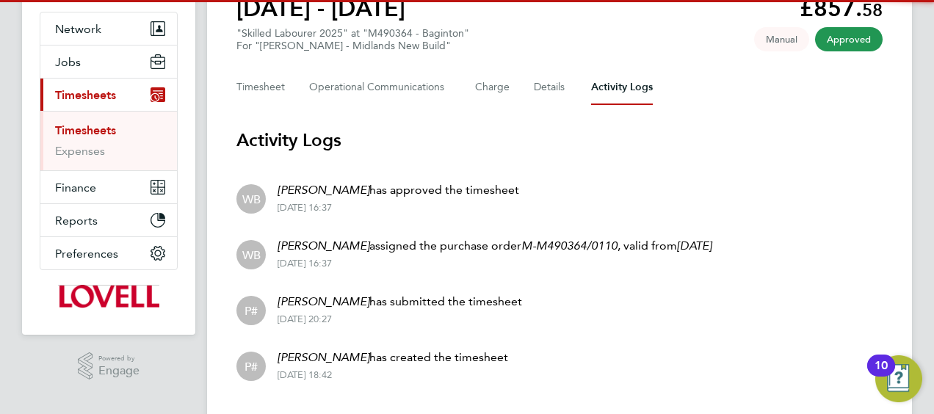
scroll to position [184, 0]
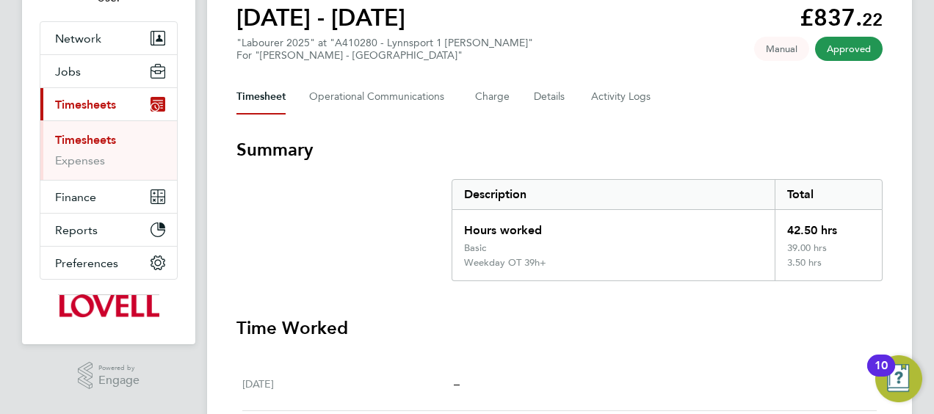
scroll to position [57, 0]
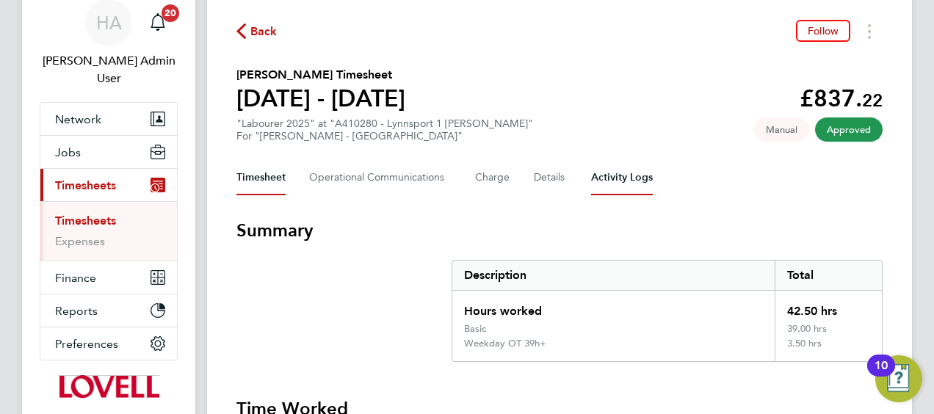
click at [629, 168] on Logs-tab "Activity Logs" at bounding box center [622, 177] width 62 height 35
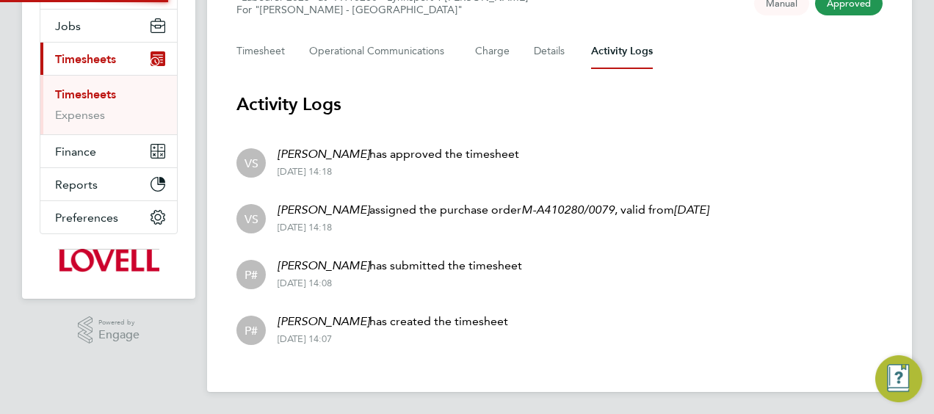
scroll to position [184, 0]
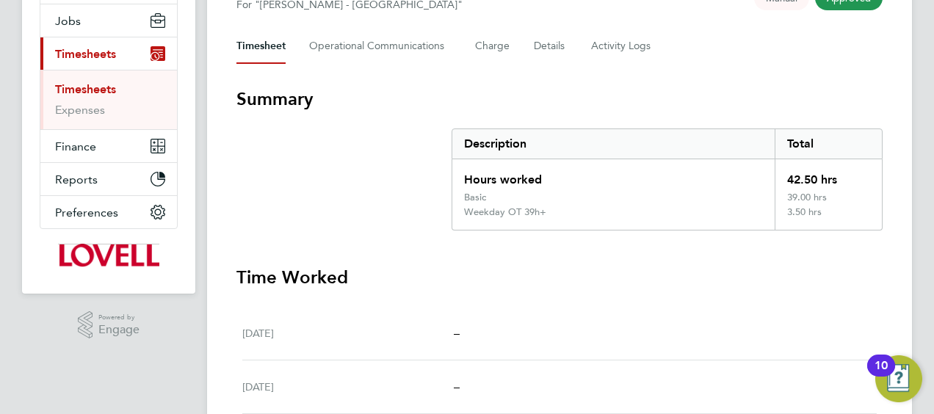
scroll to position [98, 0]
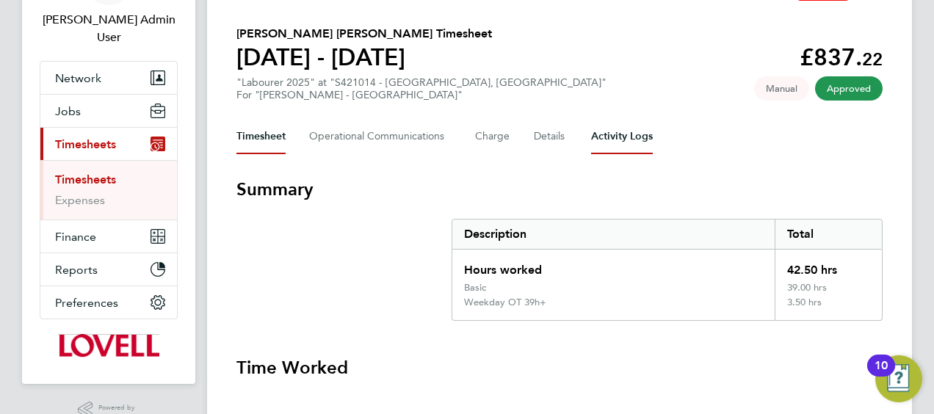
click at [604, 138] on Logs-tab "Activity Logs" at bounding box center [622, 136] width 62 height 35
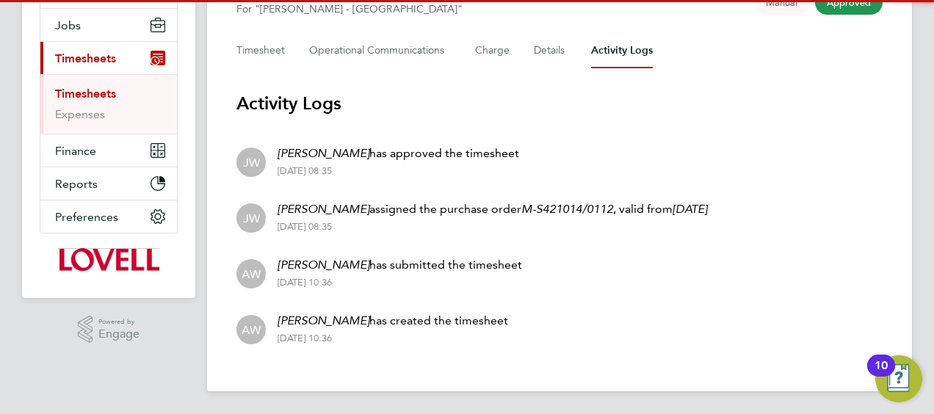
scroll to position [184, 0]
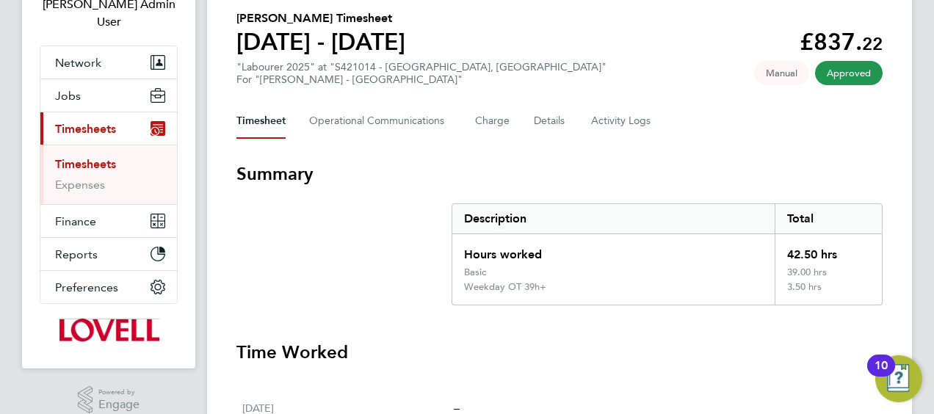
scroll to position [73, 0]
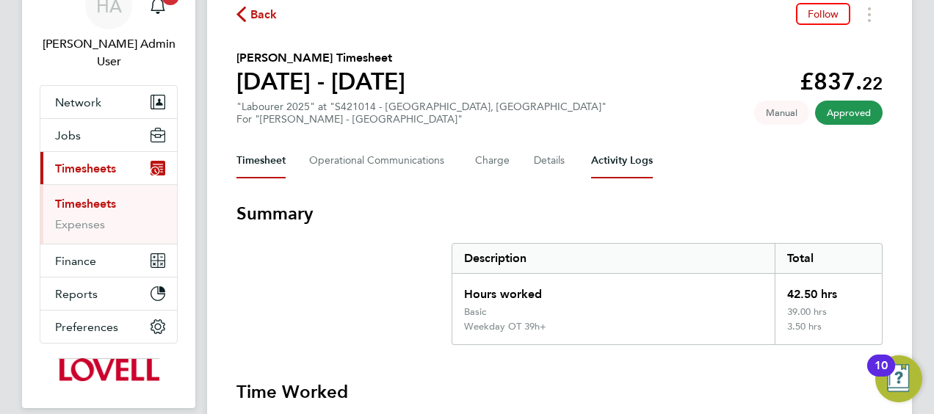
click at [615, 145] on Logs-tab "Activity Logs" at bounding box center [622, 160] width 62 height 35
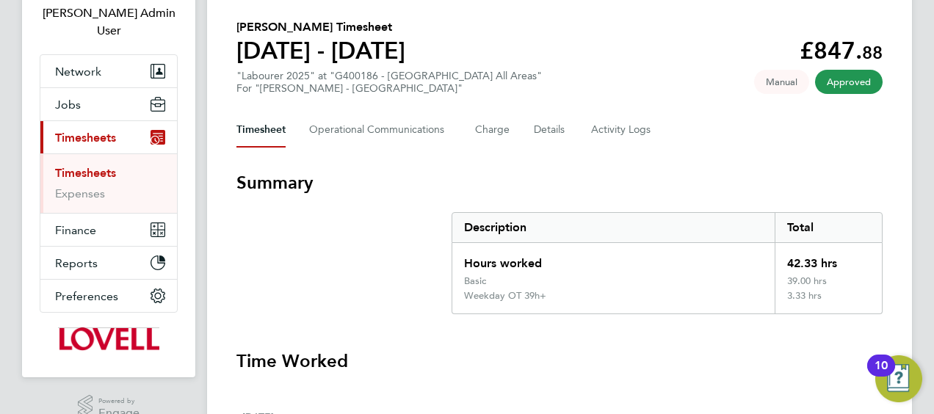
scroll to position [57, 0]
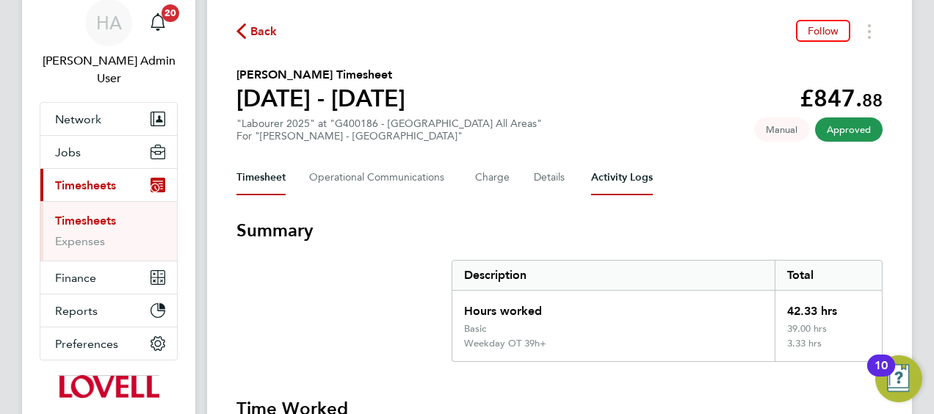
click at [615, 187] on Logs-tab "Activity Logs" at bounding box center [622, 177] width 62 height 35
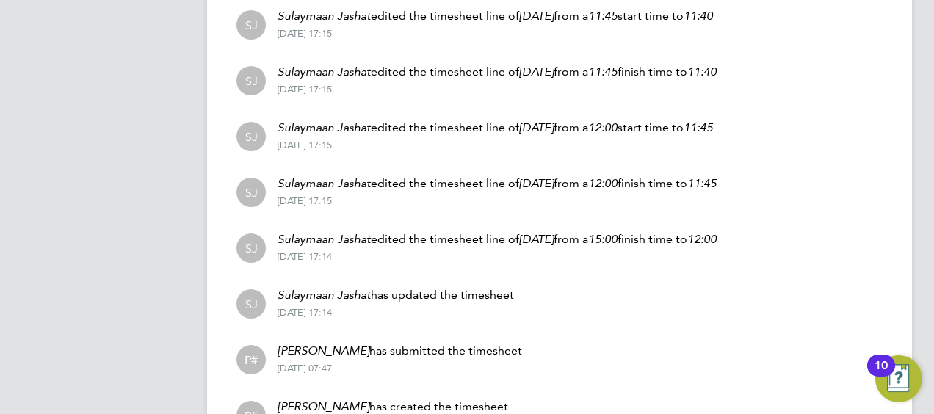
scroll to position [734, 0]
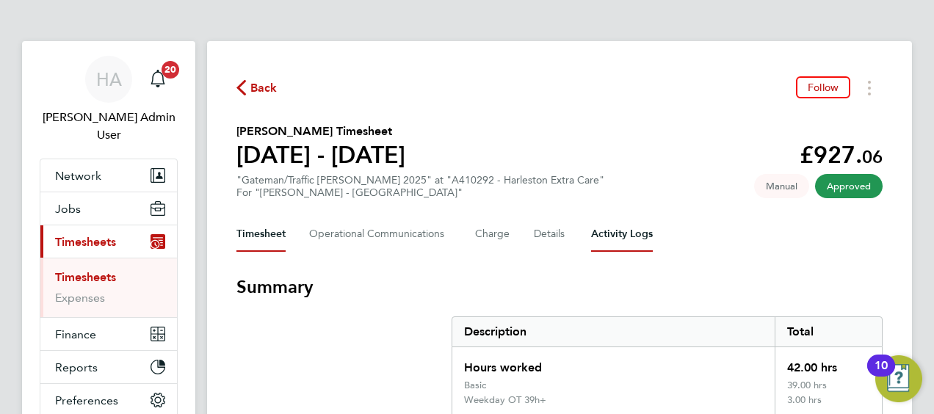
click at [615, 242] on Logs-tab "Activity Logs" at bounding box center [622, 234] width 62 height 35
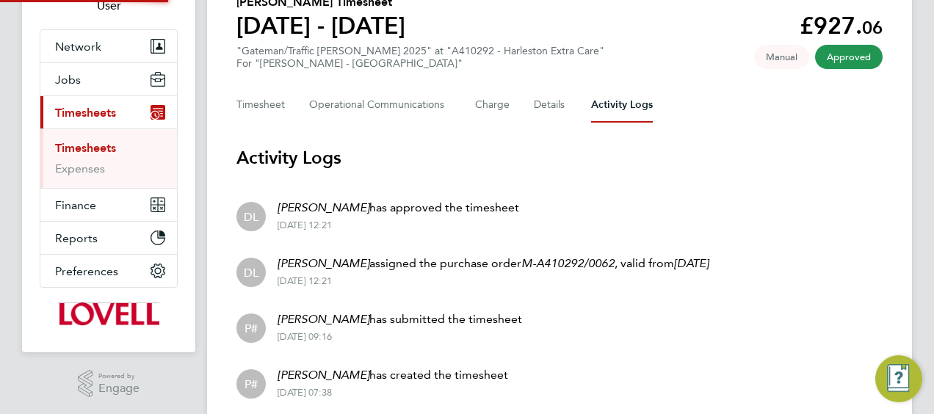
scroll to position [184, 0]
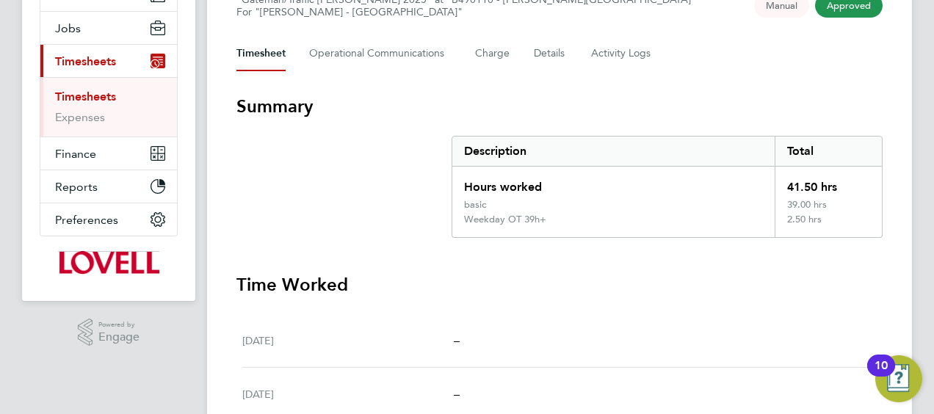
scroll to position [177, 0]
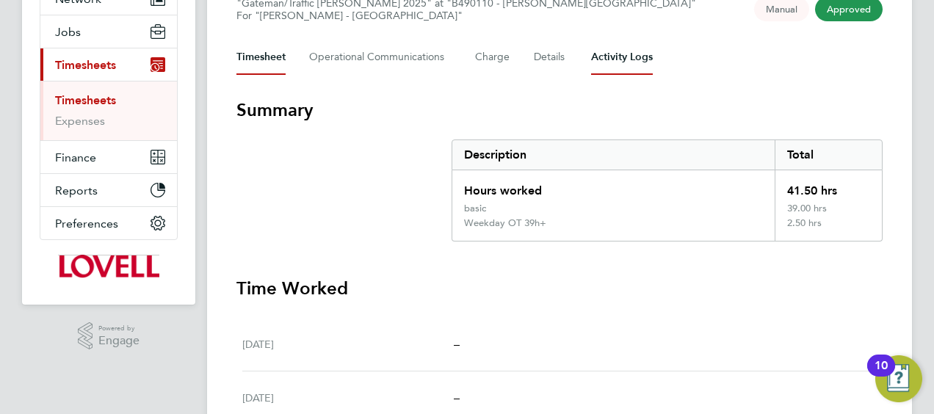
click at [623, 54] on Logs-tab "Activity Logs" at bounding box center [622, 57] width 62 height 35
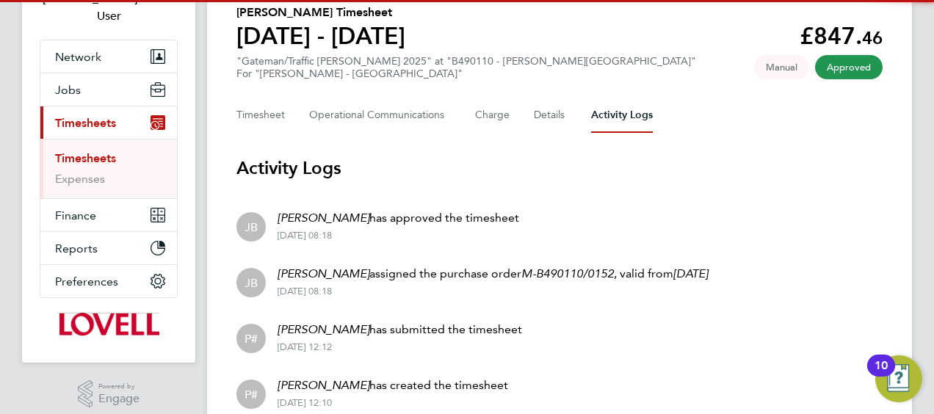
scroll to position [184, 0]
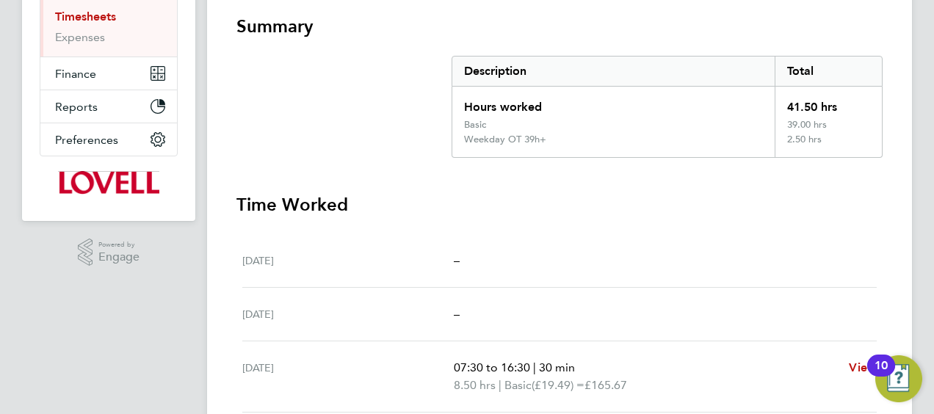
scroll to position [73, 0]
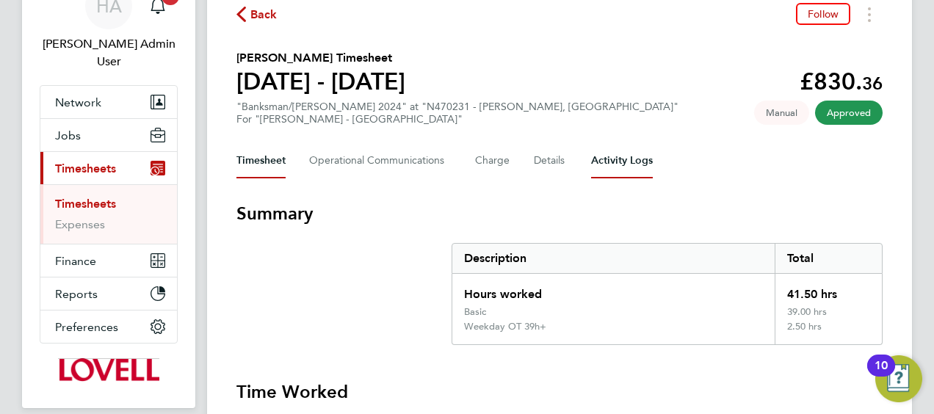
click at [627, 176] on Logs-tab "Activity Logs" at bounding box center [622, 160] width 62 height 35
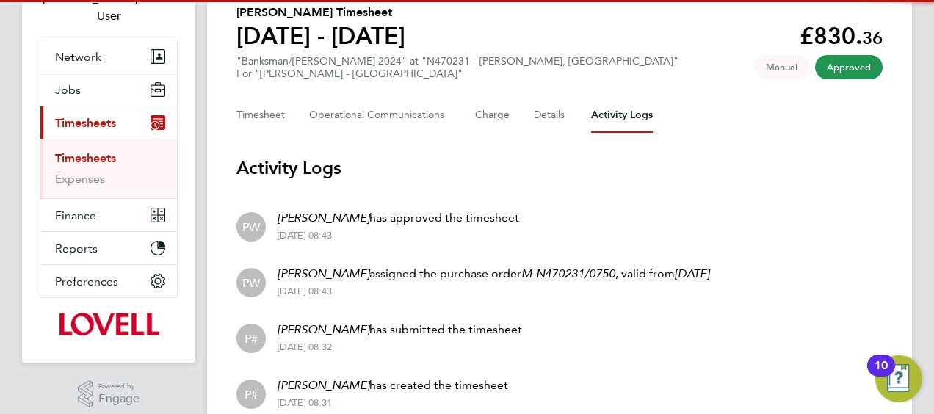
scroll to position [184, 0]
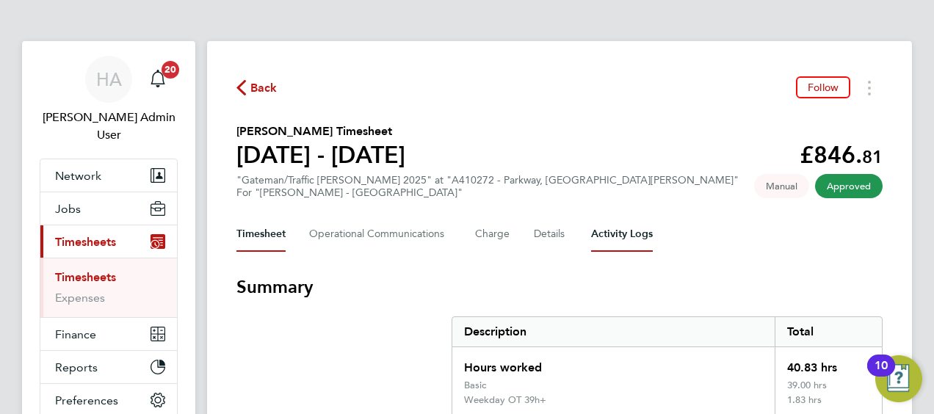
click at [624, 230] on Logs-tab "Activity Logs" at bounding box center [622, 234] width 62 height 35
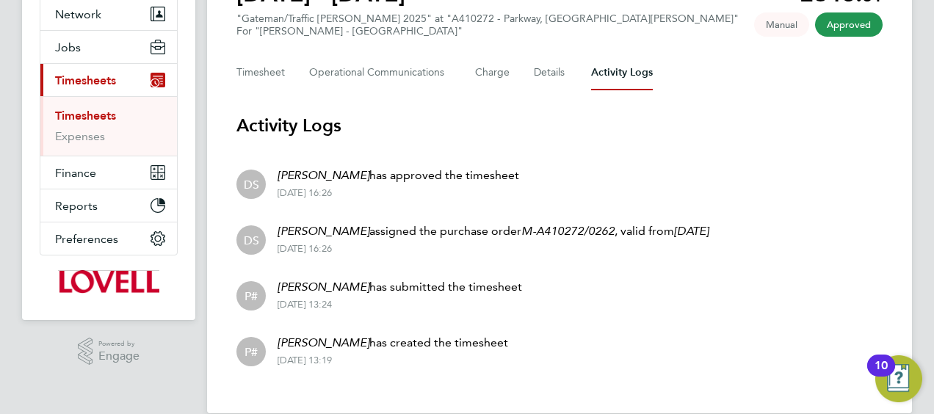
scroll to position [184, 0]
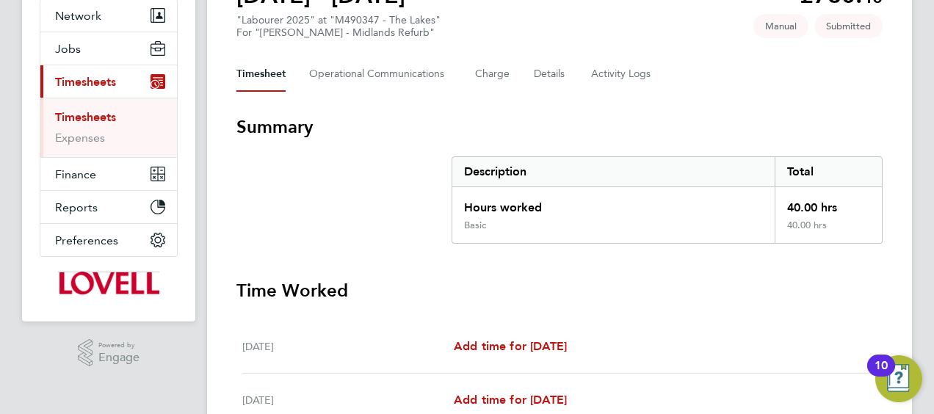
scroll to position [147, 0]
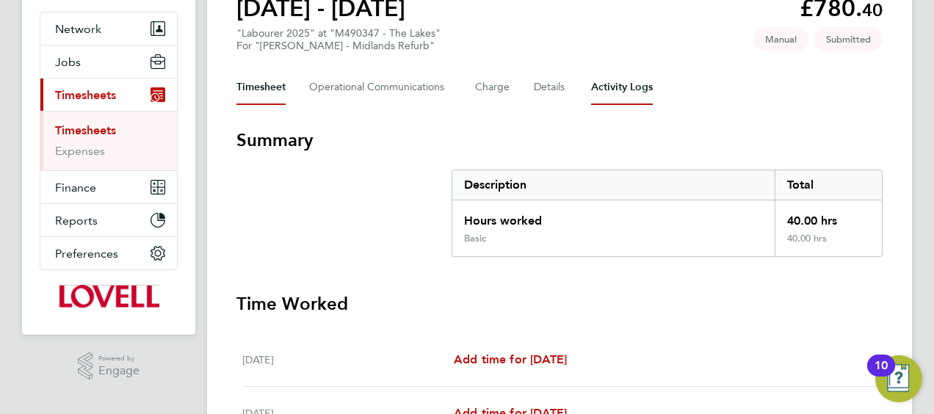
click at [624, 91] on Logs-tab "Activity Logs" at bounding box center [622, 87] width 62 height 35
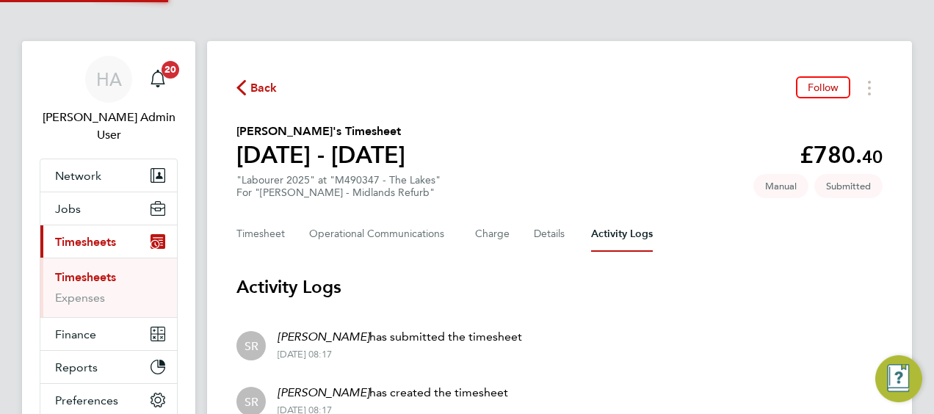
scroll to position [111, 0]
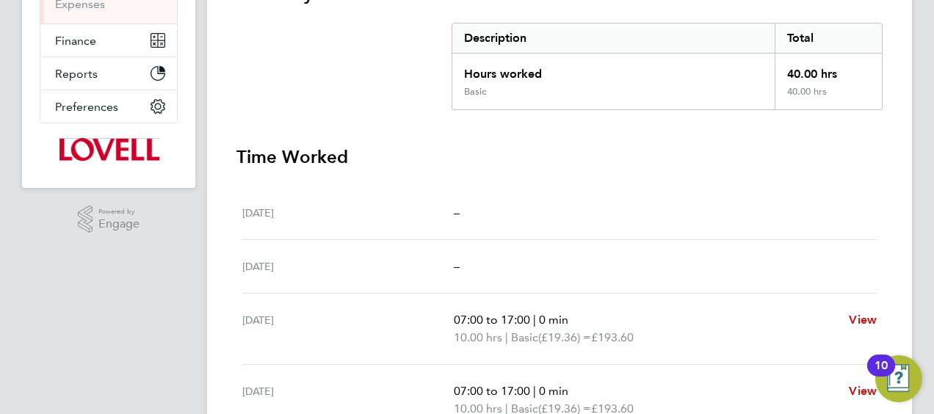
scroll to position [147, 0]
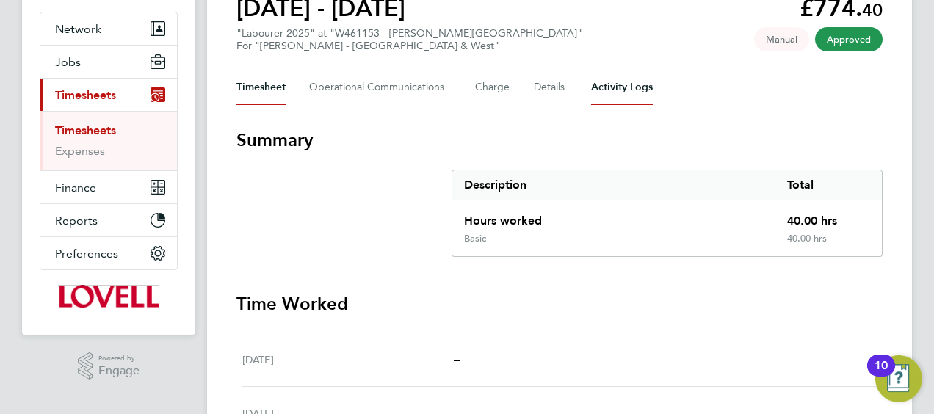
click at [607, 99] on Logs-tab "Activity Logs" at bounding box center [622, 87] width 62 height 35
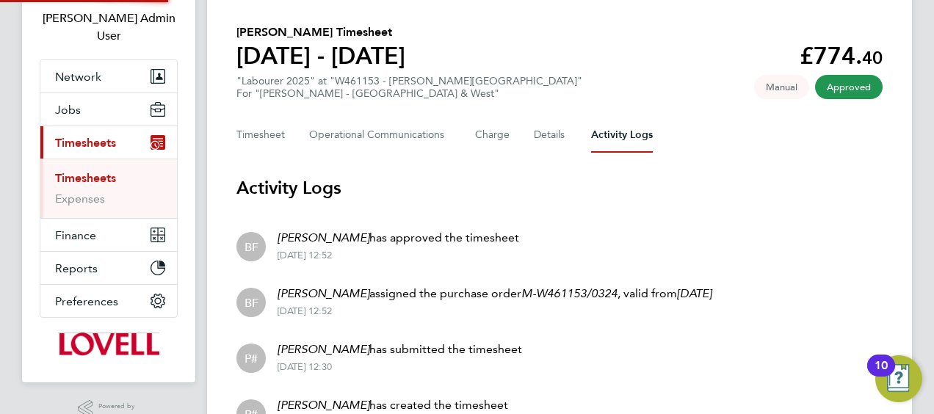
scroll to position [184, 0]
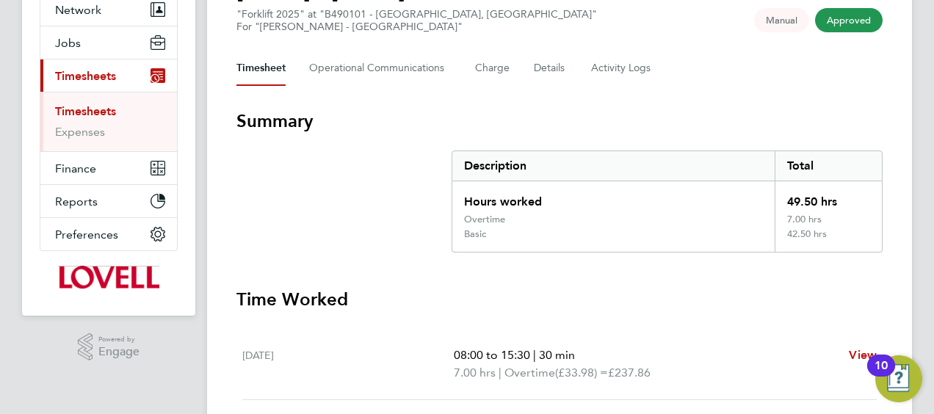
scroll to position [73, 0]
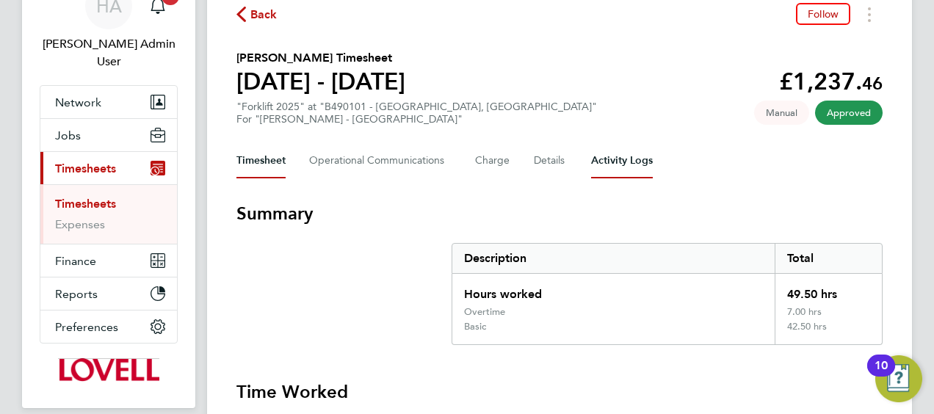
drag, startPoint x: 604, startPoint y: 162, endPoint x: 540, endPoint y: 194, distance: 71.6
click at [604, 162] on Logs-tab "Activity Logs" at bounding box center [622, 160] width 62 height 35
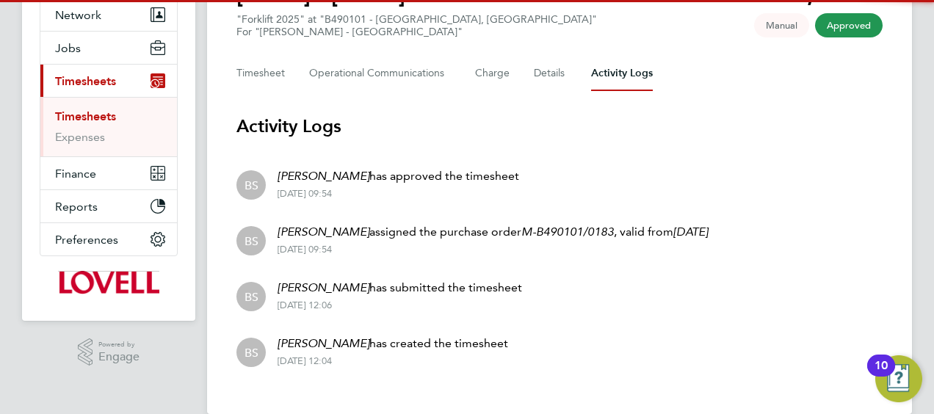
scroll to position [184, 0]
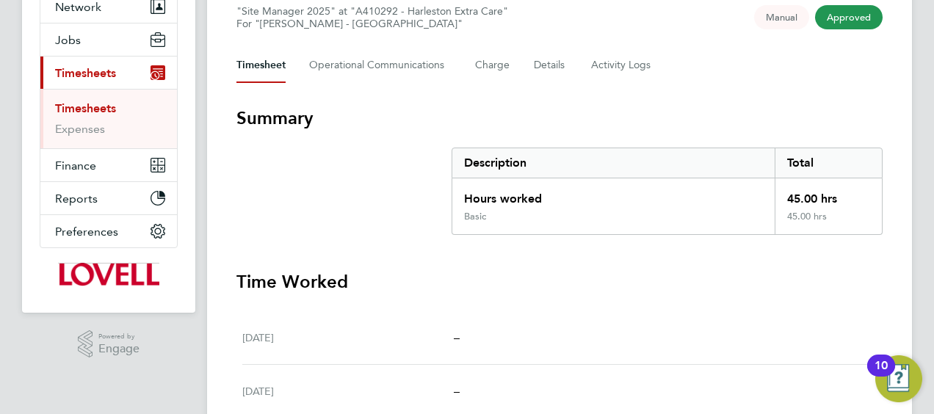
scroll to position [142, 0]
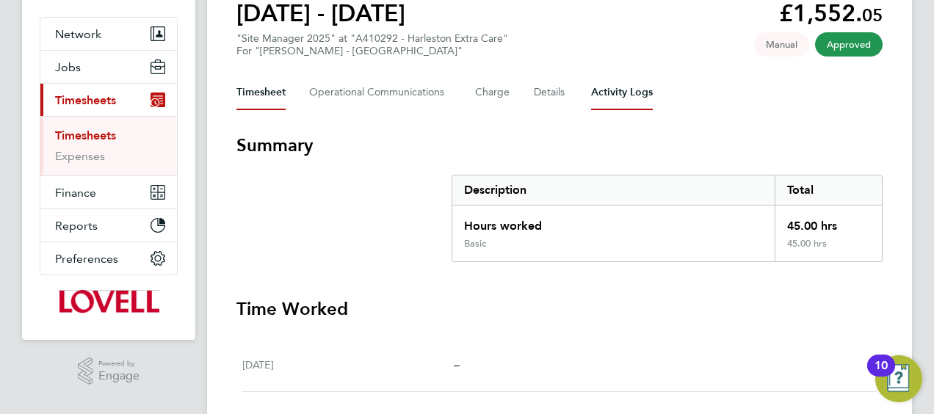
click at [622, 104] on Logs-tab "Activity Logs" at bounding box center [622, 92] width 62 height 35
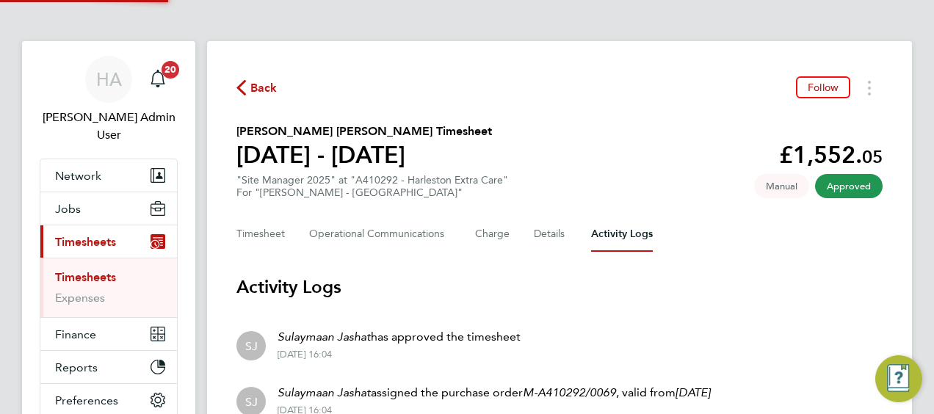
scroll to position [184, 0]
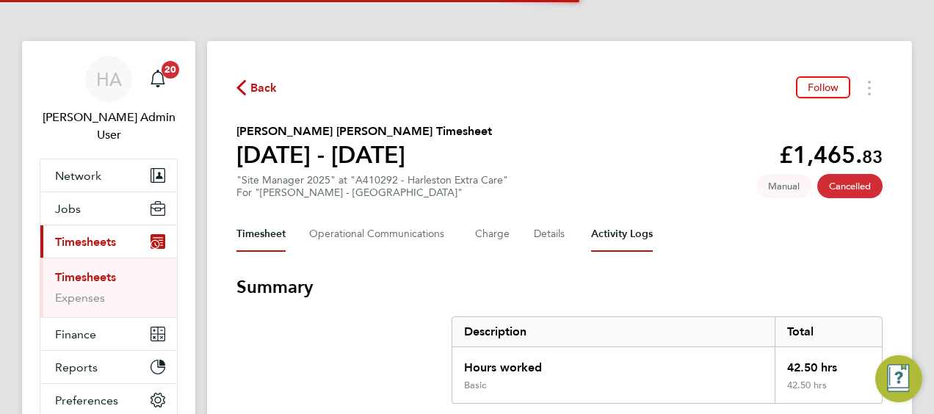
click at [595, 230] on Logs-tab "Activity Logs" at bounding box center [622, 234] width 62 height 35
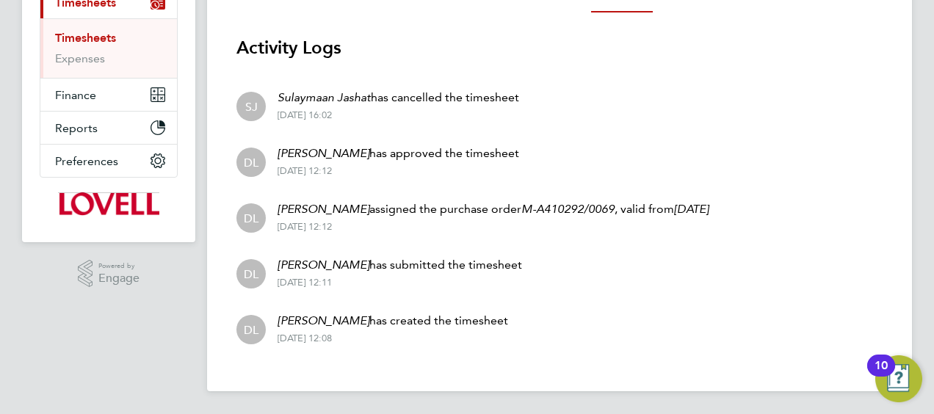
scroll to position [16, 0]
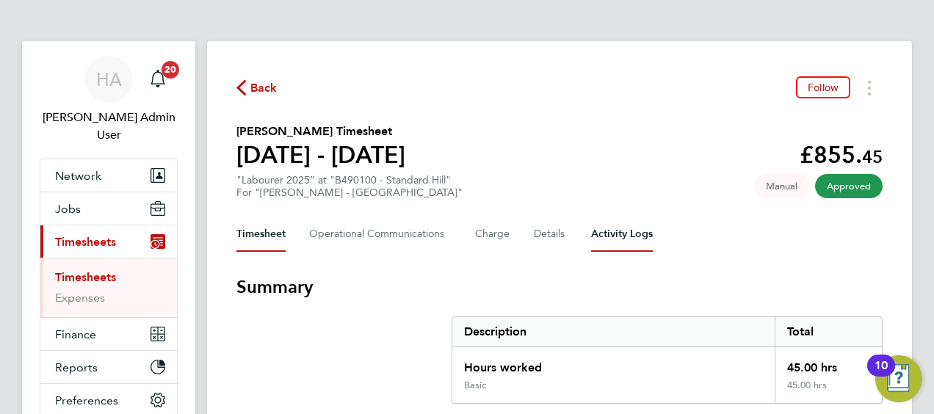
click at [608, 235] on Logs-tab "Activity Logs" at bounding box center [622, 234] width 62 height 35
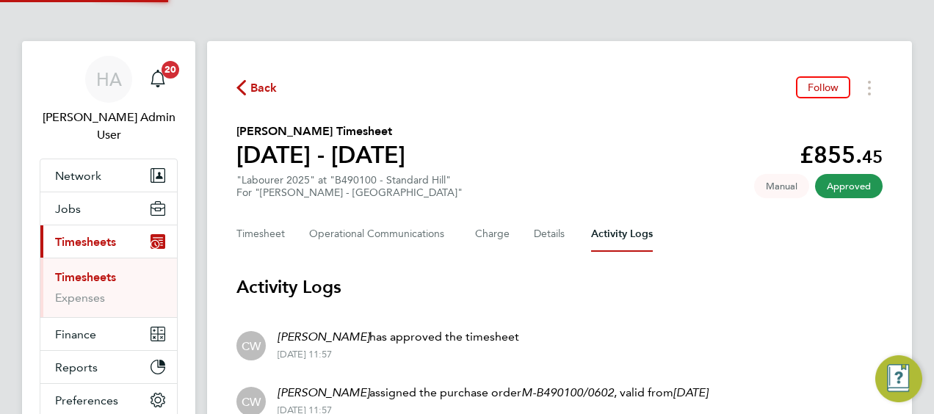
scroll to position [184, 0]
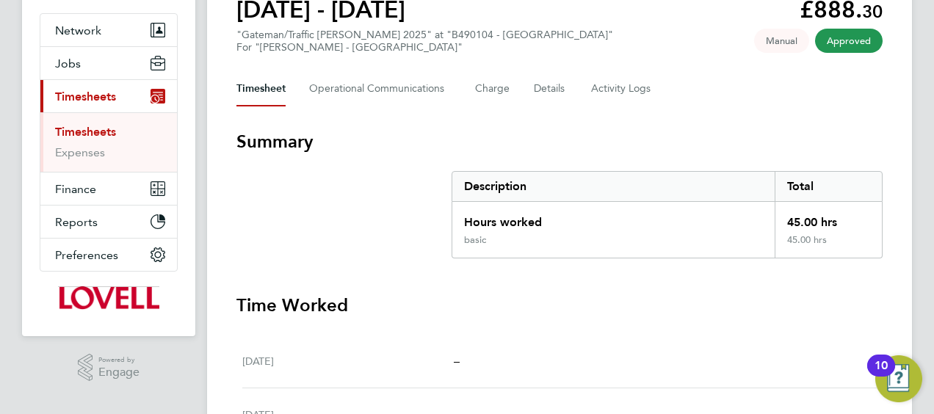
scroll to position [68, 0]
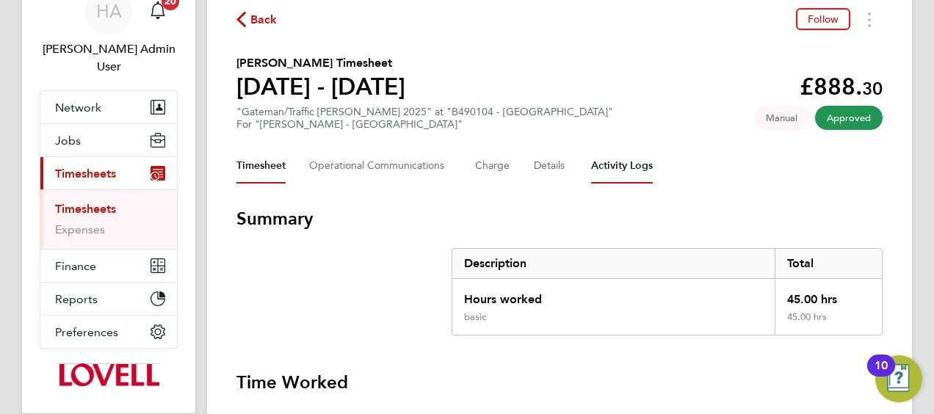
click at [610, 179] on Logs-tab "Activity Logs" at bounding box center [622, 165] width 62 height 35
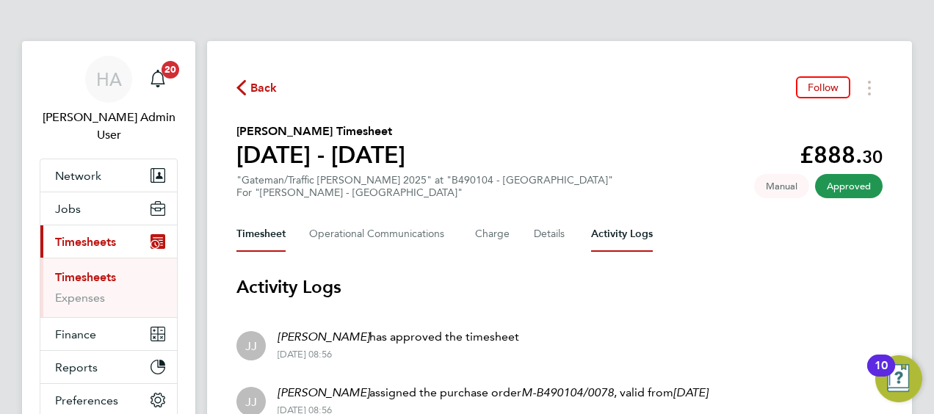
click at [278, 242] on button "Timesheet" at bounding box center [260, 234] width 49 height 35
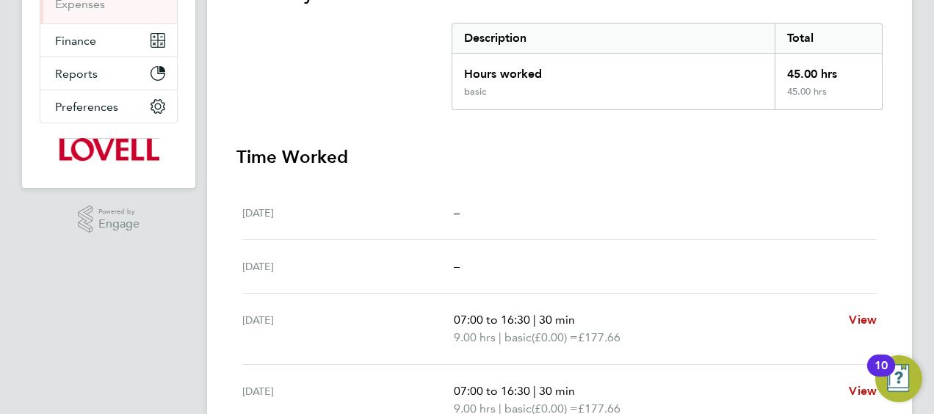
scroll to position [294, 0]
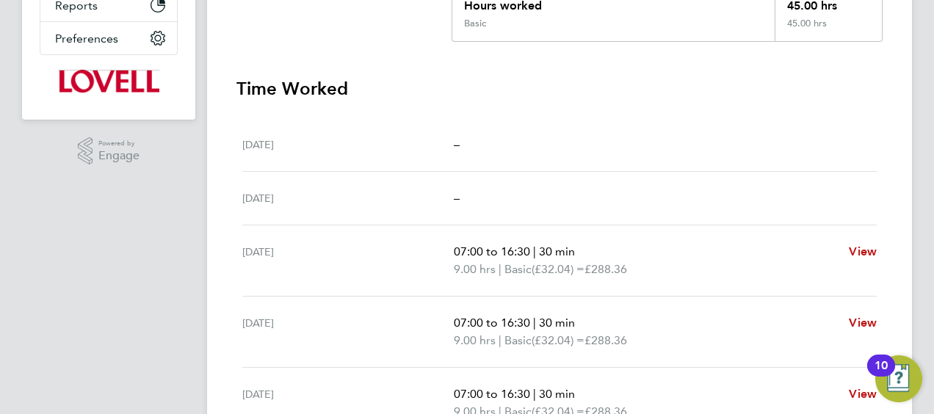
scroll to position [142, 0]
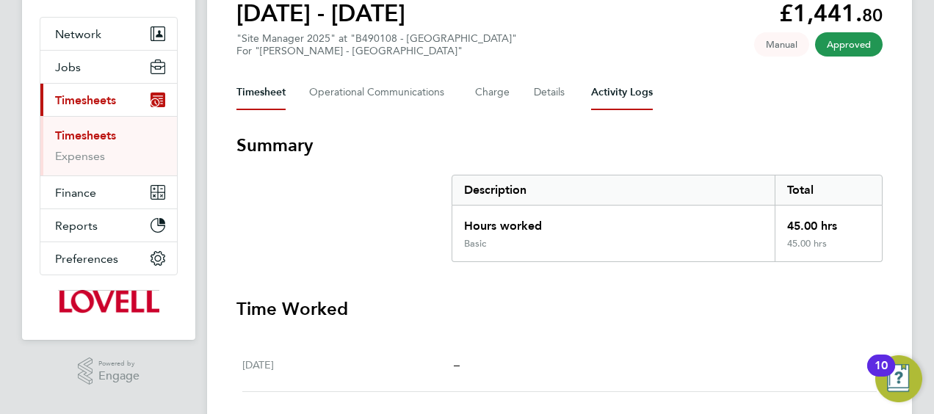
click at [615, 100] on Logs-tab "Activity Logs" at bounding box center [622, 92] width 62 height 35
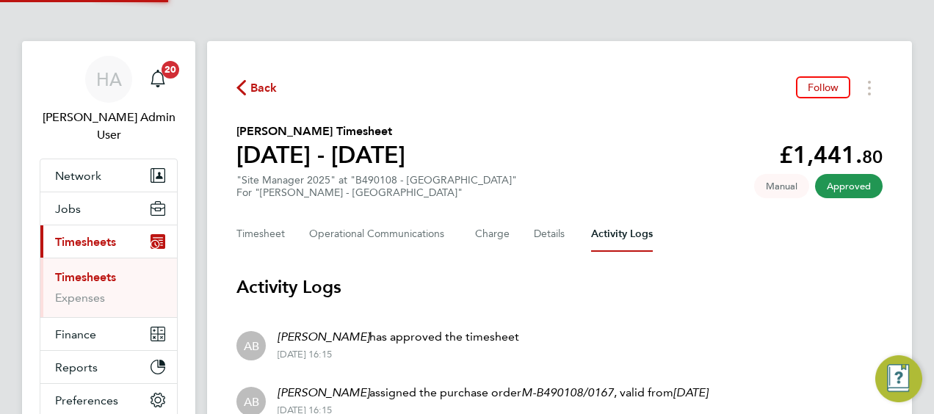
scroll to position [184, 0]
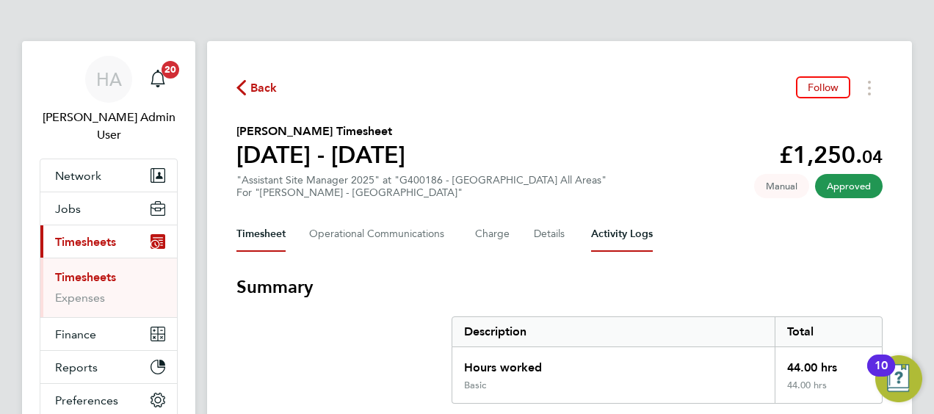
click at [617, 240] on Logs-tab "Activity Logs" at bounding box center [622, 234] width 62 height 35
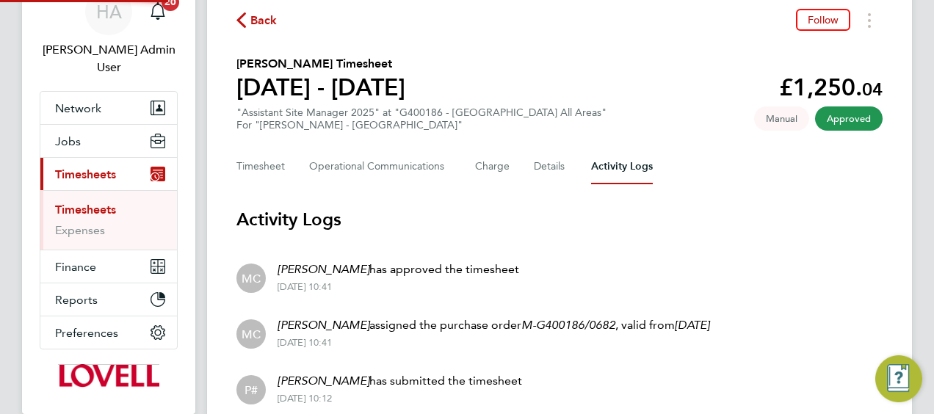
scroll to position [184, 0]
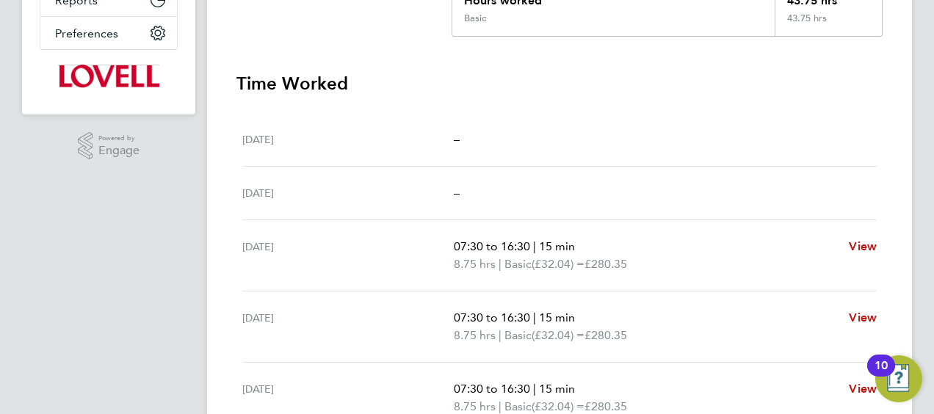
scroll to position [73, 0]
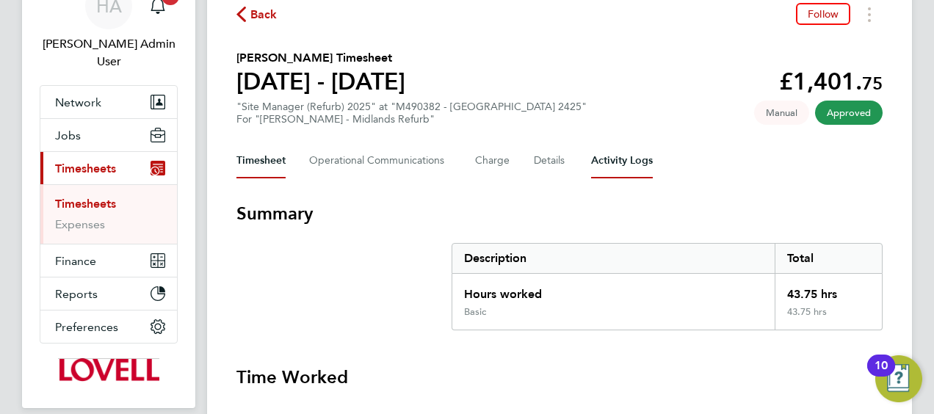
click at [628, 172] on Logs-tab "Activity Logs" at bounding box center [622, 160] width 62 height 35
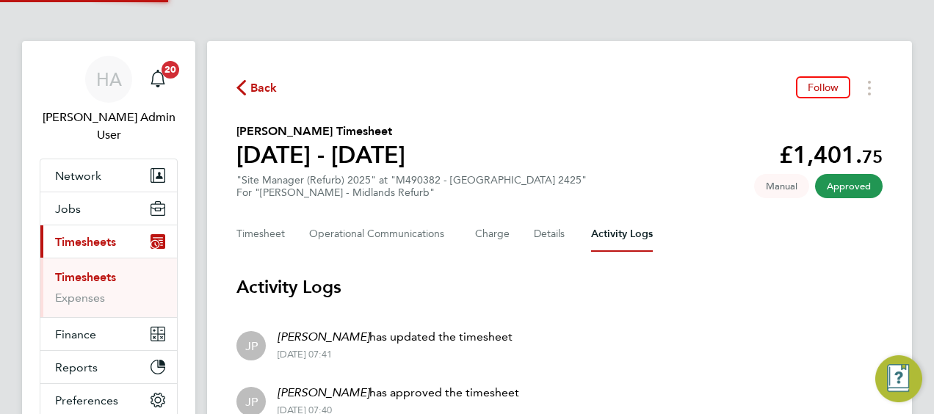
scroll to position [239, 0]
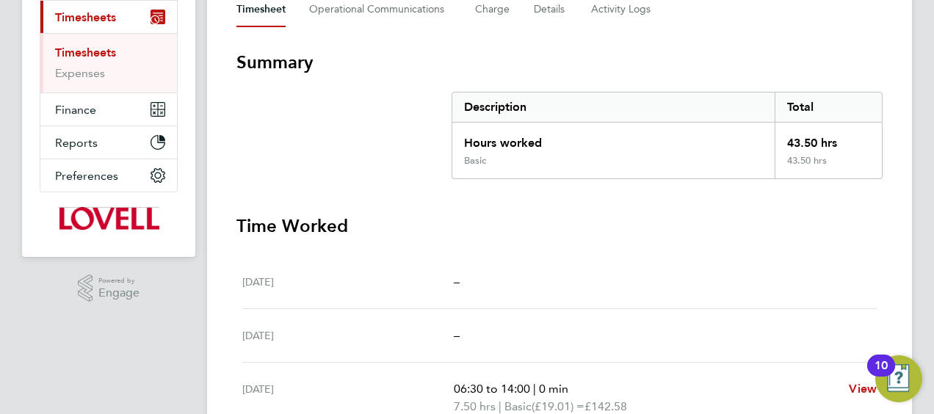
scroll to position [220, 0]
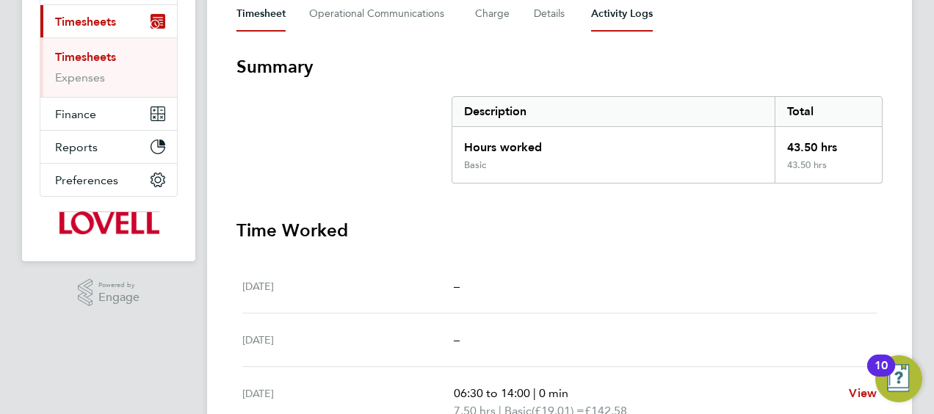
click at [610, 24] on Logs-tab "Activity Logs" at bounding box center [622, 13] width 62 height 35
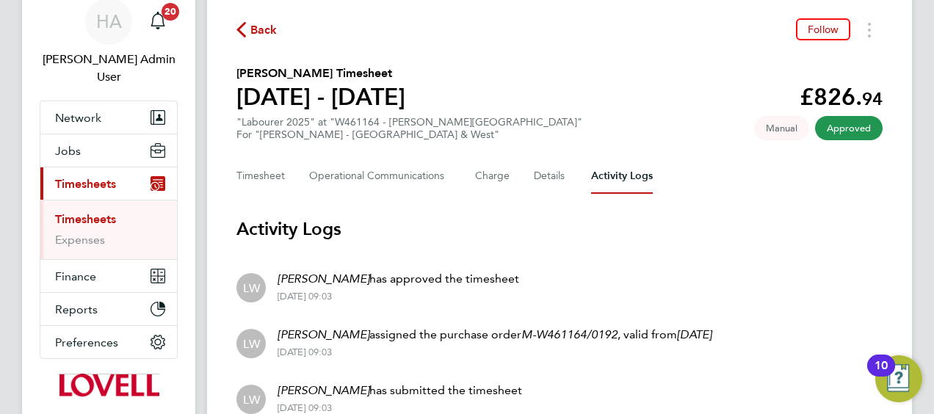
scroll to position [57, 0]
click at [272, 177] on button "Timesheet" at bounding box center [260, 176] width 49 height 35
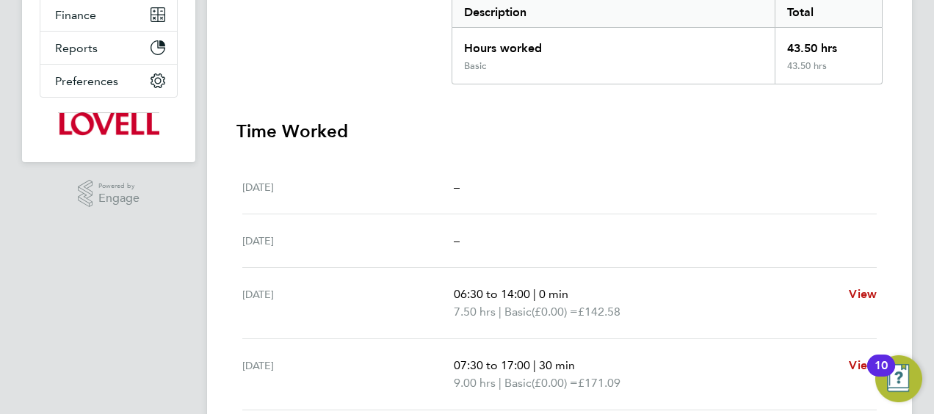
scroll to position [220, 0]
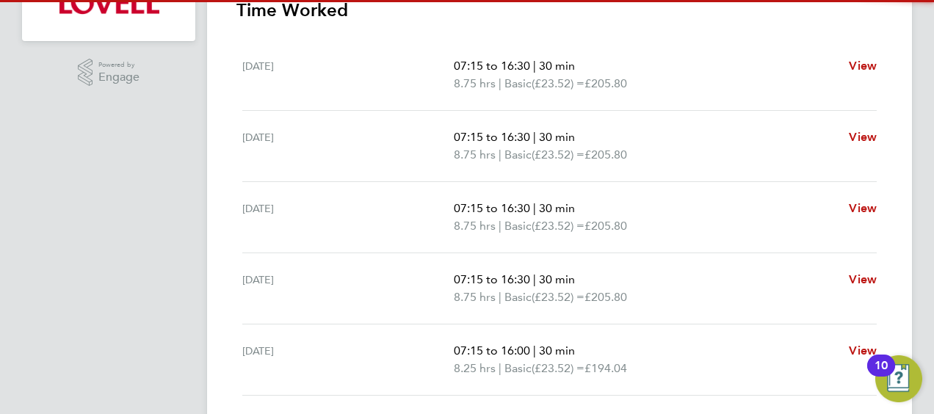
scroll to position [73, 0]
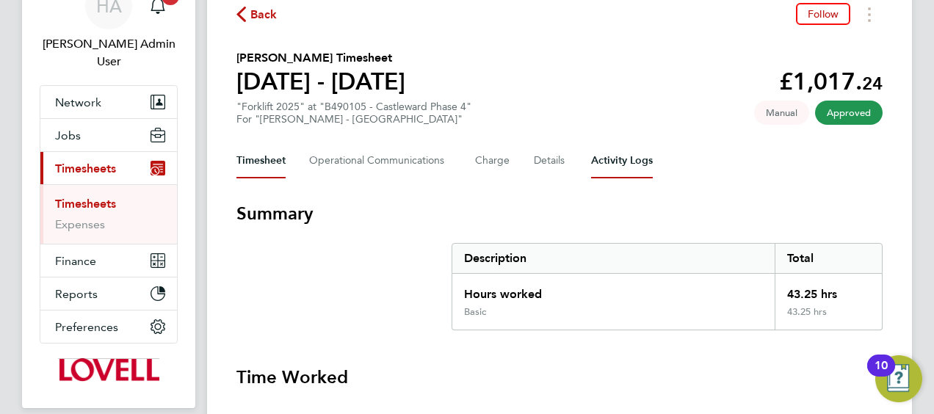
click at [602, 162] on Logs-tab "Activity Logs" at bounding box center [622, 160] width 62 height 35
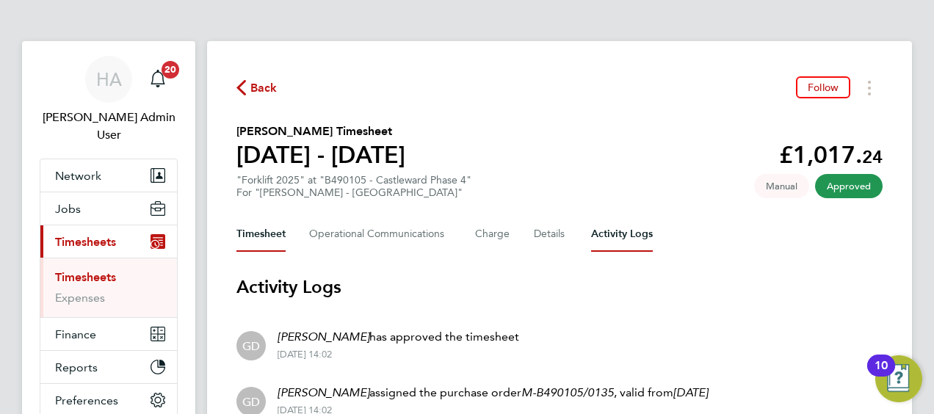
click at [249, 242] on button "Timesheet" at bounding box center [260, 234] width 49 height 35
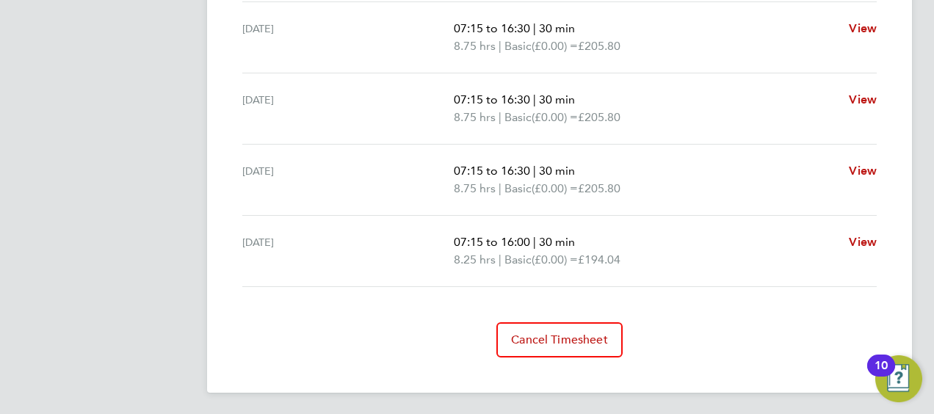
scroll to position [35, 0]
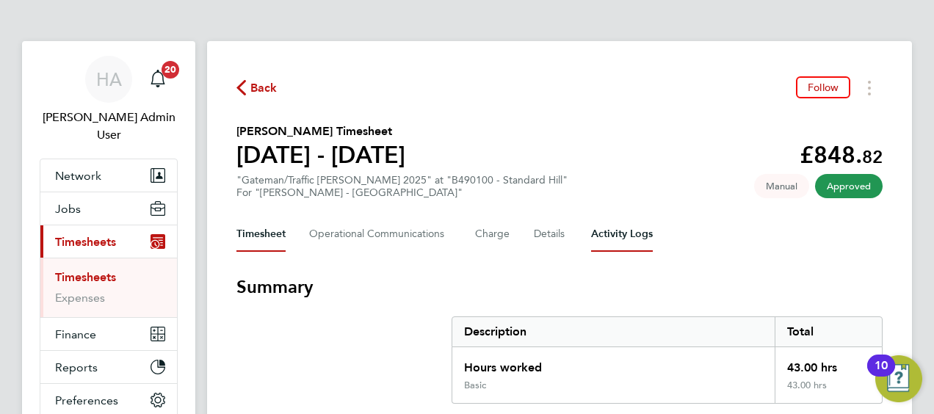
click at [611, 233] on Logs-tab "Activity Logs" at bounding box center [622, 234] width 62 height 35
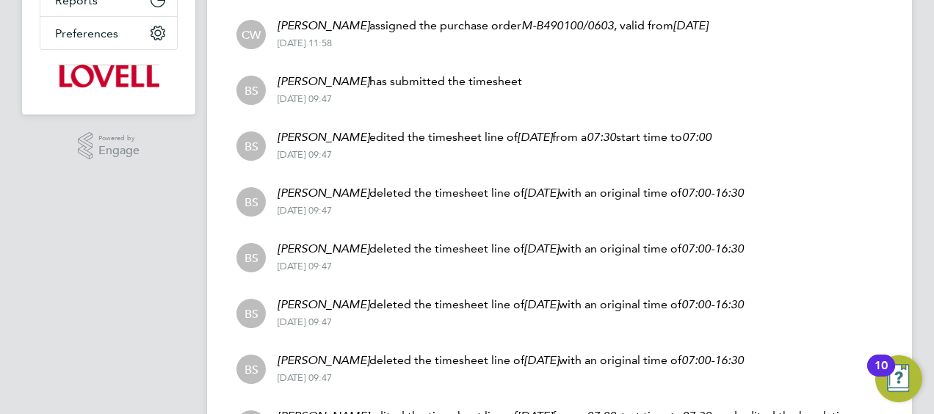
scroll to position [665, 0]
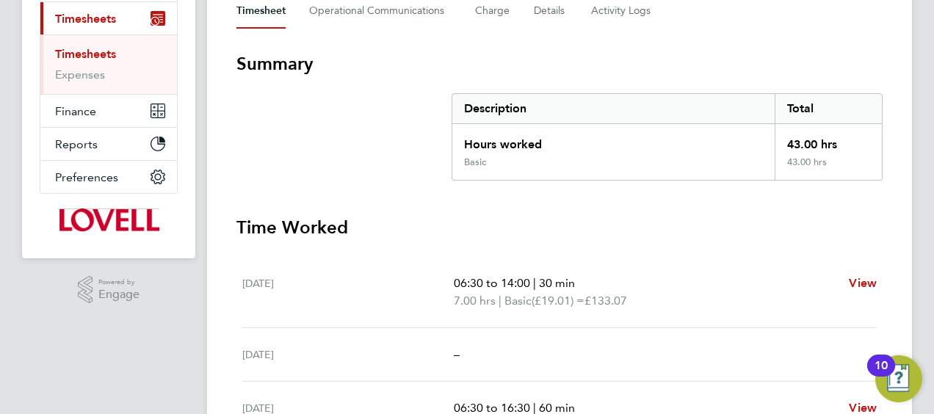
scroll to position [68, 0]
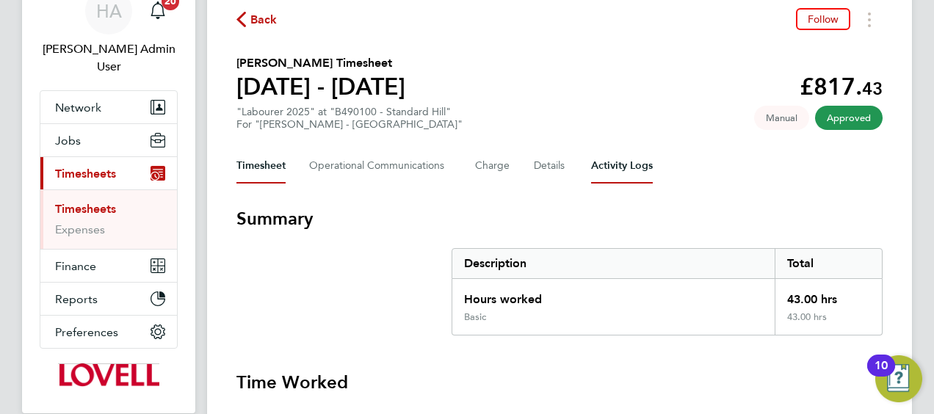
click at [612, 162] on Logs-tab "Activity Logs" at bounding box center [622, 165] width 62 height 35
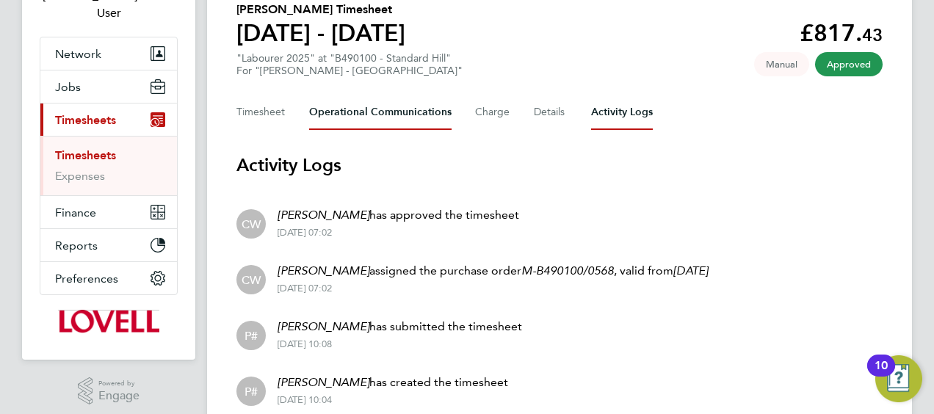
scroll to position [184, 0]
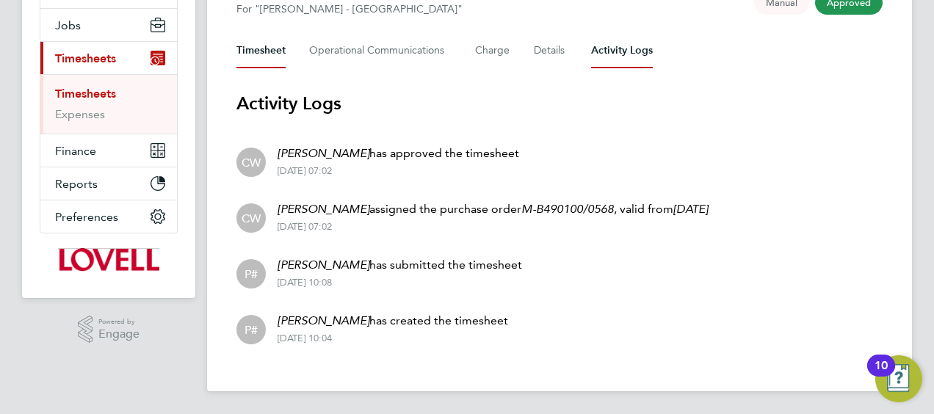
click at [248, 46] on button "Timesheet" at bounding box center [260, 50] width 49 height 35
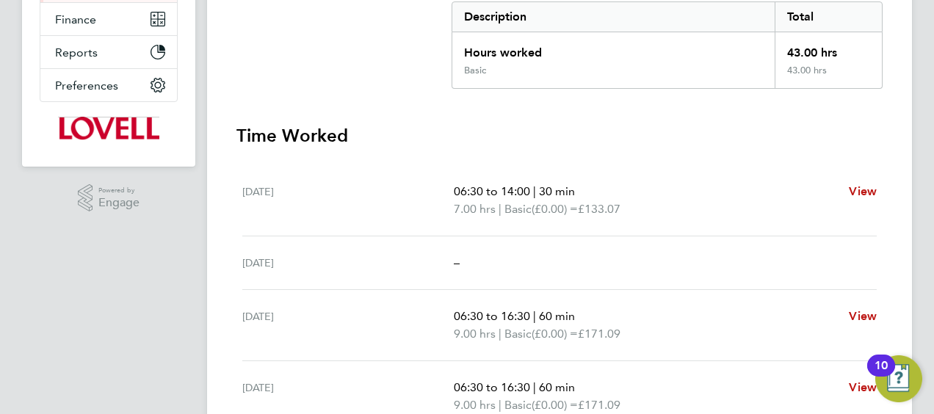
scroll to position [220, 0]
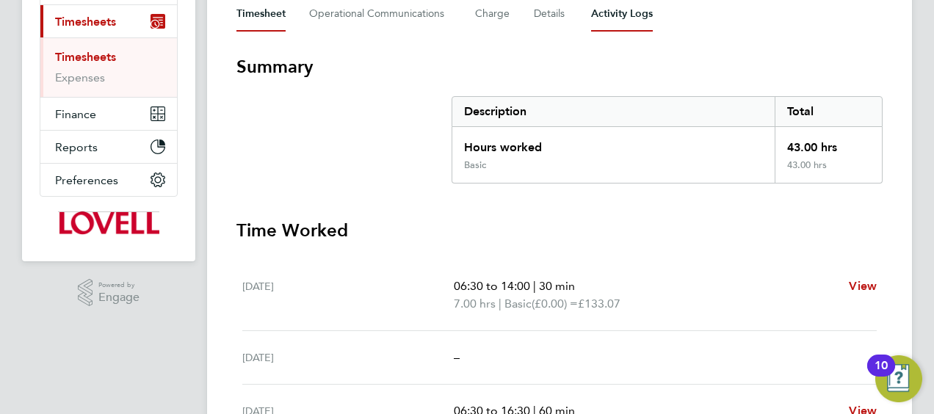
click at [615, 18] on Logs-tab "Activity Logs" at bounding box center [622, 13] width 62 height 35
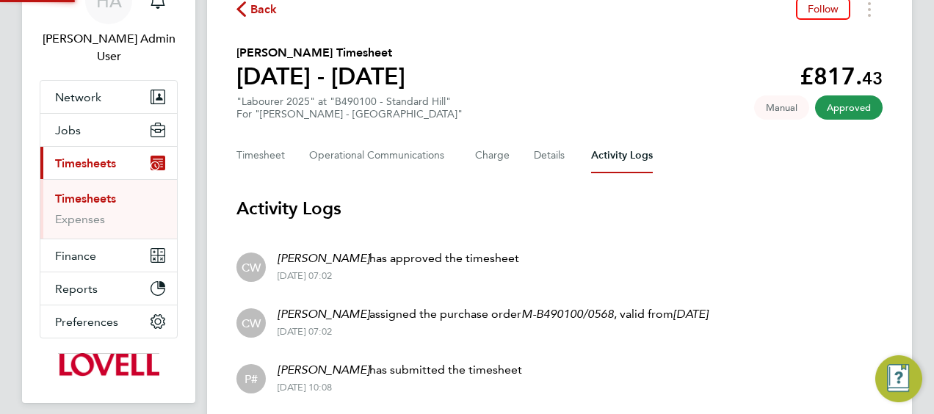
scroll to position [184, 0]
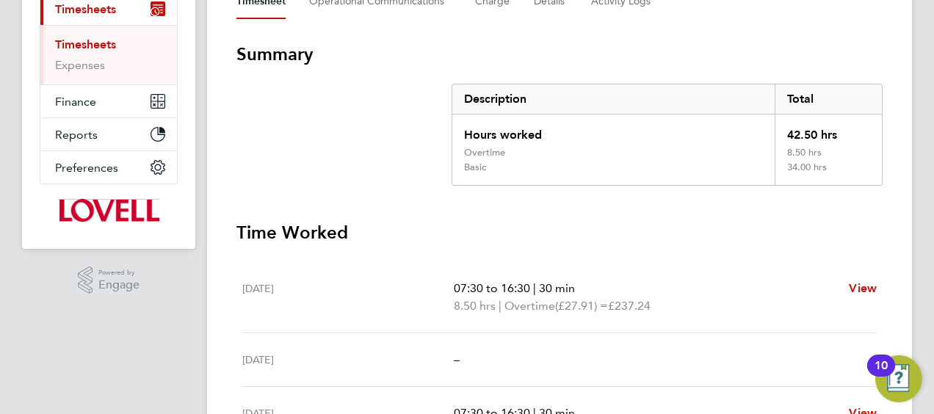
scroll to position [83, 0]
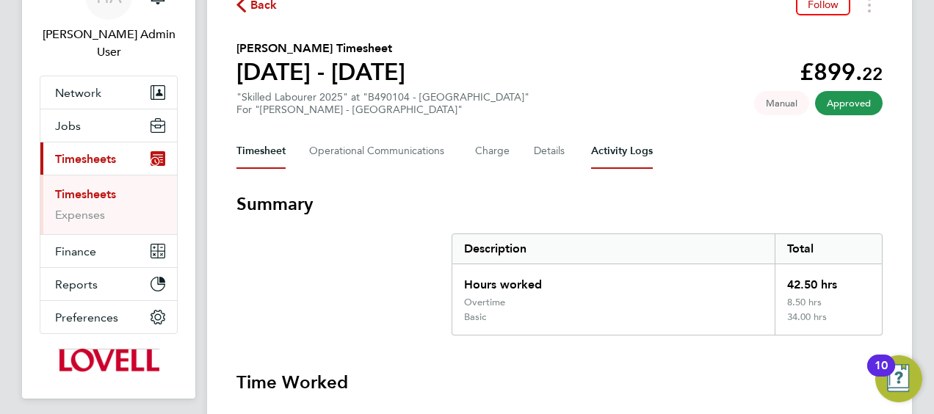
click at [613, 151] on Logs-tab "Activity Logs" at bounding box center [622, 151] width 62 height 35
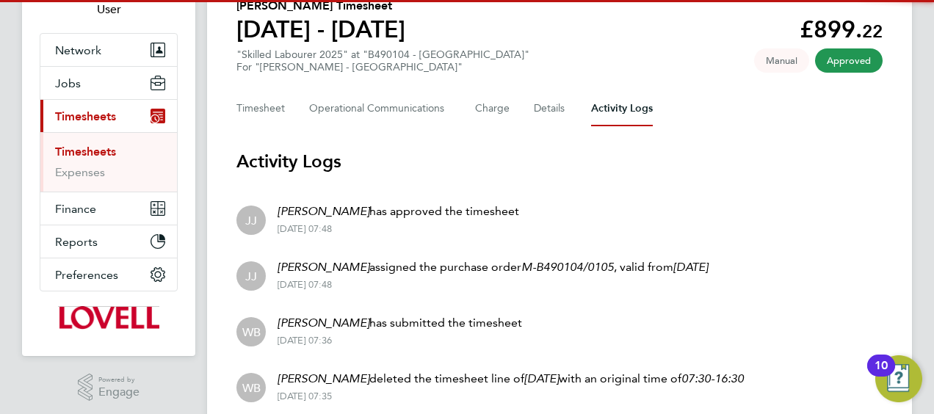
scroll to position [239, 0]
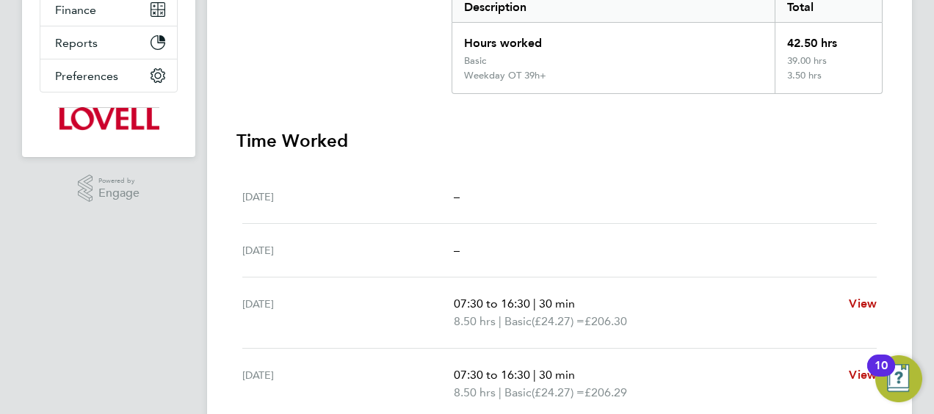
scroll to position [57, 0]
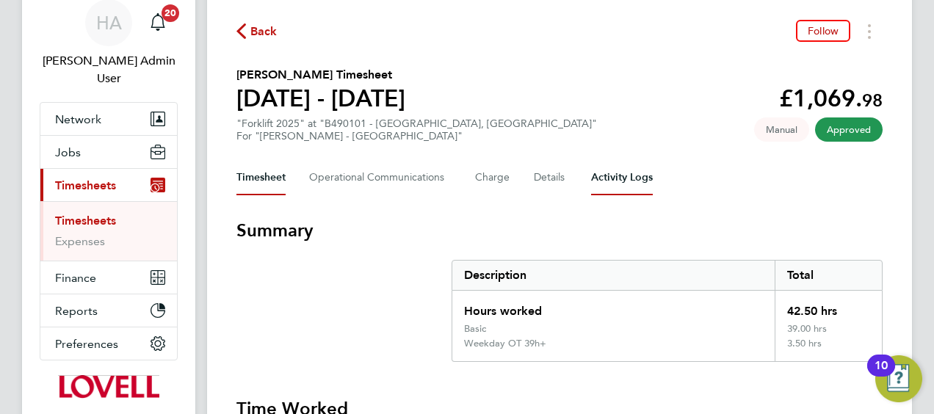
click at [649, 189] on Logs-tab "Activity Logs" at bounding box center [622, 177] width 62 height 35
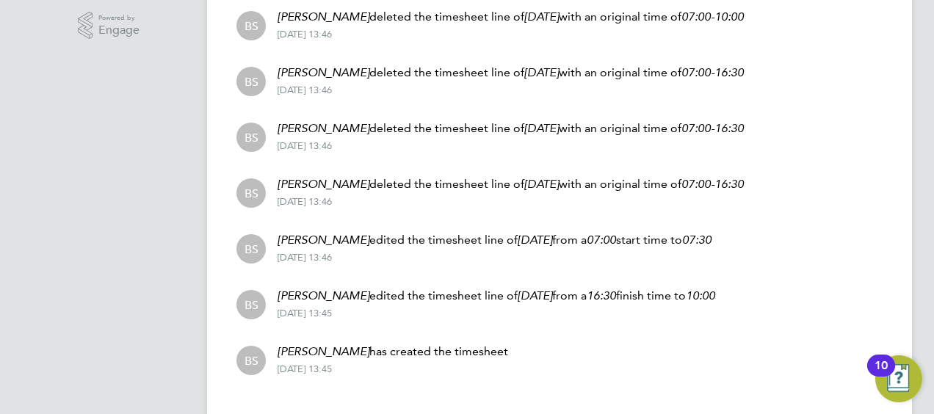
scroll to position [518, 0]
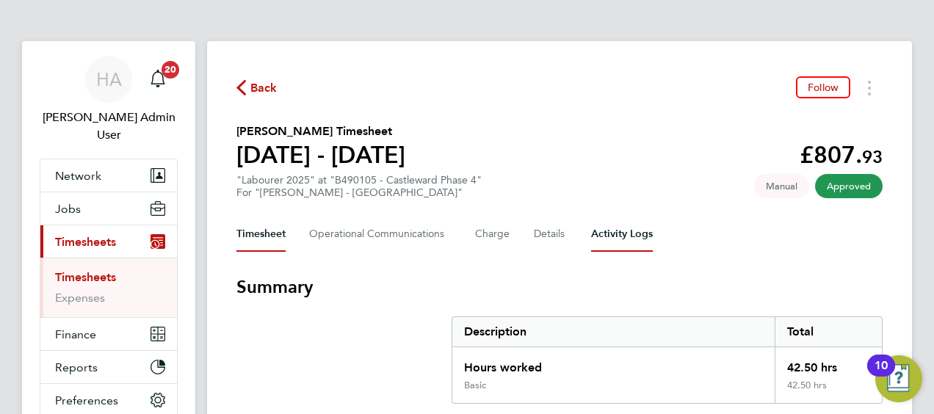
click at [622, 235] on Logs-tab "Activity Logs" at bounding box center [622, 234] width 62 height 35
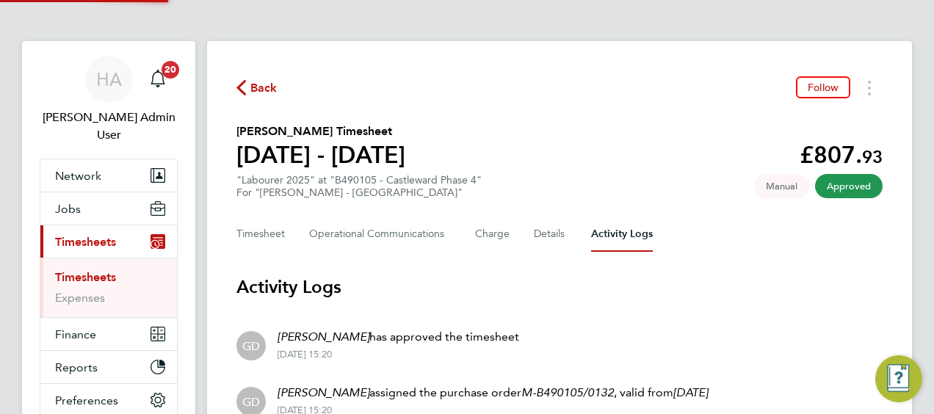
scroll to position [184, 0]
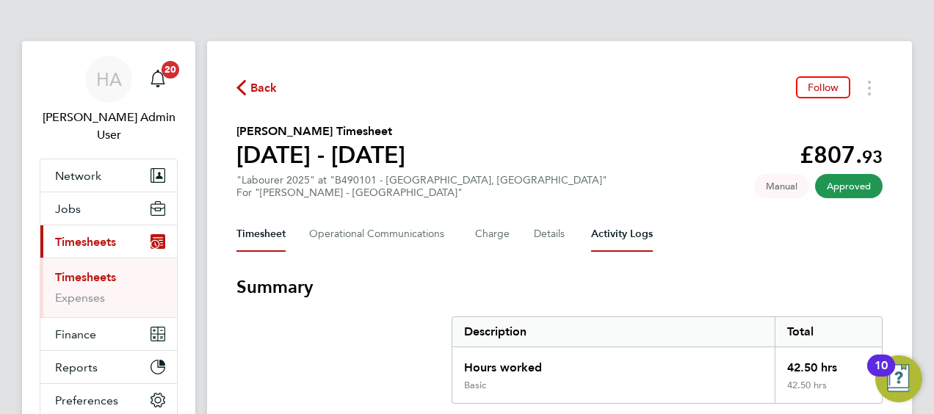
click at [629, 231] on Logs-tab "Activity Logs" at bounding box center [622, 234] width 62 height 35
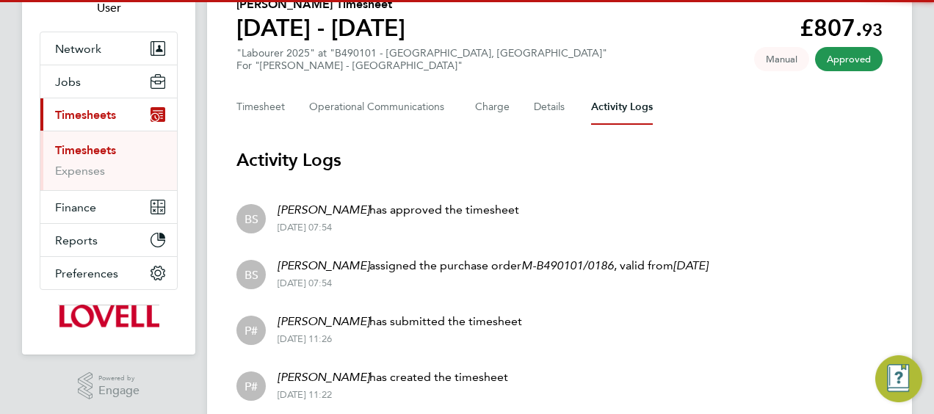
scroll to position [184, 0]
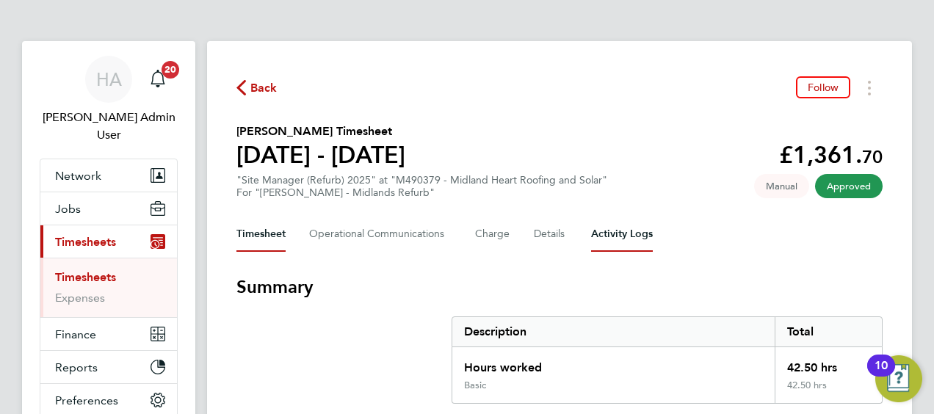
click at [614, 225] on Logs-tab "Activity Logs" at bounding box center [622, 234] width 62 height 35
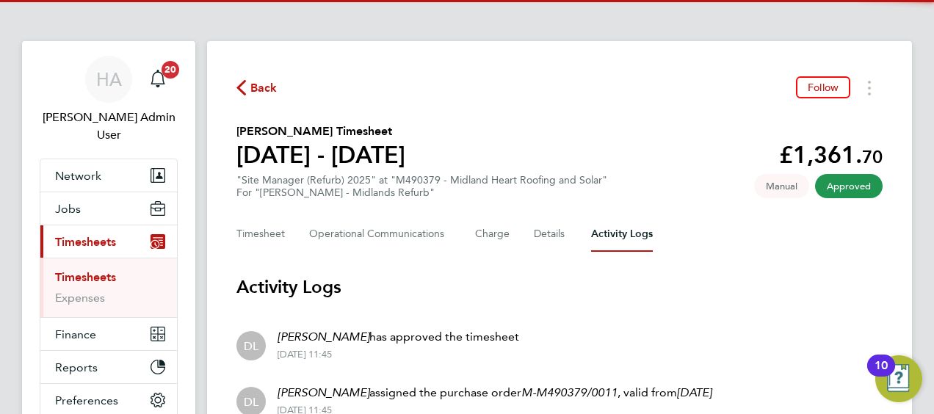
scroll to position [184, 0]
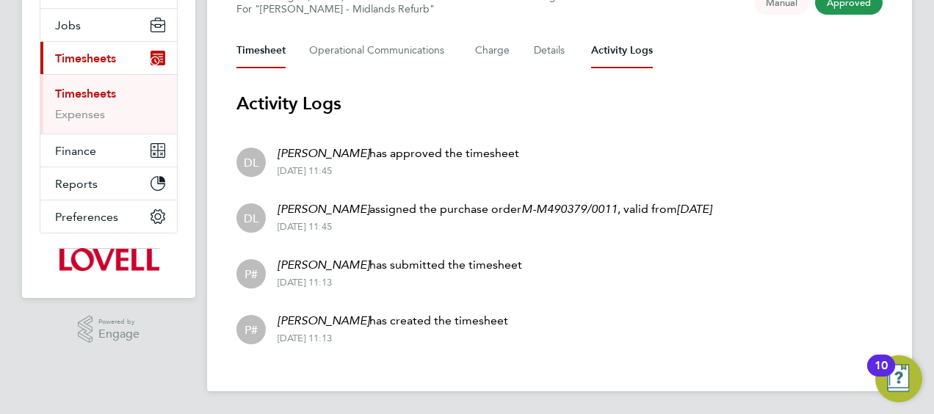
click at [242, 46] on button "Timesheet" at bounding box center [260, 50] width 49 height 35
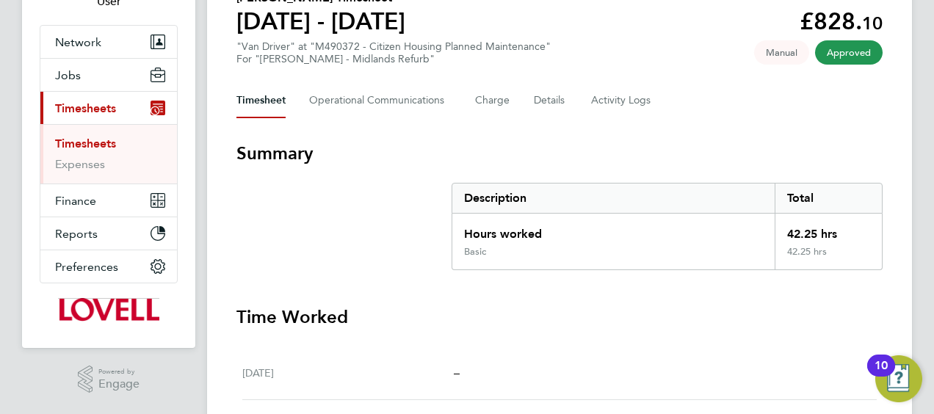
scroll to position [68, 0]
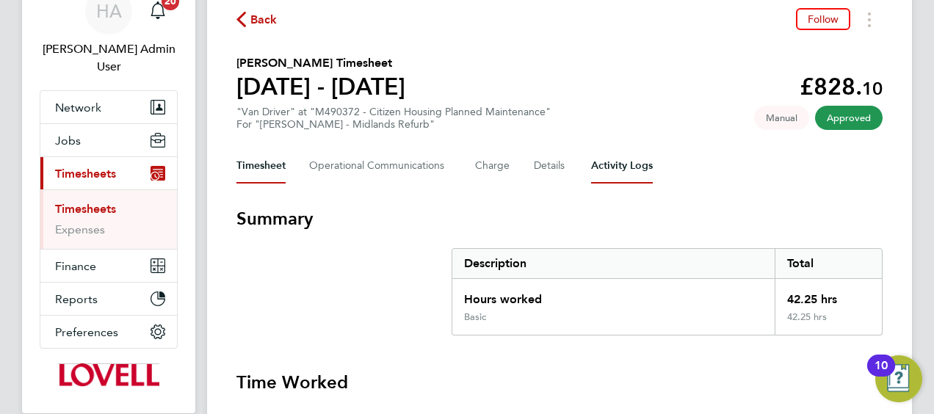
click at [629, 167] on Logs-tab "Activity Logs" at bounding box center [622, 165] width 62 height 35
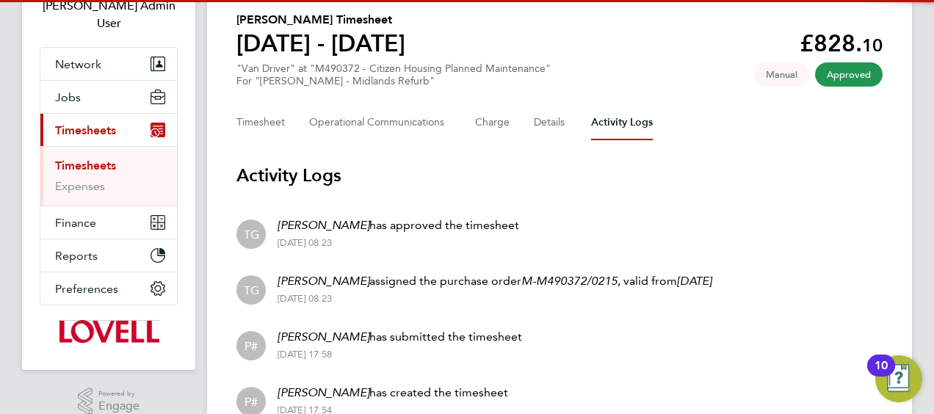
scroll to position [110, 0]
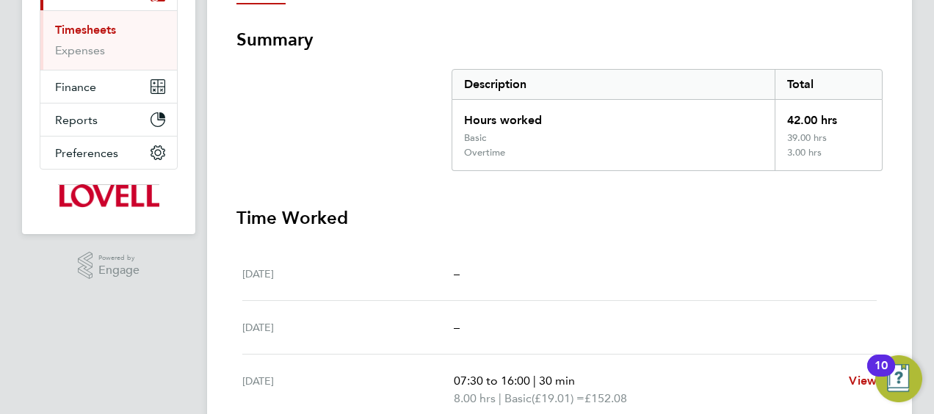
scroll to position [73, 0]
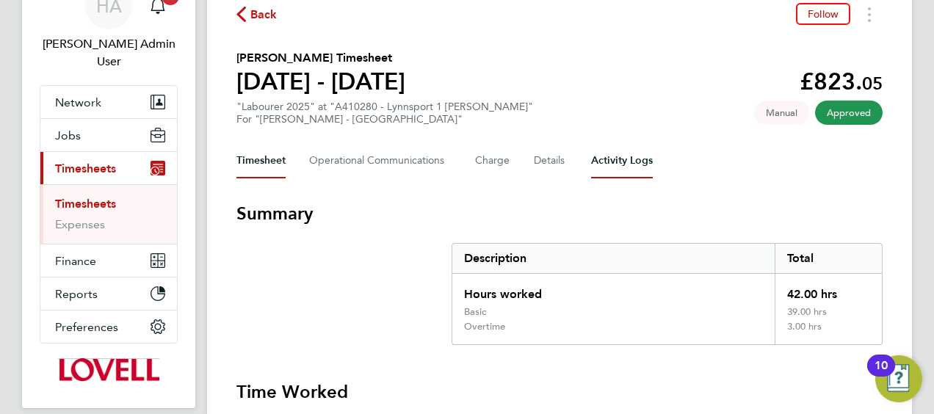
click at [618, 172] on Logs-tab "Activity Logs" at bounding box center [622, 160] width 62 height 35
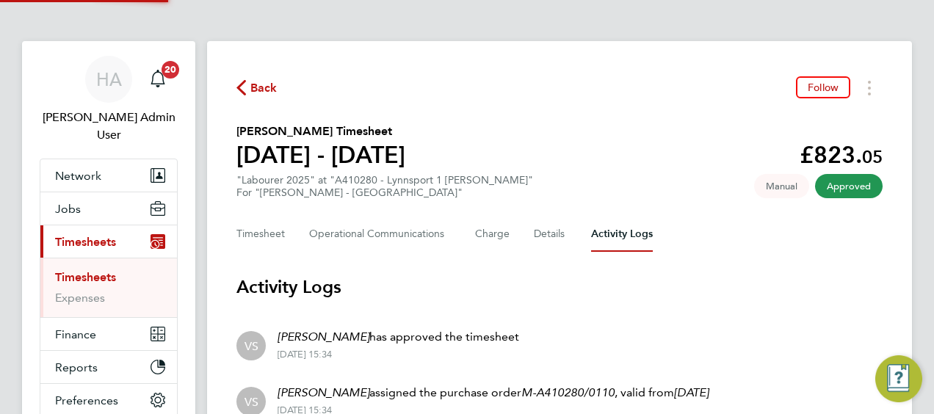
scroll to position [184, 0]
